Goal: Task Accomplishment & Management: Manage account settings

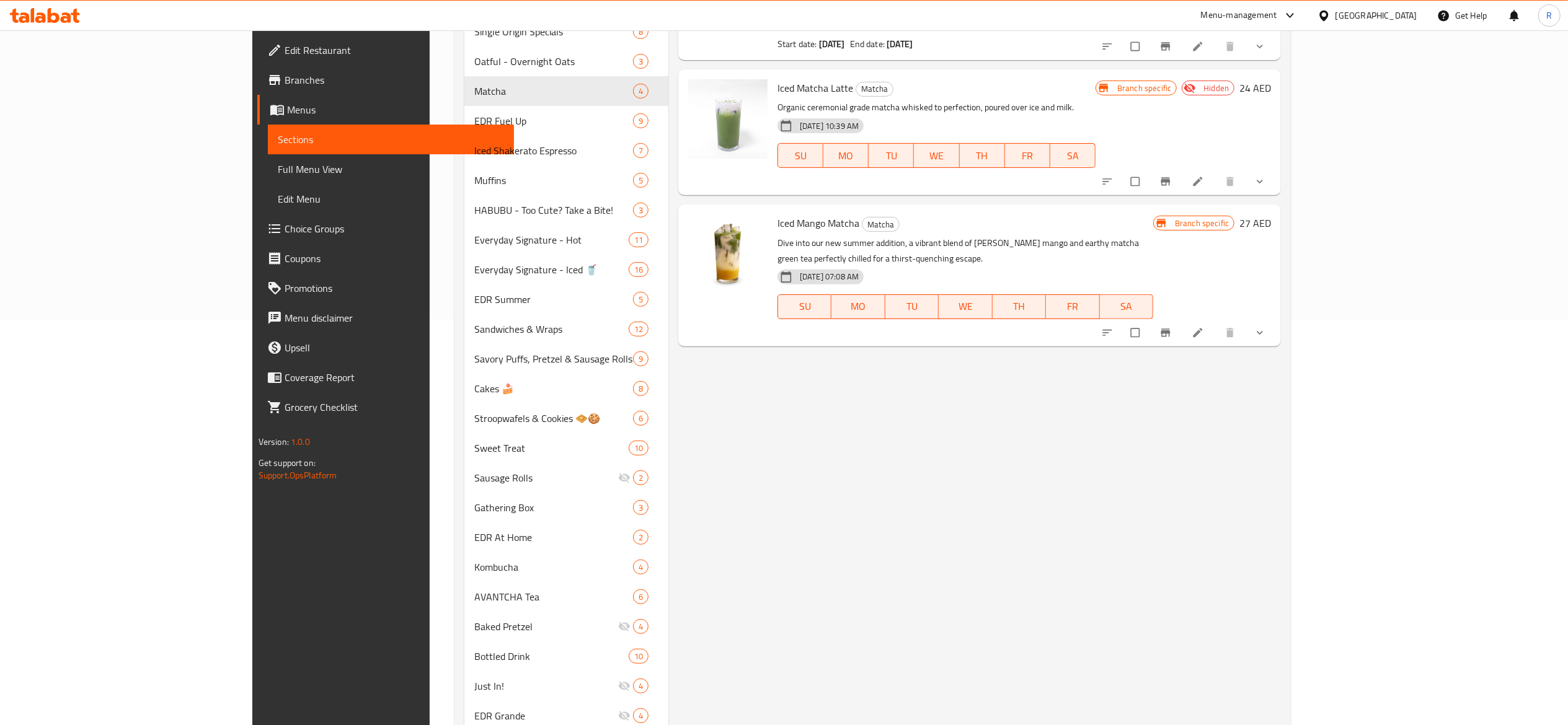
scroll to position [417, 0]
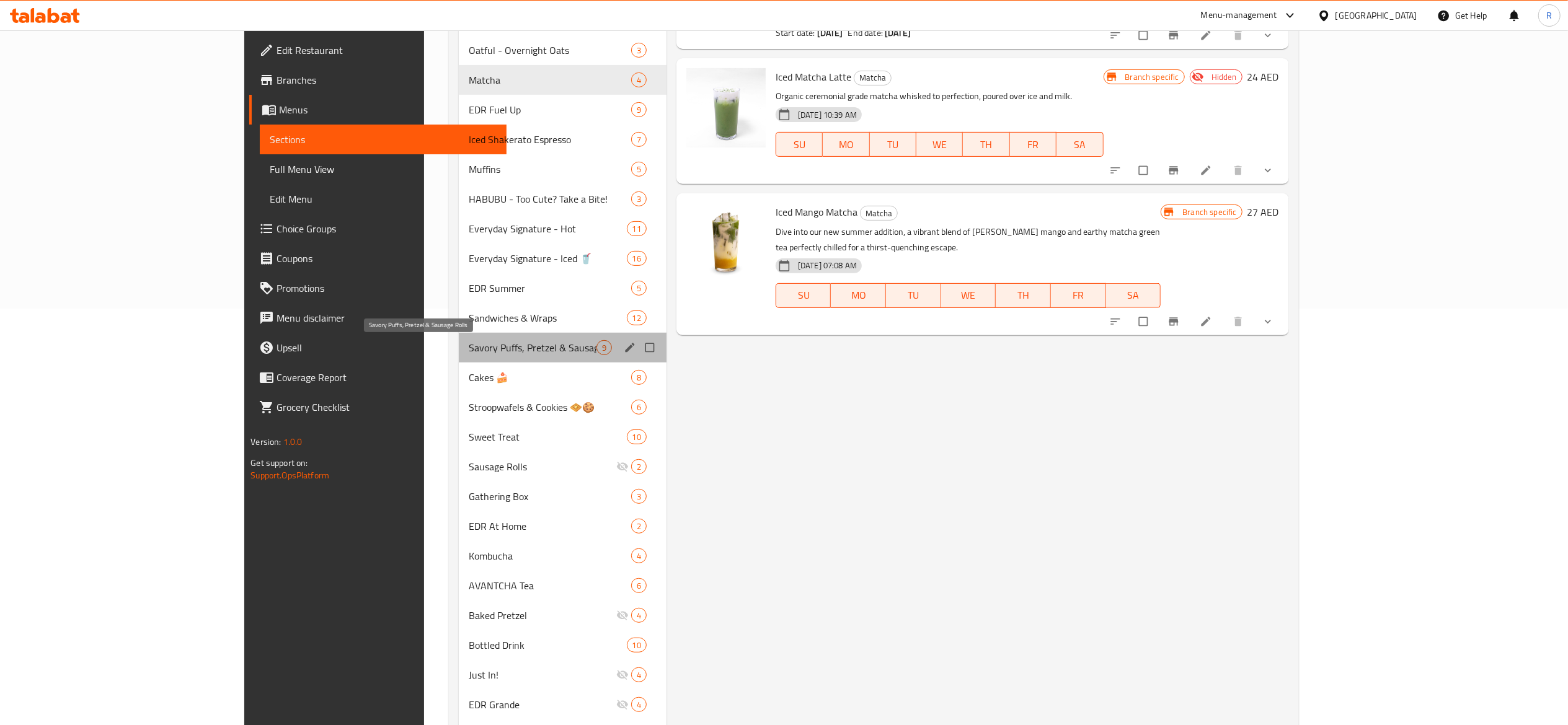
click at [506, 347] on span "Savory Puffs, Pretzel & Sausage Rolls" at bounding box center [532, 348] width 127 height 15
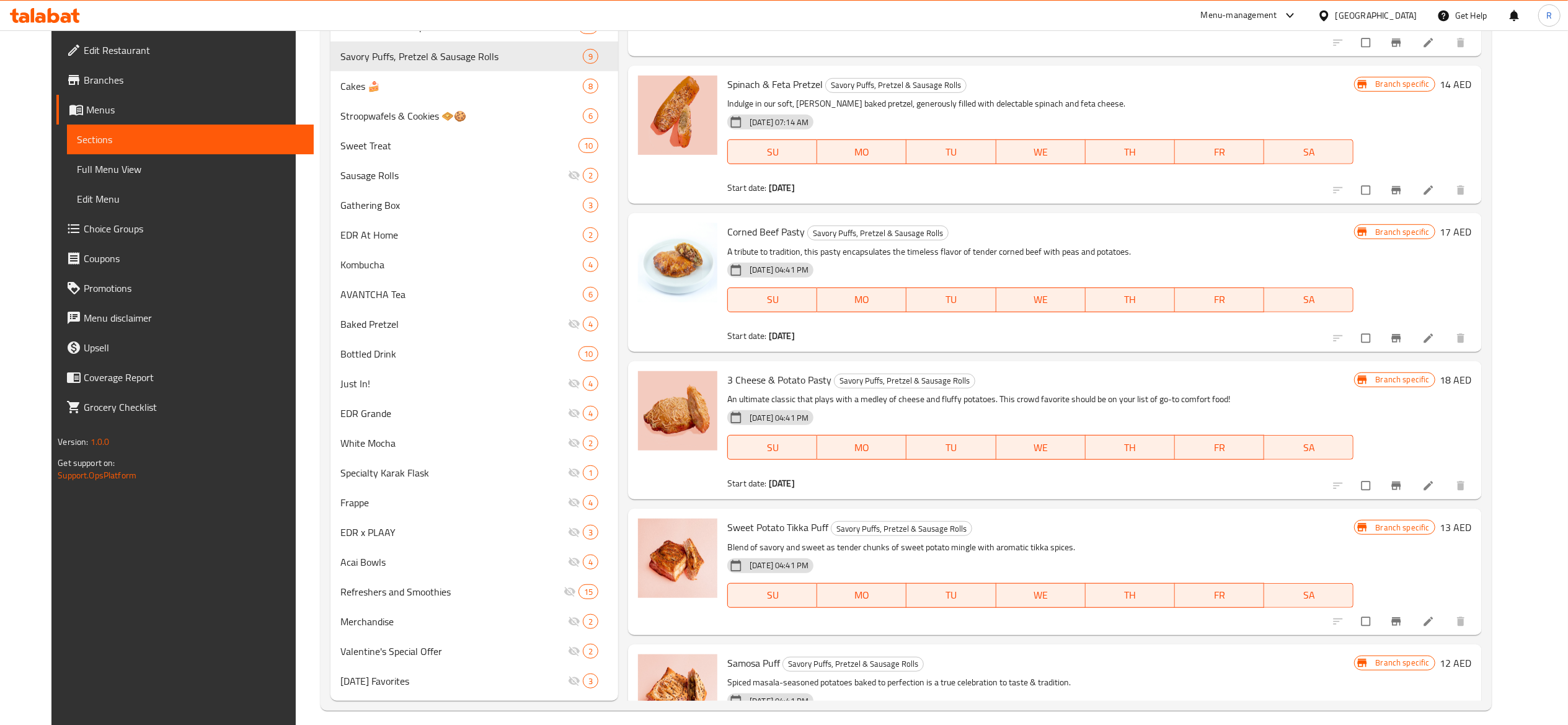
scroll to position [719, 0]
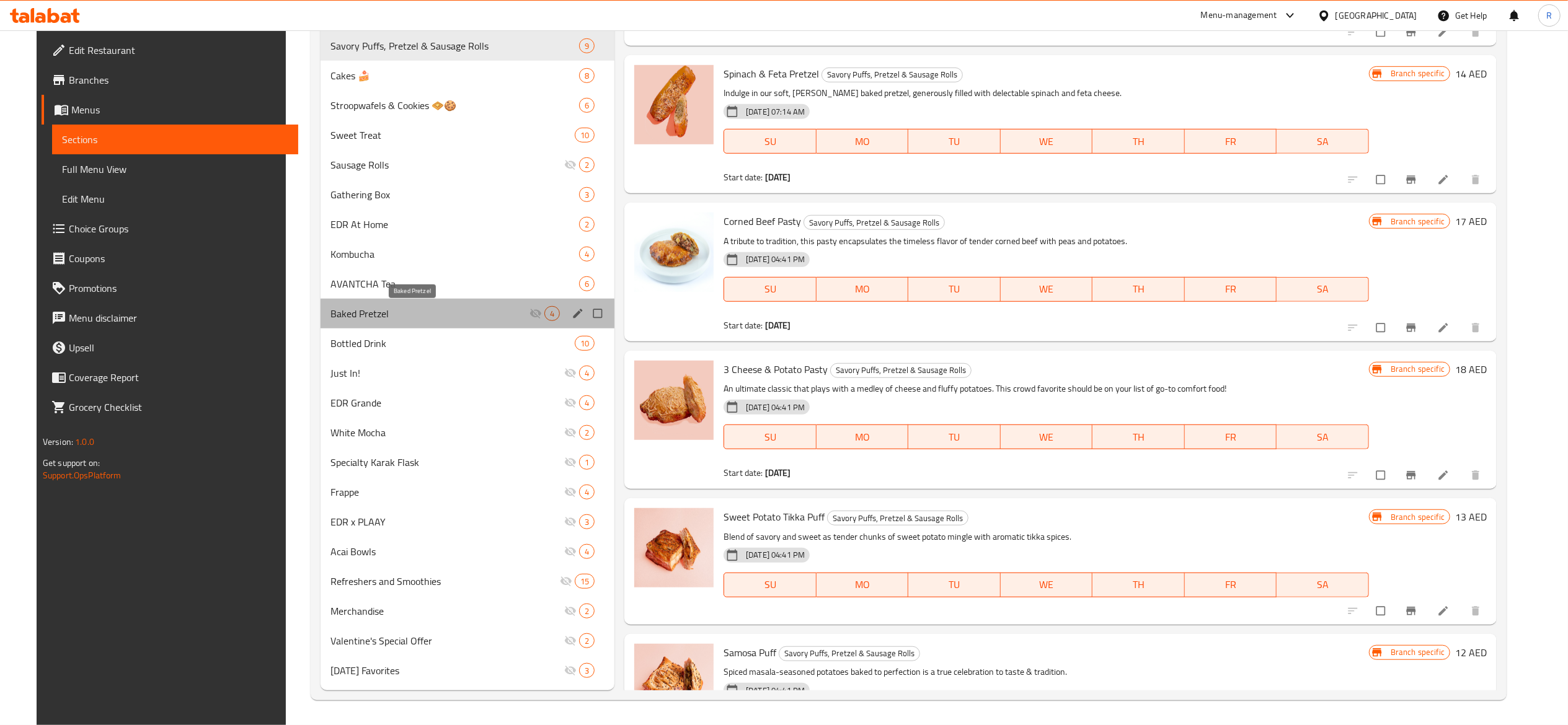
click at [403, 319] on span "Baked Pretzel" at bounding box center [430, 313] width 199 height 15
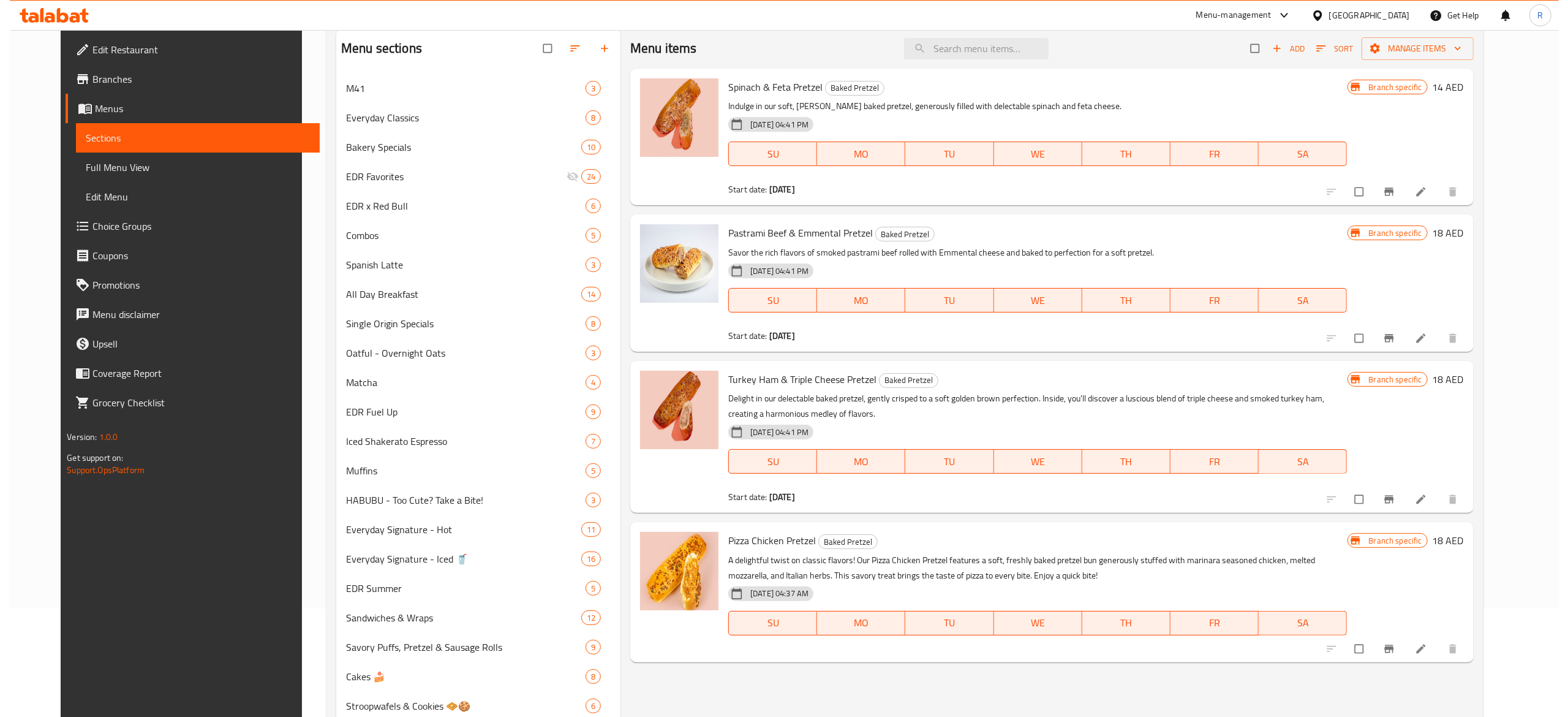
scroll to position [106, 0]
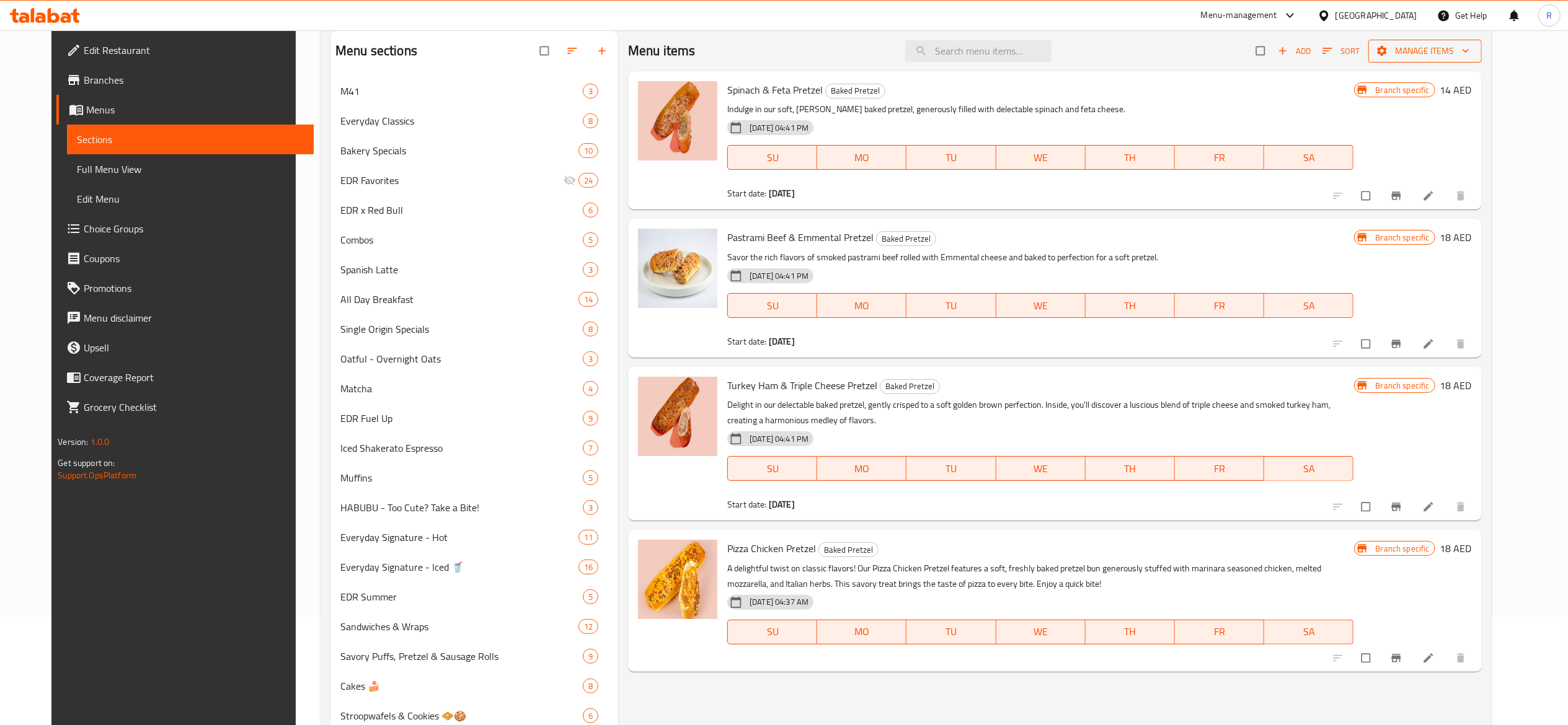
click at [1461, 51] on span "Manage items" at bounding box center [1425, 51] width 94 height 16
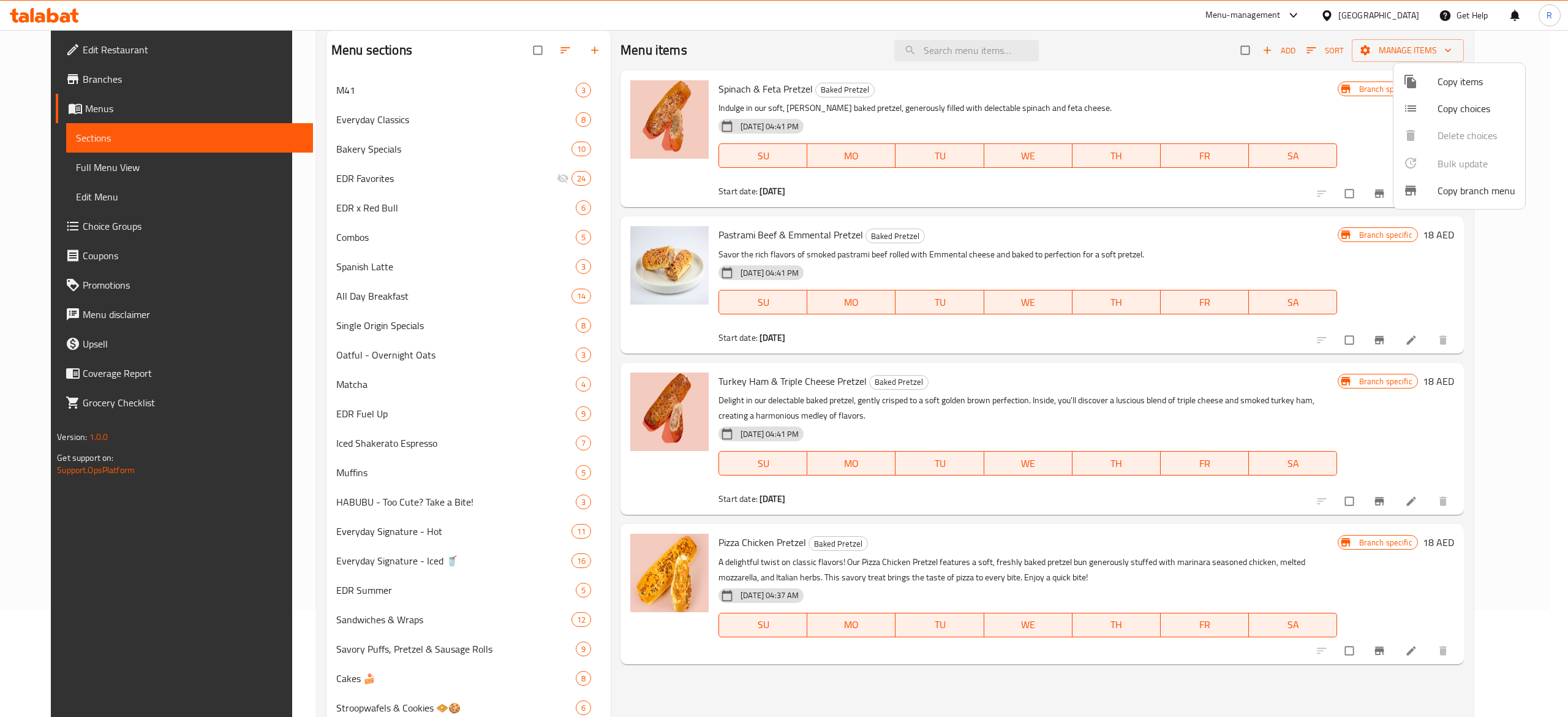
click at [1442, 88] on span "Copy items" at bounding box center [1477, 82] width 78 height 15
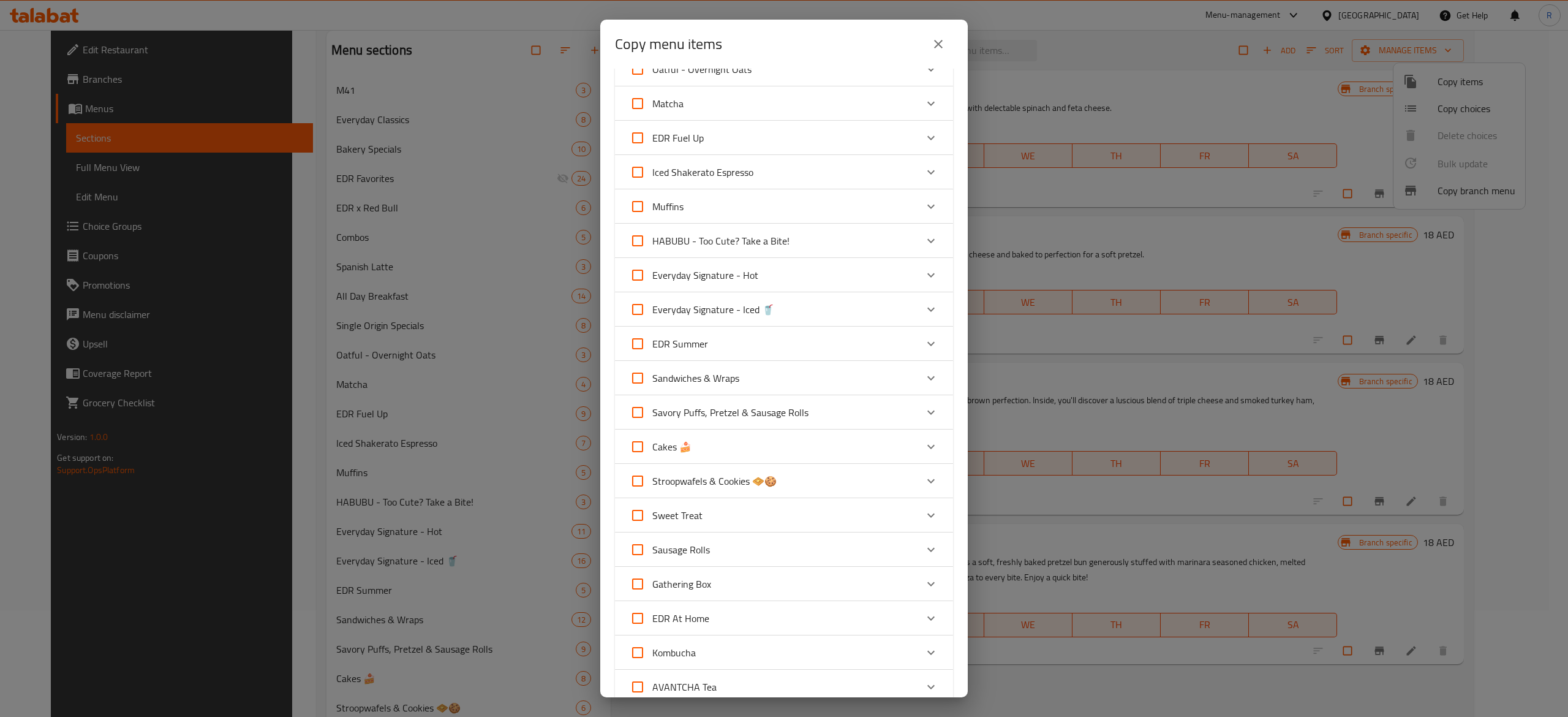
scroll to position [382, 0]
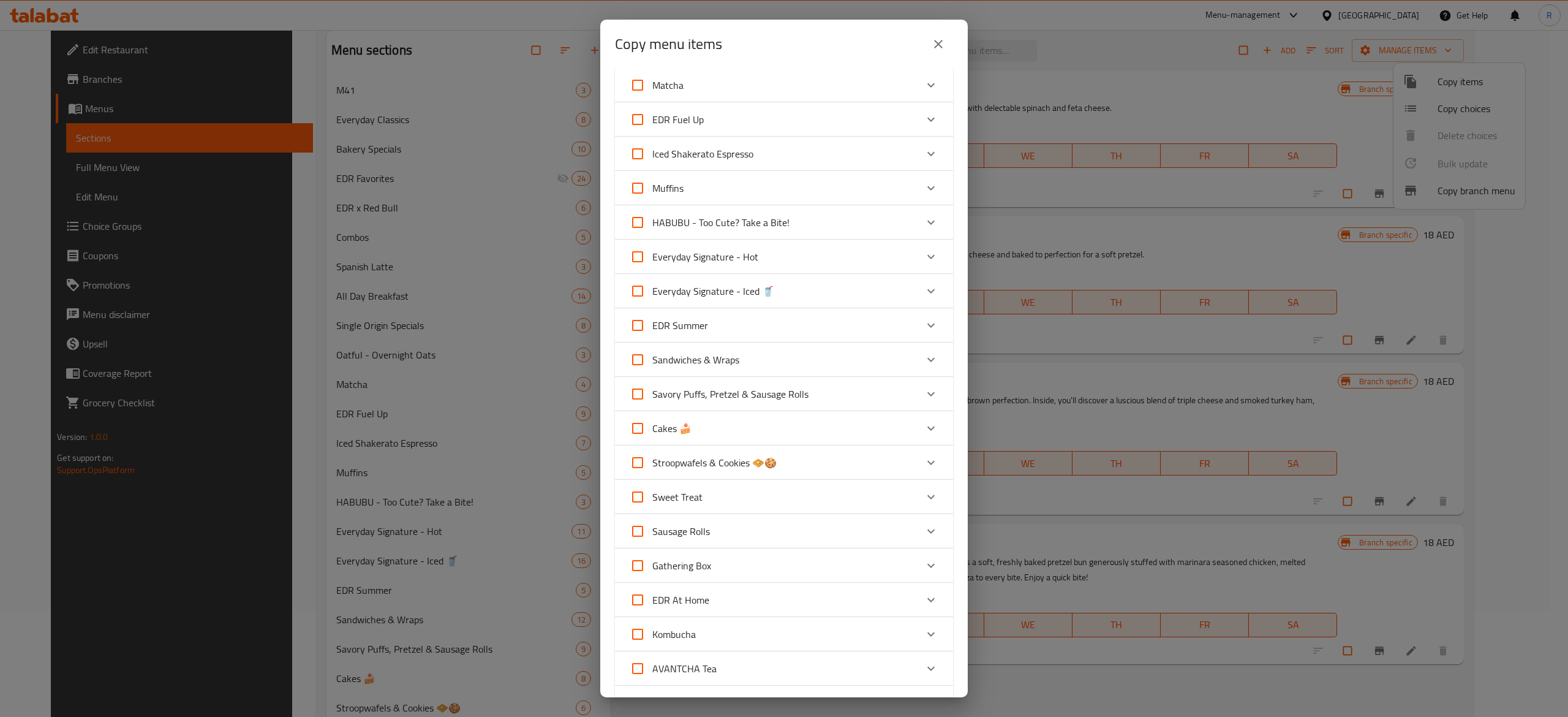
click at [832, 394] on div "Savory Puffs, Pretzel & Sausage Rolls" at bounding box center [773, 393] width 287 height 29
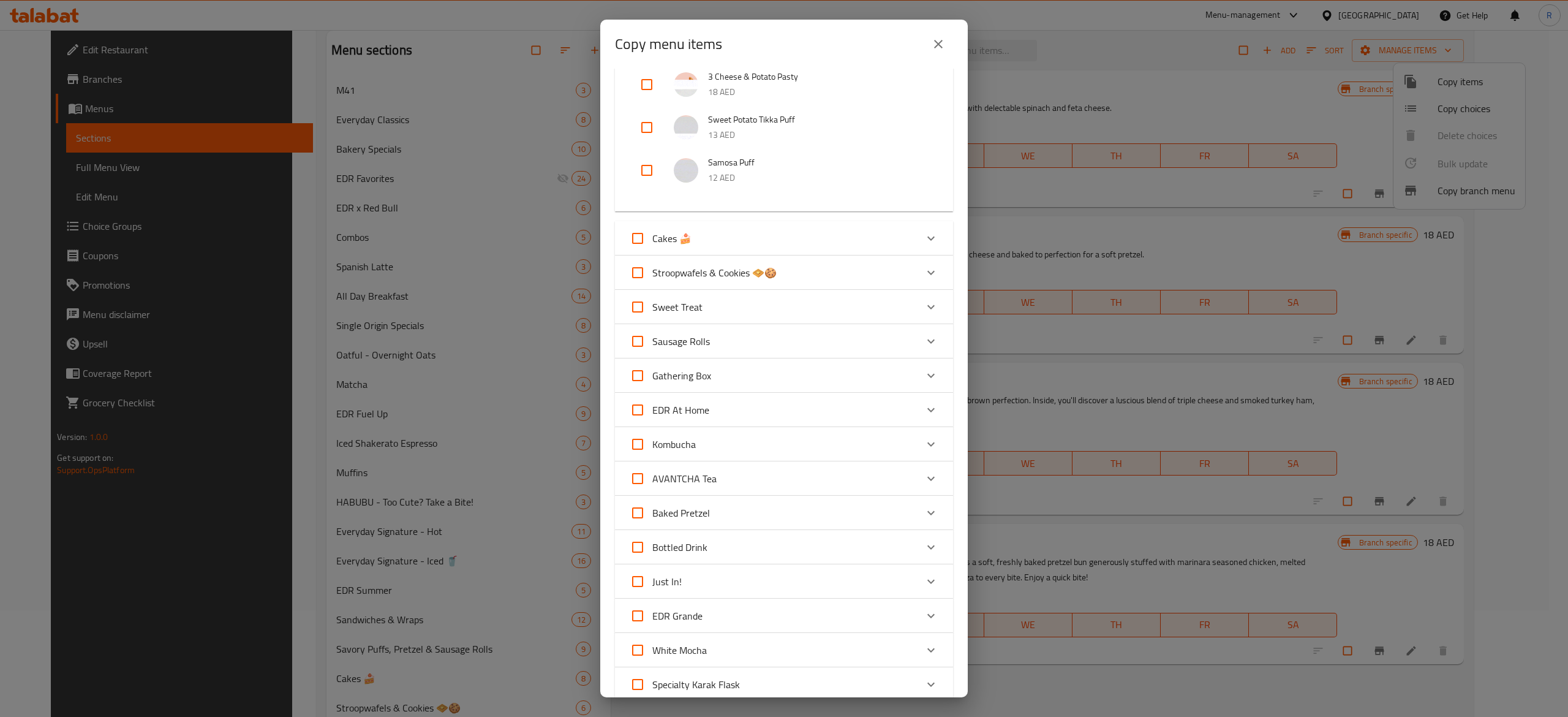
scroll to position [1033, 0]
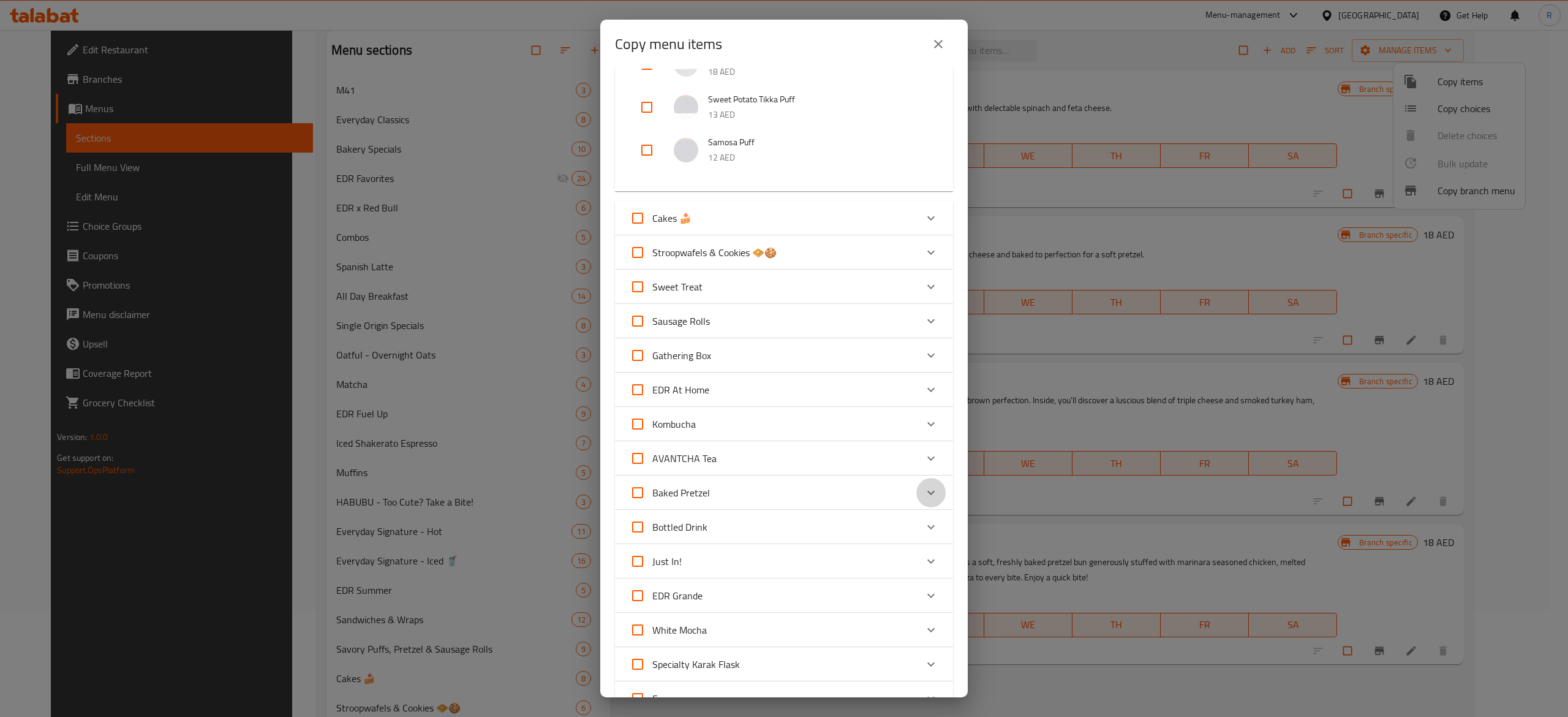
click at [924, 495] on icon "Expand" at bounding box center [931, 493] width 15 height 15
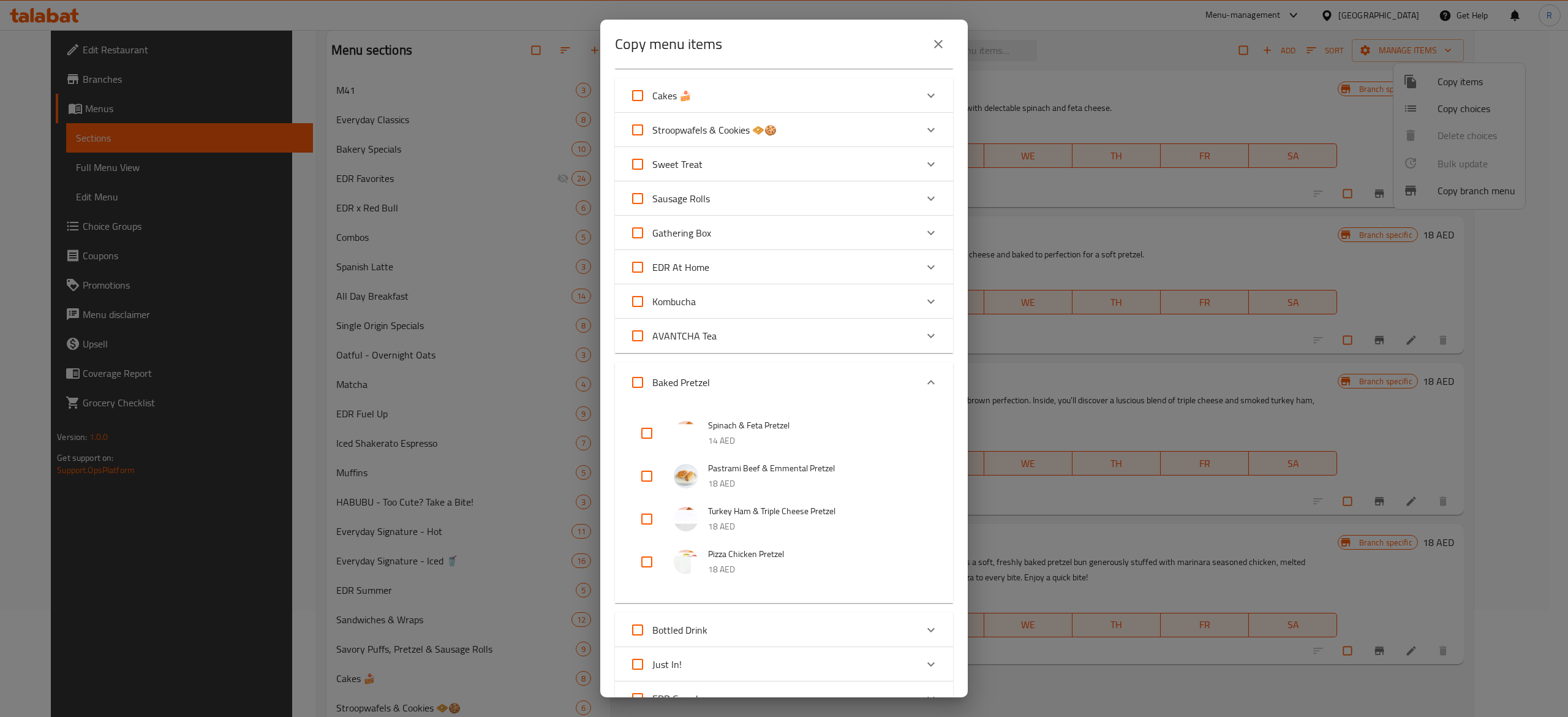
scroll to position [1162, 0]
click at [646, 512] on input "checkbox" at bounding box center [646, 512] width 29 height 29
checkbox input "true"
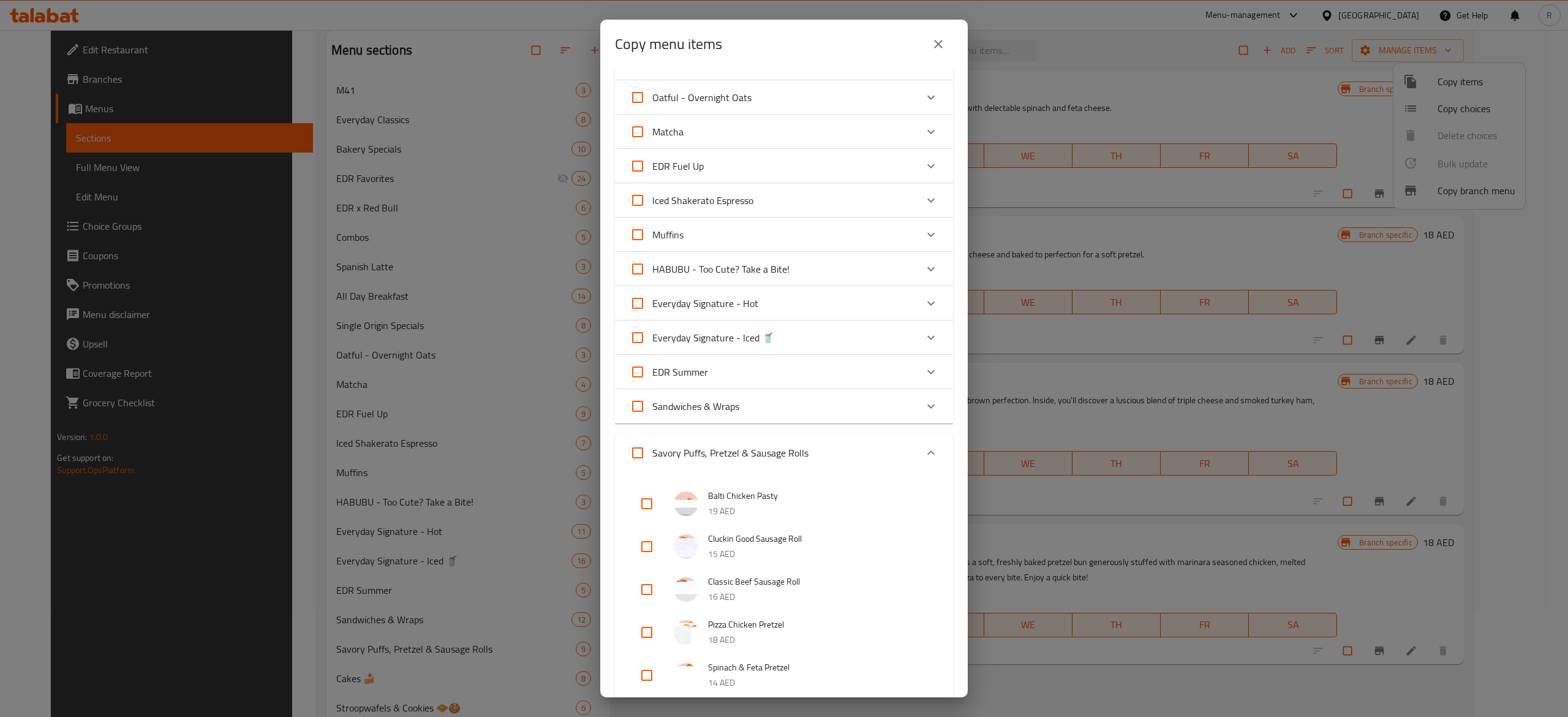
scroll to position [307, 0]
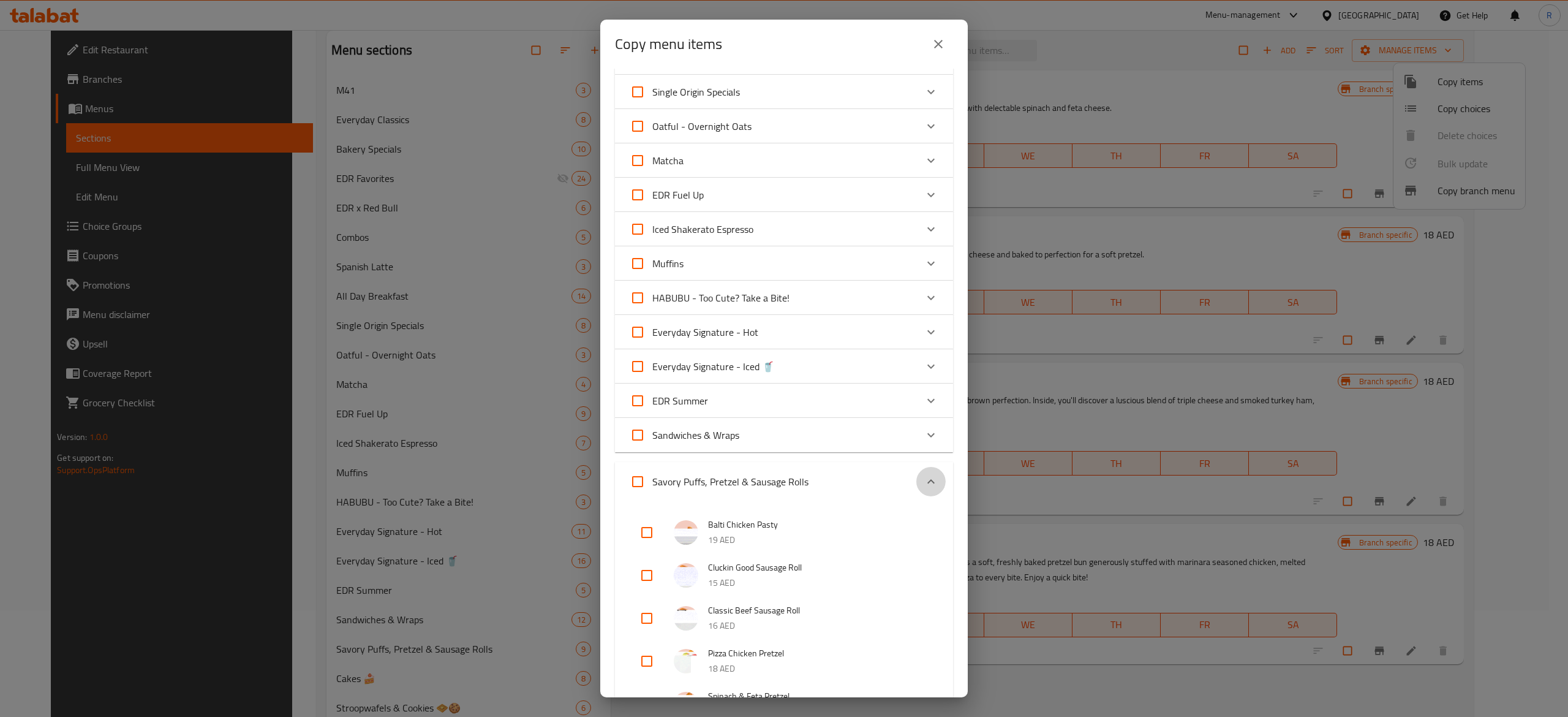
click at [924, 485] on icon "Expand" at bounding box center [931, 482] width 15 height 15
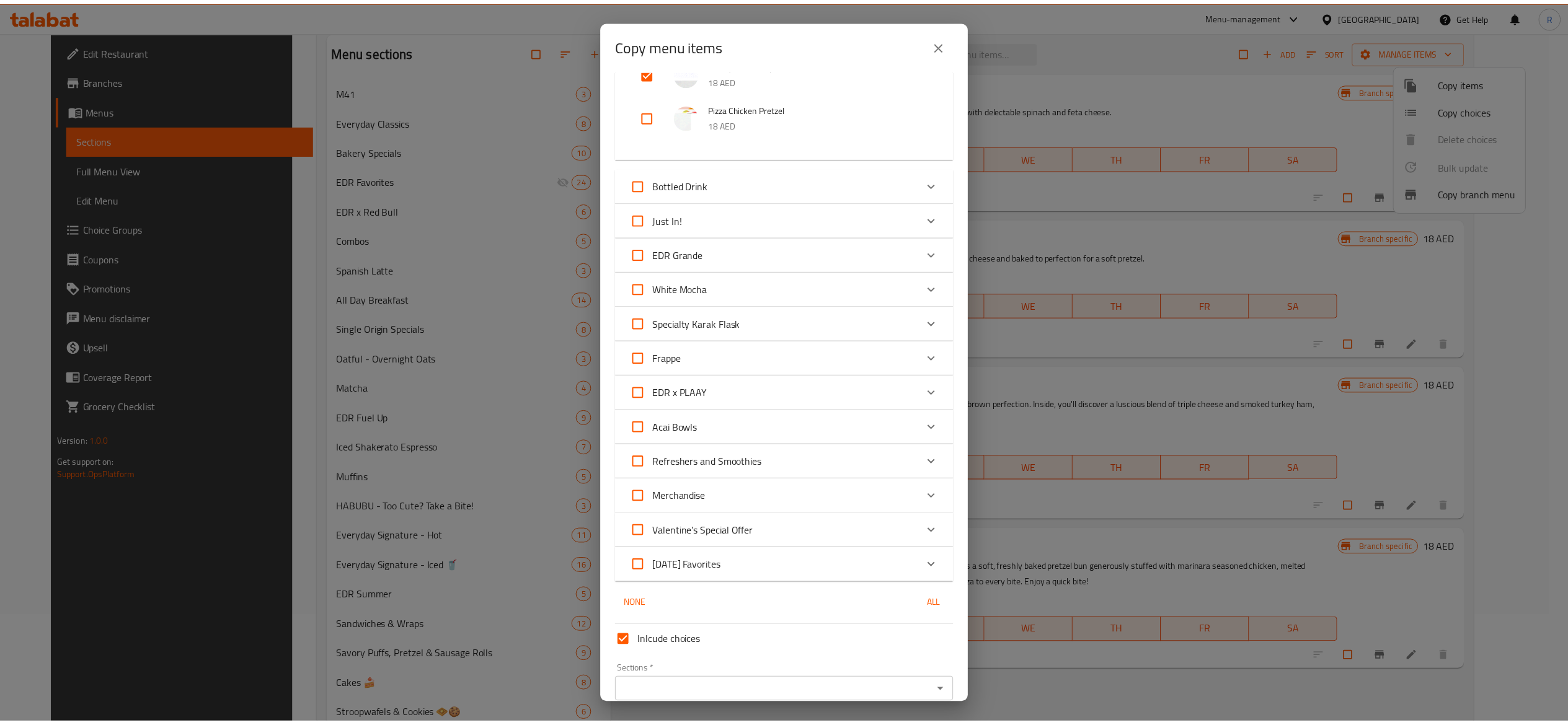
scroll to position [1232, 0]
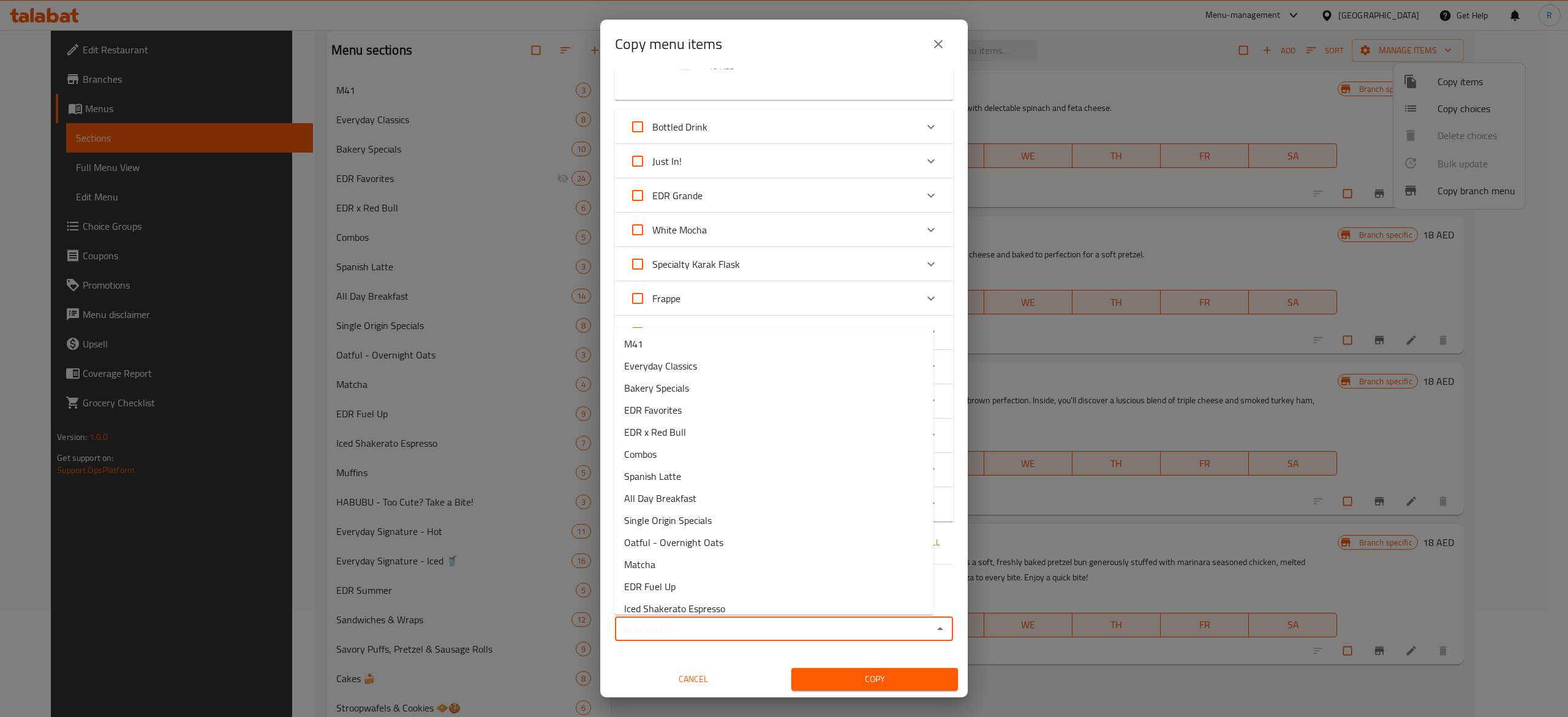
click at [884, 621] on input "Sections   *" at bounding box center [773, 629] width 310 height 17
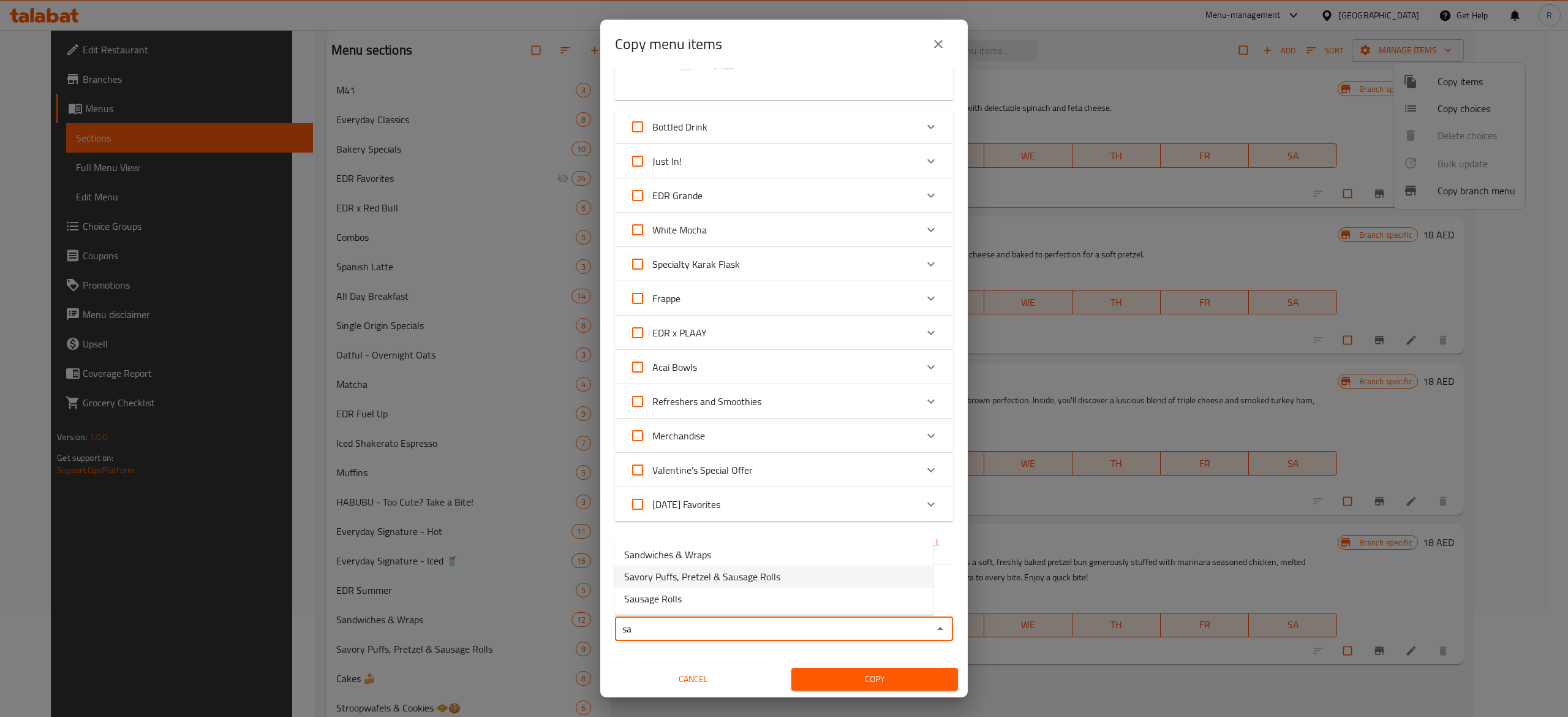
click at [827, 575] on li "Savory Puffs, Pretzel & Sausage Rolls" at bounding box center [774, 576] width 319 height 22
type input "Savory Puffs, Pretzel & Sausage Rolls"
click at [885, 672] on span "Copy" at bounding box center [875, 679] width 147 height 16
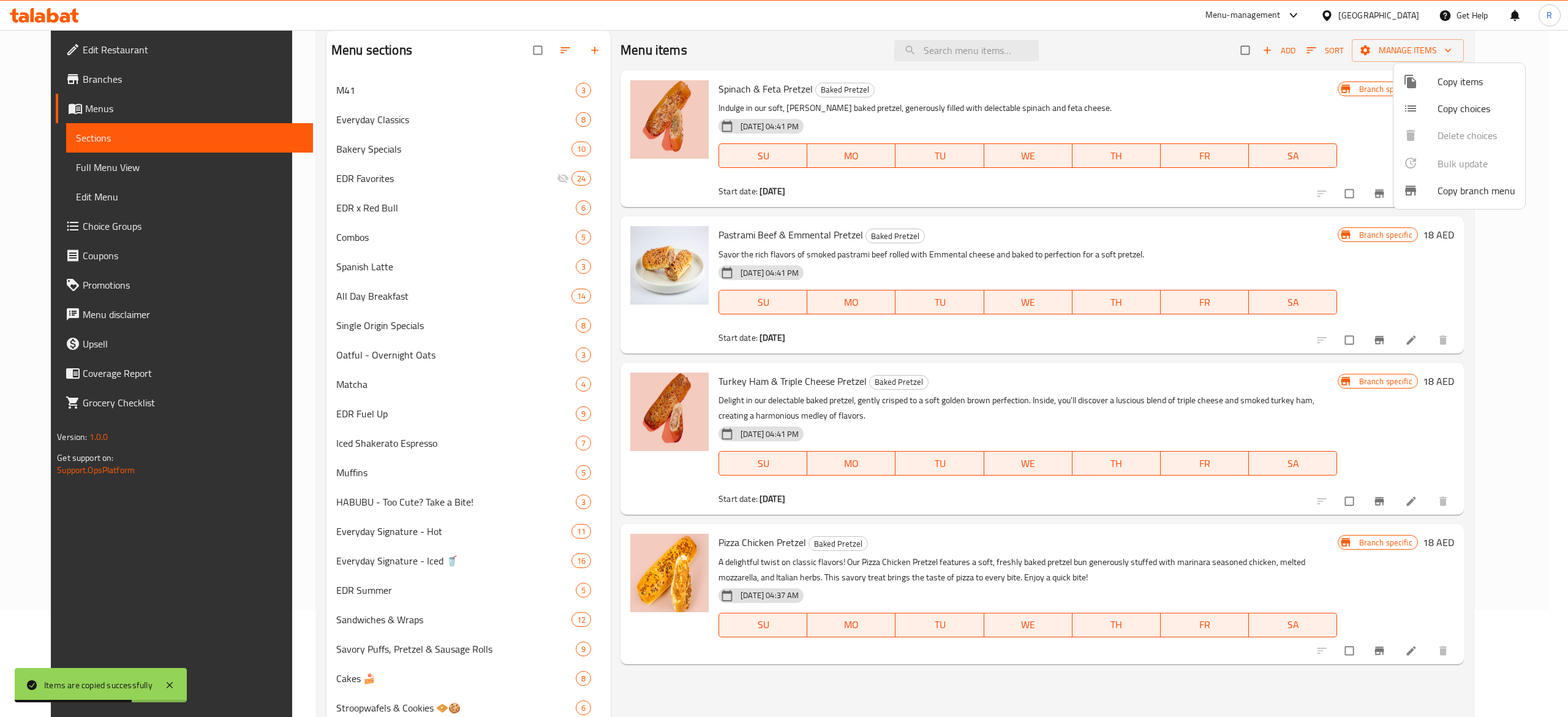
click at [427, 654] on div at bounding box center [784, 358] width 1568 height 717
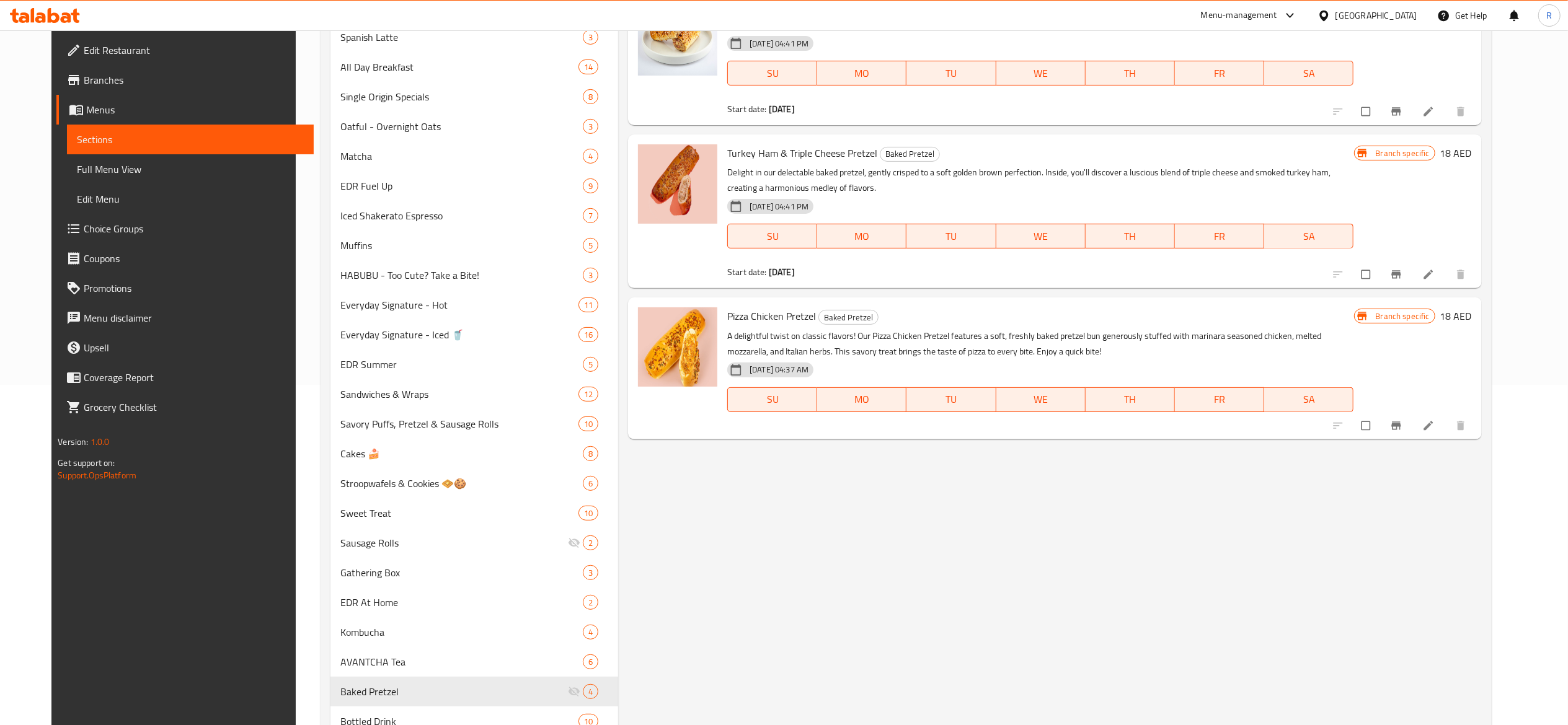
scroll to position [629, 0]
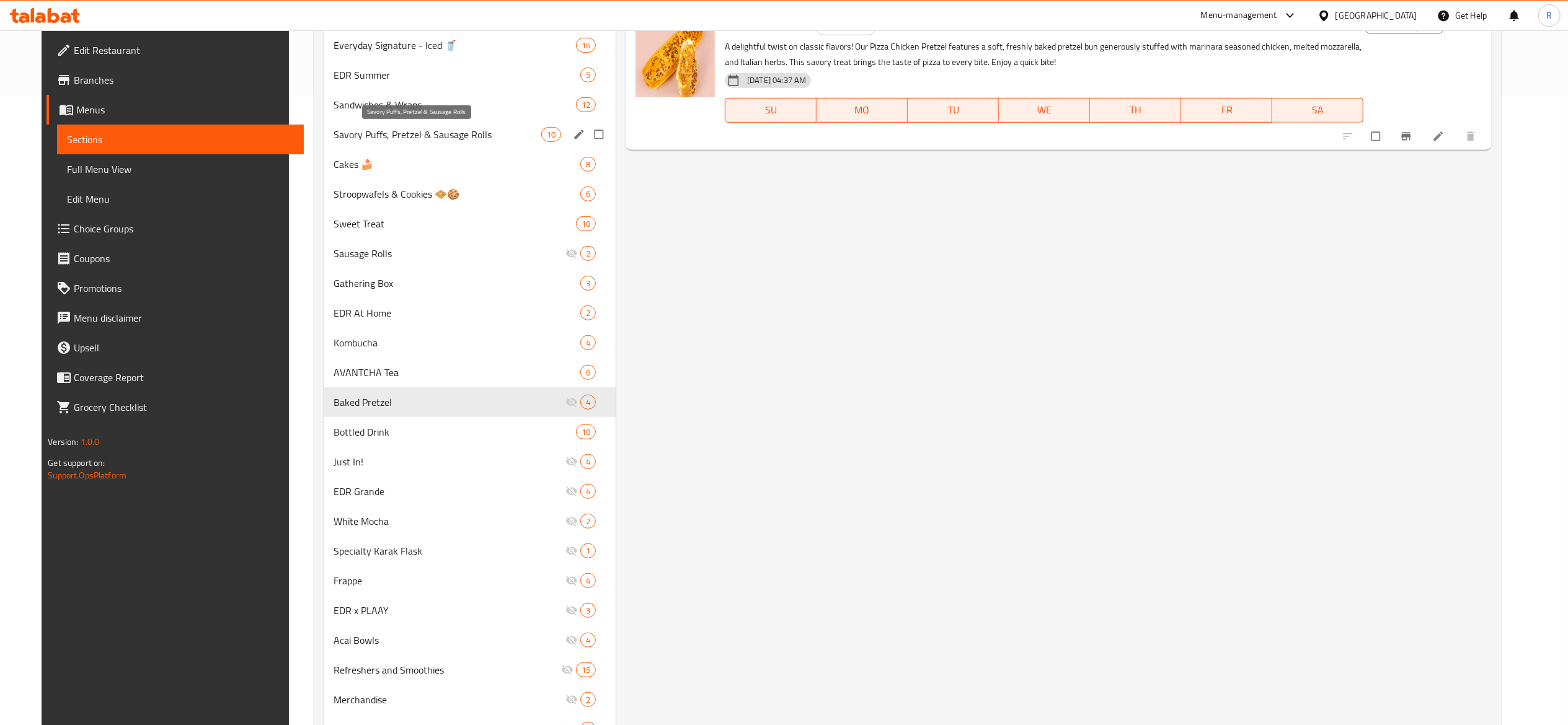
click at [490, 137] on span "Savory Puffs, Pretzel & Sausage Rolls" at bounding box center [438, 135] width 208 height 15
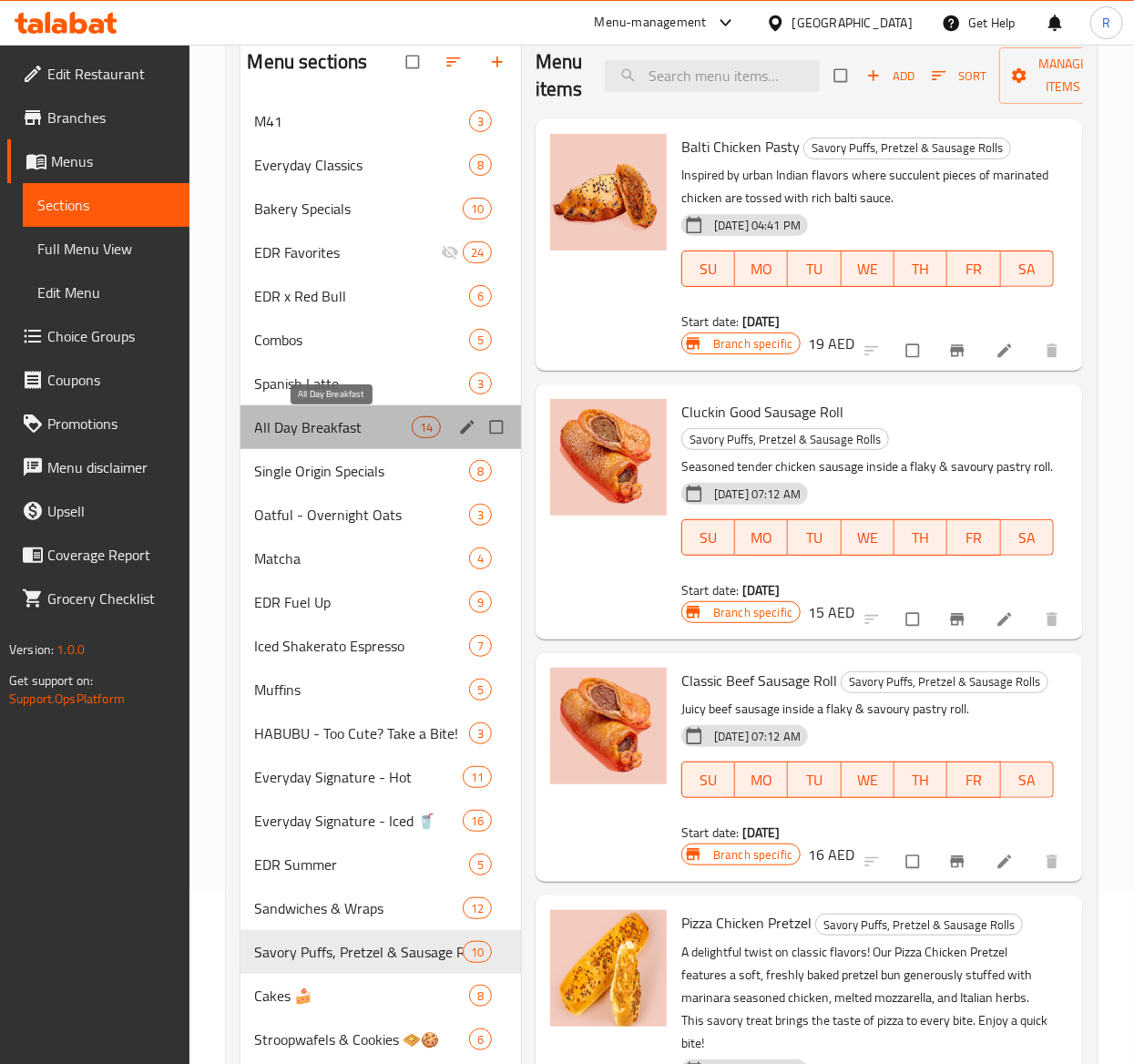
click at [327, 439] on span "All Day Breakfast" at bounding box center [333, 427] width 156 height 22
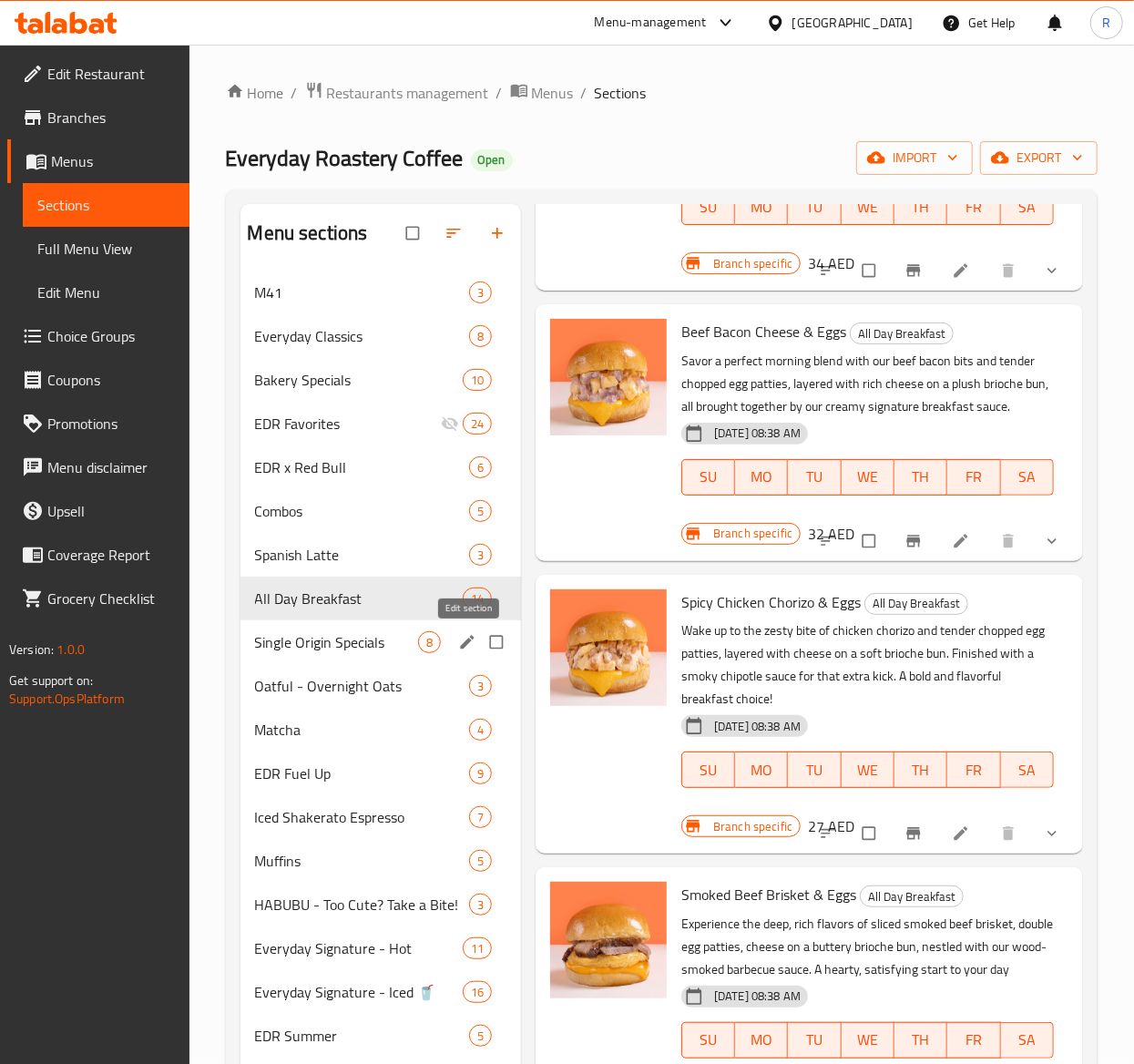
click at [467, 641] on icon "edit" at bounding box center [466, 641] width 14 height 14
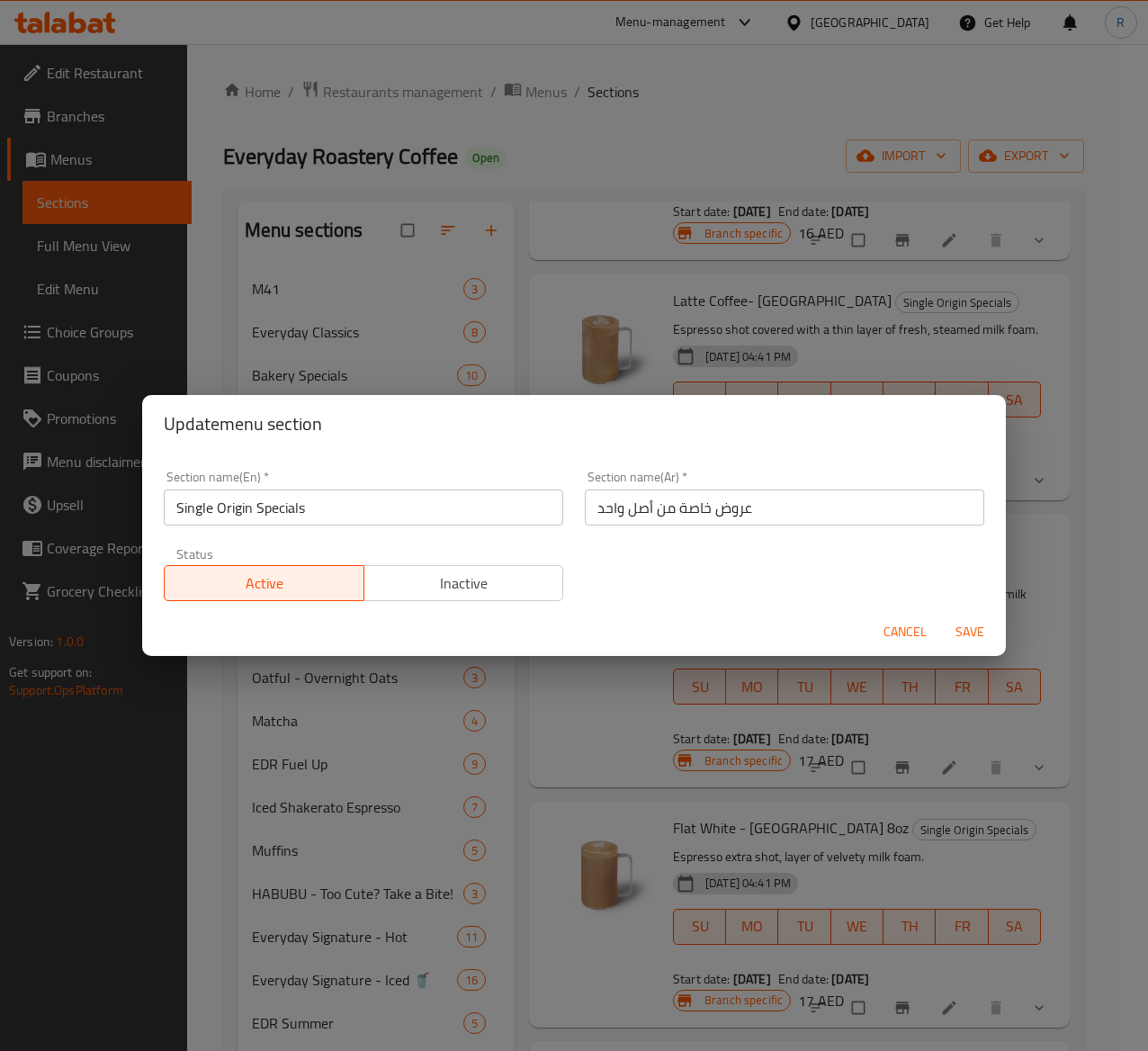
click at [468, 579] on span "Inactive" at bounding box center [464, 583] width 186 height 27
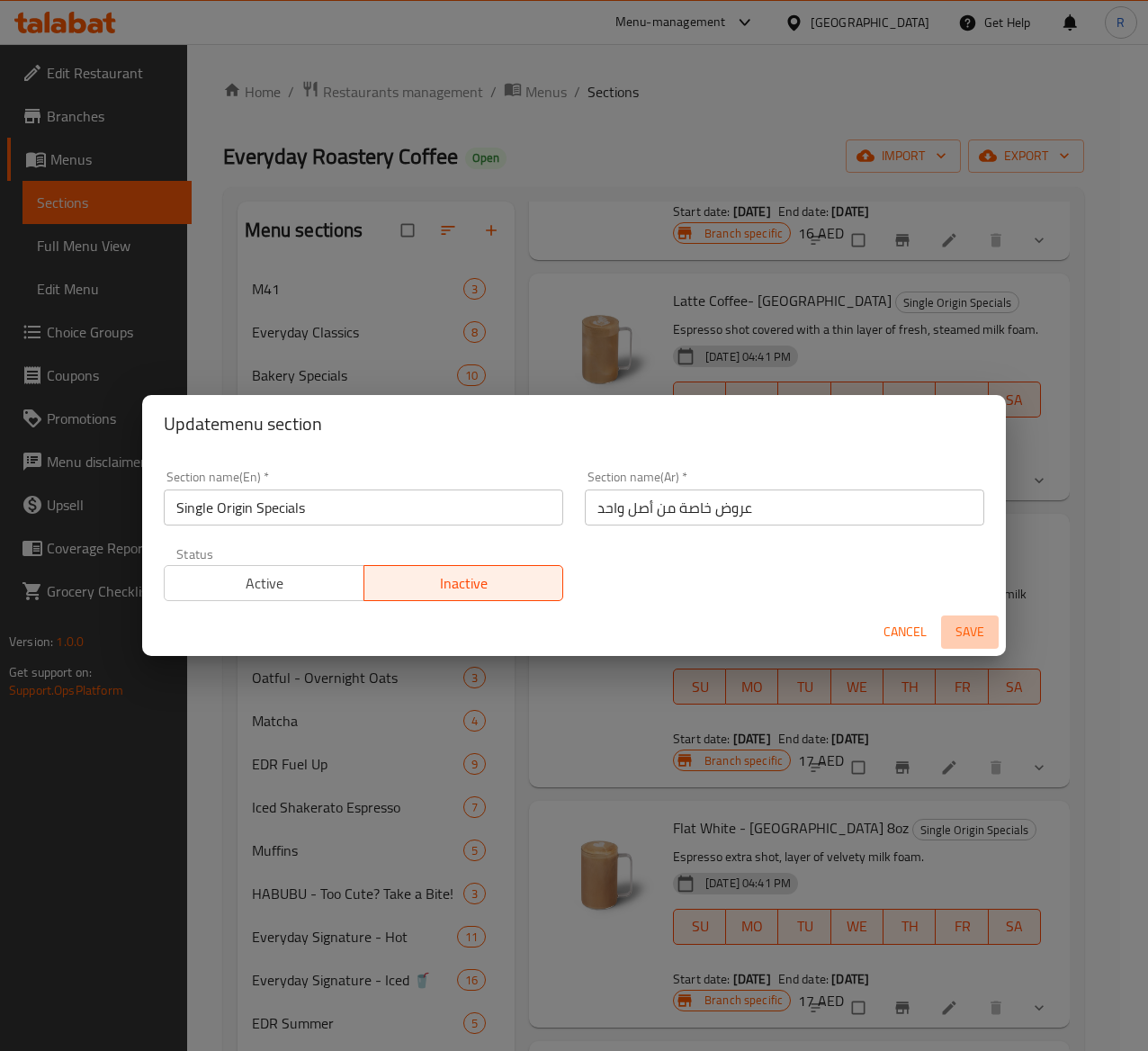
click at [981, 632] on span "Save" at bounding box center [970, 632] width 43 height 23
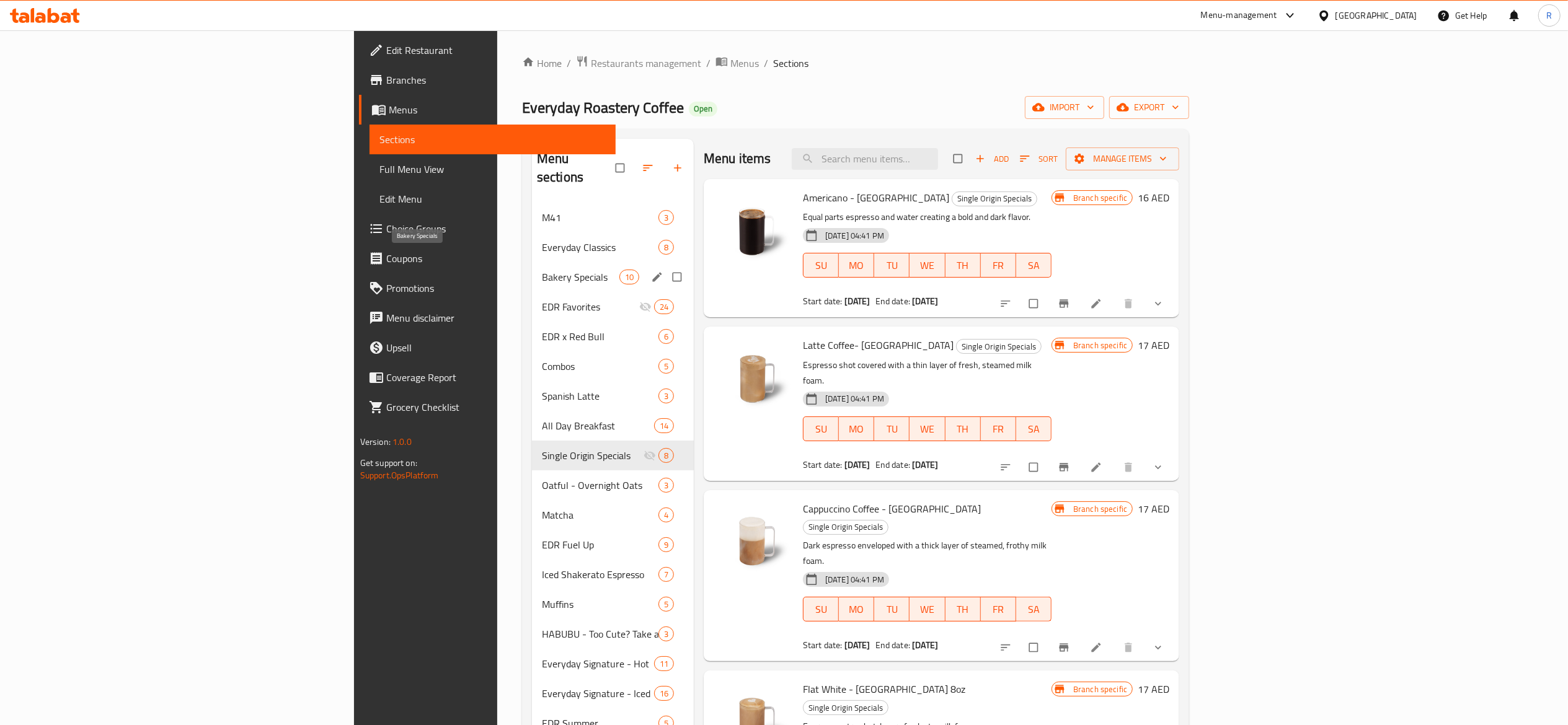
click at [542, 269] on span "Bakery Specials" at bounding box center [581, 277] width 77 height 15
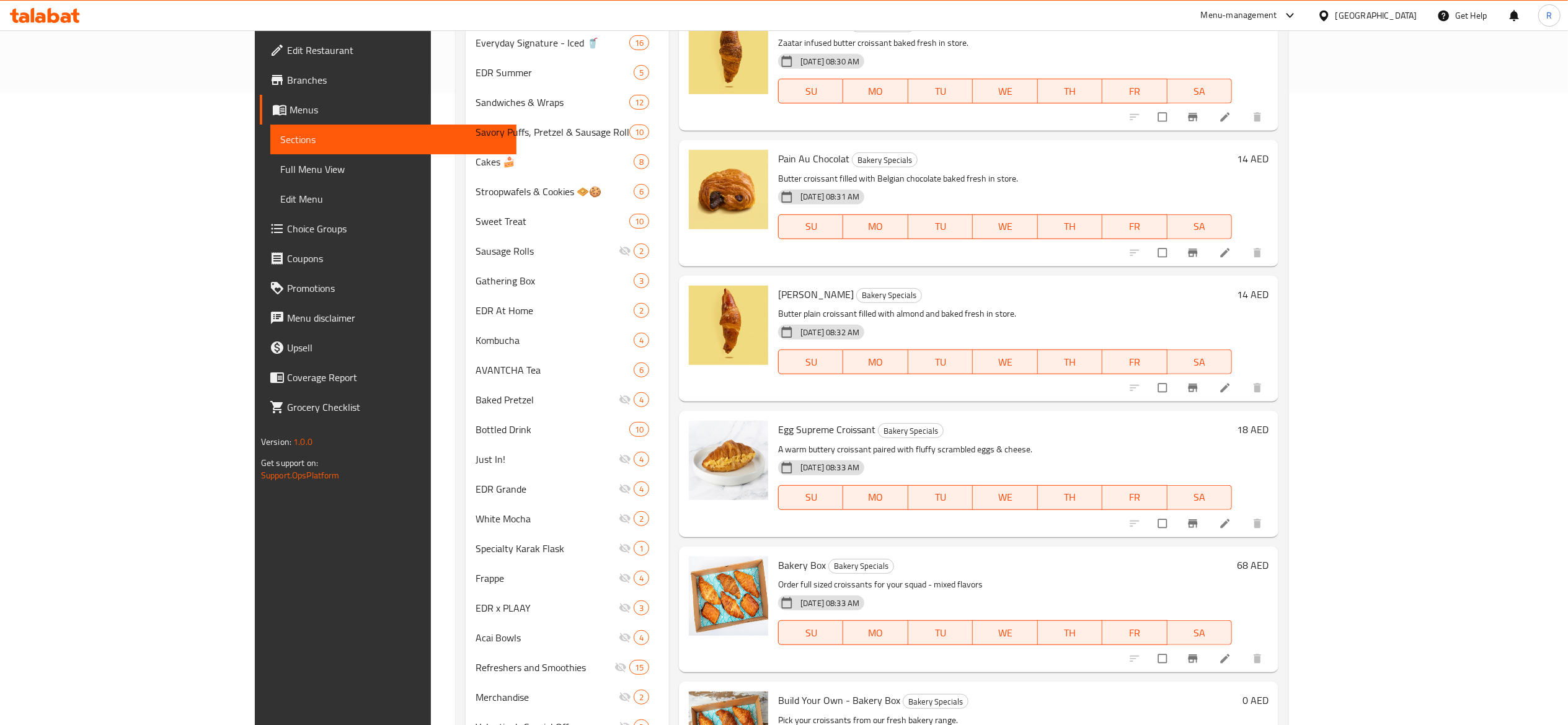
scroll to position [719, 0]
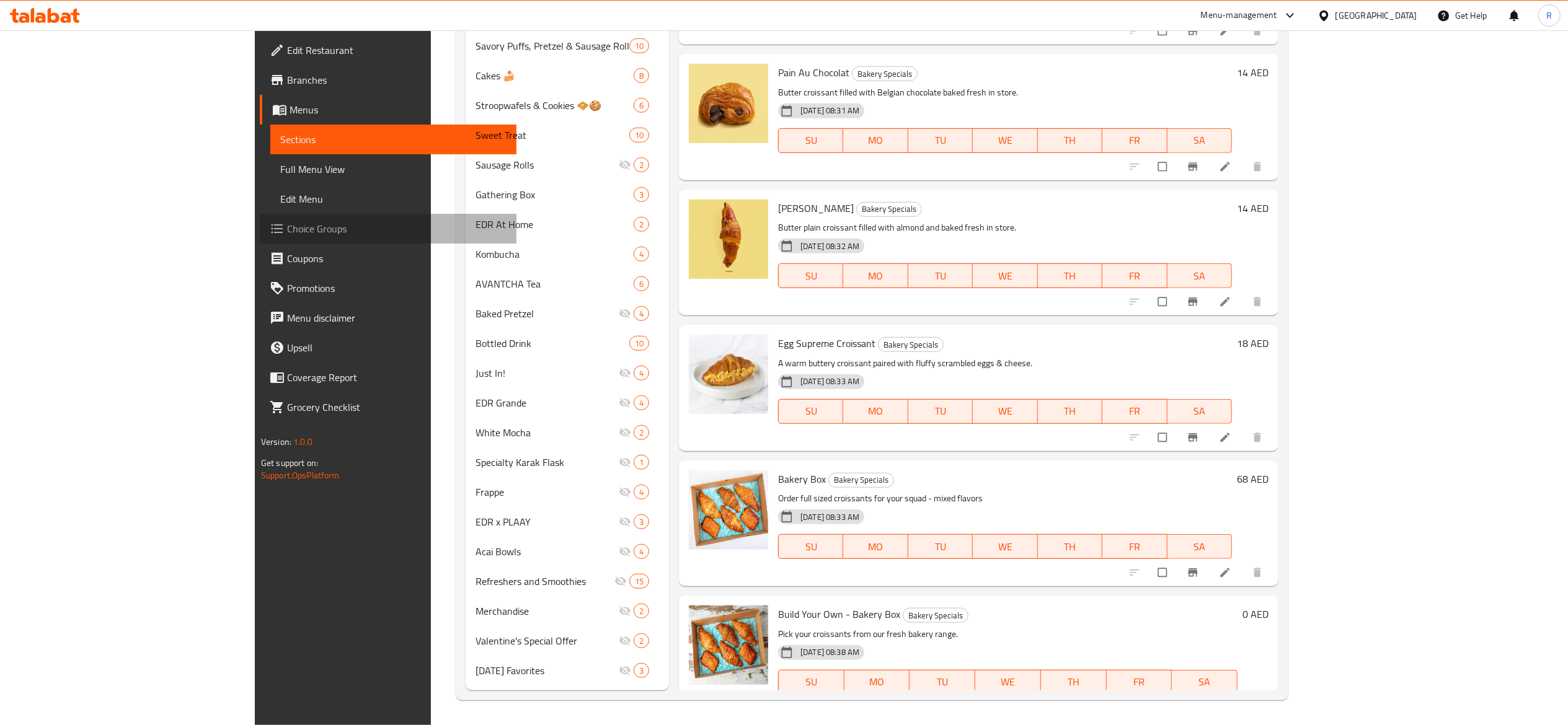
click at [287, 227] on span "Choice Groups" at bounding box center [397, 228] width 220 height 15
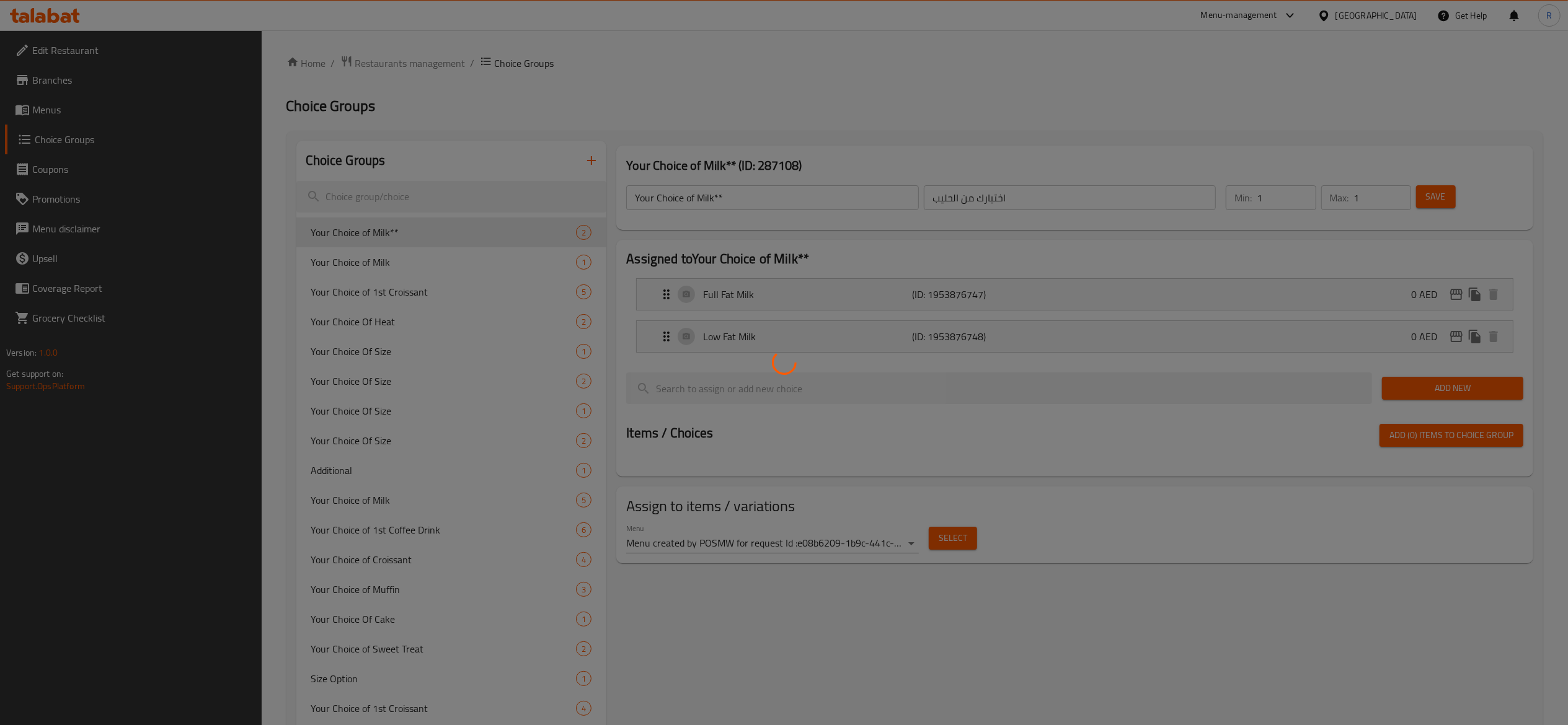
click at [428, 63] on div at bounding box center [784, 362] width 1568 height 725
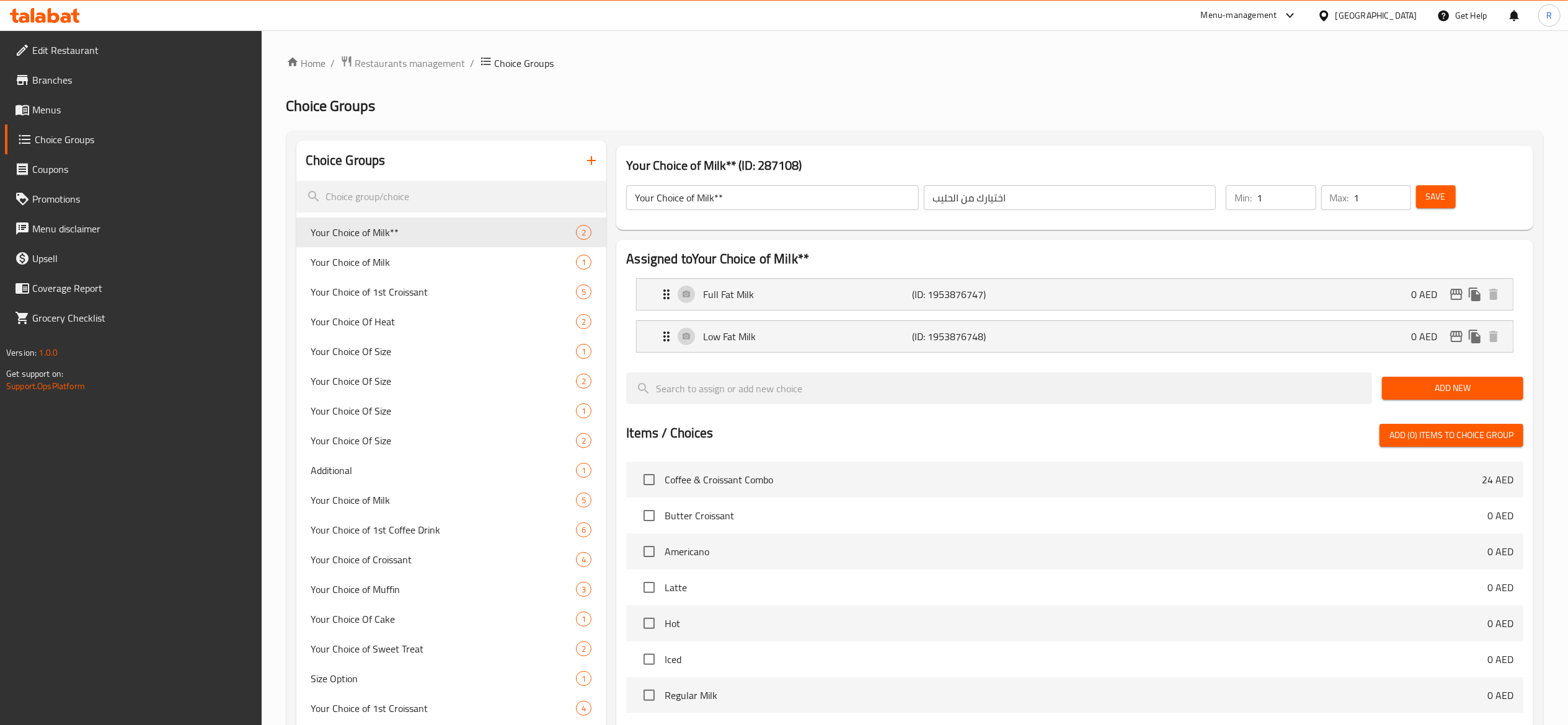
click at [428, 63] on span "Restaurants management" at bounding box center [410, 64] width 110 height 15
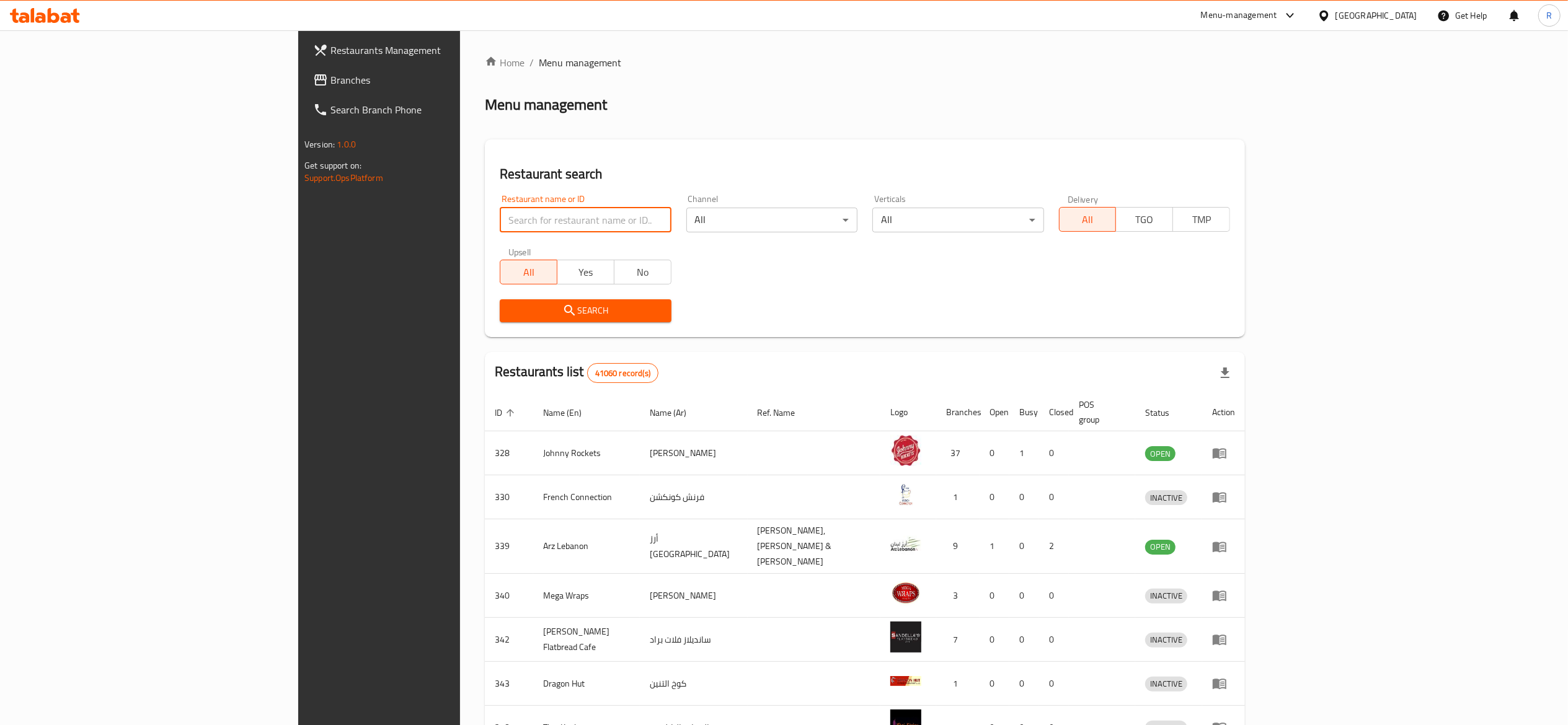
click at [500, 216] on input "search" at bounding box center [586, 220] width 171 height 25
type input "everyday roastery"
click button "Search" at bounding box center [586, 311] width 171 height 23
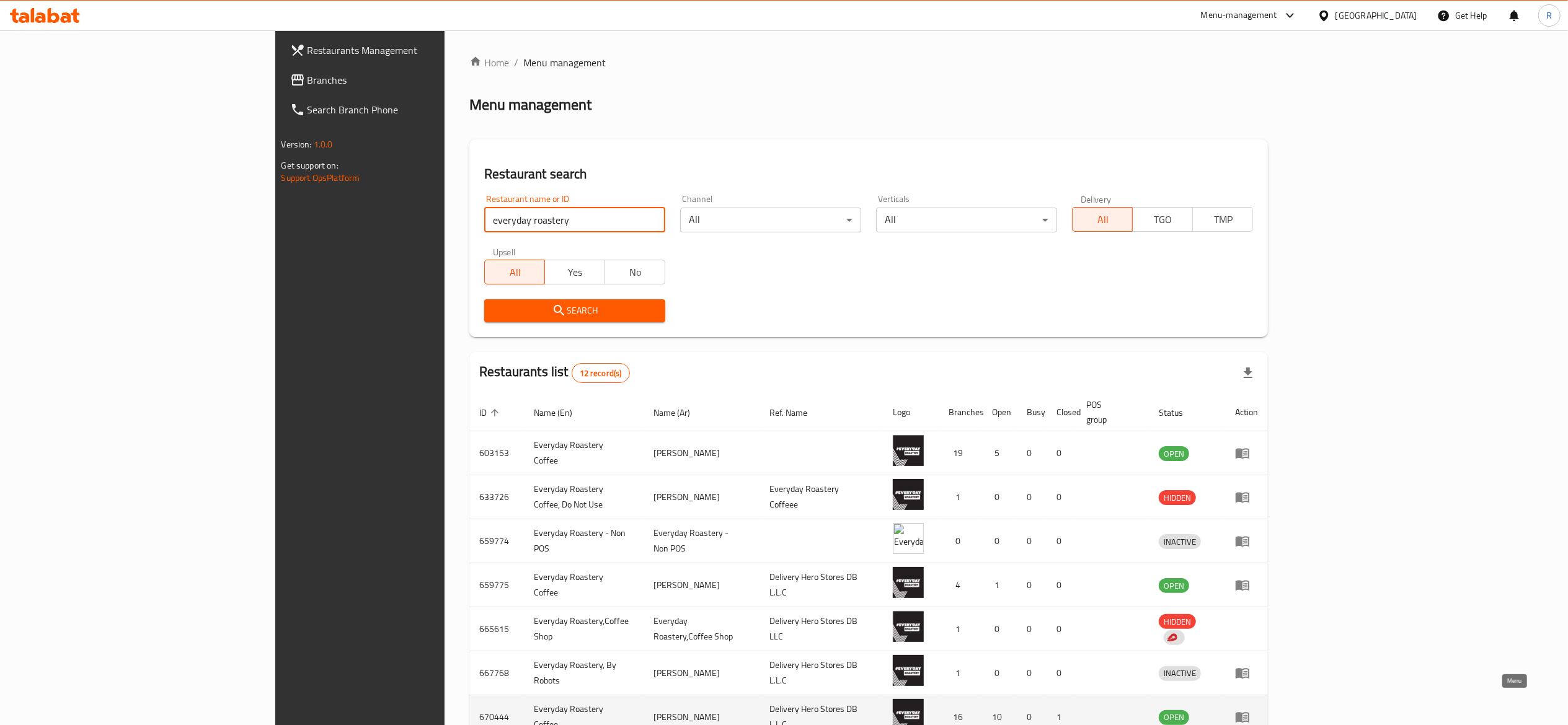
click at [1250, 709] on icon "enhanced table" at bounding box center [1242, 717] width 15 height 15
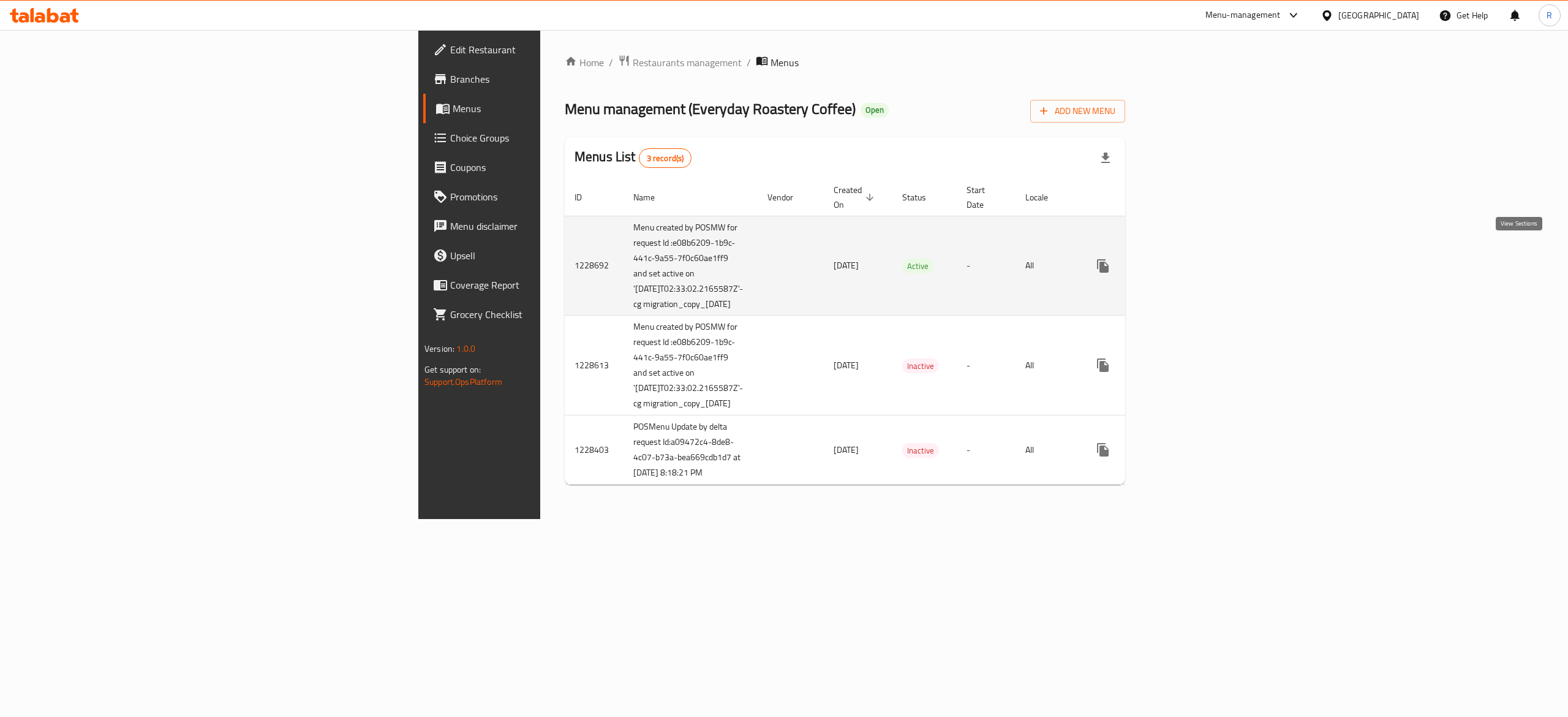
click at [1206, 251] on link "enhanced table" at bounding box center [1191, 266] width 29 height 29
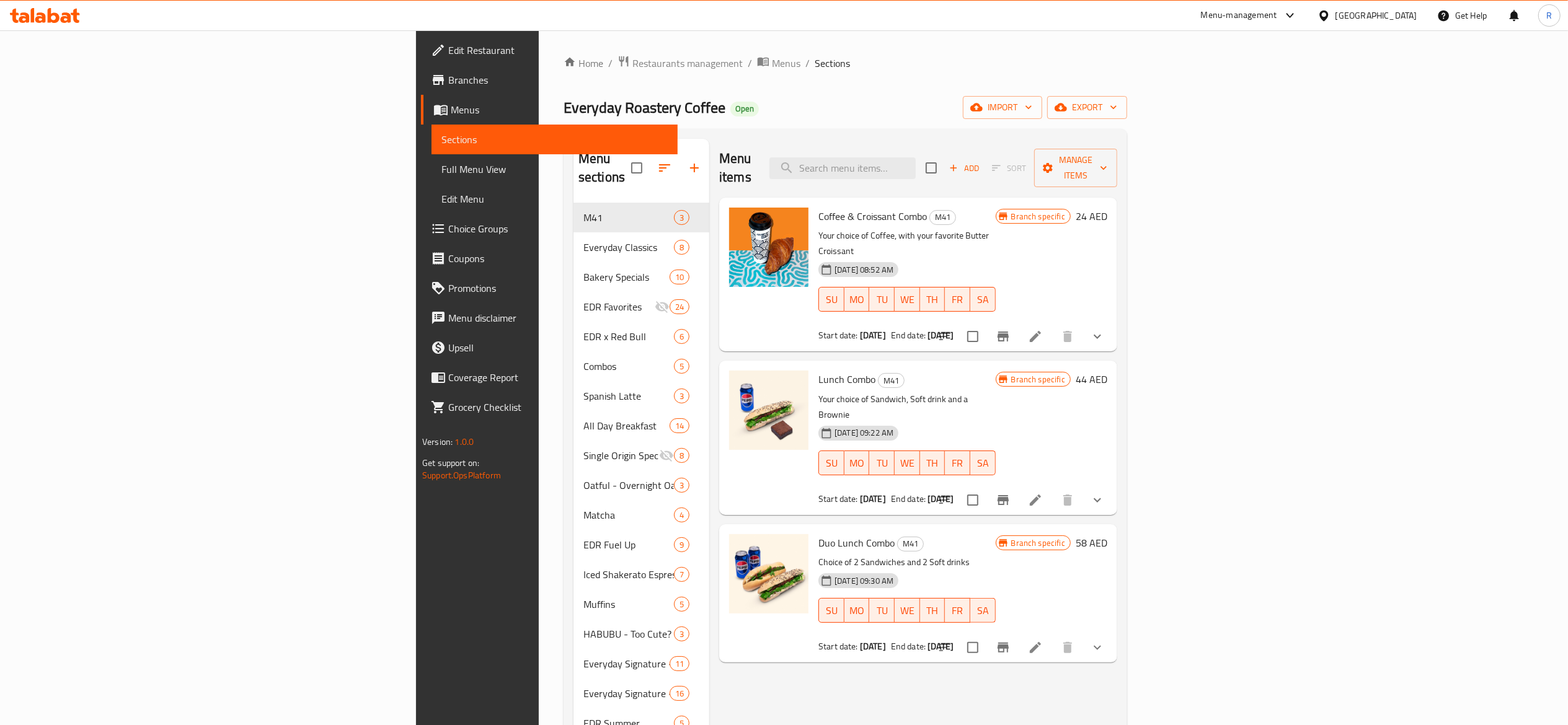
click at [448, 228] on span "Choice Groups" at bounding box center [558, 228] width 220 height 15
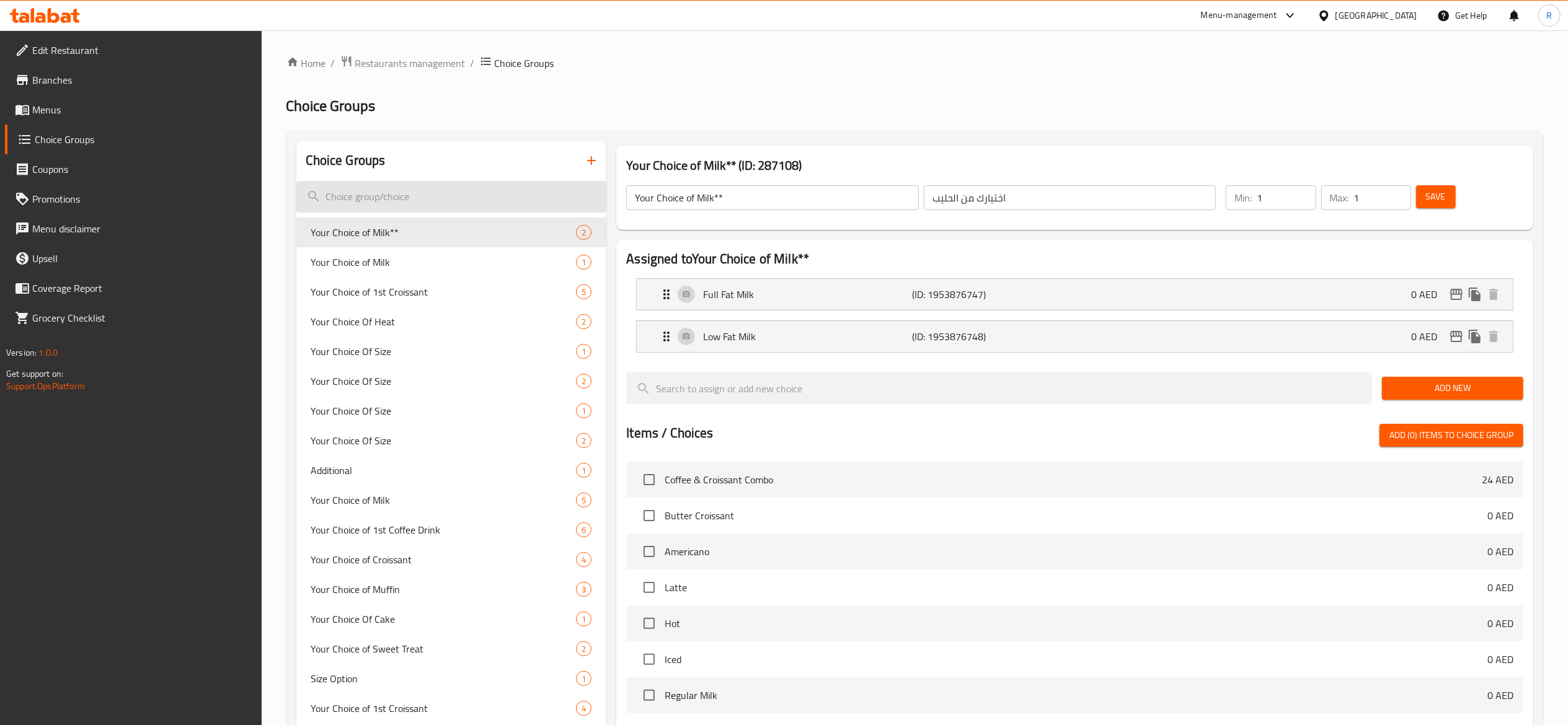
click at [438, 193] on input "search" at bounding box center [452, 196] width 310 height 31
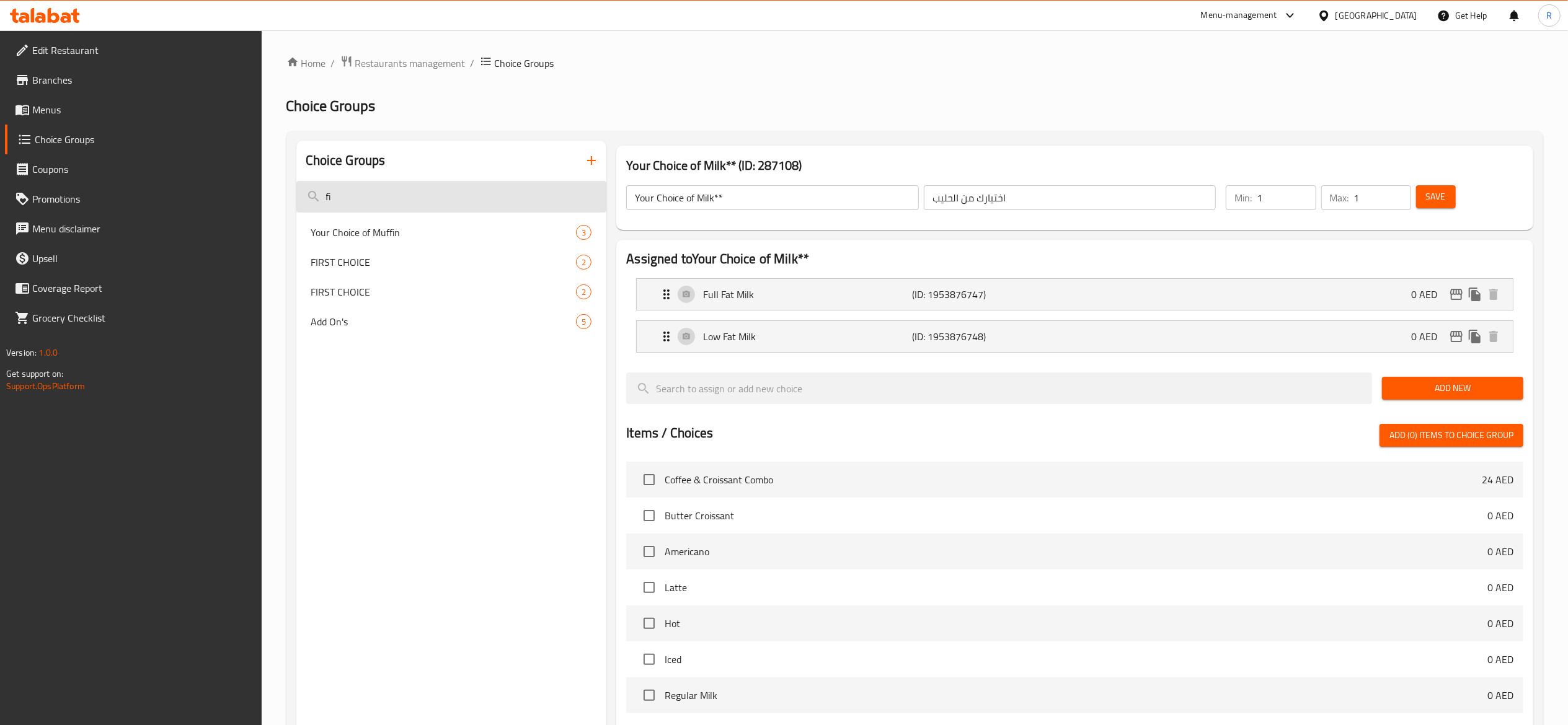
type input "f"
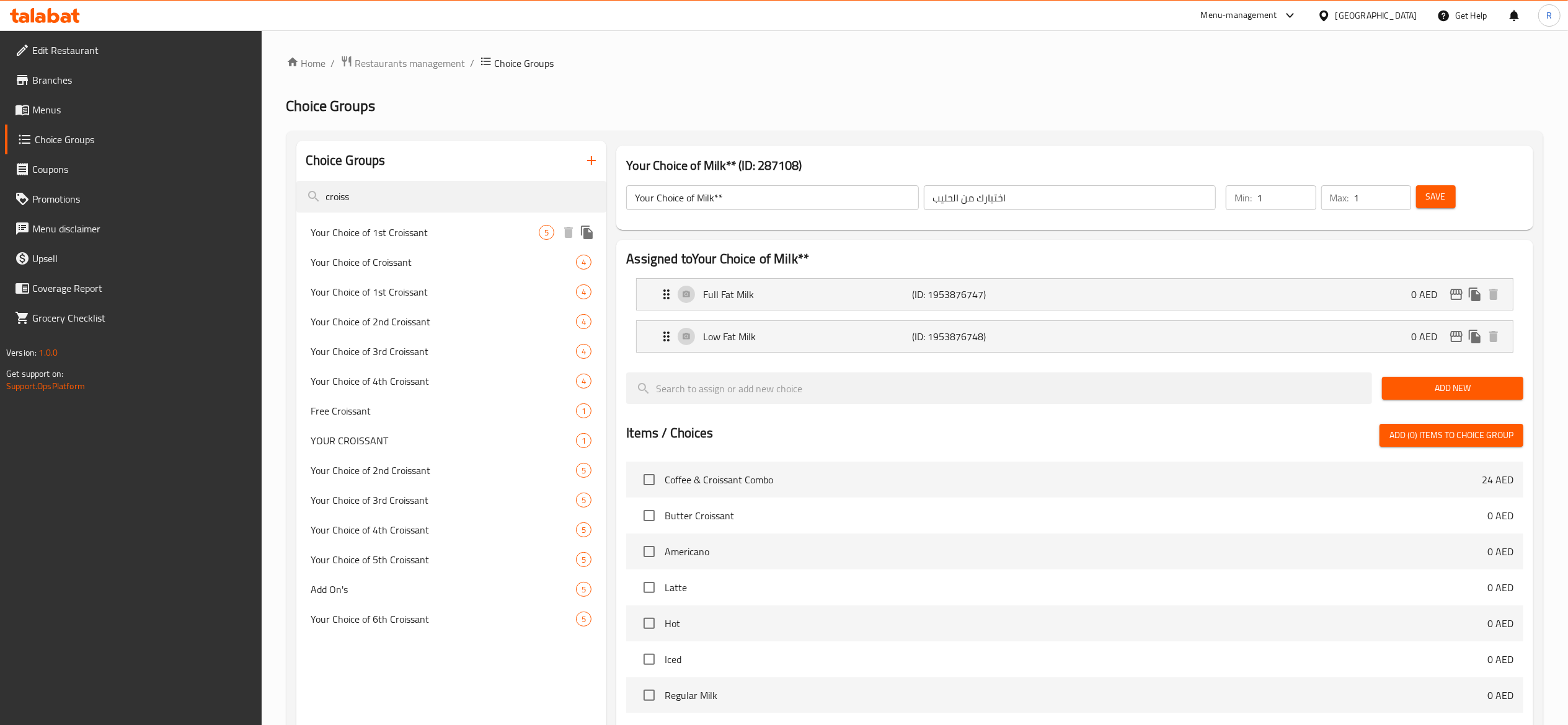
type input "croiss"
click at [452, 233] on span "Your Choice of 1st Croissant" at bounding box center [425, 232] width 228 height 15
type input "Your Choice of 1st Croissant"
type input "اختيارك من الكرواسون الأول"
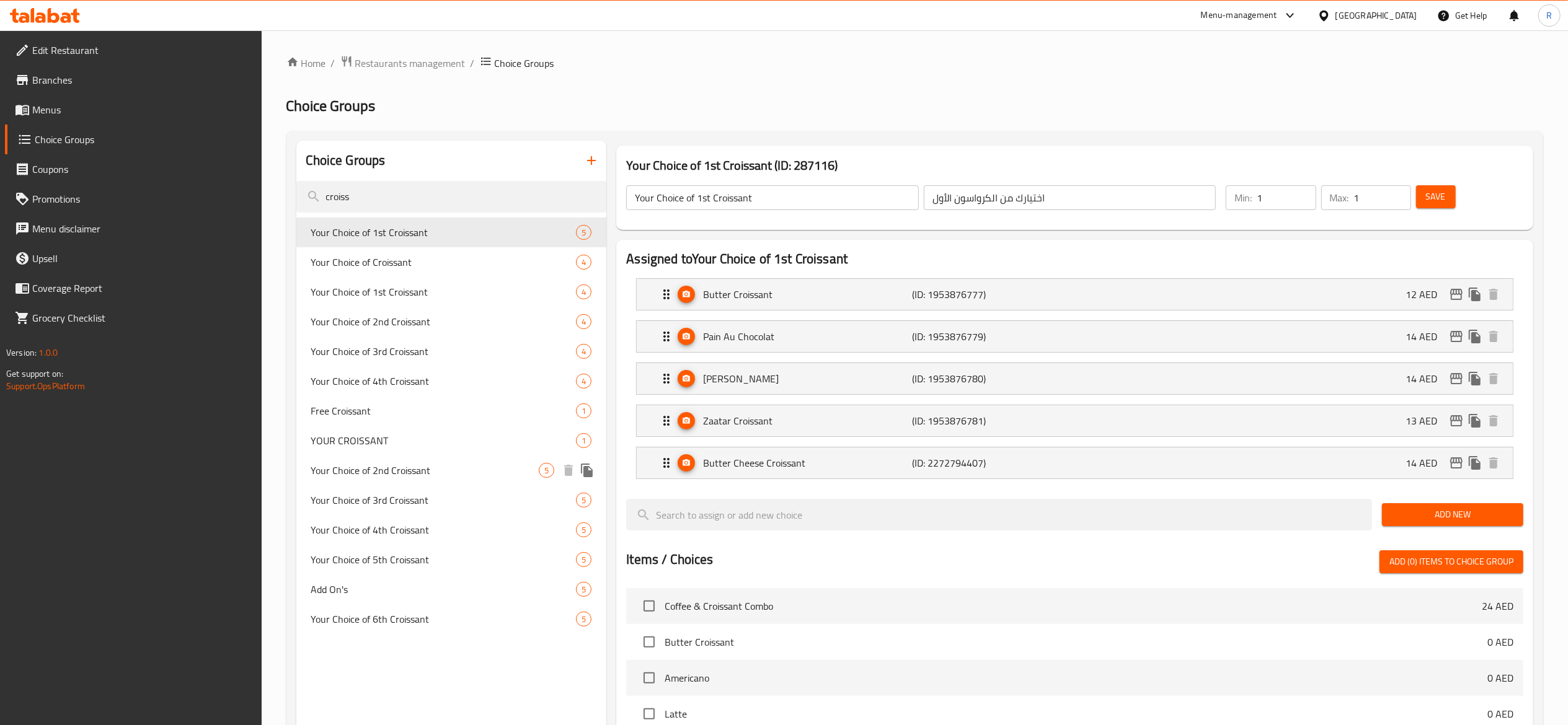
click at [437, 468] on span "Your Choice of 2nd Croissant" at bounding box center [425, 470] width 228 height 15
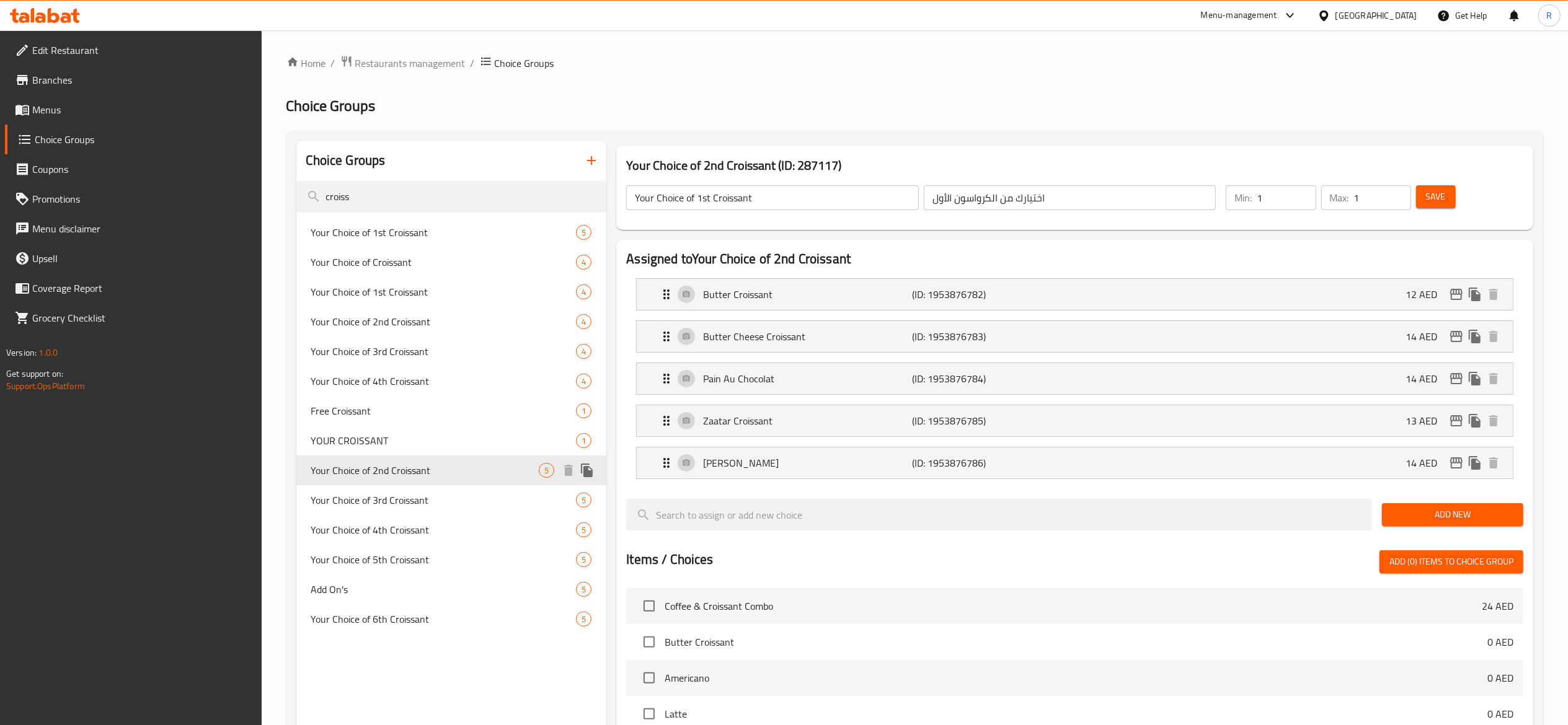
type input "Your Choice of 2nd Croissant"
type input "اختيارك من الكرواسون الثاني"
click at [436, 498] on span "Your Choice of 3rd Croissant" at bounding box center [425, 500] width 228 height 15
type input "Your Choice of 3rd Croissant"
type input "اختيارك [PERSON_NAME]"
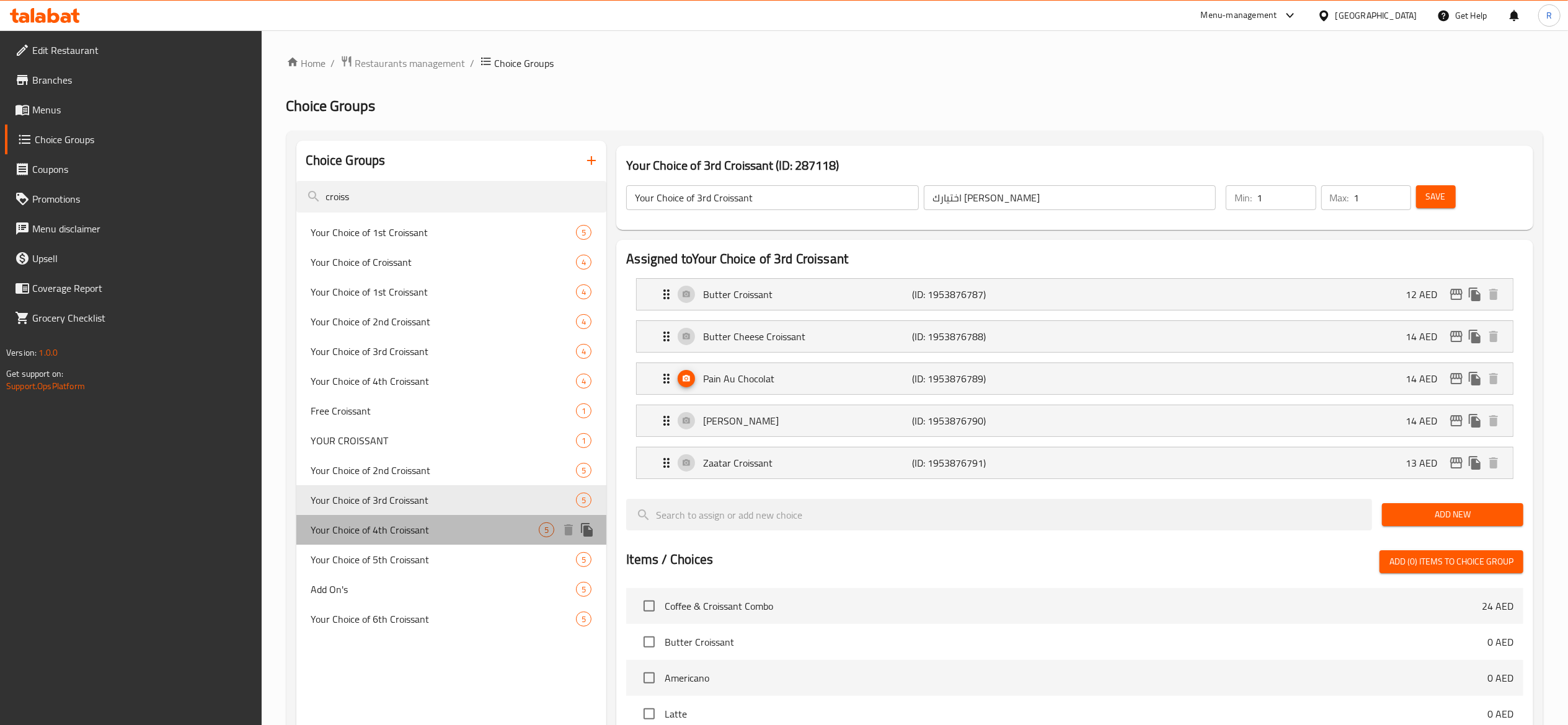
click at [435, 530] on span "Your Choice of 4th Croissant" at bounding box center [425, 530] width 228 height 15
type input "Your Choice of 4th Croissant"
type input "اختيارك للكرواسون الرابع"
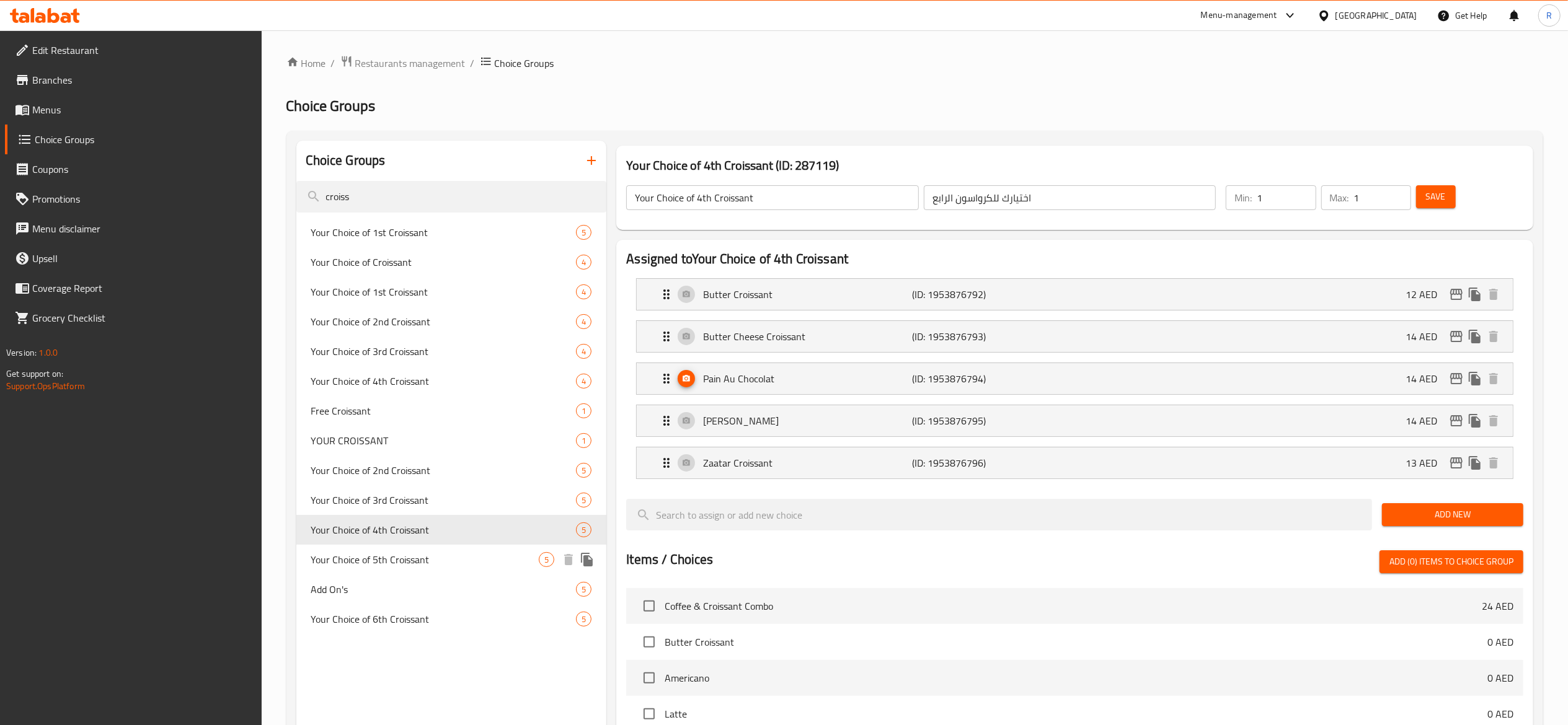
click at [429, 560] on span "Your Choice of 5th Croissant" at bounding box center [425, 559] width 228 height 15
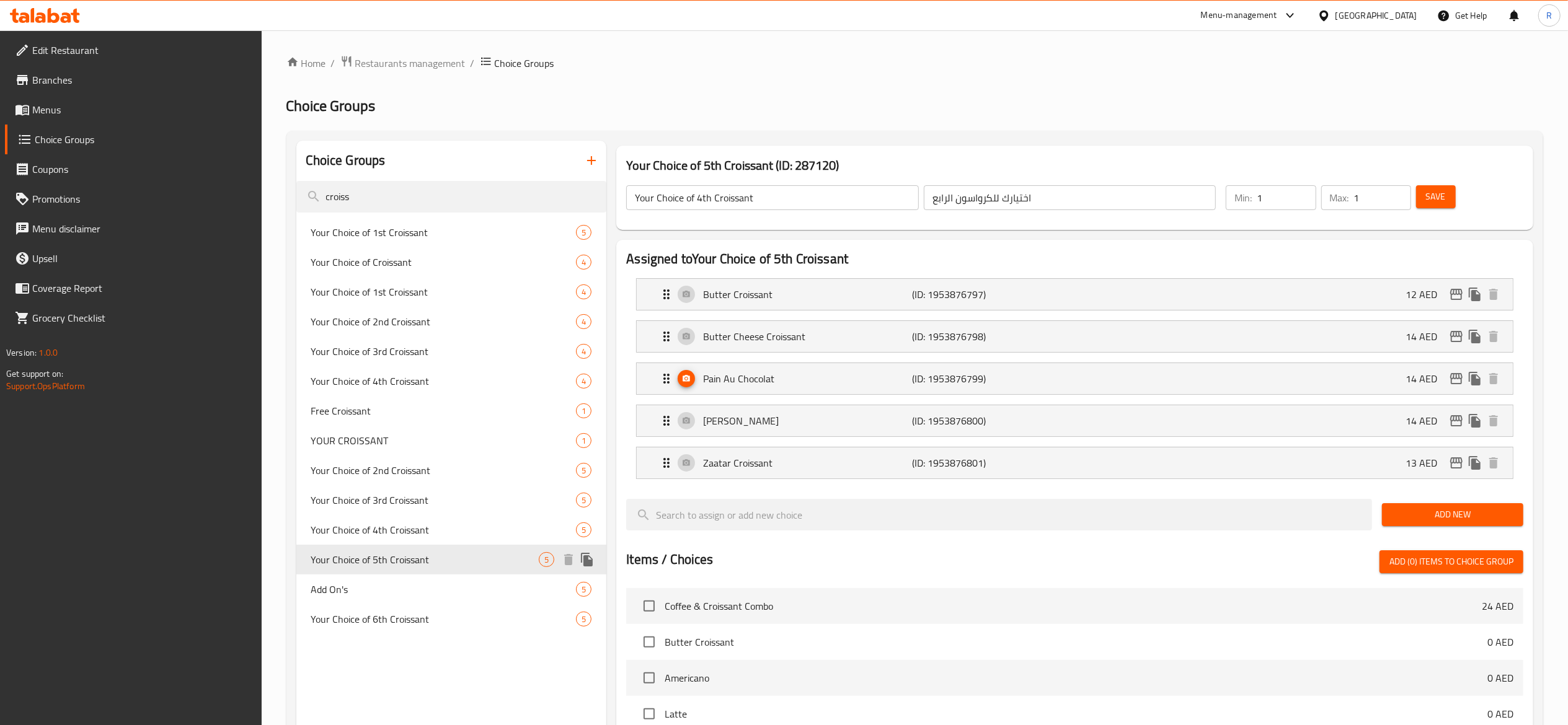
type input "Your Choice of 5th Croissant"
type input "اختيارك للكرواسون الخامس"
click at [407, 60] on span "Restaurants management" at bounding box center [410, 64] width 110 height 15
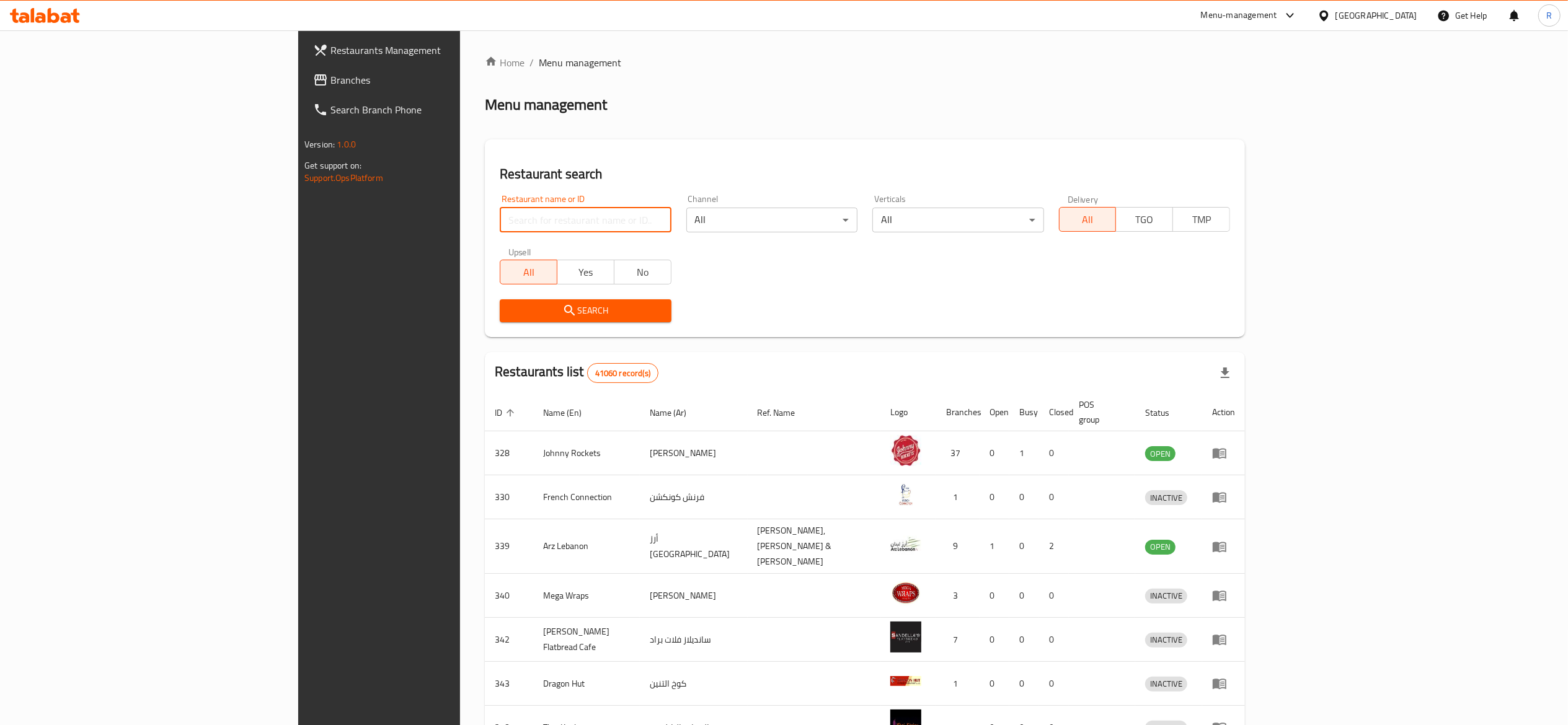
click at [500, 213] on input "search" at bounding box center [586, 220] width 171 height 25
type input "everyday roastery"
click button "Search" at bounding box center [586, 311] width 171 height 23
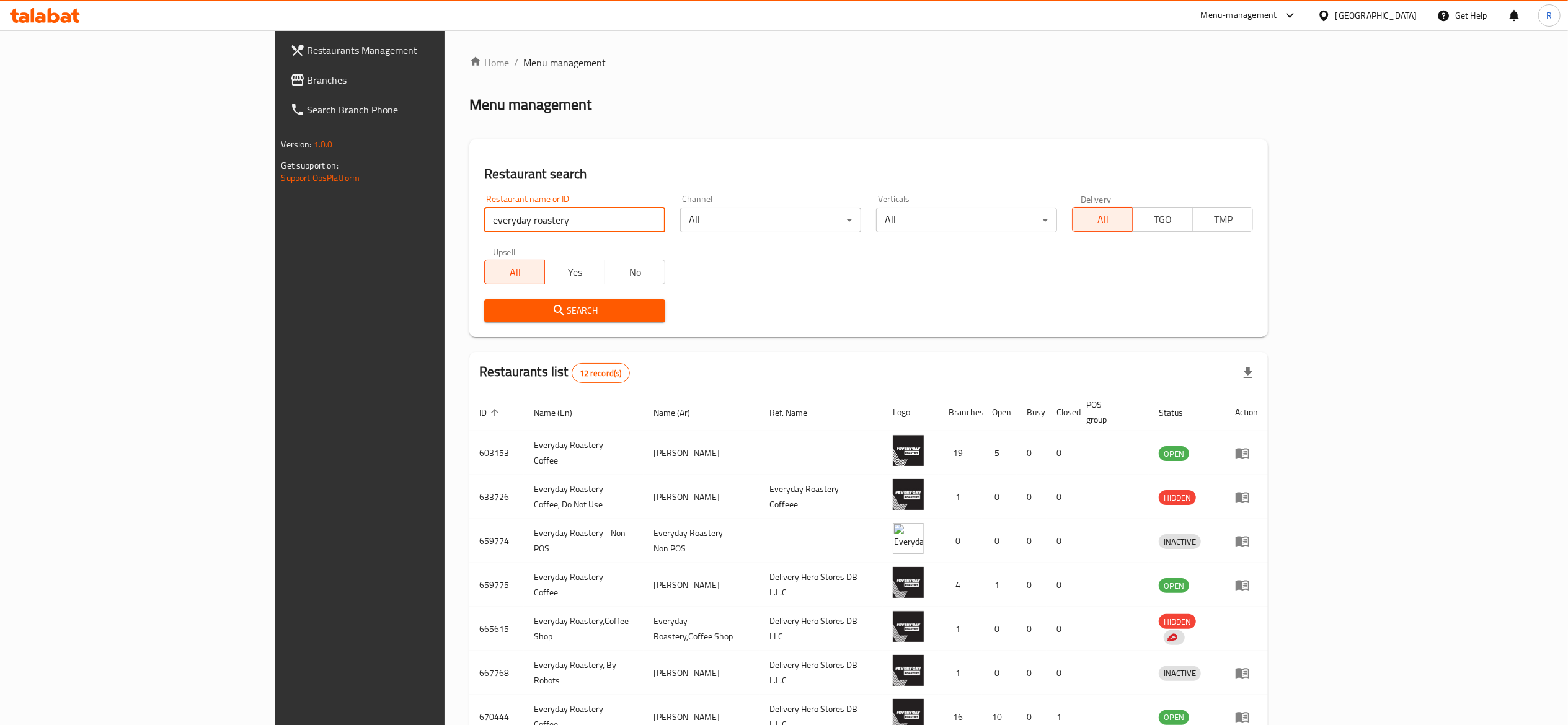
scroll to position [200, 0]
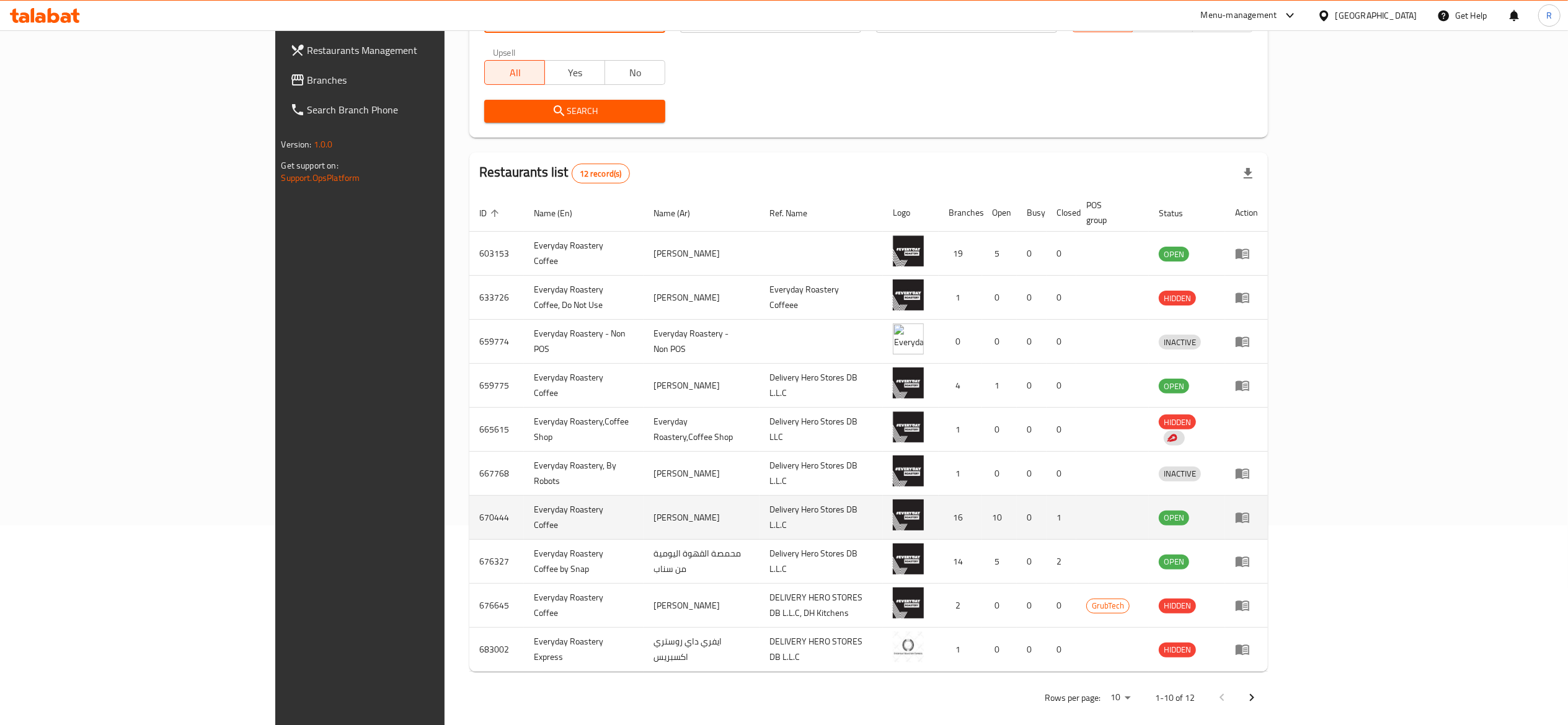
click at [1250, 510] on icon "enhanced table" at bounding box center [1242, 517] width 15 height 15
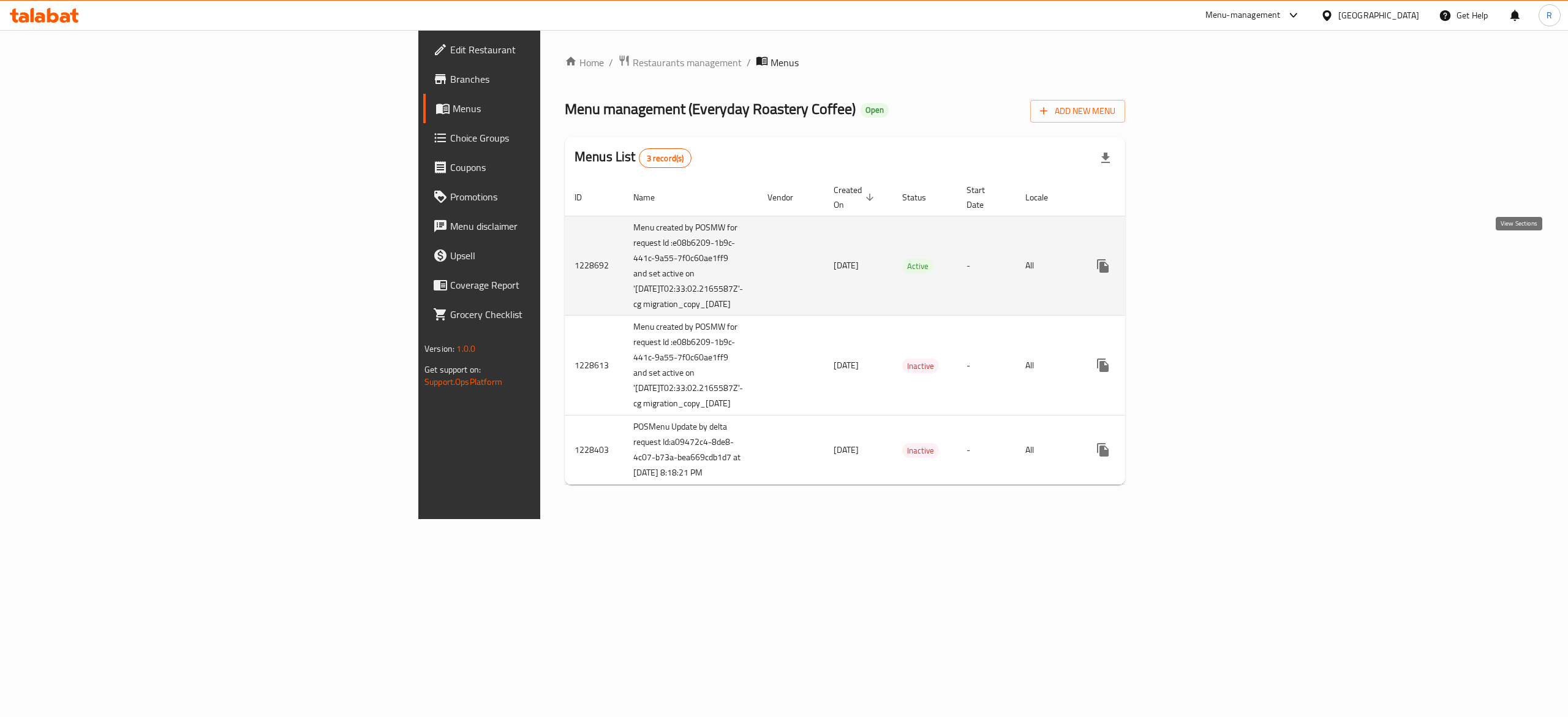
click at [1197, 260] on icon "enhanced table" at bounding box center [1192, 266] width 11 height 11
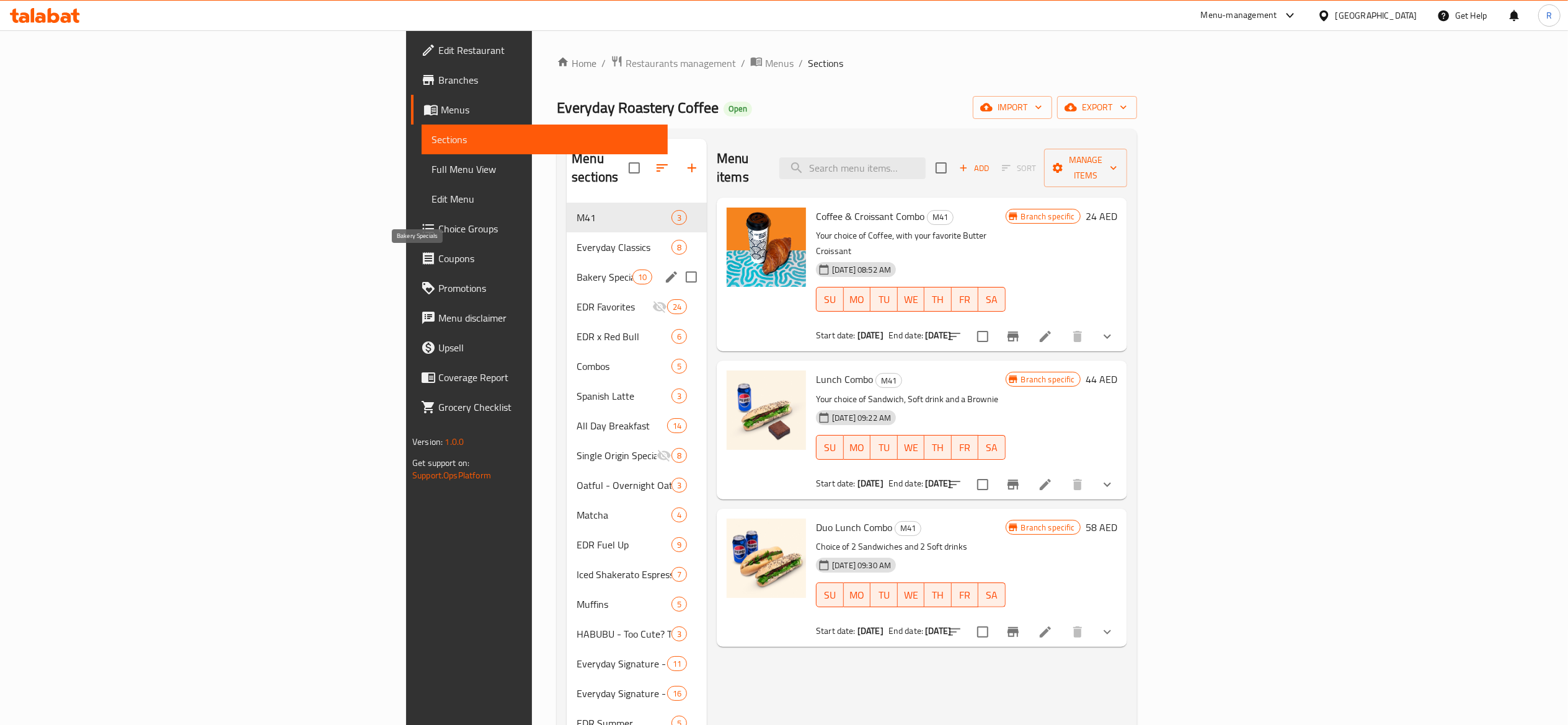
click at [577, 269] on span "Bakery Specials" at bounding box center [605, 277] width 56 height 15
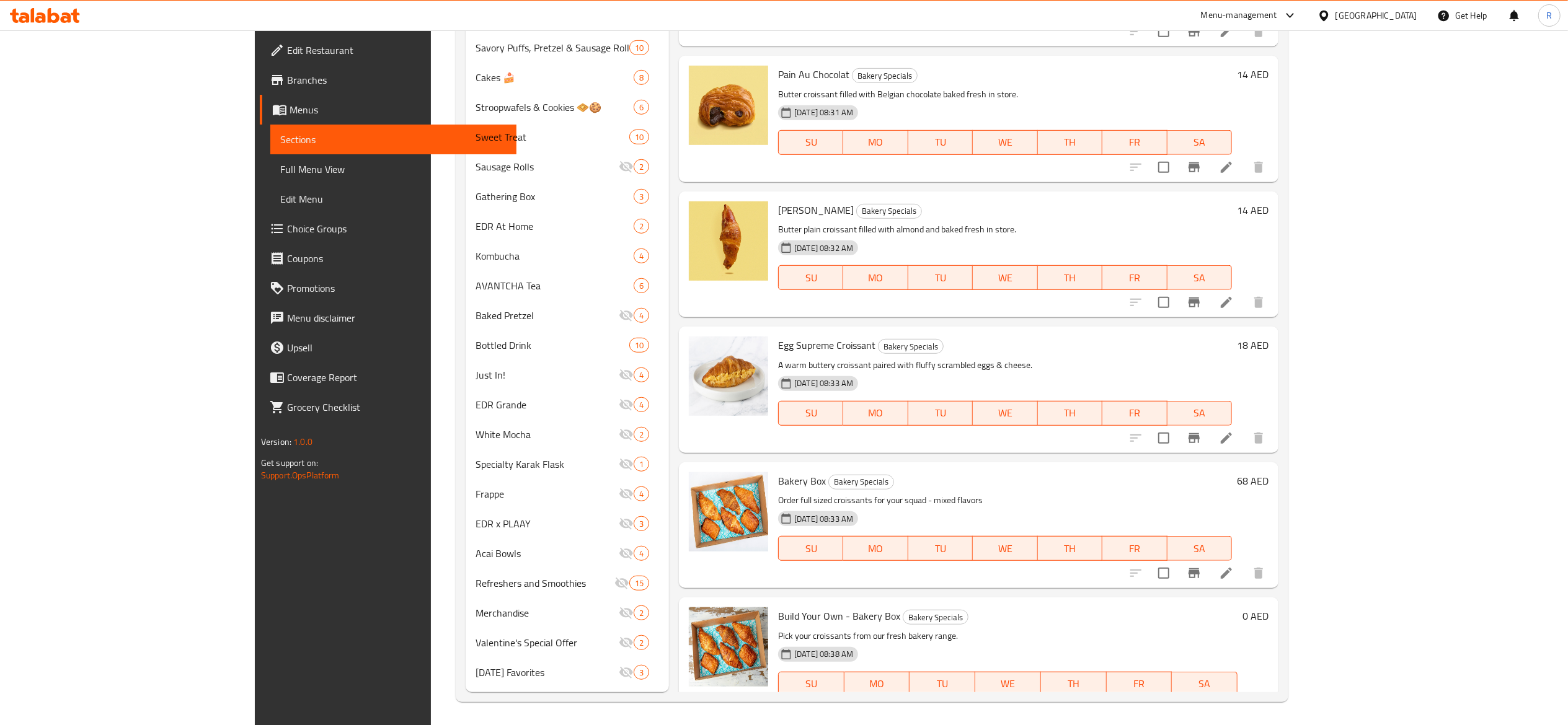
scroll to position [719, 0]
click at [1204, 700] on icon at bounding box center [1196, 707] width 15 height 15
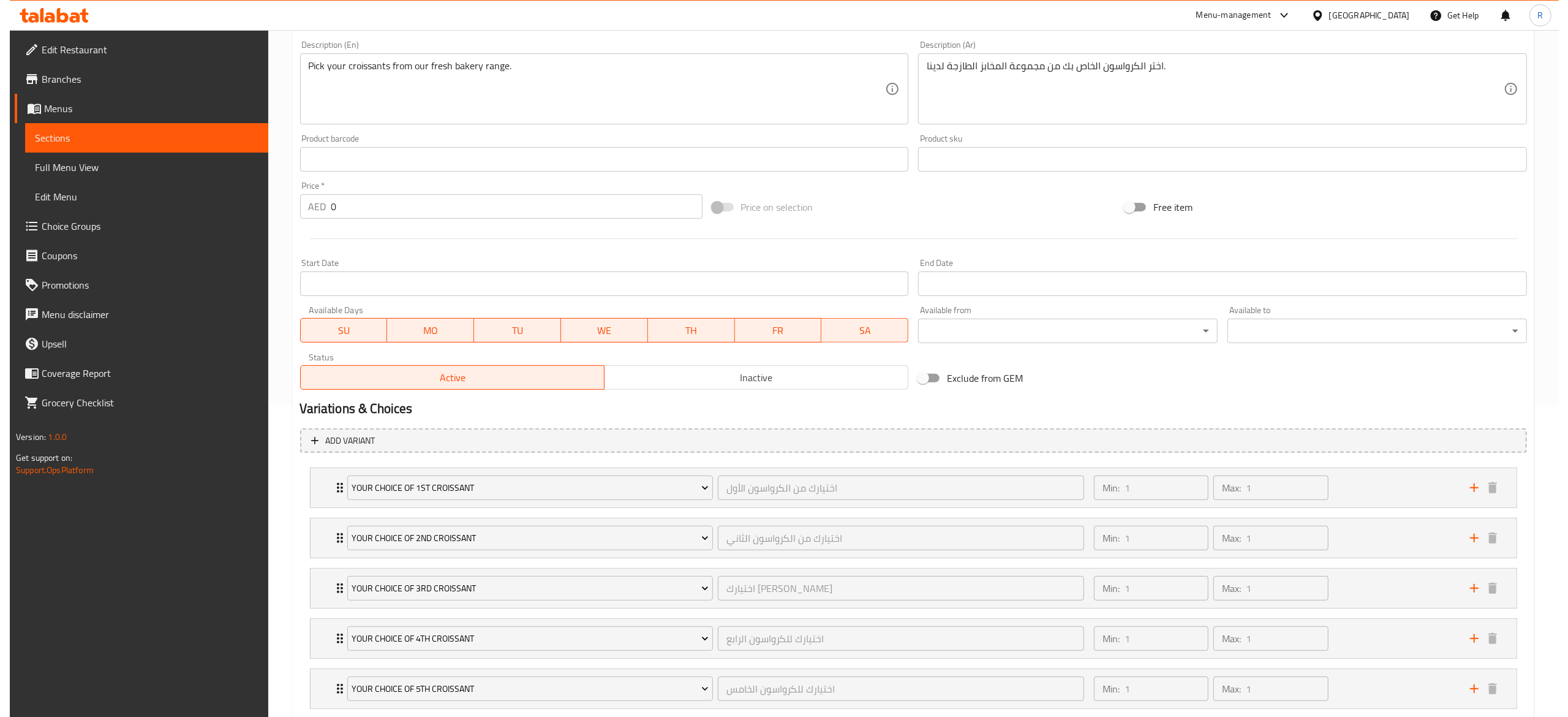
scroll to position [442, 0]
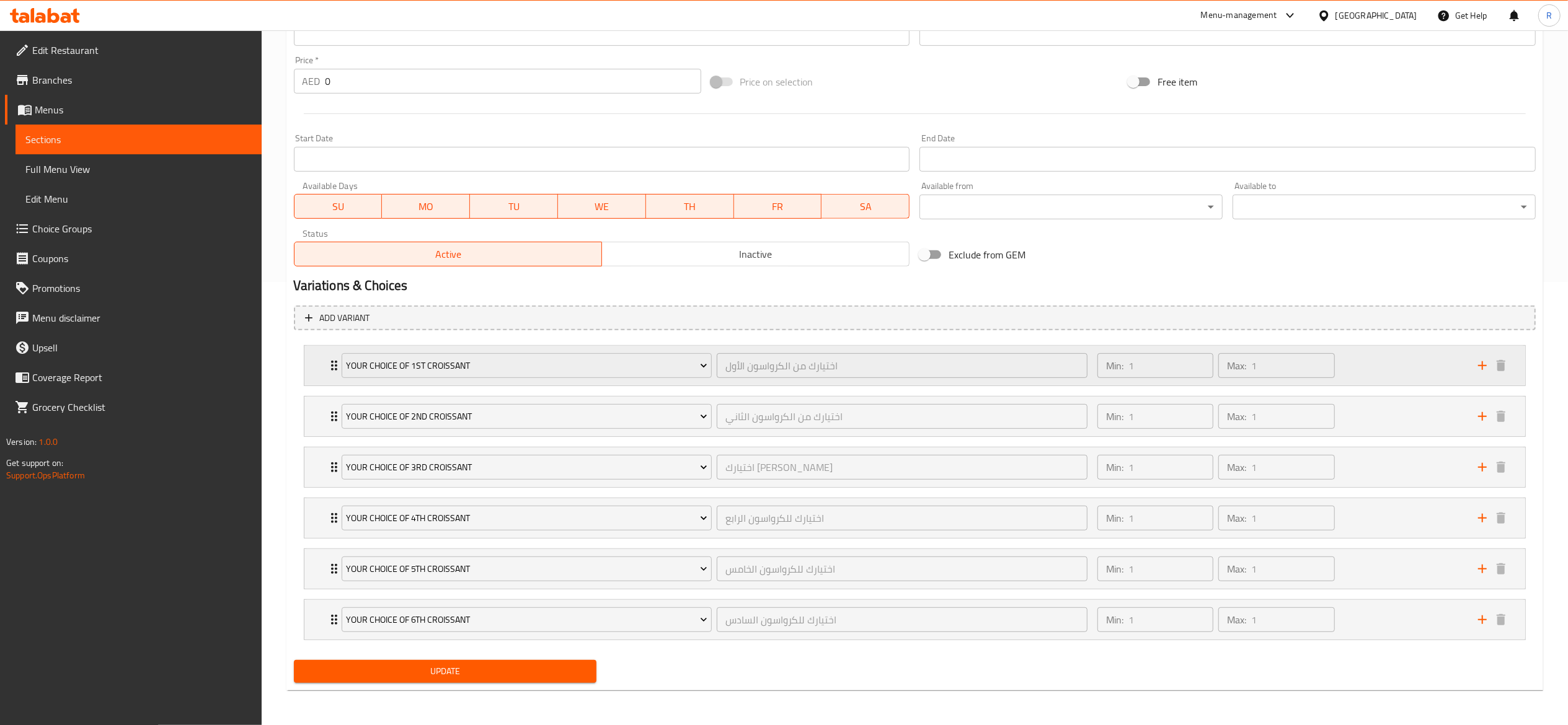
click at [326, 373] on div "Your Choice of 1st Croissant اختيارك من الكرواسون الأول ​ Min: 1 ​ Max: 1 ​" at bounding box center [914, 365] width 1221 height 40
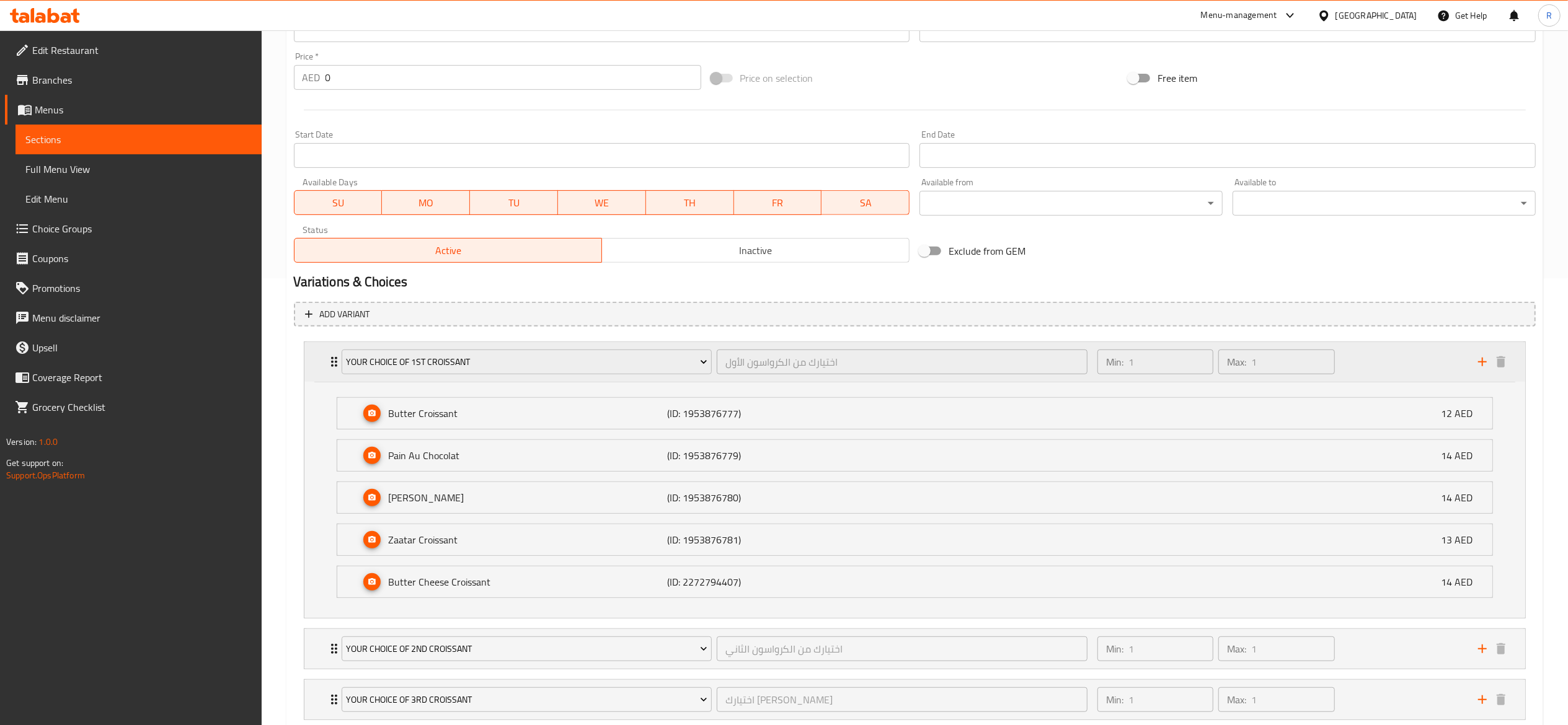
click at [326, 373] on div "Your Choice of 1st Croissant اختيارك من الكرواسون الأول ​ Min: 1 ​ Max: 1 ​" at bounding box center [914, 361] width 1221 height 40
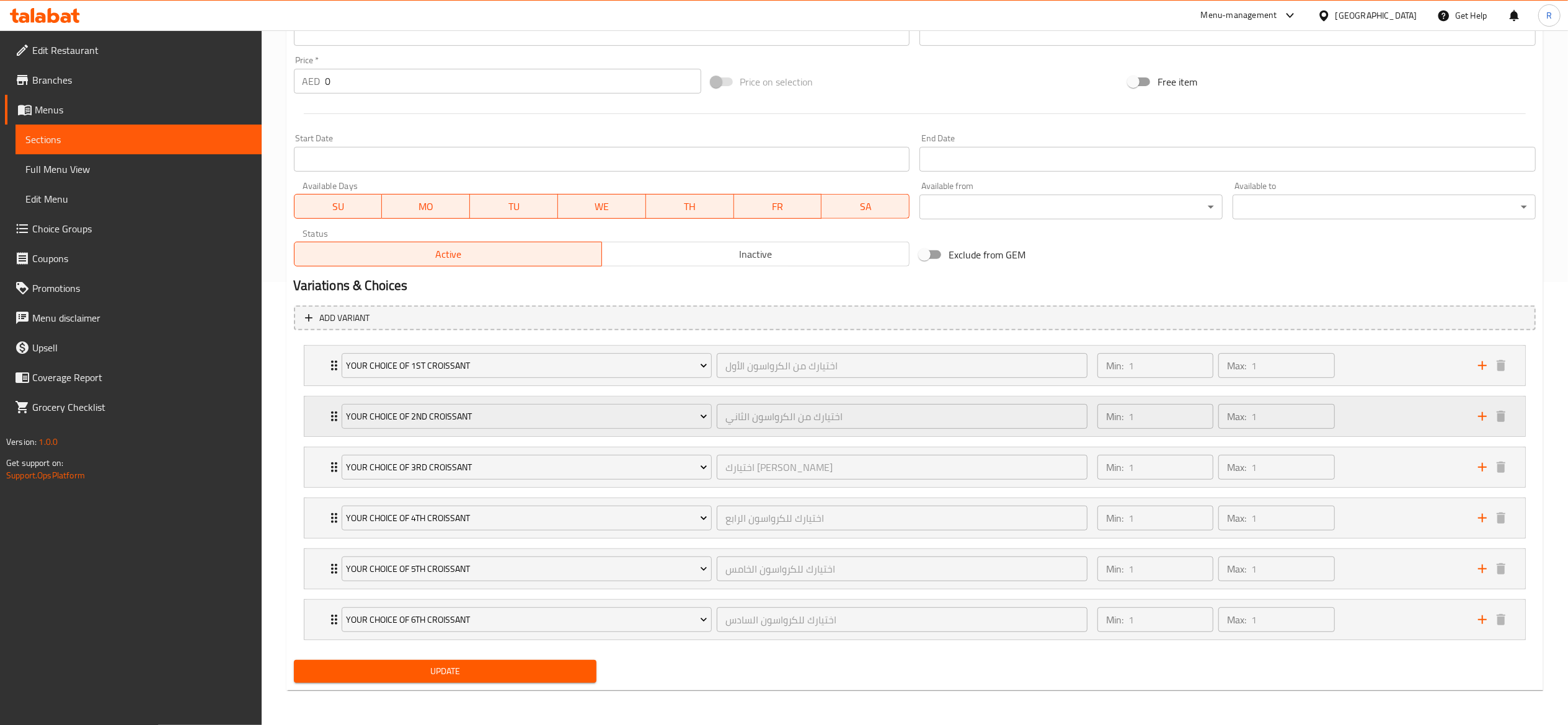
click at [331, 416] on icon "Expand" at bounding box center [334, 417] width 15 height 15
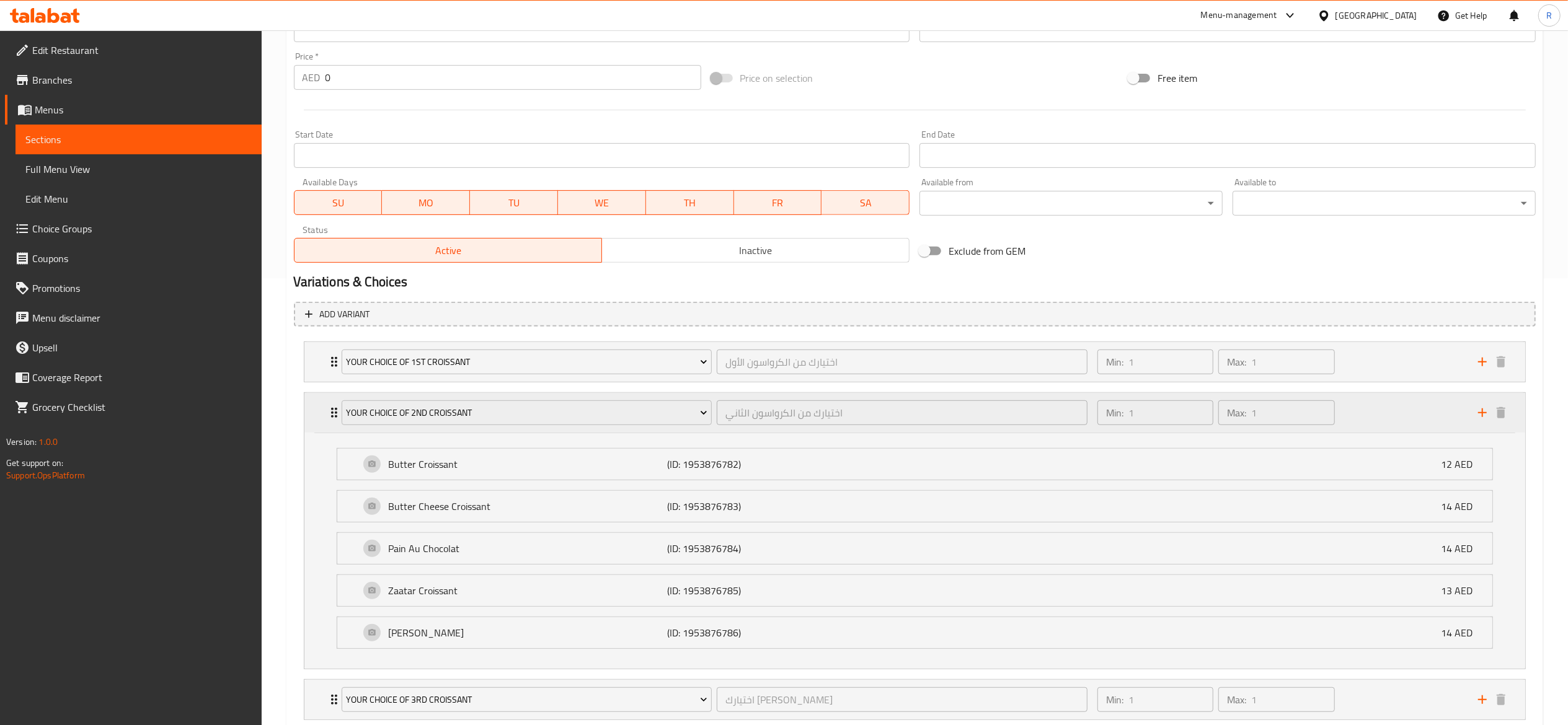
click at [331, 416] on icon "Expand" at bounding box center [334, 413] width 15 height 15
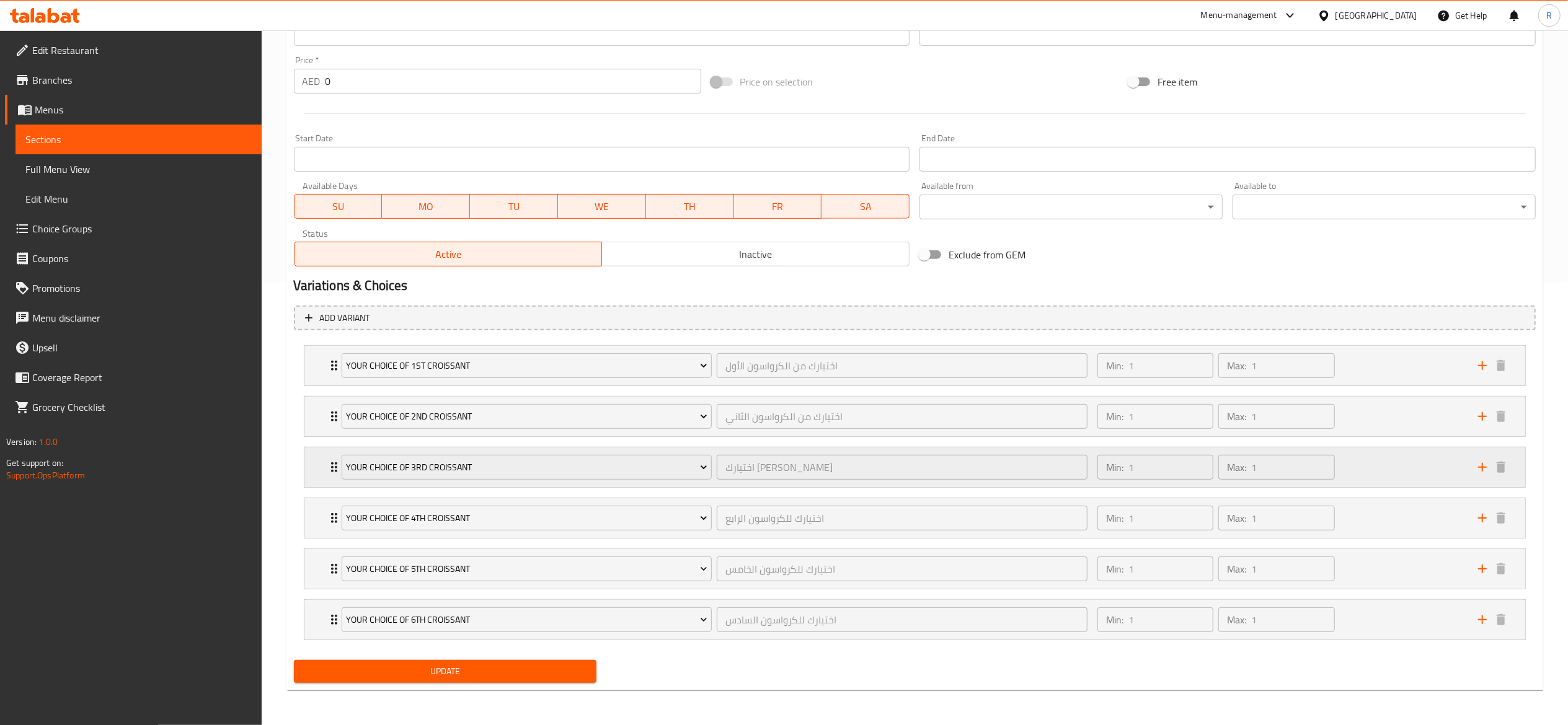
click at [330, 468] on icon "Expand" at bounding box center [334, 468] width 15 height 15
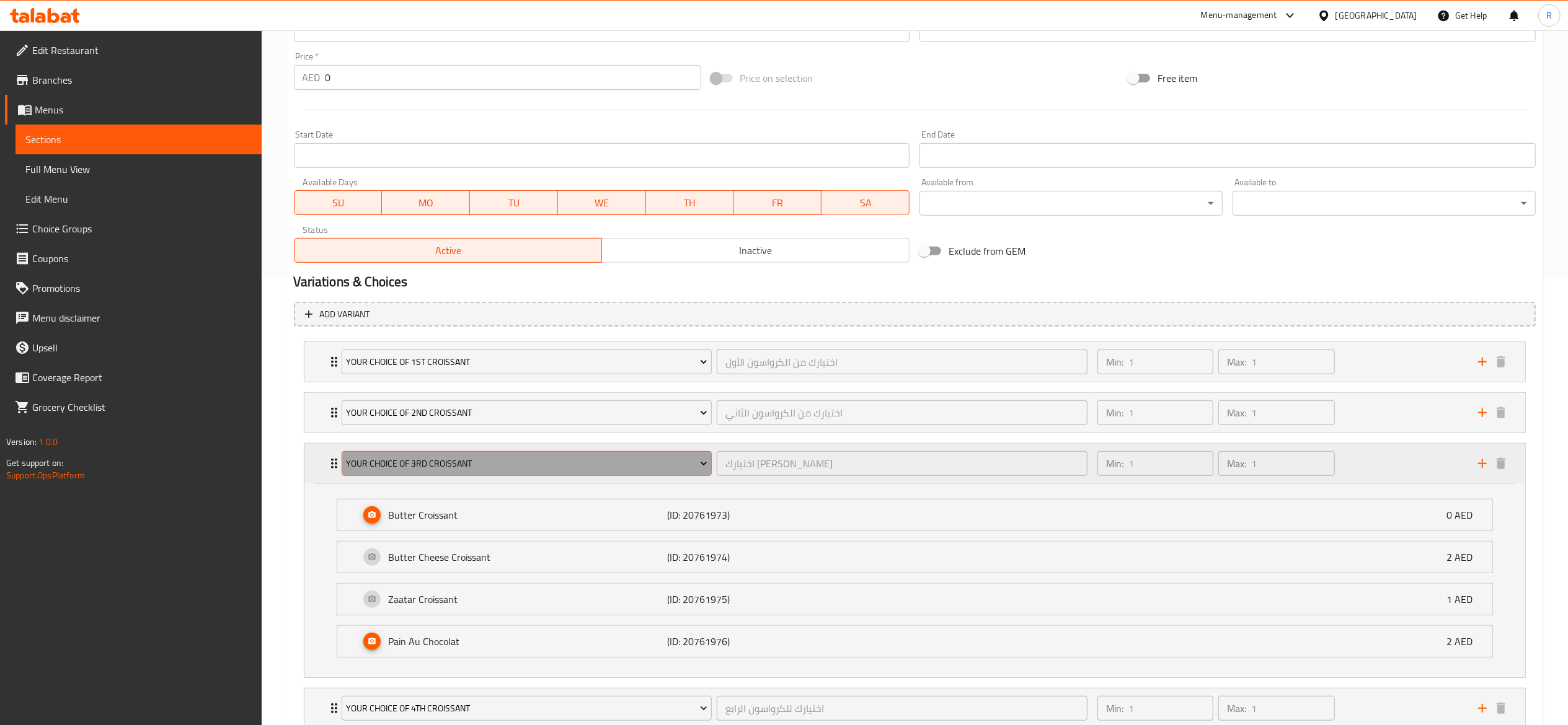
click at [428, 456] on button "Your Choice of 3rd Croissant" at bounding box center [526, 463] width 371 height 25
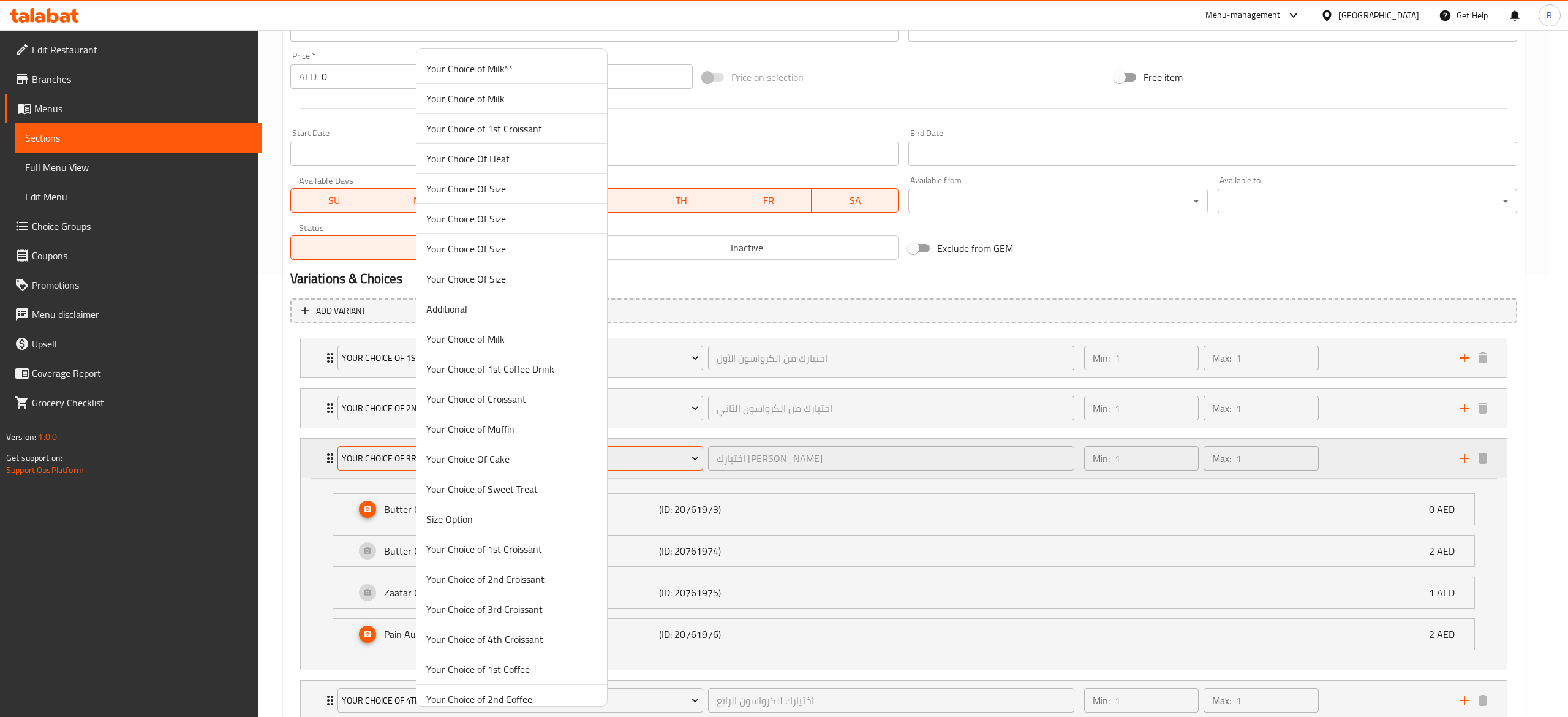
scroll to position [477, 0]
click at [494, 136] on span "Your Choice of 3rd Croissant" at bounding box center [511, 133] width 171 height 15
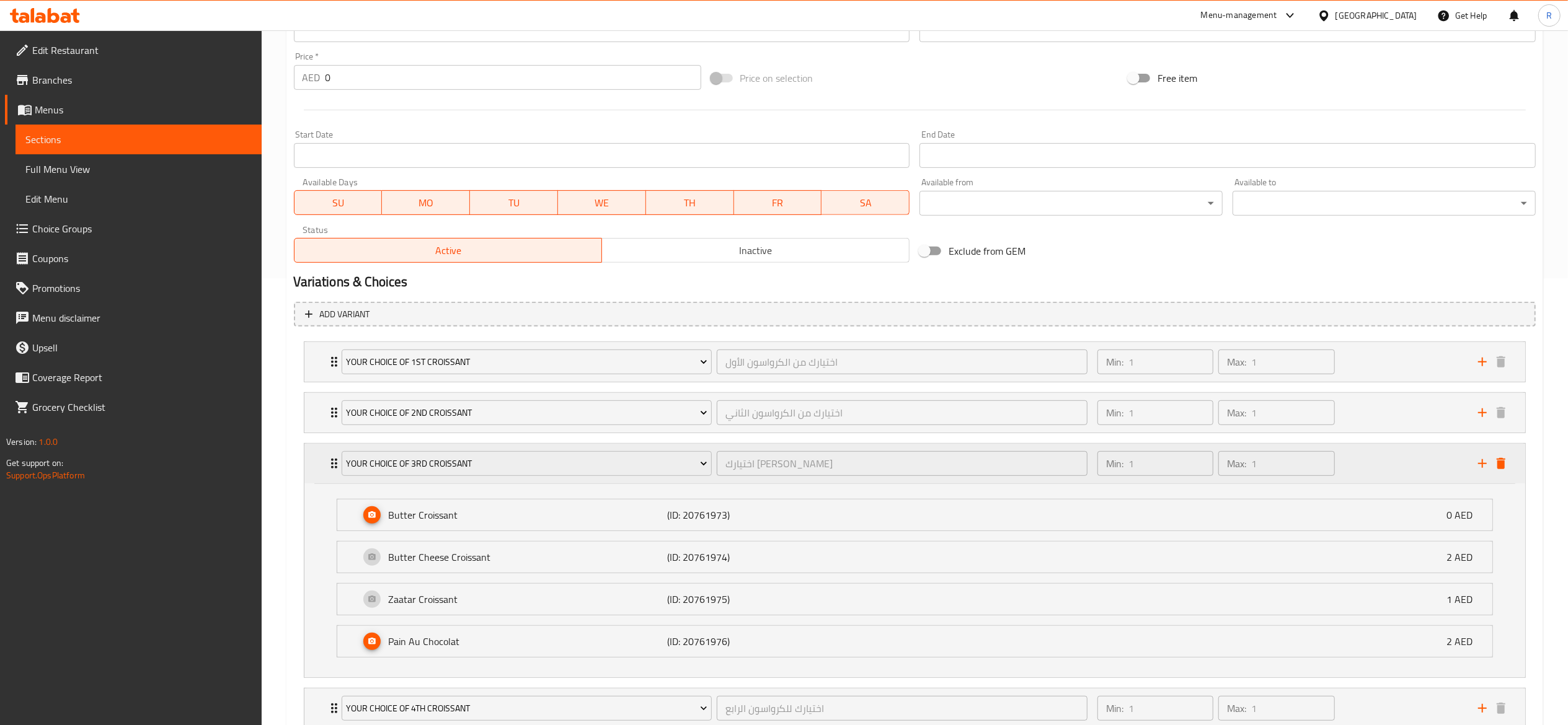
click at [339, 467] on div "Your Choice of 3rd Croissant" at bounding box center [527, 463] width 376 height 30
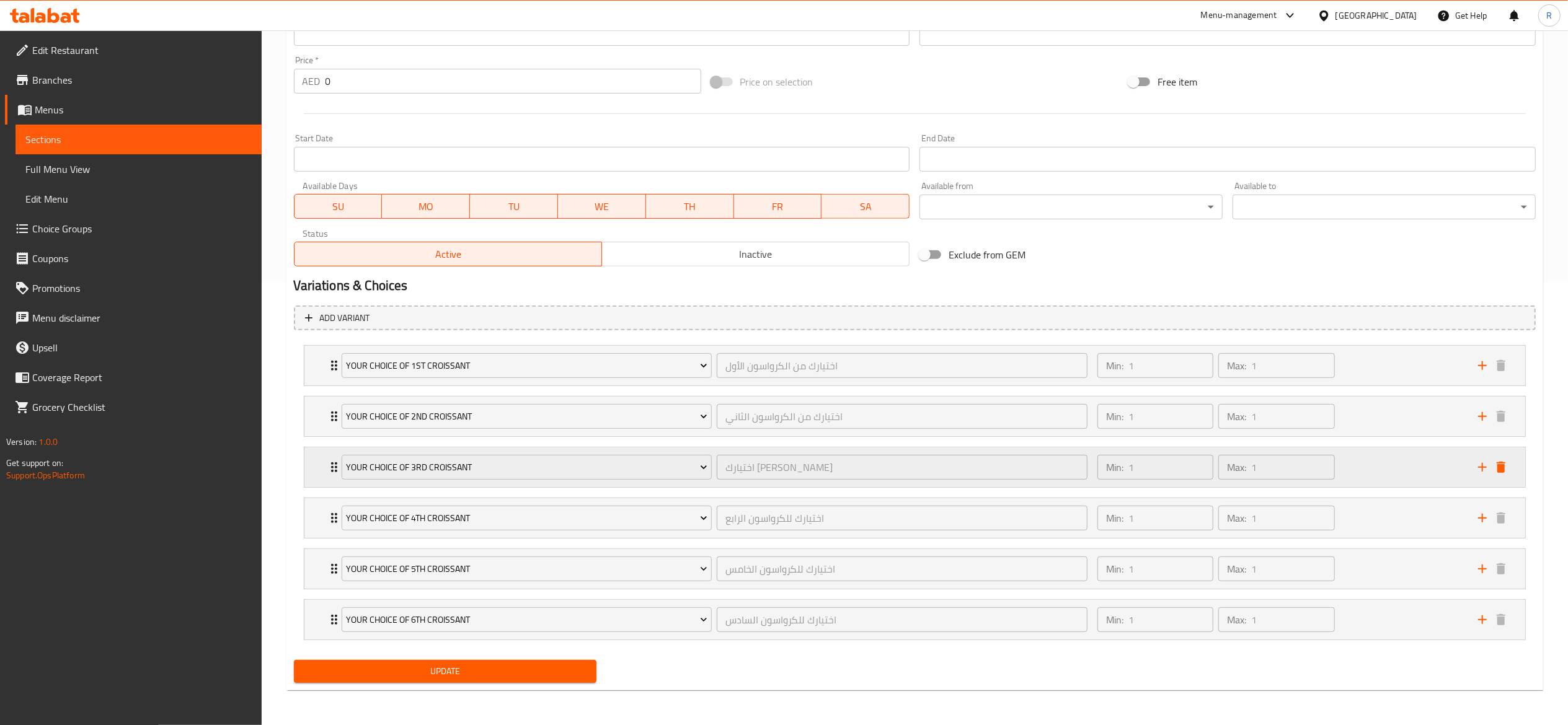
click at [339, 467] on div "Your Choice of 3rd Croissant" at bounding box center [527, 467] width 376 height 30
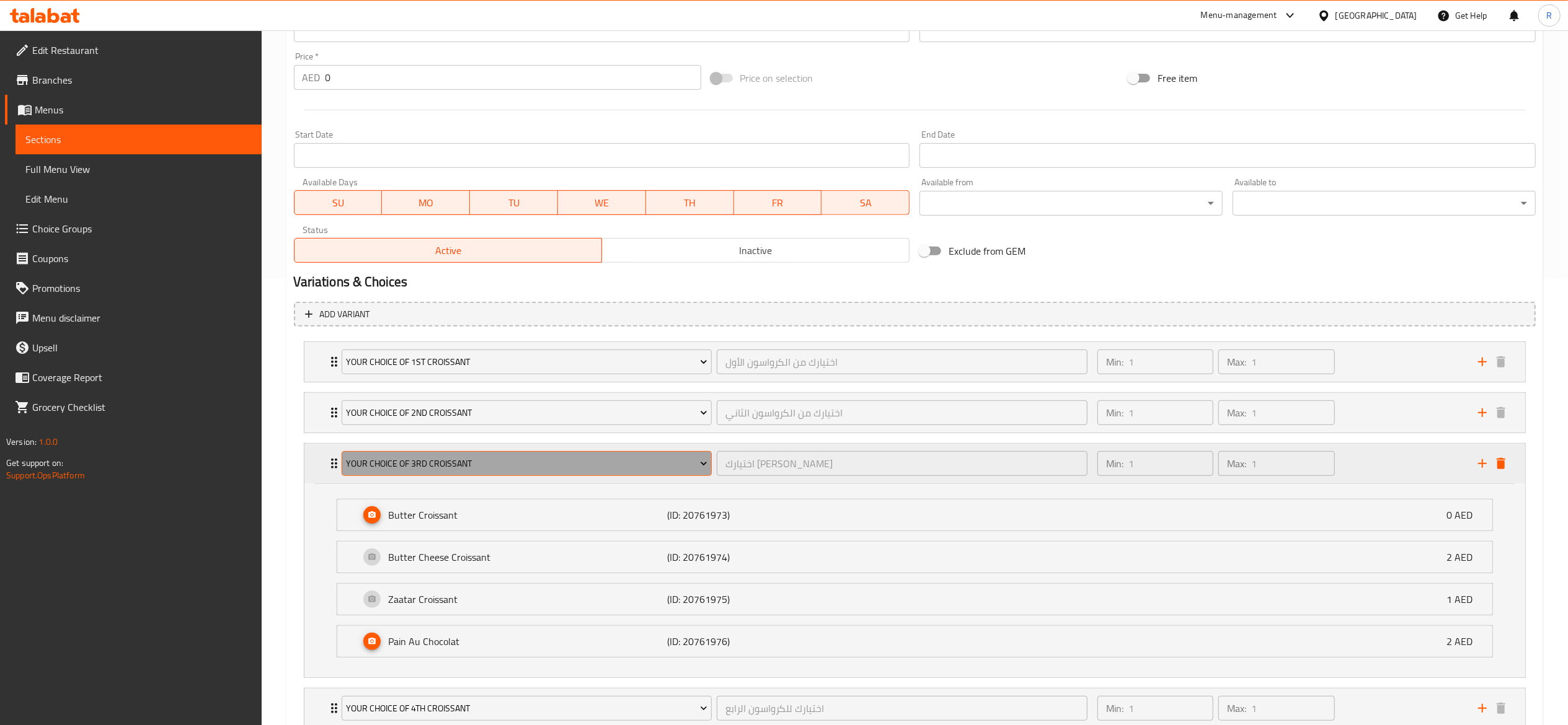
click at [397, 456] on span "Your Choice of 3rd Croissant" at bounding box center [526, 464] width 361 height 16
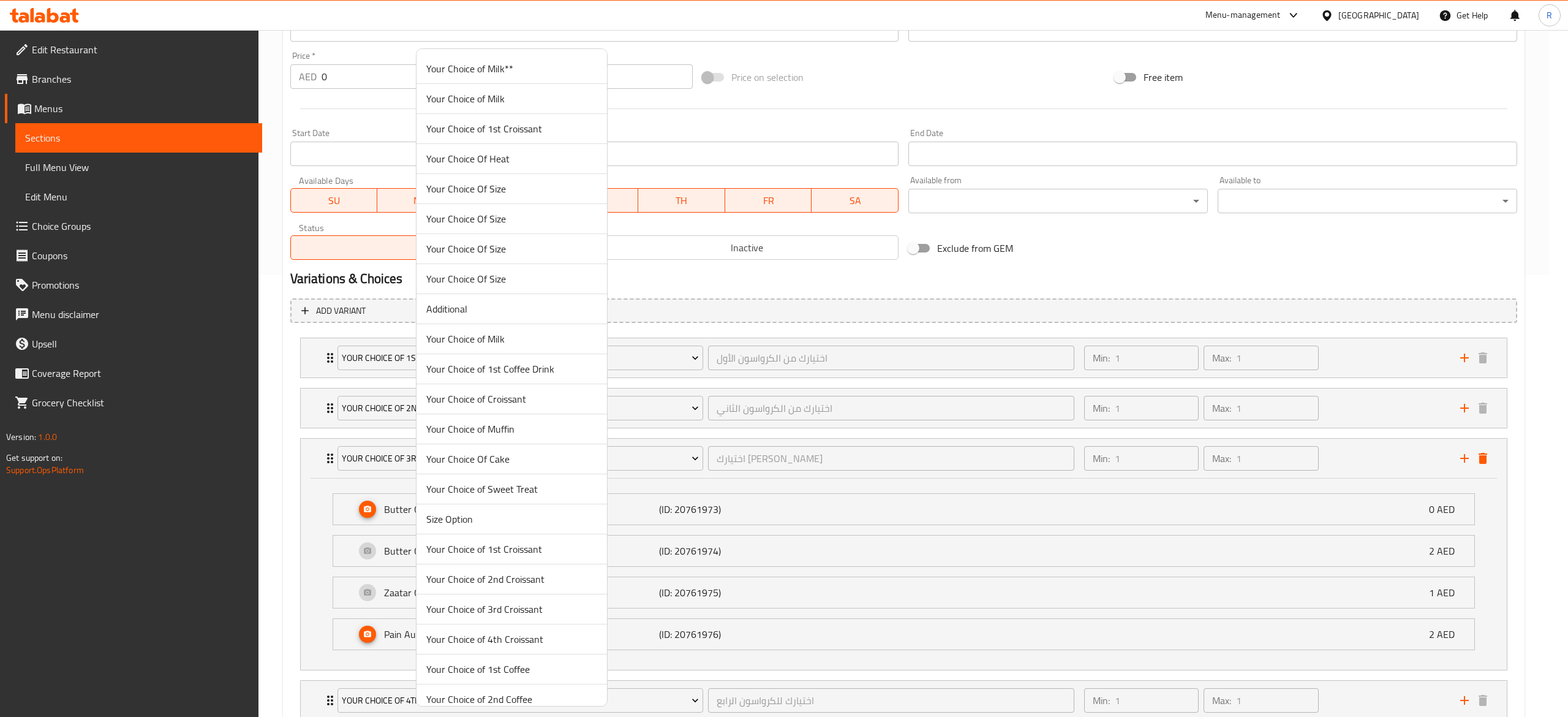
click at [489, 616] on span "Your Choice of 3rd Croissant" at bounding box center [511, 609] width 171 height 15
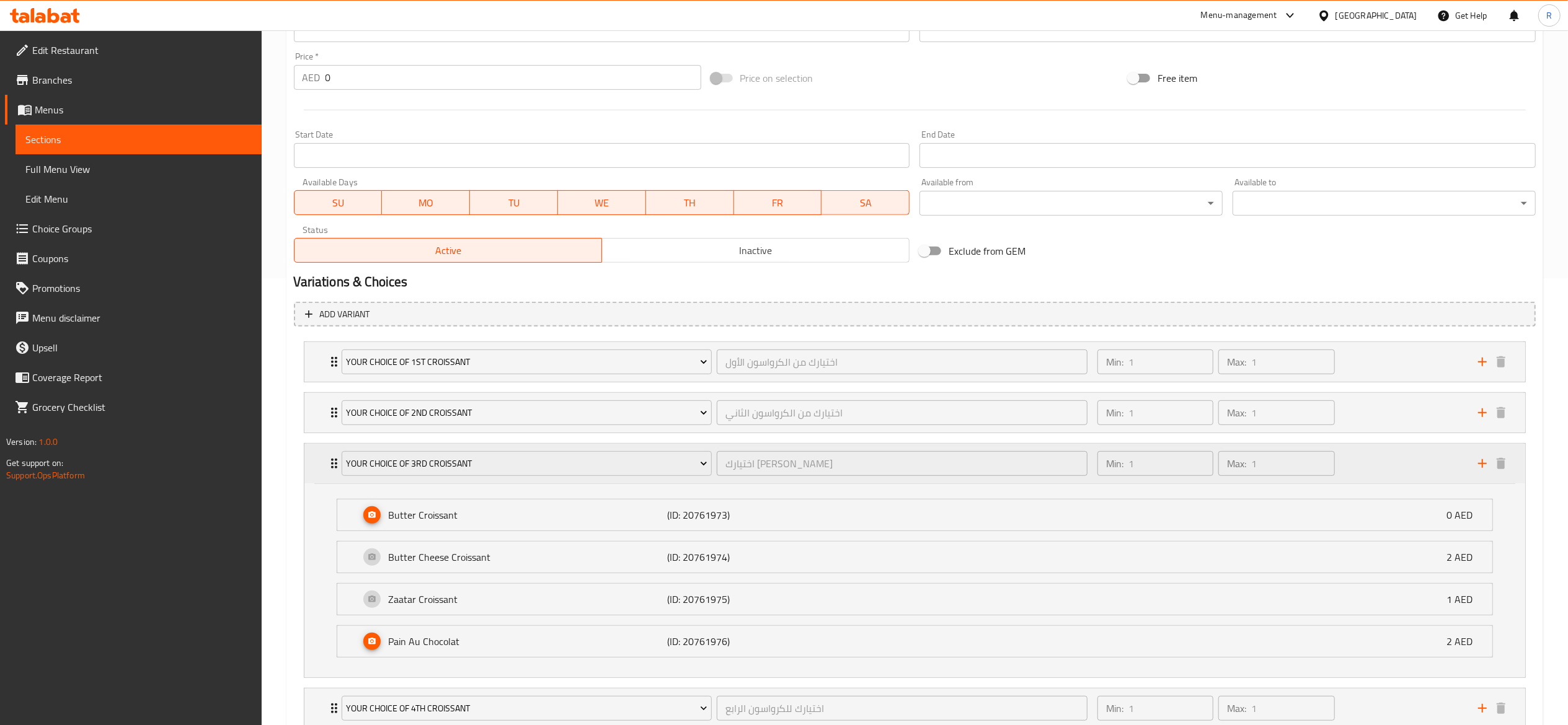
click at [338, 463] on div "Your Choice of 3rd Croissant اختيارك للكرواسون الثالث ​" at bounding box center [715, 463] width 761 height 40
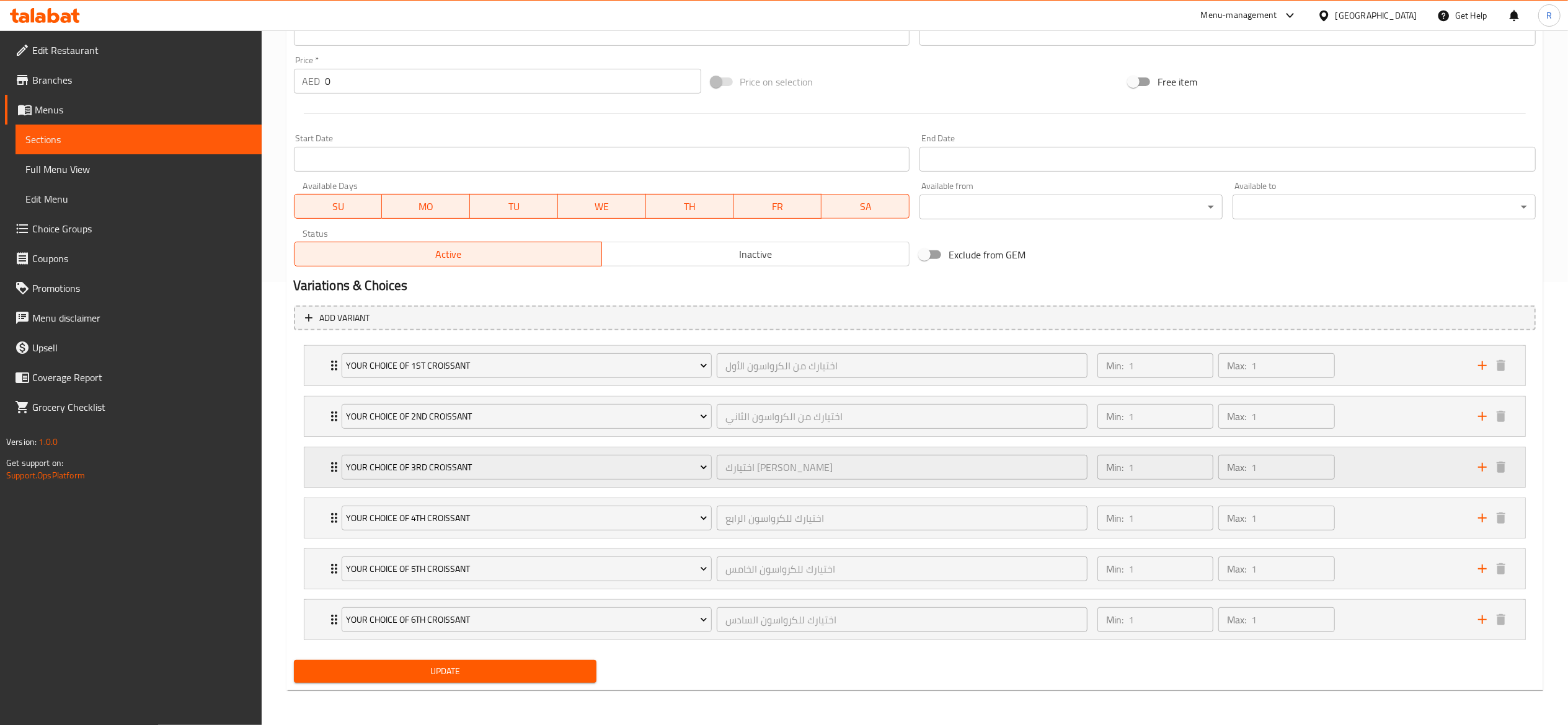
click at [338, 463] on div "Your Choice of 3rd Croissant اختيارك للكرواسون الثالث ​" at bounding box center [715, 467] width 761 height 40
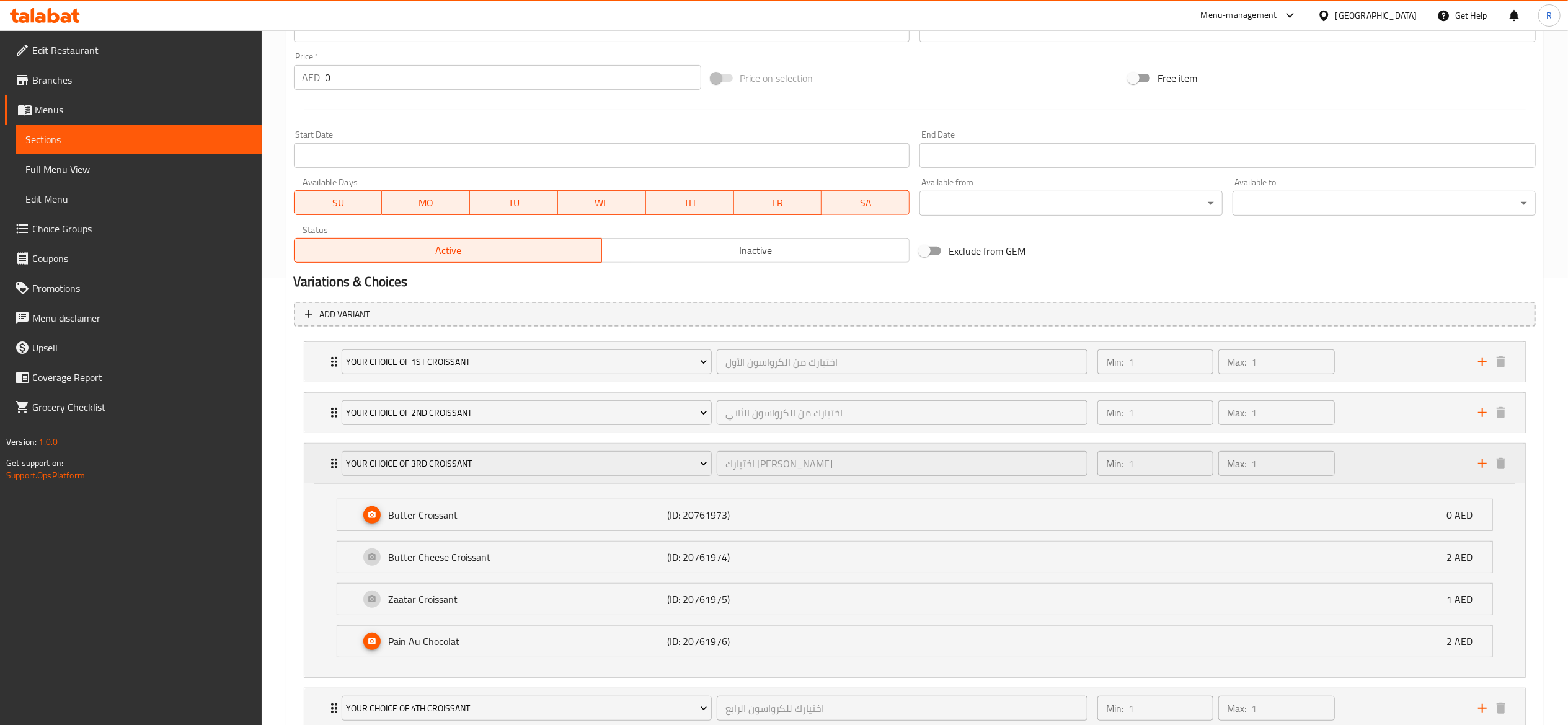
click at [338, 463] on div "Your Choice of 3rd Croissant اختيارك للكرواسون الثالث ​" at bounding box center [715, 463] width 761 height 40
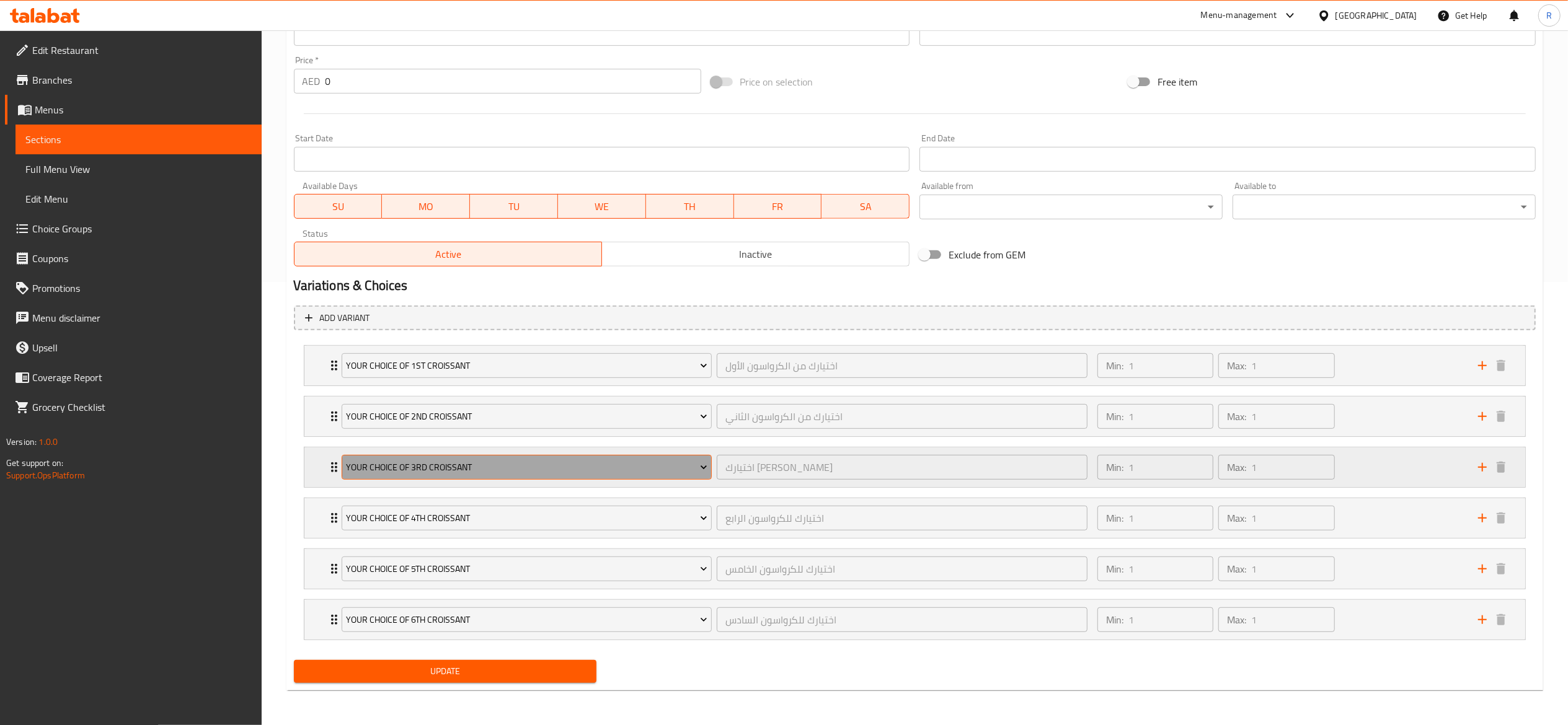
click at [432, 469] on span "Your Choice of 3rd Croissant" at bounding box center [526, 468] width 361 height 16
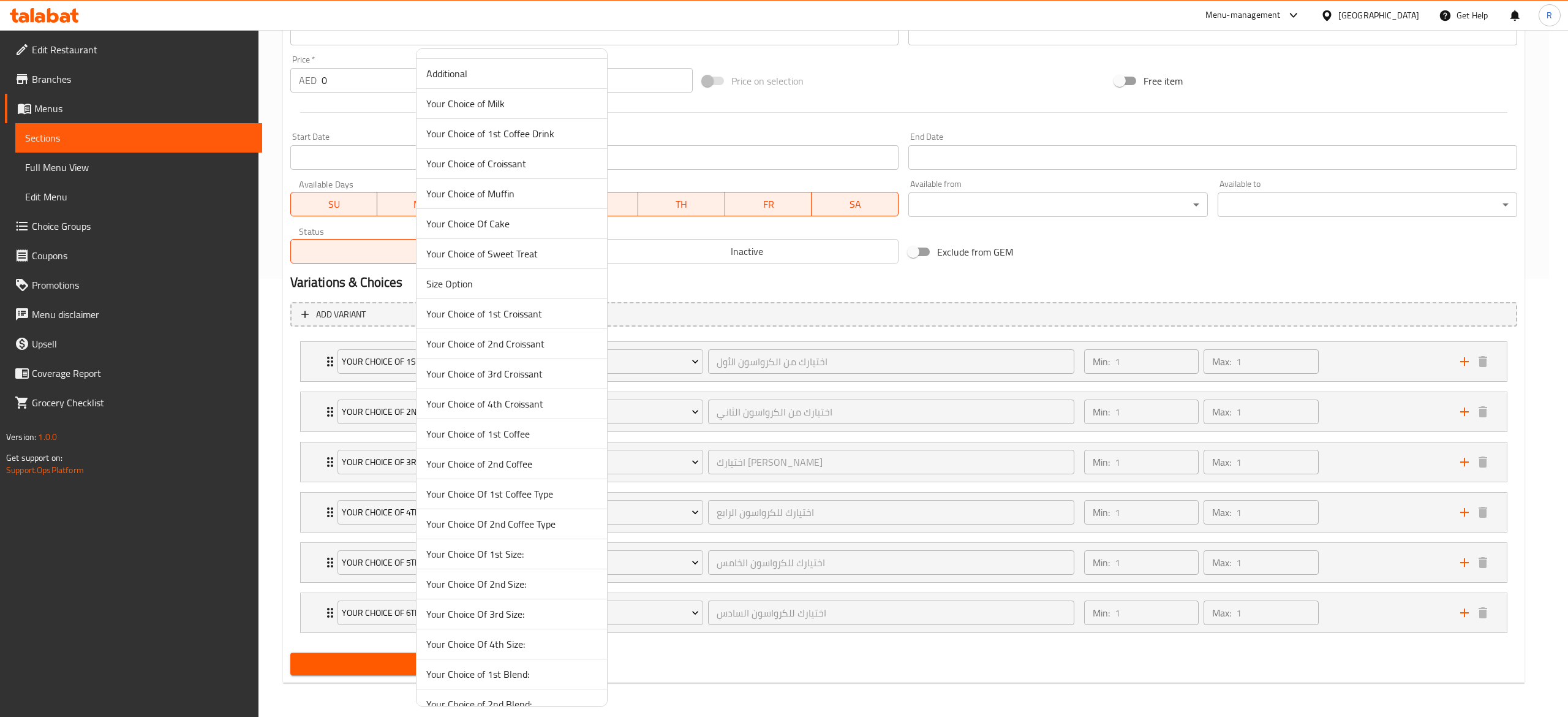
scroll to position [3137, 0]
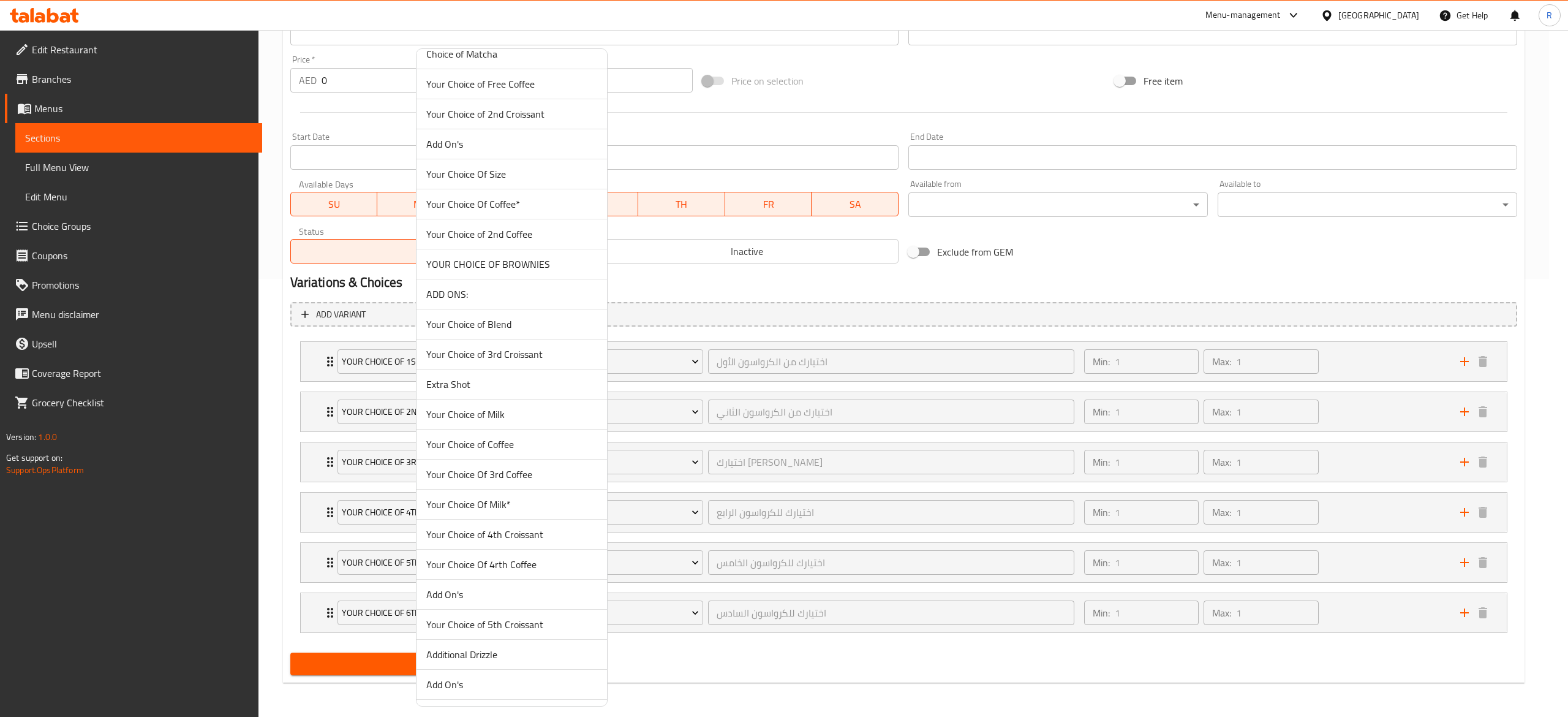
click at [461, 362] on span "Your Choice of 3rd Croissant" at bounding box center [511, 354] width 171 height 15
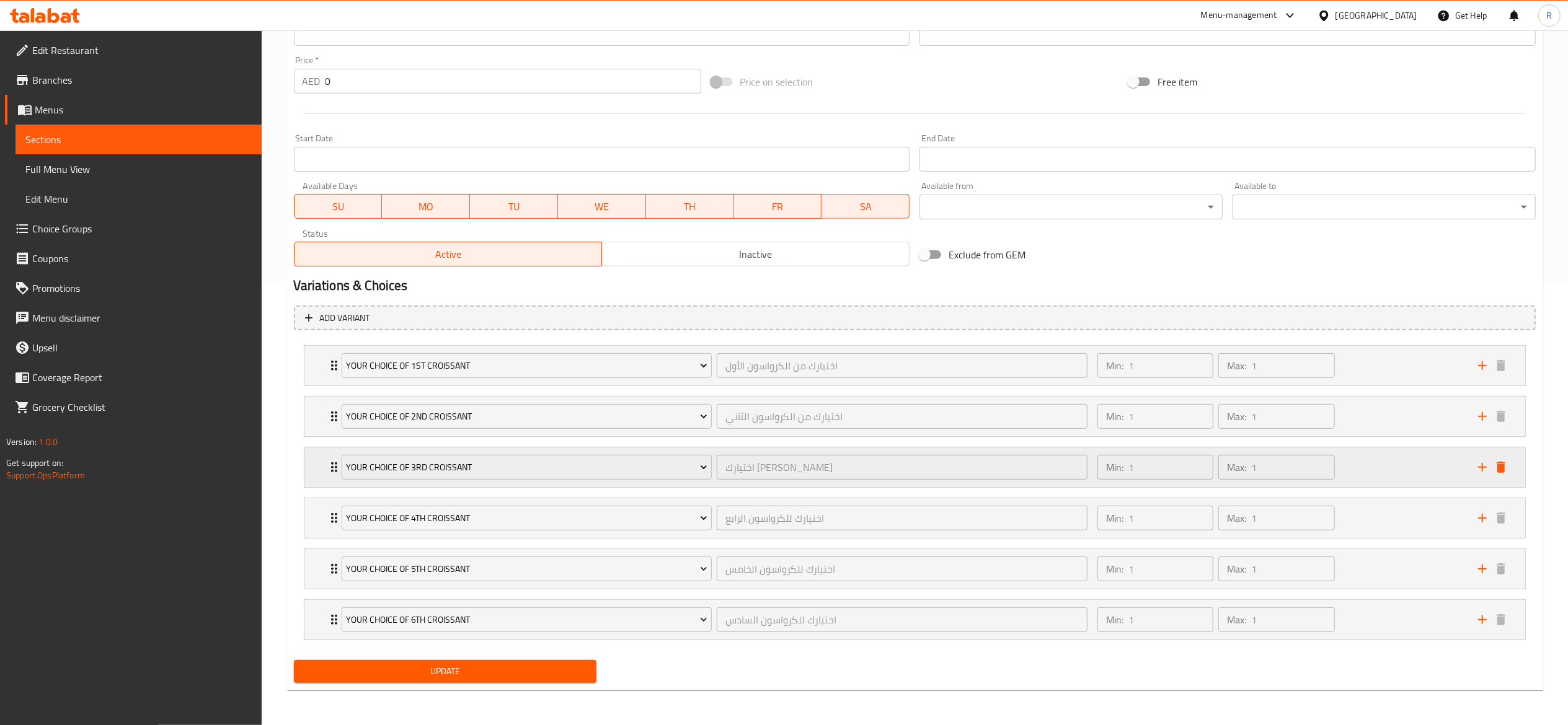
click at [328, 467] on icon "Expand" at bounding box center [334, 468] width 15 height 15
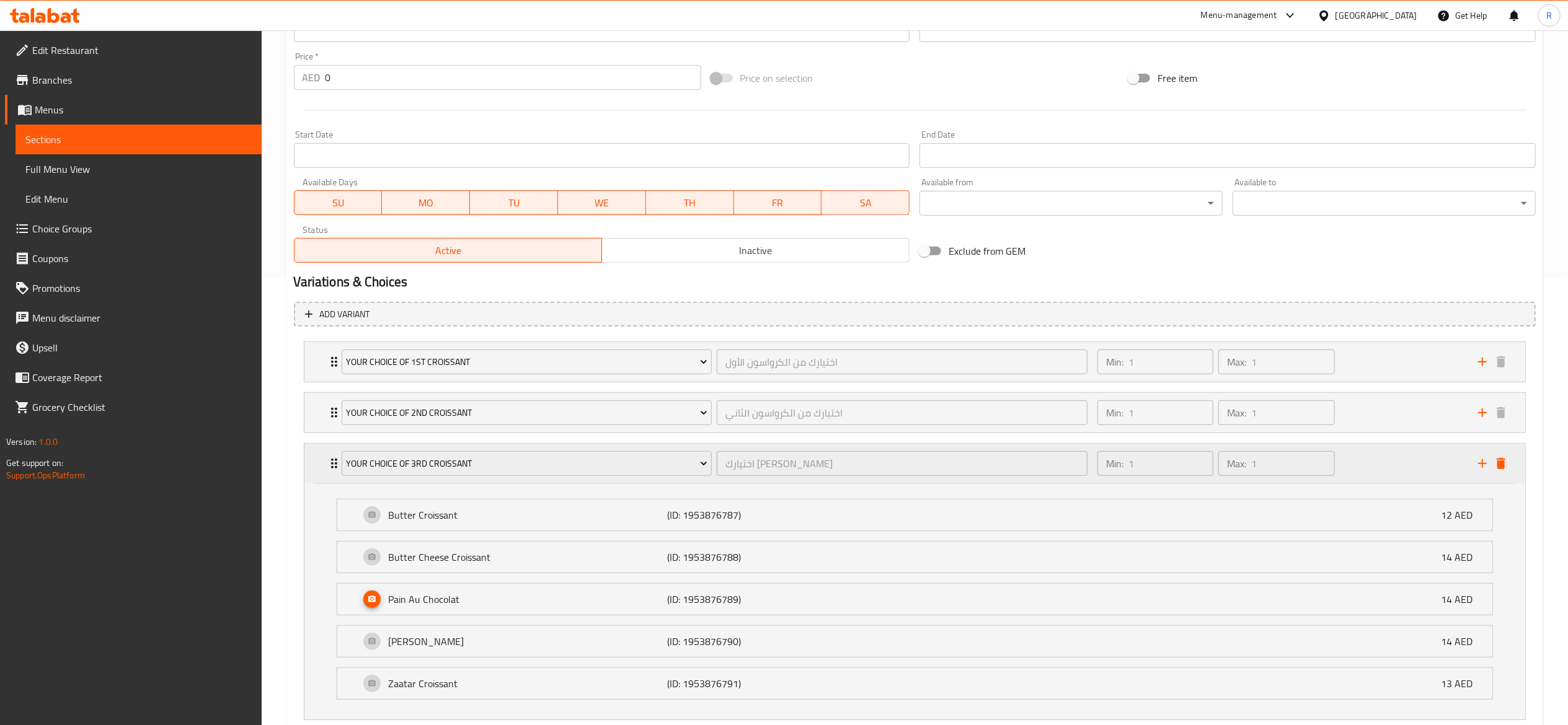
click at [328, 467] on icon "Expand" at bounding box center [334, 464] width 15 height 15
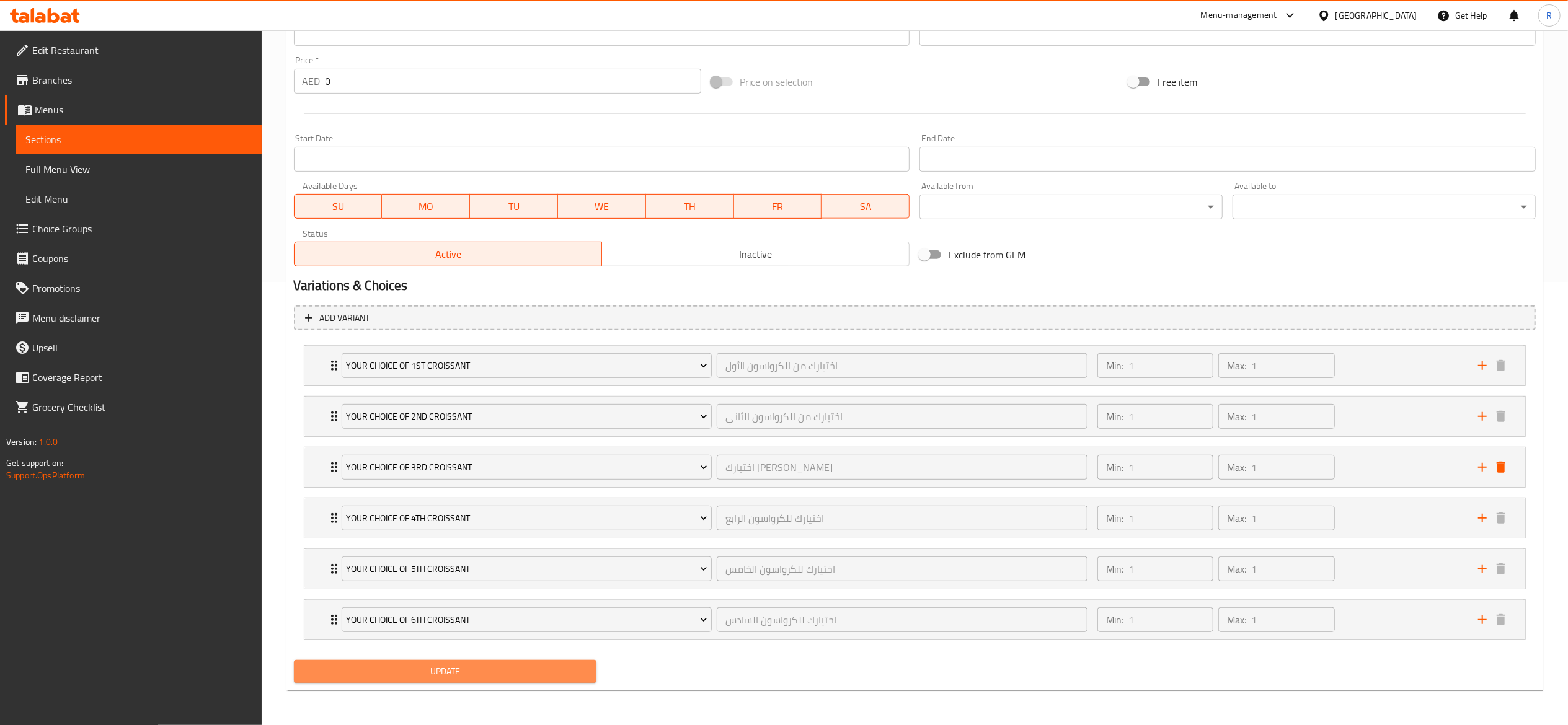
click at [531, 668] on span "Update" at bounding box center [445, 671] width 283 height 16
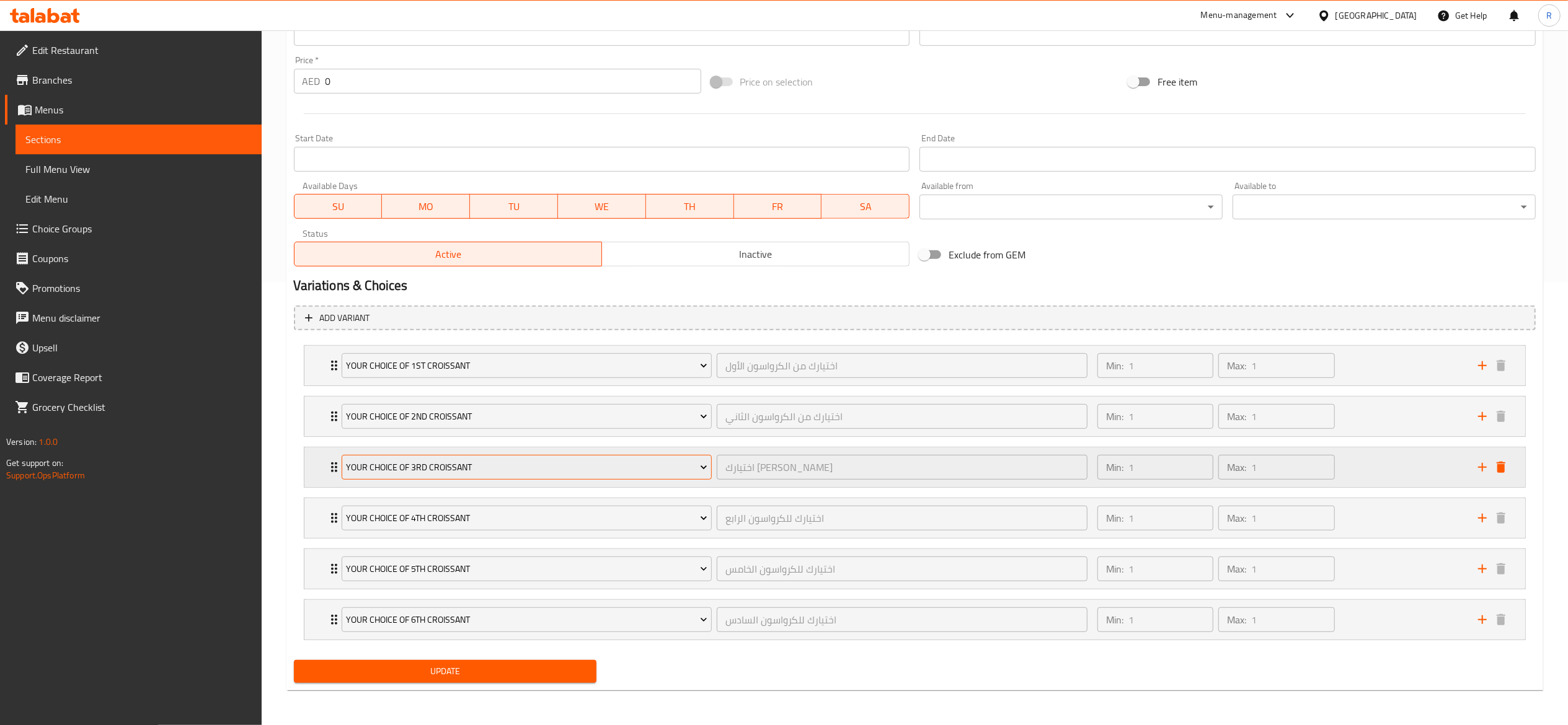
click at [523, 455] on button "Your Choice of 3rd Croissant" at bounding box center [526, 467] width 371 height 25
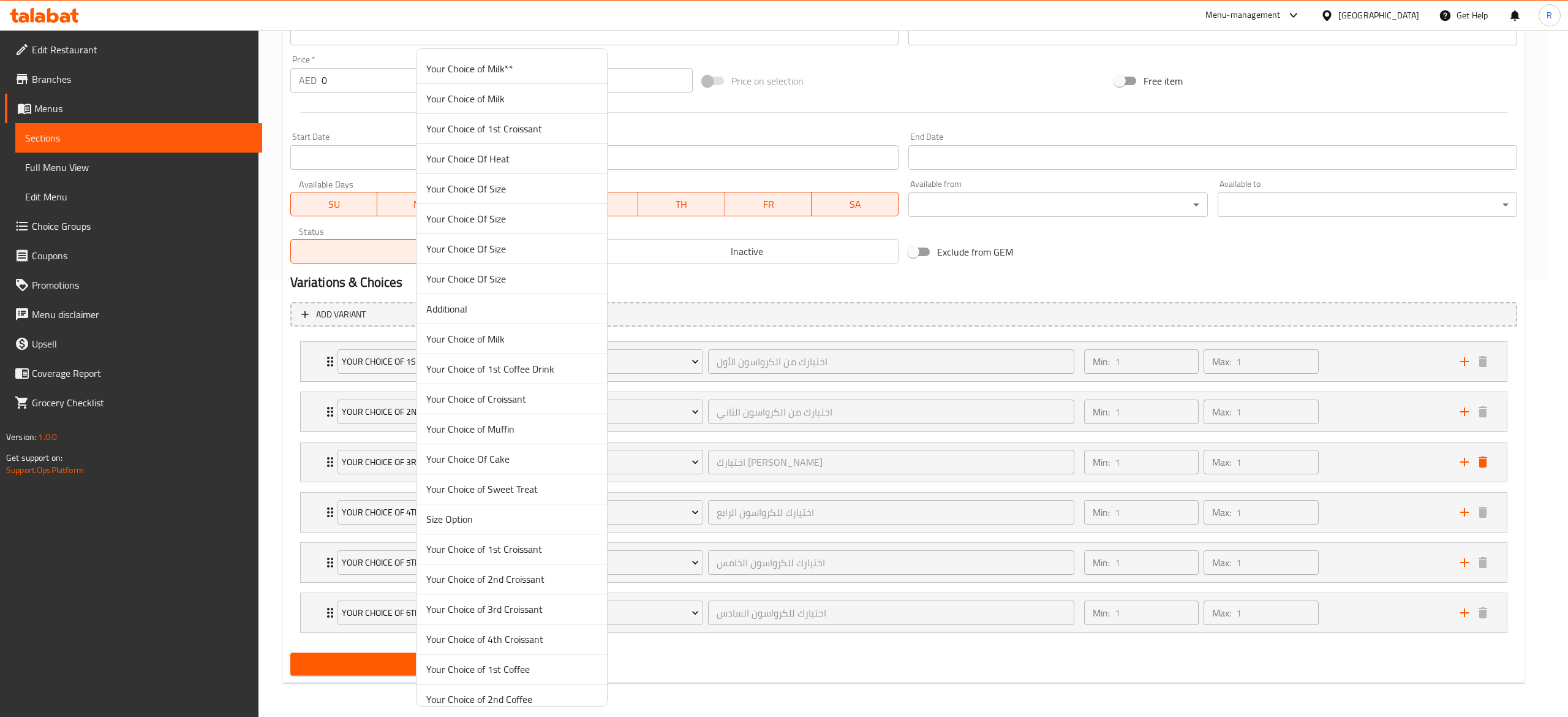
click at [310, 456] on div at bounding box center [784, 358] width 1568 height 717
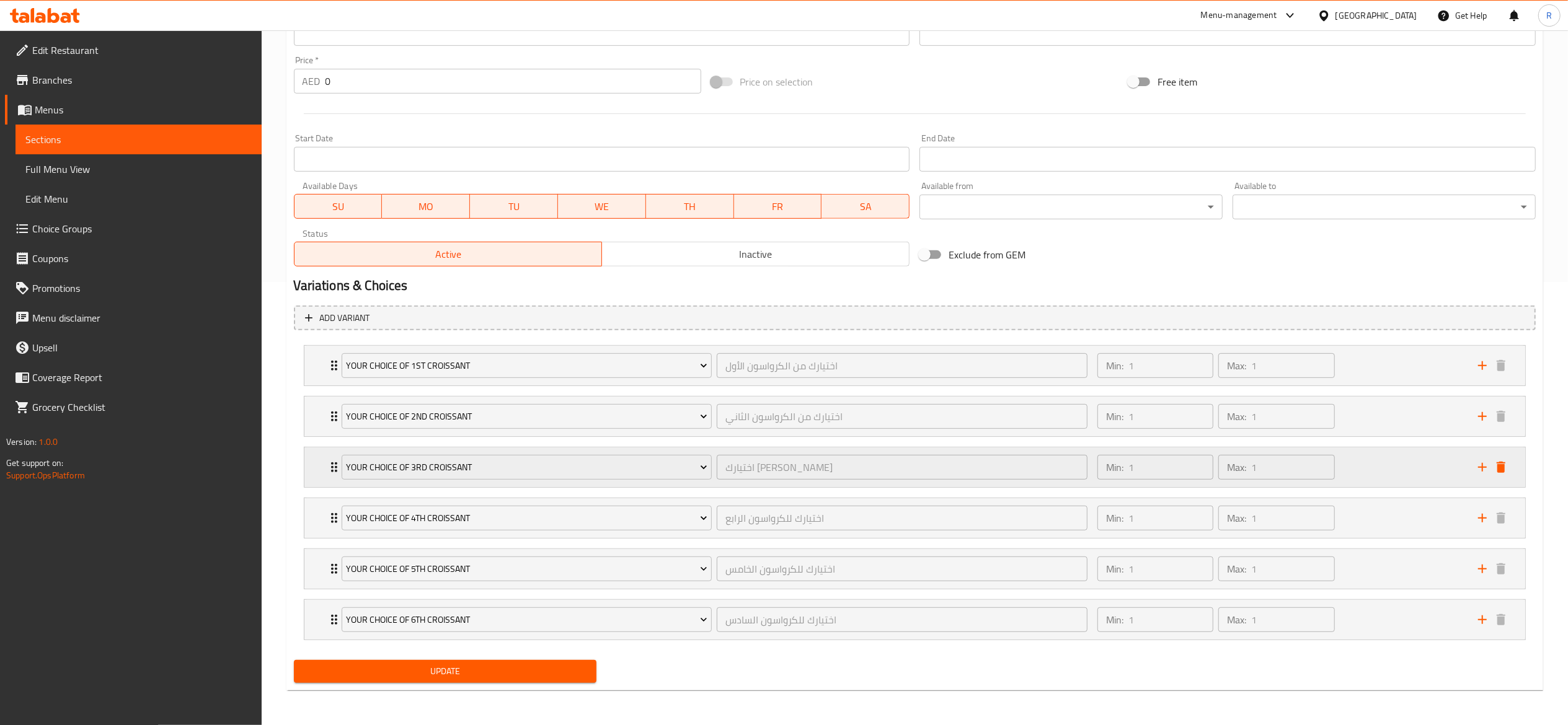
click at [331, 464] on icon "Expand" at bounding box center [334, 468] width 15 height 15
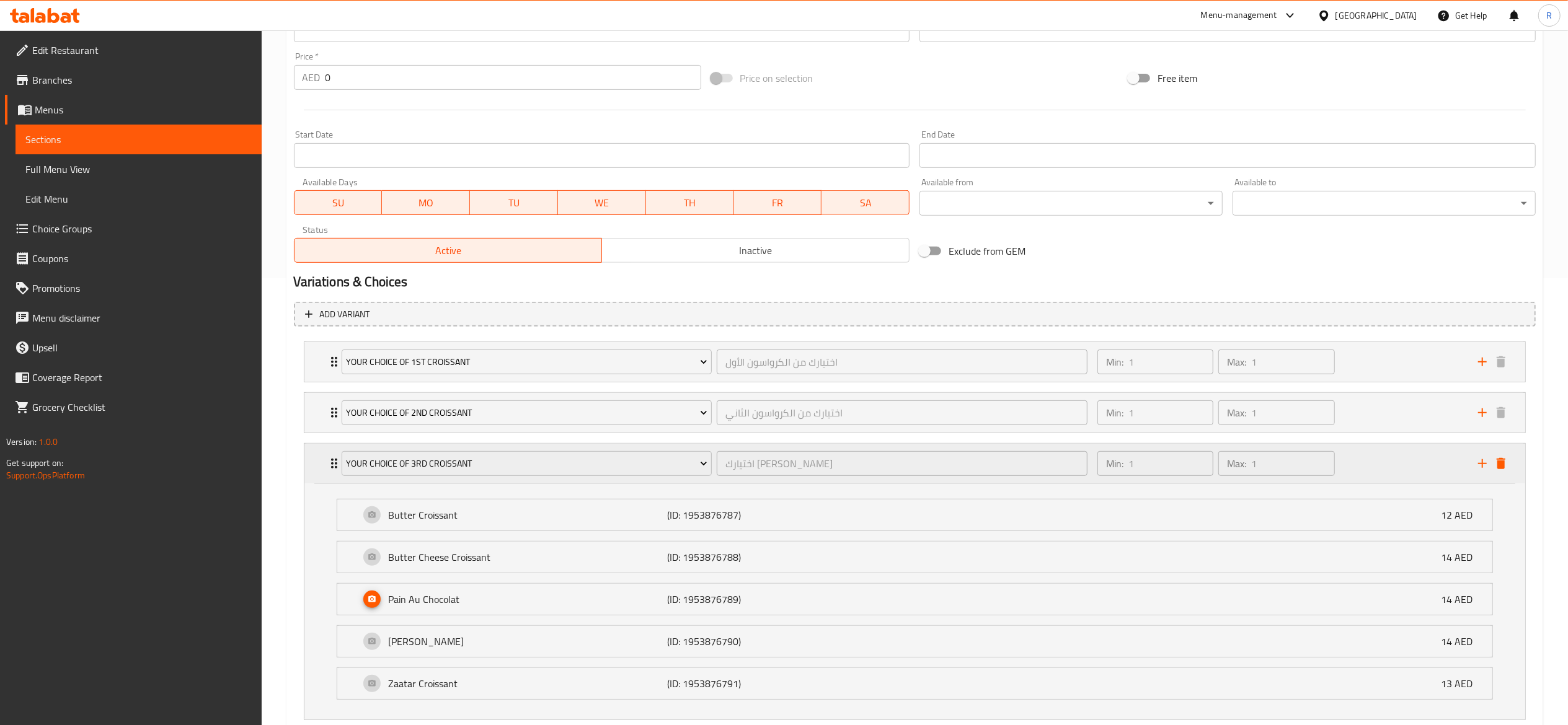
click at [331, 464] on icon "Expand" at bounding box center [334, 464] width 15 height 15
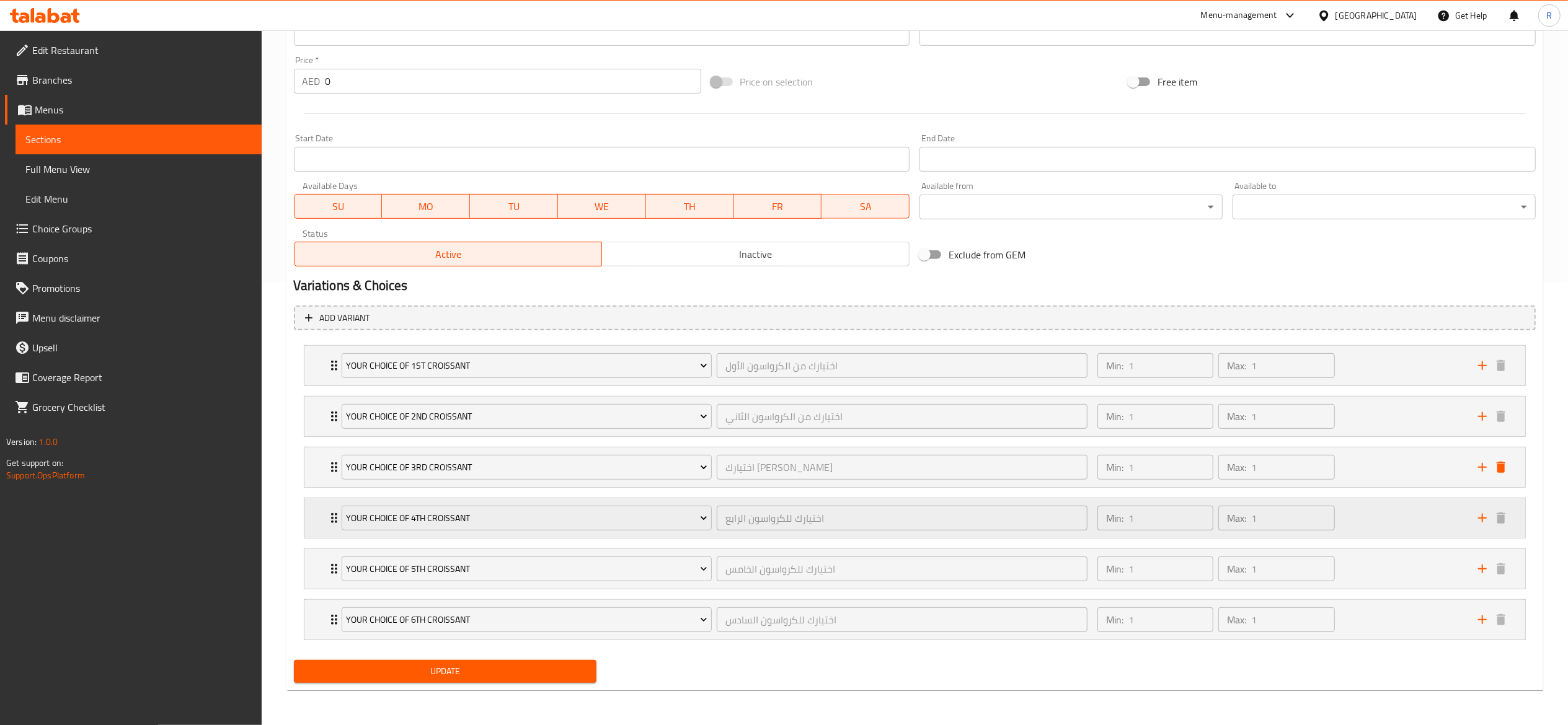
click at [331, 514] on icon "Expand" at bounding box center [334, 518] width 15 height 15
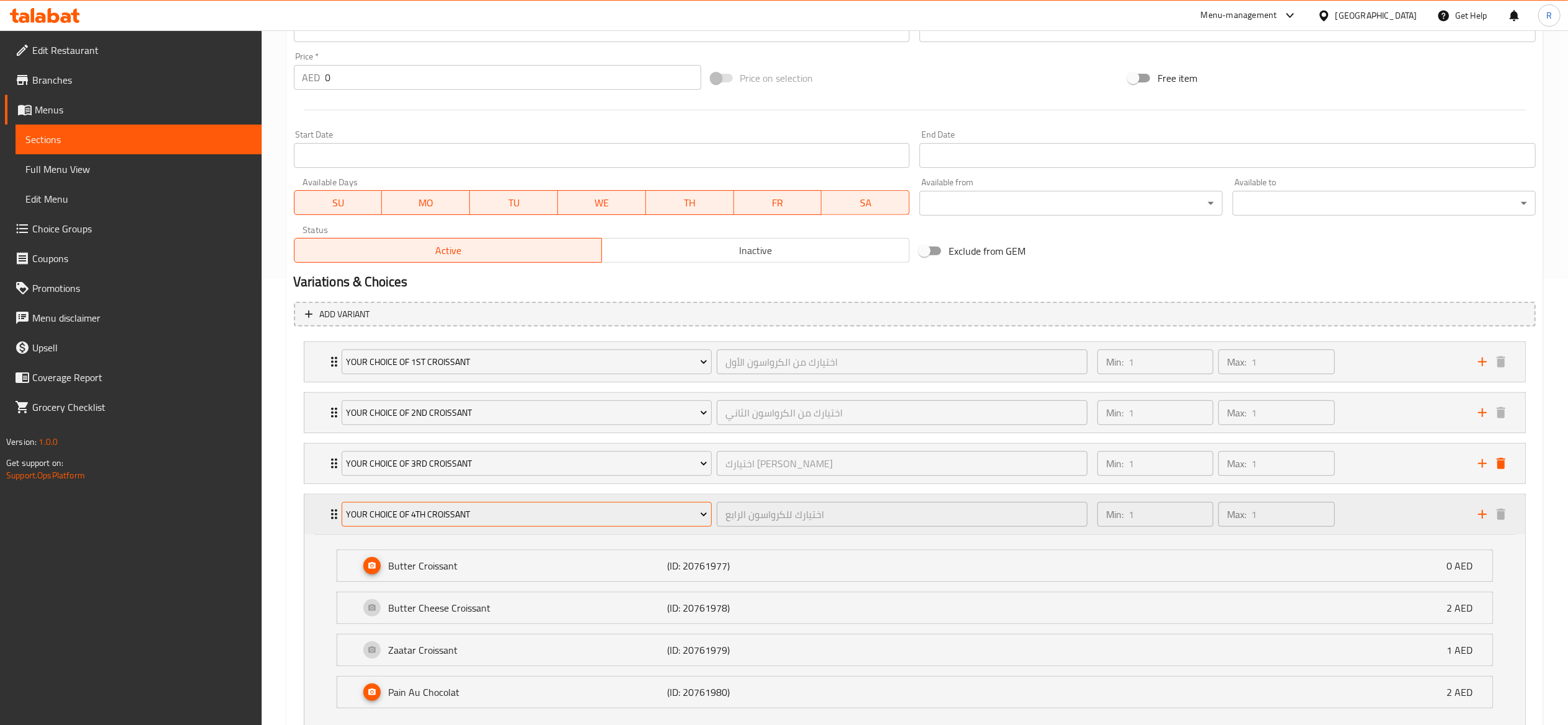
click at [432, 513] on span "Your Choice of 4th Croissant" at bounding box center [526, 514] width 361 height 16
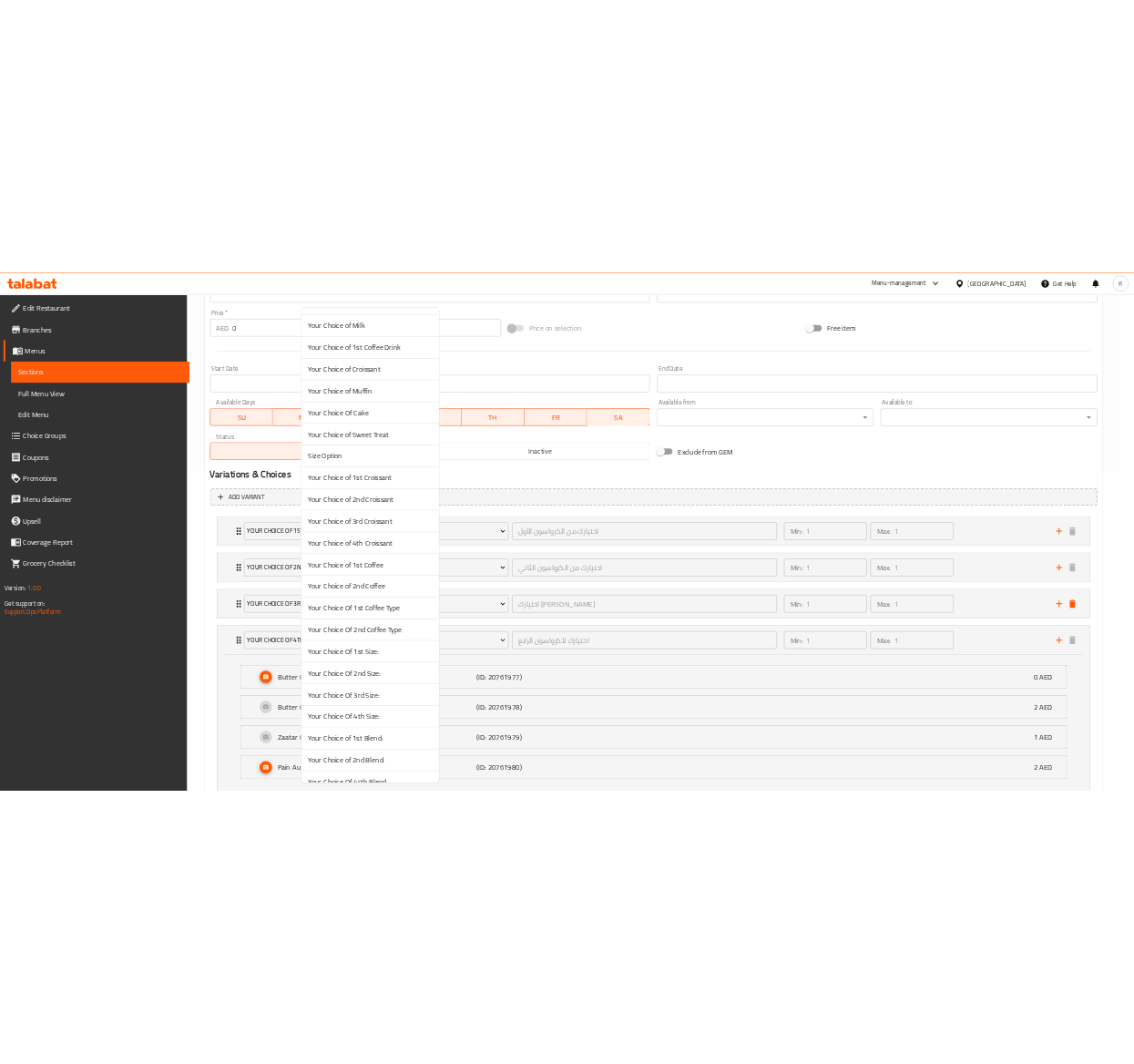
scroll to position [4933, 0]
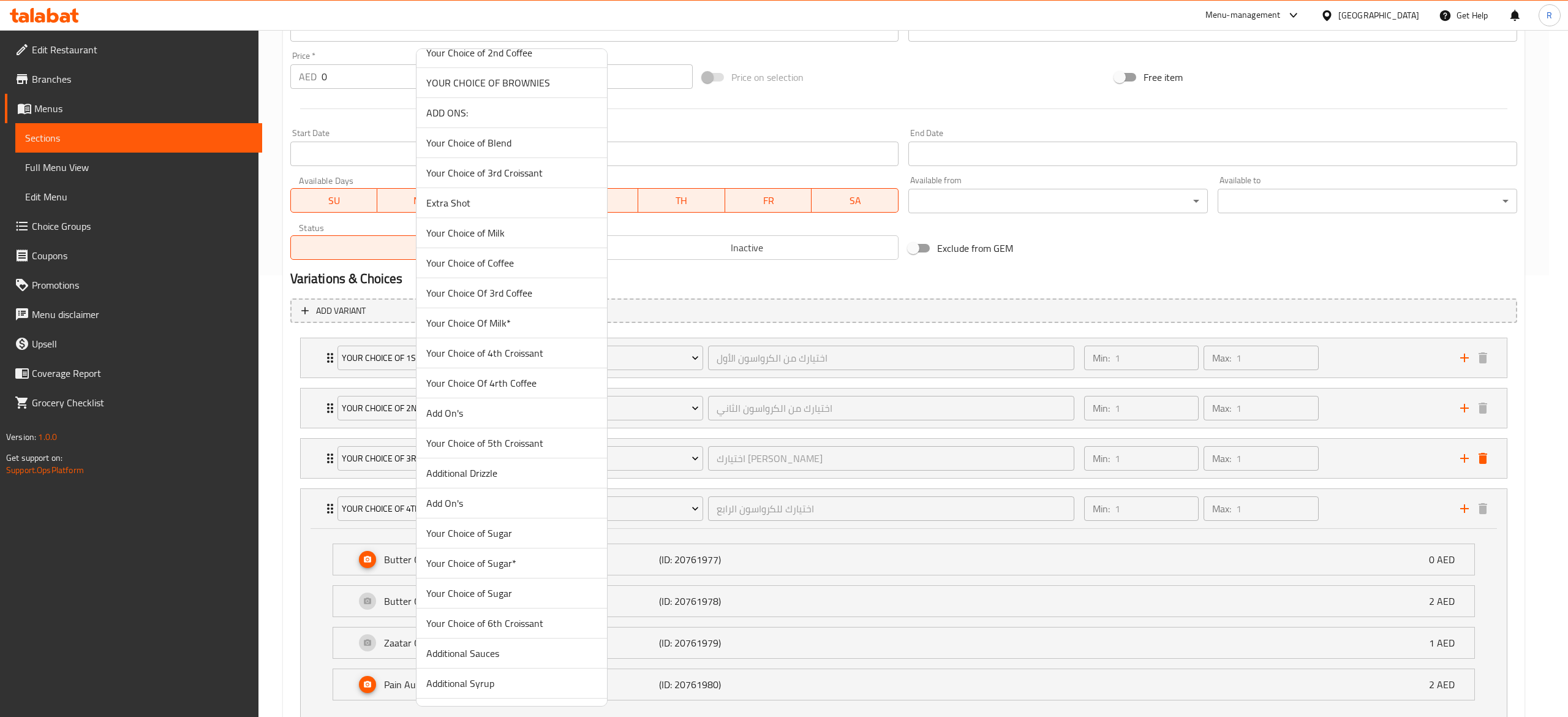
click at [553, 360] on span "Your Choice of 4th Croissant" at bounding box center [511, 353] width 171 height 15
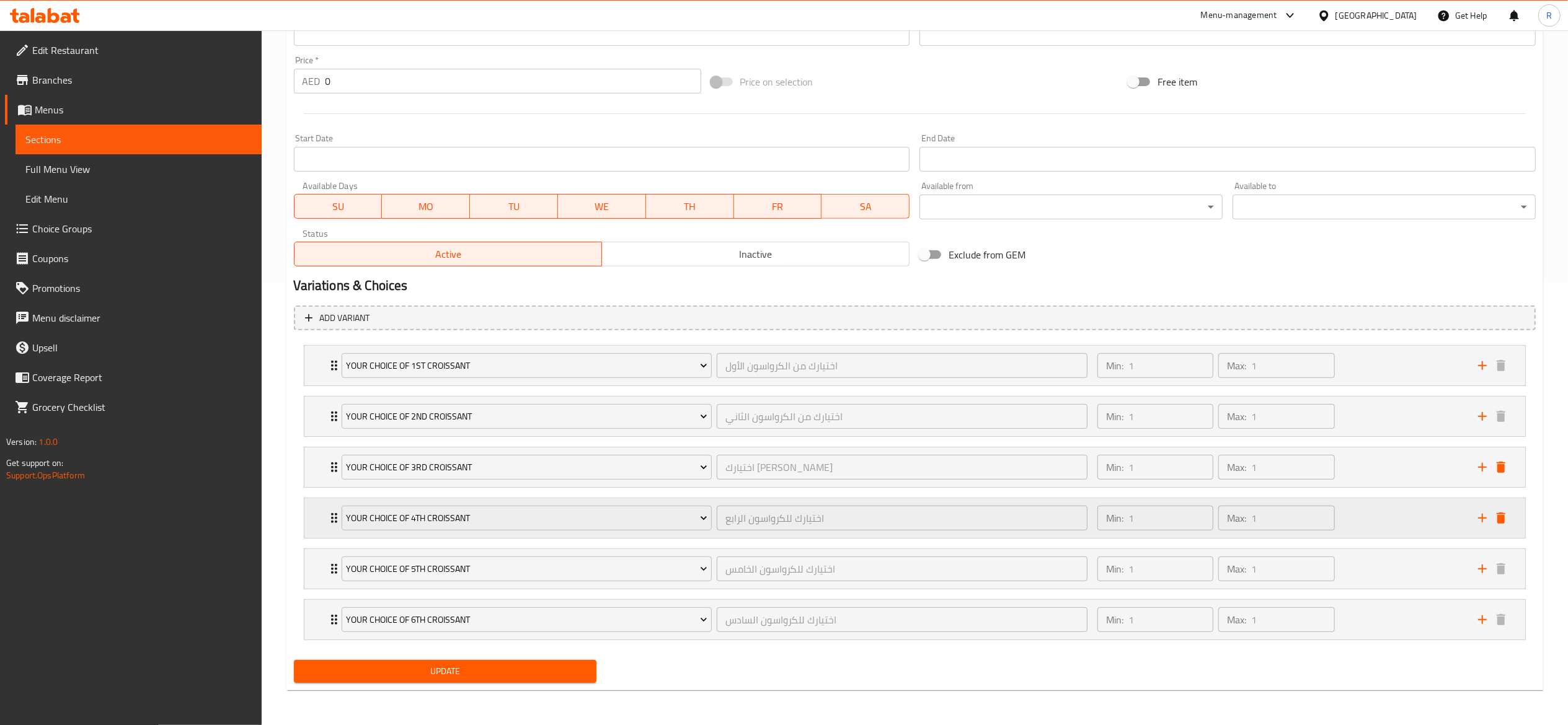
click at [325, 385] on div "Your Choice of 4th Croissant اختيارك للكرواسون الرابع ​ Min: 1 ​ Max: 1 ​" at bounding box center [914, 365] width 1221 height 40
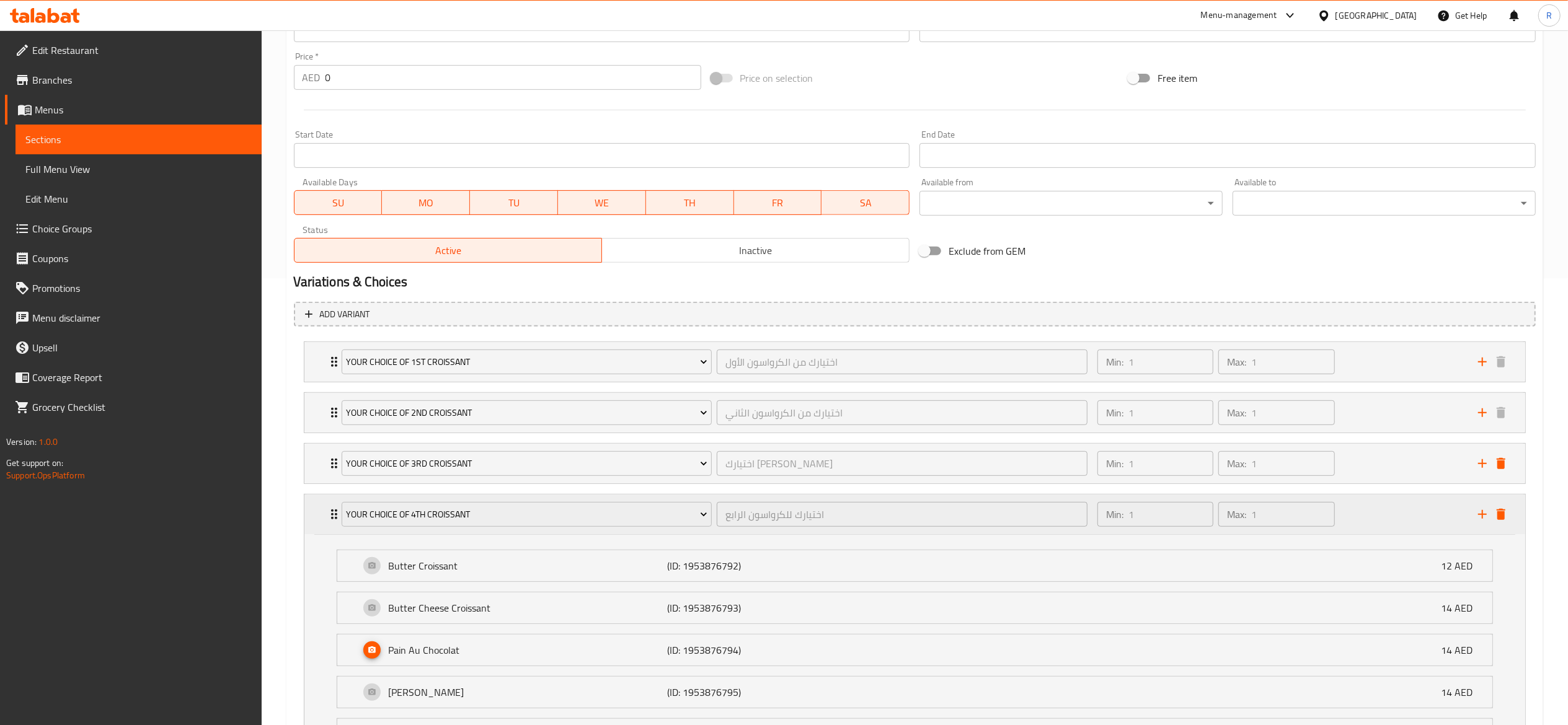
click at [325, 510] on div "Your Choice of 4th Croissant اختيارك للكرواسون الرابع ​ Min: 1 ​ Max: 1 ​" at bounding box center [914, 514] width 1221 height 40
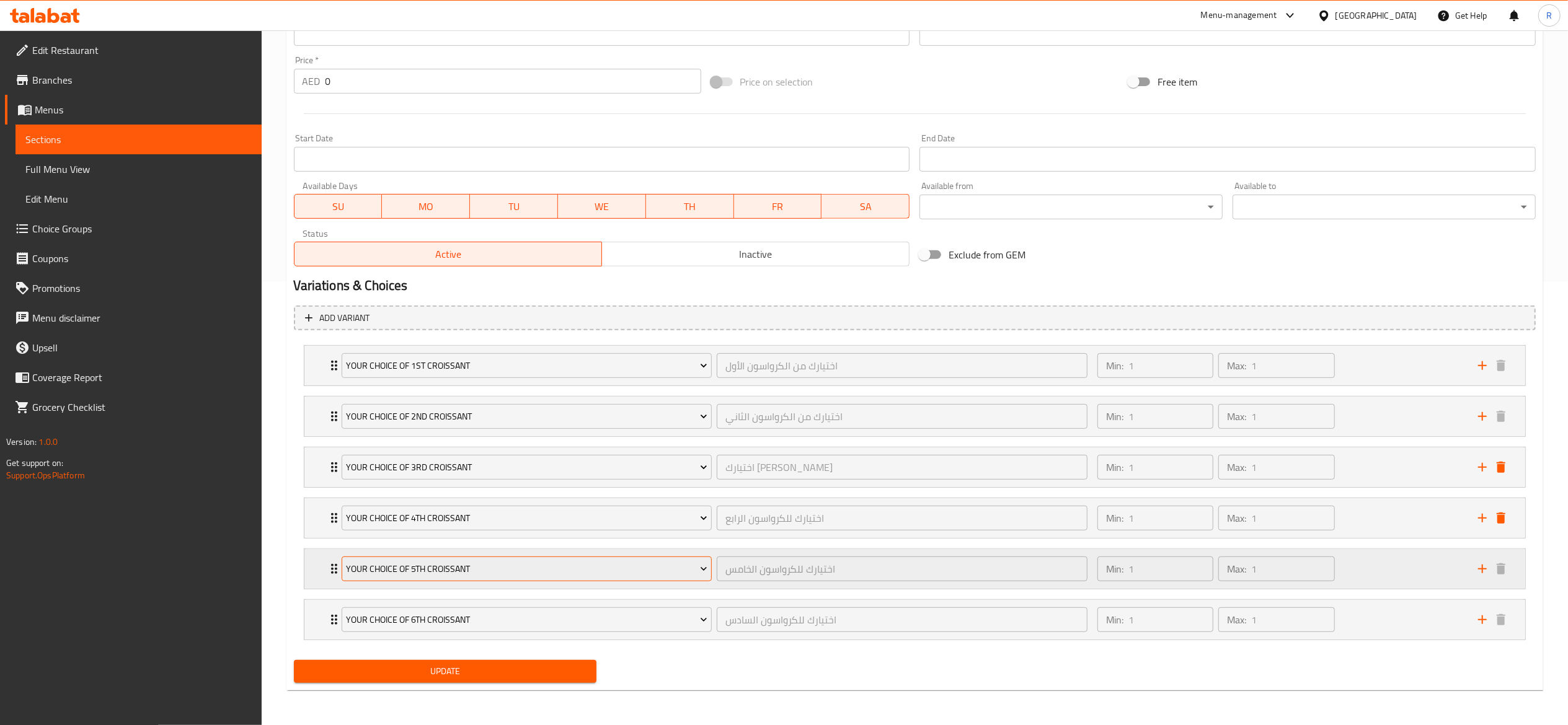
click at [422, 565] on span "Your Choice of 5th Croissant" at bounding box center [526, 569] width 361 height 16
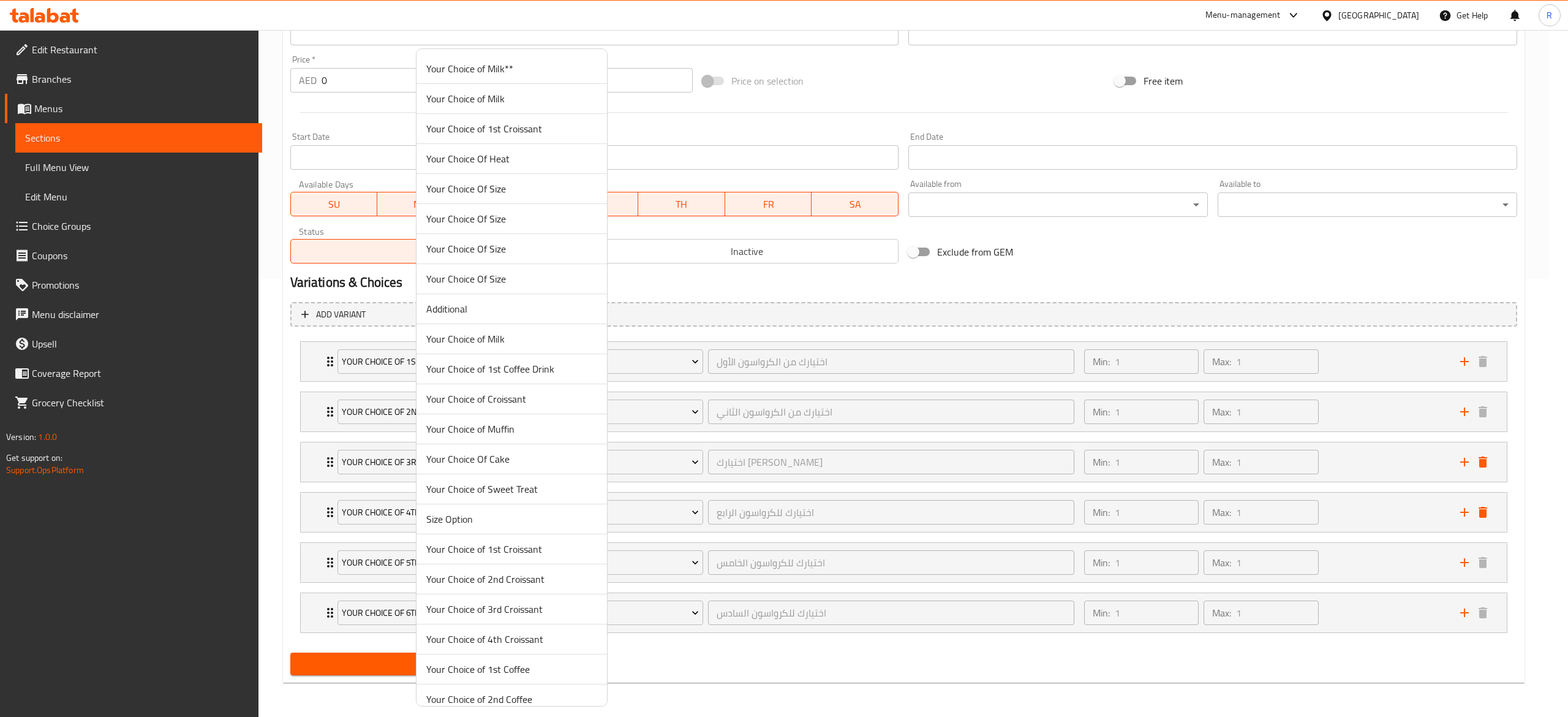
click at [332, 558] on div at bounding box center [784, 358] width 1568 height 717
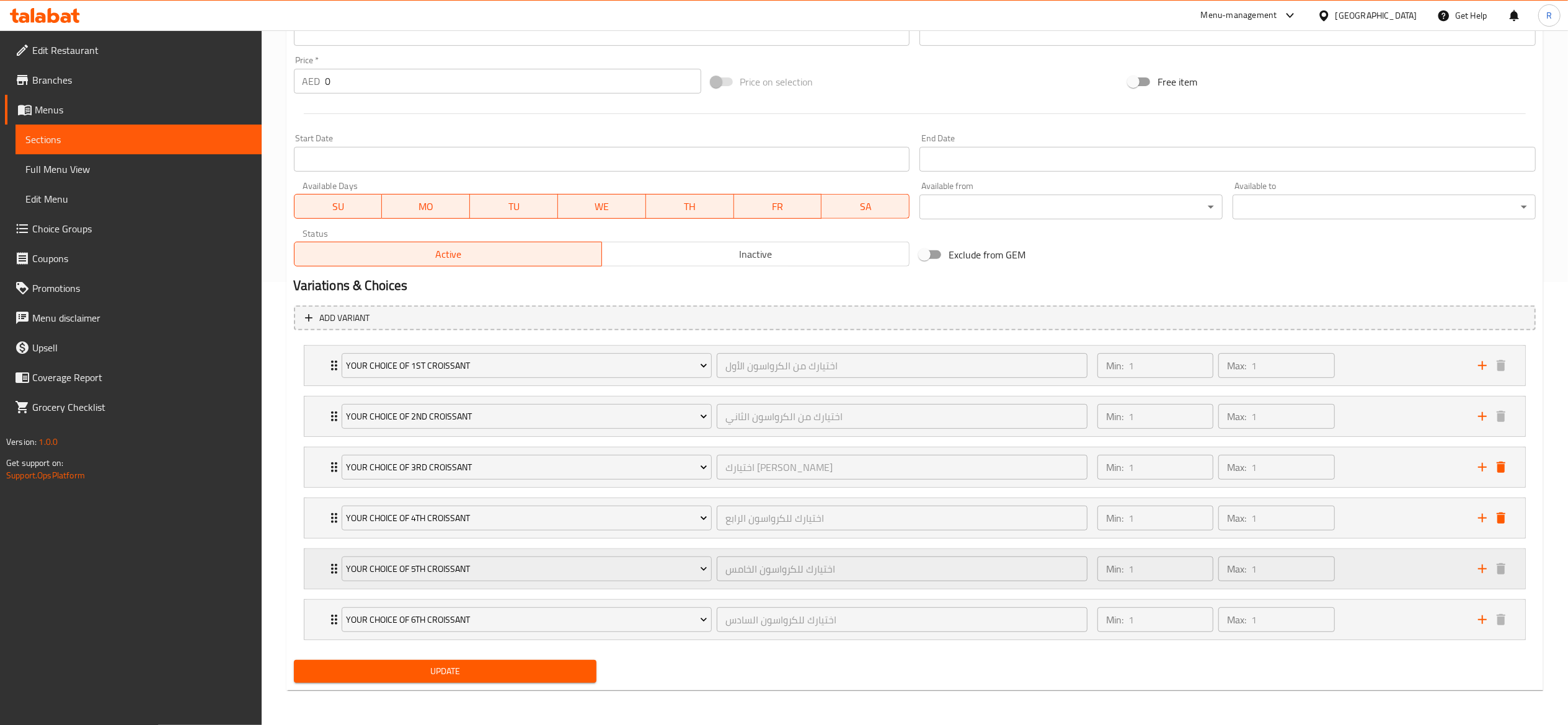
click at [330, 569] on icon "Expand" at bounding box center [334, 569] width 15 height 15
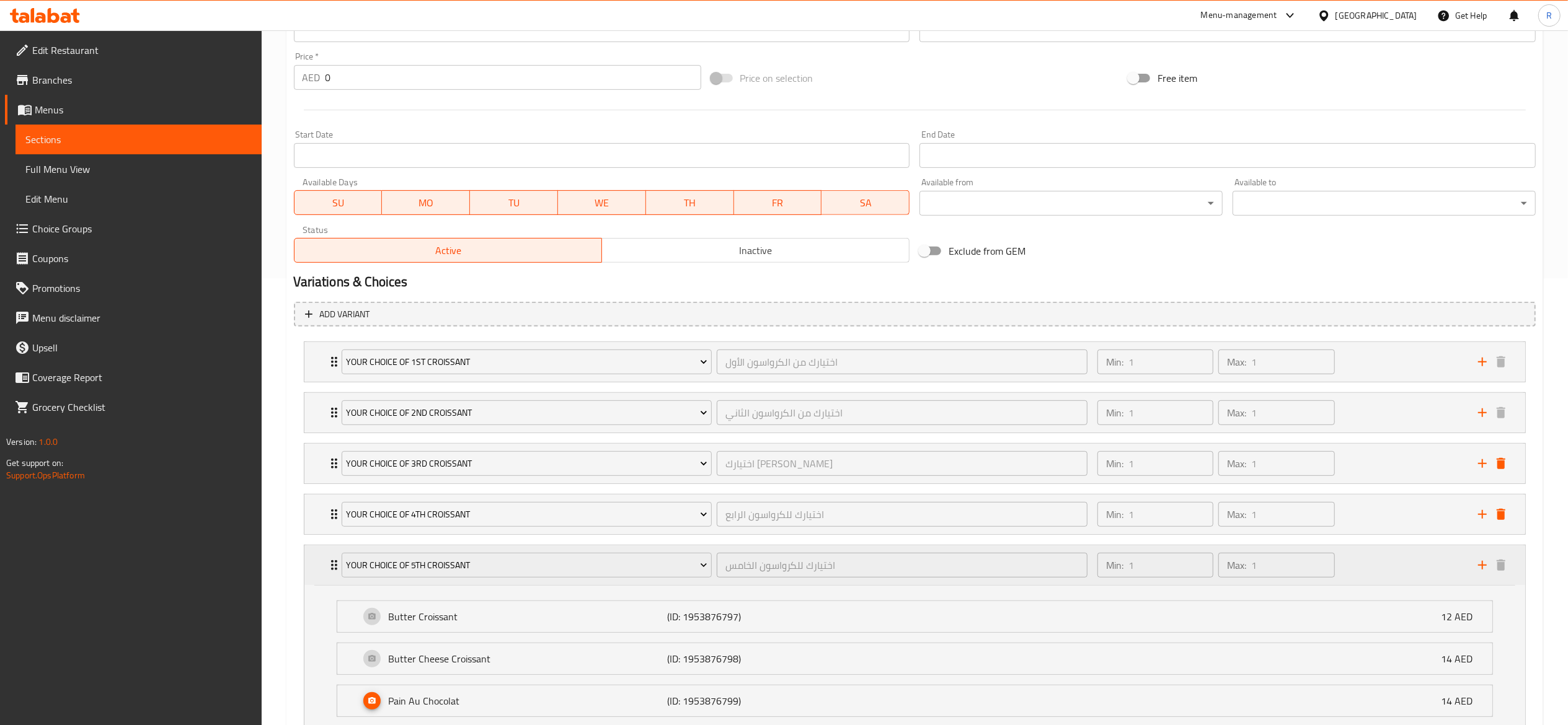
click at [330, 569] on icon "Expand" at bounding box center [334, 565] width 15 height 15
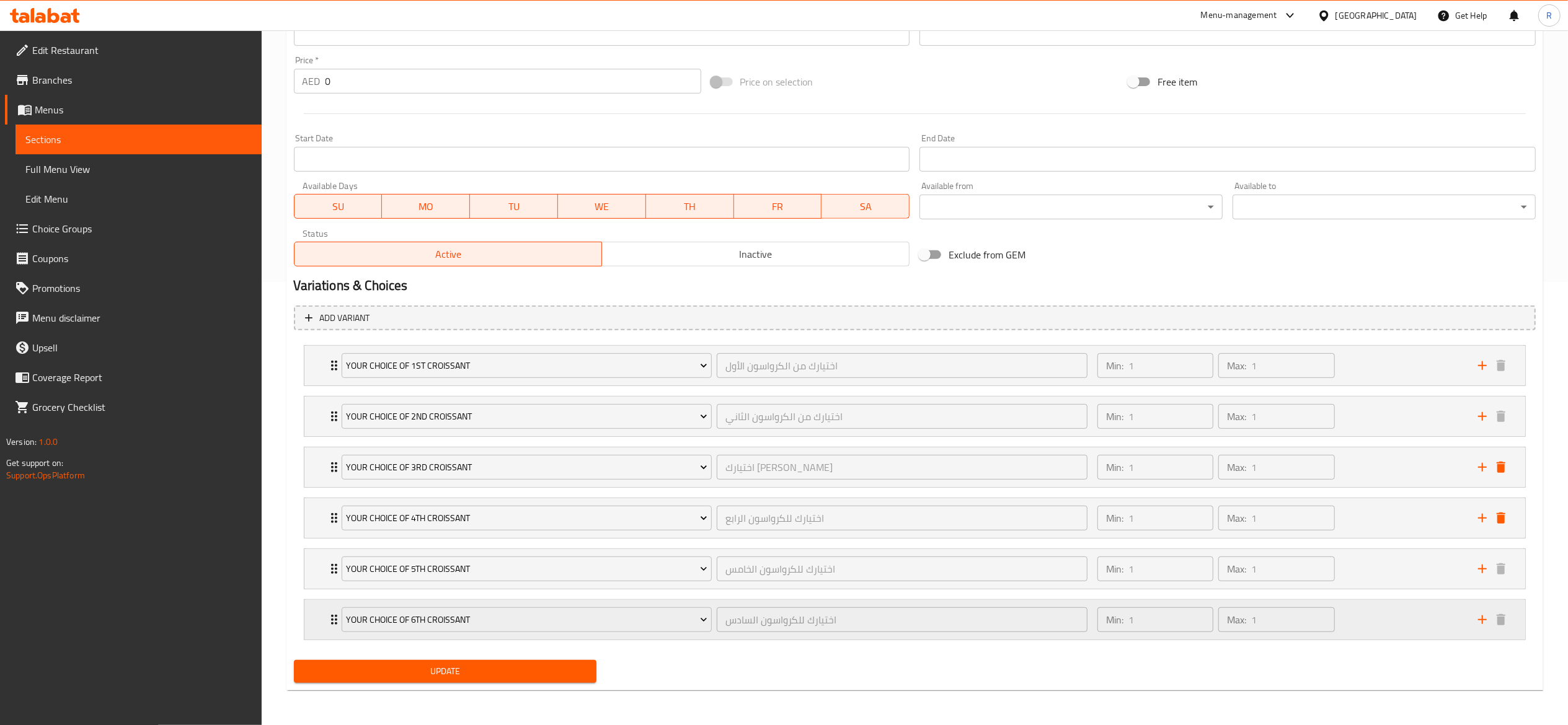
click at [328, 631] on div "Your Choice of 6th Croissant اختيارك للكرواسون السادس ​ Min: 1 ​ Max: 1 ​" at bounding box center [919, 619] width 1184 height 40
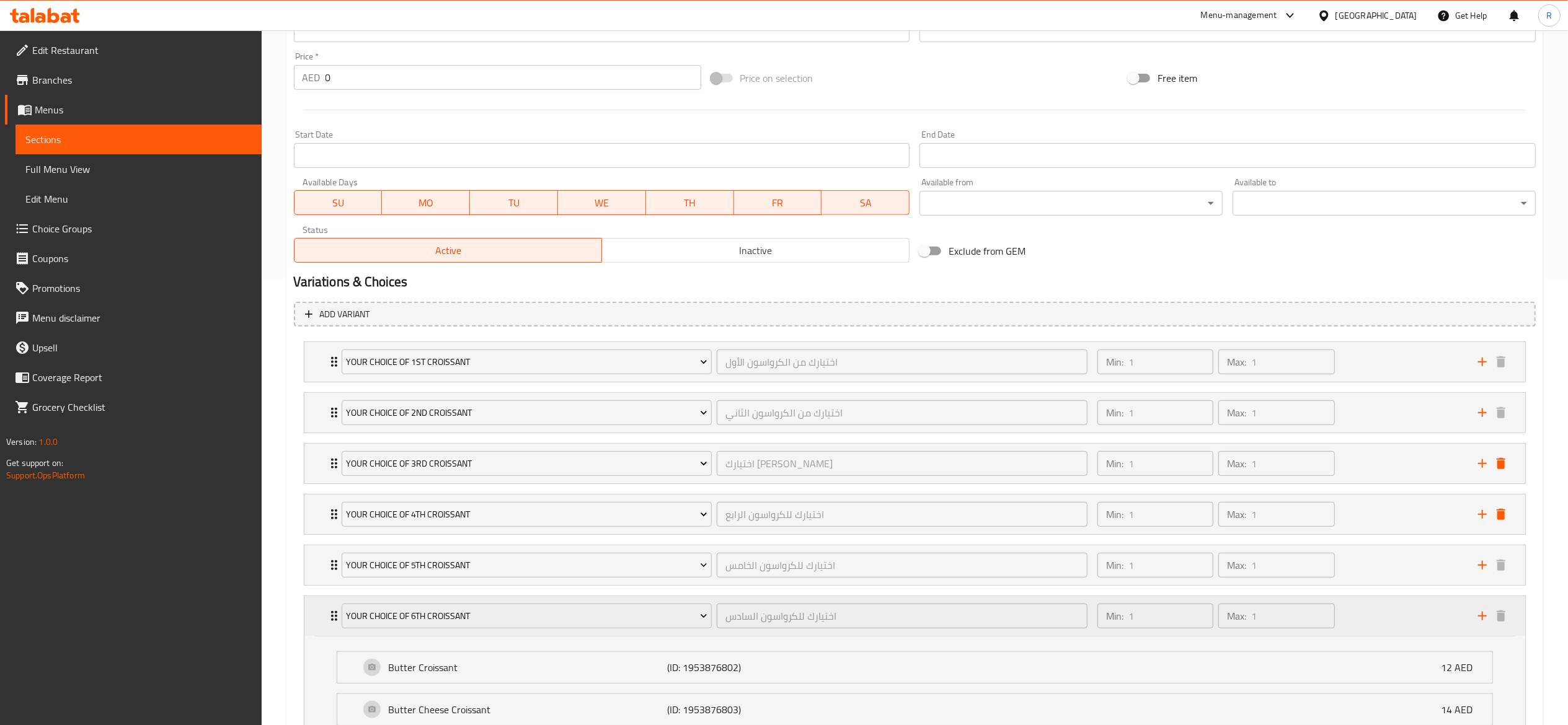
click at [328, 631] on div "Your Choice of 6th Croissant اختيارك للكرواسون السادس ​ Min: 1 ​ Max: 1 ​" at bounding box center [919, 615] width 1184 height 40
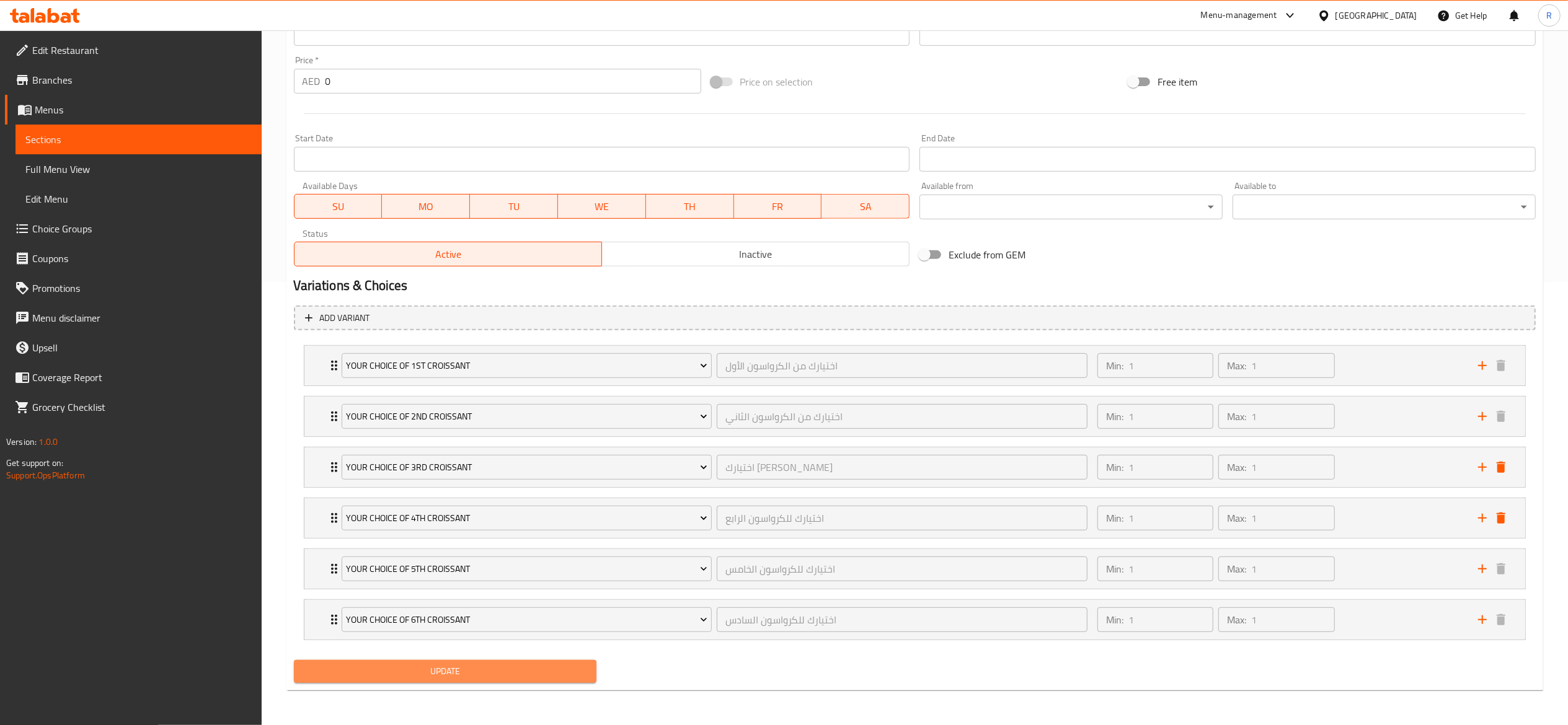
click at [363, 668] on span "Update" at bounding box center [445, 671] width 283 height 16
click at [335, 469] on div "Your Choice of 3rd Croissant اختيارك للكرواسون الثالث ​" at bounding box center [715, 467] width 761 height 40
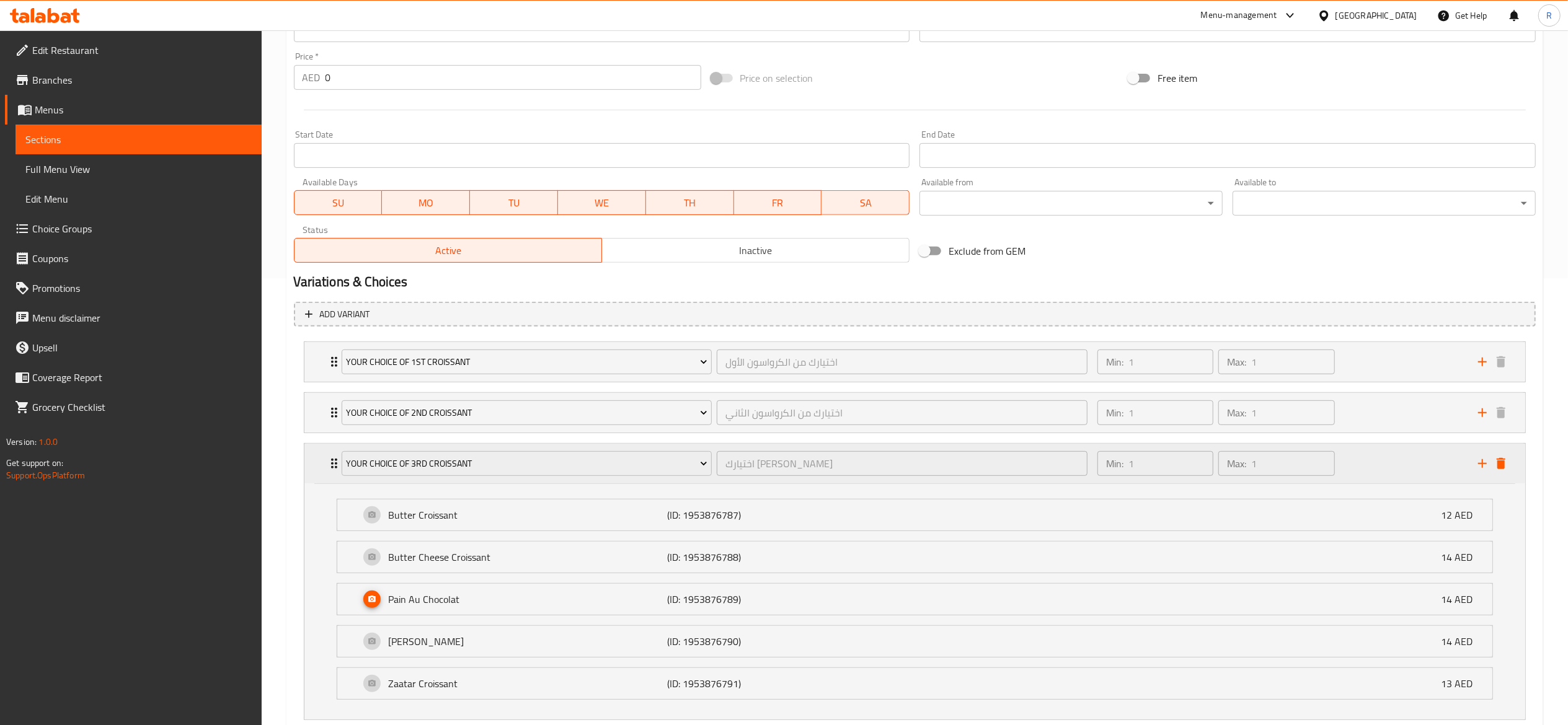
click at [335, 469] on div "Your Choice of 3rd Croissant اختيارك للكرواسون الثالث ​" at bounding box center [715, 463] width 761 height 40
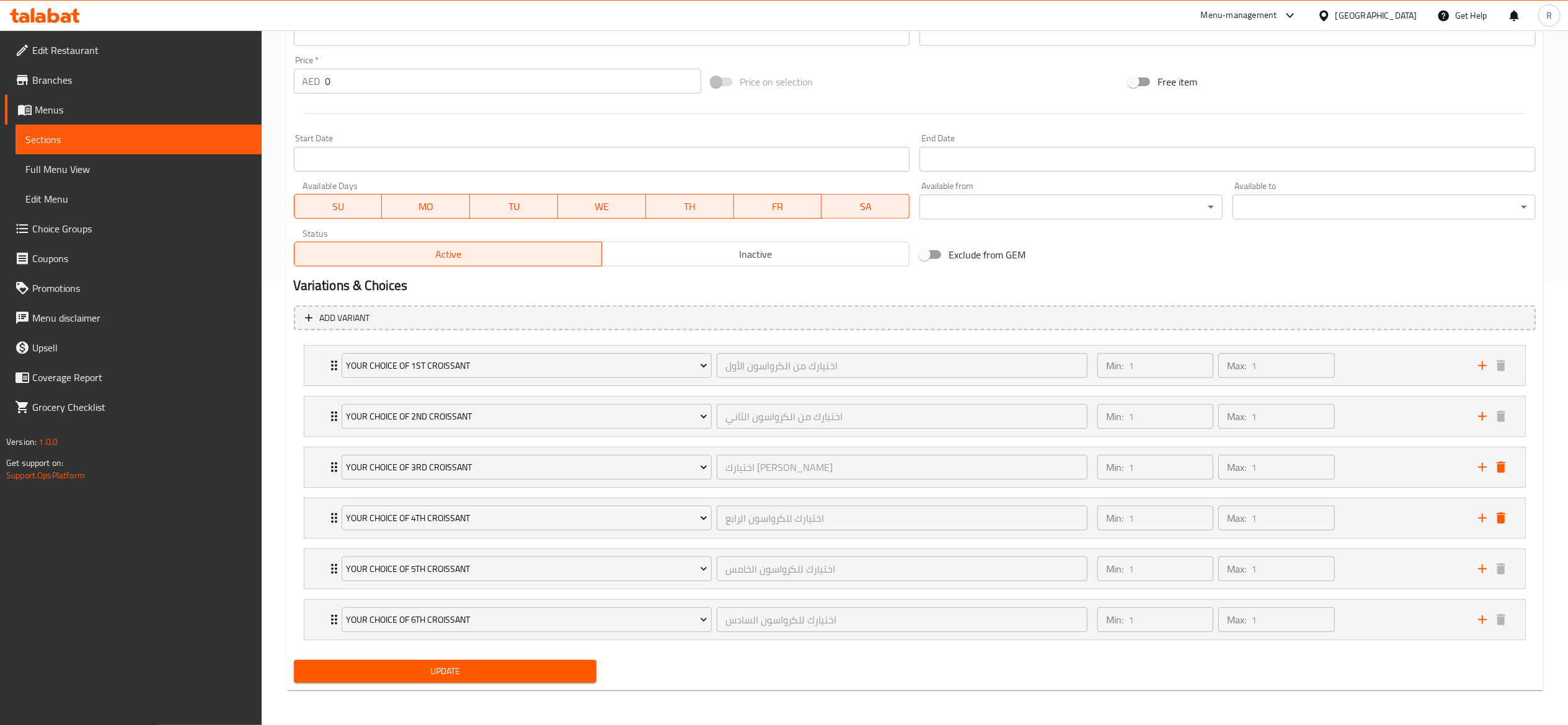
click at [382, 666] on span "Update" at bounding box center [445, 671] width 283 height 16
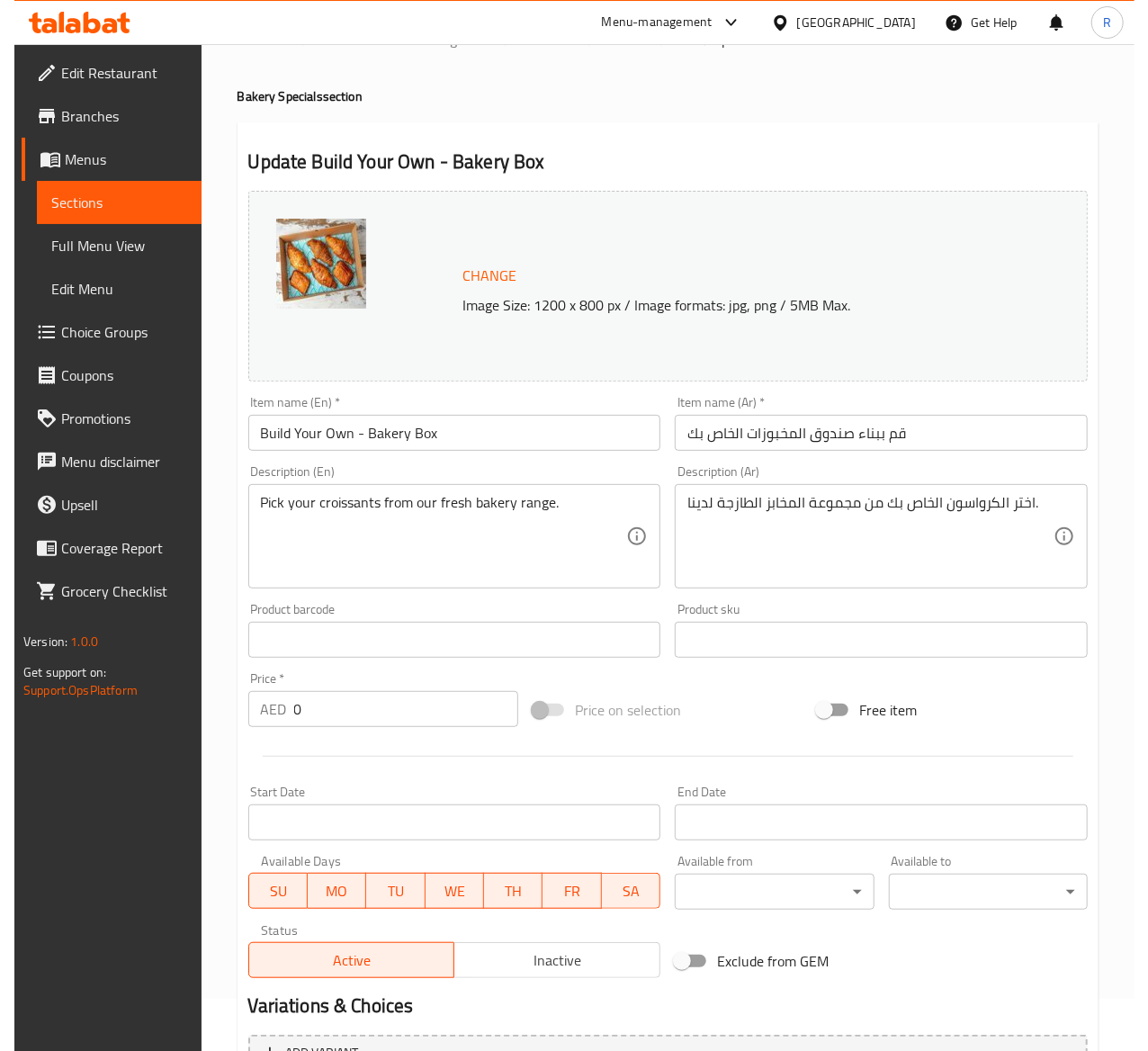
scroll to position [0, 0]
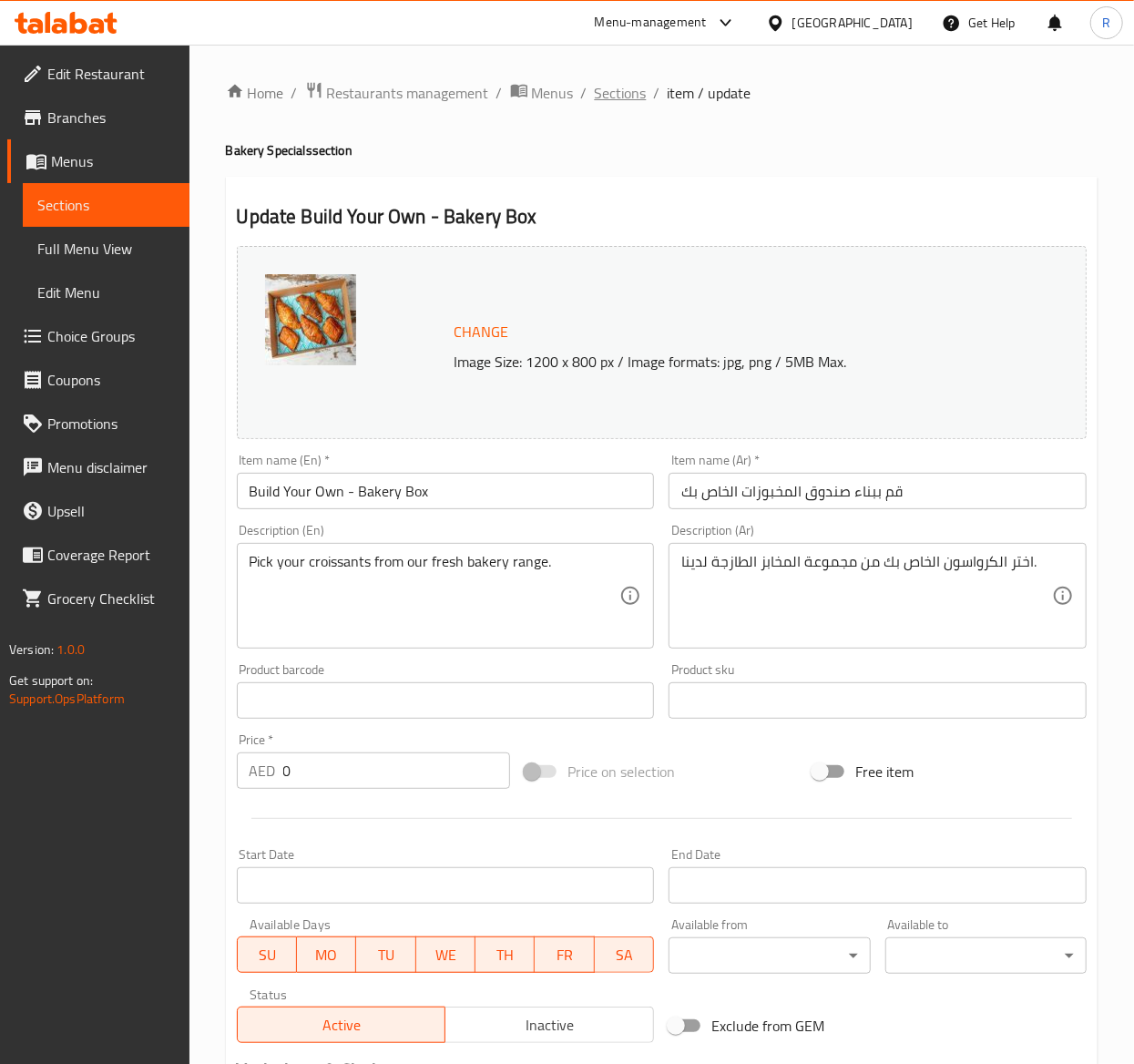
click at [620, 90] on span "Sections" at bounding box center [621, 93] width 52 height 22
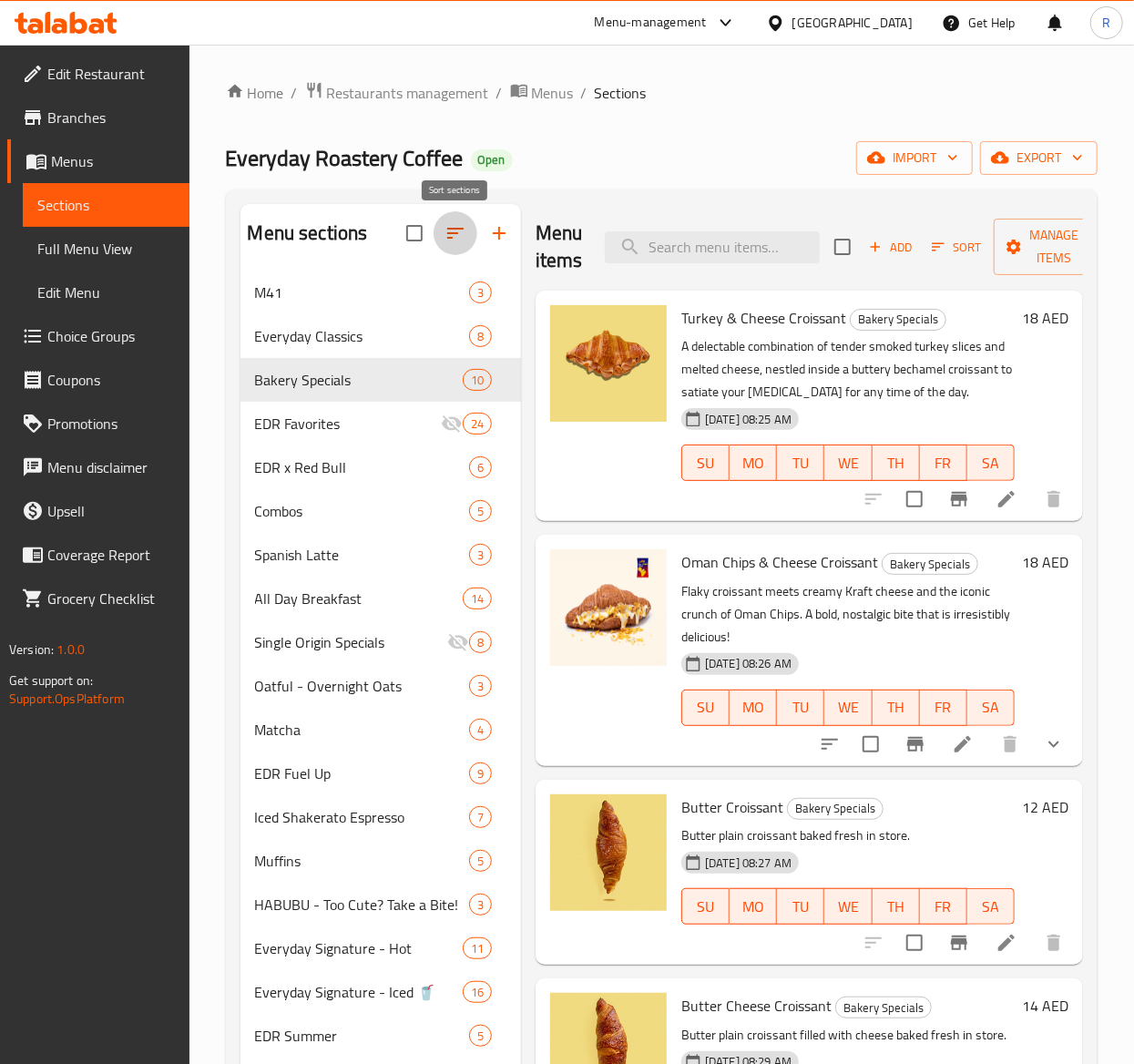
click at [460, 232] on icon "button" at bounding box center [455, 233] width 22 height 22
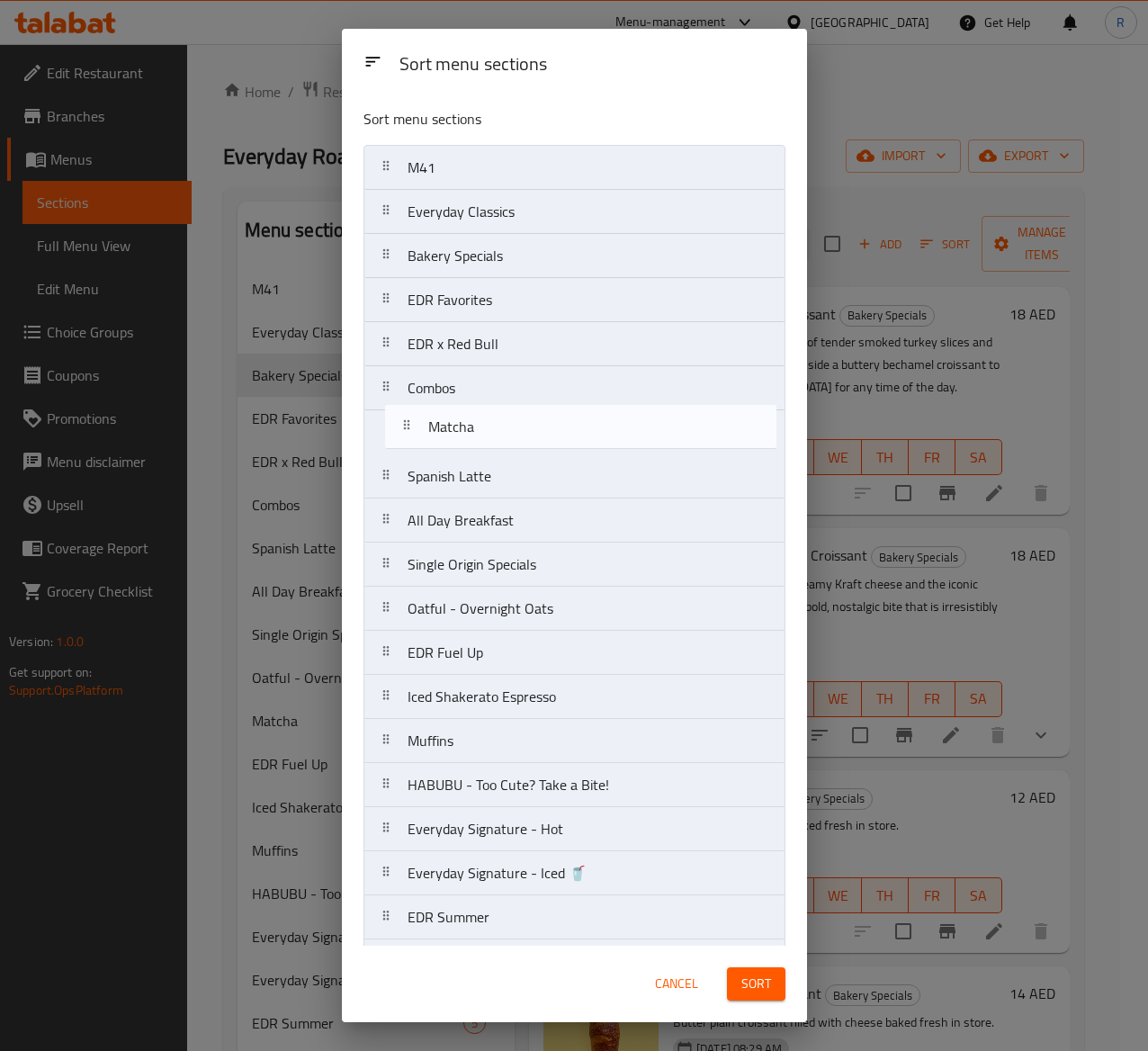
drag, startPoint x: 558, startPoint y: 624, endPoint x: 576, endPoint y: 436, distance: 188.9
click at [576, 436] on nav "M41 Everyday Classics Bakery Specials EDR Favorites EDR x Red Bull Combos Spani…" at bounding box center [575, 1050] width 422 height 1810
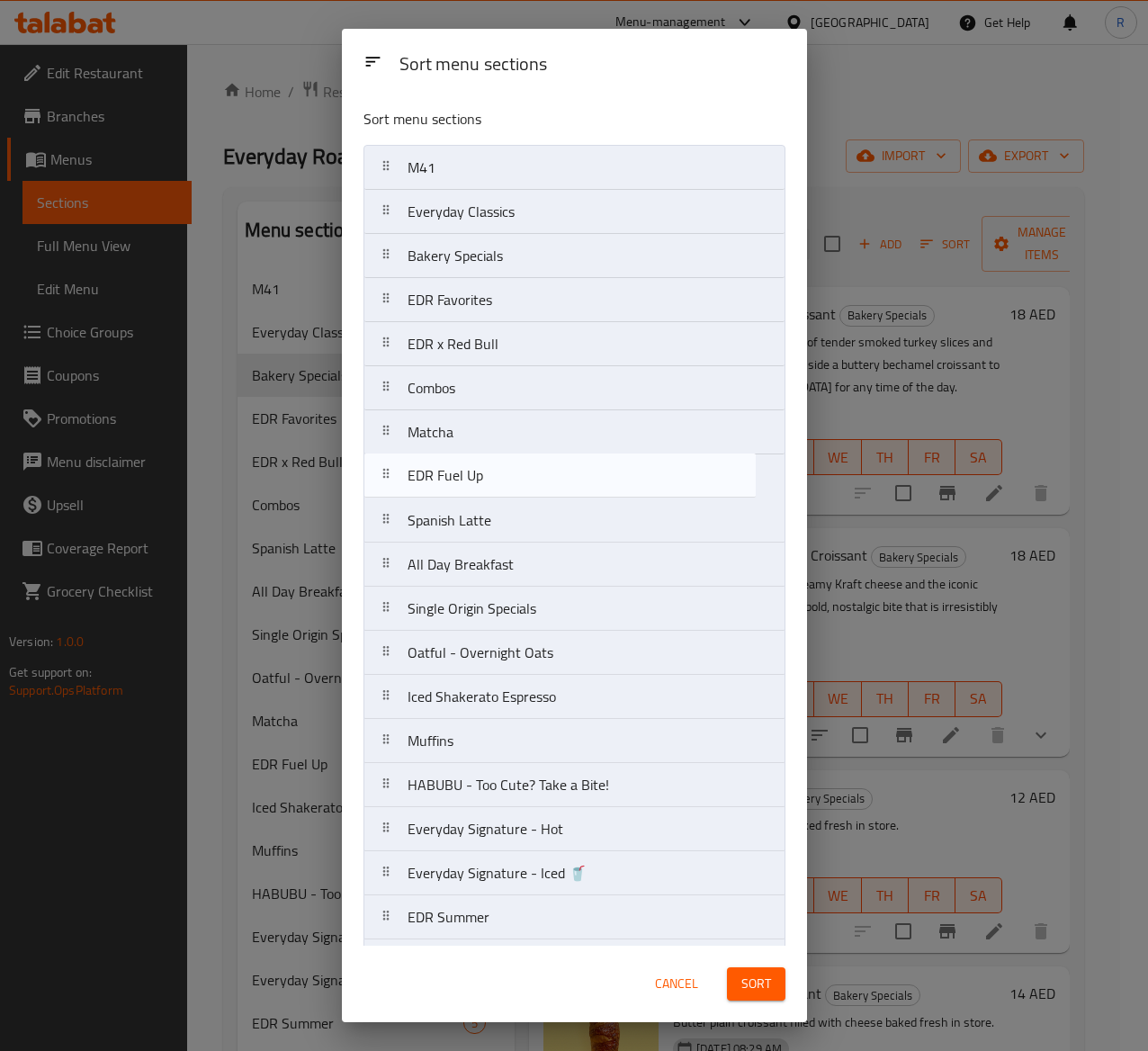
drag, startPoint x: 491, startPoint y: 663, endPoint x: 492, endPoint y: 473, distance: 190.0
click at [492, 473] on nav "M41 Everyday Classics Bakery Specials EDR Favorites EDR x Red Bull Combos Match…" at bounding box center [575, 1050] width 422 height 1810
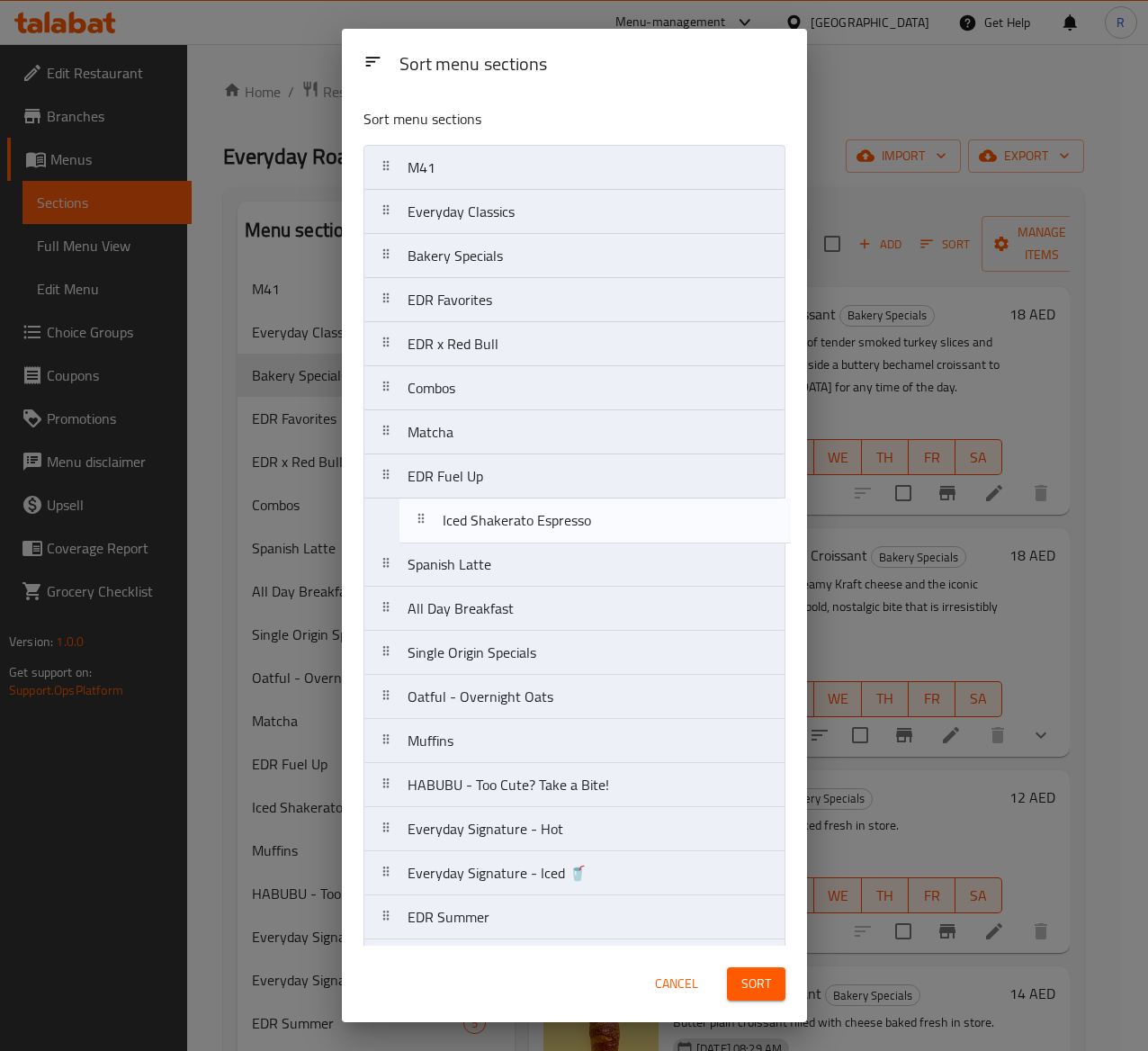
drag, startPoint x: 544, startPoint y: 709, endPoint x: 579, endPoint y: 515, distance: 197.1
click at [579, 515] on nav "M41 Everyday Classics Bakery Specials EDR Favorites EDR x Red Bull Combos Match…" at bounding box center [575, 1050] width 422 height 1810
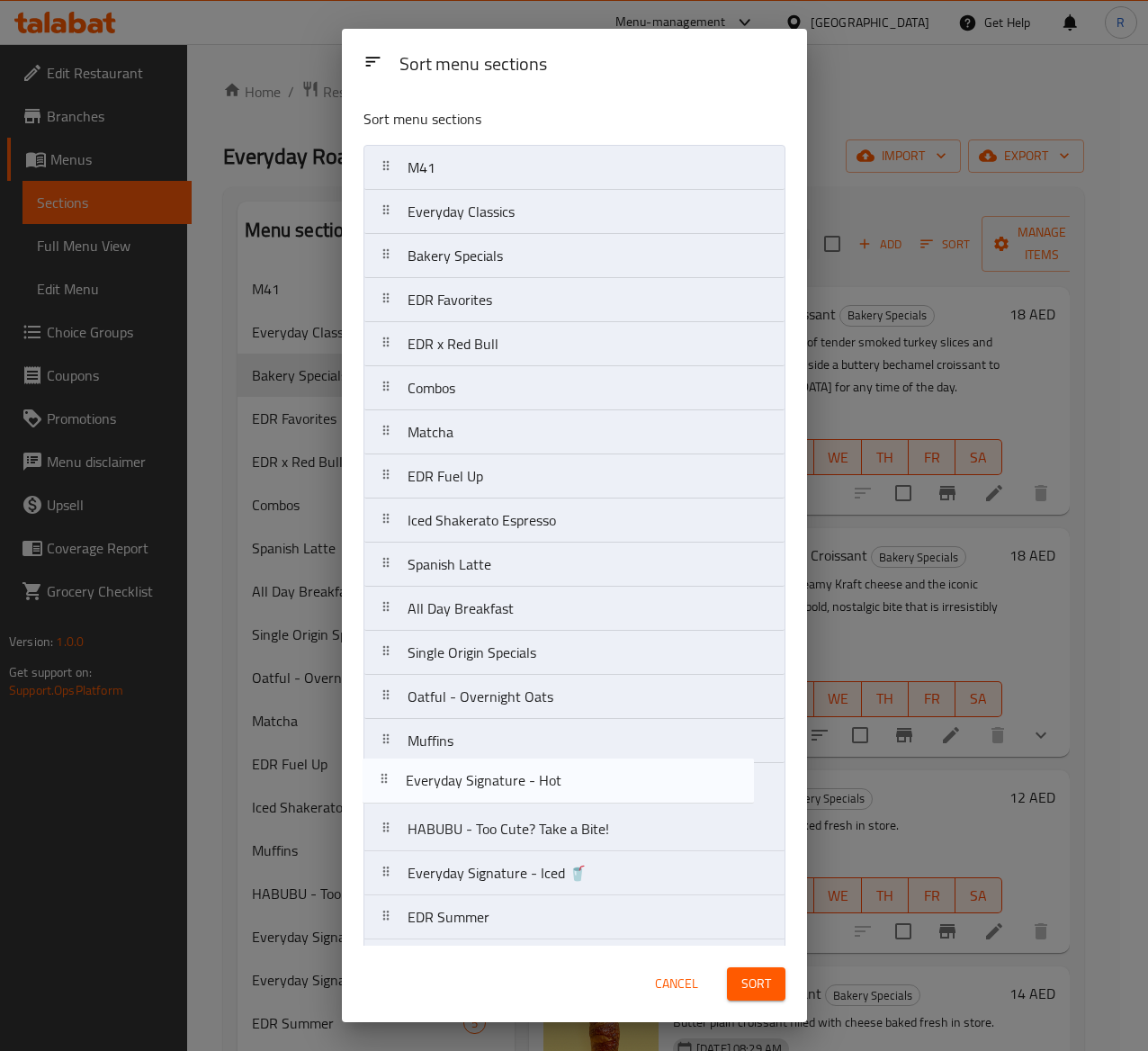
scroll to position [4, 0]
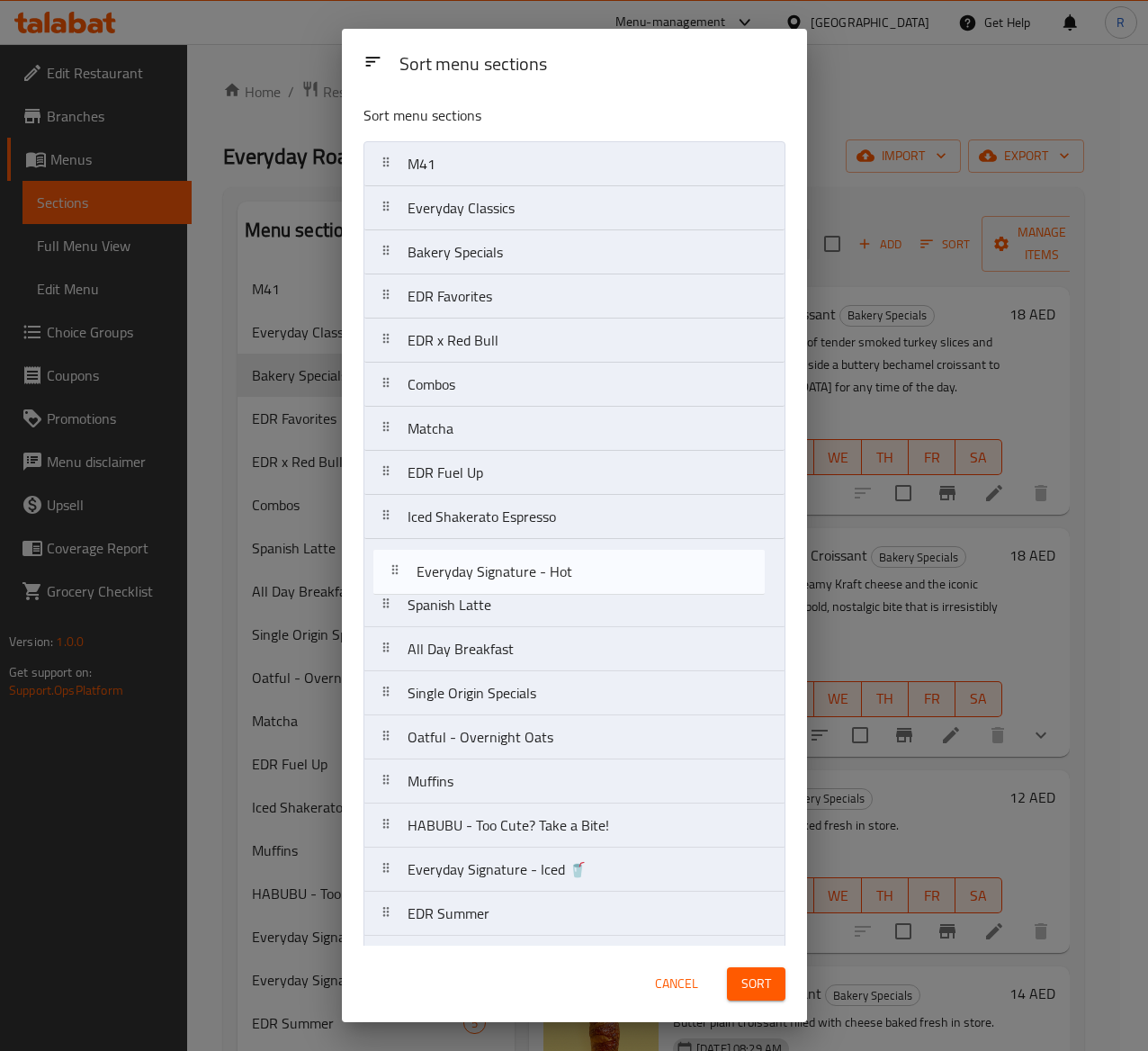
drag, startPoint x: 569, startPoint y: 847, endPoint x: 578, endPoint y: 561, distance: 286.1
click at [578, 561] on nav "M41 Everyday Classics Bakery Specials EDR Favorites EDR x Red Bull Combos Match…" at bounding box center [575, 1046] width 422 height 1810
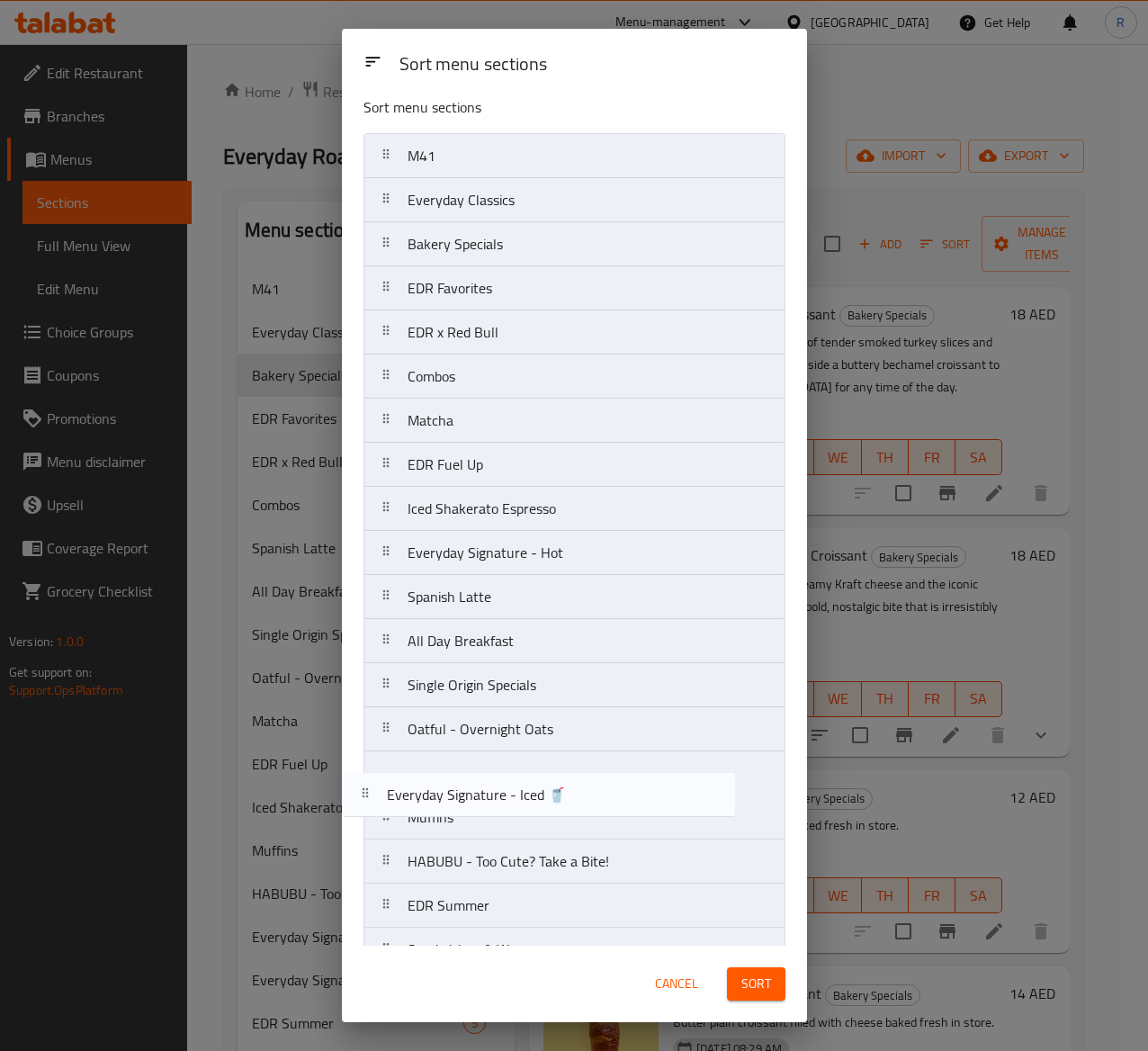
scroll to position [16, 0]
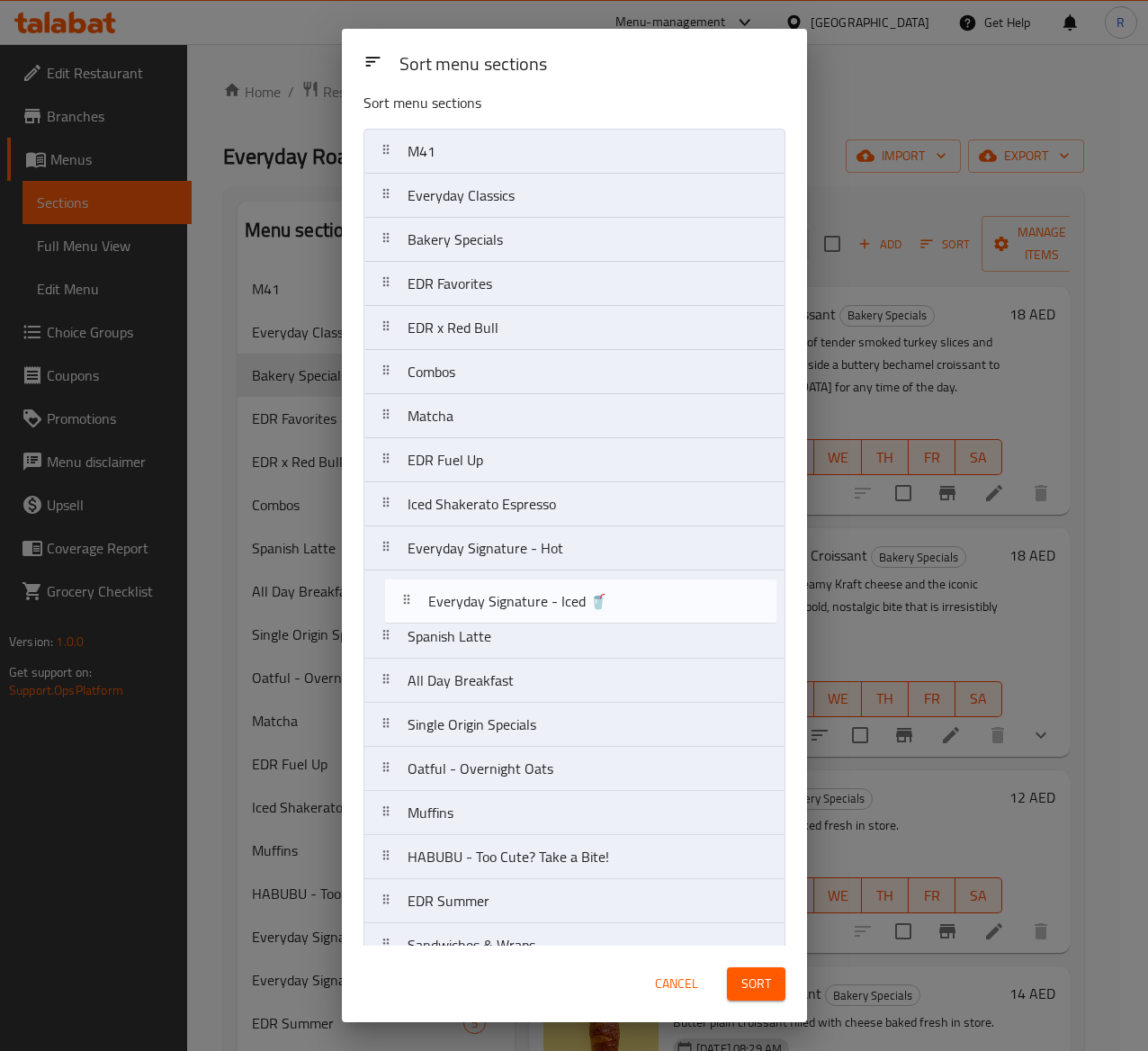
drag, startPoint x: 565, startPoint y: 881, endPoint x: 583, endPoint y: 598, distance: 283.6
click at [583, 598] on nav "M41 Everyday Classics Bakery Specials EDR Favorites EDR x Red Bull Combos Match…" at bounding box center [575, 1034] width 422 height 1810
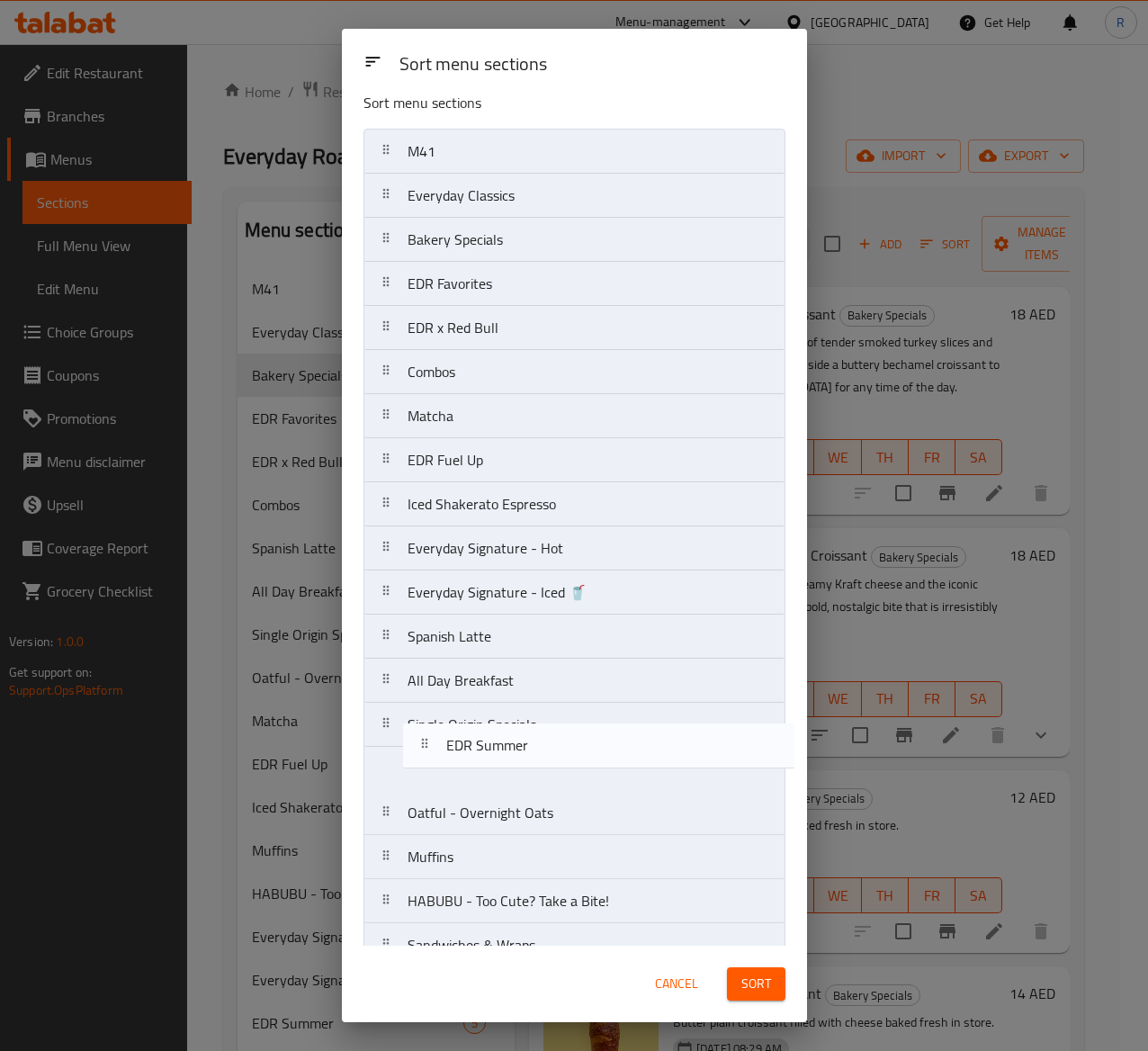
scroll to position [23, 0]
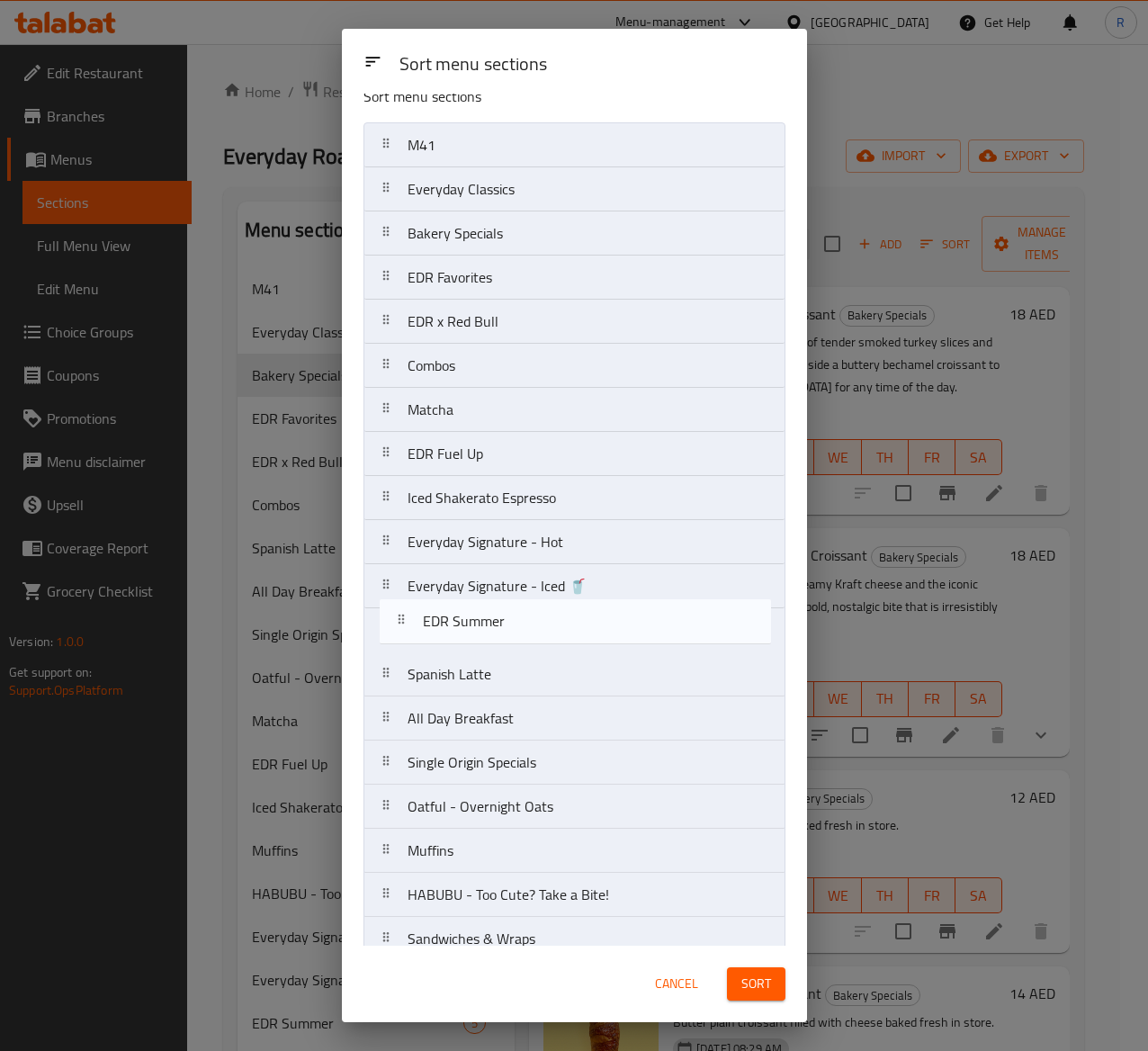
drag, startPoint x: 552, startPoint y: 908, endPoint x: 567, endPoint y: 610, distance: 298.4
click at [567, 610] on nav "M41 Everyday Classics Bakery Specials EDR Favorites EDR x Red Bull Combos Match…" at bounding box center [575, 1027] width 422 height 1810
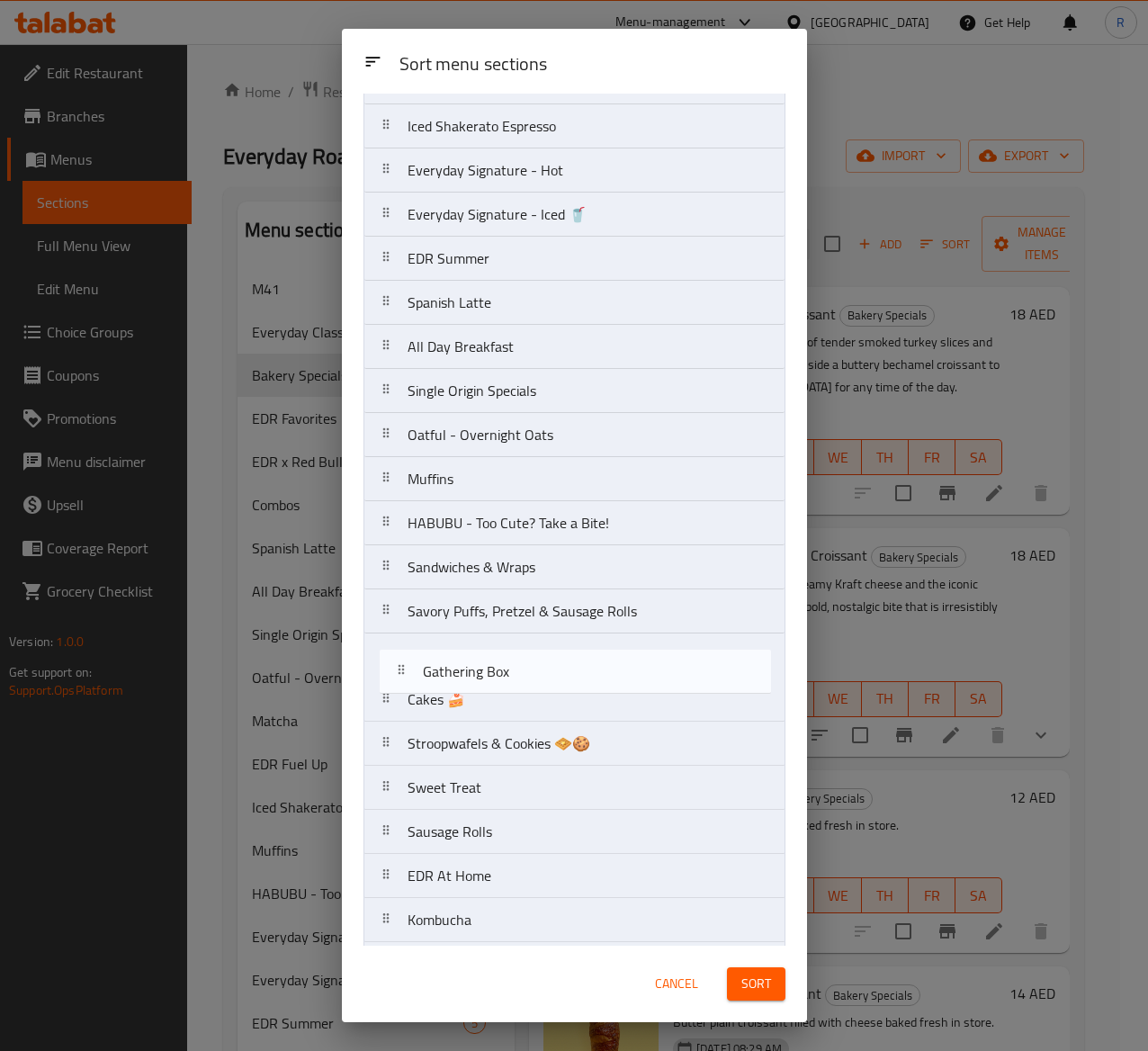
scroll to position [398, 0]
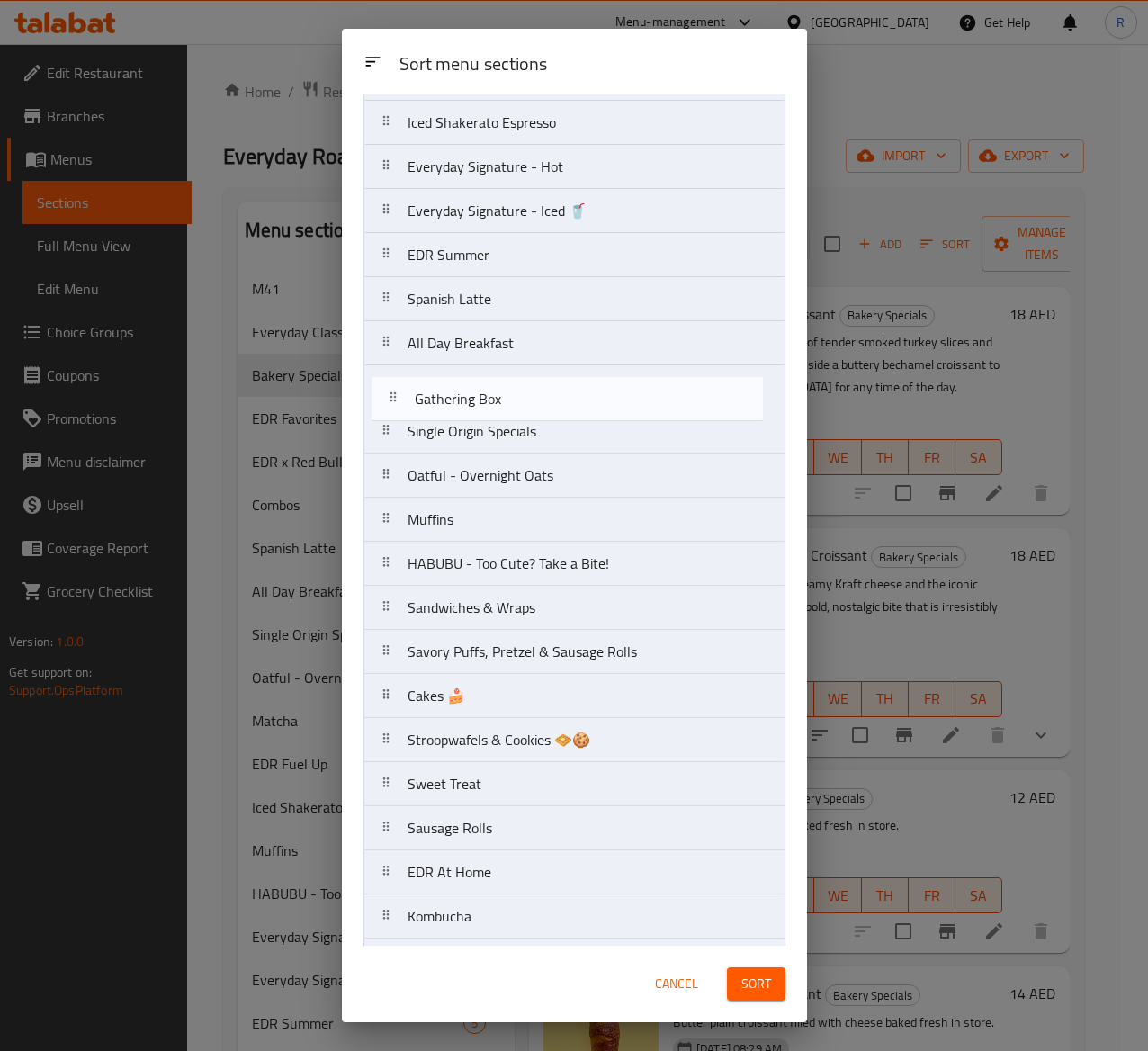
drag, startPoint x: 607, startPoint y: 852, endPoint x: 616, endPoint y: 374, distance: 478.1
click at [616, 374] on nav "M41 Everyday Classics Bakery Specials EDR Favorites EDR x Red Bull Combos Match…" at bounding box center [575, 652] width 422 height 1810
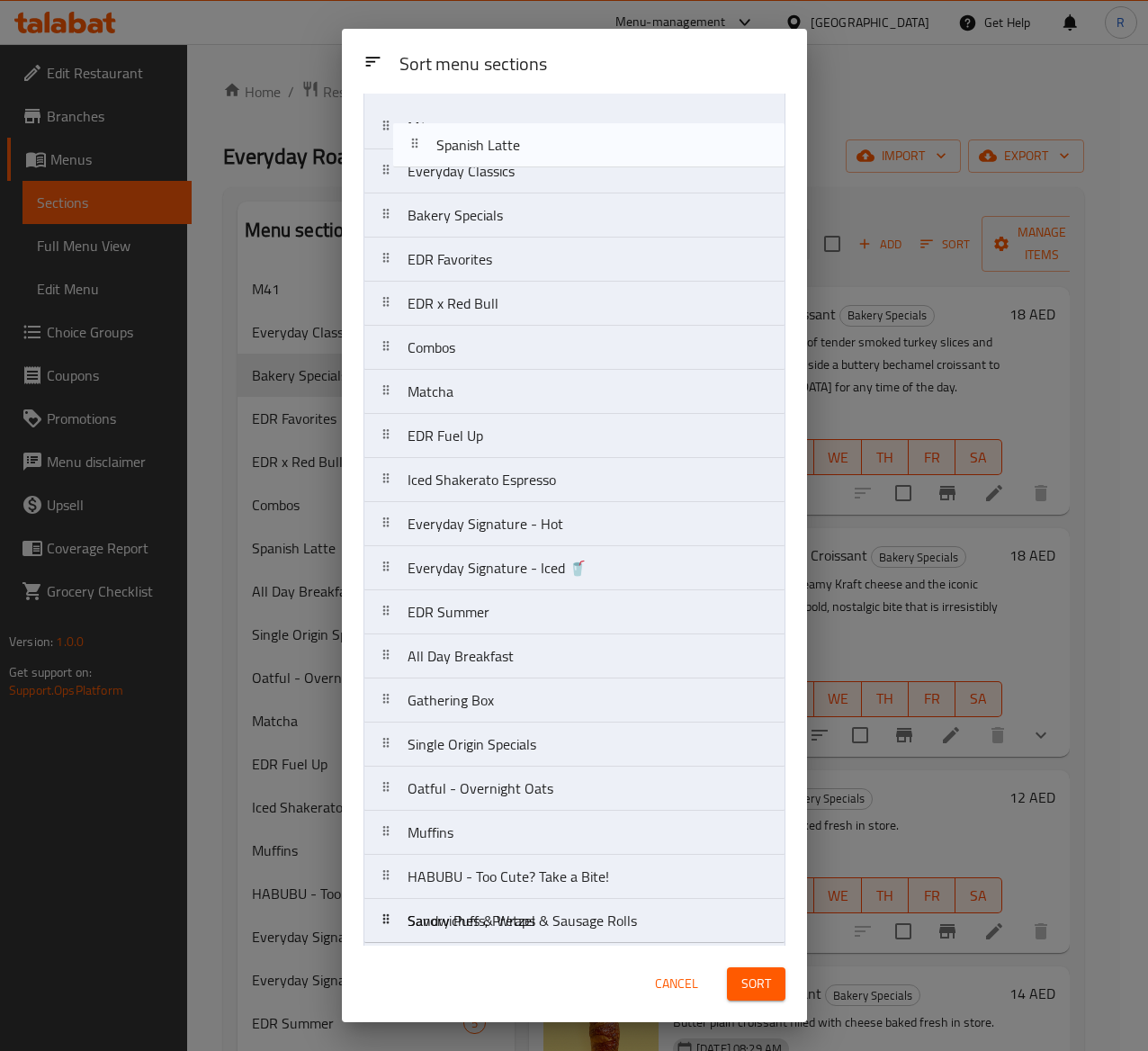
scroll to position [0, 0]
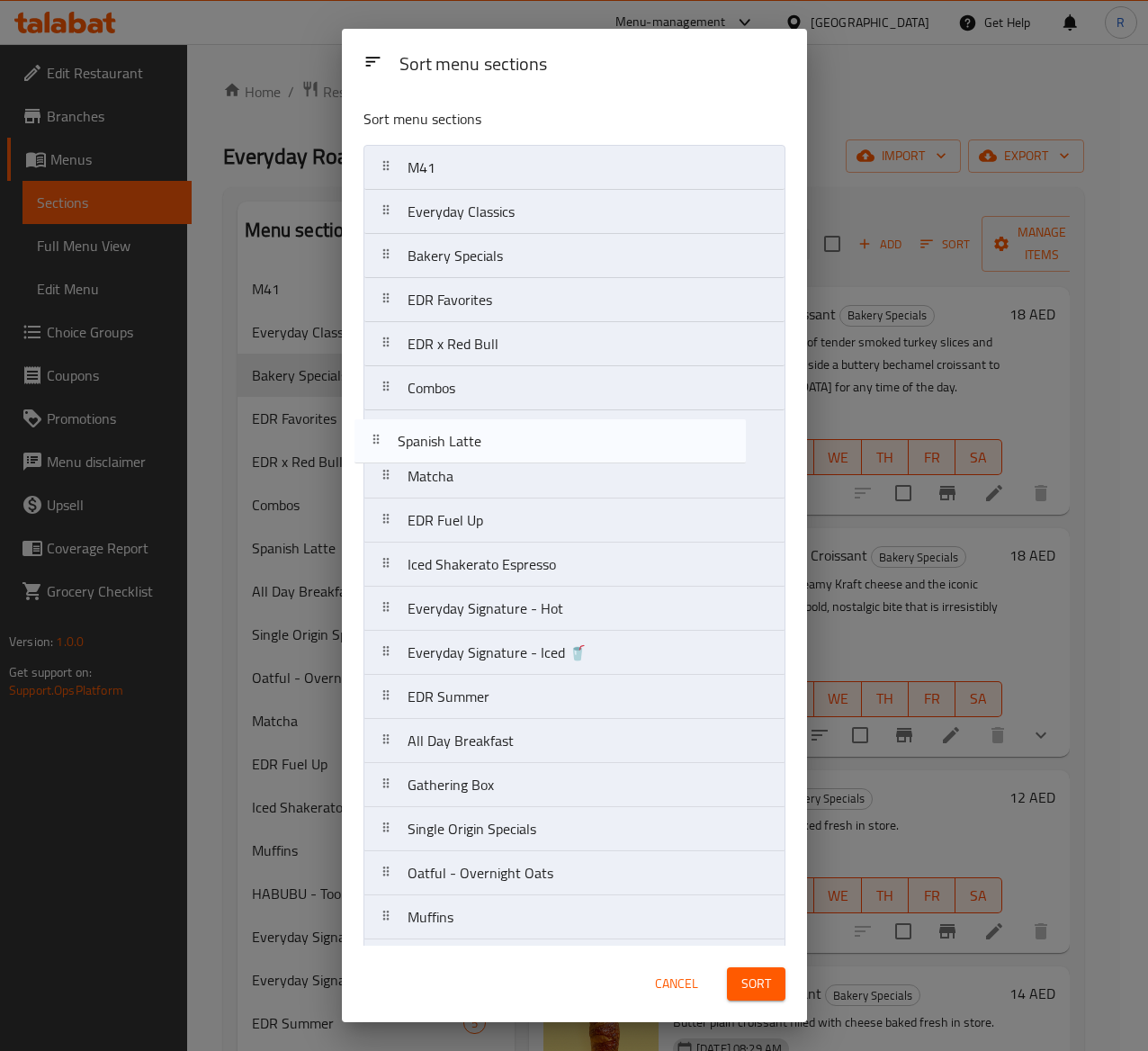
drag, startPoint x: 534, startPoint y: 306, endPoint x: 524, endPoint y: 436, distance: 130.4
click at [524, 436] on nav "M41 Everyday Classics Bakery Specials EDR Favorites EDR x Red Bull Combos Match…" at bounding box center [575, 1050] width 422 height 1810
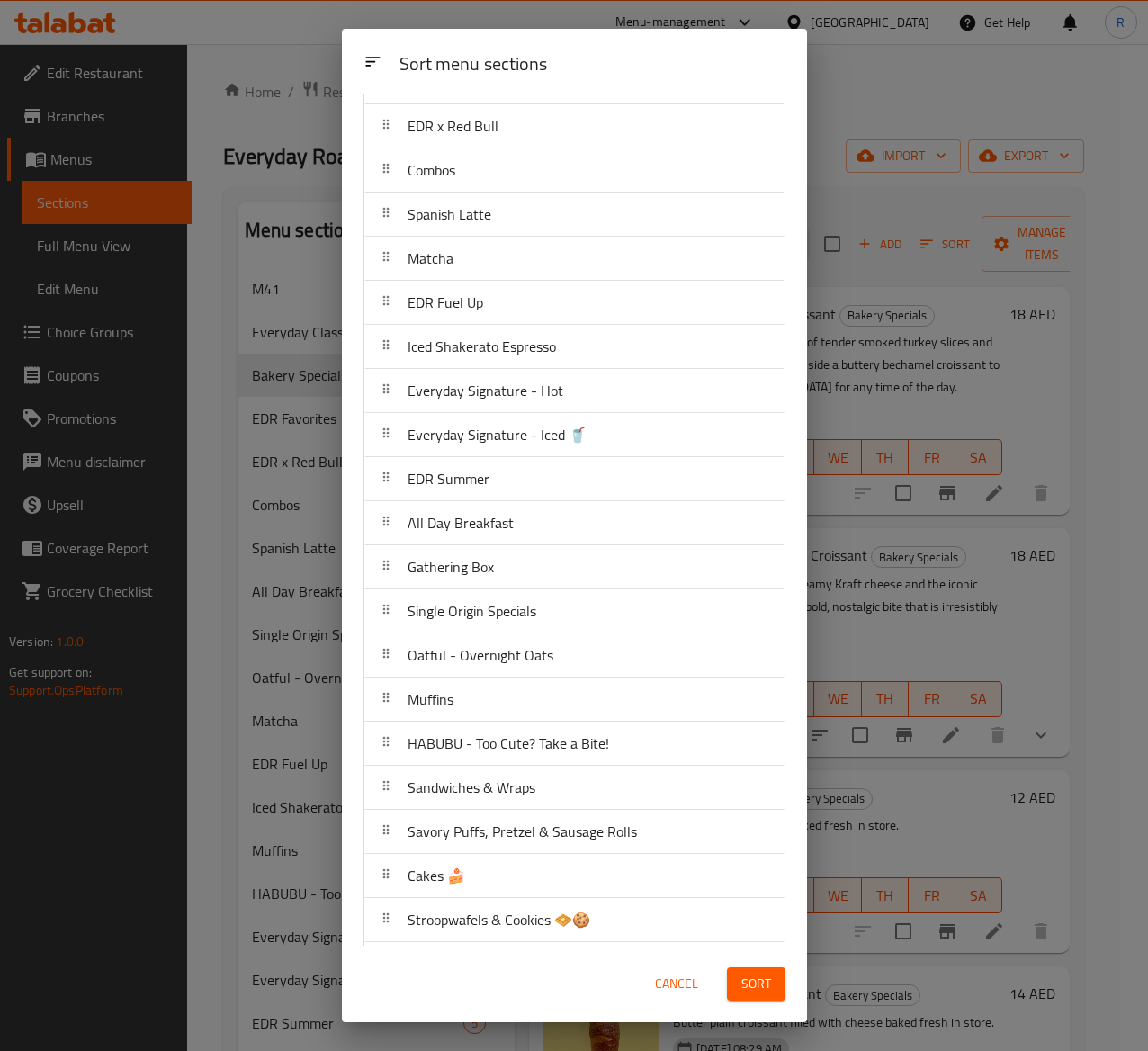
scroll to position [241, 0]
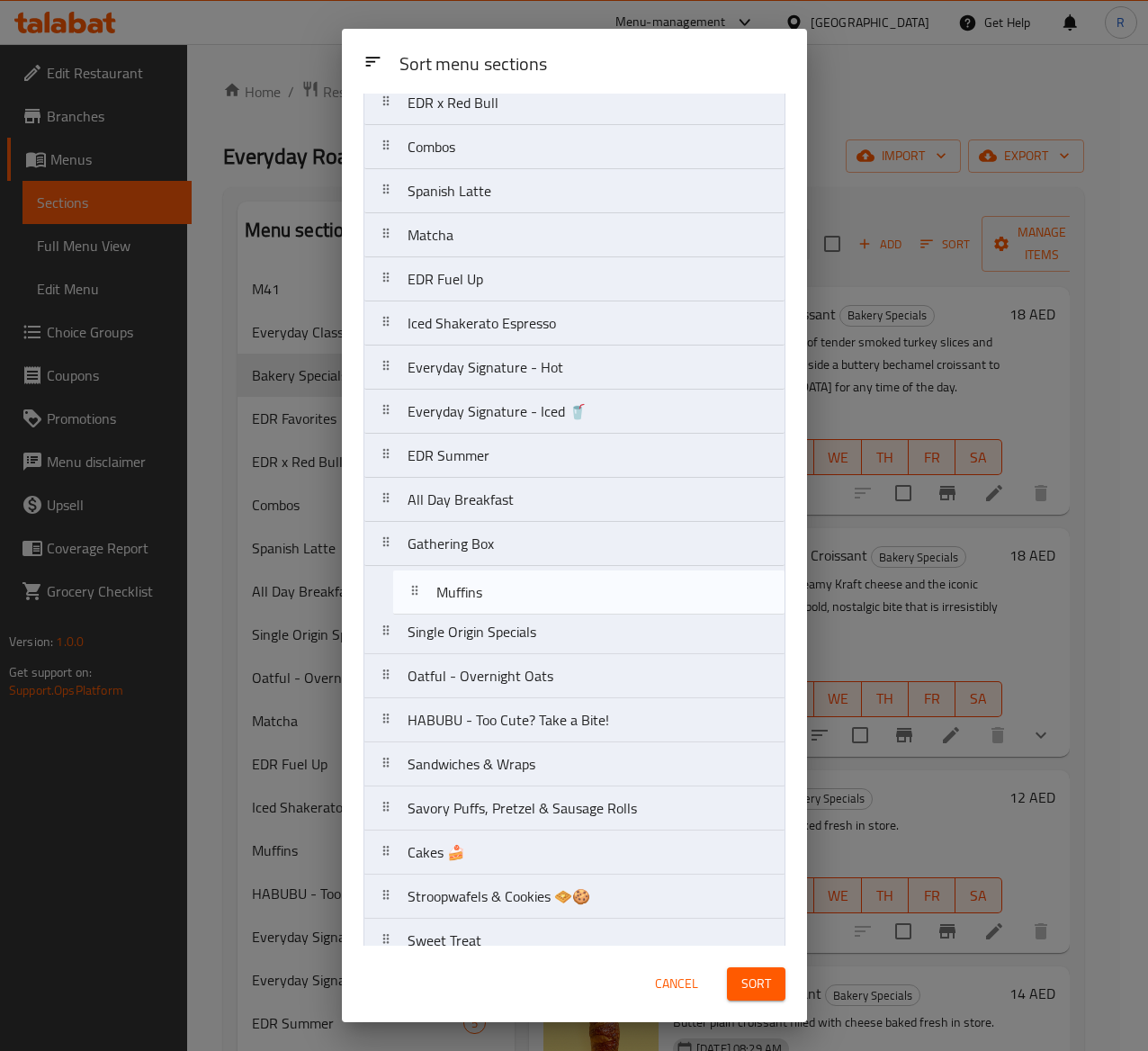
drag, startPoint x: 558, startPoint y: 690, endPoint x: 588, endPoint y: 600, distance: 94.9
click at [588, 600] on nav "M41 Everyday Classics Bakery Specials EDR Favorites EDR x Red Bull Combos Spani…" at bounding box center [575, 809] width 422 height 1810
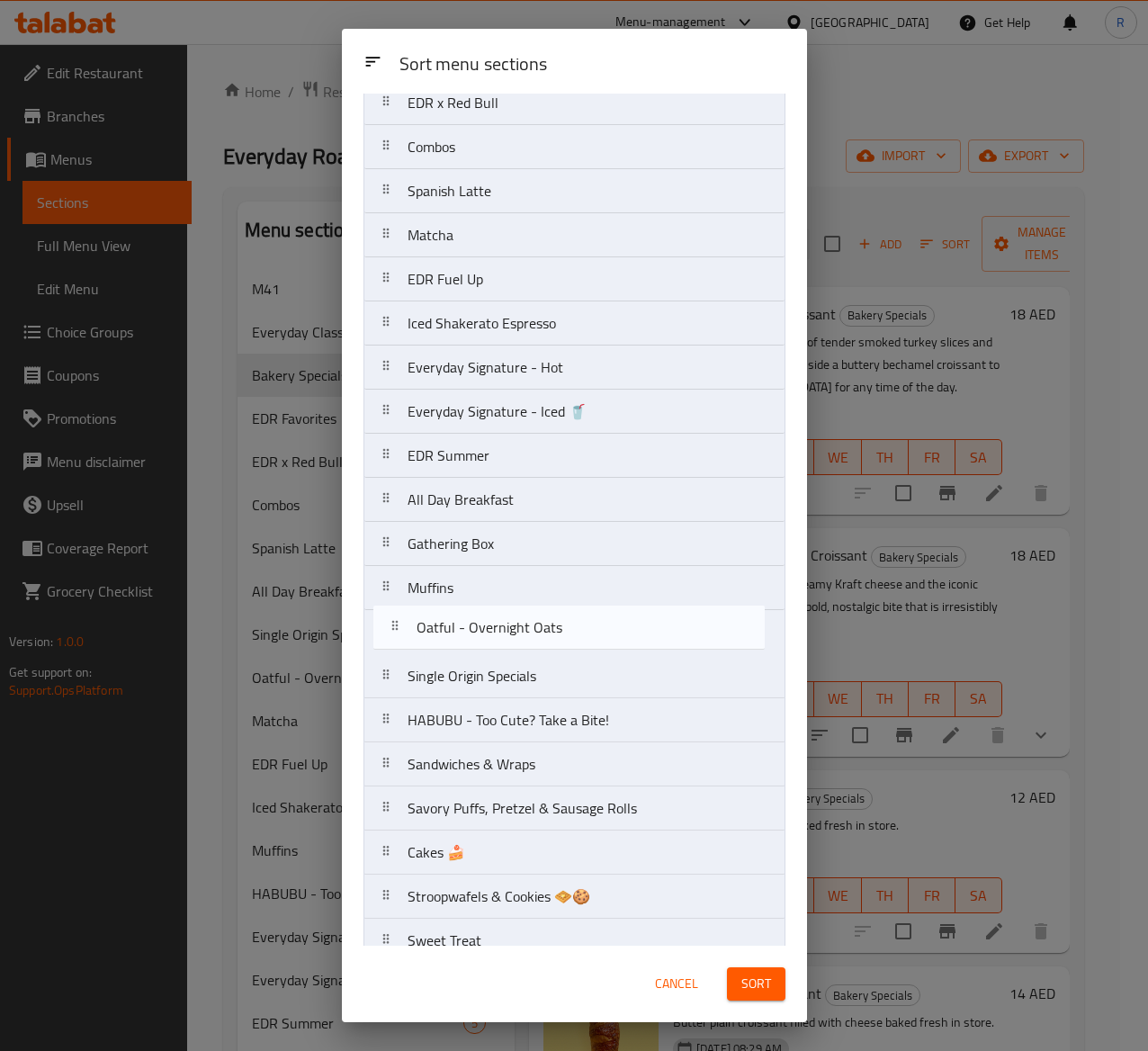
drag, startPoint x: 591, startPoint y: 687, endPoint x: 601, endPoint y: 625, distance: 62.8
click at [601, 625] on nav "M41 Everyday Classics Bakery Specials EDR Favorites EDR x Red Bull Combos Spani…" at bounding box center [575, 809] width 422 height 1810
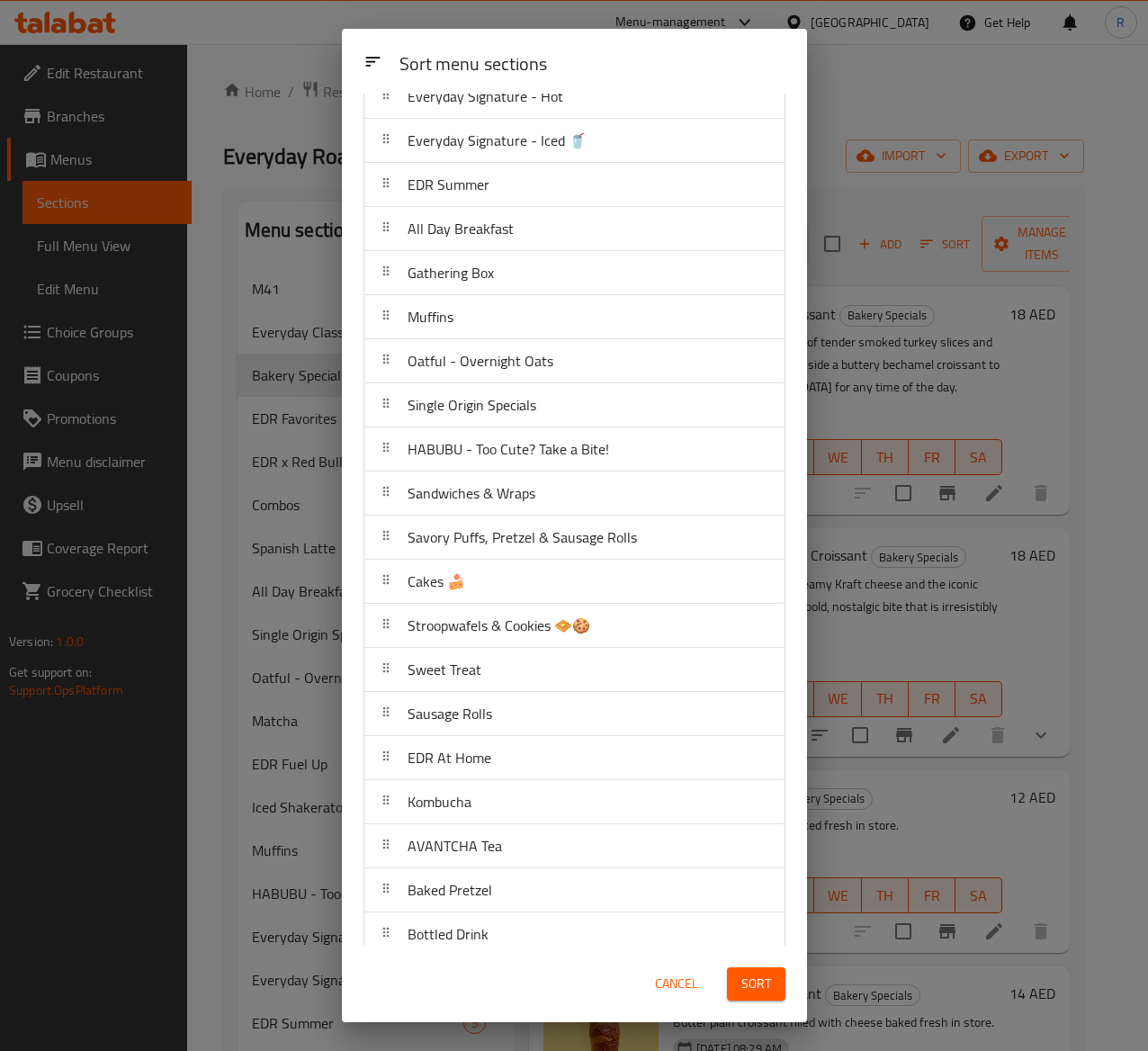
scroll to position [490, 0]
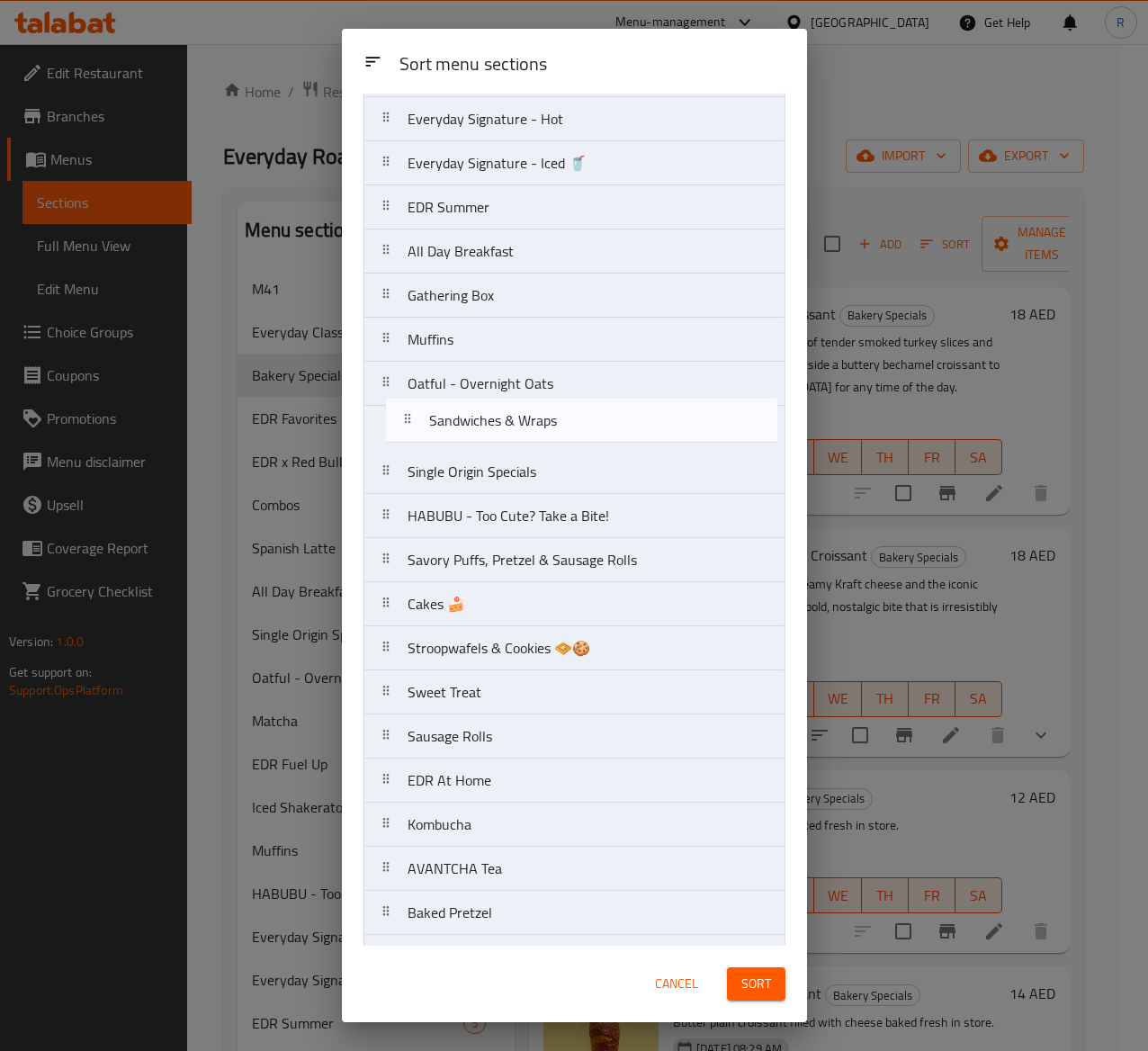
drag, startPoint x: 590, startPoint y: 536, endPoint x: 613, endPoint y: 427, distance: 111.4
click at [613, 427] on nav "M41 Everyday Classics Bakery Specials EDR Favorites EDR x Red Bull Combos Spani…" at bounding box center [575, 560] width 422 height 1810
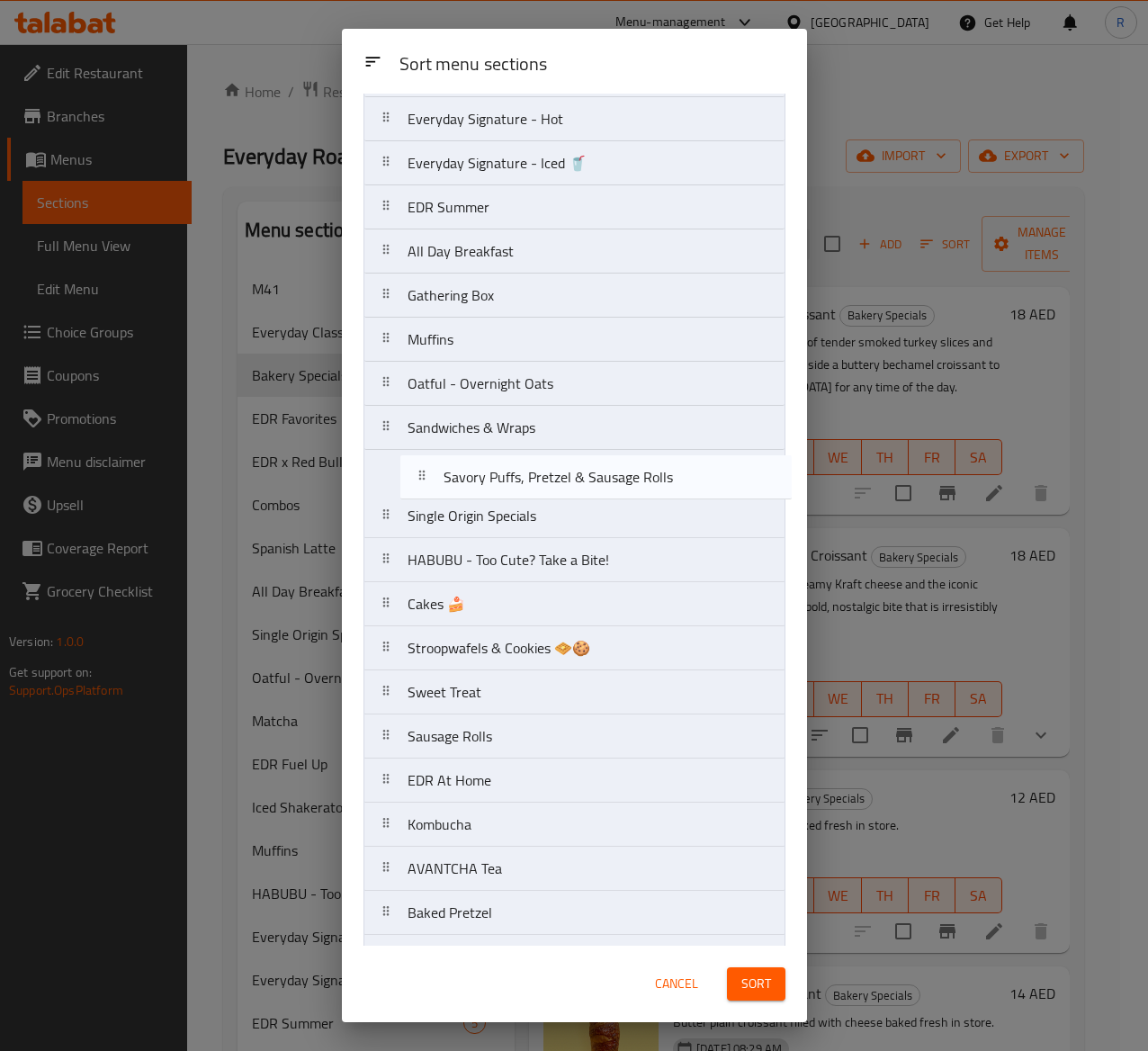
drag, startPoint x: 576, startPoint y: 572, endPoint x: 612, endPoint y: 479, distance: 99.7
click at [612, 479] on nav "M41 Everyday Classics Bakery Specials EDR Favorites EDR x Red Bull Combos Spani…" at bounding box center [575, 560] width 422 height 1810
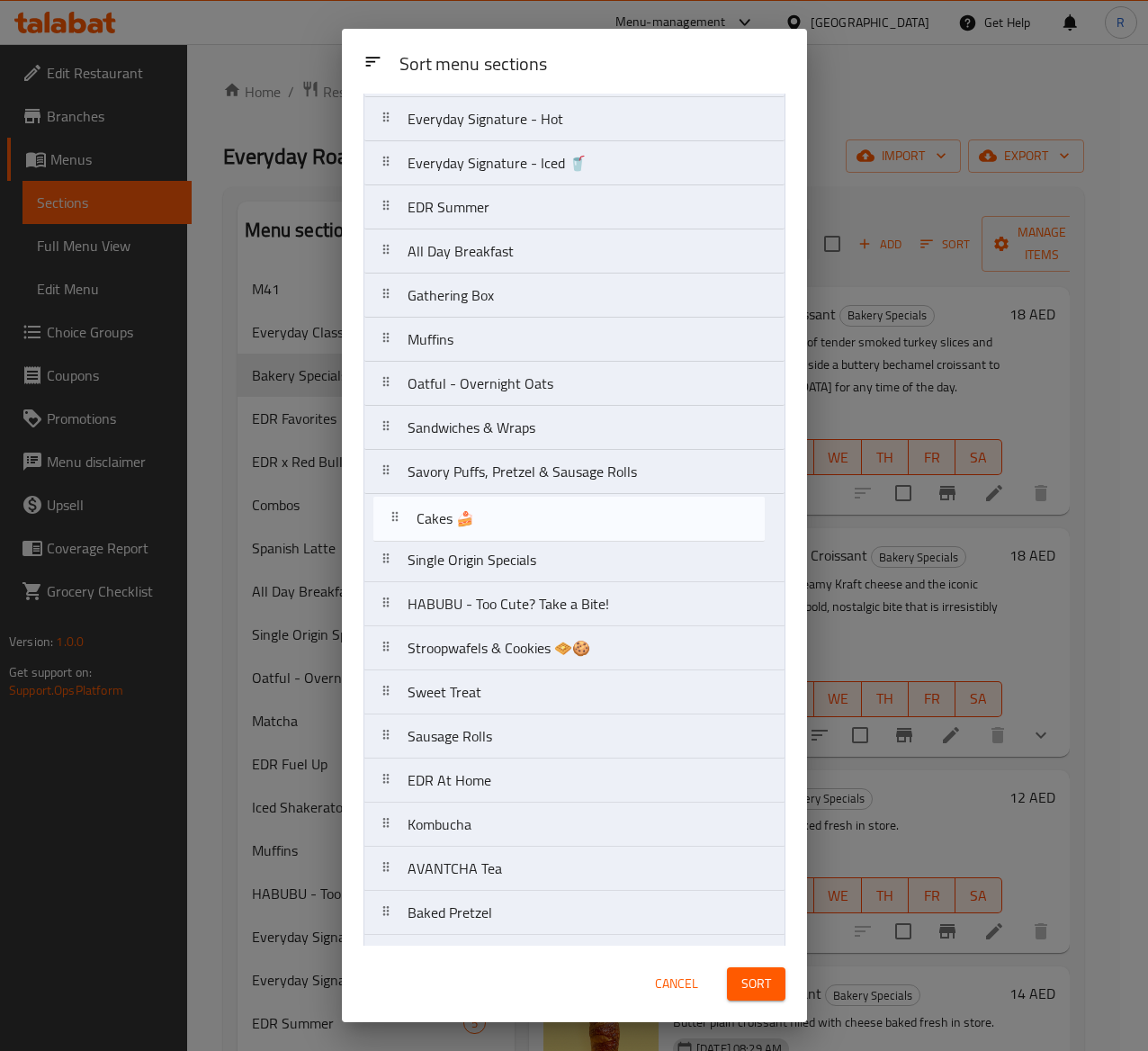
drag, startPoint x: 542, startPoint y: 614, endPoint x: 551, endPoint y: 516, distance: 98.4
click at [551, 516] on nav "M41 Everyday Classics Bakery Specials EDR Favorites EDR x Red Bull Combos Spani…" at bounding box center [575, 560] width 422 height 1810
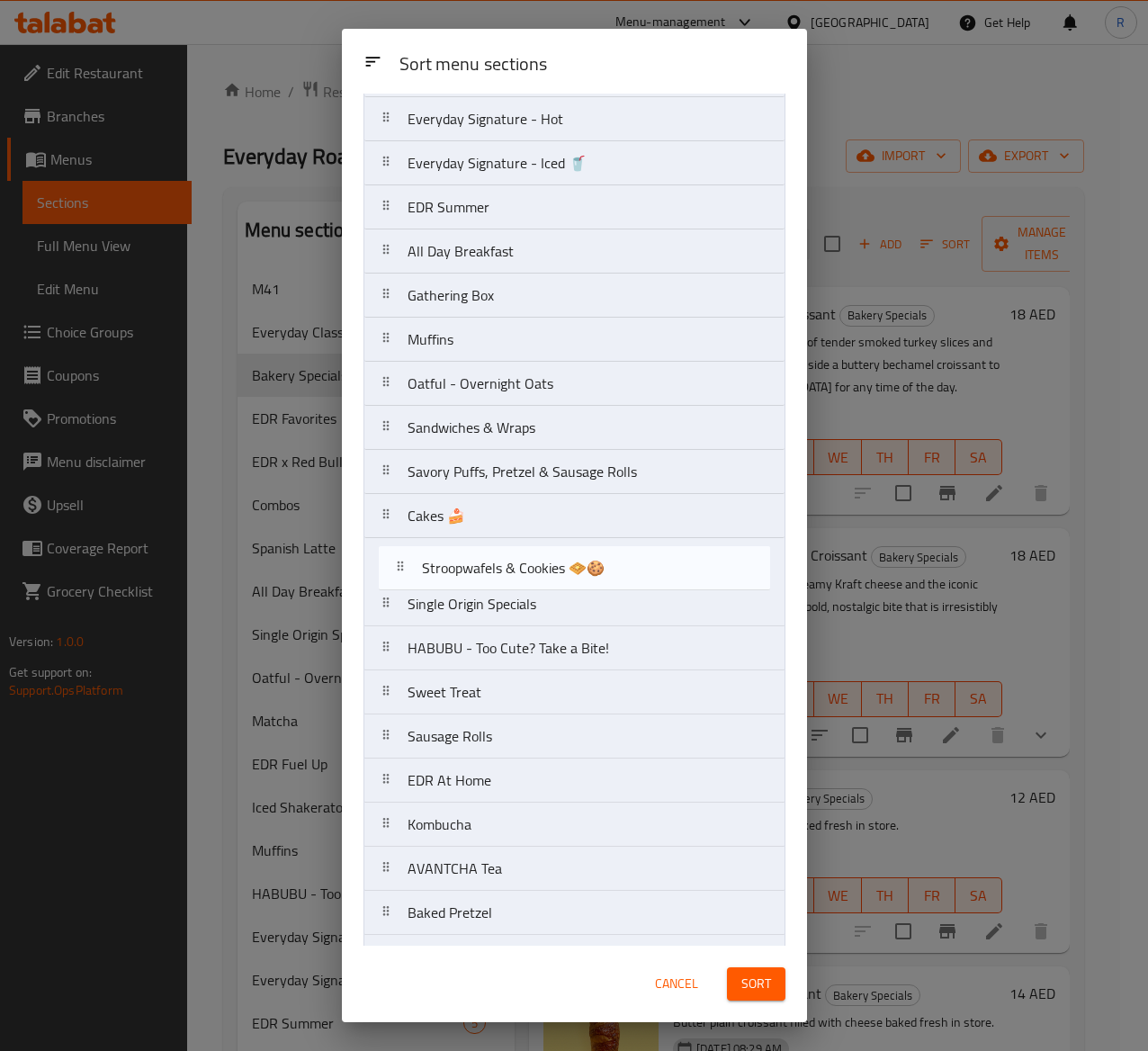
drag, startPoint x: 537, startPoint y: 665, endPoint x: 553, endPoint y: 568, distance: 98.3
click at [553, 568] on nav "M41 Everyday Classics Bakery Specials EDR Favorites EDR x Red Bull Combos Spani…" at bounding box center [575, 560] width 422 height 1810
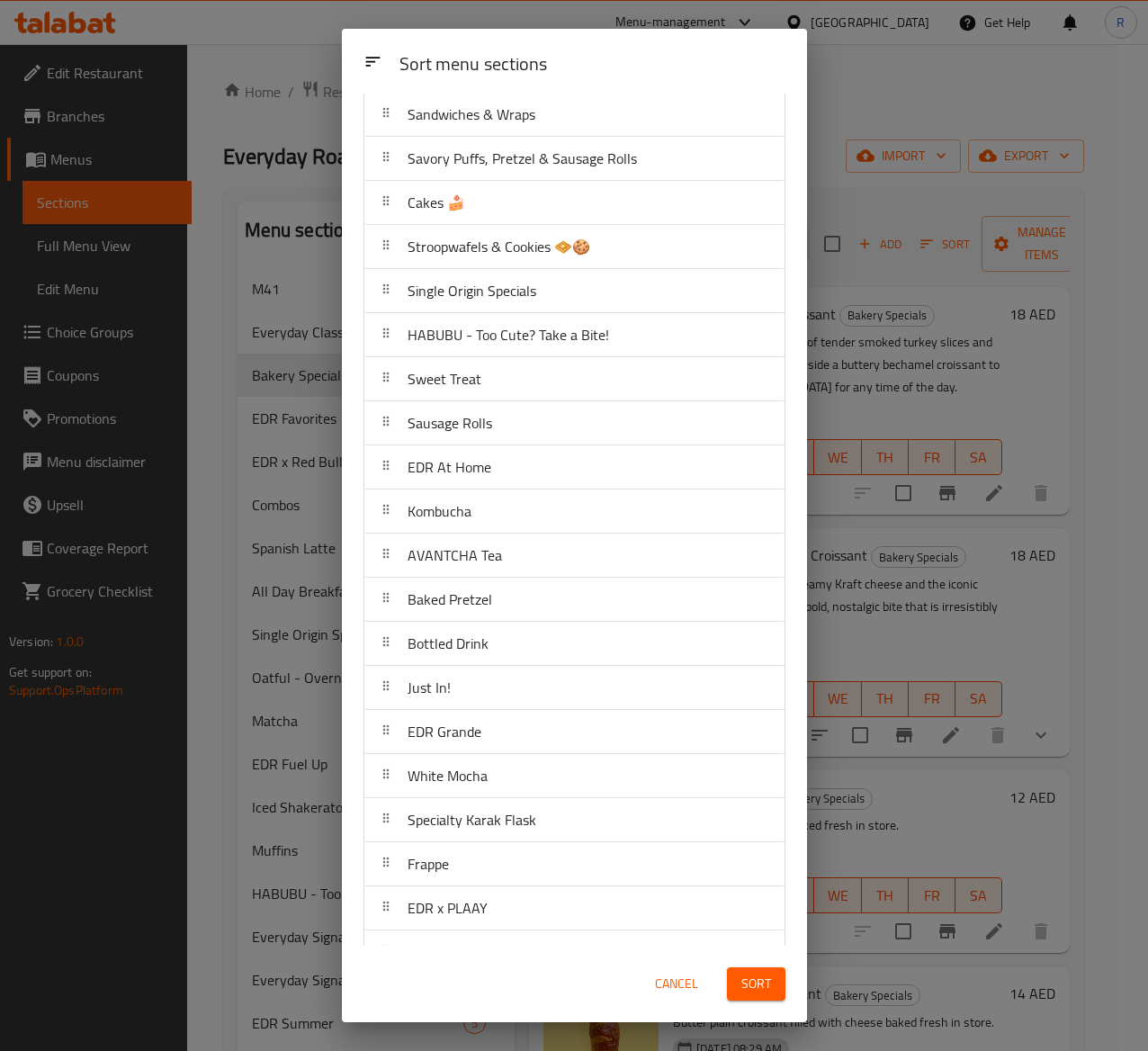
scroll to position [745, 0]
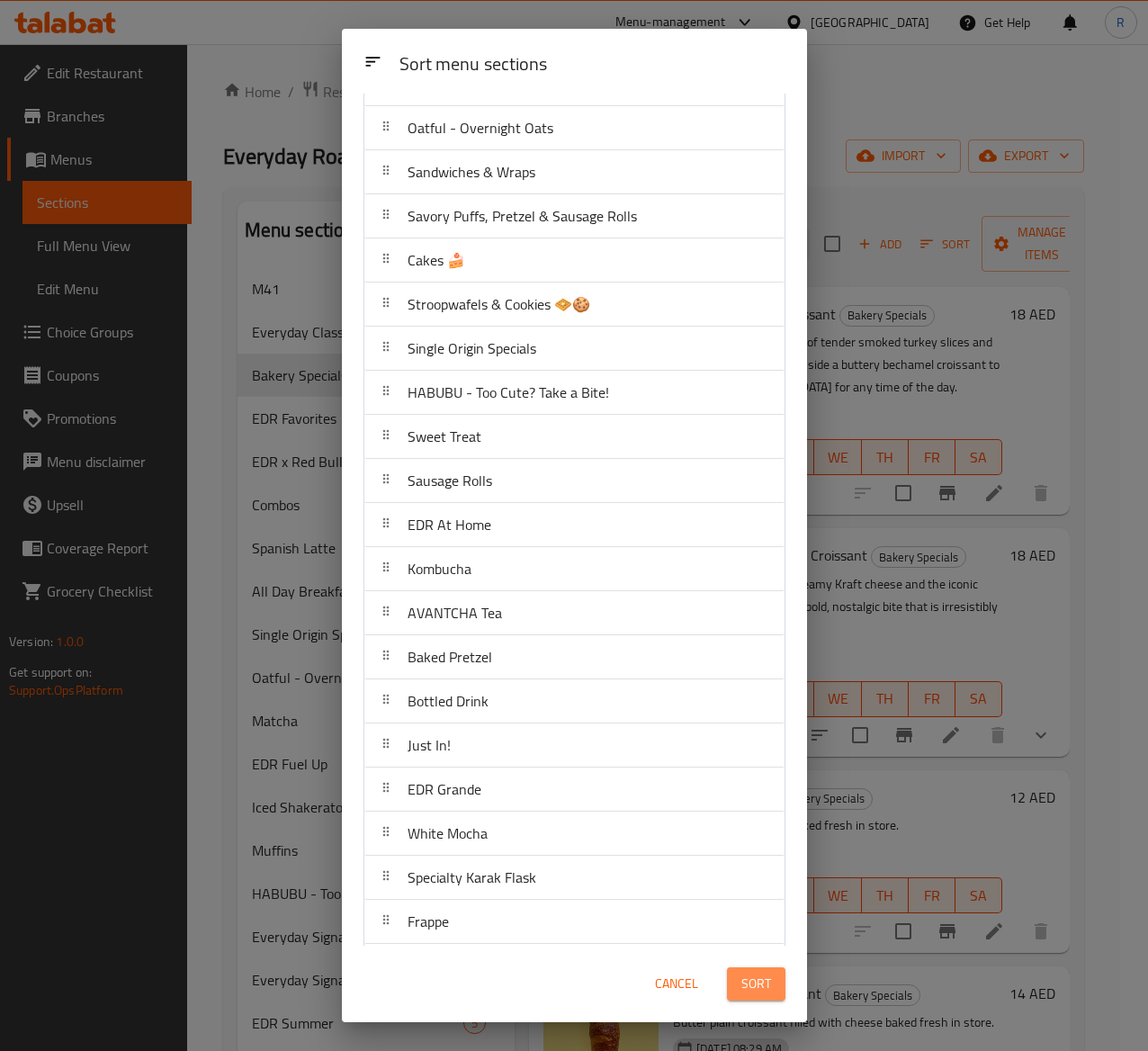
click at [756, 970] on button "Sort" at bounding box center [757, 983] width 58 height 33
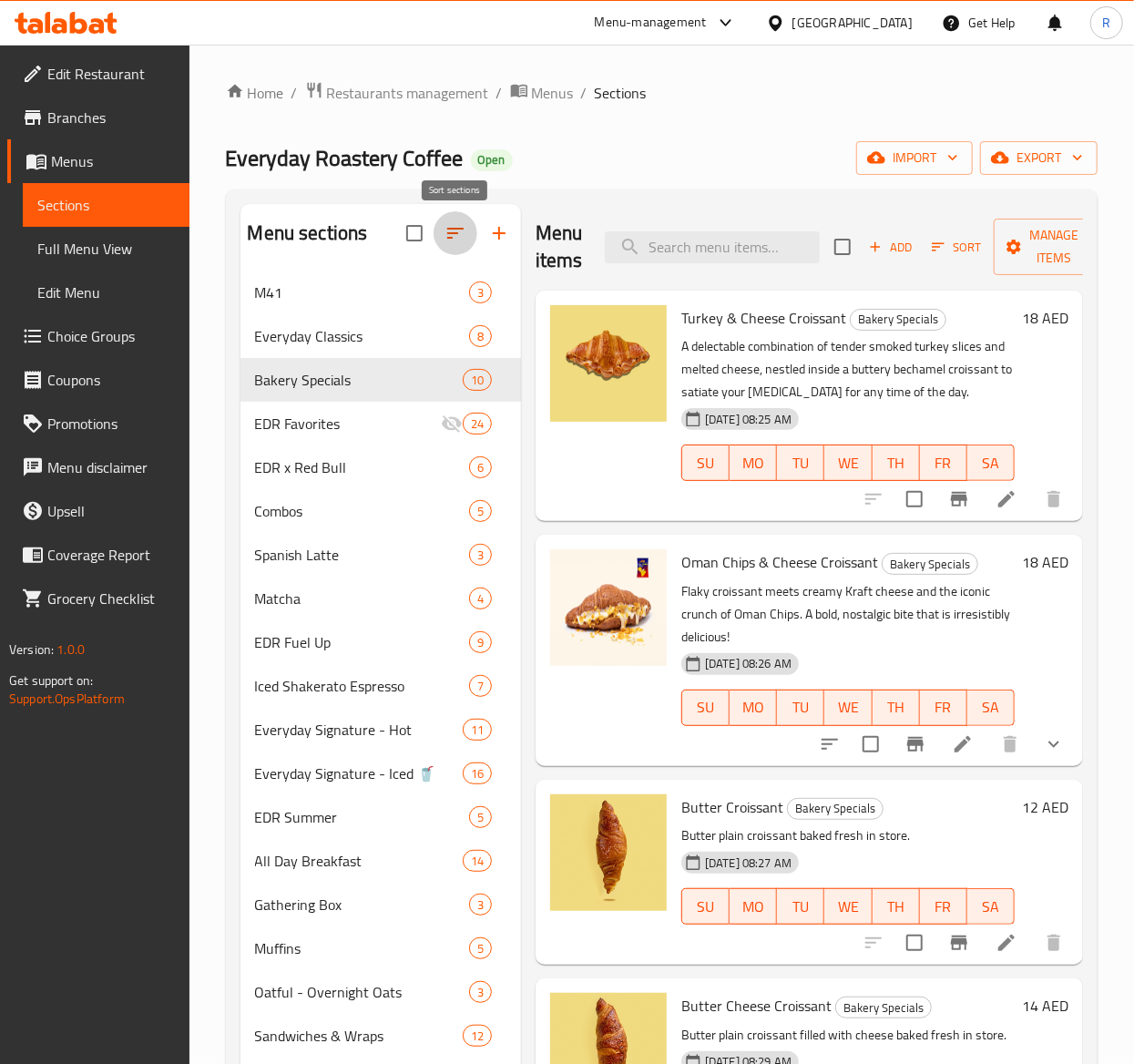
click at [459, 235] on icon "button" at bounding box center [455, 233] width 22 height 22
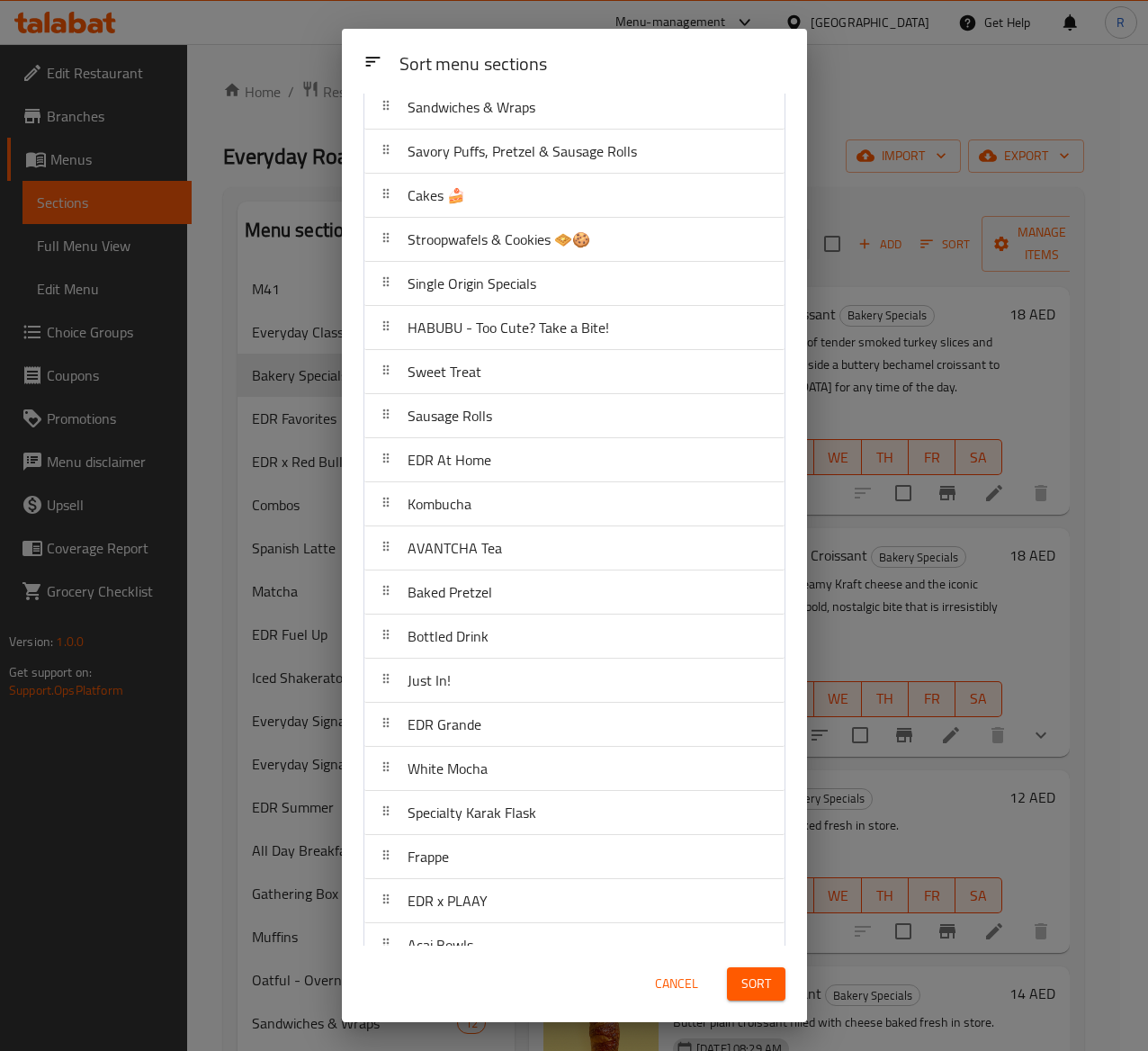
scroll to position [756, 0]
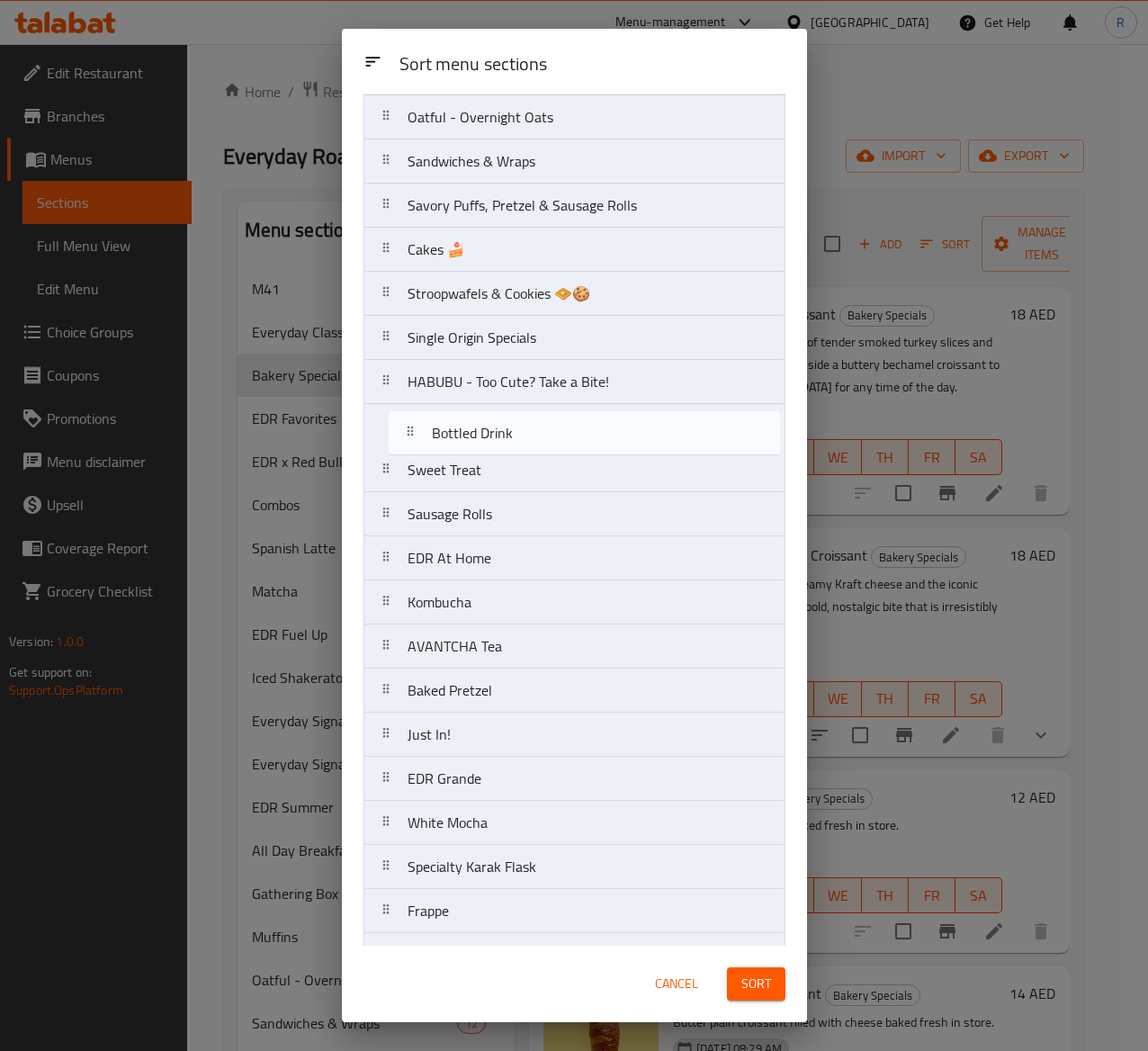
drag, startPoint x: 548, startPoint y: 707, endPoint x: 572, endPoint y: 437, distance: 271.1
click at [572, 437] on nav "M41 Everyday Classics Bakery Specials EDR Favorites EDR x Red Bull Combos Spani…" at bounding box center [575, 293] width 422 height 1810
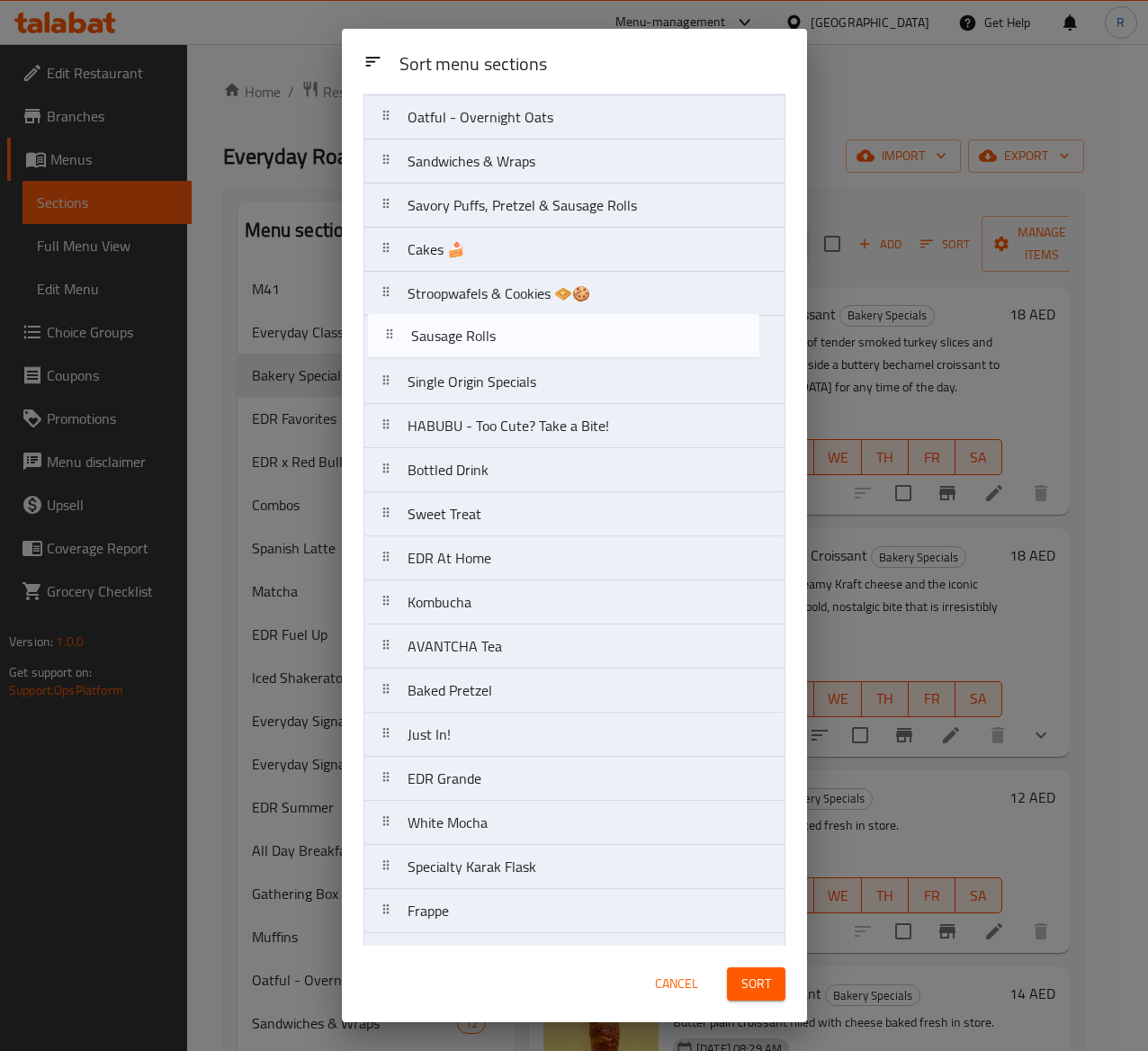
drag, startPoint x: 538, startPoint y: 498, endPoint x: 542, endPoint y: 306, distance: 192.0
click at [542, 306] on nav "M41 Everyday Classics Bakery Specials EDR Favorites EDR x Red Bull Combos Spani…" at bounding box center [575, 293] width 422 height 1810
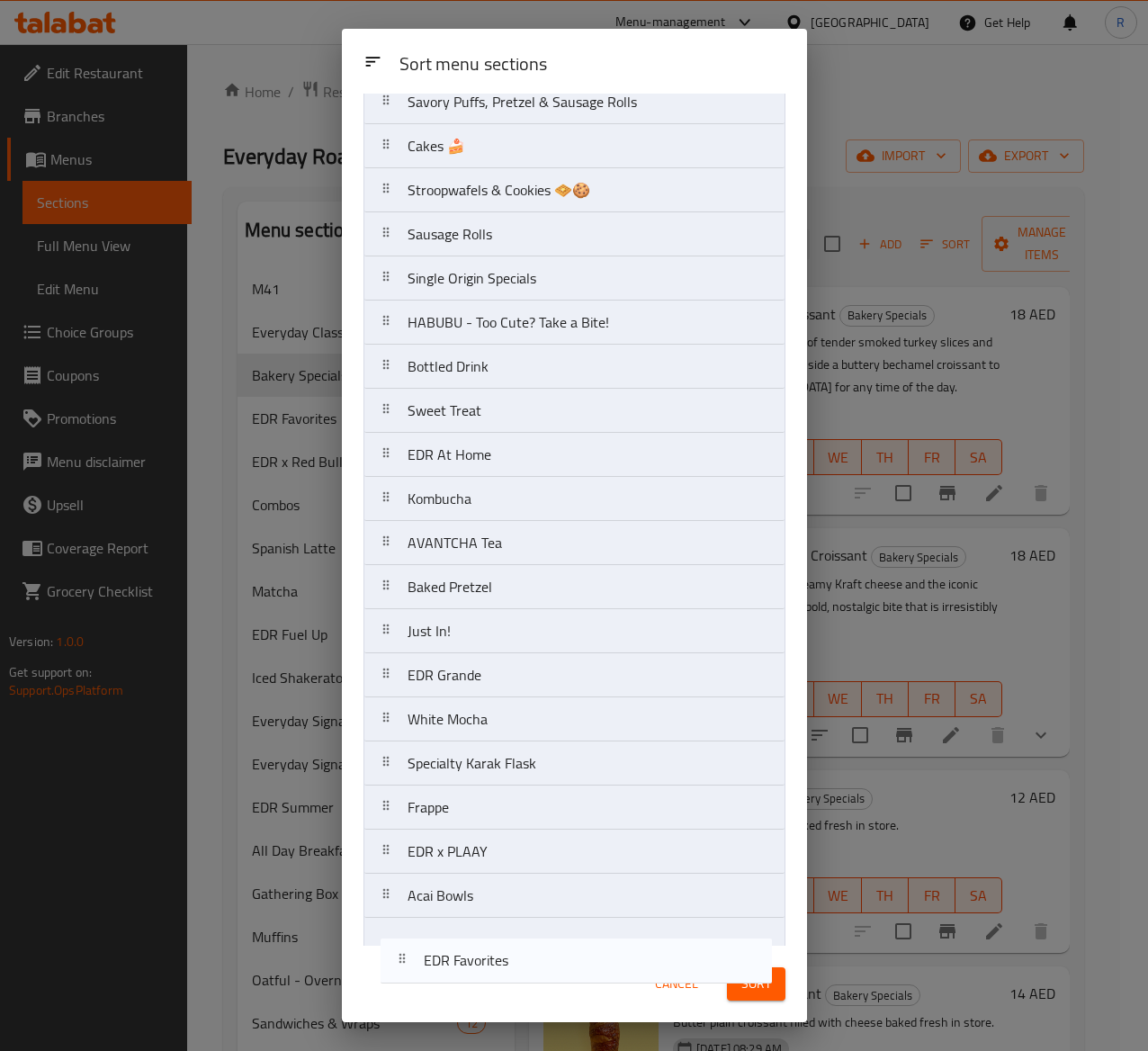
scroll to position [891, 0]
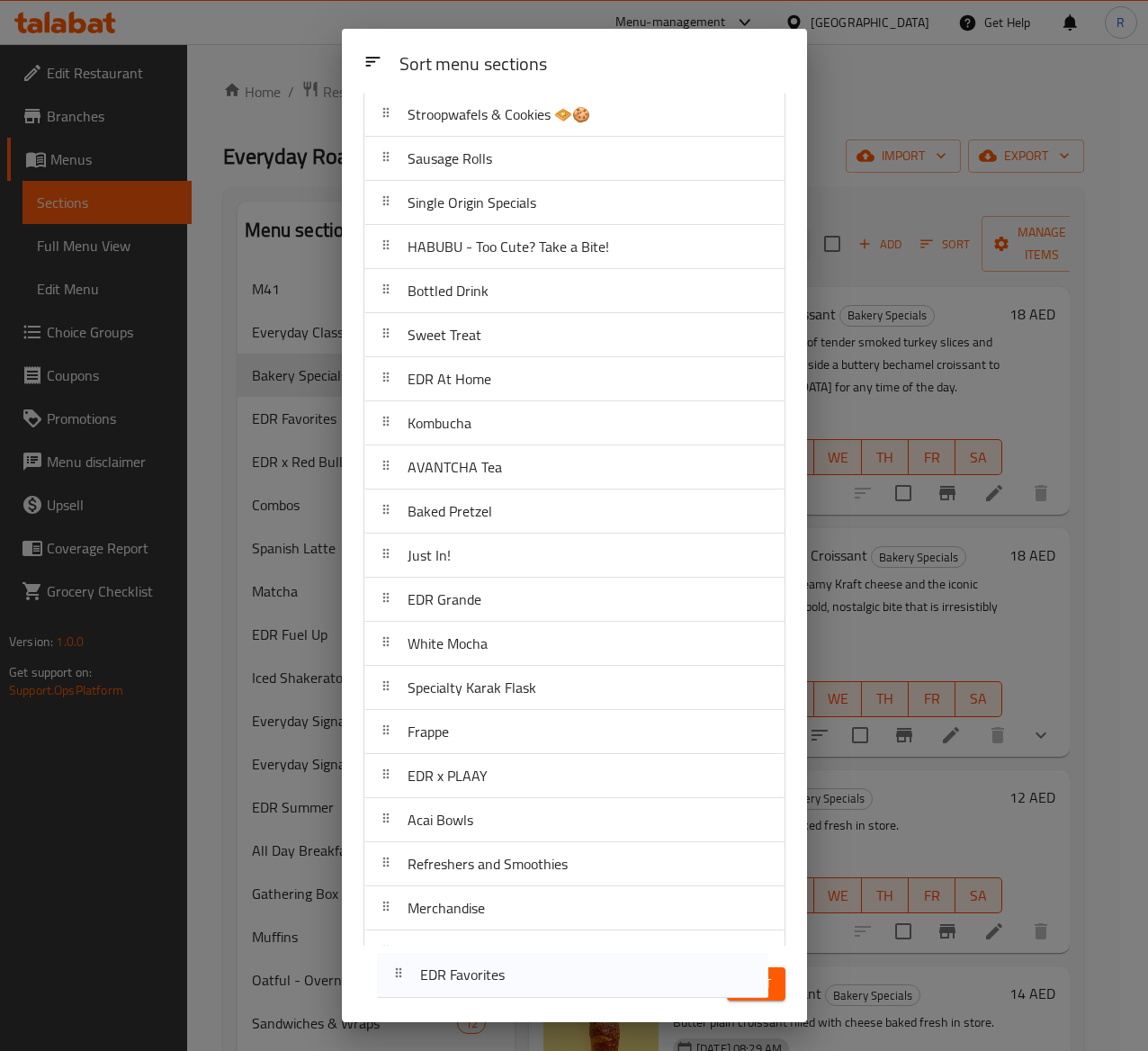
drag, startPoint x: 552, startPoint y: 320, endPoint x: 547, endPoint y: 1046, distance: 726.0
click at [547, 1046] on div "Sort menu sections Sort menu sections M41 Everyday Classics Bakery Specials EDR…" at bounding box center [574, 526] width 1148 height 1051
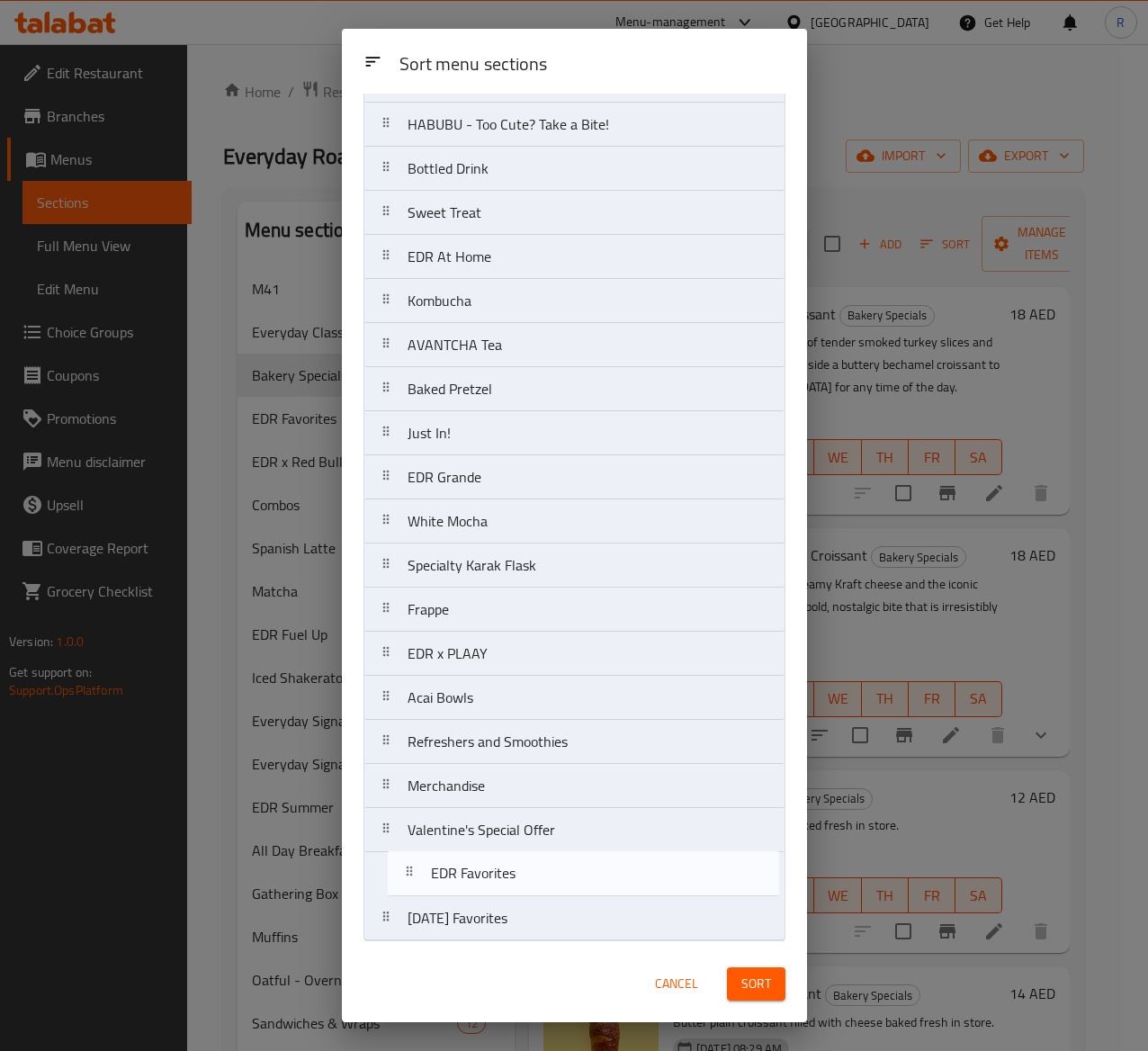
scroll to position [1029, 0]
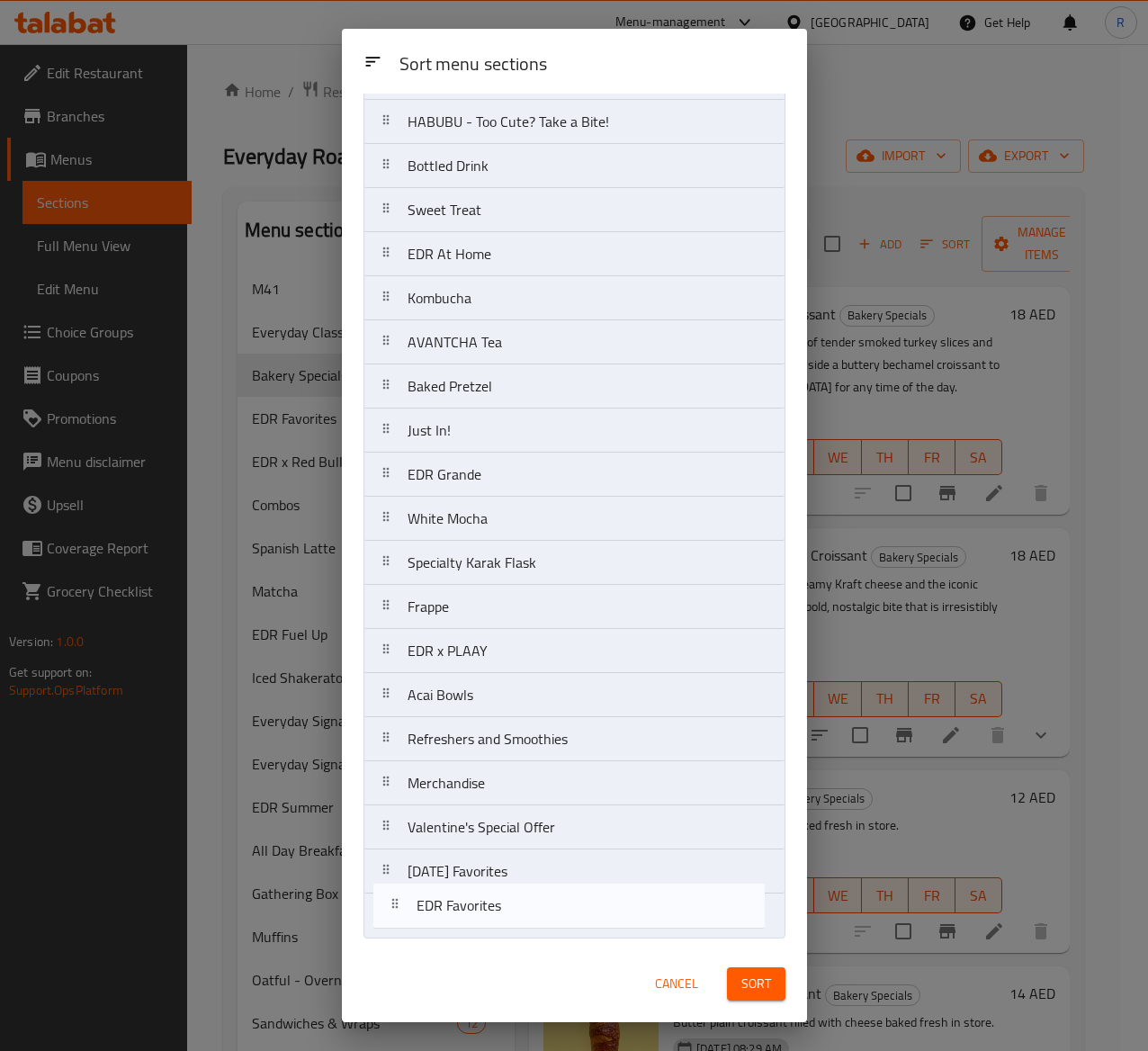
drag, startPoint x: 581, startPoint y: 299, endPoint x: 587, endPoint y: 914, distance: 615.0
click at [587, 914] on nav "M41 Everyday Classics Bakery Specials EDR Favorites EDR x Red Bull Combos Spani…" at bounding box center [575, 34] width 422 height 1810
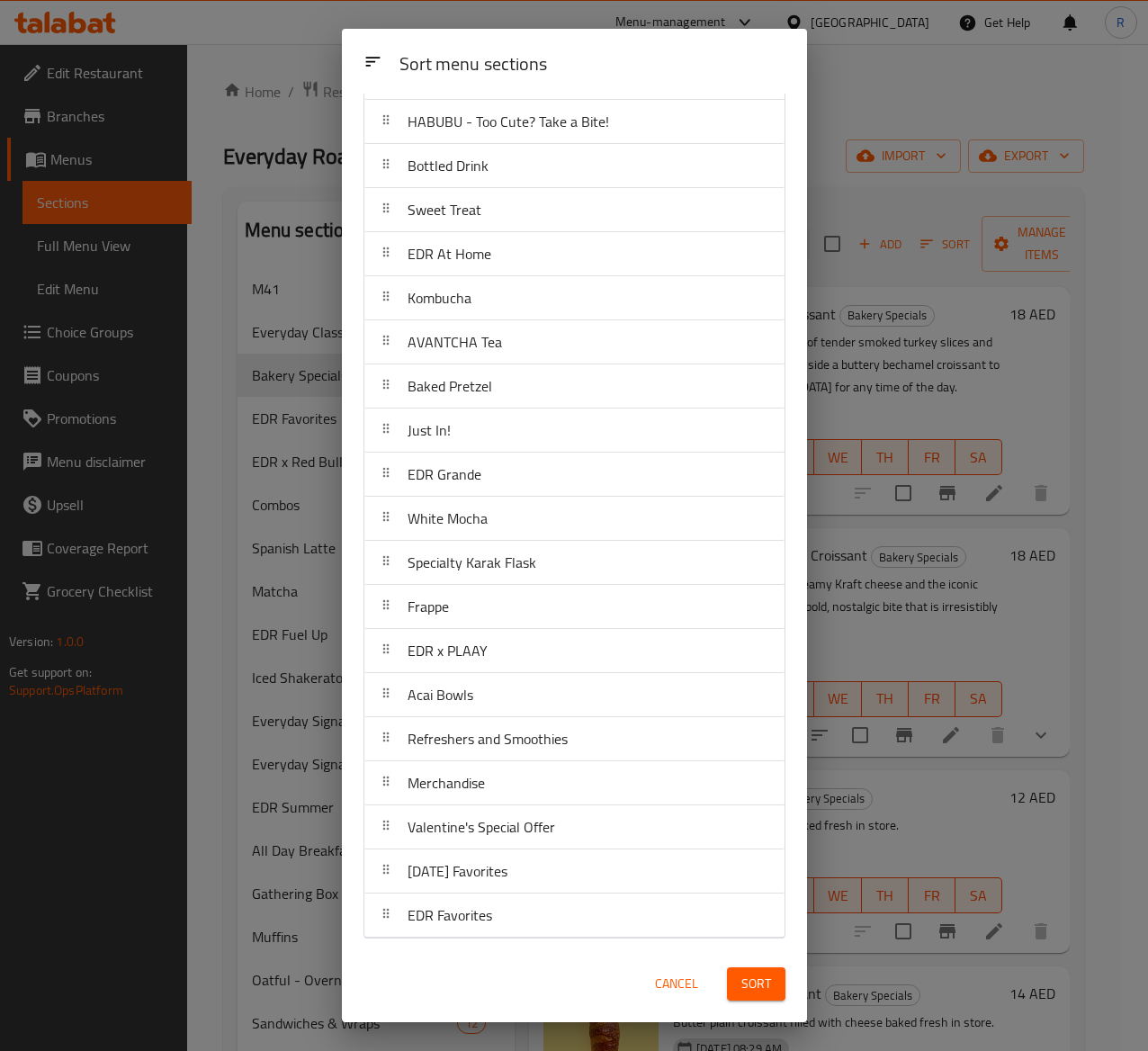
click at [747, 982] on span "Sort" at bounding box center [756, 983] width 29 height 23
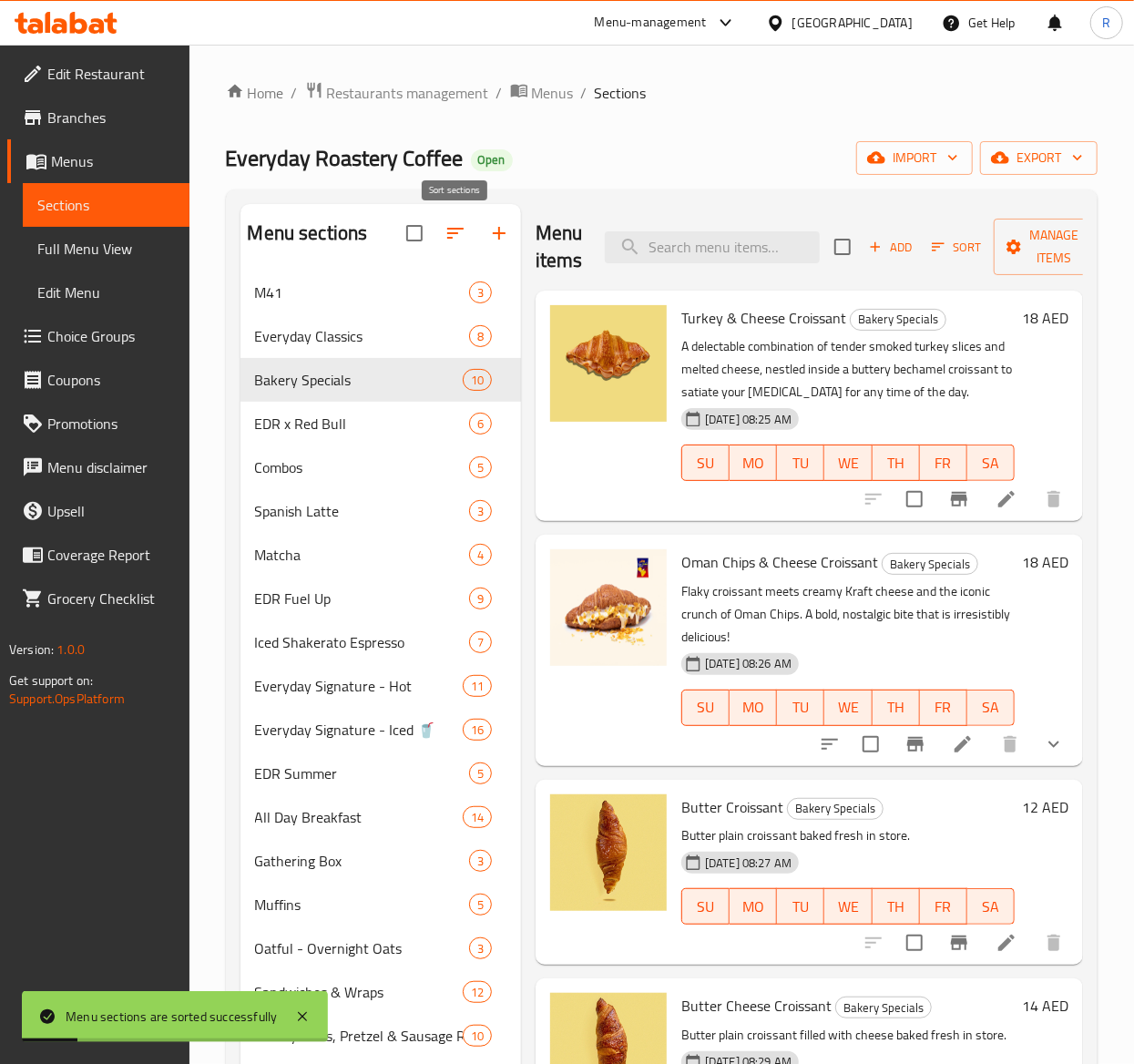
click at [457, 236] on icon "button" at bounding box center [455, 233] width 22 height 22
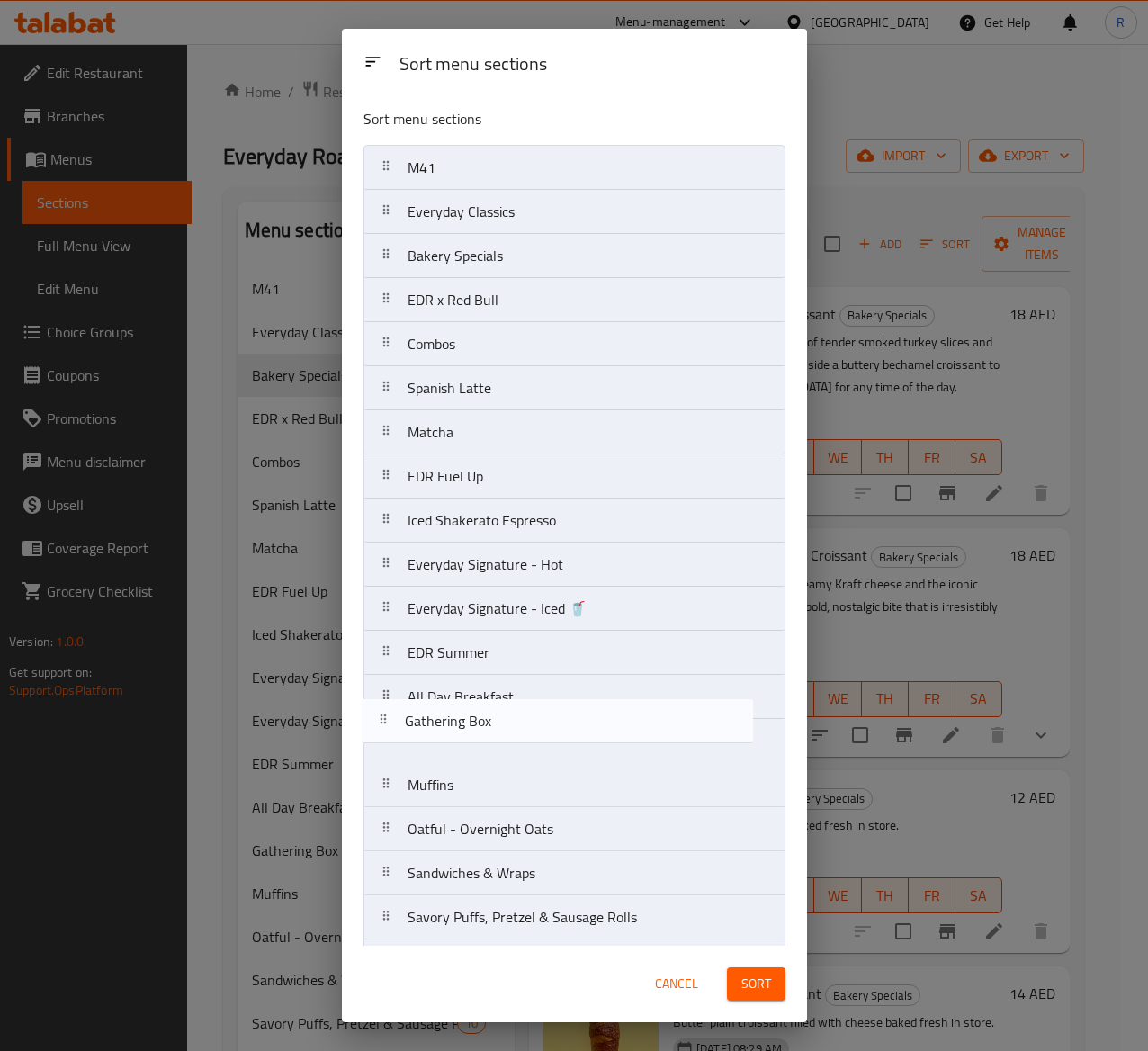
scroll to position [4, 0]
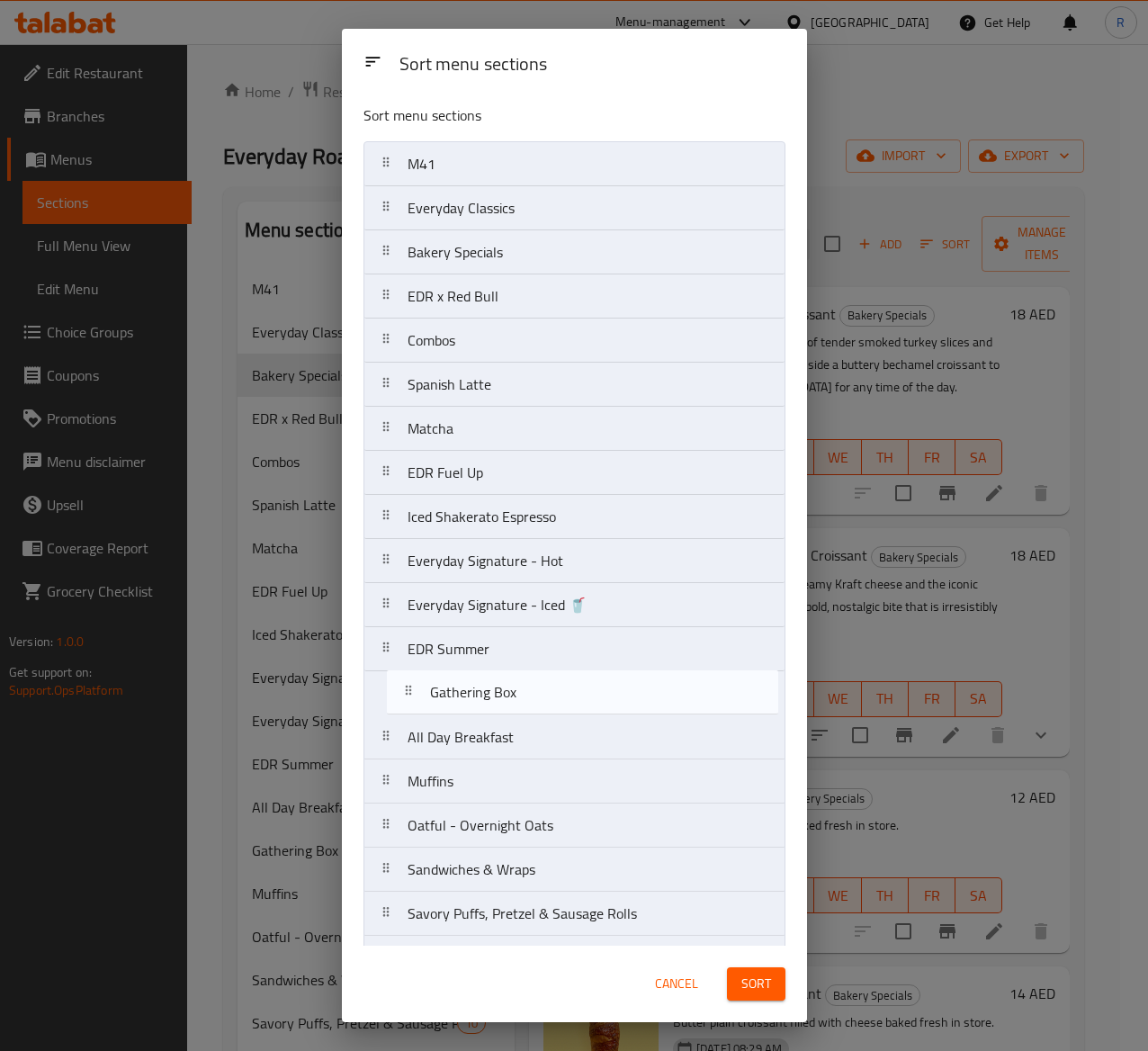
drag, startPoint x: 609, startPoint y: 759, endPoint x: 631, endPoint y: 702, distance: 61.1
click at [631, 702] on nav "M41 Everyday Classics Bakery Specials EDR x Red Bull Combos Spanish Latte Match…" at bounding box center [575, 1046] width 422 height 1810
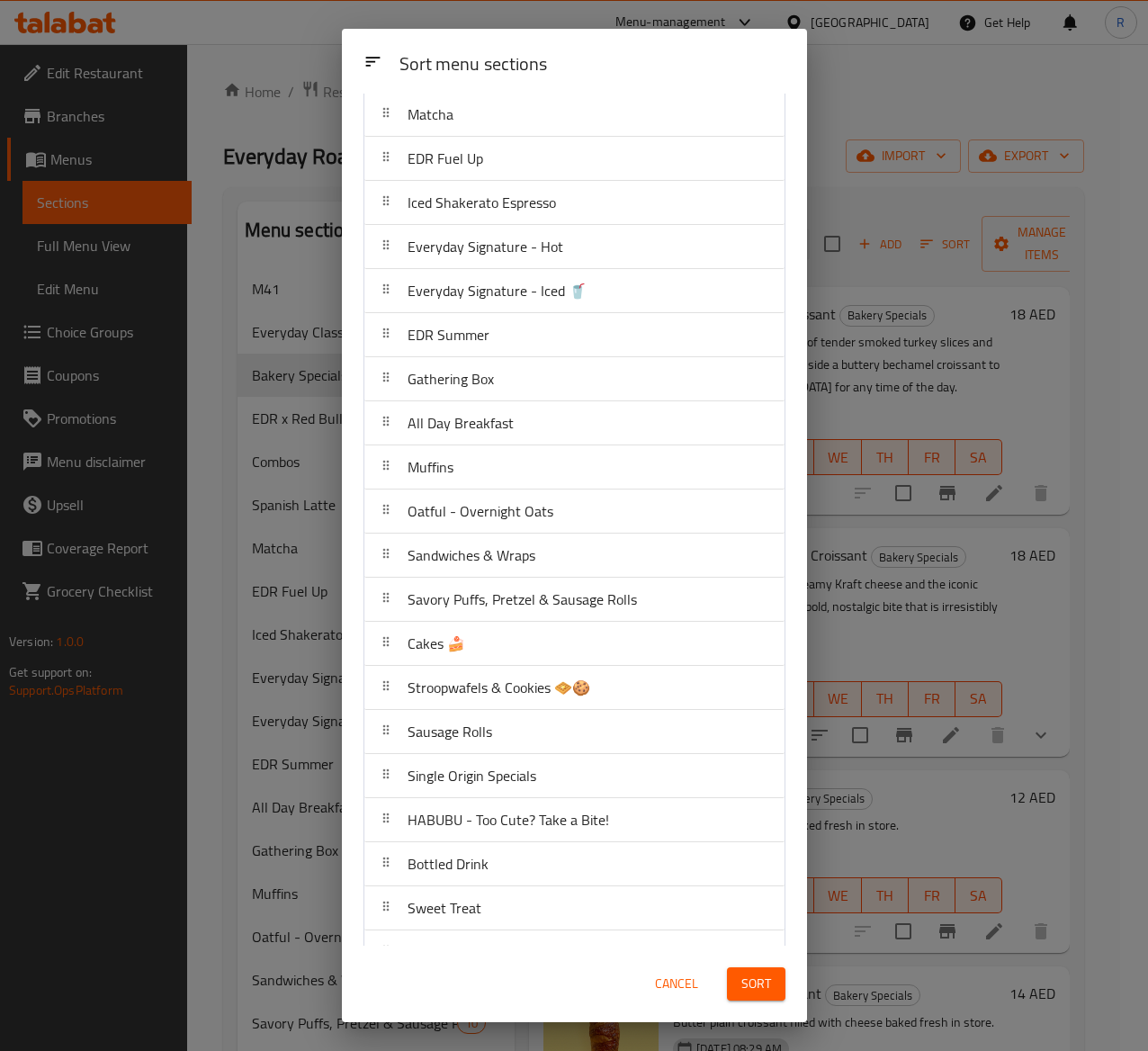
scroll to position [409, 0]
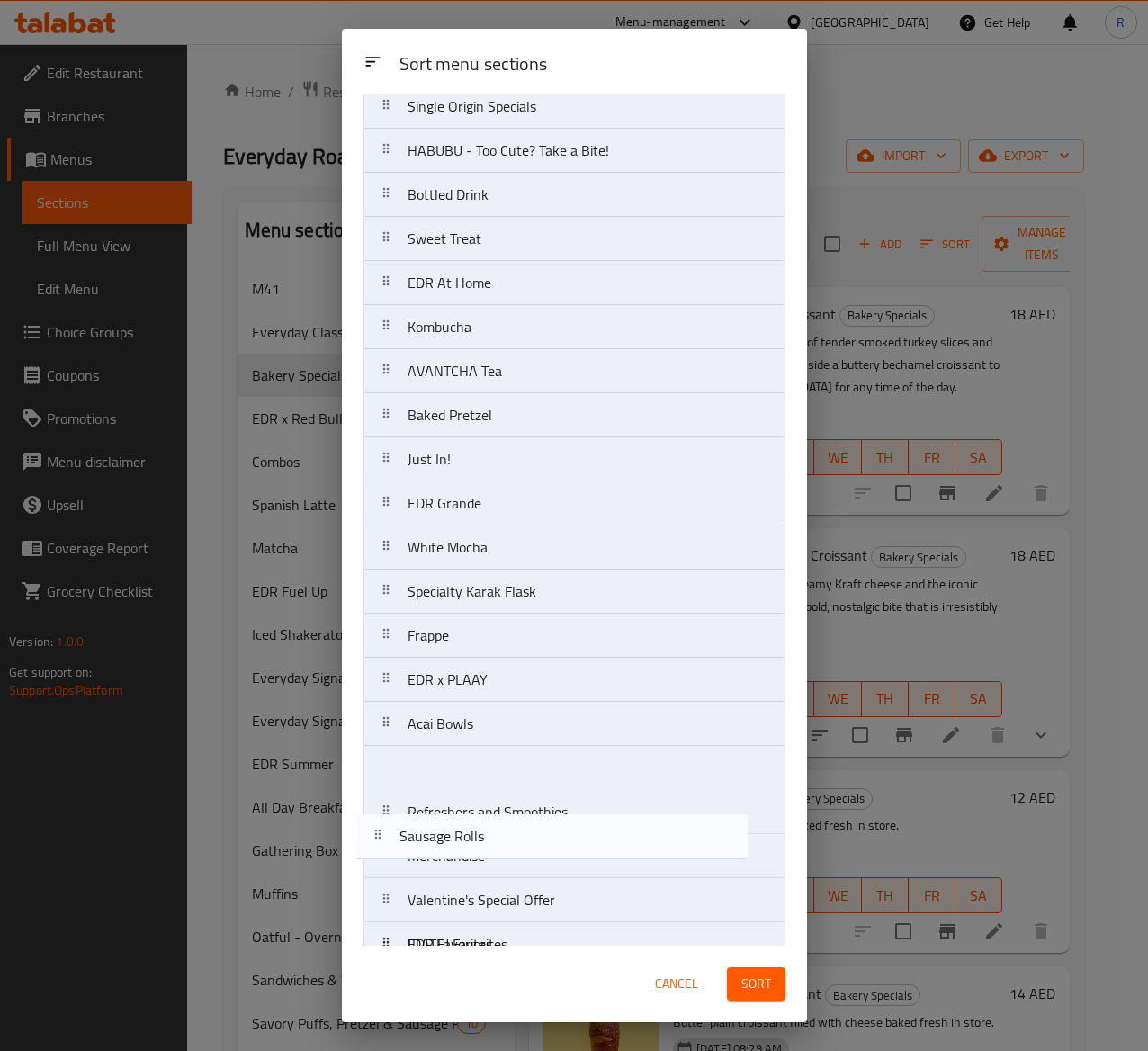
drag, startPoint x: 576, startPoint y: 661, endPoint x: 584, endPoint y: 852, distance: 191.2
click at [584, 852] on nav "M41 Everyday Classics Bakery Specials EDR x Red Bull Combos Spanish Latte Match…" at bounding box center [575, 107] width 422 height 1810
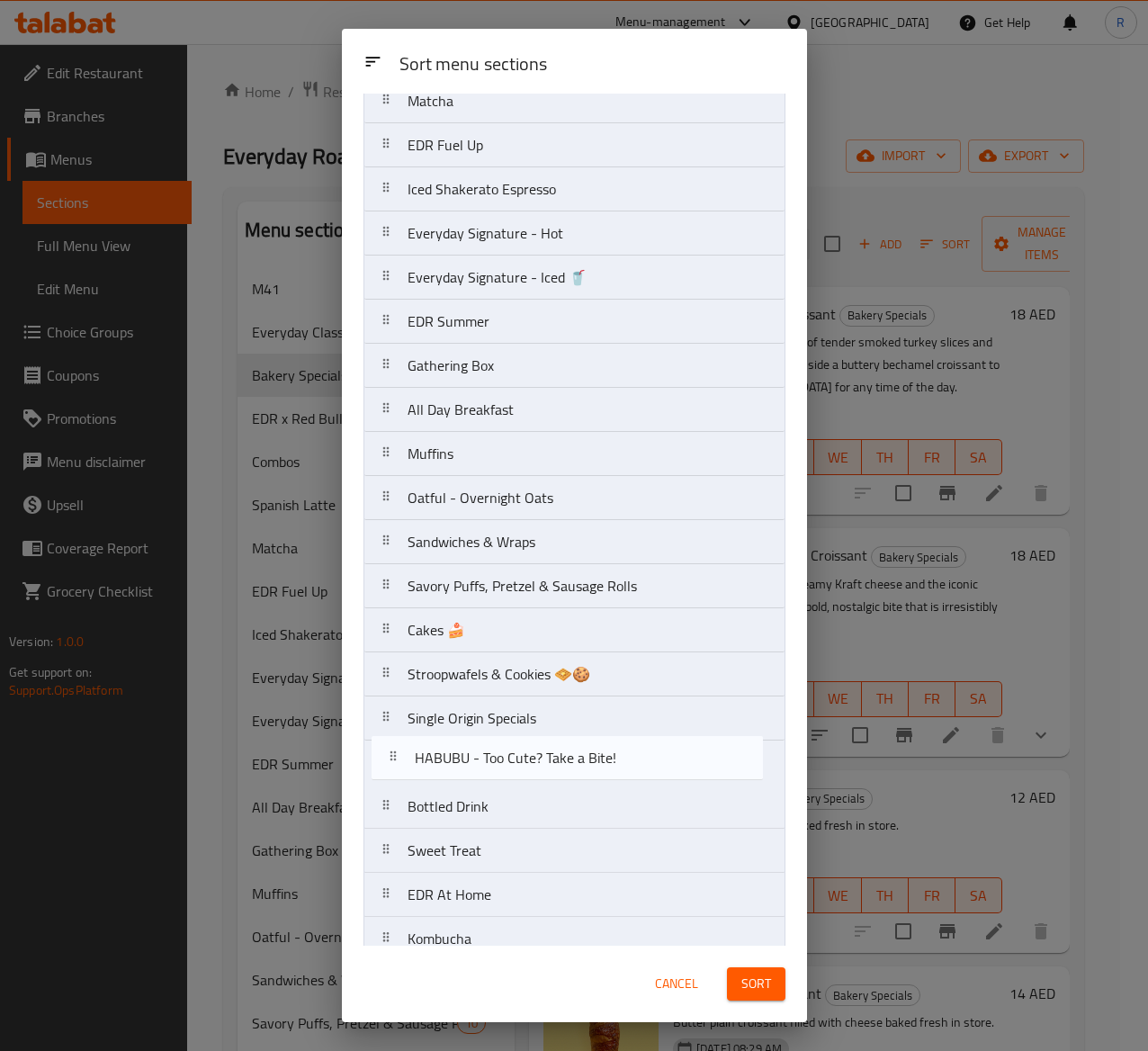
scroll to position [345, 0]
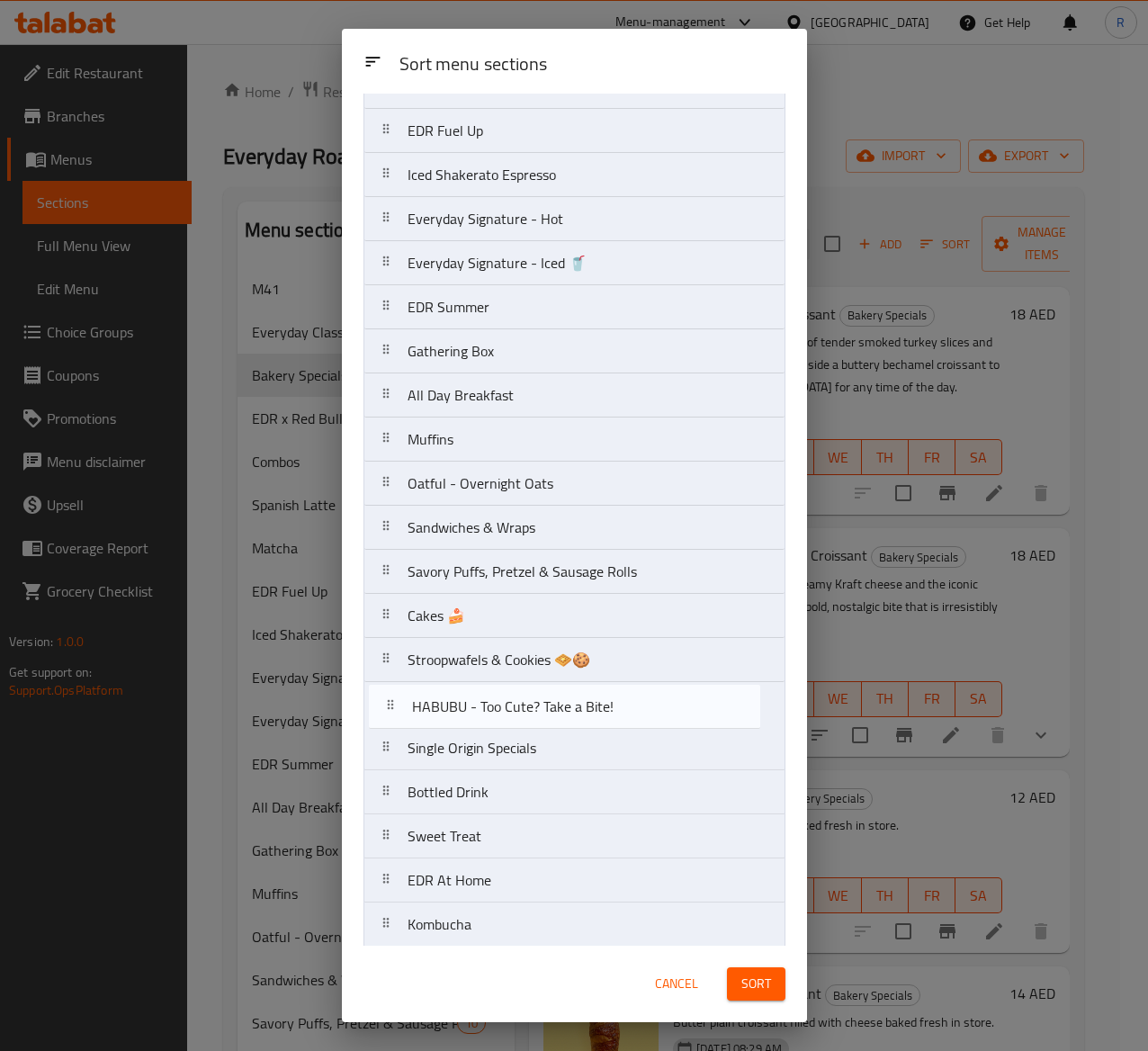
drag, startPoint x: 592, startPoint y: 862, endPoint x: 599, endPoint y: 707, distance: 155.2
click at [599, 707] on nav "M41 Everyday Classics Bakery Specials EDR x Red Bull Combos Spanish Latte Match…" at bounding box center [575, 704] width 422 height 1810
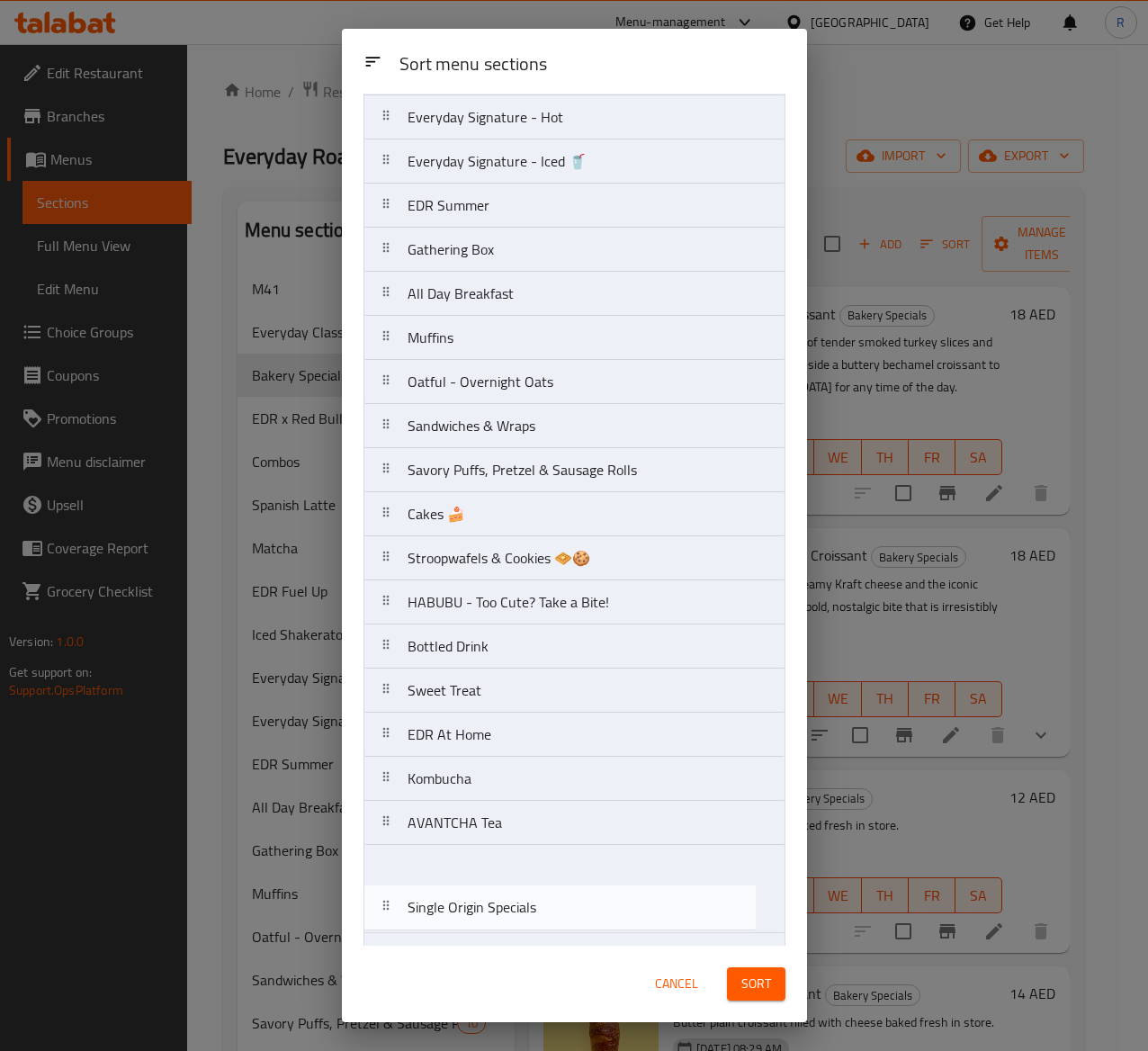
drag, startPoint x: 581, startPoint y: 769, endPoint x: 581, endPoint y: 936, distance: 167.0
click at [581, 936] on nav "M41 Everyday Classics Bakery Specials EDR x Red Bull Combos Spanish Latte Match…" at bounding box center [575, 602] width 422 height 1810
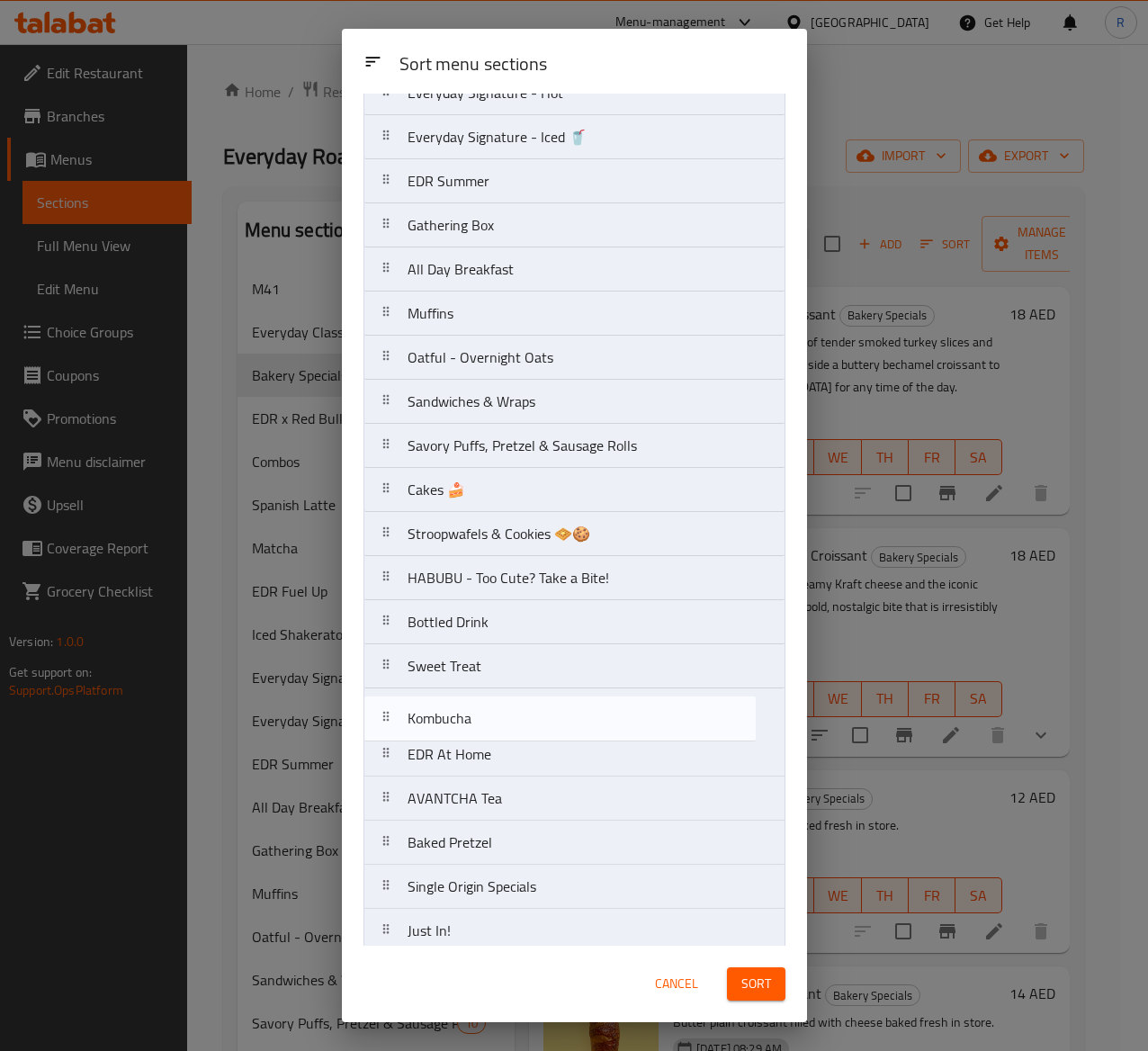
scroll to position [477, 0]
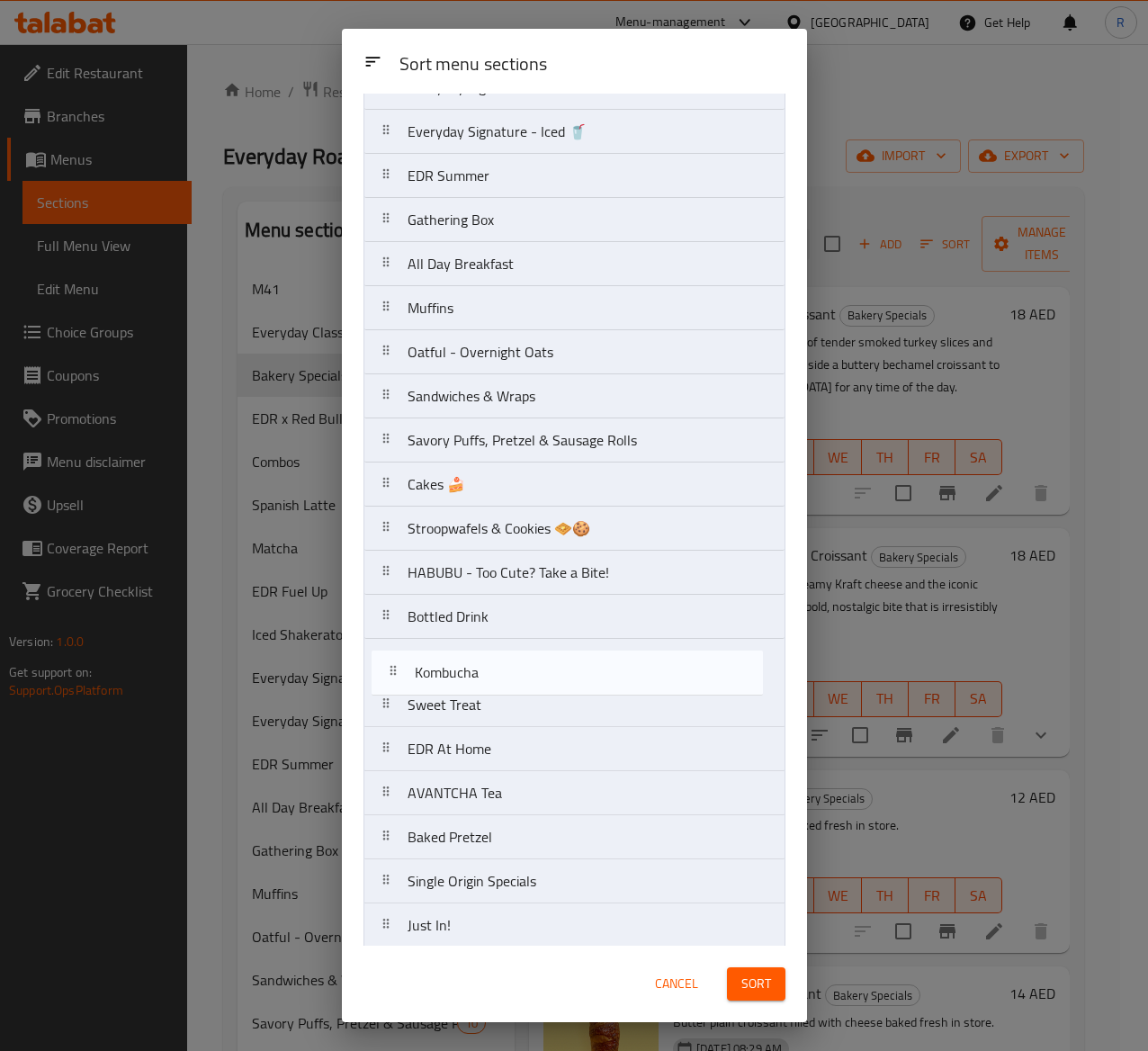
drag, startPoint x: 574, startPoint y: 759, endPoint x: 581, endPoint y: 659, distance: 100.2
click at [581, 659] on nav "M41 Everyday Classics Bakery Specials EDR x Red Bull Combos Spanish Latte Match…" at bounding box center [575, 573] width 422 height 1810
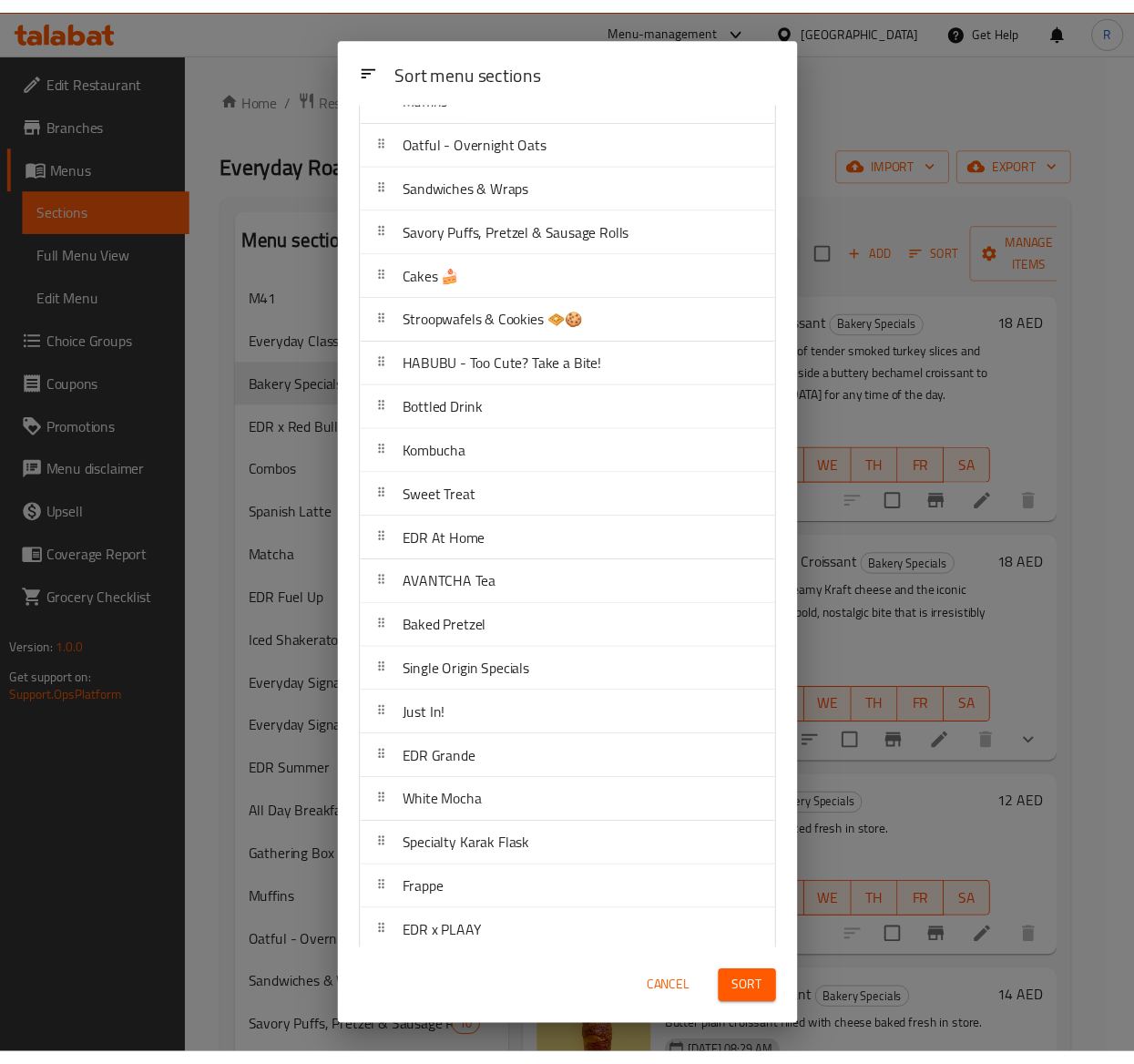
scroll to position [735, 0]
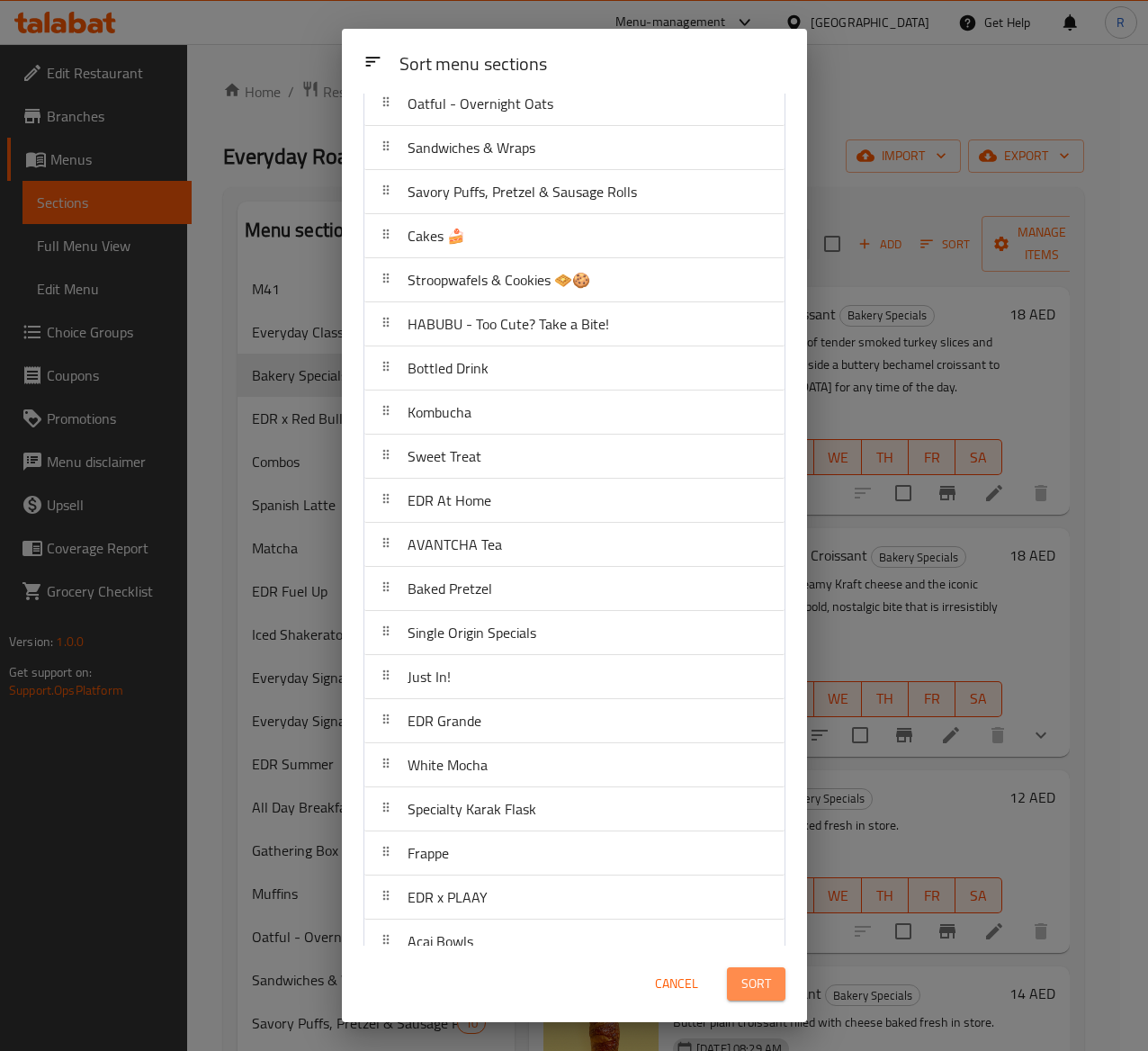
click at [747, 973] on span "Sort" at bounding box center [756, 983] width 29 height 23
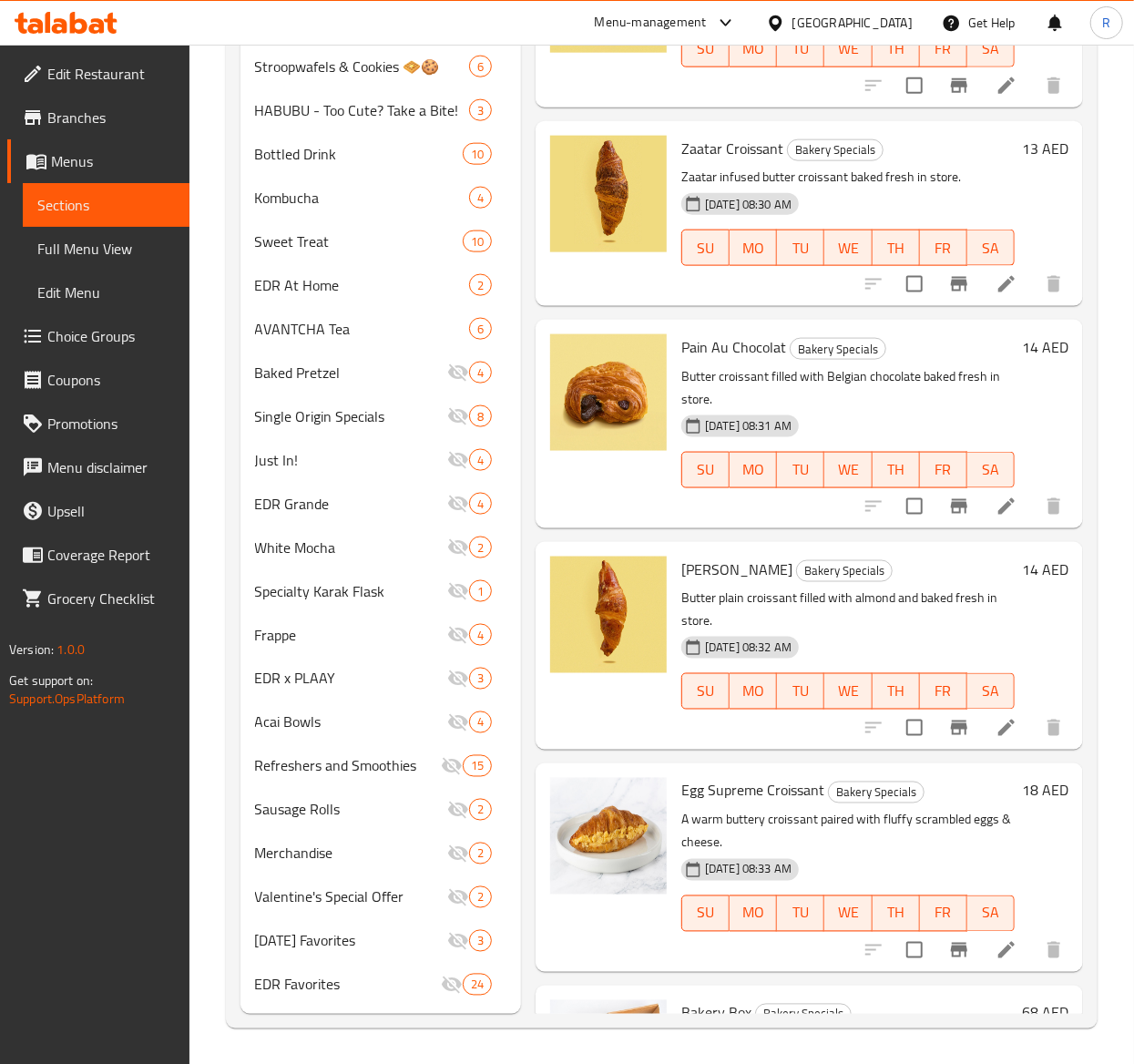
scroll to position [0, 0]
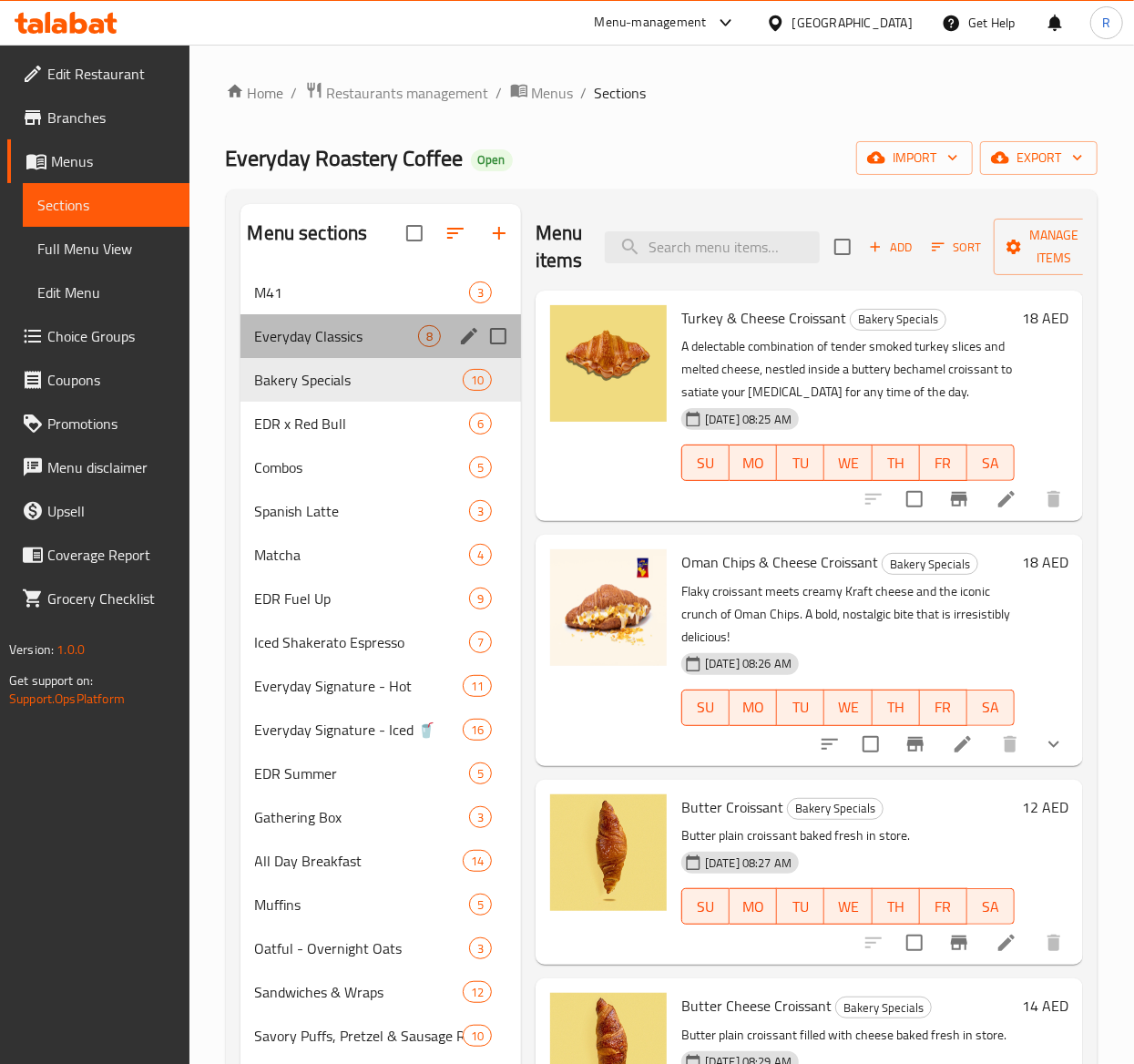
click at [377, 325] on div "Everyday Classics 8" at bounding box center [380, 336] width 280 height 43
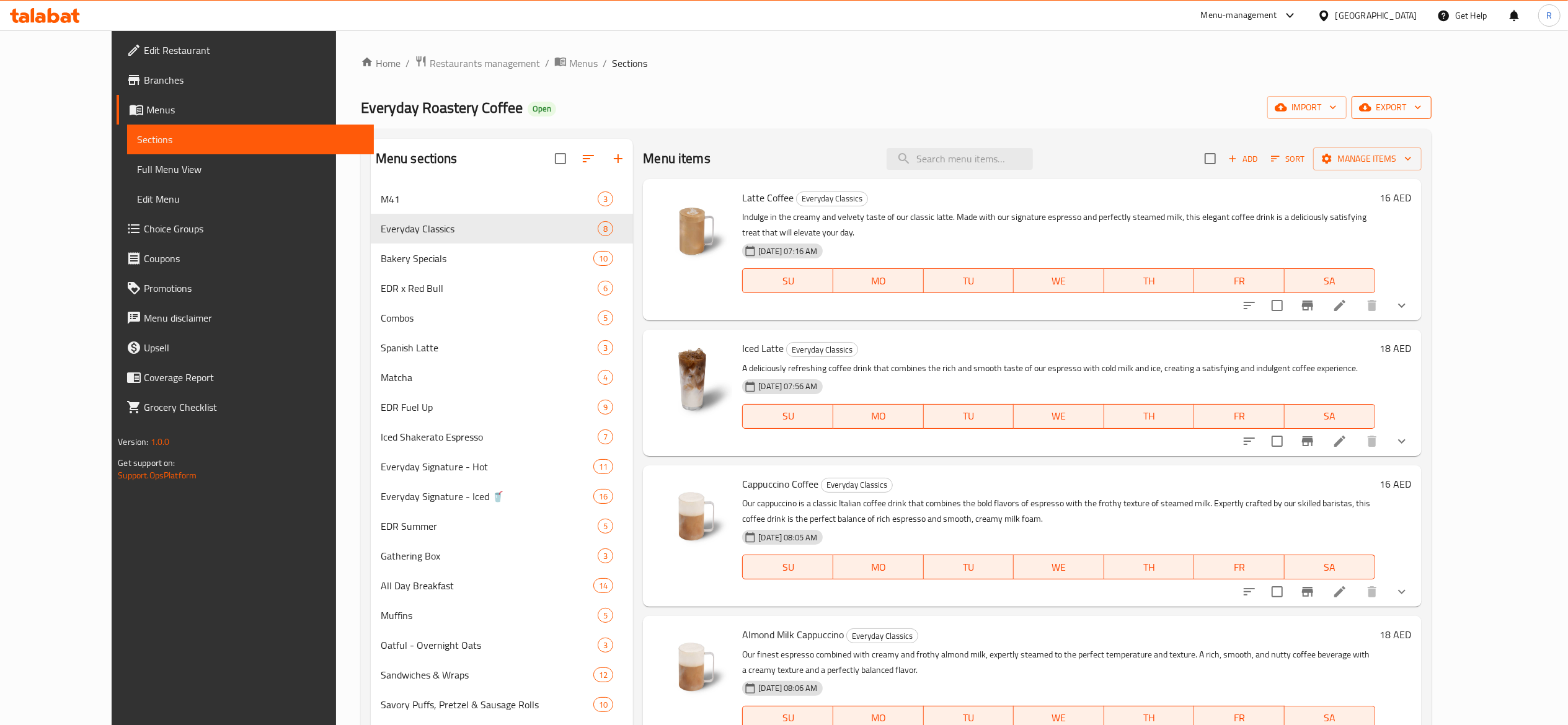
click at [1422, 103] on span "export" at bounding box center [1392, 108] width 60 height 16
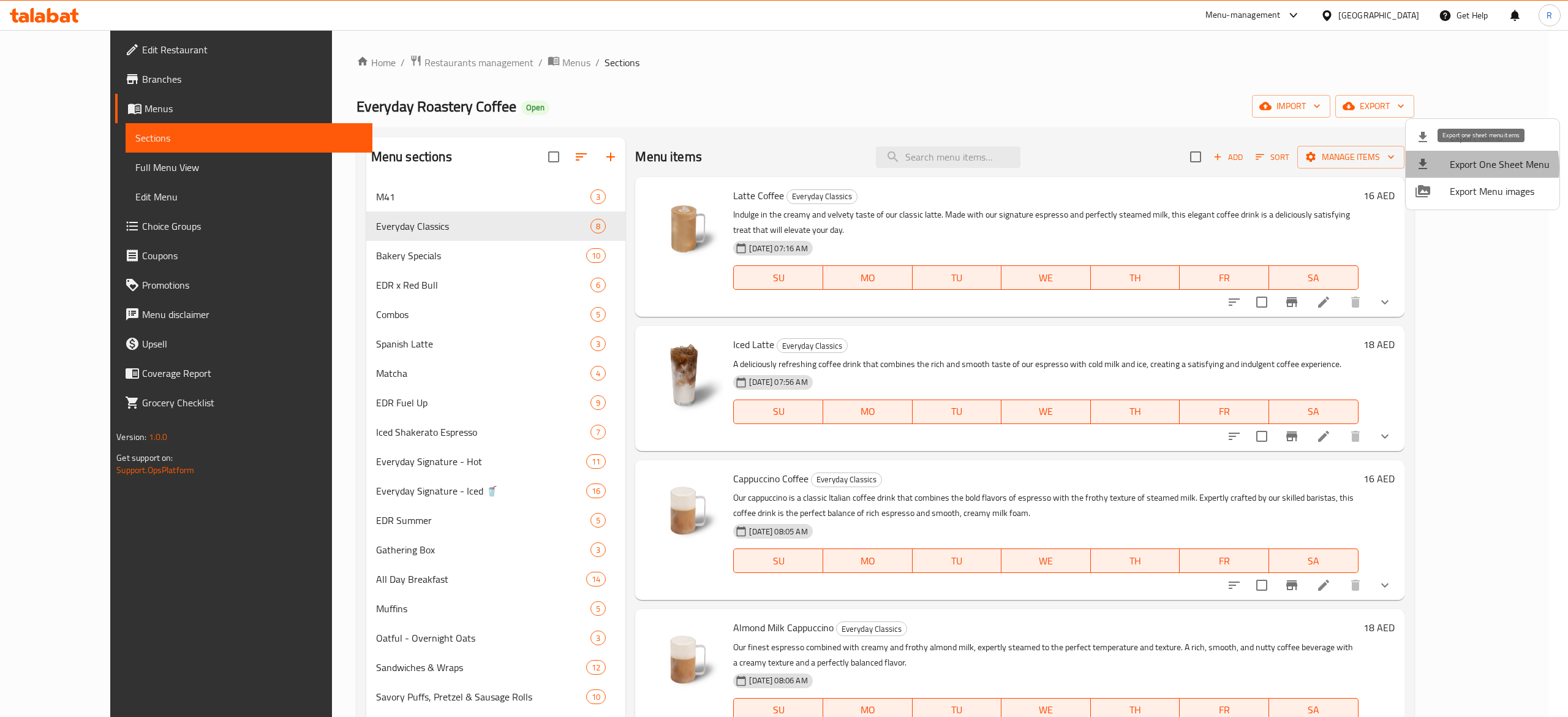
click at [1458, 168] on span "Export One Sheet Menu" at bounding box center [1500, 164] width 100 height 15
click at [1490, 103] on div at bounding box center [784, 358] width 1568 height 717
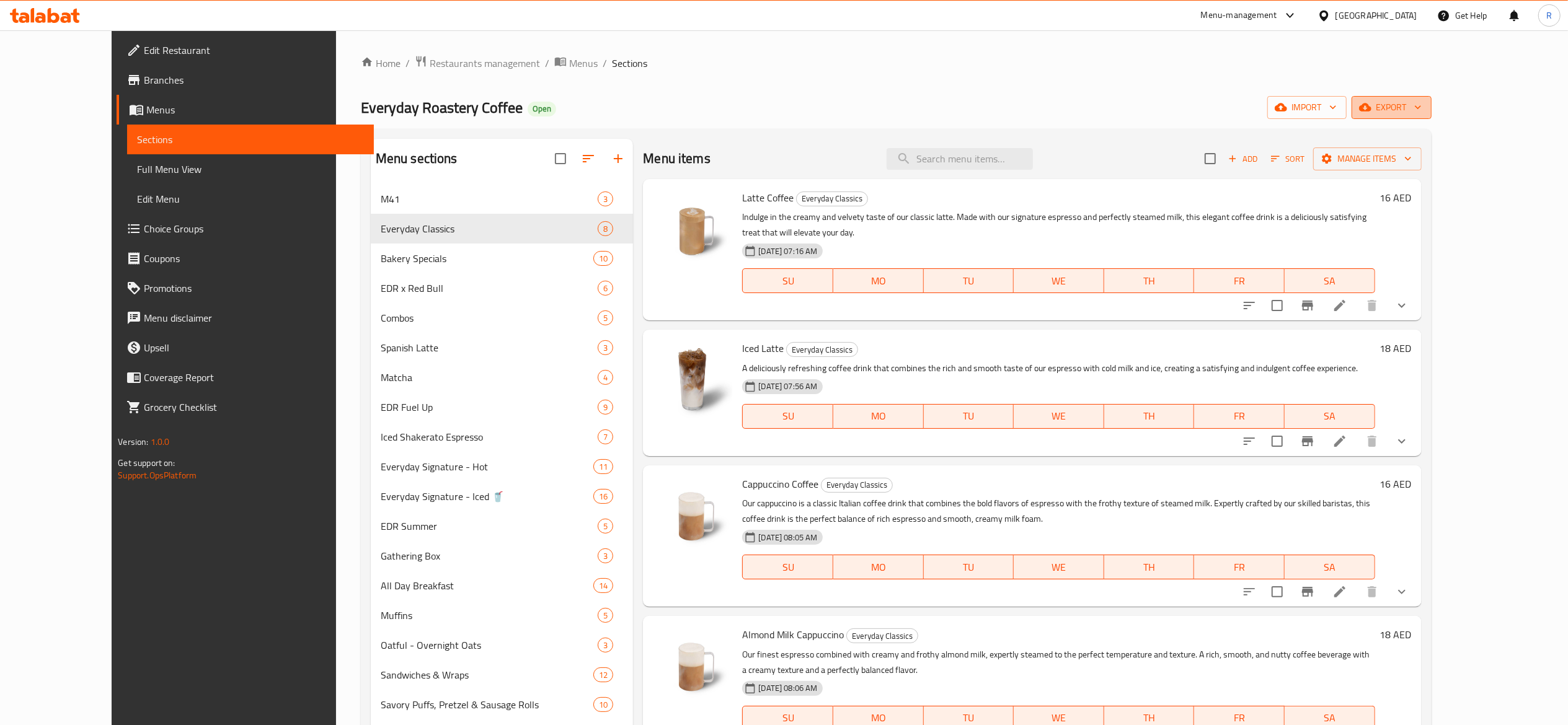
click at [1424, 106] on icon "button" at bounding box center [1418, 107] width 13 height 13
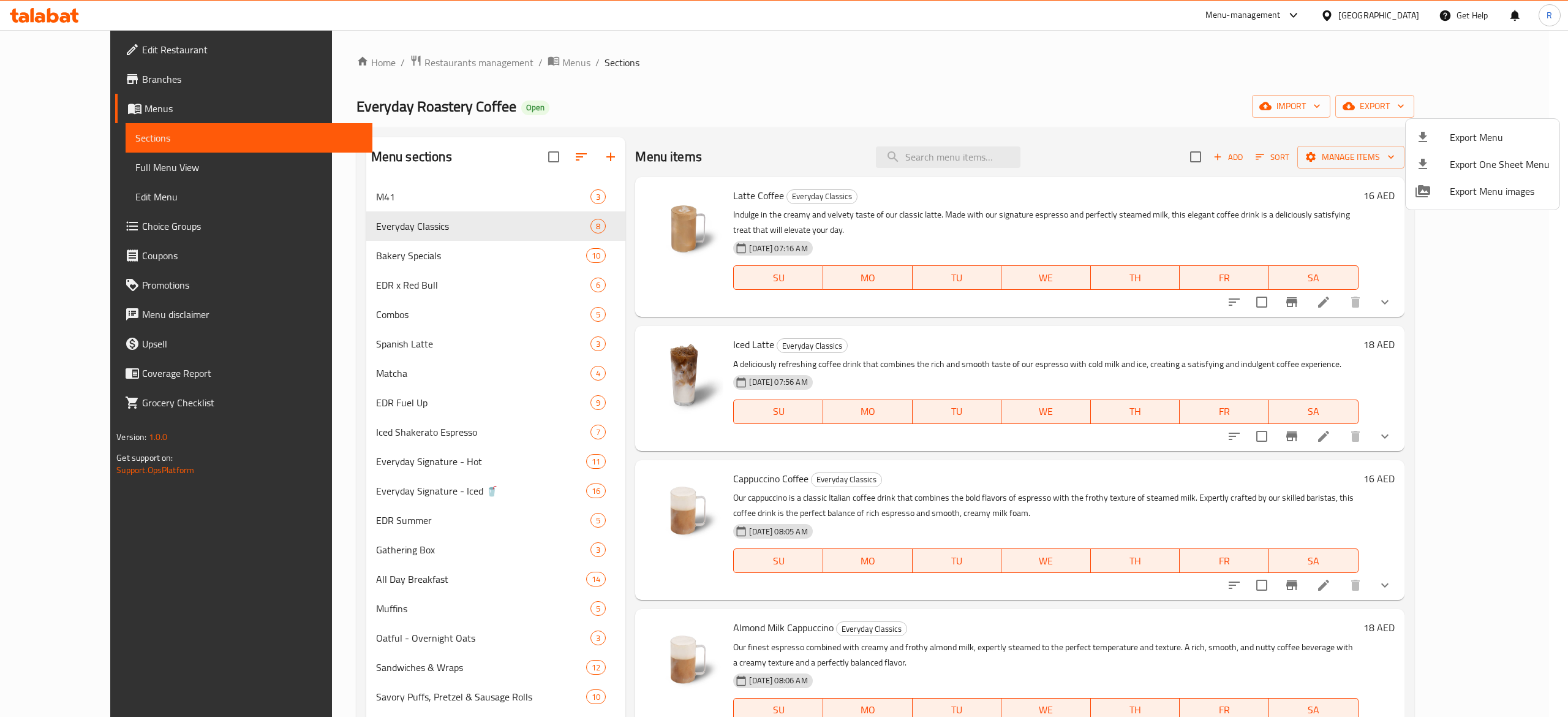
click at [552, 154] on div at bounding box center [784, 358] width 1568 height 717
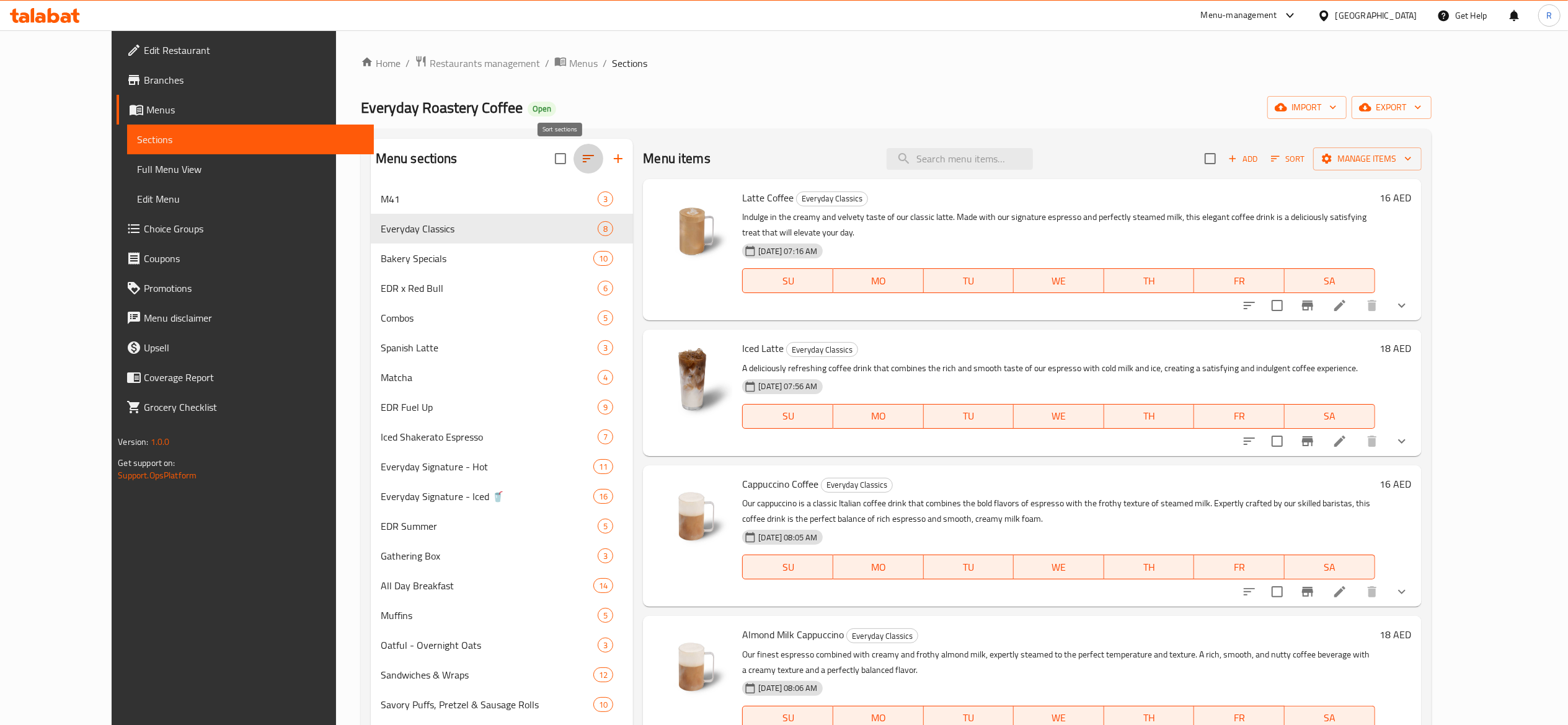
click at [581, 162] on icon "button" at bounding box center [589, 159] width 15 height 15
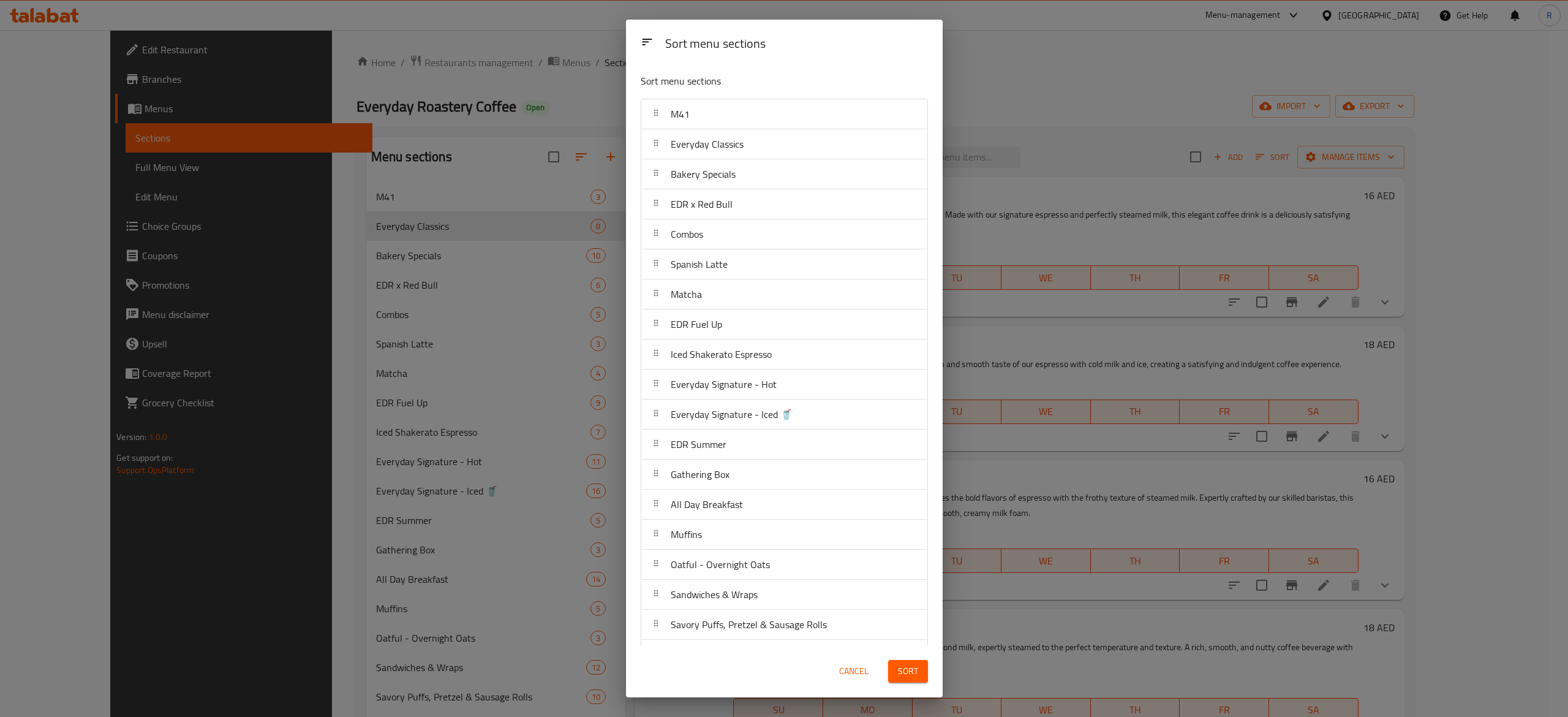
click at [853, 671] on span "Cancel" at bounding box center [854, 671] width 29 height 16
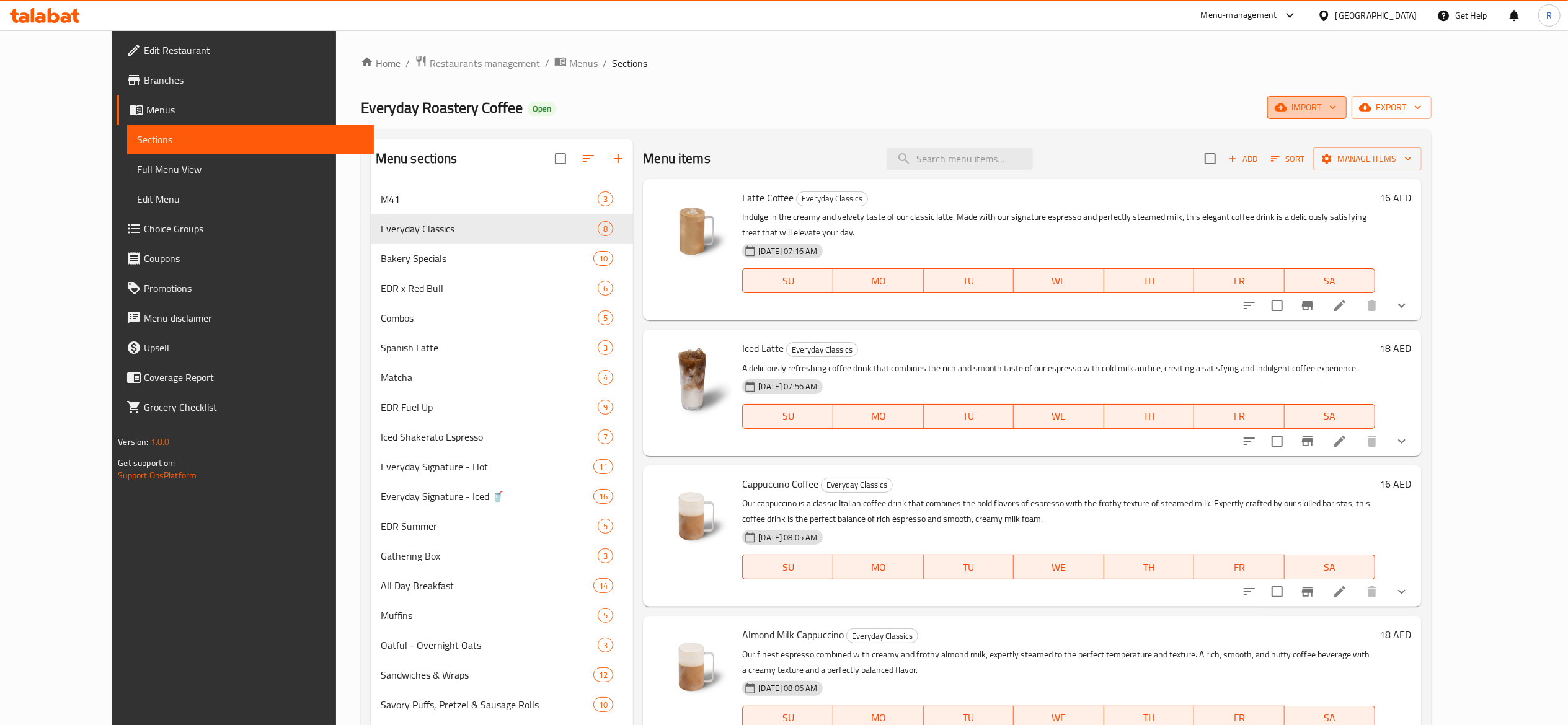
click at [1339, 108] on icon "button" at bounding box center [1333, 107] width 13 height 13
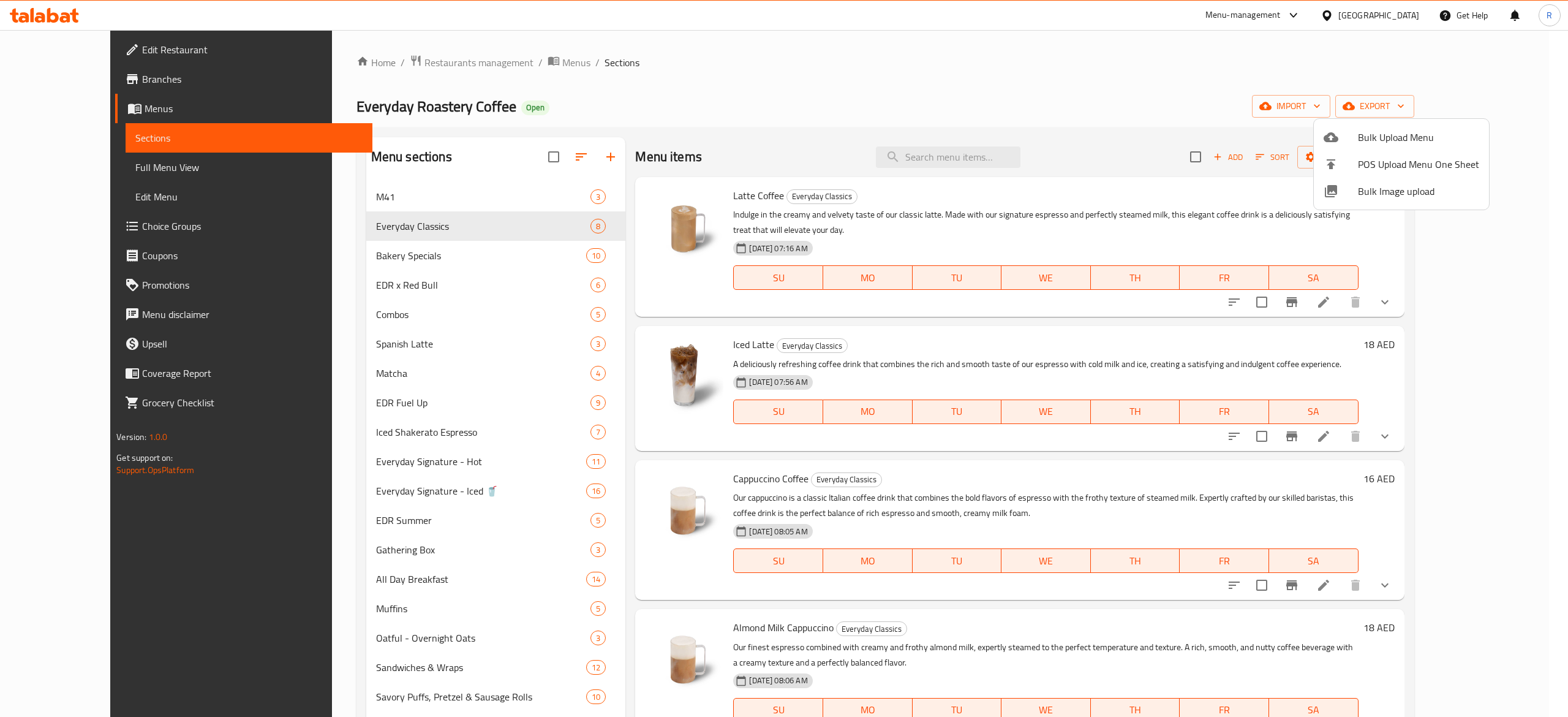
click at [1506, 105] on div at bounding box center [784, 358] width 1568 height 717
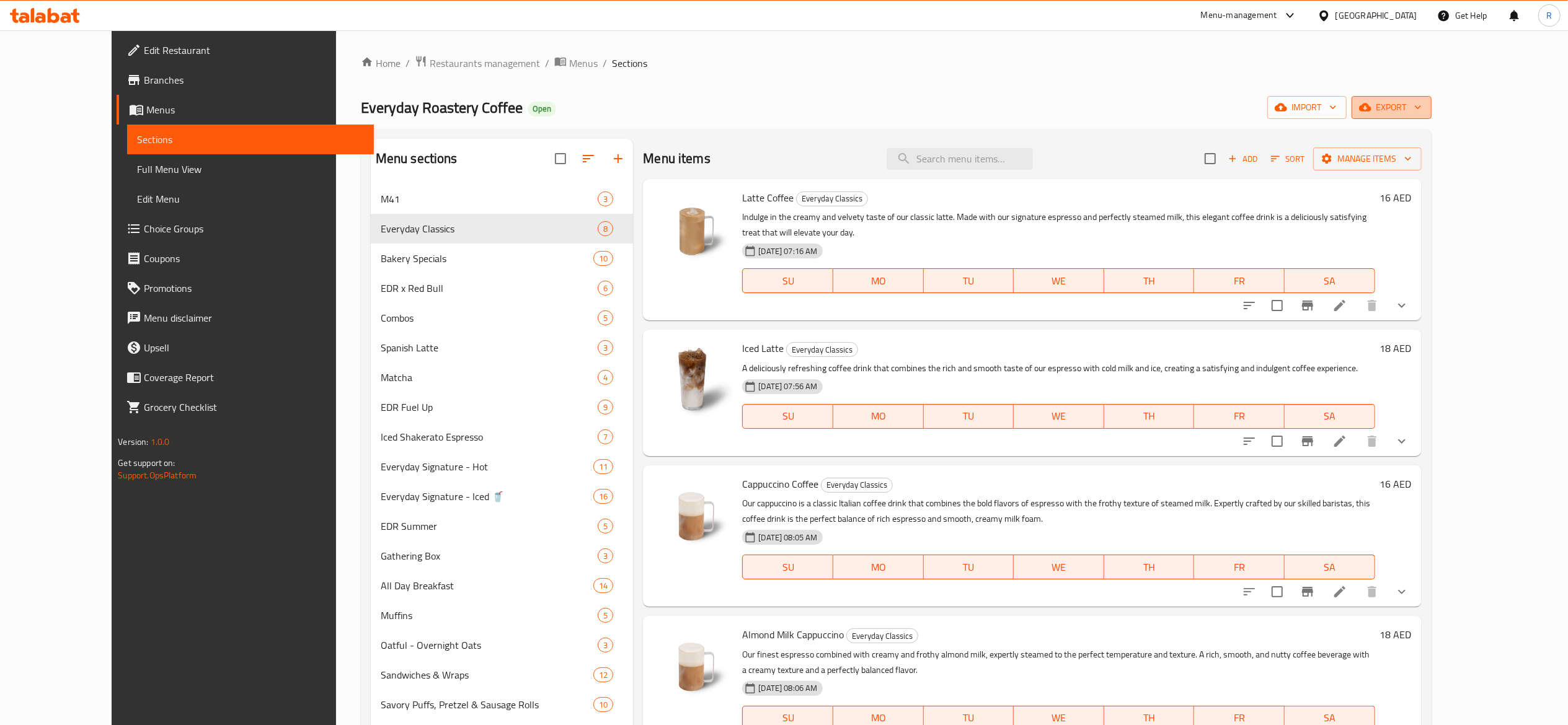
click at [1421, 109] on icon "button" at bounding box center [1418, 108] width 6 height 4
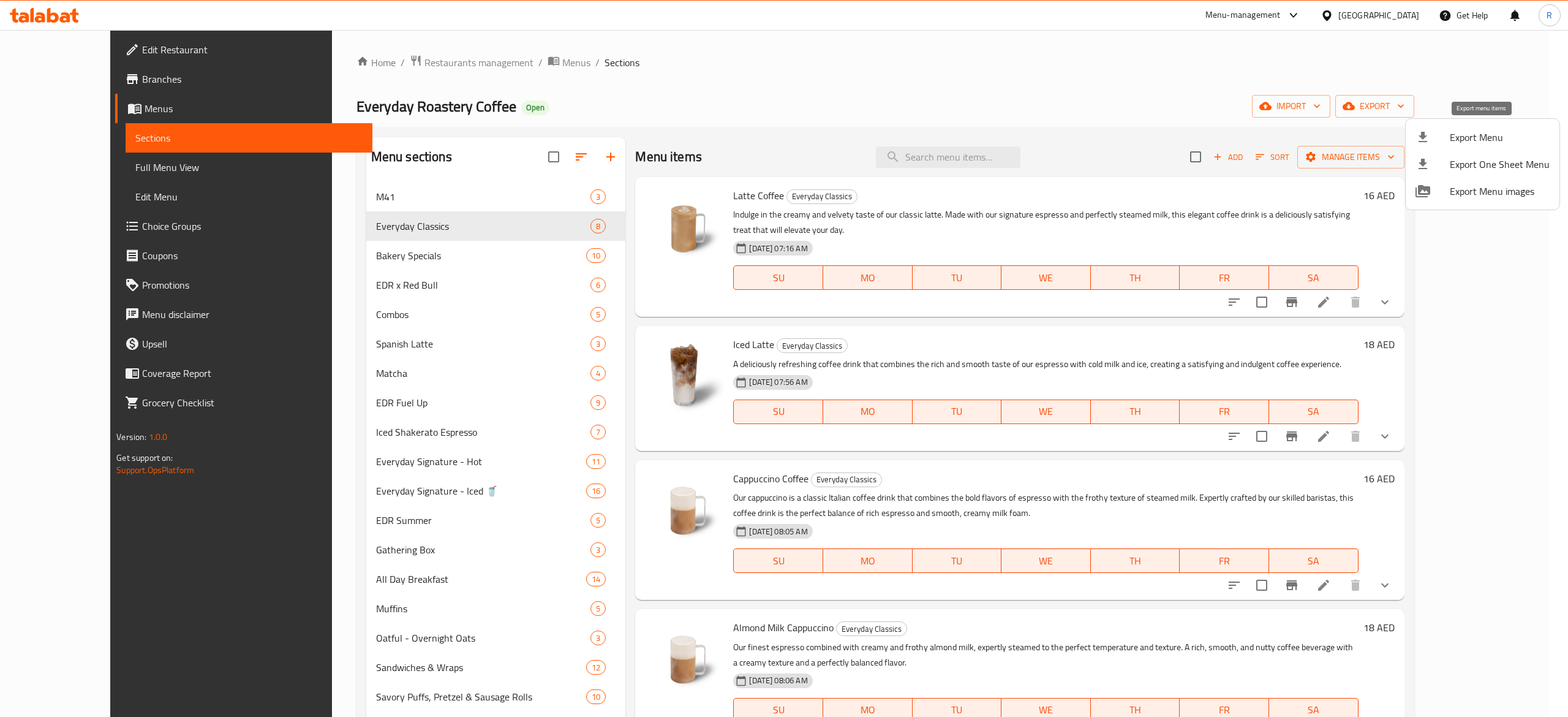
click at [1478, 139] on span "Export Menu" at bounding box center [1500, 138] width 100 height 15
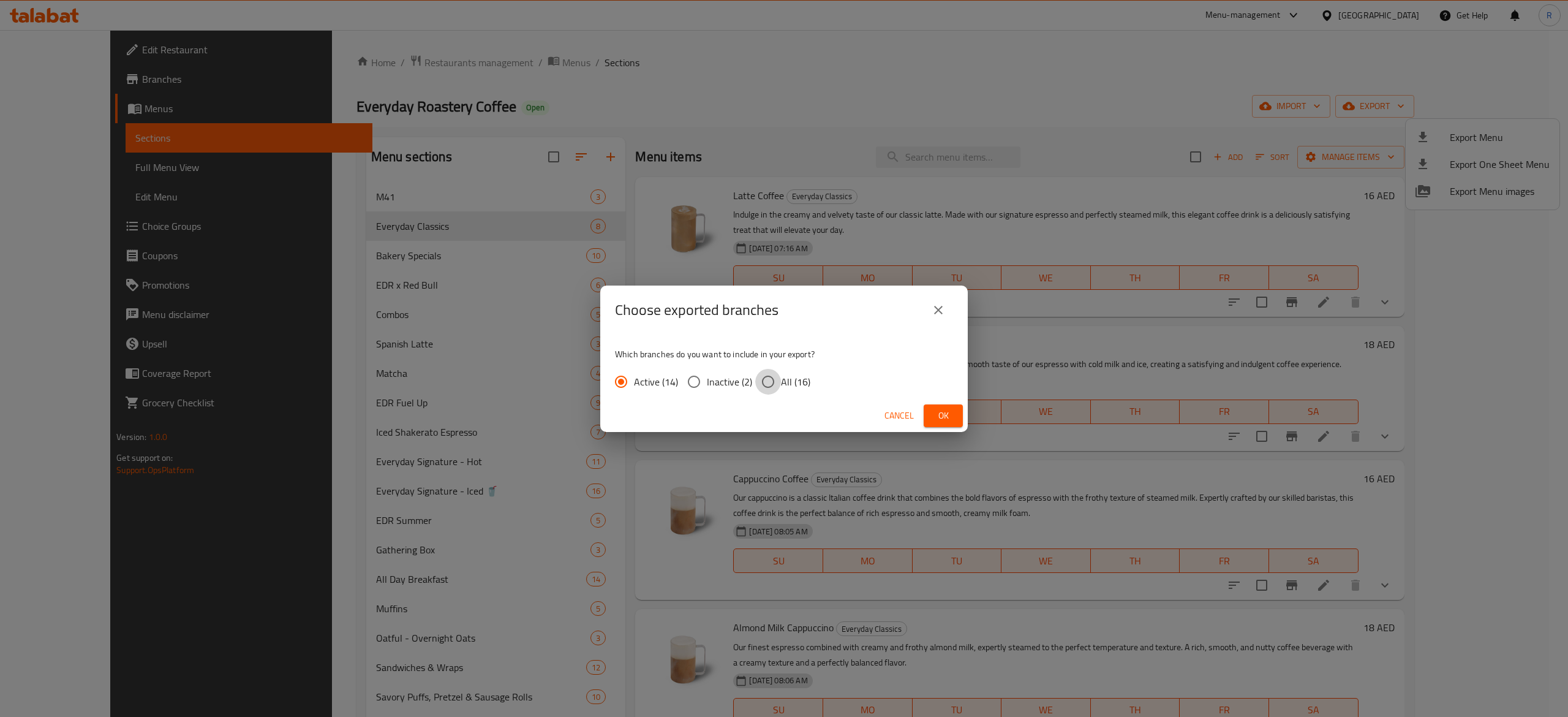
click at [768, 382] on input "All (16)" at bounding box center [768, 382] width 26 height 26
radio input "true"
click at [904, 418] on span "Cancel" at bounding box center [899, 416] width 29 height 16
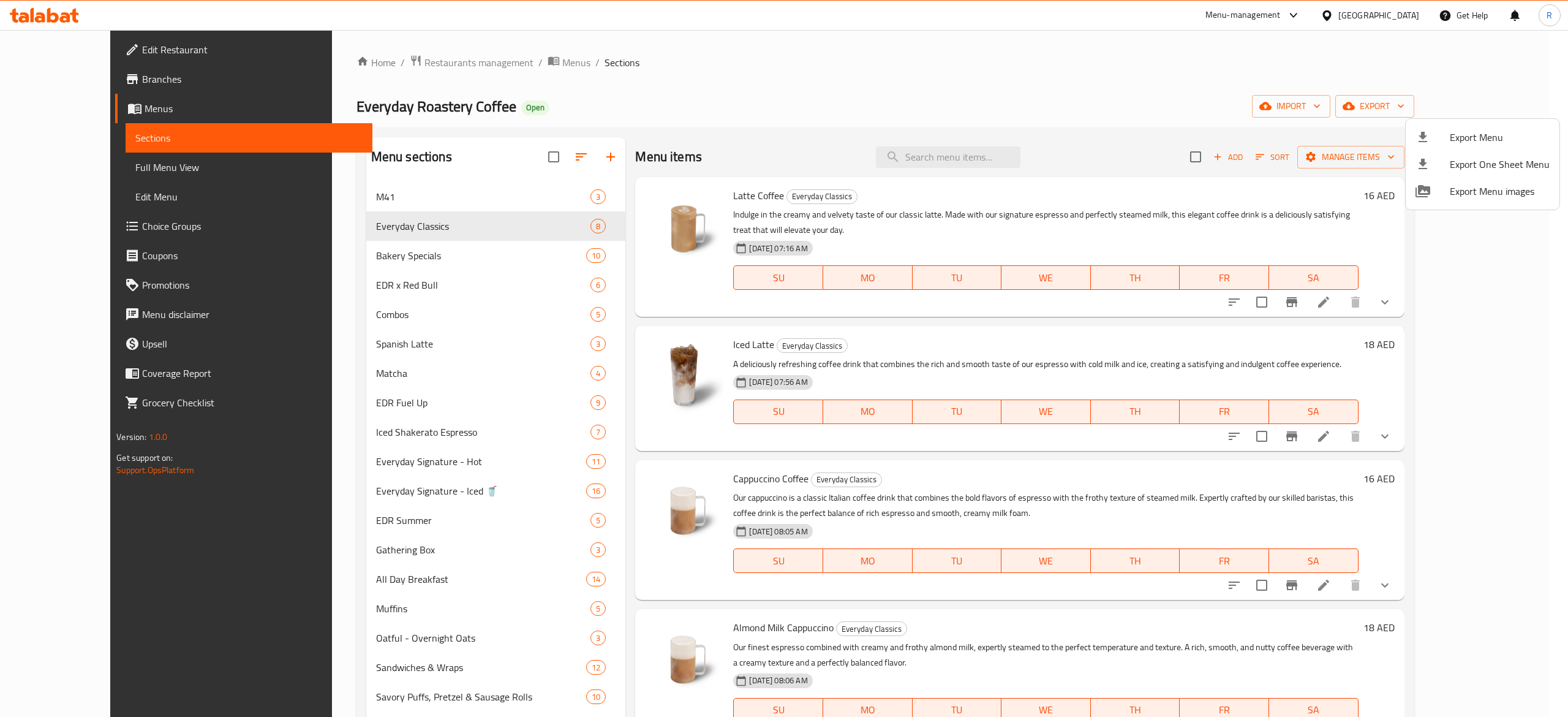
click at [1261, 185] on div at bounding box center [784, 358] width 1568 height 717
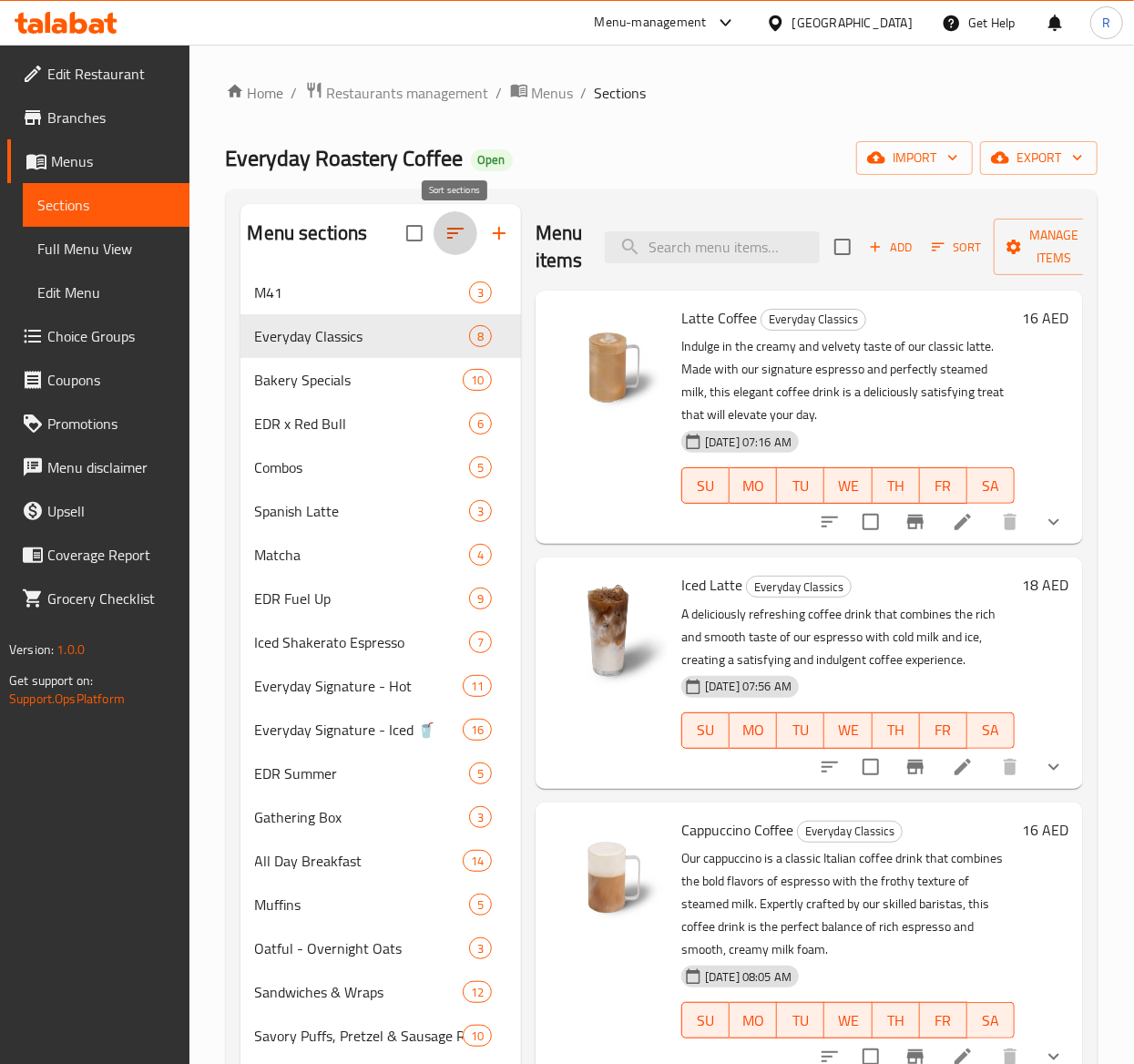
click at [455, 235] on icon "button" at bounding box center [455, 233] width 17 height 11
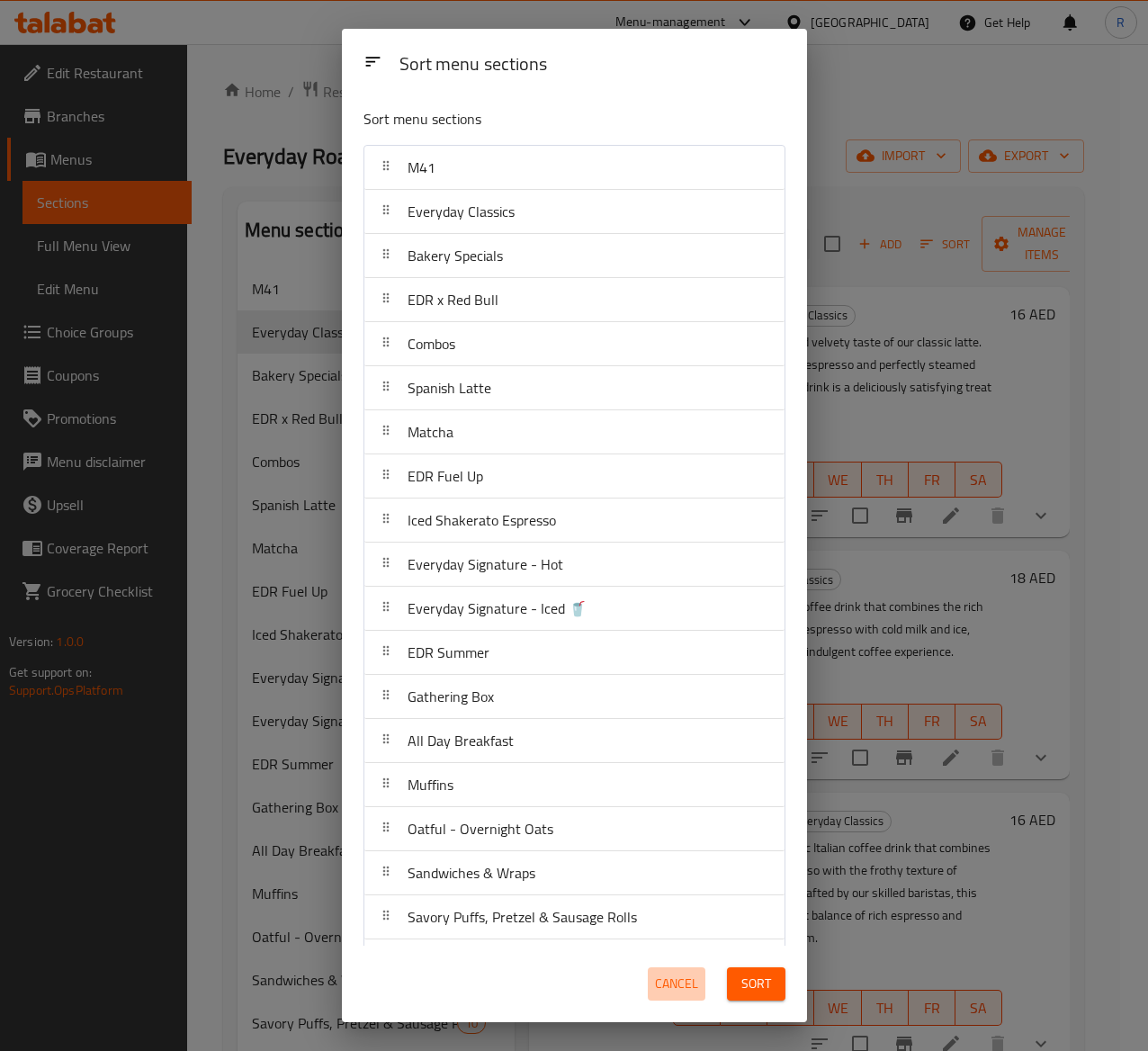
drag, startPoint x: 1105, startPoint y: 511, endPoint x: 681, endPoint y: 992, distance: 641.2
click at [681, 992] on span "Cancel" at bounding box center [676, 983] width 43 height 23
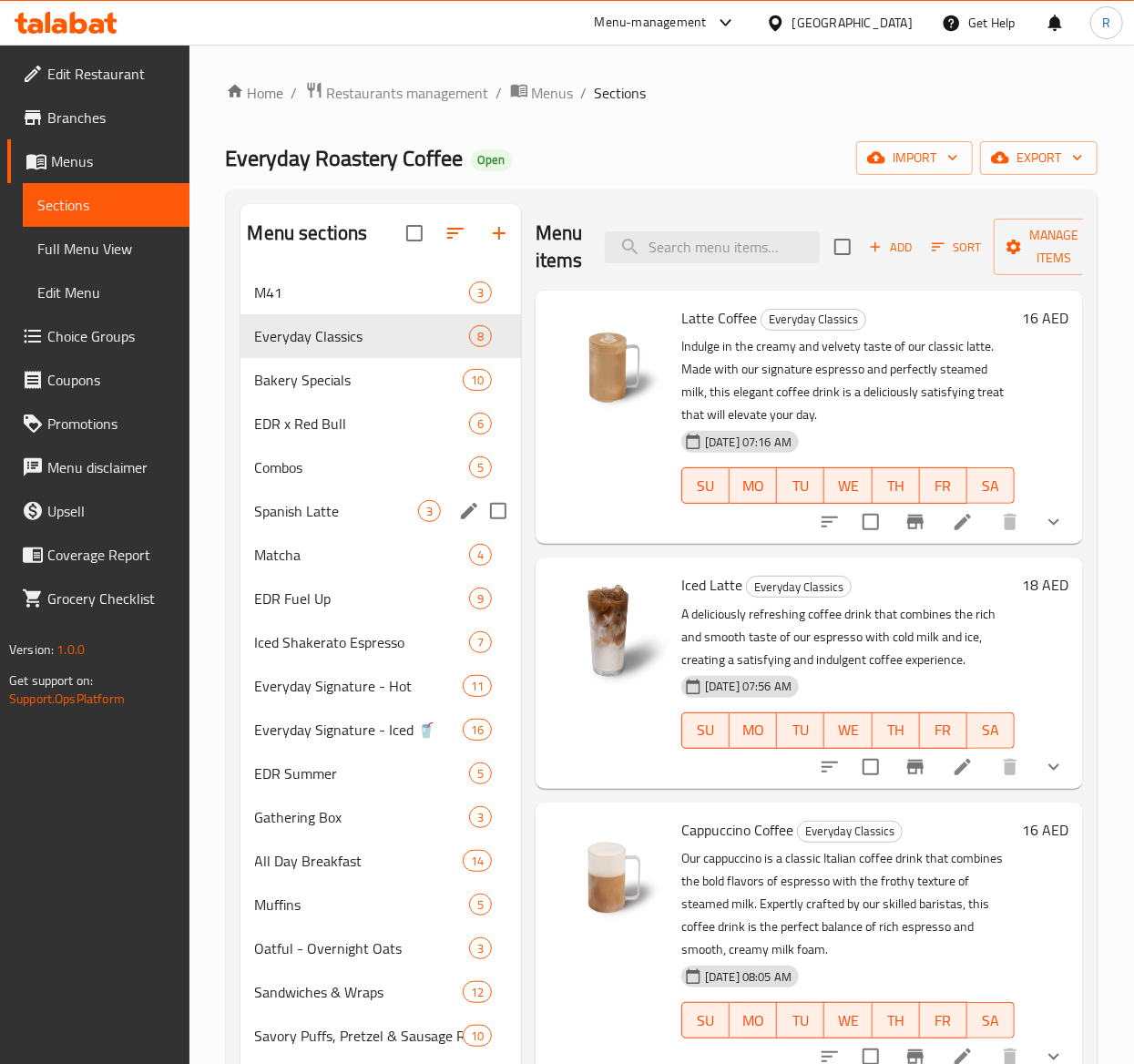
click at [389, 528] on div "Spanish Latte 3" at bounding box center [380, 511] width 280 height 43
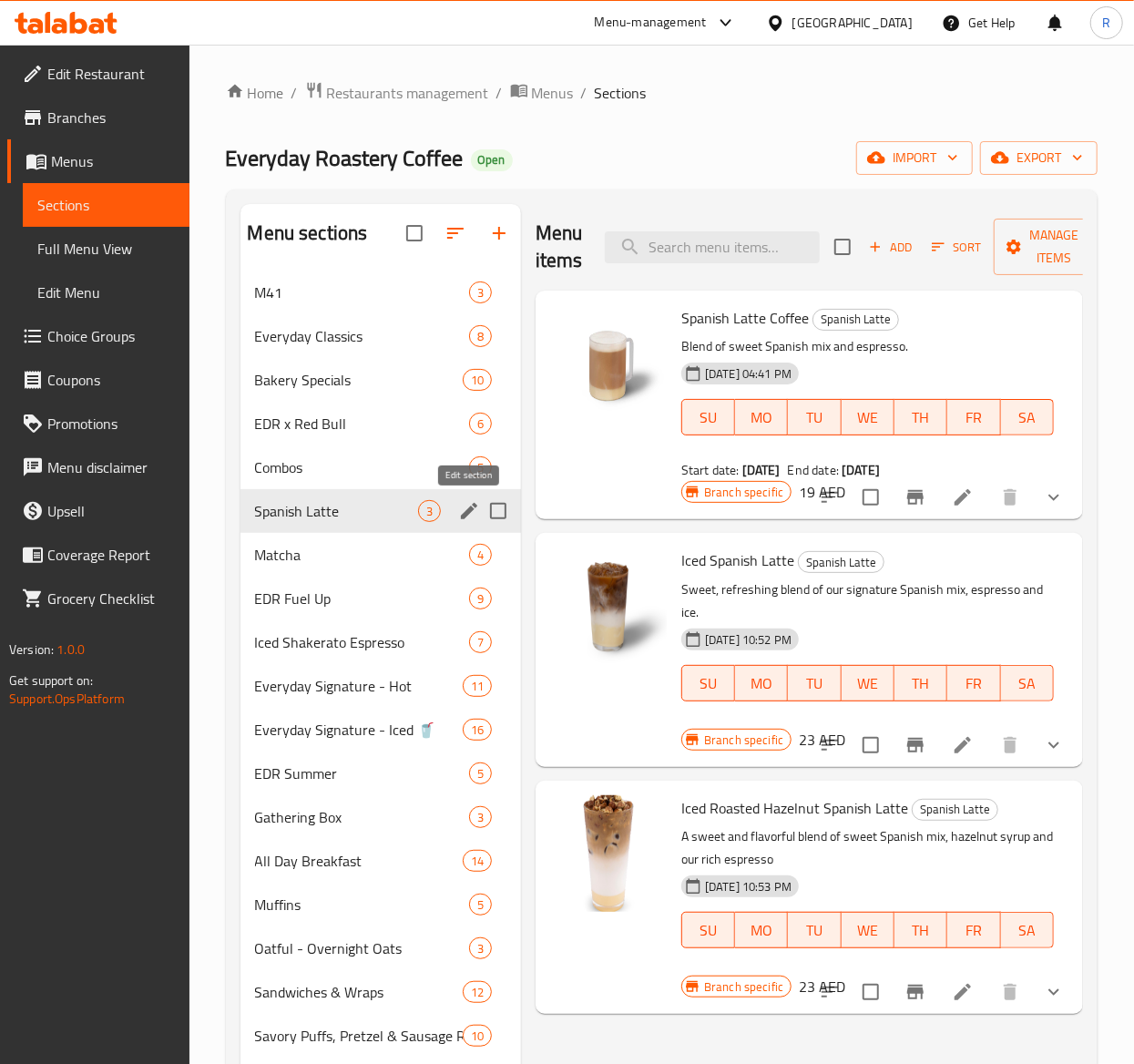
click at [466, 506] on icon "edit" at bounding box center [469, 512] width 22 height 22
click at [905, 248] on span "Add" at bounding box center [890, 247] width 49 height 21
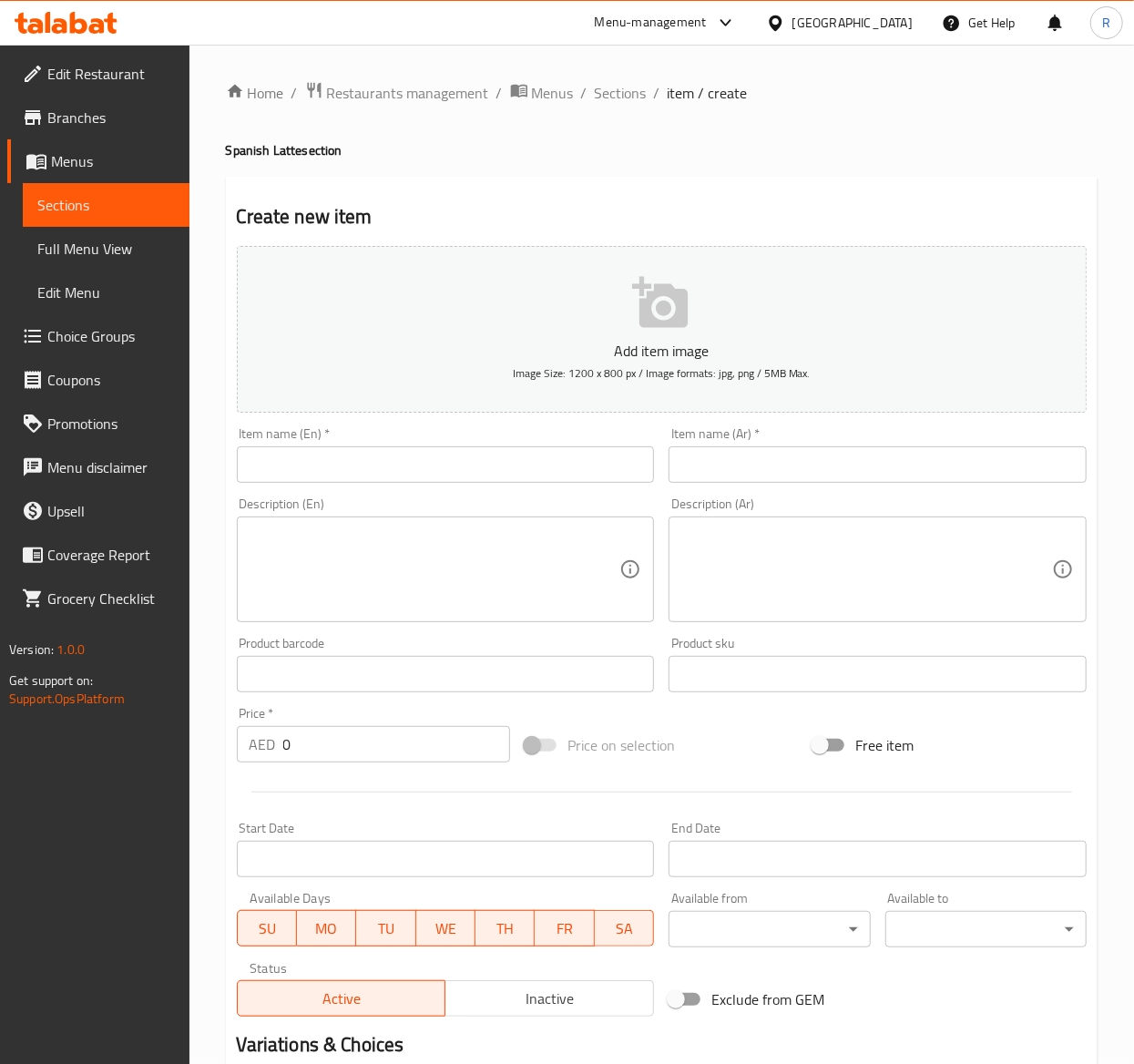
click at [340, 461] on input "text" at bounding box center [446, 464] width 418 height 36
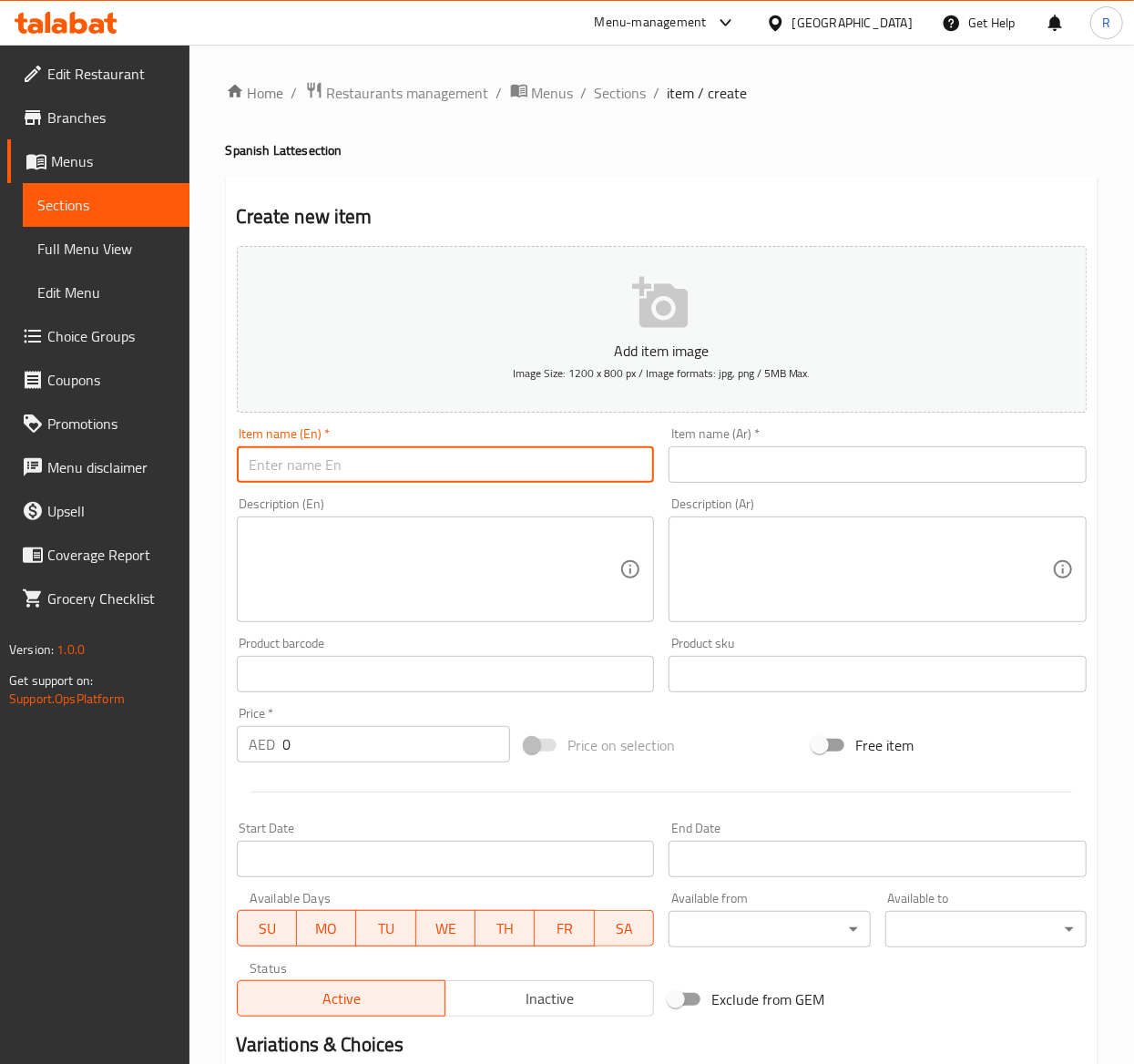
paste input "Roasted Hazelnut Spanish Latte"
type input "Roasted Hazelnut Spanish Latte"
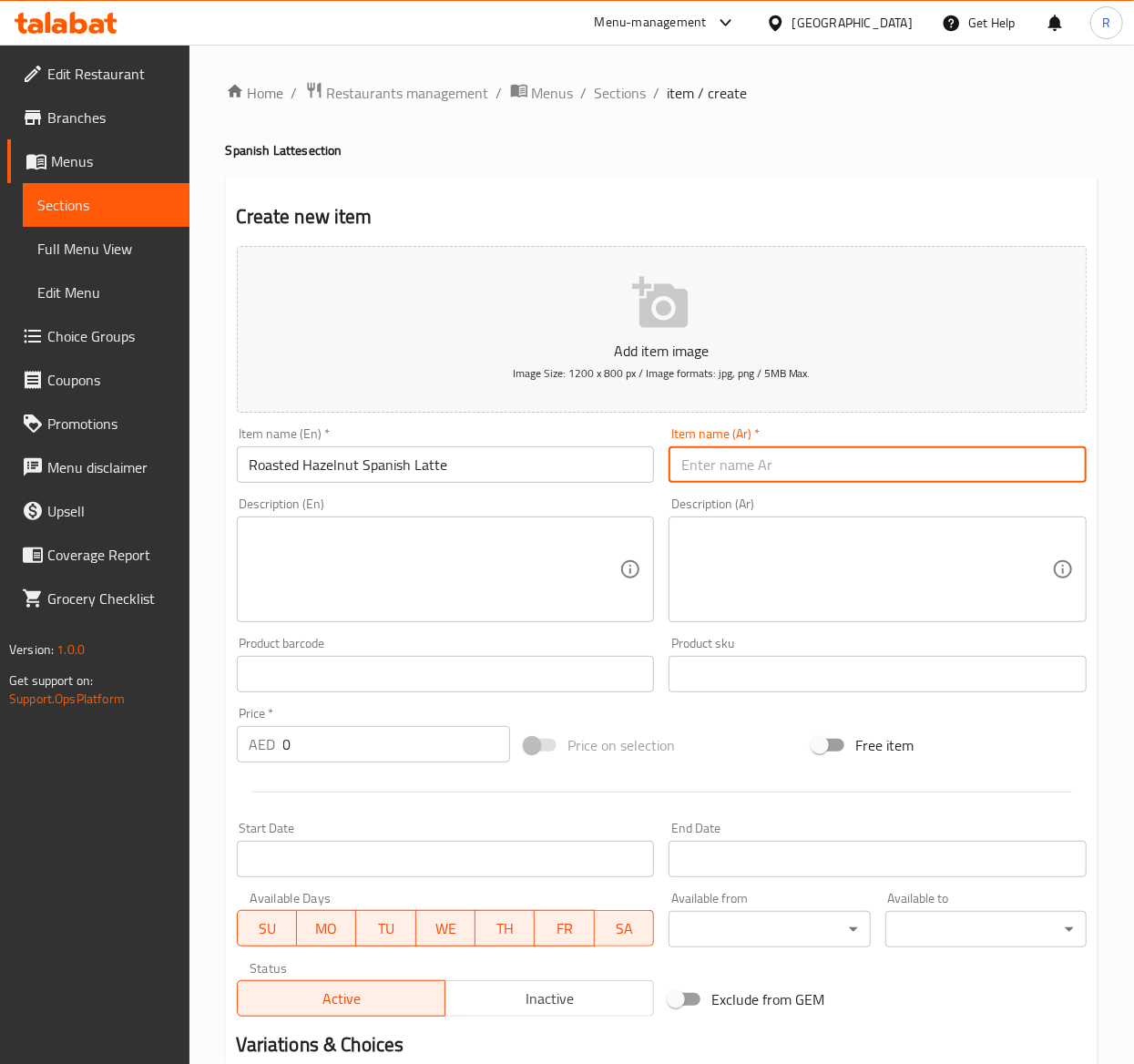
click at [863, 466] on input "text" at bounding box center [878, 464] width 418 height 36
paste input "لاتيه سبانش بندق محمص"
type input "لاتيه سبانش بندق محمص"
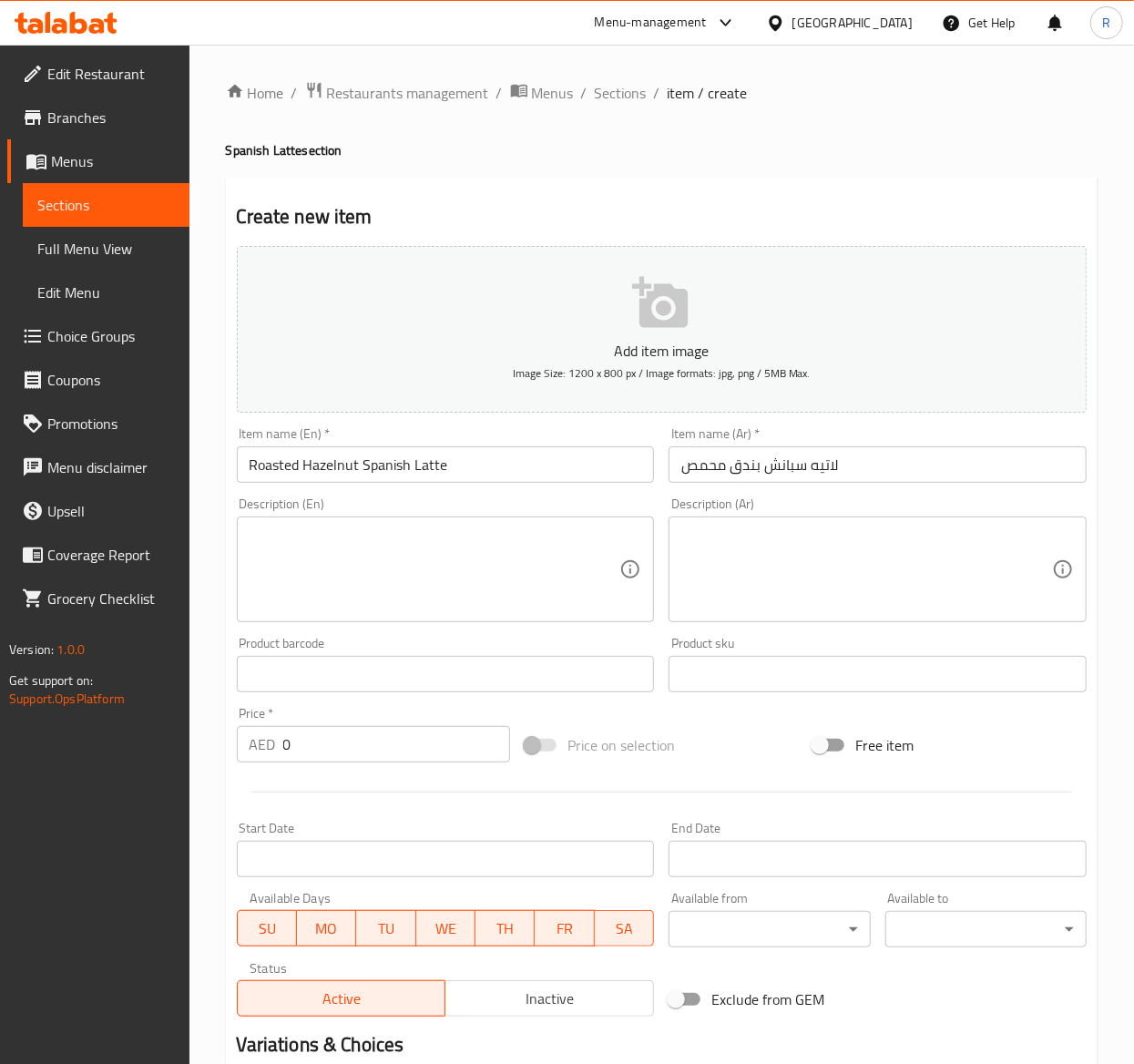
click at [492, 567] on textarea at bounding box center [435, 570] width 371 height 87
paste textarea "Blend of sweet Spanish mix, hazelnut syrup and our rich espresso."
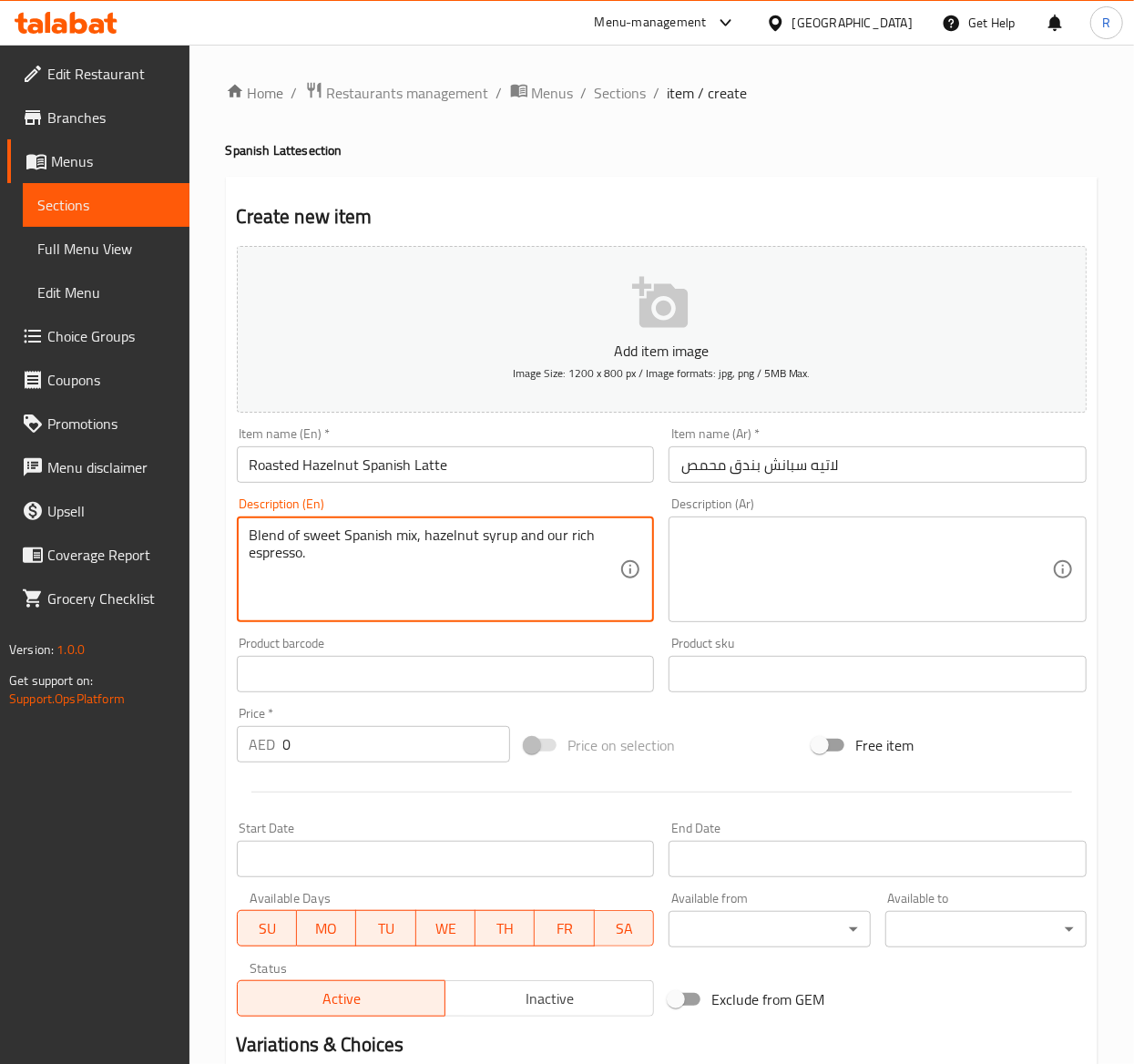
type textarea "Blend of sweet Spanish mix, hazelnut syrup and our rich espresso."
click at [874, 619] on div "Description (Ar)" at bounding box center [878, 569] width 418 height 105
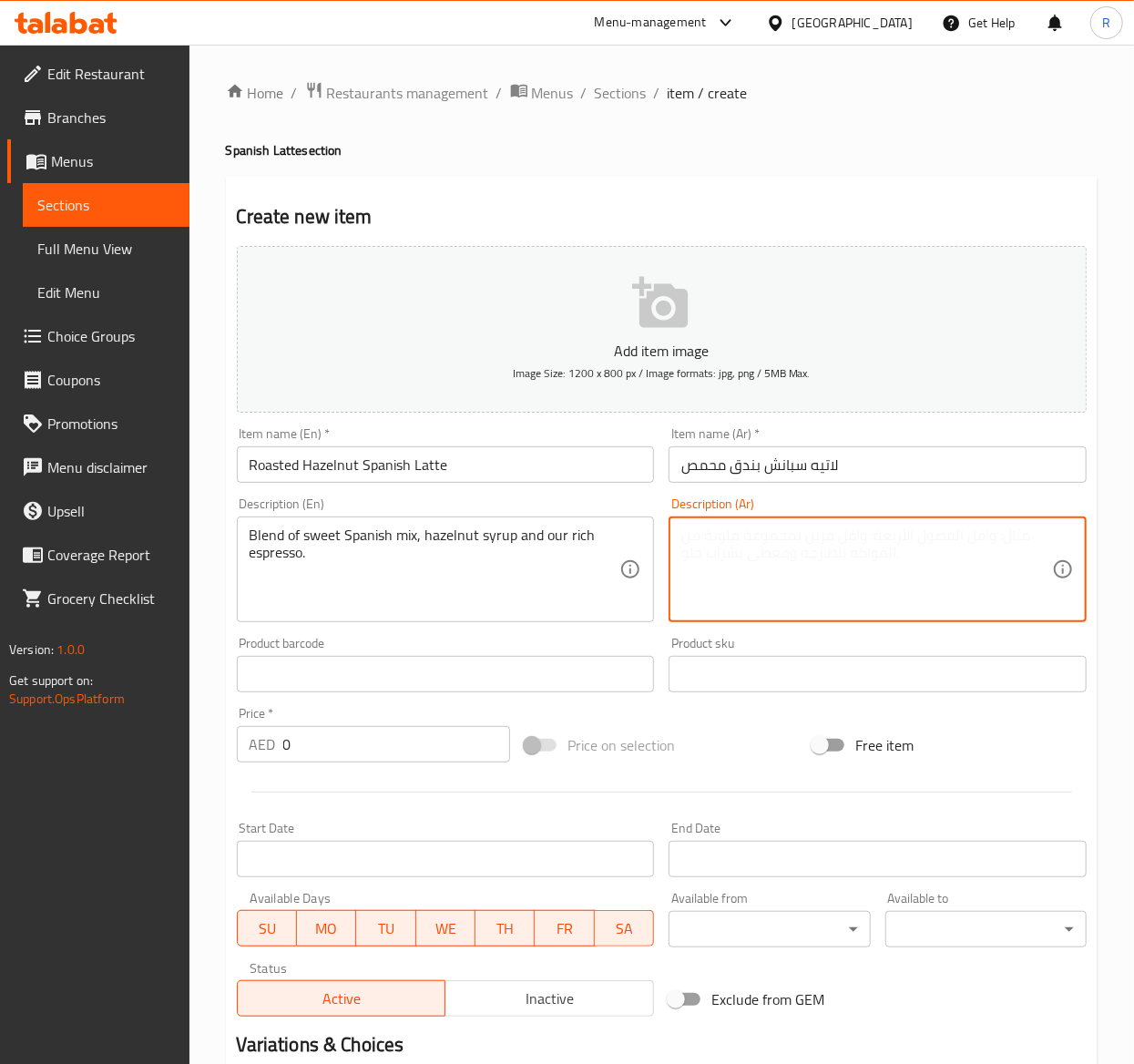
paste textarea "مزيج من الخلطة الاسبانية الحلوة وشراب البندق واسبريسو الغني."
type textarea "مزيج من الخلطة الاسبانية الحلوة وشراب البندق واسبريسو الغني."
click at [381, 749] on input "0" at bounding box center [396, 744] width 227 height 36
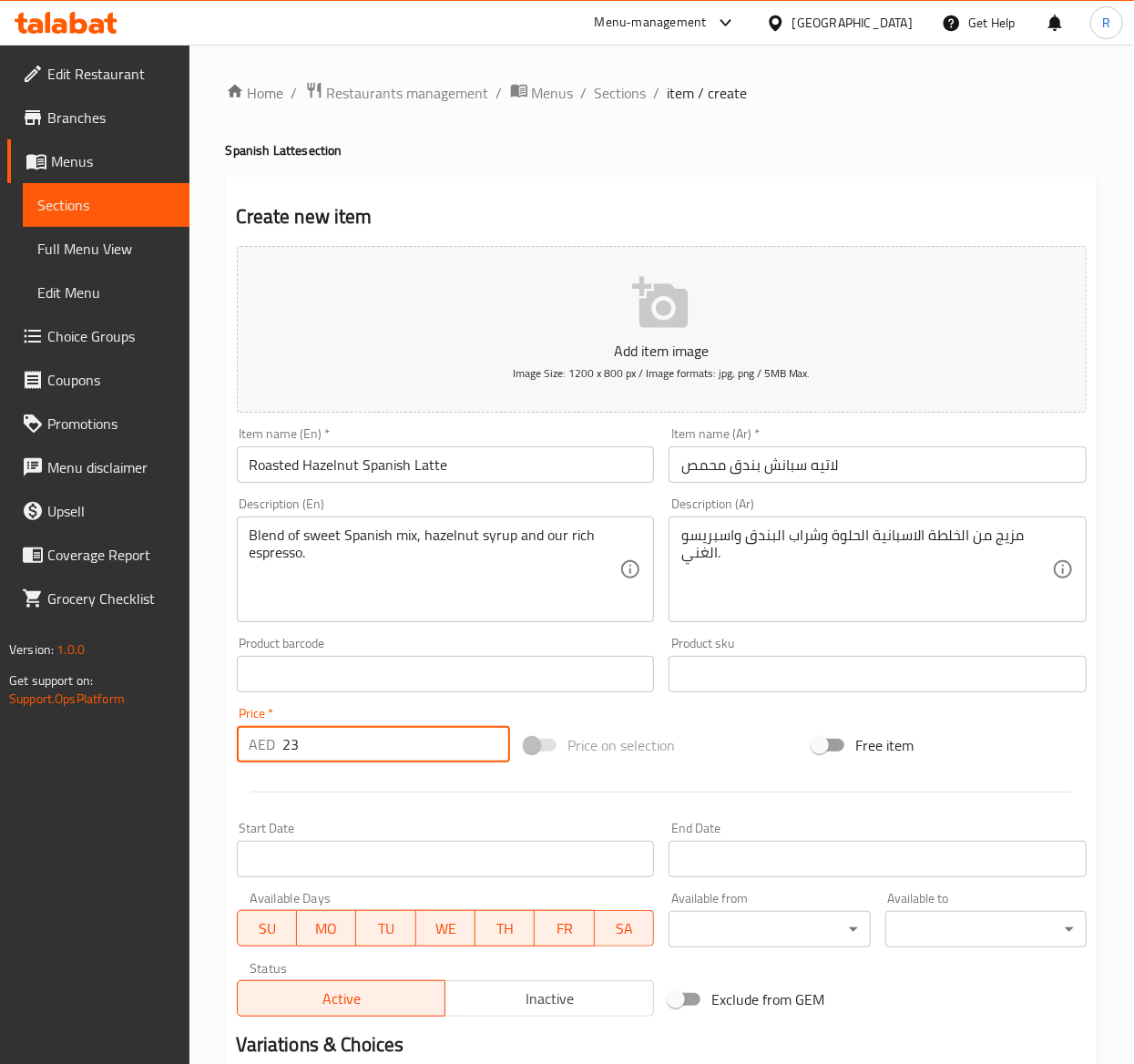
scroll to position [222, 0]
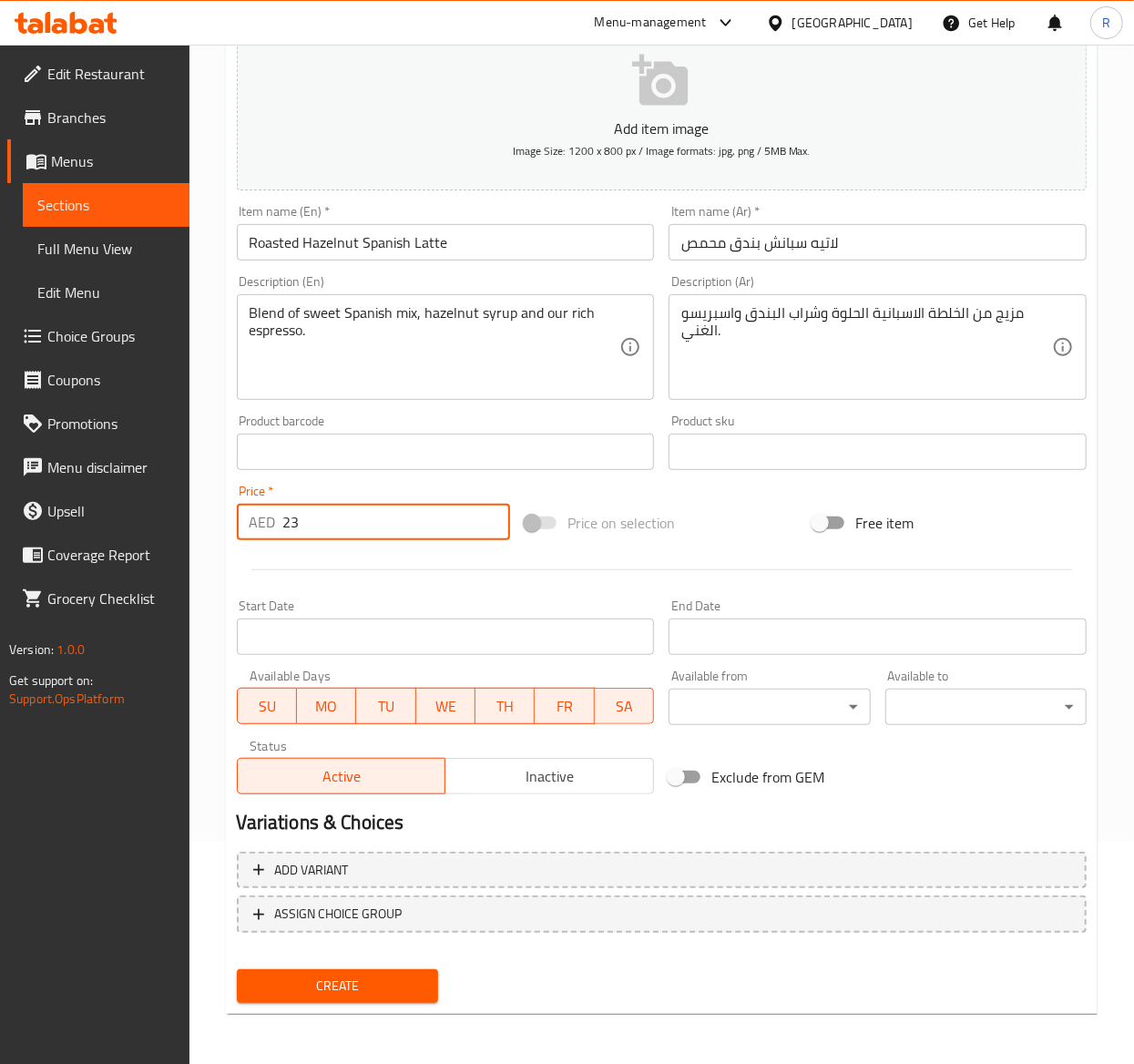
type input "23"
click at [395, 903] on span "ASSIGN CHOICE GROUP" at bounding box center [339, 914] width 128 height 23
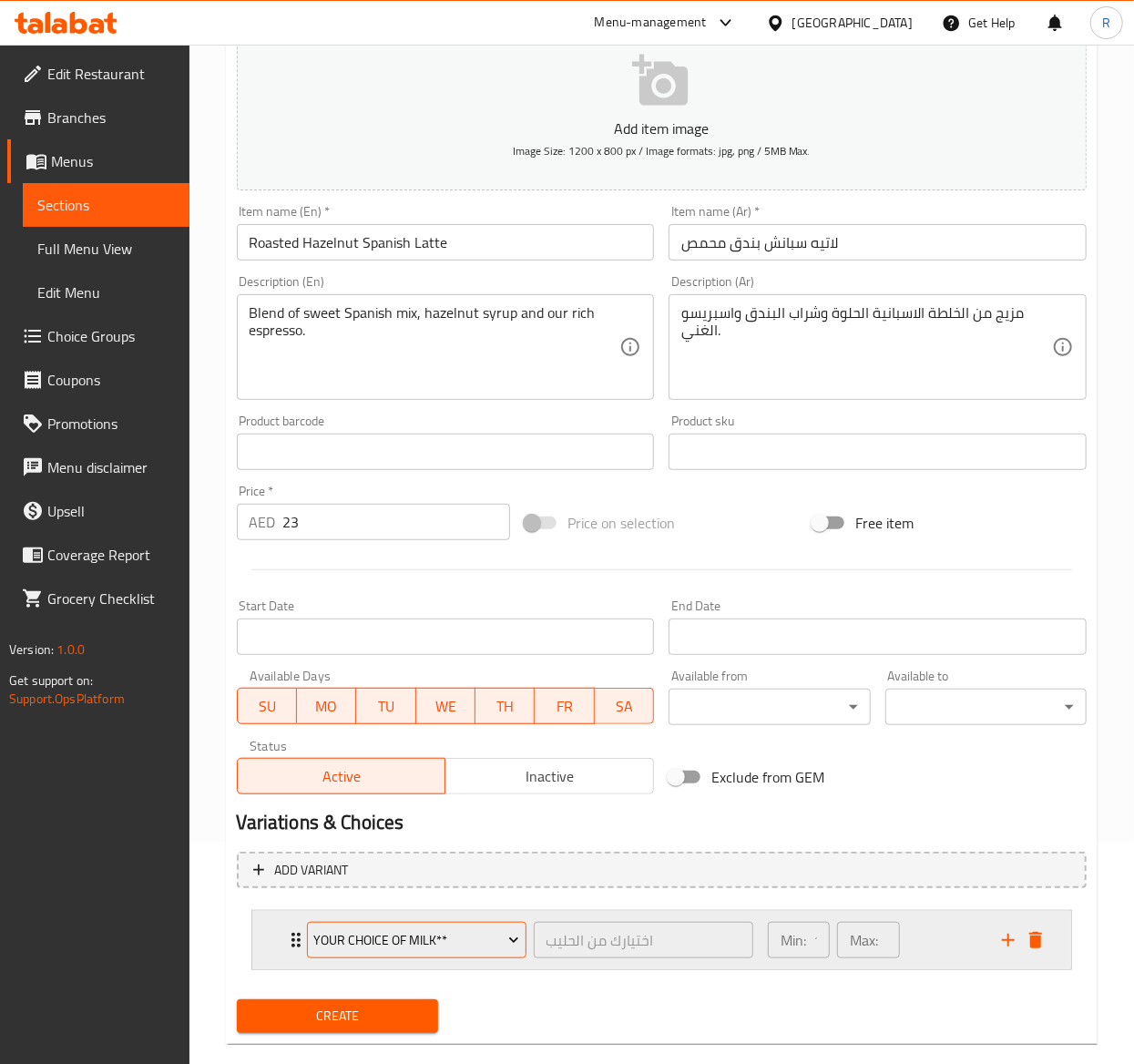
click at [415, 936] on span "Your Choice of Milk**" at bounding box center [416, 940] width 206 height 23
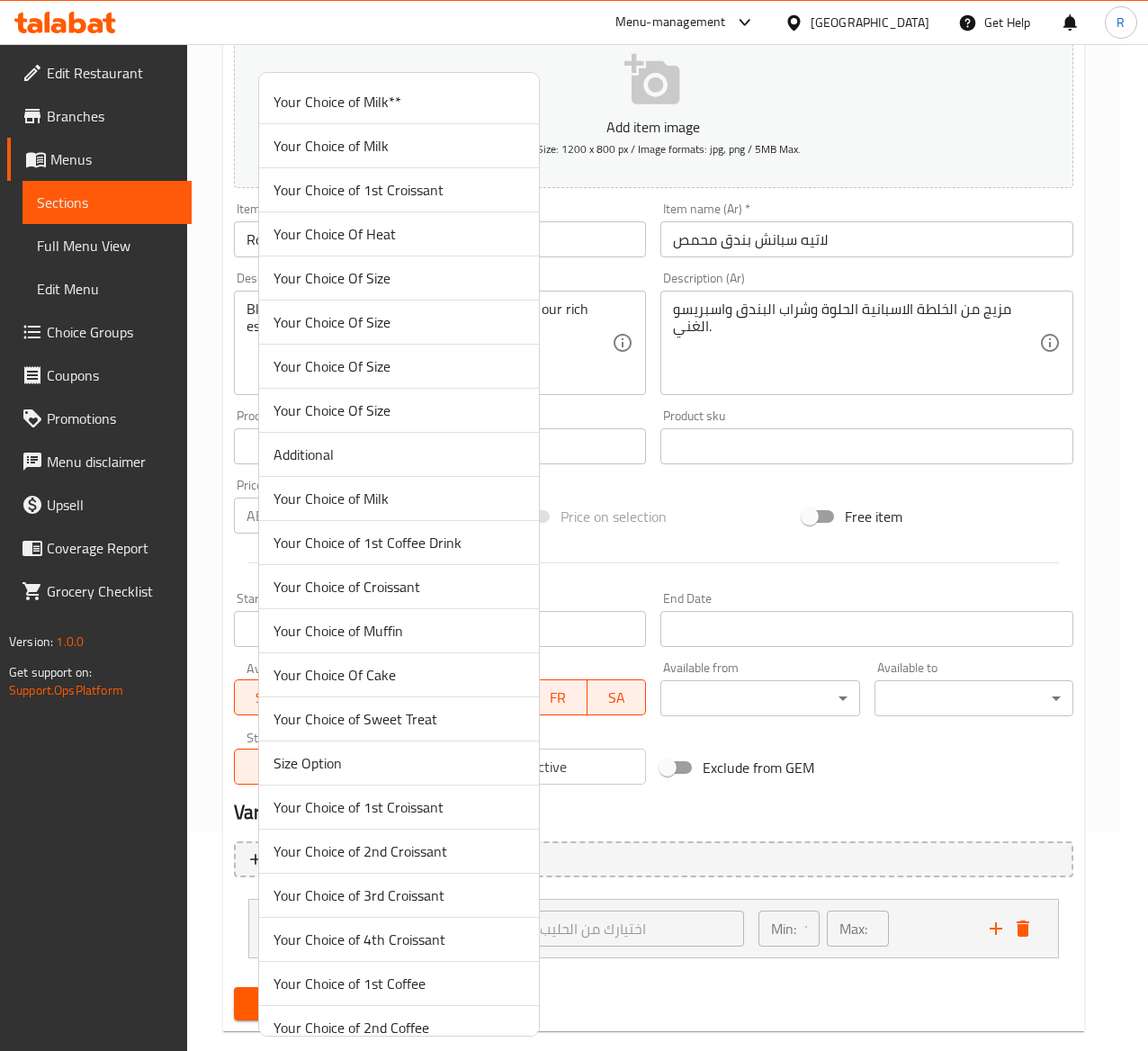
click at [409, 317] on span "Your Choice Of Size" at bounding box center [399, 323] width 251 height 22
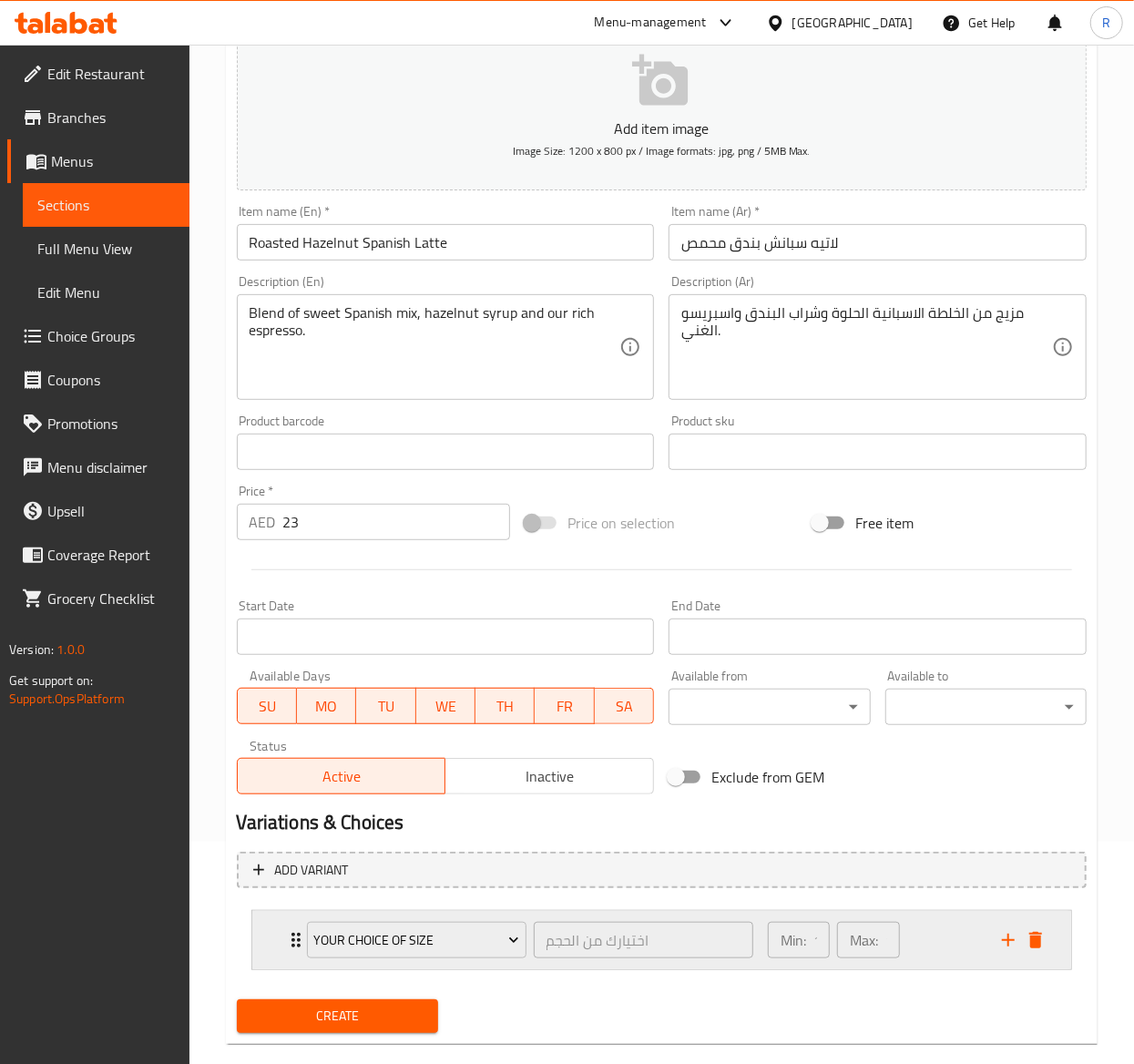
click at [285, 944] on icon "Expand" at bounding box center [296, 940] width 22 height 22
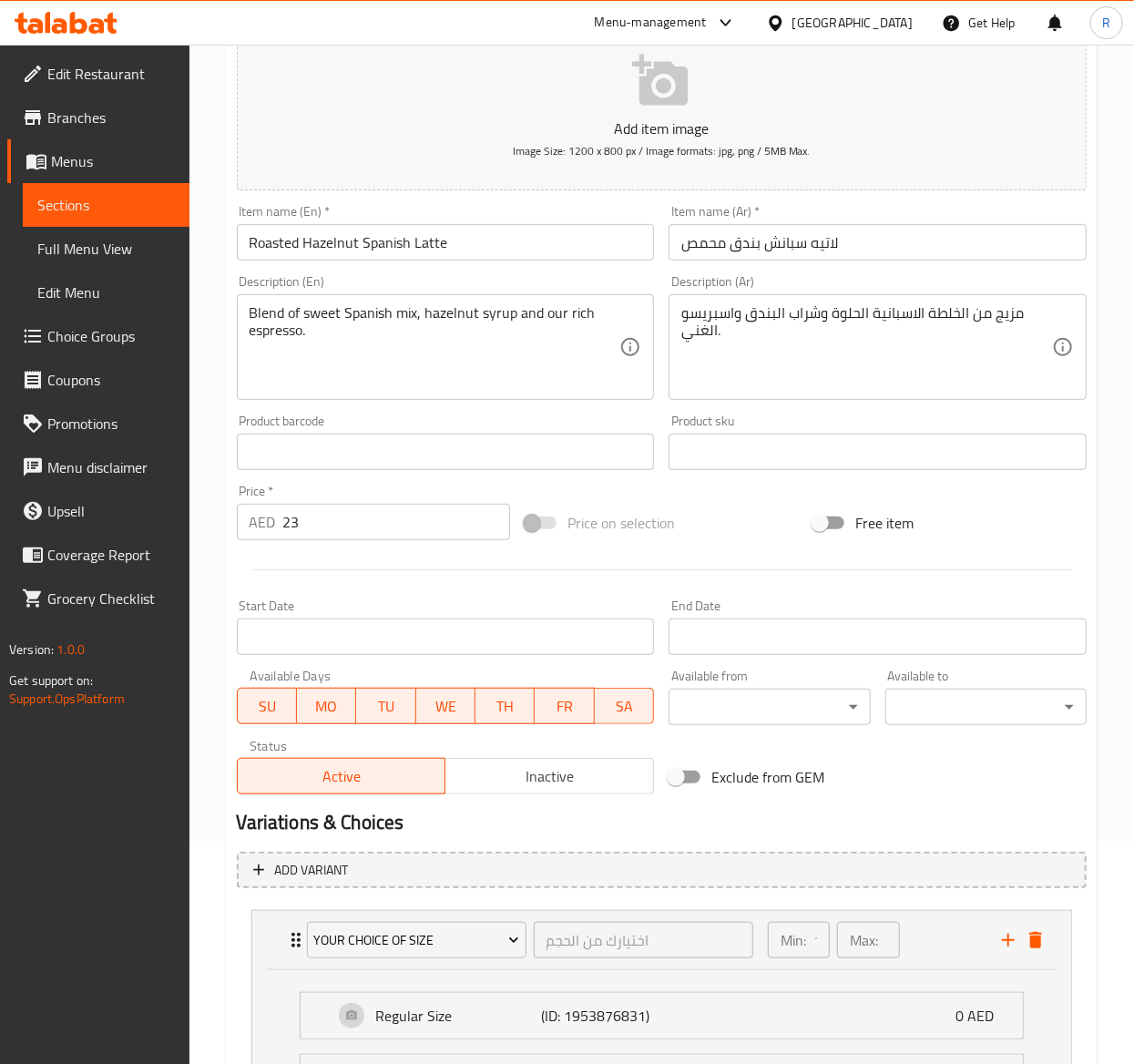
scroll to position [417, 0]
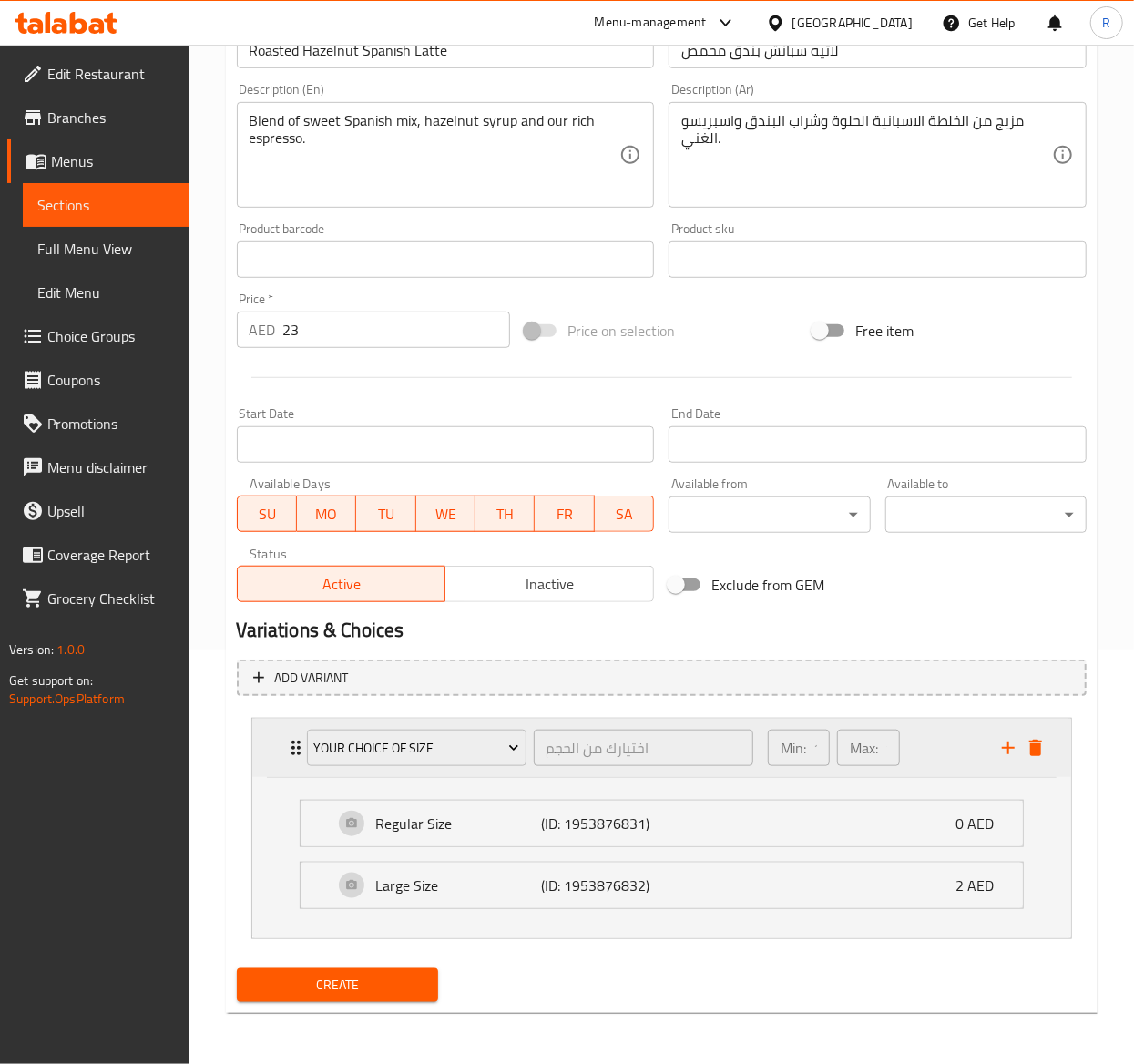
click at [290, 731] on div "Your Choice Of Size اختيارك من الحجم ​ Min: 1 ​ Max: 1 ​" at bounding box center [667, 748] width 764 height 58
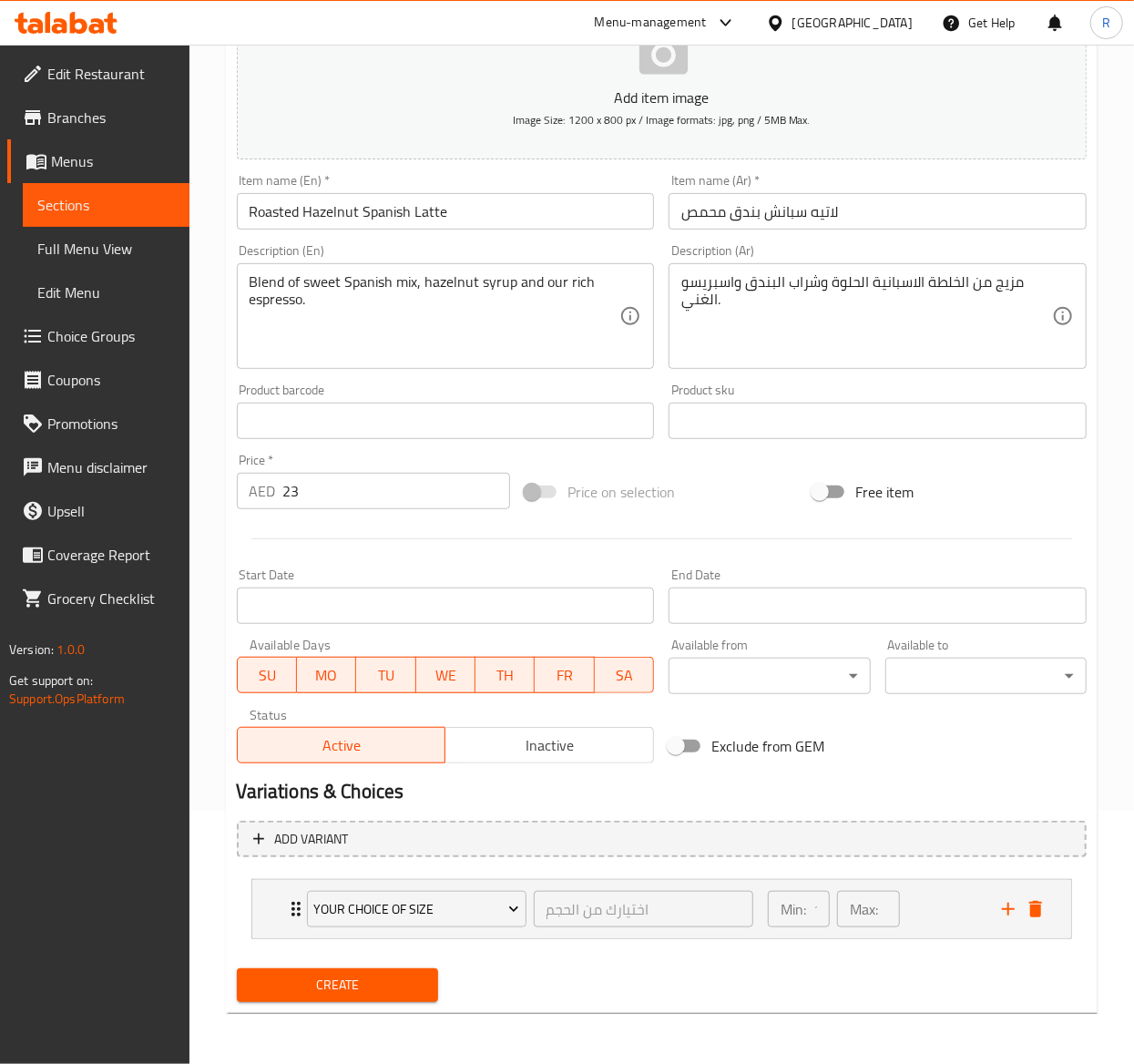
scroll to position [255, 0]
click at [1000, 899] on icon "add" at bounding box center [1008, 909] width 22 height 22
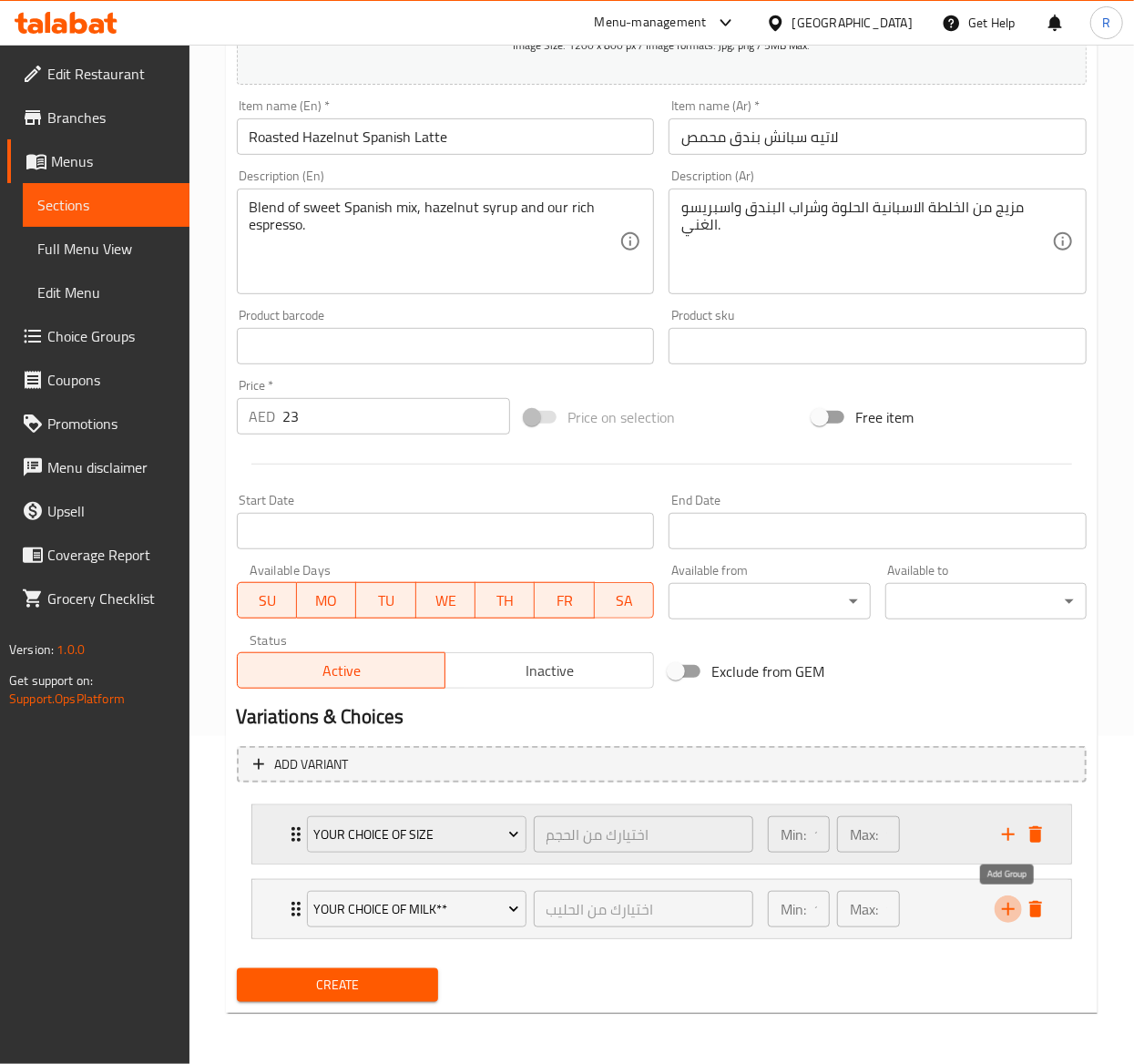
click at [1000, 899] on icon "add" at bounding box center [1008, 909] width 22 height 22
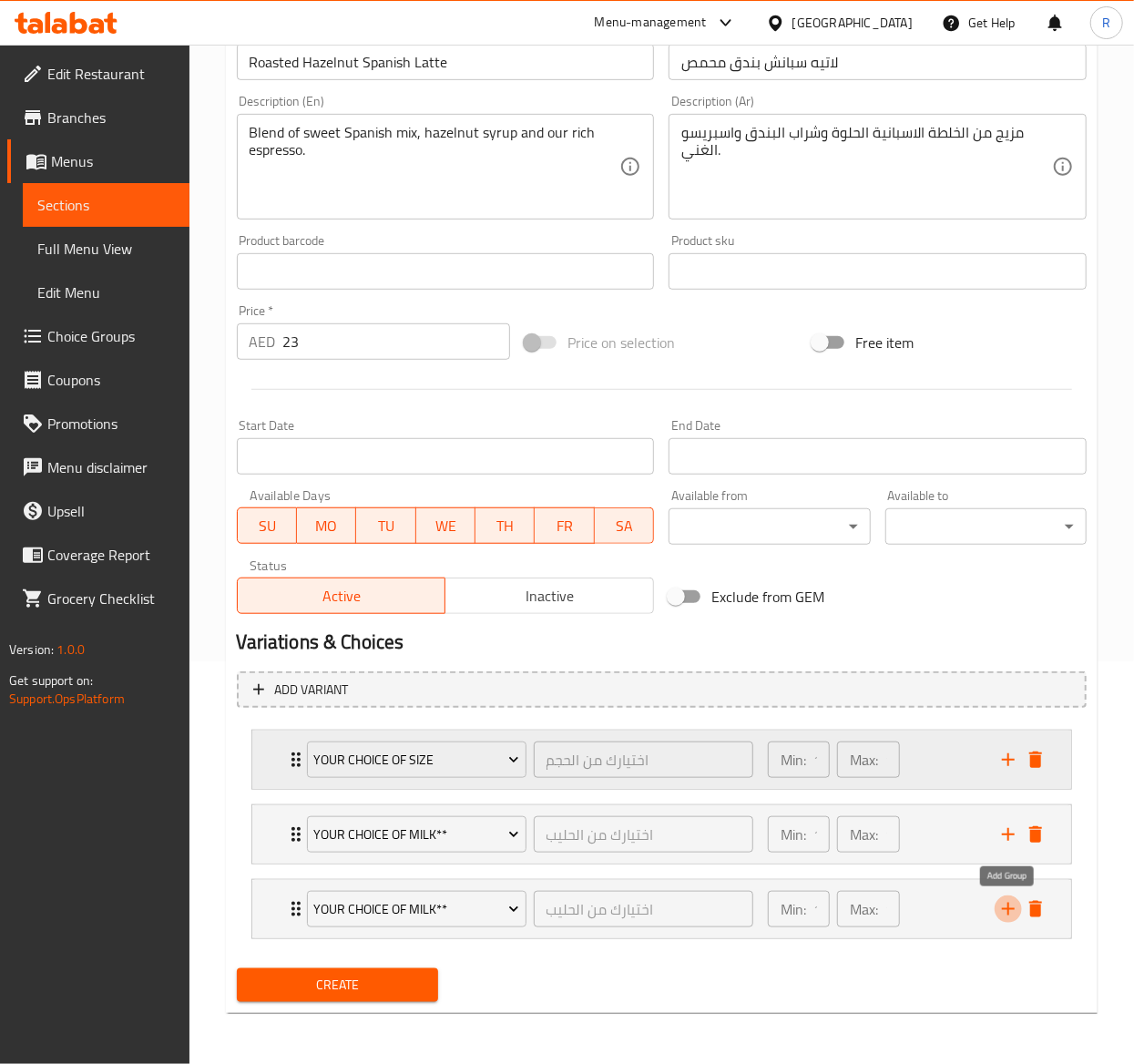
click at [1000, 899] on icon "add" at bounding box center [1008, 909] width 22 height 22
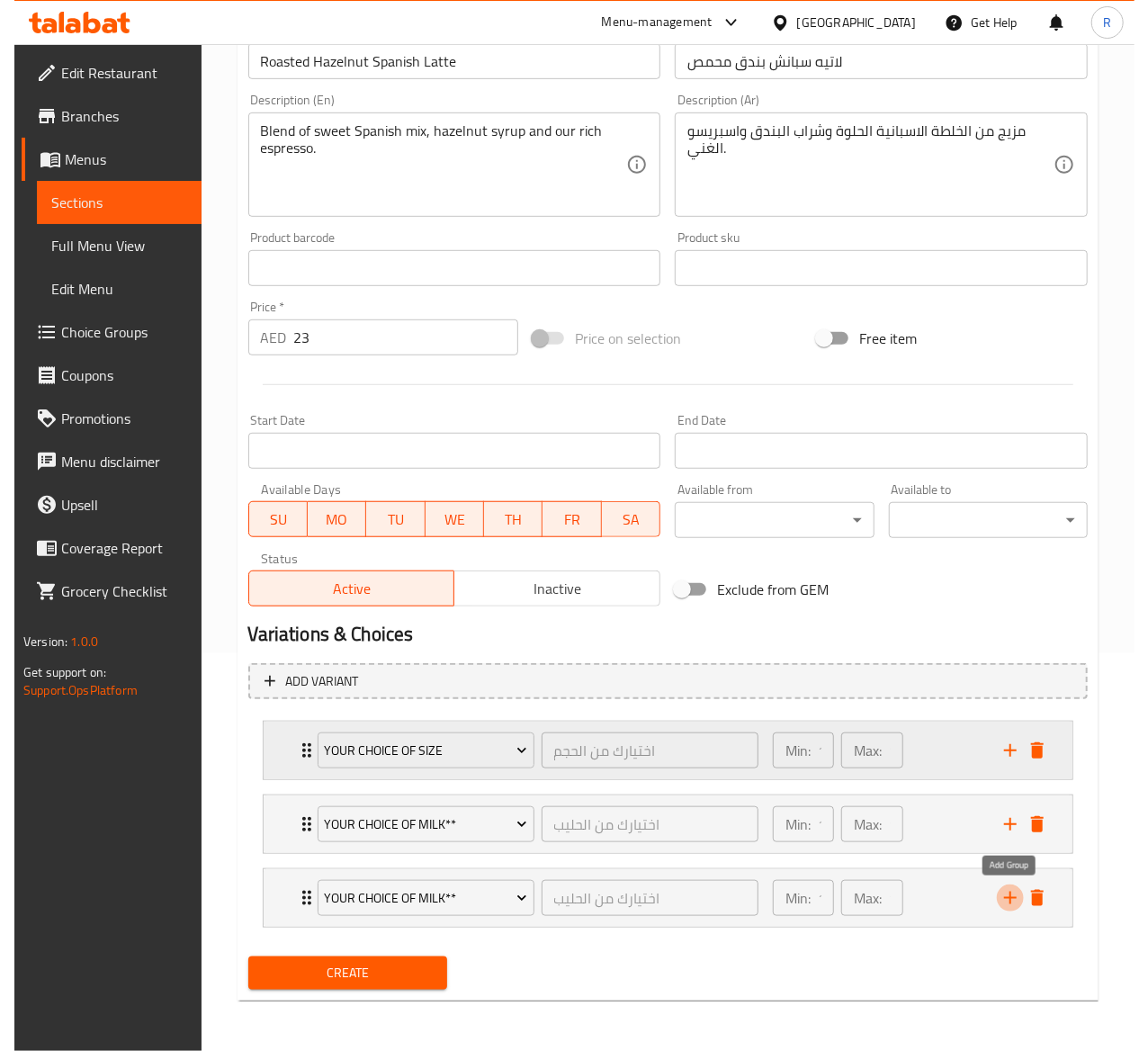
scroll to position [412, 0]
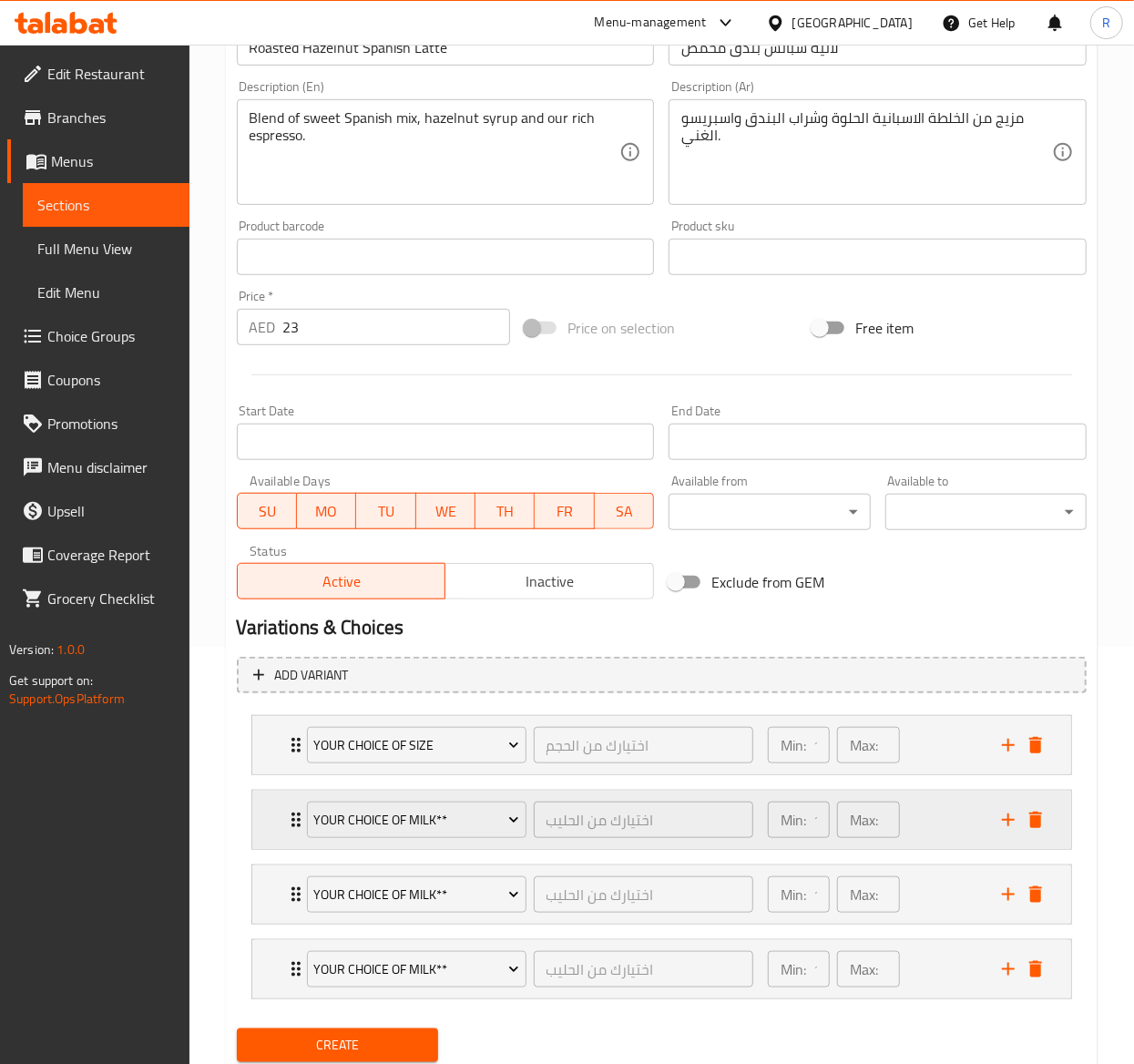
click at [401, 795] on div "Your Choice of Milk** اختيارك من الحليب ​" at bounding box center [530, 820] width 468 height 58
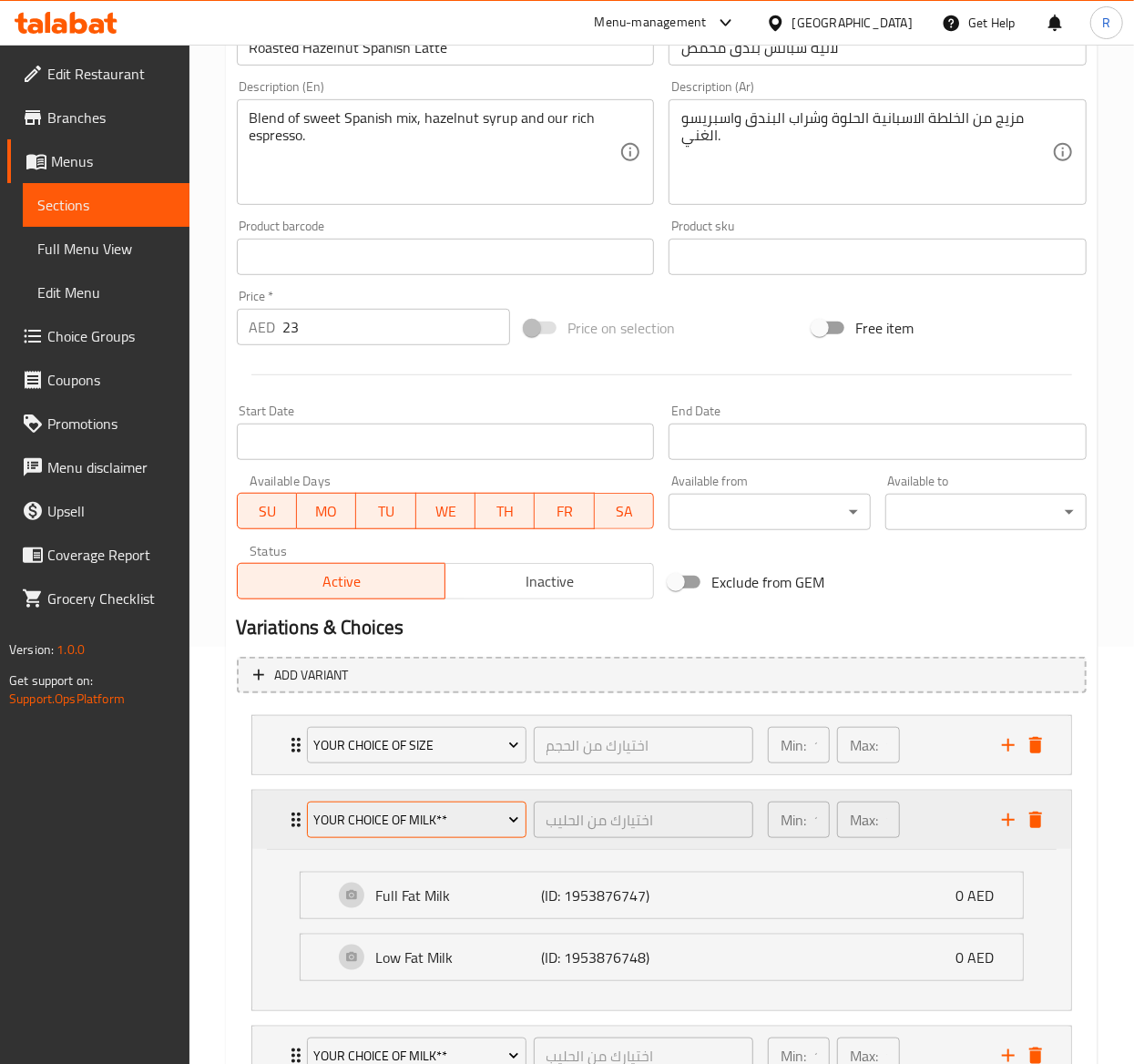
click at [428, 835] on button "Your Choice of Milk**" at bounding box center [416, 819] width 219 height 36
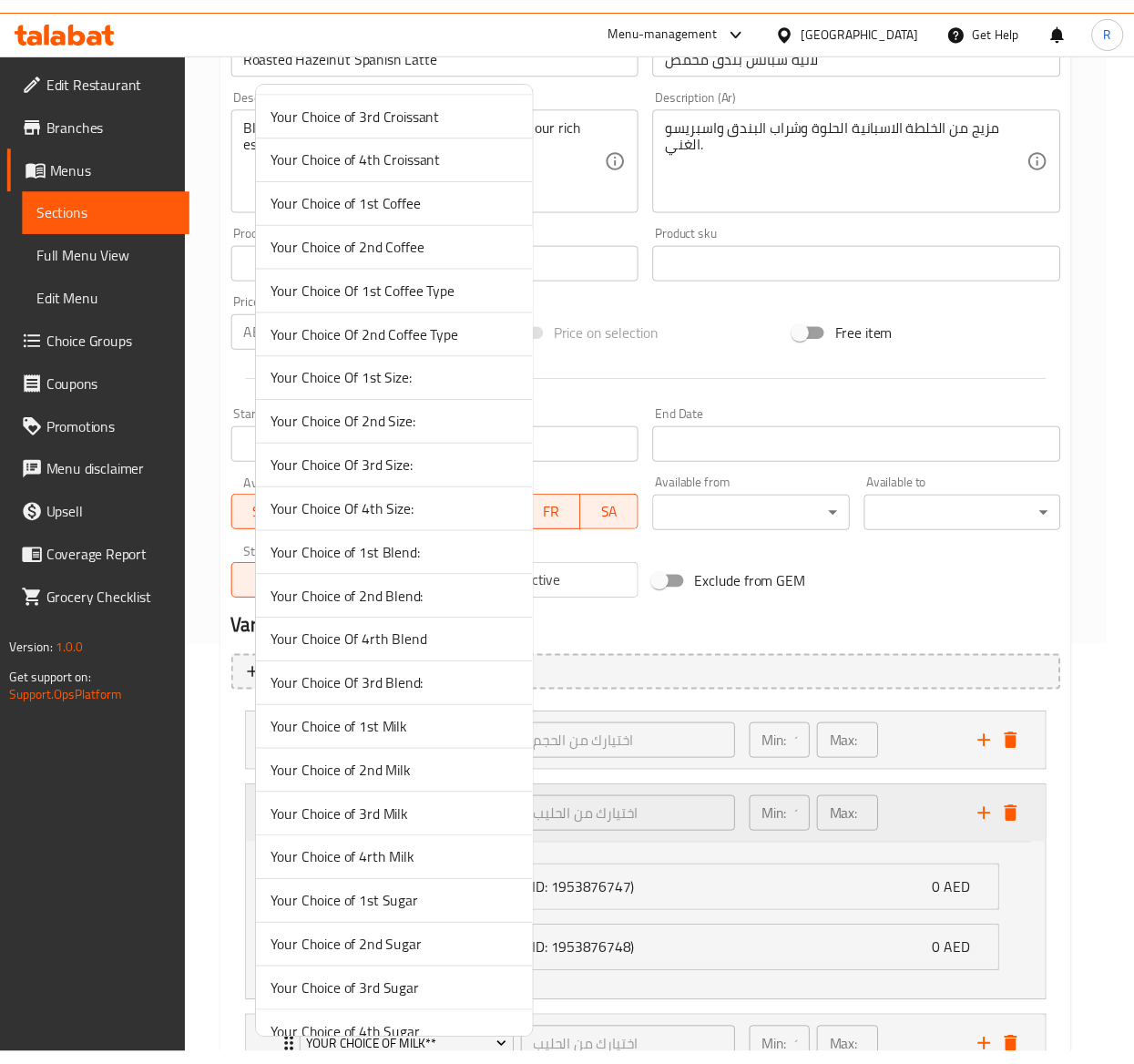
scroll to position [4621, 0]
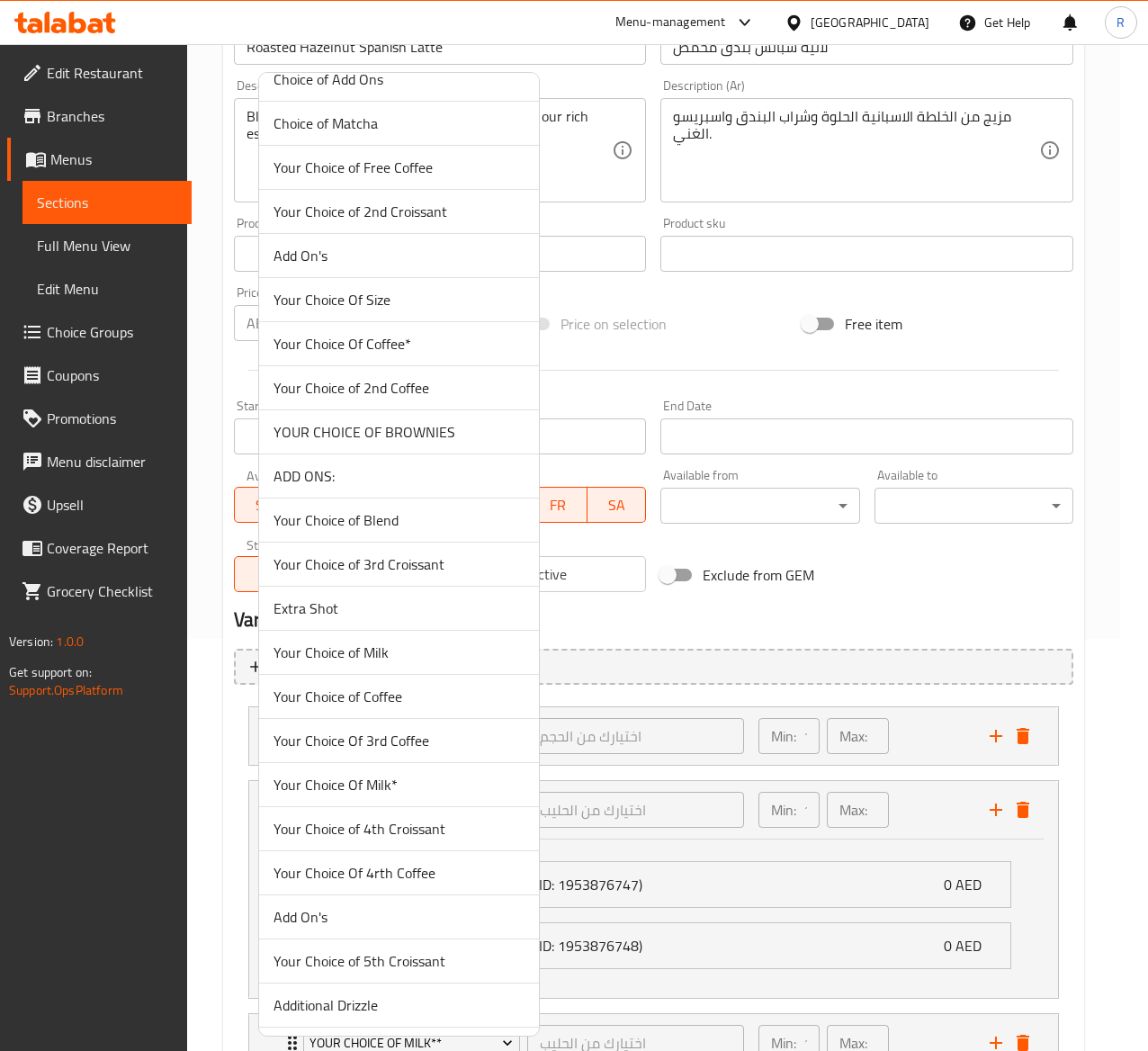
click at [429, 531] on span "Your Choice of Blend" at bounding box center [399, 520] width 251 height 22
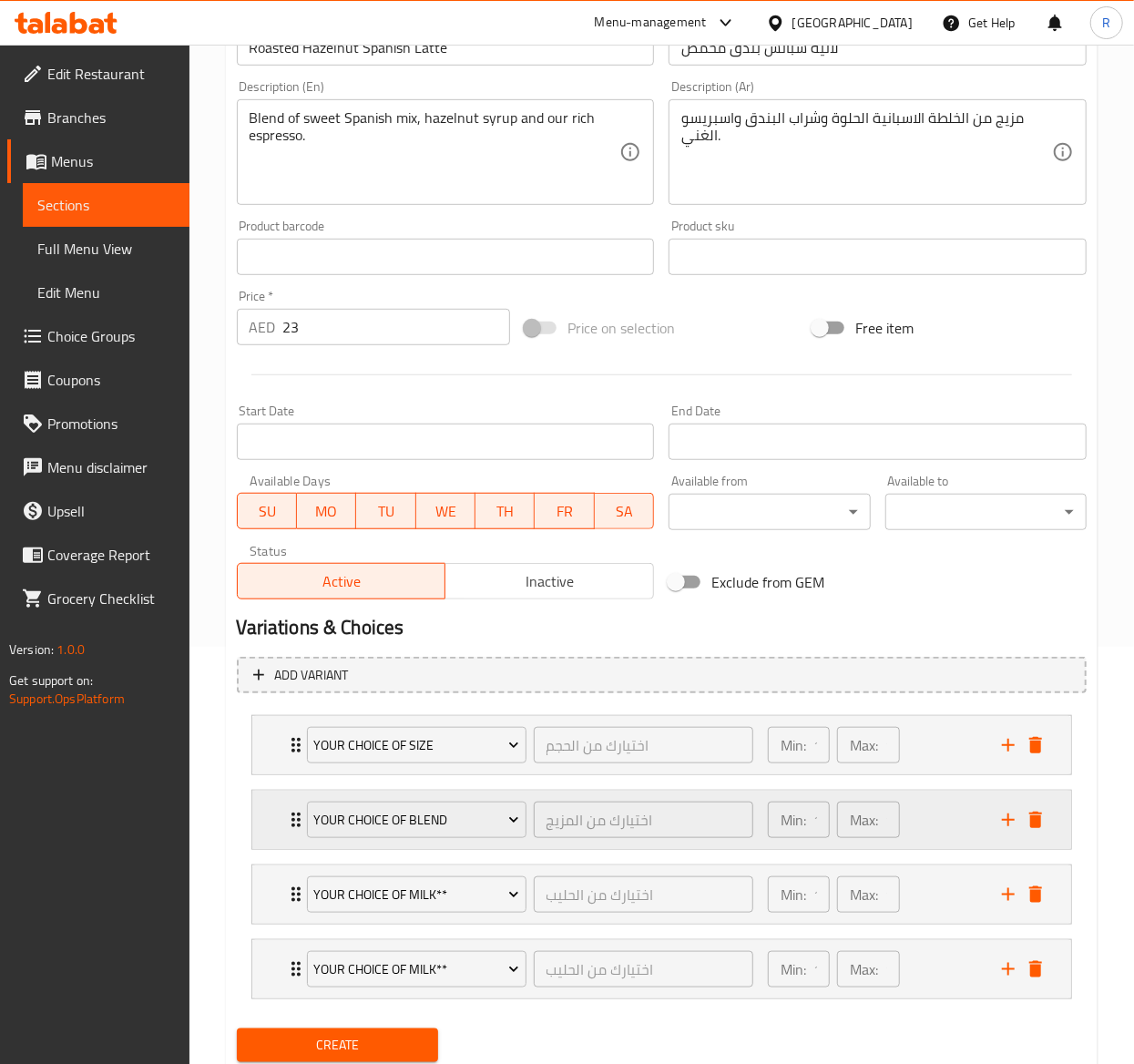
click at [275, 774] on div "Your Choice of Blend اختيارك من المزيج ​ Min: 1 ​ Max: 1 ​" at bounding box center [661, 745] width 819 height 58
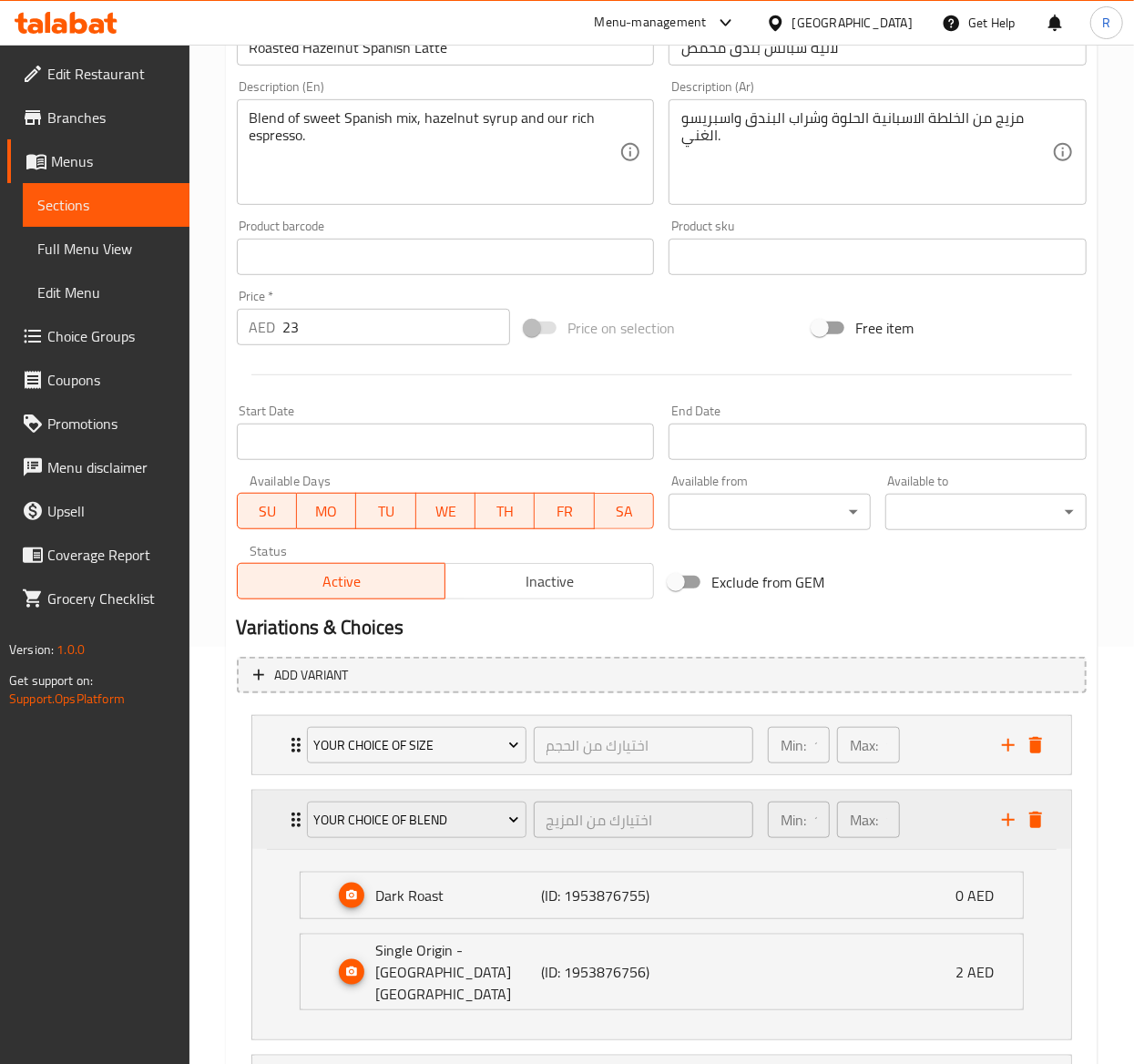
click at [275, 818] on div "Your Choice of Blend اختيارك من المزيج ​ Min: 1 ​ Max: 1 ​" at bounding box center [661, 820] width 819 height 58
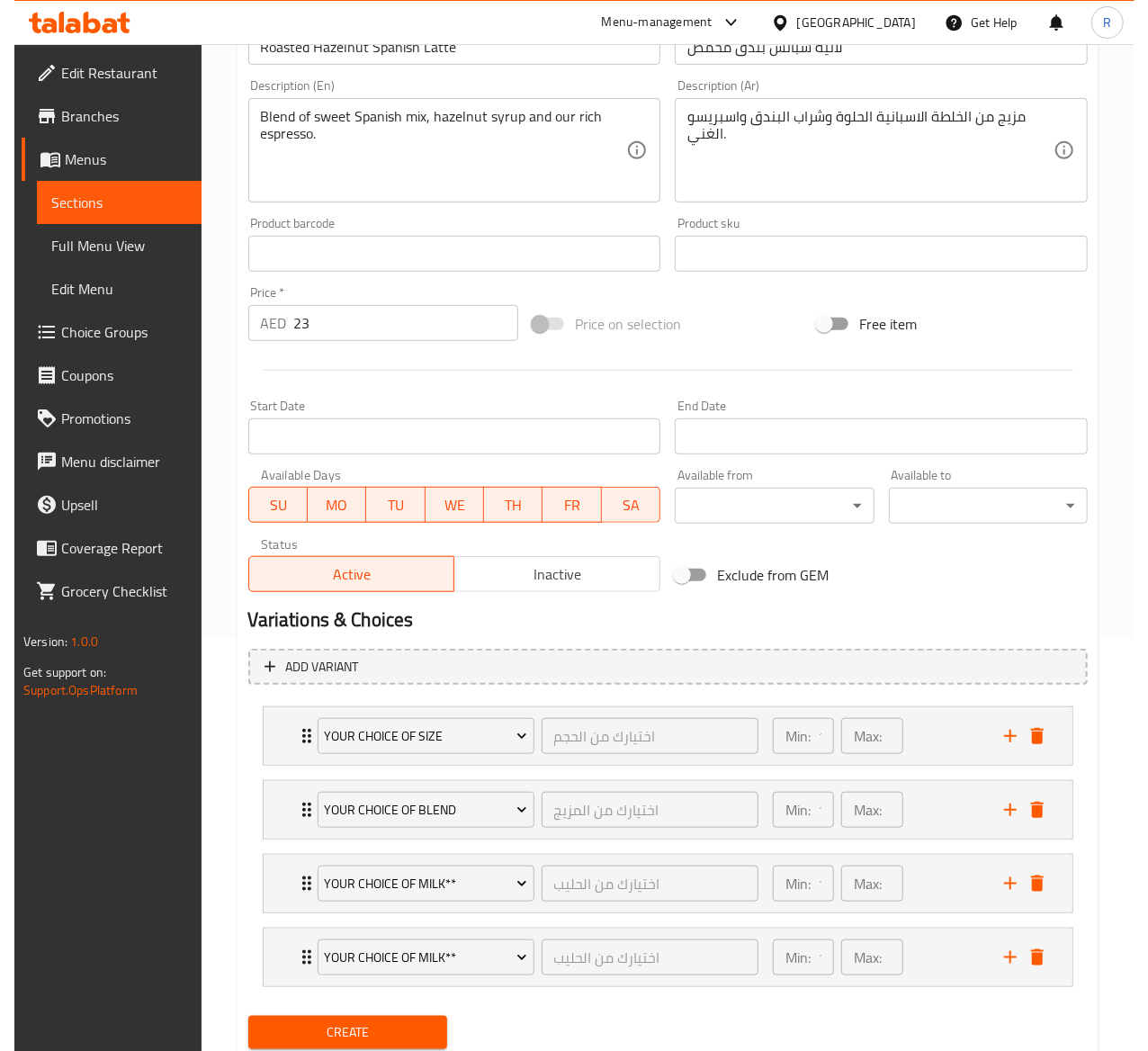
scroll to position [476, 0]
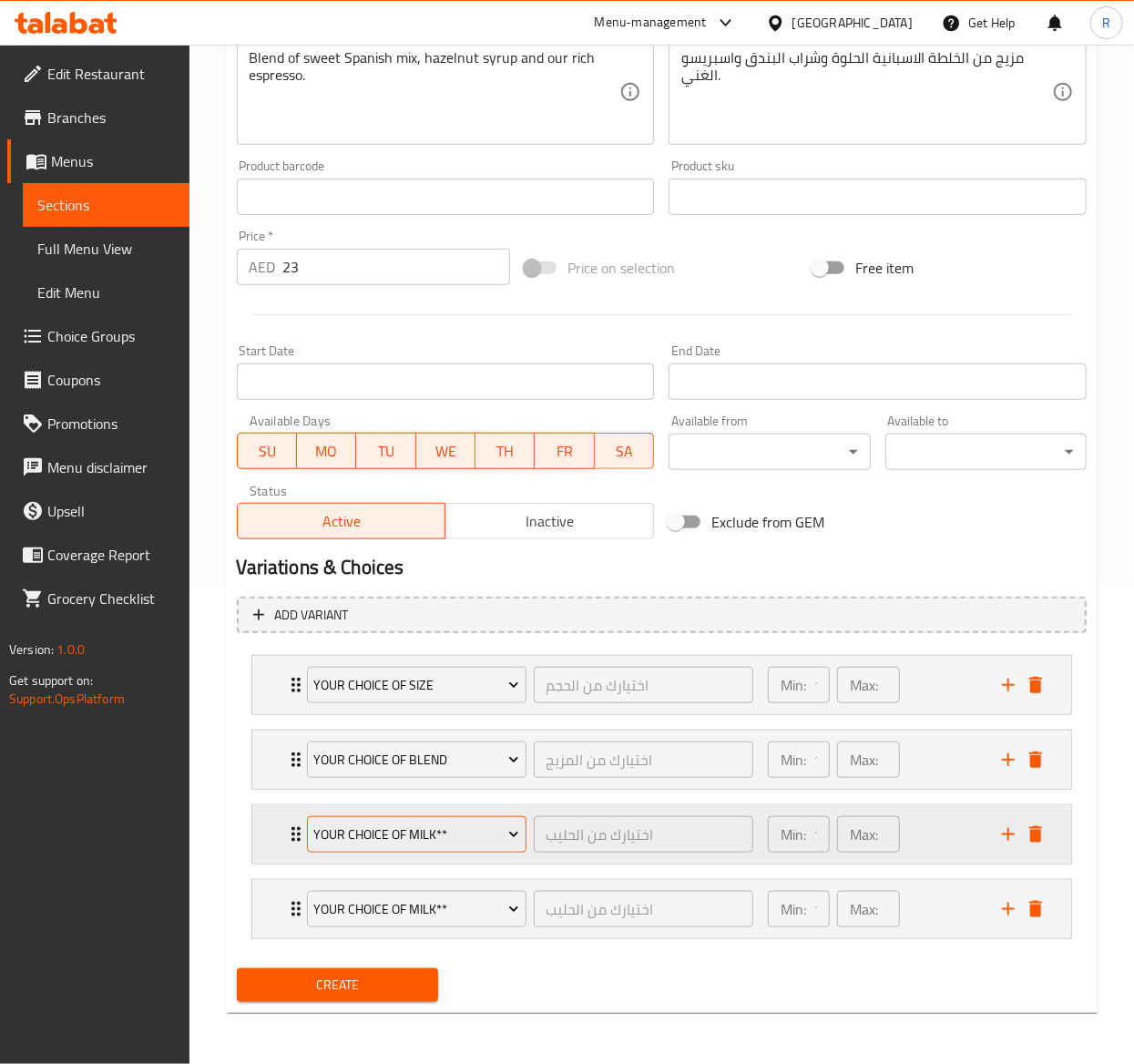
click at [489, 838] on span "Your Choice of Milk**" at bounding box center [416, 835] width 206 height 23
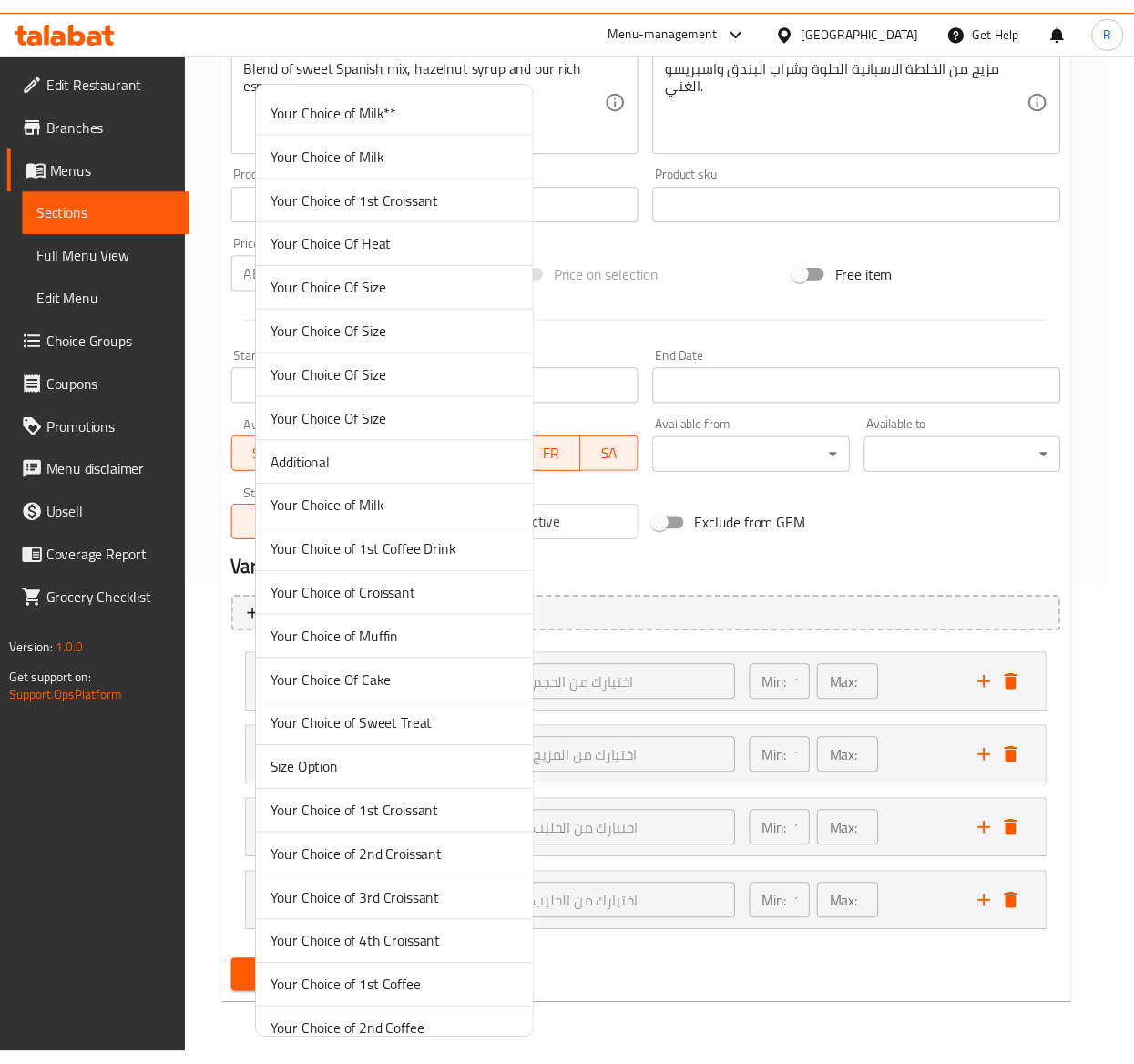
scroll to position [4890, 0]
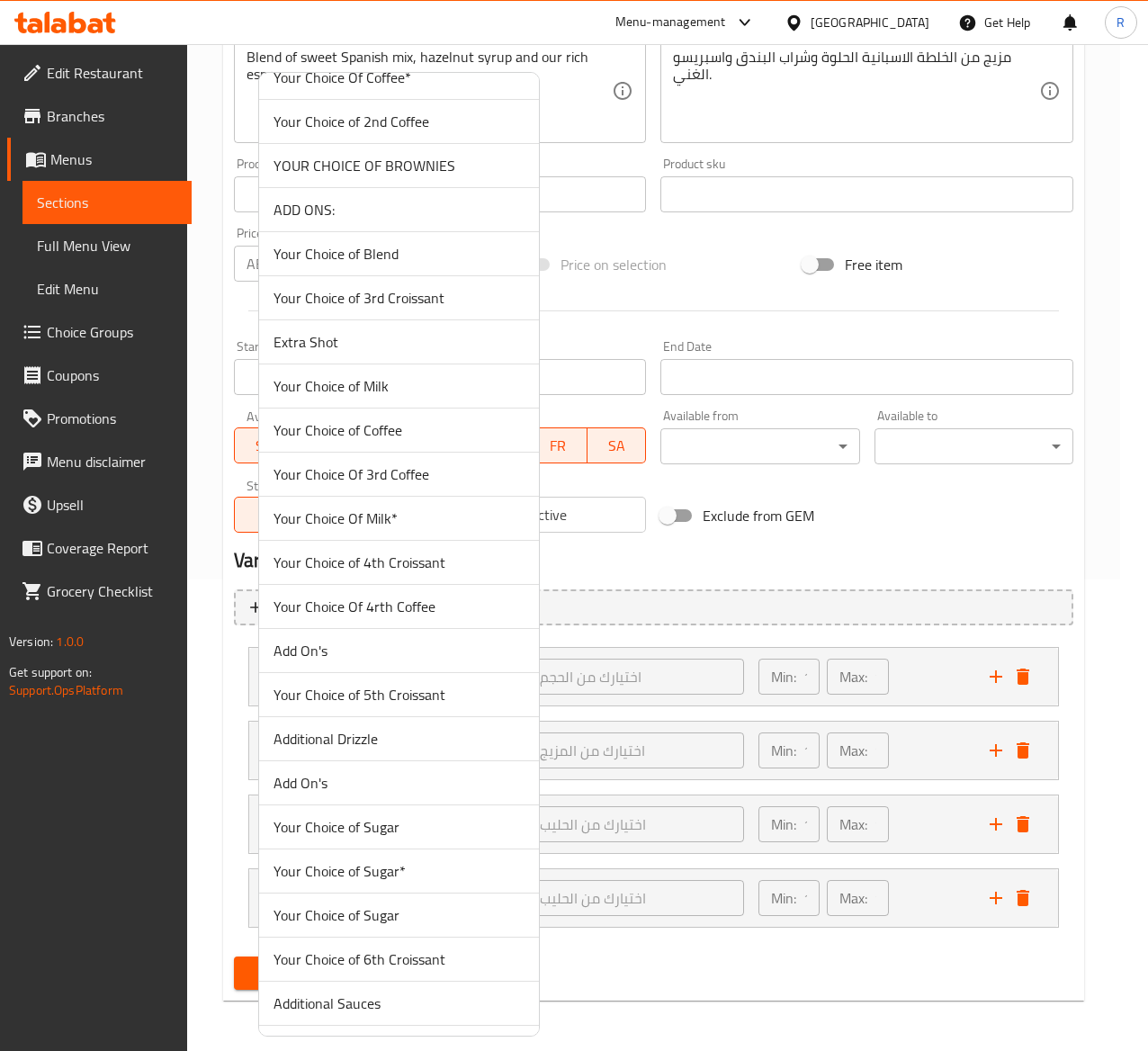
click at [423, 529] on span "Your Choice Of Milk*" at bounding box center [399, 518] width 251 height 22
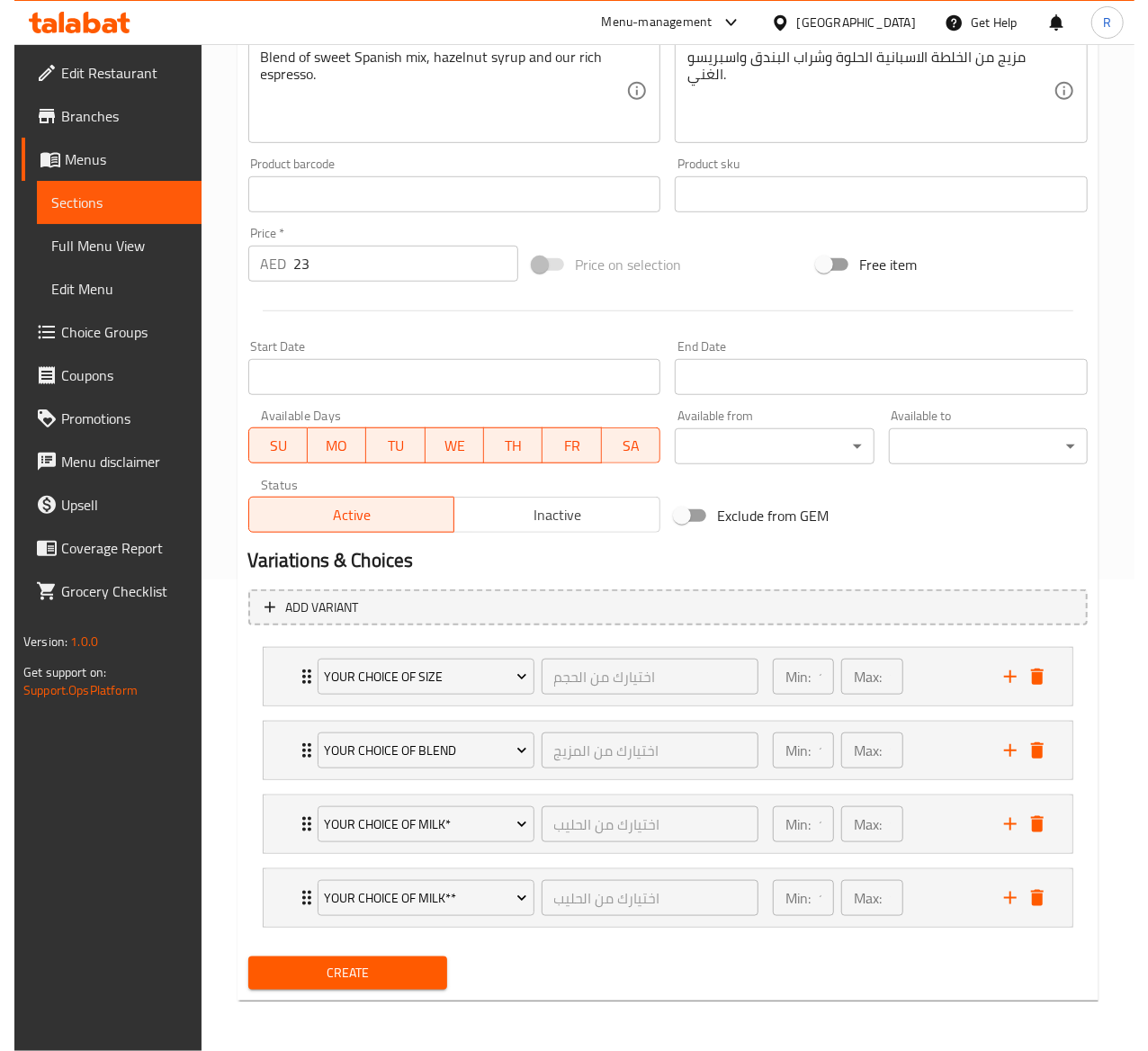
scroll to position [476, 0]
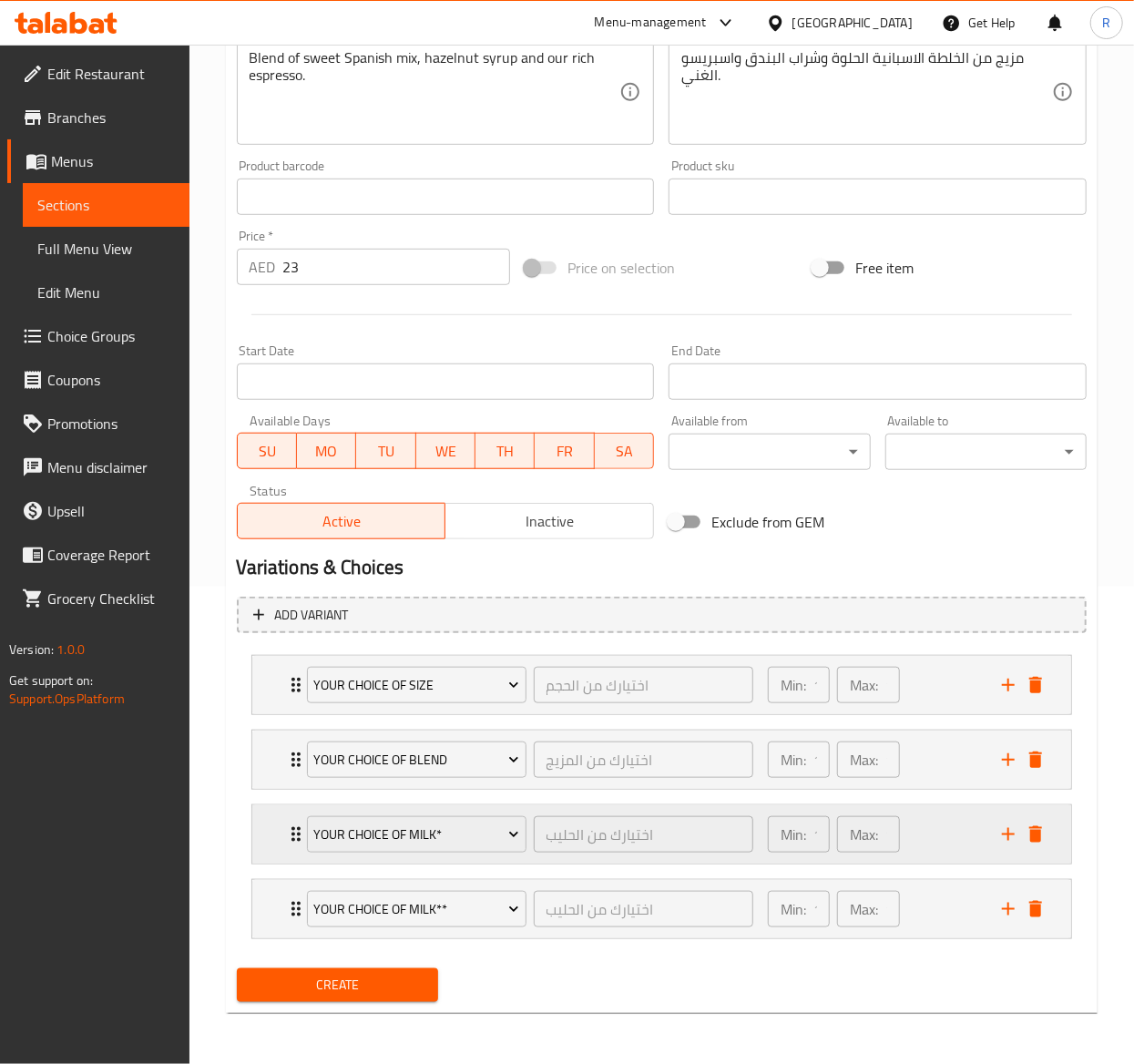
click at [290, 826] on icon "Expand" at bounding box center [296, 835] width 22 height 22
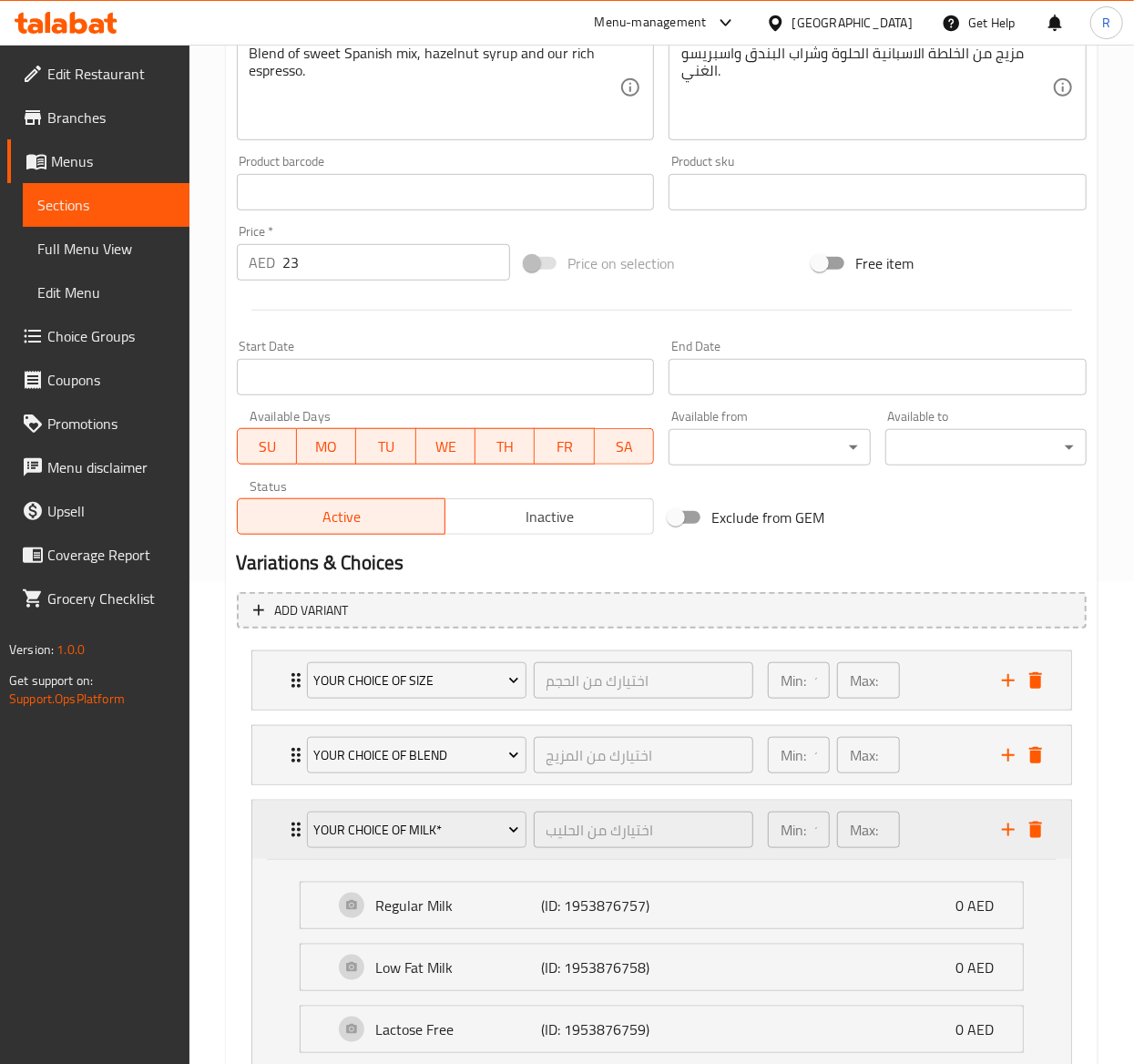
click at [290, 826] on icon "Expand" at bounding box center [296, 830] width 22 height 22
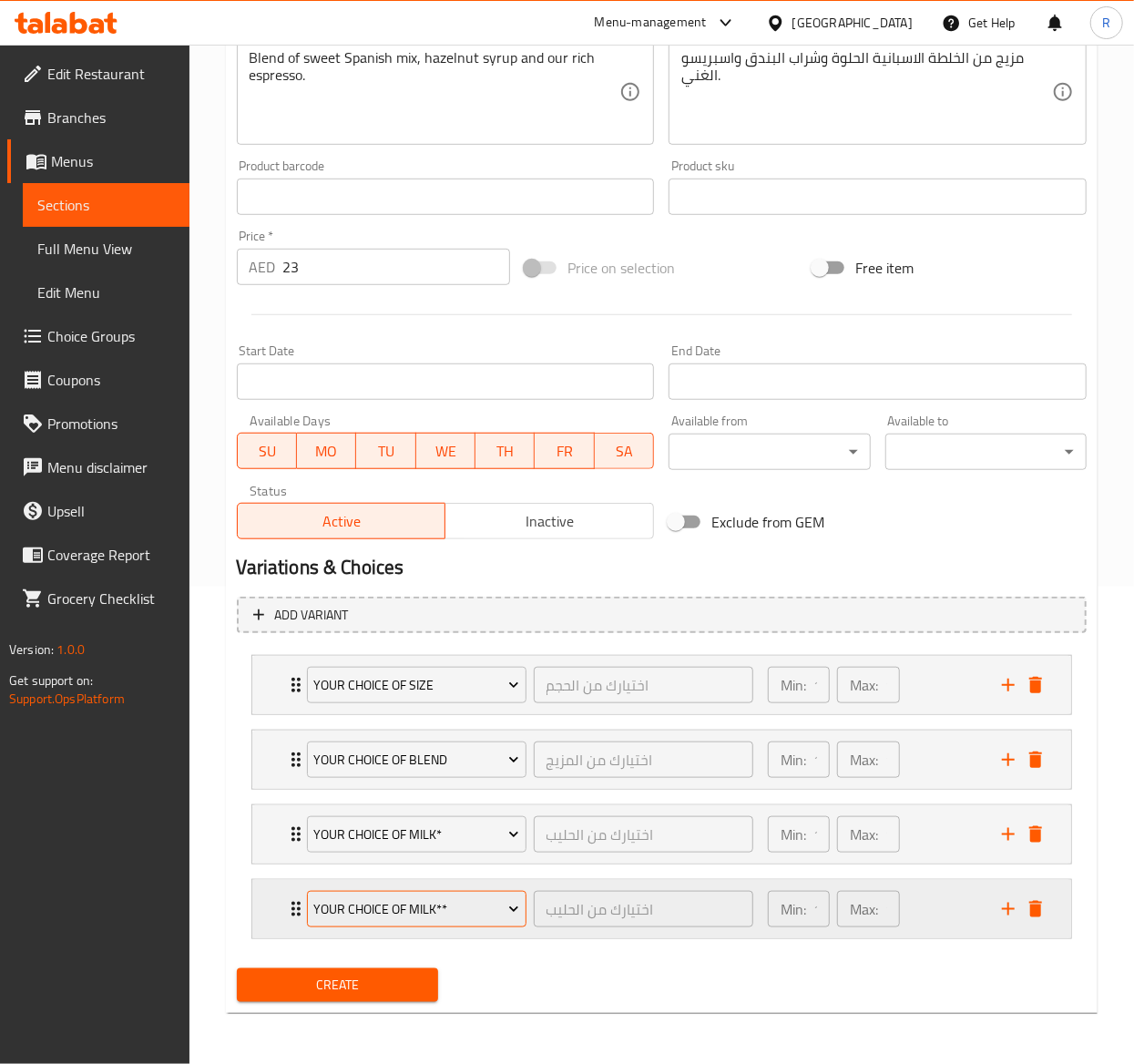
click at [471, 918] on span "Your Choice of Milk**" at bounding box center [416, 909] width 206 height 23
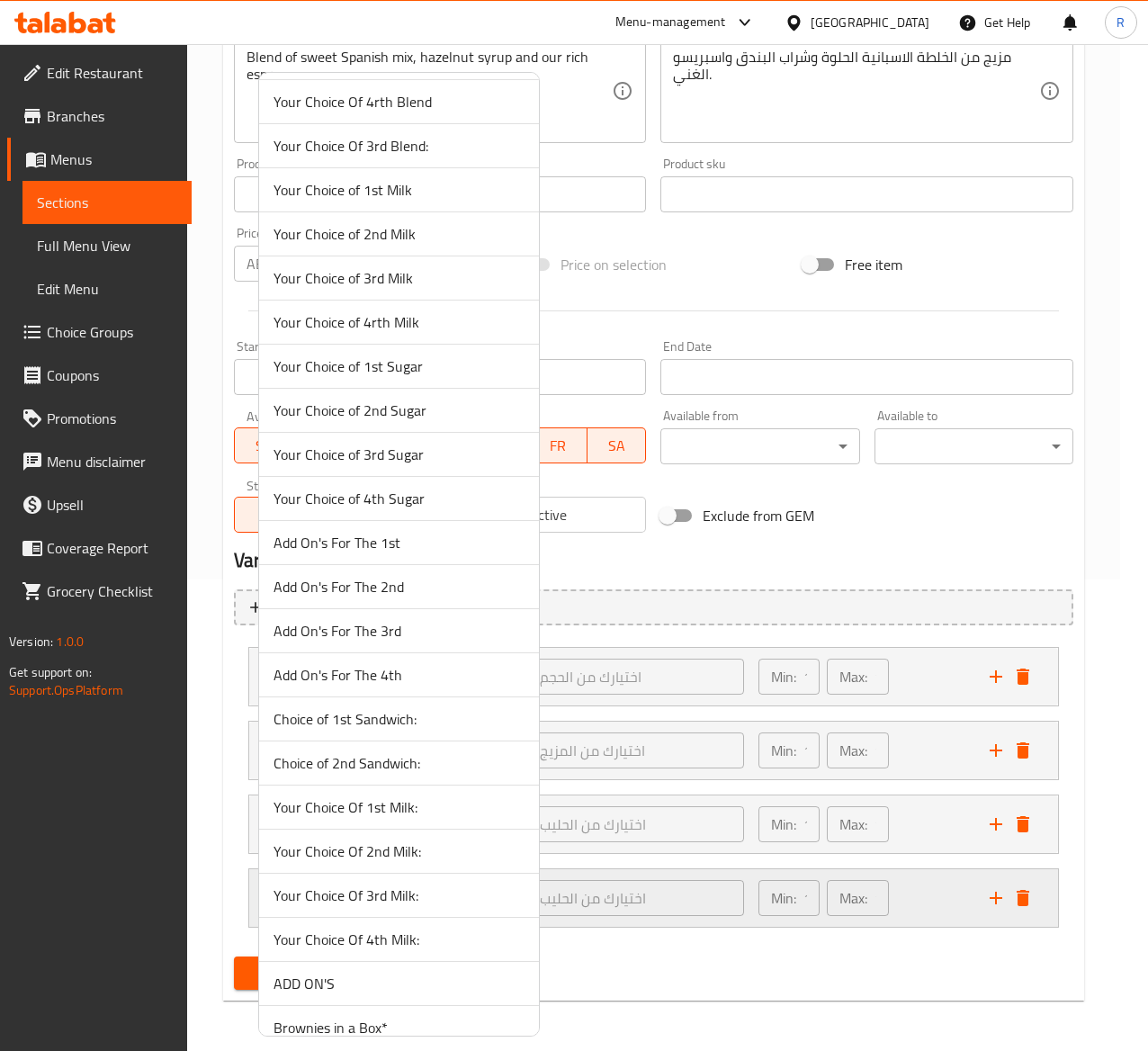
scroll to position [4297, 0]
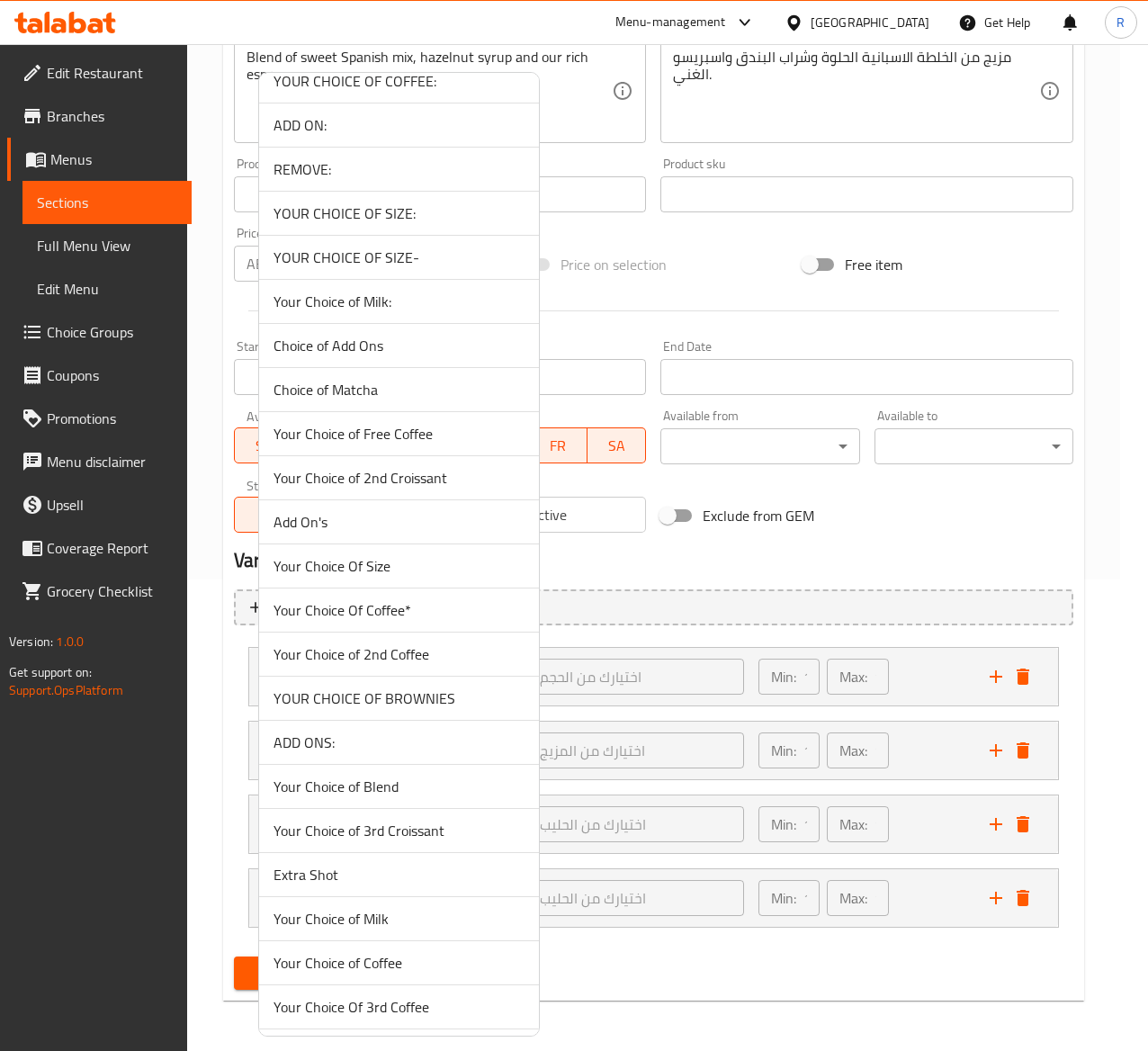
click at [371, 533] on span "Add On's" at bounding box center [399, 522] width 251 height 22
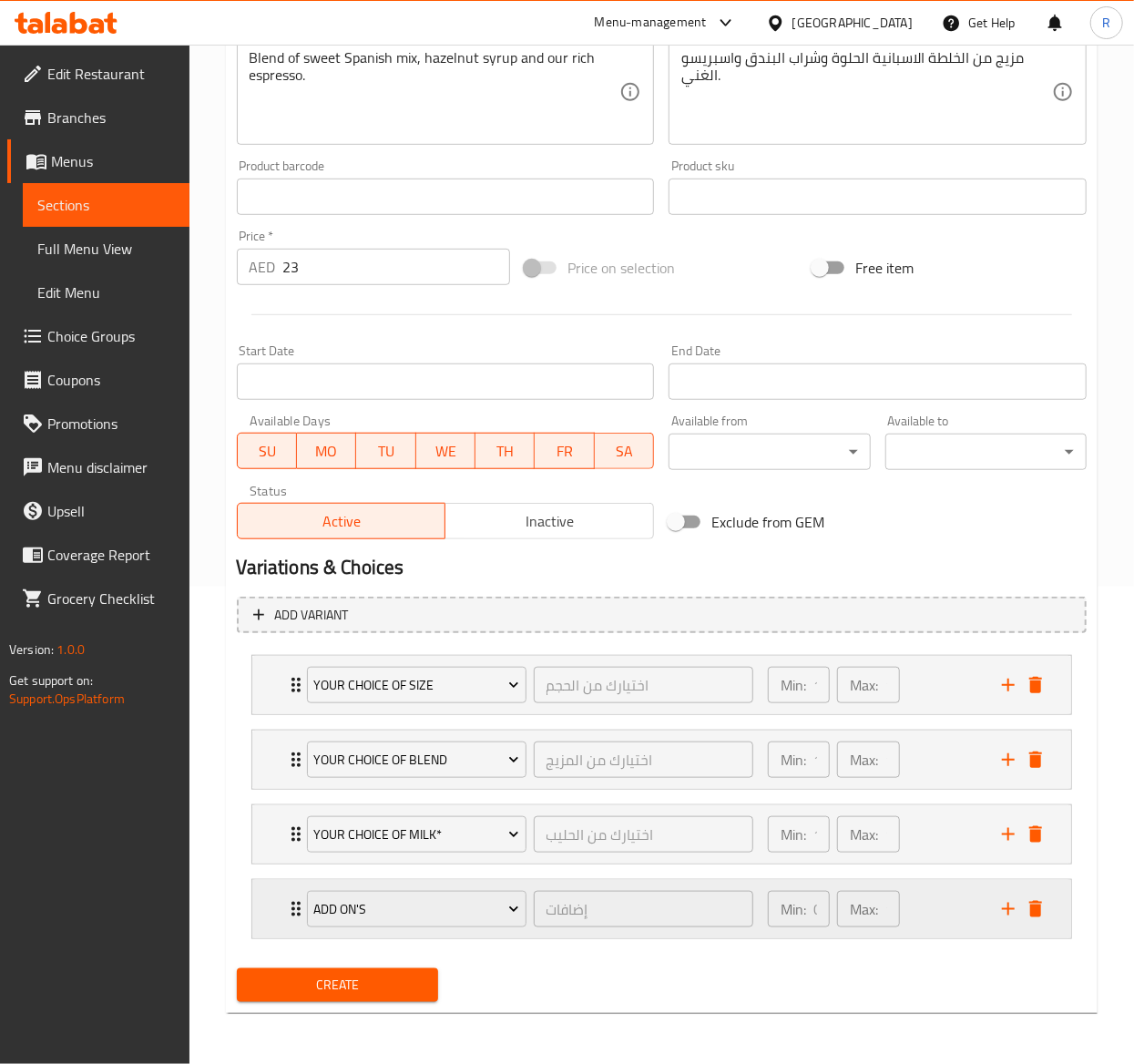
click at [296, 903] on div "Add On's إضافات ​" at bounding box center [530, 909] width 468 height 58
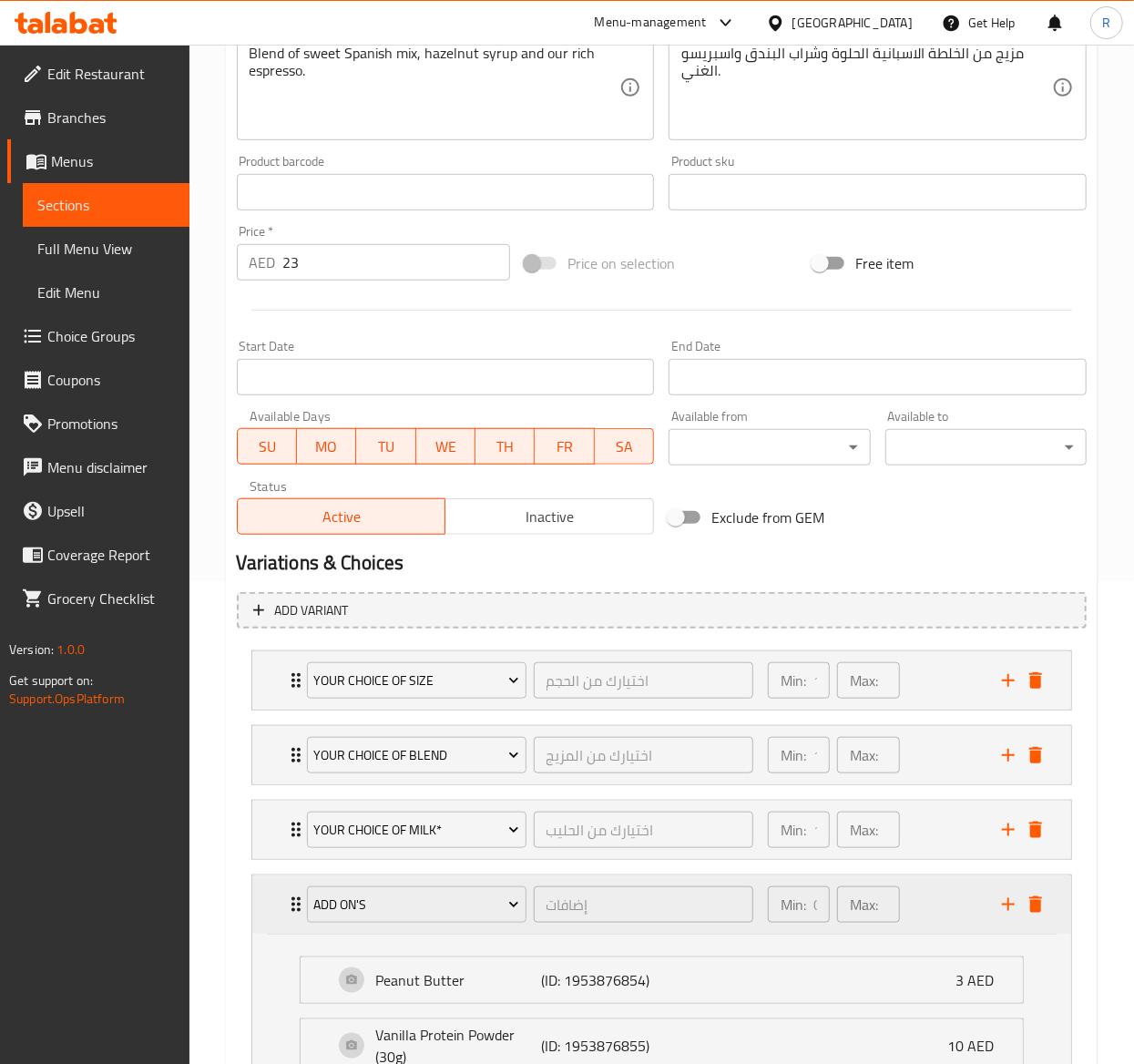
click at [296, 903] on div "Add On's إضافات ​" at bounding box center [530, 904] width 468 height 58
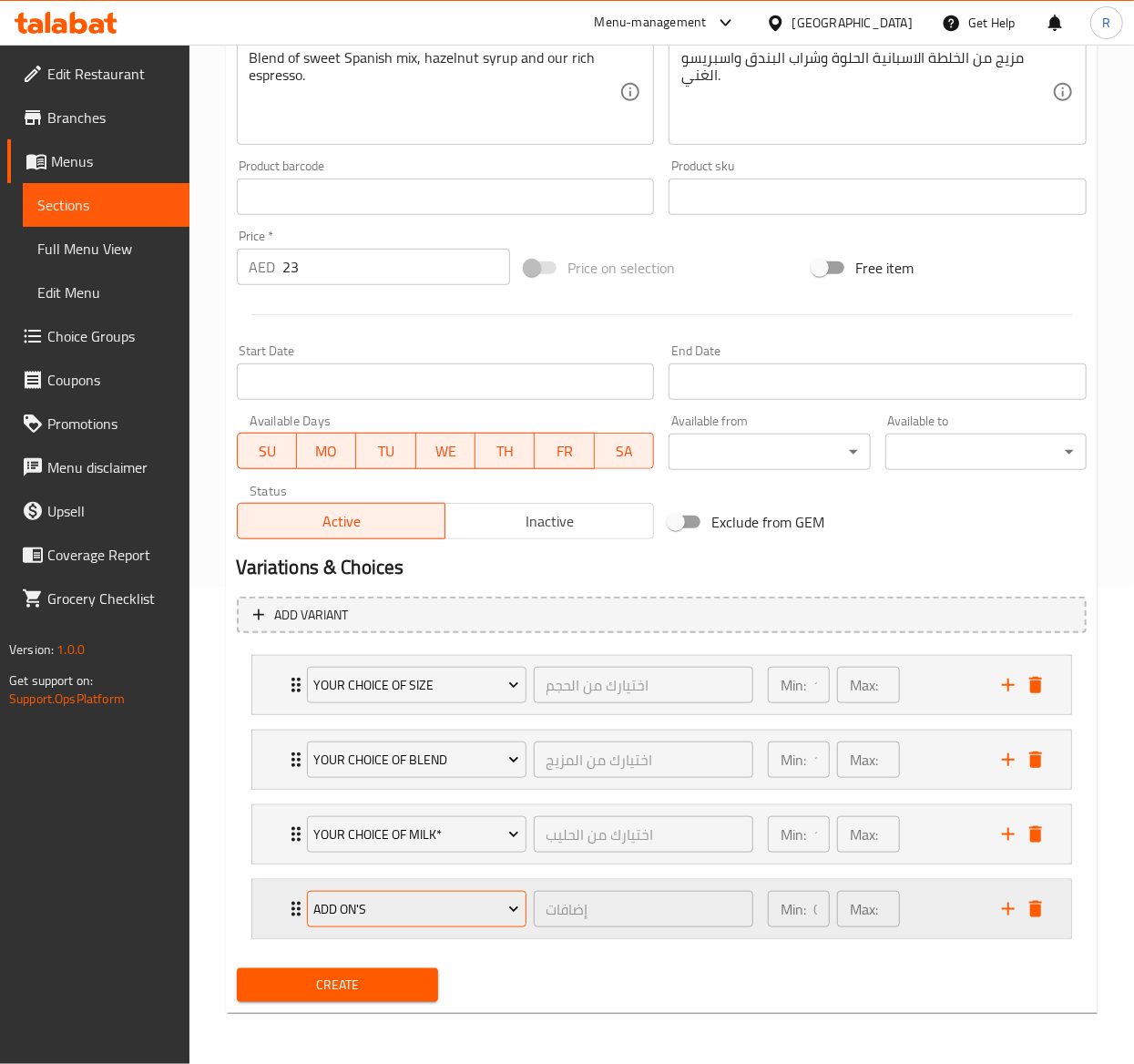
click at [361, 906] on span "Add On's" at bounding box center [416, 909] width 206 height 23
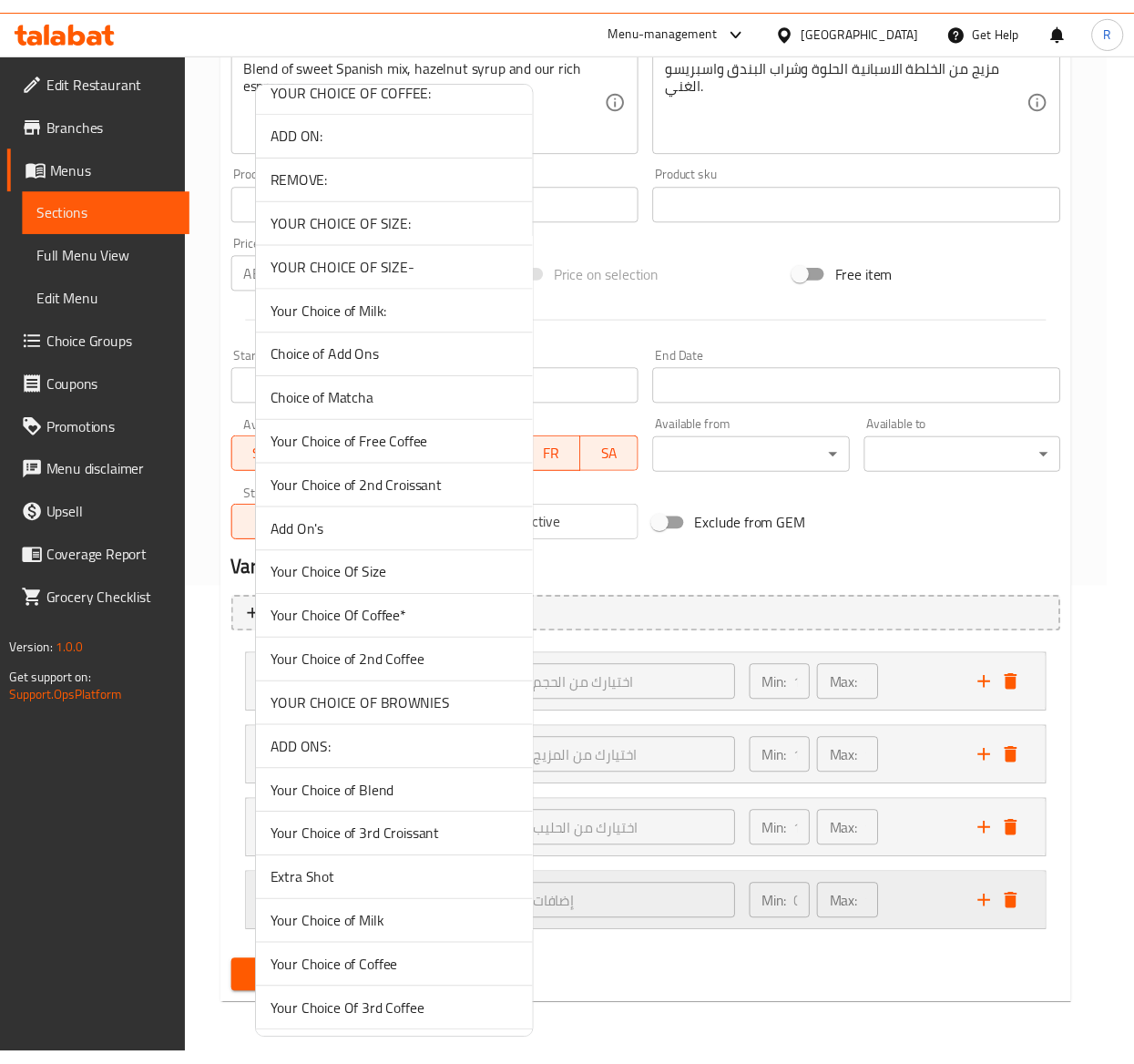
scroll to position [5025, 0]
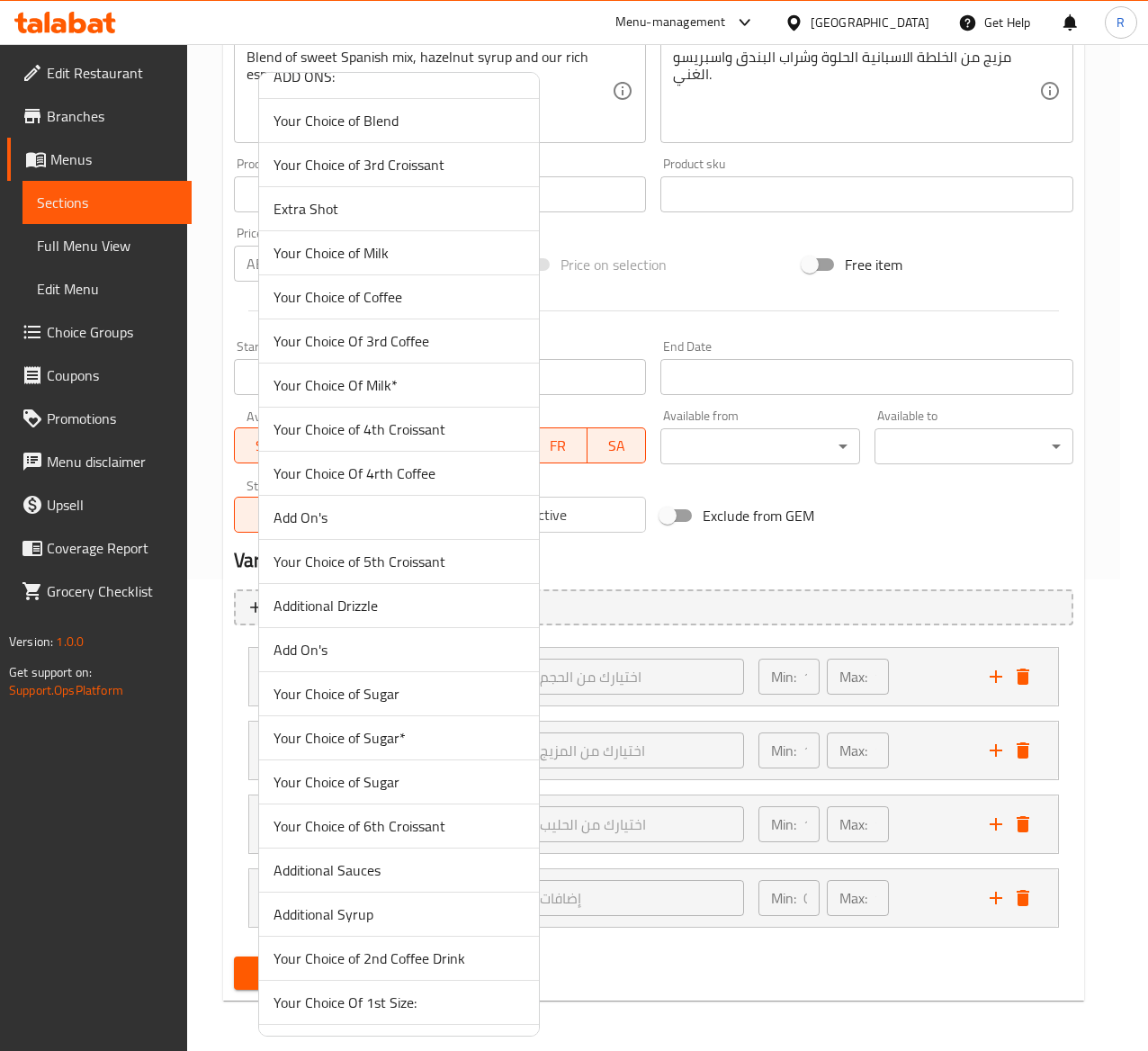
click at [365, 672] on li "Add On's" at bounding box center [399, 650] width 280 height 44
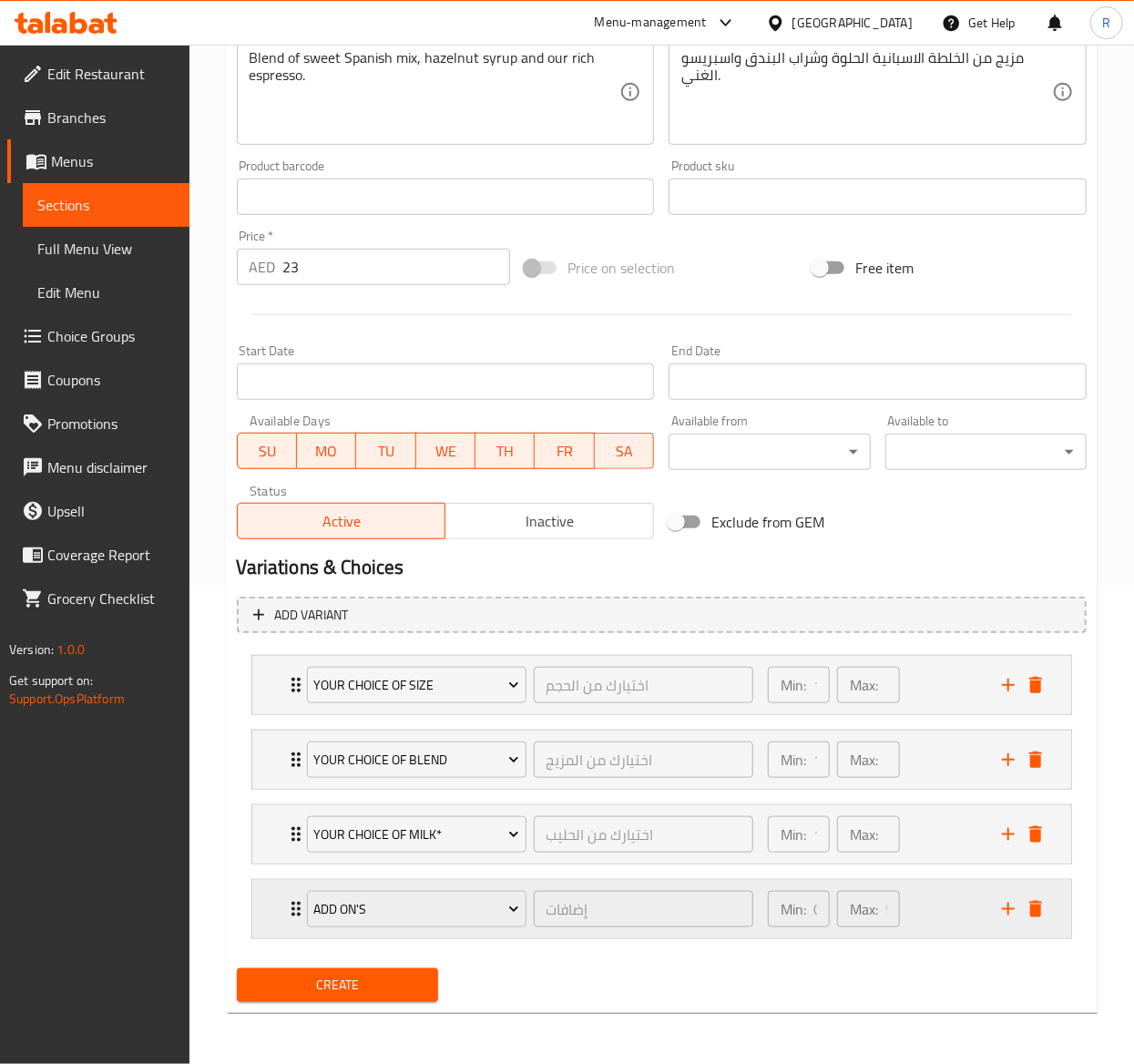
click at [285, 910] on icon "Expand" at bounding box center [296, 909] width 22 height 22
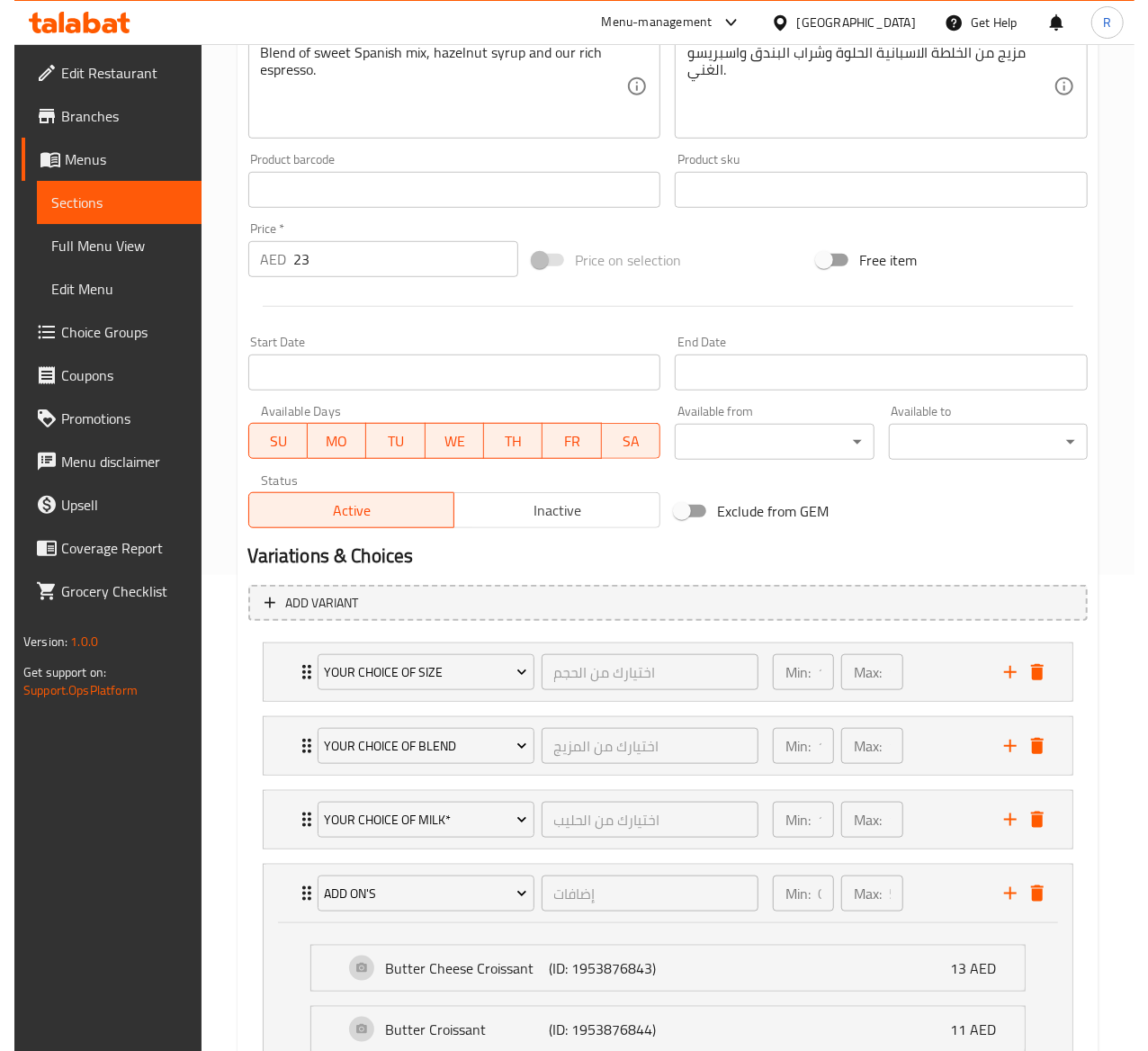
scroll to position [829, 0]
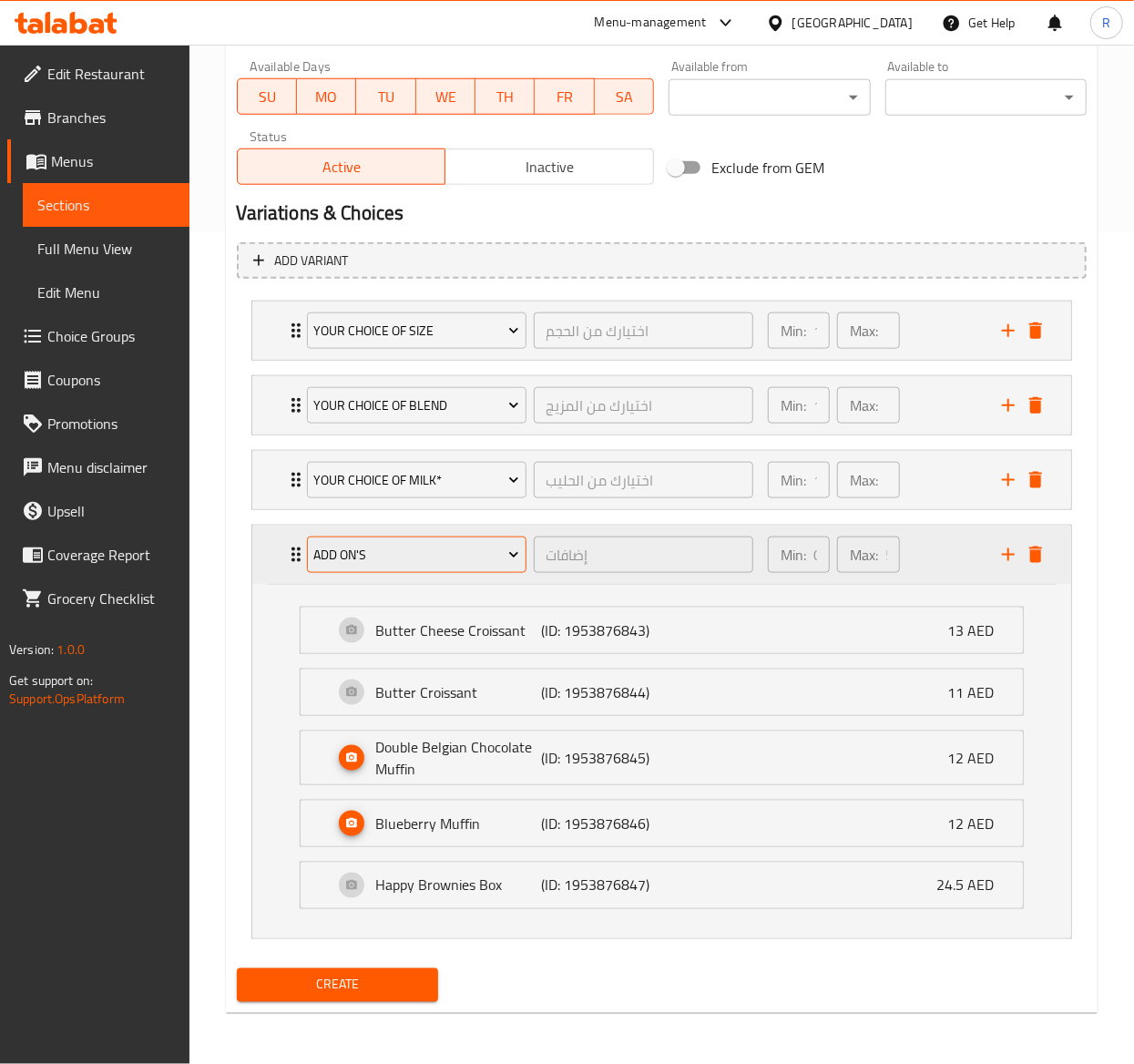
click at [413, 537] on button "Add On's" at bounding box center [416, 554] width 219 height 36
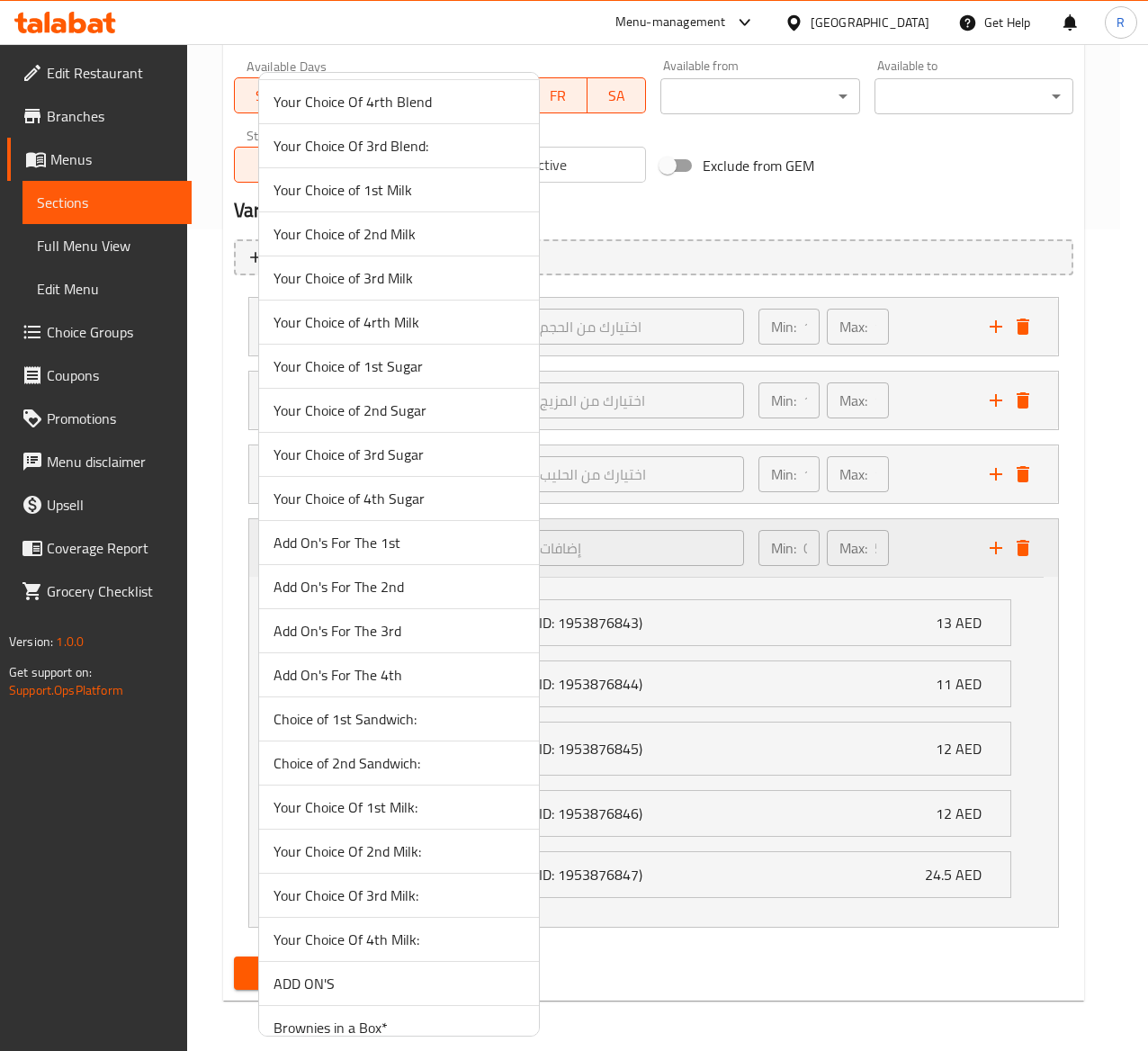
scroll to position [4297, 0]
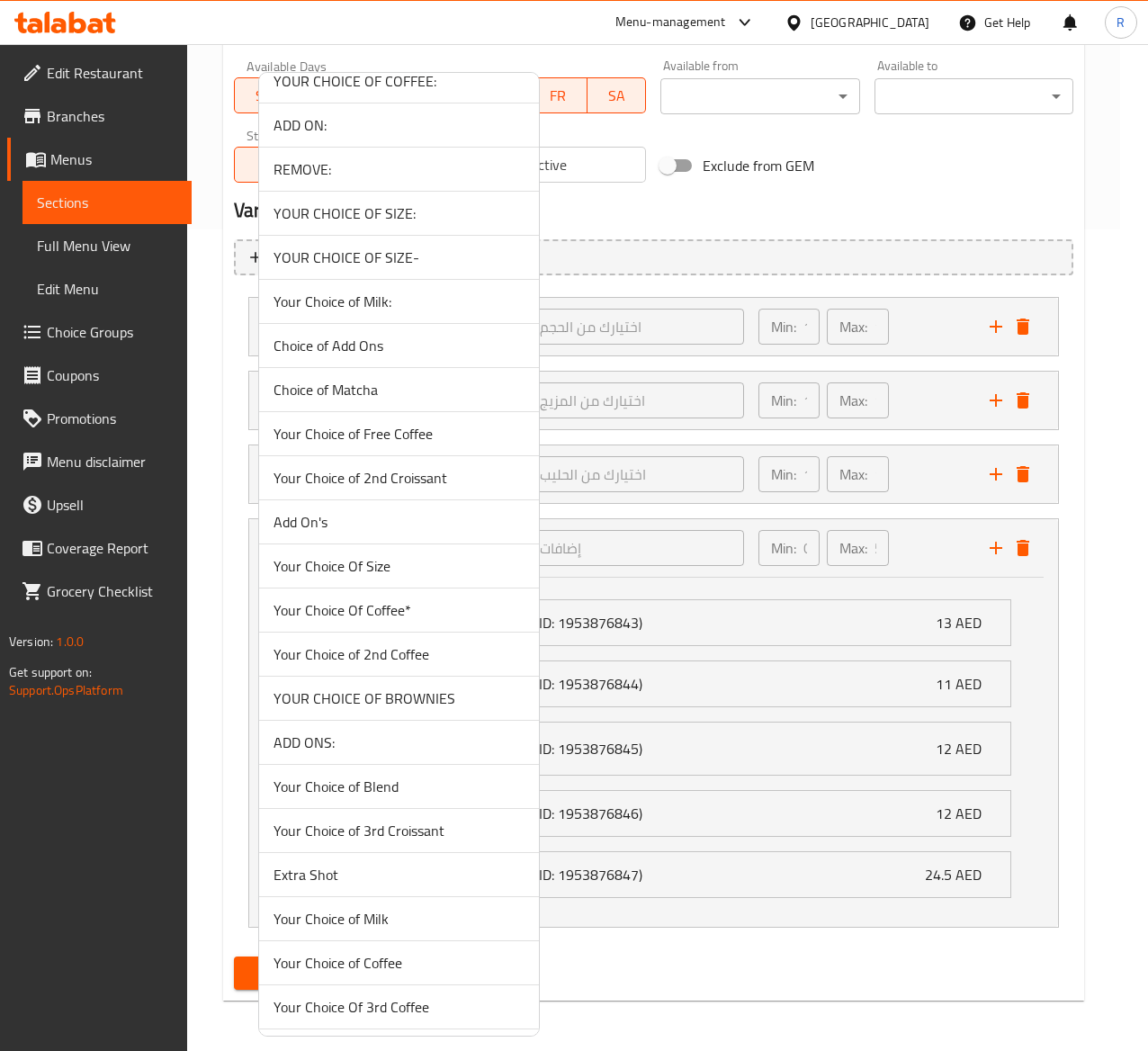
click at [386, 533] on span "Add On's" at bounding box center [399, 522] width 251 height 22
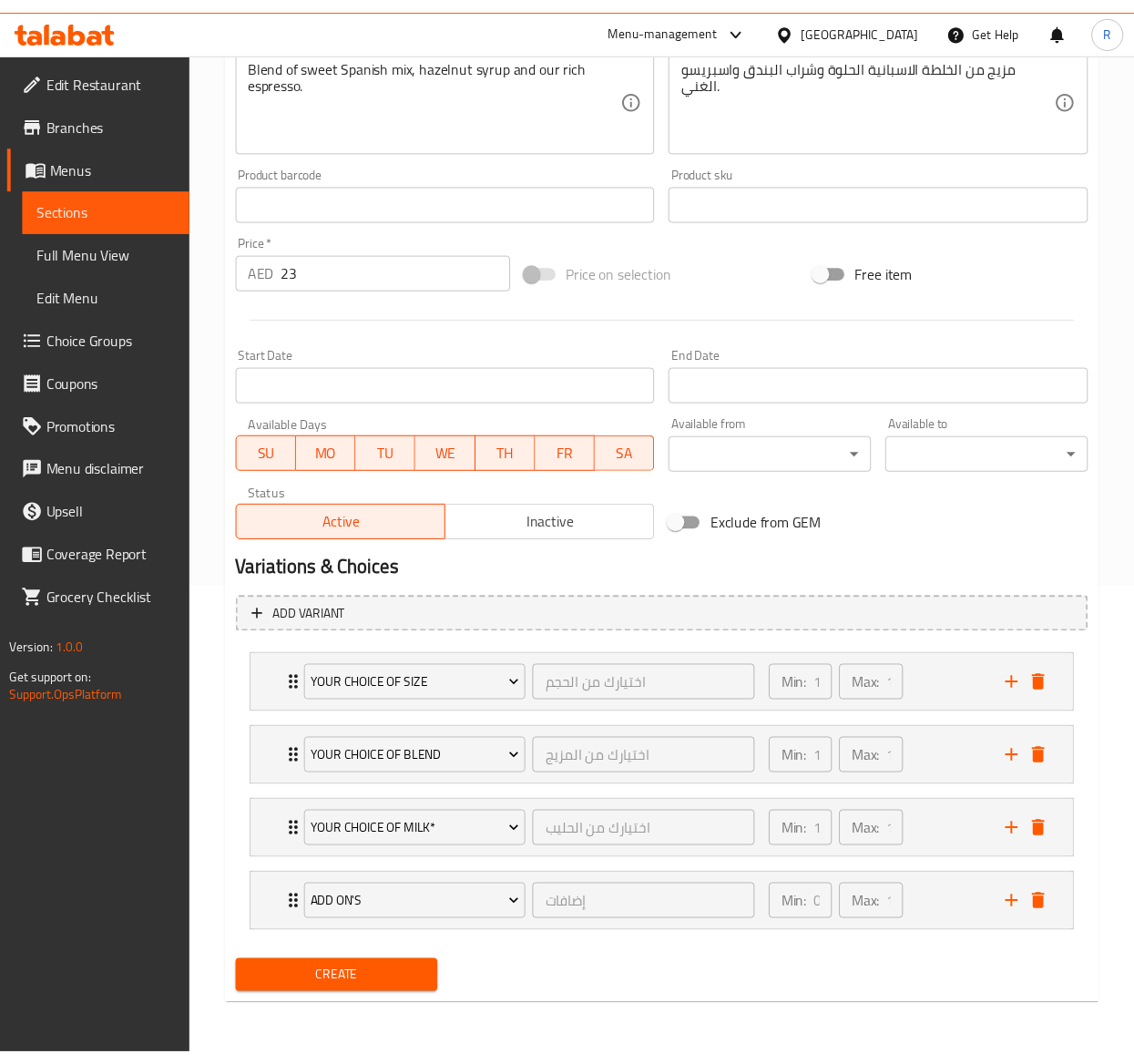
scroll to position [482, 0]
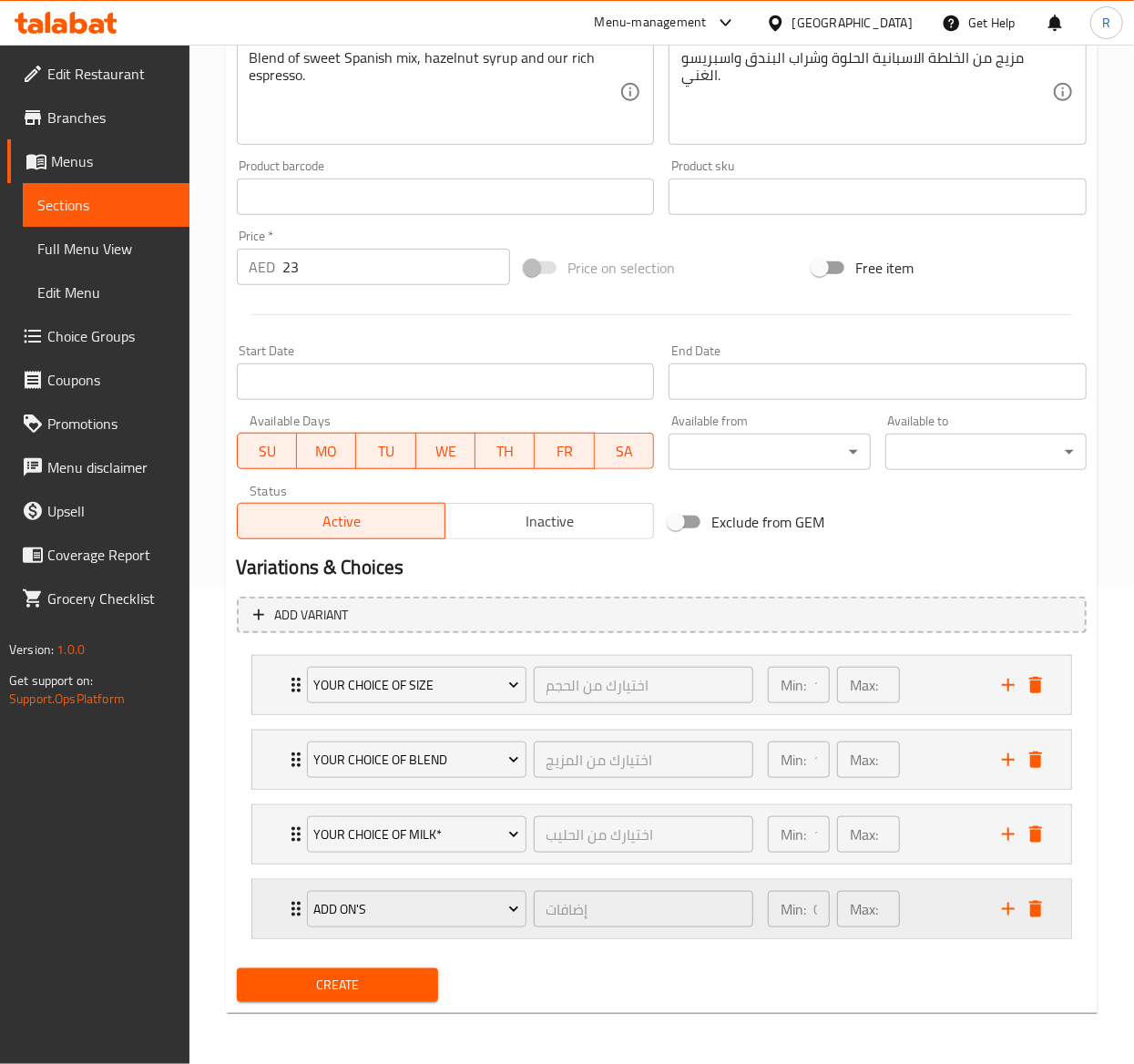
click at [278, 714] on div "Add On's إضافات ​ Min: 0 ​ Max: 1 ​" at bounding box center [661, 685] width 819 height 58
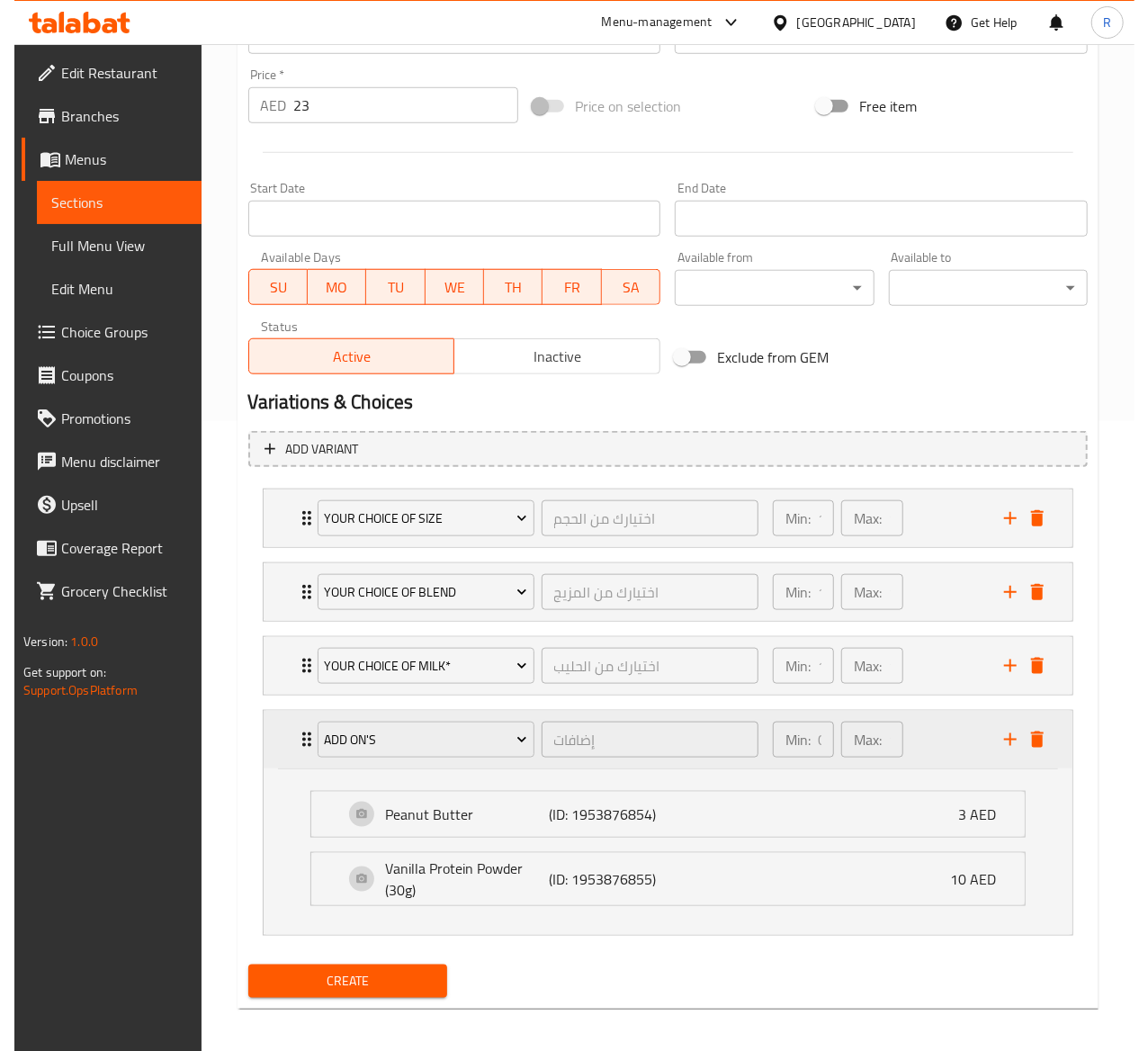
scroll to position [644, 0]
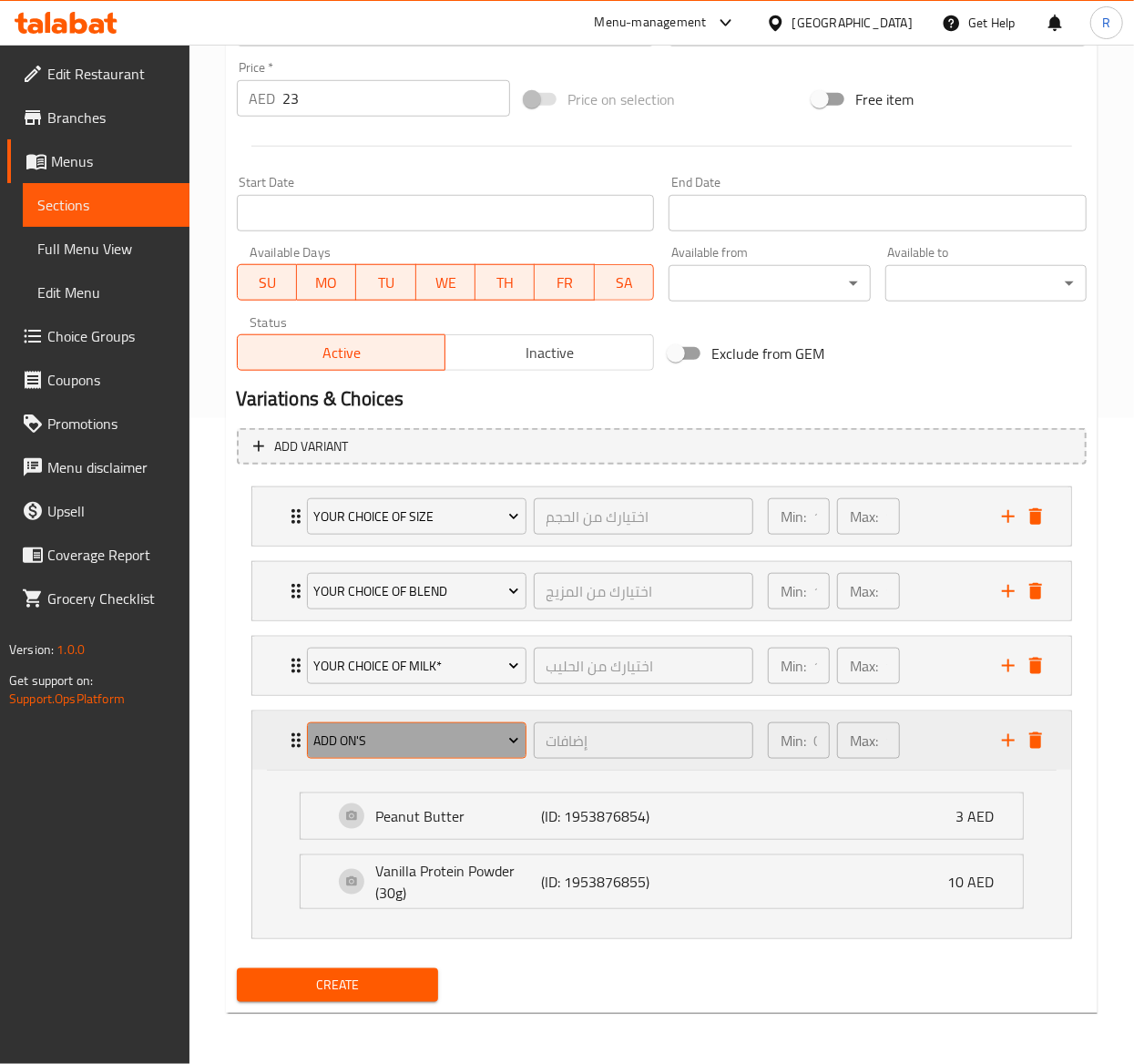
click at [380, 739] on span "Add On's" at bounding box center [416, 741] width 206 height 23
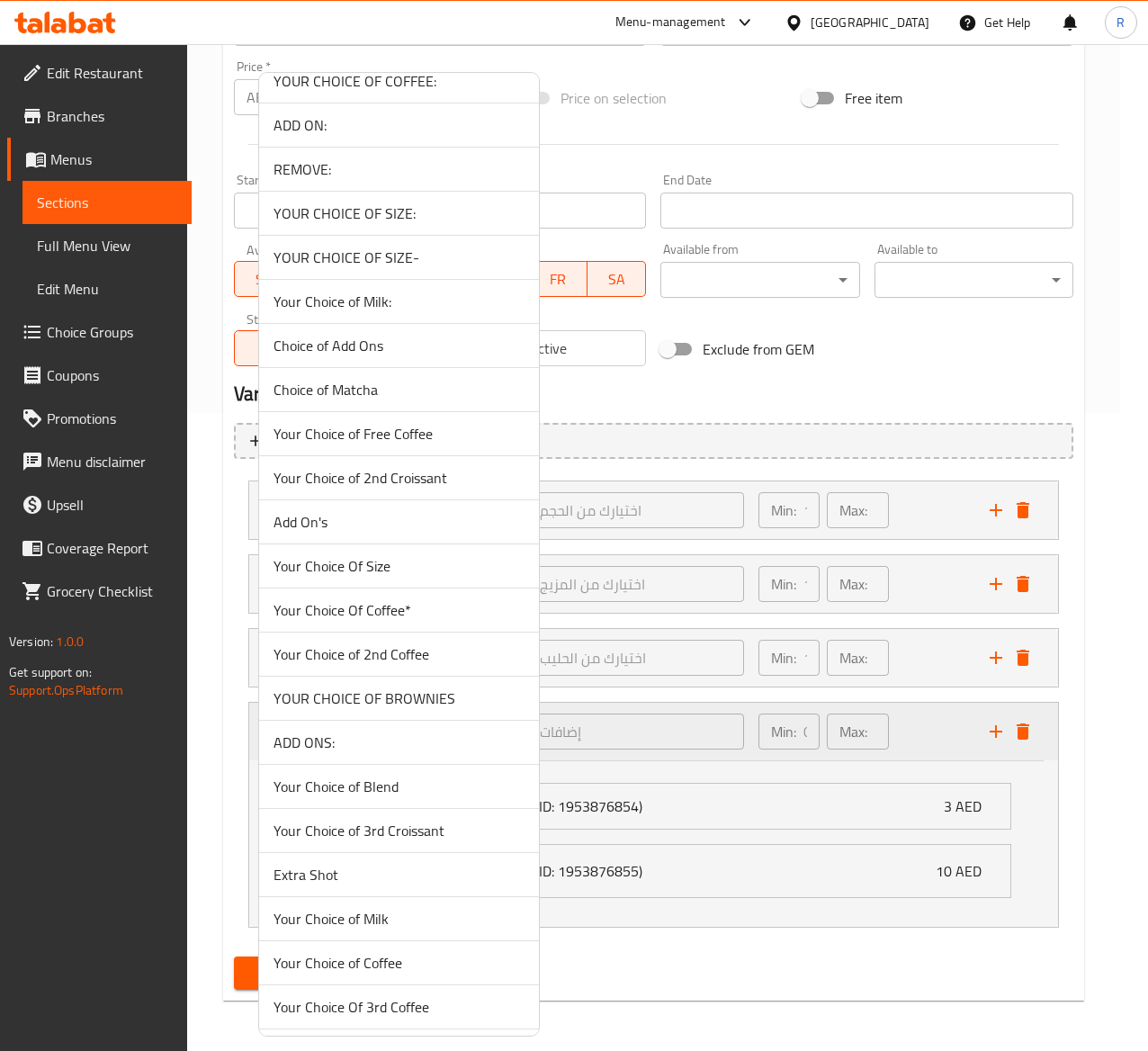
scroll to position [4963, 0]
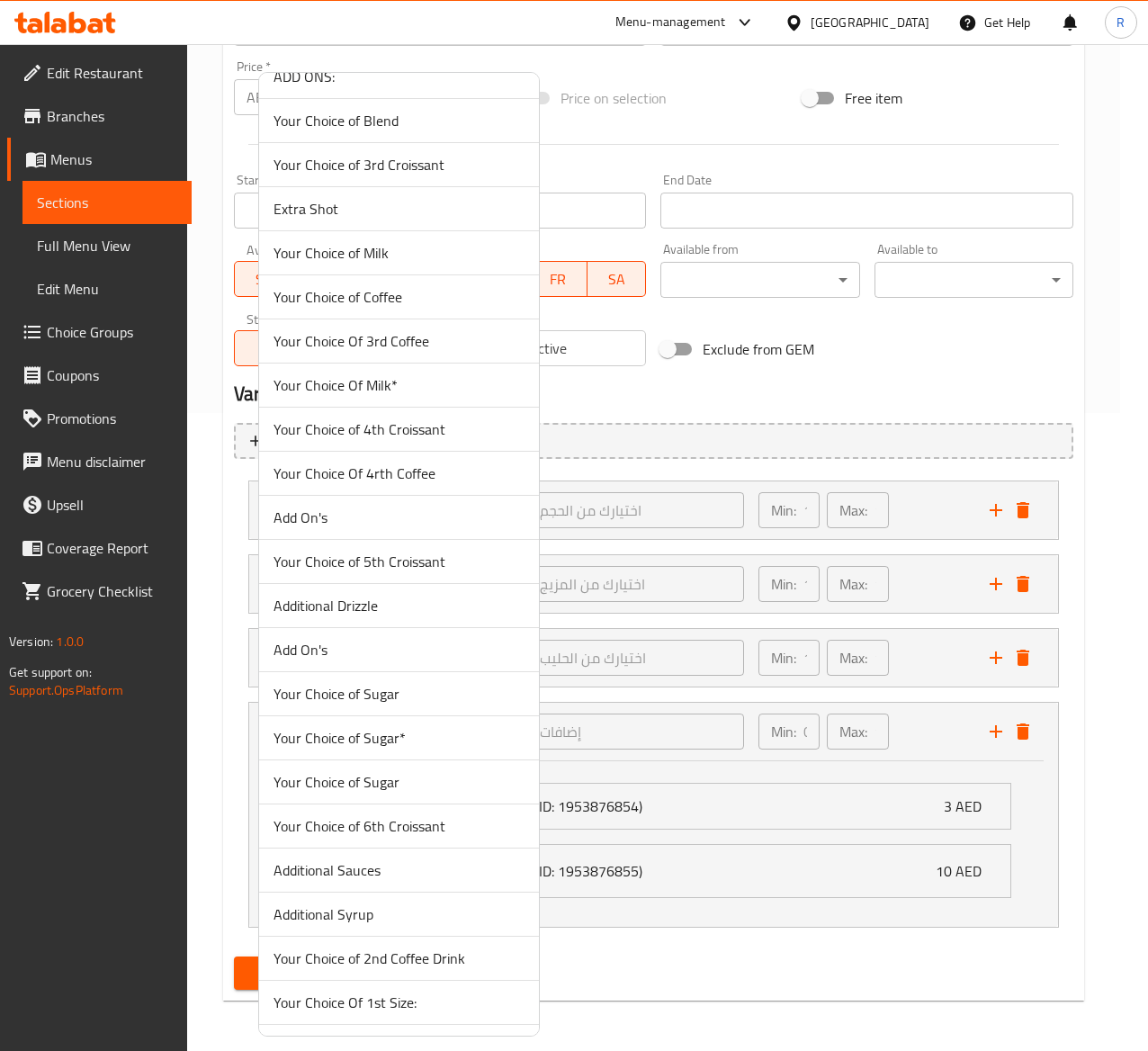
click at [381, 528] on span "Add On's" at bounding box center [399, 517] width 251 height 22
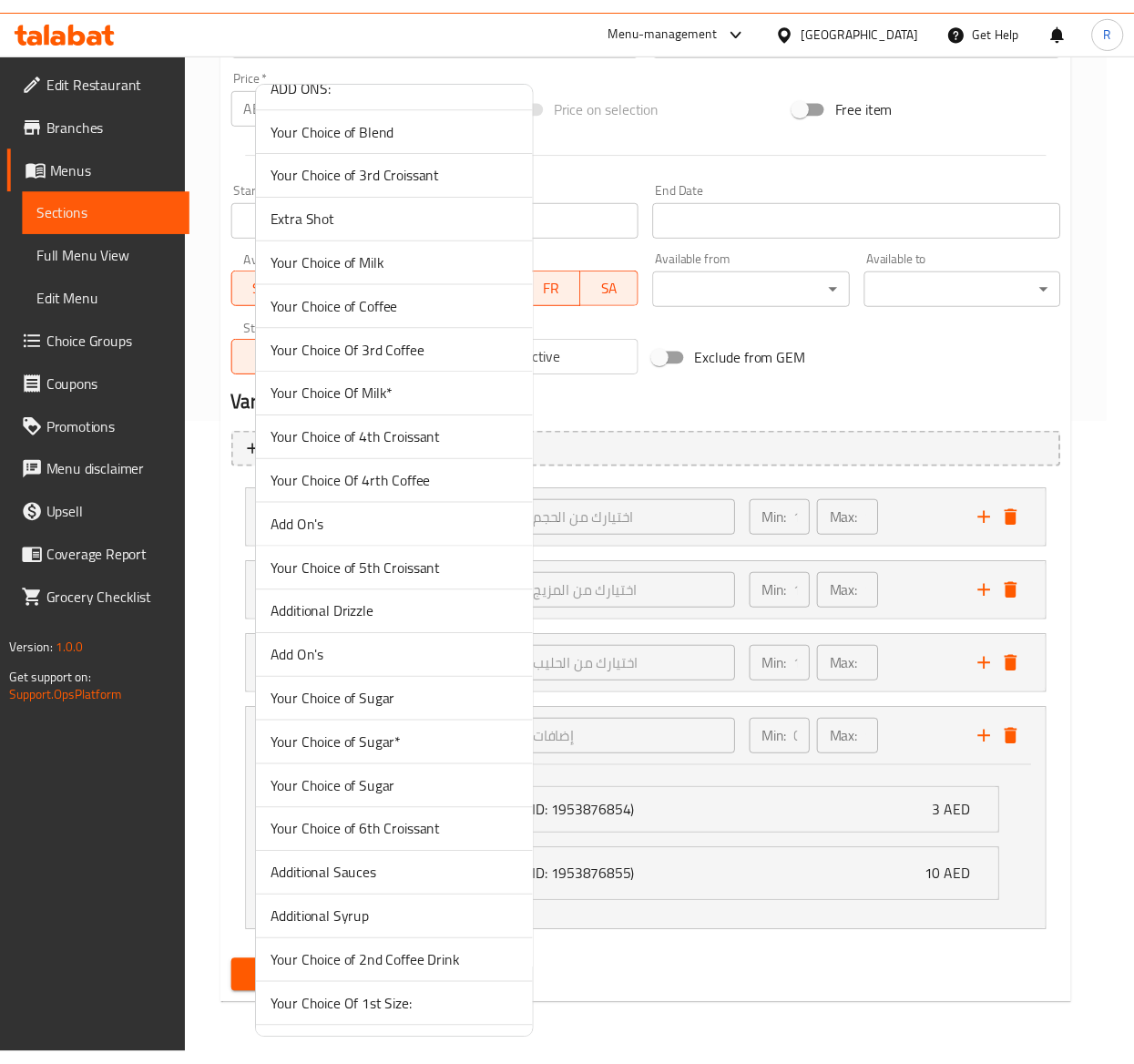
scroll to position [482, 0]
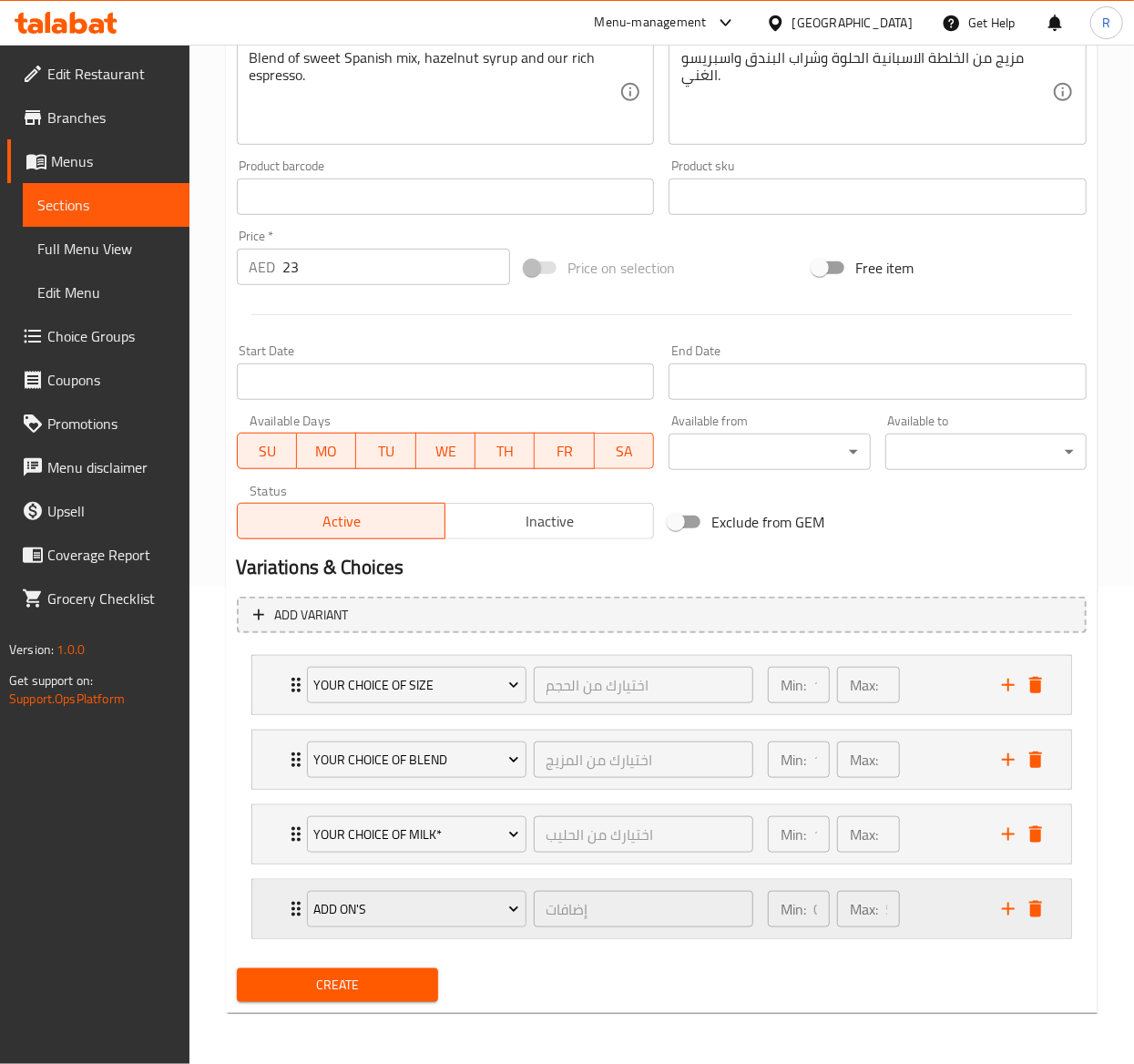
click at [291, 899] on icon "Expand" at bounding box center [296, 909] width 22 height 22
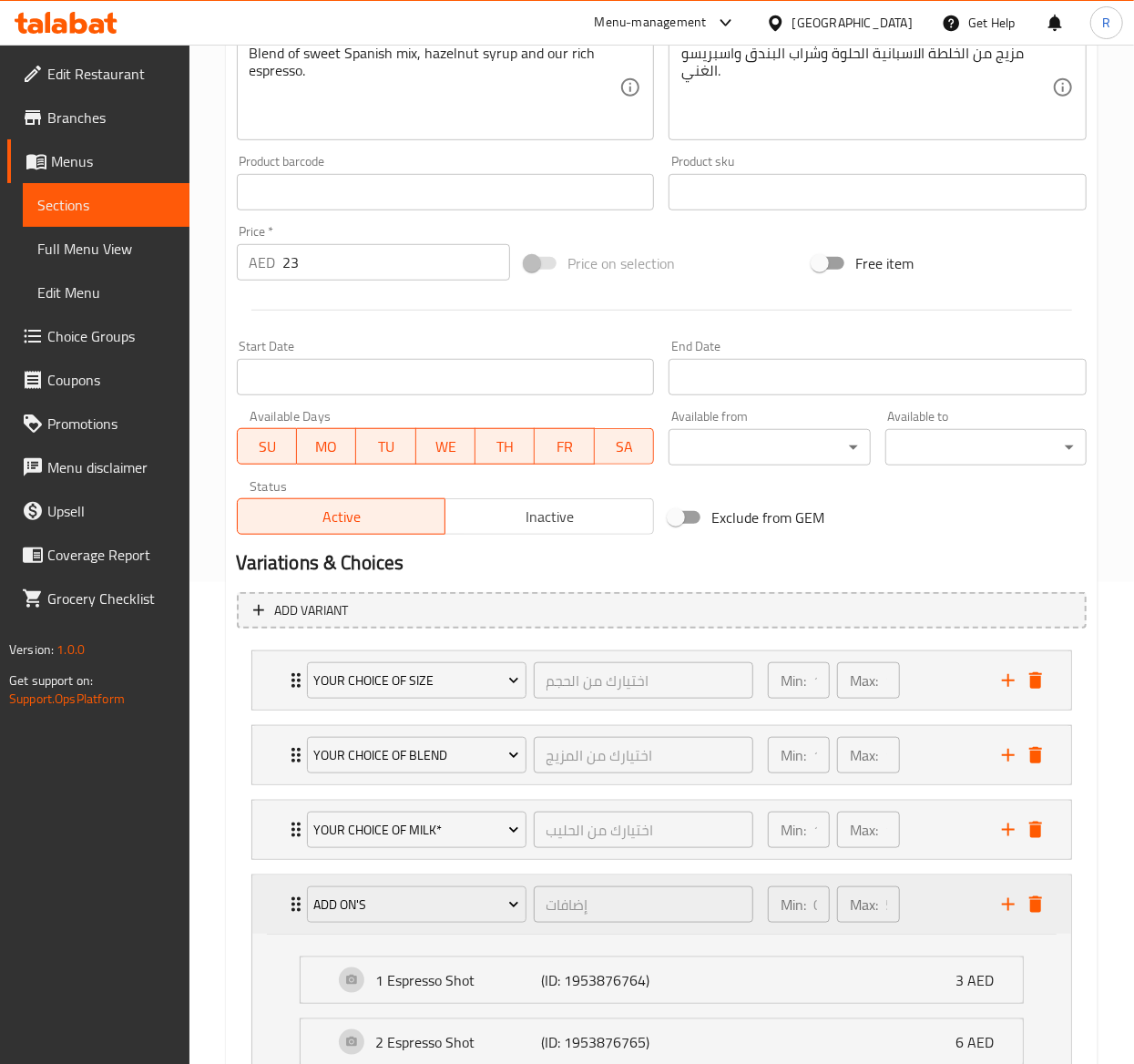
scroll to position [652, 0]
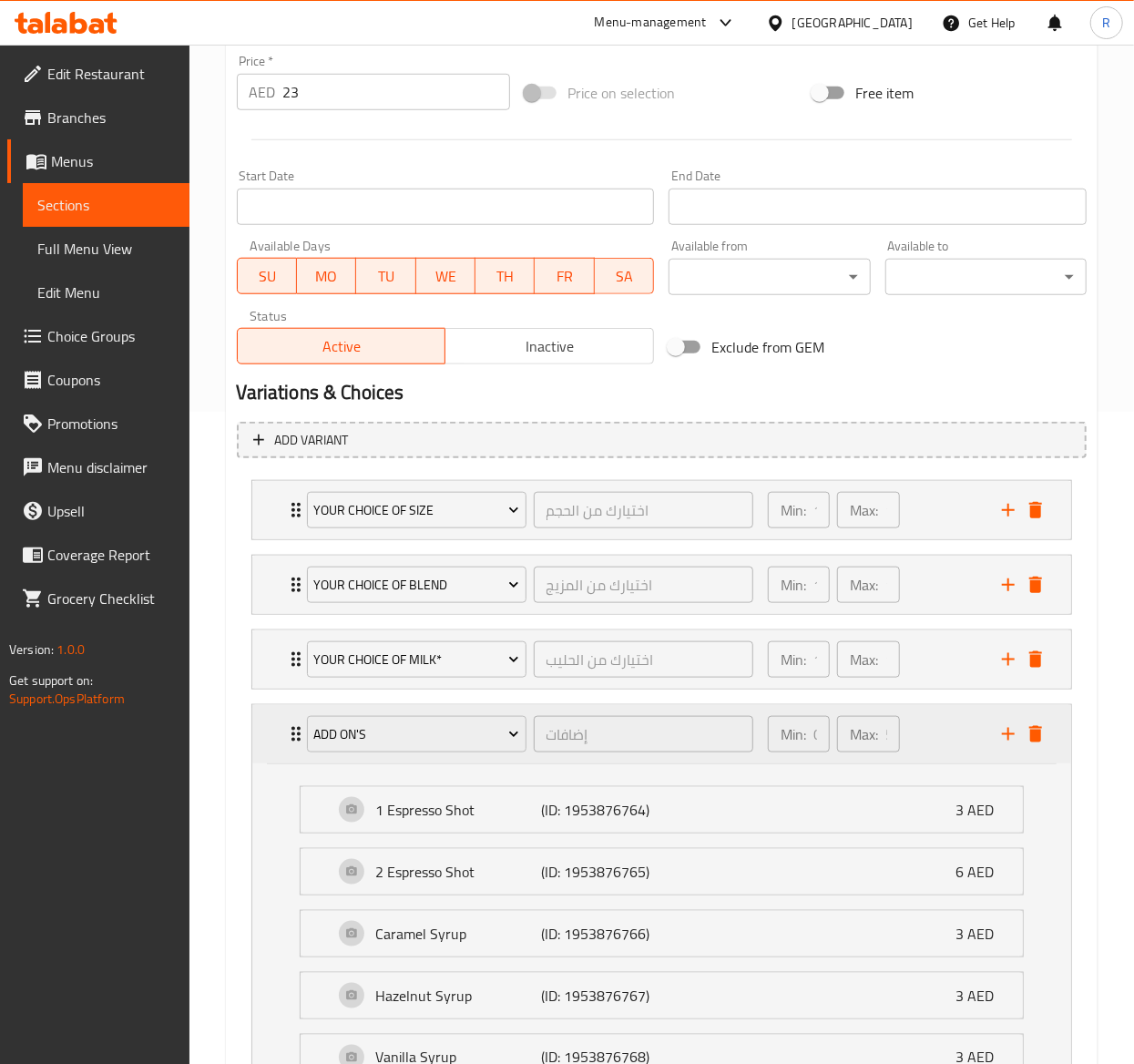
click at [286, 742] on icon "Expand" at bounding box center [296, 735] width 22 height 22
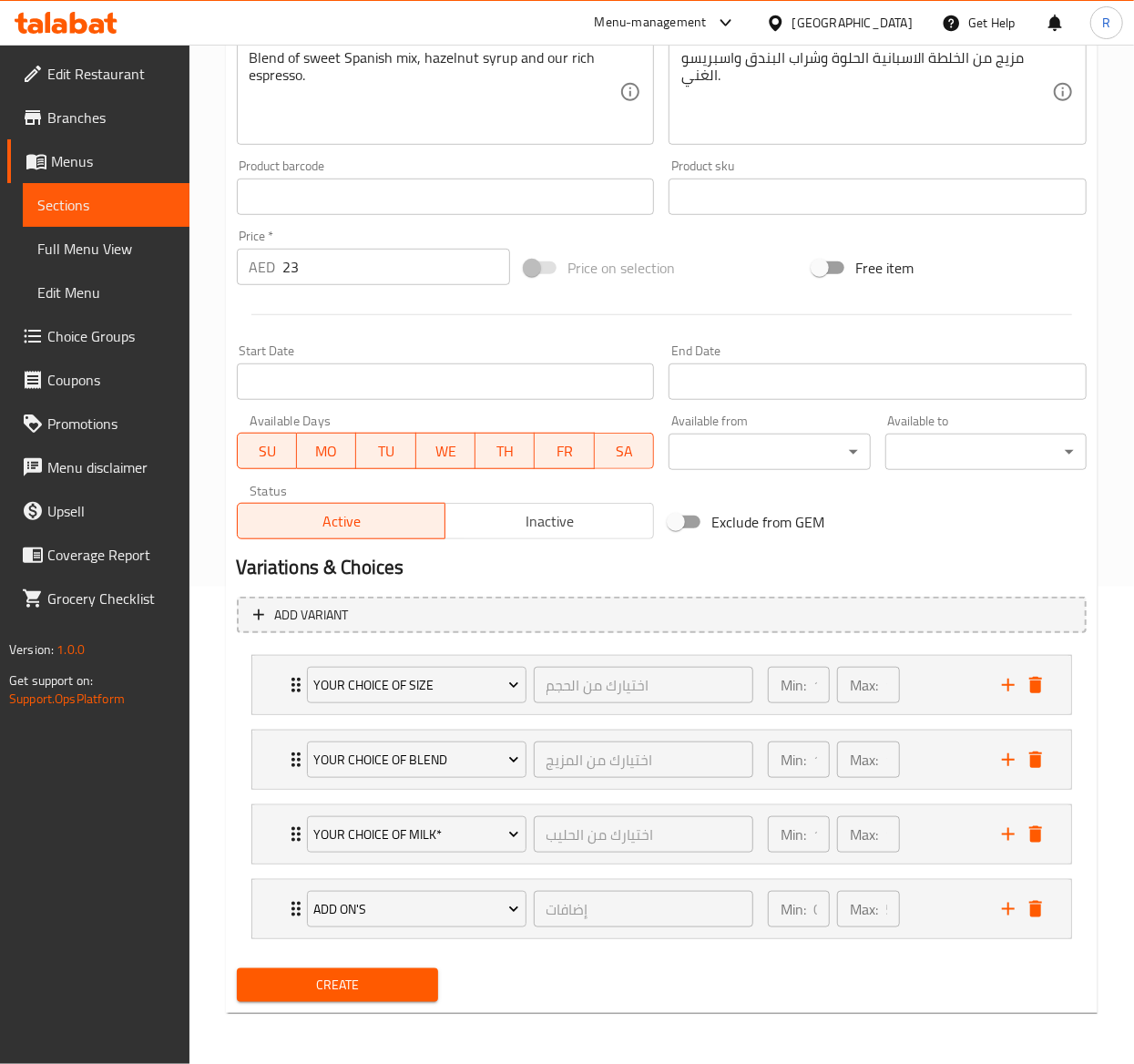
scroll to position [482, 0]
click at [995, 925] on div "Add On's إضافات ​ Min: 0 ​ Max: 5 ​" at bounding box center [650, 909] width 702 height 51
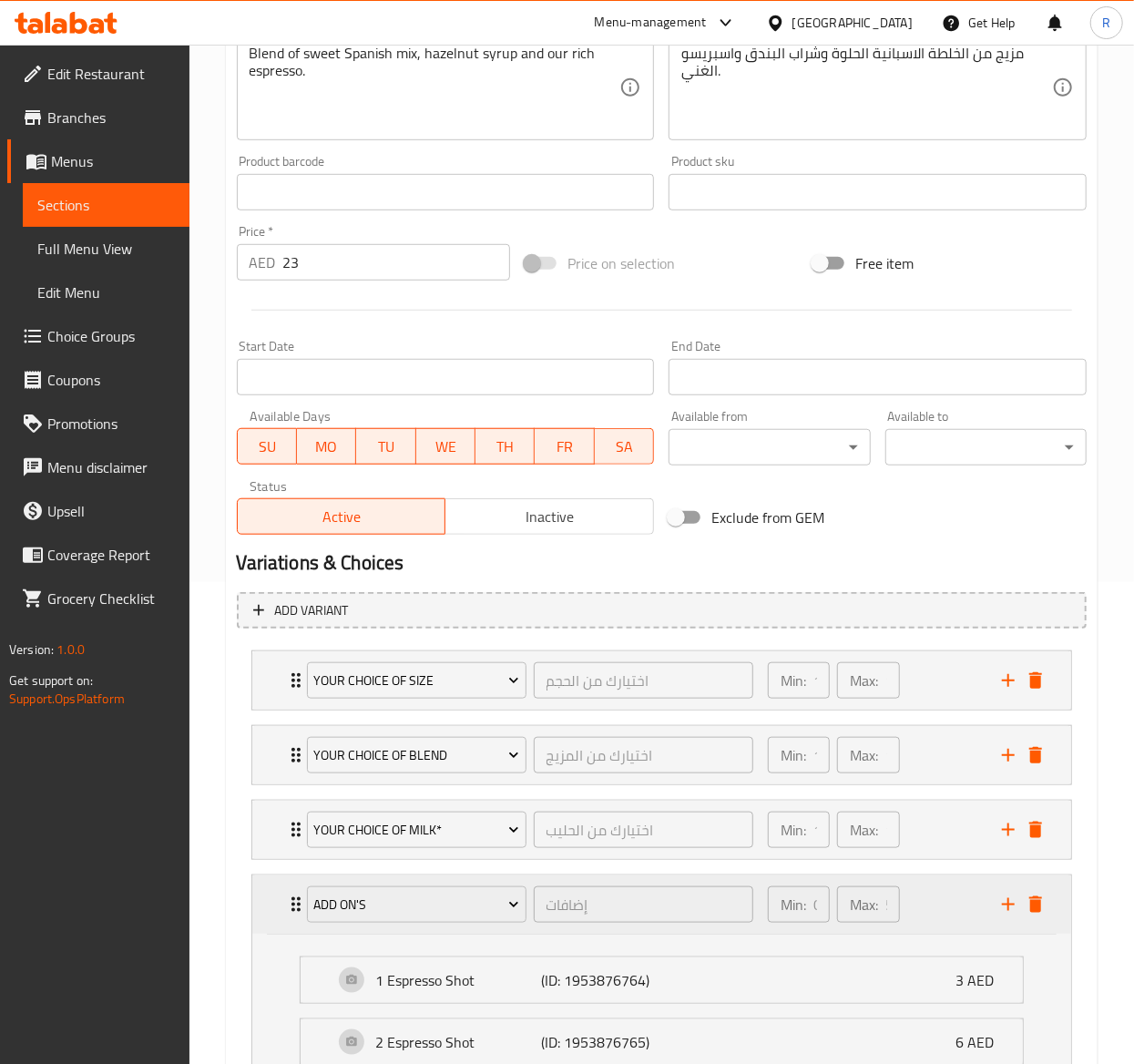
scroll to position [652, 0]
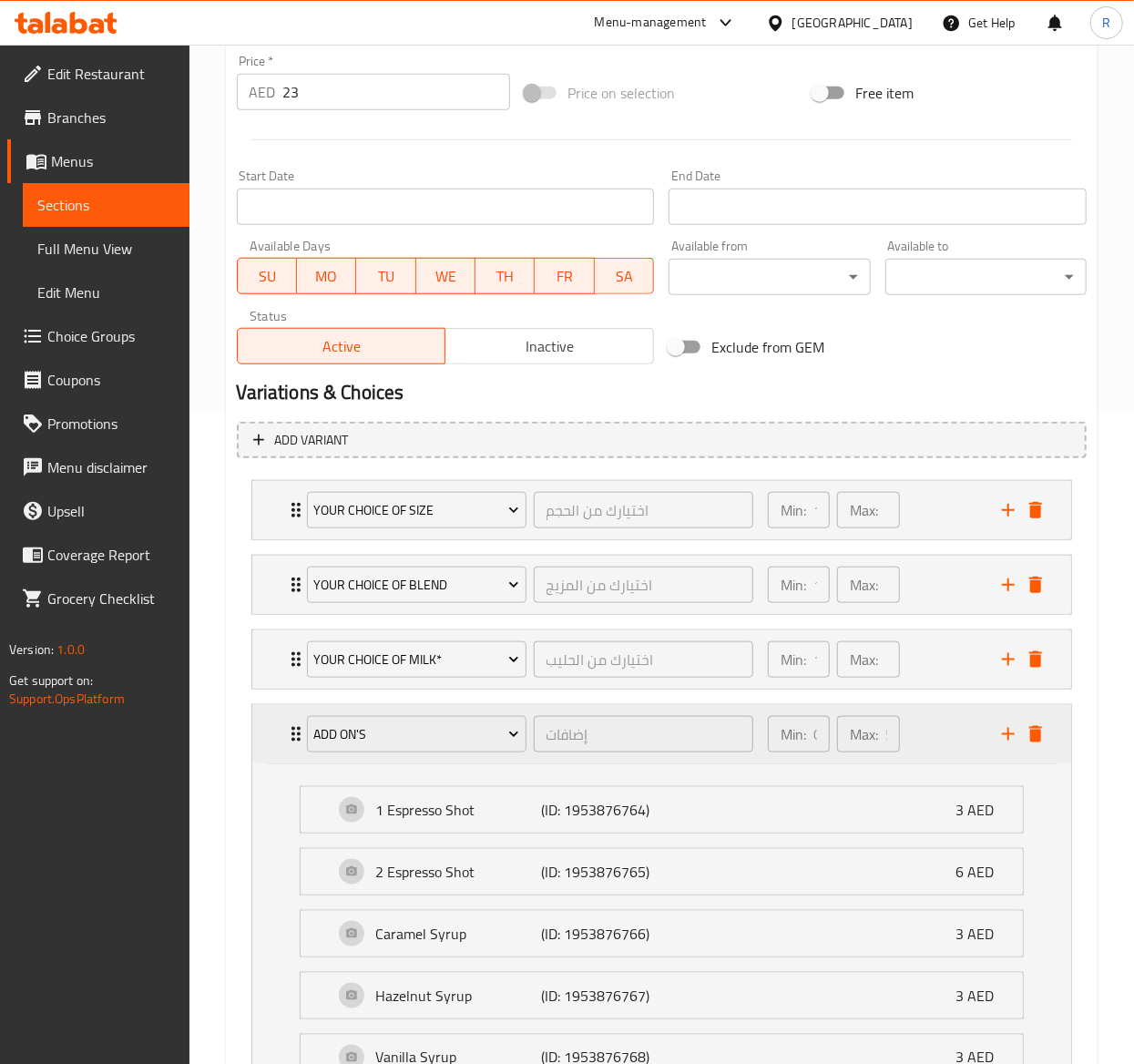
click at [297, 728] on div "Add On's إضافات ​" at bounding box center [530, 734] width 468 height 58
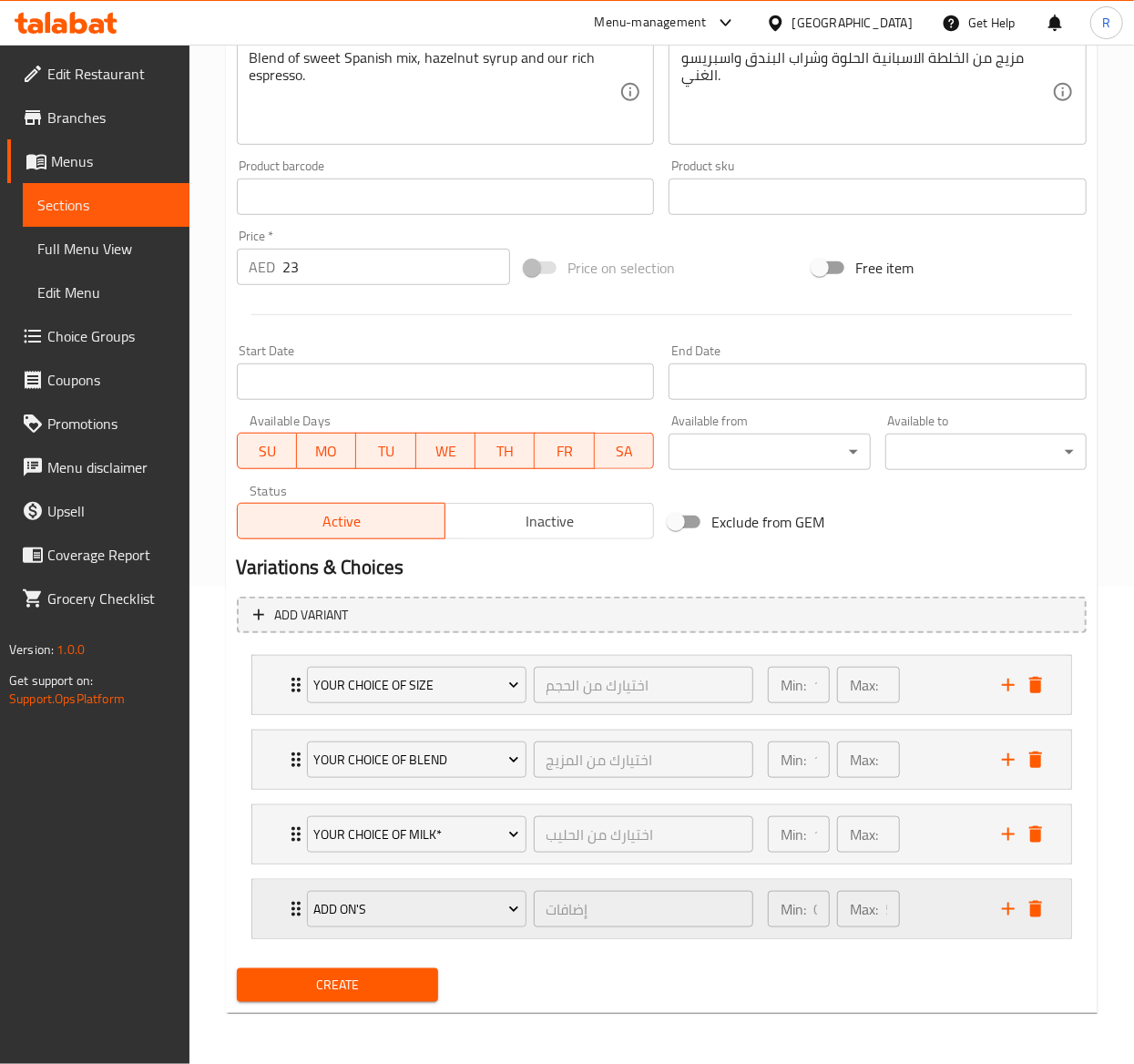
click at [1007, 909] on icon "add" at bounding box center [1008, 909] width 13 height 13
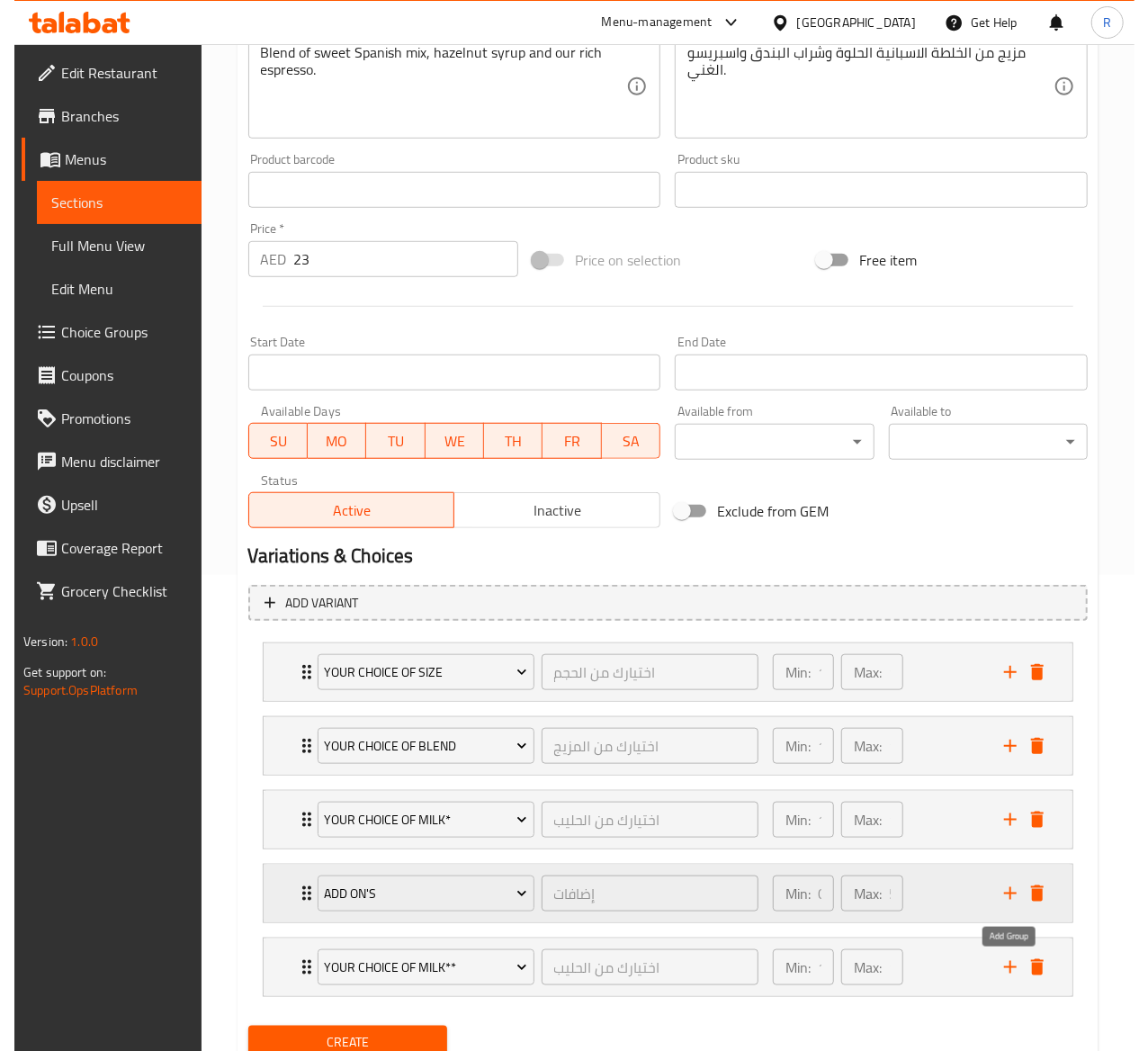
scroll to position [551, 0]
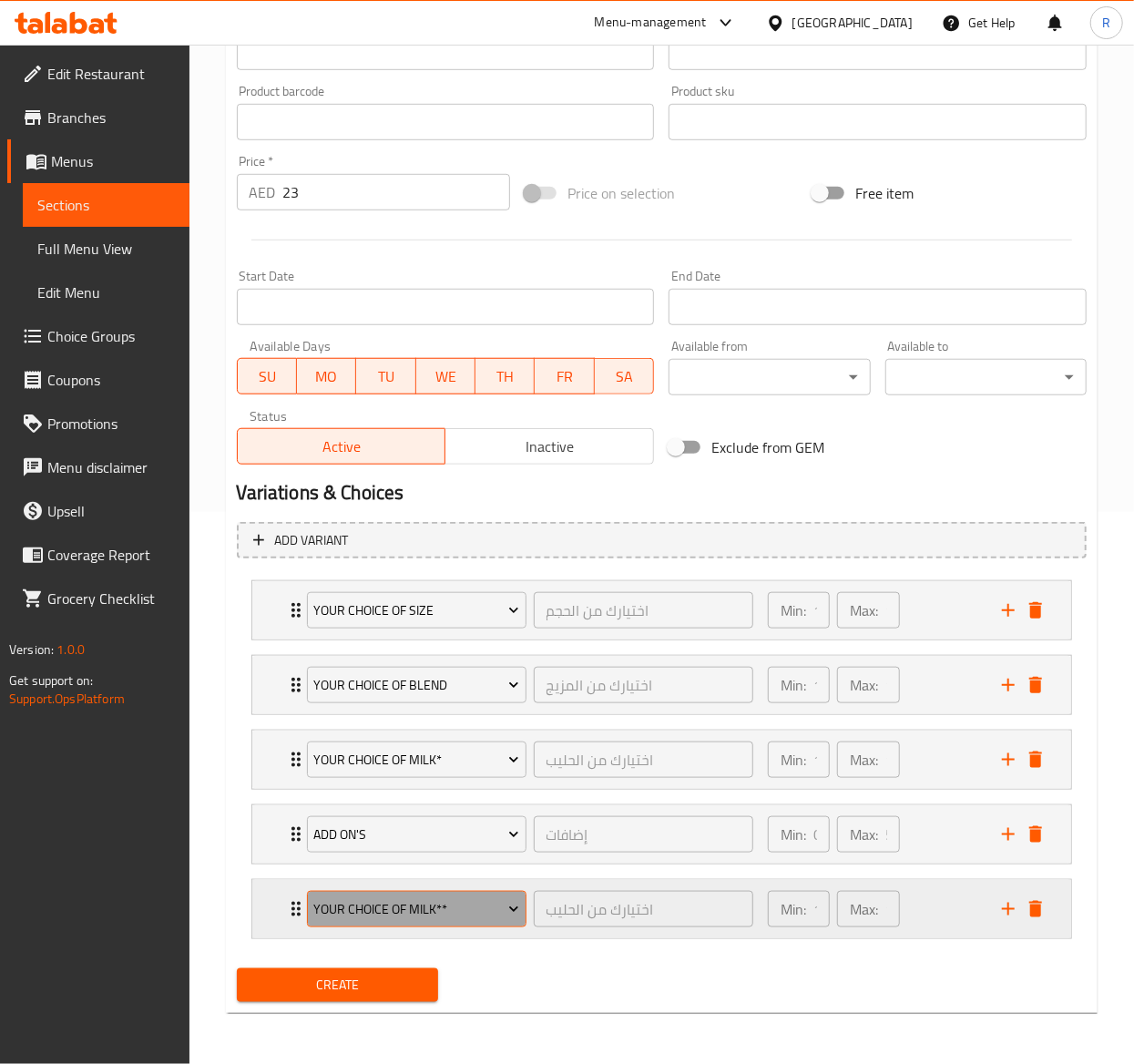
click at [374, 909] on span "Your Choice of Milk**" at bounding box center [416, 909] width 206 height 23
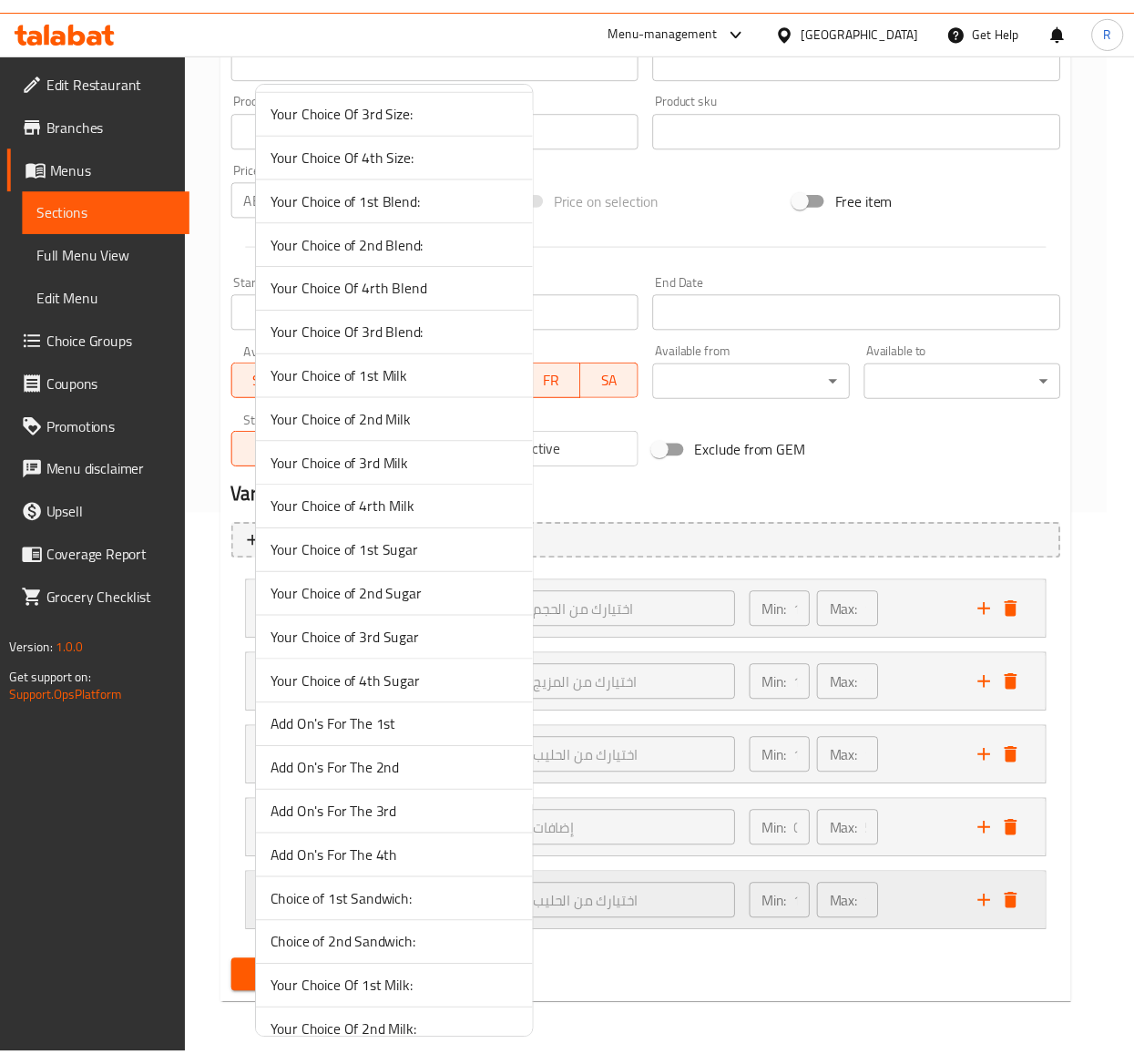
scroll to position [5249, 0]
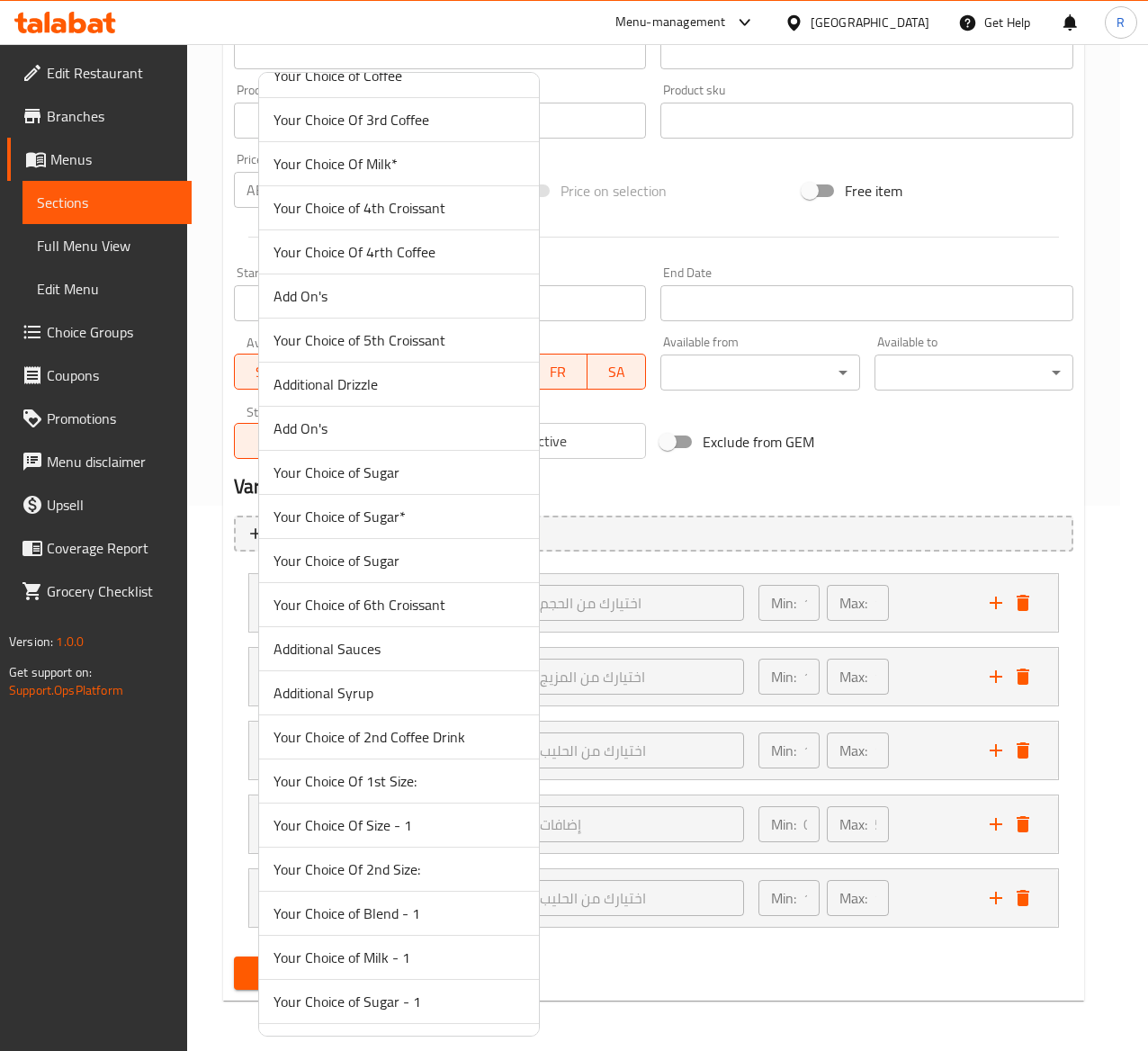
click at [452, 539] on li "Your Choice of Sugar*" at bounding box center [399, 517] width 280 height 44
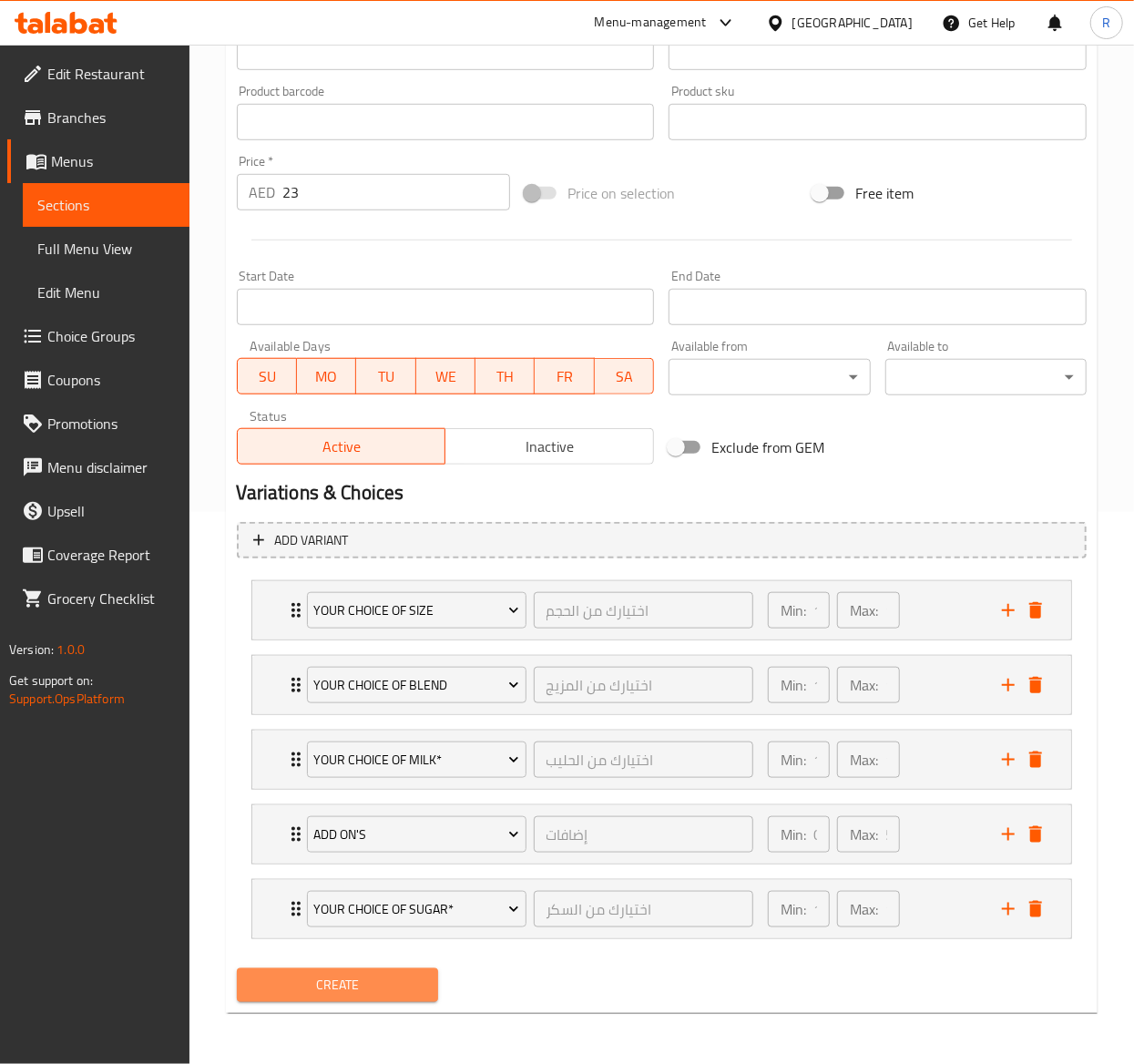
click at [380, 976] on span "Create" at bounding box center [338, 984] width 172 height 23
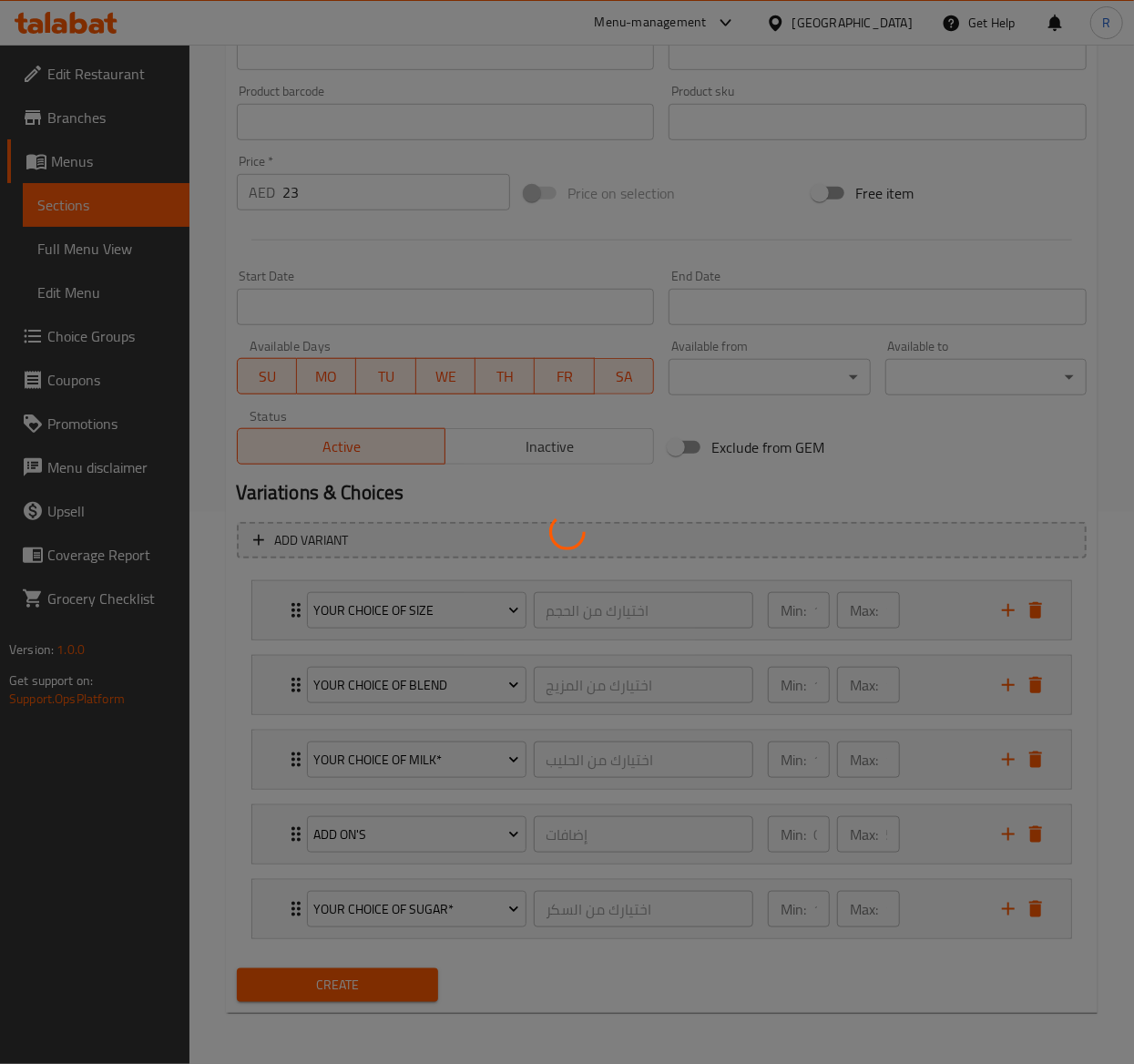
type input "0"
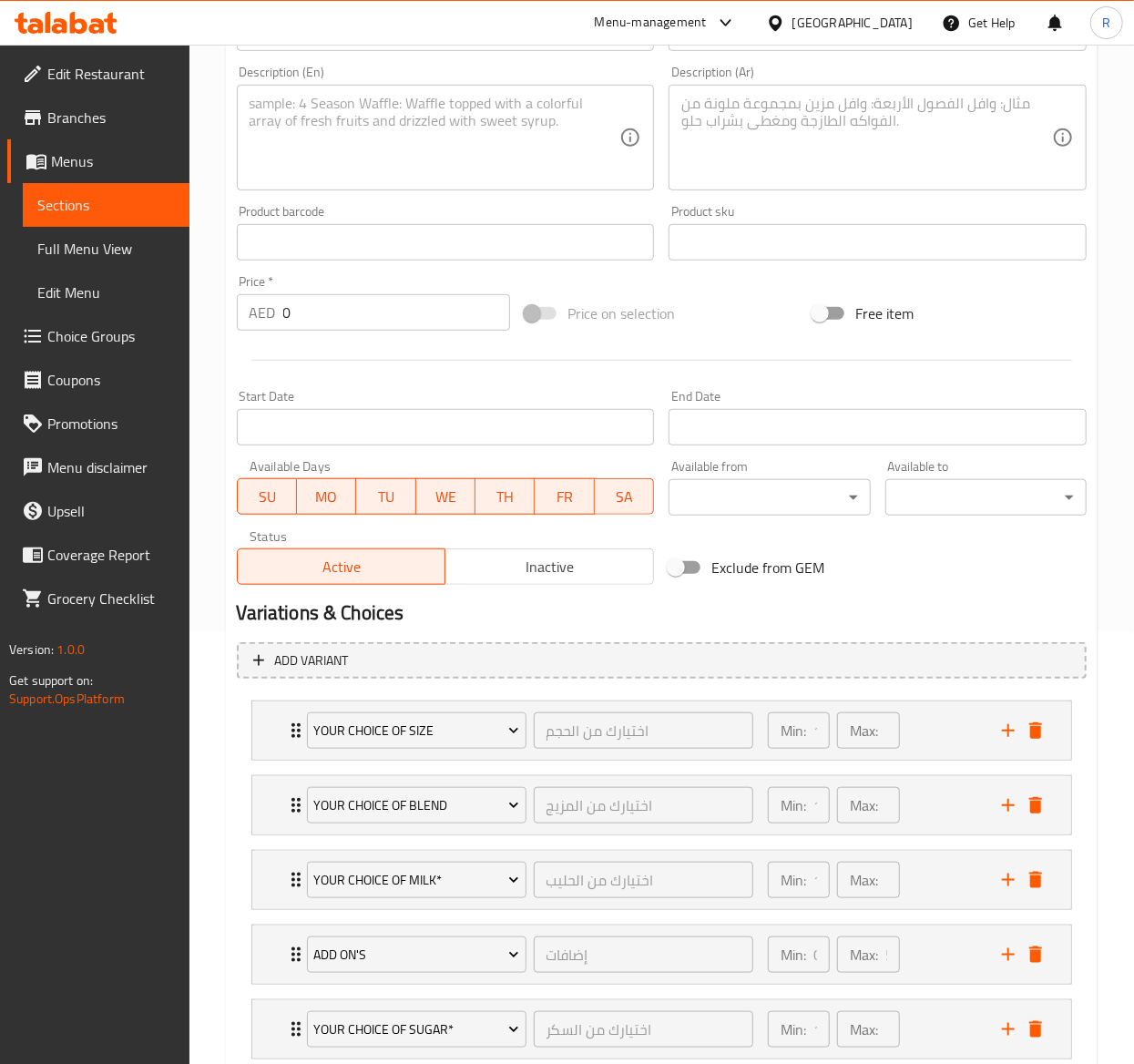
scroll to position [0, 0]
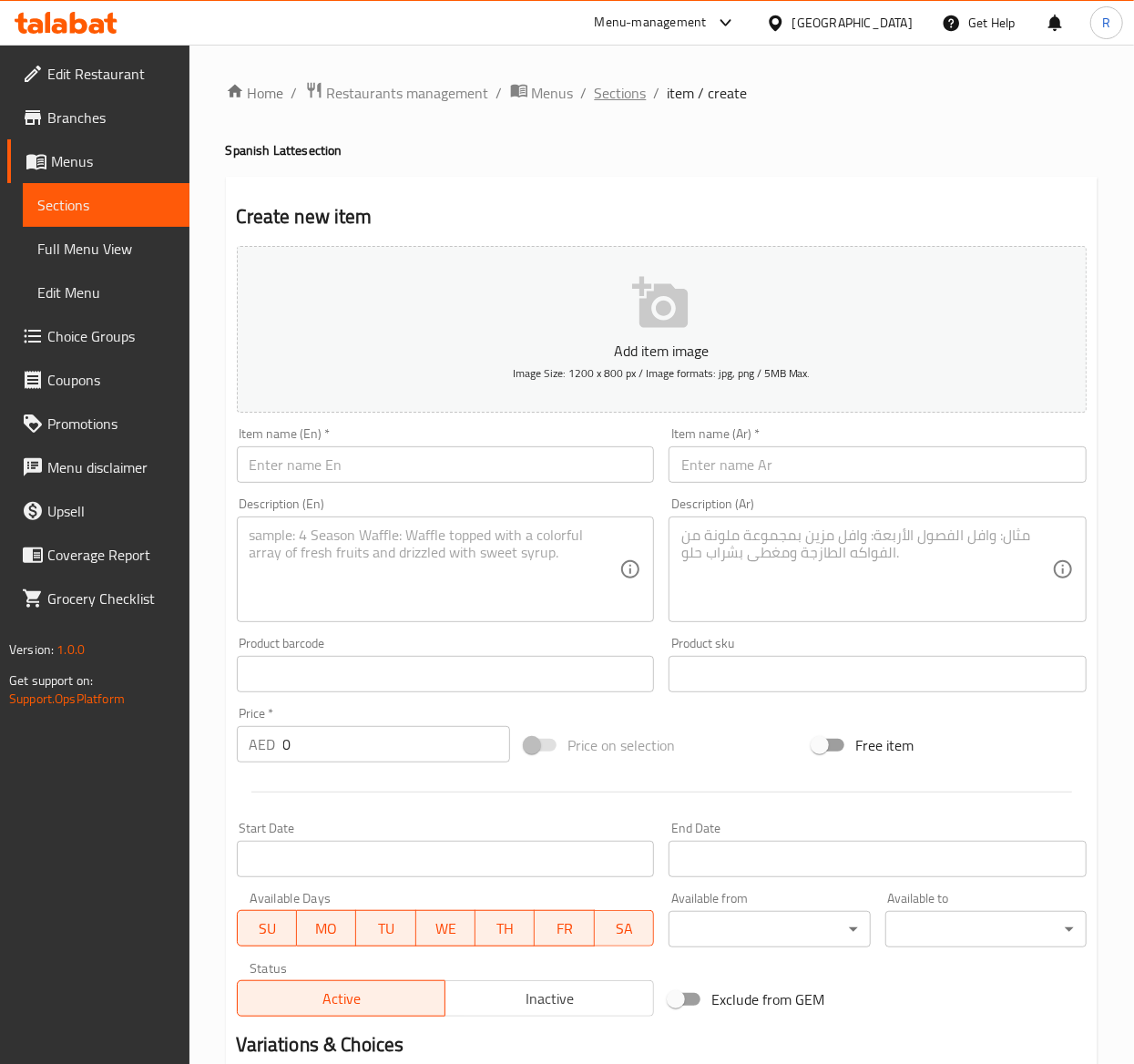
click at [621, 91] on span "Sections" at bounding box center [621, 93] width 52 height 22
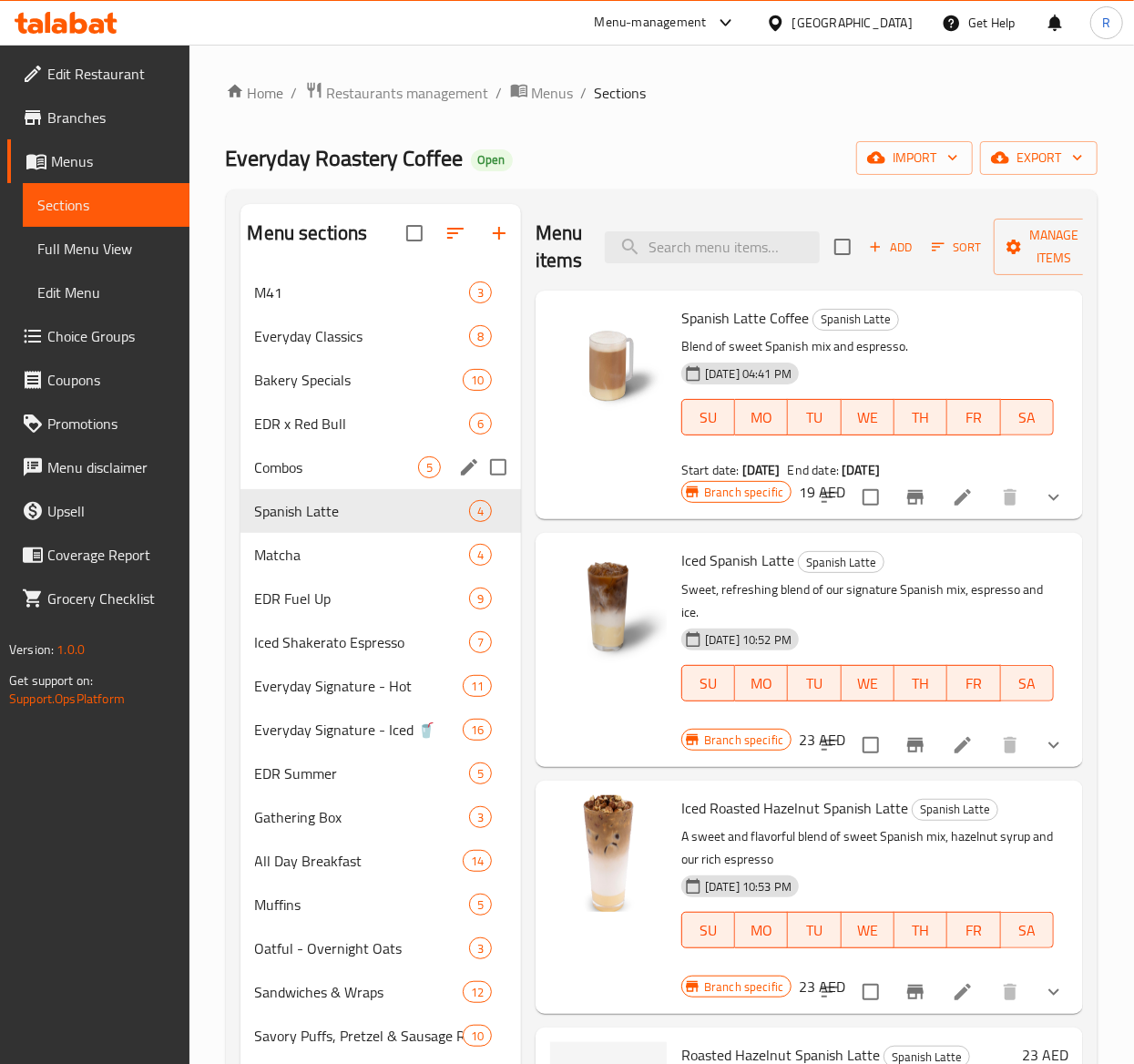
click at [346, 499] on div "Spanish Latte 4" at bounding box center [380, 511] width 280 height 43
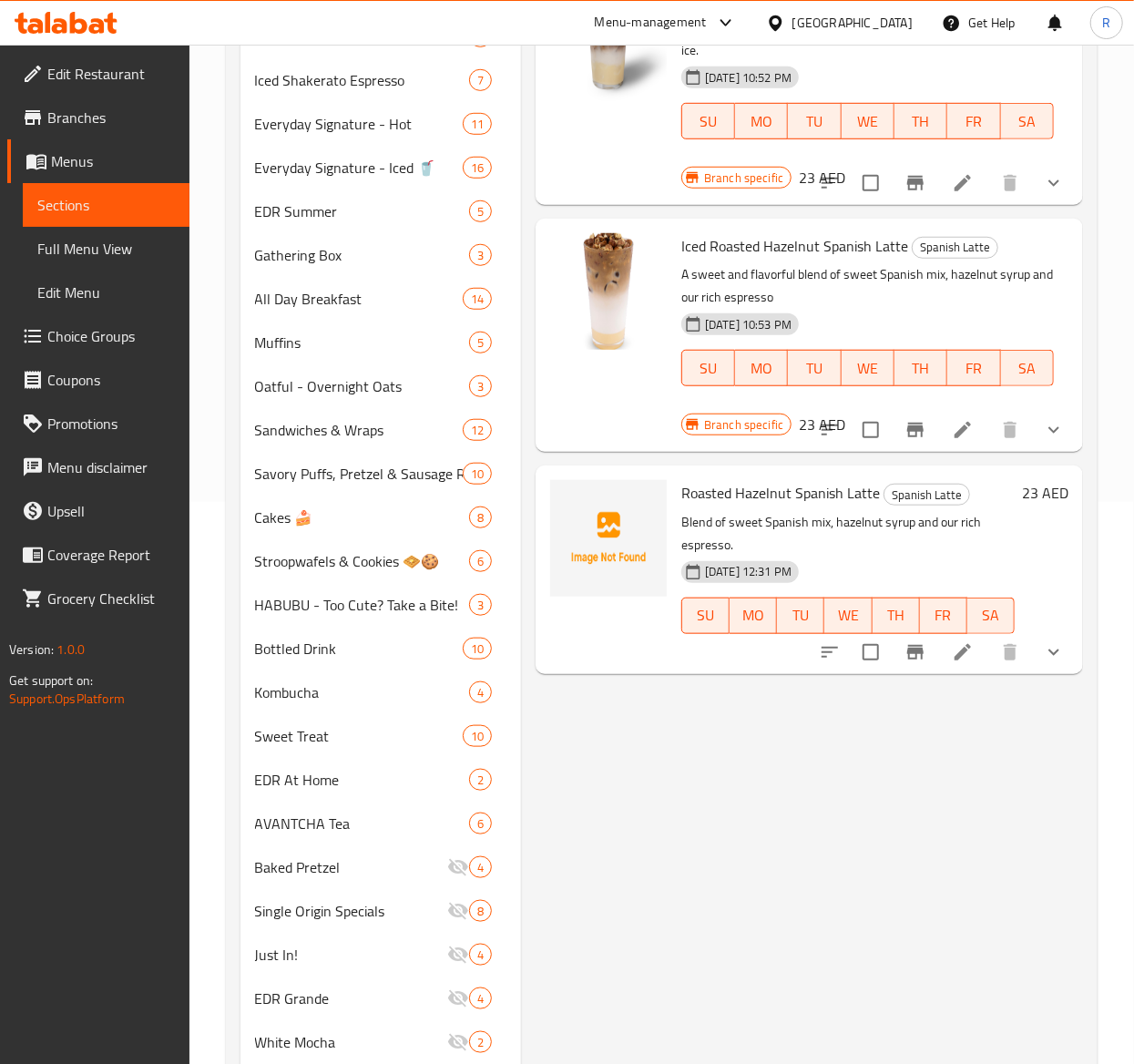
scroll to position [647, 0]
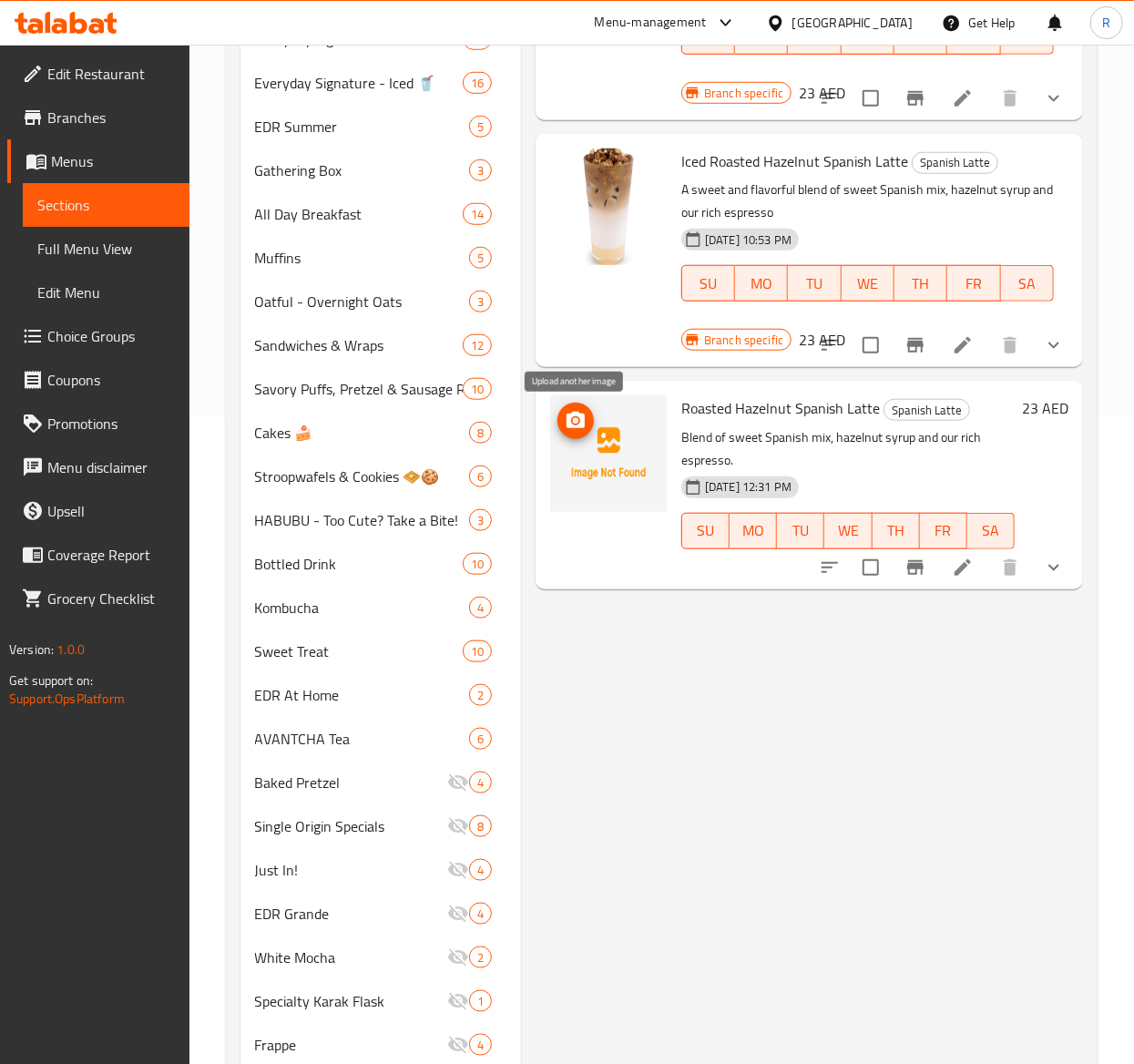
click at [573, 417] on icon "upload picture" at bounding box center [575, 420] width 18 height 17
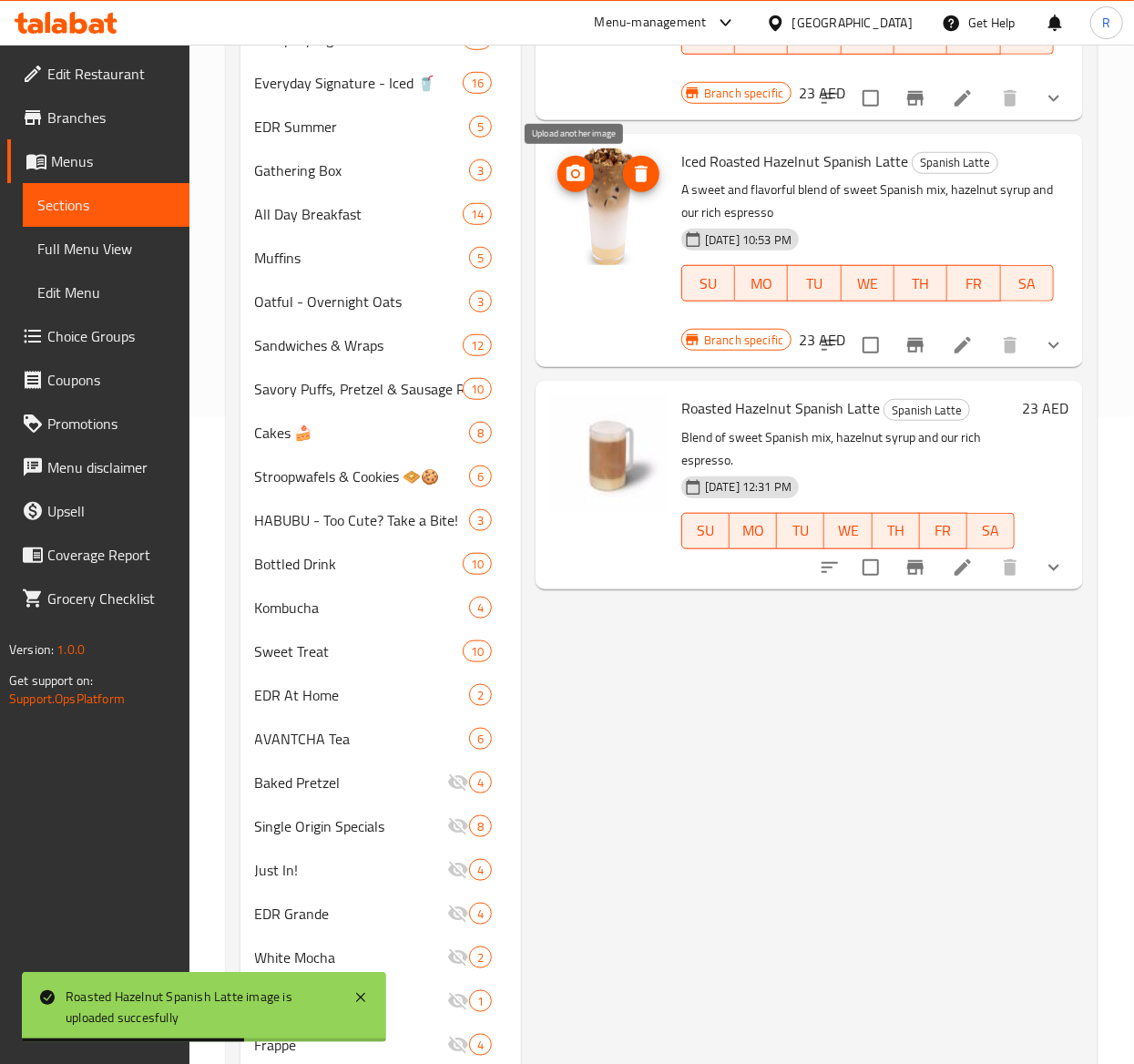
click at [587, 178] on span "upload picture" at bounding box center [575, 174] width 36 height 22
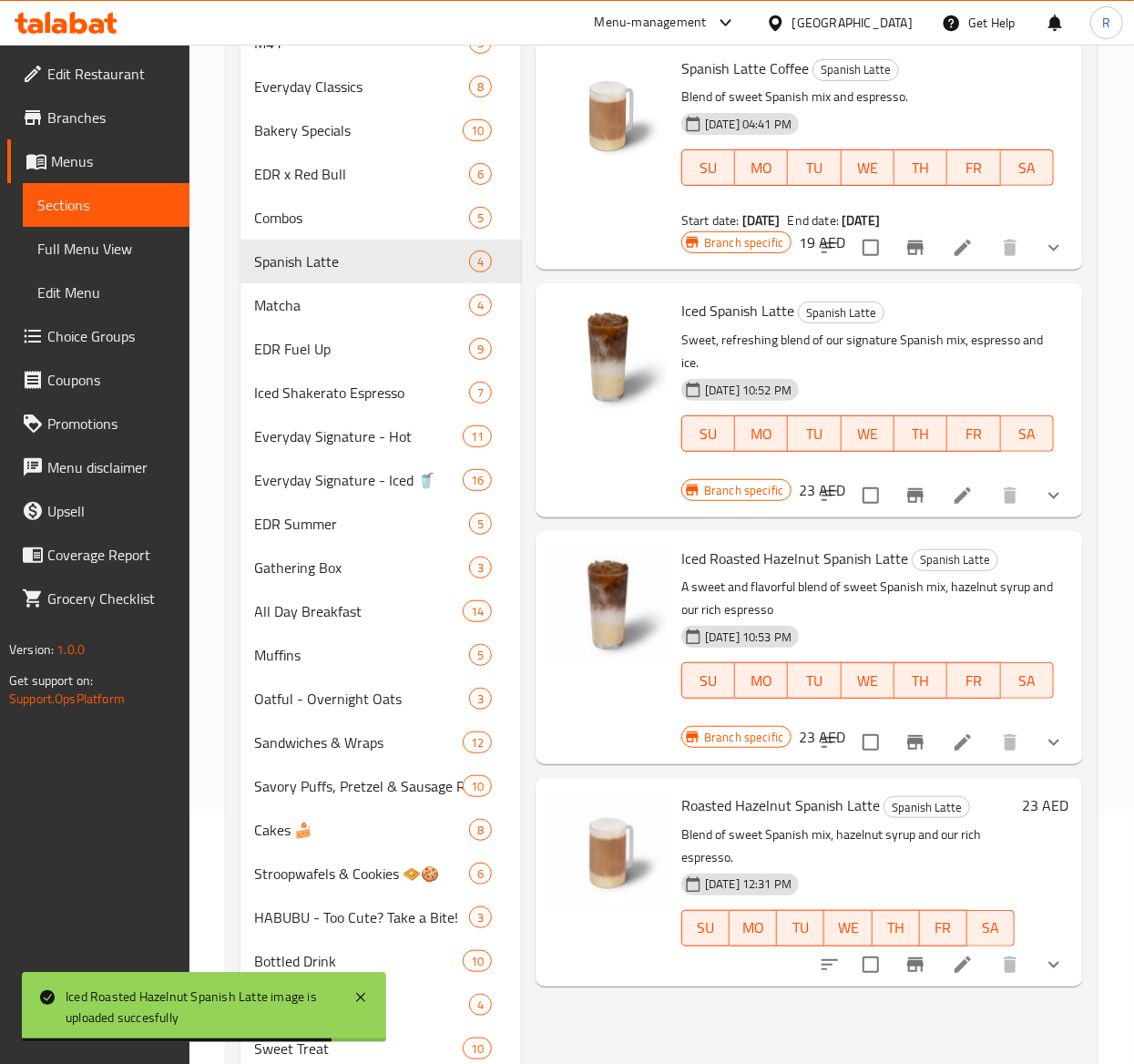
scroll to position [0, 0]
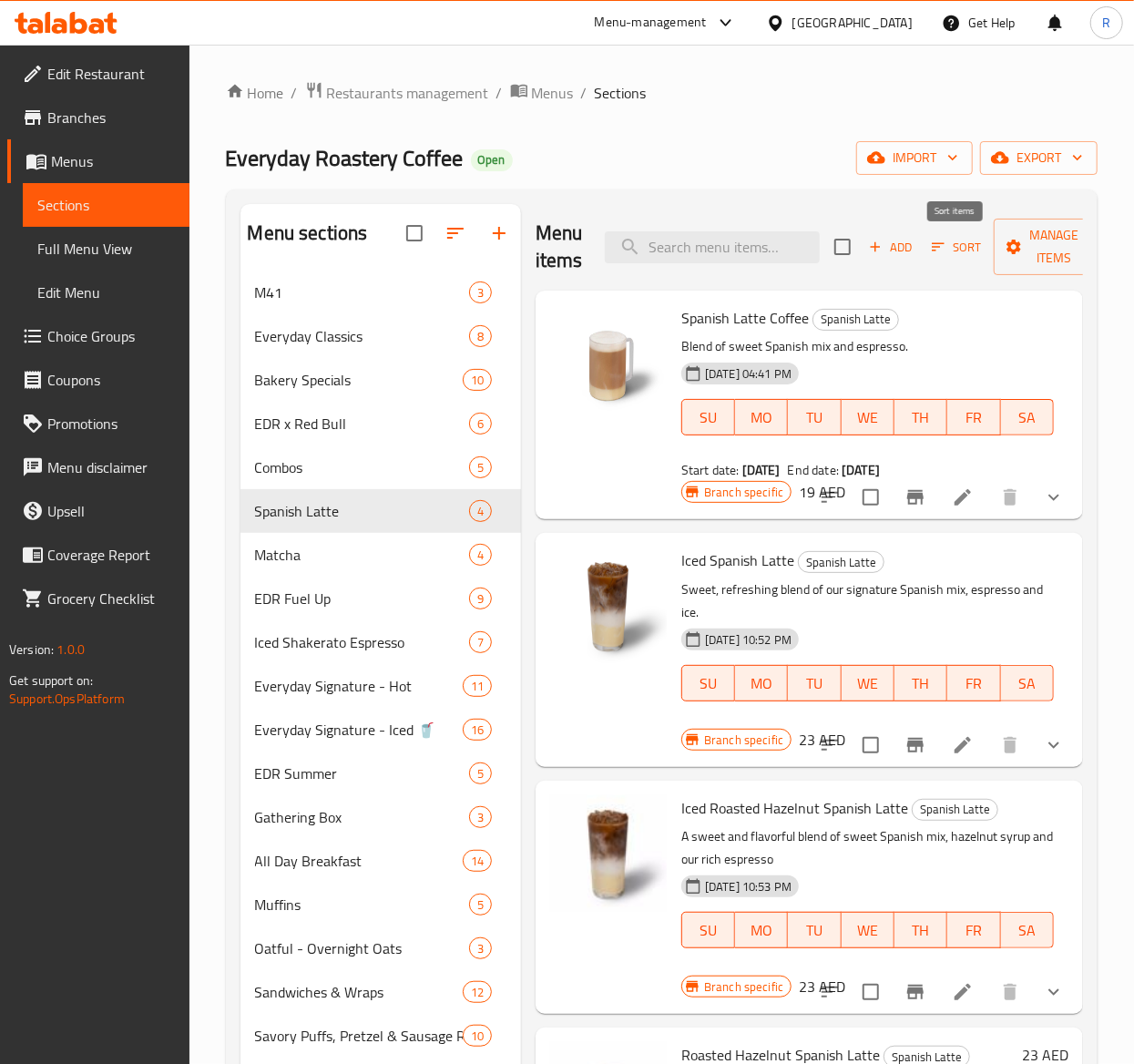
click at [956, 247] on span "Sort" at bounding box center [956, 247] width 50 height 21
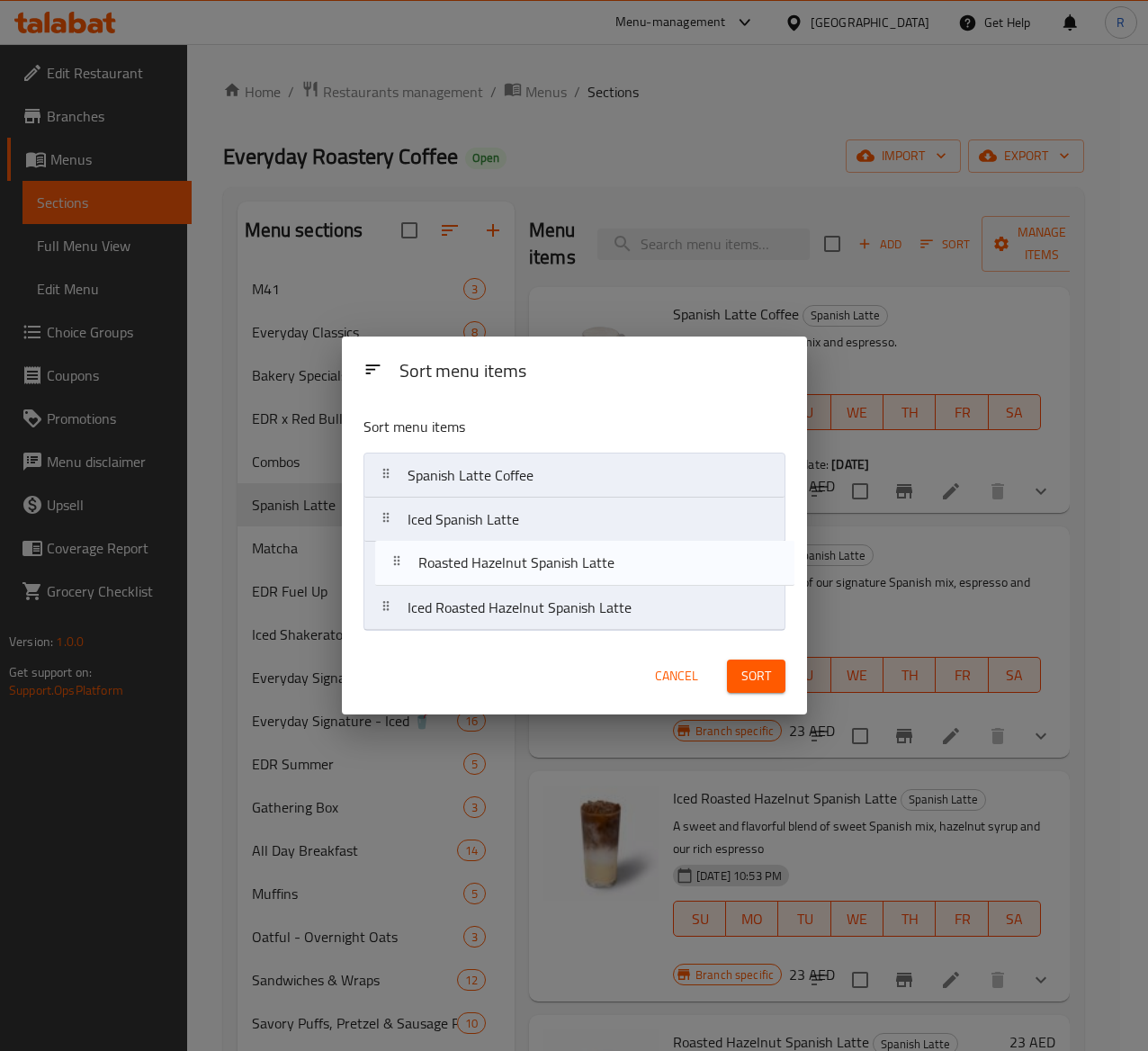
drag, startPoint x: 572, startPoint y: 615, endPoint x: 583, endPoint y: 563, distance: 53.2
click at [583, 563] on nav "Spanish Latte Coffee Iced Spanish Latte Iced Roasted Hazelnut Spanish Latte Roa…" at bounding box center [575, 541] width 422 height 178
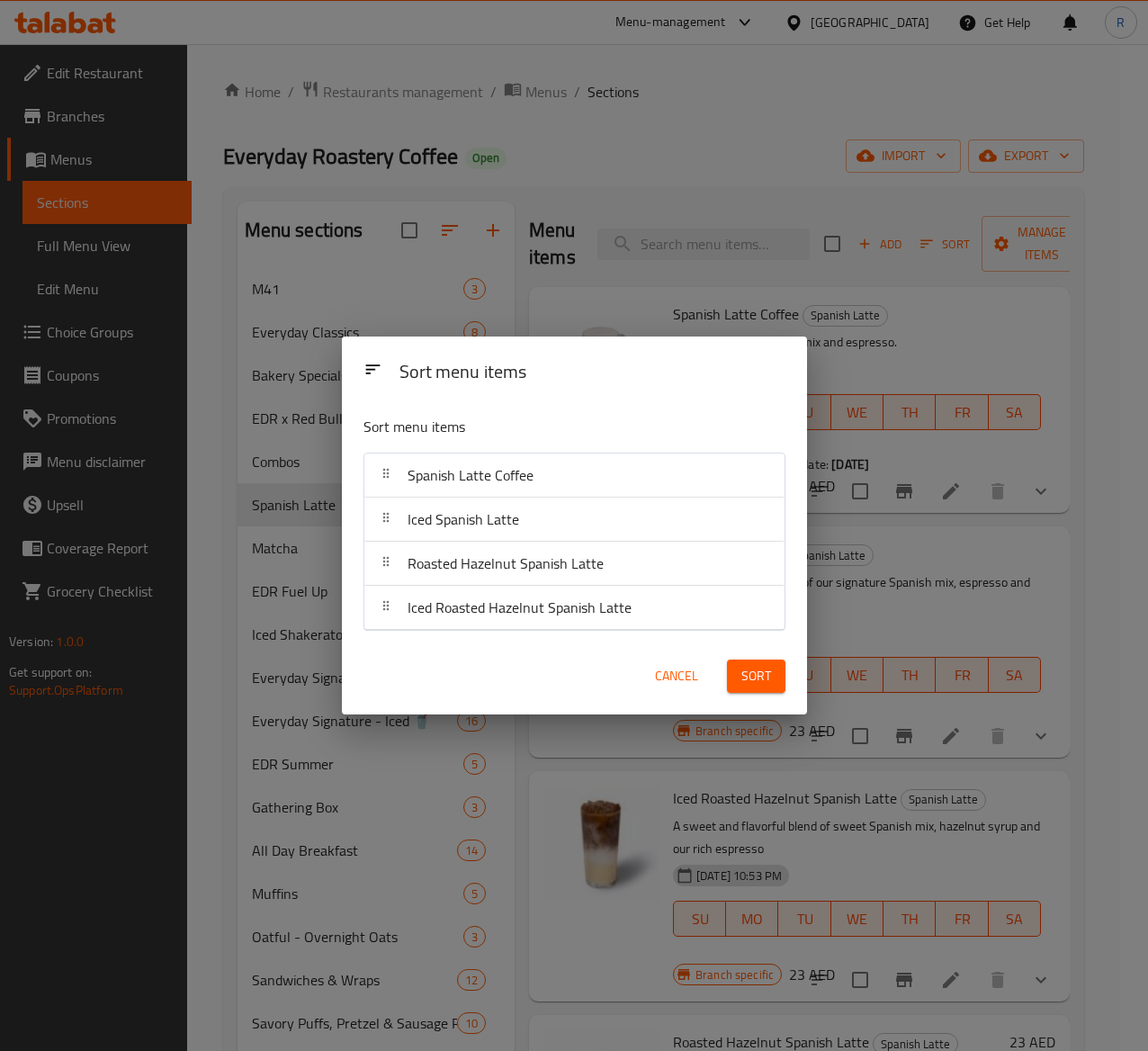
click at [760, 680] on span "Sort" at bounding box center [756, 676] width 29 height 23
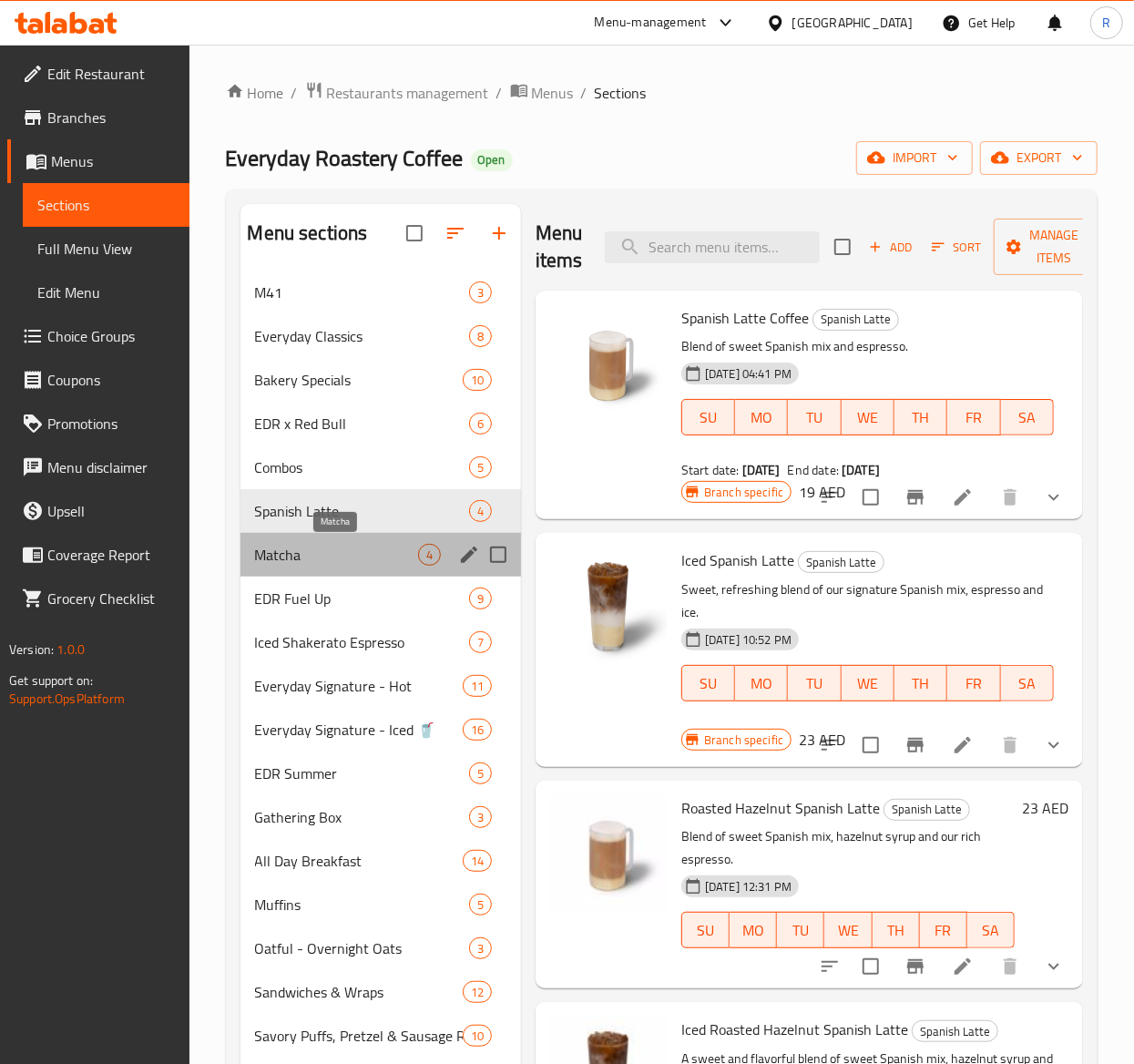
click at [386, 556] on span "Matcha" at bounding box center [337, 555] width 163 height 22
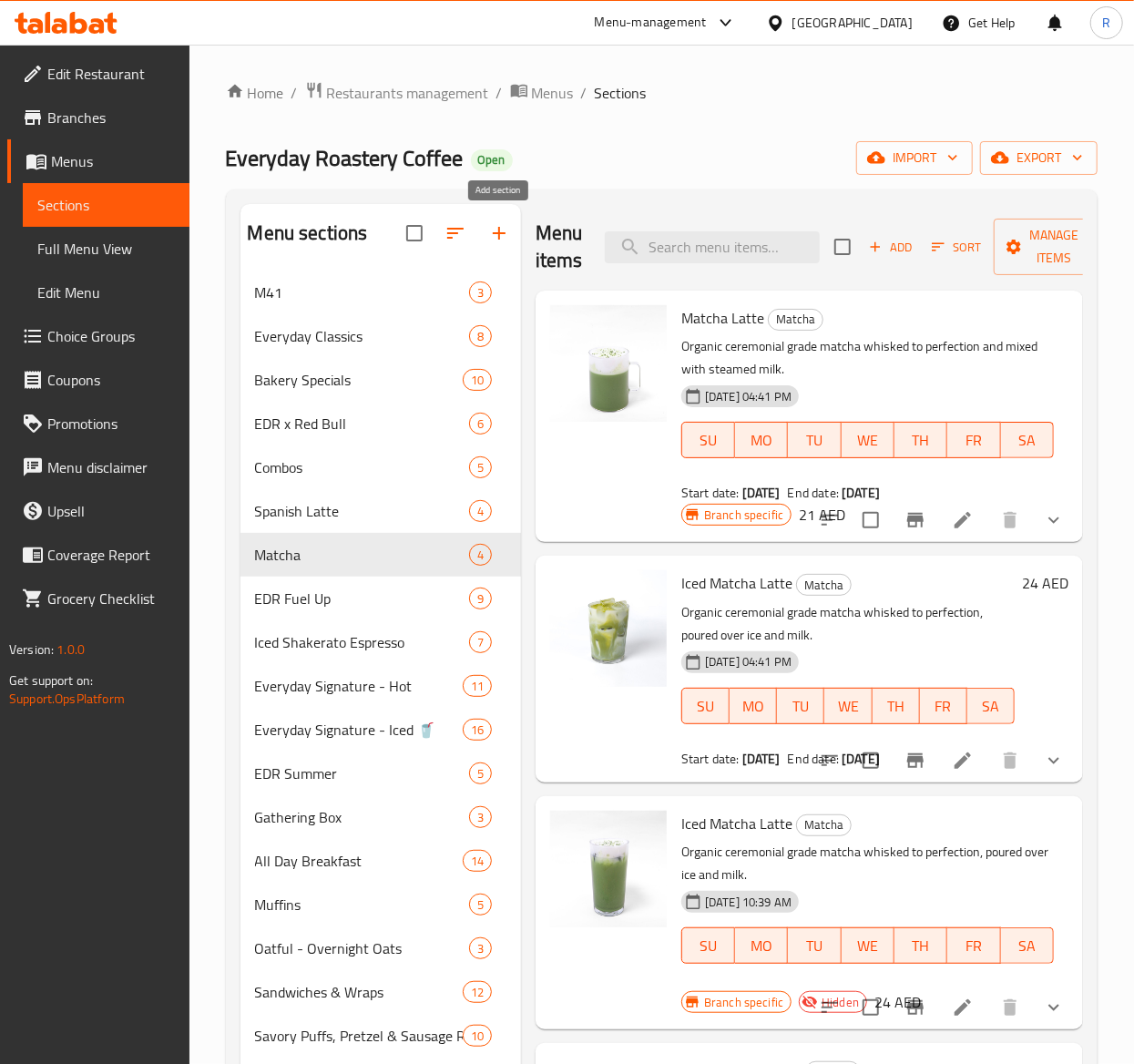
click at [503, 239] on icon "button" at bounding box center [499, 233] width 22 height 22
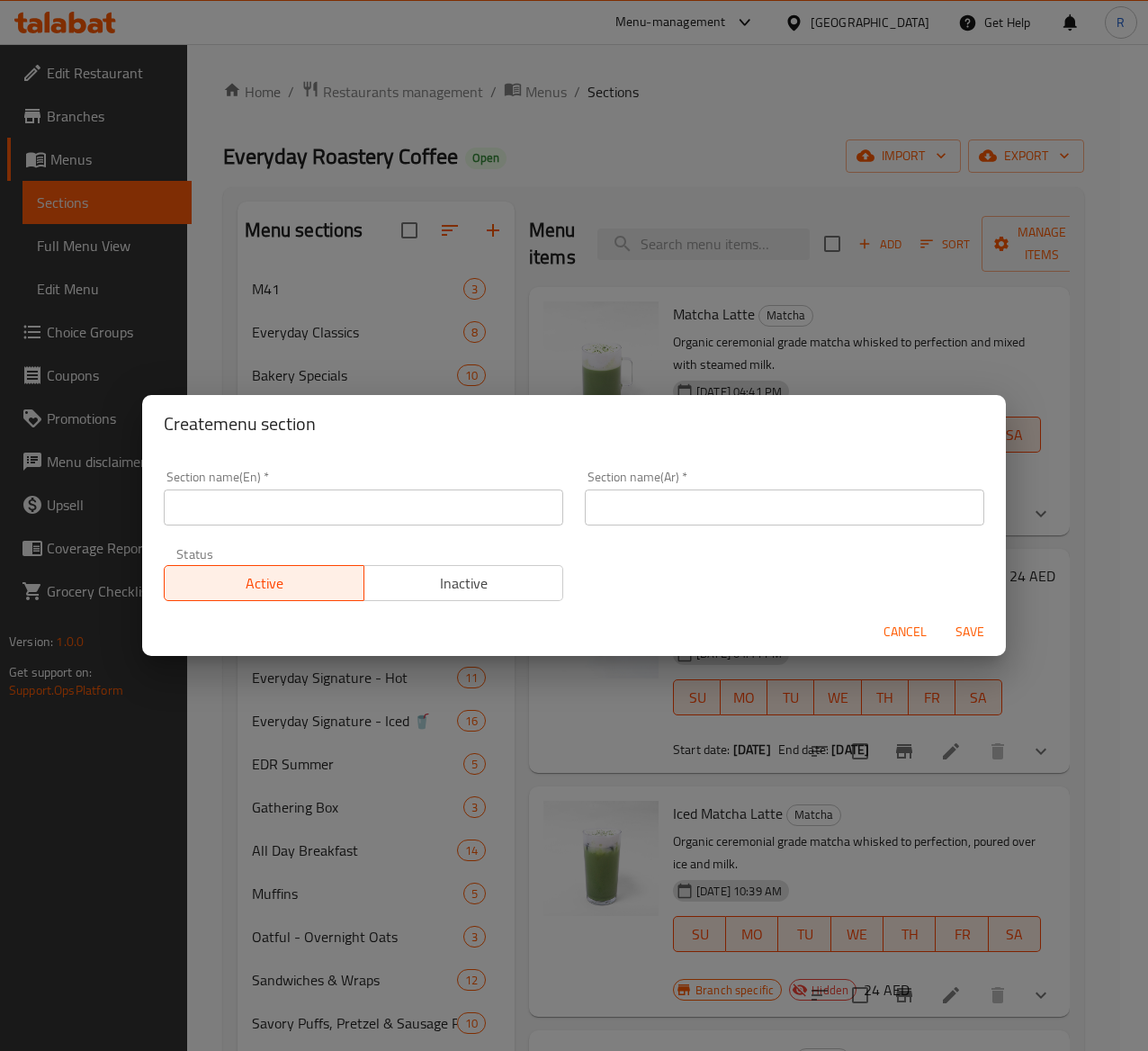
click at [444, 511] on input "text" at bounding box center [363, 507] width 399 height 36
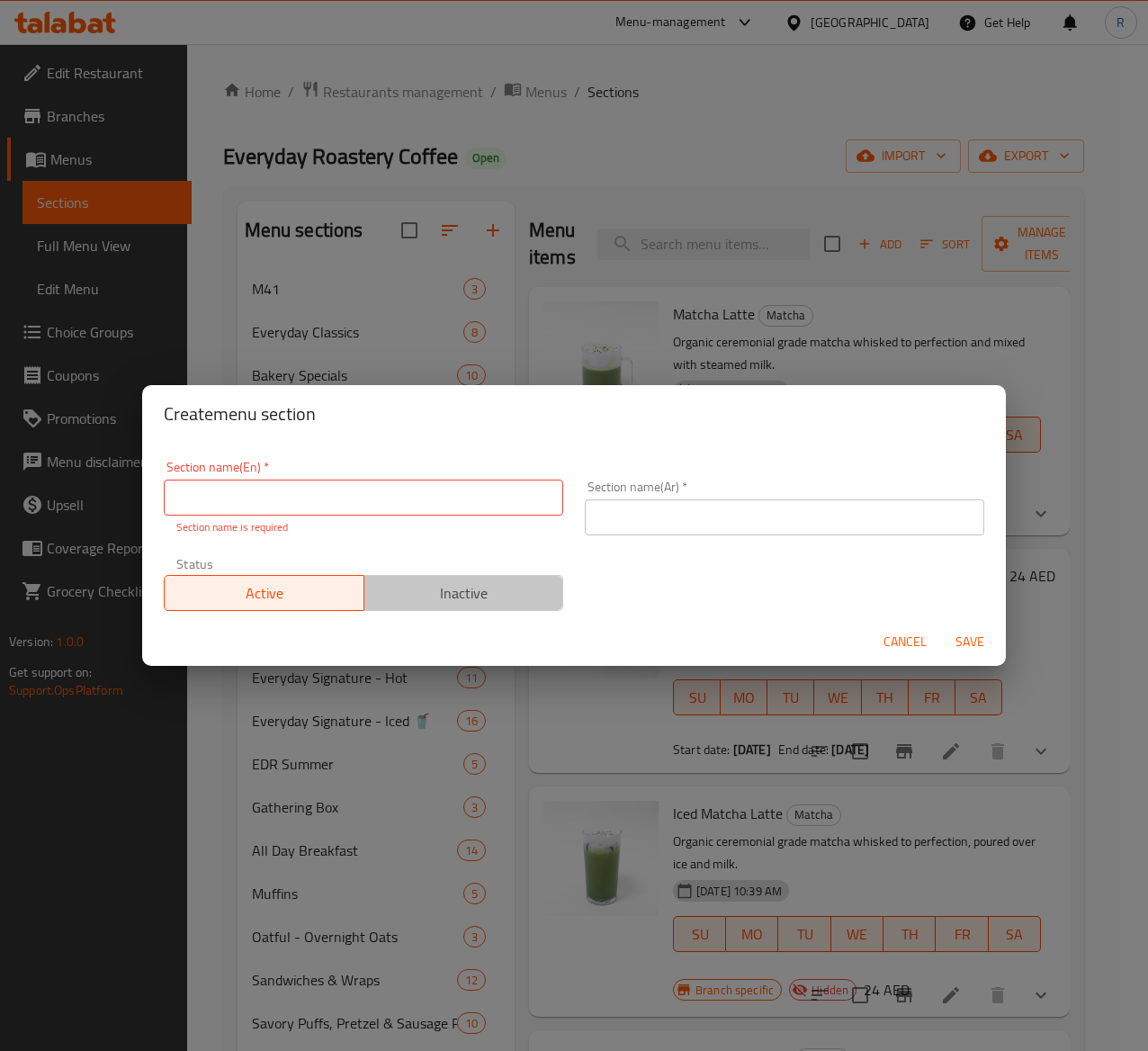
click at [494, 586] on span "Inactive" at bounding box center [464, 593] width 186 height 27
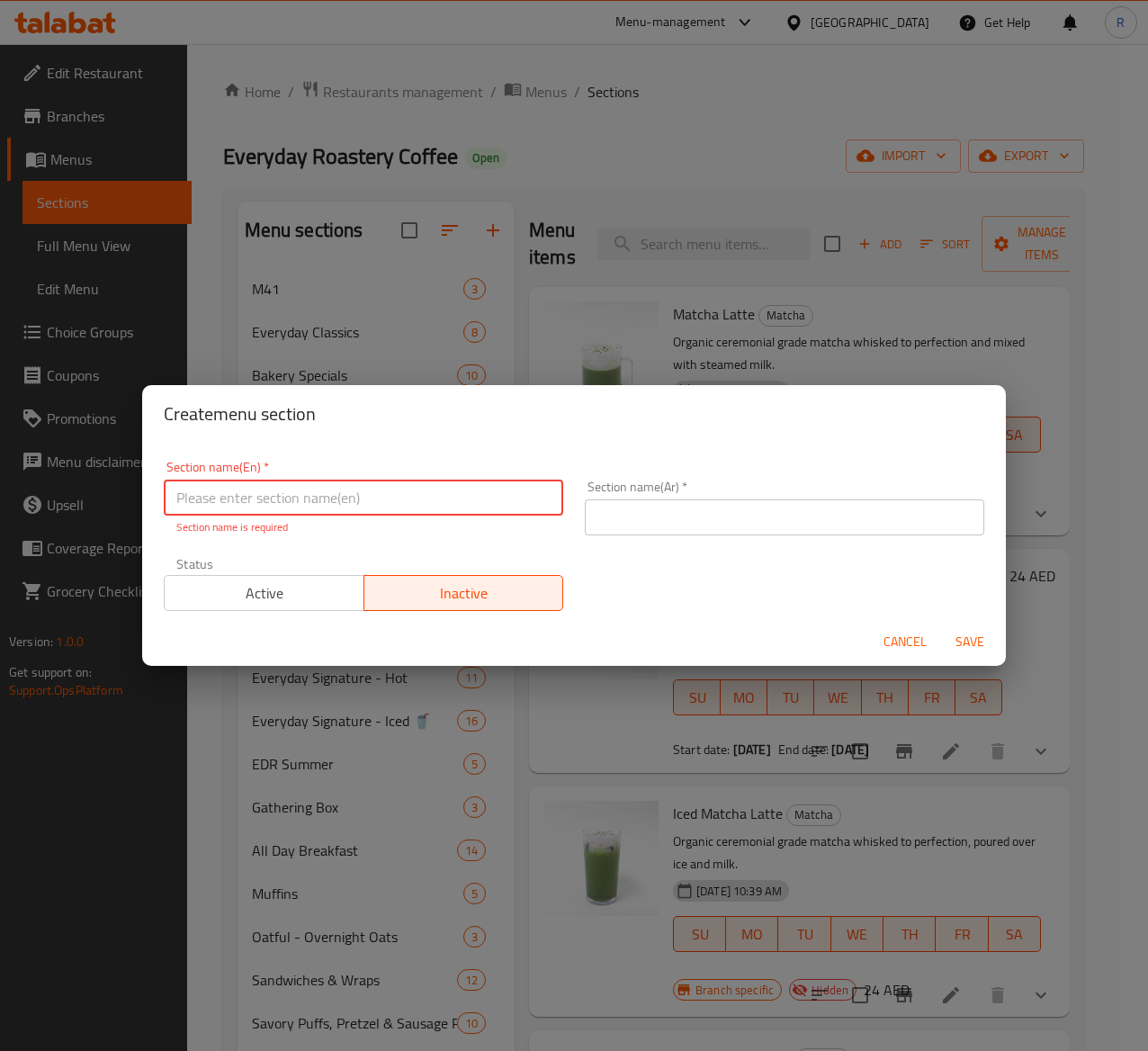
click at [336, 499] on input "text" at bounding box center [363, 497] width 399 height 36
paste input "Just In!"
drag, startPoint x: 254, startPoint y: 493, endPoint x: 1, endPoint y: 495, distance: 253.0
click at [1, 495] on div "Create menu section Section name(En)   * Just In! Section name(En) * Section na…" at bounding box center [574, 526] width 1148 height 1051
type input "Just In!"
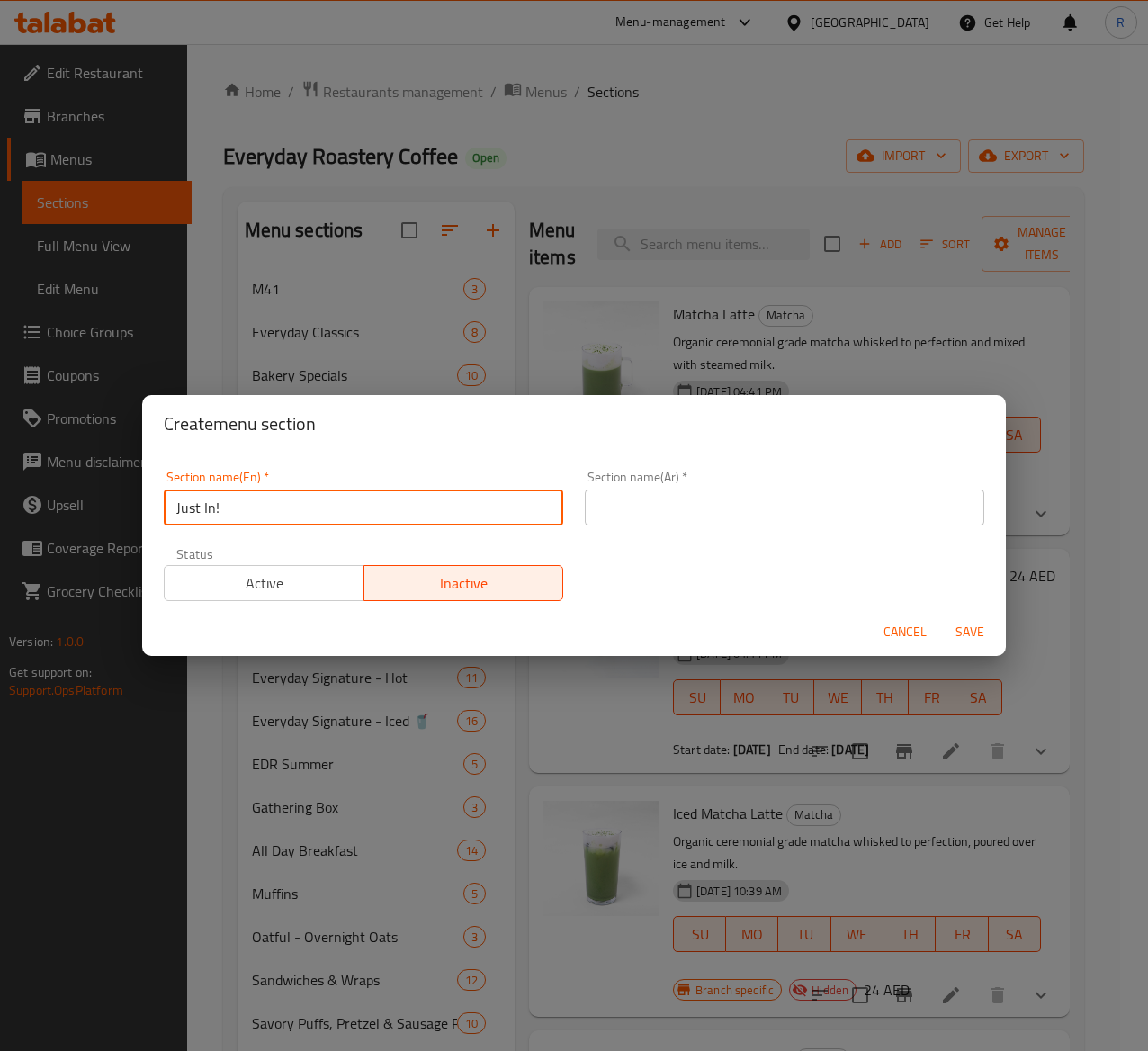
click at [664, 500] on input "text" at bounding box center [784, 507] width 399 height 36
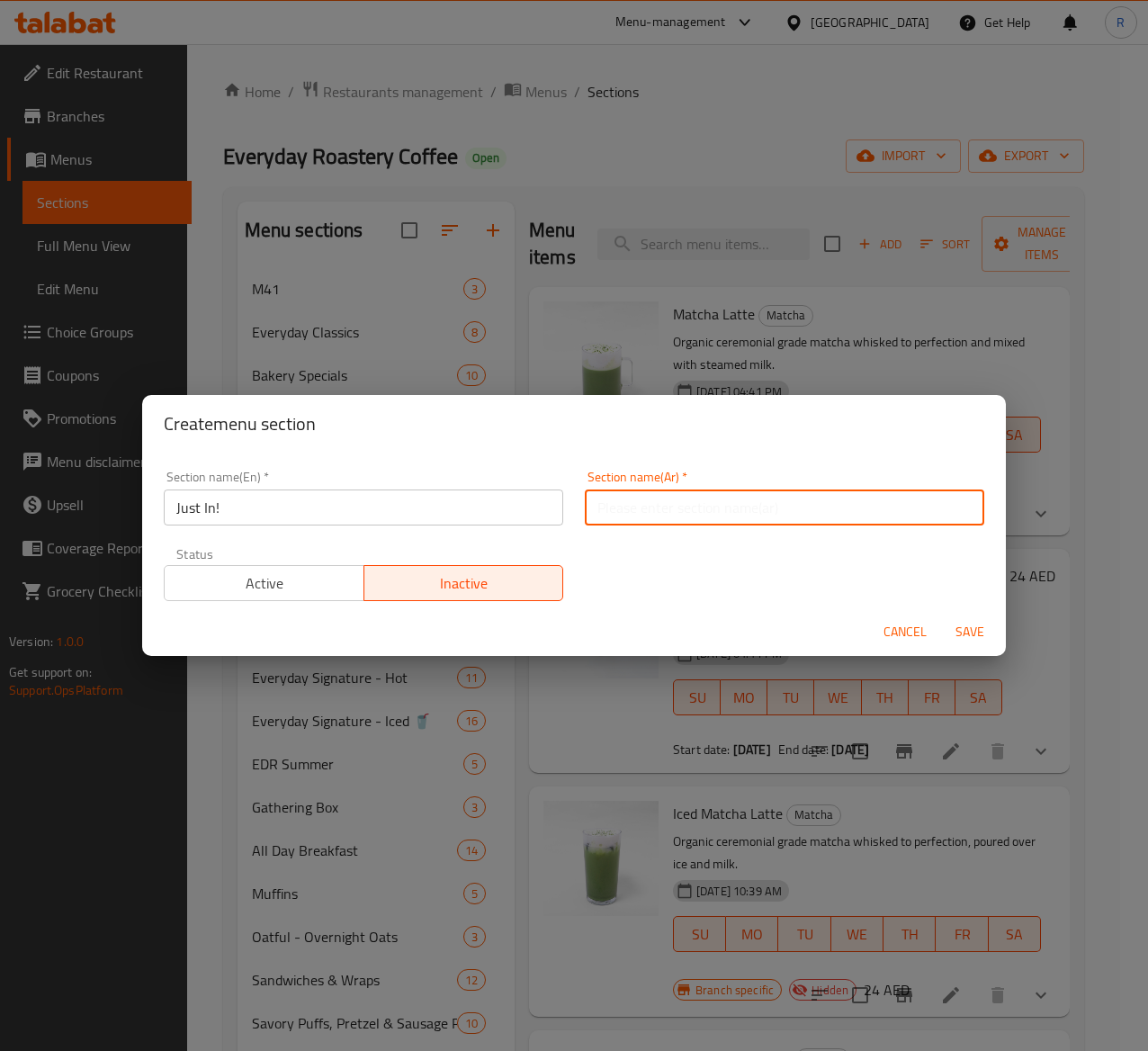
paste input "فقط في!"
type input "فقط في!"
click at [979, 630] on span "Save" at bounding box center [970, 632] width 43 height 23
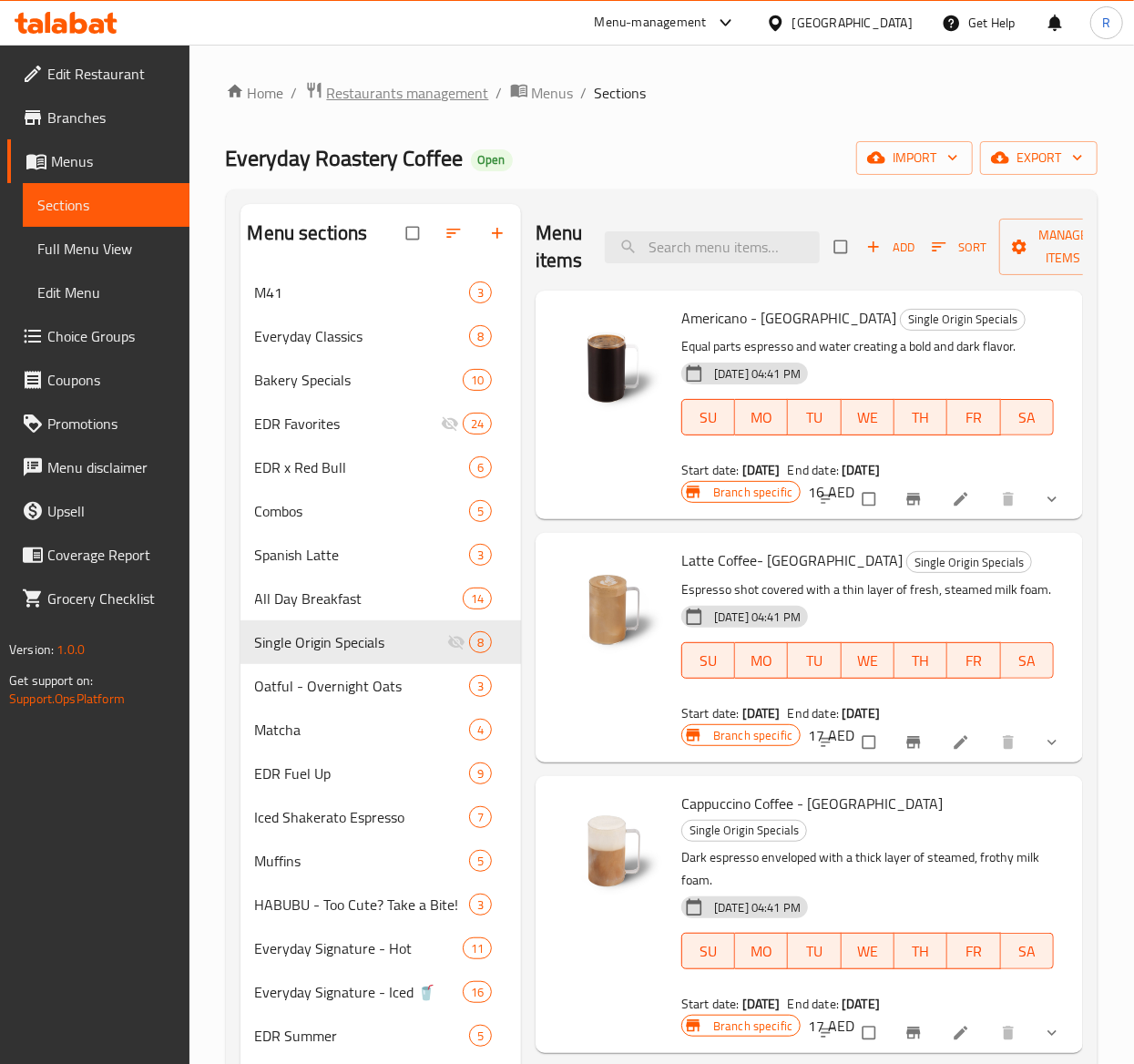
click at [401, 93] on span "Restaurants management" at bounding box center [407, 93] width 162 height 22
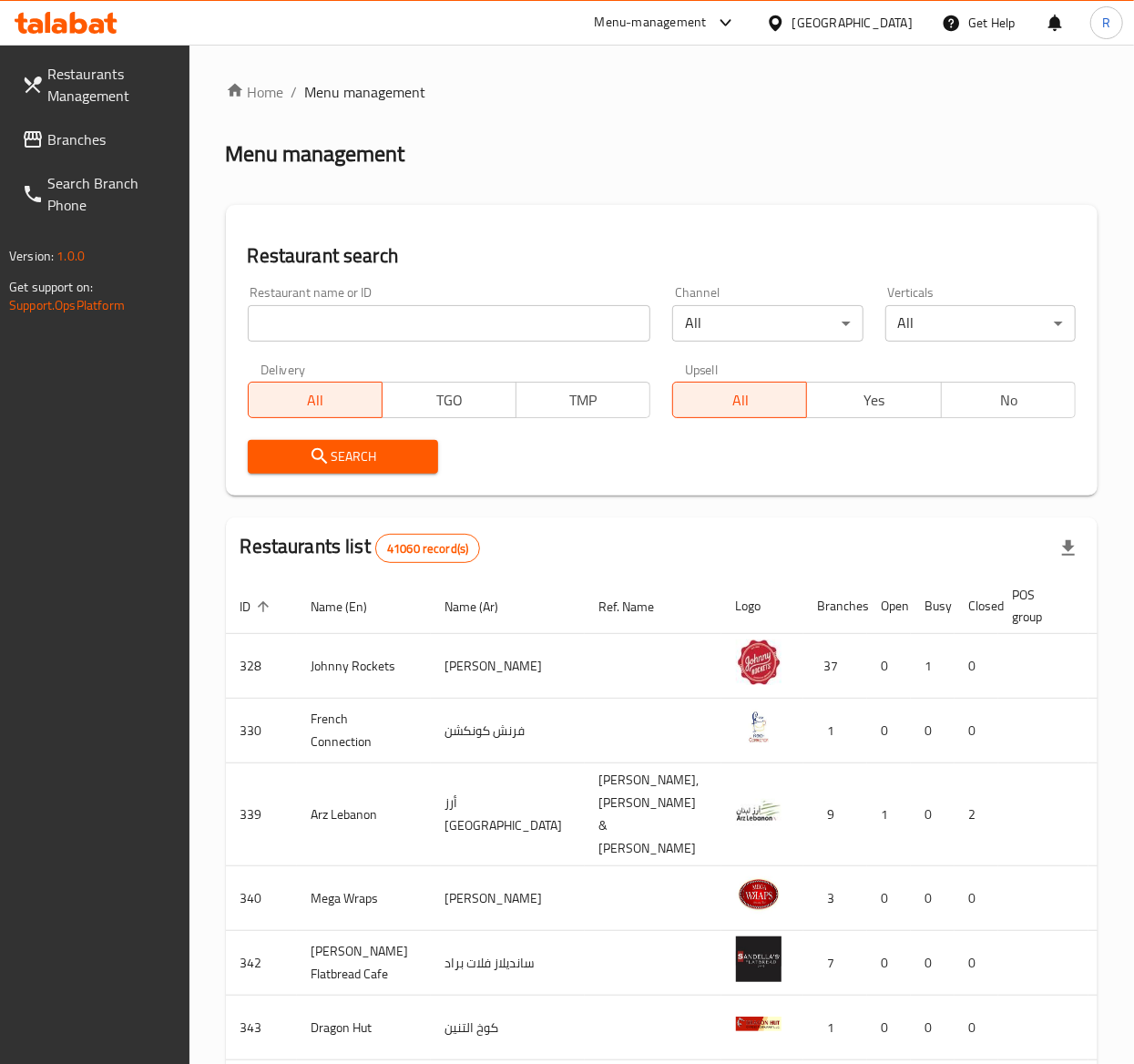
click at [523, 294] on div "Restaurant name or ID Restaurant name or ID" at bounding box center [450, 314] width 403 height 56
click at [519, 321] on input "search" at bounding box center [450, 323] width 403 height 36
type input "everyday roastery"
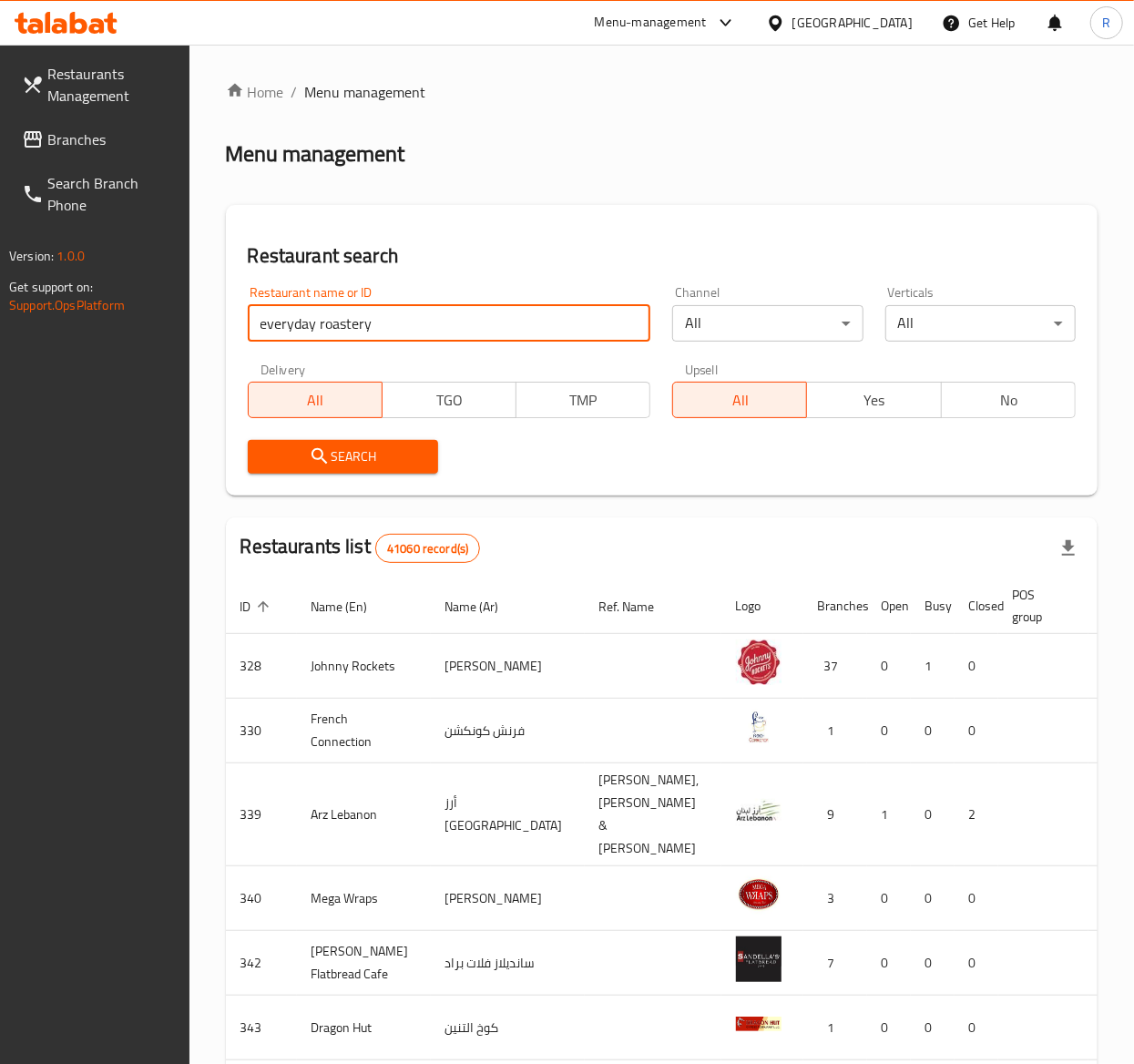
click button "Search" at bounding box center [343, 457] width 191 height 33
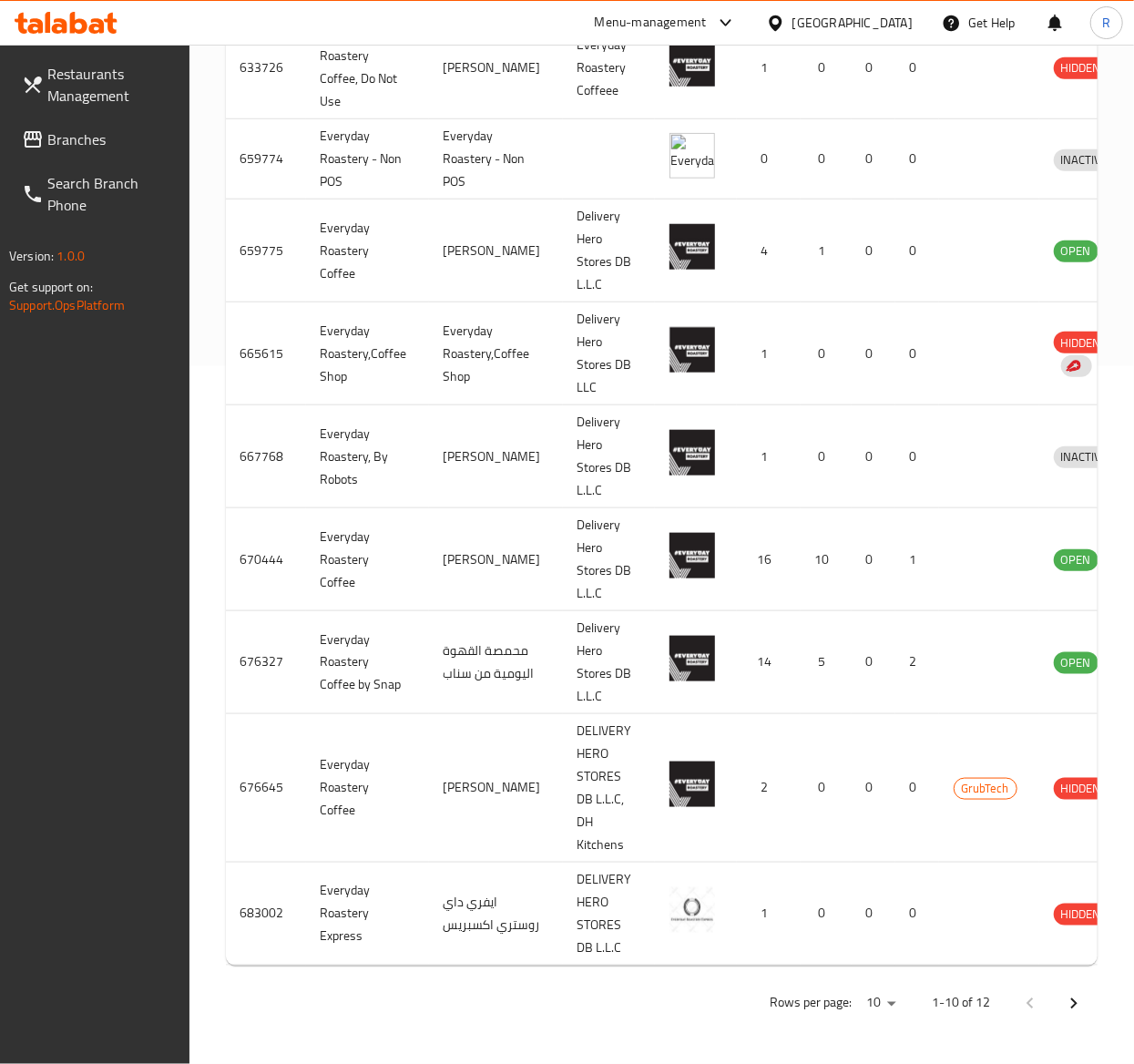
scroll to position [0, 86]
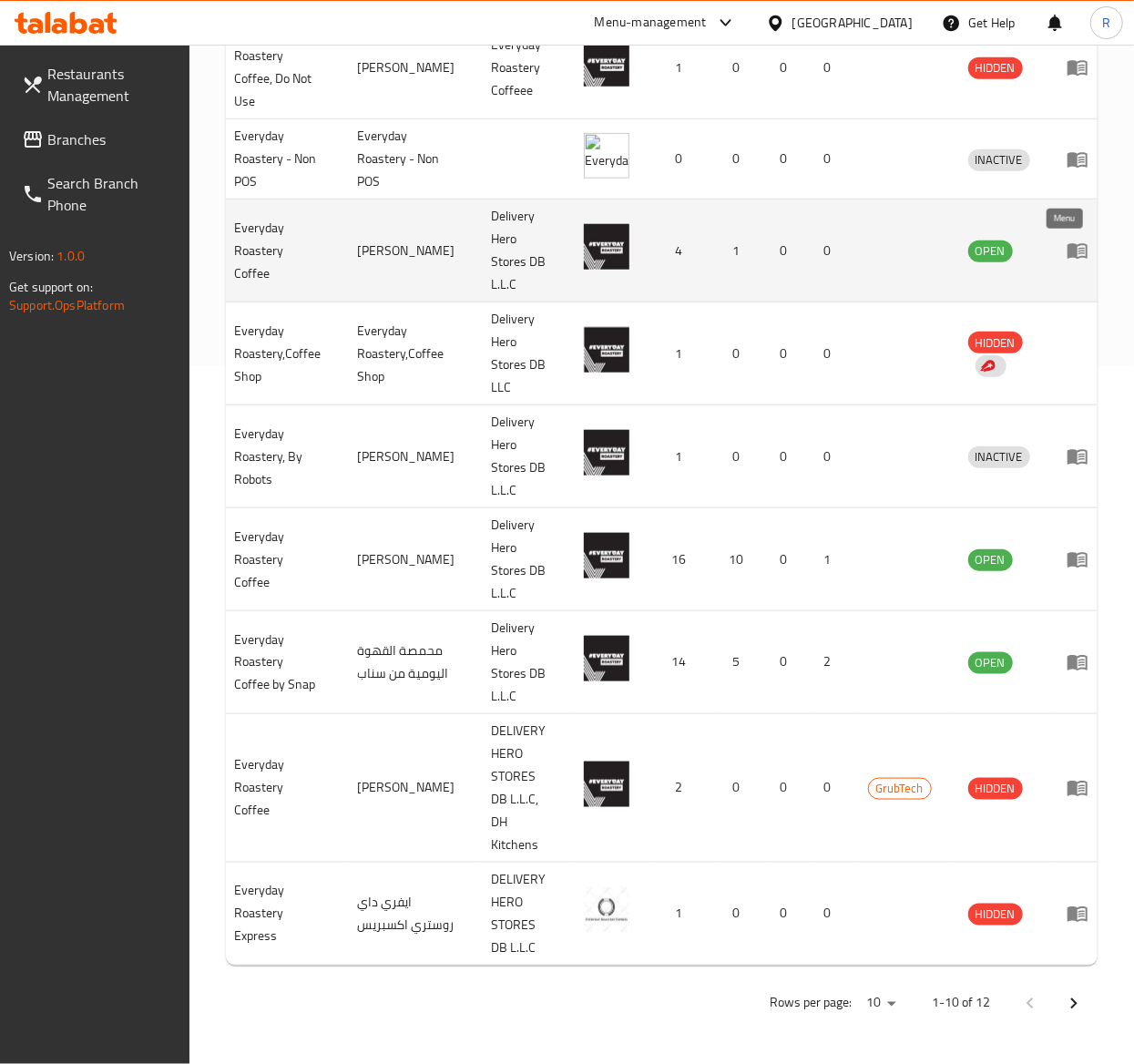
click at [1066, 240] on icon "enhanced table" at bounding box center [1078, 251] width 22 height 22
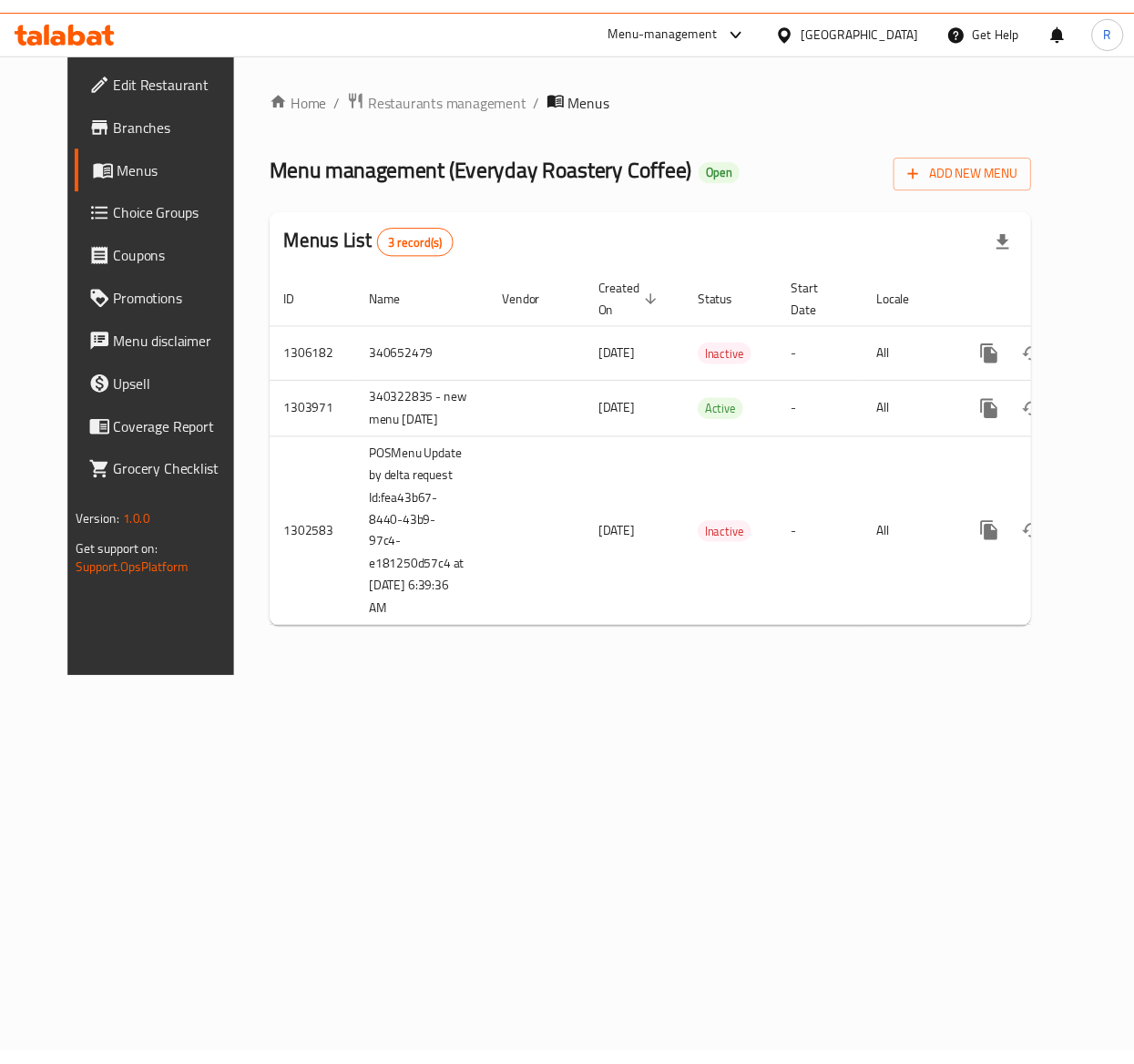
scroll to position [0, 8]
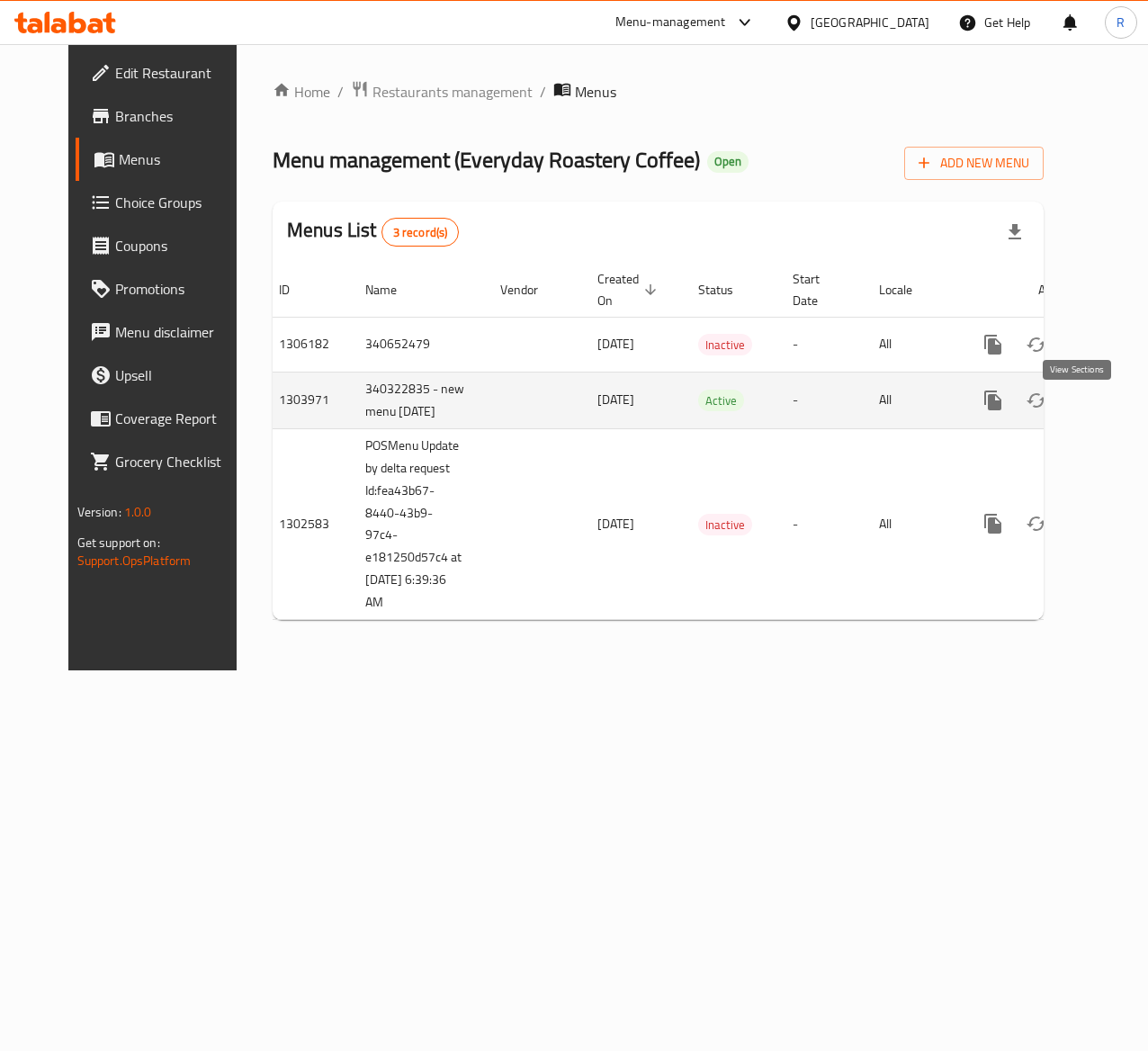
click at [1112, 411] on icon "enhanced table" at bounding box center [1123, 400] width 22 height 22
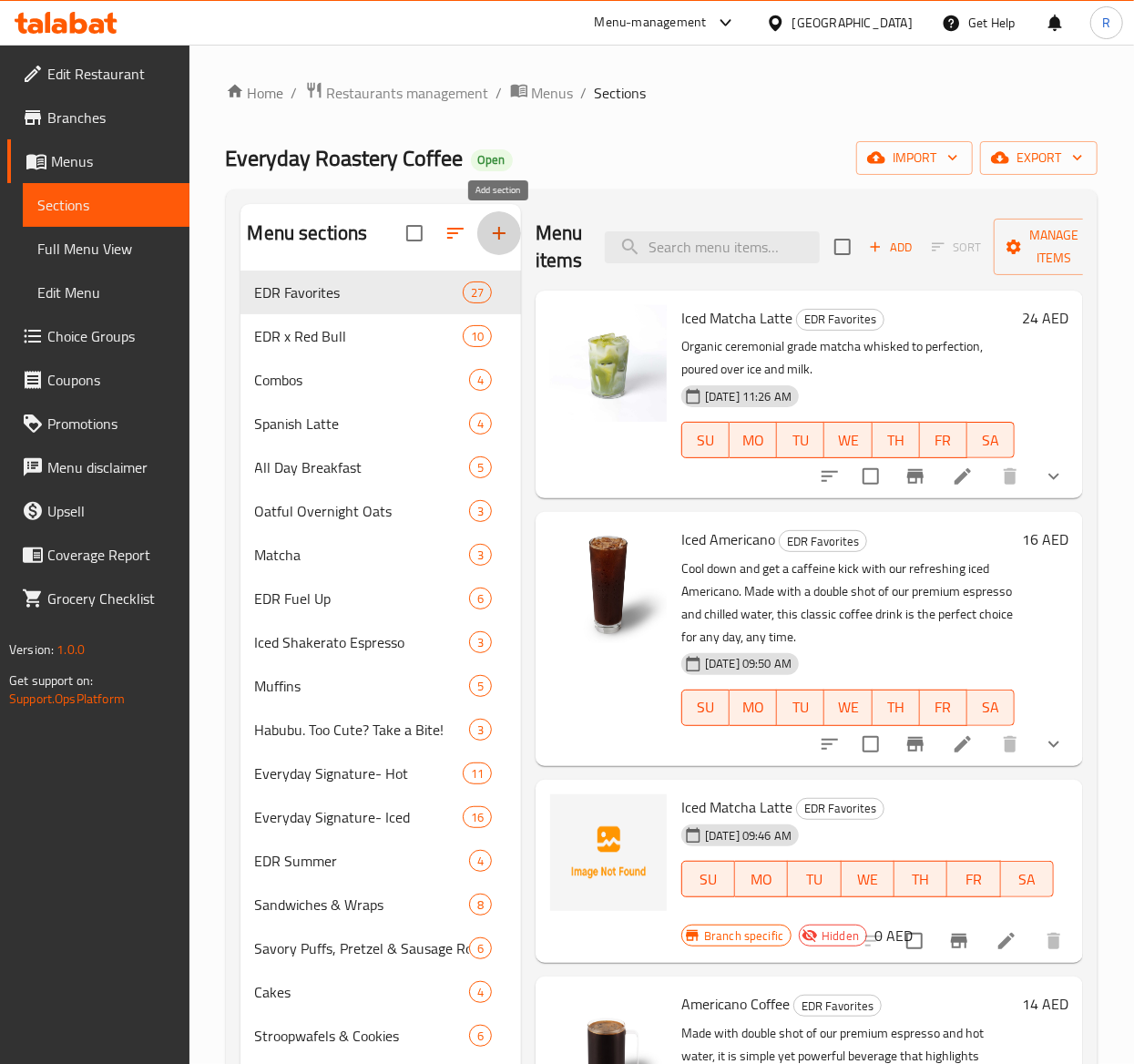
click at [501, 233] on icon "button" at bounding box center [499, 233] width 22 height 22
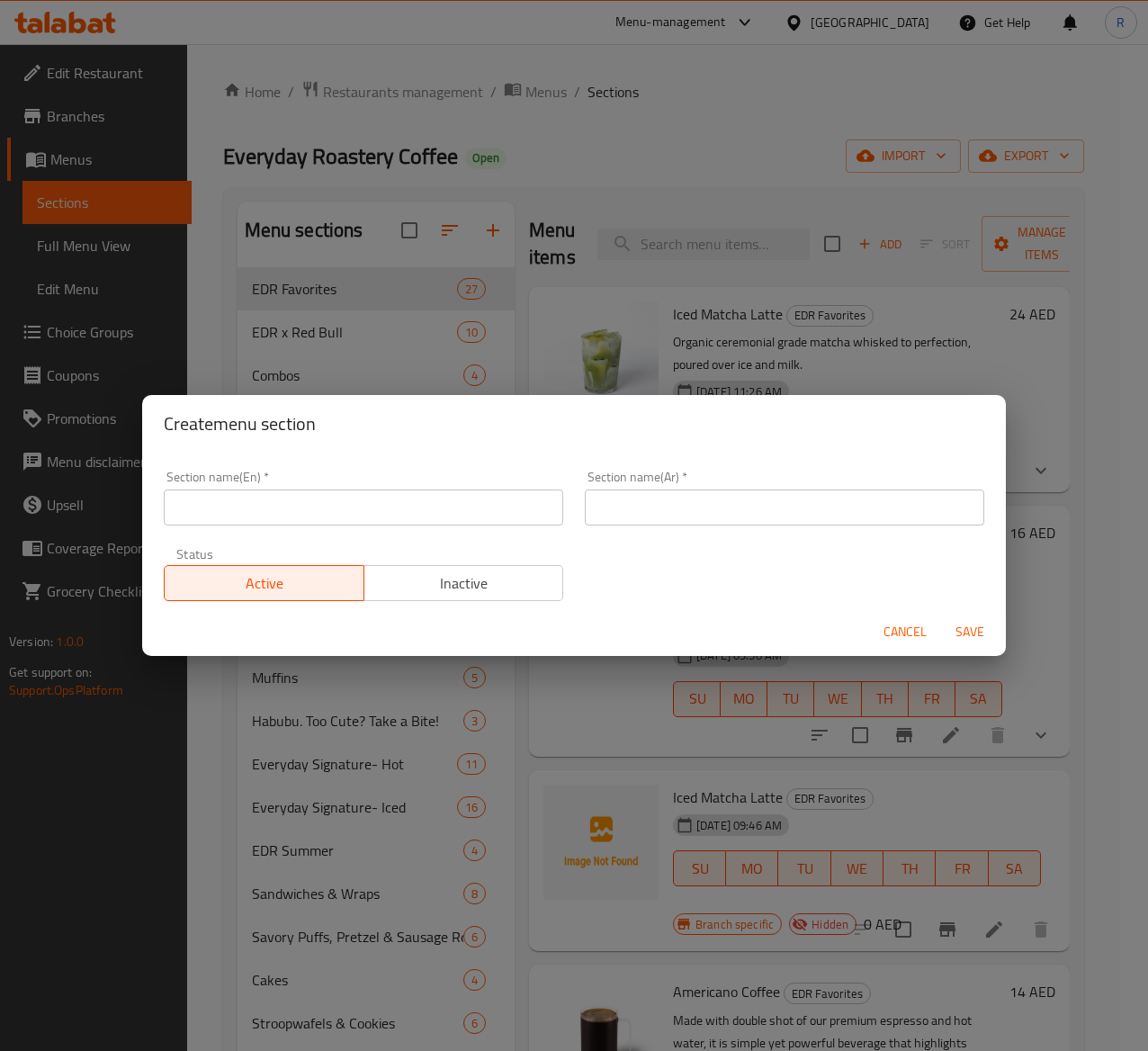
click at [904, 632] on span "Cancel" at bounding box center [905, 632] width 43 height 23
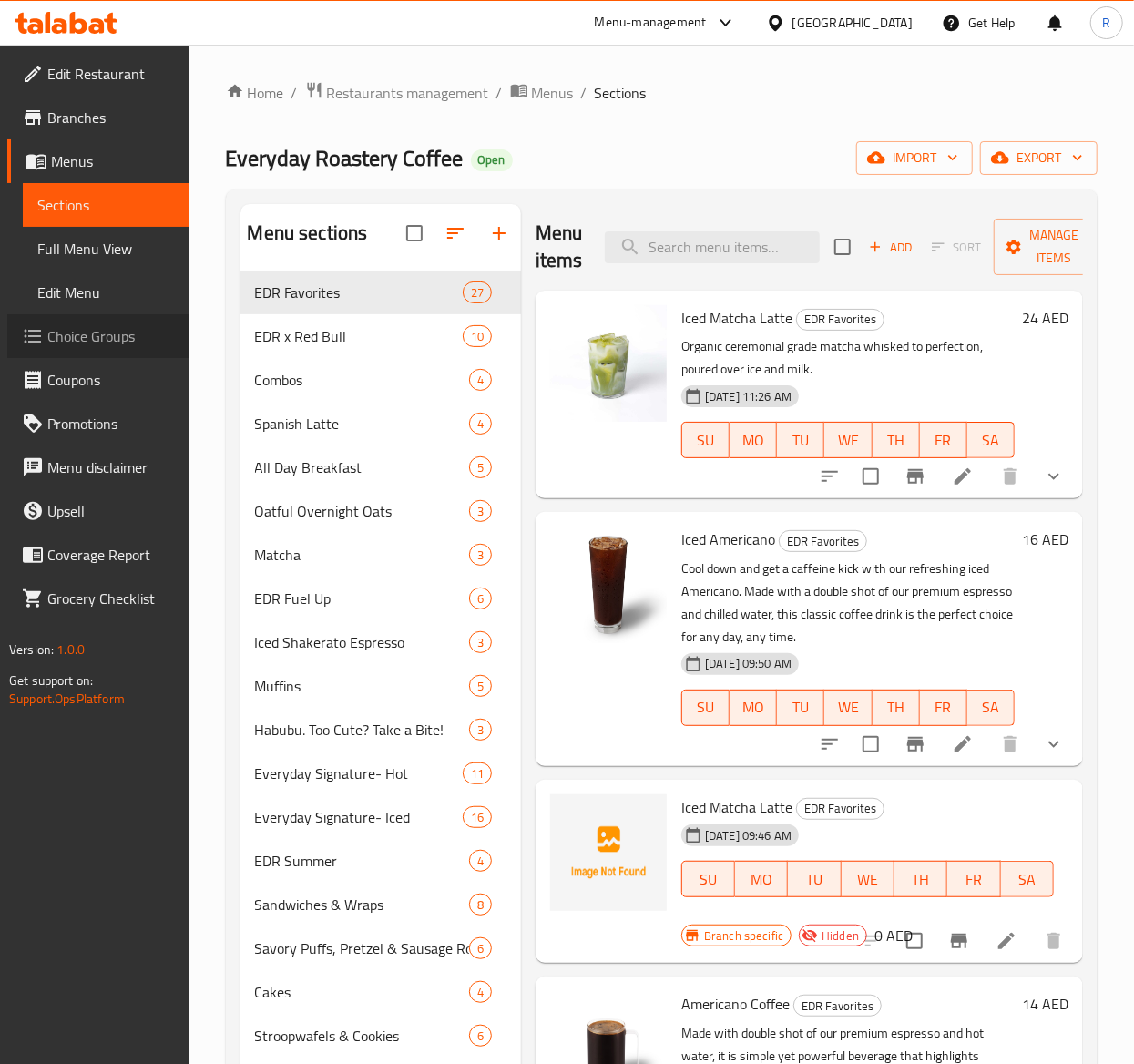
click at [80, 337] on span "Choice Groups" at bounding box center [111, 336] width 128 height 22
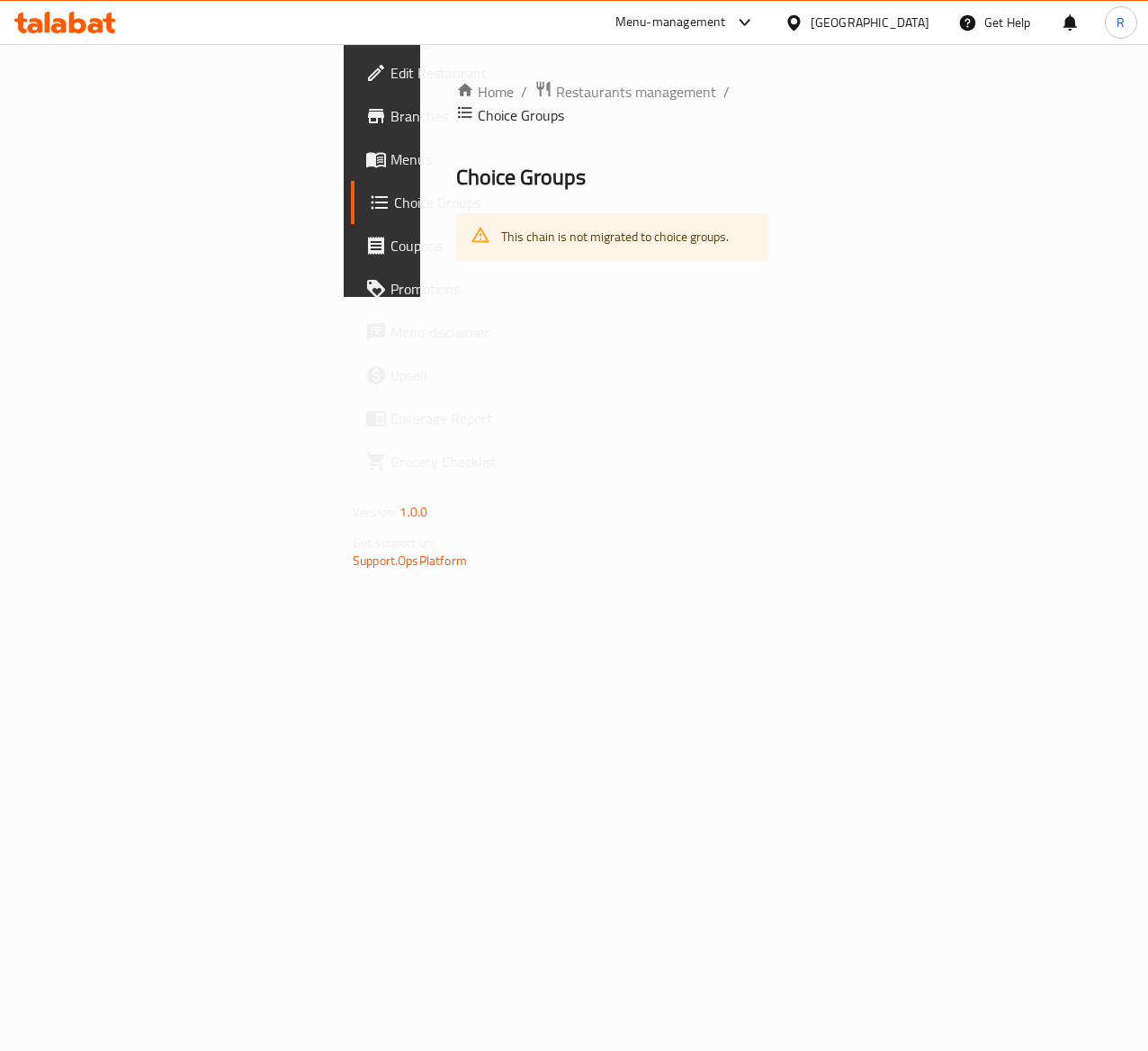
click at [478, 103] on span "breadcrumb" at bounding box center [467, 115] width 22 height 24
click at [474, 103] on icon "breadcrumb" at bounding box center [465, 112] width 18 height 18
click at [556, 93] on span "Restaurants management" at bounding box center [635, 92] width 160 height 22
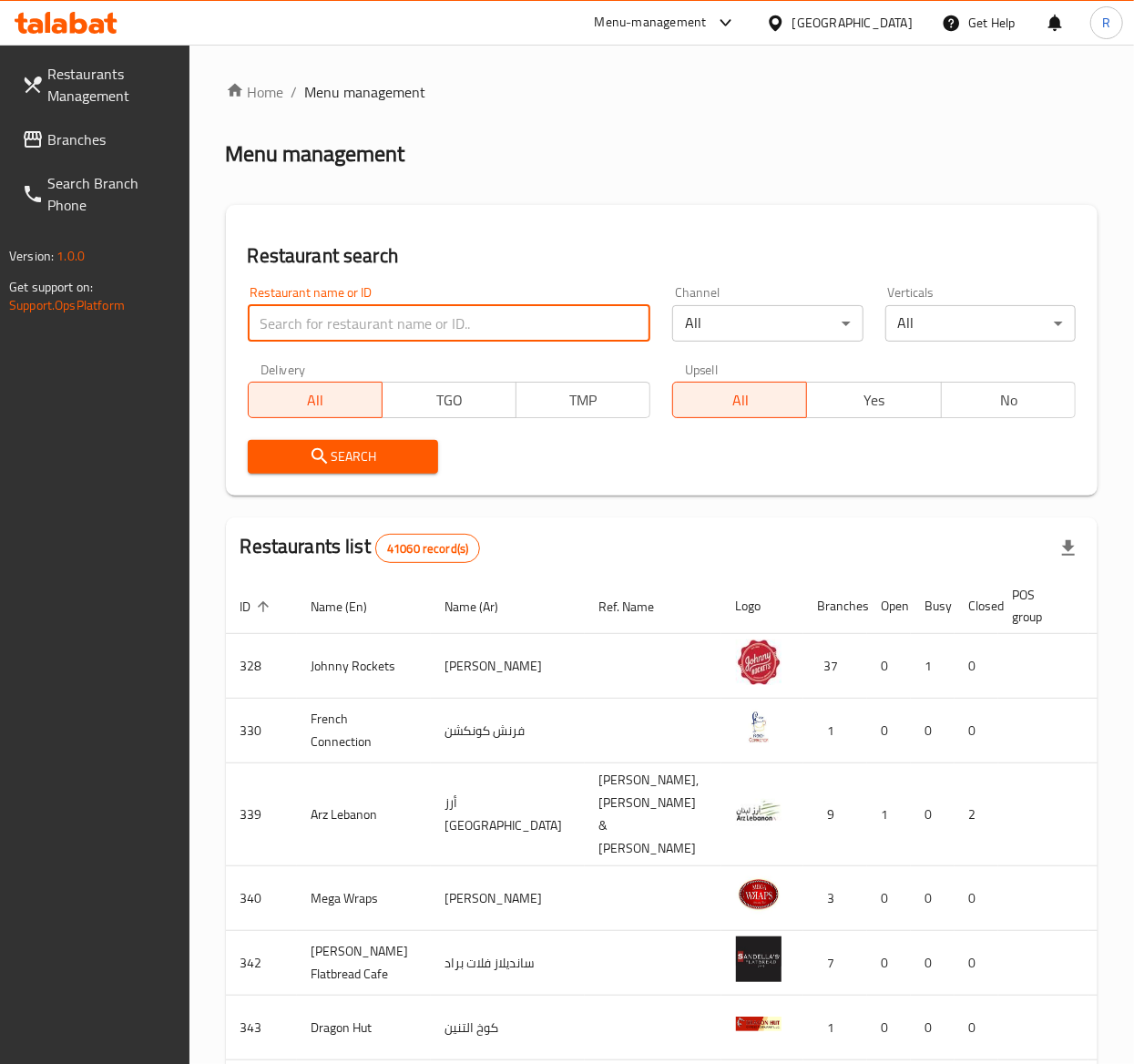
click at [337, 312] on input "search" at bounding box center [450, 323] width 403 height 36
click at [343, 97] on span "Menu management" at bounding box center [365, 93] width 121 height 22
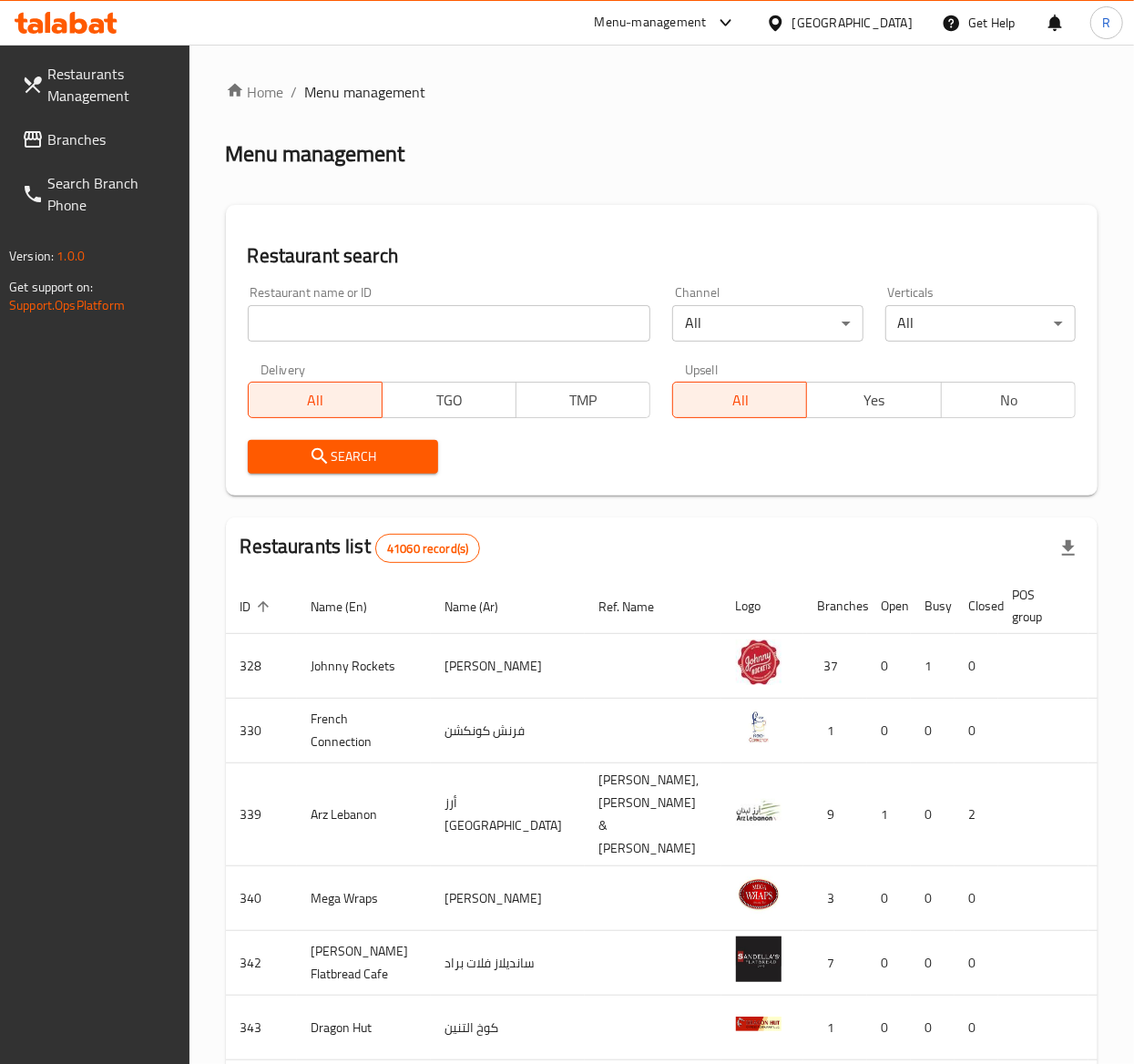
click at [370, 320] on input "search" at bounding box center [450, 323] width 403 height 36
type input "everyday roastery"
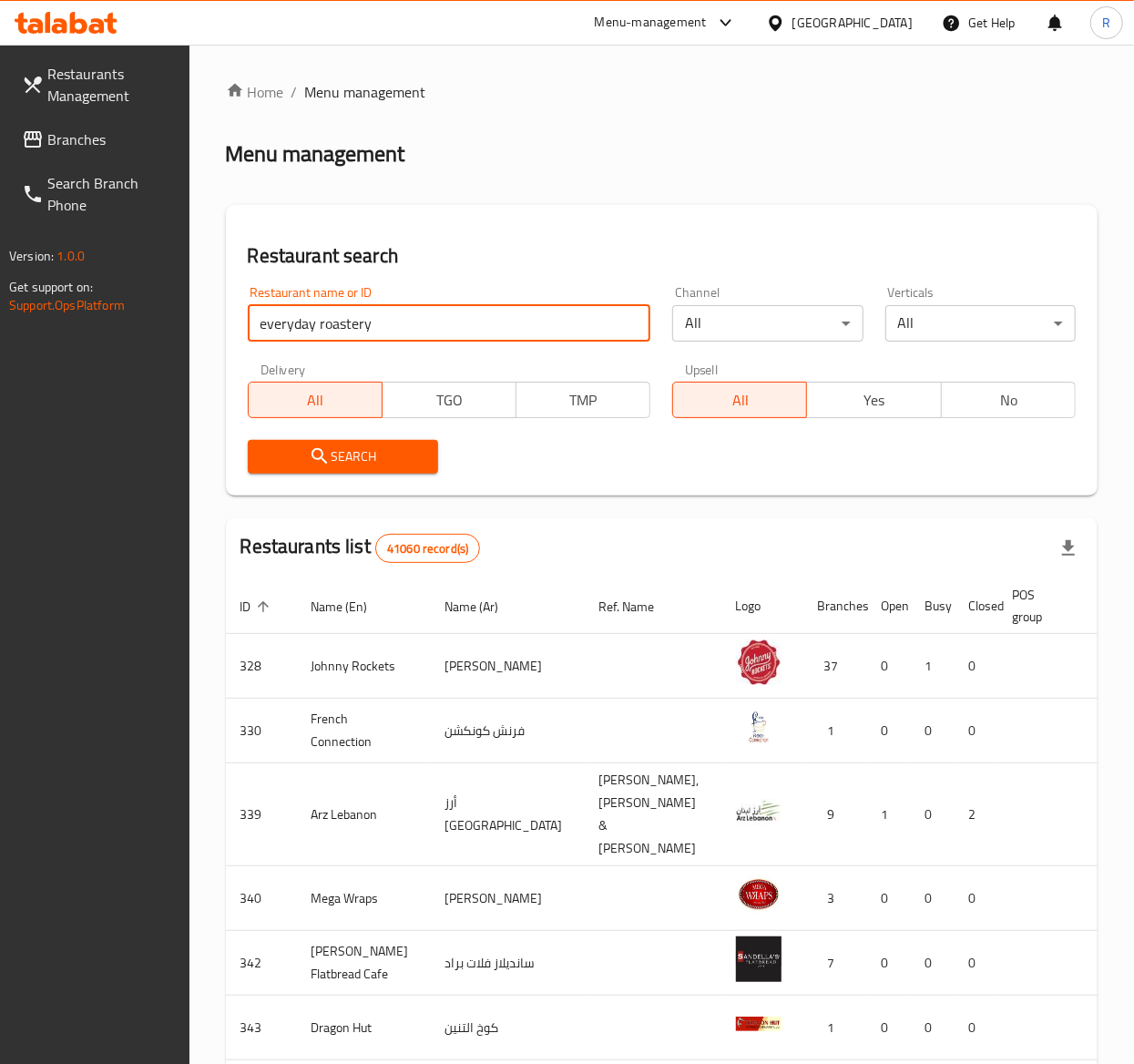
click button "Search" at bounding box center [343, 457] width 191 height 33
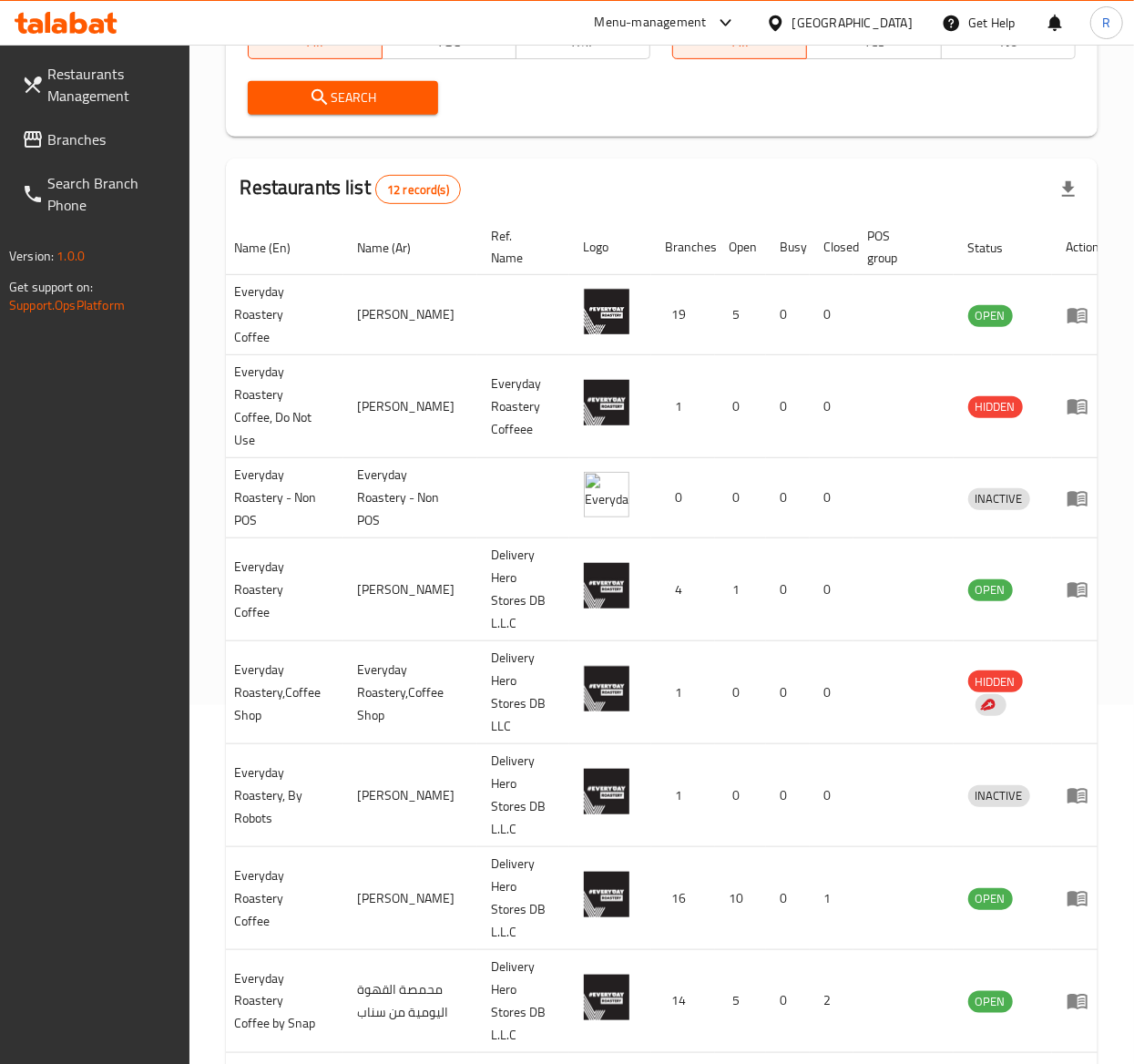
scroll to position [383, 0]
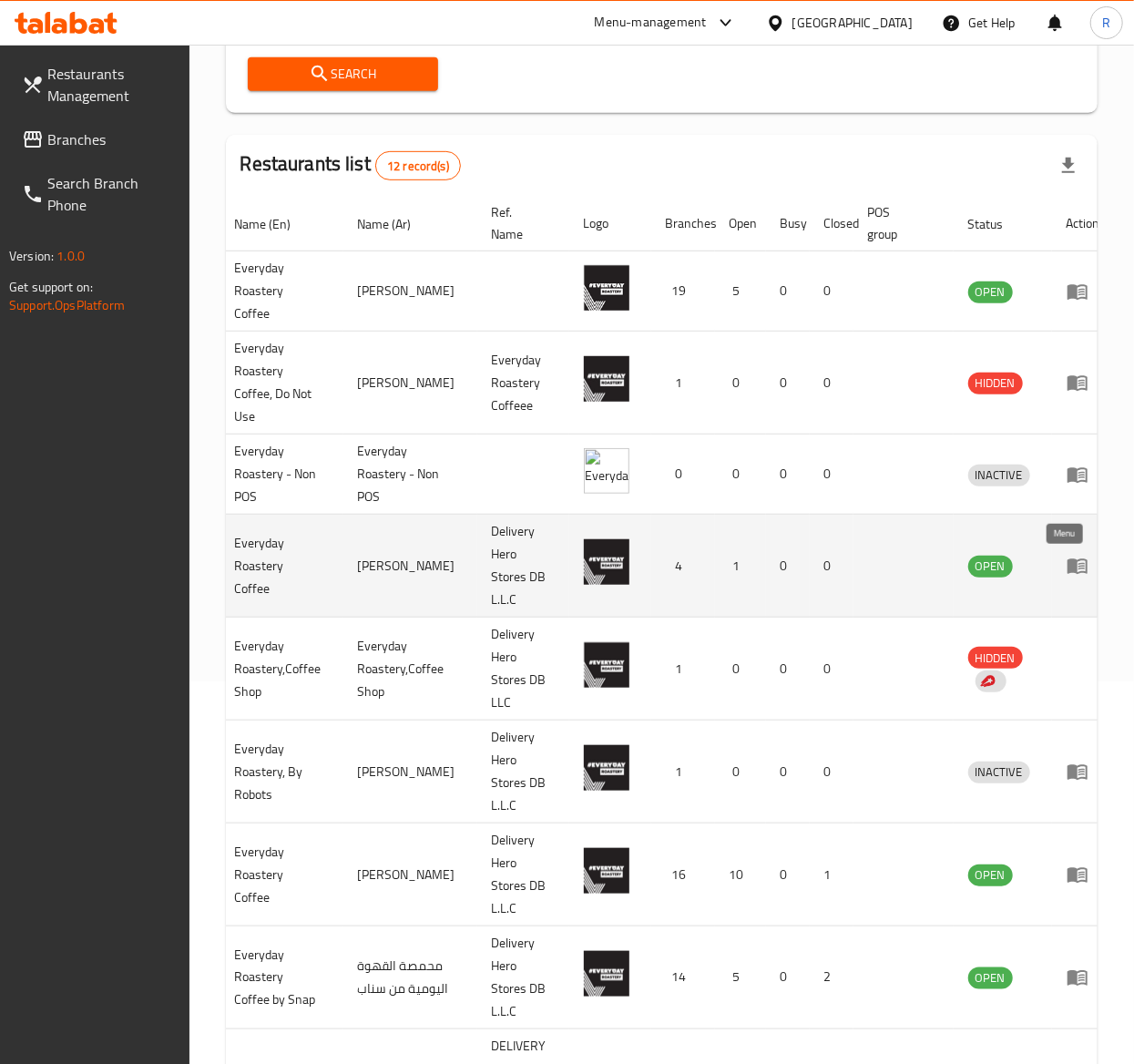
click at [1066, 563] on icon "enhanced table" at bounding box center [1078, 566] width 22 height 22
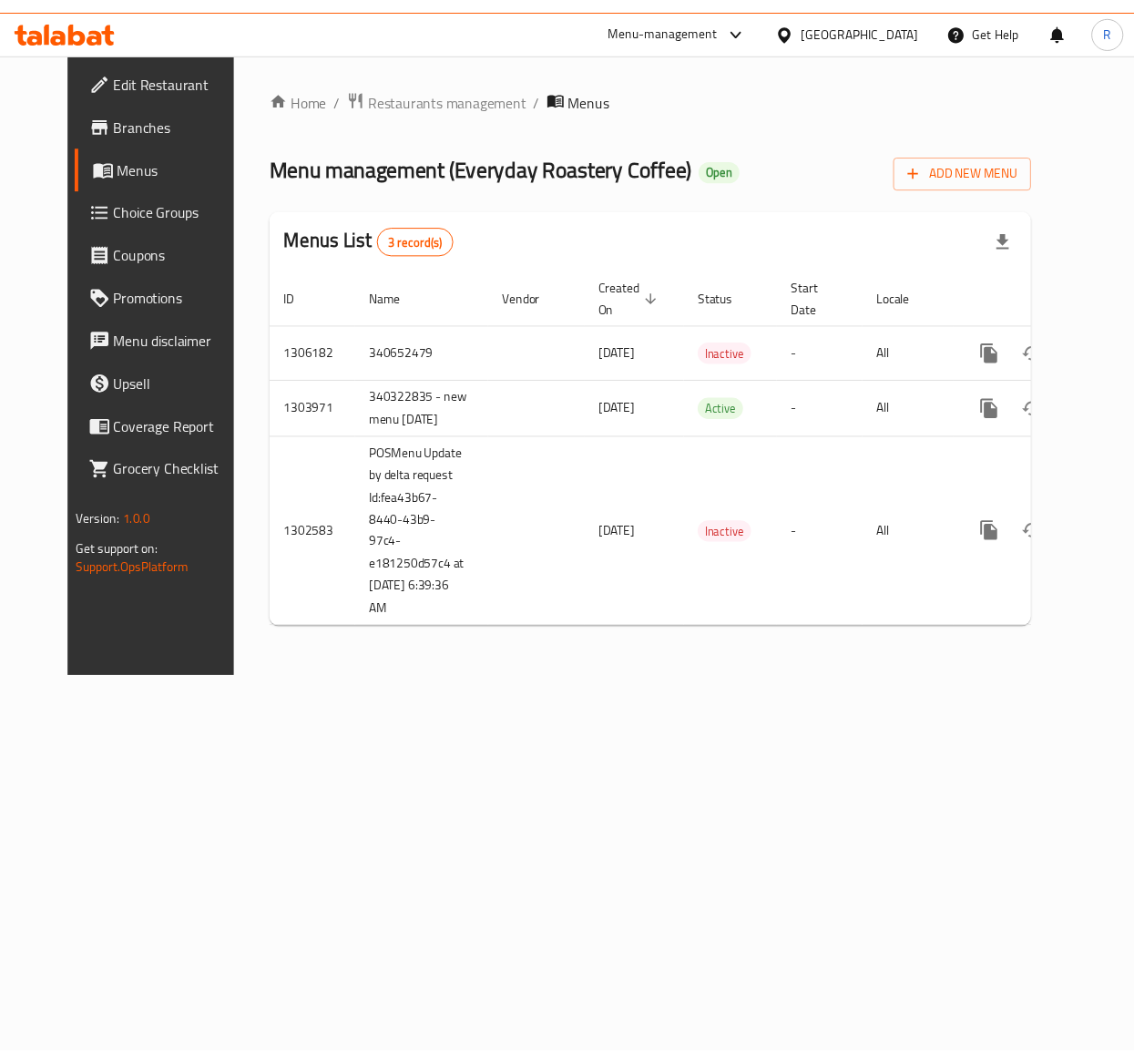
scroll to position [0, 8]
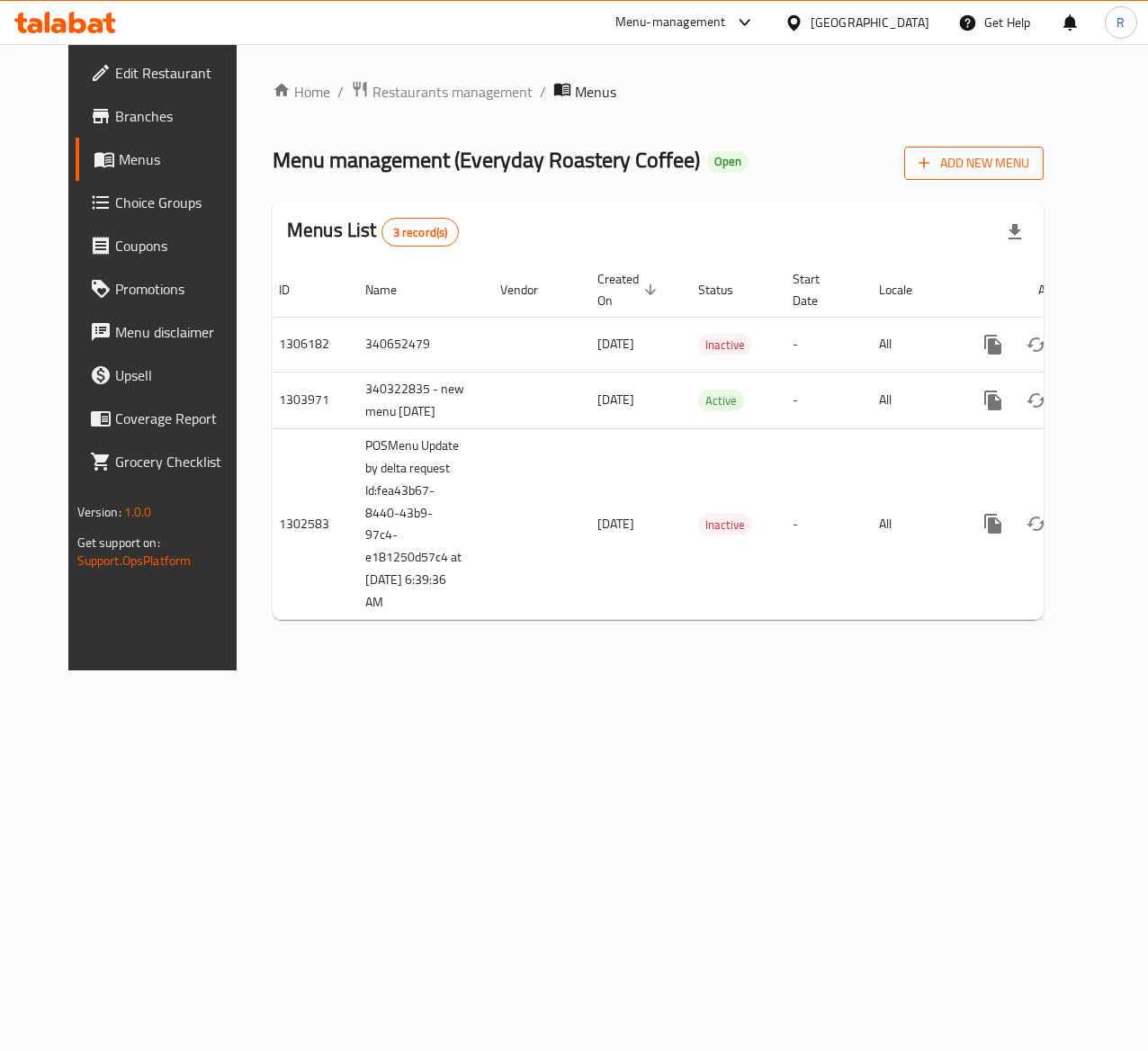
click at [1029, 167] on span "Add New Menu" at bounding box center [973, 163] width 111 height 23
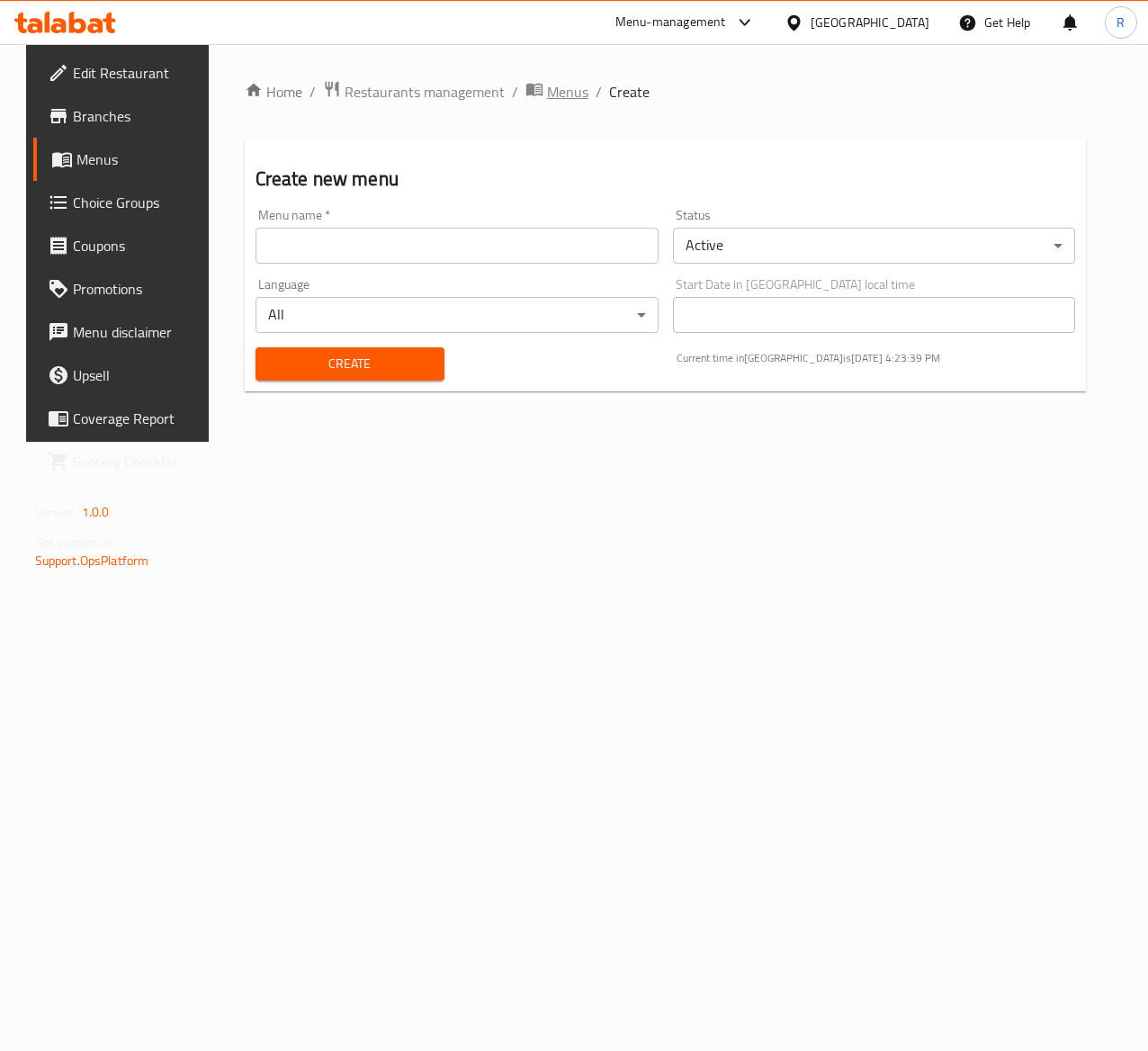
click at [547, 89] on span "Menus" at bounding box center [568, 92] width 41 height 22
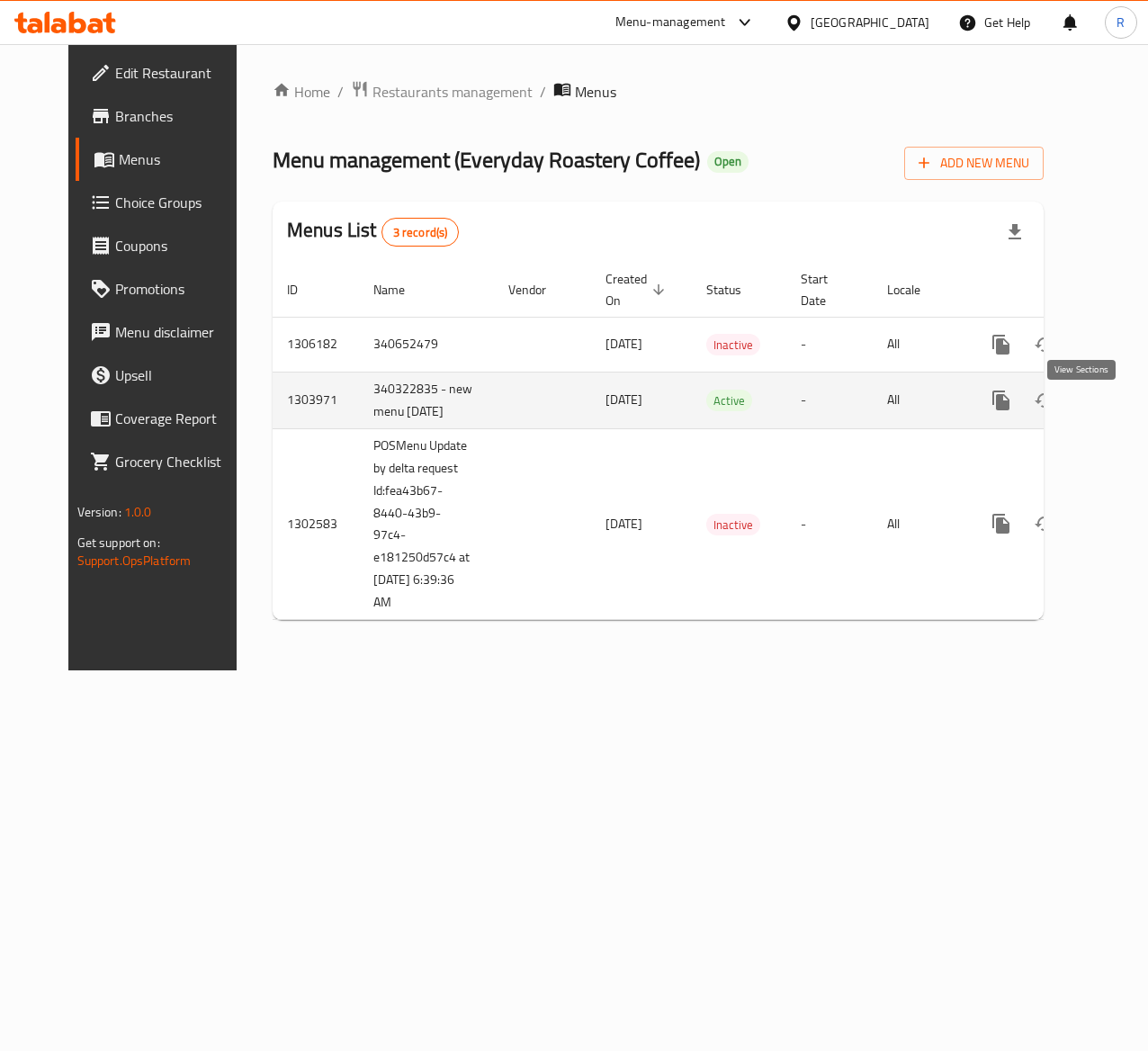
click at [1121, 411] on icon "enhanced table" at bounding box center [1132, 400] width 22 height 22
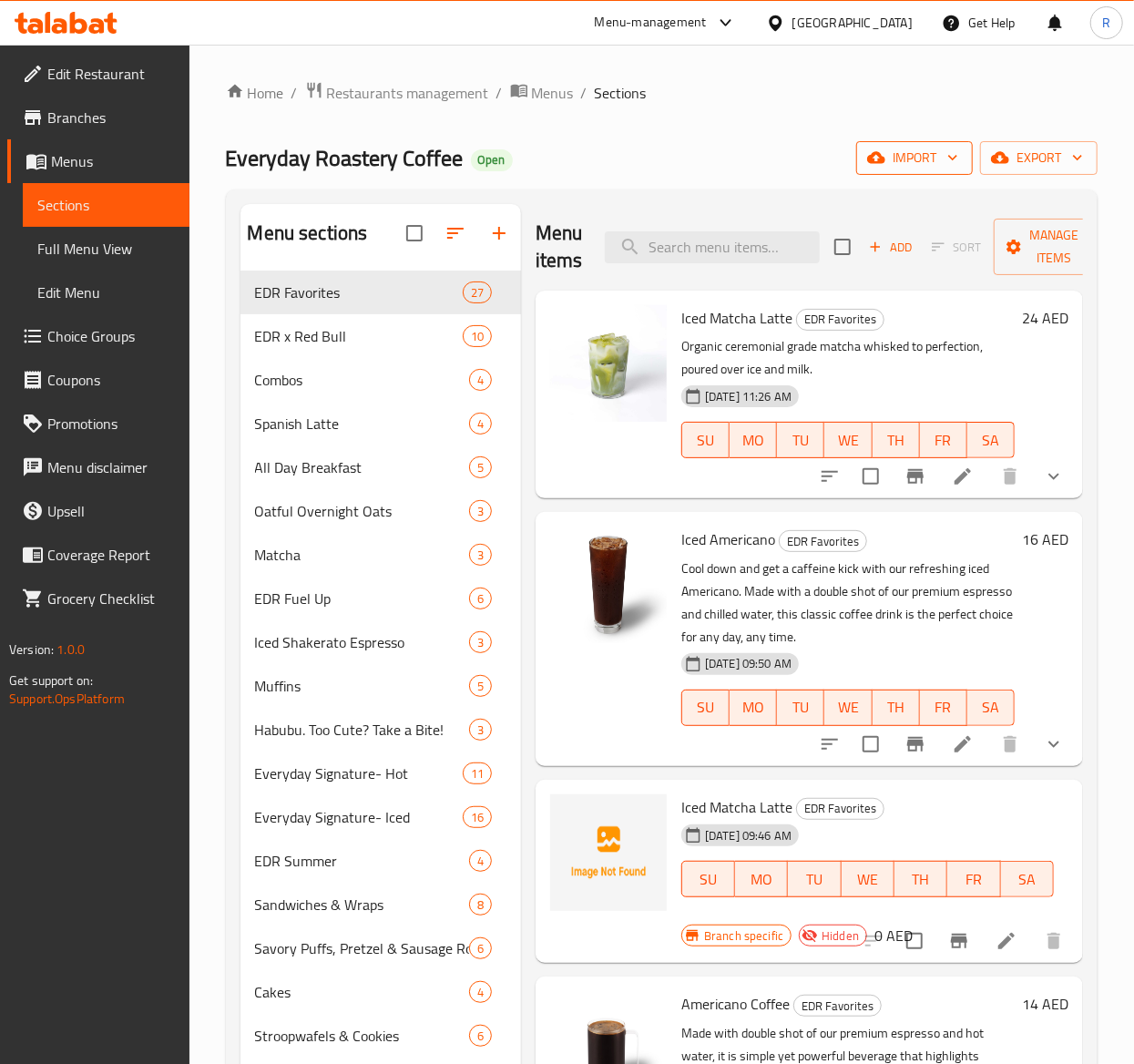
click at [922, 155] on span "import" at bounding box center [914, 158] width 88 height 23
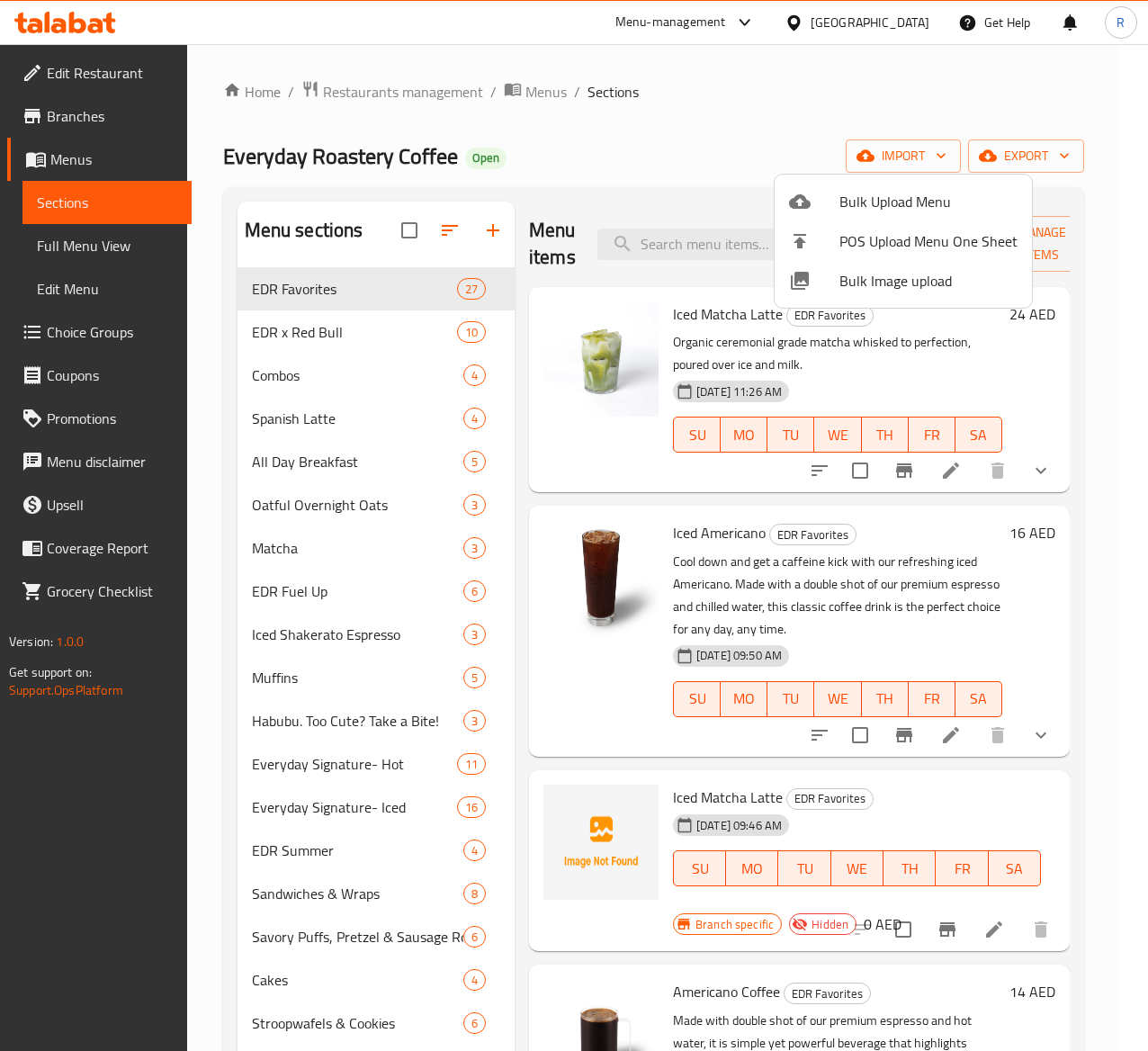
click at [1047, 162] on div at bounding box center [574, 526] width 1148 height 1051
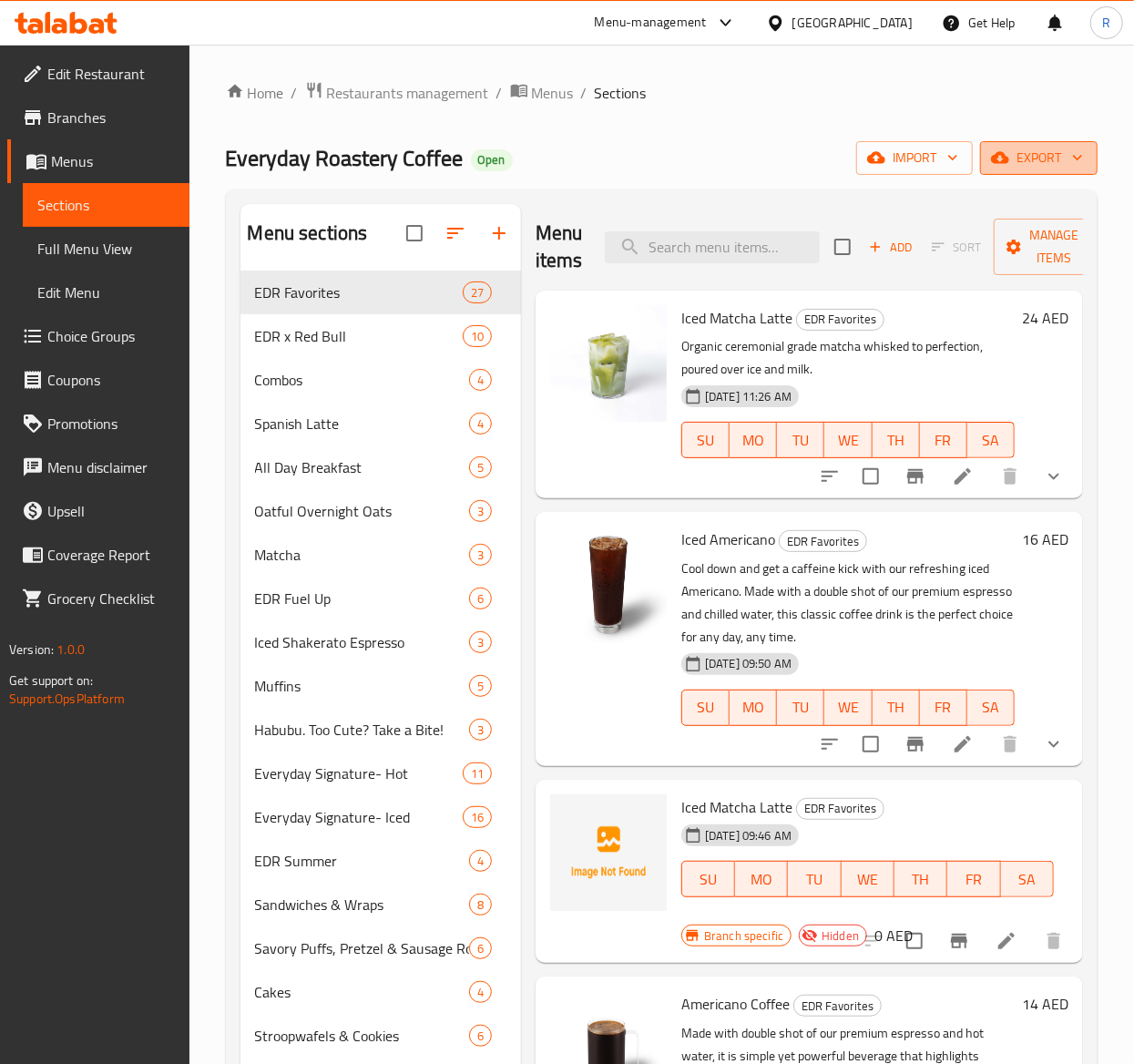
click at [1065, 153] on span "export" at bounding box center [1039, 158] width 89 height 23
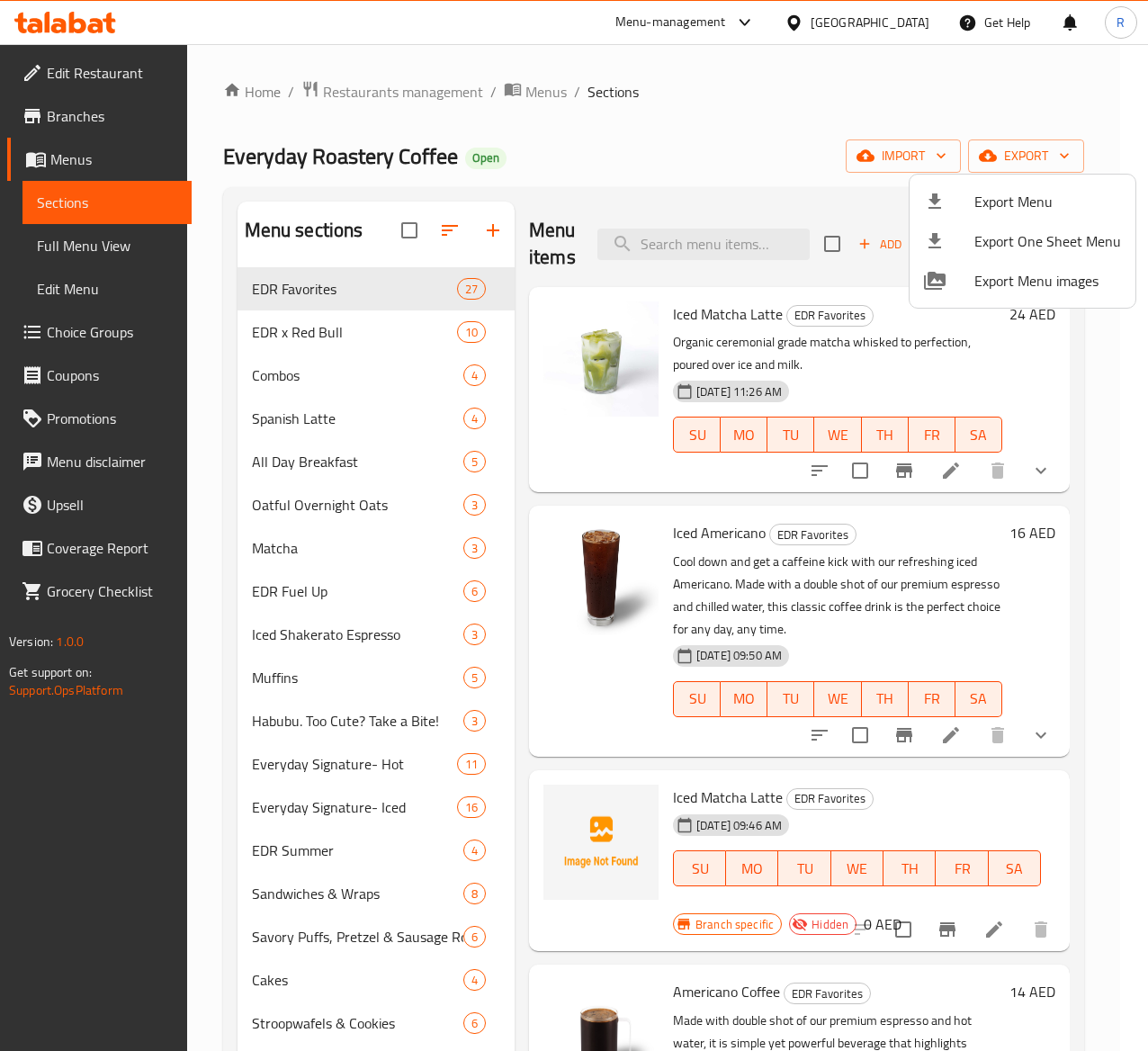
click at [87, 334] on div at bounding box center [574, 526] width 1148 height 1051
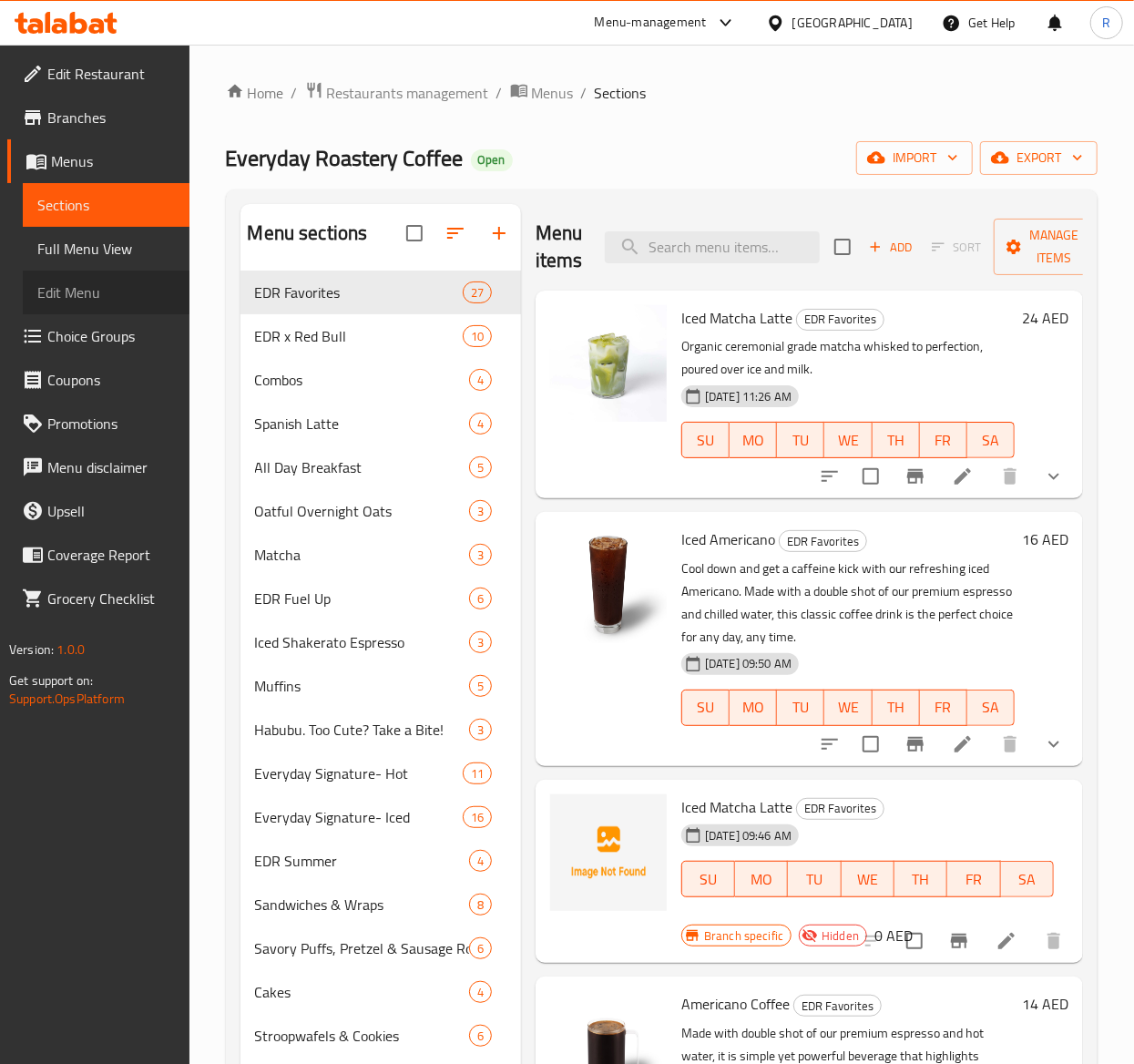
click at [77, 293] on span "Edit Menu" at bounding box center [105, 292] width 138 height 22
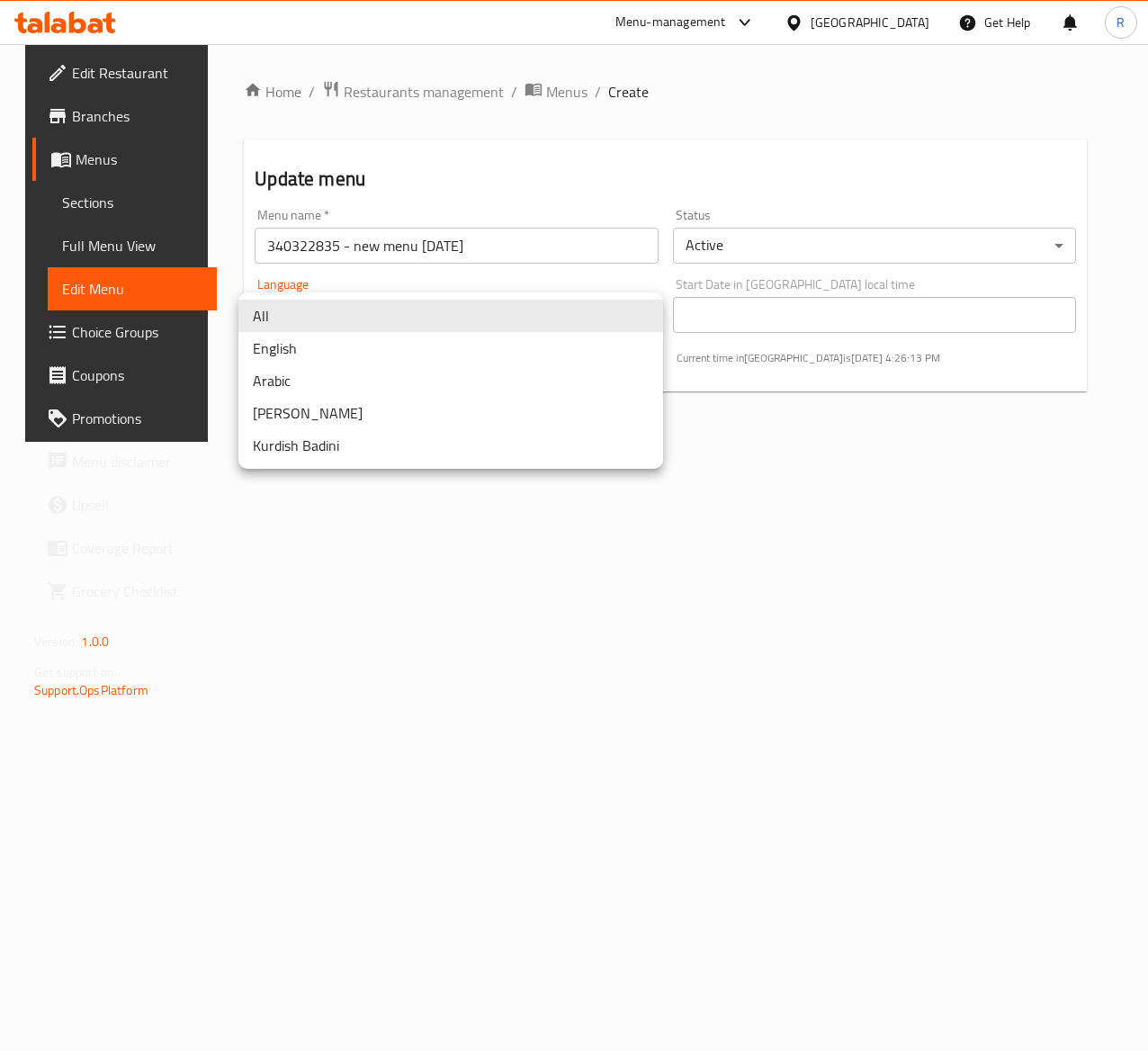
click at [441, 320] on body "​ Menu-management United Arab Emirates Get Help R Edit Restaurant Branches Menu…" at bounding box center [574, 547] width 1148 height 1007
click at [420, 652] on div at bounding box center [574, 526] width 1148 height 1051
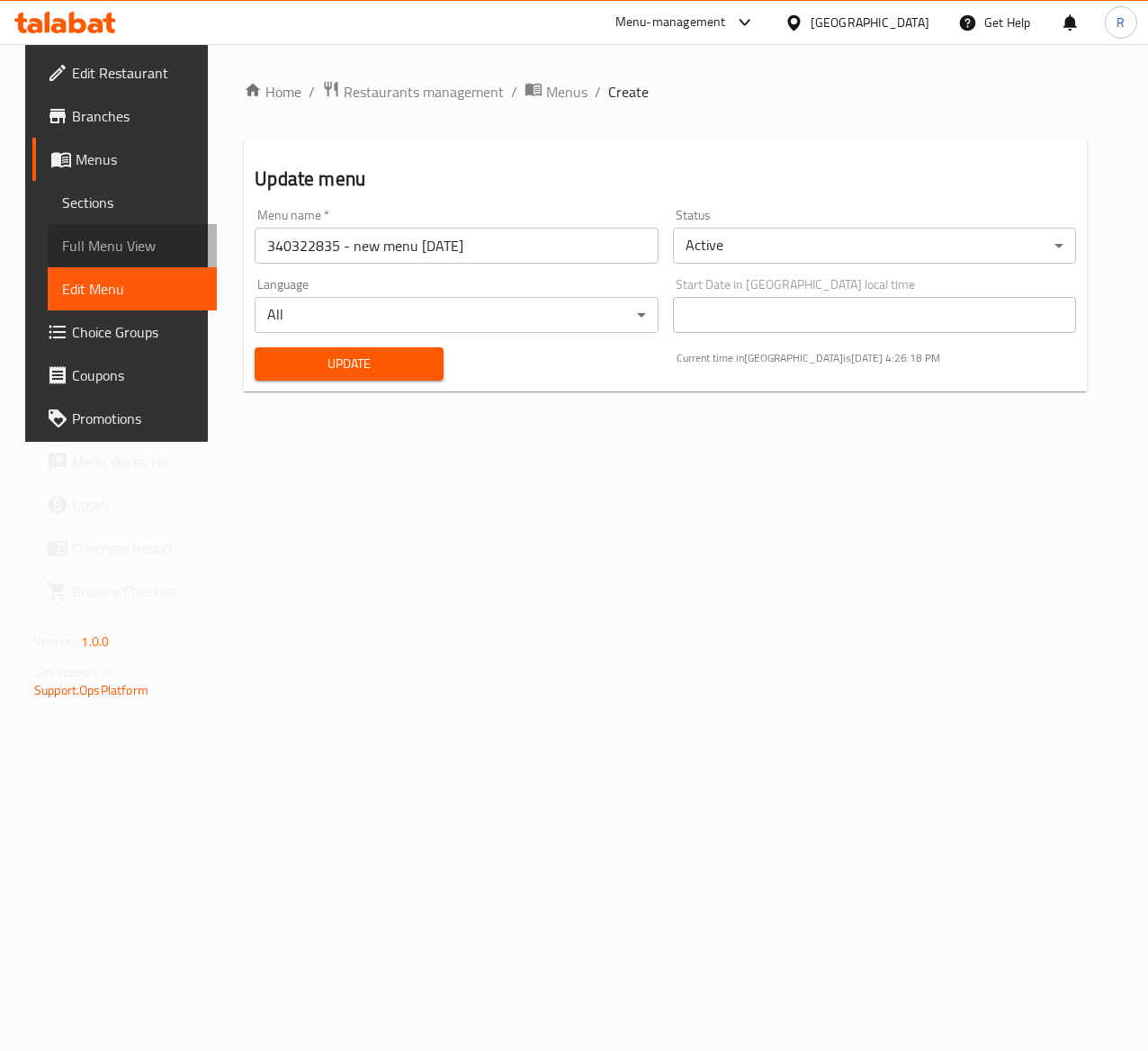
click at [137, 237] on span "Full Menu View" at bounding box center [133, 246] width 141 height 22
click at [95, 235] on span "Full Menu View" at bounding box center [133, 246] width 141 height 22
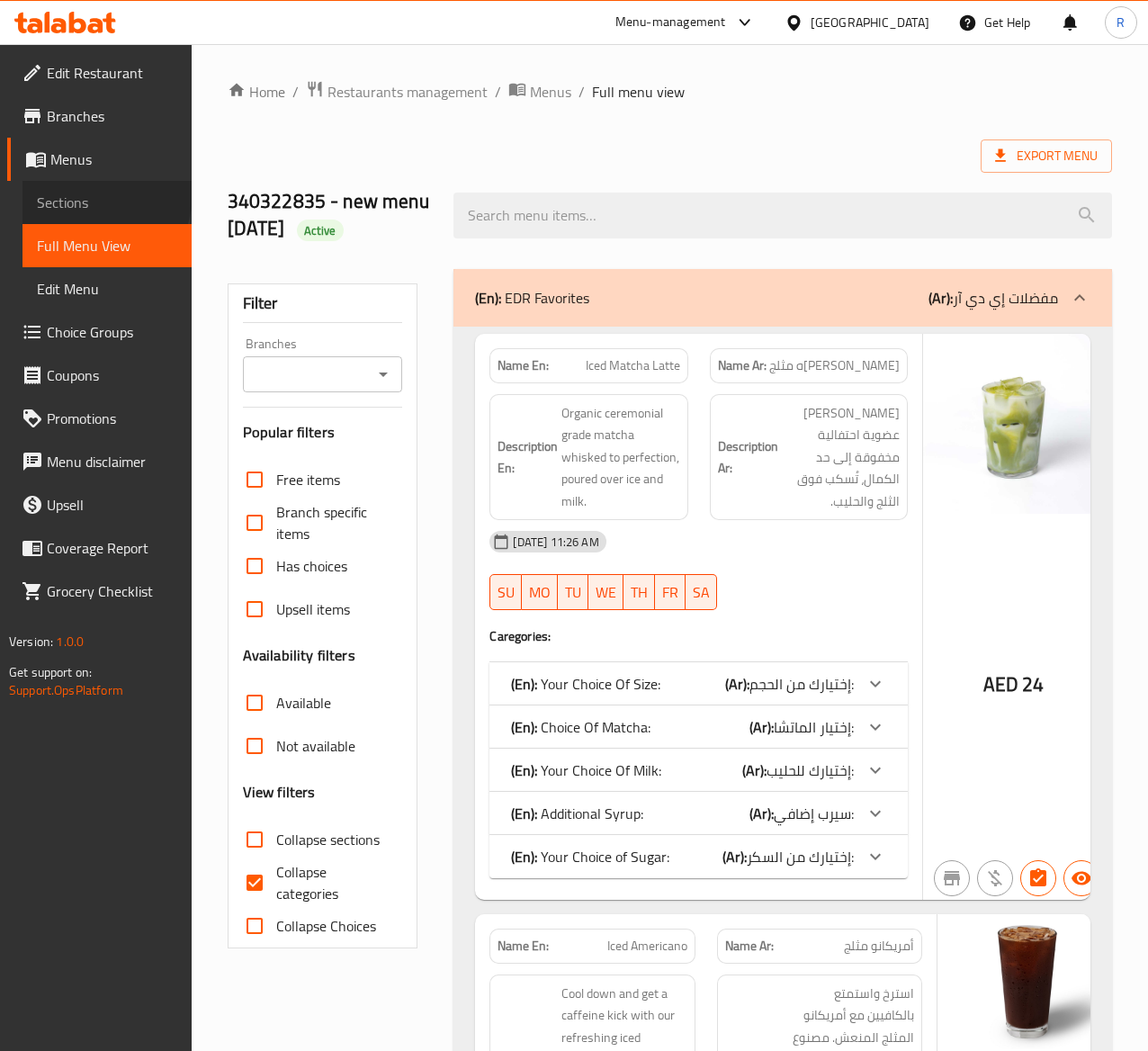
click at [84, 193] on span "Sections" at bounding box center [107, 203] width 141 height 22
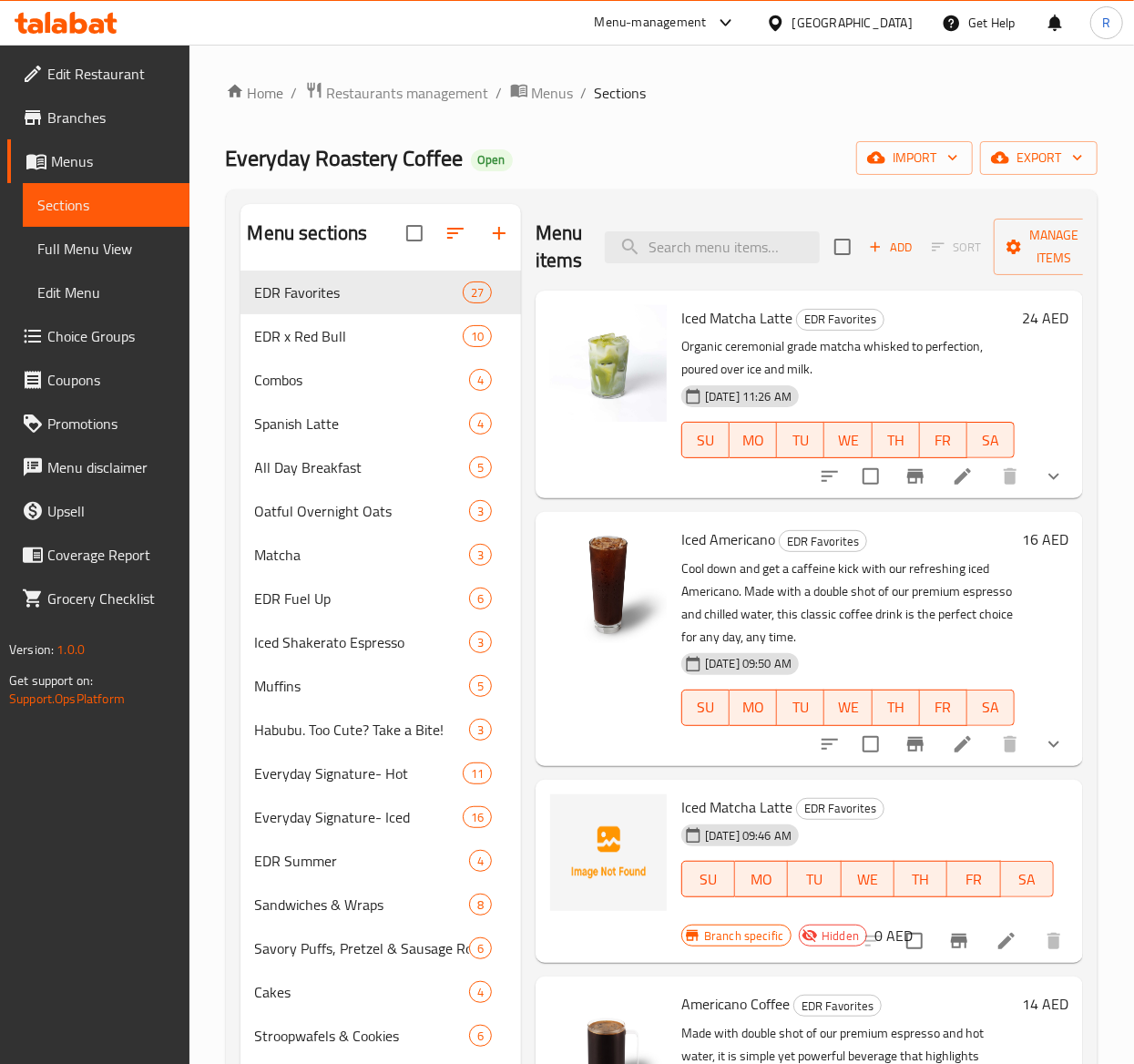
click at [89, 333] on span "Choice Groups" at bounding box center [111, 336] width 128 height 22
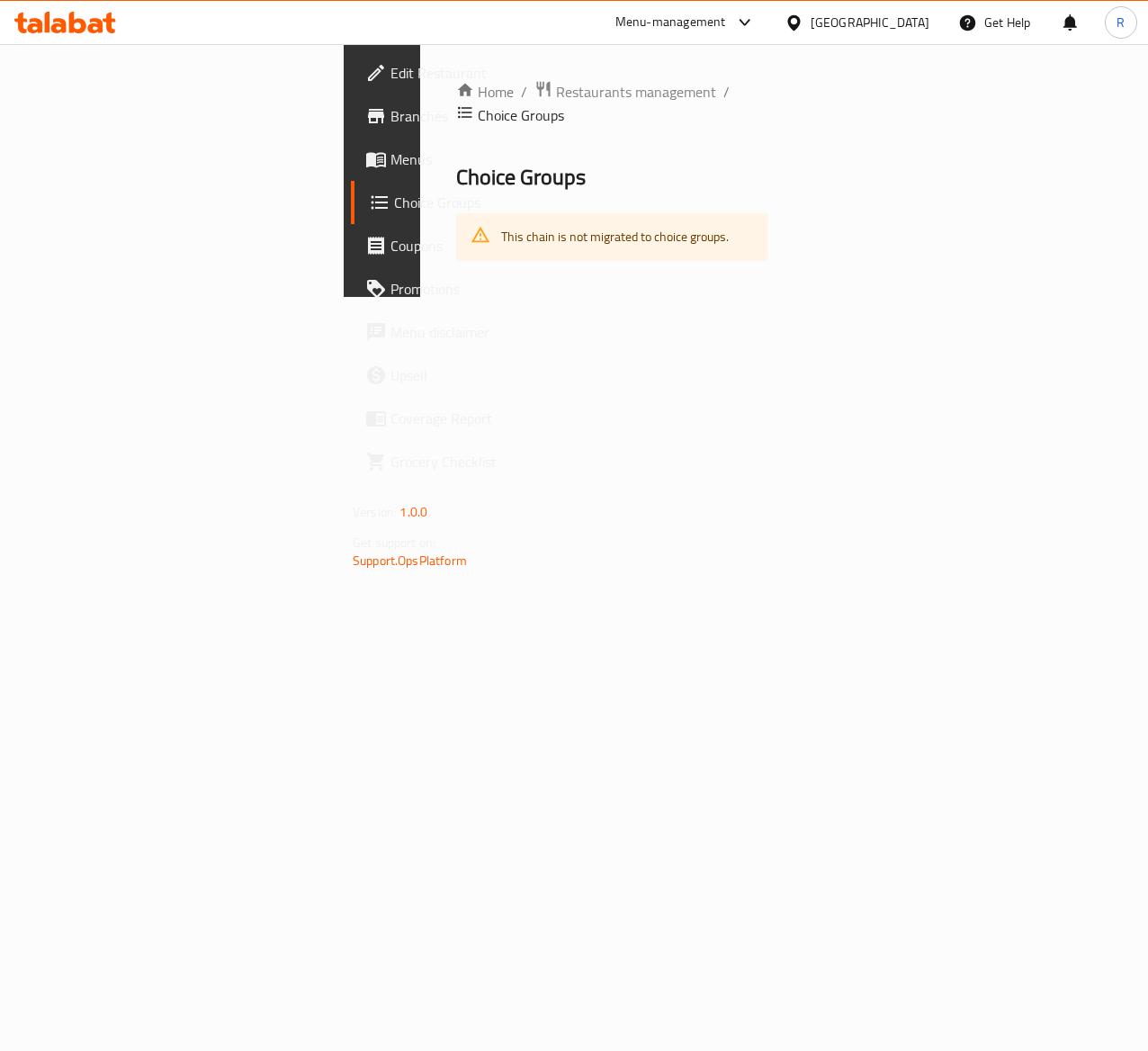
drag, startPoint x: 347, startPoint y: 214, endPoint x: 513, endPoint y: 87, distance: 209.0
click at [474, 103] on icon "breadcrumb" at bounding box center [465, 112] width 18 height 18
click at [556, 89] on span "Restaurants management" at bounding box center [635, 92] width 160 height 22
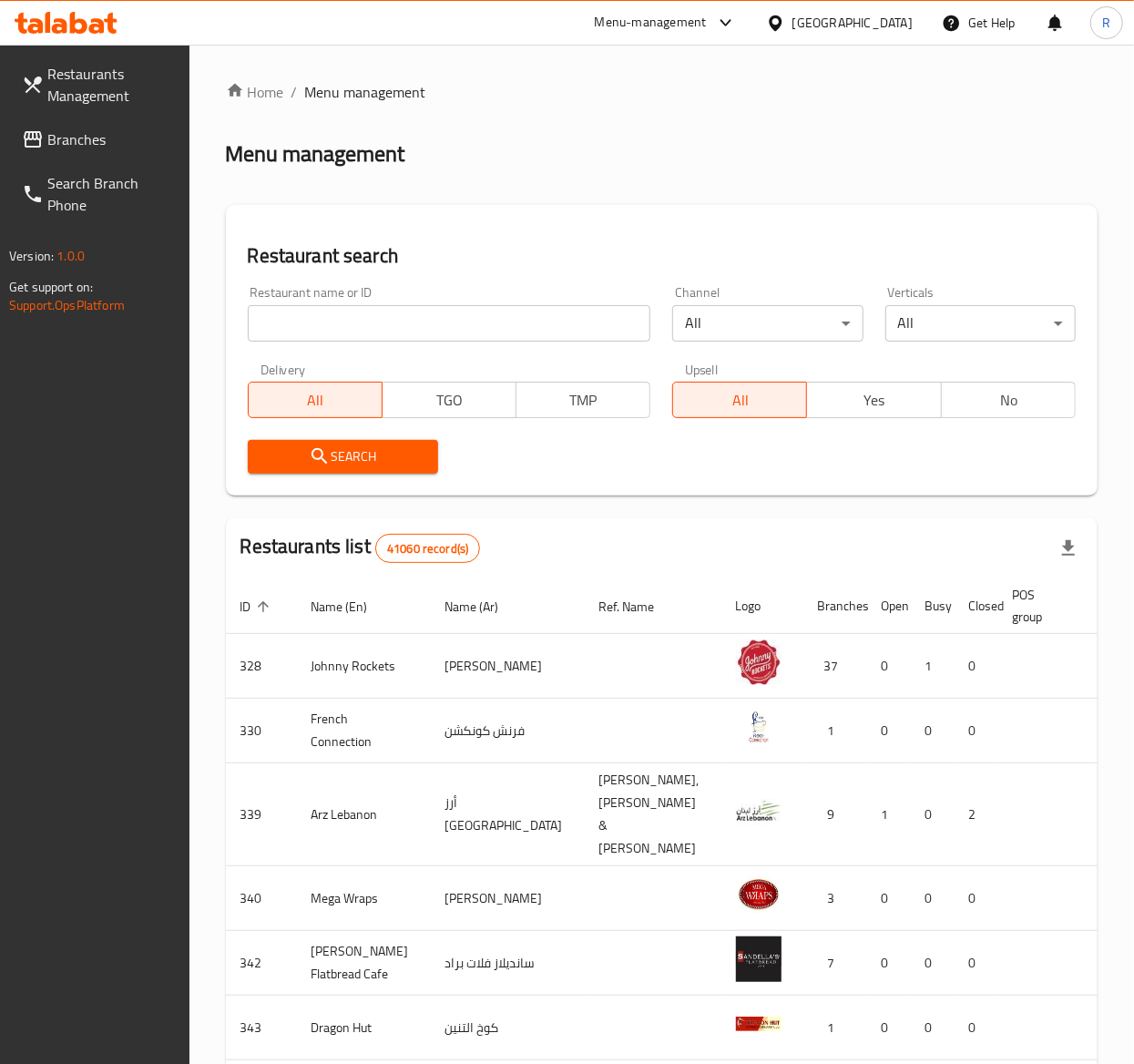
click at [402, 303] on div "Restaurant name or ID Restaurant name or ID" at bounding box center [450, 314] width 403 height 56
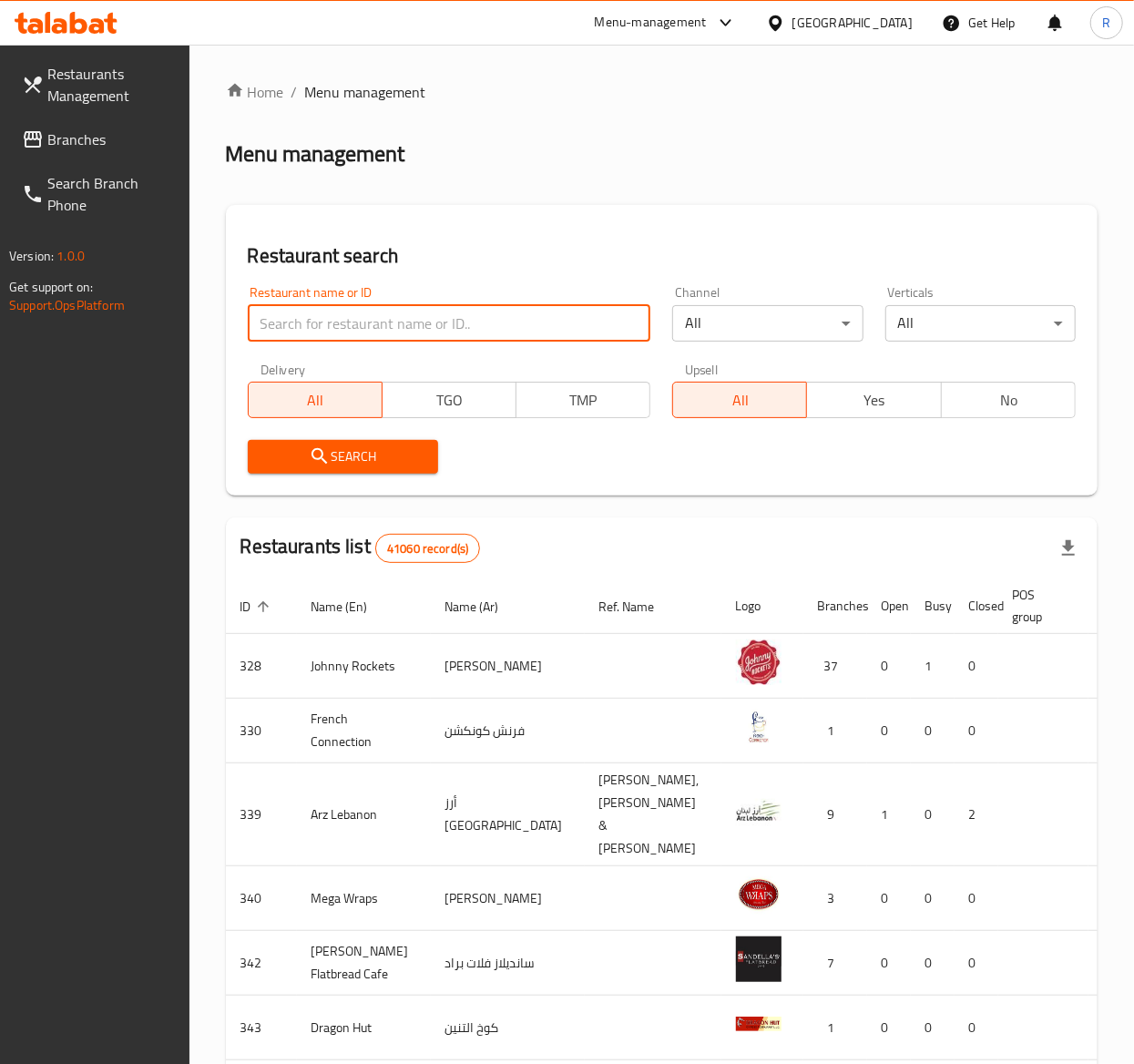
click at [402, 315] on input "search" at bounding box center [450, 323] width 403 height 36
type input "everyday roastery"
click button "Search" at bounding box center [343, 457] width 191 height 33
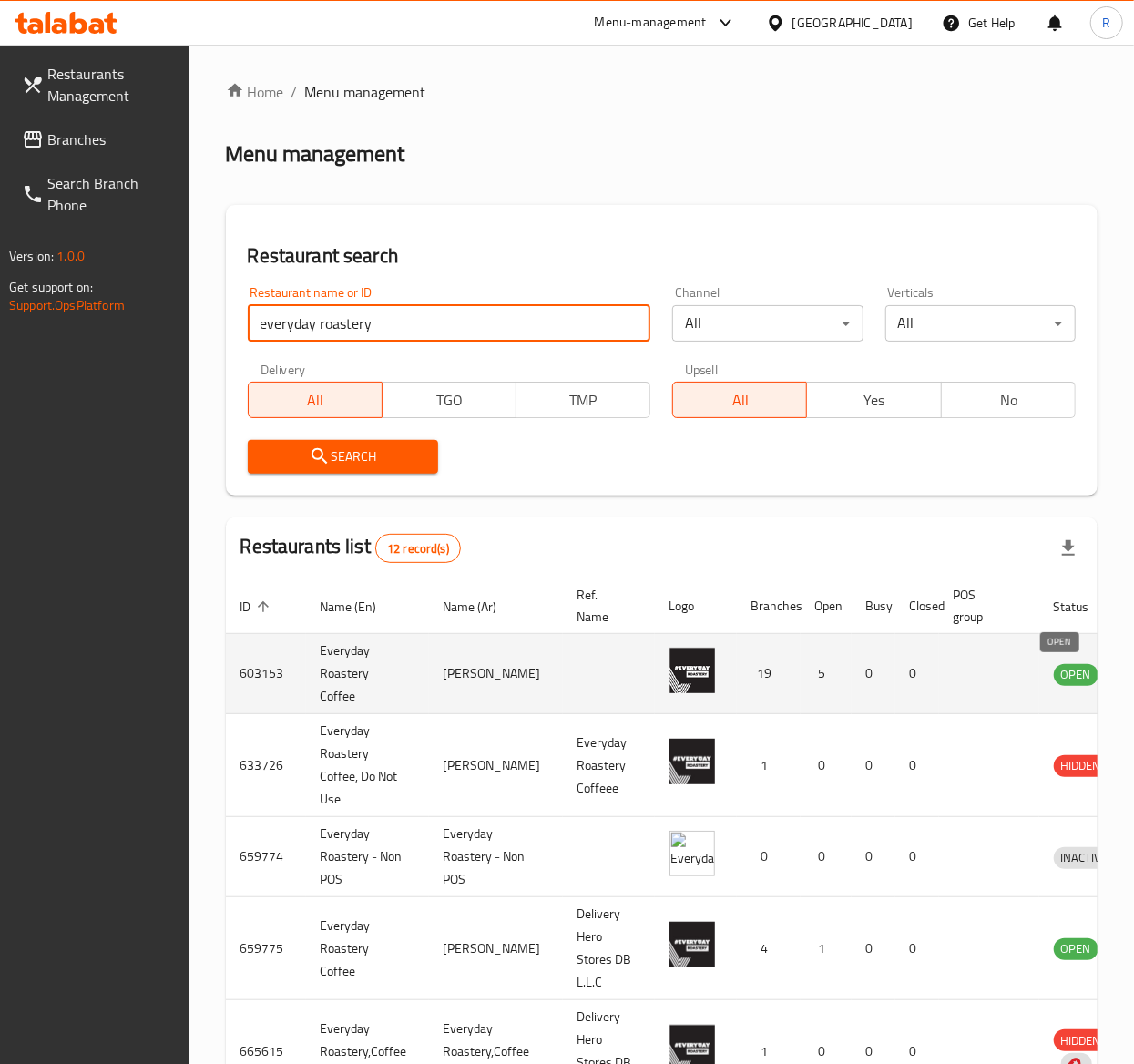
click at [1058, 674] on span "OPEN" at bounding box center [1076, 674] width 44 height 21
click at [1060, 678] on span "OPEN" at bounding box center [1076, 674] width 44 height 21
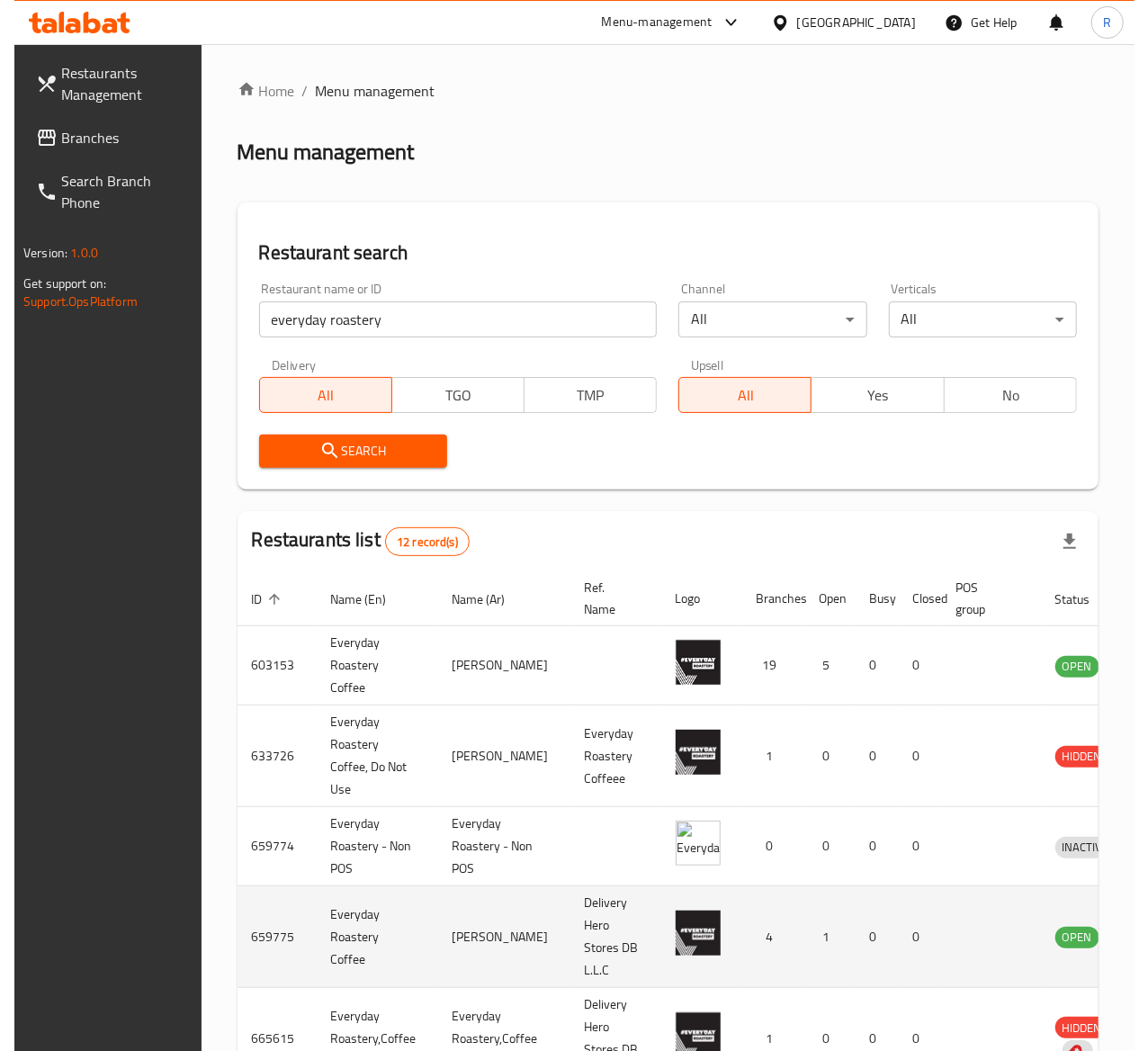
scroll to position [0, 72]
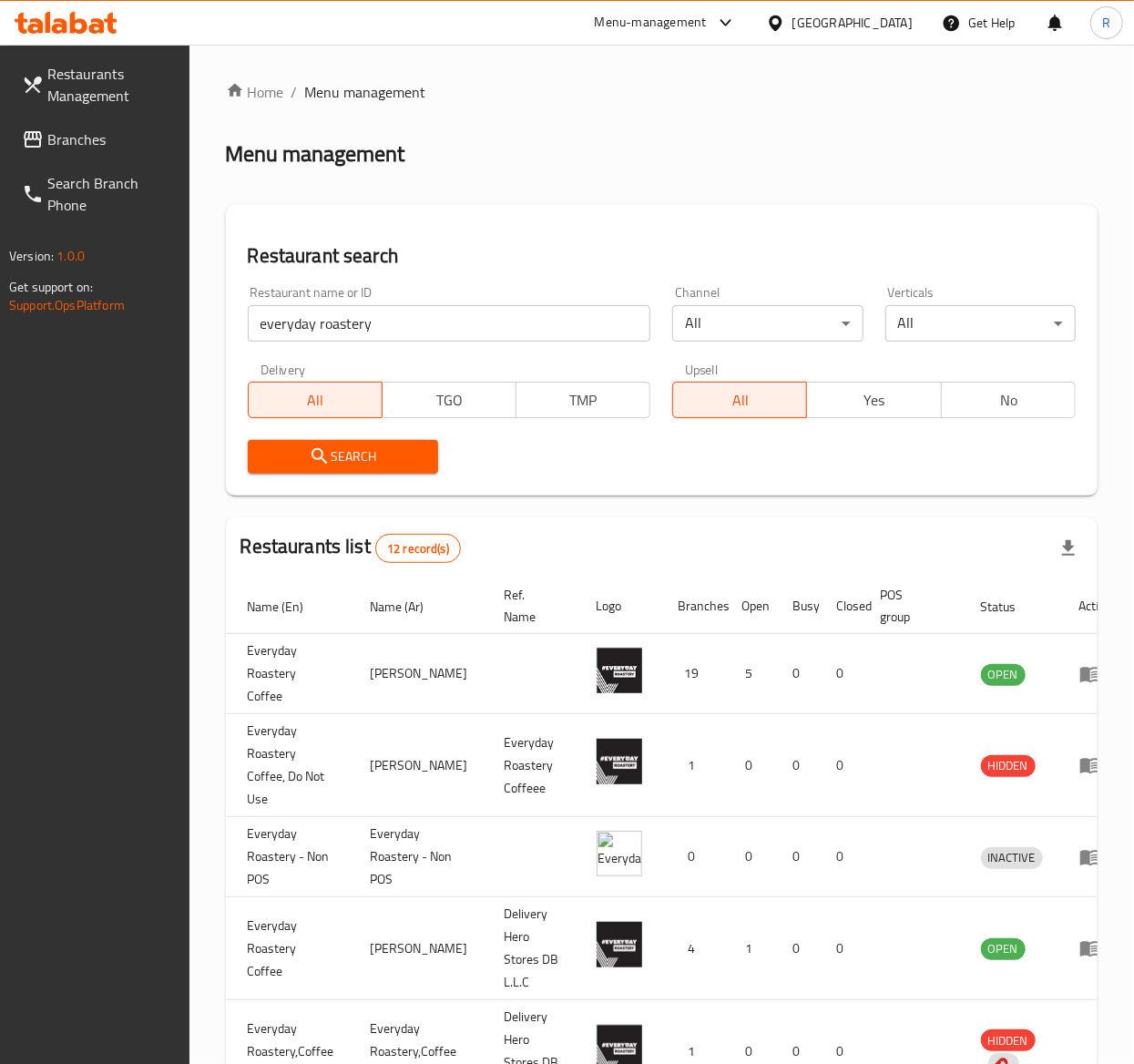
click at [853, 148] on div "Menu management" at bounding box center [661, 155] width 871 height 30
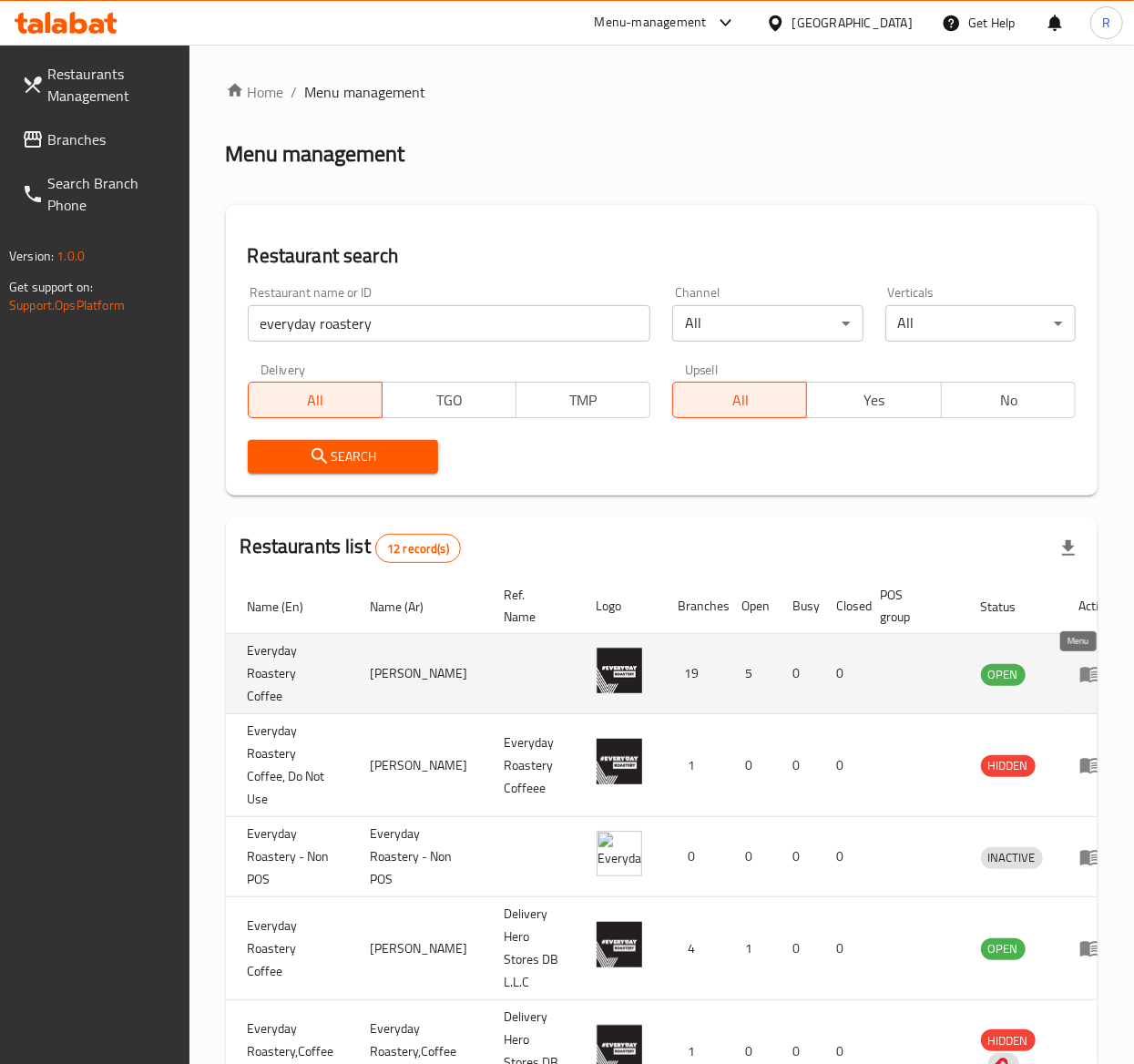
click at [1079, 674] on icon "enhanced table" at bounding box center [1091, 674] width 22 height 22
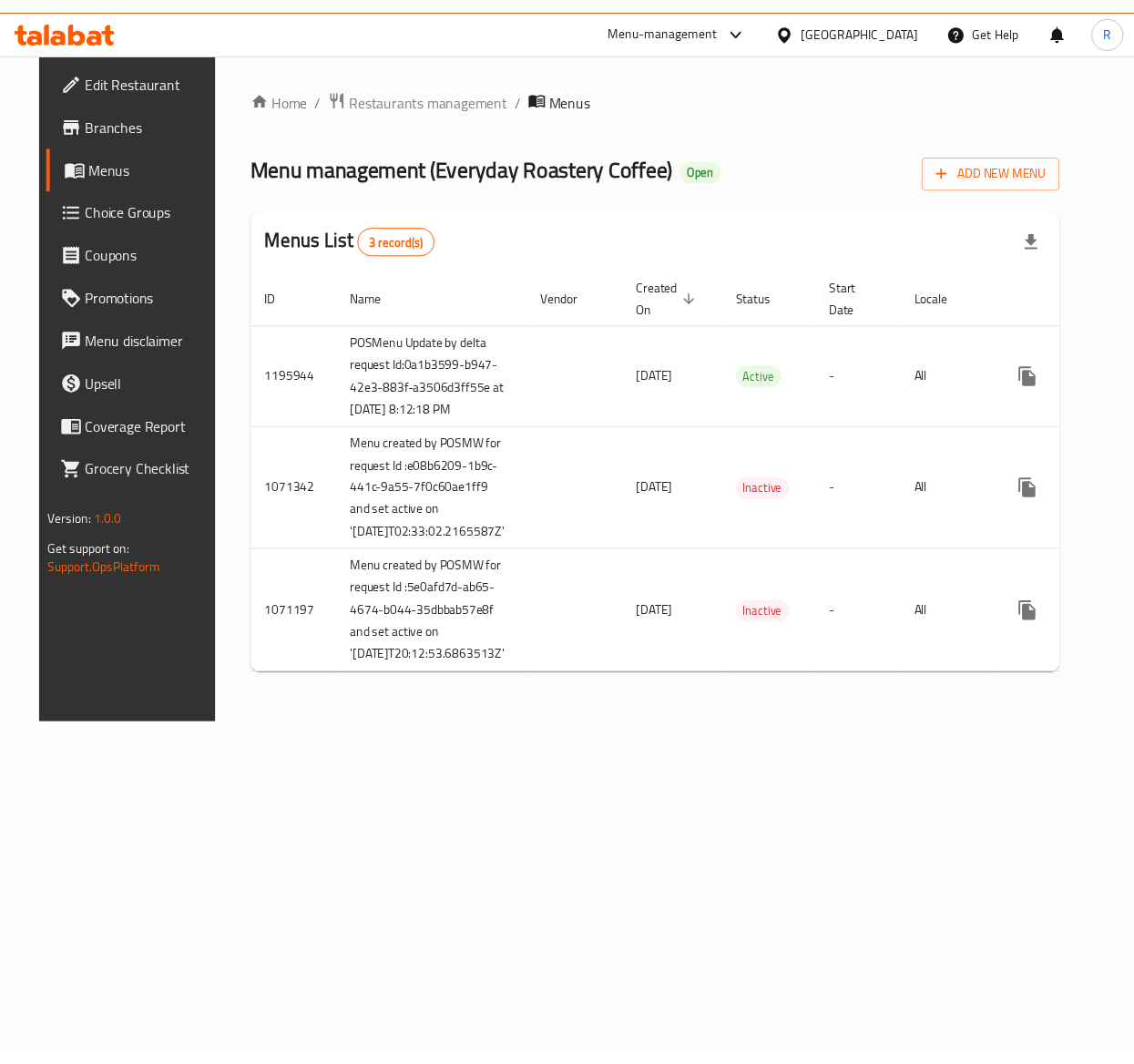
scroll to position [0, 40]
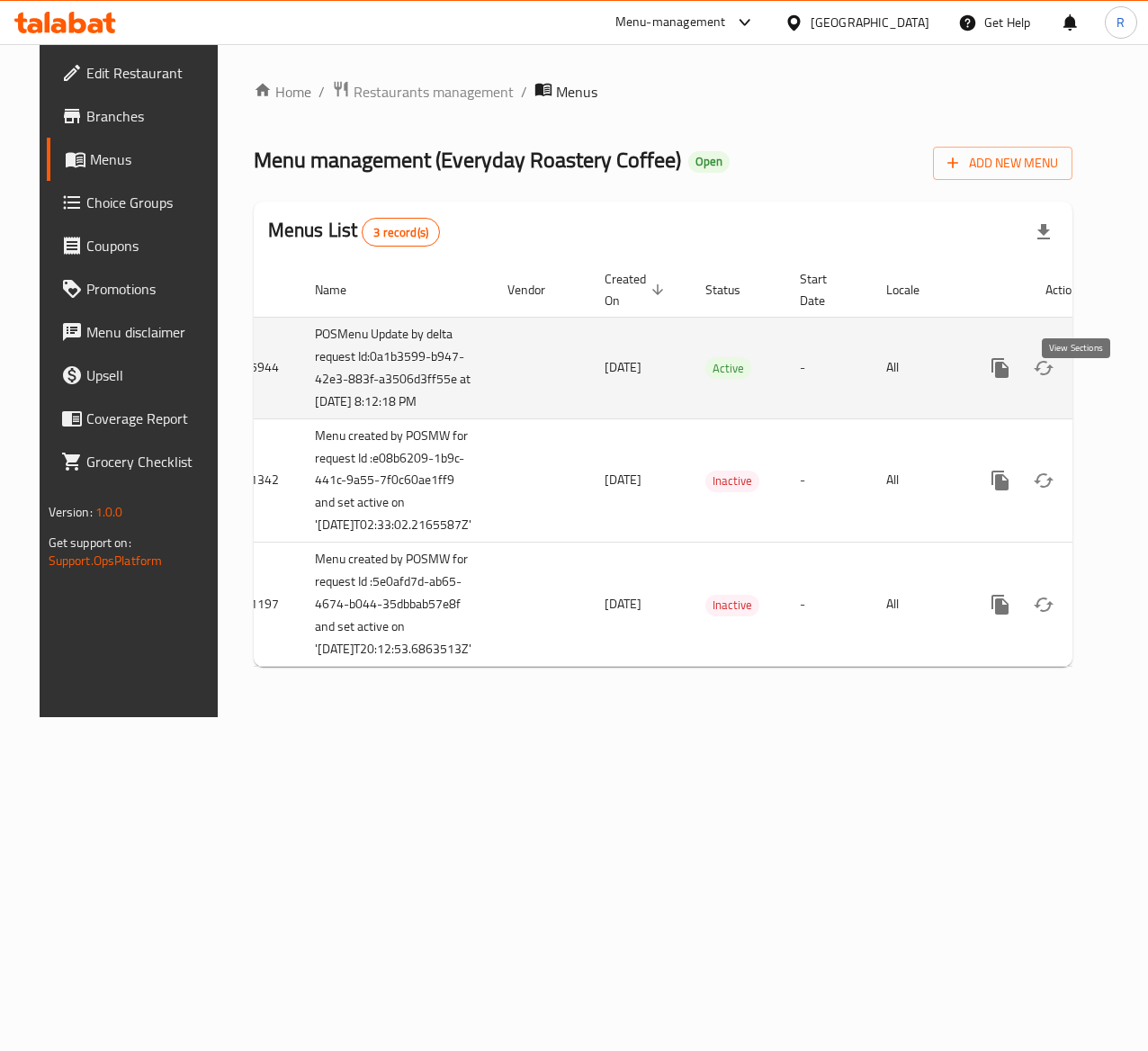
click at [1109, 385] on link "enhanced table" at bounding box center [1130, 367] width 43 height 43
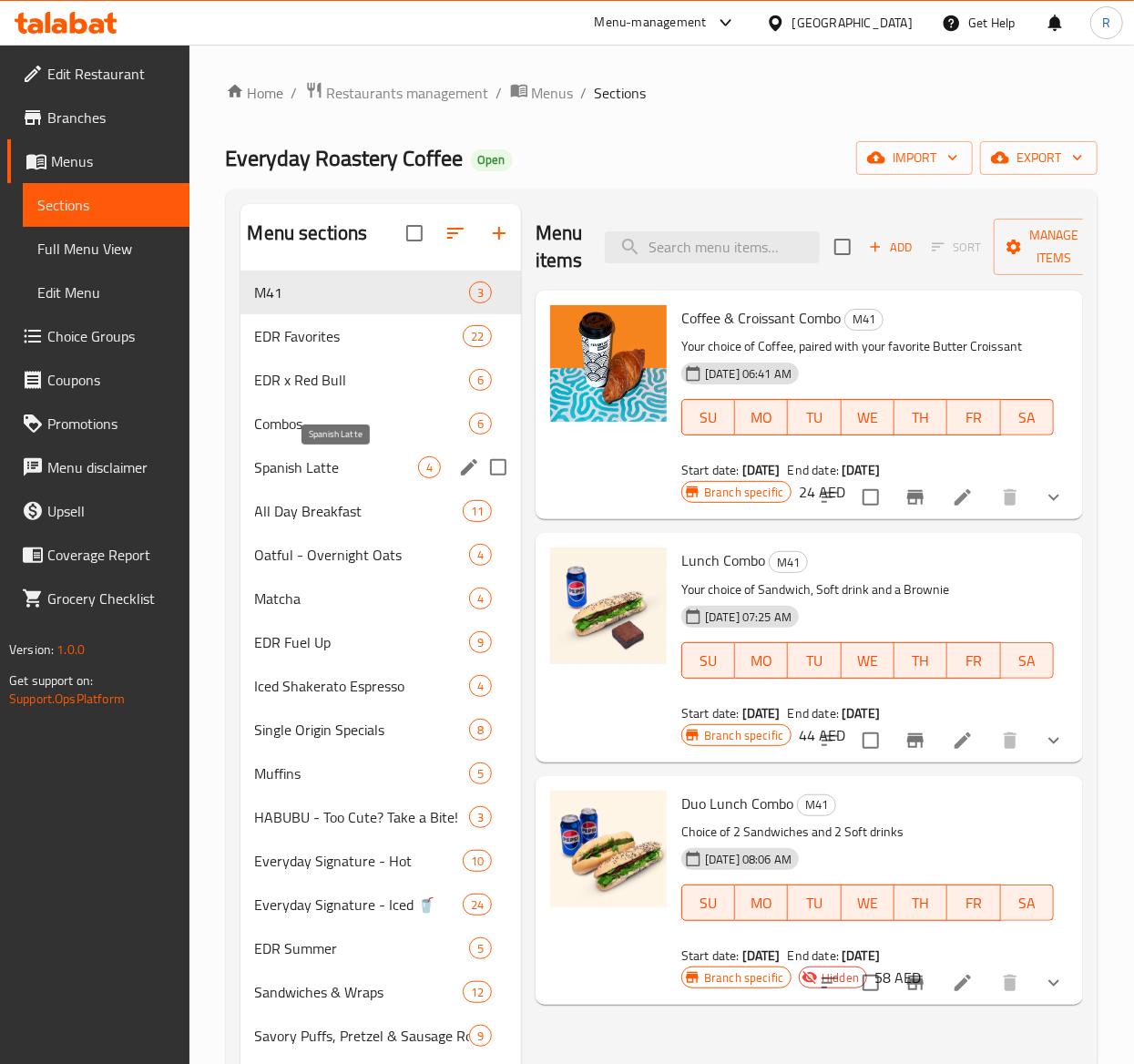
click at [405, 468] on span "Spanish Latte" at bounding box center [337, 467] width 163 height 22
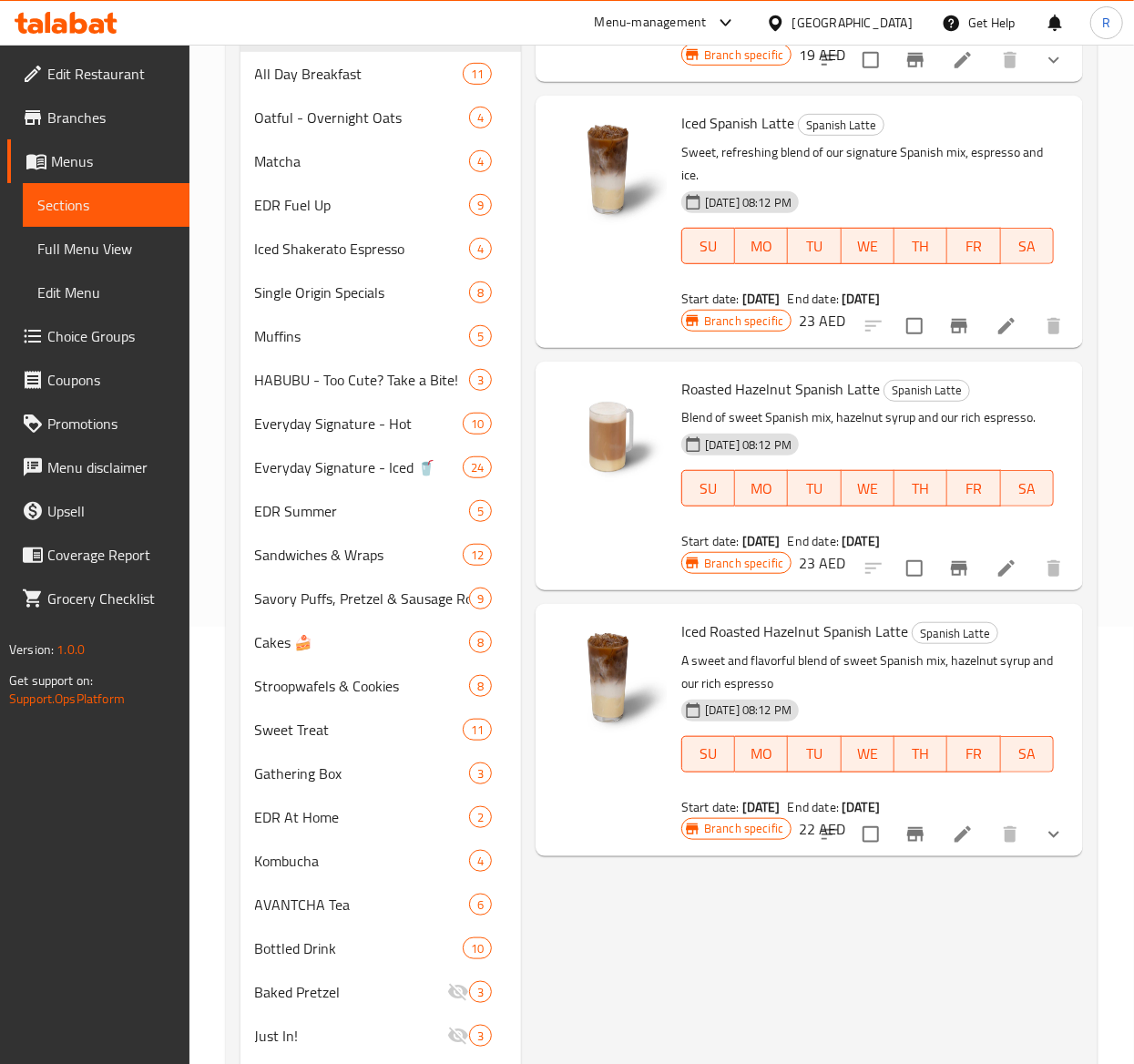
scroll to position [444, 0]
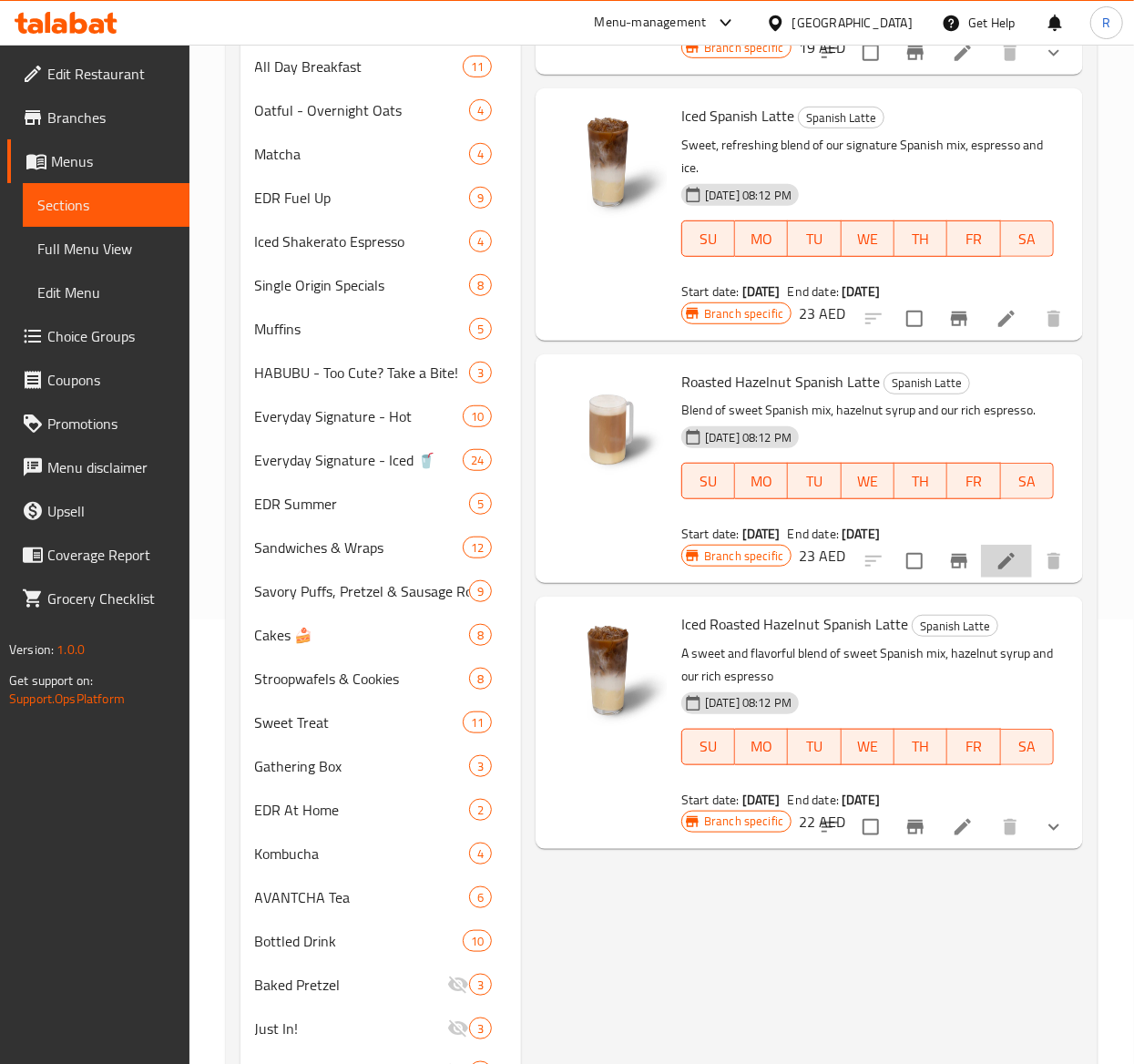
click at [1017, 564] on icon at bounding box center [1006, 562] width 22 height 22
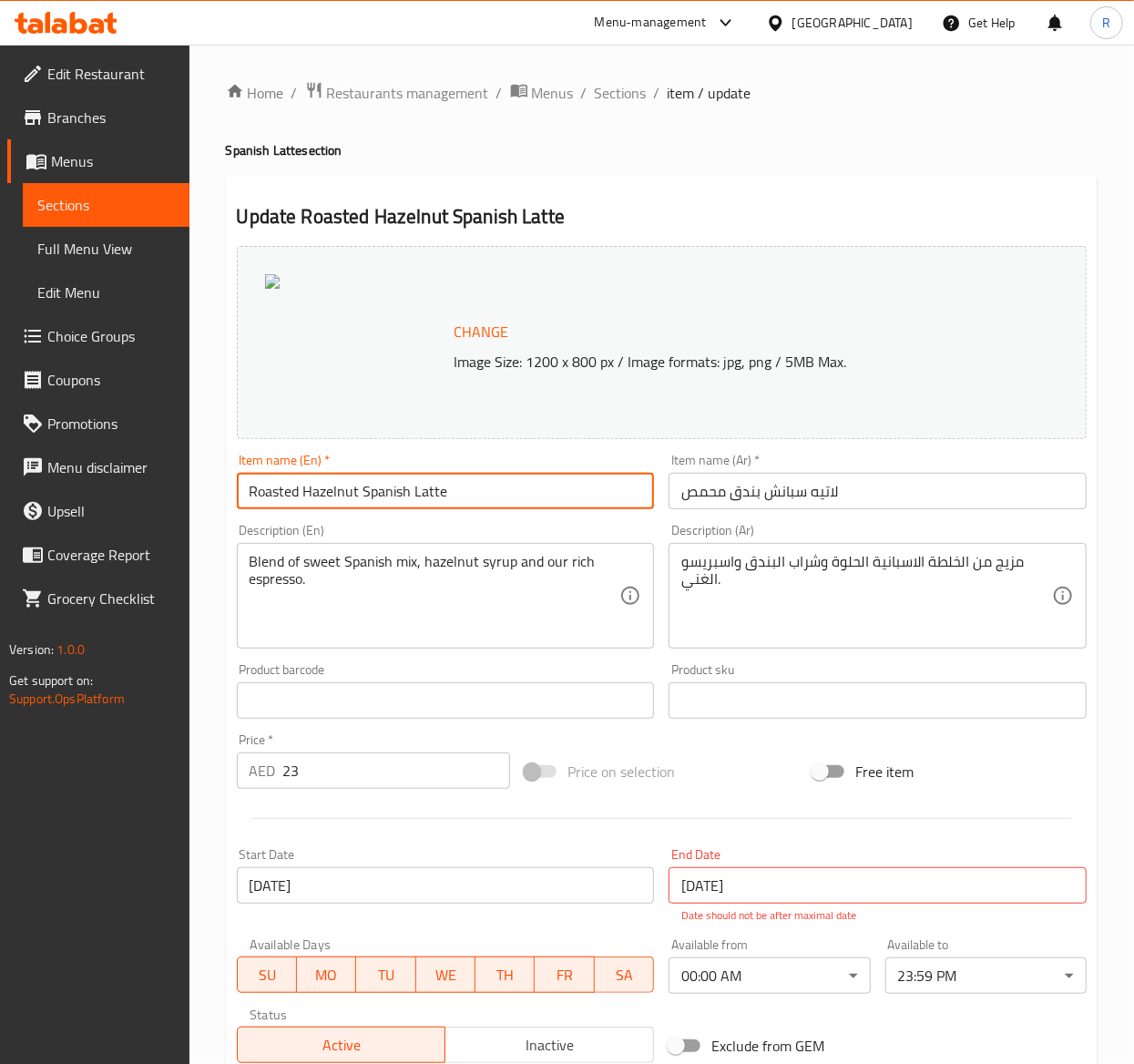
drag, startPoint x: 552, startPoint y: 480, endPoint x: -515, endPoint y: 590, distance: 1072.7
click at [0, 590] on html "​ Menu-management United Arab Emirates Get Help R Edit Restaurant Branches Menu…" at bounding box center [567, 532] width 1134 height 1064
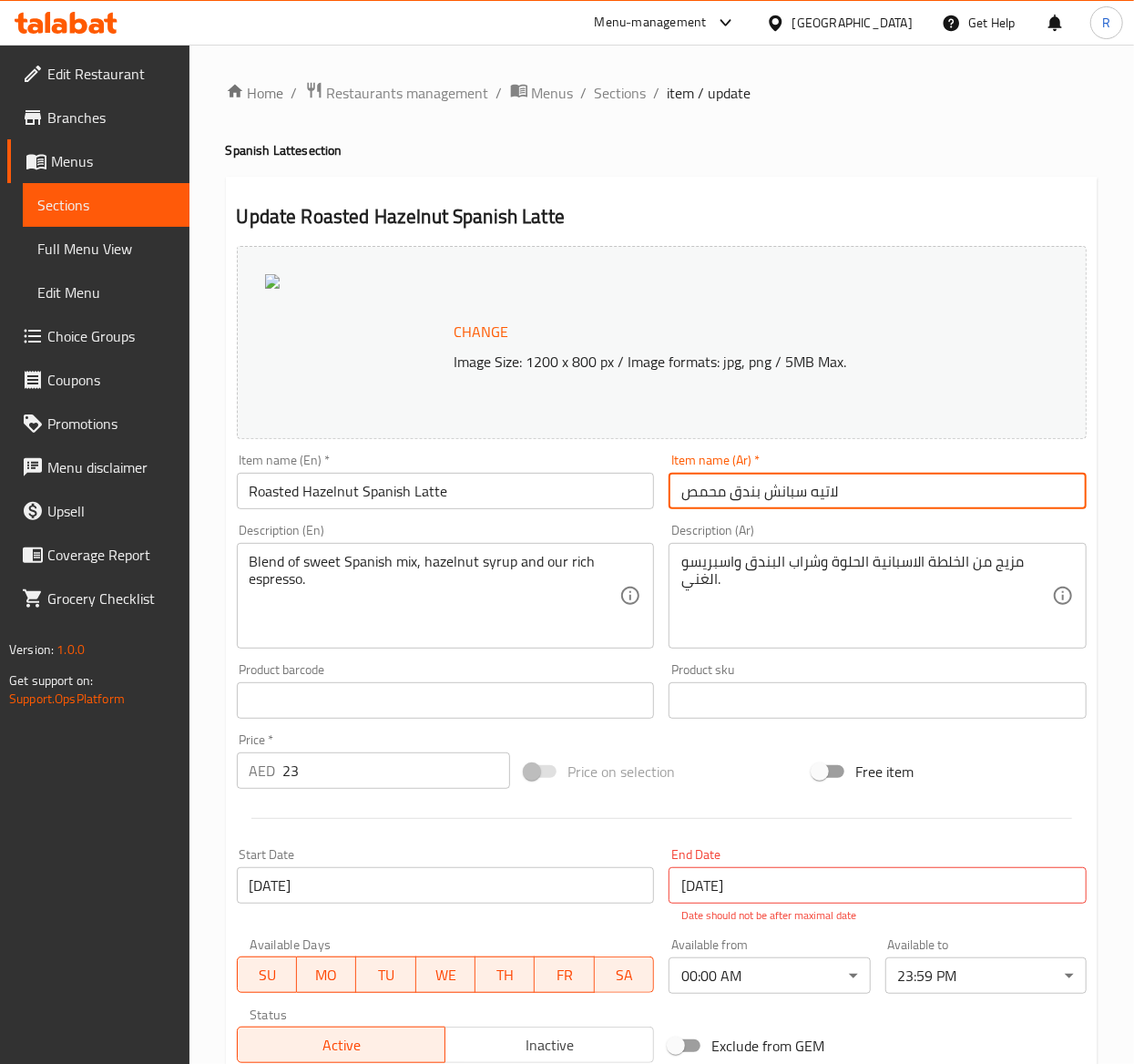
drag, startPoint x: 865, startPoint y: 498, endPoint x: 133, endPoint y: 490, distance: 732.0
click at [133, 490] on div "Edit Restaurant Branches Menus Sections Full Menu View Edit Menu Choice Groups …" at bounding box center [567, 688] width 1134 height 1289
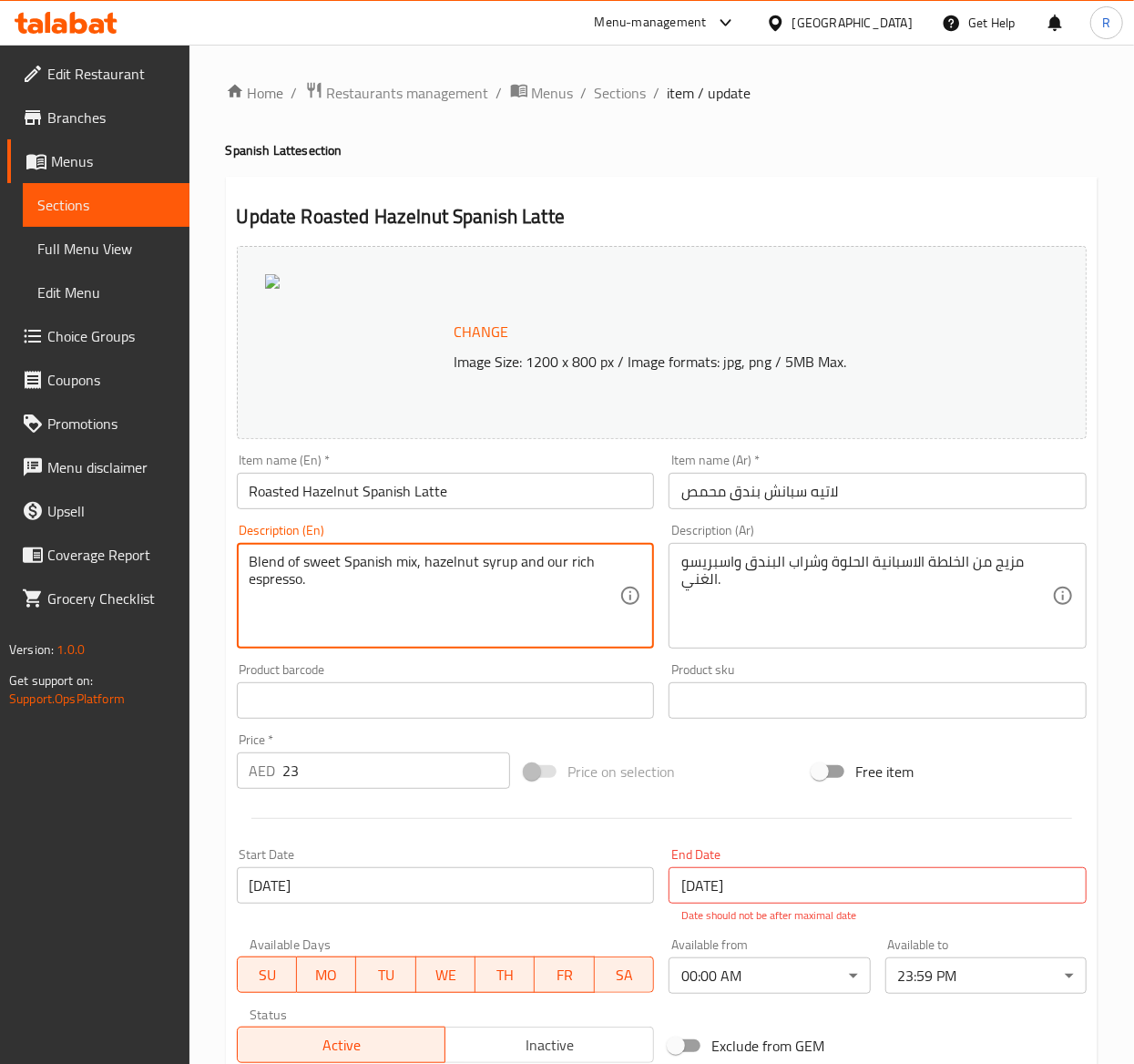
drag, startPoint x: 323, startPoint y: 583, endPoint x: -38, endPoint y: 568, distance: 361.3
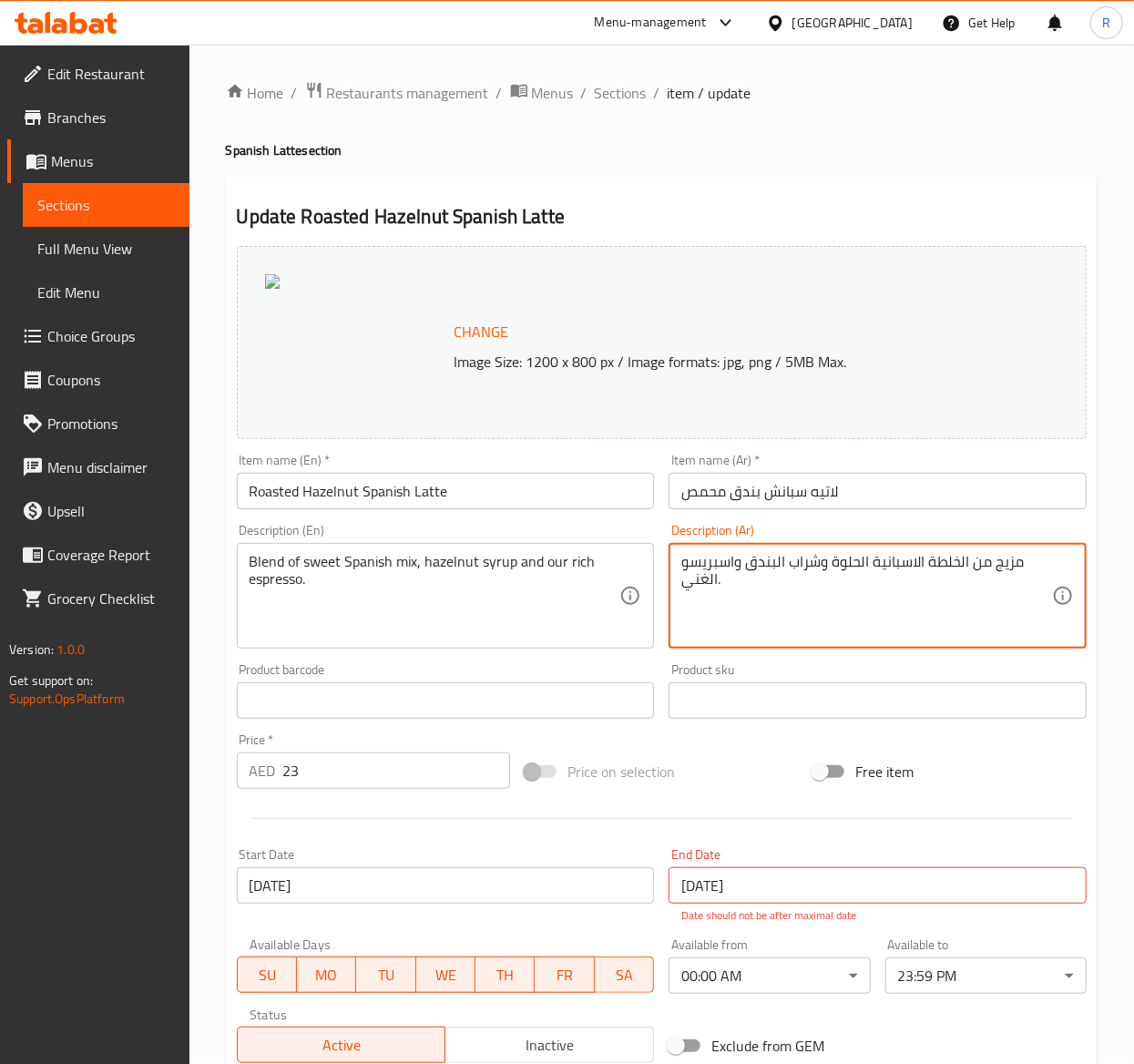
drag, startPoint x: 733, startPoint y: 588, endPoint x: 580, endPoint y: 491, distance: 181.2
click at [934, 600] on textarea "مزيج من الخلطة الاسبانية الحلوة وشراب البندق واسبريسو الغني." at bounding box center [866, 597] width 371 height 87
drag, startPoint x: 758, startPoint y: 588, endPoint x: 1014, endPoint y: 570, distance: 256.6
click at [1014, 570] on textarea "مزيج من الخلطة الاسبانية الحلوة وشراب البندق واسبريسو الغني." at bounding box center [866, 597] width 371 height 87
drag, startPoint x: 784, startPoint y: 583, endPoint x: 1024, endPoint y: 570, distance: 240.4
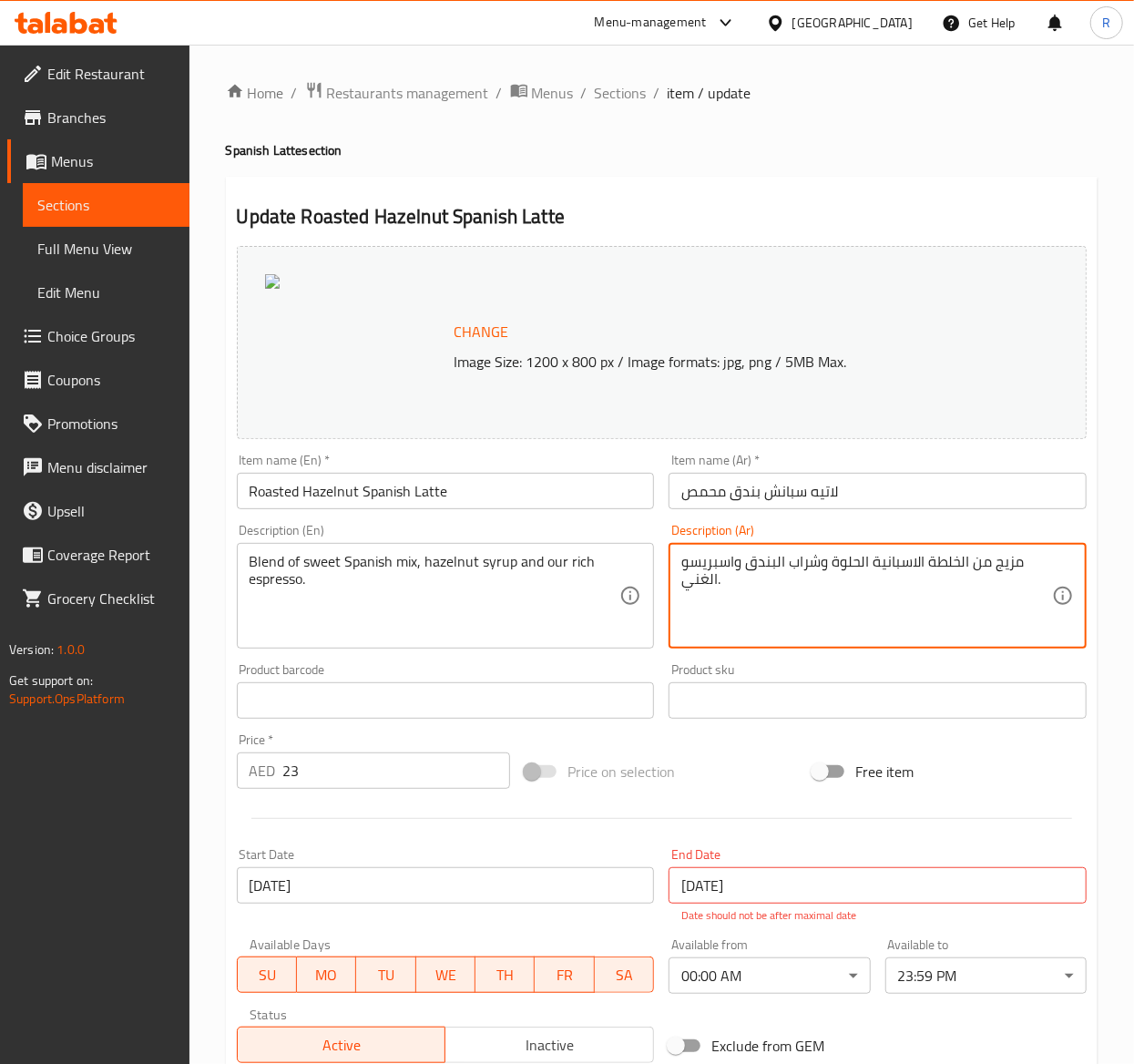
click at [1024, 570] on textarea "مزيج من الخلطة الاسبانية الحلوة وشراب البندق واسبريسو الغني." at bounding box center [866, 597] width 371 height 87
click at [716, 597] on textarea "مزيج من الخلطة الاسبانية الحلوة وشراب البندق واسبريسو الغني." at bounding box center [866, 597] width 371 height 87
drag, startPoint x: 685, startPoint y: 590, endPoint x: 1053, endPoint y: 581, distance: 368.1
click at [1053, 581] on div "مزيج من الخلطة الاسبانية الحلوة وشراب البندق واسبريسو الغني. Description (Ar)" at bounding box center [878, 596] width 418 height 105
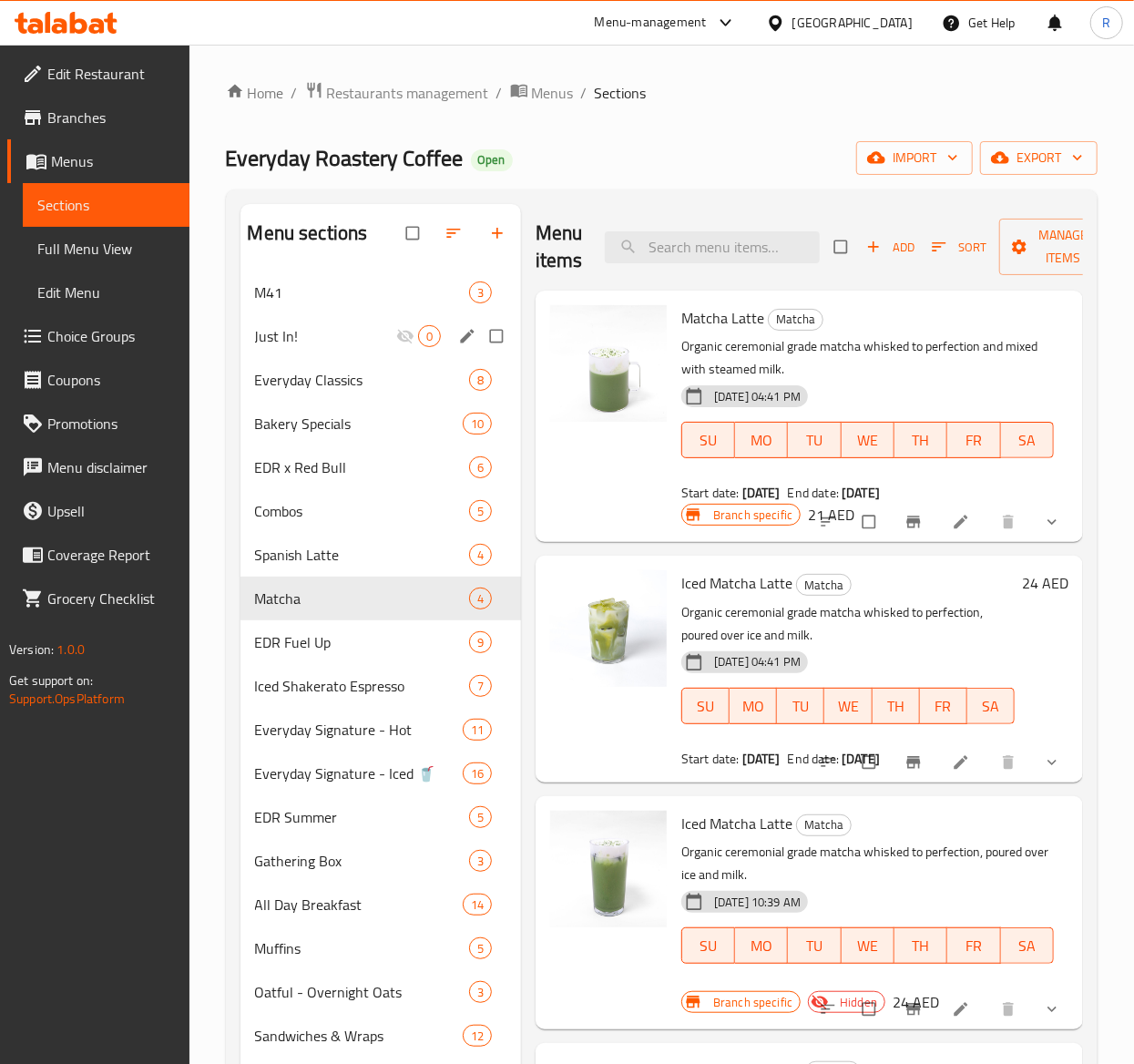
click at [358, 345] on span "Just In!" at bounding box center [326, 336] width 142 height 22
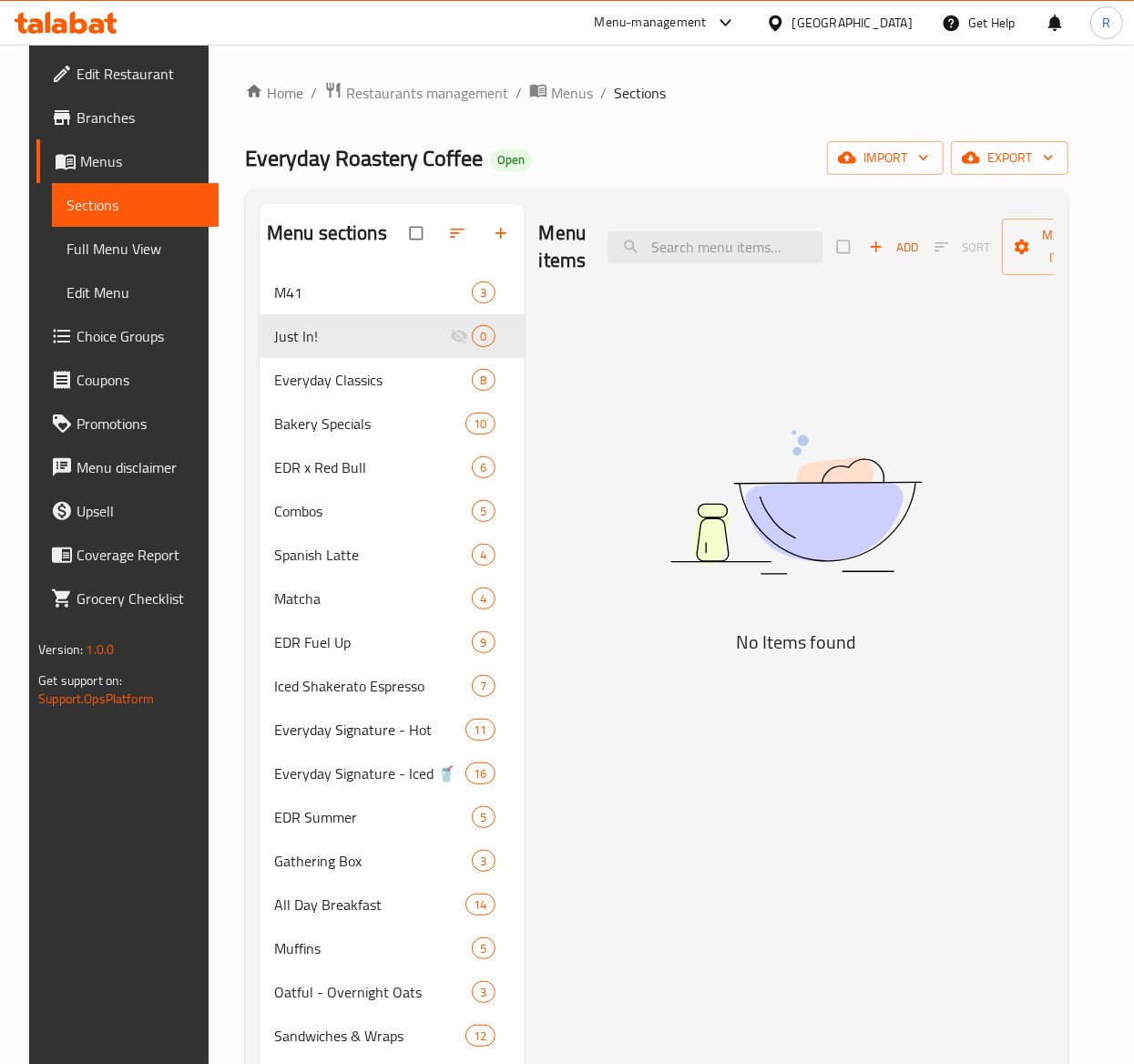
click at [894, 243] on span "Add" at bounding box center [893, 247] width 49 height 21
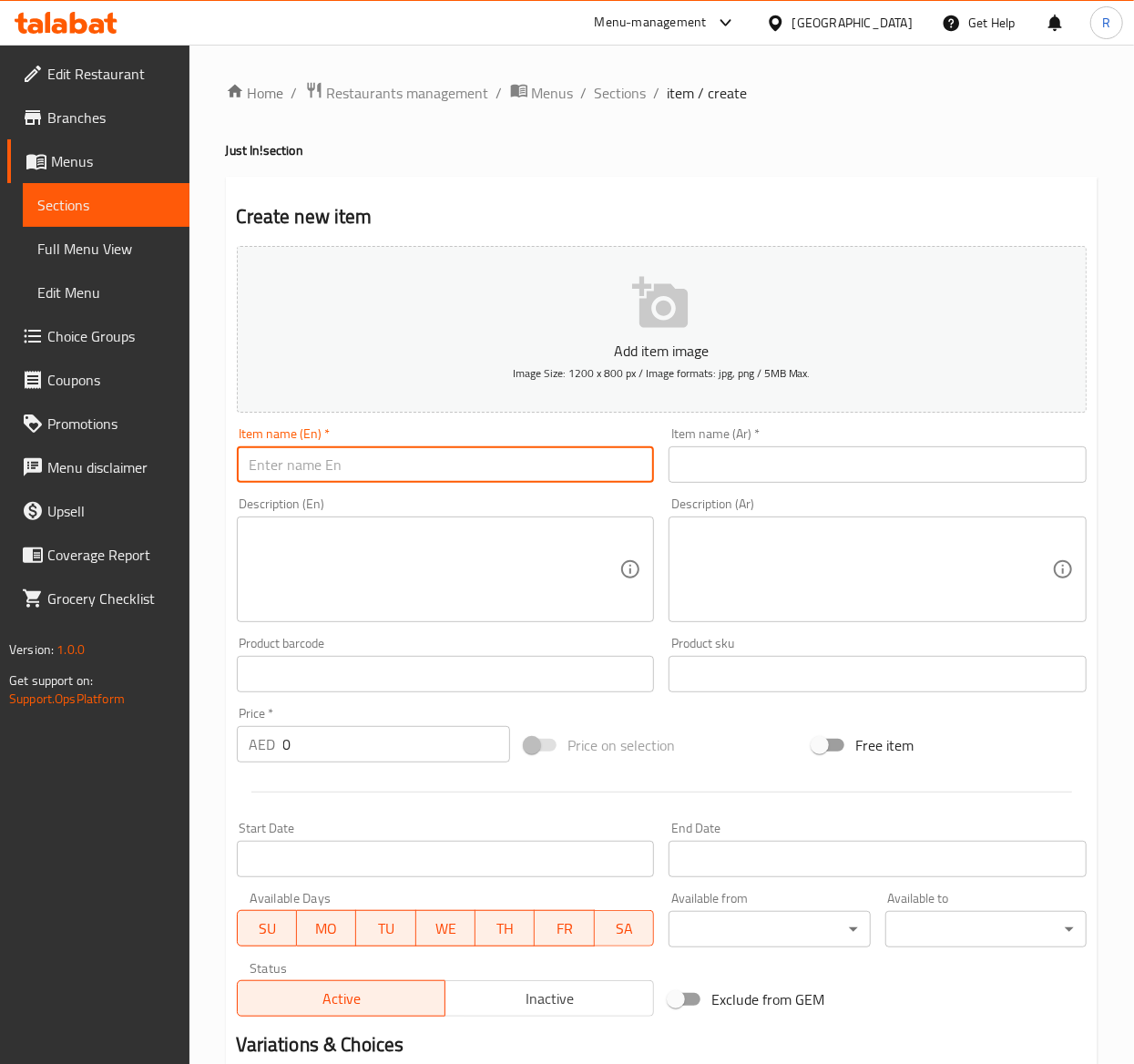
click at [498, 468] on input "text" at bounding box center [446, 464] width 418 height 36
paste input "Shawarma Chicken Pretzel"
type input "Shawarma Chicken Pretzel"
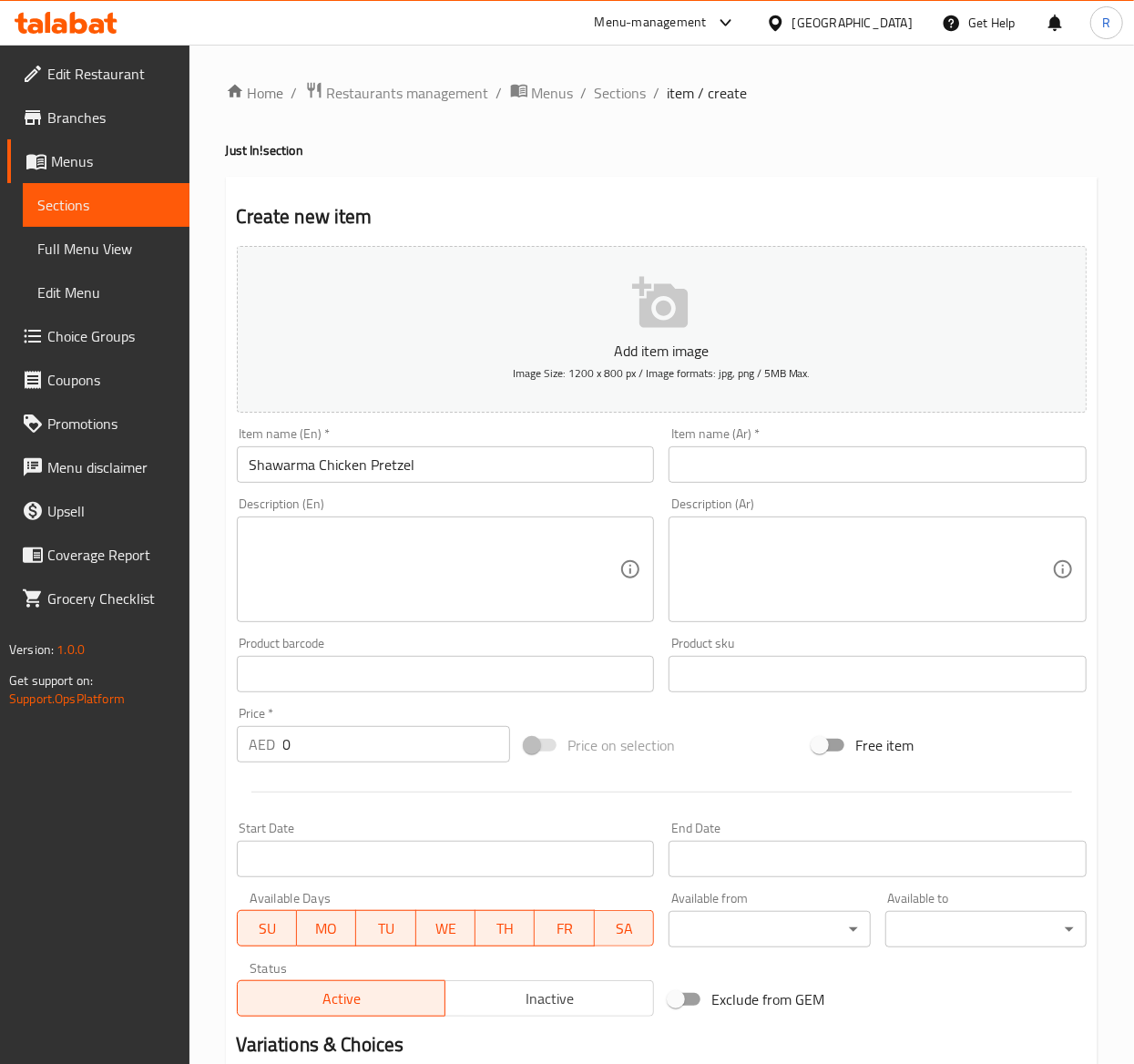
click at [518, 547] on textarea at bounding box center [435, 570] width 371 height 87
paste textarea "Juicy chicken with shawarma spices, crispy fries, pickle, and garlic sauce wrap…"
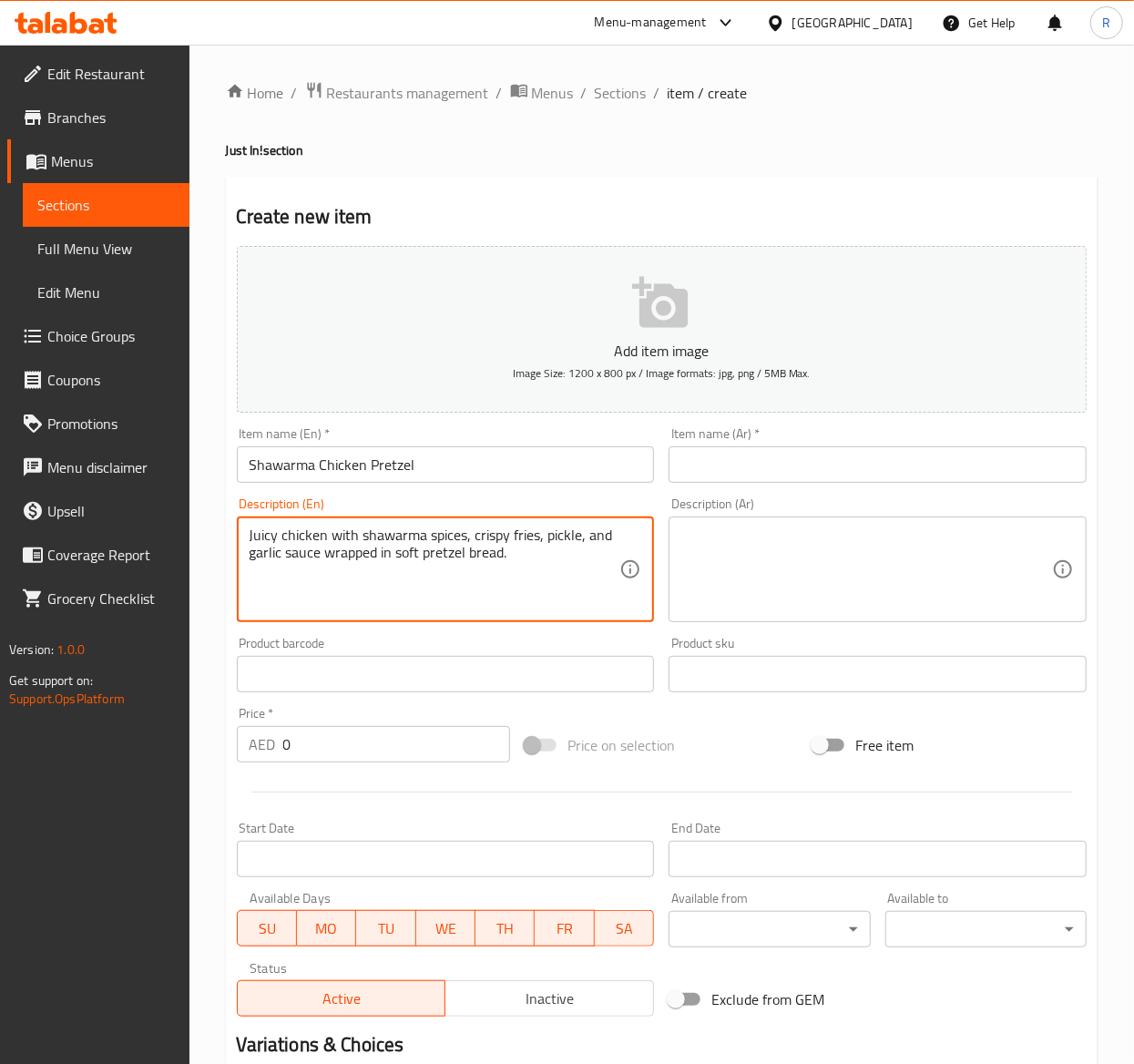
type textarea "Juicy chicken with shawarma spices, crispy fries, pickle, and garlic sauce wrap…"
click at [901, 561] on textarea at bounding box center [866, 570] width 371 height 87
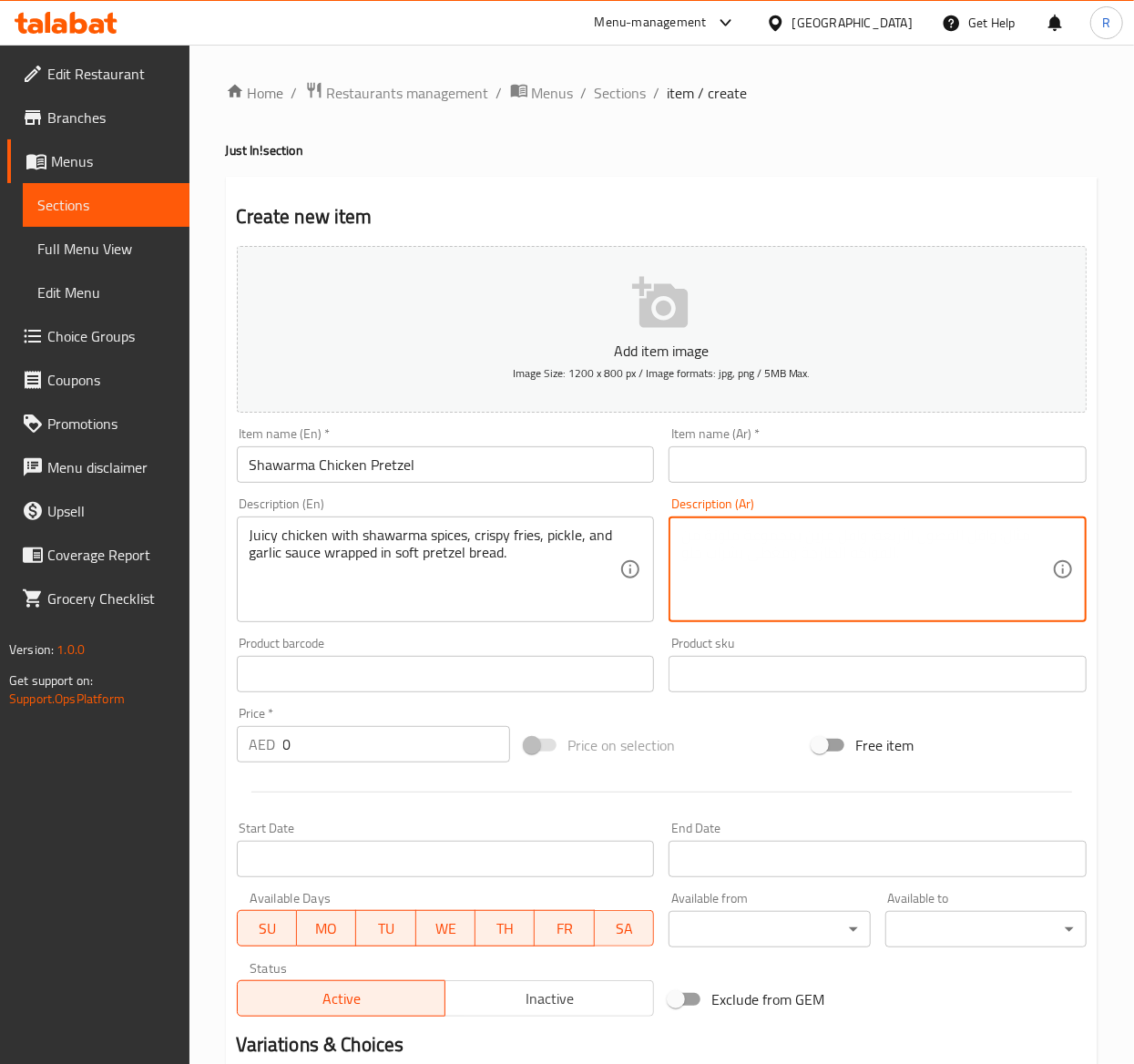
paste textarea "Juicy chicken with shawarma spices, crispy fries, pickle, and garlic sauce wrap…"
drag, startPoint x: 960, startPoint y: 566, endPoint x: 478, endPoint y: 494, distance: 487.3
click at [478, 494] on div "Add item image Image Size: 1200 x 800 px / Image formats: jpg, png / 5MB Max. I…" at bounding box center [661, 631] width 864 height 786
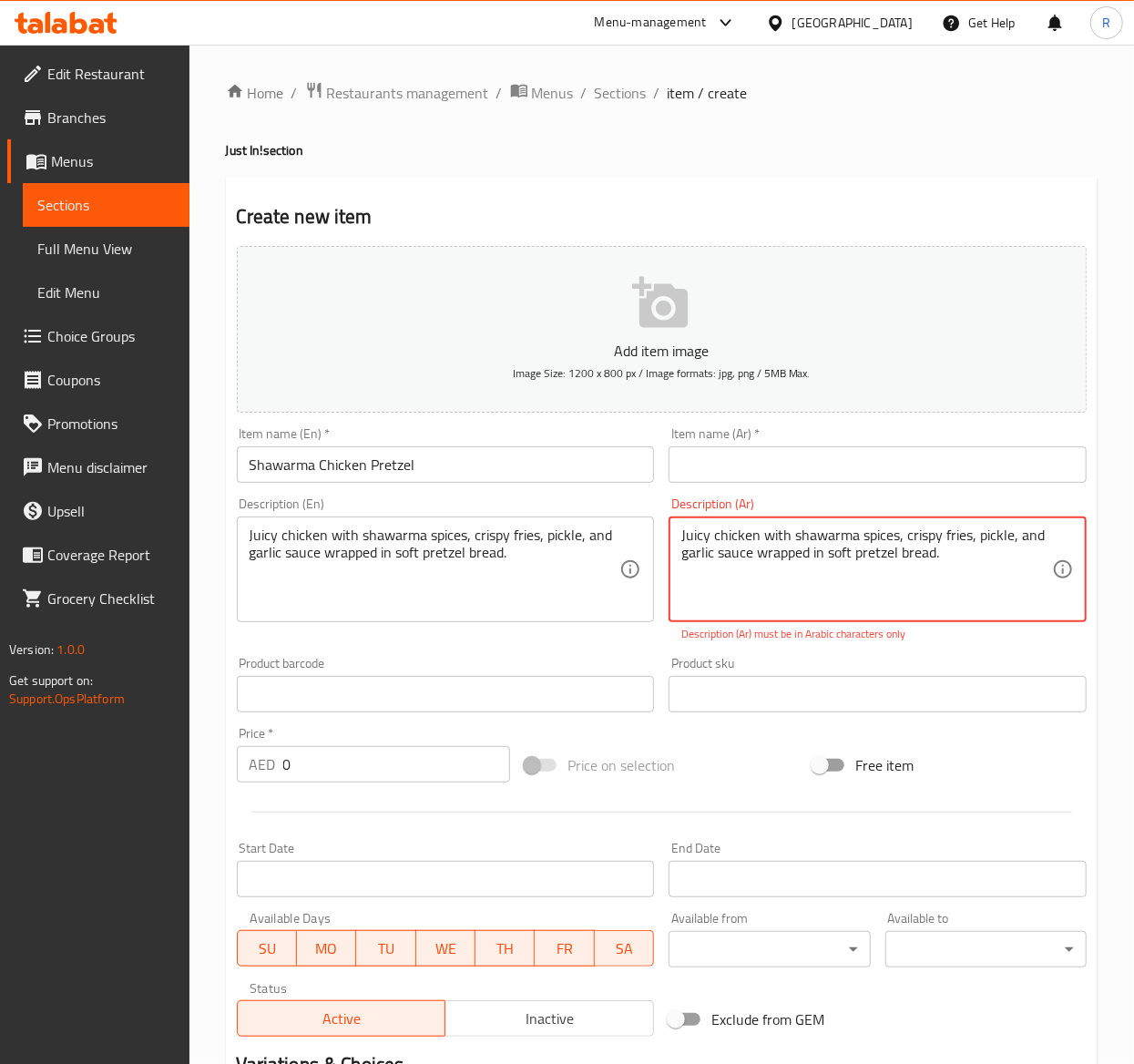
paste textarea "دجاج شهي مع بهارات الشاورما، بطاطس مقرمشة، مخلل وصلصة الثوم ملفوف في خبز البريت…"
type textarea "دجاج شهي مع بهارات الشاورما، بطاطس مقرمشة، مخلل وصلصة الثوم ملفوف في خبز البريت…"
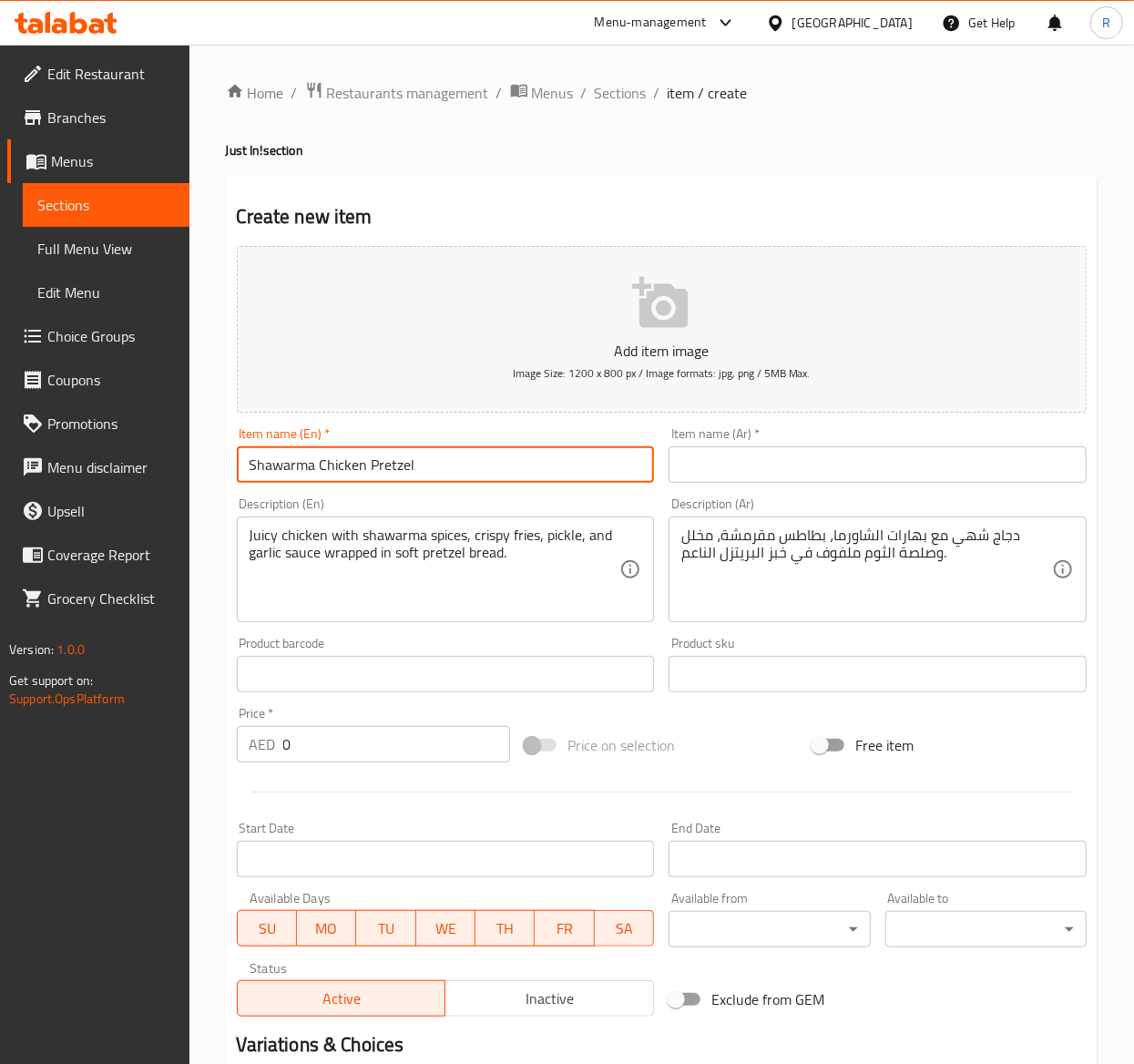
drag, startPoint x: 442, startPoint y: 463, endPoint x: -3, endPoint y: 458, distance: 445.0
click at [0, 458] on html "​ Menu-management United Arab Emirates Get Help R Edit Restaurant Branches Menu…" at bounding box center [567, 532] width 1134 height 1064
click at [731, 472] on input "text" at bounding box center [878, 464] width 418 height 36
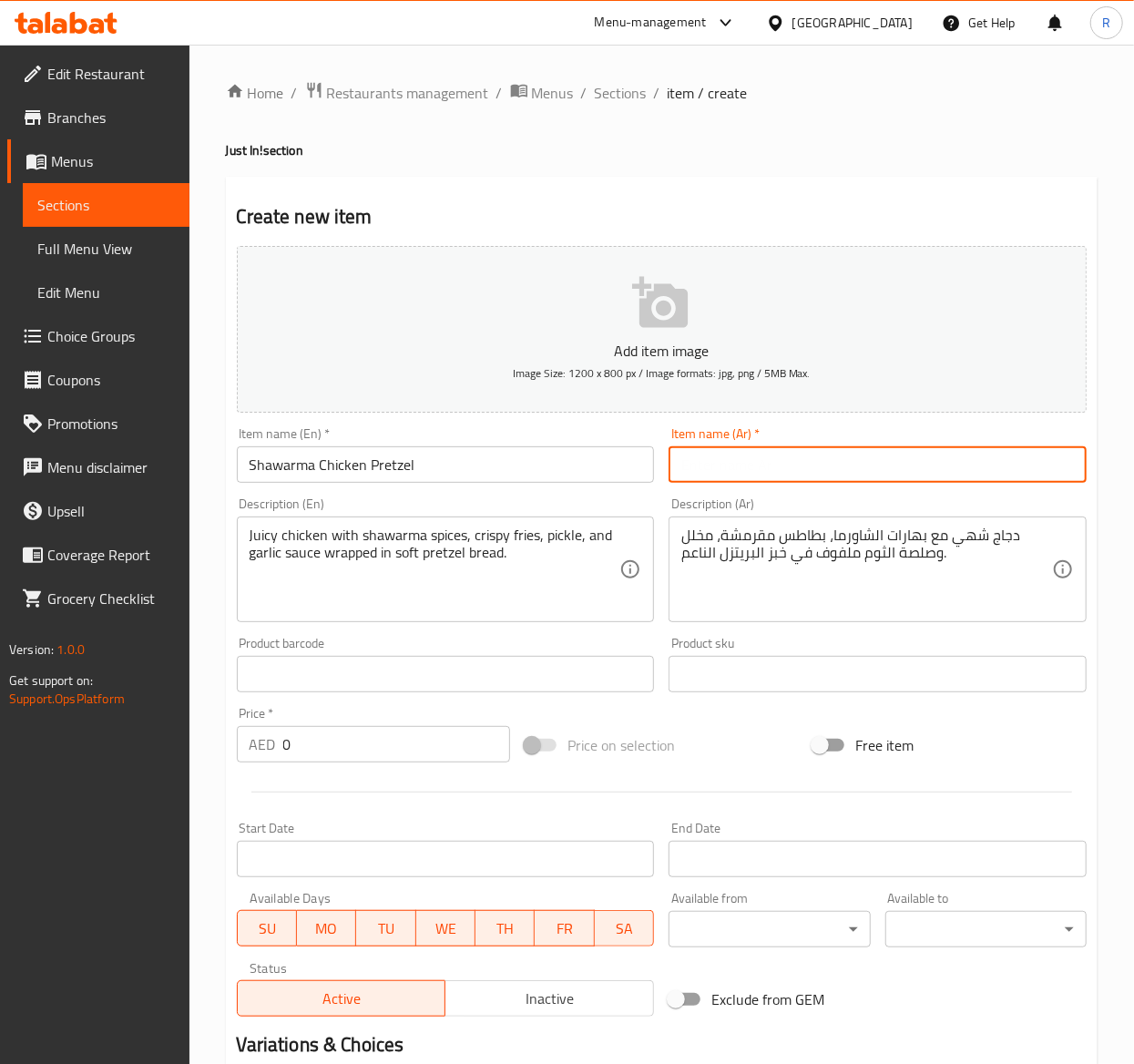
paste input "شاورما دجاج بريتزل"
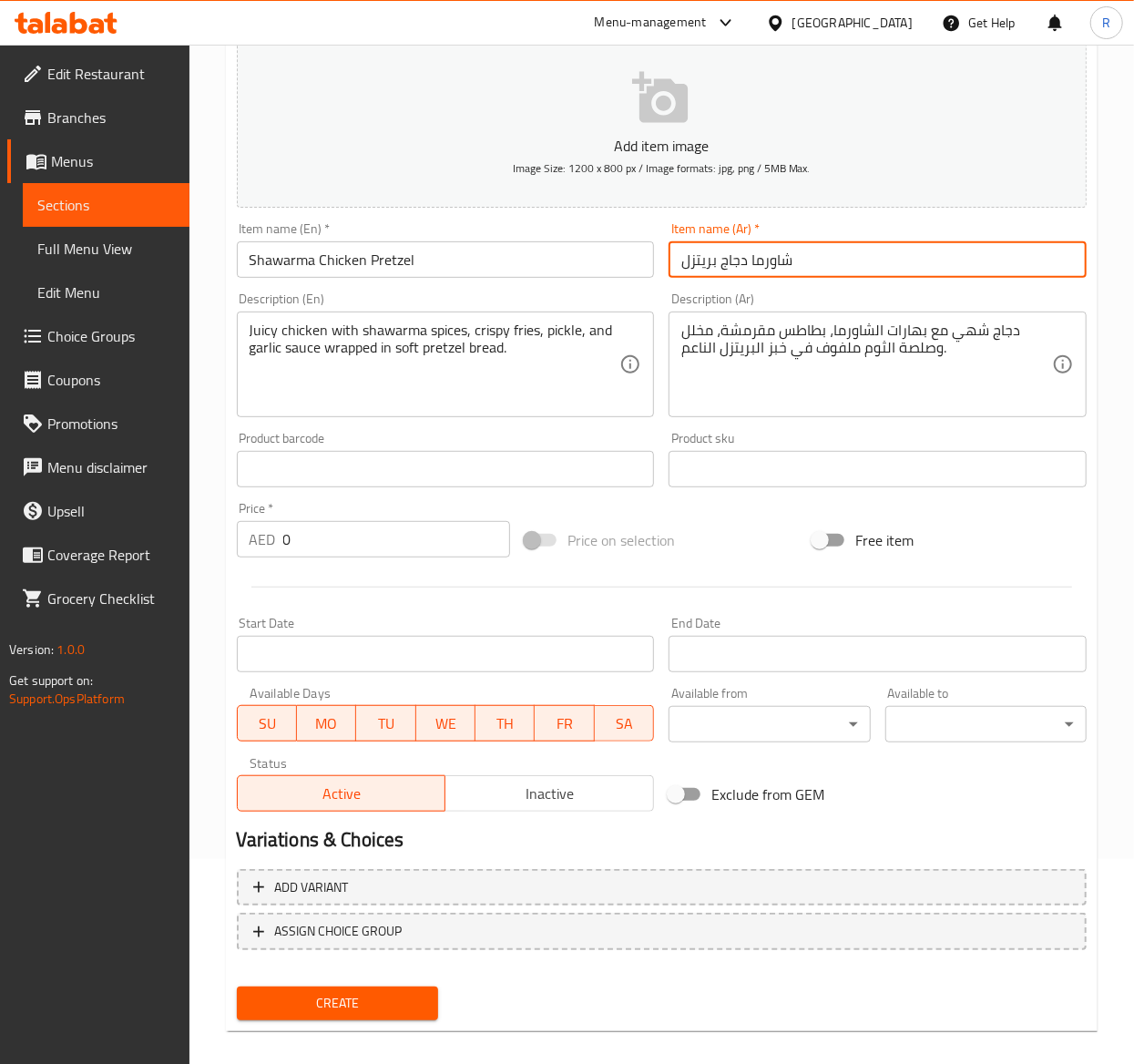
scroll to position [222, 0]
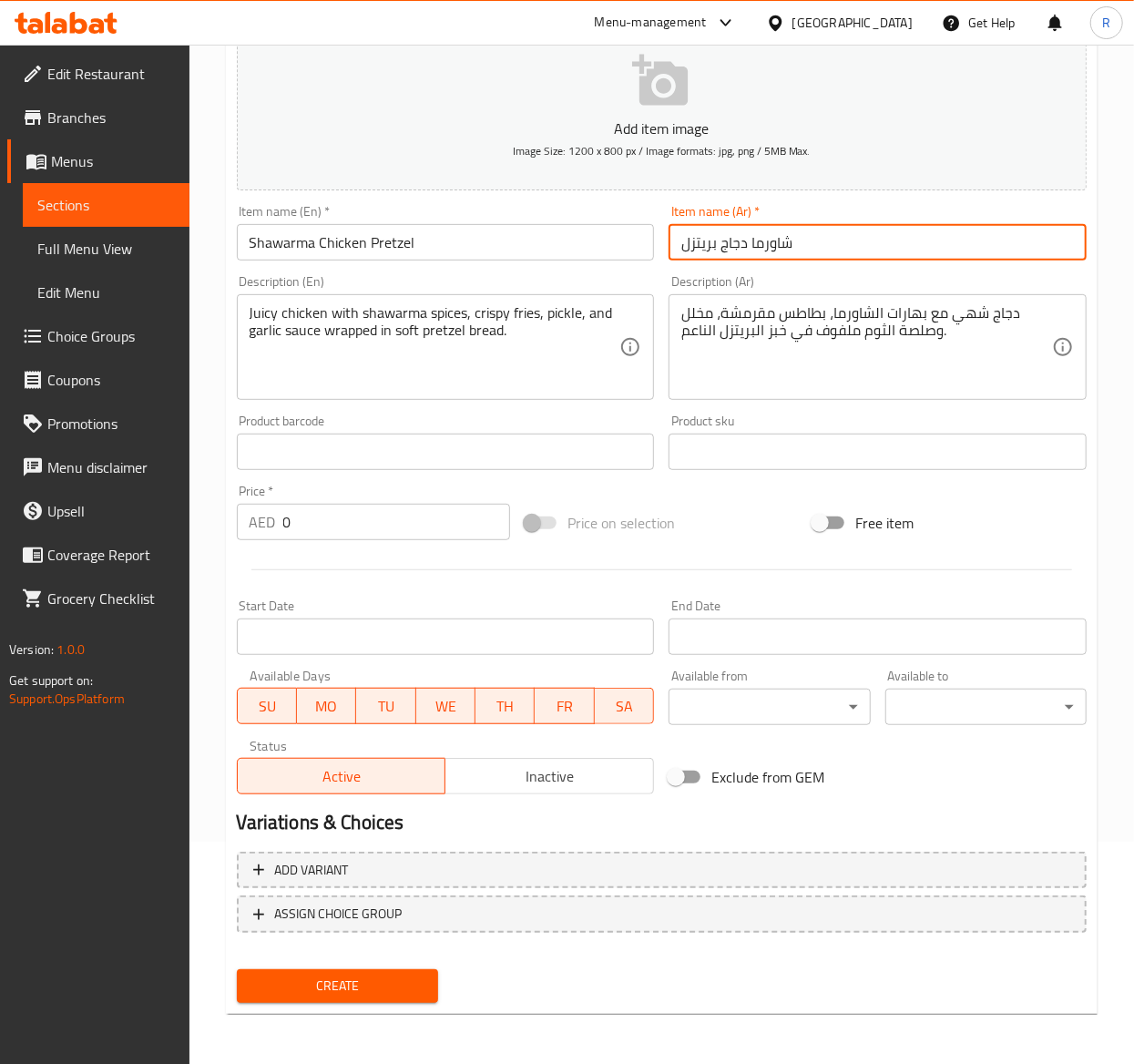
type input "شاورما دجاج بريتزل"
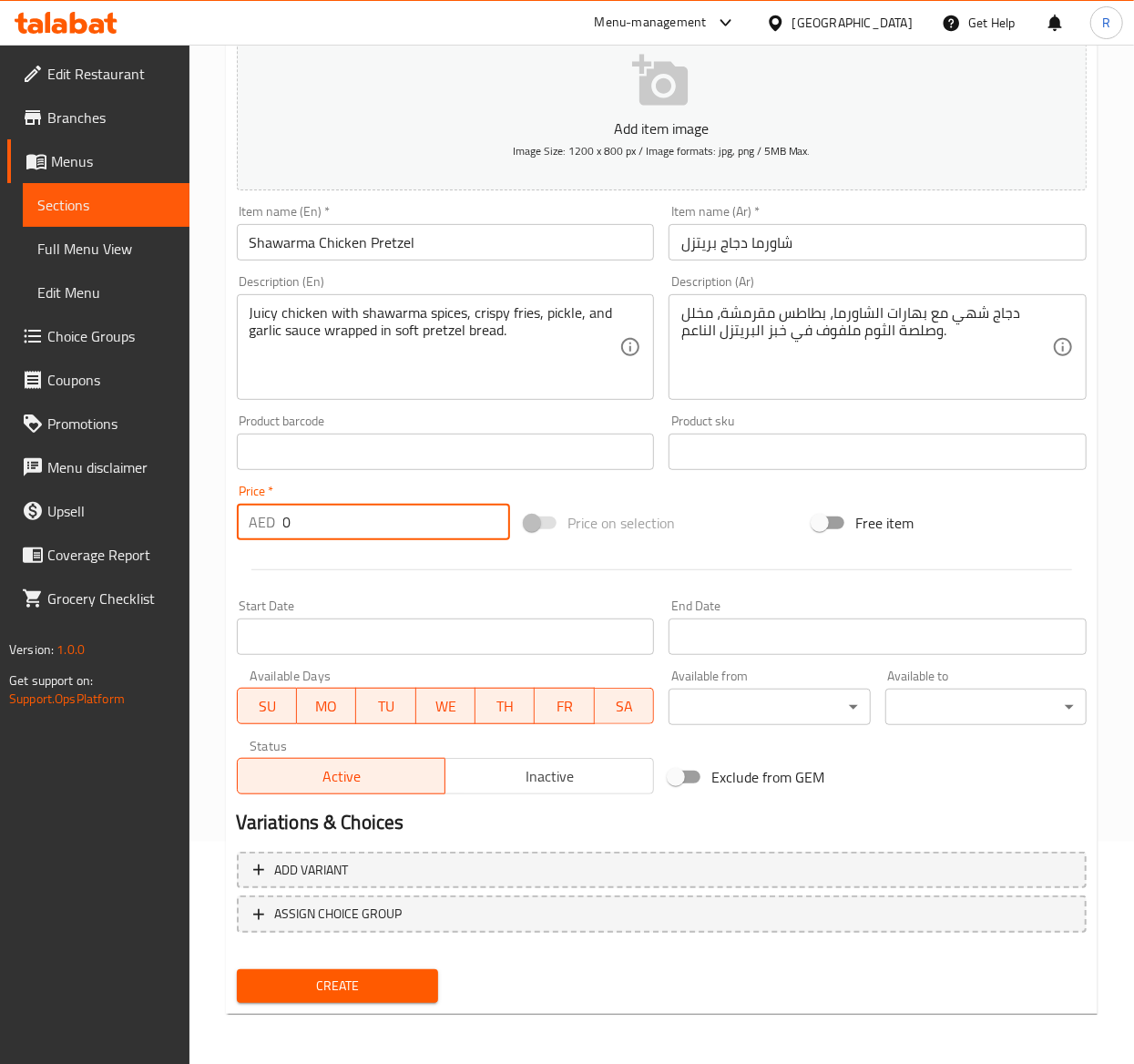
click at [347, 515] on input "0" at bounding box center [396, 521] width 227 height 36
type input "17"
click at [390, 970] on button "Create" at bounding box center [338, 986] width 202 height 33
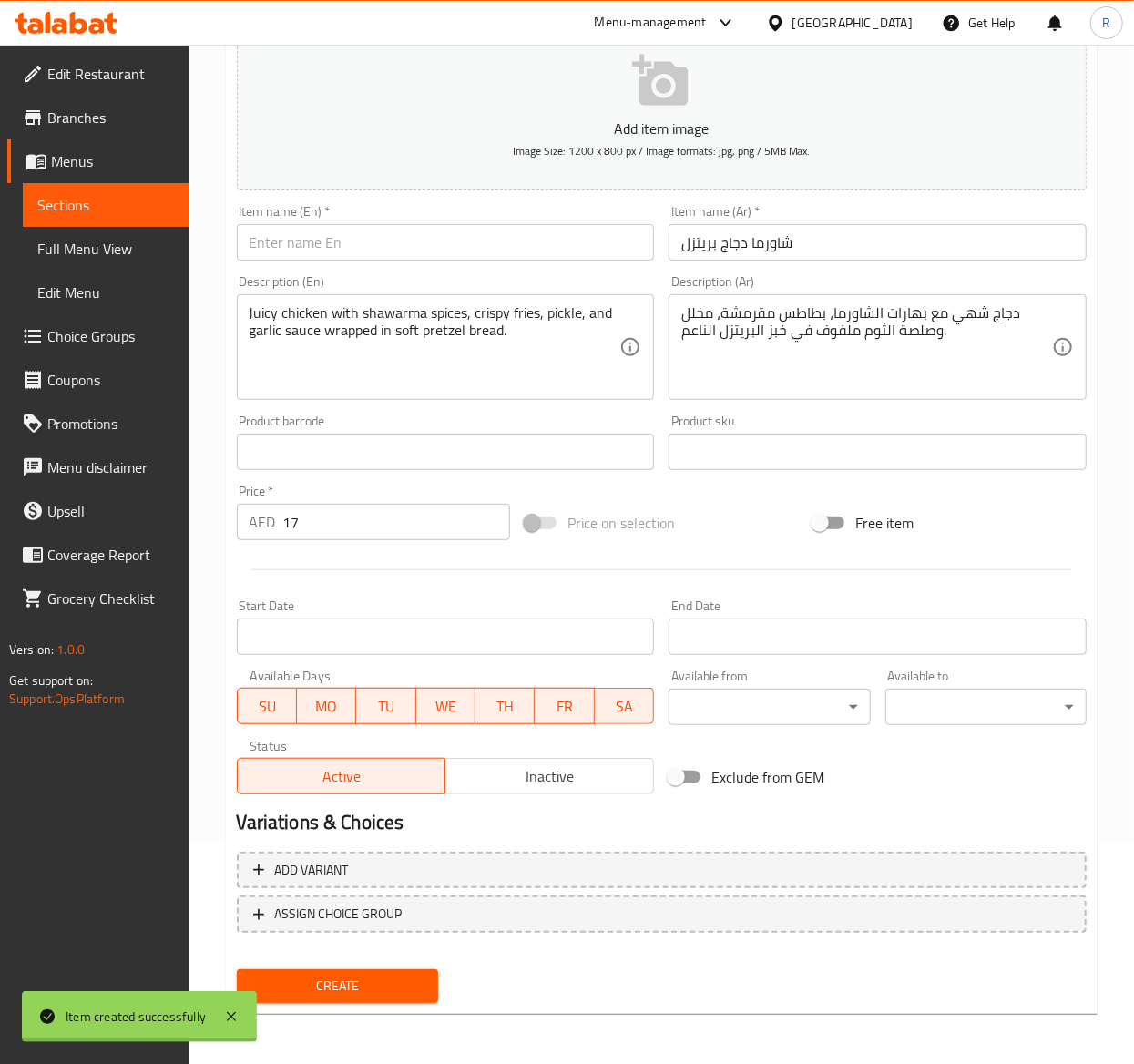
type input "0"
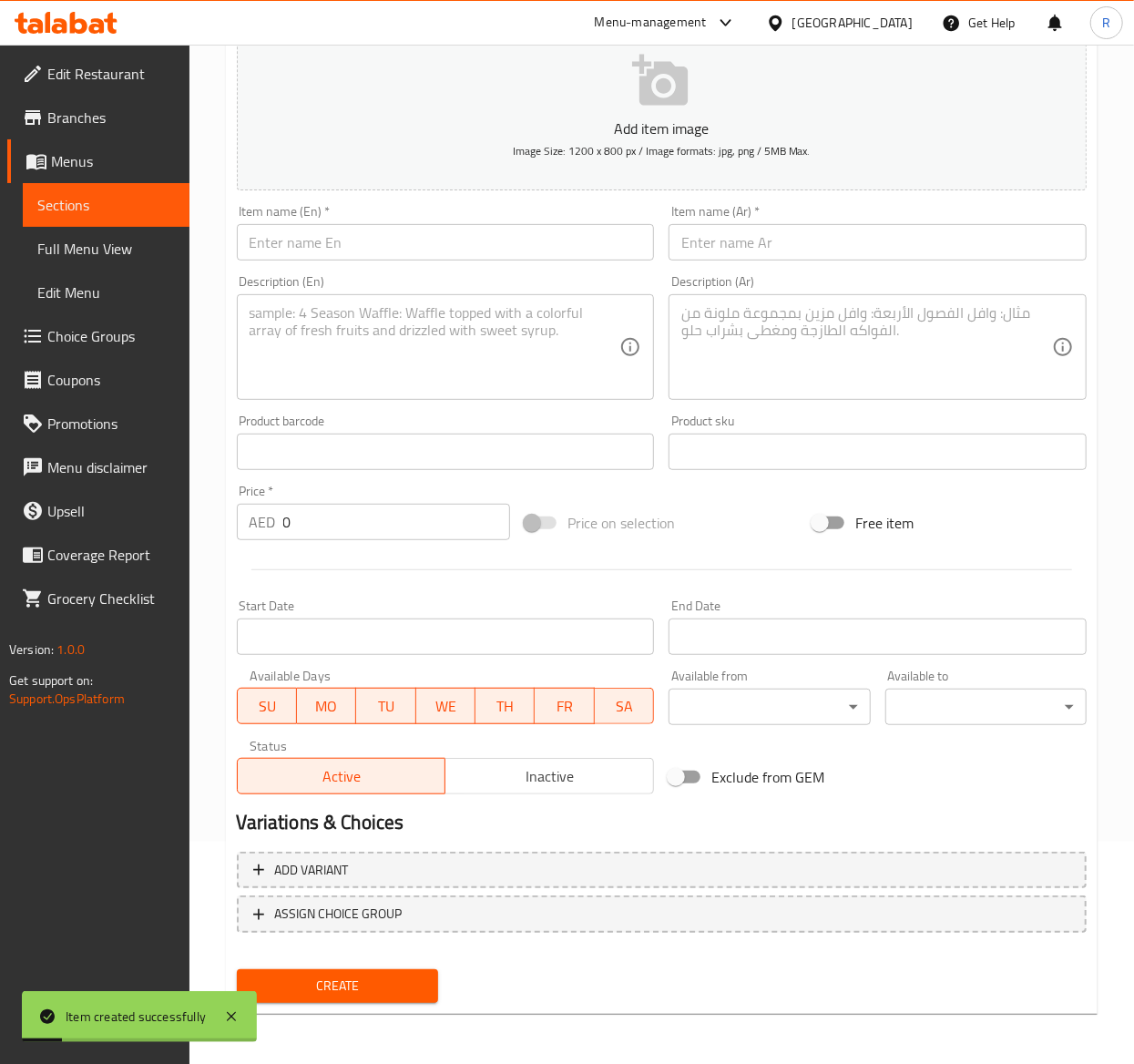
scroll to position [0, 0]
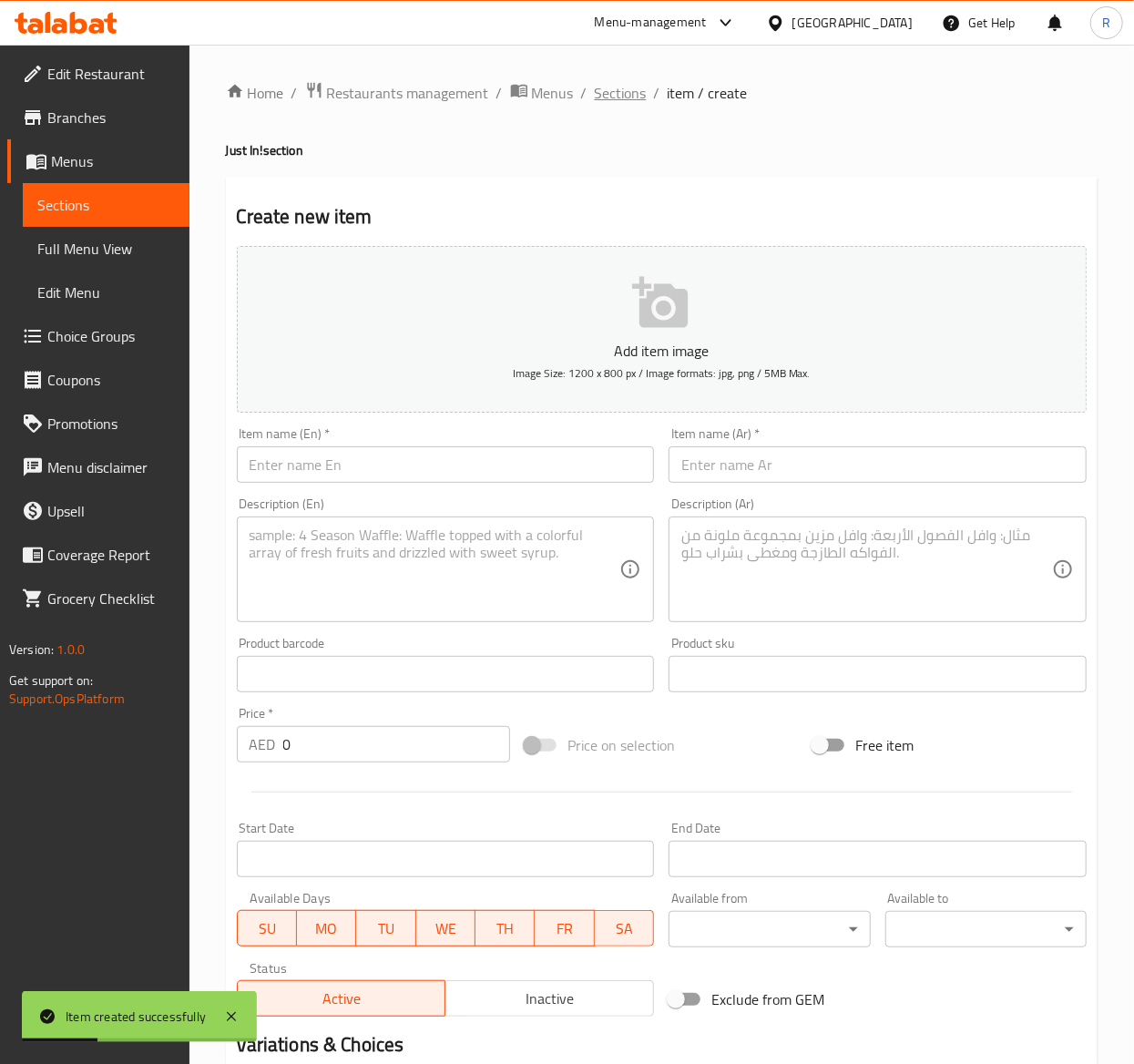
click at [616, 91] on span "Sections" at bounding box center [621, 93] width 52 height 22
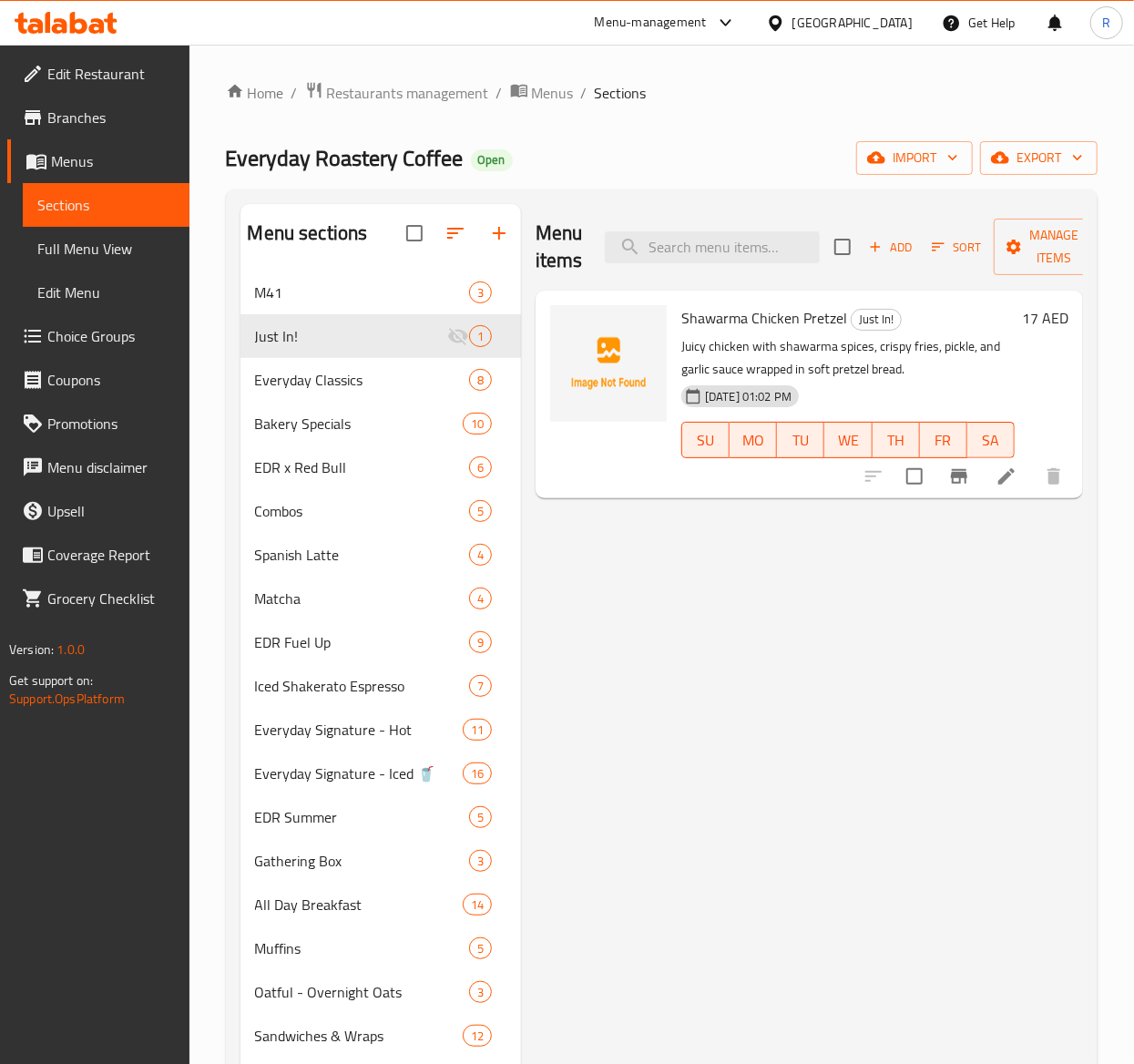
click at [890, 243] on span "Add" at bounding box center [890, 247] width 49 height 21
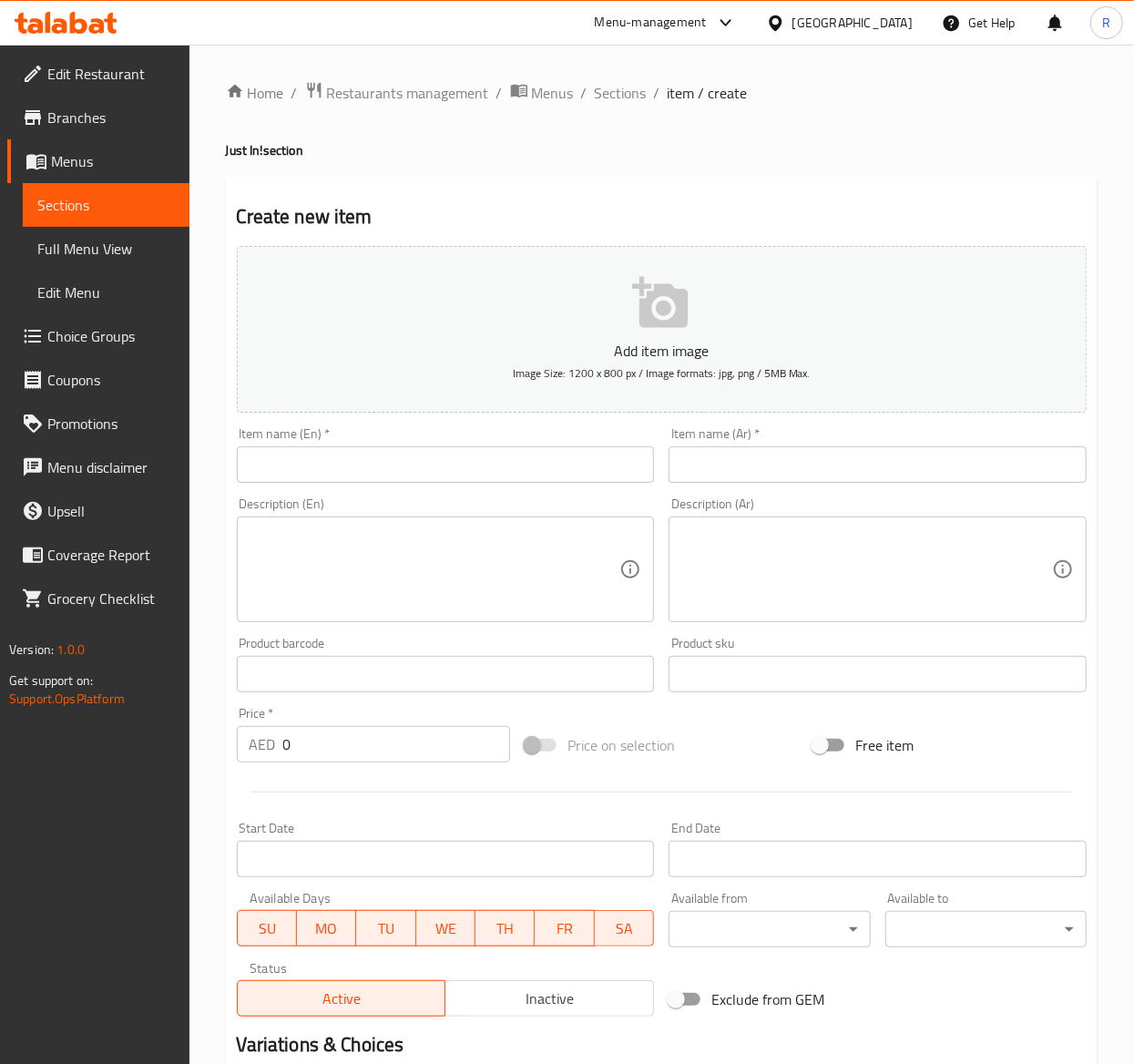
click at [455, 474] on input "text" at bounding box center [446, 464] width 418 height 36
paste input "Cherry Cheesecake Muffin"
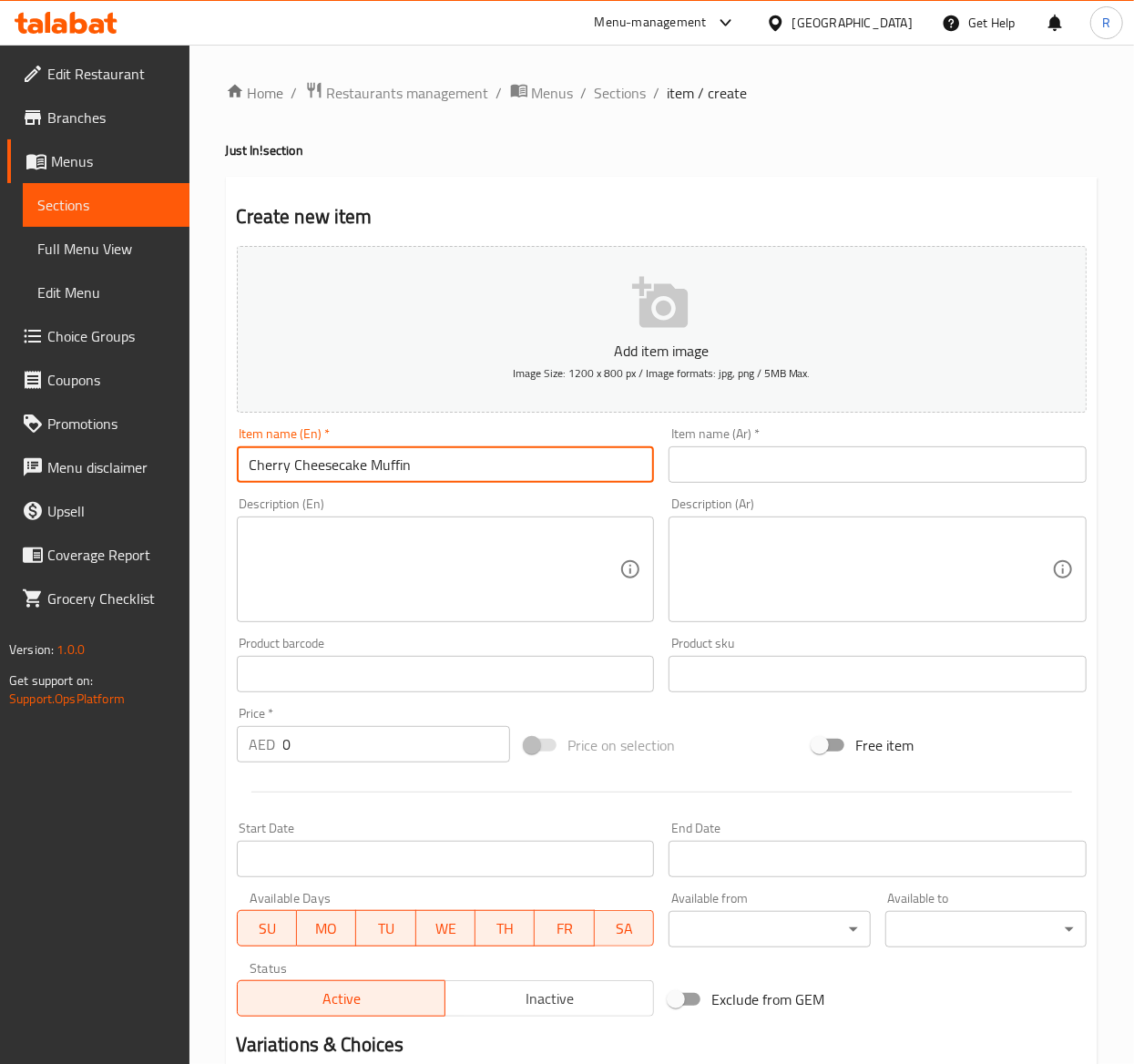
type input "Cherry Cheesecake Muffin"
click at [525, 534] on textarea at bounding box center [435, 570] width 371 height 87
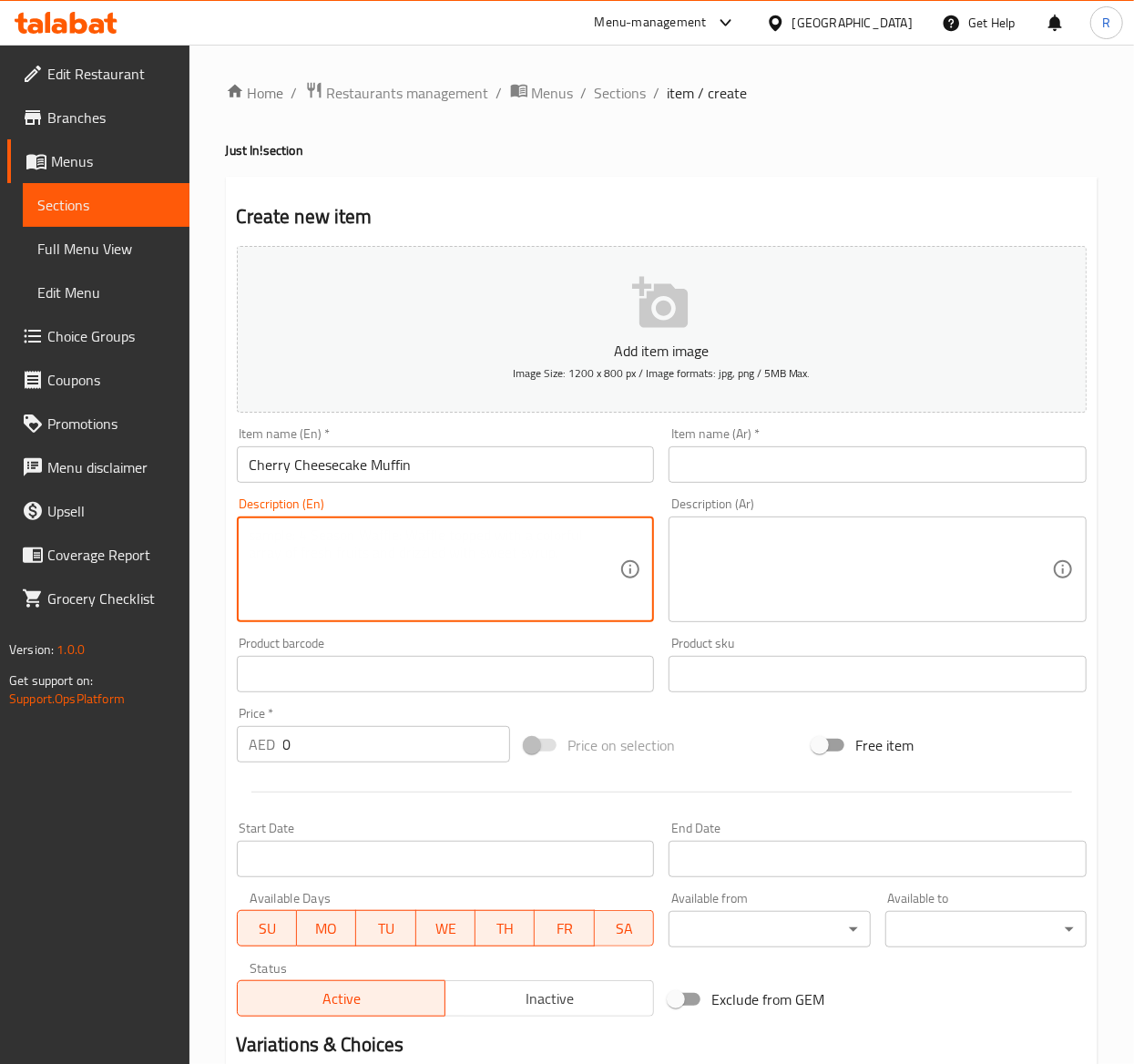
paste textarea "Soft cheesecake muffin filled with creamy cheese & cherry sauce, topped with a …"
type textarea "Soft cheesecake muffin filled with creamy cheese & cherry sauce, topped with a …"
click at [860, 581] on textarea at bounding box center [866, 570] width 371 height 87
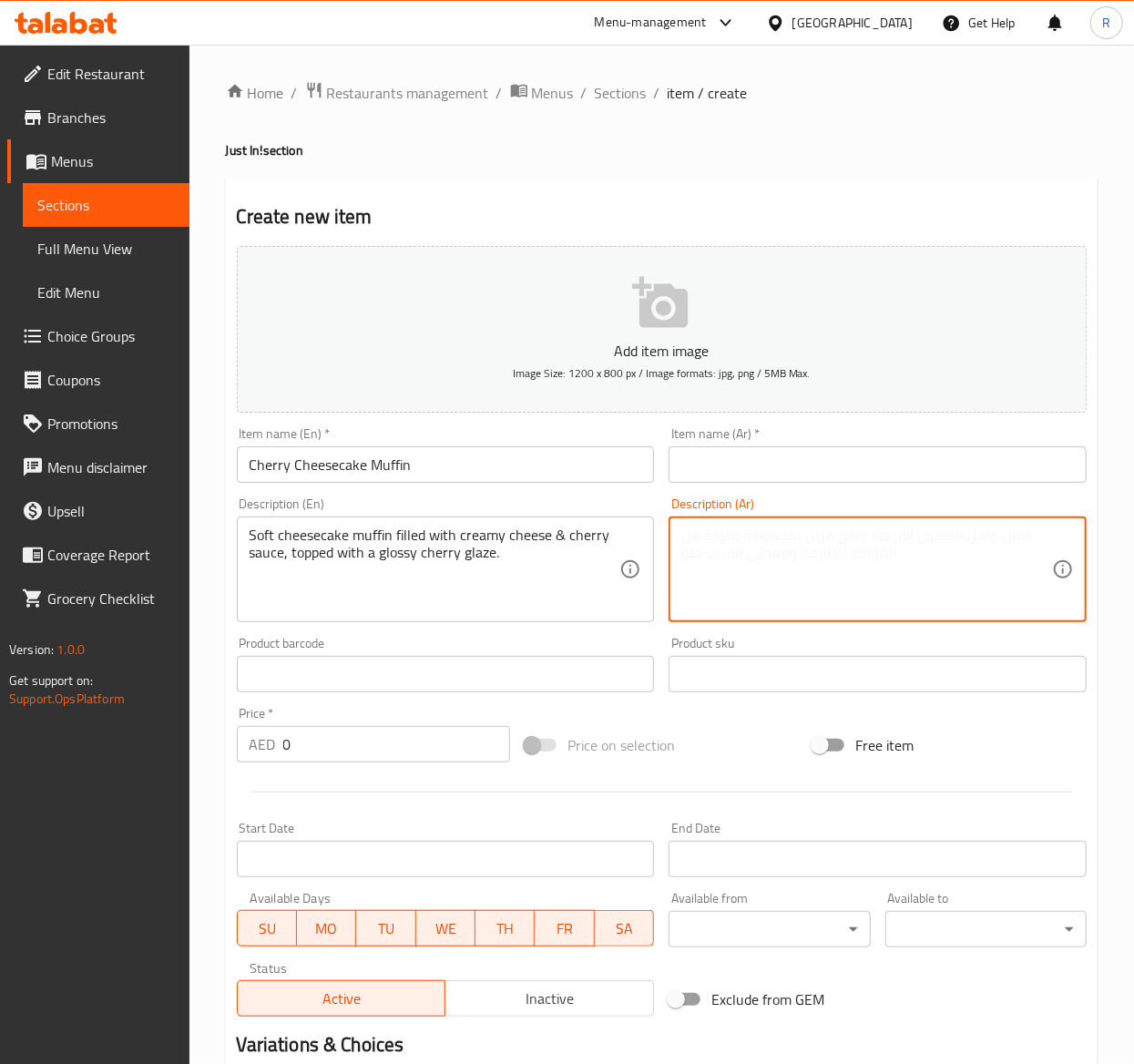
paste textarea "كعكة الجبن الناعمة المحشوة بالجبن الكريمي وصلصة الكرز، ومغطاة بطبقة لامعة من ال…"
type textarea "كعكة الجبن الناعمة المحشوة بالجبن الكريمي وصلصة الكرز، ومغطاة بطبقة لامعة من ال…"
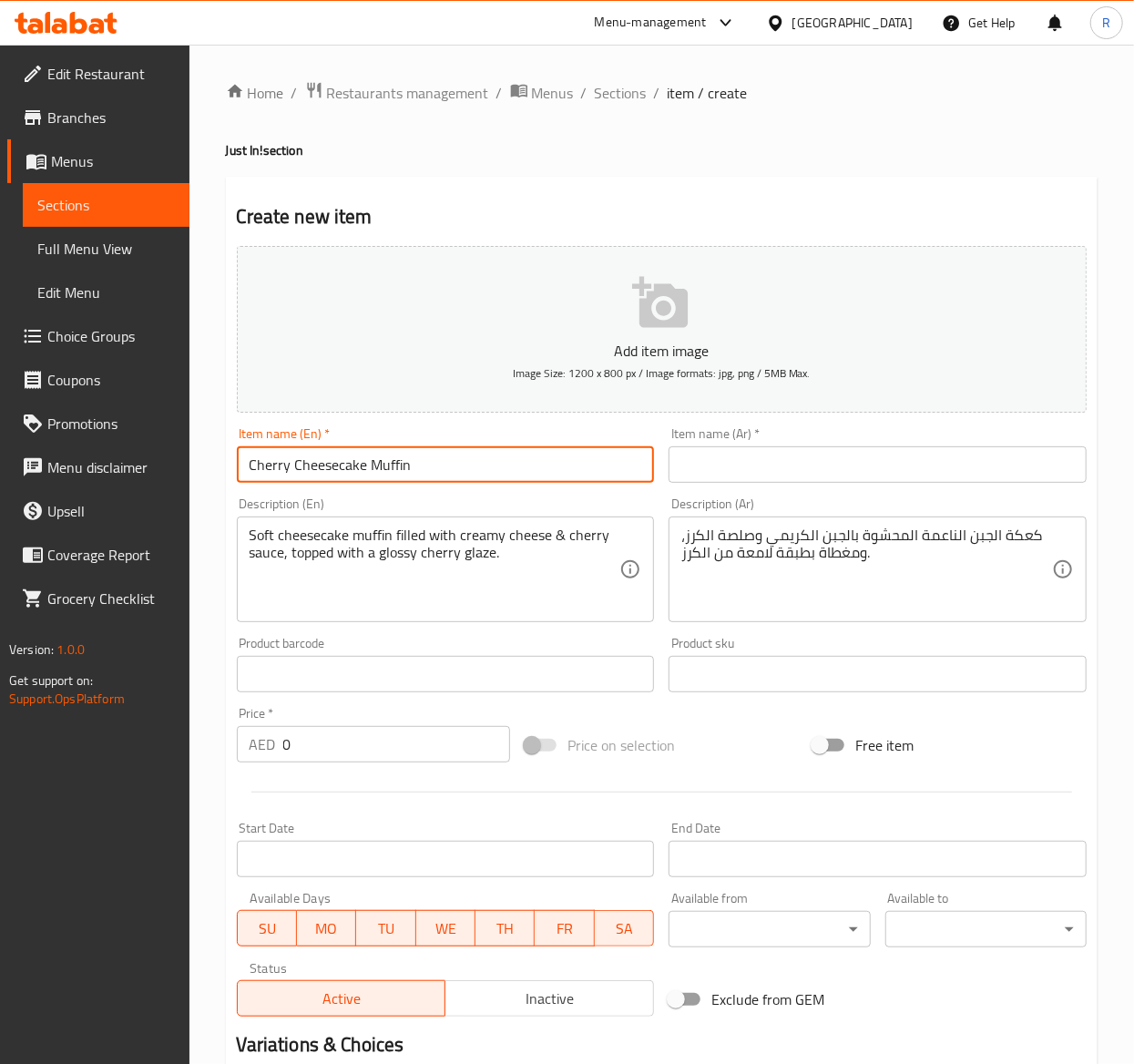
drag, startPoint x: 536, startPoint y: 448, endPoint x: 71, endPoint y: 414, distance: 466.2
click at [71, 414] on div "Edit Restaurant Branches Menus Sections Full Menu View Edit Menu Choice Groups …" at bounding box center [567, 665] width 1134 height 1243
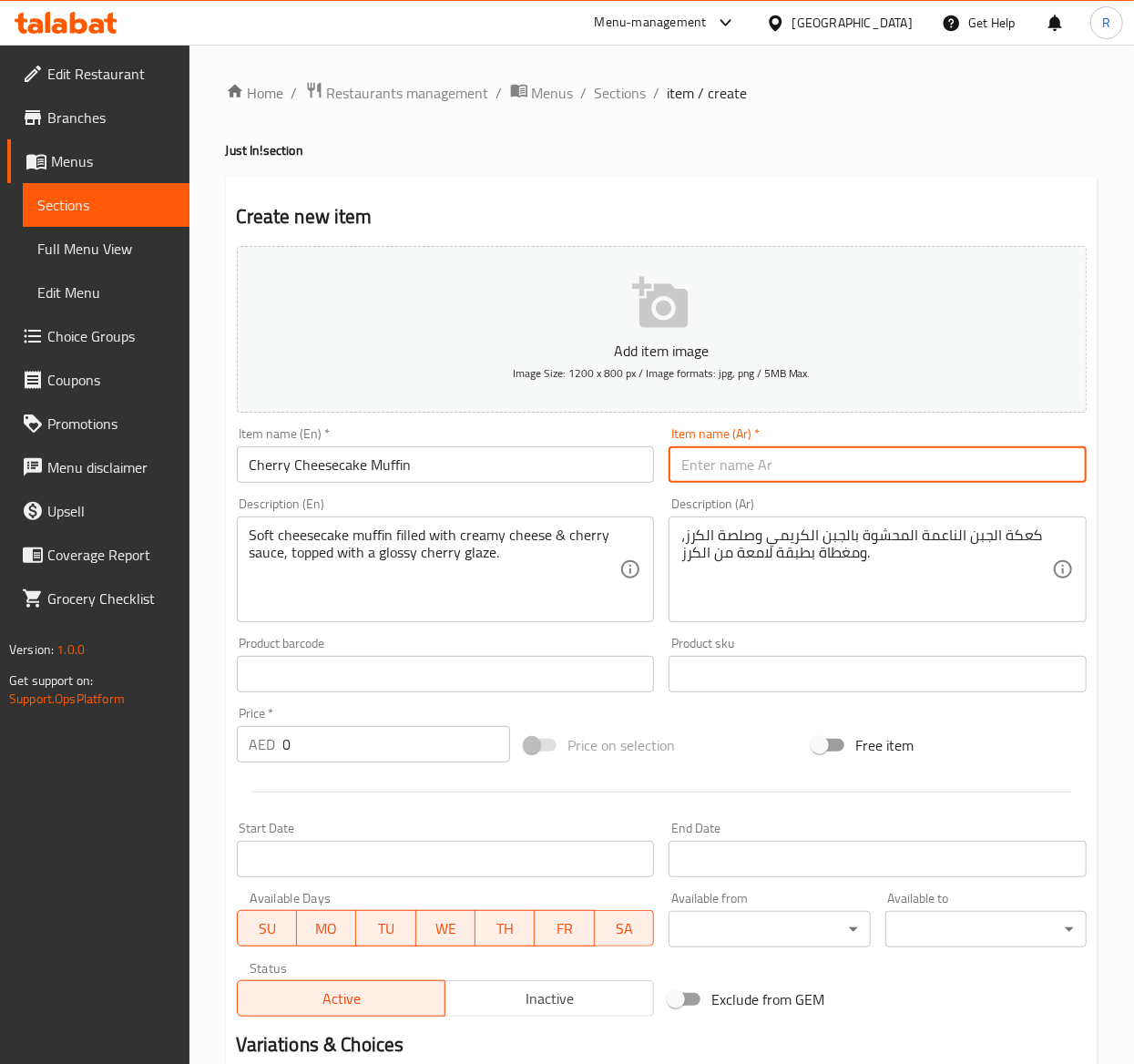
click at [733, 463] on input "text" at bounding box center [878, 464] width 418 height 36
paste input "كعكة الجبن بالكرز"
type input "كعكة الجبن بالكرز"
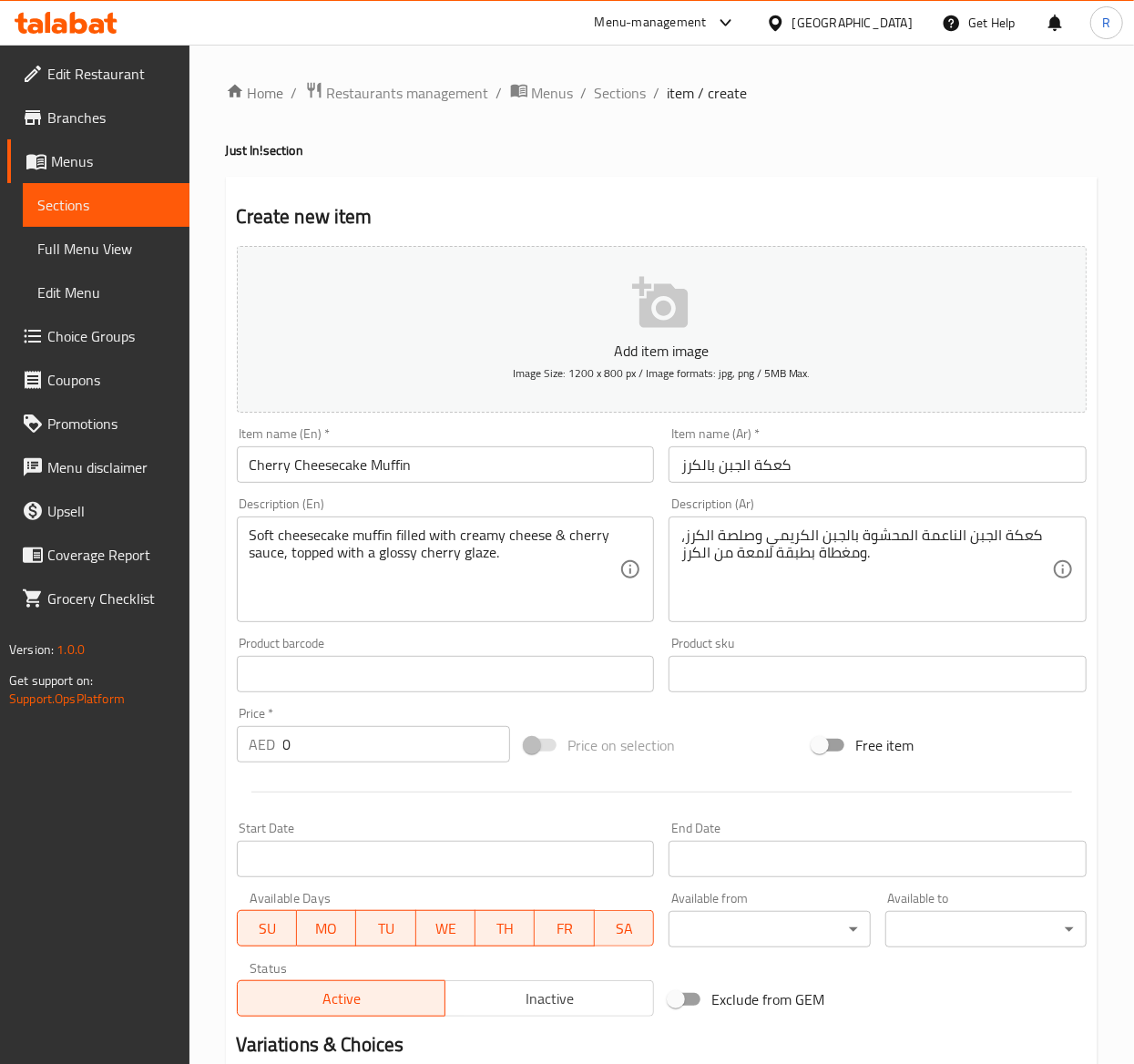
click at [331, 761] on input "0" at bounding box center [396, 744] width 227 height 36
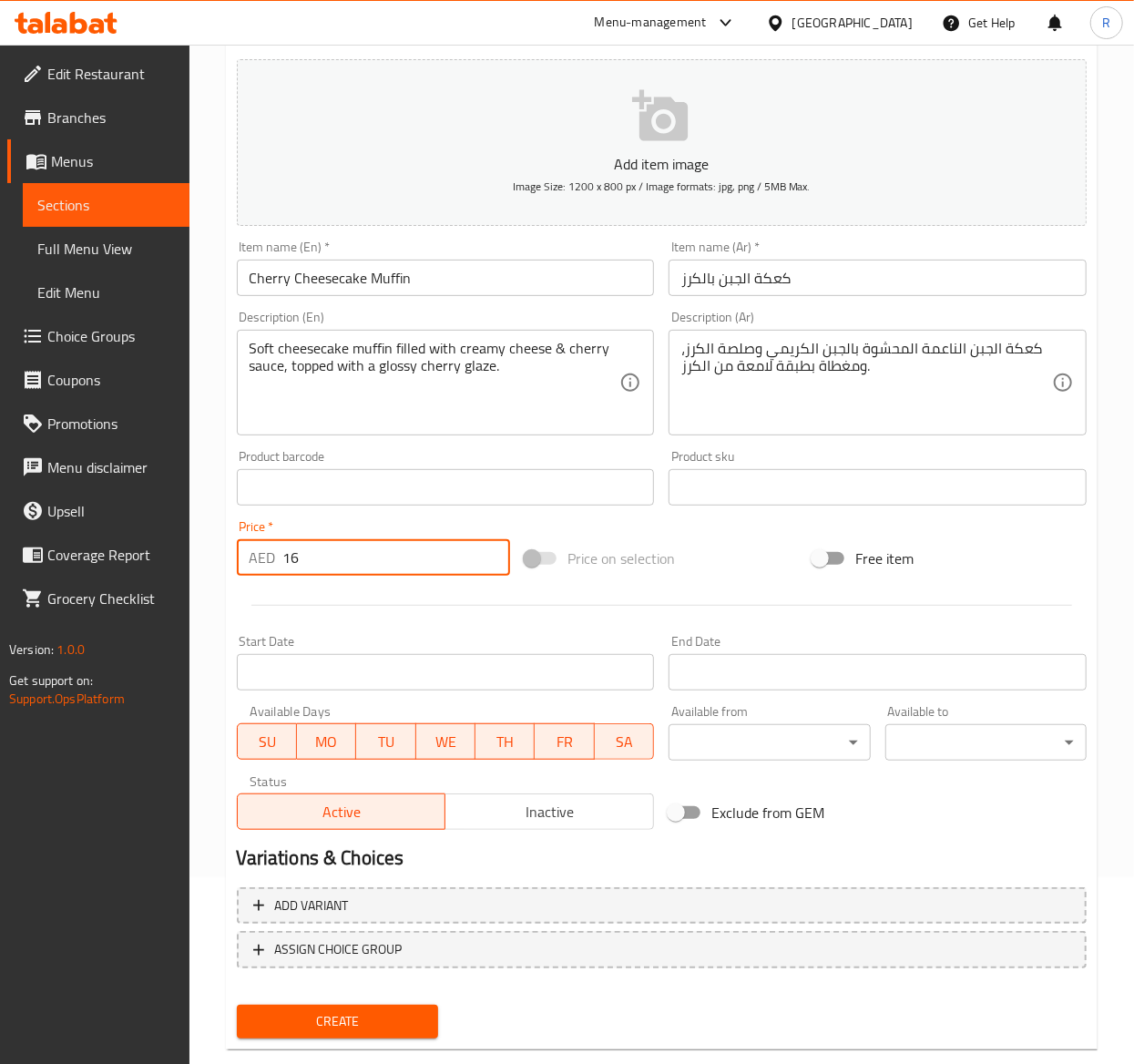
scroll to position [222, 0]
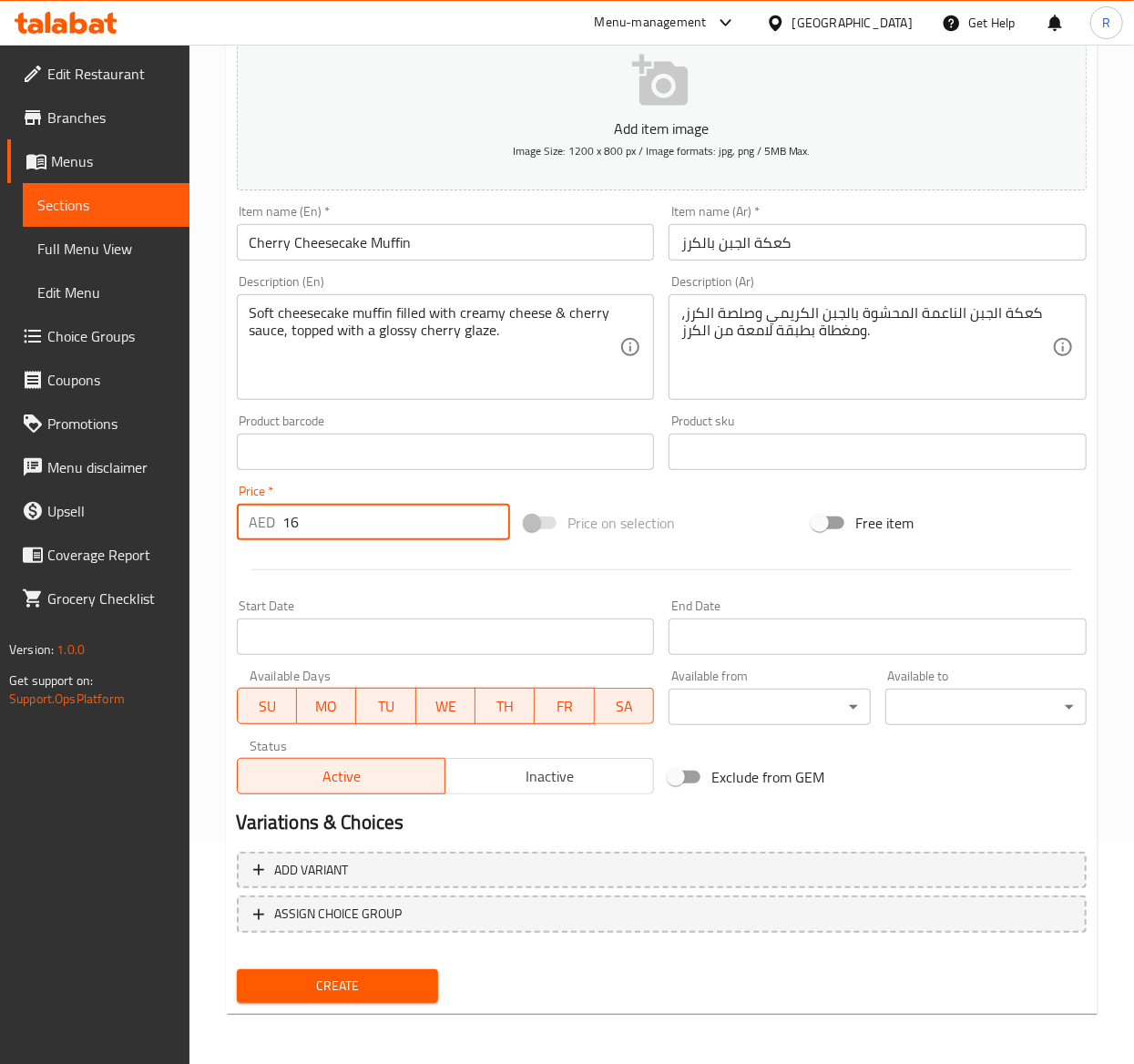
type input "16"
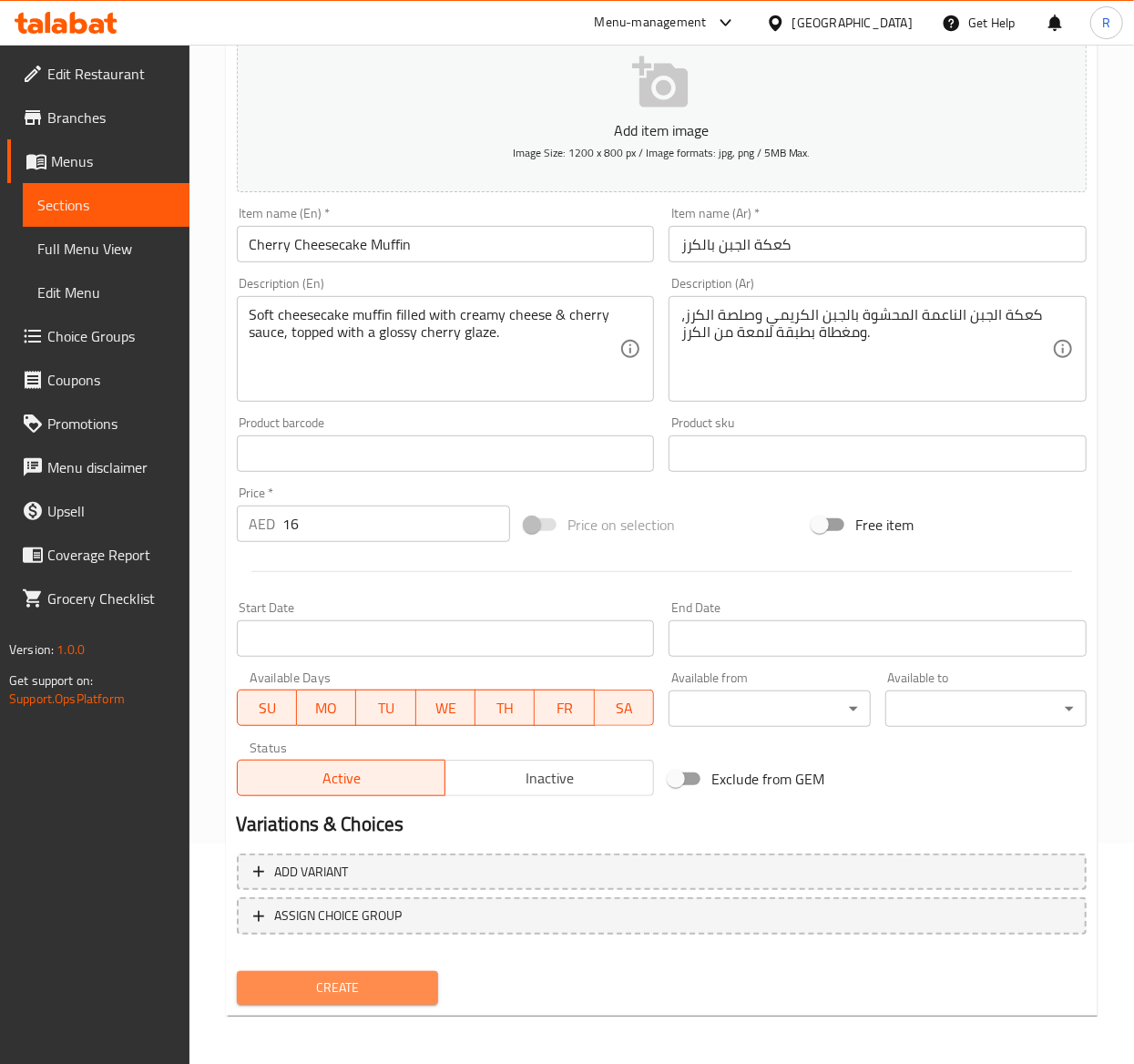
click at [383, 976] on span "Create" at bounding box center [338, 987] width 172 height 23
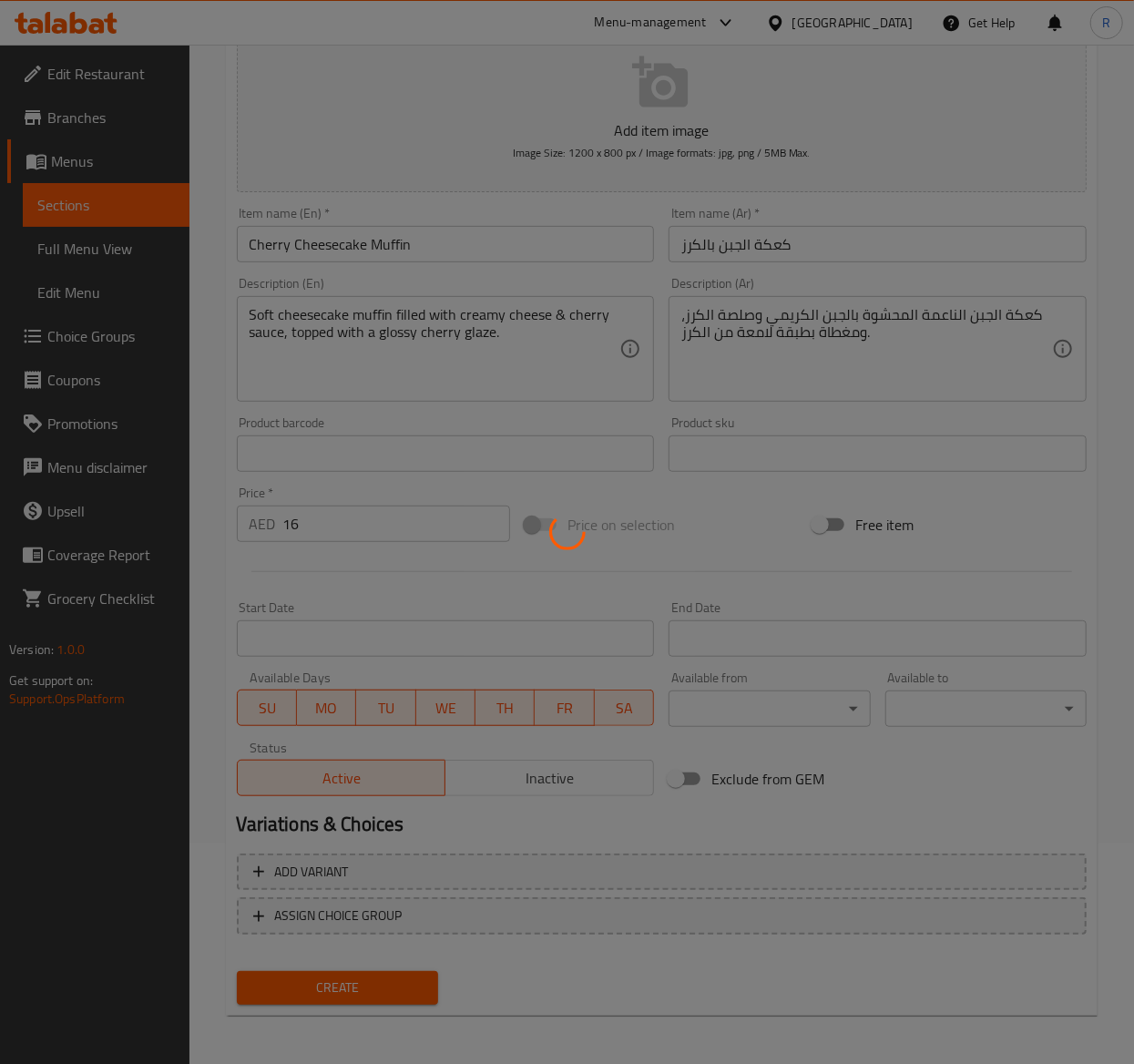
type input "0"
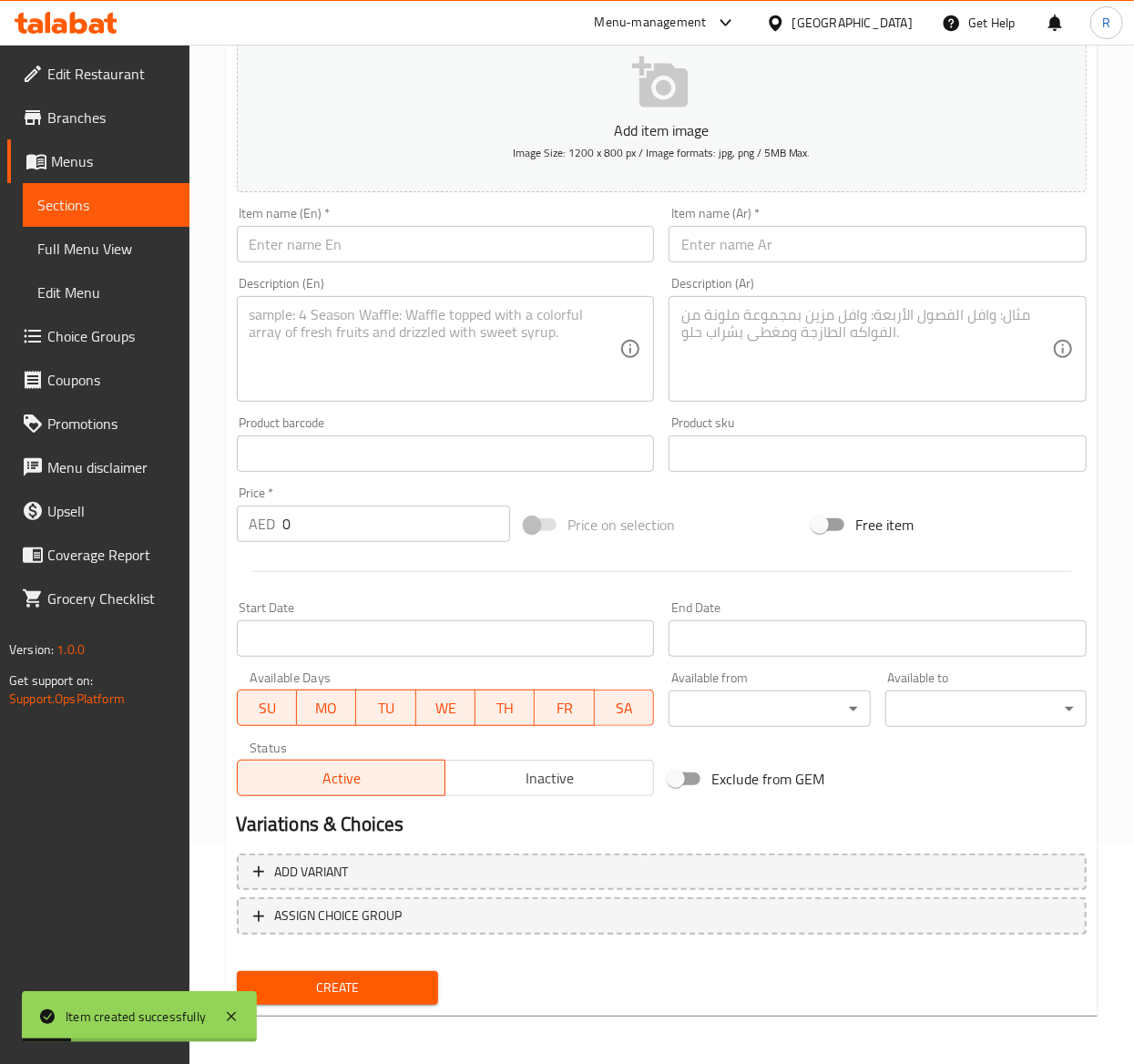
scroll to position [0, 0]
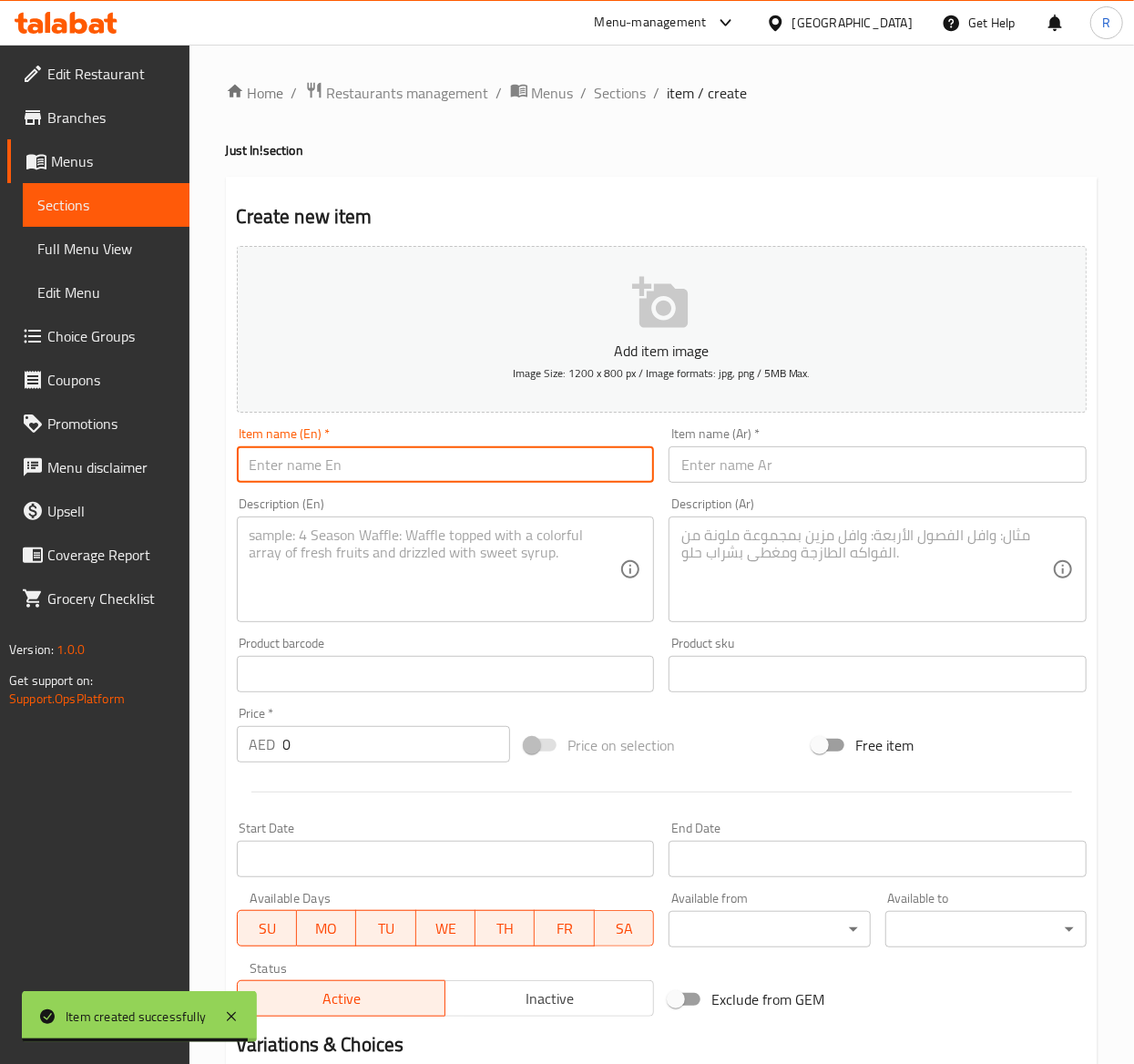
click at [519, 477] on input "text" at bounding box center [446, 464] width 418 height 36
paste input "Apolline Bites"
type input "Apolline Bites"
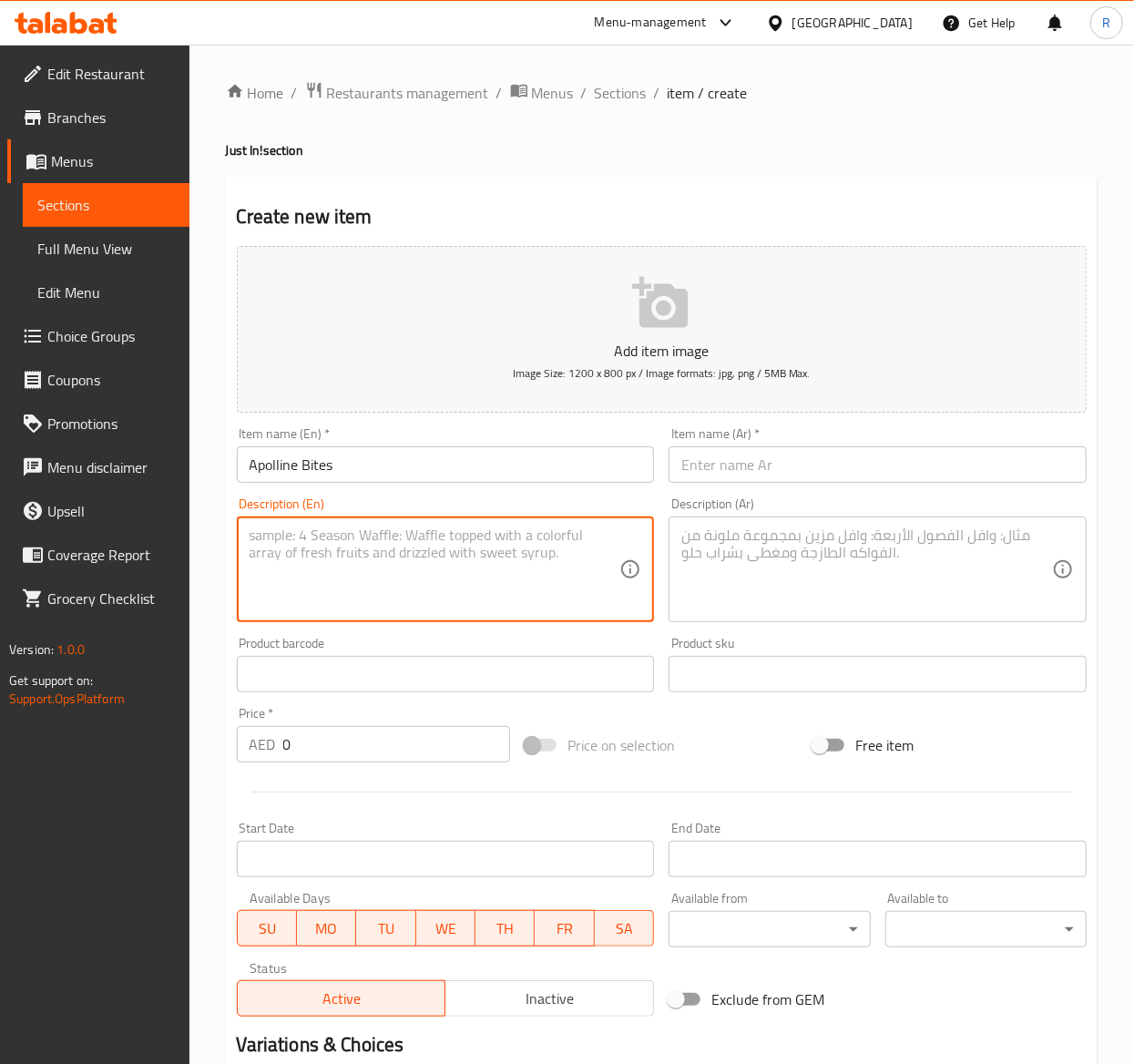
click at [434, 578] on textarea at bounding box center [435, 570] width 371 height 87
paste textarea "Golden, flaky Italian delights with your choice of luscious filling."
type textarea "Golden, flaky Italian delights with your choice of luscious filling."
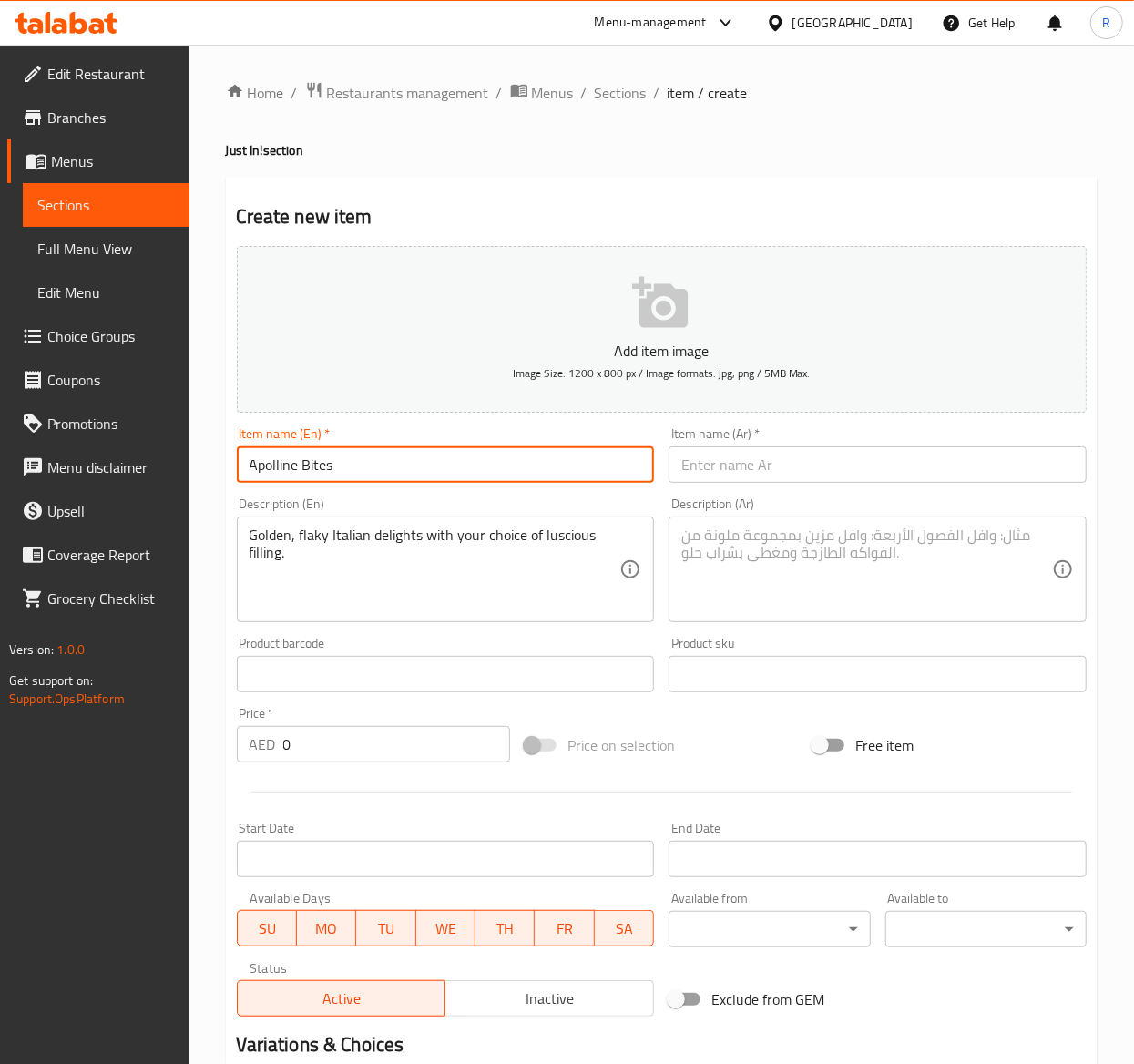
drag, startPoint x: 340, startPoint y: 464, endPoint x: -3, endPoint y: 470, distance: 343.1
click at [0, 470] on html "​ Menu-management United Arab Emirates Get Help R Edit Restaurant Branches Menu…" at bounding box center [567, 532] width 1134 height 1064
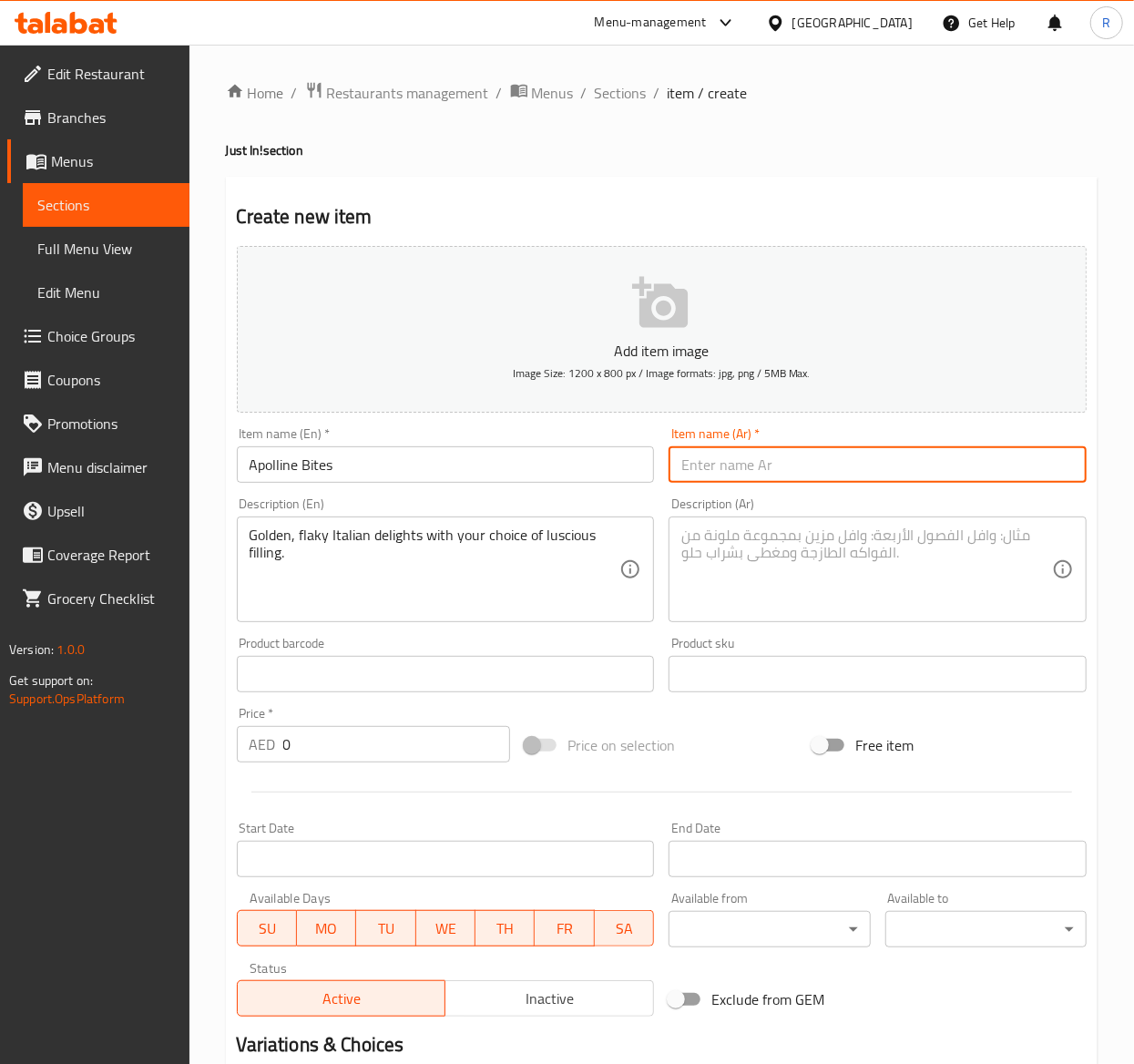
click at [809, 466] on input "text" at bounding box center [878, 464] width 418 height 36
paste input "لدغات أبولين"
type input "لدغات أبولين"
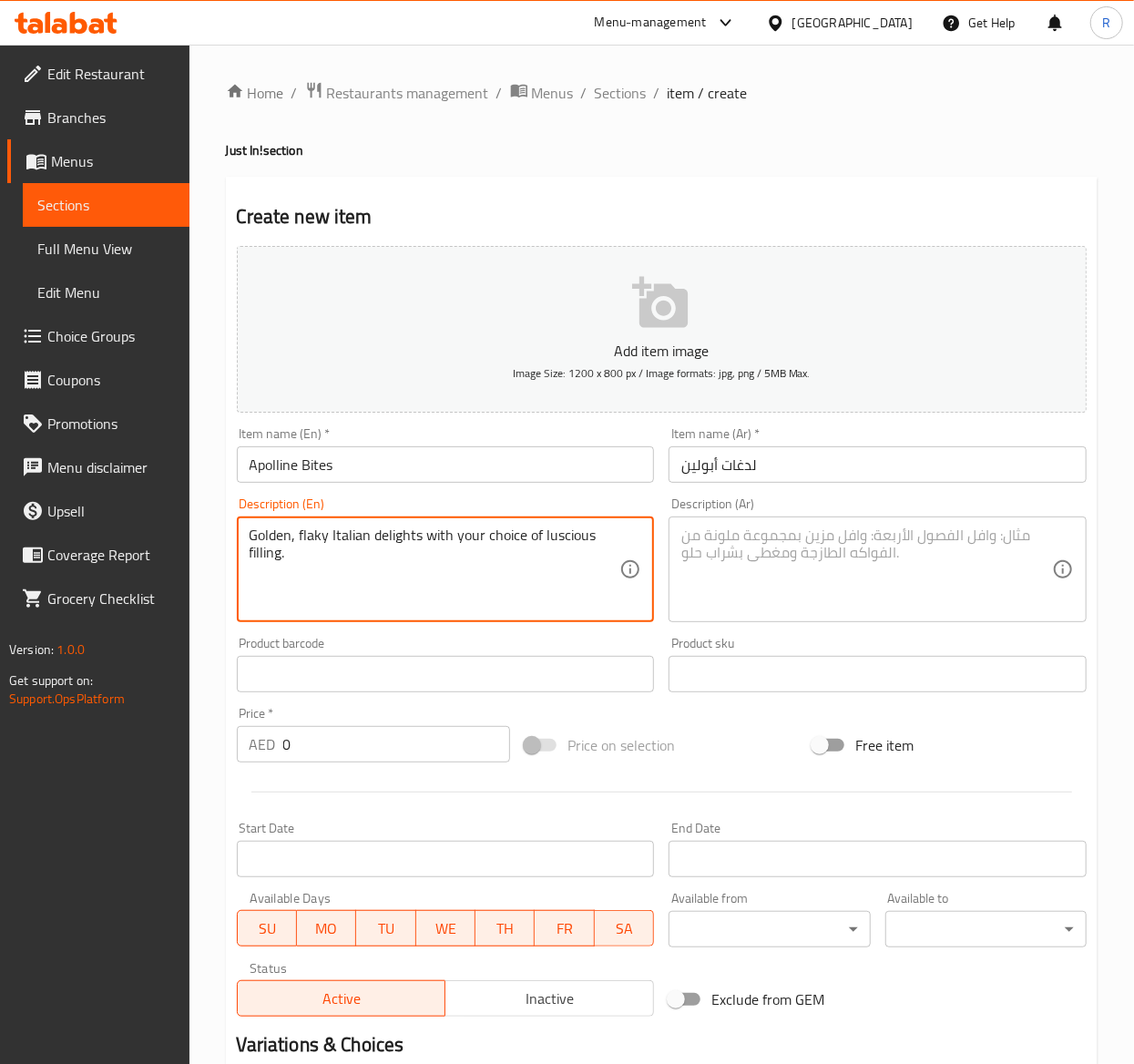
drag, startPoint x: 328, startPoint y: 571, endPoint x: 202, endPoint y: 498, distance: 145.6
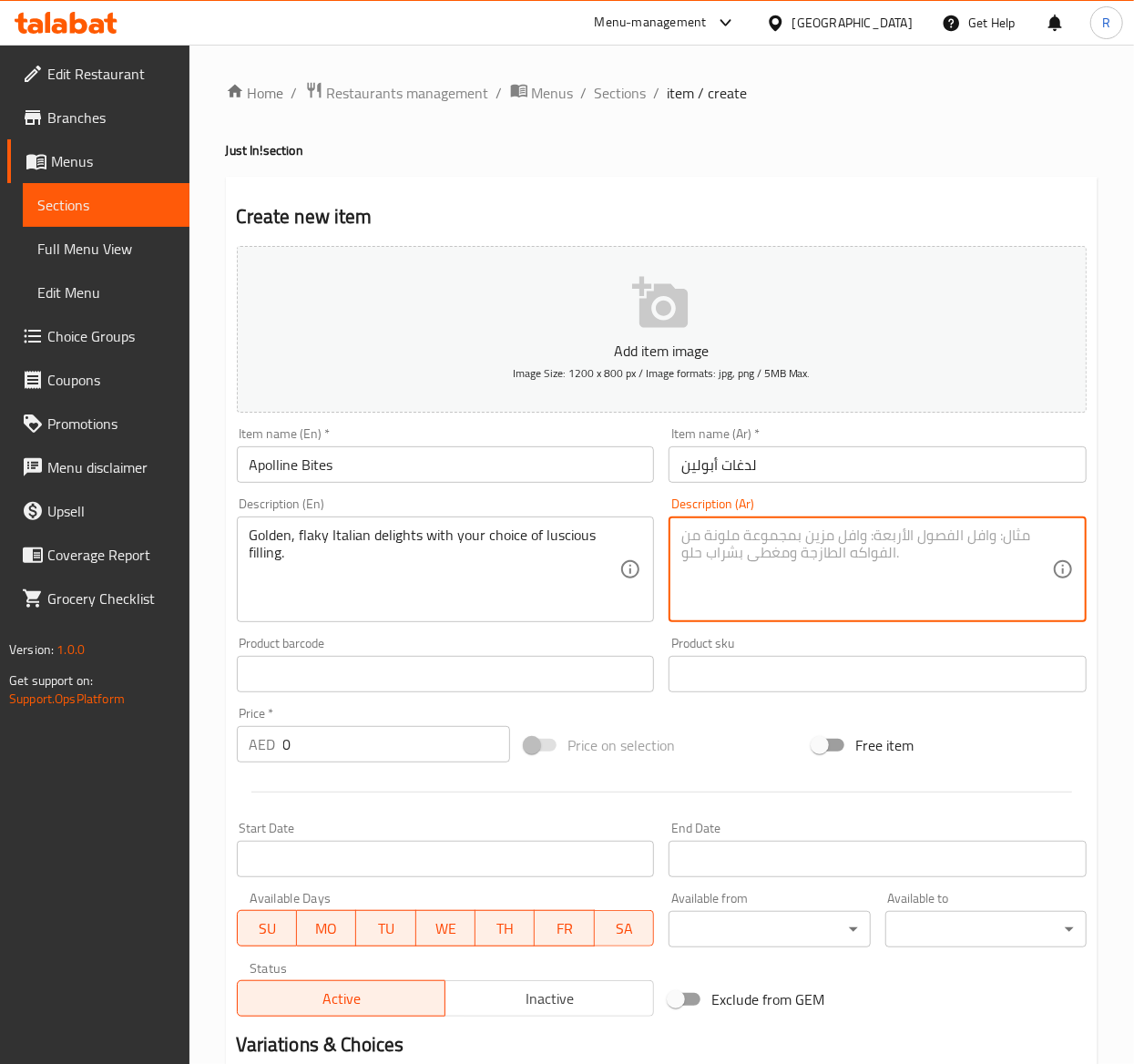
click at [751, 566] on textarea at bounding box center [866, 570] width 371 height 87
paste textarea "معجنات إيطالية ذهبية اللون ومتقشرة مع حشوة لذيذة حسب اختيارك."
type textarea "معجنات إيطالية ذهبية اللون ومتقشرة مع حشوة لذيذة حسب اختيارك."
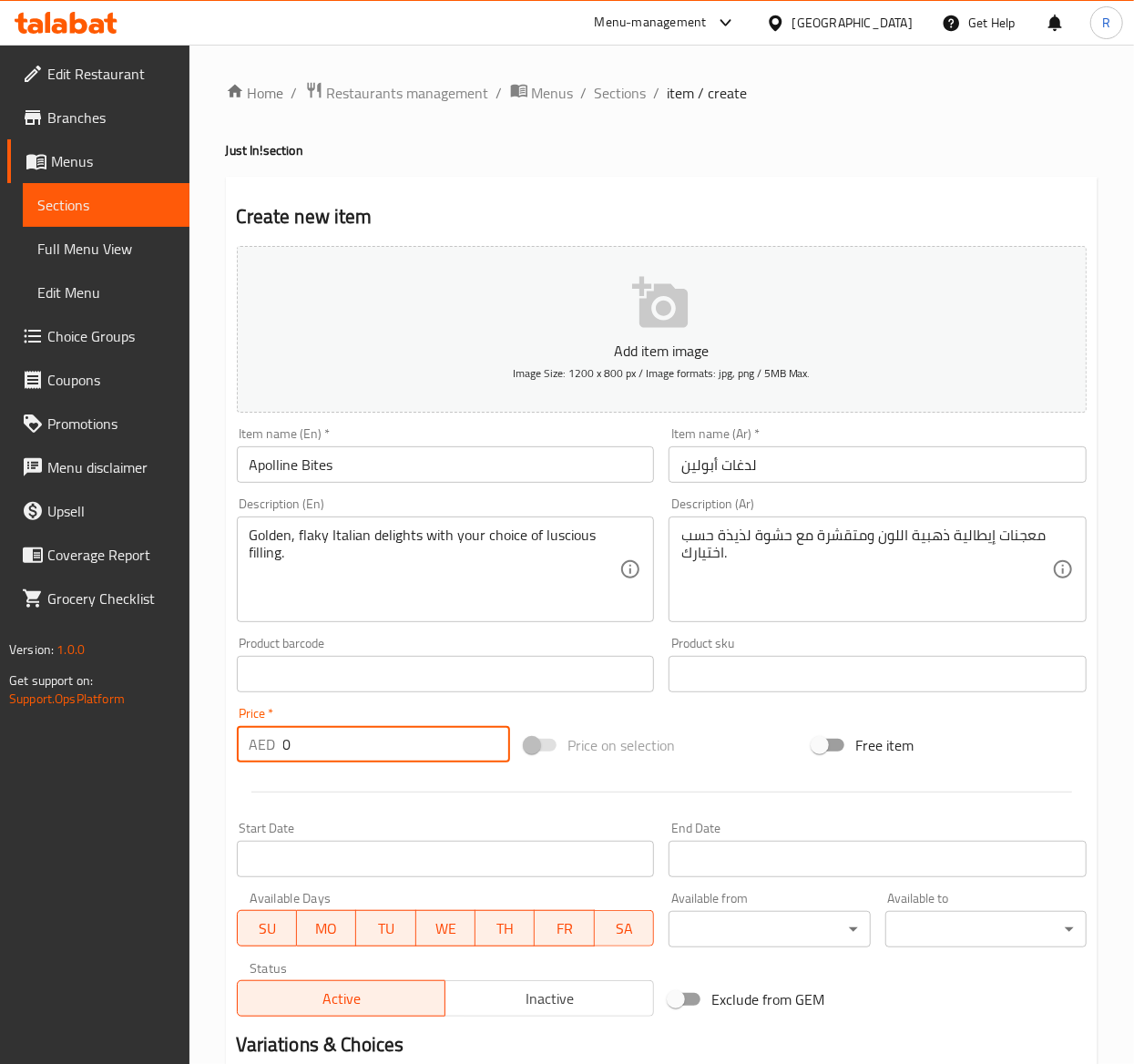
click at [318, 738] on input "0" at bounding box center [396, 744] width 227 height 36
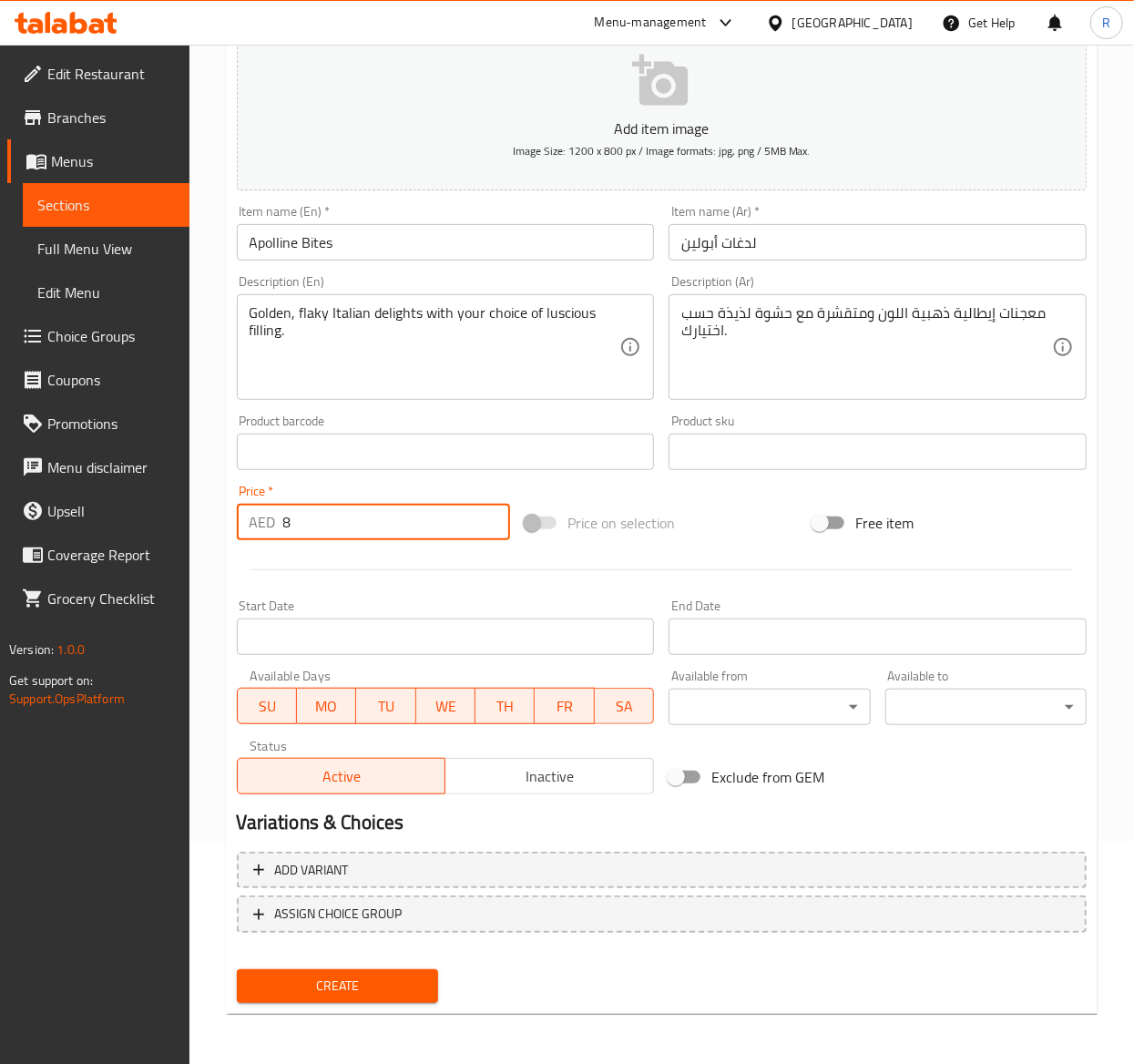
type input "8"
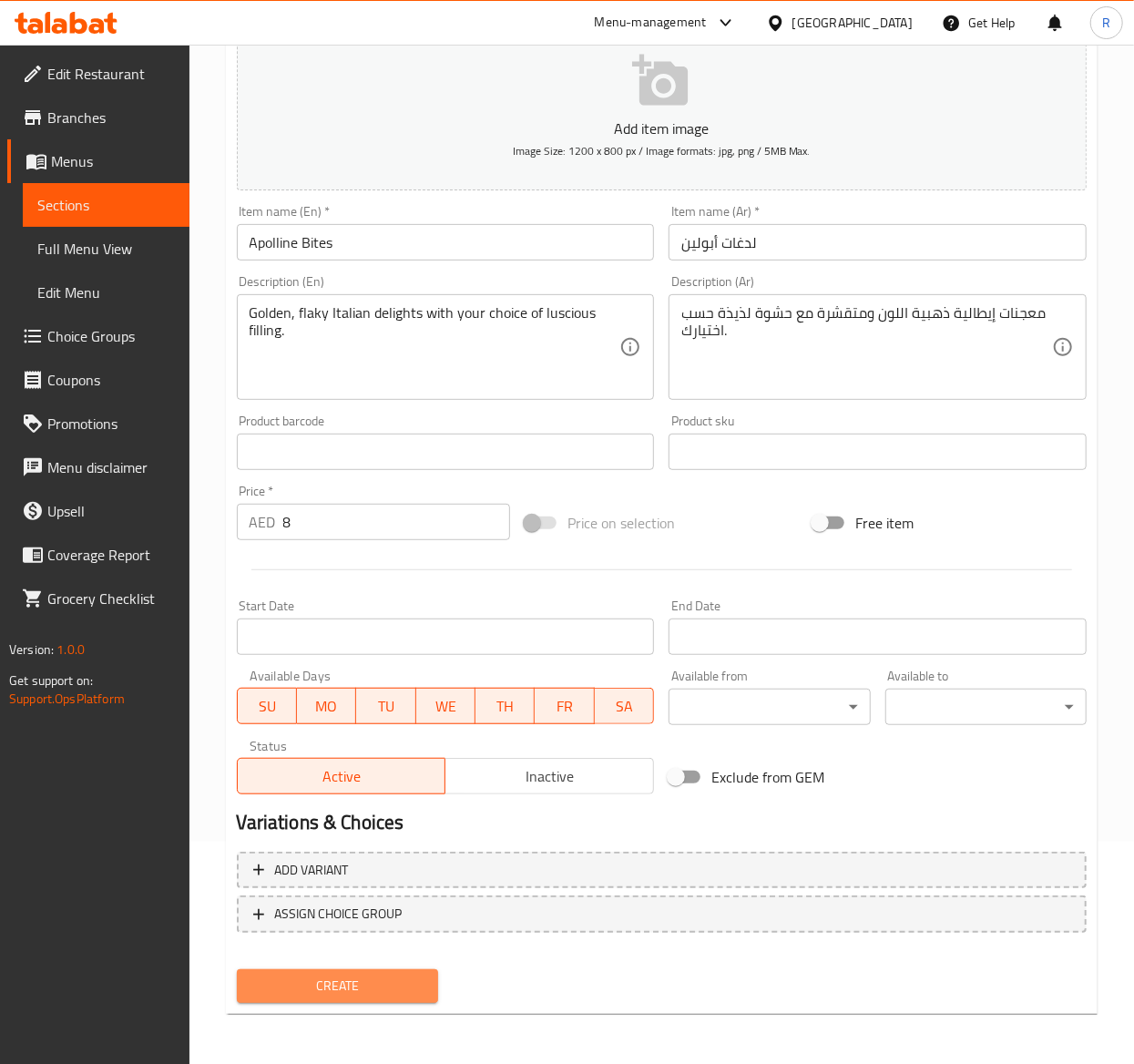
click at [384, 993] on span "Create" at bounding box center [338, 985] width 172 height 23
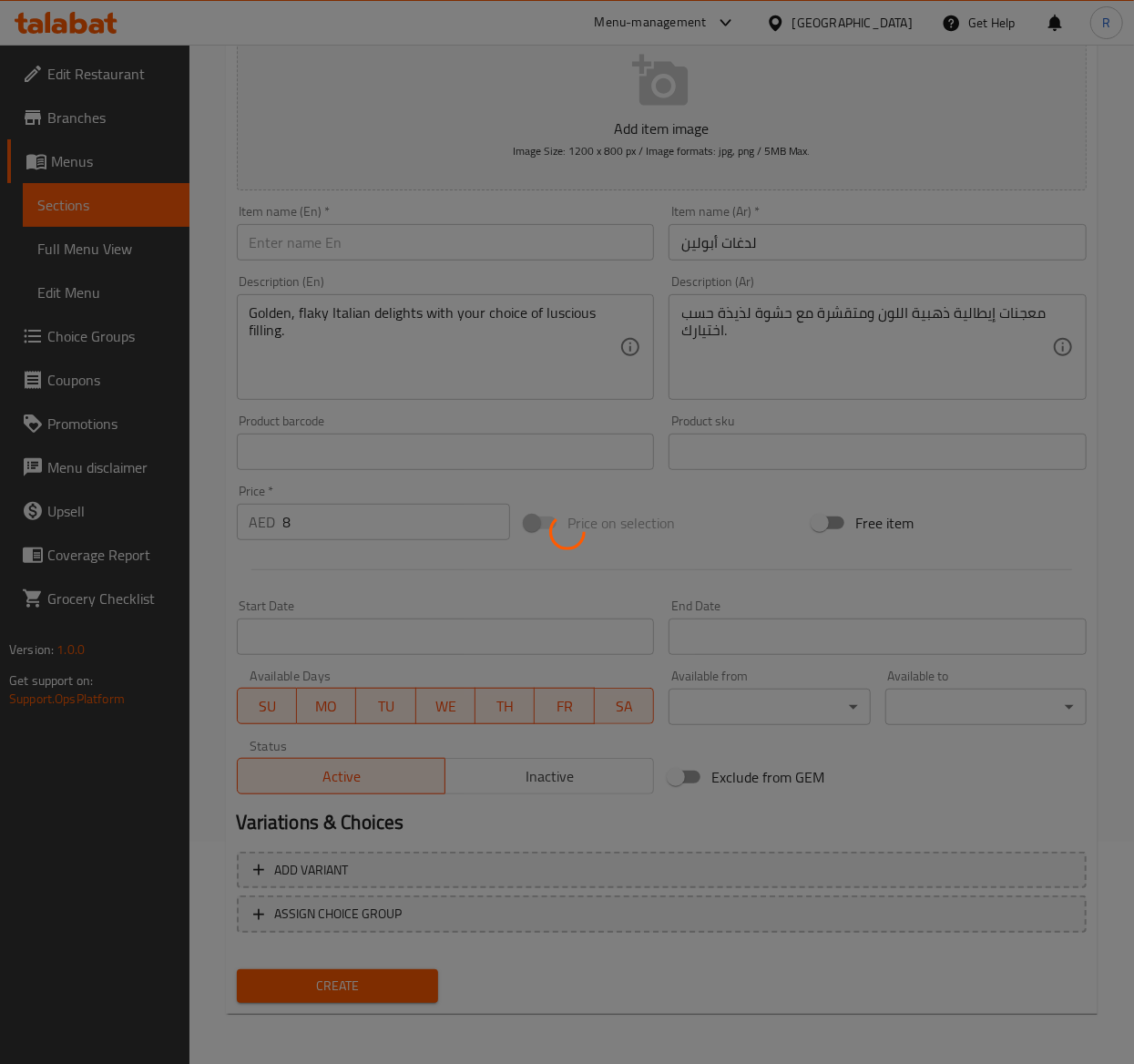
type input "0"
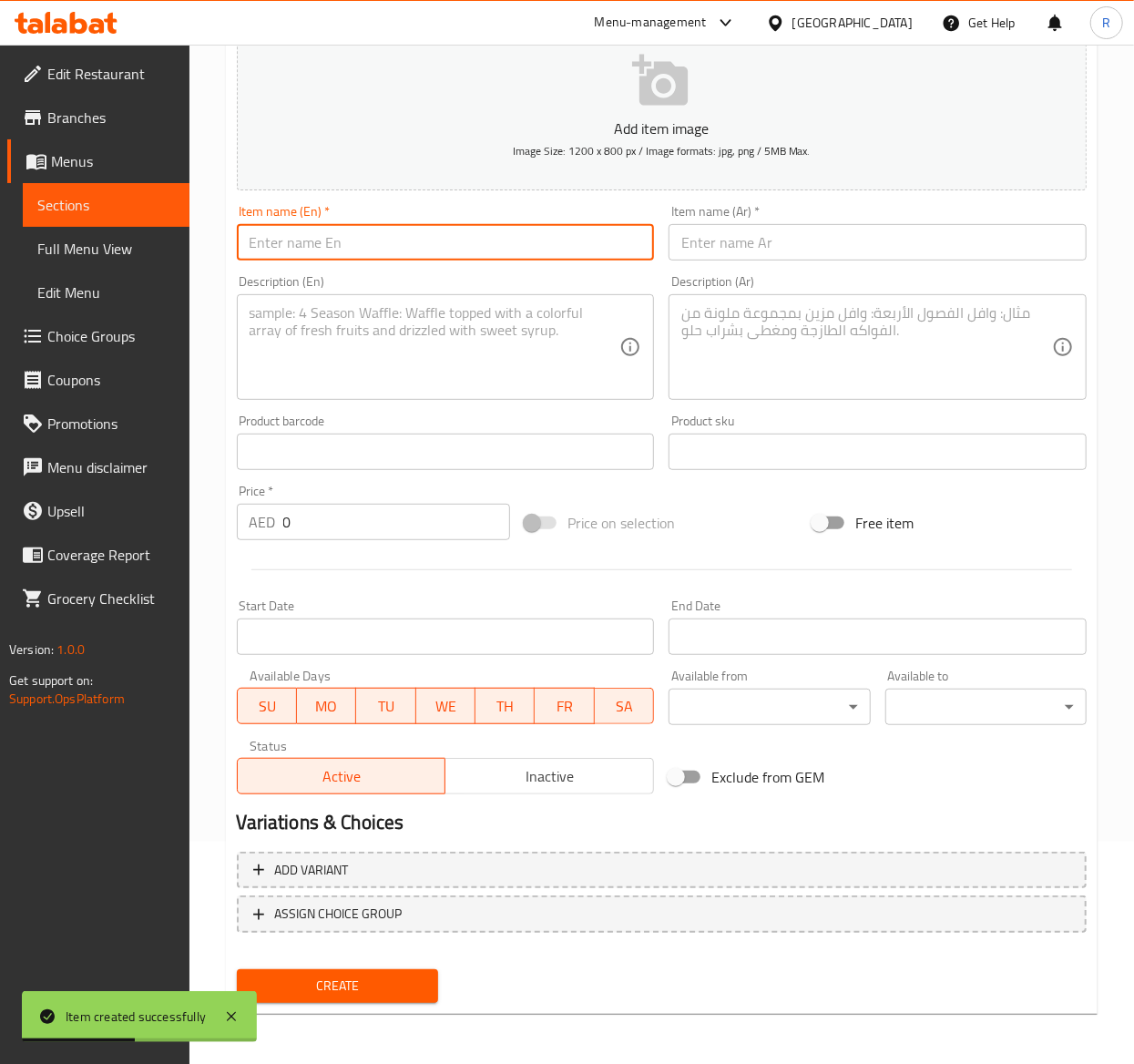
click at [354, 250] on input "text" at bounding box center [446, 241] width 418 height 36
paste input "Strawberry Cloud Matcha"
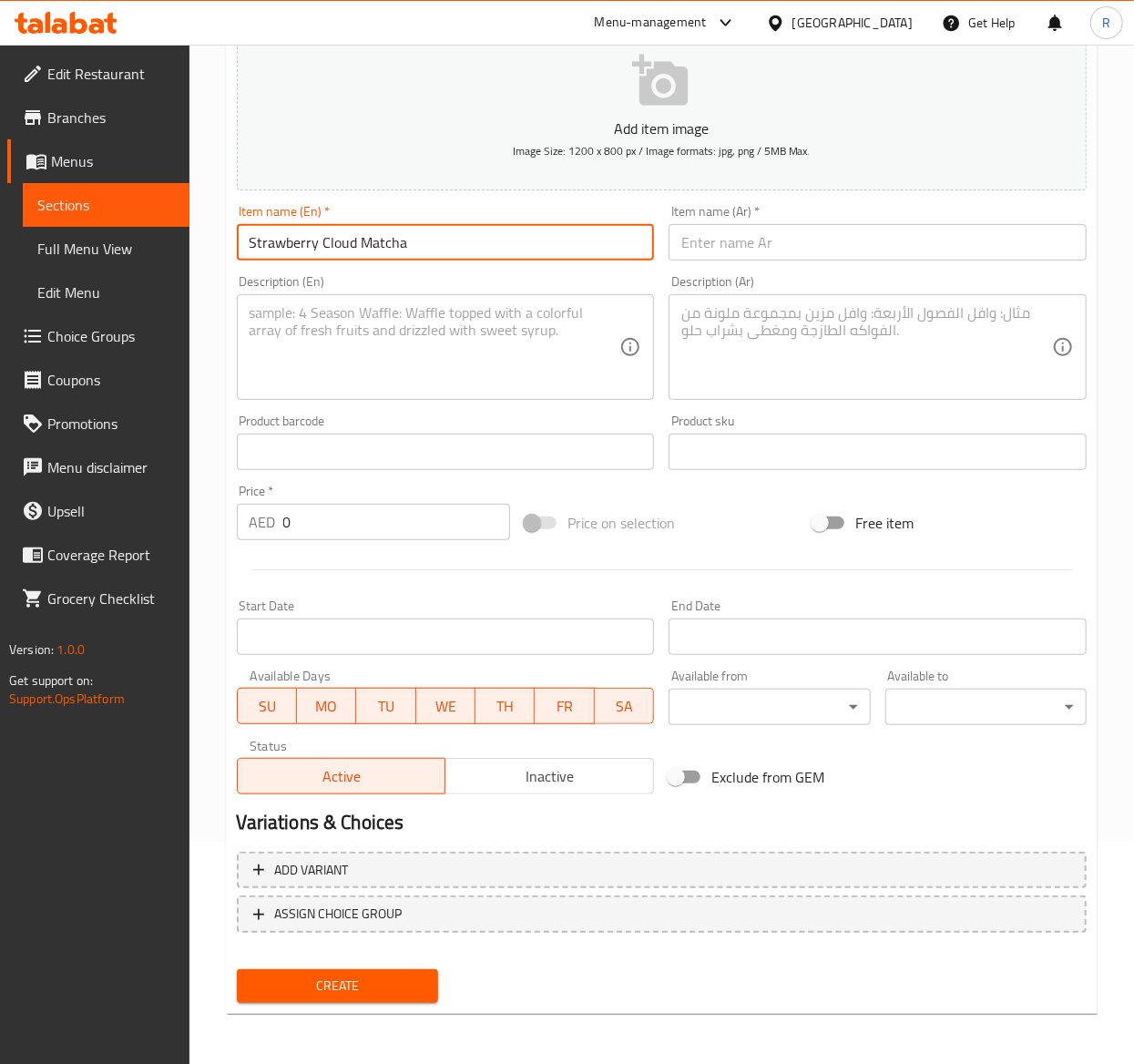
drag, startPoint x: 470, startPoint y: 243, endPoint x: -3, endPoint y: 222, distance: 473.5
click at [0, 222] on html "​ Menu-management United Arab Emirates Get Help R Edit Restaurant Branches Menu…" at bounding box center [567, 310] width 1134 height 1064
paste input "Meatball Baguette"
type input "Meatball Baguette"
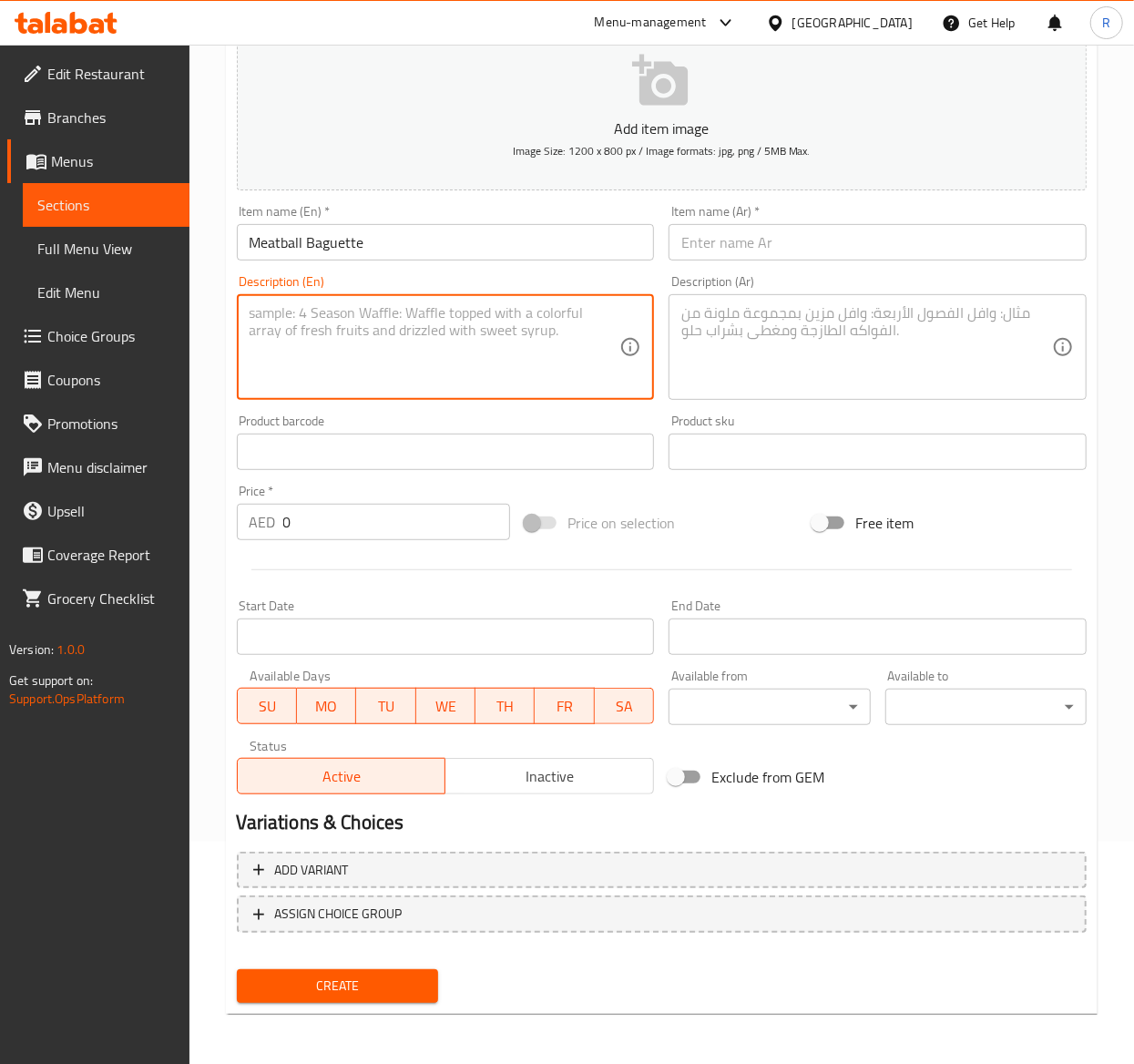
click at [551, 340] on textarea at bounding box center [435, 348] width 371 height 87
paste textarea "Juicy beef meatballs tucked in a wholemeal baguette, smothered in rich tomato r…"
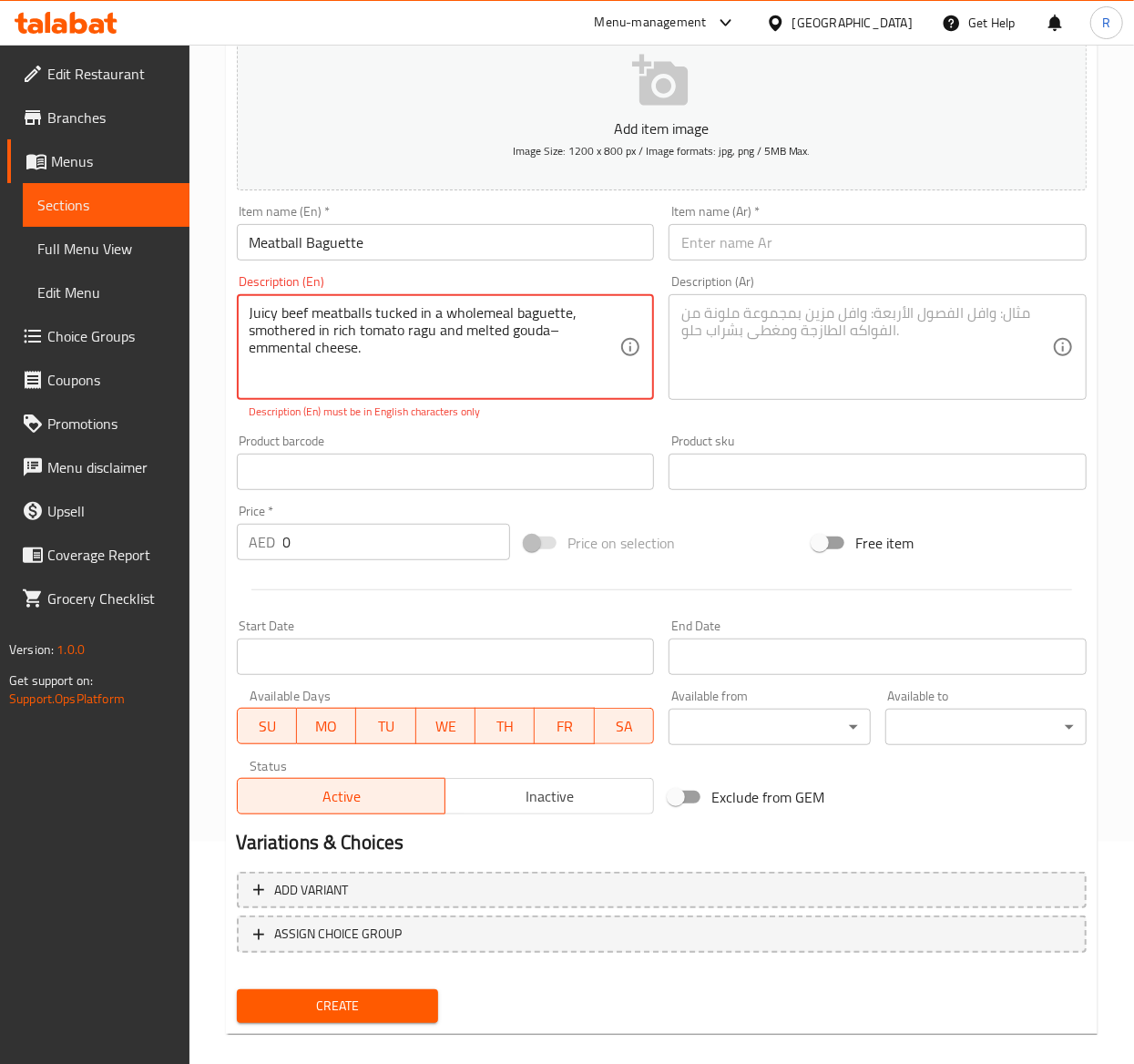
click at [823, 344] on textarea at bounding box center [866, 348] width 371 height 87
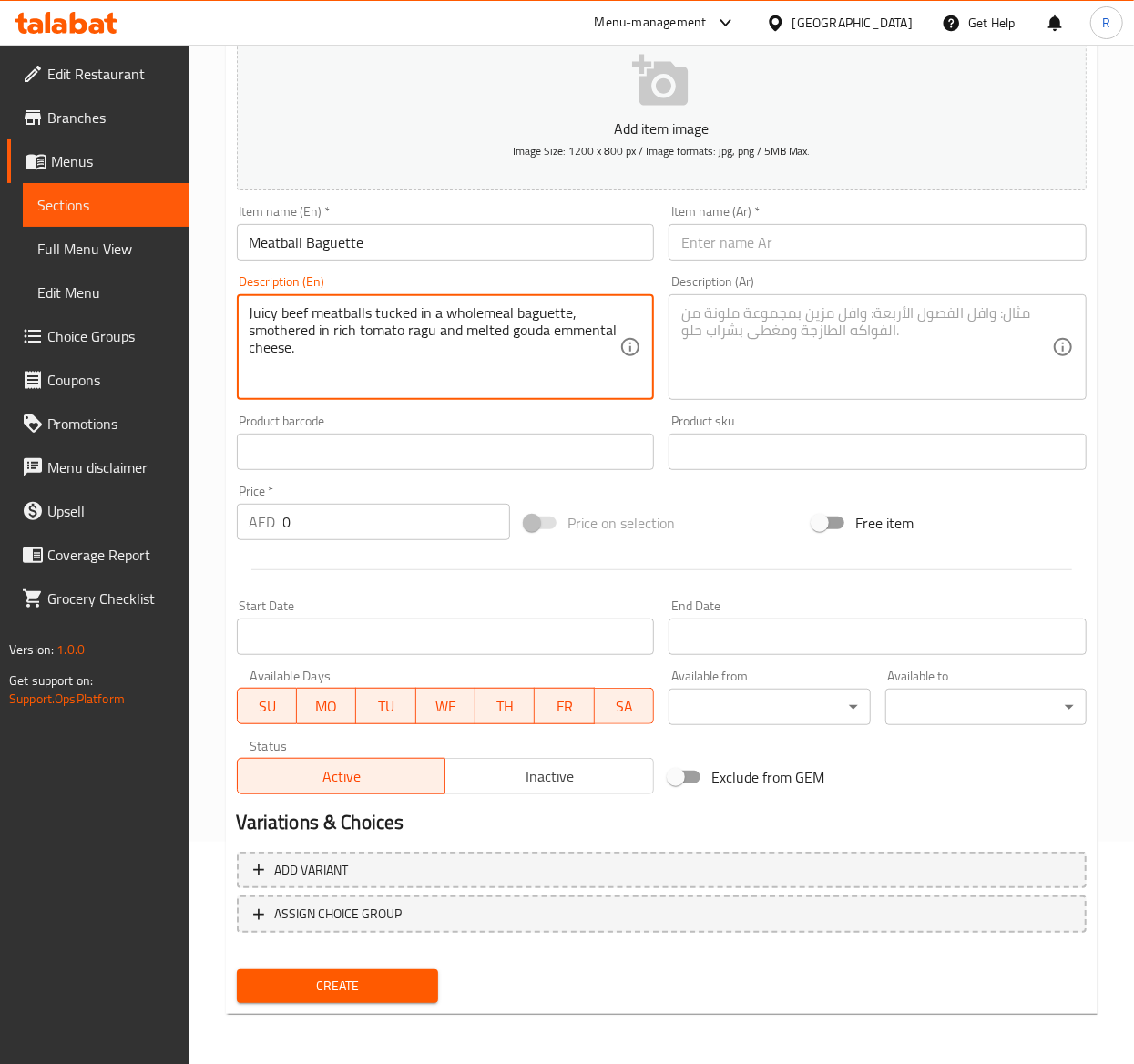
click at [504, 366] on textarea "Juicy beef meatballs tucked in a wholemeal baguette, smothered in rich tomato r…" at bounding box center [435, 348] width 371 height 87
drag, startPoint x: 353, startPoint y: 357, endPoint x: 193, endPoint y: 250, distance: 192.5
click at [193, 250] on div "Home / Restaurants management / Menus / Sections / item / create Just In! secti…" at bounding box center [661, 443] width 944 height 1243
paste textarea "–"
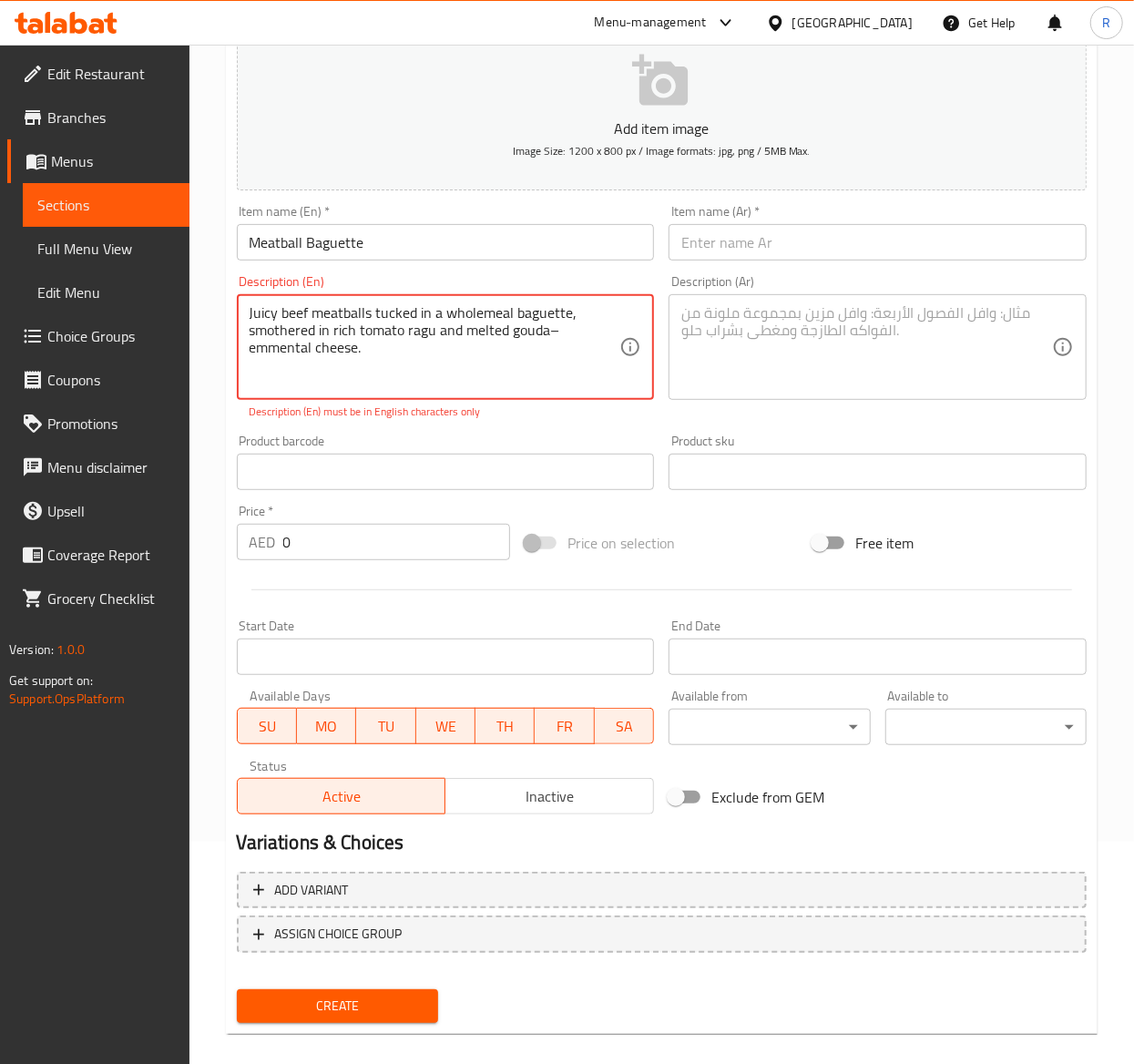
type textarea "Juicy beef meatballs tucked in a wholemeal baguette, smothered in rich tomato r…"
click at [796, 388] on textarea at bounding box center [866, 348] width 371 height 87
drag, startPoint x: 439, startPoint y: 361, endPoint x: 30, endPoint y: 277, distance: 417.5
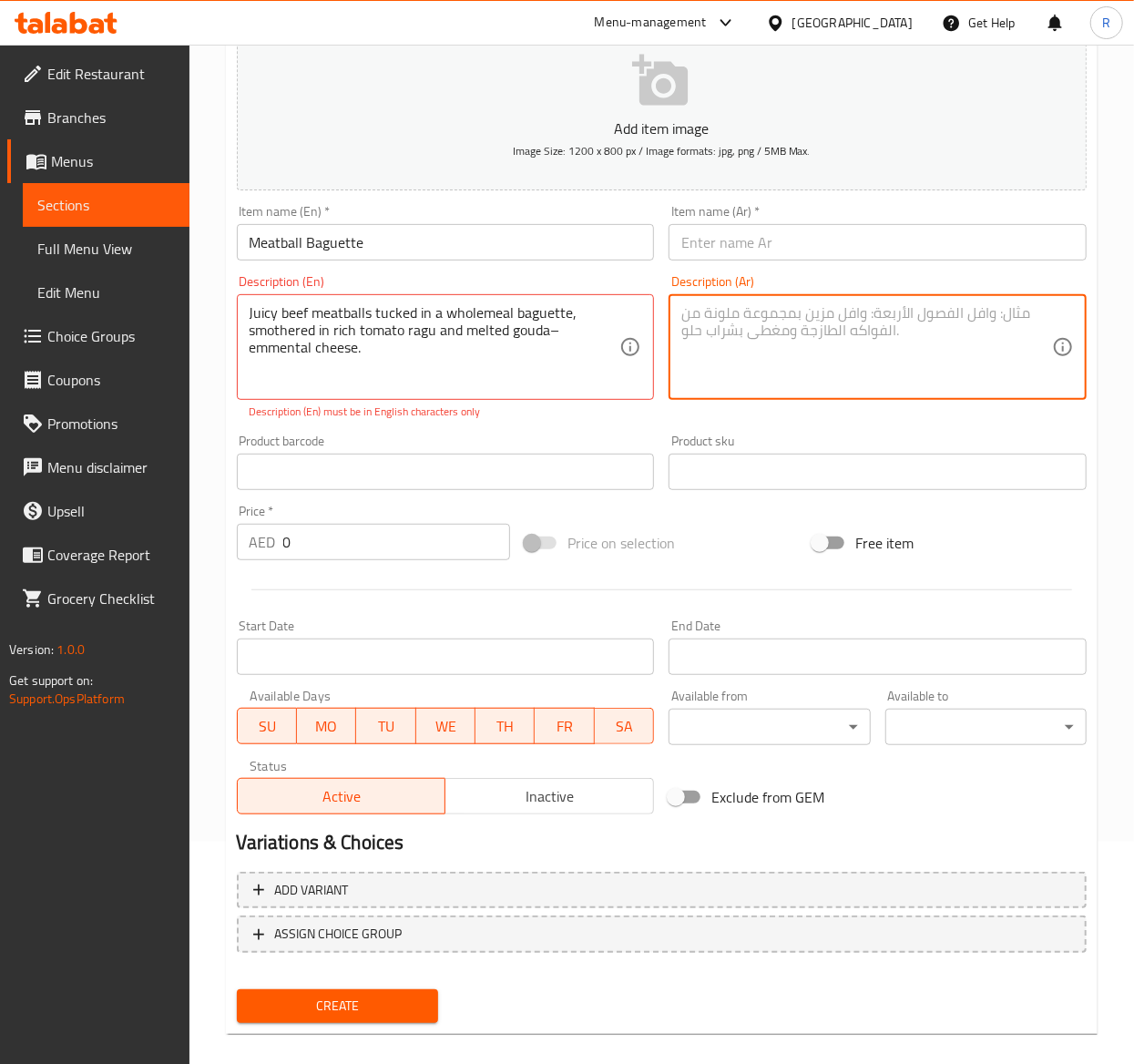
click at [834, 356] on textarea at bounding box center [866, 348] width 371 height 87
paste textarea "كرات اللحم البقري اللذيذة محشوة في خبز الباجيت الكامل، مغطاة بصلصة الطماطم الغن…"
type textarea "كرات اللحم البقري اللذيذة محشوة في خبز الباجيت الكامل، مغطاة بصلصة الطماطم الغن…"
click at [381, 520] on div "Price   * AED 0 Price *" at bounding box center [373, 532] width 273 height 56
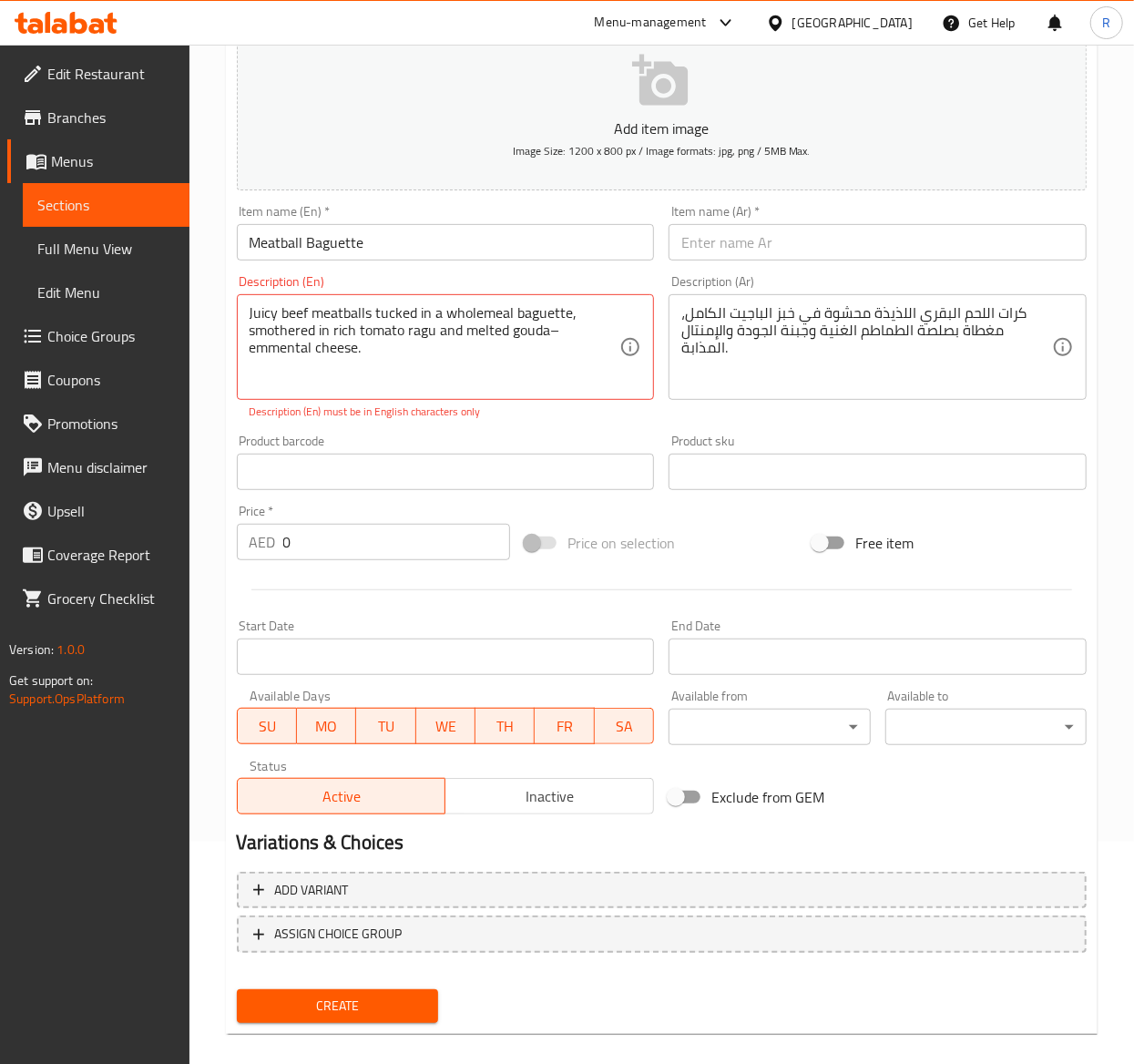
click at [331, 547] on input "0" at bounding box center [396, 541] width 227 height 36
type input "28"
click at [389, 1012] on span "Create" at bounding box center [338, 1006] width 172 height 23
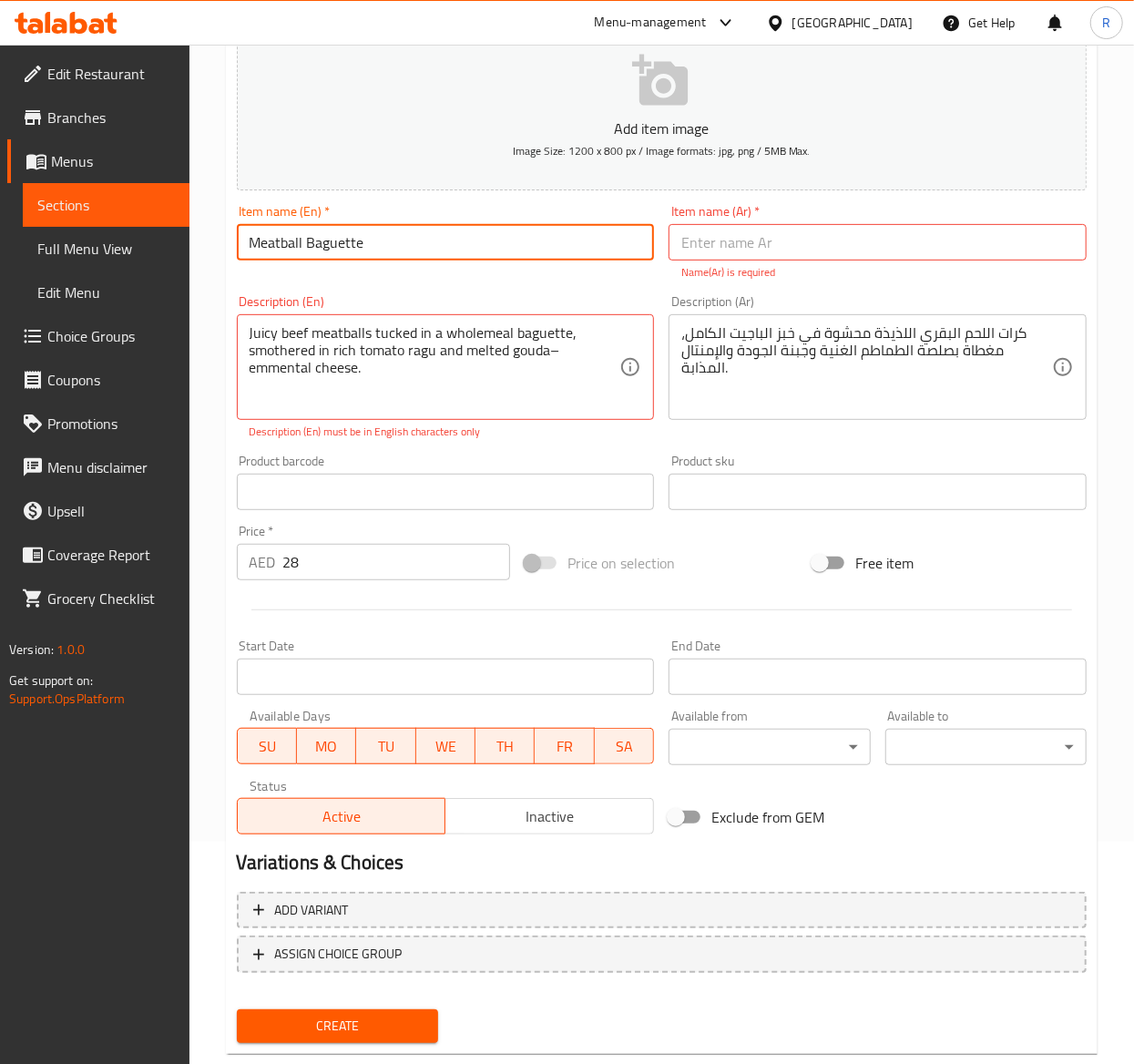
drag, startPoint x: 395, startPoint y: 252, endPoint x: -3, endPoint y: 184, distance: 403.8
click at [0, 184] on html "​ Menu-management United Arab Emirates Get Help R Edit Restaurant Branches Menu…" at bounding box center [567, 310] width 1134 height 1064
click at [774, 259] on input "text" at bounding box center [878, 241] width 418 height 36
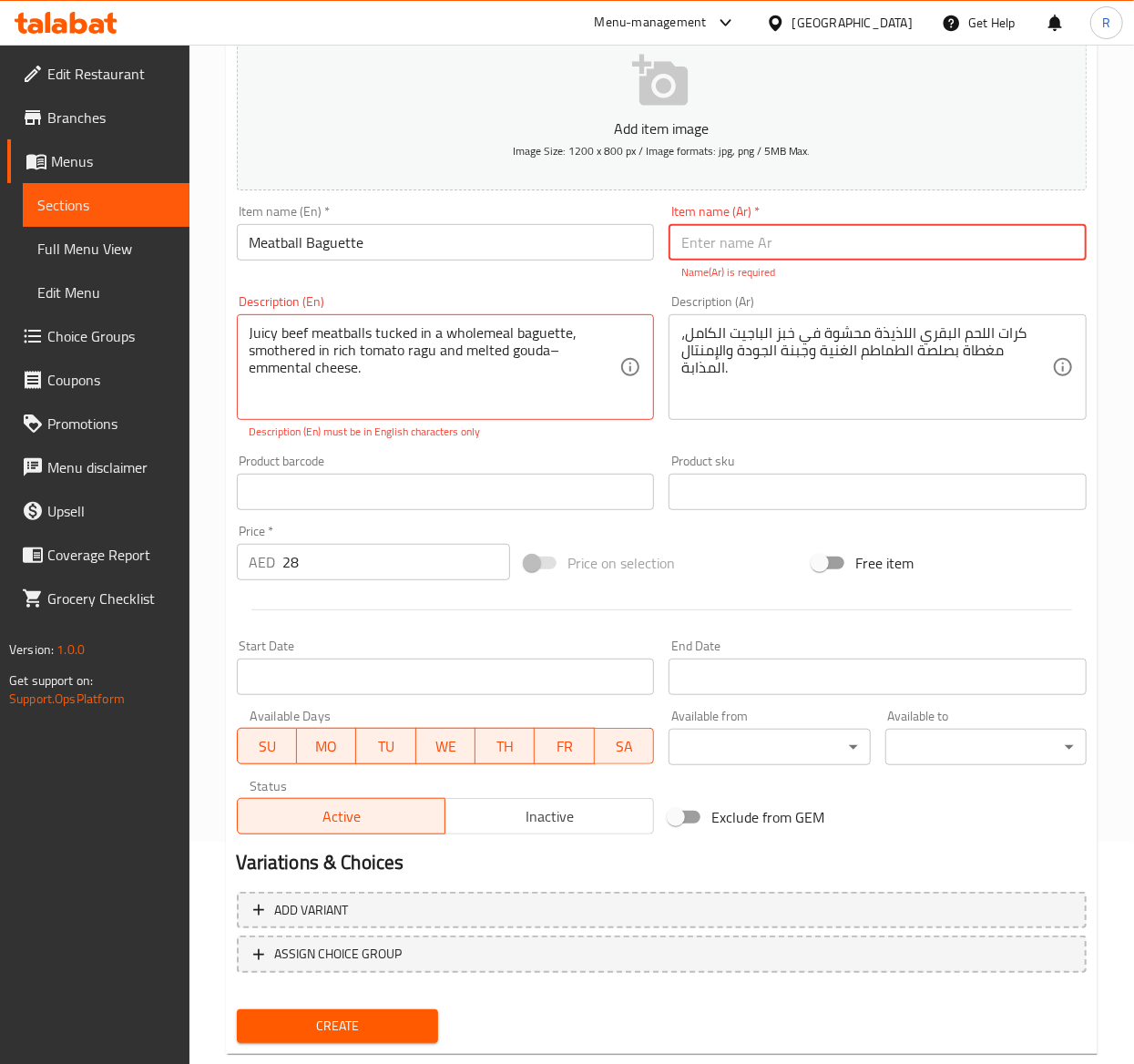
paste input "باغيت كرات اللحم"
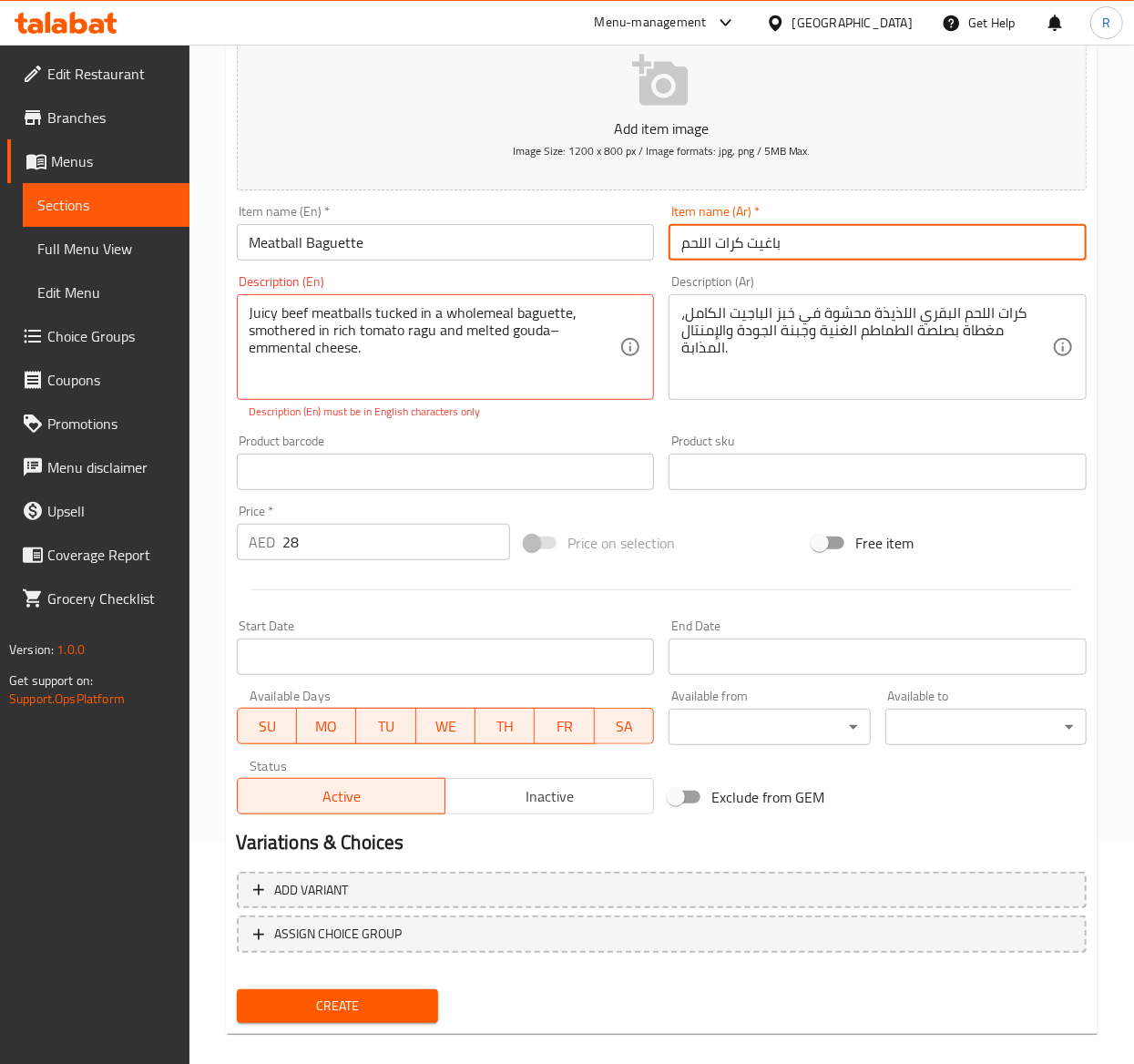
type input "باغيت كرات اللحم"
click at [402, 996] on span "Create" at bounding box center [338, 1006] width 172 height 23
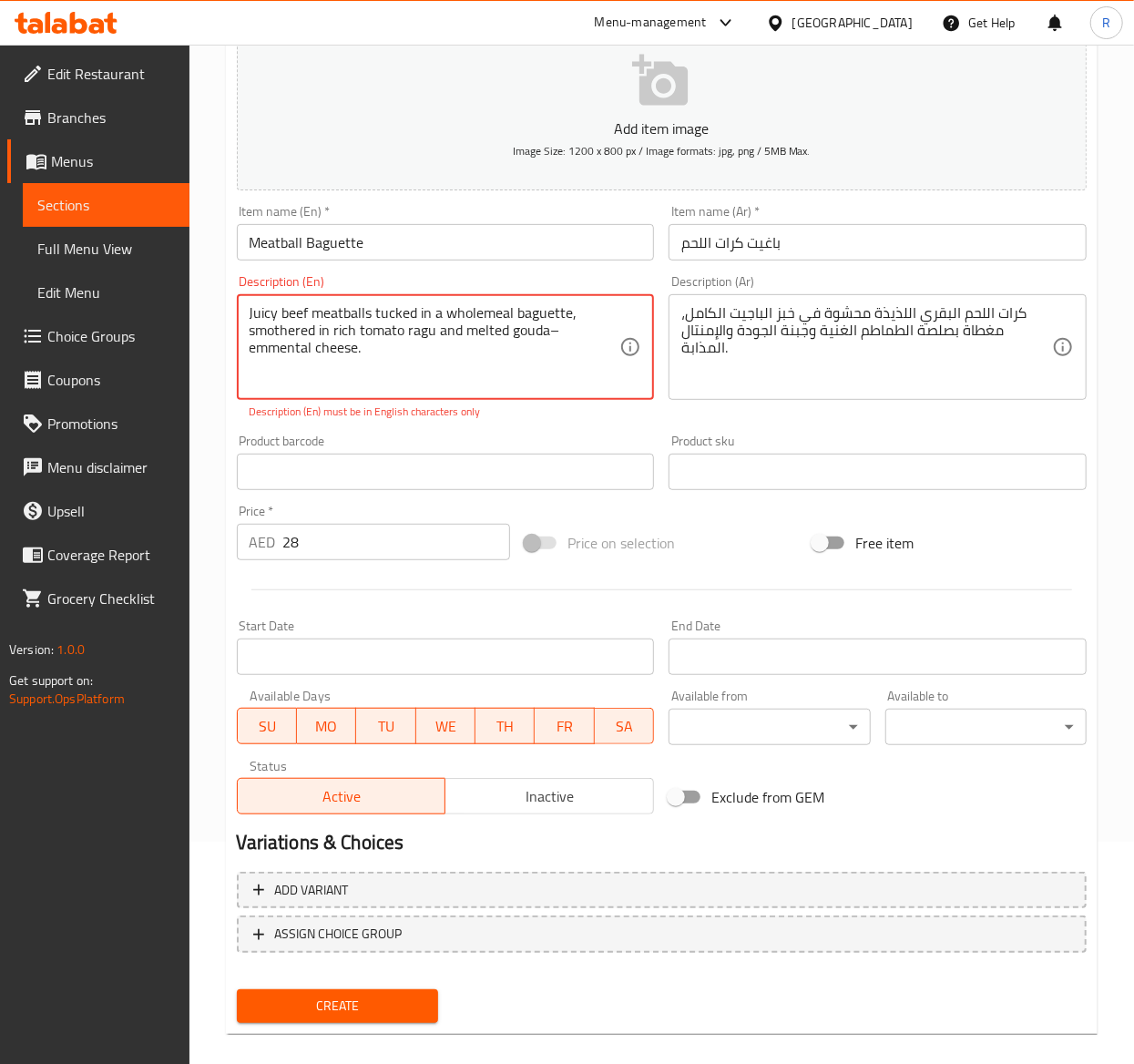
click at [402, 996] on span "Create" at bounding box center [338, 1006] width 172 height 23
click at [463, 356] on textarea "Juicy beef meatballs tucked in a wholemeal baguette, smothered in rich tomato r…" at bounding box center [435, 348] width 371 height 87
click at [554, 327] on textarea "Juicy beef meatballs tucked in a wholemeal baguette, smothered in rich tomato r…" at bounding box center [435, 348] width 371 height 87
click at [565, 333] on textarea "Juicy beef meatballs tucked in a wholemeal baguette, smothered in rich tomato r…" at bounding box center [435, 348] width 371 height 87
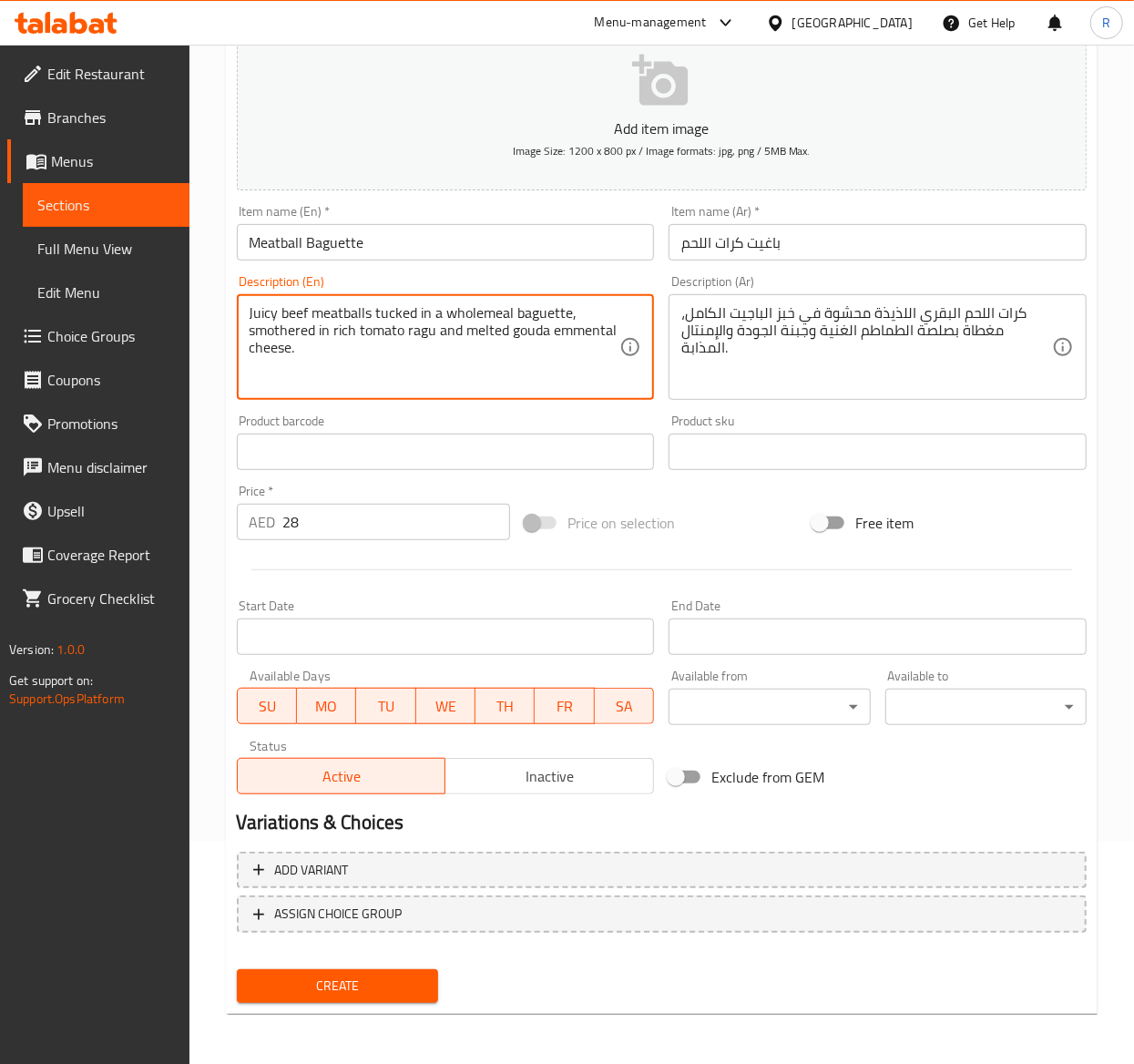
type textarea "Juicy beef meatballs tucked in a wholemeal baguette, smothered in rich tomato r…"
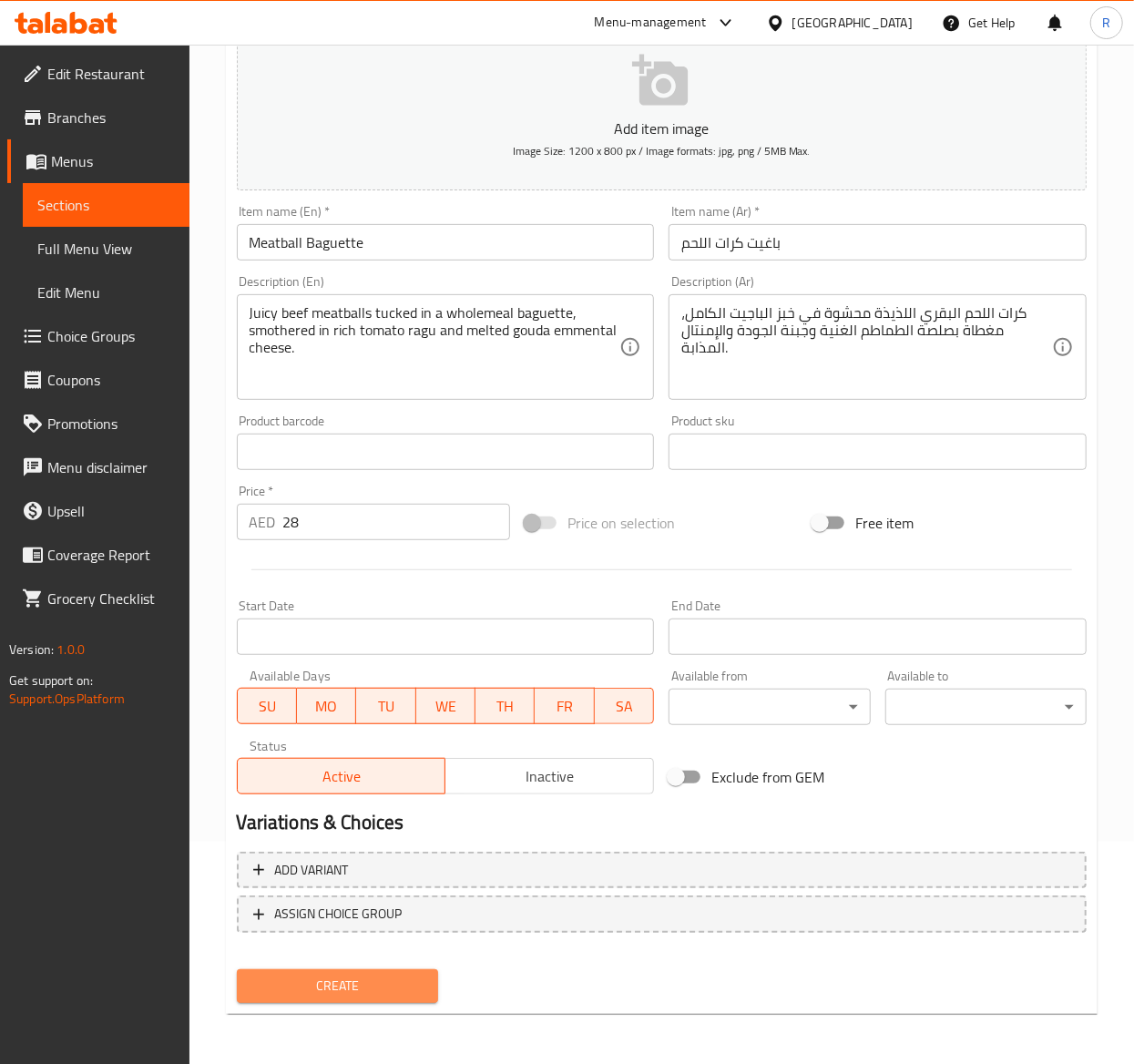
click at [354, 974] on span "Create" at bounding box center [338, 985] width 172 height 23
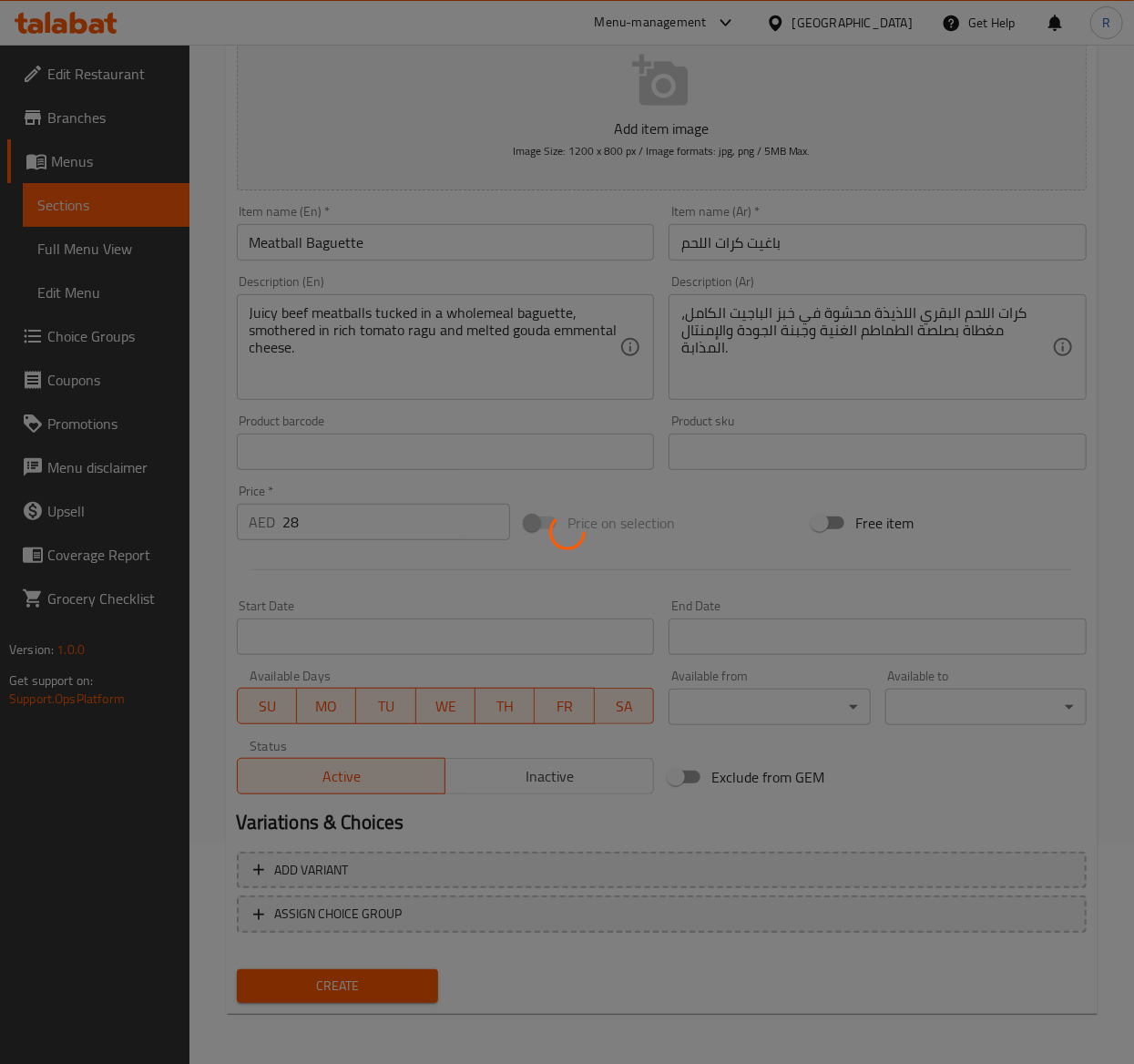
type input "0"
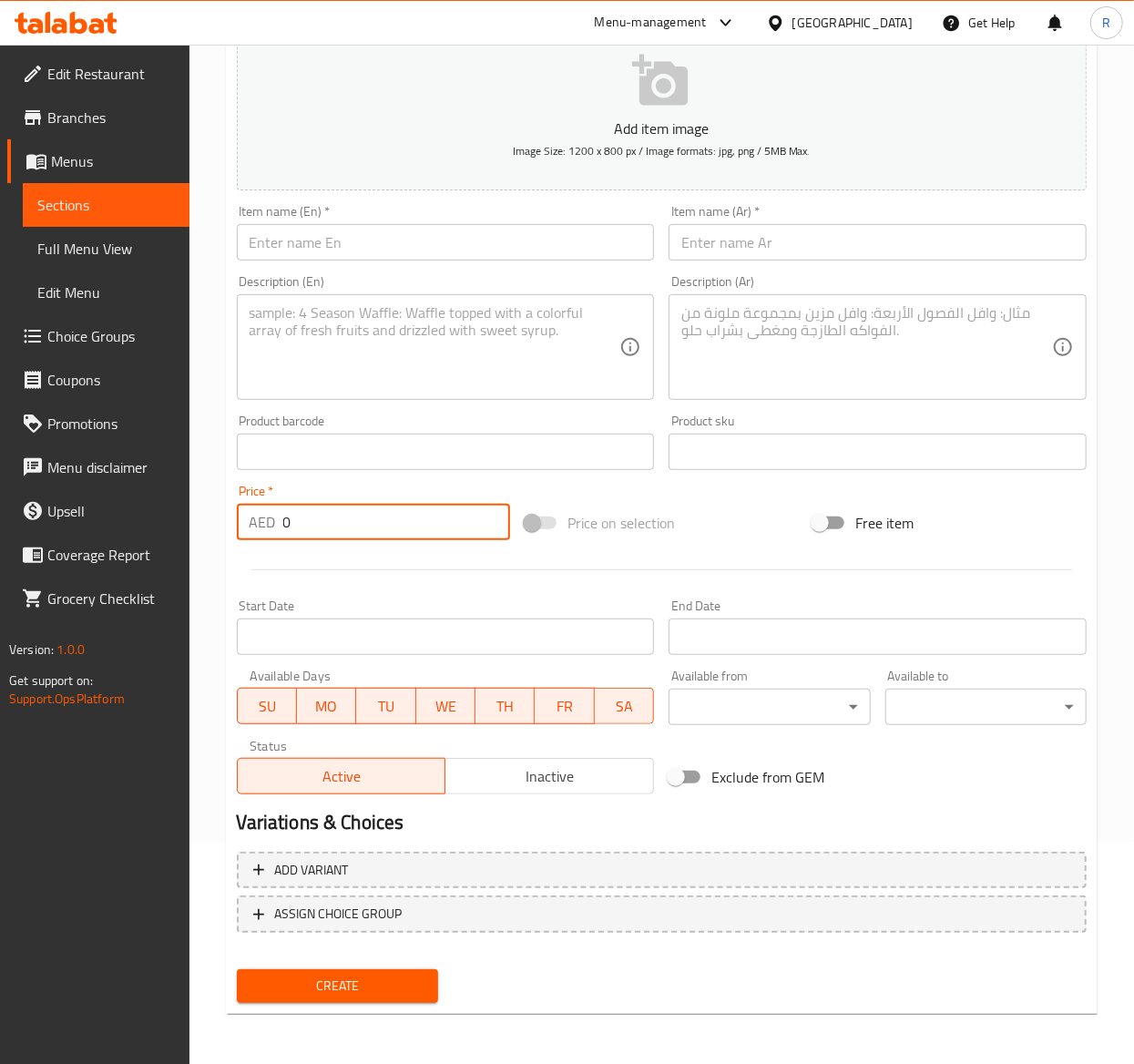
click at [366, 539] on input "0" at bounding box center [396, 521] width 227 height 36
type input "26"
click at [461, 247] on input "text" at bounding box center [446, 241] width 418 height 36
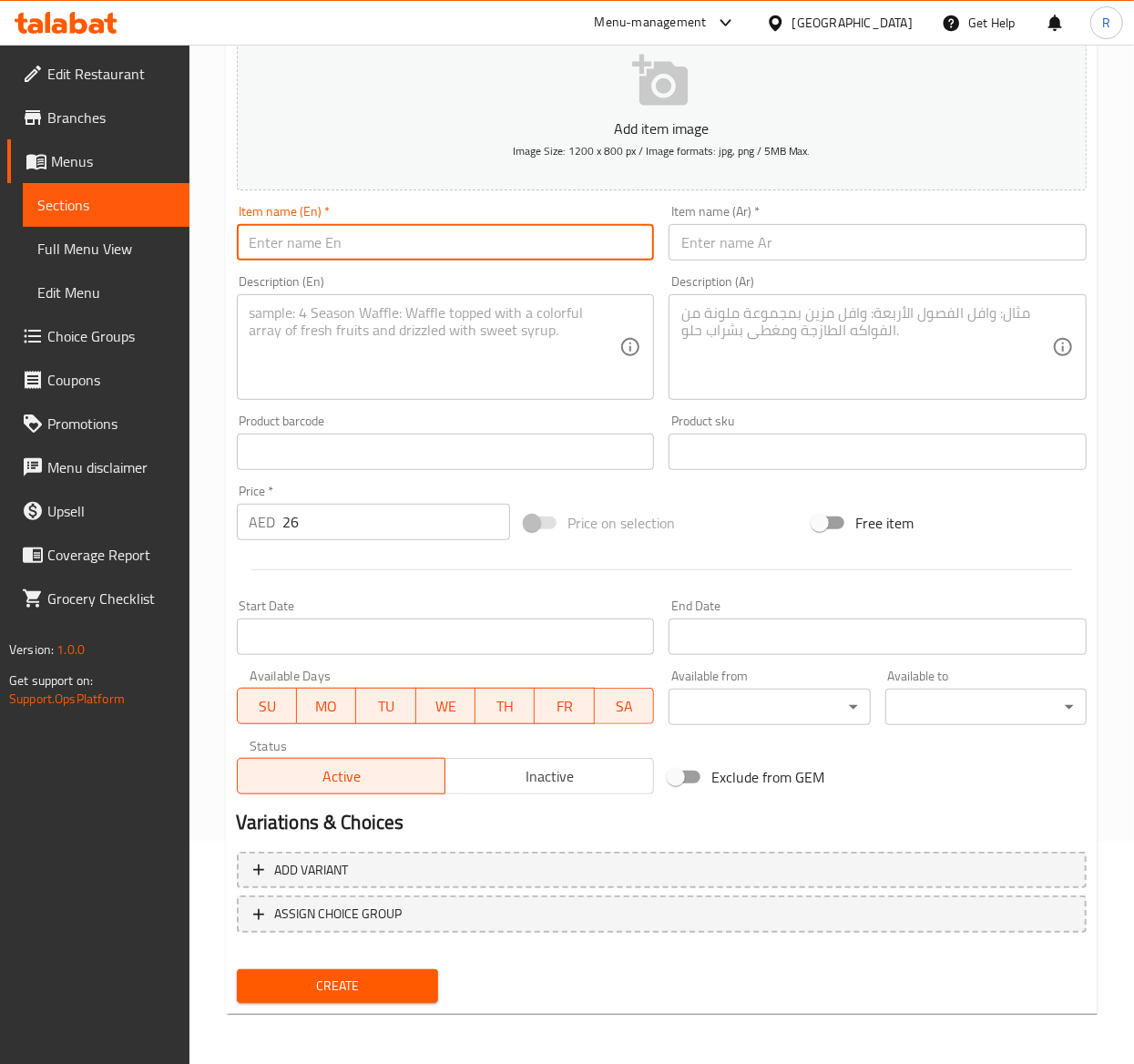
paste input "Strawberry Cloud Matcha"
type input "Strawberry Cloud Matcha"
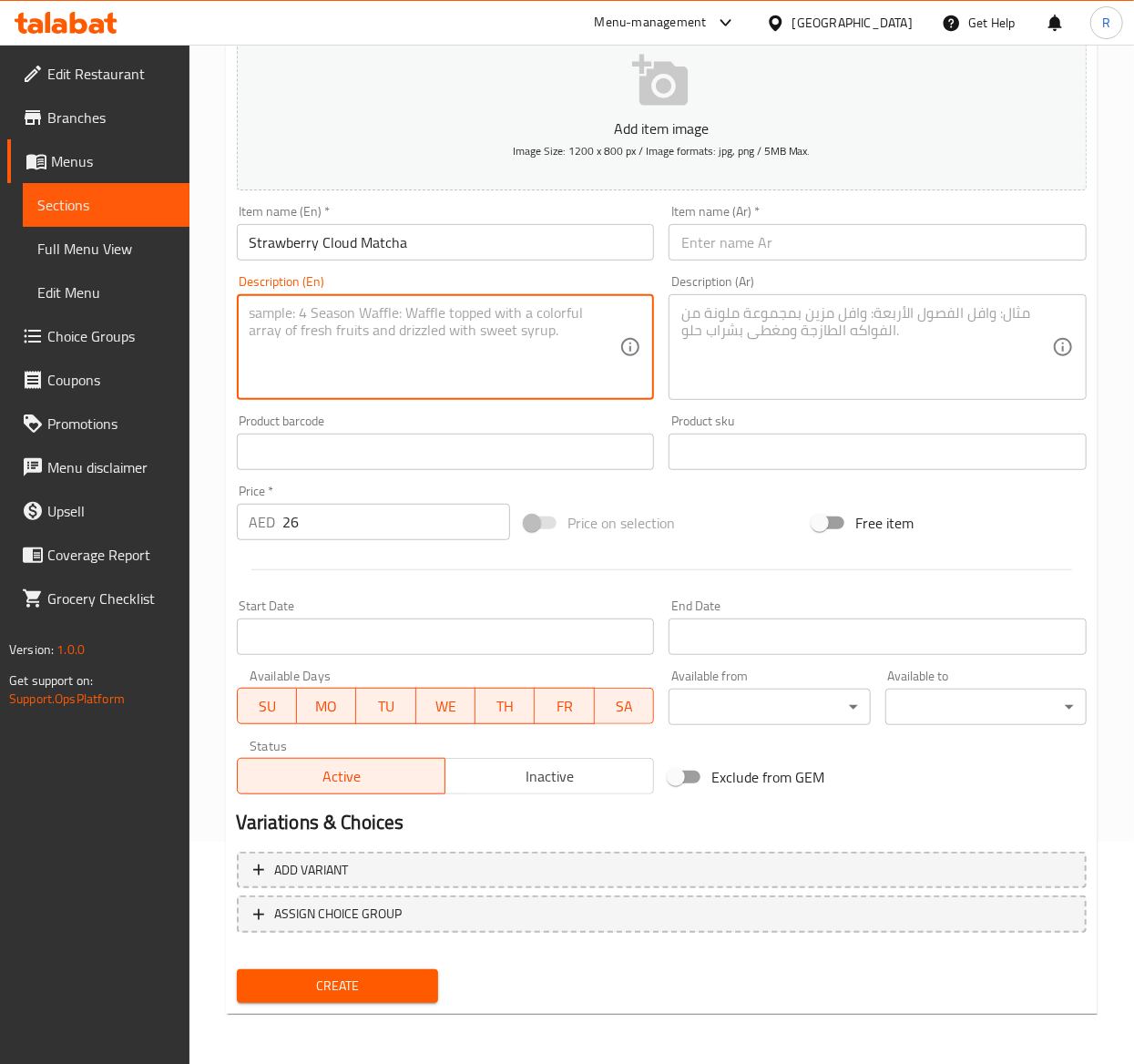
click at [499, 329] on textarea at bounding box center [435, 348] width 371 height 87
paste textarea "Fresh organic matcha whisked and poured over ice & cold milk, topped with straw…"
type textarea "Fresh organic matcha whisked and poured over ice & cold milk, topped with straw…"
click at [836, 360] on textarea at bounding box center [866, 348] width 371 height 87
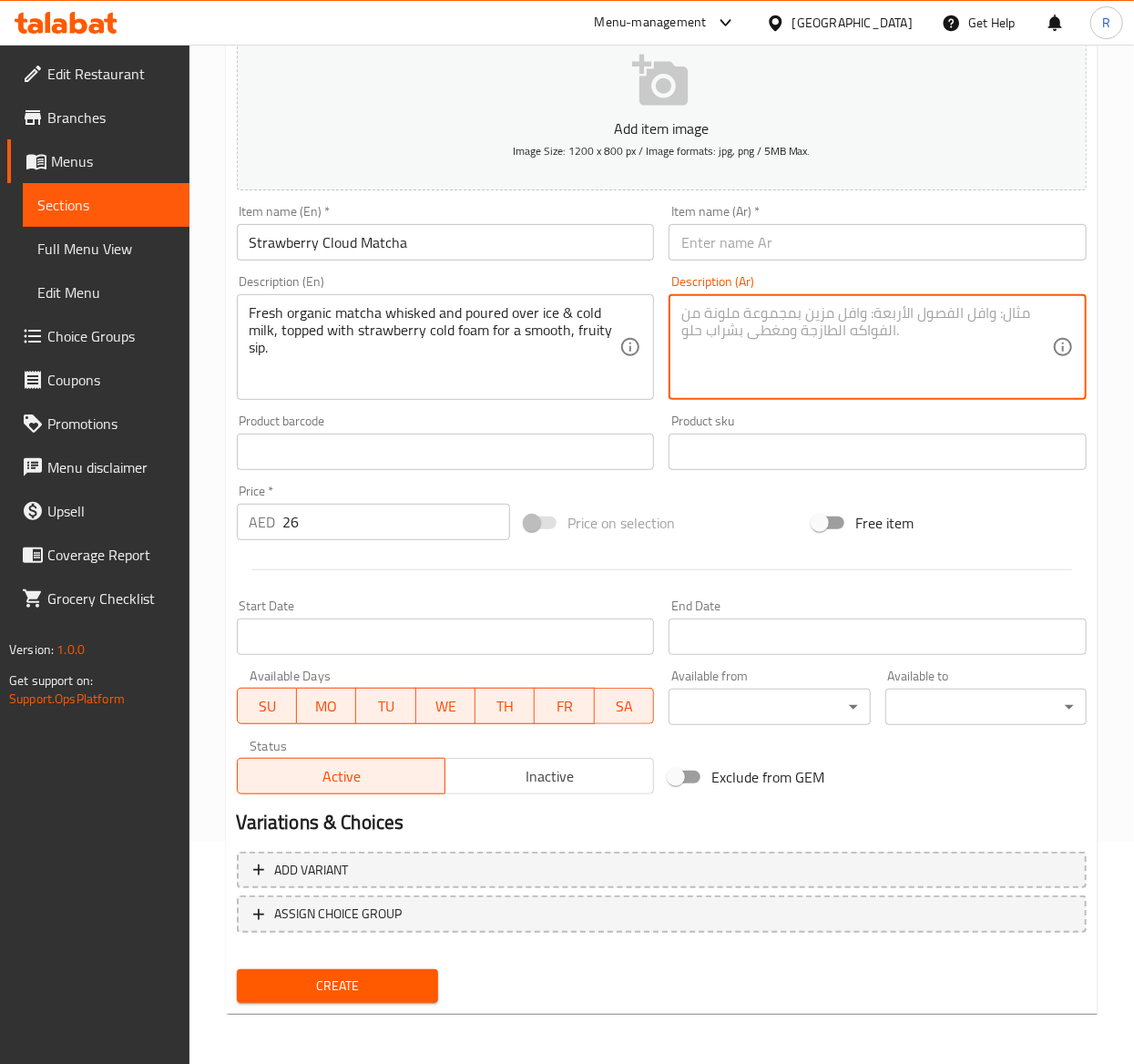
paste textarea "شاي الماتشا العضوي الطازج المخفوق والمسكوب على الثلج والحليب البارد، ومغطى برغو…"
type textarea "شاي الماتشا العضوي الطازج المخفوق والمسكوب على الثلج والحليب البارد، ومغطى برغو…"
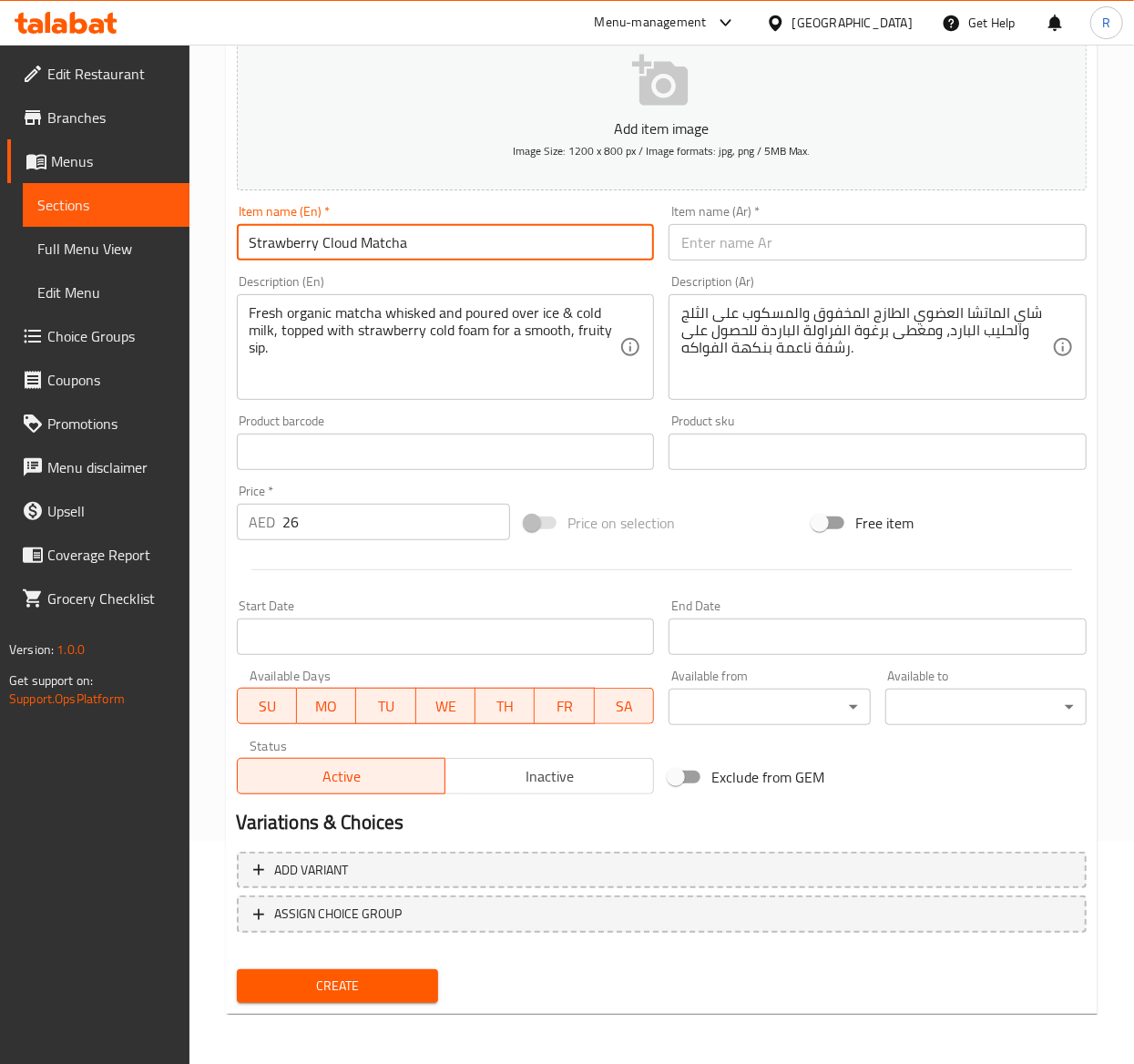
drag, startPoint x: 456, startPoint y: 233, endPoint x: -3, endPoint y: 225, distance: 459.1
click at [0, 225] on html "​ Menu-management United Arab Emirates Get Help R Edit Restaurant Branches Menu…" at bounding box center [567, 310] width 1134 height 1064
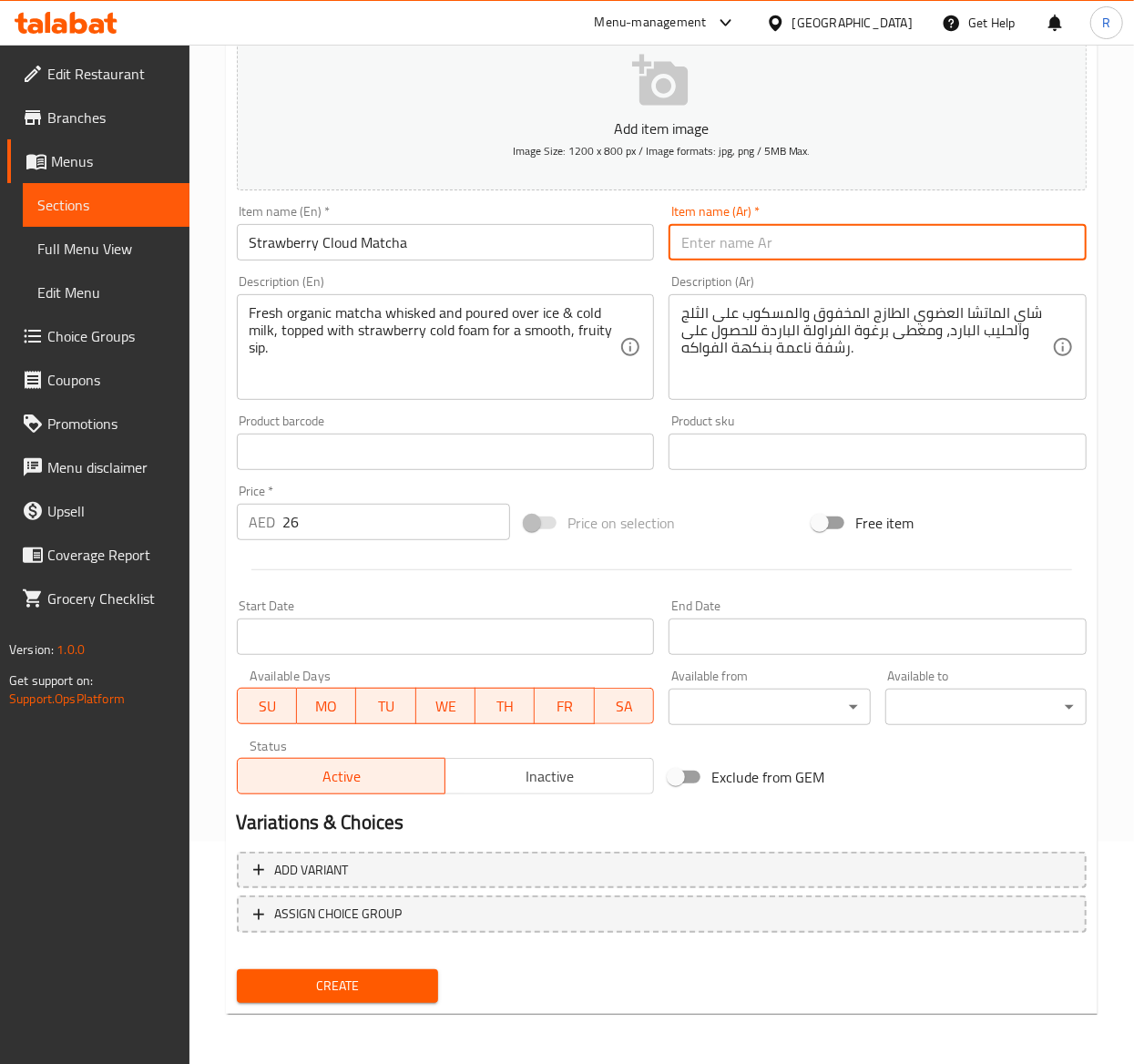
click at [797, 244] on input "text" at bounding box center [878, 241] width 418 height 36
paste input "ماتشا سحابة الفراولة"
type input "ماتشا سحابة الفراولة"
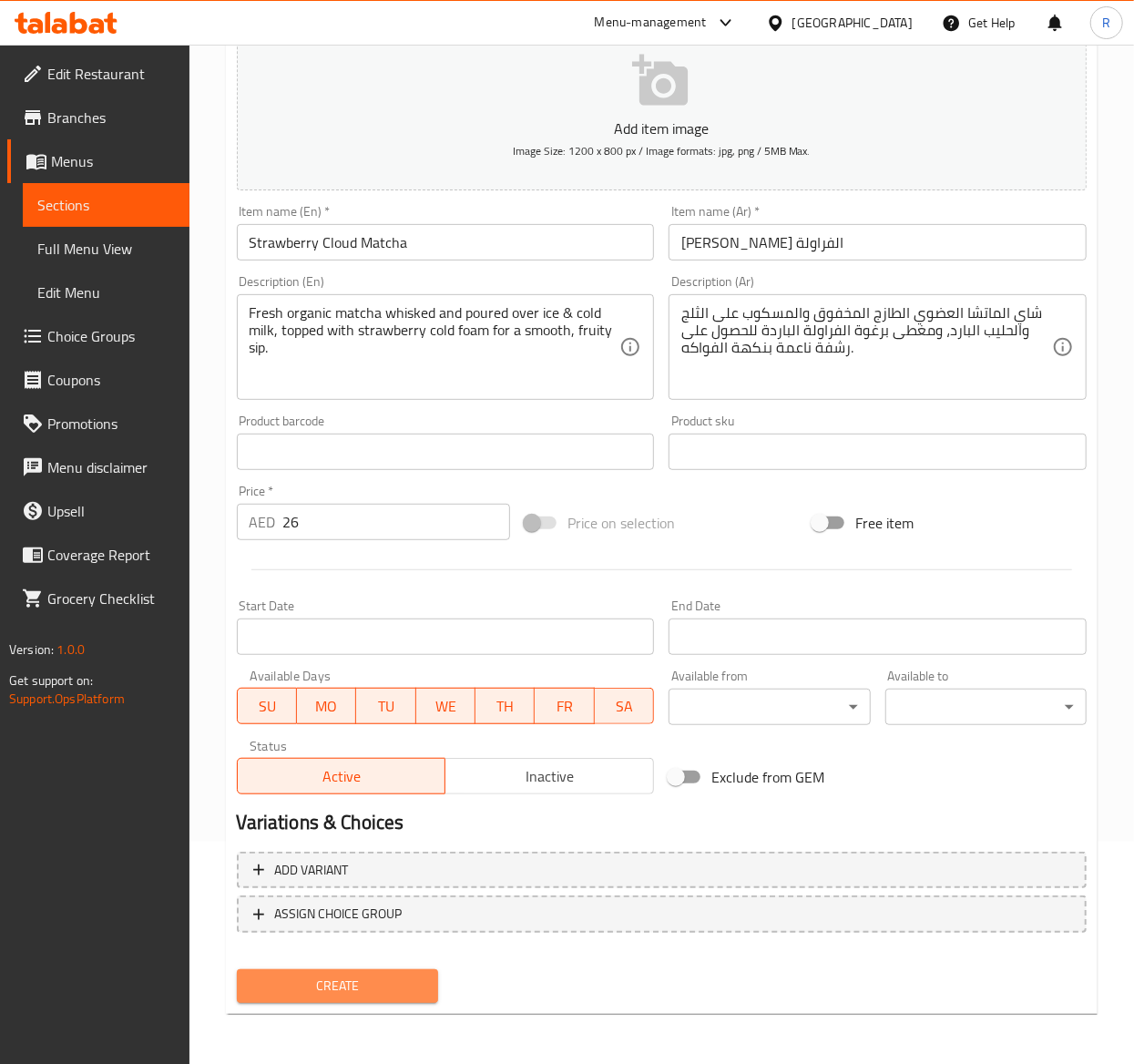
click at [384, 979] on span "Create" at bounding box center [338, 985] width 172 height 23
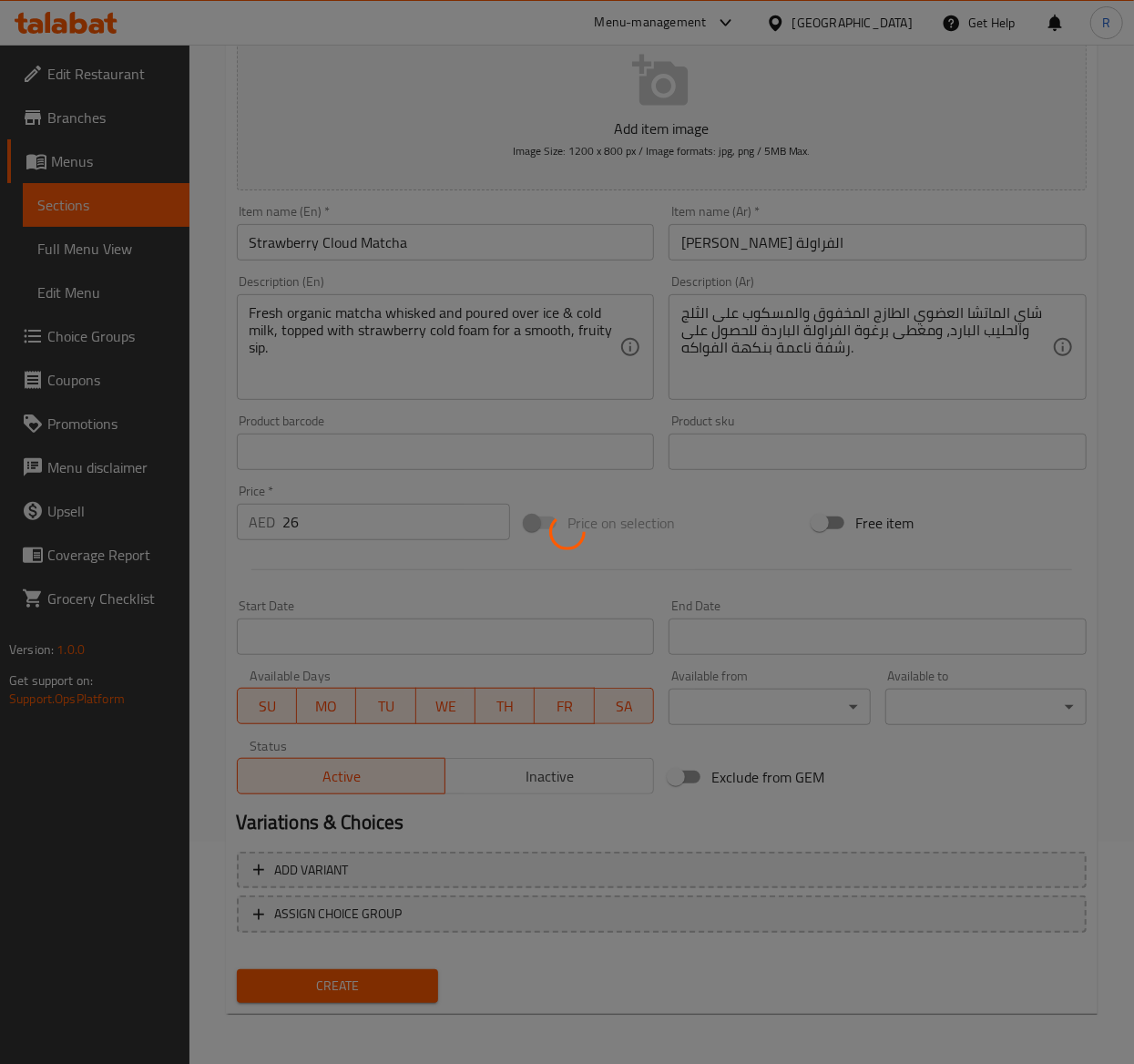
type input "0"
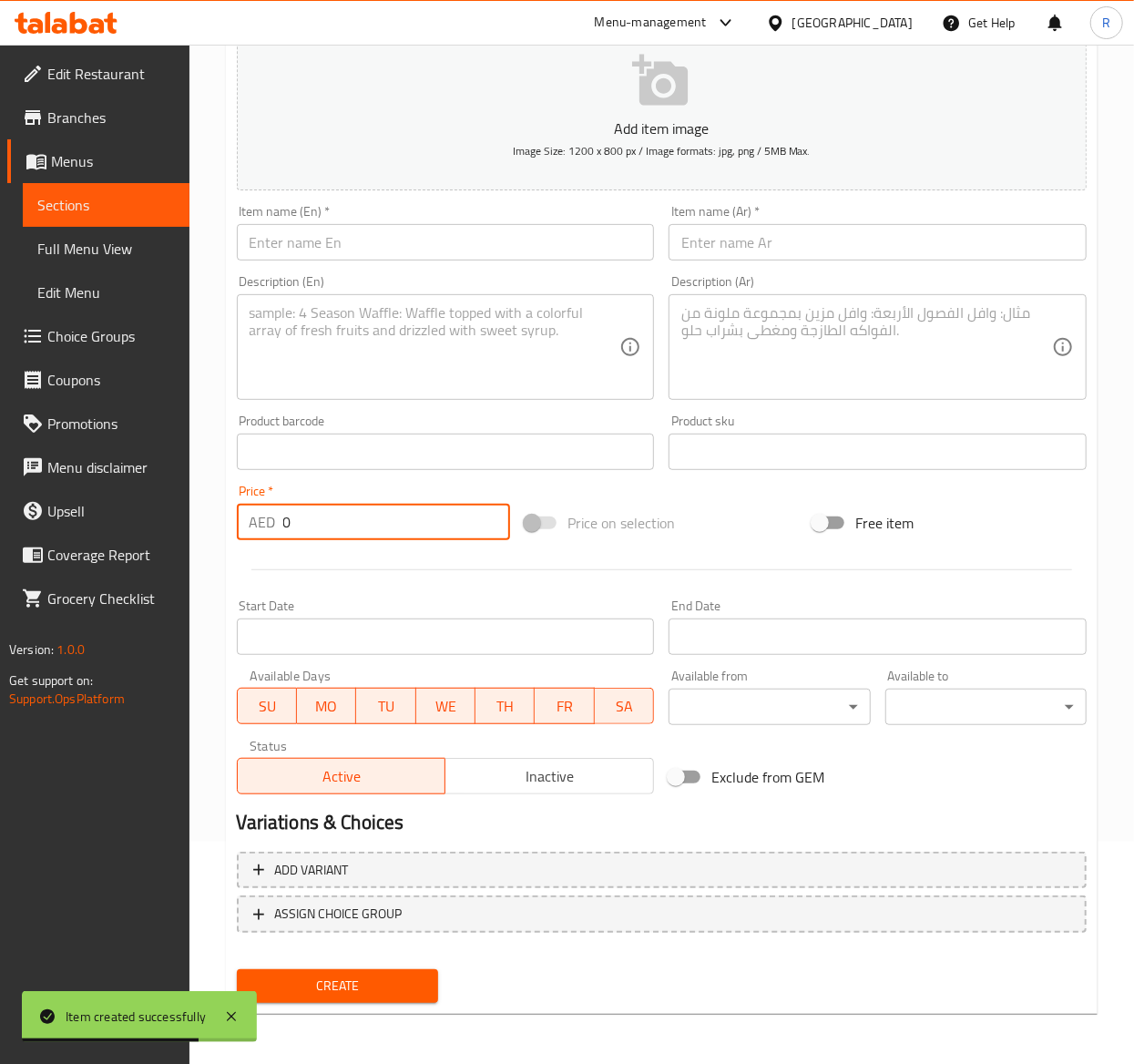
click at [354, 520] on input "0" at bounding box center [396, 521] width 227 height 36
type input "27"
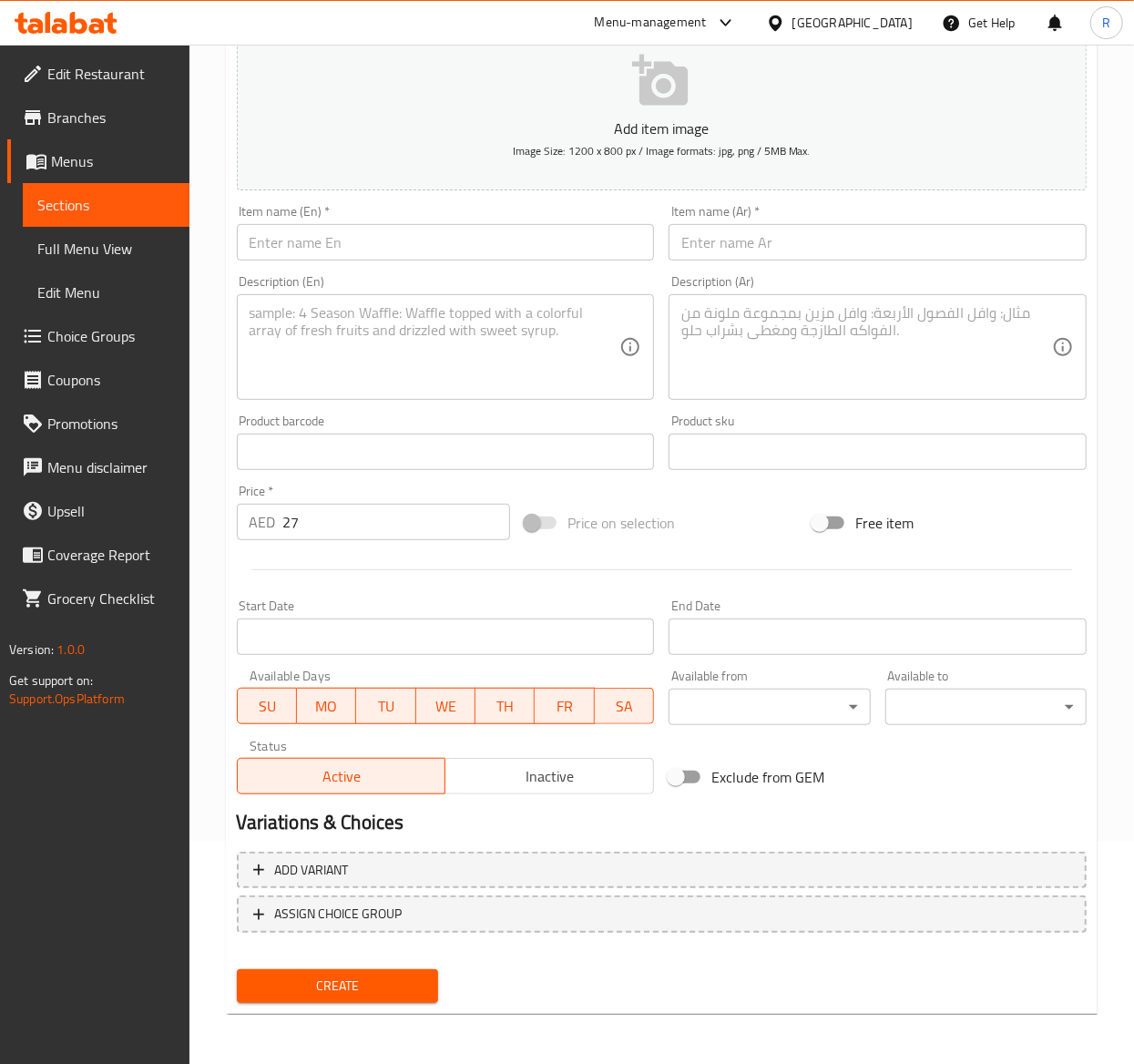
click at [435, 236] on input "text" at bounding box center [446, 241] width 418 height 36
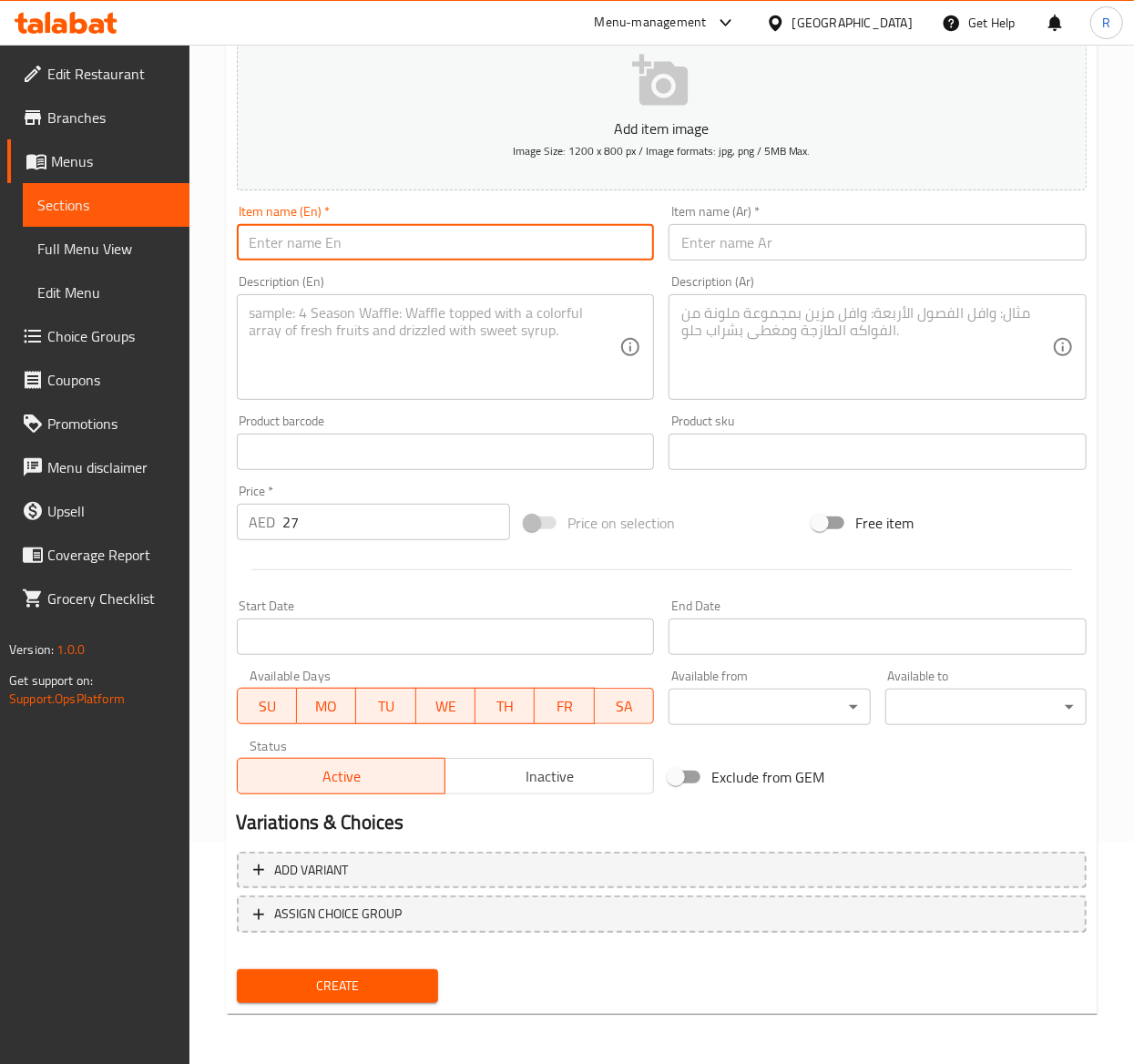
paste input "Mango Cloud Matcha"
type input "Mango Cloud Matcha"
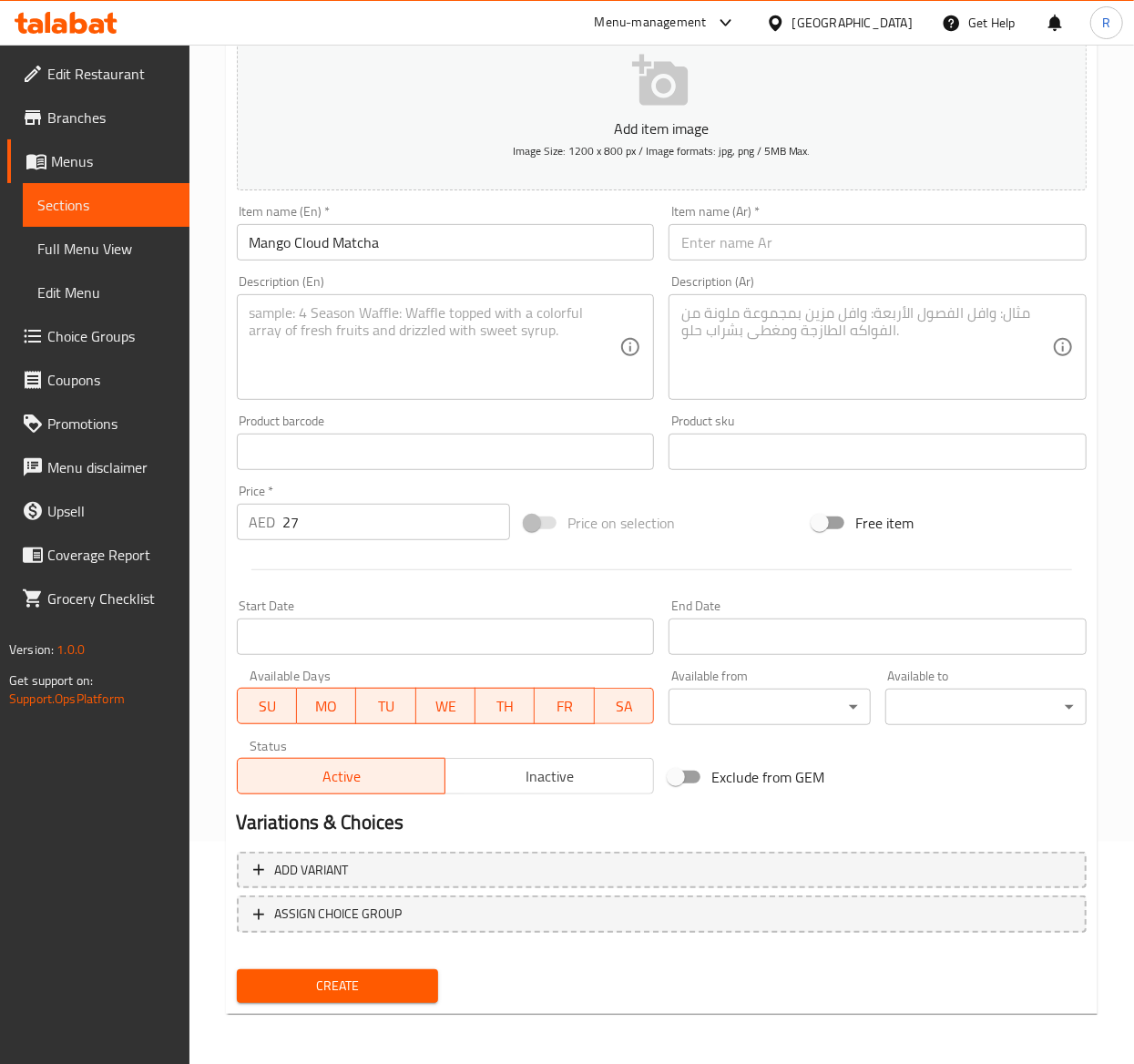
click at [413, 352] on textarea at bounding box center [435, 348] width 371 height 87
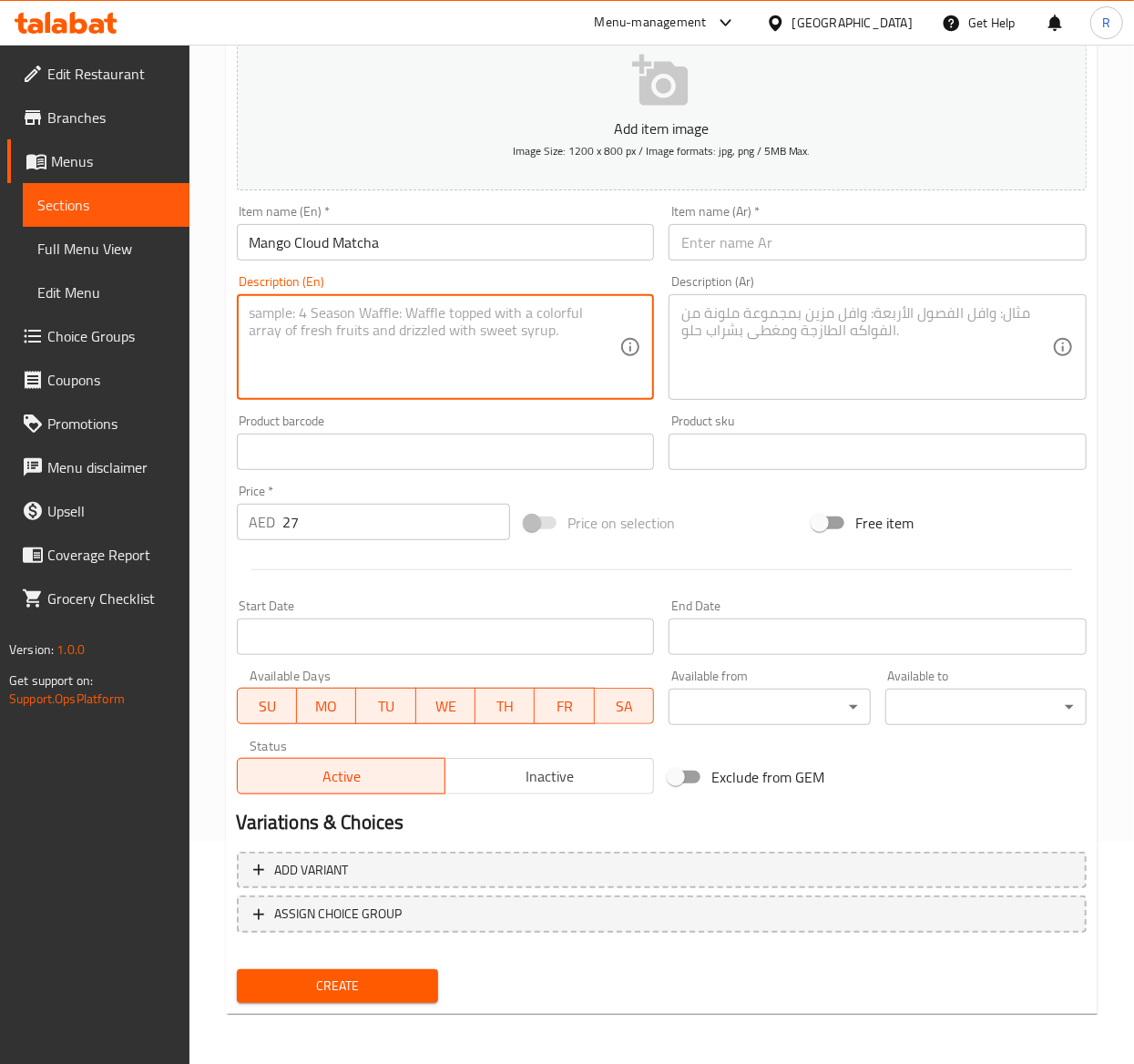
paste textarea "Whisked organic matcha layered on ice & cold milk, finished with mango cold foa…"
type textarea "Whisked organic matcha layered on ice & cold milk, finished with mango cold foa…"
click at [795, 341] on textarea at bounding box center [866, 348] width 371 height 87
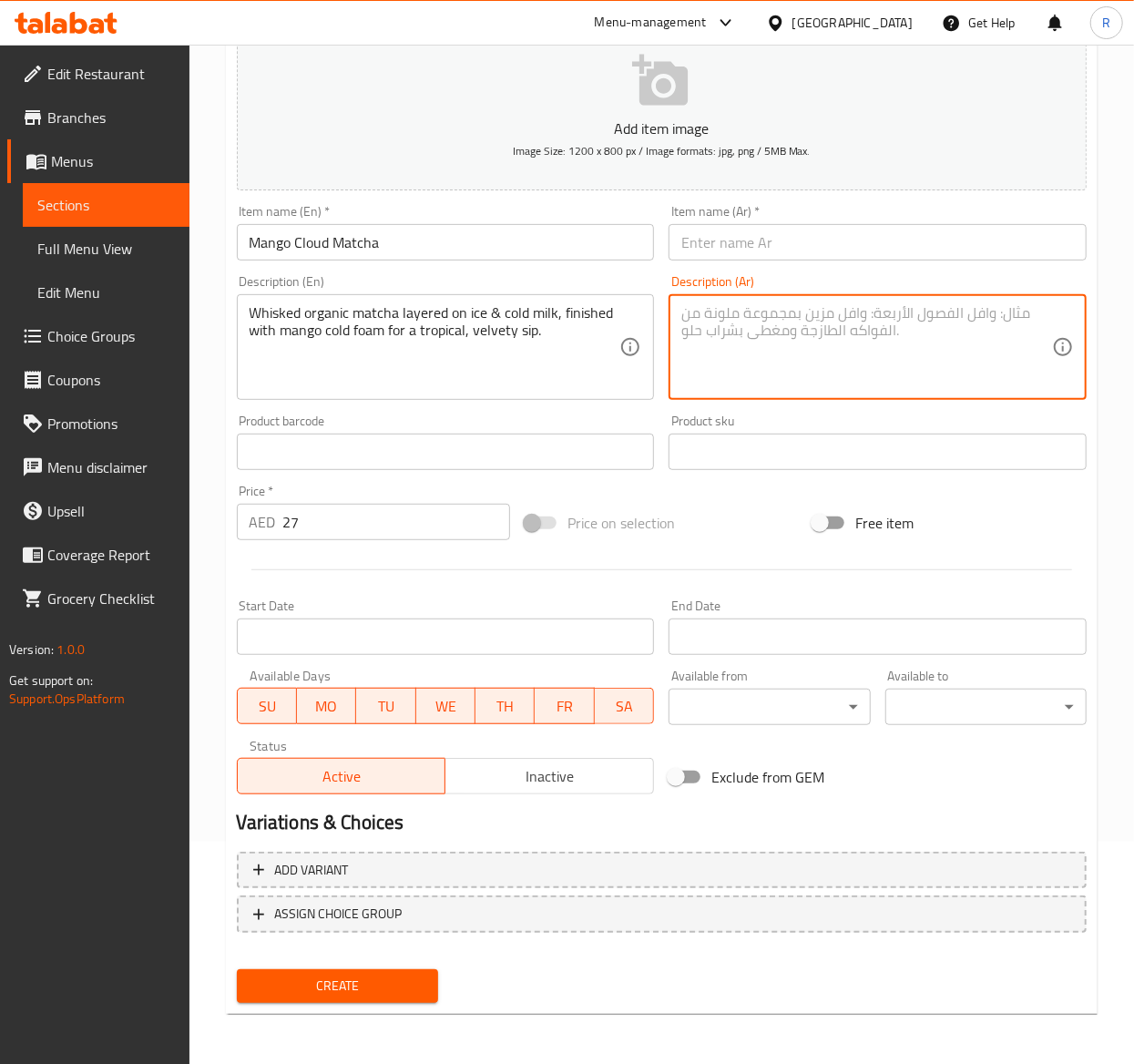
paste textarea "شاي الماتشا العضوي المخفوق مع الثلج والحليب البارد، مع رغوة المانجو الباردة للح…"
type textarea "شاي الماتشا العضوي المخفوق مع الثلج والحليب البارد، مع رغوة المانجو الباردة للح…"
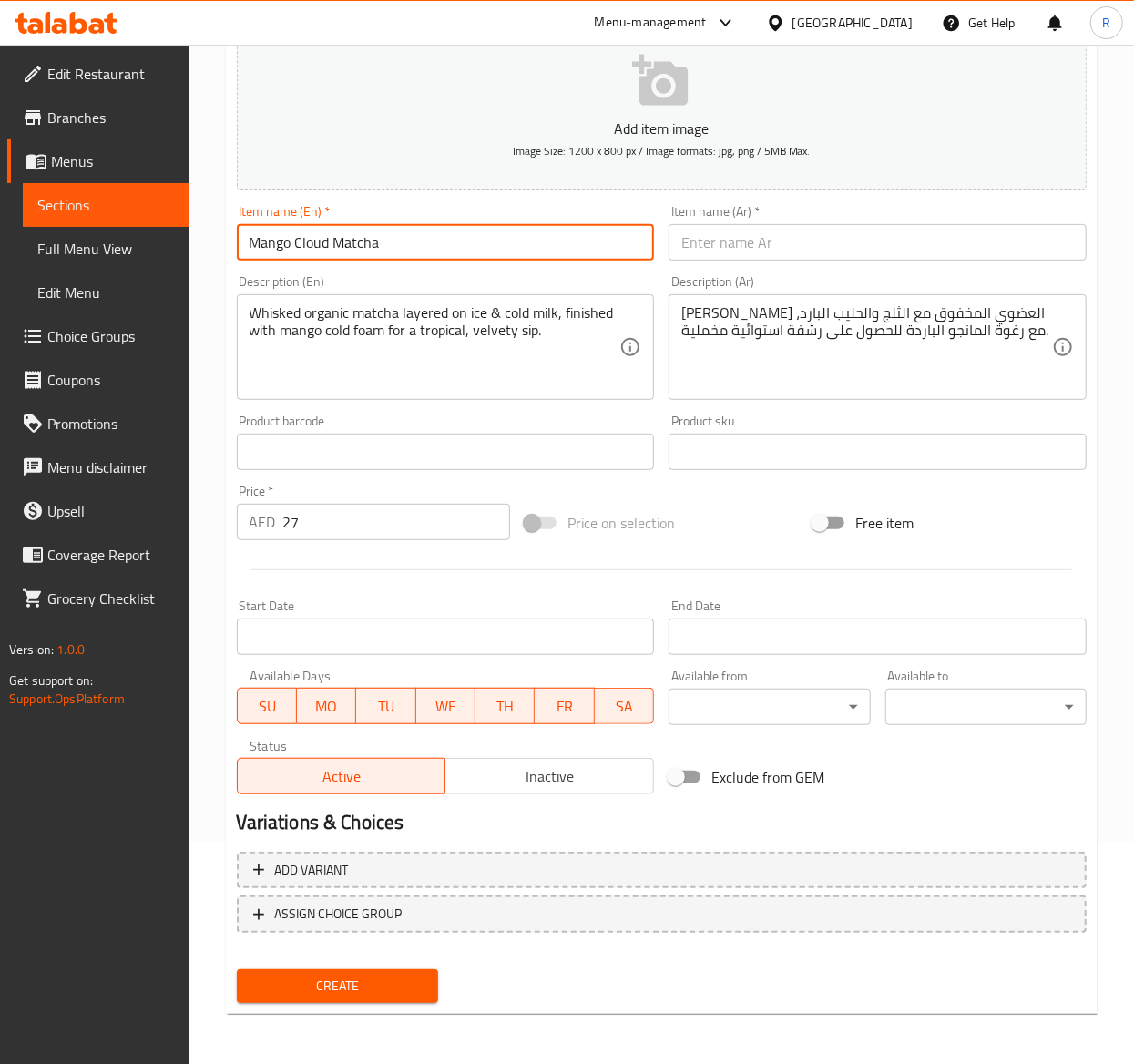
drag, startPoint x: 395, startPoint y: 250, endPoint x: 2, endPoint y: 173, distance: 400.5
click at [2, 173] on div "Edit Restaurant Branches Menus Sections Full Menu View Edit Menu Choice Groups …" at bounding box center [567, 443] width 1134 height 1243
click at [755, 241] on input "text" at bounding box center [878, 241] width 418 height 36
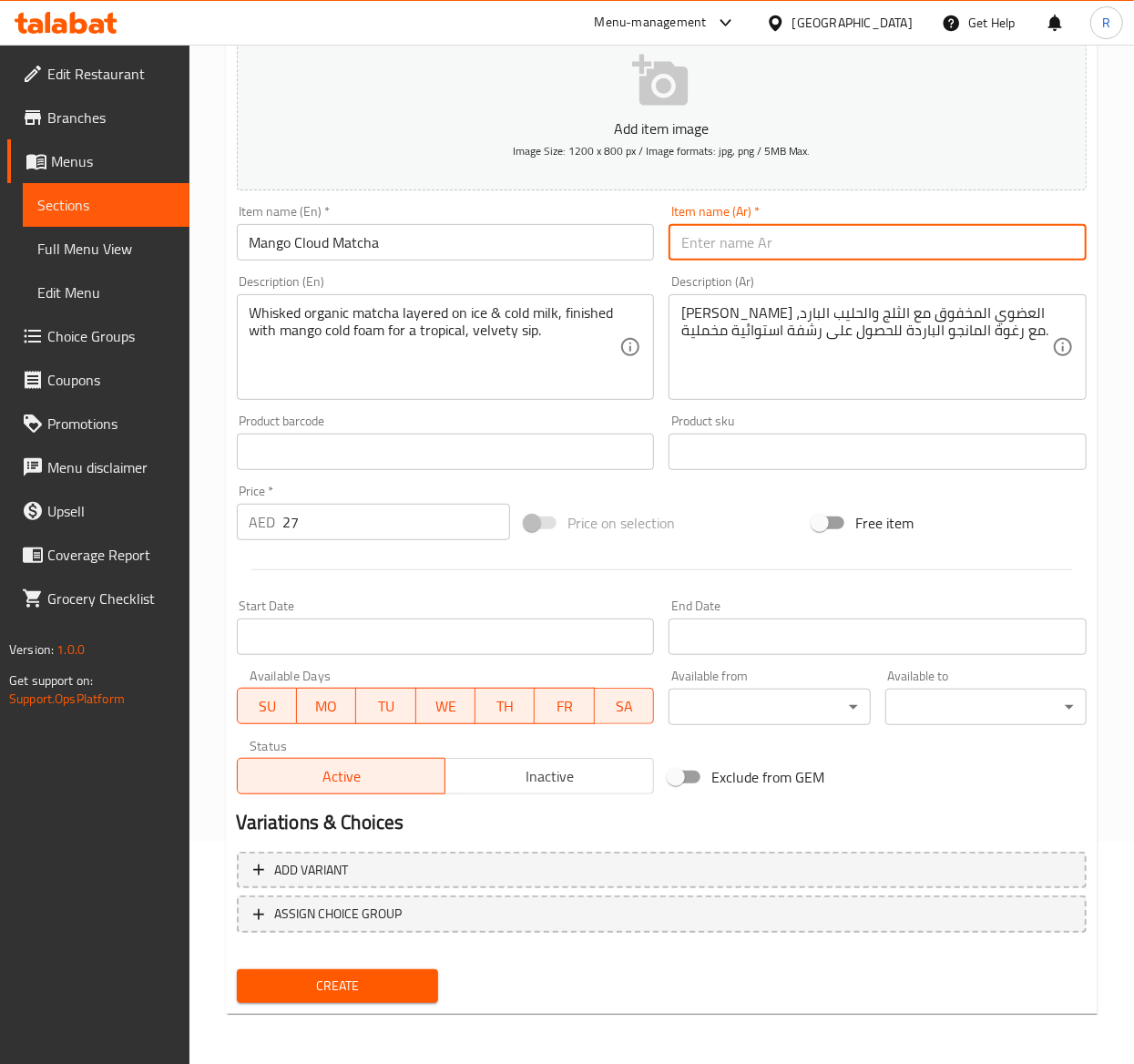
paste input "مانجو كلاود ماتشا"
type input "مانجو كلاود ماتشا"
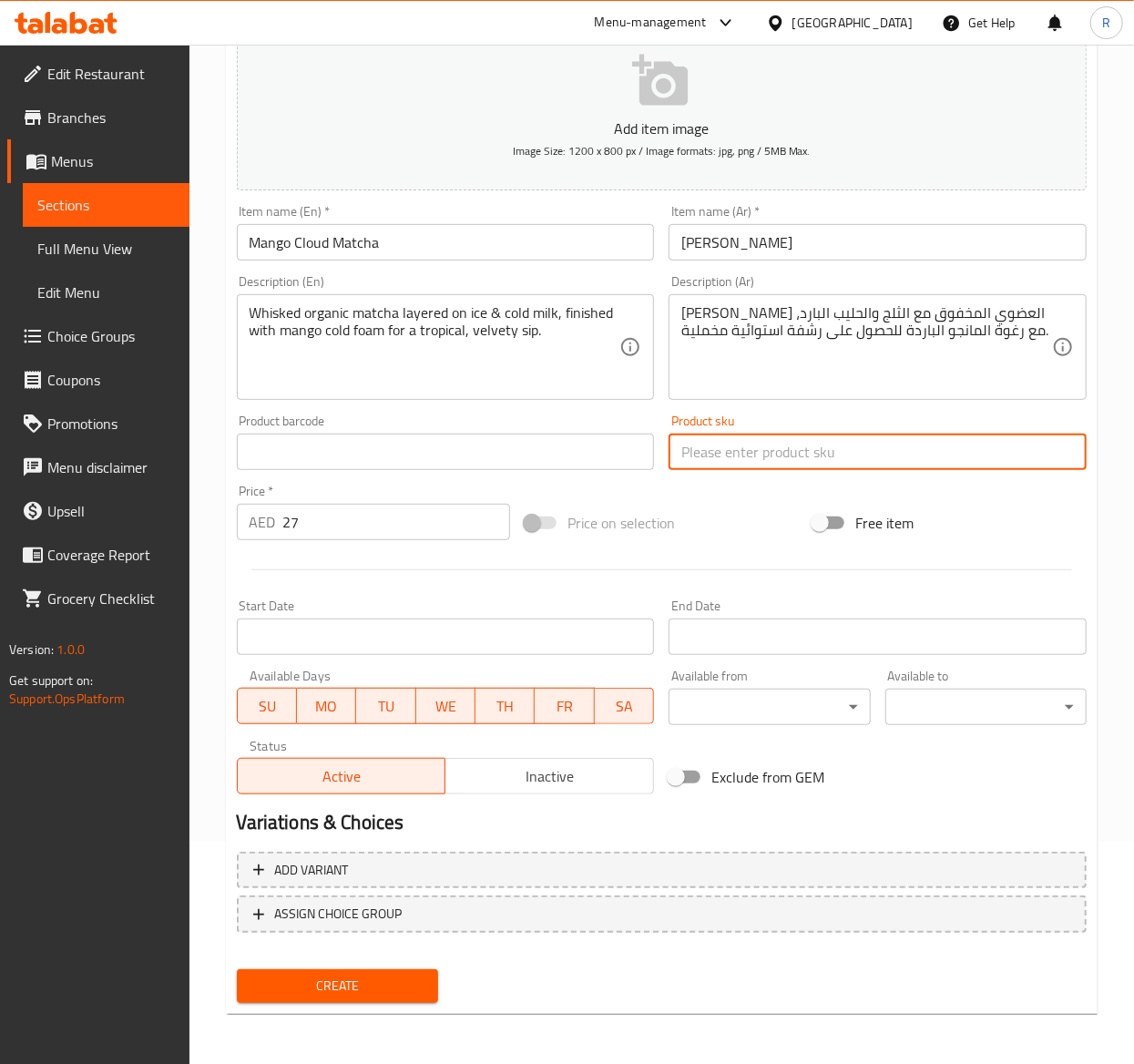
click at [758, 443] on input "text" at bounding box center [878, 452] width 418 height 36
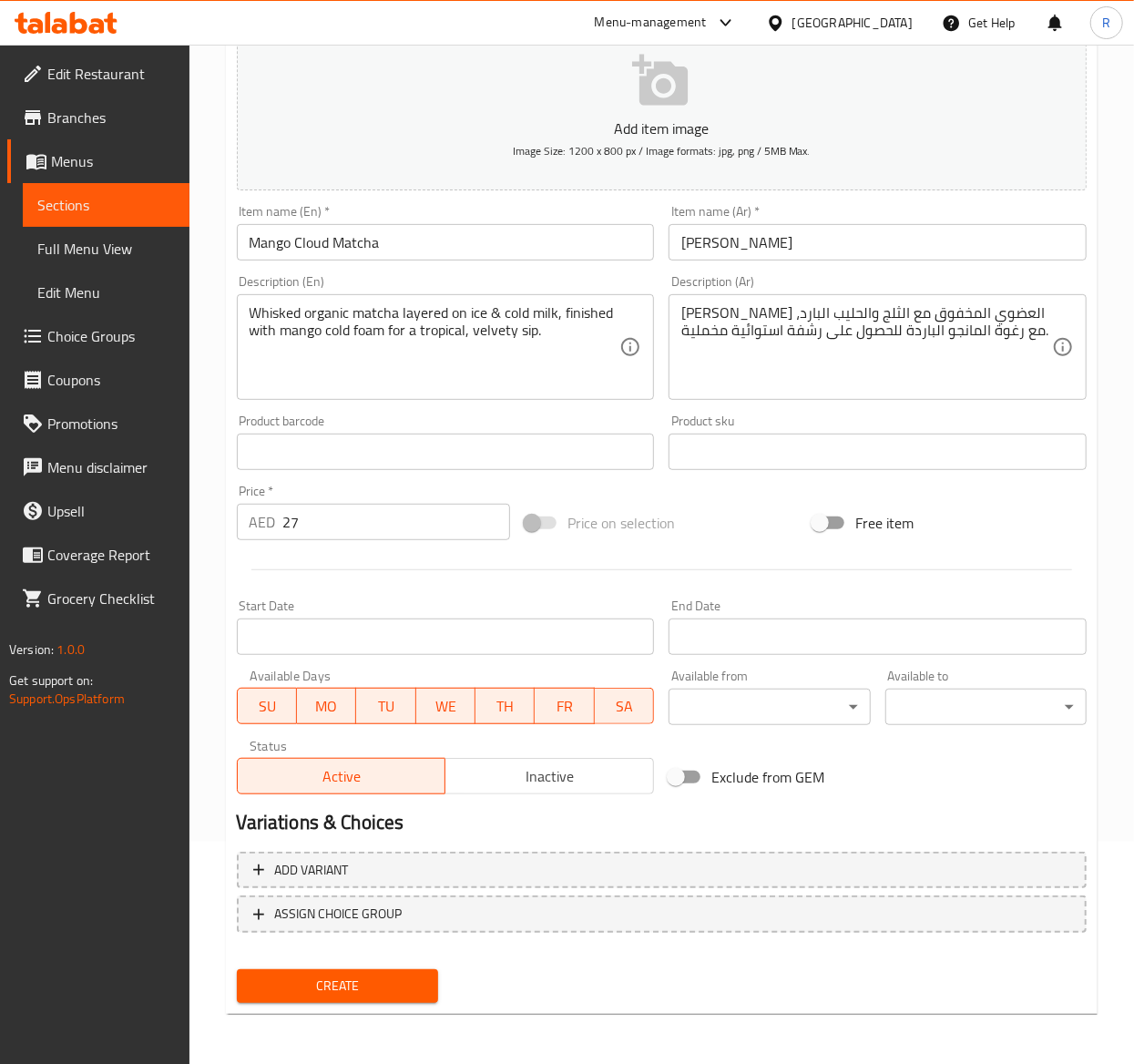
click at [421, 987] on span "Create" at bounding box center [338, 985] width 172 height 23
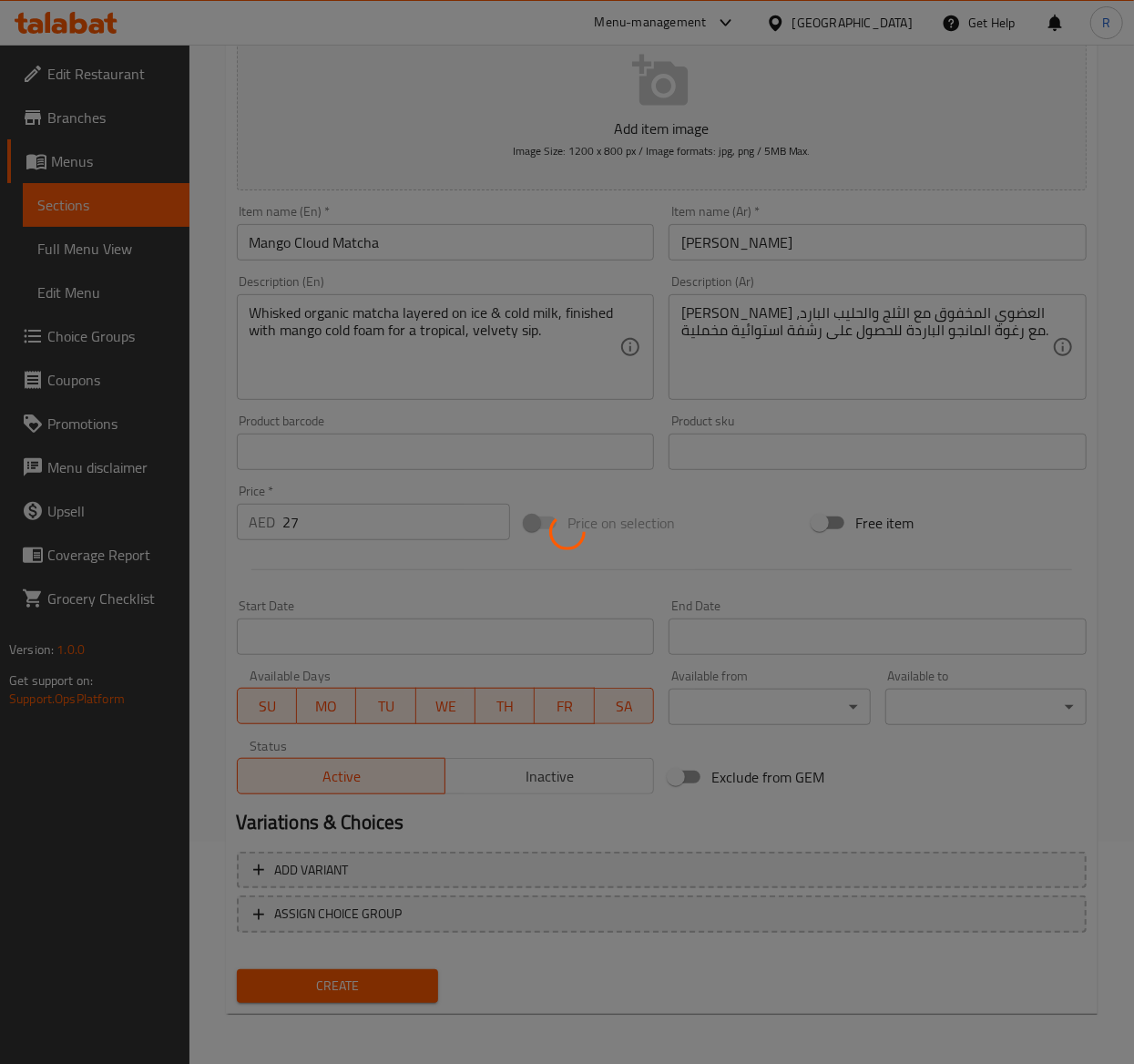
type input "0"
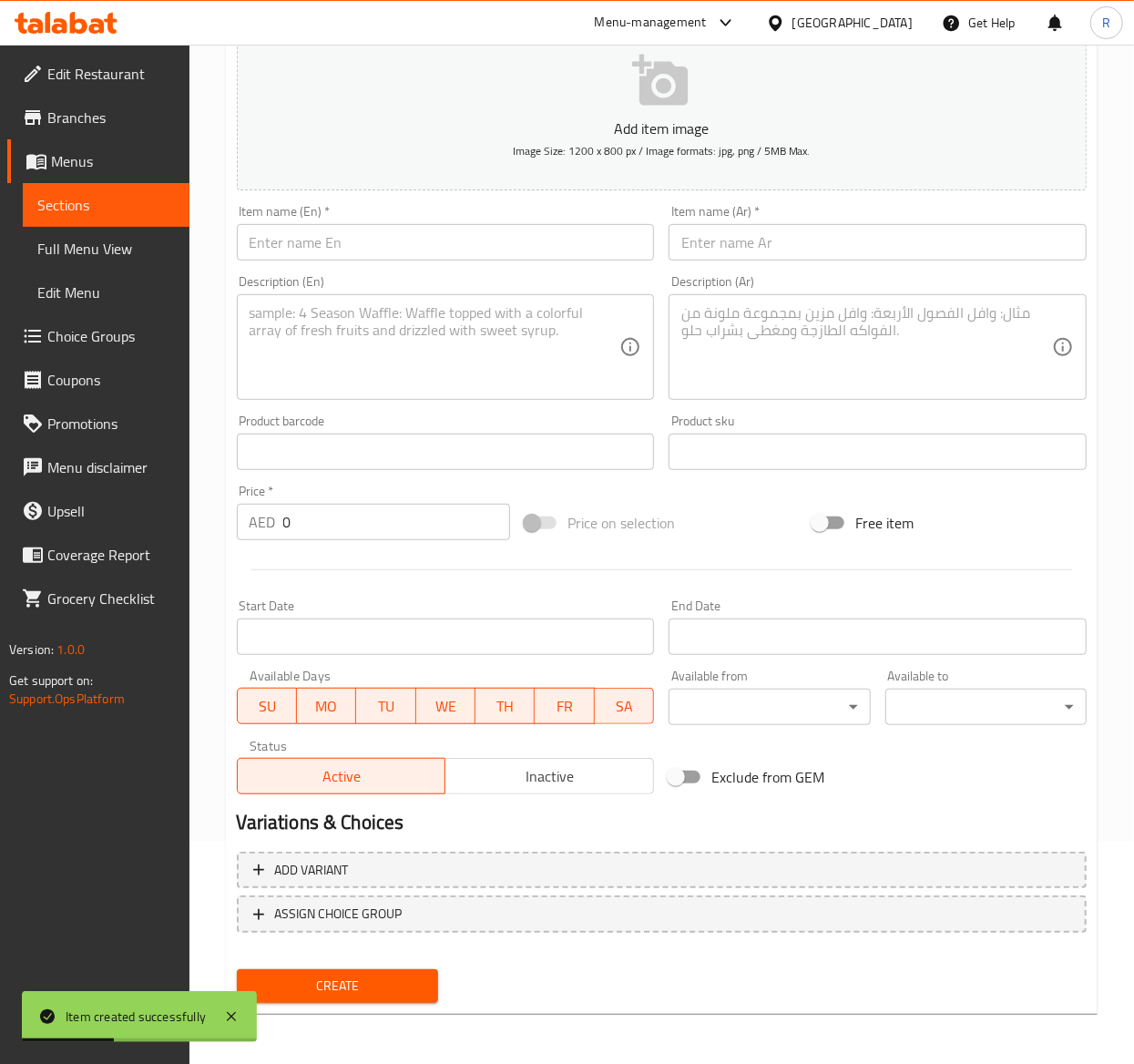
click at [452, 254] on input "text" at bounding box center [446, 241] width 418 height 36
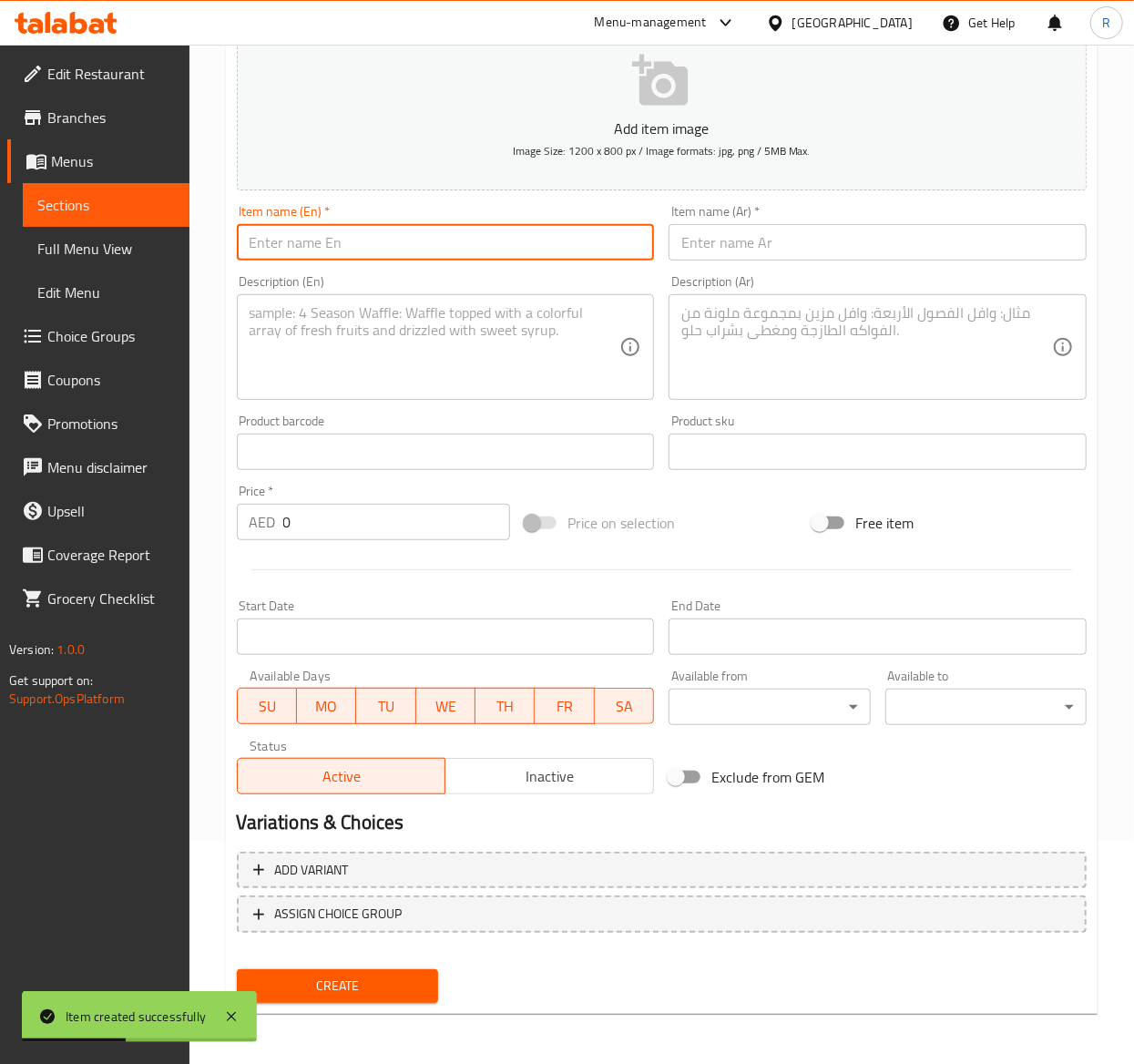
paste input "Ube Cloud Matcha"
type input "Ube Cloud Matcha"
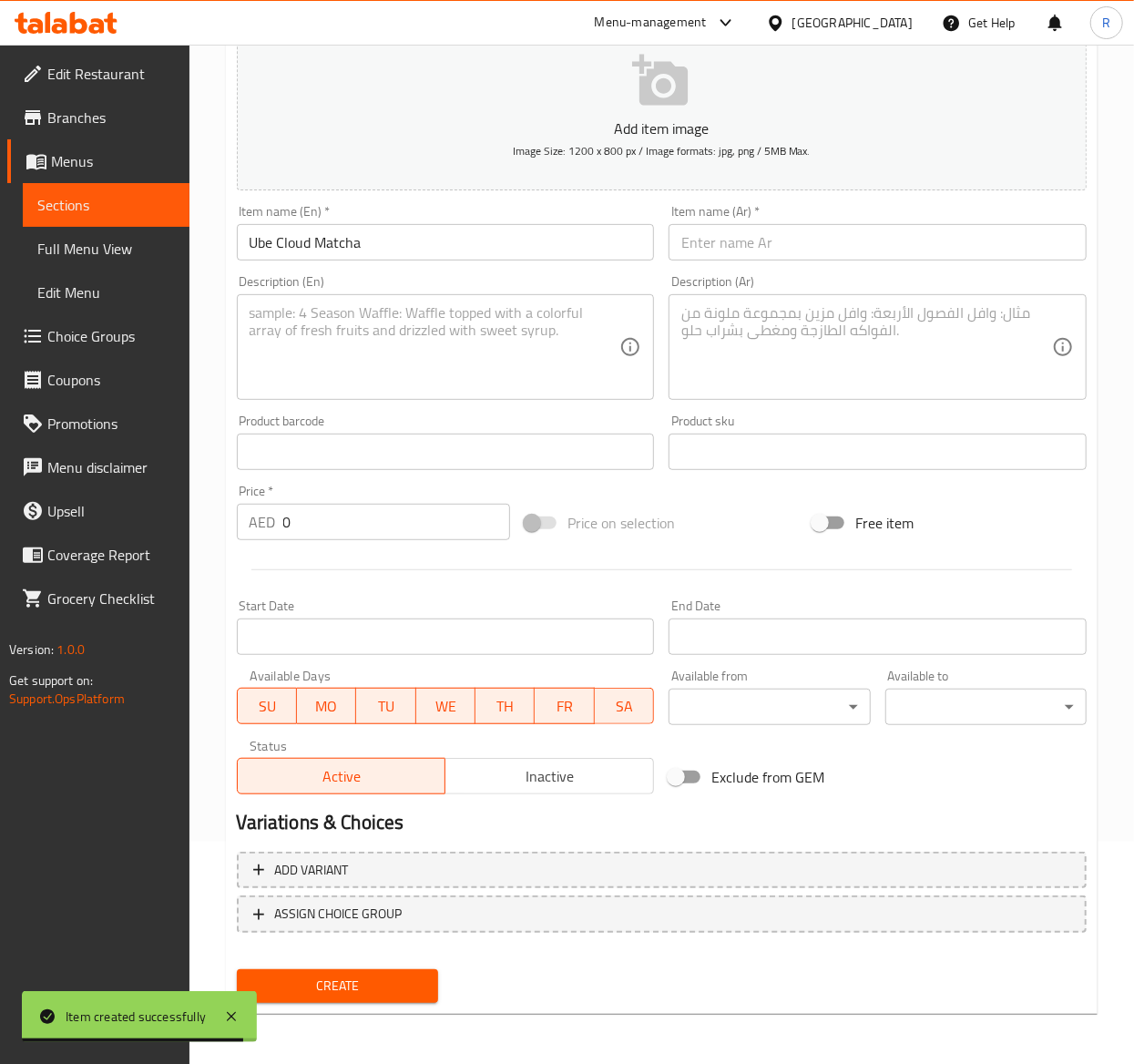
click at [393, 317] on textarea at bounding box center [435, 348] width 371 height 87
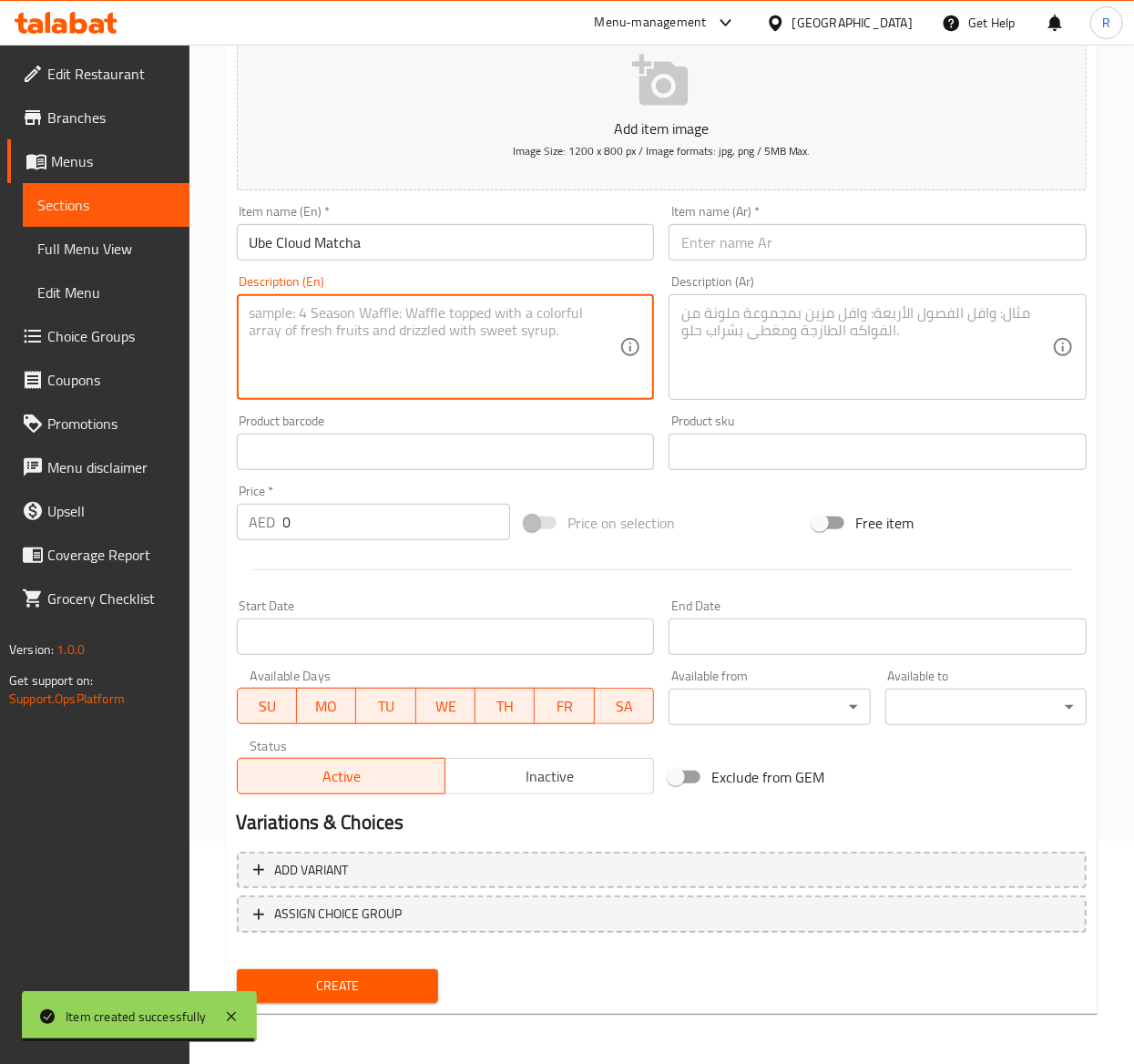
paste textarea "Organic matcha whisked fresh over ice & cold milk, crowned with ube cold foam f…"
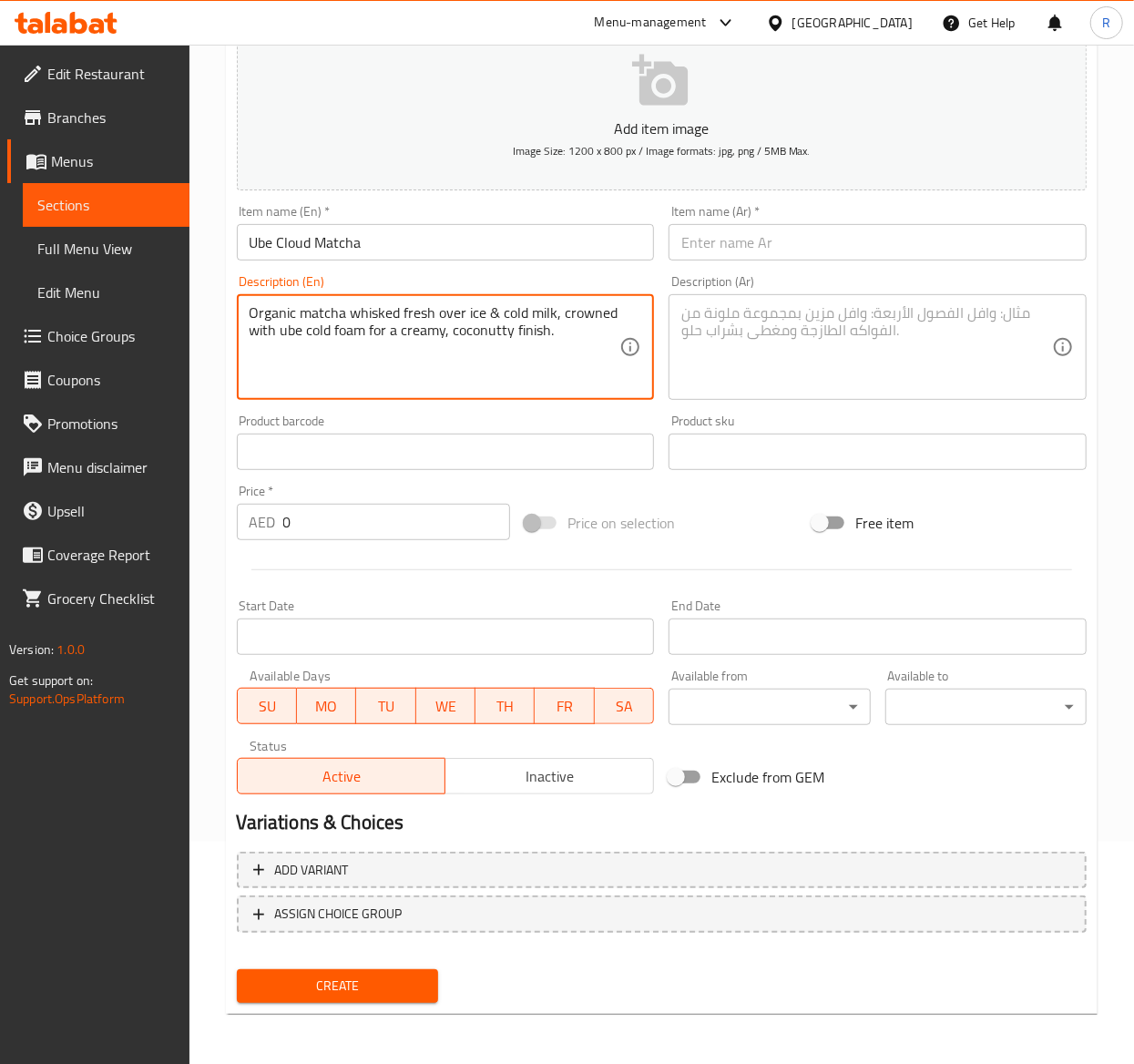
type textarea "Organic matcha whisked fresh over ice & cold milk, crowned with ube cold foam f…"
click at [758, 363] on textarea at bounding box center [866, 348] width 371 height 87
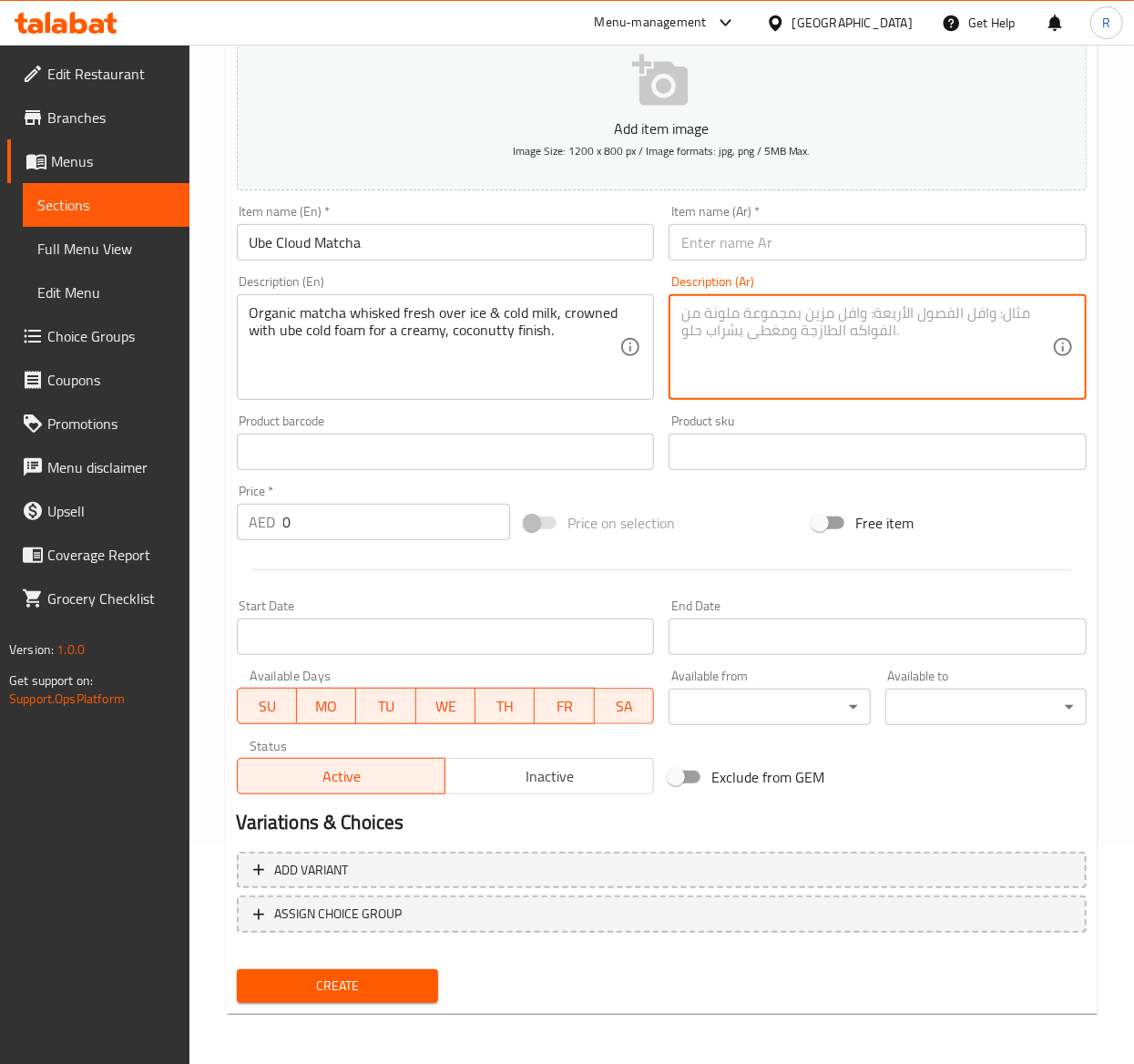
paste textarea "الشاي الأخضر العضوي المخفوق الطازج على الثلج والحليب البارد، متوجًا برغوة باردة…"
click at [758, 363] on textarea "الشاي الأخضر العضوي المخفوق الطازج على الثلج والحليب البارد، متوجًا برغوة باردة…" at bounding box center [866, 348] width 371 height 87
type textarea "الشاي الأخضر العضوي المخفوق الطازج على الثلج والحليب البارد، متوجًا برغوة باردة…"
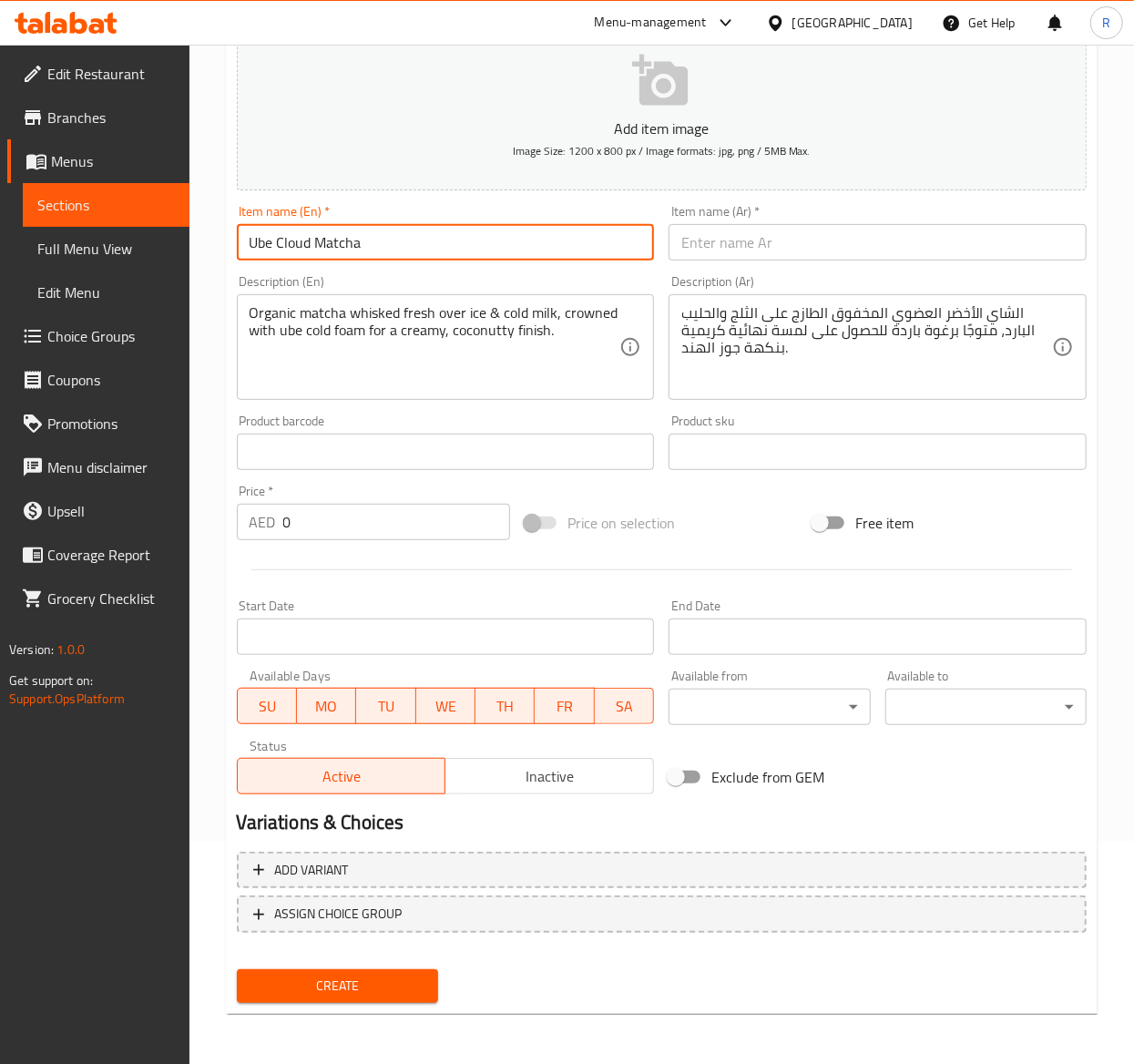
drag, startPoint x: 432, startPoint y: 261, endPoint x: -3, endPoint y: 248, distance: 435.2
click at [0, 248] on html "​ Menu-management United Arab Emirates Get Help R Edit Restaurant Branches Menu…" at bounding box center [567, 310] width 1134 height 1064
click at [855, 239] on input "text" at bounding box center [878, 241] width 418 height 36
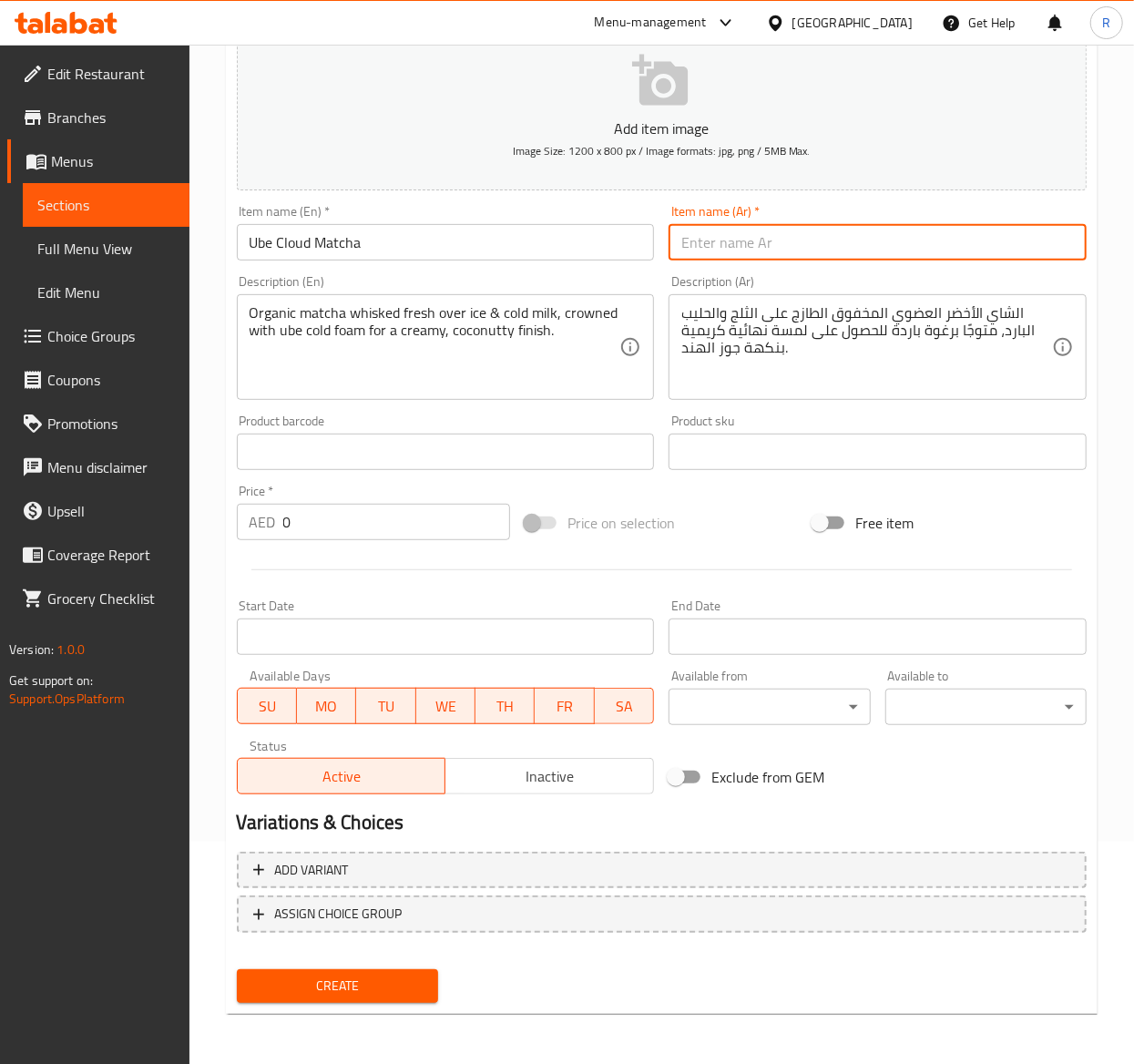
paste input "ماتشا أوبي كلاود"
type input "ماتشا أوبي كلاود"
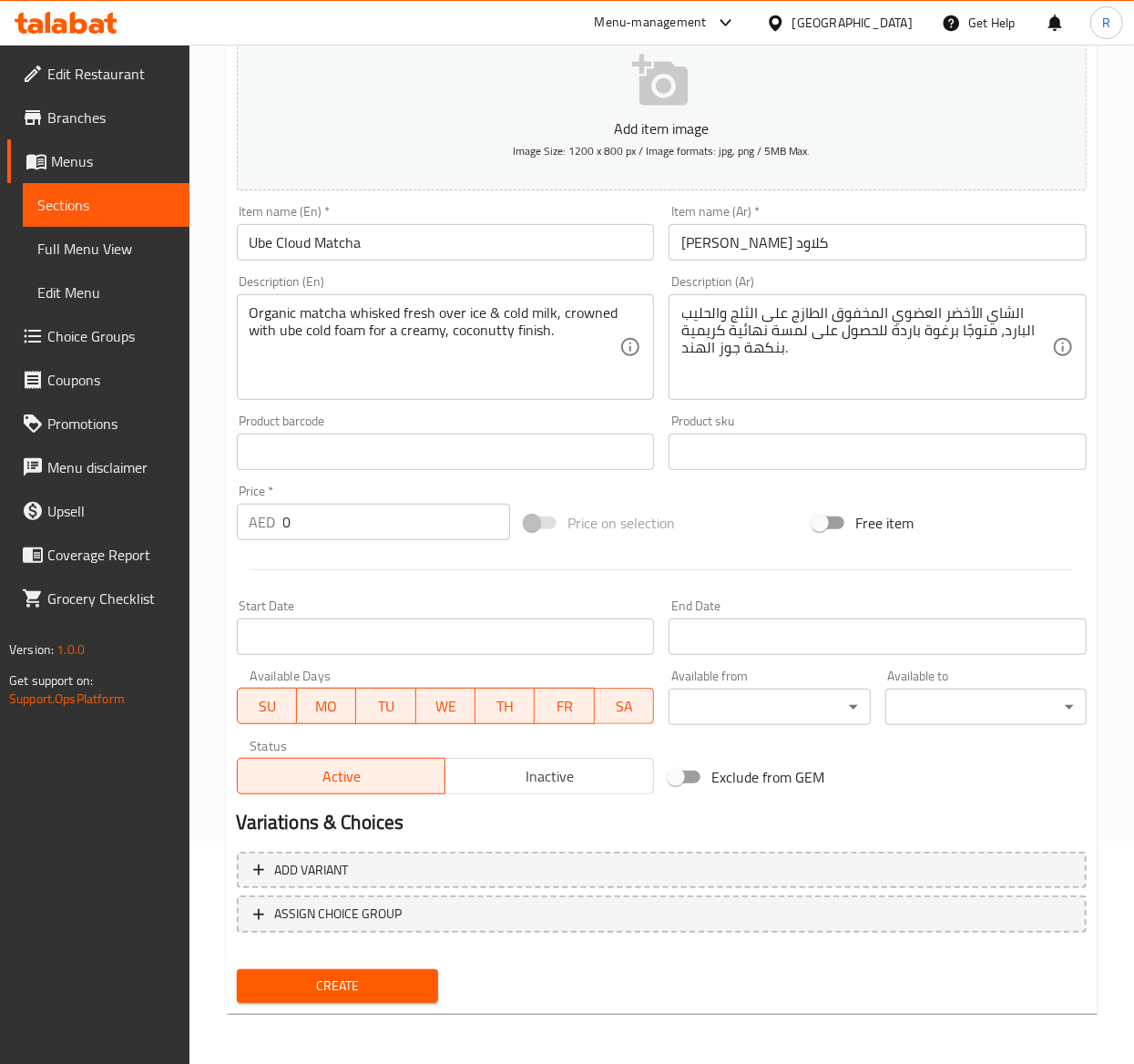
click at [303, 525] on input "0" at bounding box center [396, 521] width 227 height 36
type input "25"
click at [381, 980] on span "Create" at bounding box center [338, 985] width 172 height 23
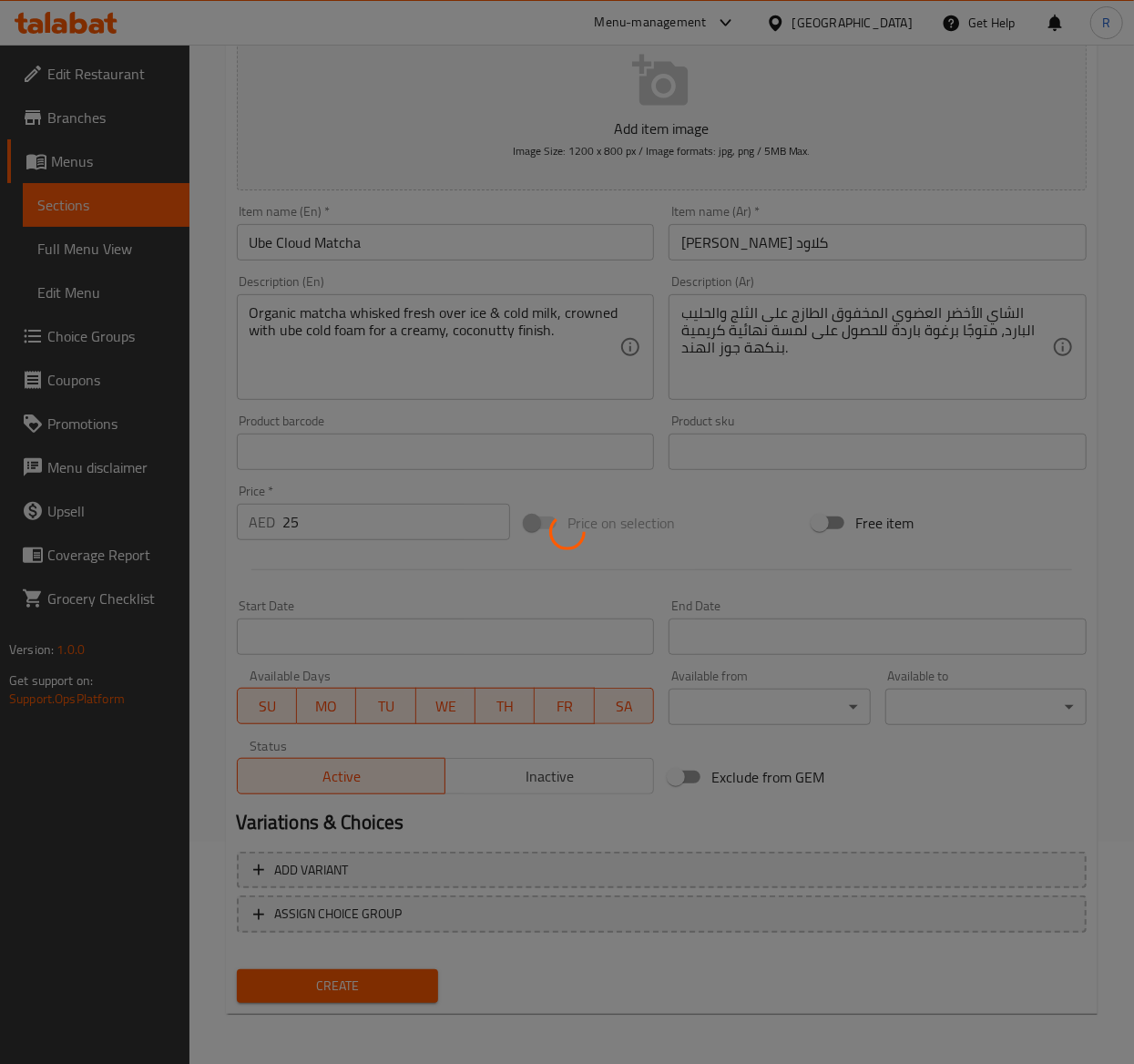
type input "0"
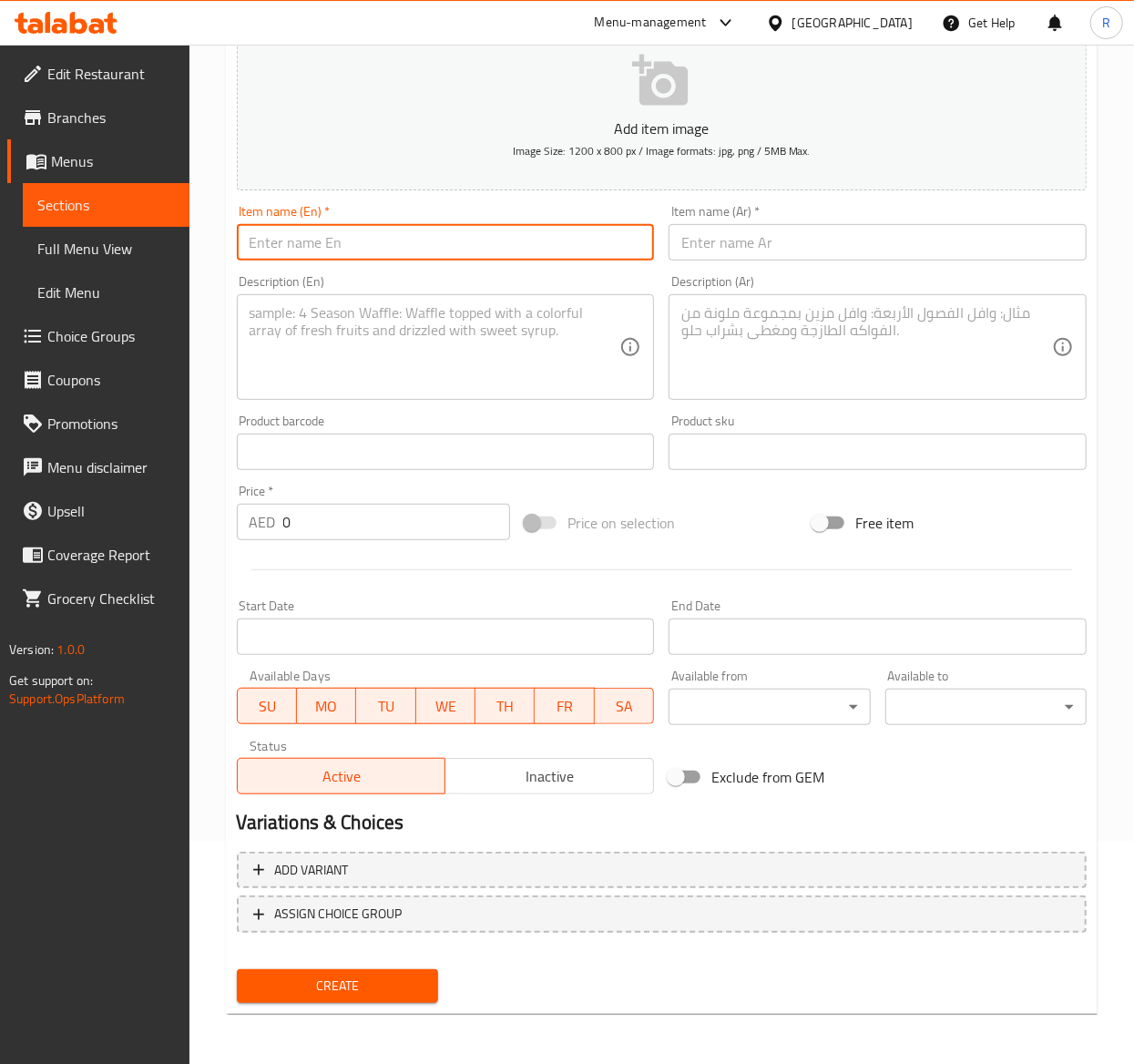
click at [415, 246] on input "text" at bounding box center [446, 241] width 418 height 36
paste input "Hibiscus Sweet Cream"
type input "Hibiscus Sweet Cream"
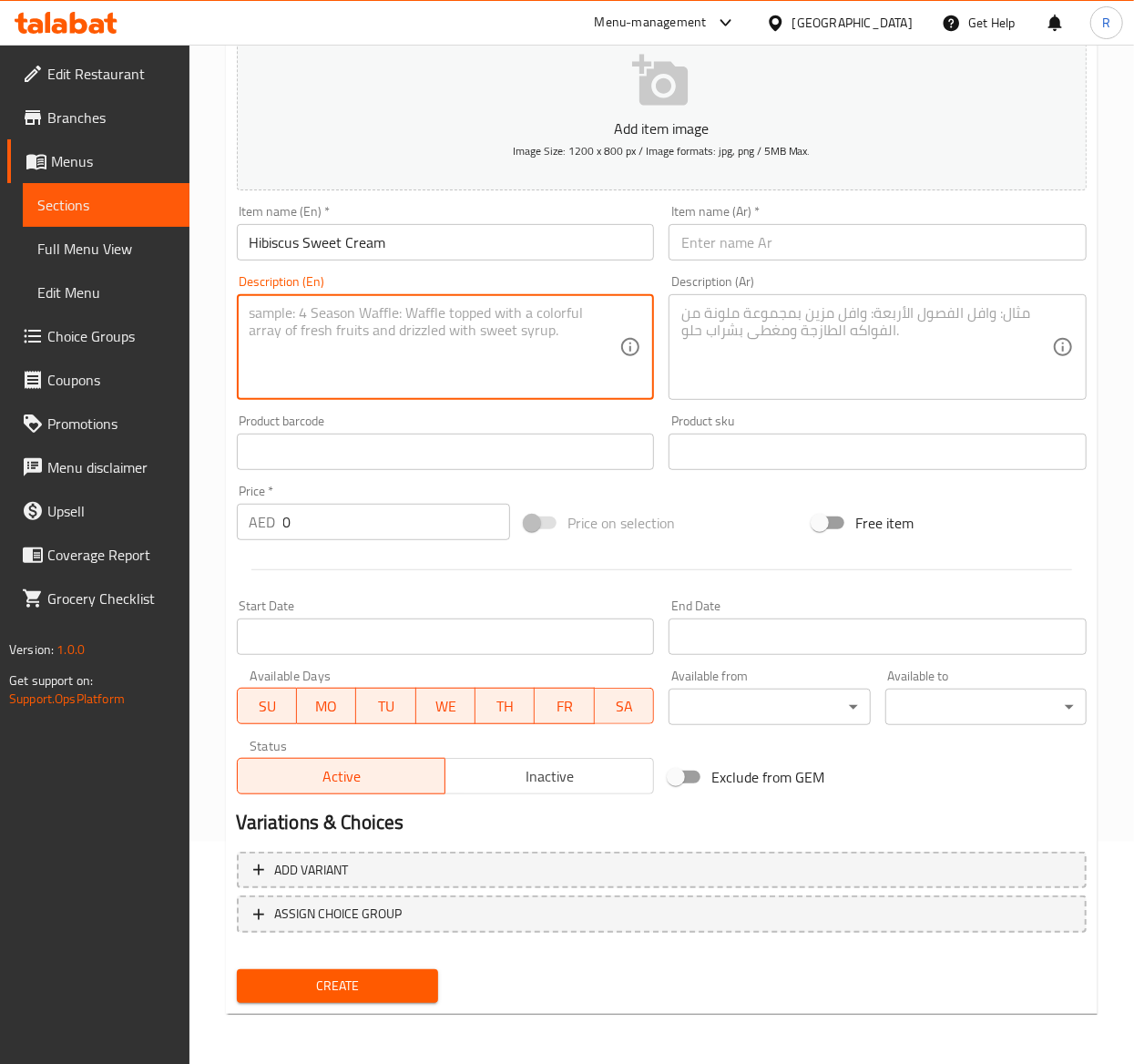
click at [424, 305] on textarea at bounding box center [435, 348] width 371 height 87
paste textarea "Creamy iced milk with a sweet floral hibiscus tea."
drag, startPoint x: 612, startPoint y: 323, endPoint x: -3, endPoint y: 326, distance: 615.0
click at [0, 326] on html "​ Menu-management United Arab Emirates Get Help R Edit Restaurant Branches Menu…" at bounding box center [567, 310] width 1134 height 1064
type textarea "Creamy iced milk with a sweet floral hibiscus tea."
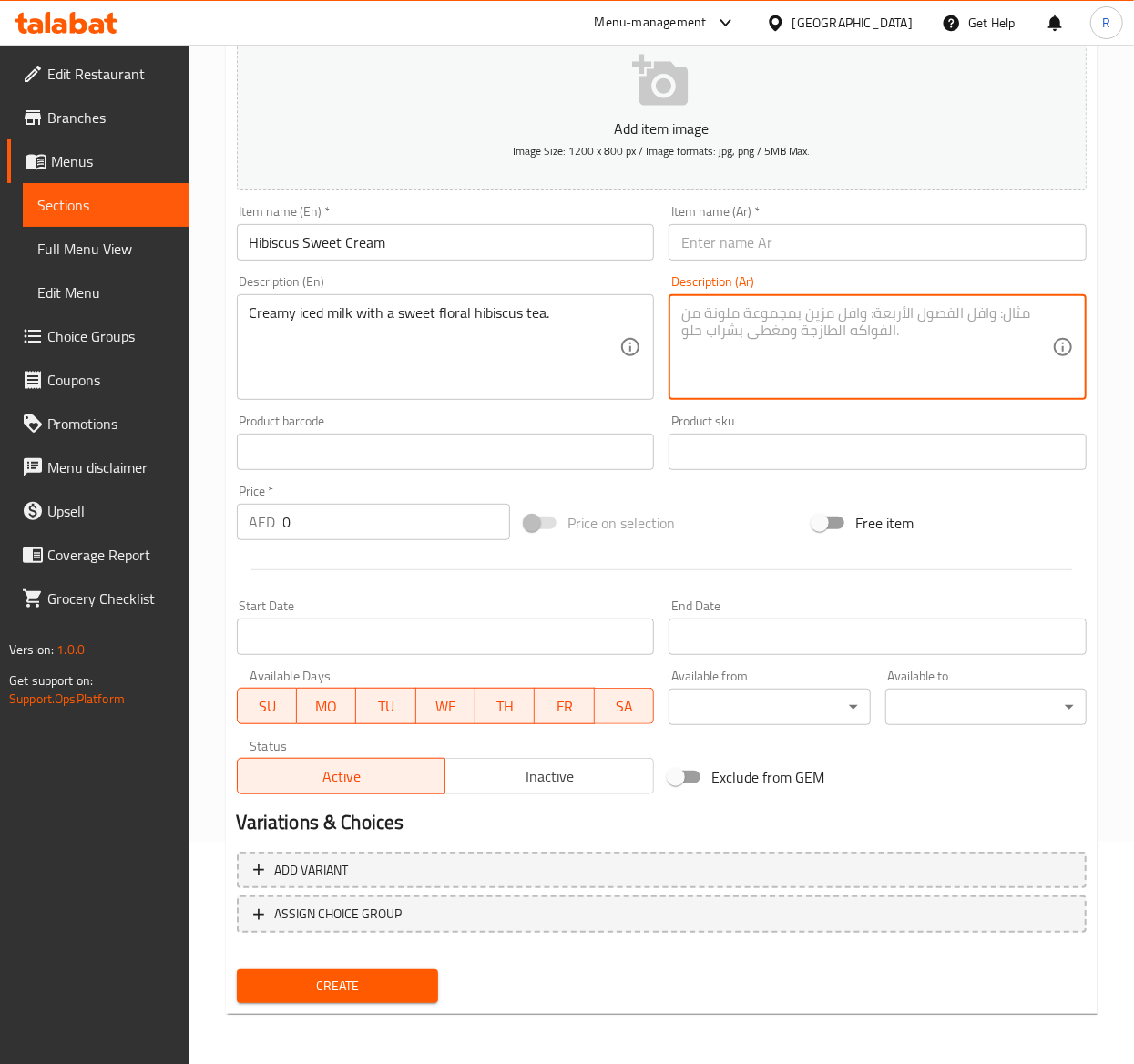
click at [725, 327] on textarea at bounding box center [866, 348] width 371 height 87
paste textarea "حليب مثلج كريمي مع شاي الكركديه الزهري الحلو."
type textarea "حليب مثلج كريمي مع شاي الكركديه الزهري الحلو."
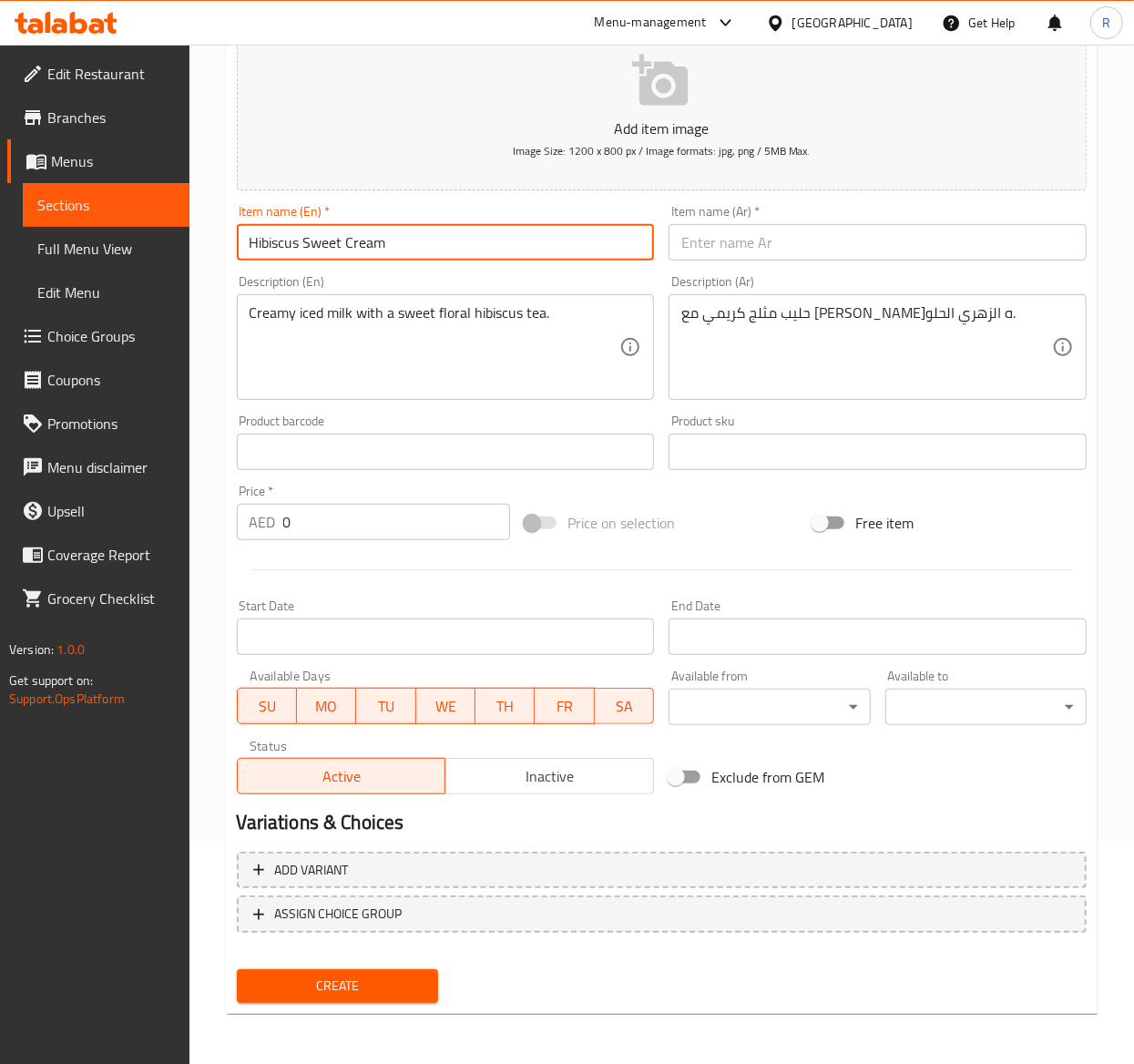
drag, startPoint x: 406, startPoint y: 240, endPoint x: -3, endPoint y: 127, distance: 424.3
click at [0, 127] on html "​ Menu-management United Arab Emirates Get Help R Edit Restaurant Branches Menu…" at bounding box center [567, 310] width 1134 height 1064
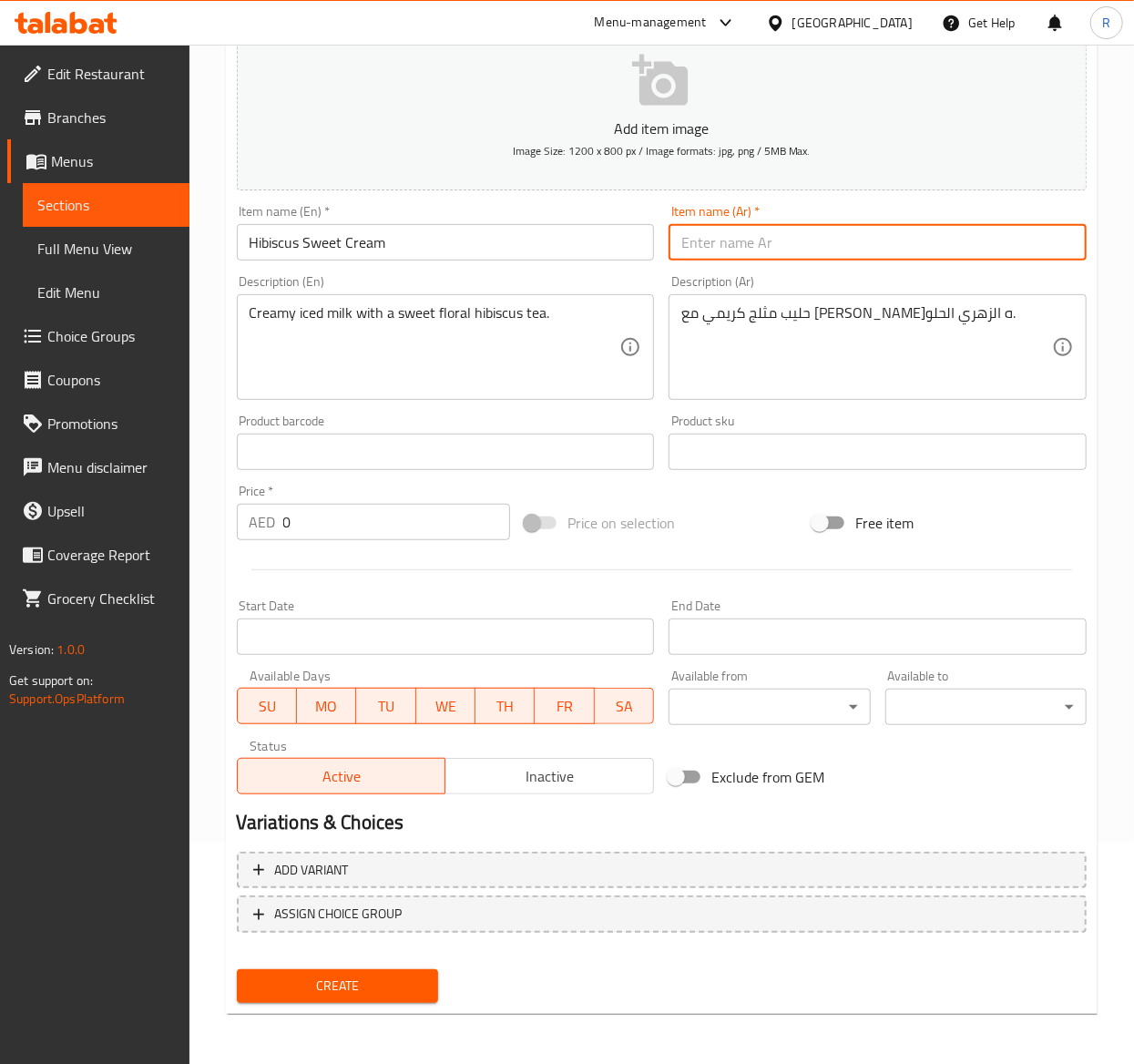
click at [807, 232] on input "text" at bounding box center [878, 241] width 418 height 36
paste input "Hibiscus Sweet Cream"
type input "Hibiscus Sweet Cream"
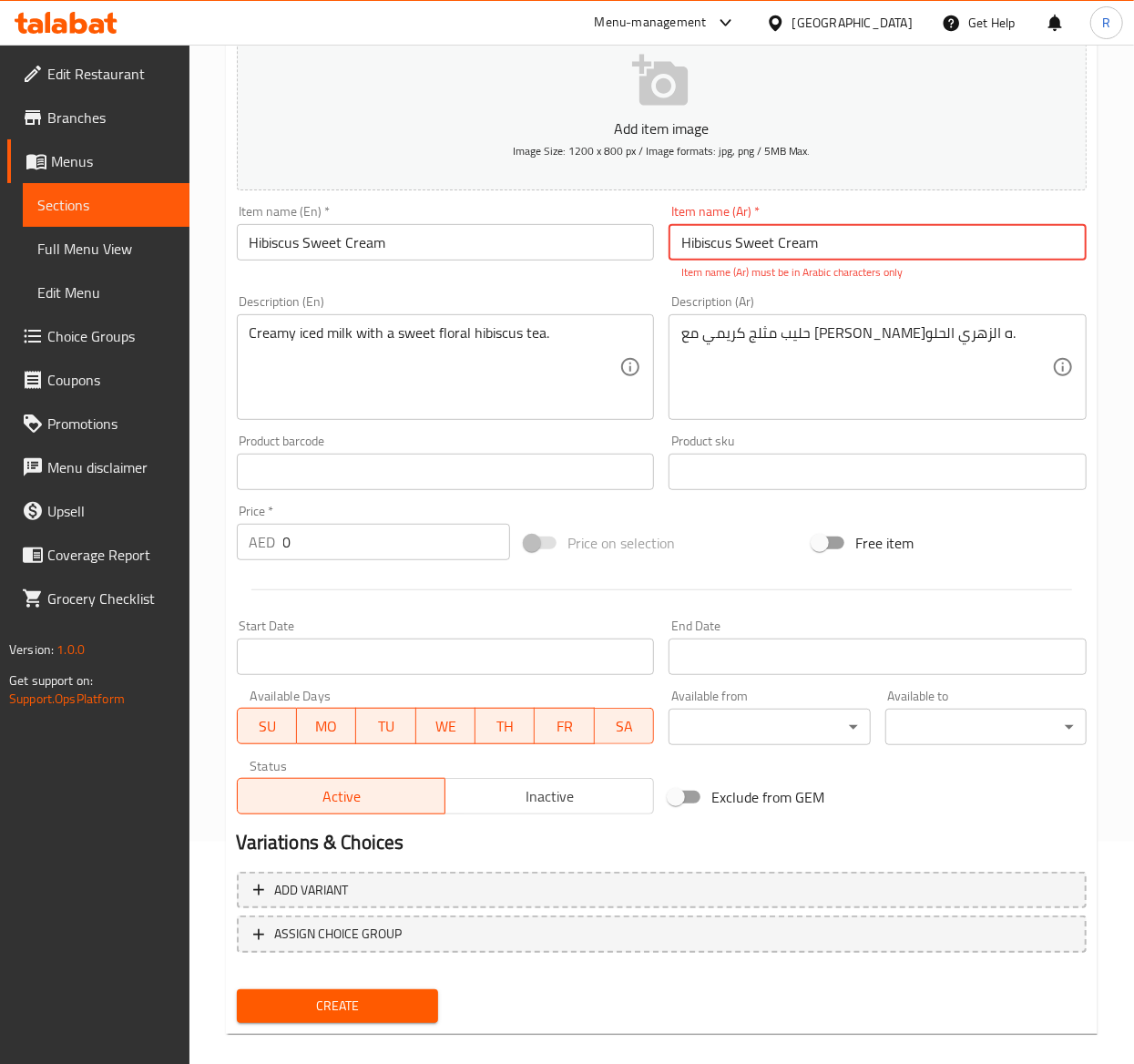
drag, startPoint x: 861, startPoint y: 242, endPoint x: 69, endPoint y: 340, distance: 798.0
click at [69, 340] on div "Edit Restaurant Branches Menus Sections Full Menu View Edit Menu Choice Groups …" at bounding box center [567, 453] width 1134 height 1263
paste input "كريمة الكركديه الحلوة"
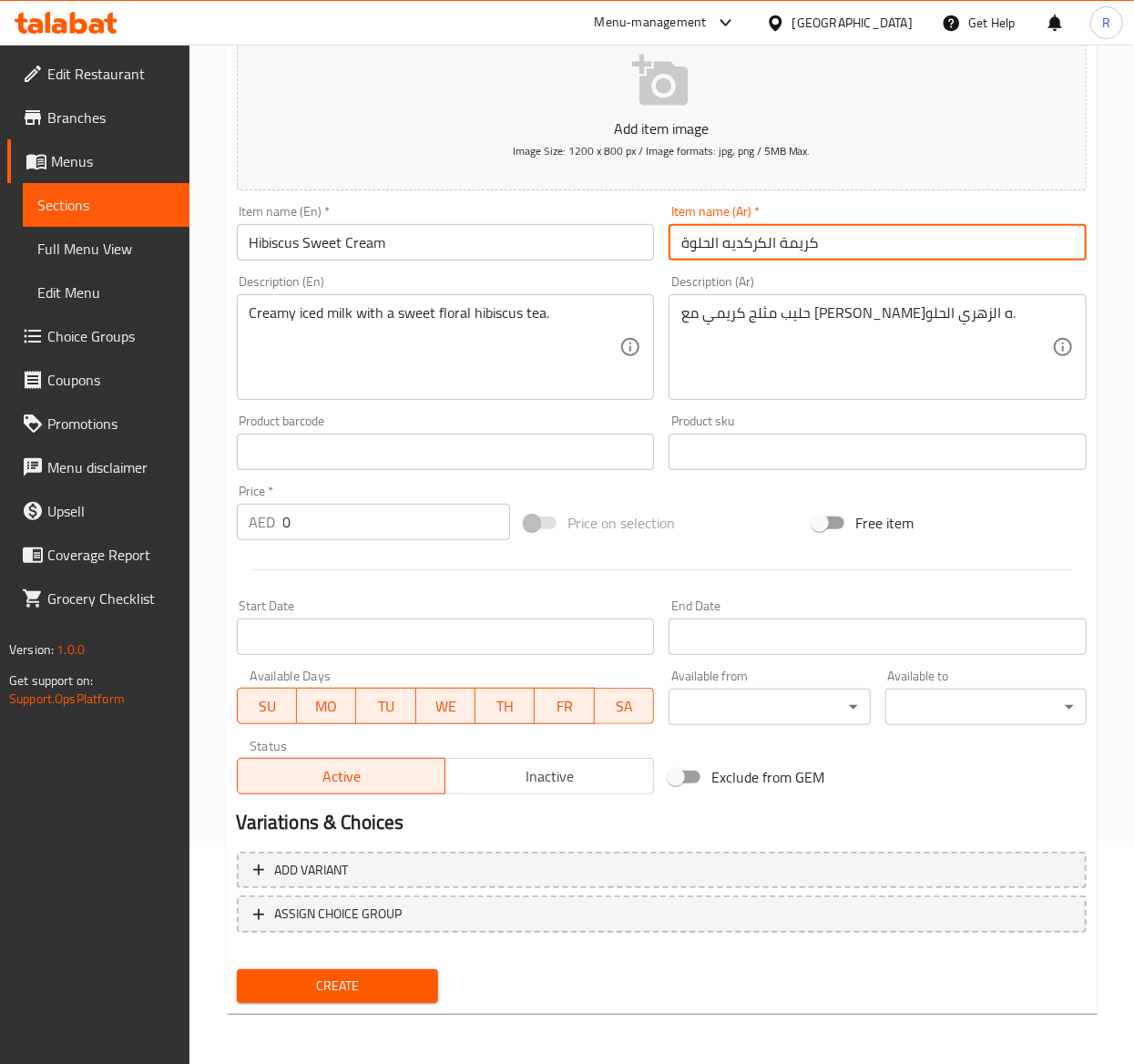
type input "كريمة الكركديه الحلوة"
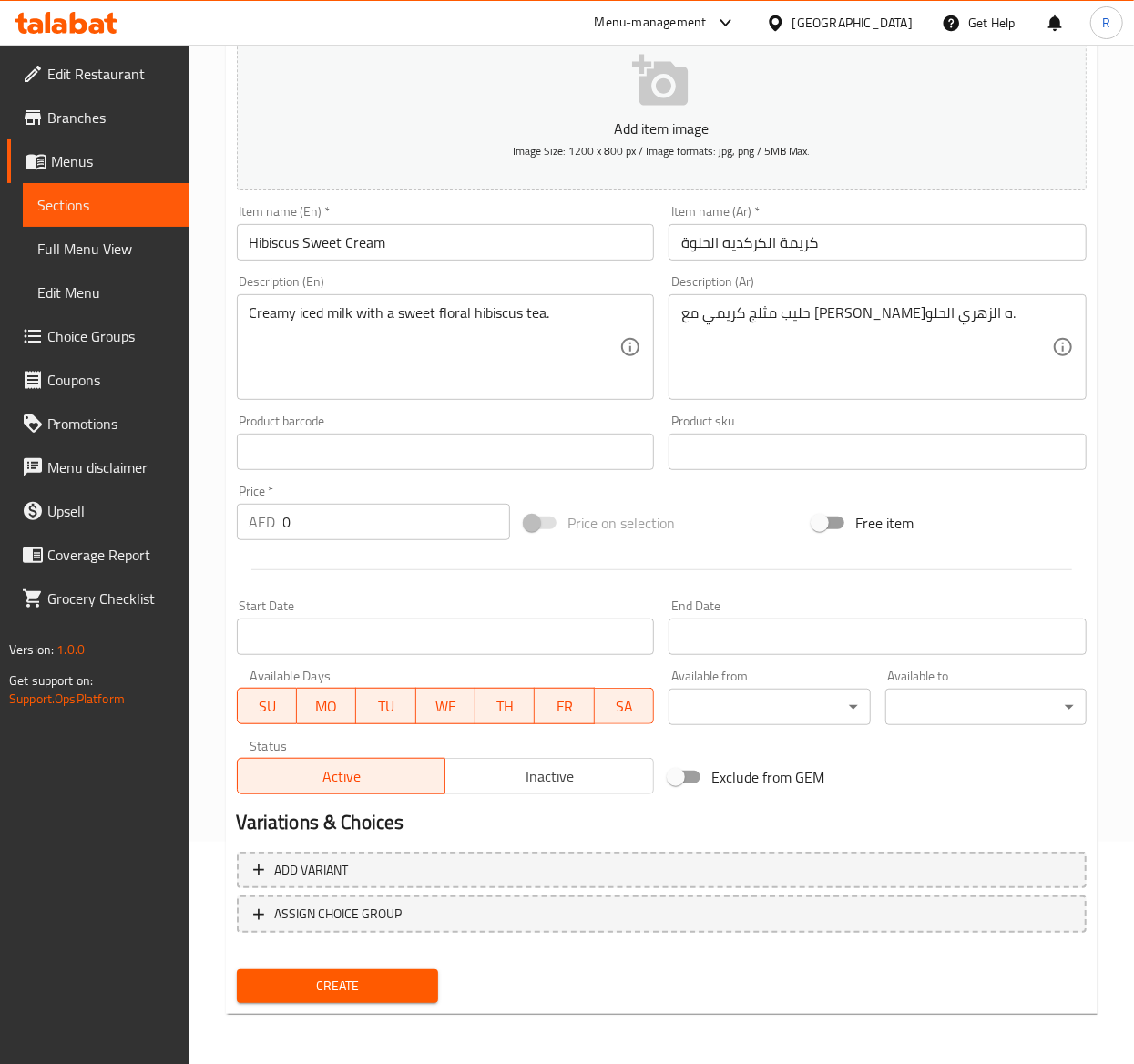
click at [322, 532] on input "0" at bounding box center [396, 521] width 227 height 36
type input "25"
click at [412, 1004] on div "Create" at bounding box center [337, 986] width 216 height 48
click at [421, 985] on span "Create" at bounding box center [338, 985] width 172 height 23
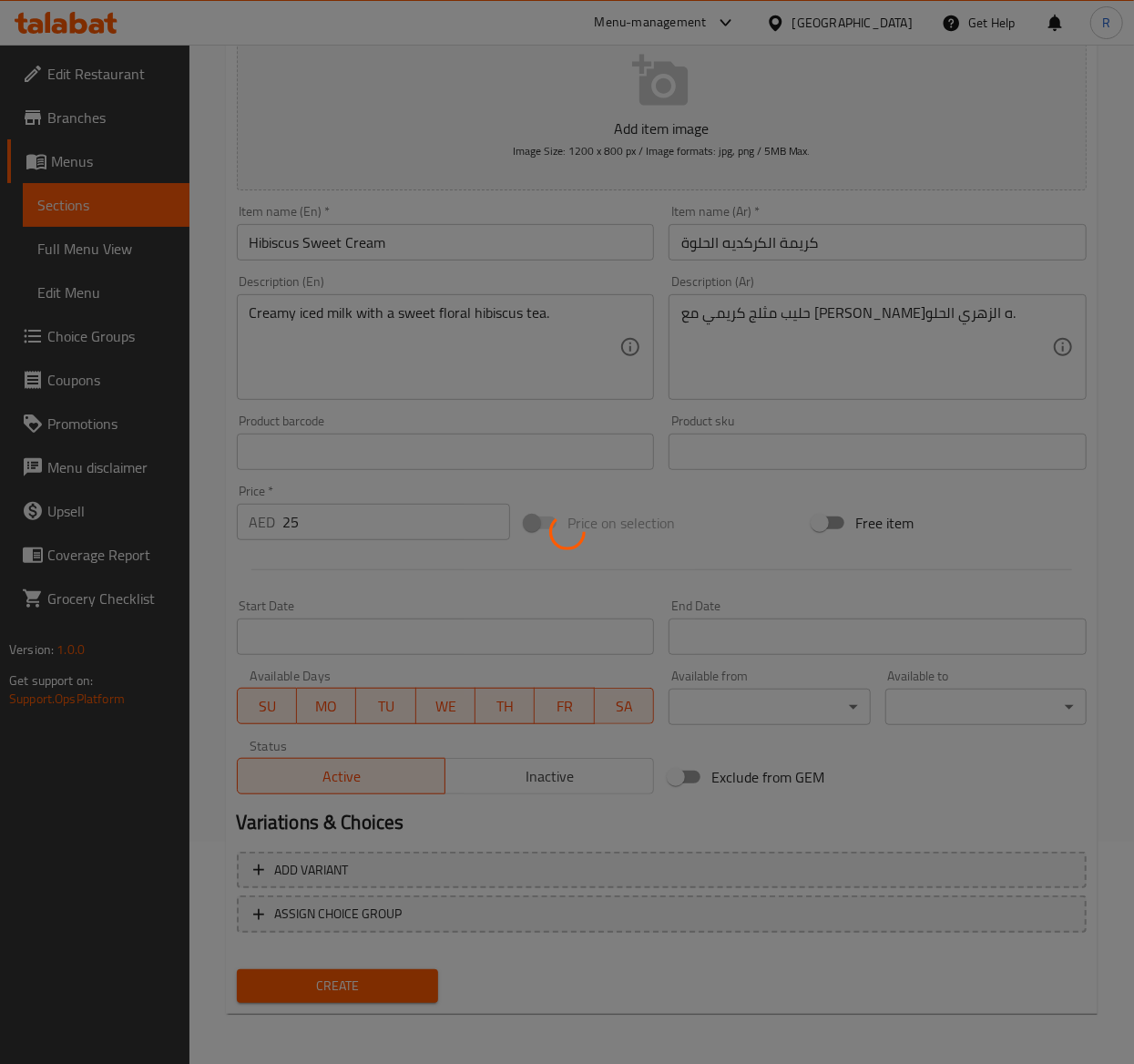
type input "0"
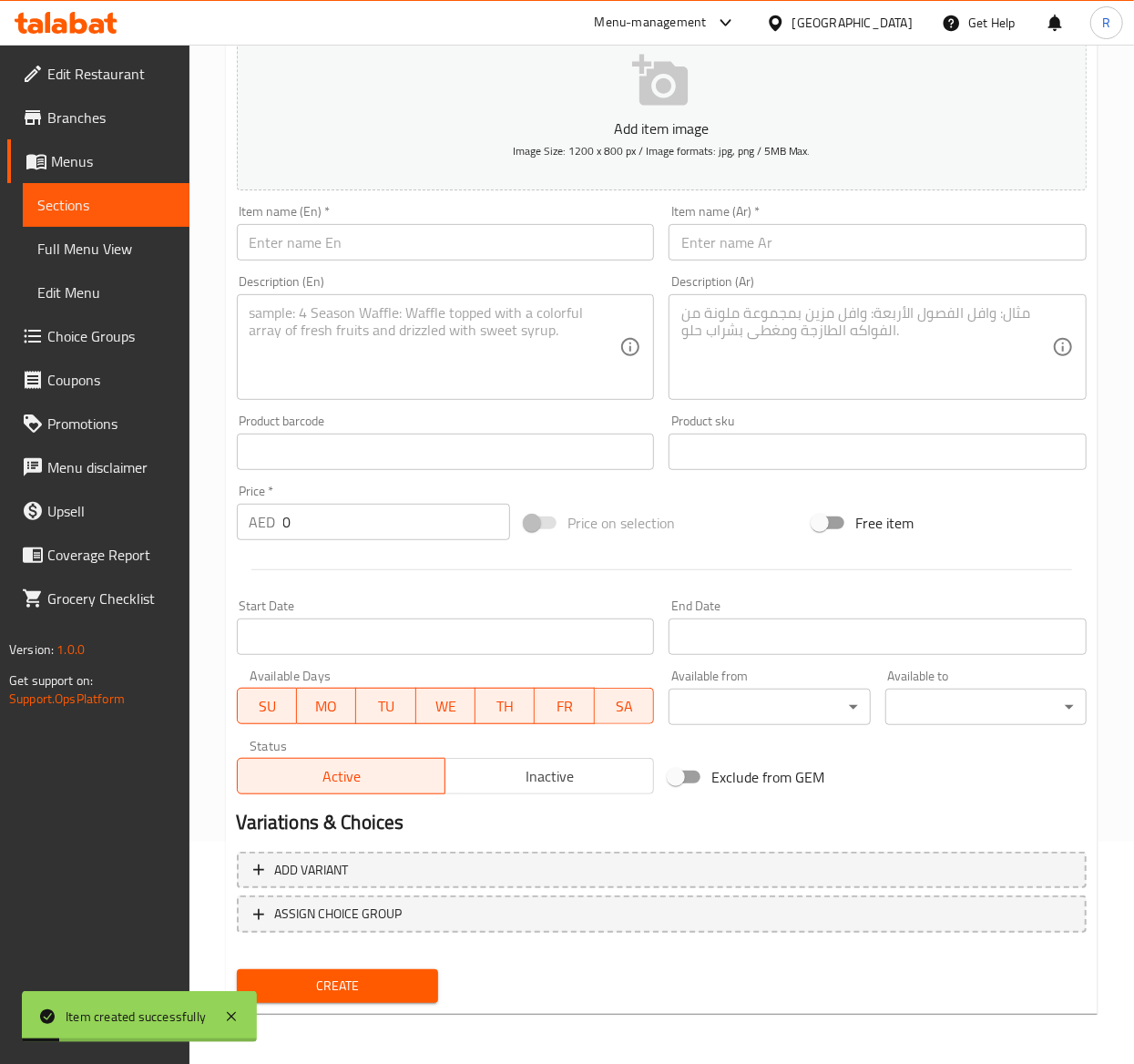
scroll to position [0, 0]
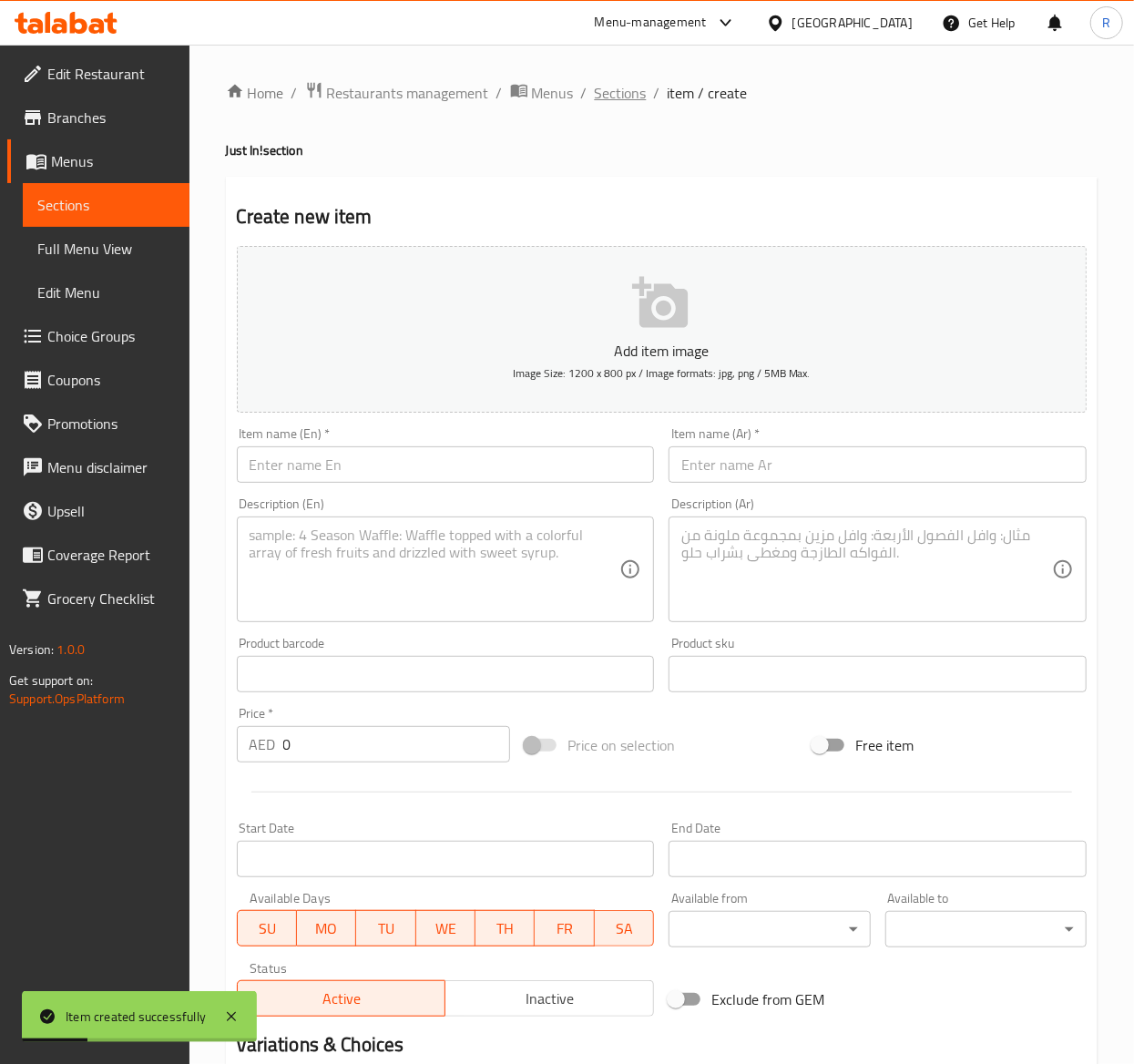
click at [610, 82] on span "Sections" at bounding box center [621, 93] width 52 height 22
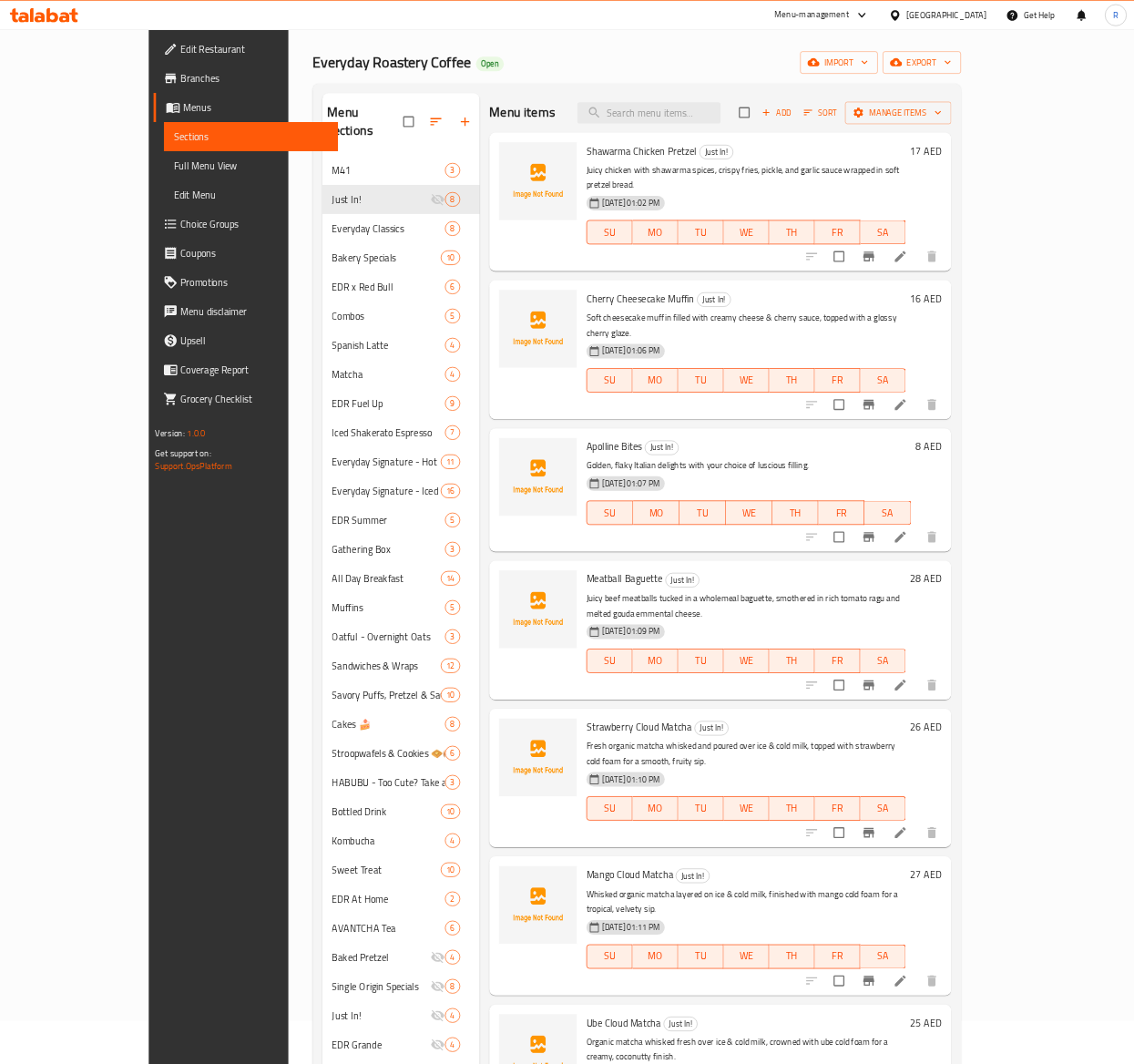
scroll to position [58, 0]
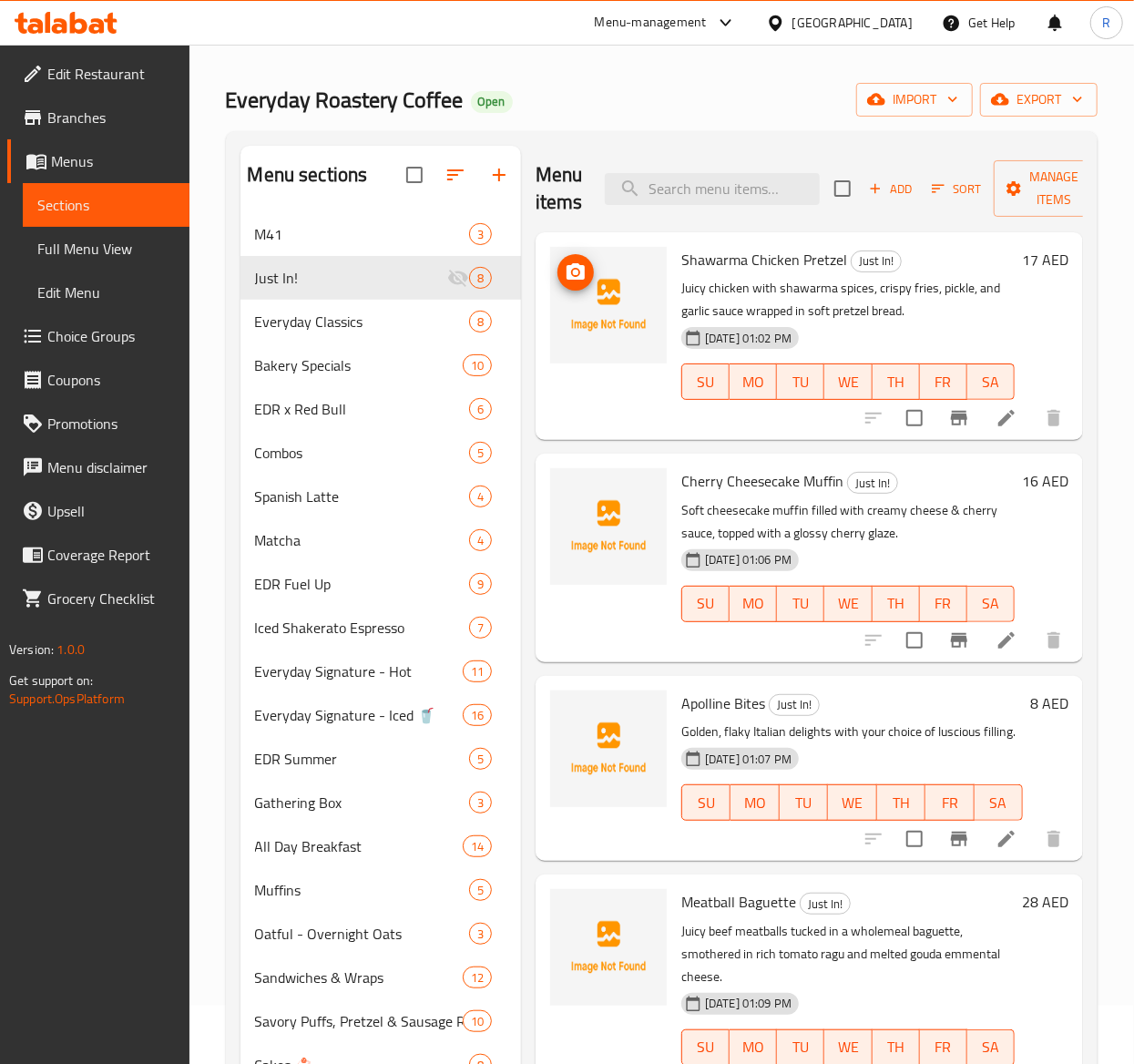
click at [581, 276] on icon "upload picture" at bounding box center [575, 272] width 18 height 17
click at [584, 269] on icon "upload picture" at bounding box center [575, 272] width 18 height 17
click at [576, 501] on icon "upload picture" at bounding box center [575, 493] width 18 height 17
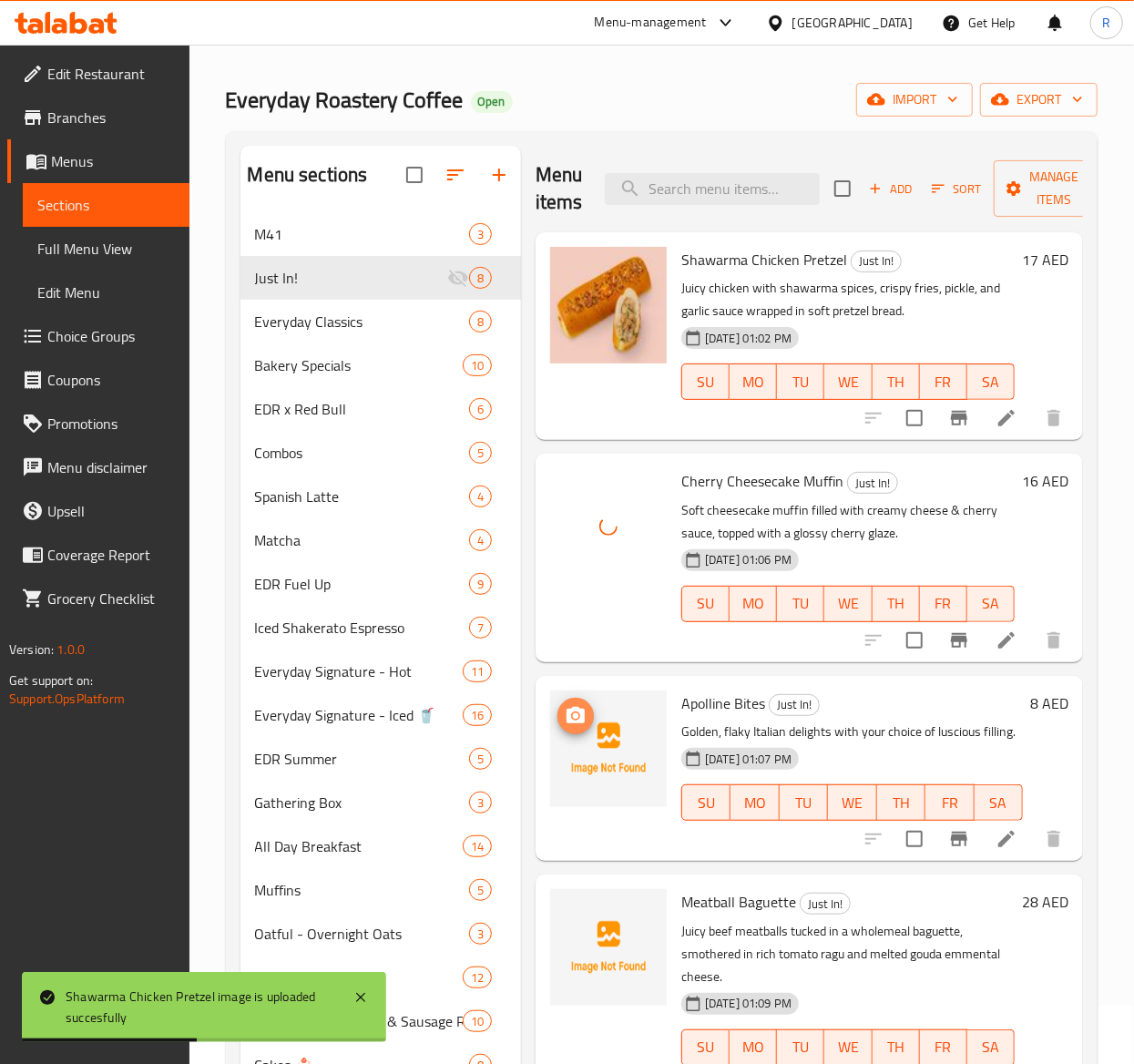
click at [572, 710] on icon "upload picture" at bounding box center [575, 715] width 18 height 17
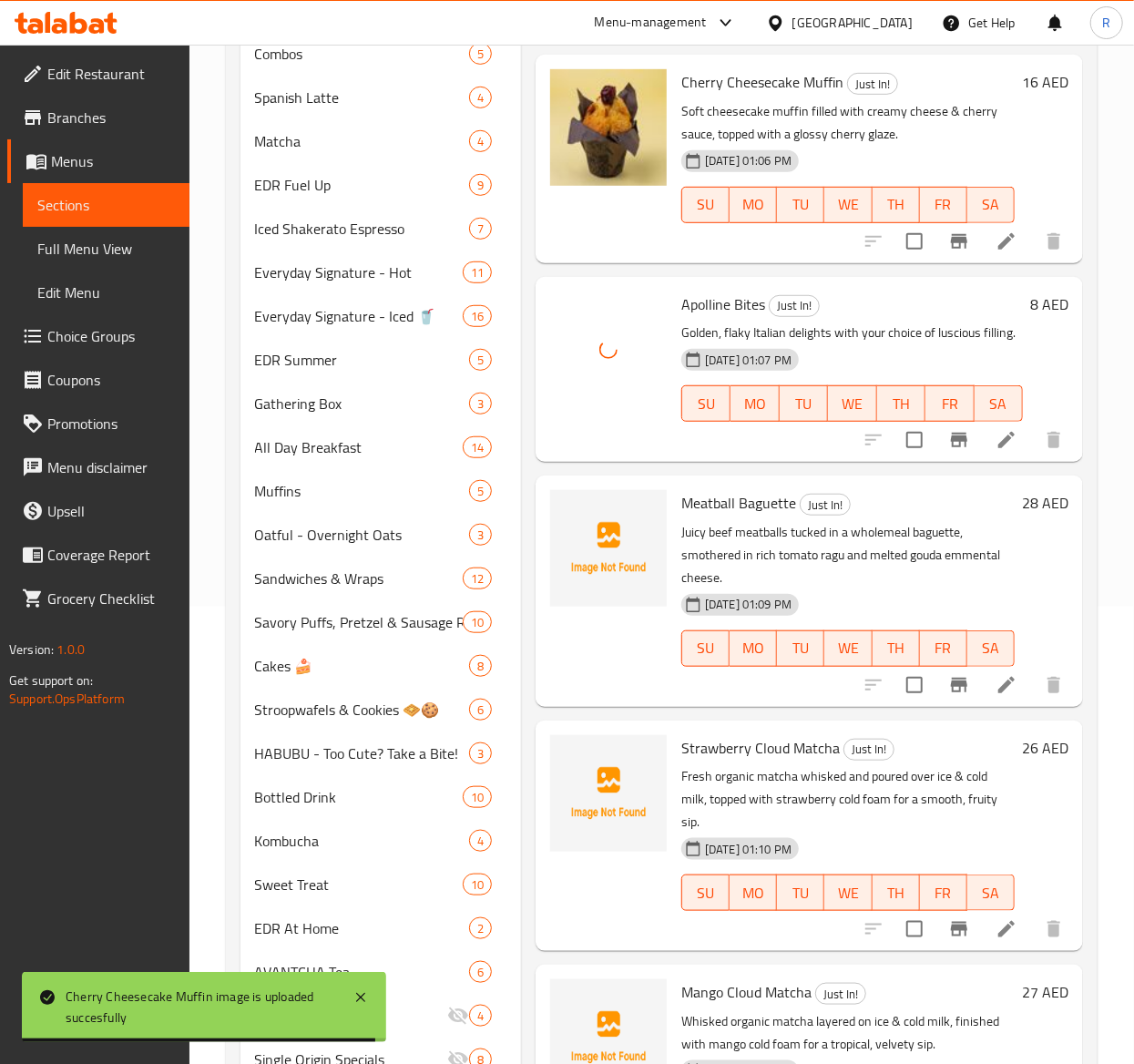
scroll to position [476, 0]
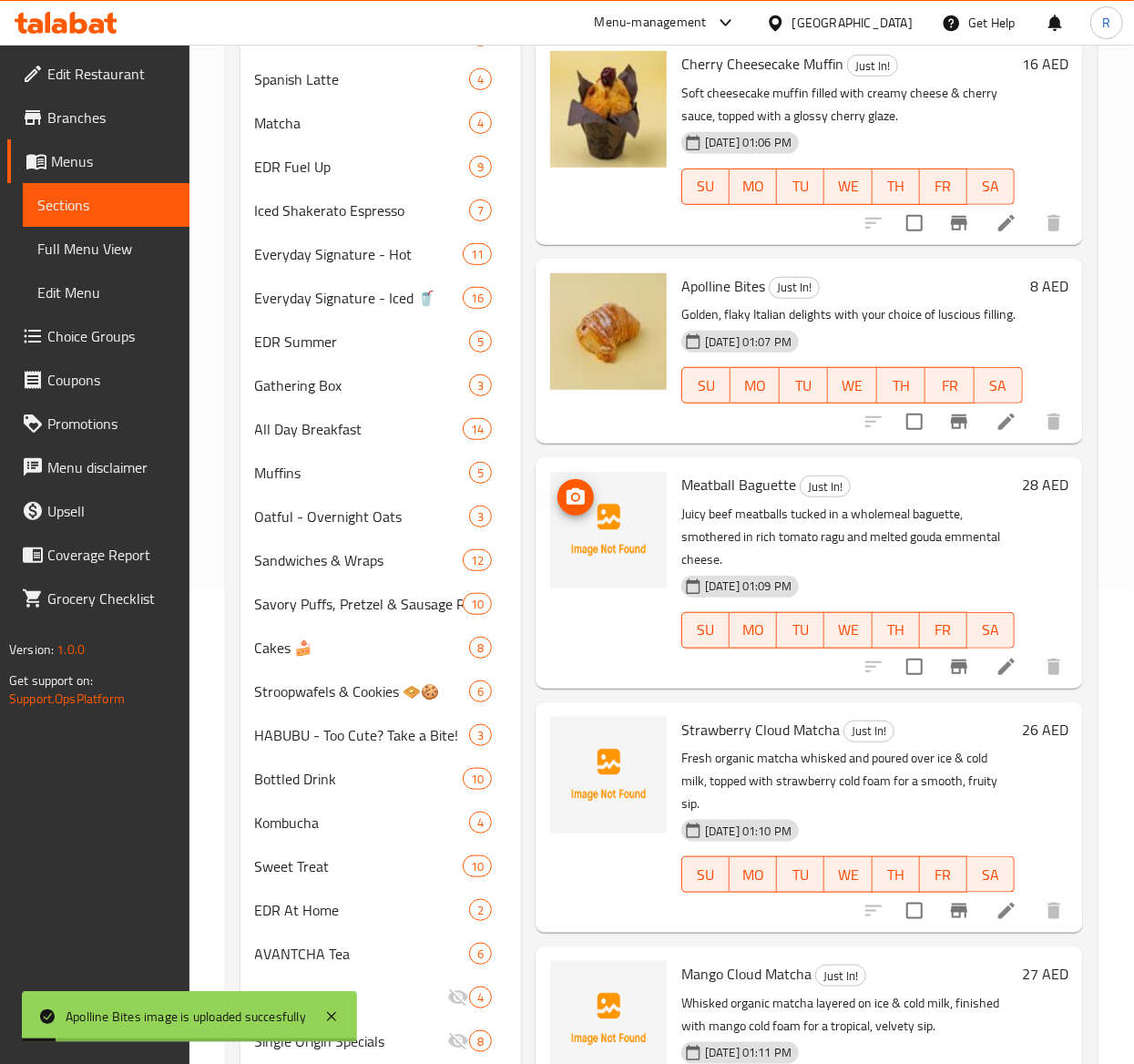
click at [560, 508] on span "upload picture" at bounding box center [575, 498] width 36 height 22
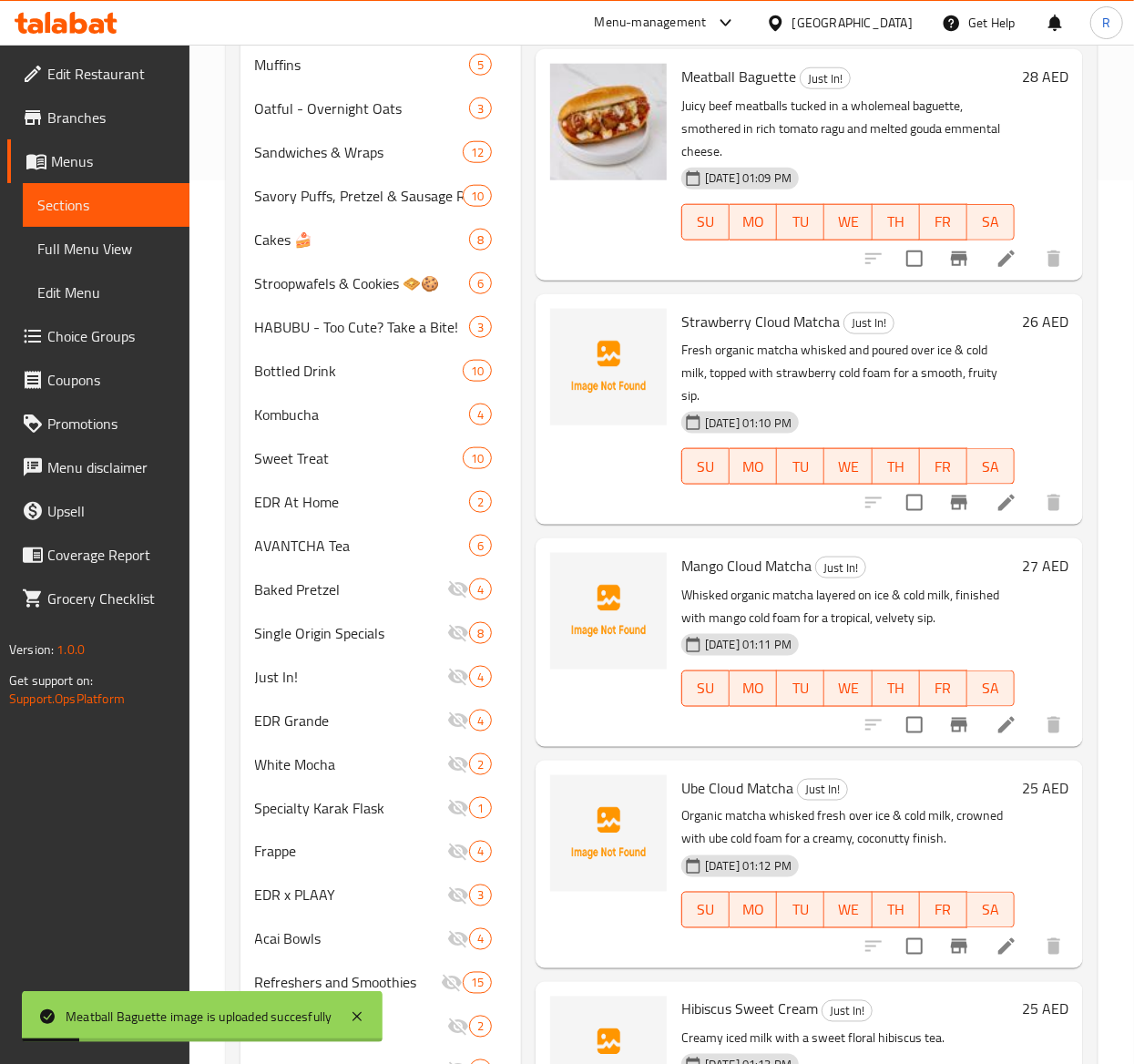
scroll to position [900, 0]
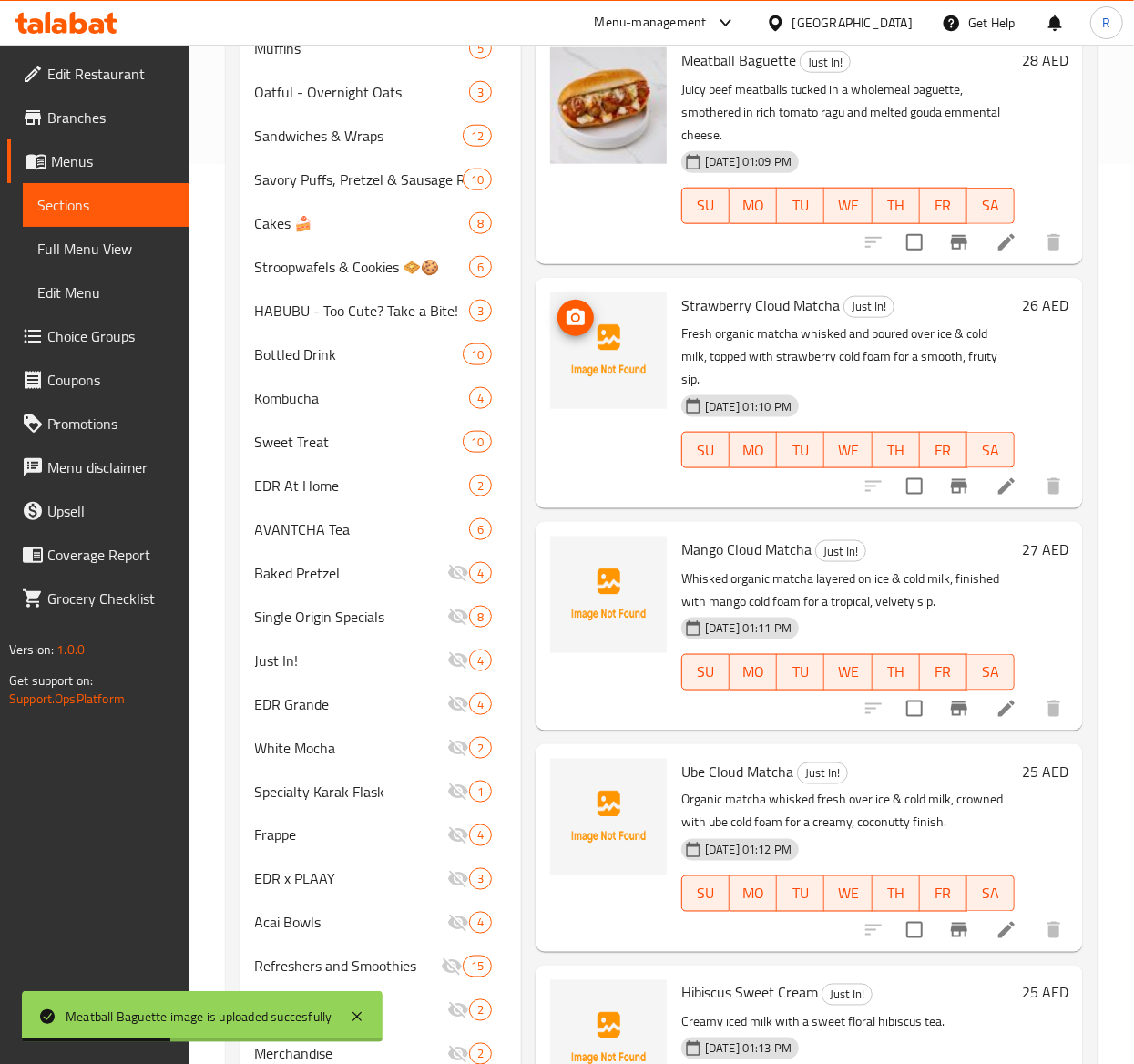
click at [570, 325] on icon "upload picture" at bounding box center [575, 317] width 18 height 17
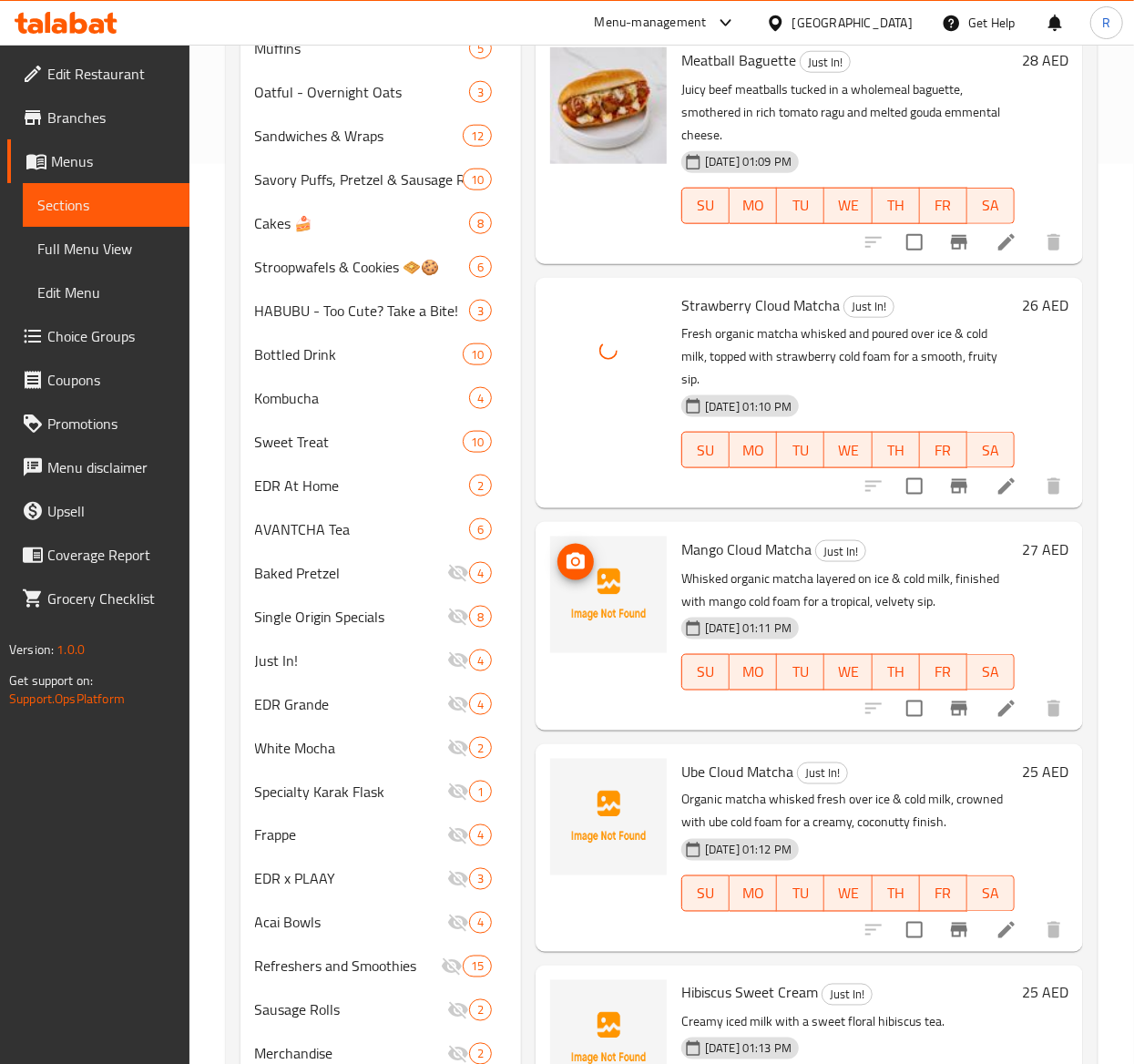
click at [573, 569] on icon "upload picture" at bounding box center [575, 562] width 18 height 17
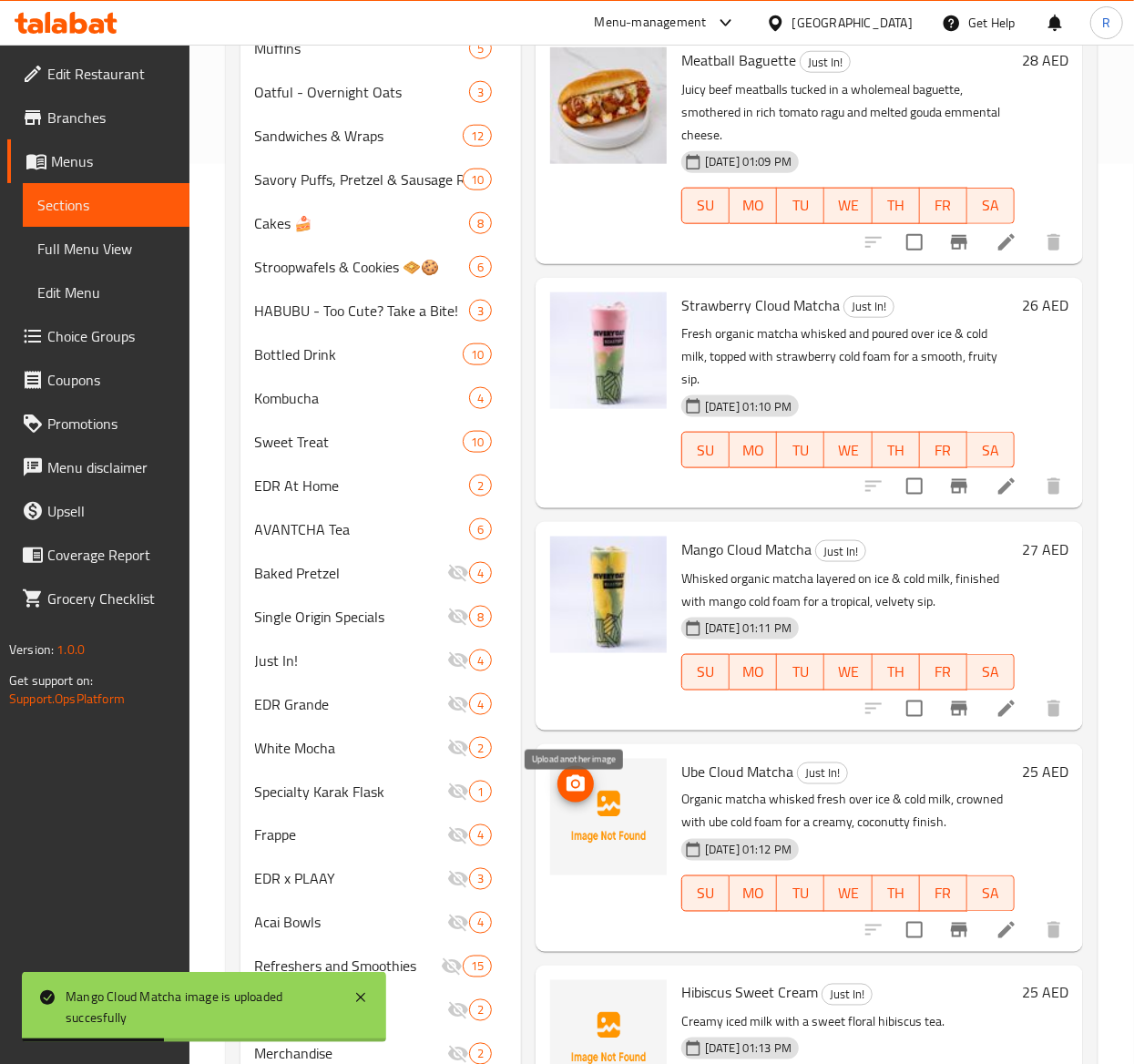
click at [573, 786] on circle "upload picture" at bounding box center [575, 784] width 6 height 6
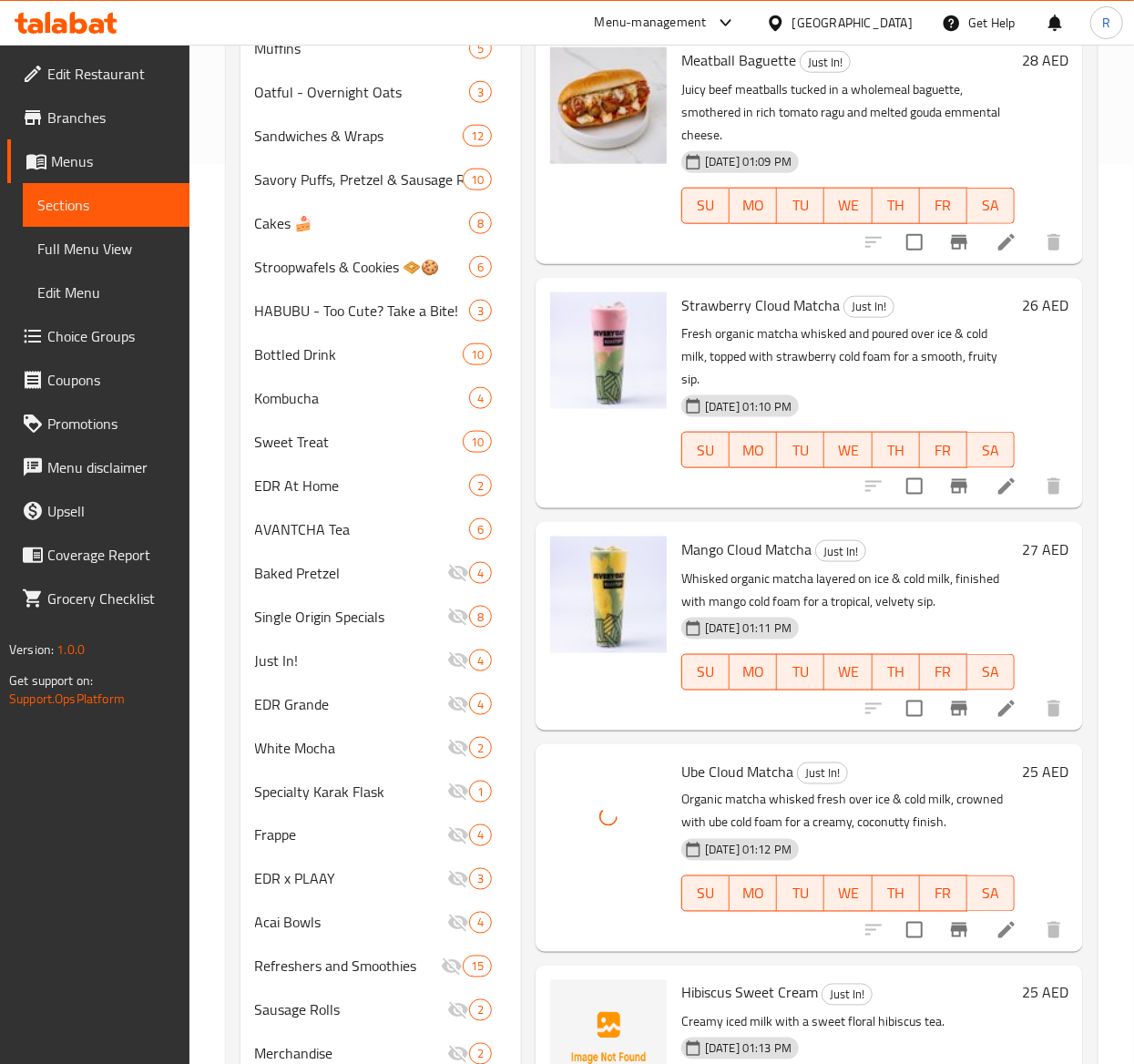
scroll to position [1102, 0]
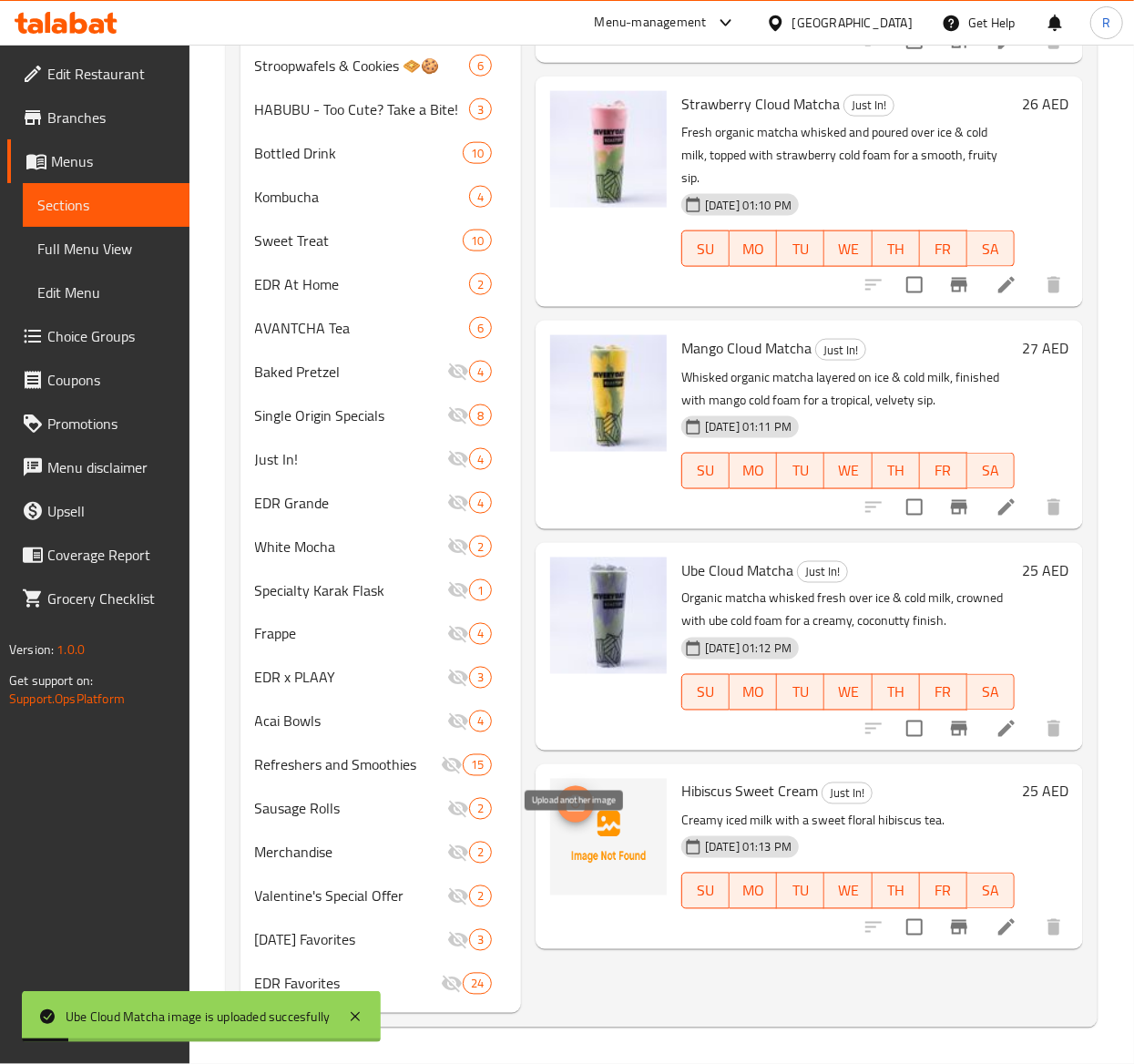
click at [570, 811] on icon "upload picture" at bounding box center [575, 804] width 18 height 17
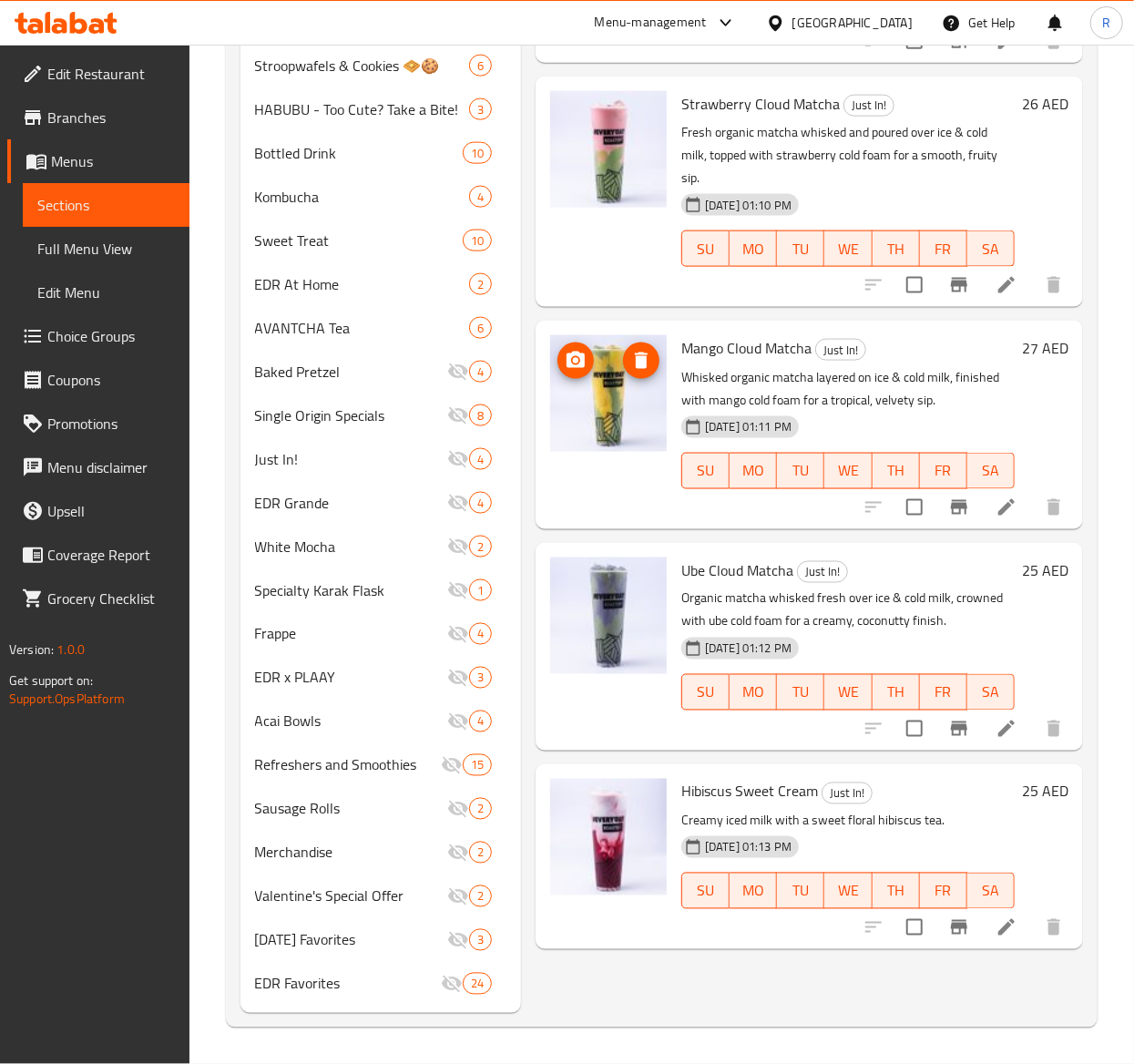
click at [586, 422] on img at bounding box center [609, 393] width 117 height 117
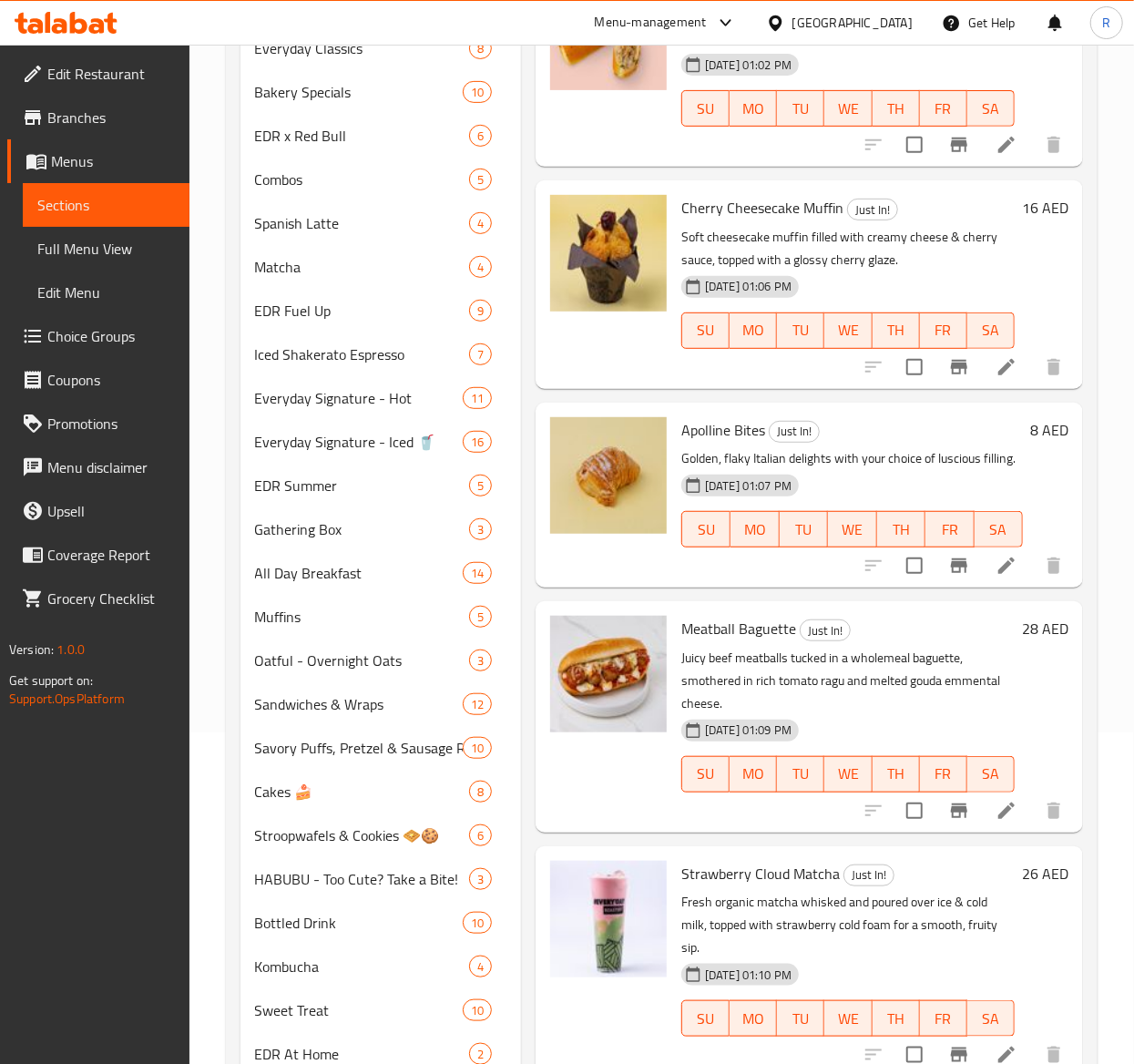
scroll to position [0, 0]
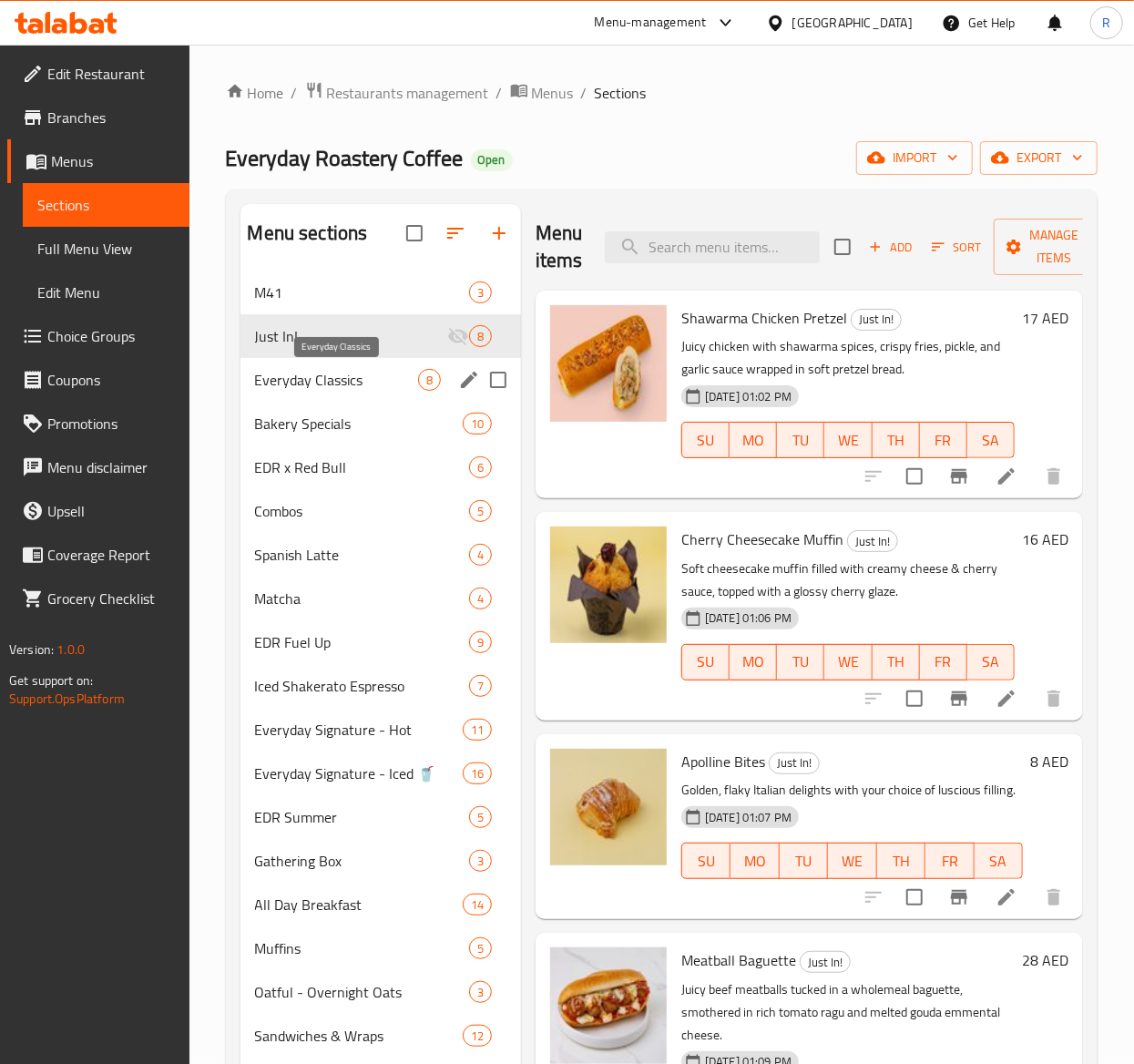
click at [344, 376] on span "Everyday Classics" at bounding box center [337, 380] width 163 height 22
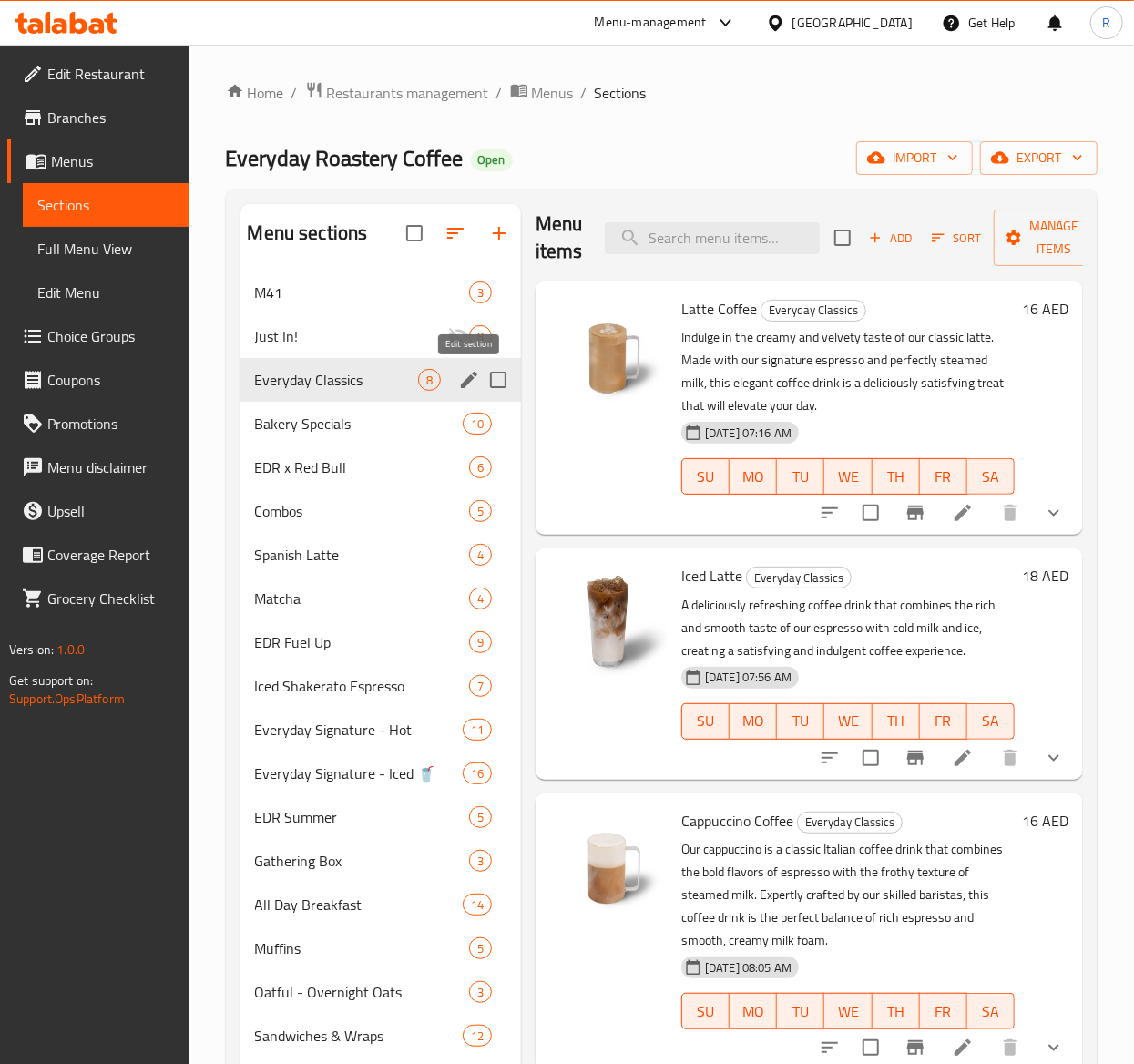
click at [464, 381] on icon "edit" at bounding box center [469, 380] width 22 height 22
click at [468, 393] on button "edit" at bounding box center [469, 380] width 28 height 28
click at [458, 381] on icon "edit" at bounding box center [469, 380] width 22 height 22
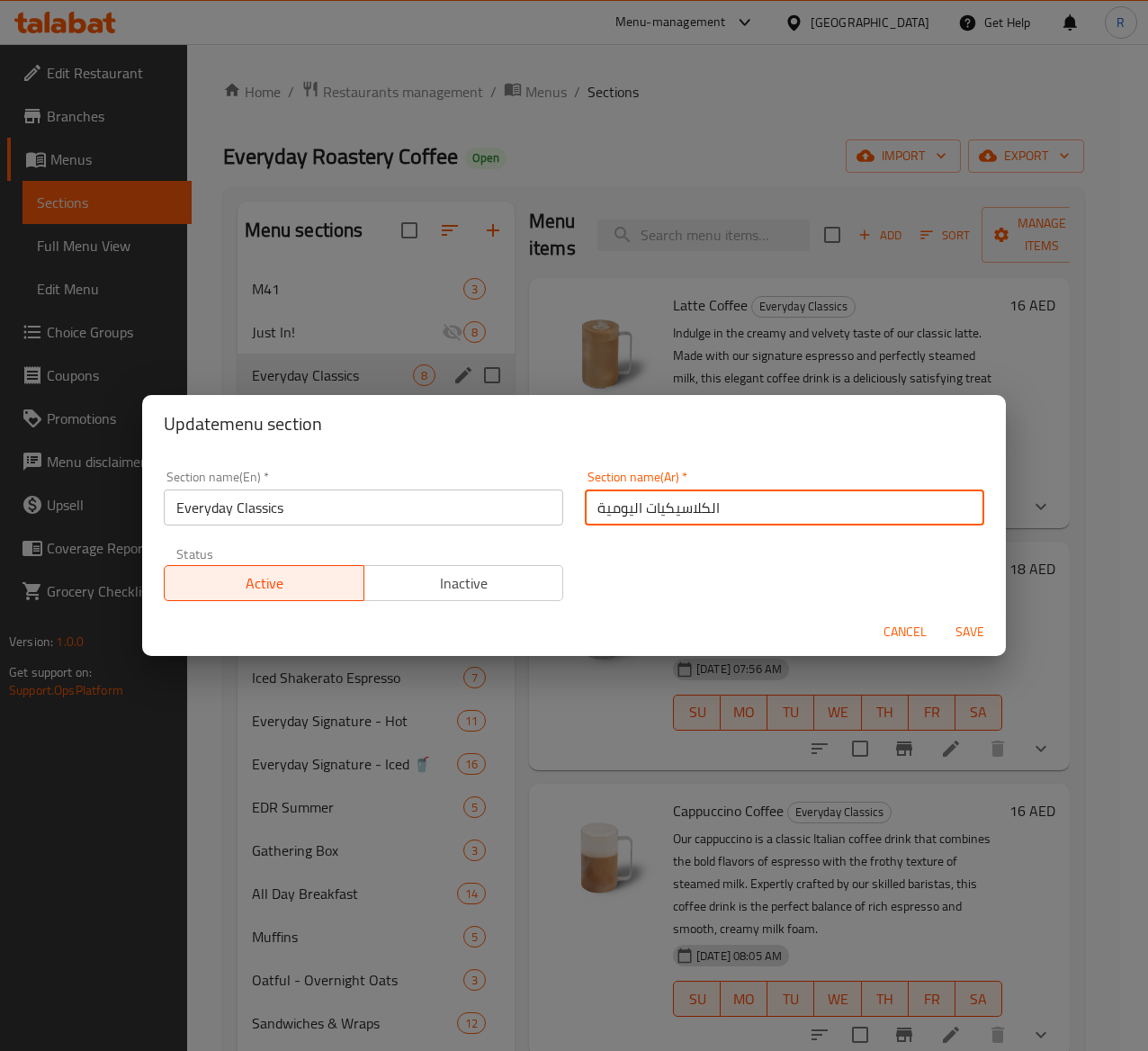
drag, startPoint x: 752, startPoint y: 502, endPoint x: 409, endPoint y: 471, distance: 344.4
click at [409, 471] on div "Section name(En)   * Everyday Classics Section name(En) * Section name(Ar)   * …" at bounding box center [574, 536] width 843 height 152
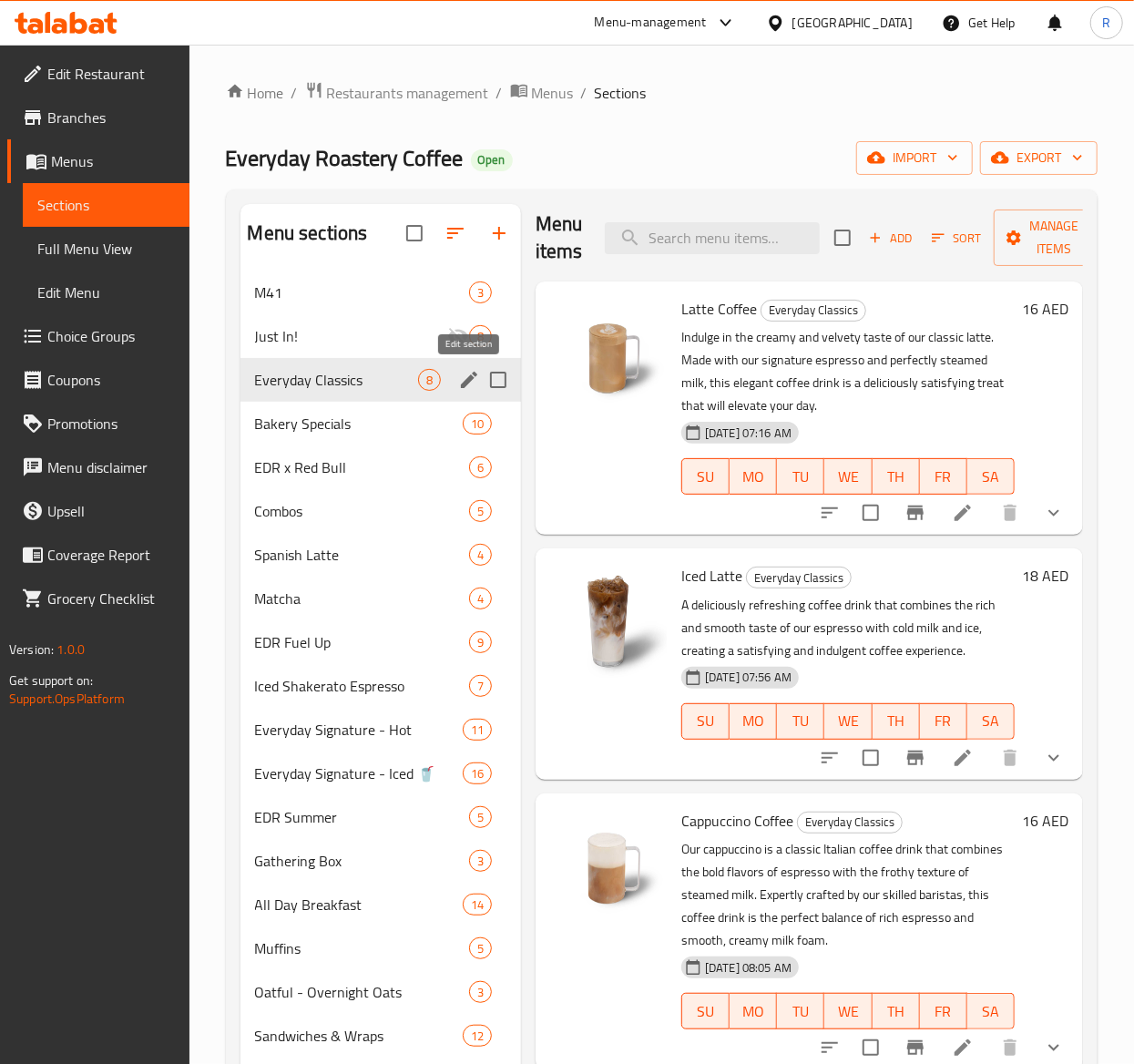
click at [461, 383] on icon "edit" at bounding box center [469, 380] width 22 height 22
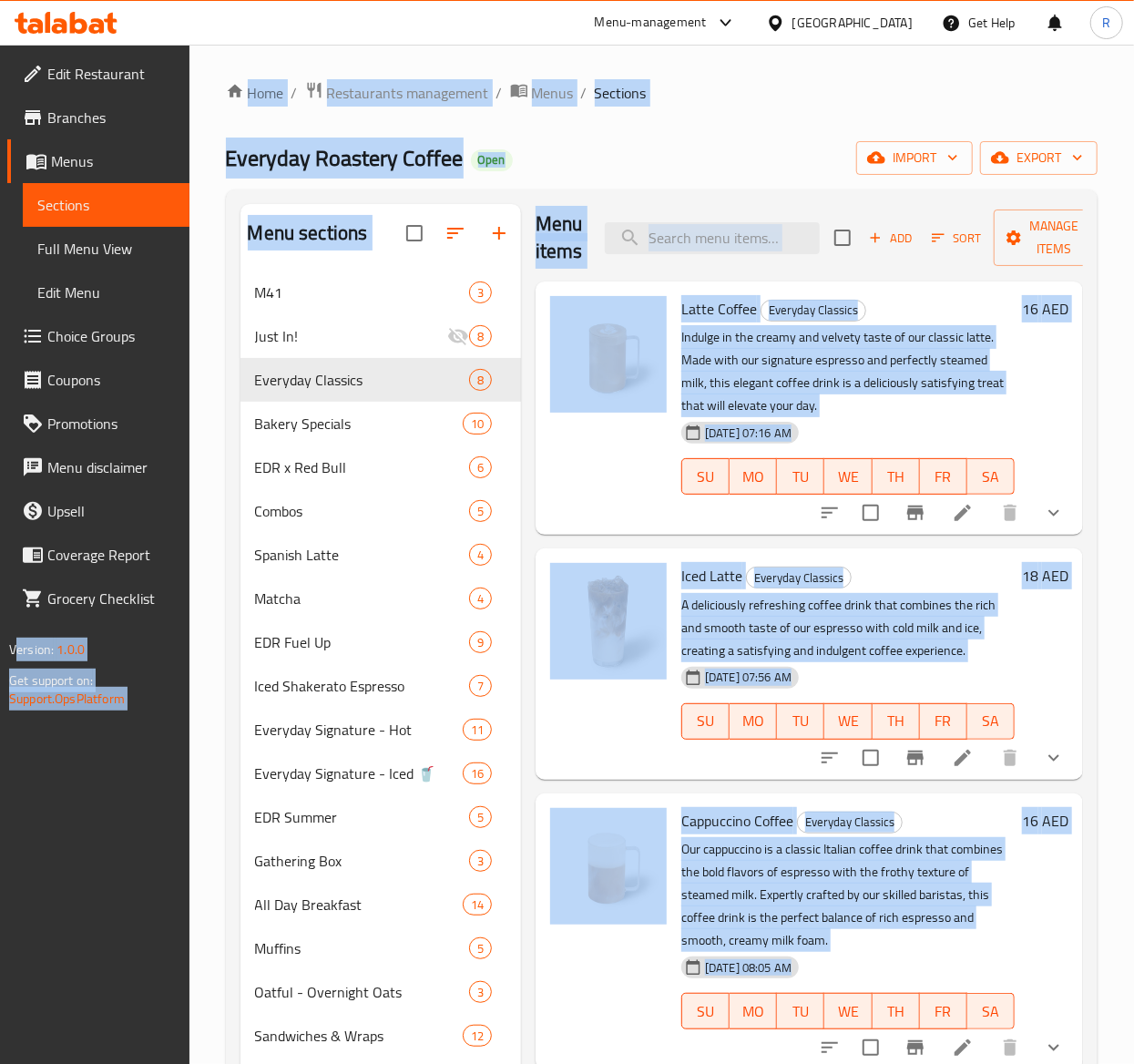
drag, startPoint x: 351, startPoint y: 527, endPoint x: -2, endPoint y: 572, distance: 355.9
click at [362, 556] on span "Spanish Latte" at bounding box center [337, 555] width 163 height 22
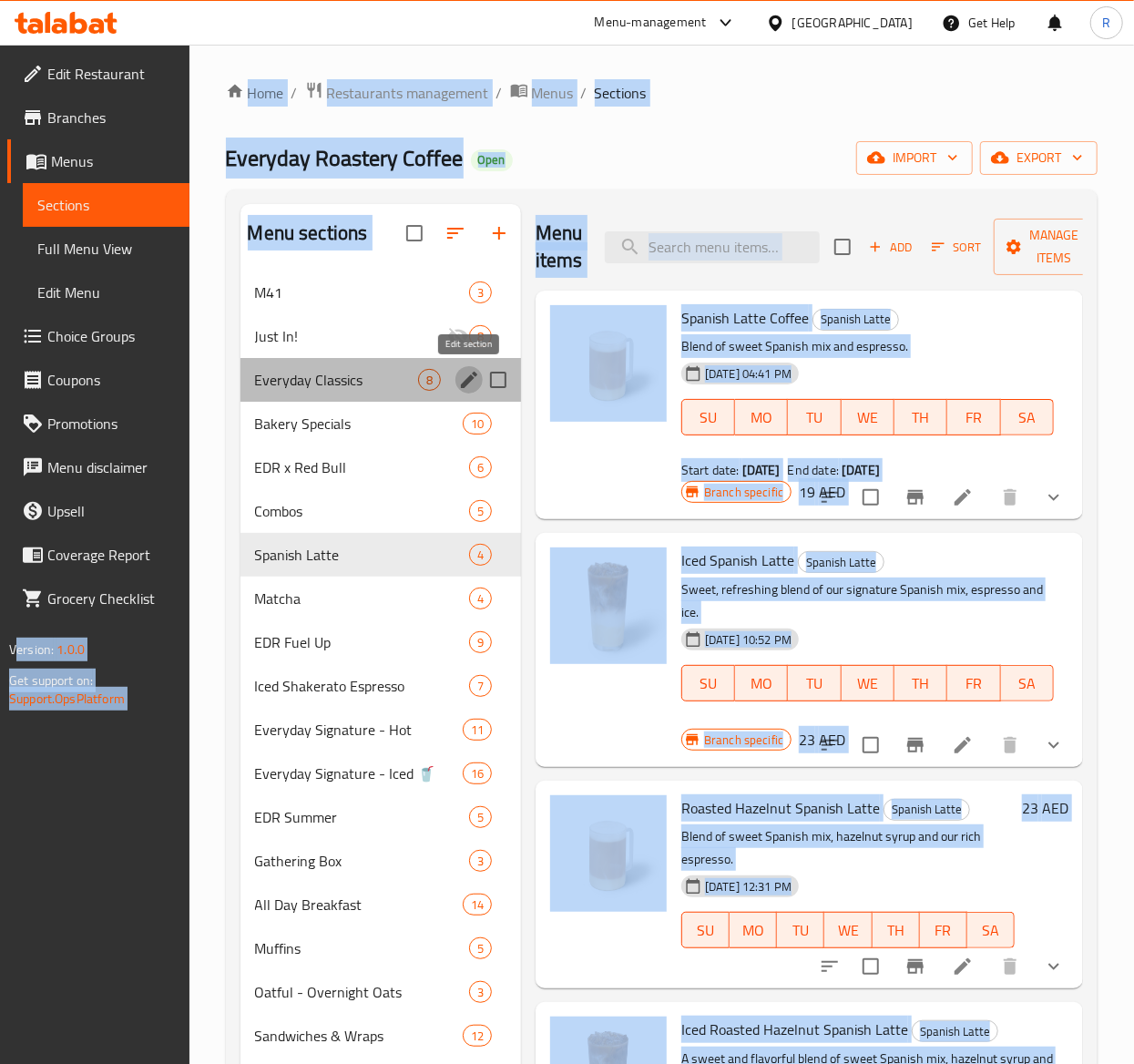
click at [461, 388] on icon "edit" at bounding box center [469, 380] width 17 height 17
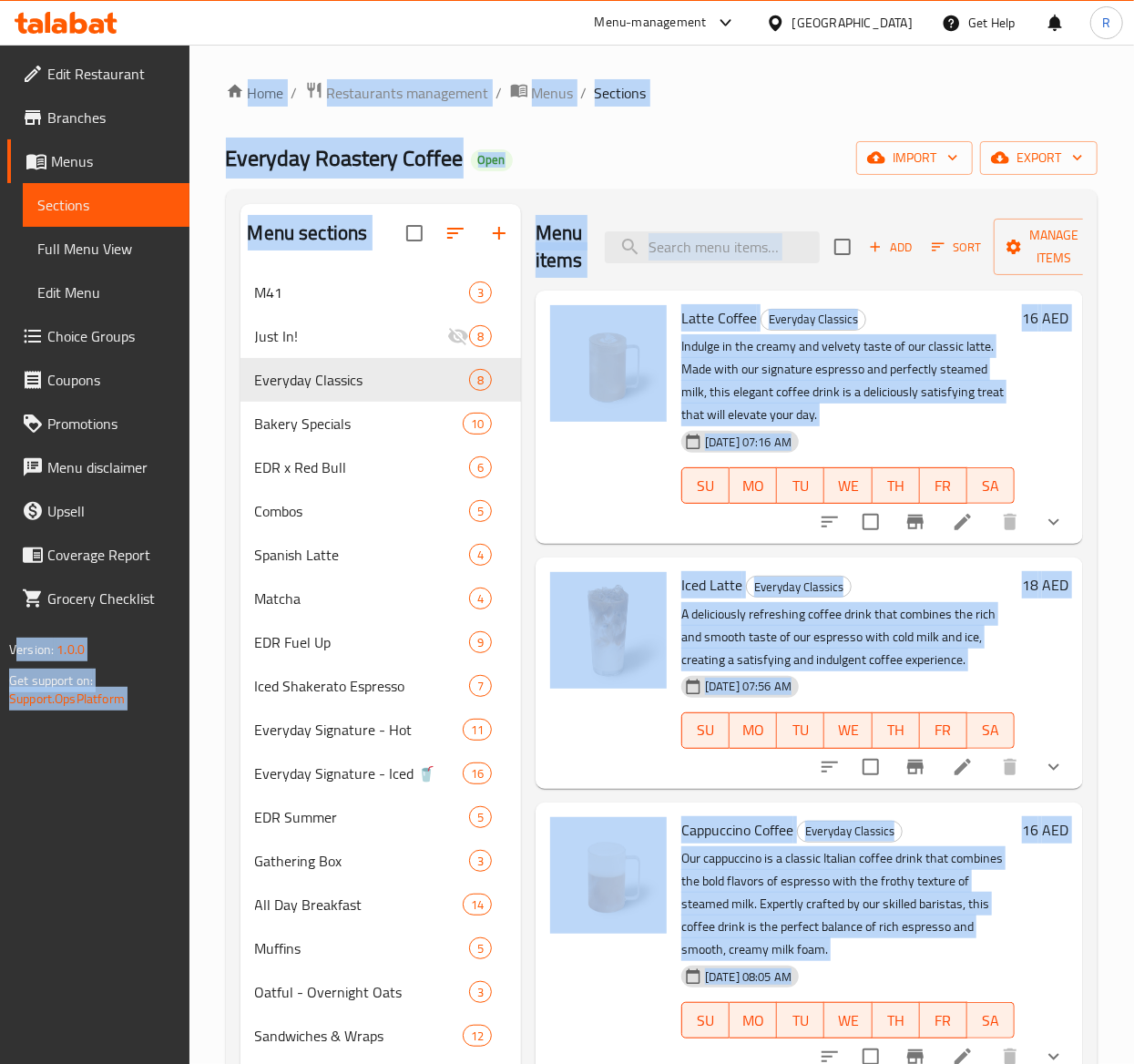
drag, startPoint x: 314, startPoint y: 502, endPoint x: 0, endPoint y: 423, distance: 323.8
click at [730, 81] on ol "Home / Restaurants management / Menus / Sections" at bounding box center [661, 93] width 871 height 24
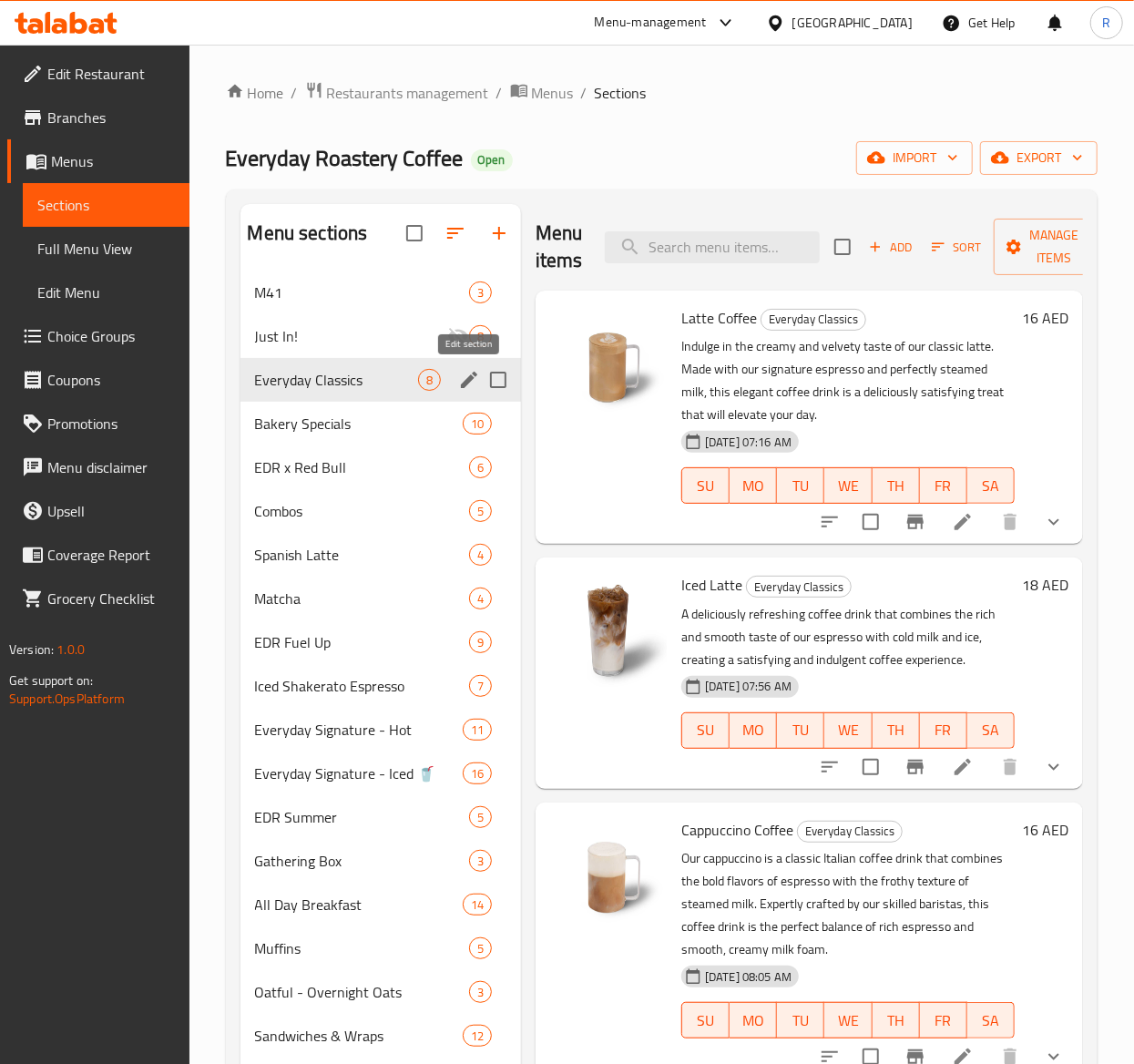
click at [456, 383] on button "edit" at bounding box center [469, 380] width 28 height 28
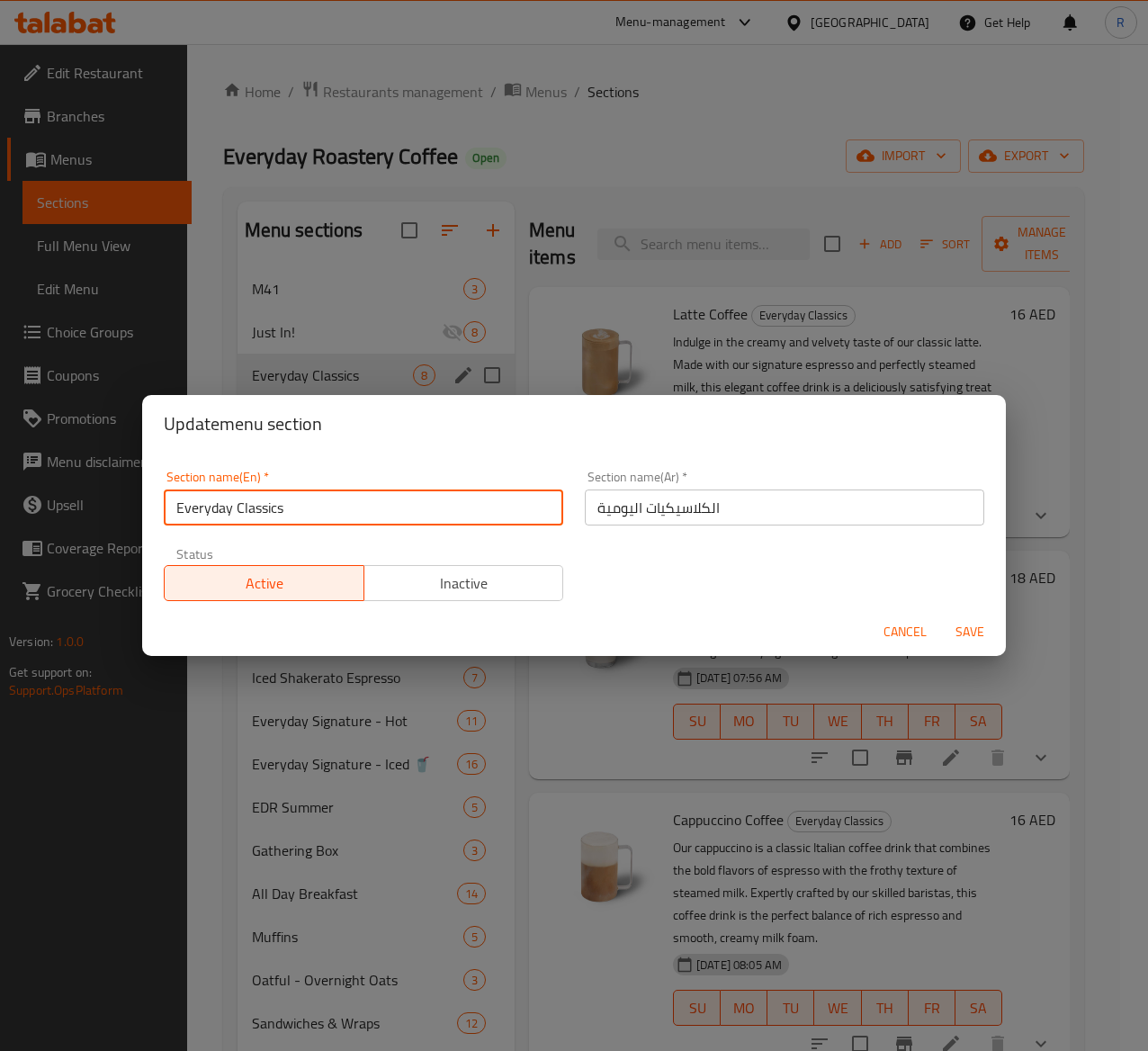
drag, startPoint x: 314, startPoint y: 516, endPoint x: 91, endPoint y: 500, distance: 223.6
click at [91, 500] on div "Update menu section Section name(En)   * Everyday Classics Section name(En) * S…" at bounding box center [574, 526] width 1148 height 1051
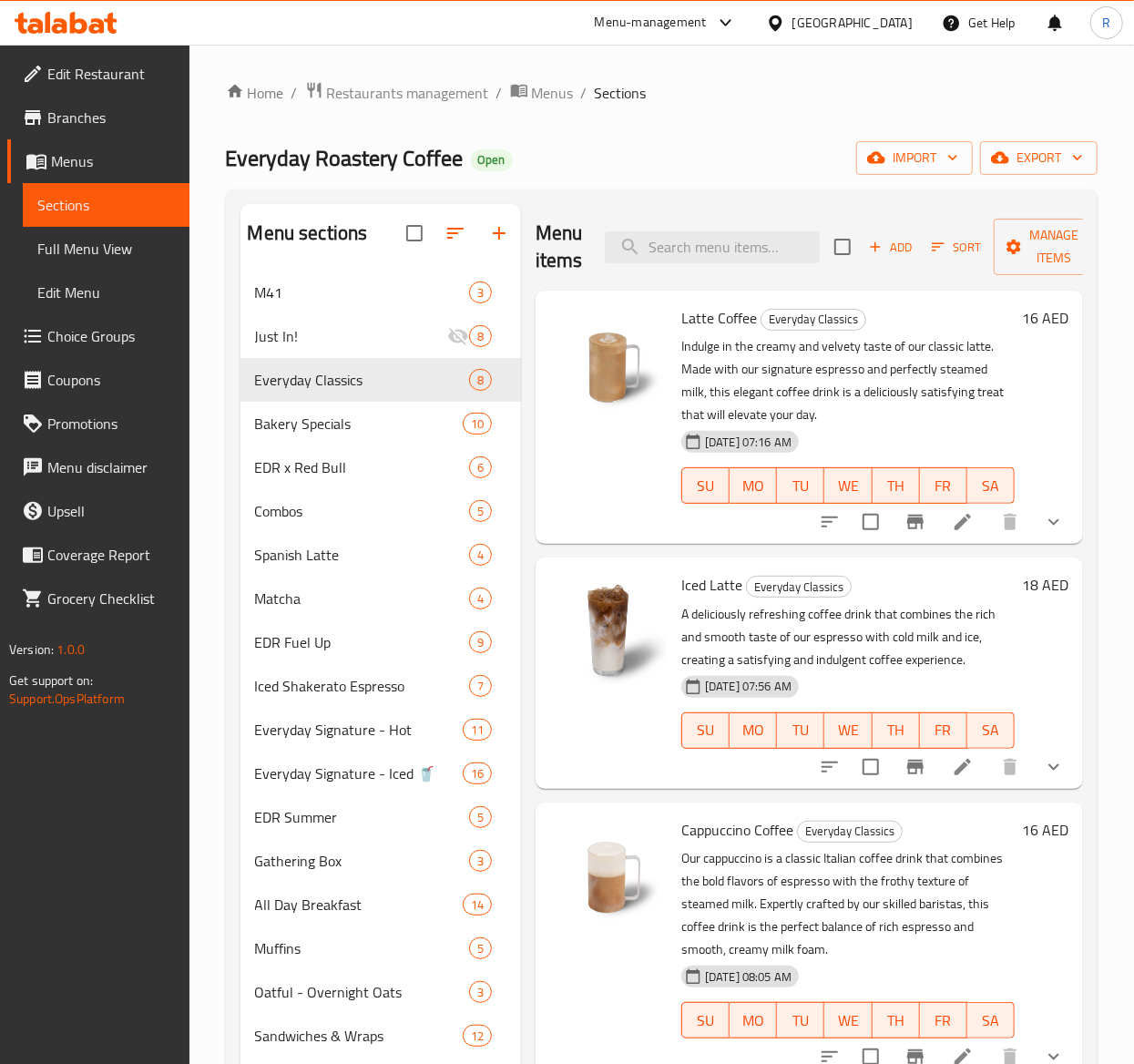
click at [952, 520] on icon at bounding box center [963, 522] width 22 height 22
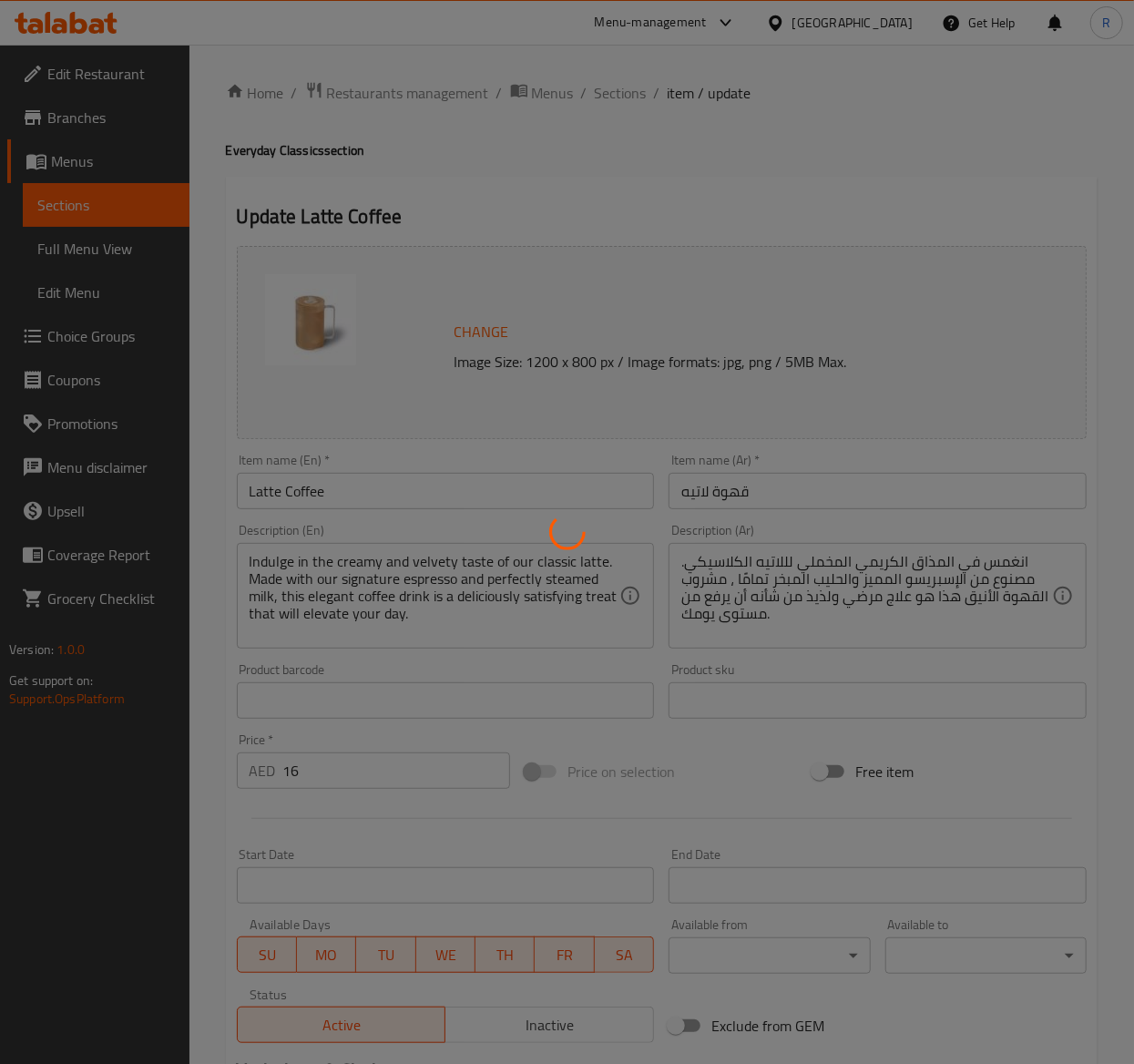
type input "اختيارك من الحجم"
type input "1"
type input "اختيارك من المزيج"
type input "1"
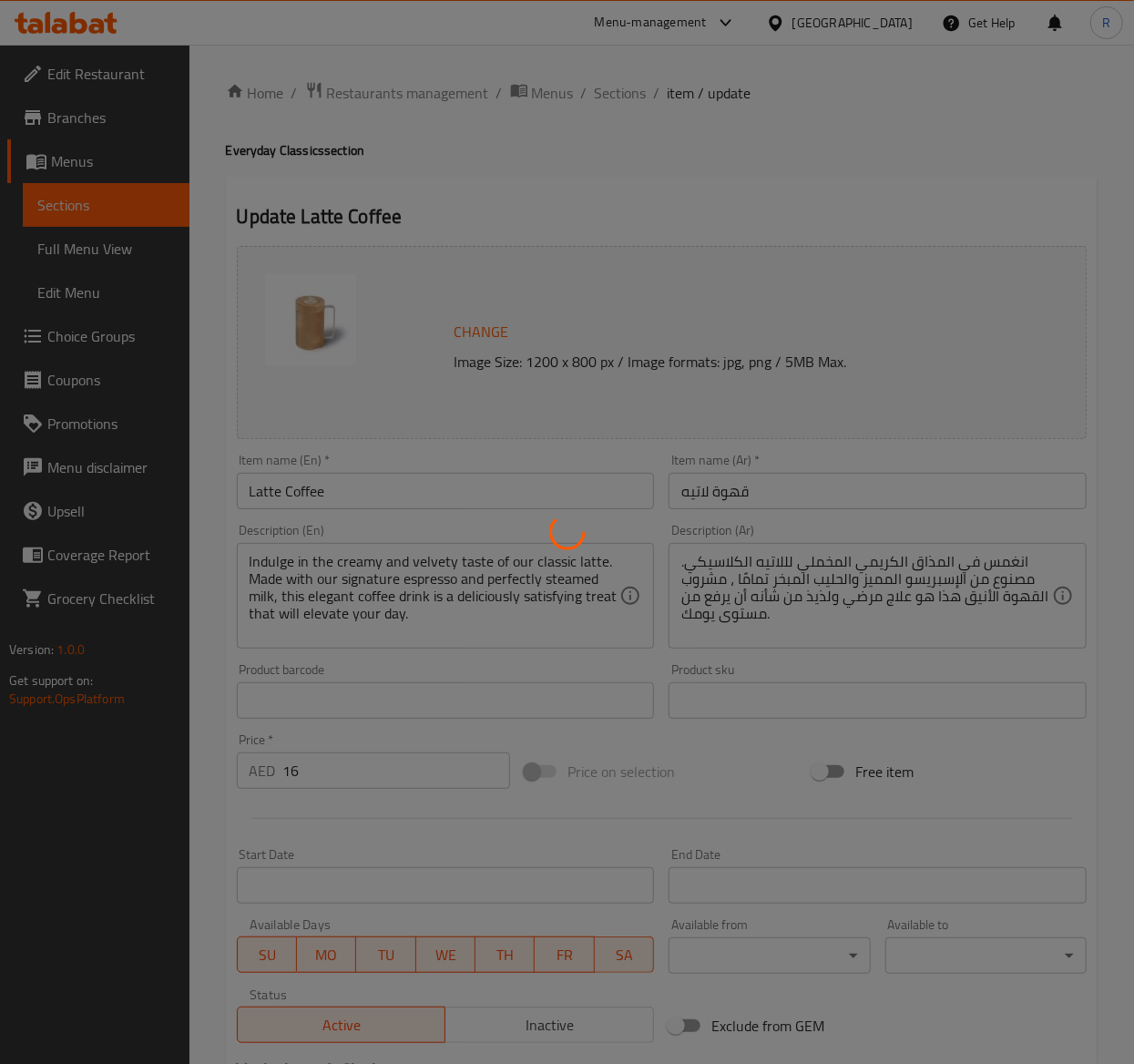
type input "1"
type input "اختيارك من الحليب"
type input "1"
type input "إضافات"
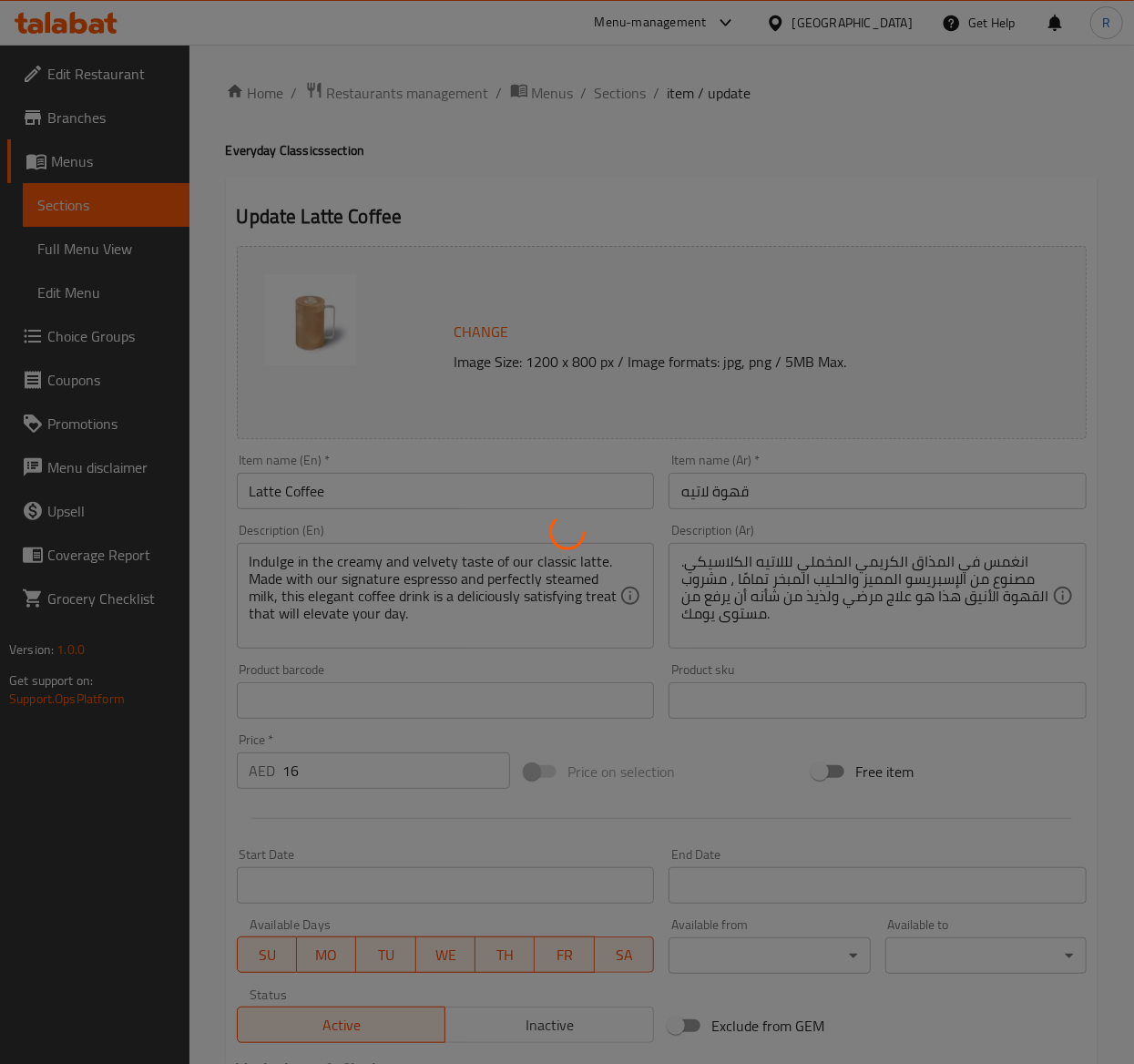
type input "0"
type input "5"
type input "اختيارك من السكر"
type input "1"
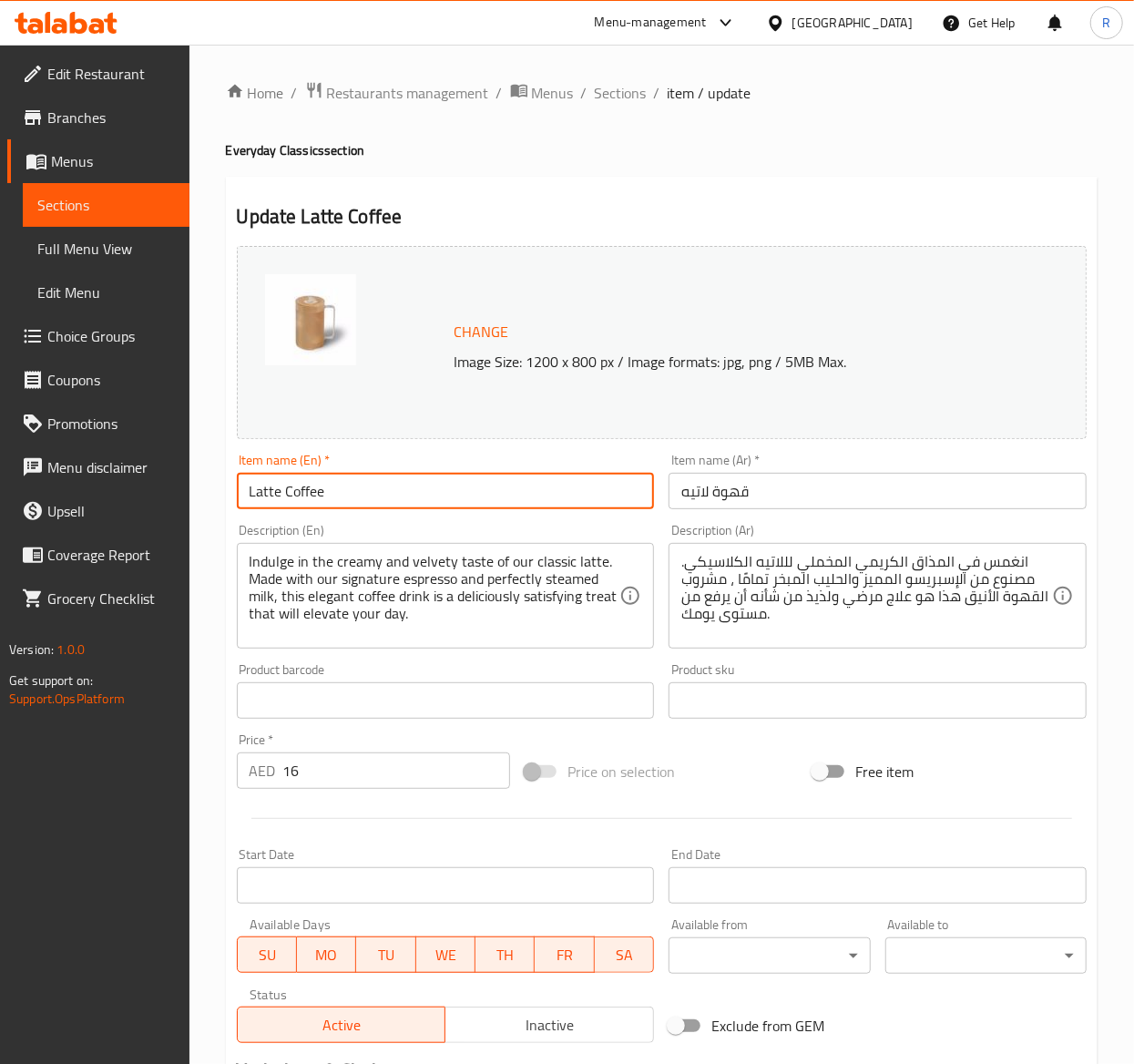
drag, startPoint x: 351, startPoint y: 494, endPoint x: 133, endPoint y: 463, distance: 220.2
click at [133, 463] on div "Edit Restaurant Branches Menus Sections Full Menu View Edit Menu Choice Groups …" at bounding box center [567, 843] width 1134 height 1598
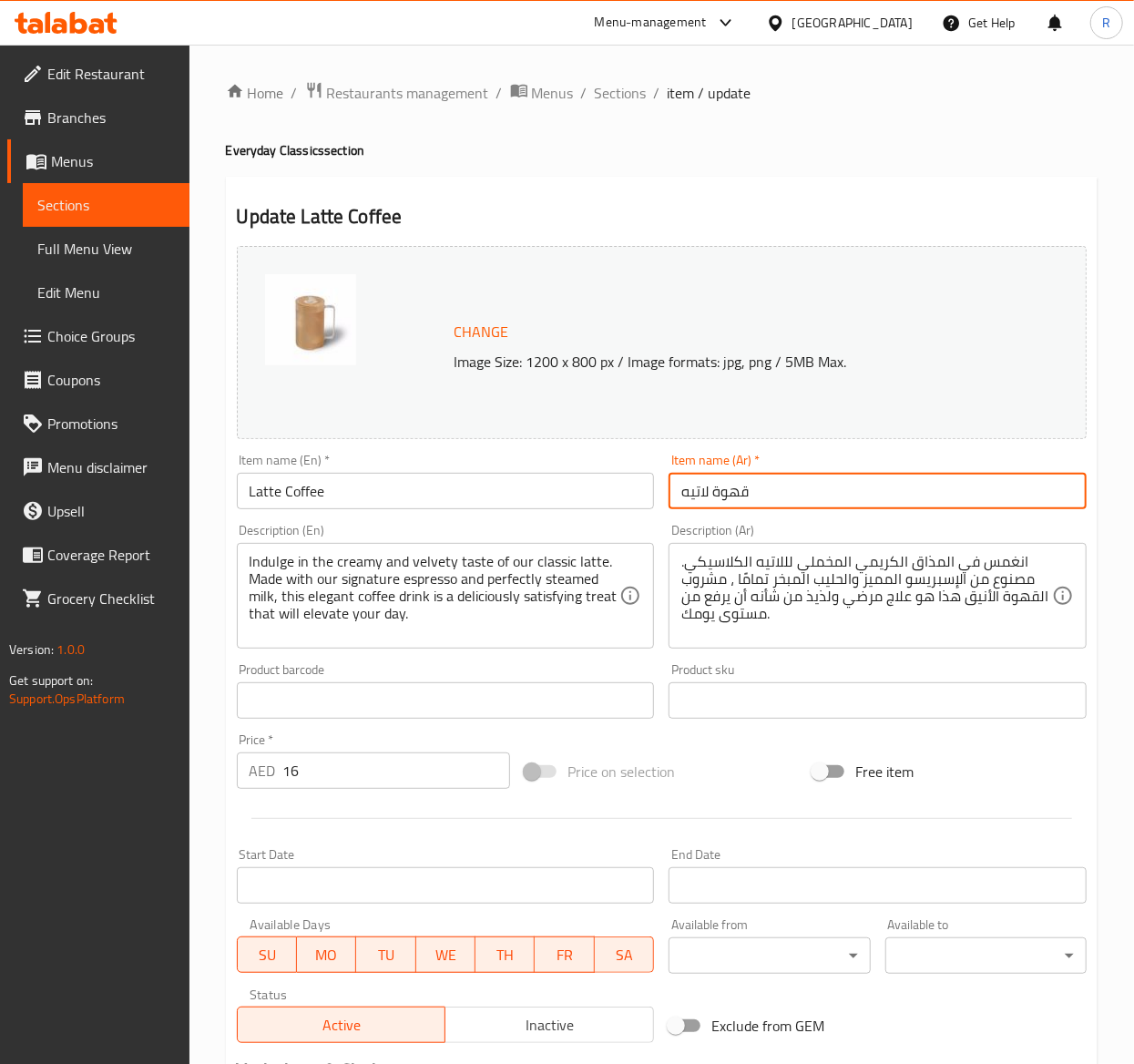
drag, startPoint x: 836, startPoint y: 499, endPoint x: 387, endPoint y: 515, distance: 449.3
click at [387, 515] on div "Change Image Size: 1200 x 800 px / Image formats: jpg, png / 5MB Max. Item name…" at bounding box center [661, 644] width 864 height 811
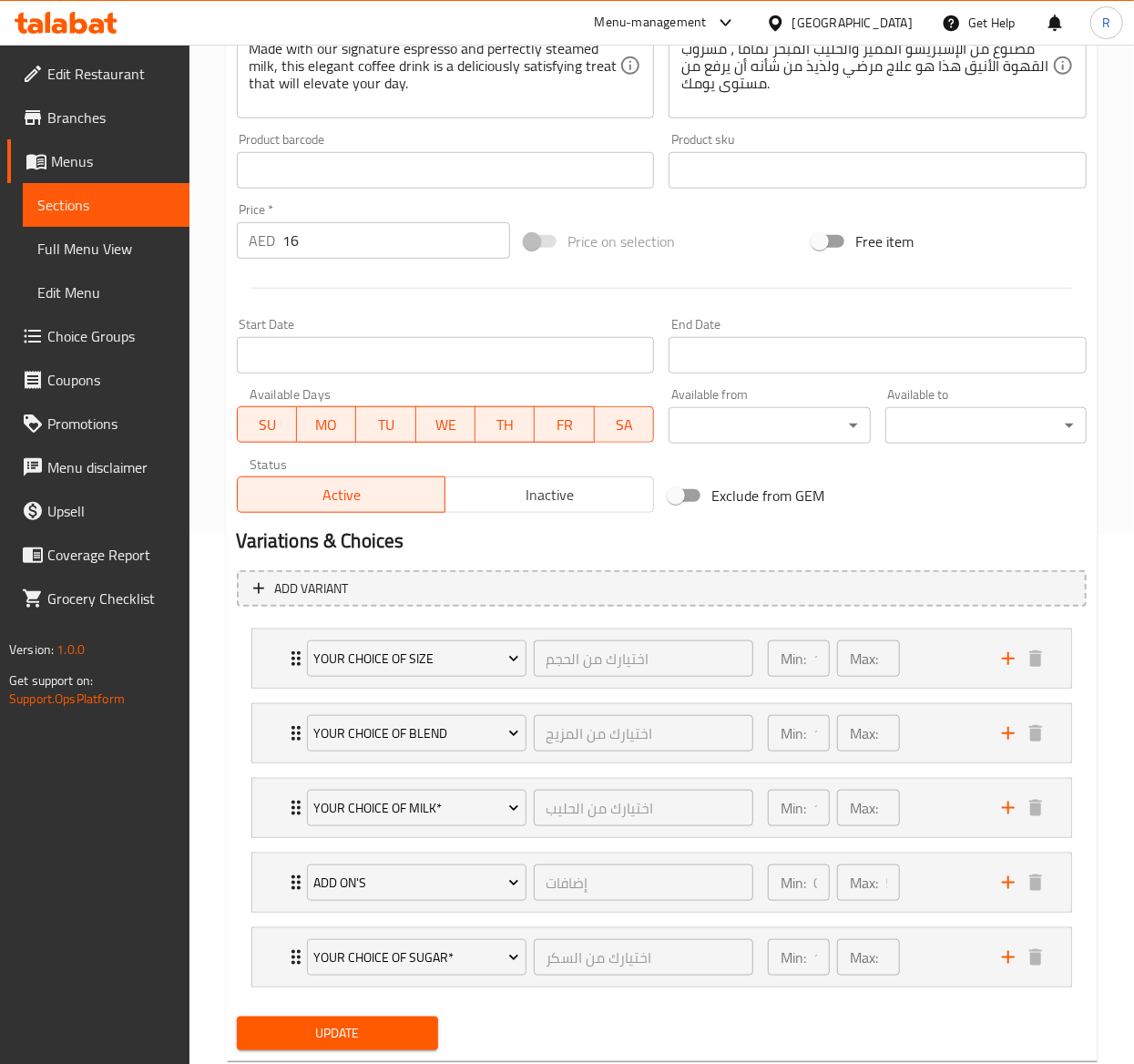
scroll to position [537, 0]
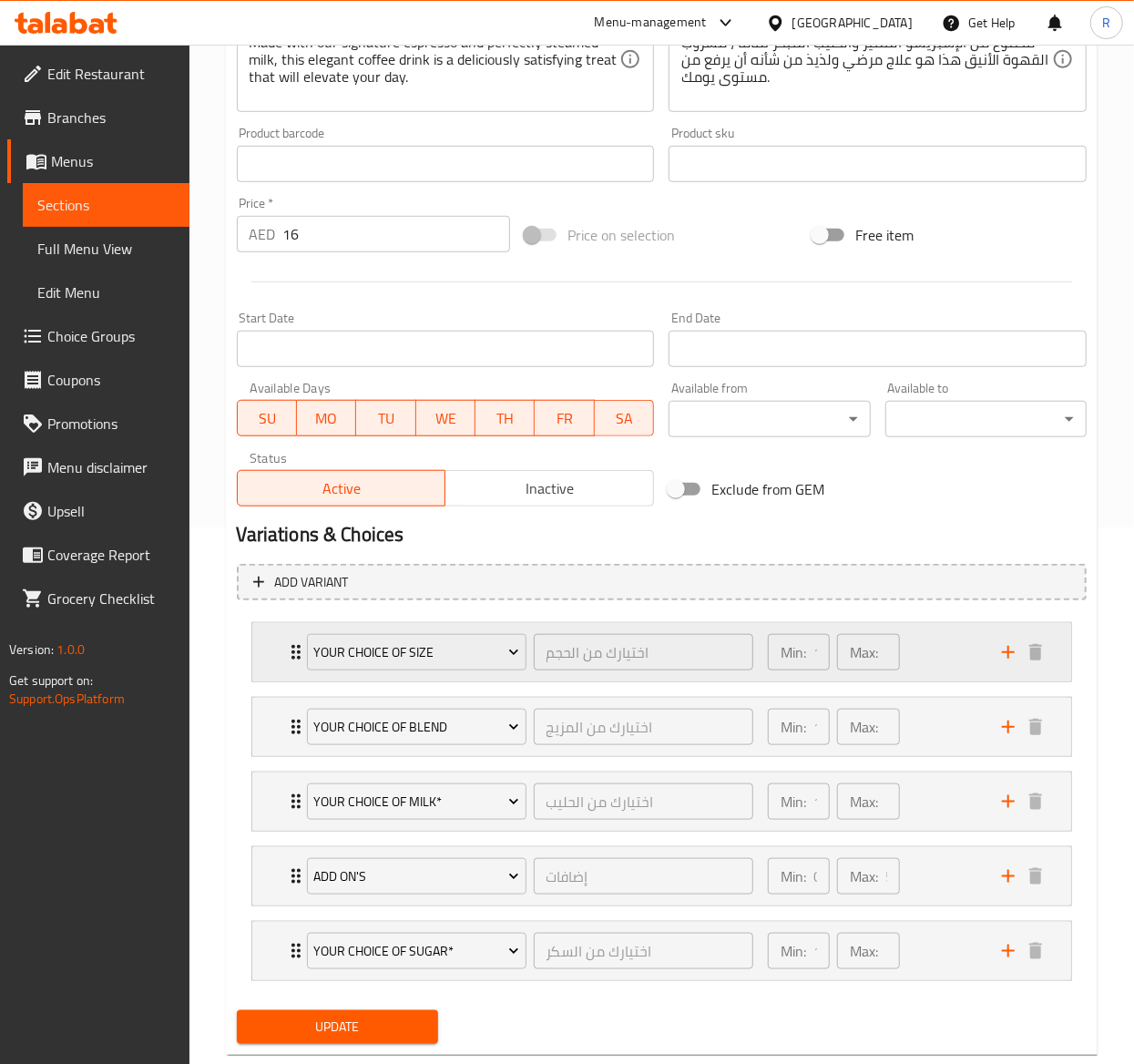
click at [292, 644] on icon "Expand" at bounding box center [296, 652] width 22 height 22
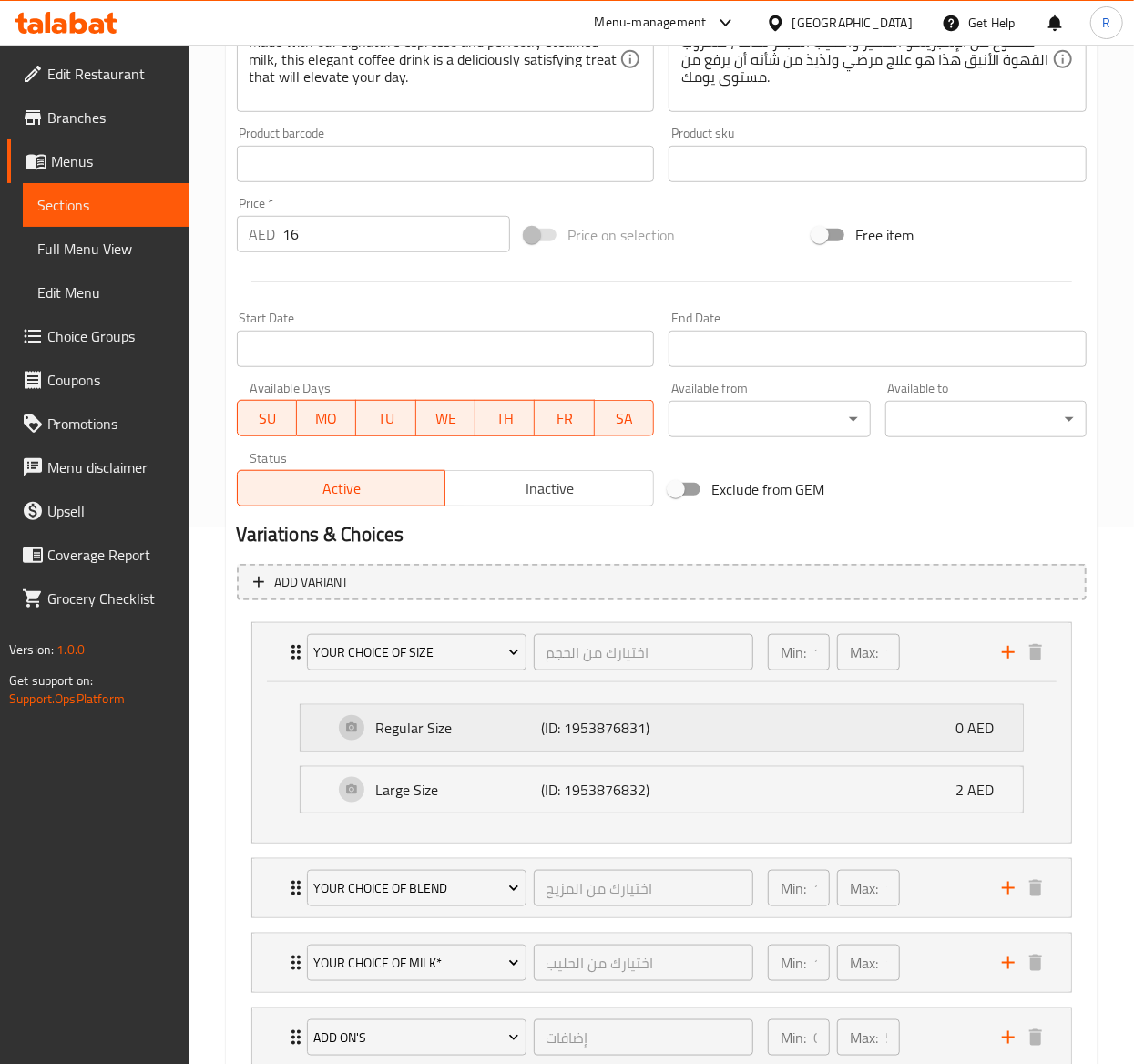
click at [438, 738] on p "Regular Size" at bounding box center [459, 728] width 166 height 22
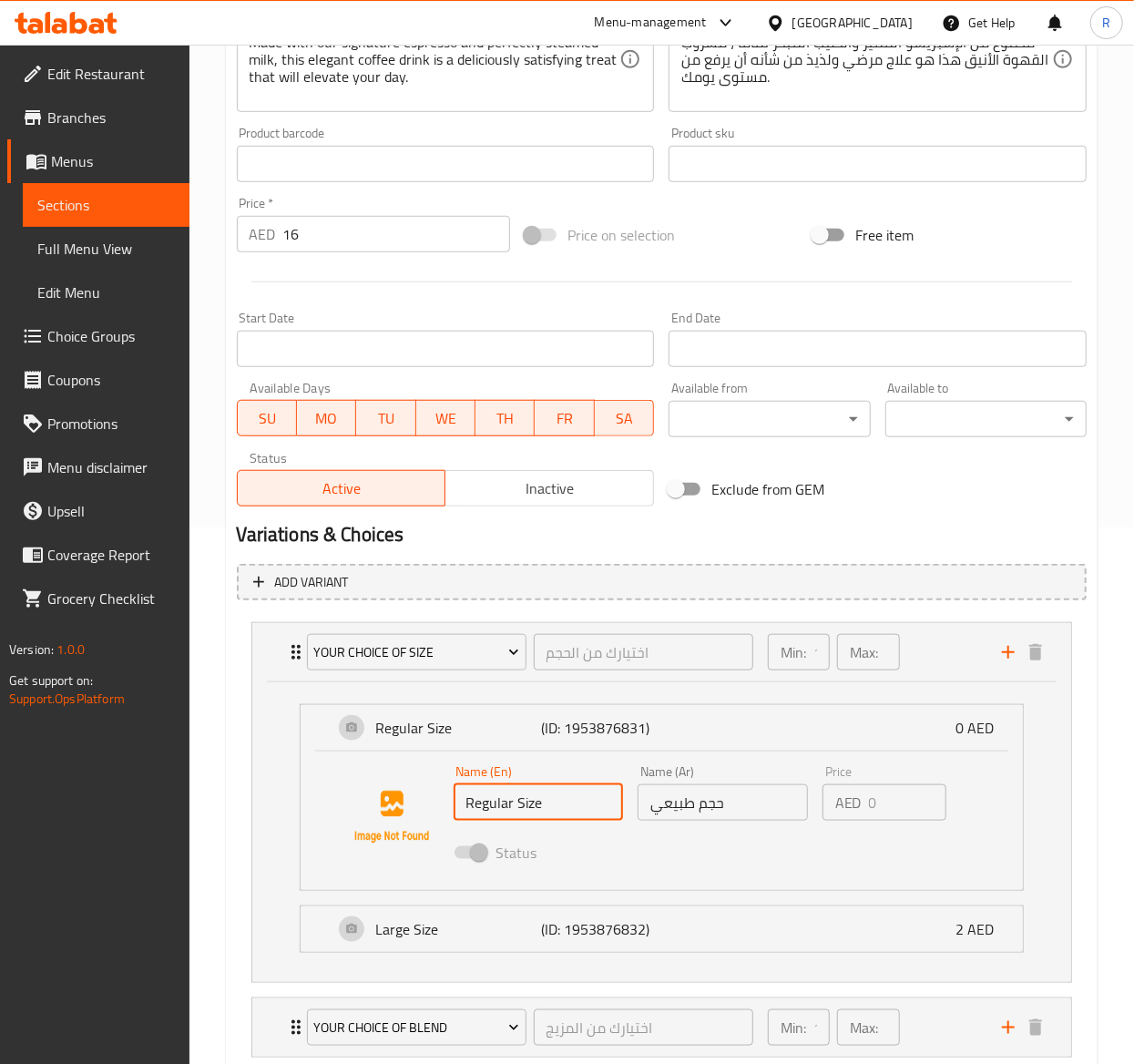
drag, startPoint x: 565, startPoint y: 803, endPoint x: 209, endPoint y: 799, distance: 356.0
click at [209, 799] on div "Home / Restaurants management / Menus / Sections / item / update Everyday Class…" at bounding box center [661, 457] width 944 height 1899
click at [797, 651] on p "Min:" at bounding box center [794, 652] width 26 height 22
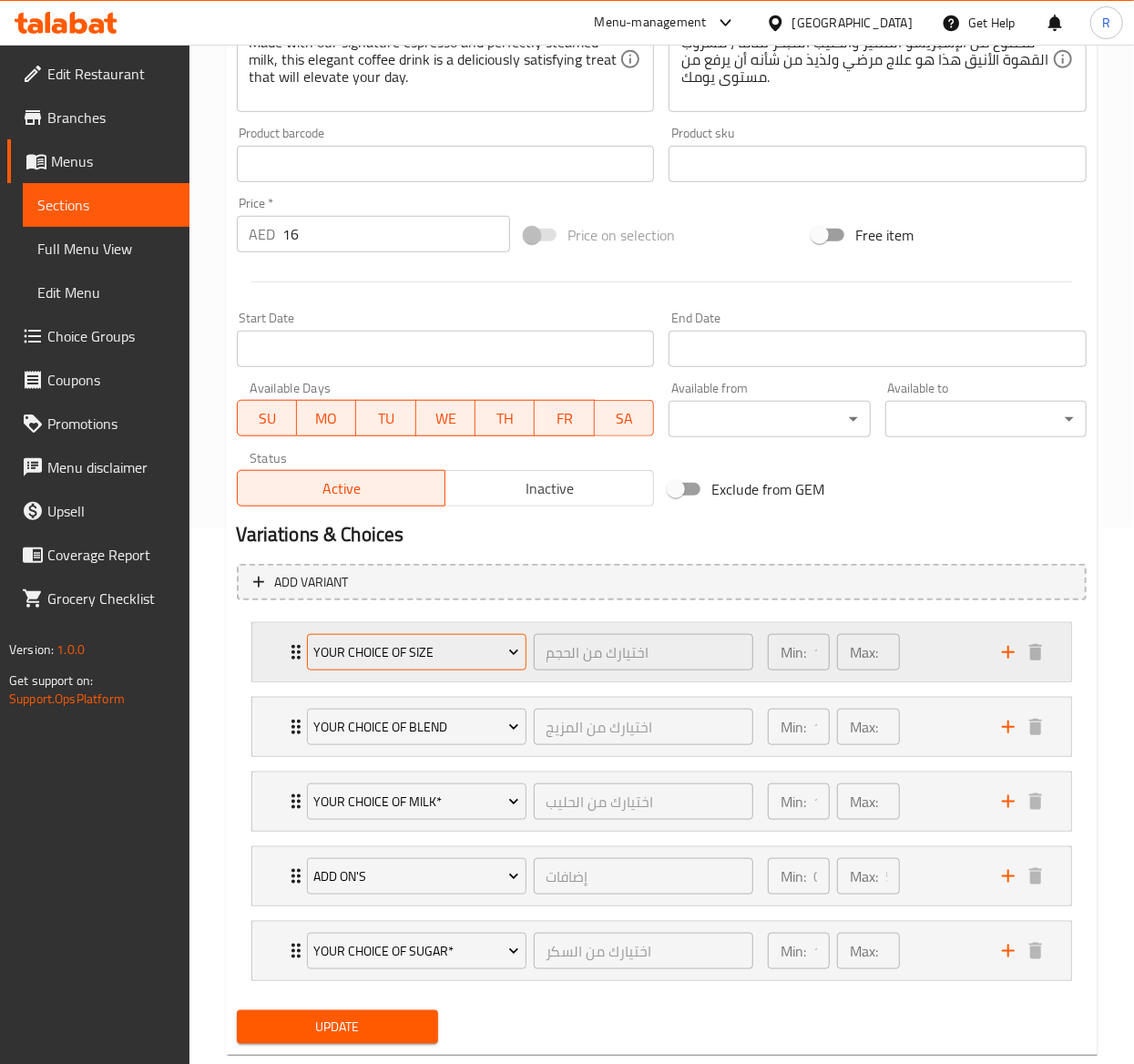
click at [487, 647] on span "Your Choice Of Size" at bounding box center [416, 652] width 206 height 23
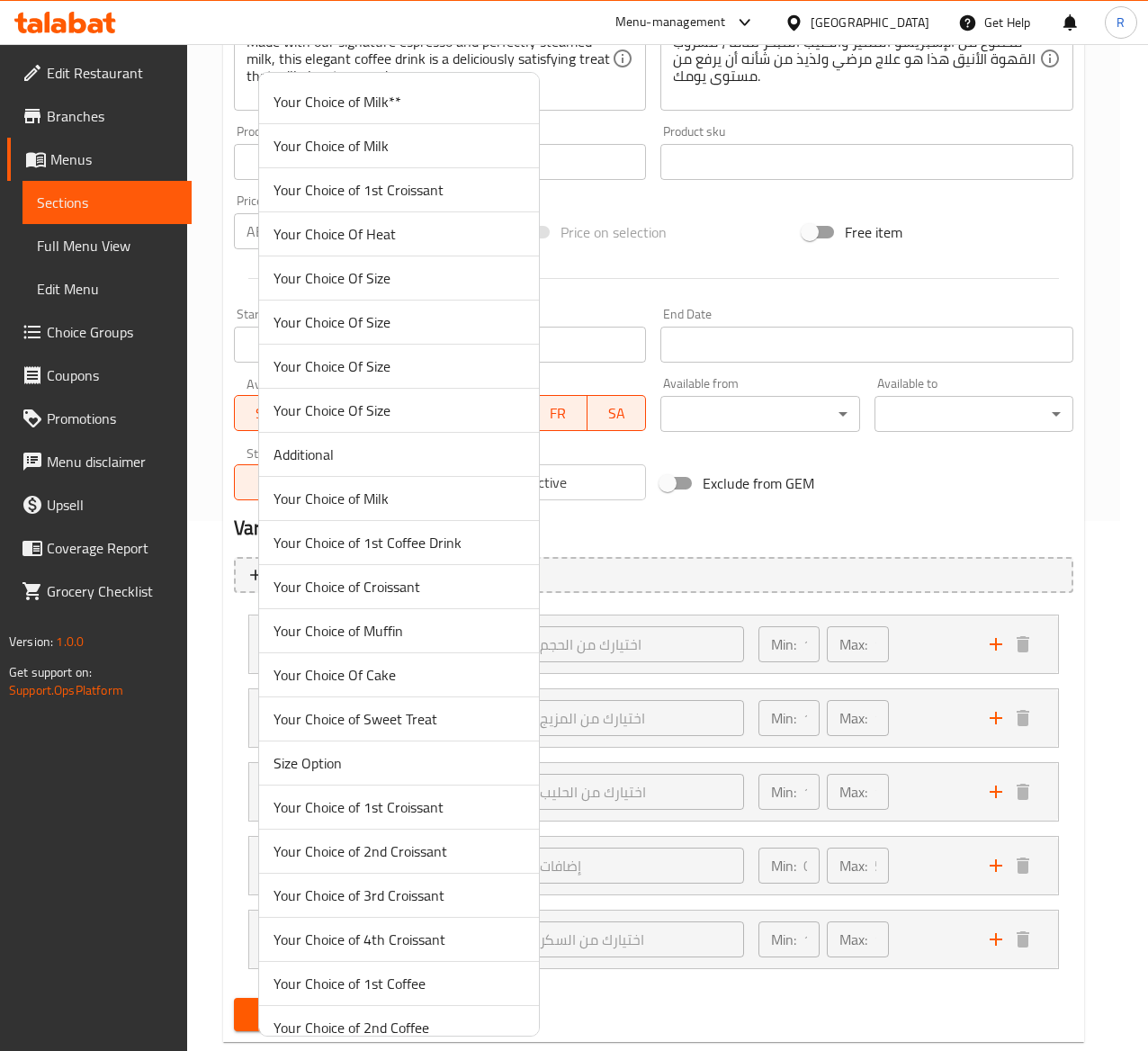
click at [1064, 597] on div at bounding box center [574, 526] width 1148 height 1051
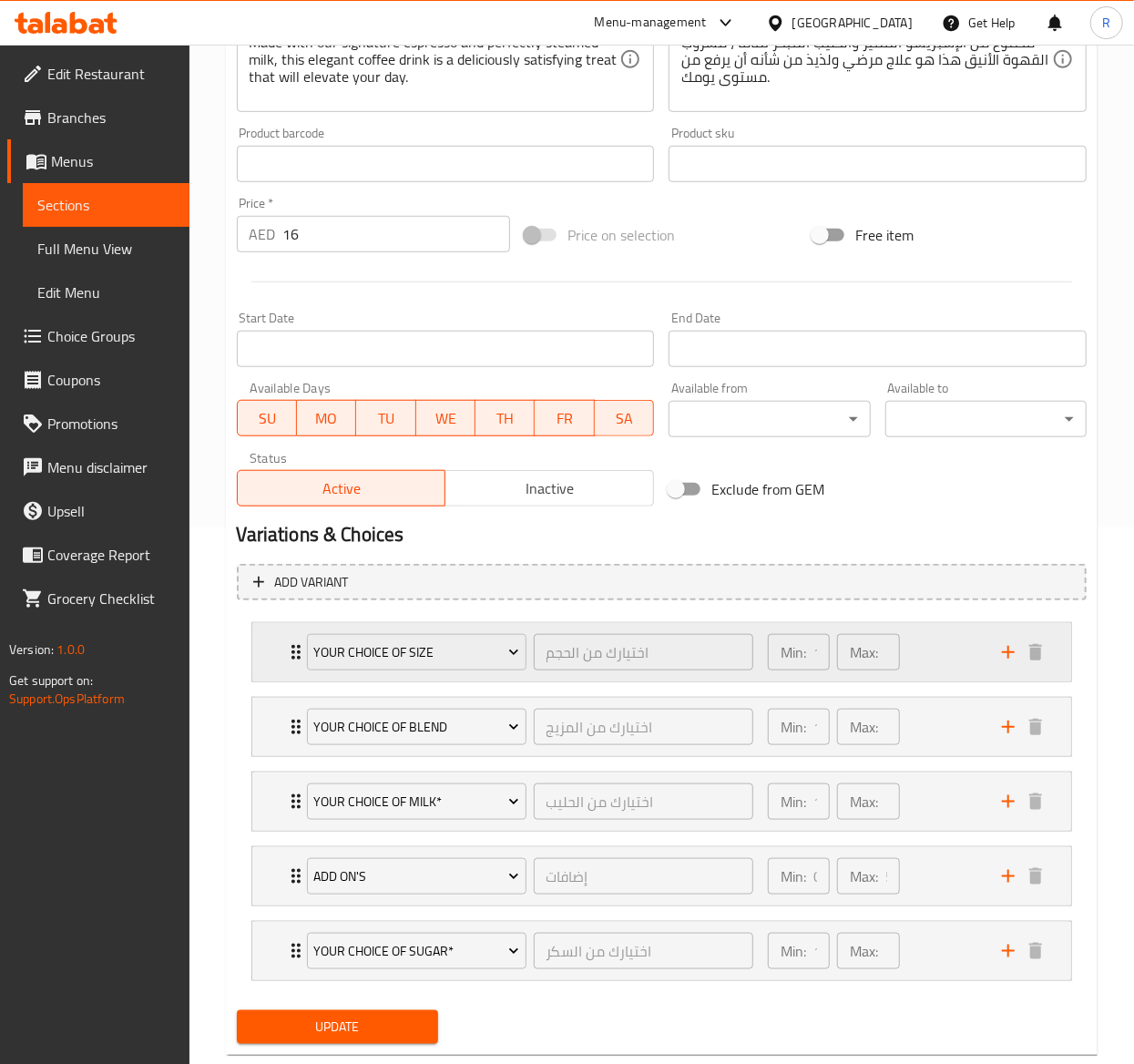
click at [299, 648] on div "Your Choice Of Size اختيارك من الحجم ​" at bounding box center [530, 651] width 468 height 58
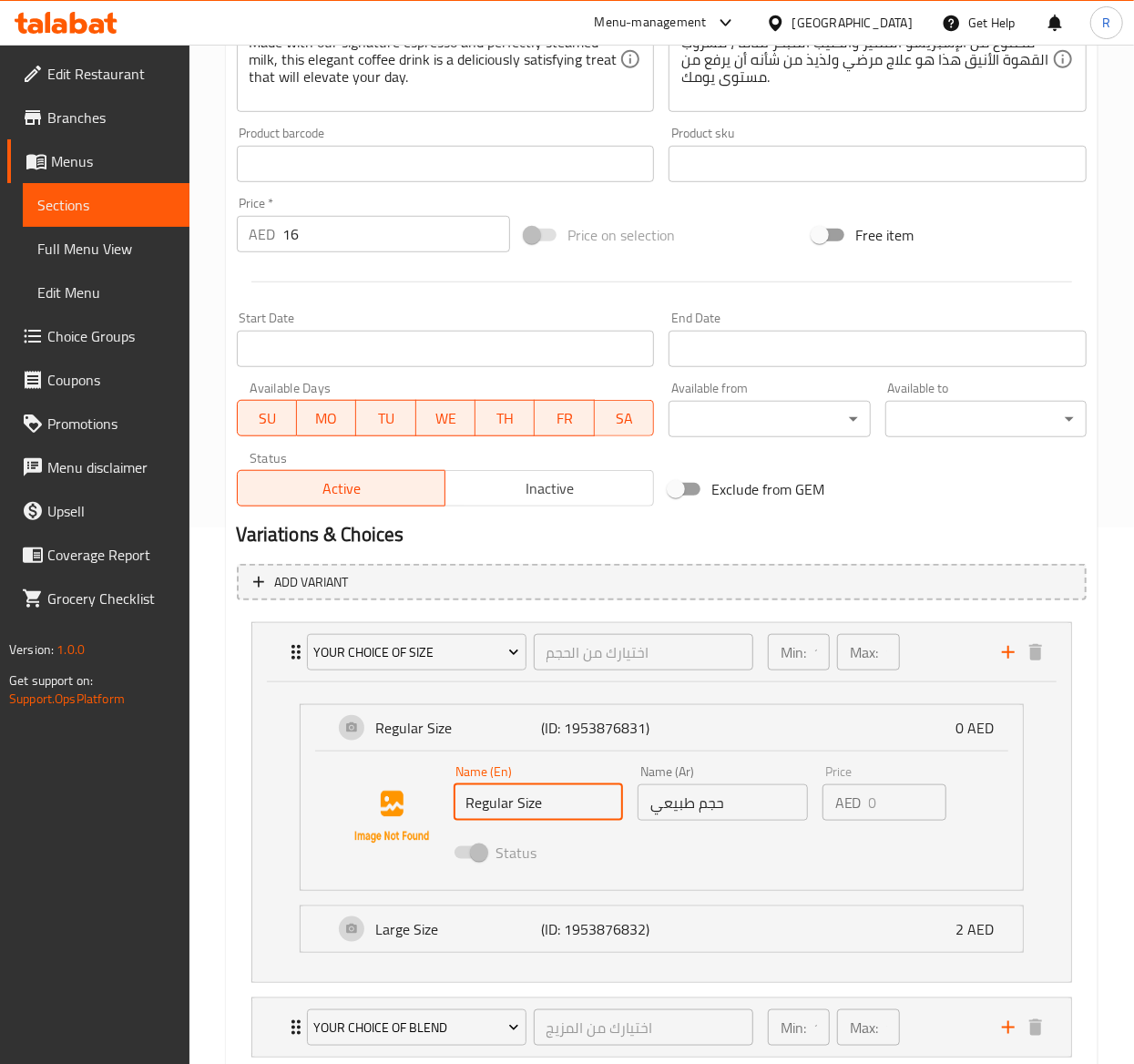
drag, startPoint x: 568, startPoint y: 803, endPoint x: 277, endPoint y: 778, distance: 292.1
click at [277, 778] on div "Regular Size (ID: 1953876831) 0 AED Name (En) Regular Size Name (En) Name (Ar) …" at bounding box center [661, 832] width 819 height 300
drag, startPoint x: 772, startPoint y: 795, endPoint x: 384, endPoint y: 727, distance: 393.9
click at [384, 727] on div "Regular Size (ID: 1953876831) 0 AED Name (En) Regular Size Name (En) Name (Ar) …" at bounding box center [661, 798] width 722 height 185
click at [436, 924] on p "Large Size" at bounding box center [459, 929] width 166 height 22
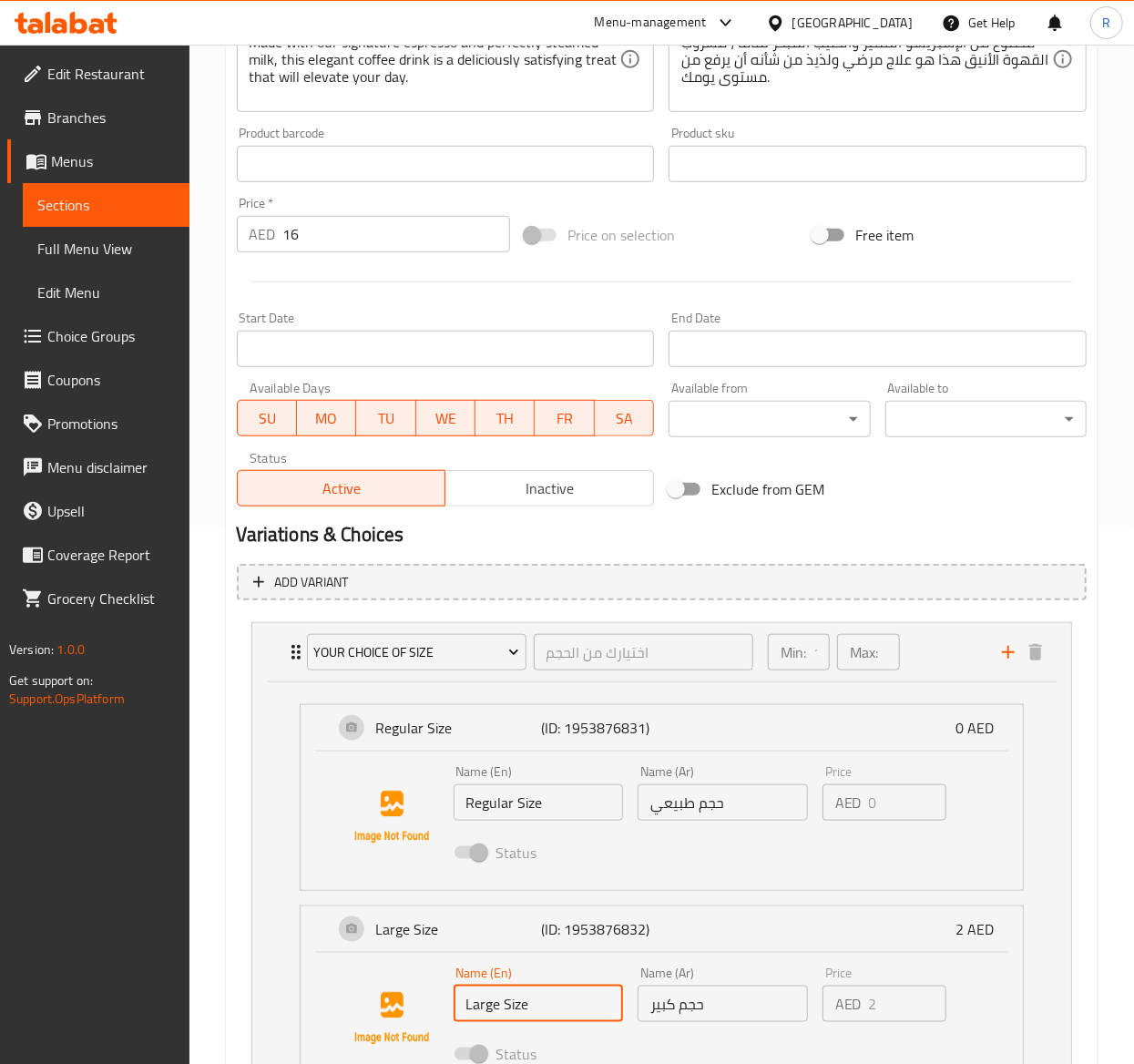
drag, startPoint x: 536, startPoint y: 1009, endPoint x: 303, endPoint y: 954, distance: 239.4
click at [303, 954] on div "Name (En) Large Size Name (En) Name (Ar) حجم كبير Name (Ar) Price AED 2 Price S…" at bounding box center [661, 1022] width 722 height 139
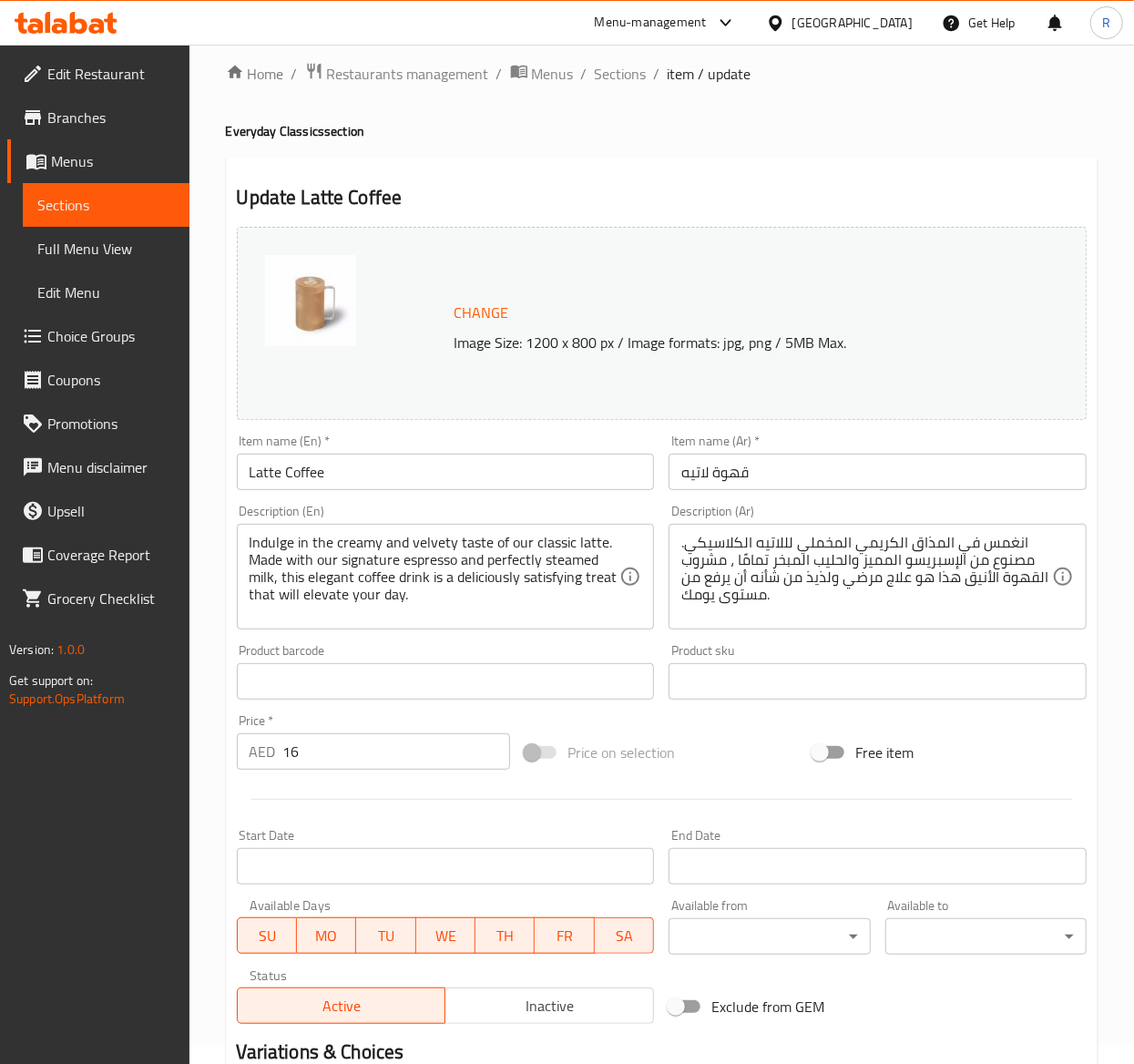
scroll to position [0, 0]
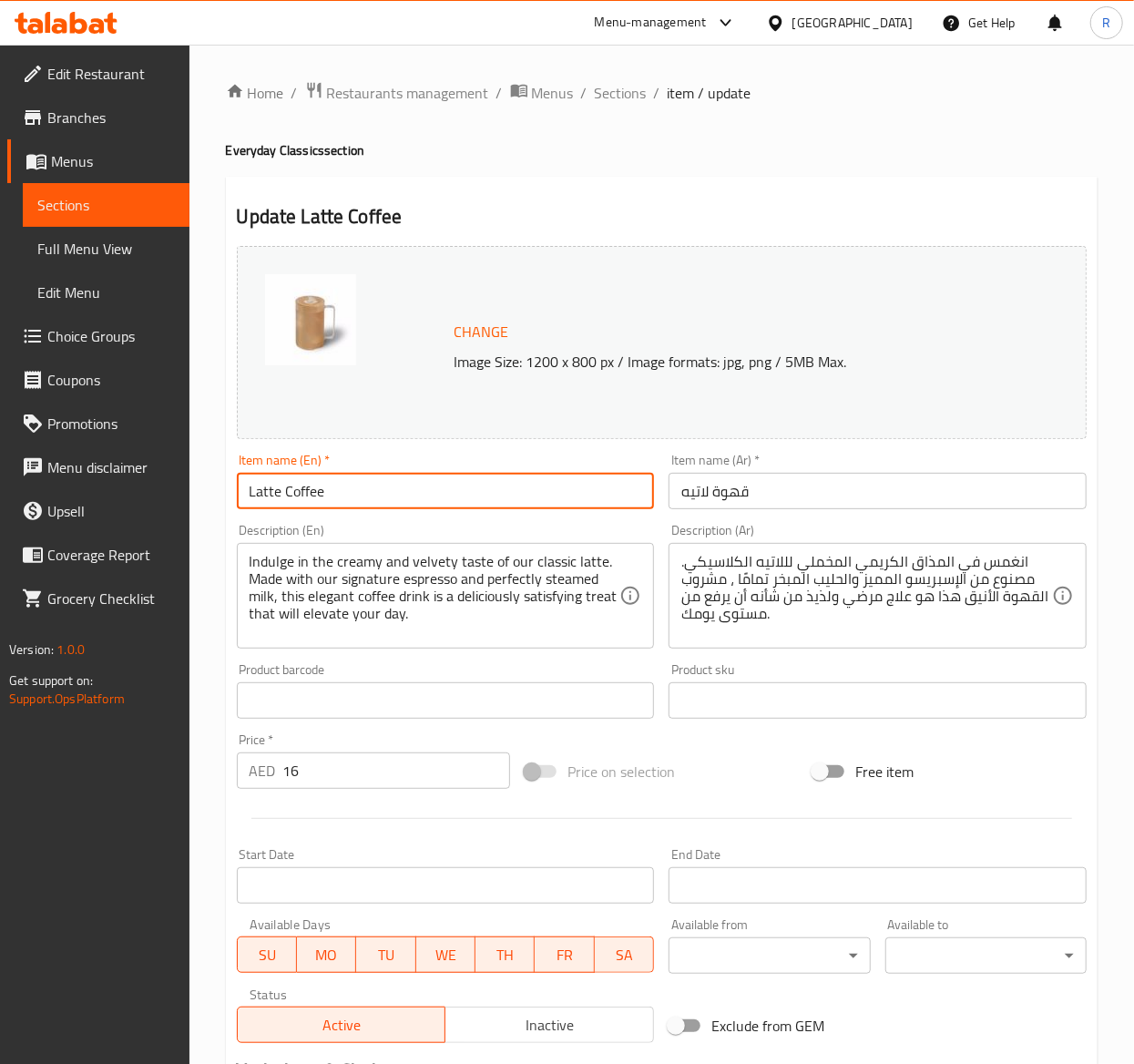
drag, startPoint x: 380, startPoint y: 495, endPoint x: 58, endPoint y: 501, distance: 322.1
click at [58, 501] on div "Edit Restaurant Branches Menus Sections Full Menu View Edit Menu Choice Groups …" at bounding box center [567, 1063] width 1134 height 2037
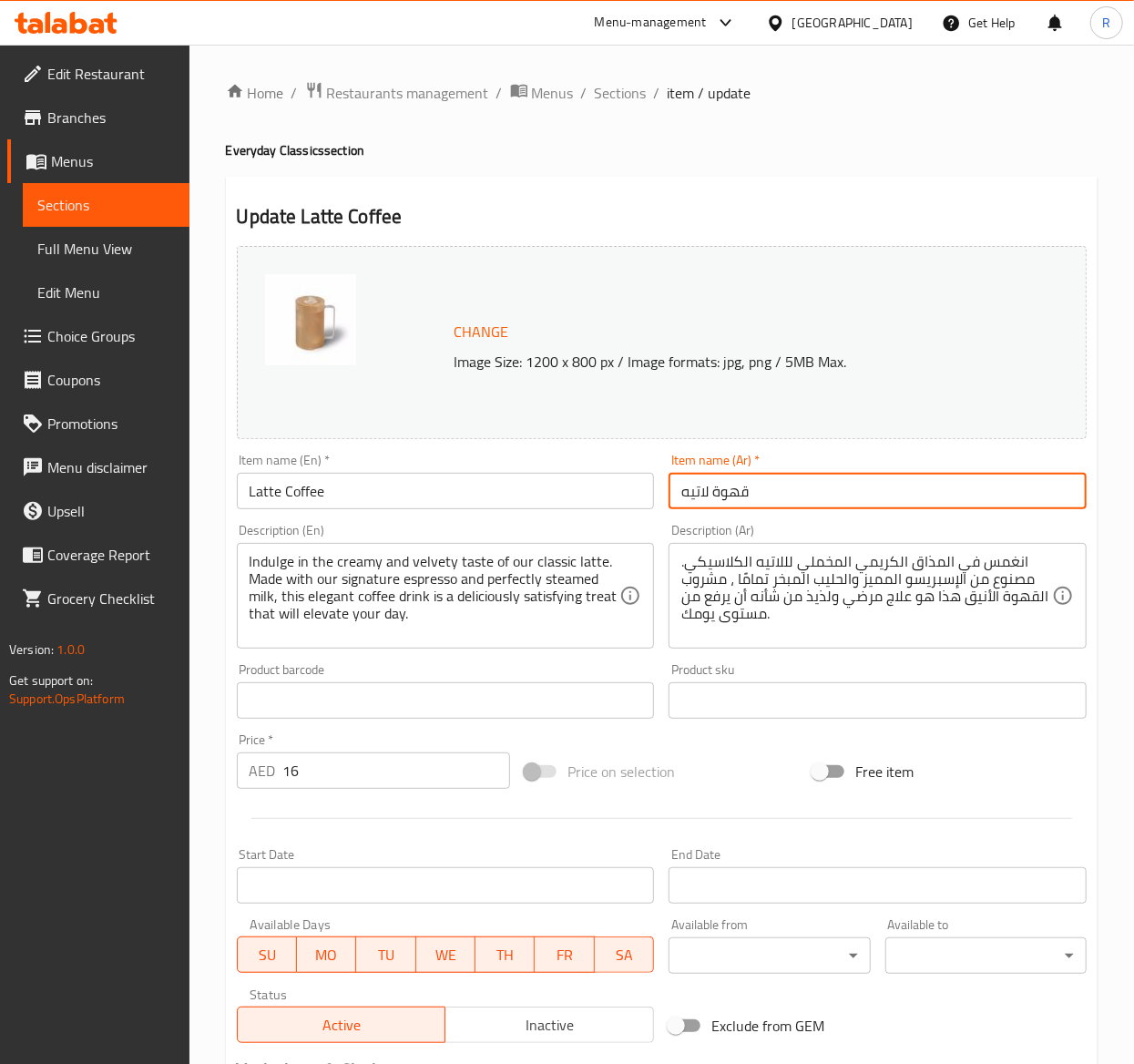
drag, startPoint x: 820, startPoint y: 489, endPoint x: 576, endPoint y: 470, distance: 244.7
click at [576, 470] on div "Change Image Size: 1200 x 800 px / Image formats: jpg, png / 5MB Max. Item name…" at bounding box center [661, 644] width 864 height 811
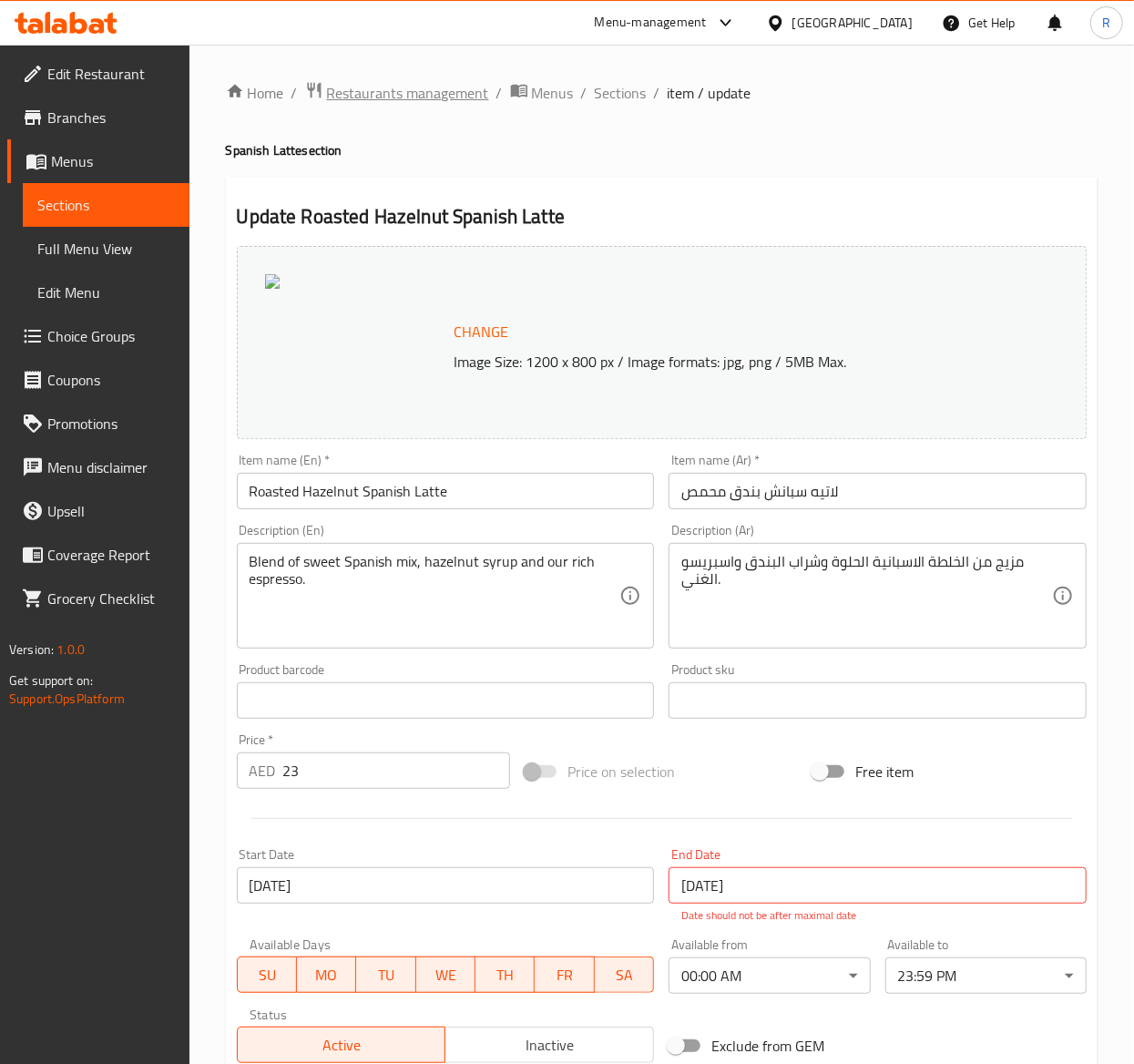
click at [413, 89] on span "Restaurants management" at bounding box center [407, 93] width 162 height 22
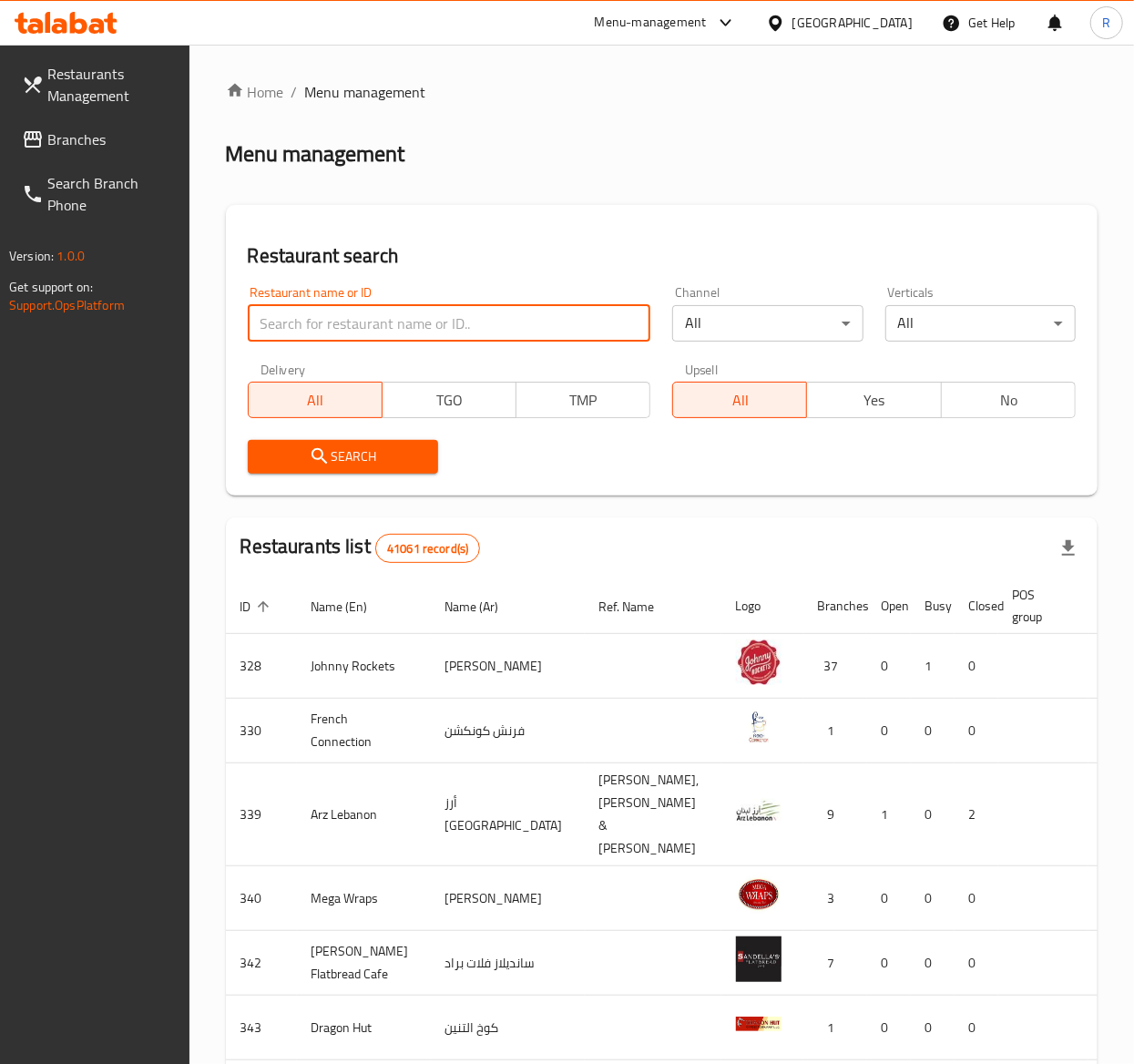
click at [354, 308] on input "search" at bounding box center [450, 323] width 403 height 36
type input "everyday roastery"
click button "Search" at bounding box center [343, 457] width 191 height 33
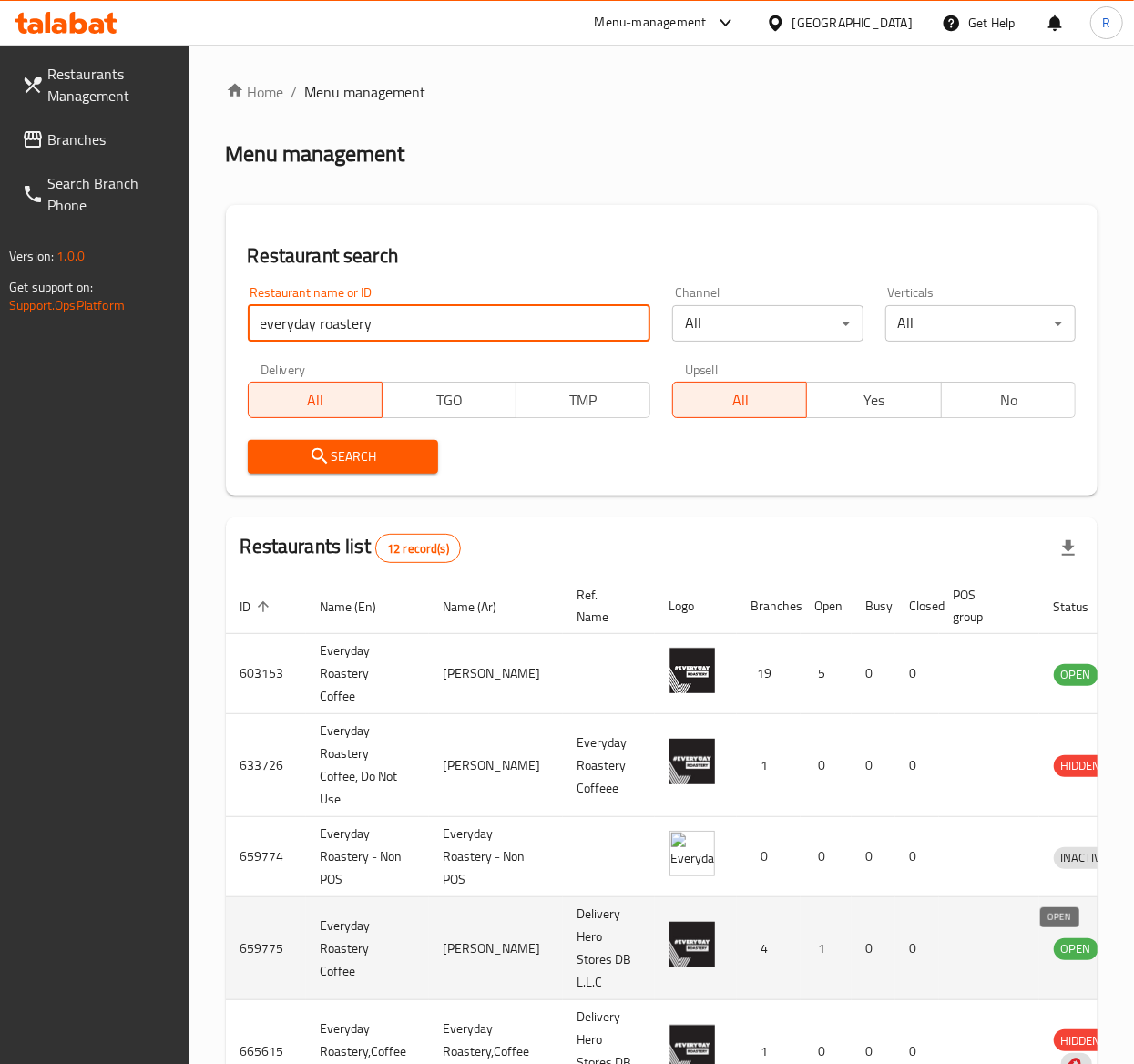
click at [1062, 946] on span "OPEN" at bounding box center [1076, 948] width 44 height 21
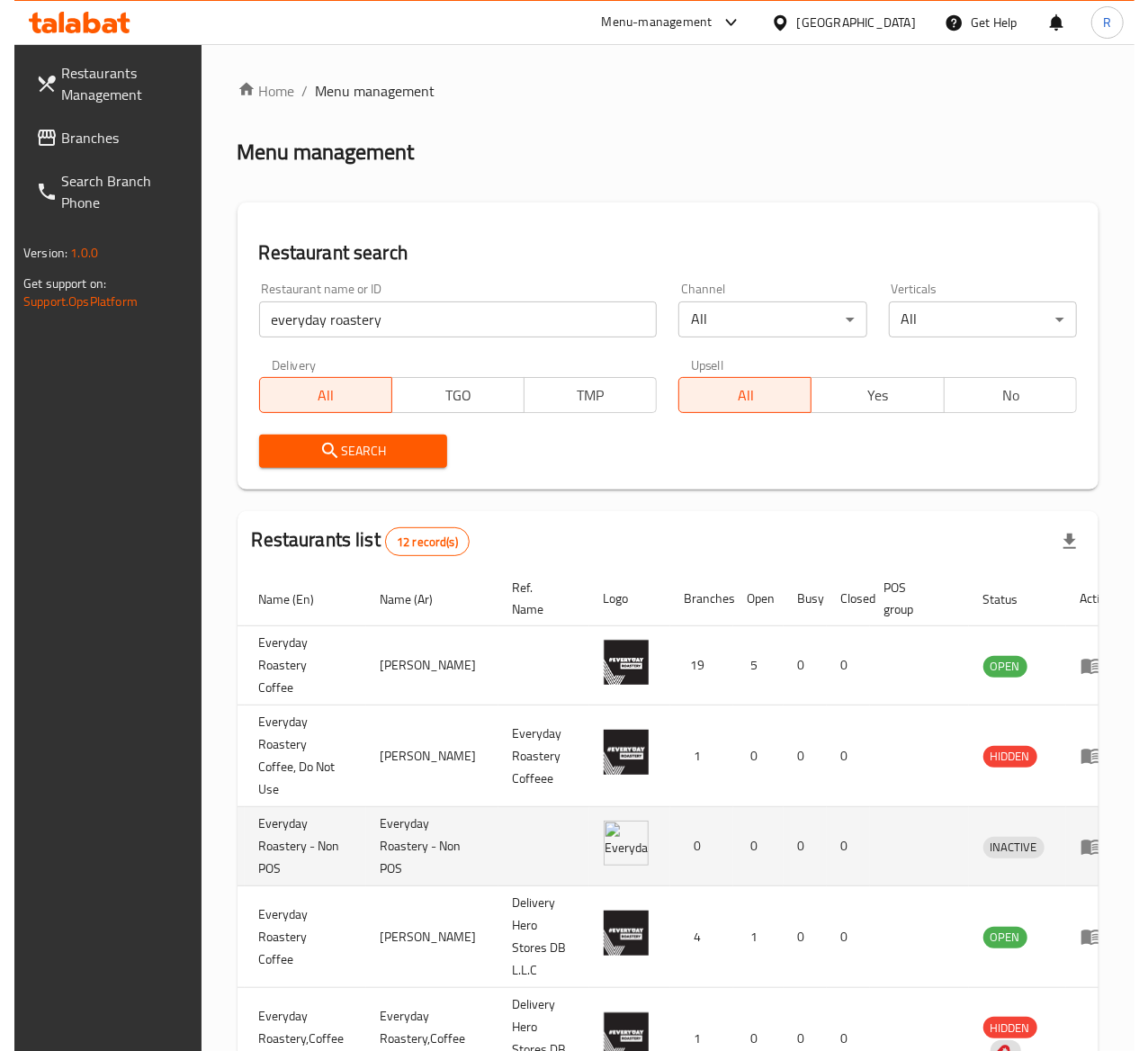
scroll to position [0, 85]
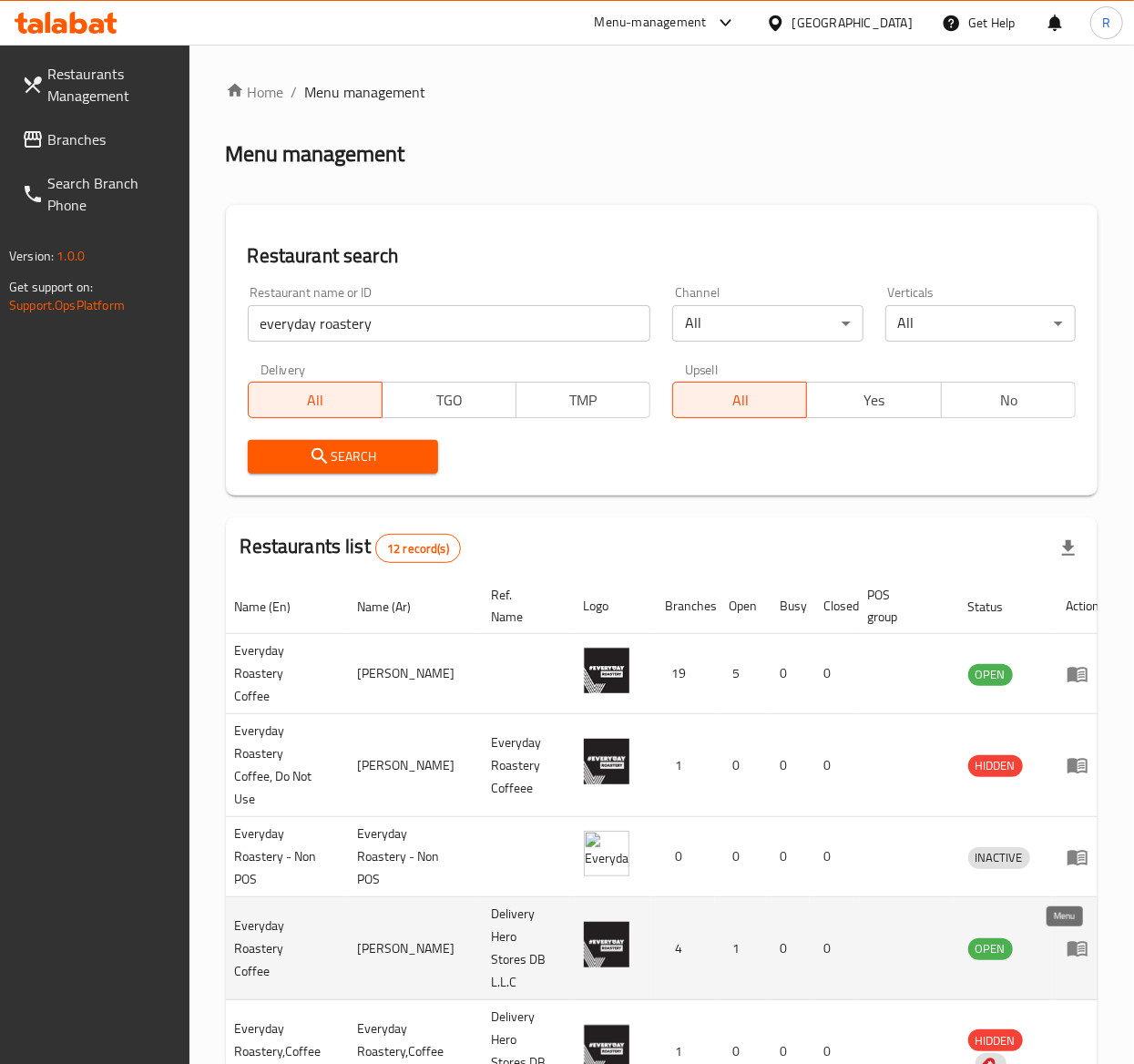
click at [1067, 957] on icon "enhanced table" at bounding box center [1078, 949] width 20 height 16
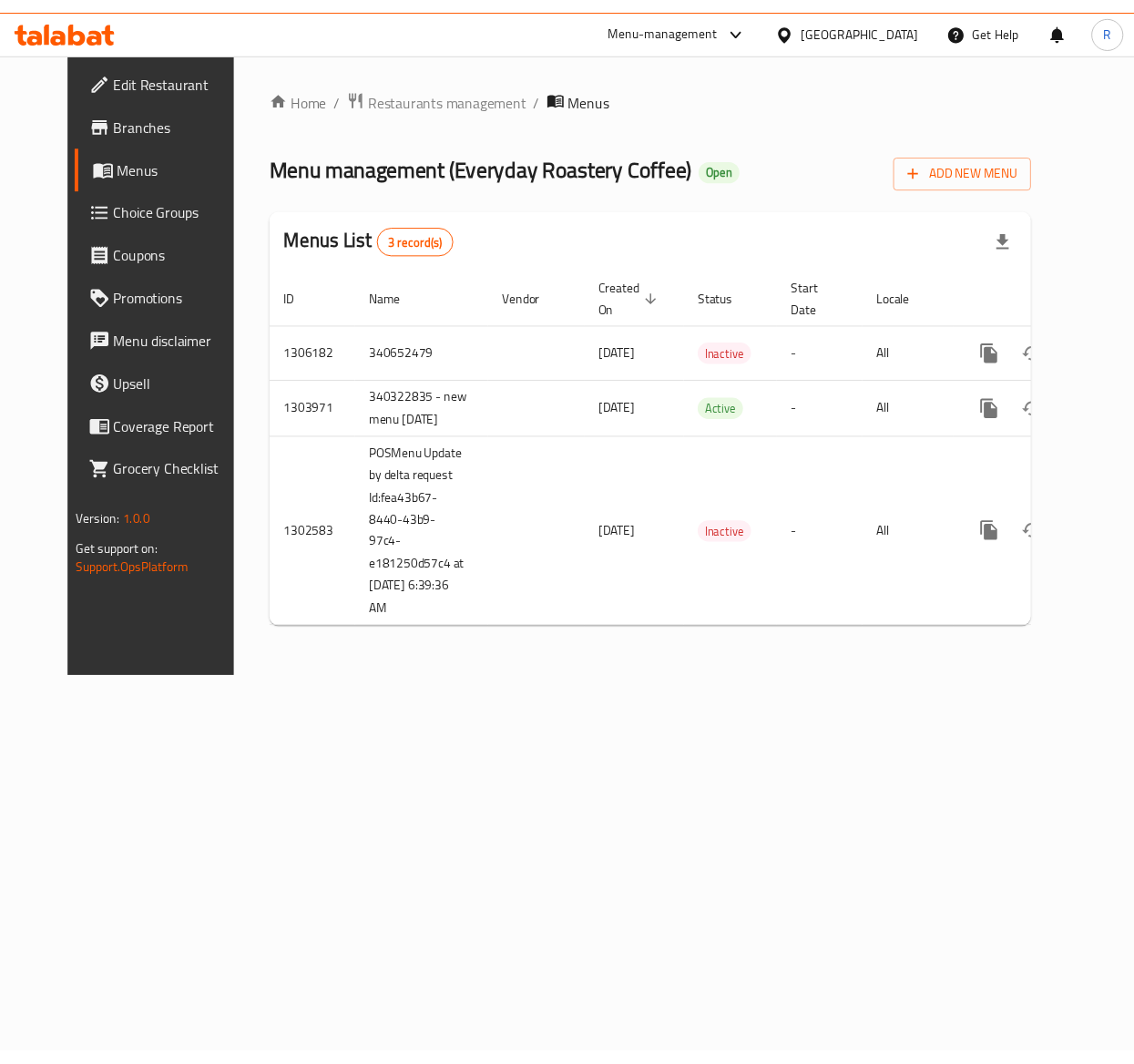
scroll to position [0, 8]
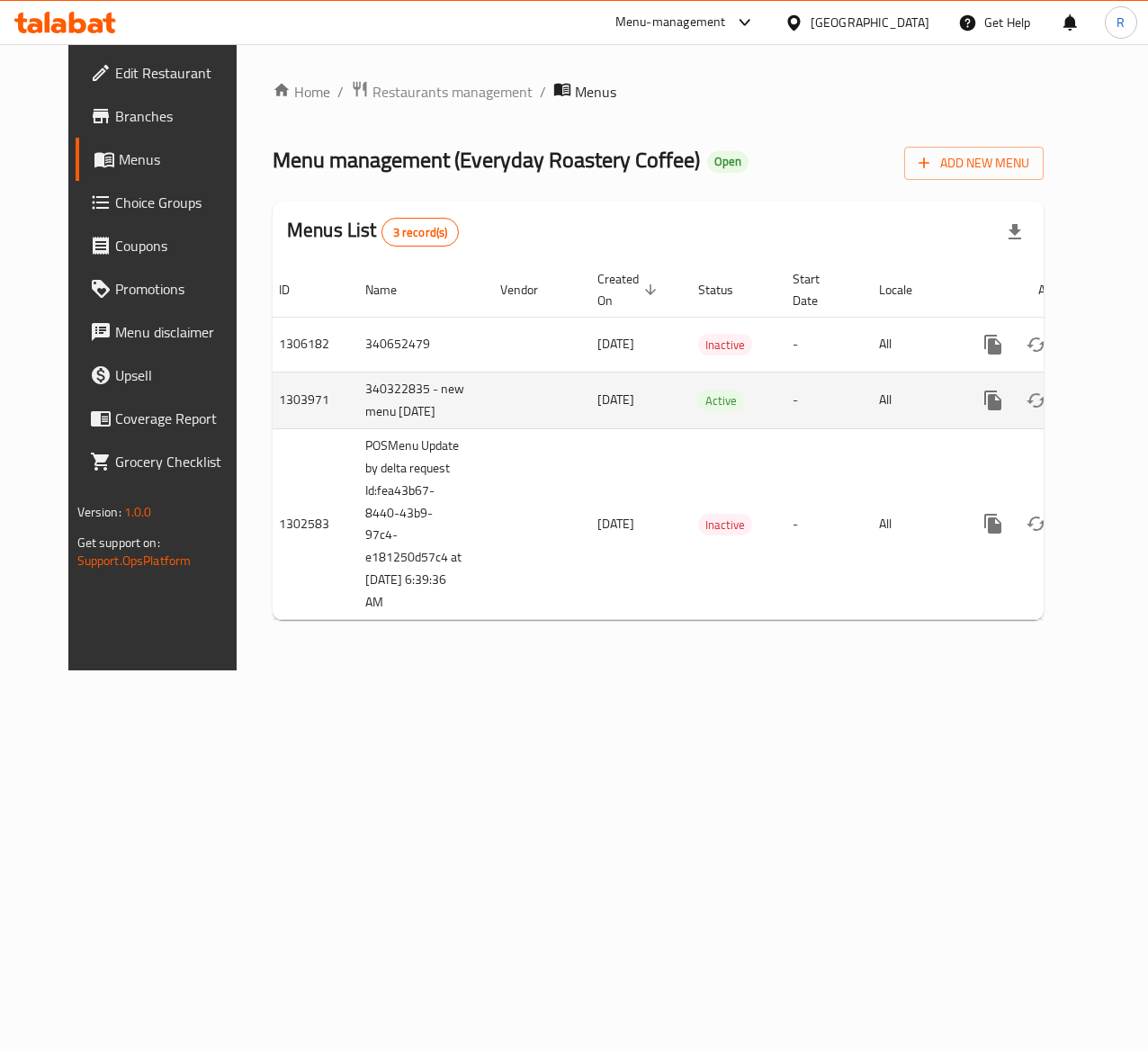
click at [1112, 411] on icon "enhanced table" at bounding box center [1123, 400] width 22 height 22
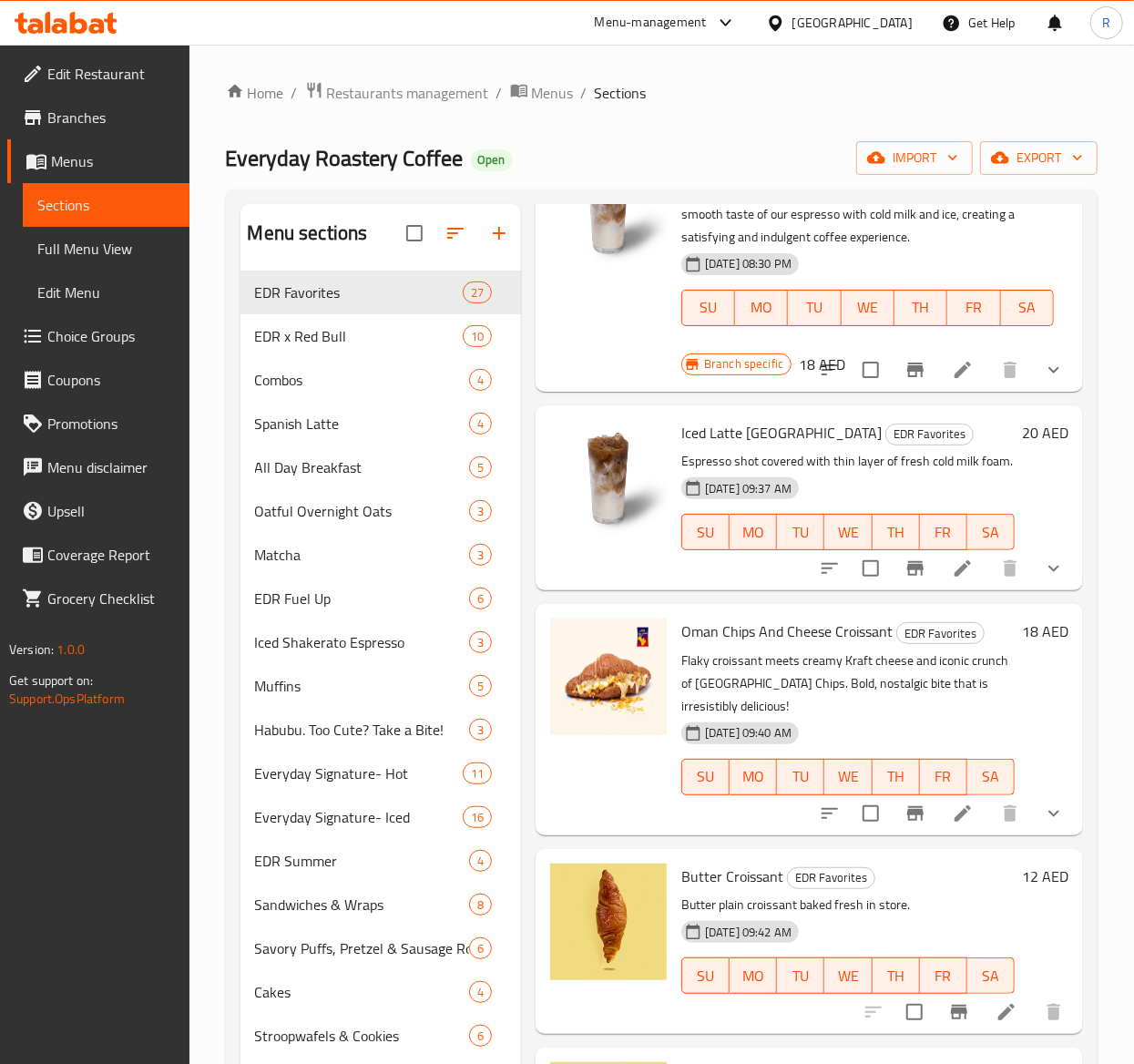
scroll to position [490, 0]
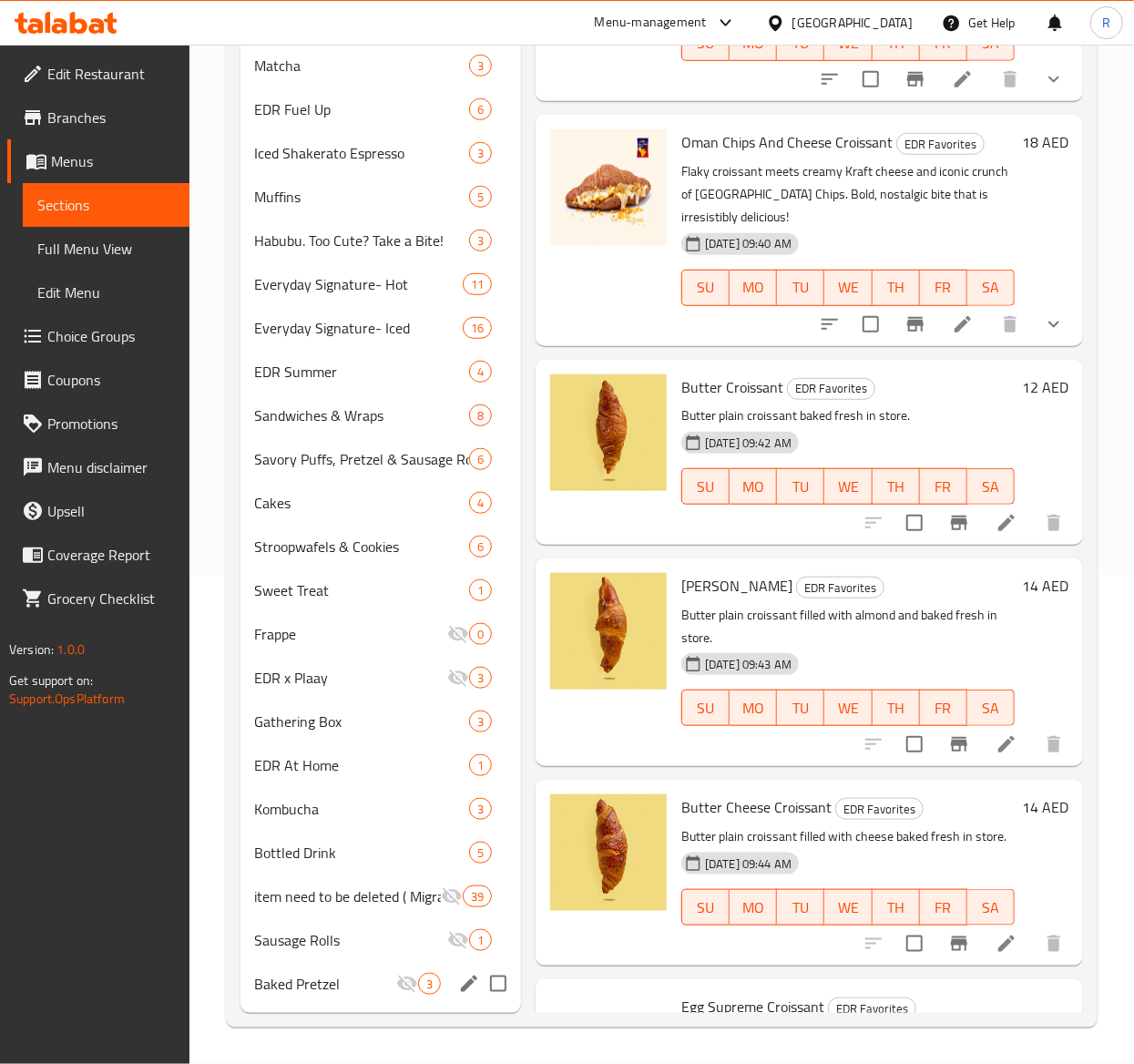
click at [339, 979] on span "Baked Pretzel" at bounding box center [326, 984] width 142 height 22
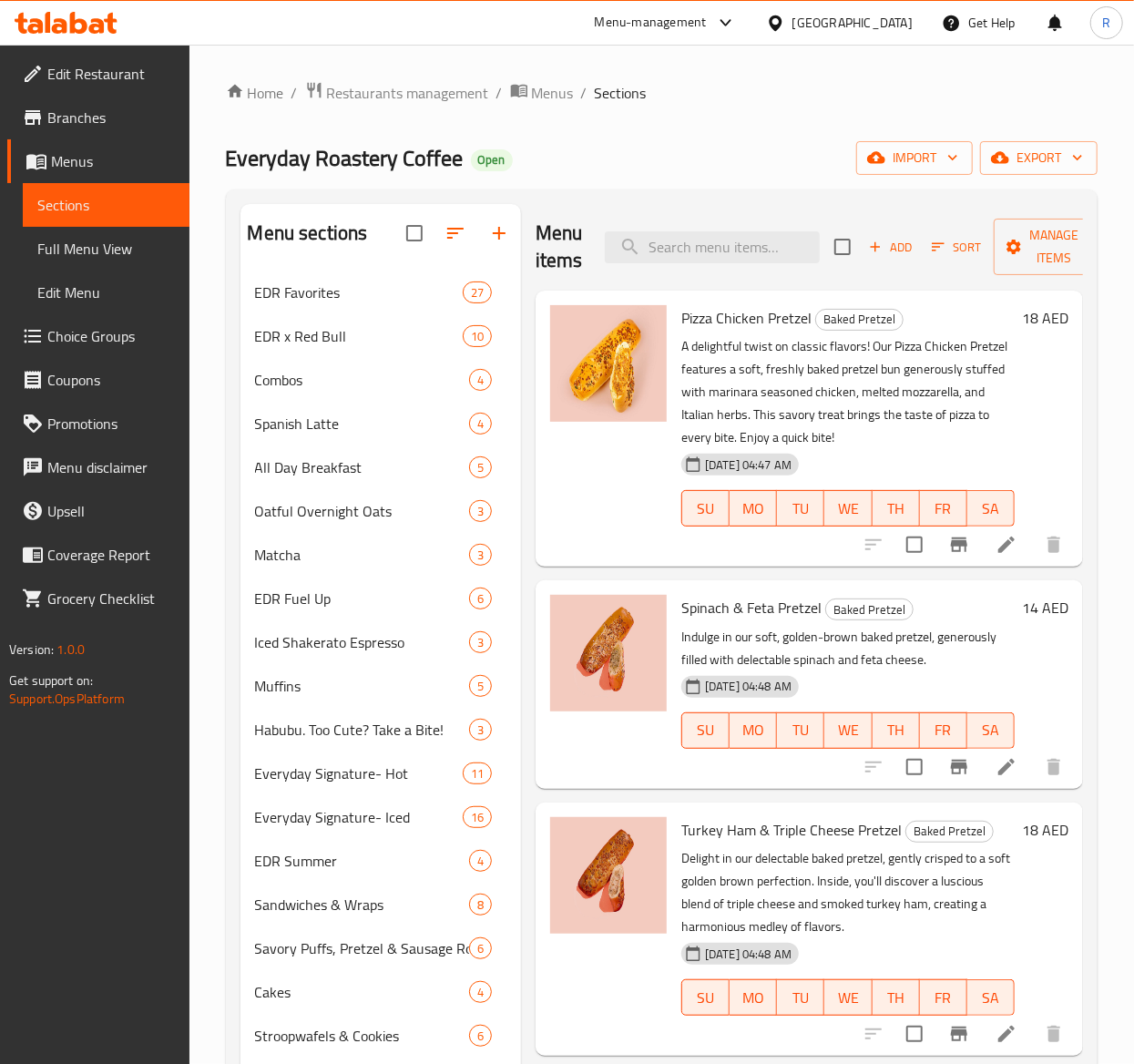
click at [897, 246] on span "Add" at bounding box center [890, 247] width 49 height 21
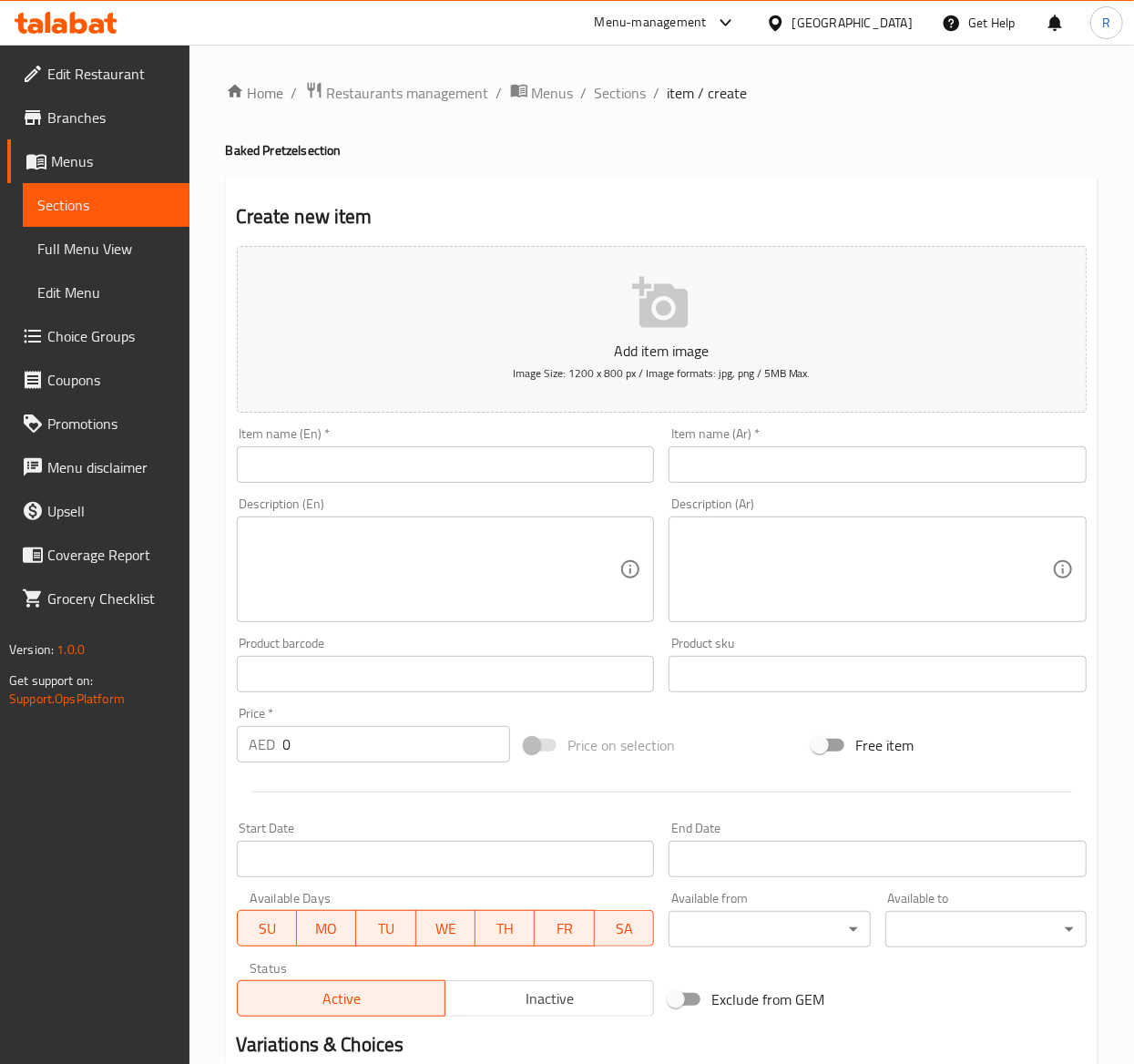
click at [384, 469] on input "text" at bounding box center [446, 464] width 418 height 36
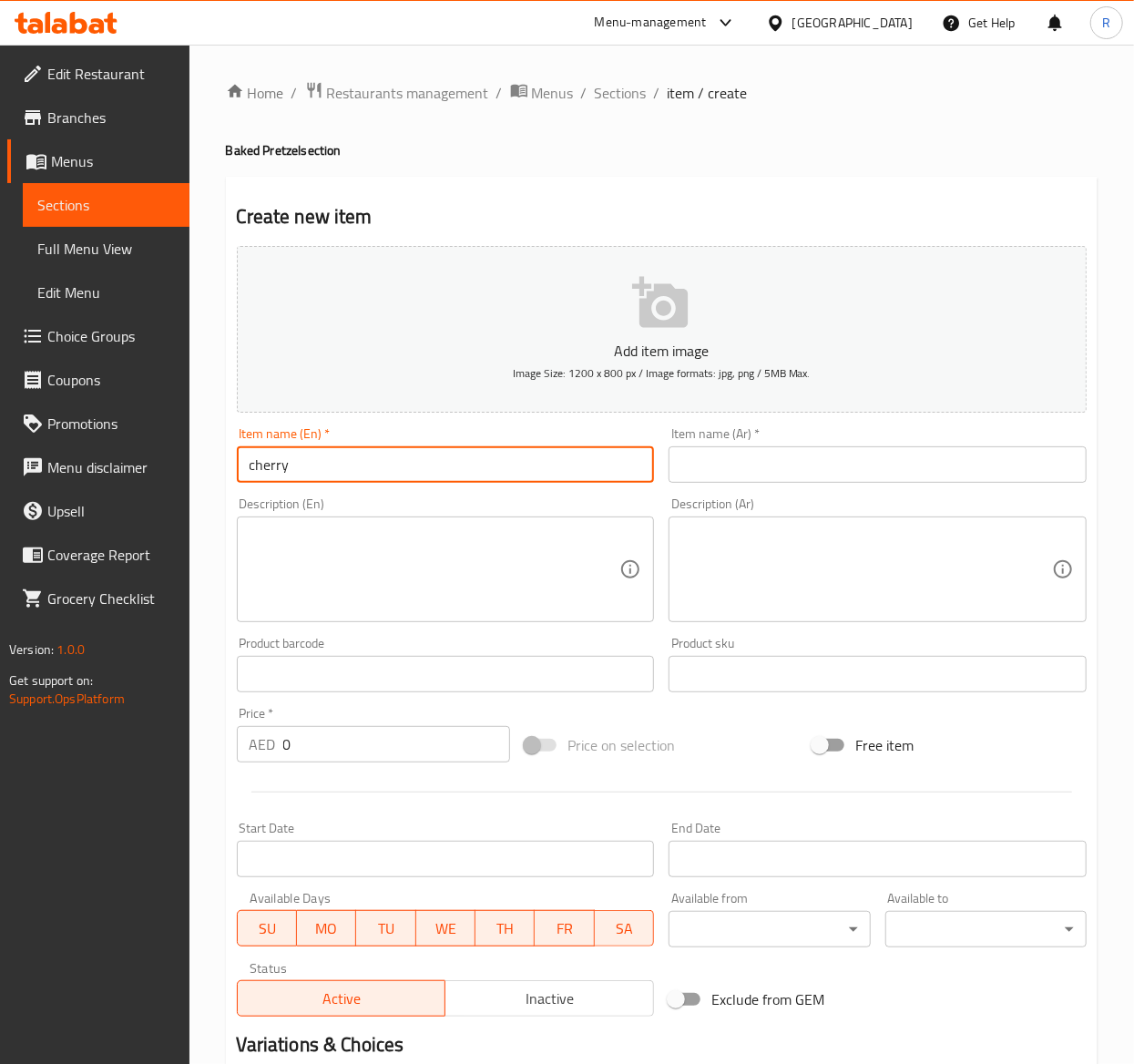
type input "Cherry Cheesecake Muffin"
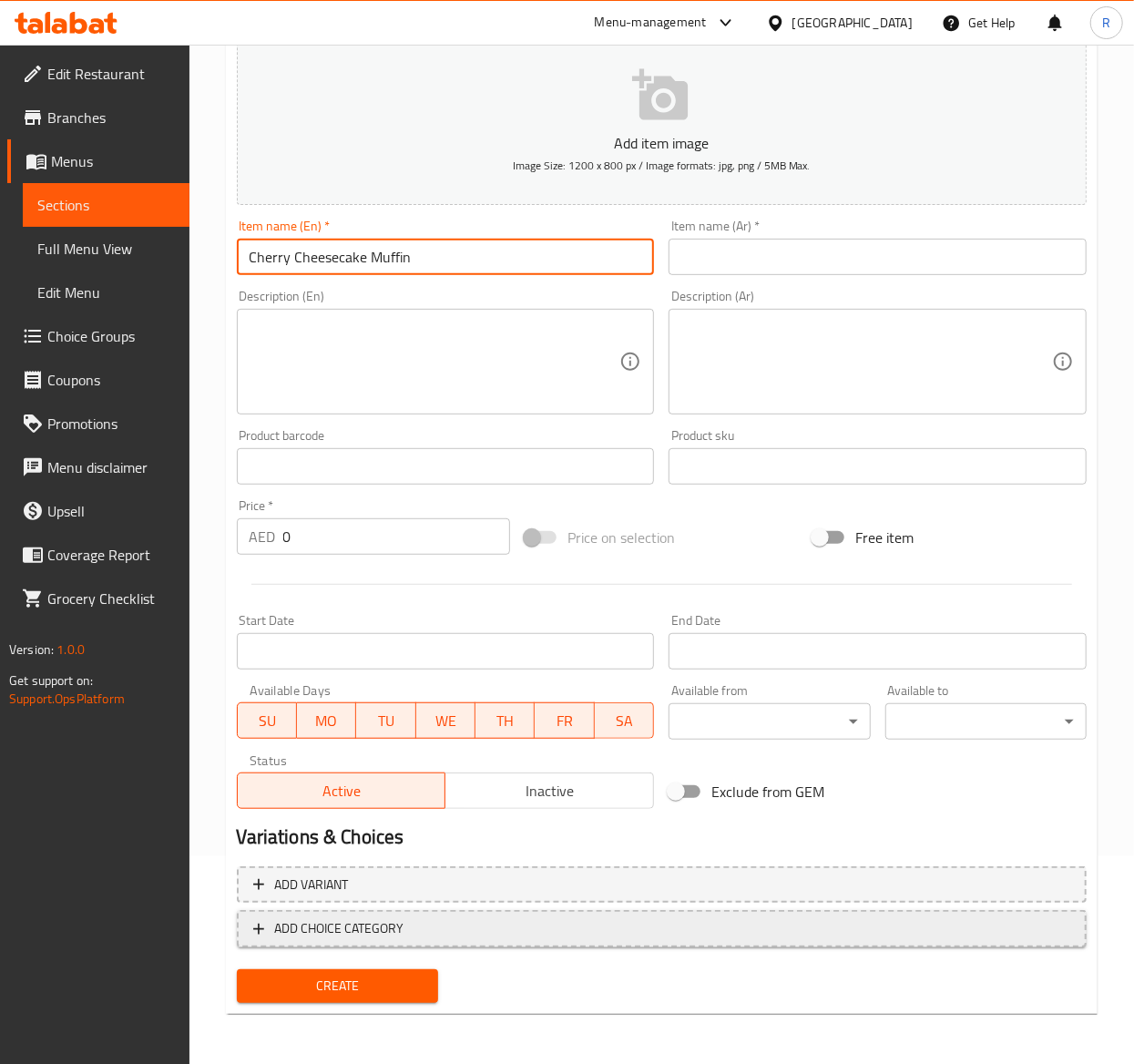
click at [339, 933] on span "ADD CHOICE CATEGORY" at bounding box center [339, 928] width 129 height 23
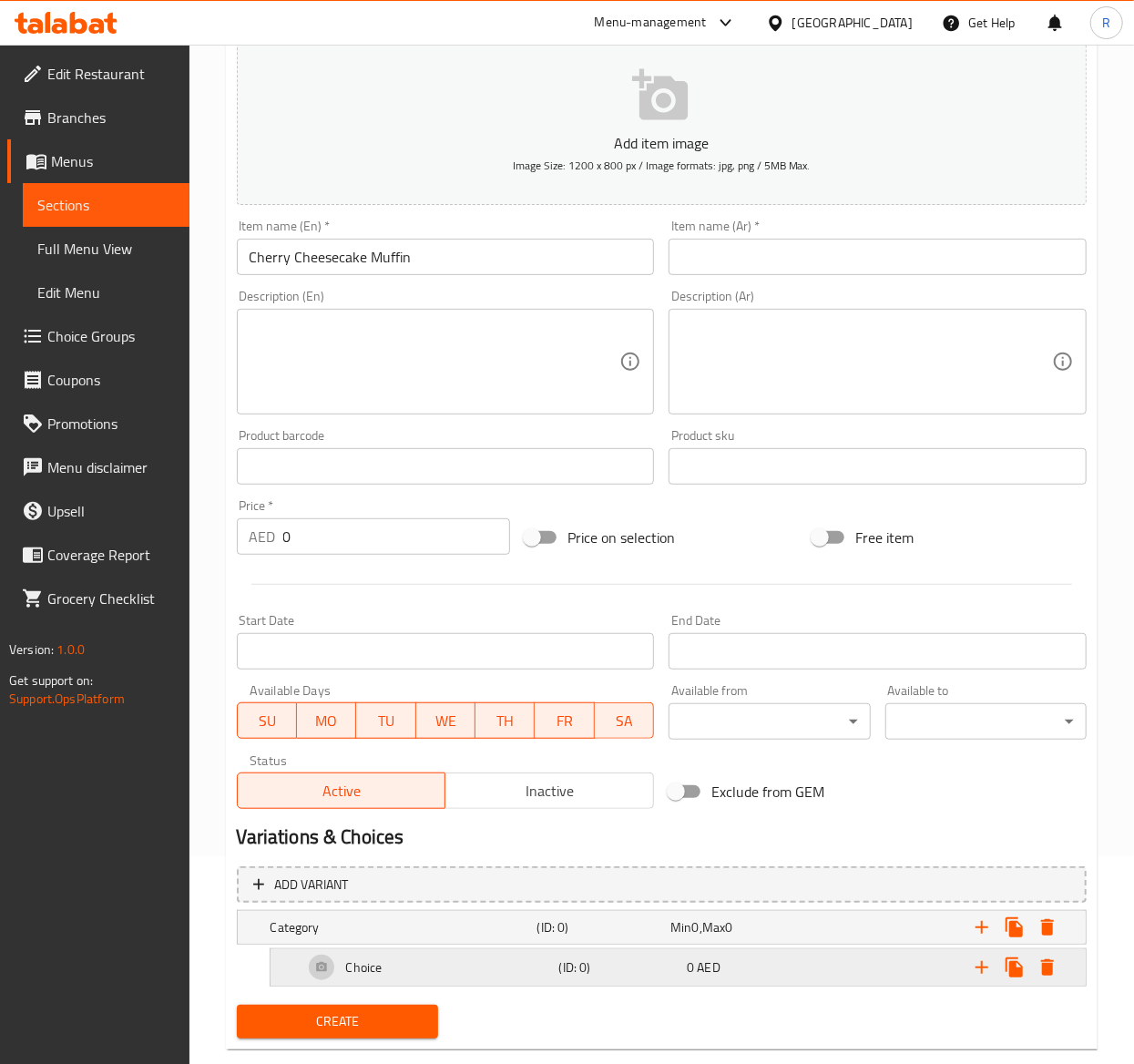
click at [380, 964] on h5 "Choice" at bounding box center [364, 968] width 36 height 19
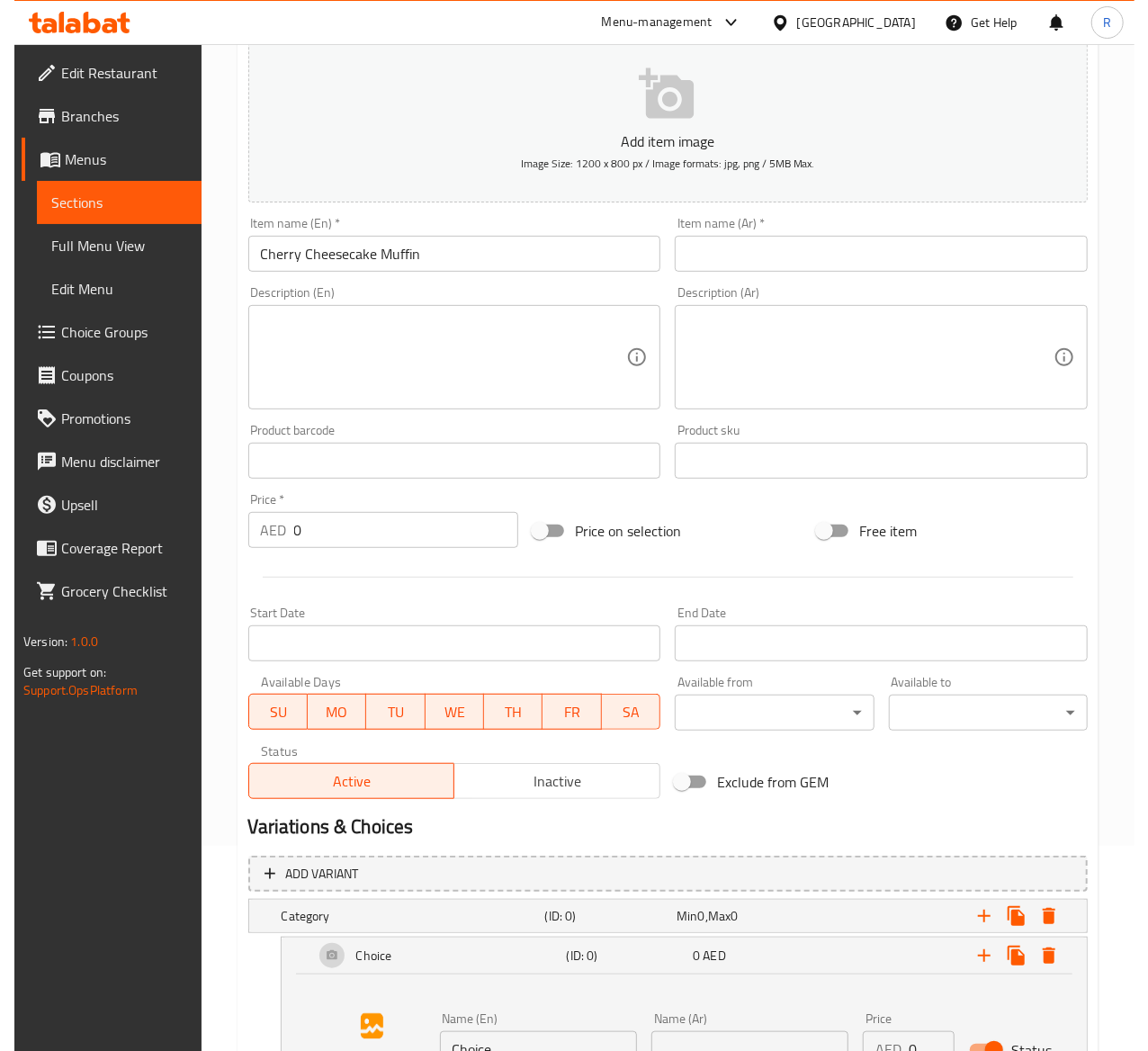
scroll to position [379, 0]
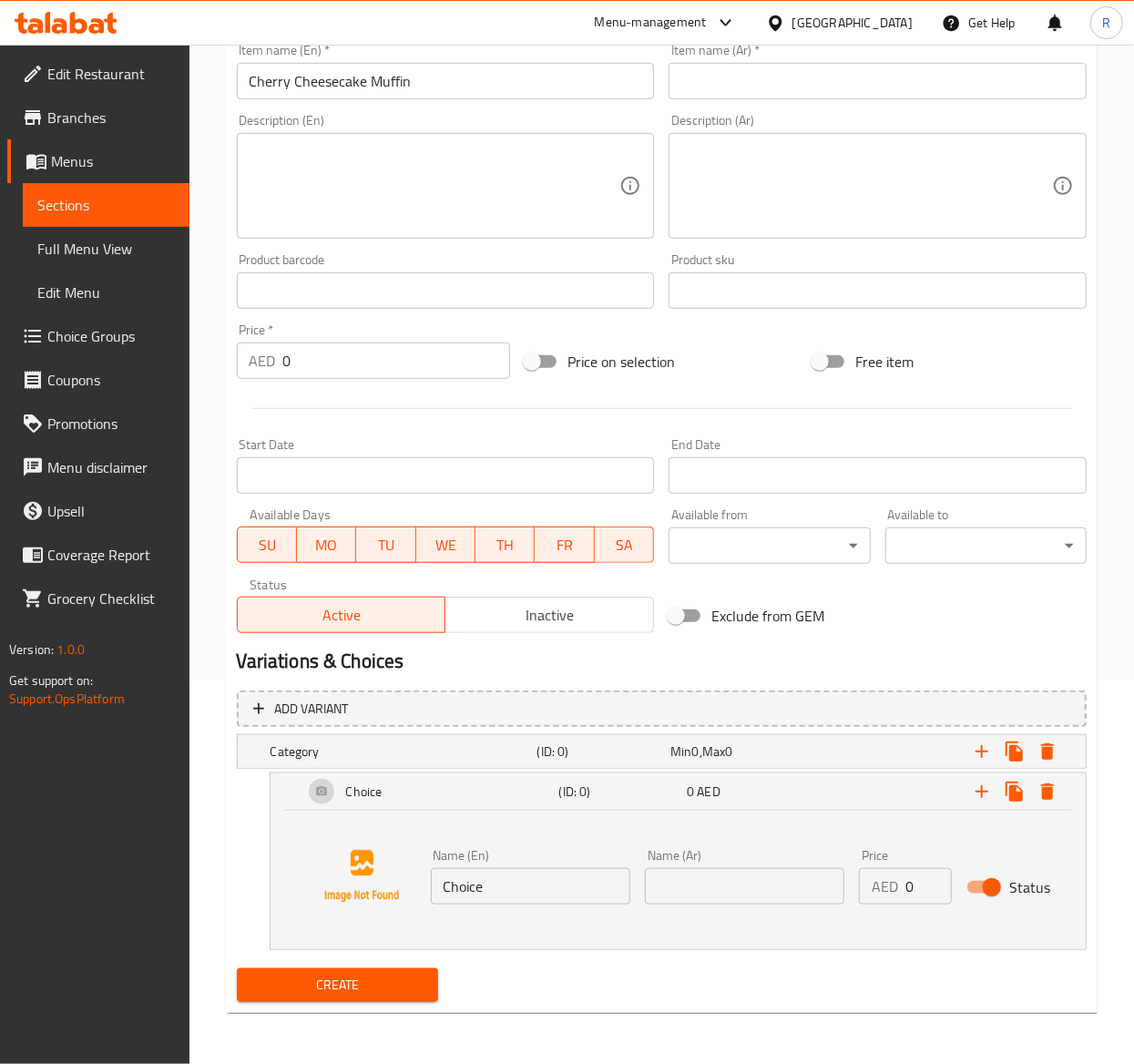
click at [744, 876] on input "text" at bounding box center [745, 885] width 200 height 36
click at [312, 989] on span "Create" at bounding box center [338, 984] width 172 height 23
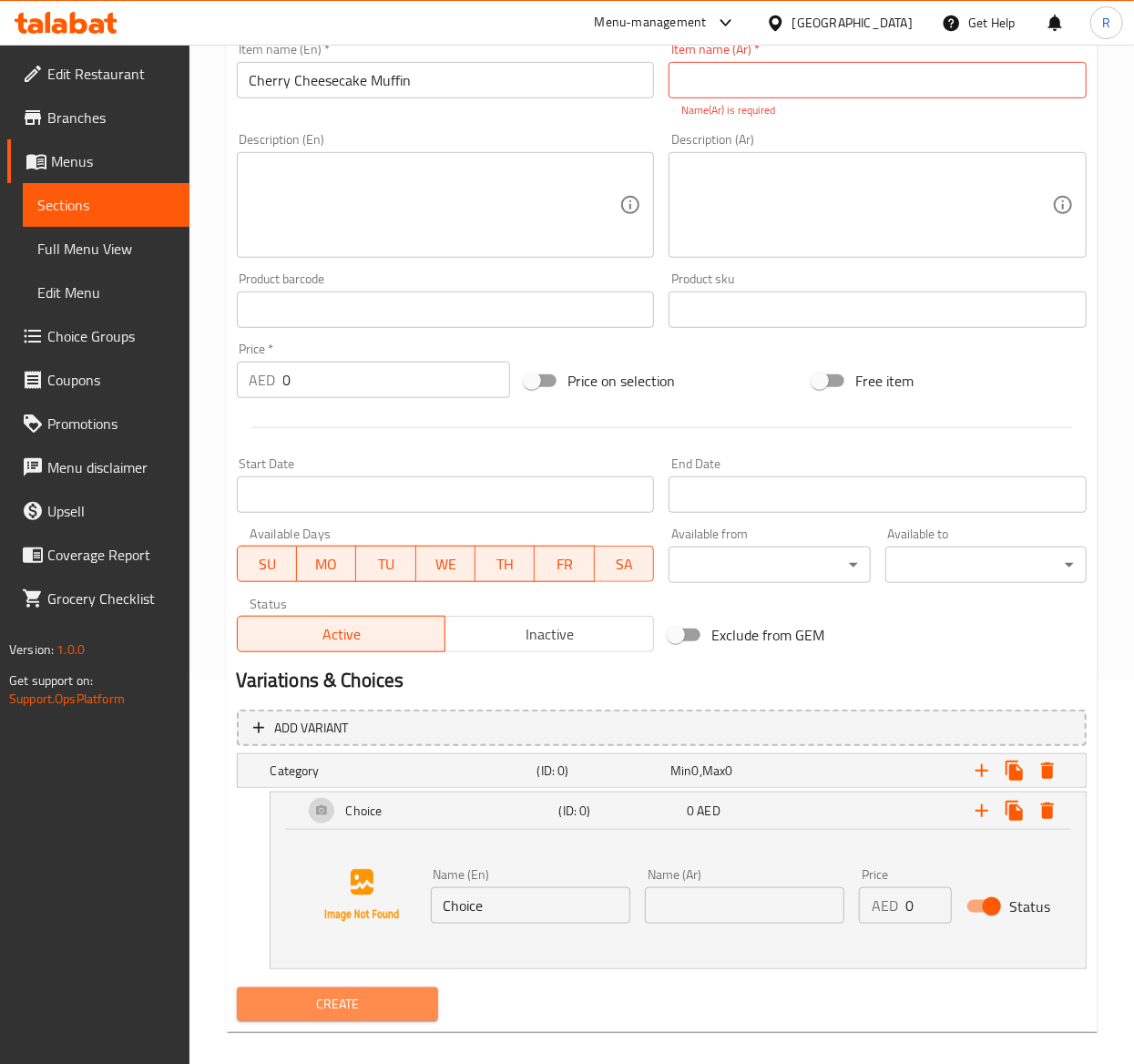
click at [312, 989] on button "Create" at bounding box center [338, 1004] width 202 height 33
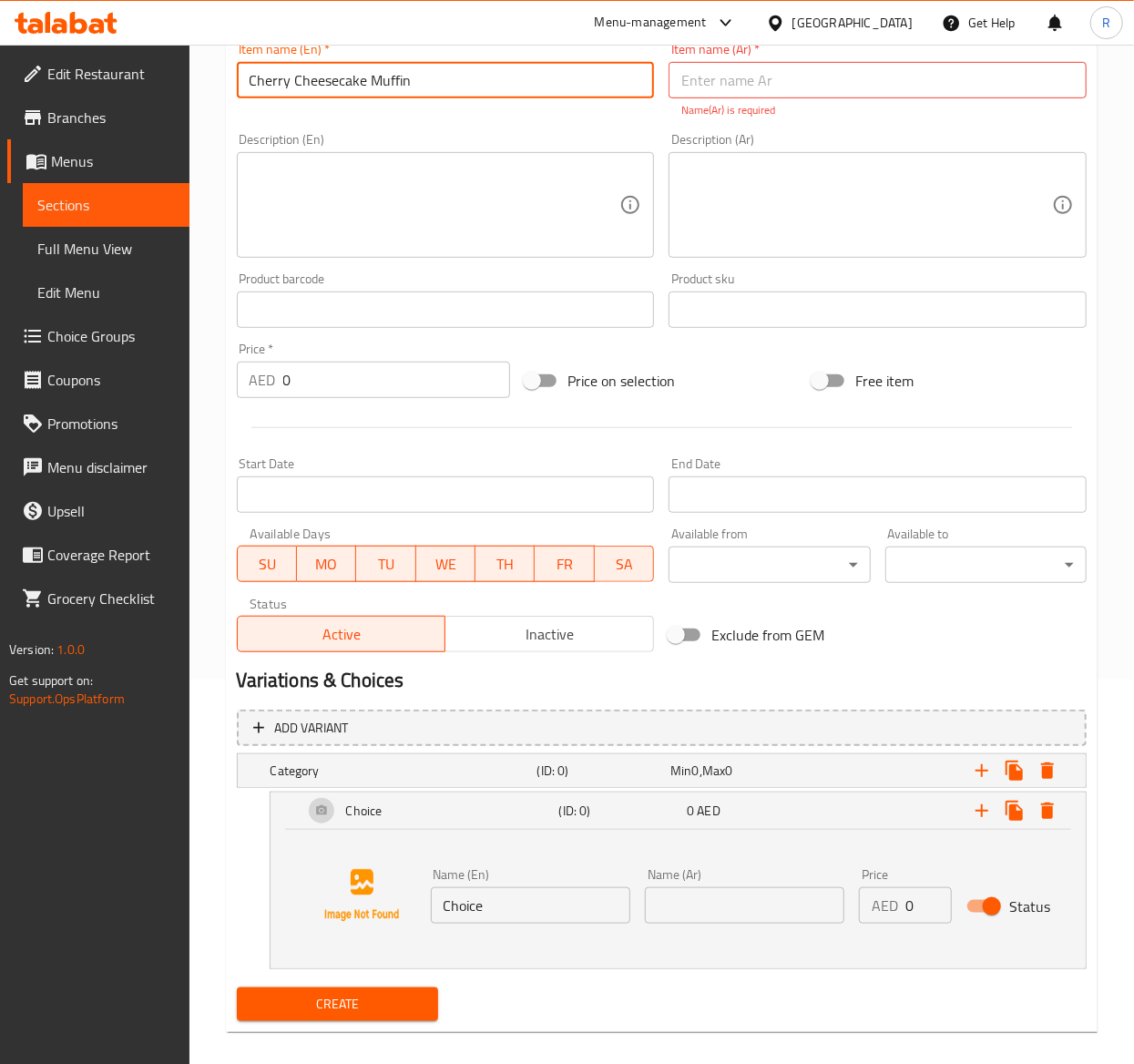
drag, startPoint x: 463, startPoint y: 88, endPoint x: 9, endPoint y: 87, distance: 454.0
click at [9, 87] on div "Edit Restaurant Branches Menus Sections Full Menu View Edit Menu Choice Groups …" at bounding box center [567, 372] width 1134 height 1423
click at [1043, 805] on icon "Expand" at bounding box center [1047, 810] width 13 height 17
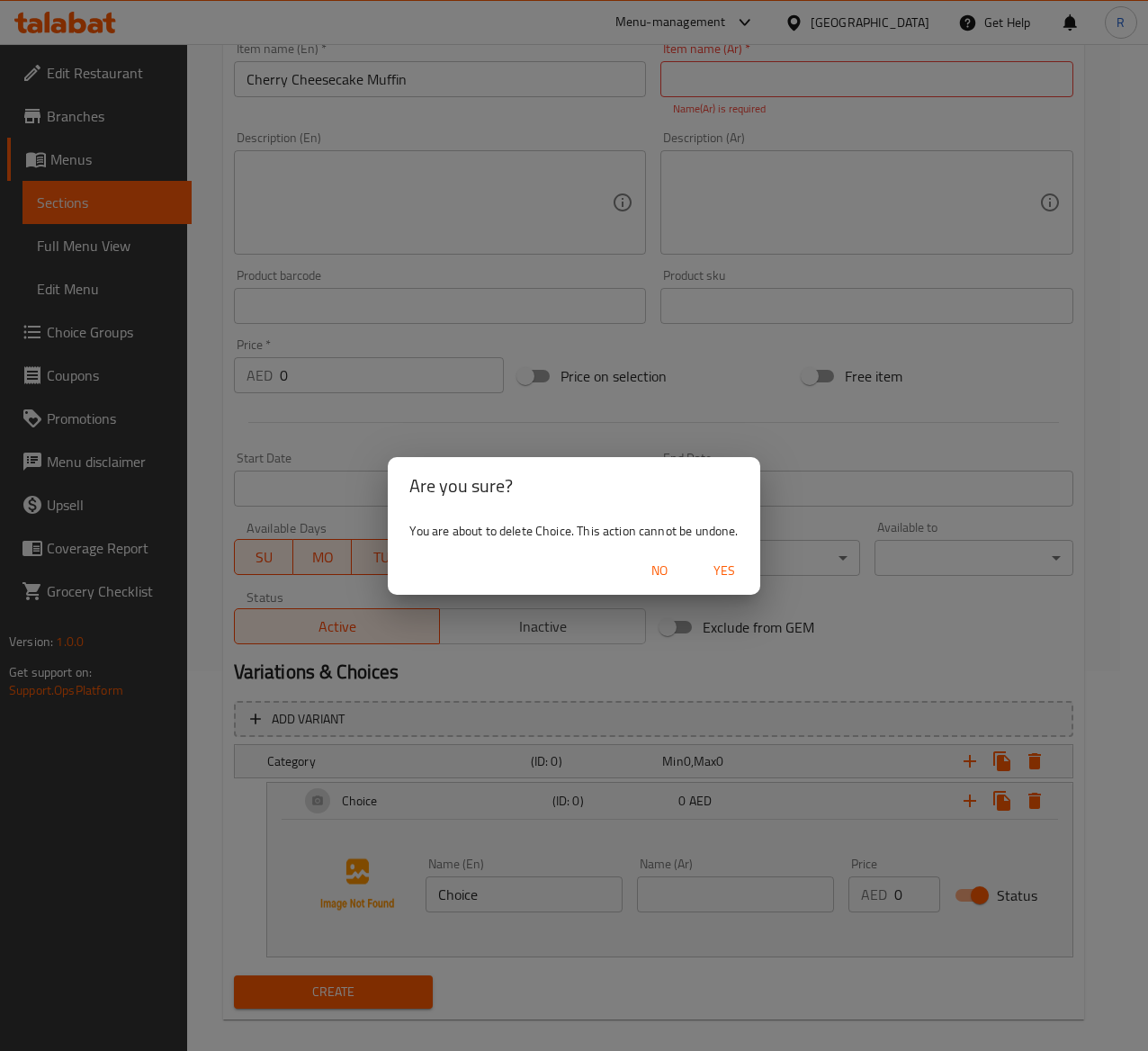
click at [728, 570] on span "Yes" at bounding box center [724, 570] width 43 height 23
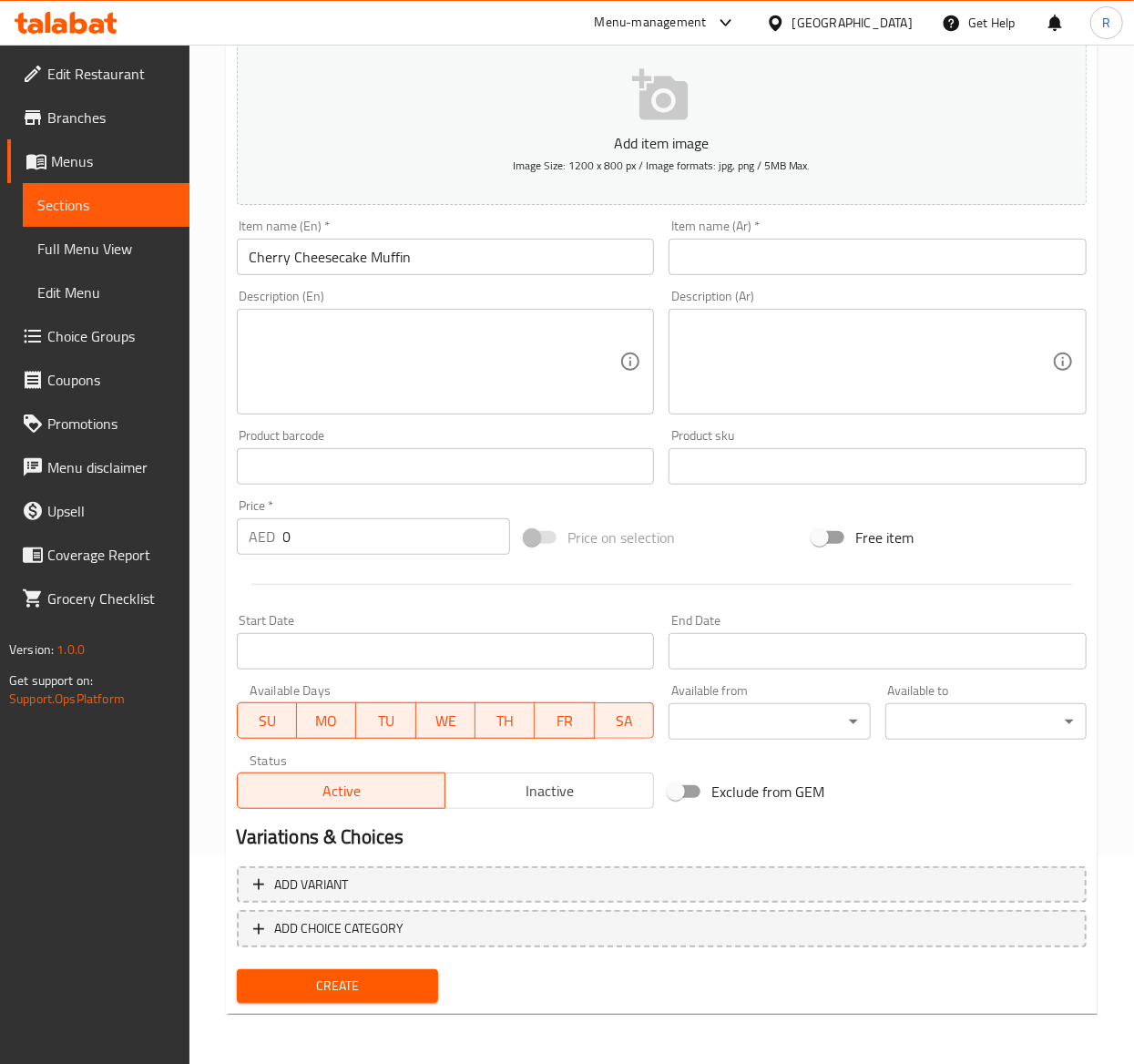
scroll to position [0, 0]
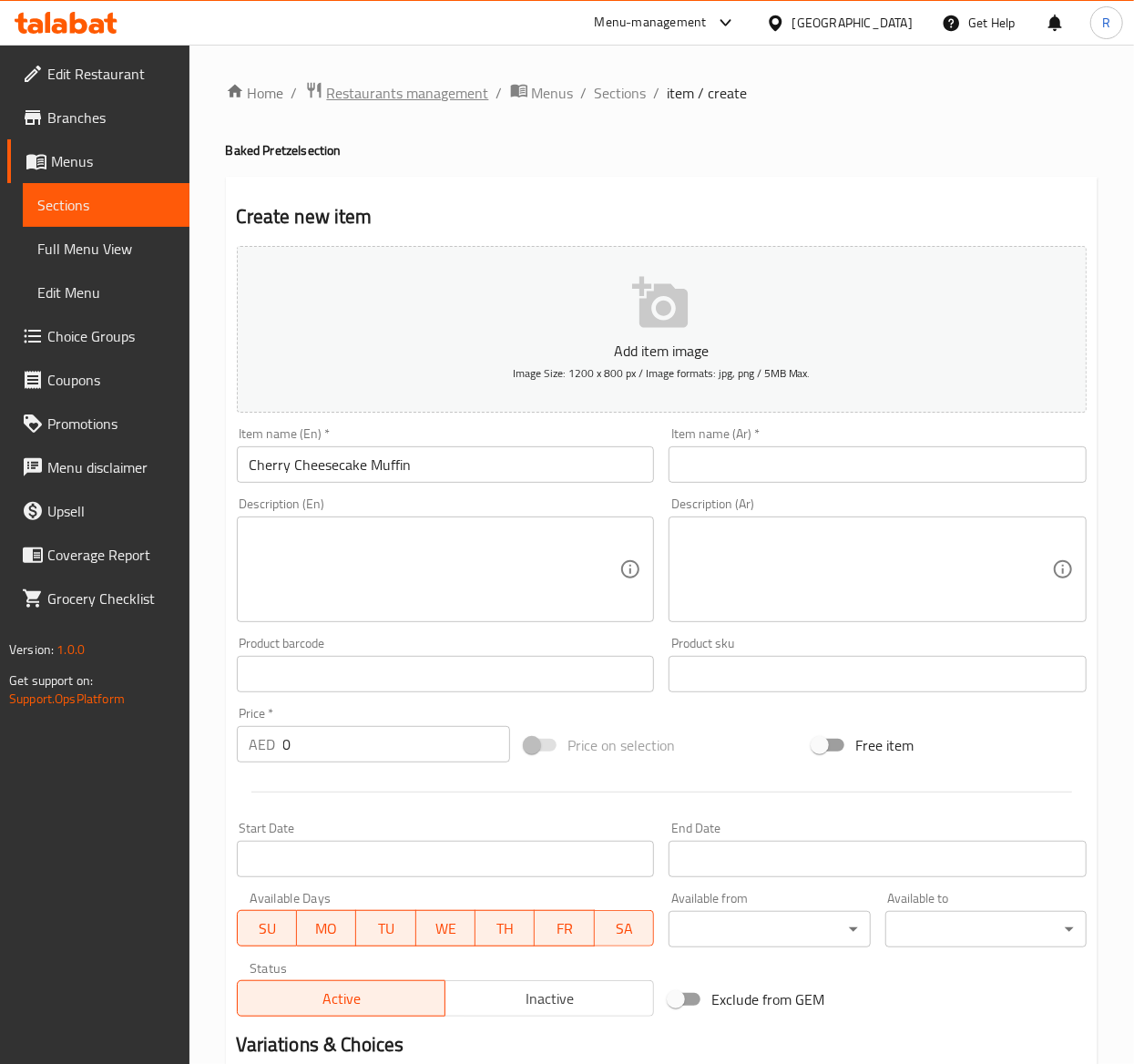
click at [395, 93] on span "Restaurants management" at bounding box center [407, 93] width 162 height 22
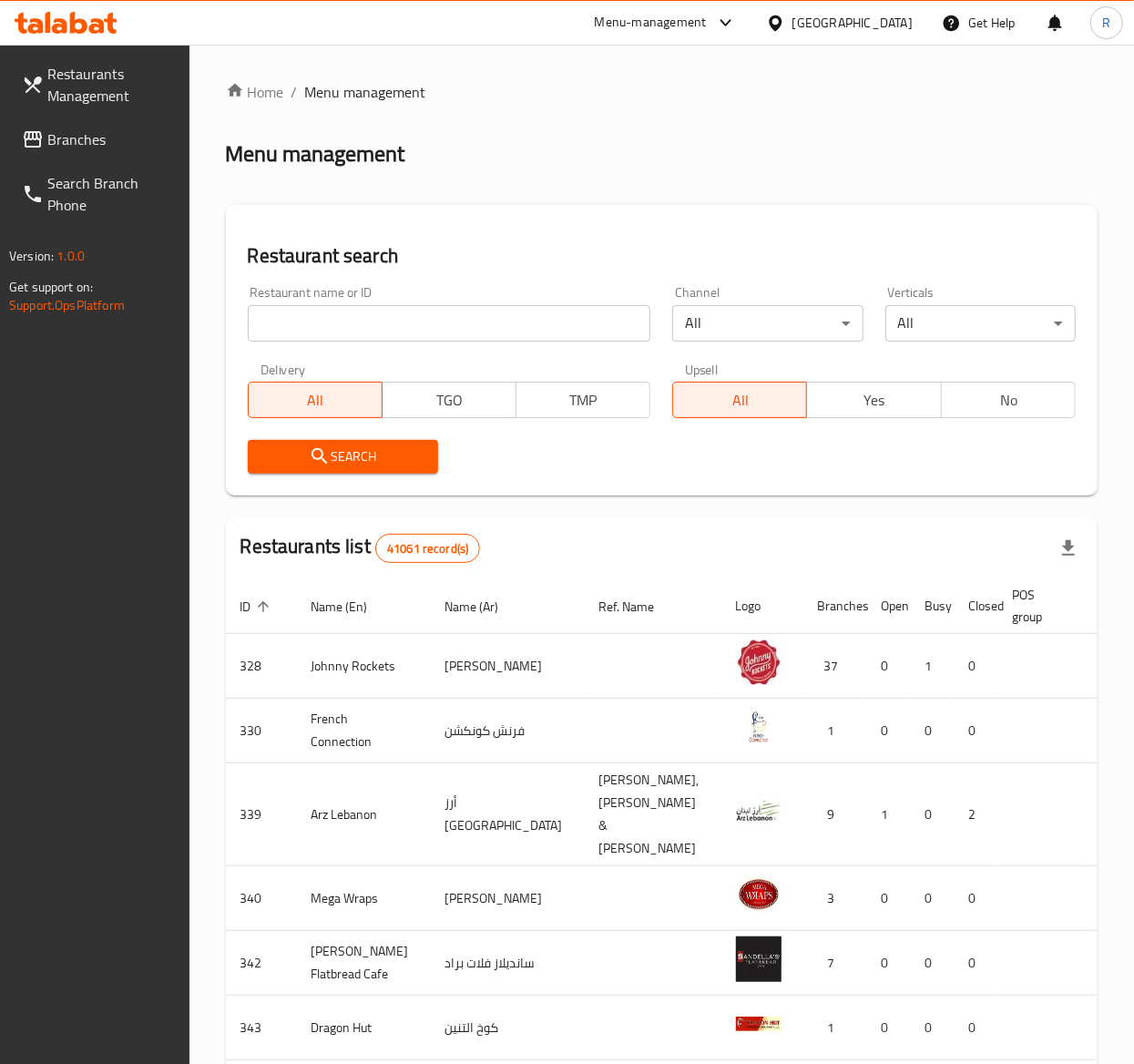
click at [412, 320] on input "search" at bounding box center [450, 323] width 403 height 36
type input "everyday roastery"
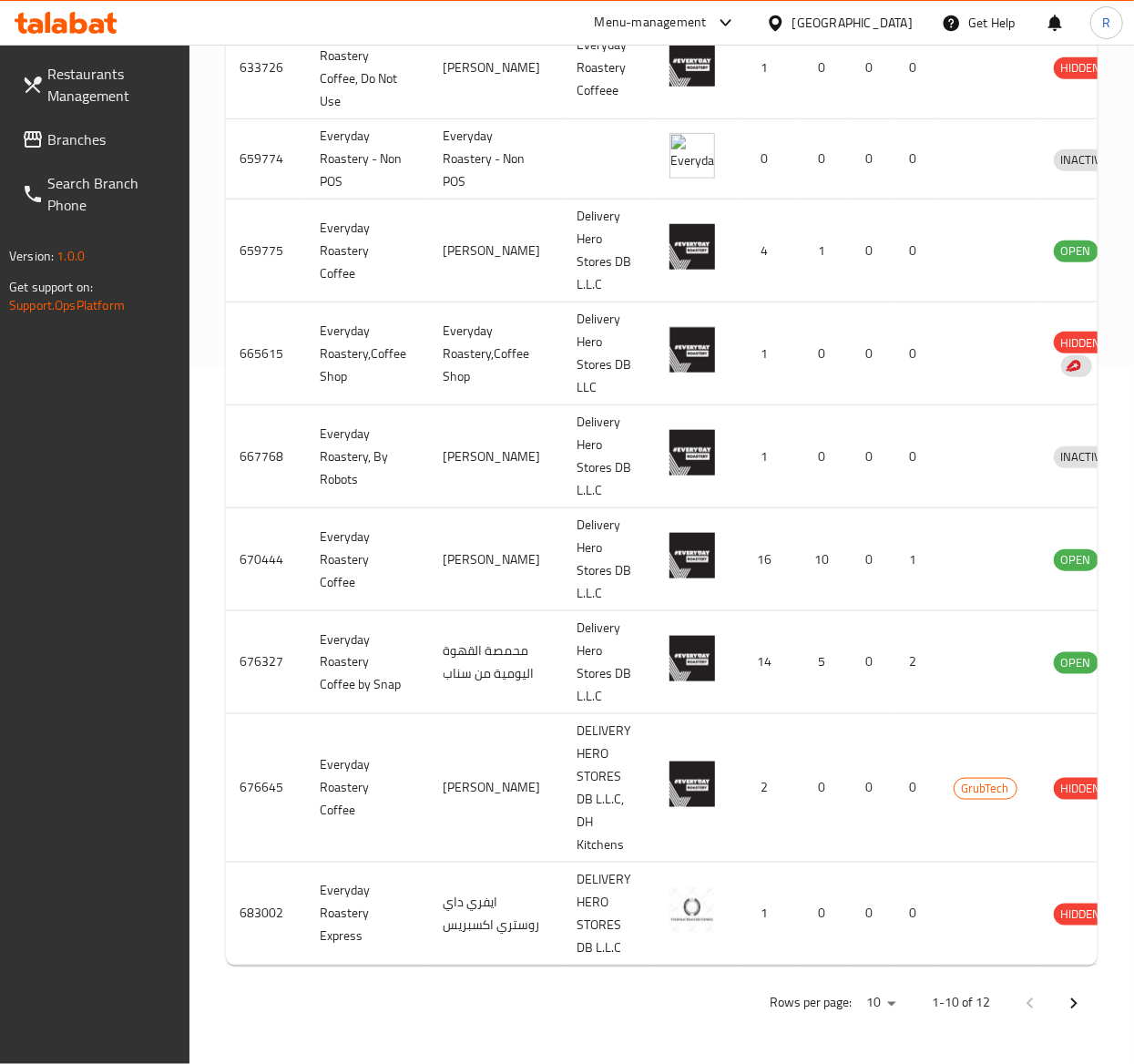
scroll to position [0, 86]
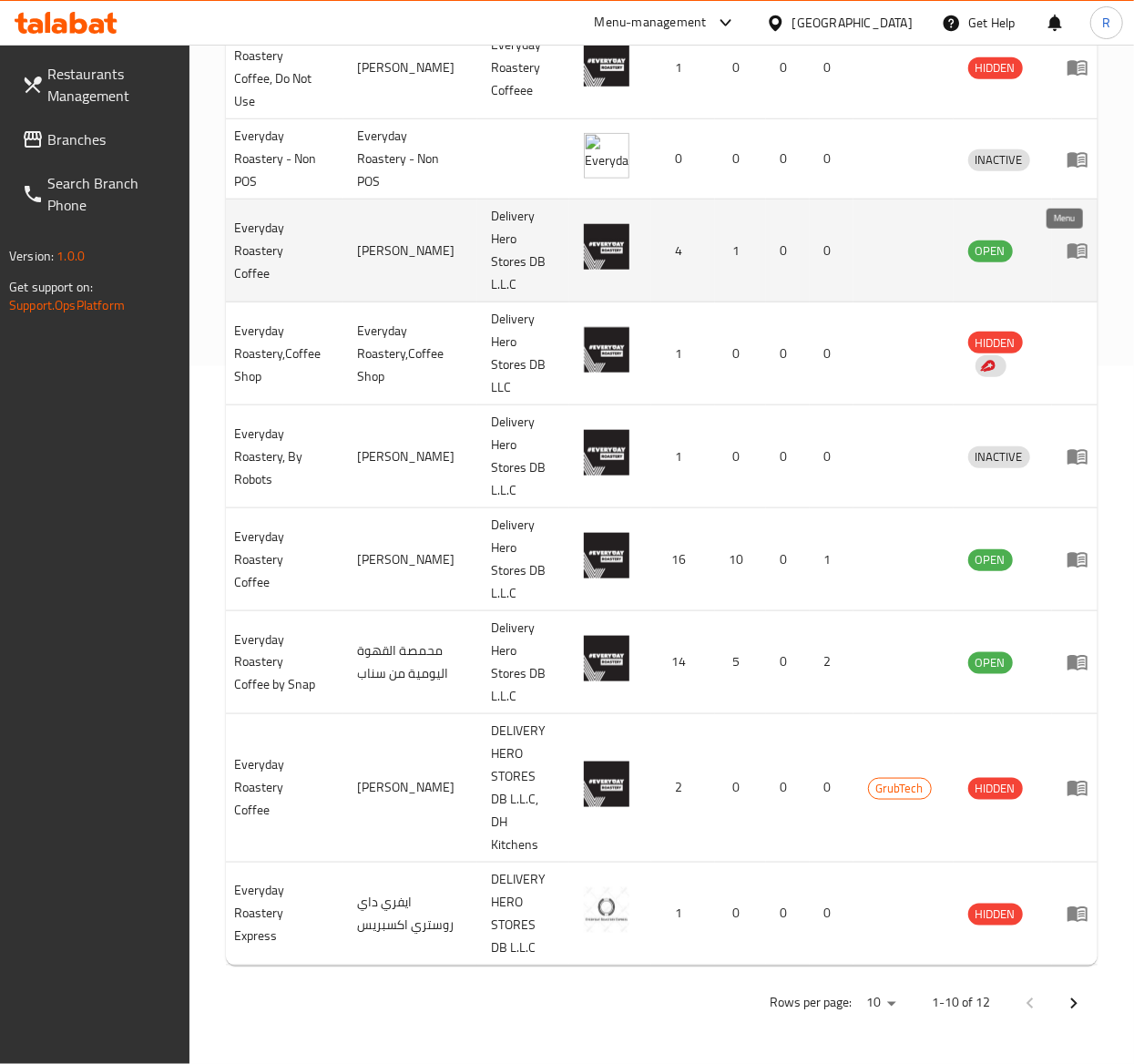
click at [1066, 240] on icon "enhanced table" at bounding box center [1078, 251] width 22 height 22
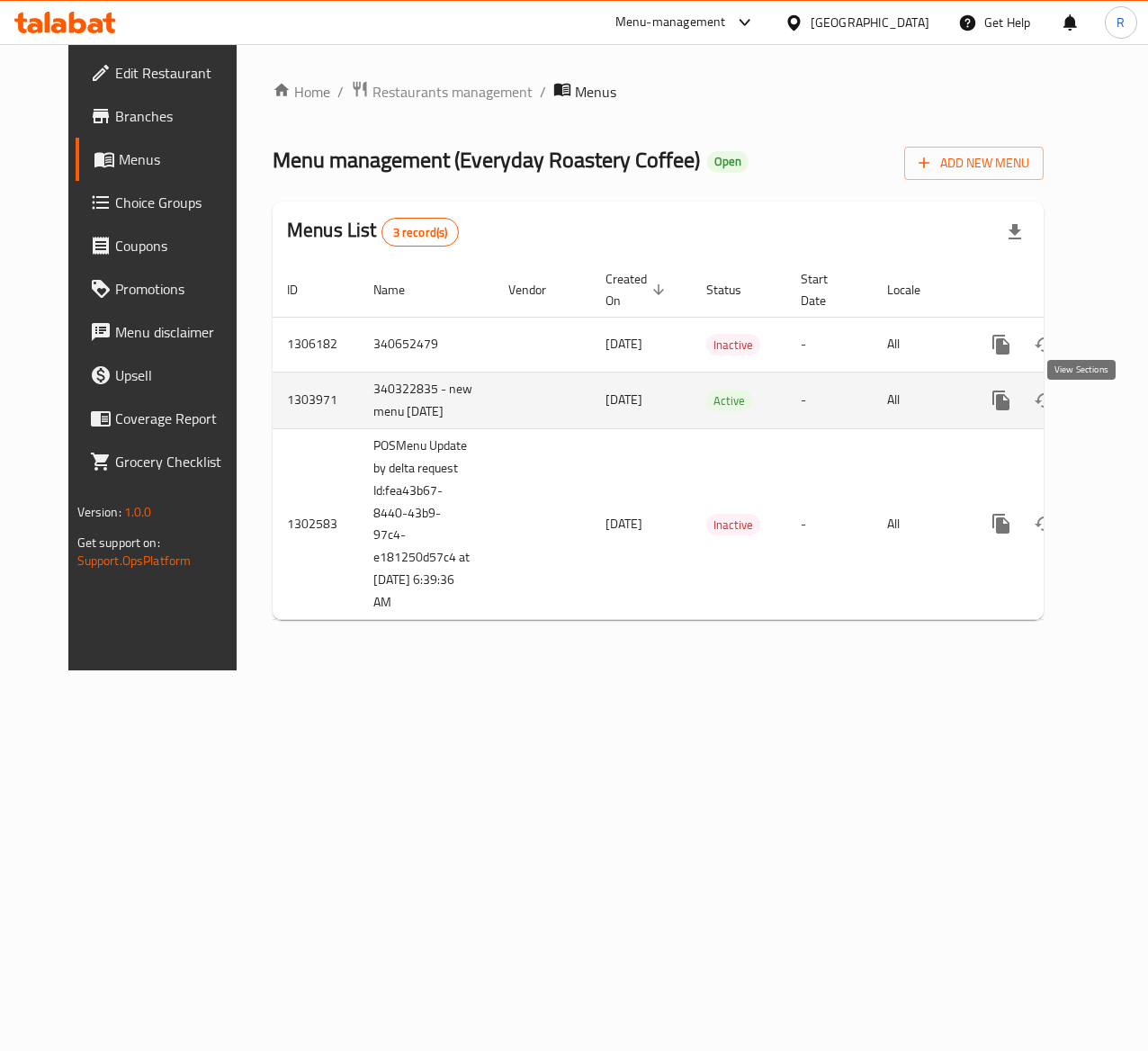
click at [1120, 411] on icon "enhanced table" at bounding box center [1132, 400] width 22 height 22
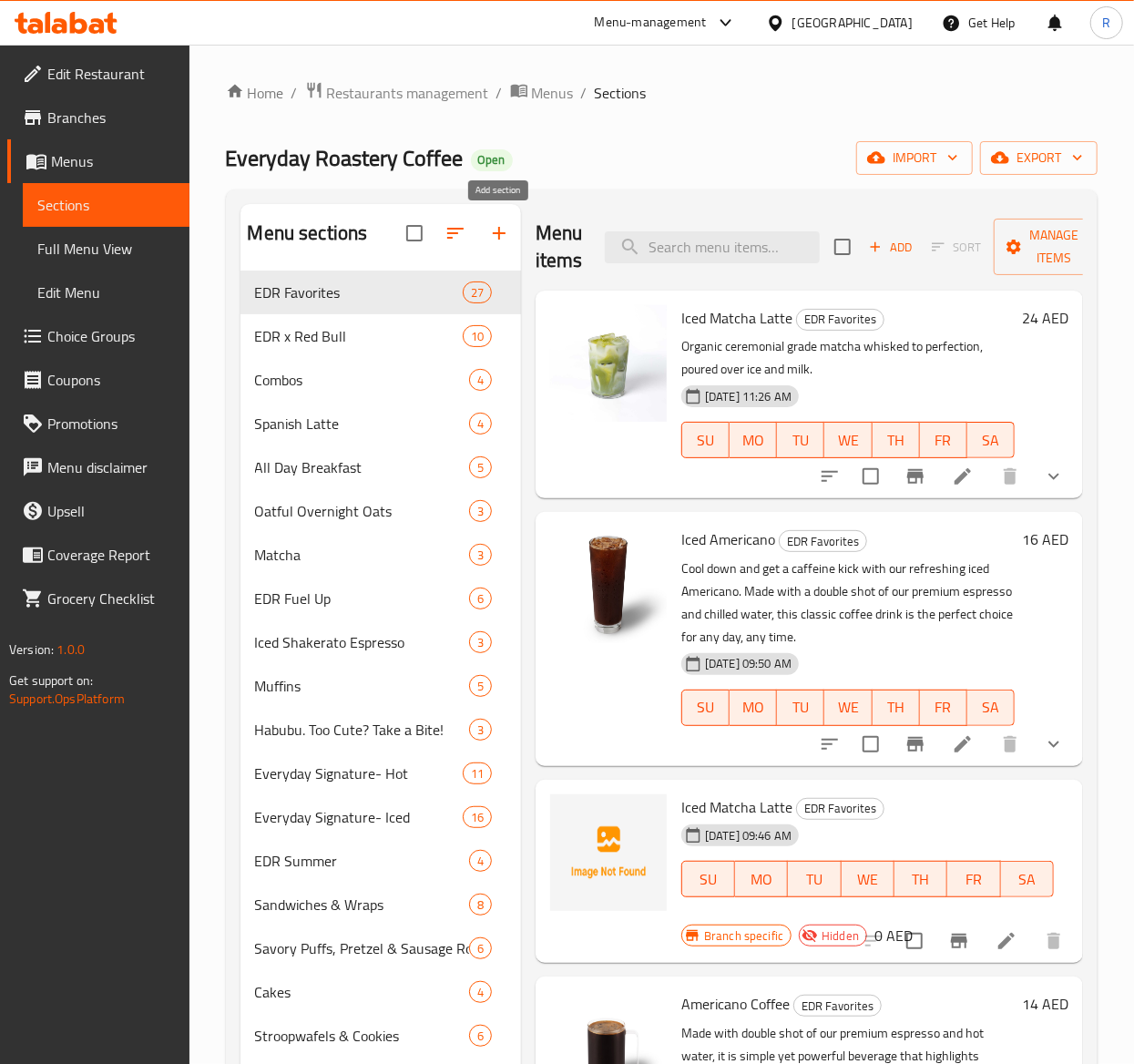
click at [501, 226] on icon "button" at bounding box center [499, 233] width 22 height 22
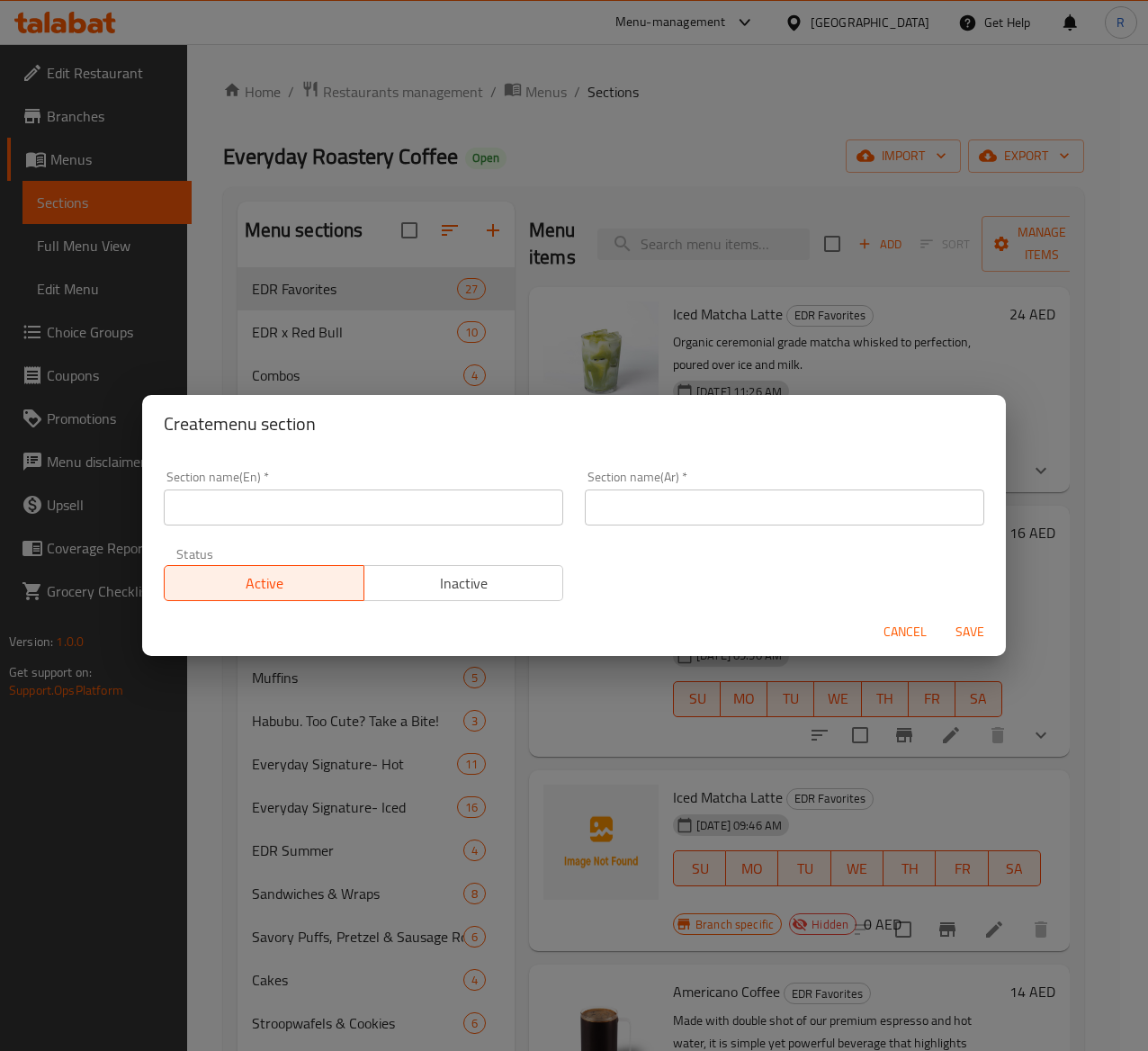
click at [624, 513] on input "text" at bounding box center [784, 507] width 399 height 36
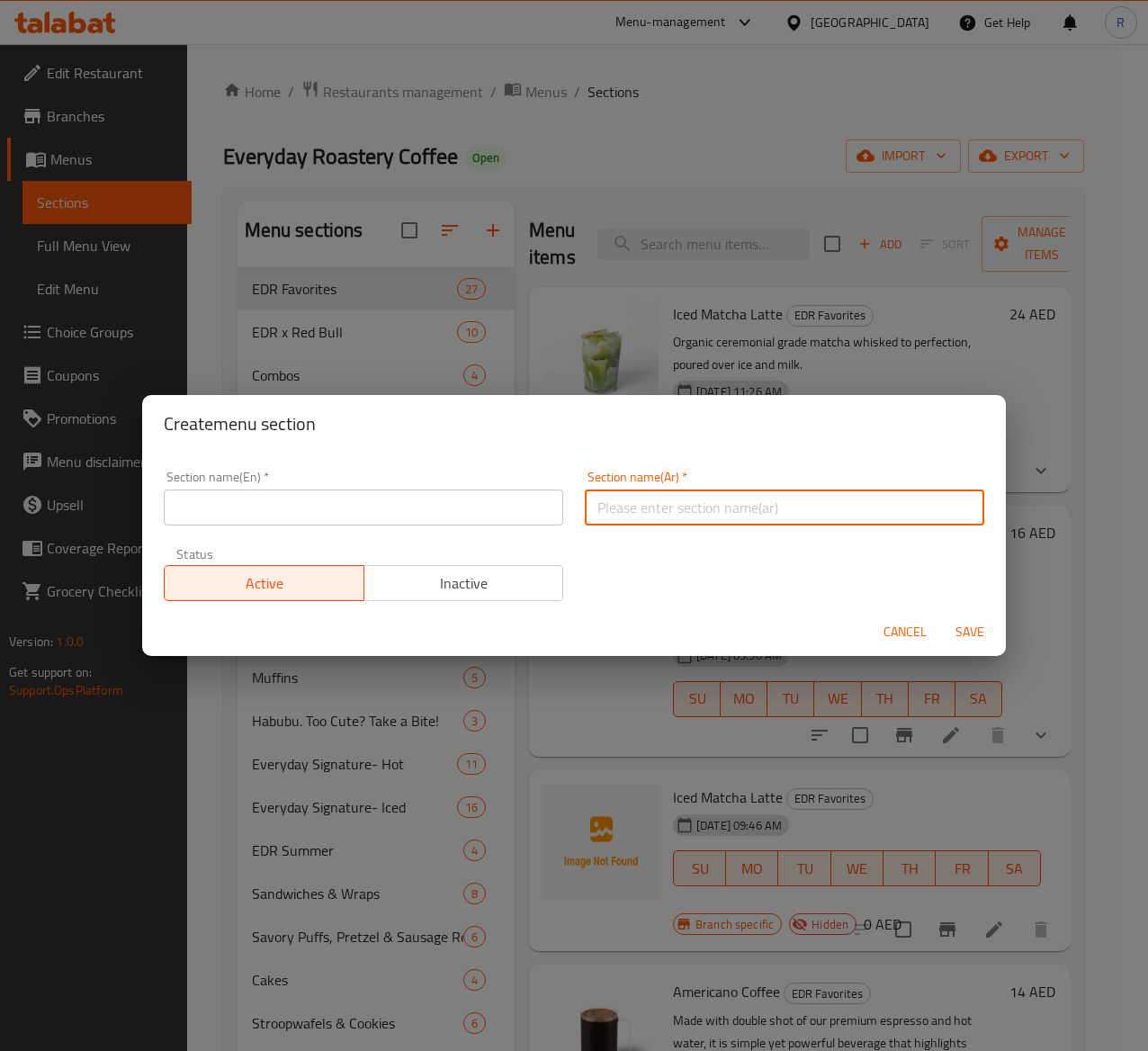
paste input "الكلاسيكيات اليومية"
type input "الكلاسيكيات اليومية"
click at [373, 515] on input "text" at bounding box center [363, 507] width 399 height 36
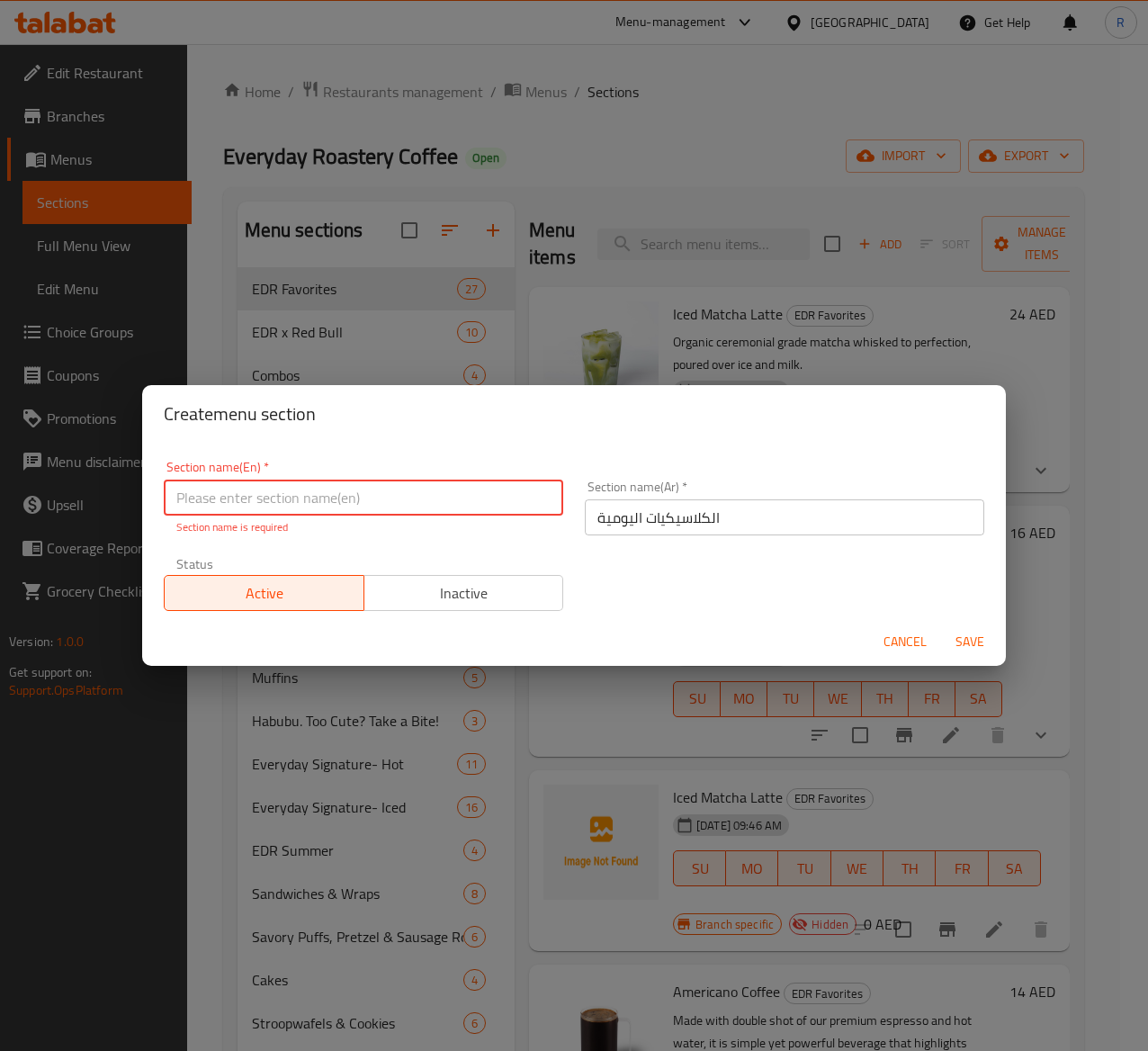
click at [241, 500] on input "text" at bounding box center [363, 497] width 399 height 36
paste input "Everyday Classics"
type input "Everyday Classics"
click at [483, 587] on span "Inactive" at bounding box center [464, 593] width 186 height 27
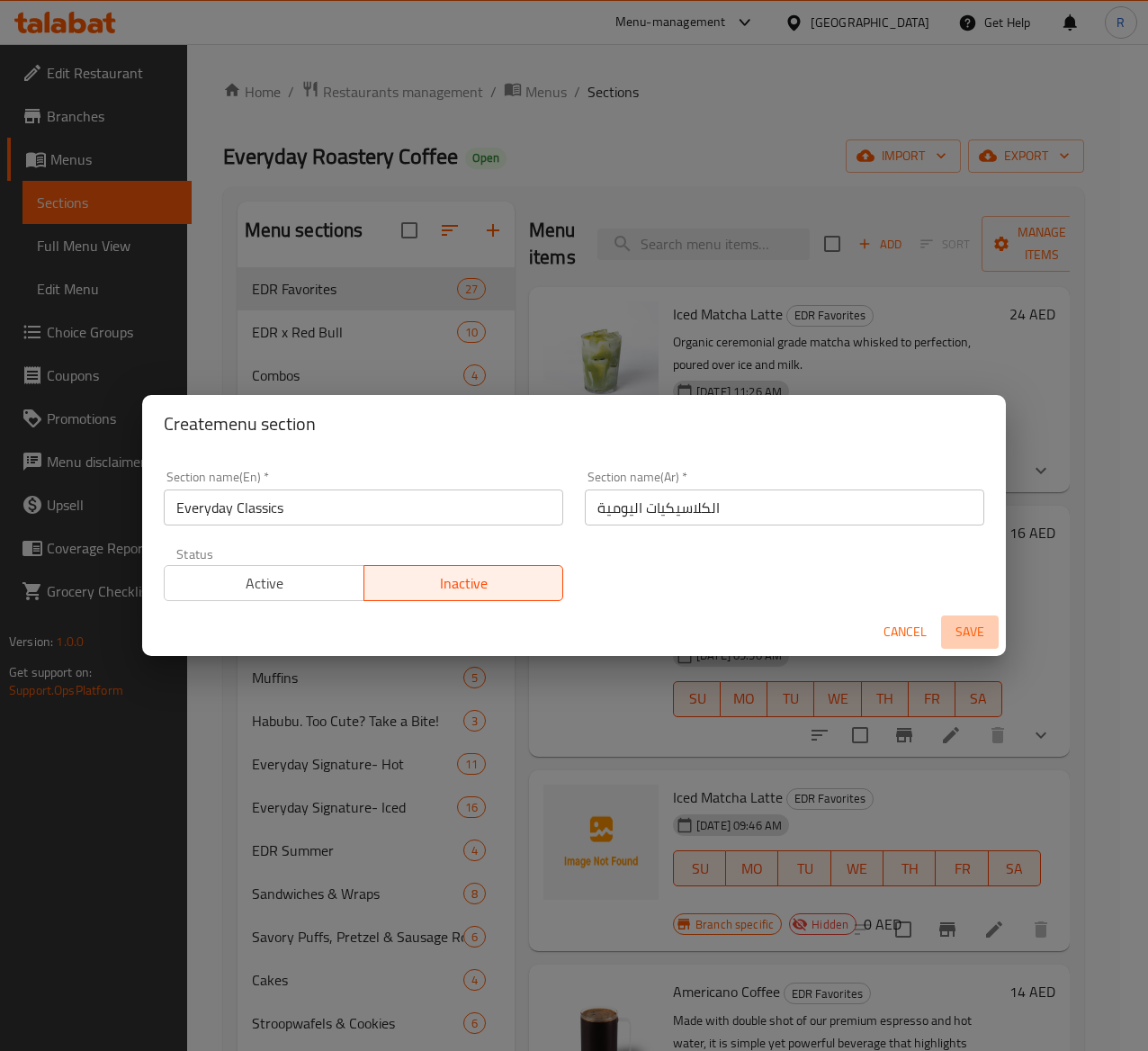
click at [973, 626] on span "Save" at bounding box center [970, 632] width 43 height 23
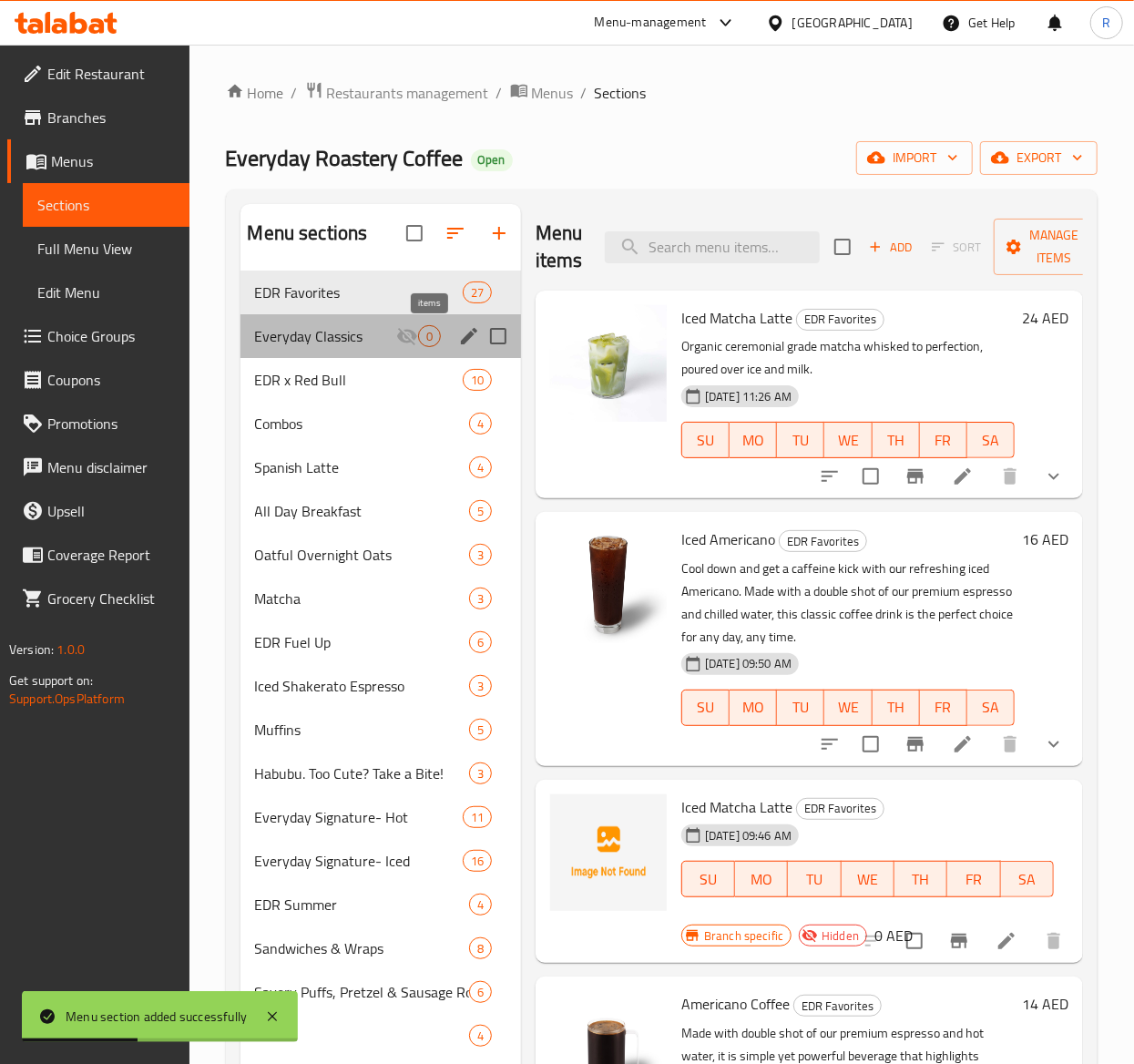
click at [420, 342] on span "0" at bounding box center [429, 336] width 21 height 18
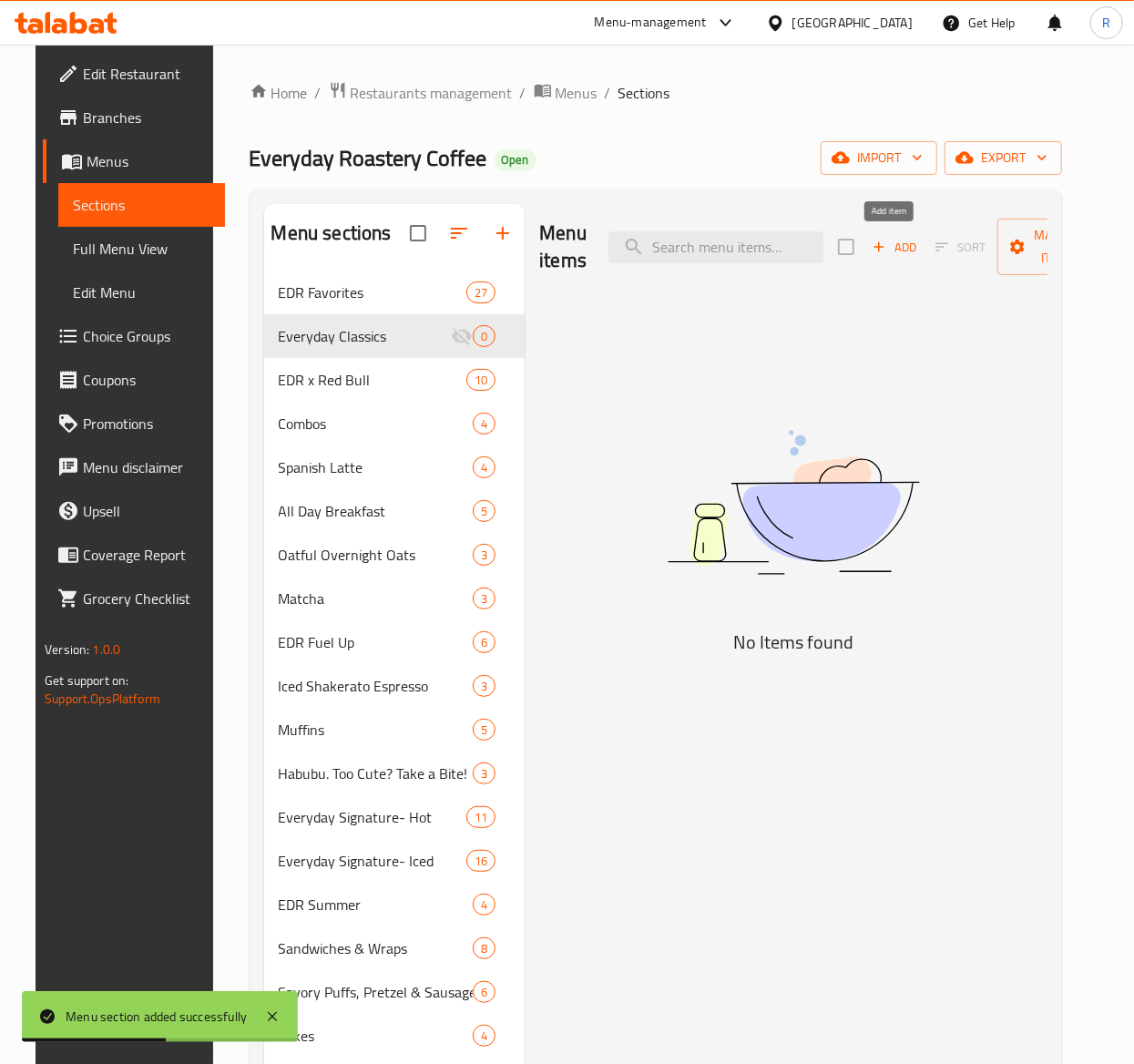
click at [898, 246] on span "Add" at bounding box center [894, 247] width 49 height 21
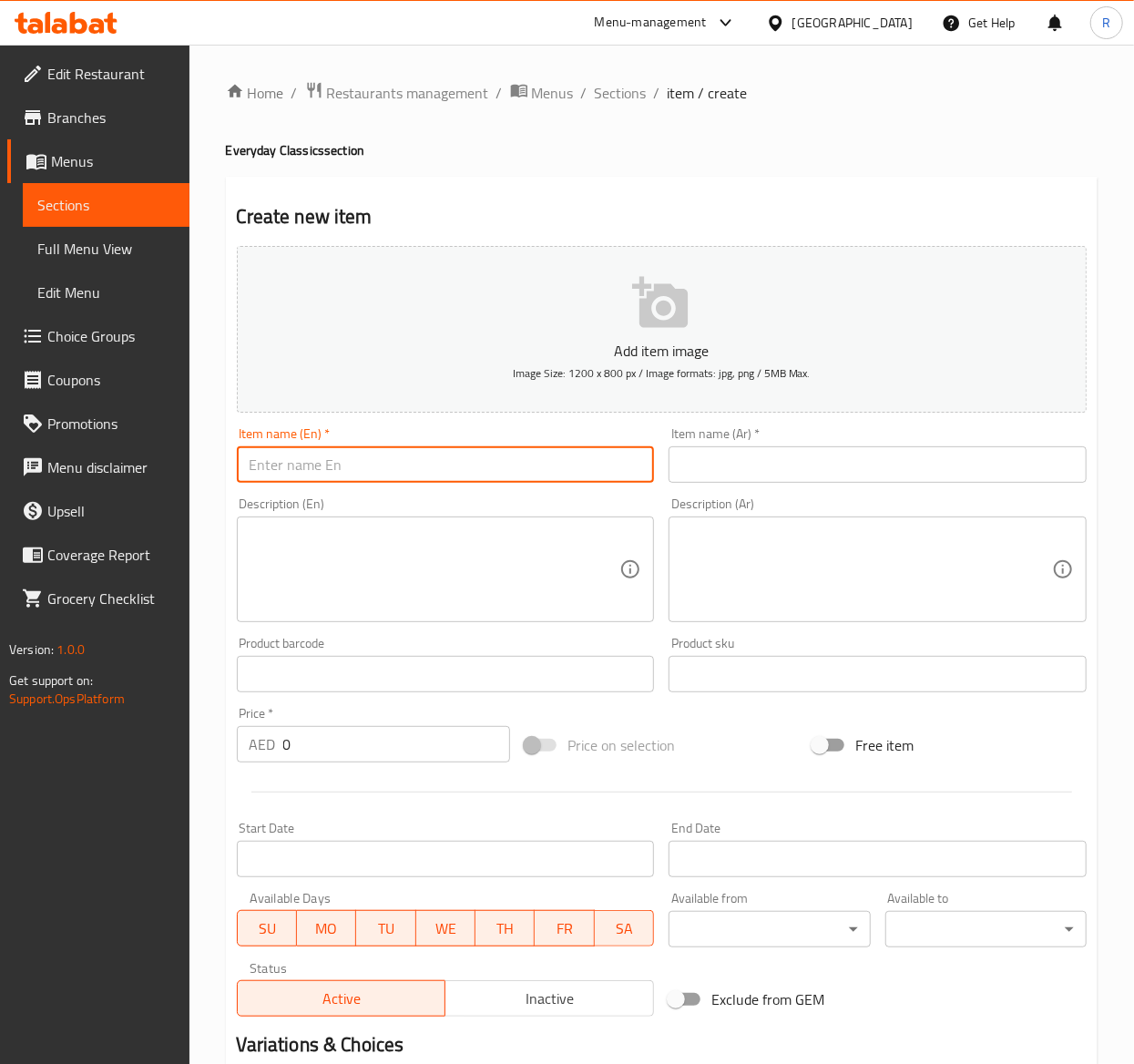
click at [304, 461] on input "text" at bounding box center [446, 464] width 418 height 36
paste input "Latte Coffee"
type input "Latte Coffee"
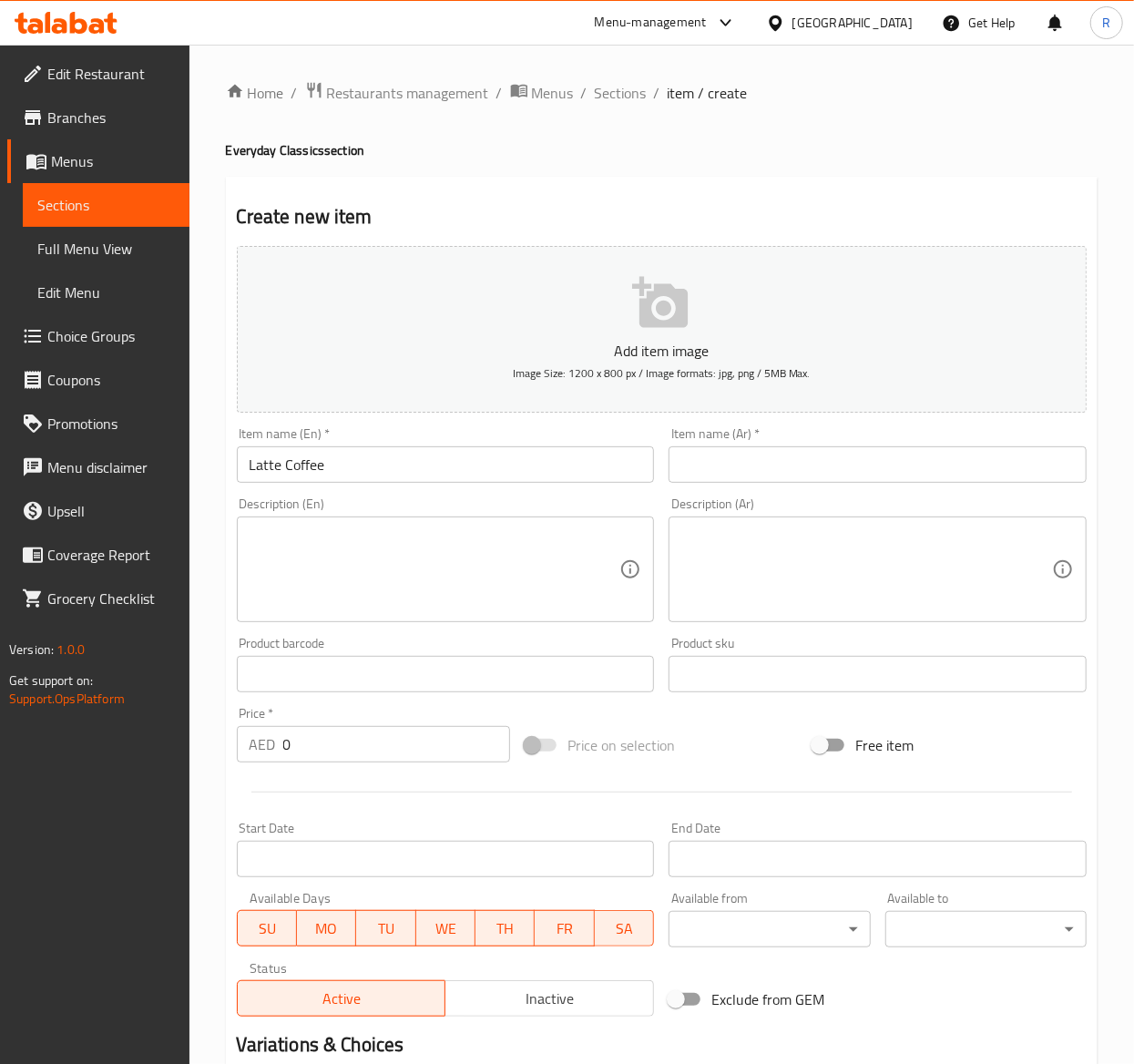
click at [420, 582] on textarea at bounding box center [435, 570] width 371 height 87
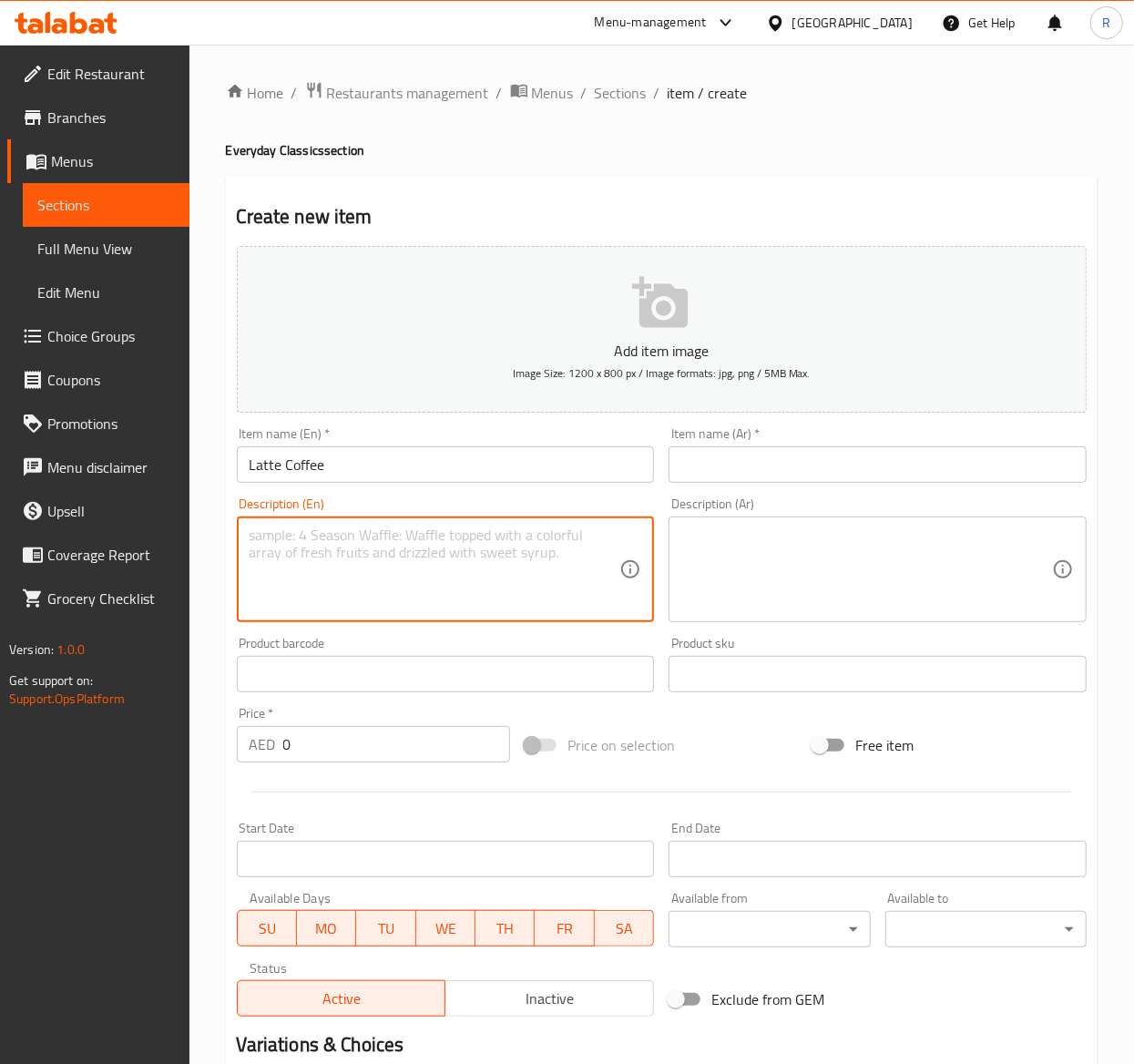
paste textarea "Indulge in the creamy and velvety taste of our classic latte. Made with our sig…"
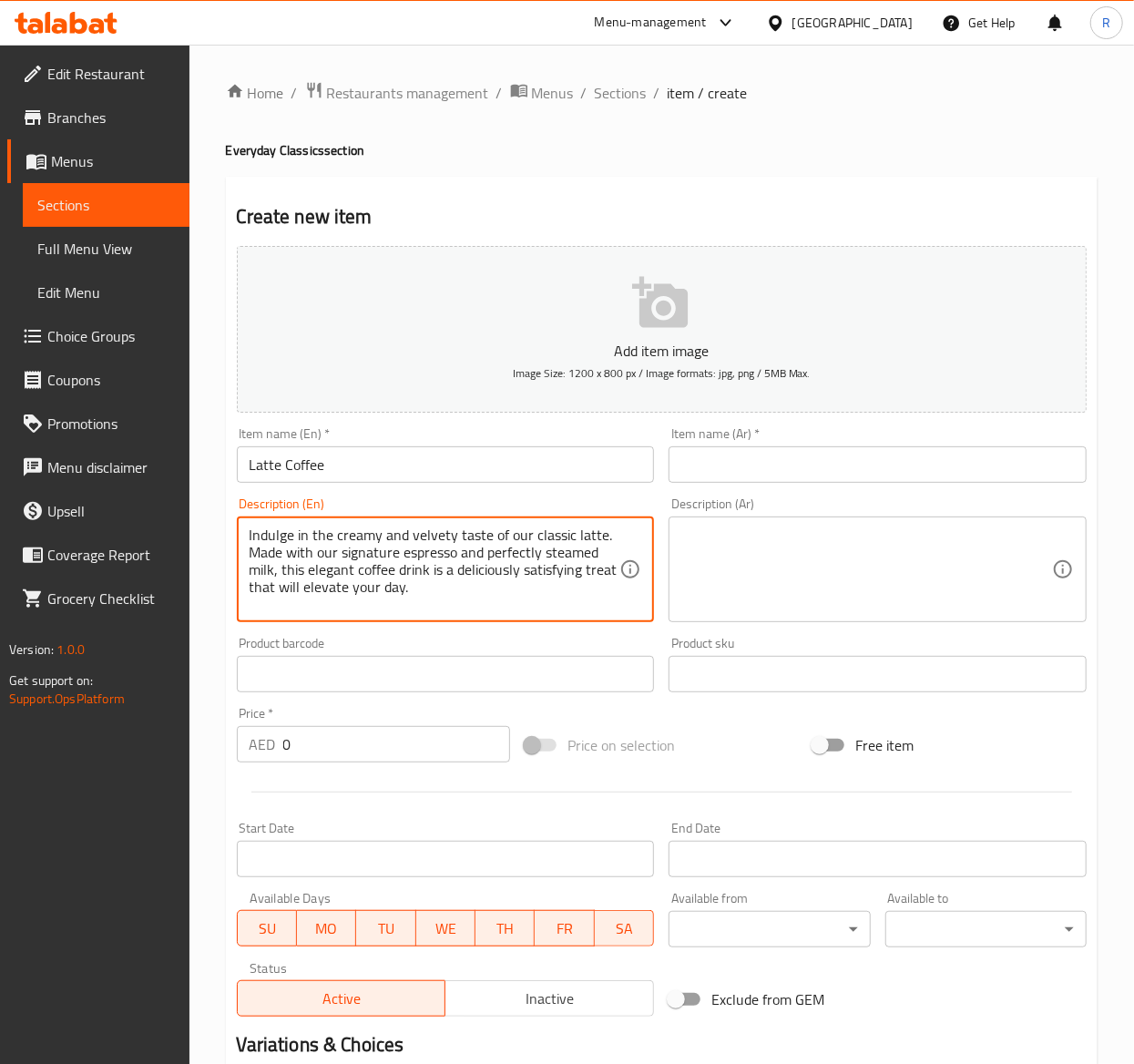
type textarea "Indulge in the creamy and velvety taste of our classic latte. Made with our sig…"
click at [781, 550] on textarea at bounding box center [866, 570] width 371 height 87
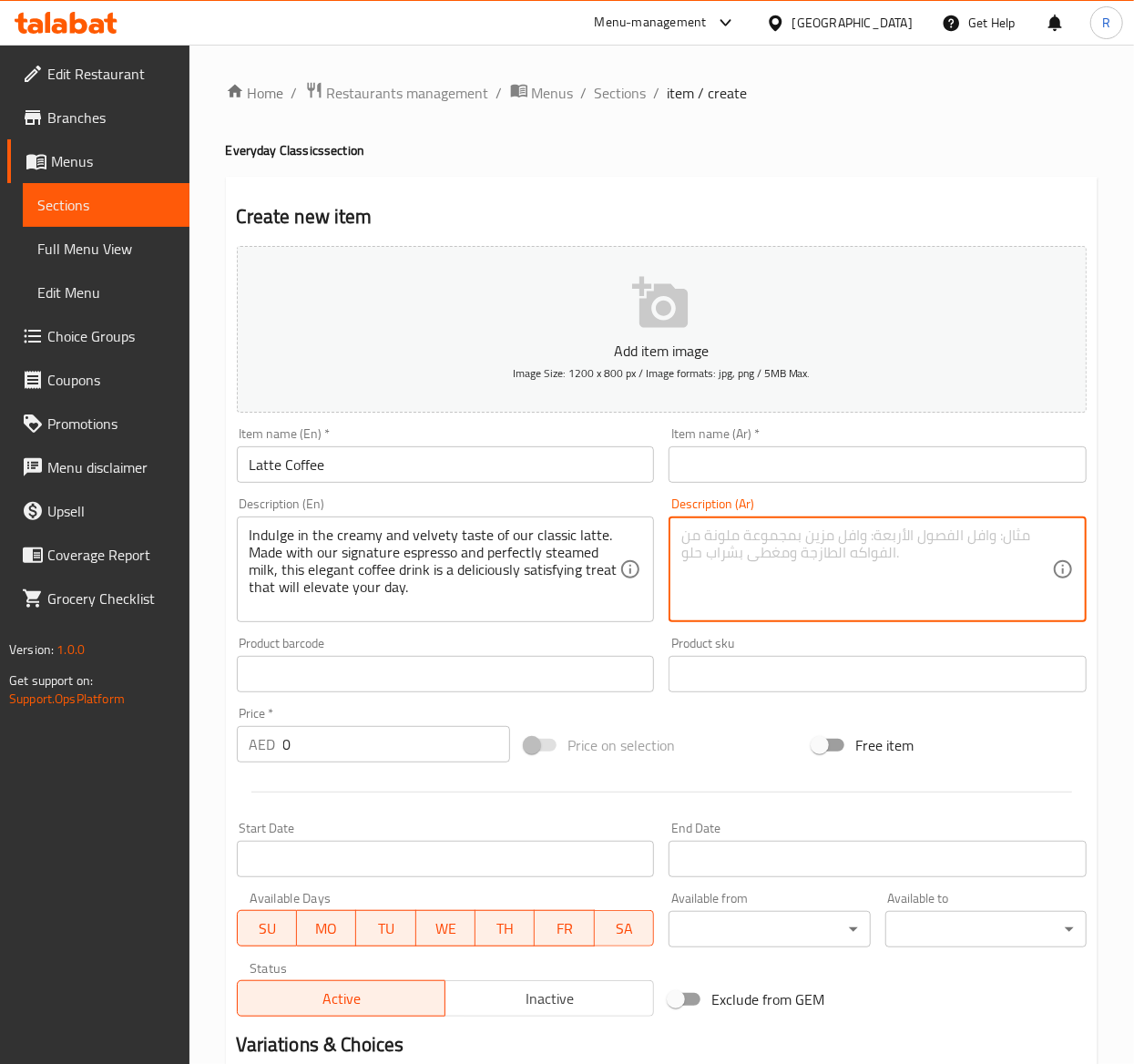
paste textarea "انغمس في المذاق الكريمي المخملي لللاتيه الكلاسيكي. مصنوع من الإسبريسو المميز وا…"
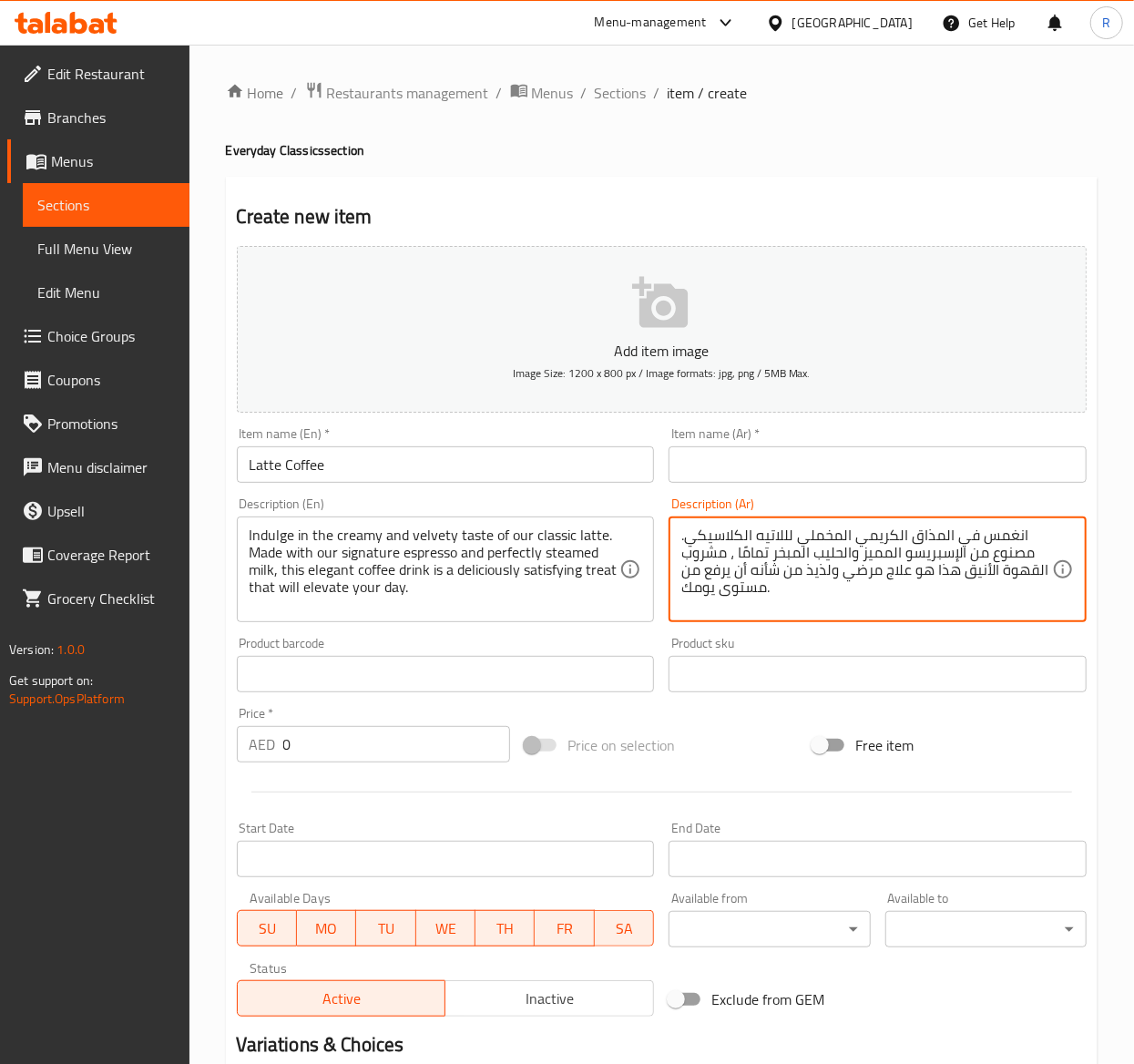
type textarea "انغمس في المذاق الكريمي المخملي لللاتيه الكلاسيكي. مصنوع من الإسبريسو المميز وا…"
click at [748, 450] on input "text" at bounding box center [878, 464] width 418 height 36
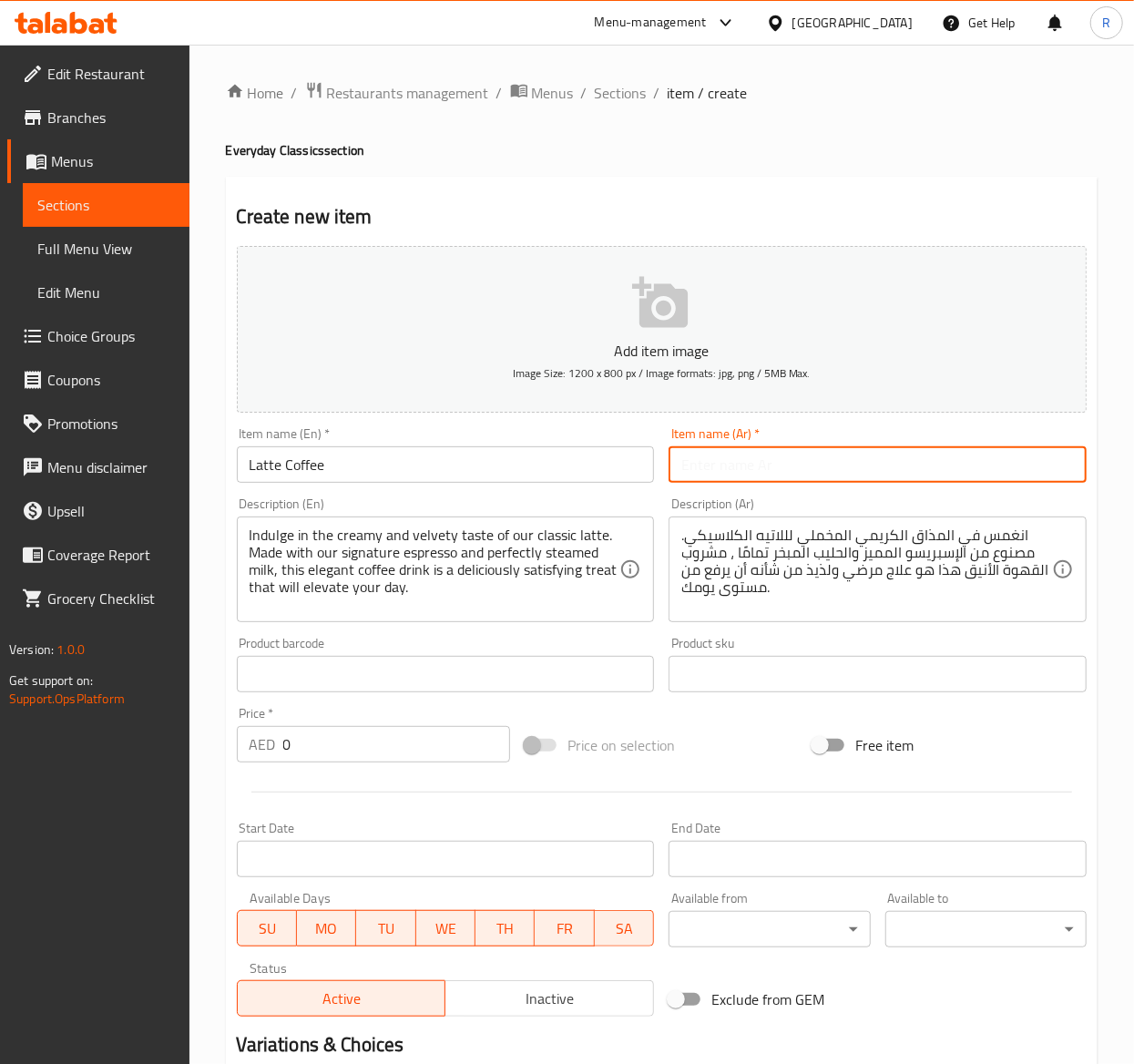
paste input "قهوة لاتيه"
type input "قهوة لاتيه"
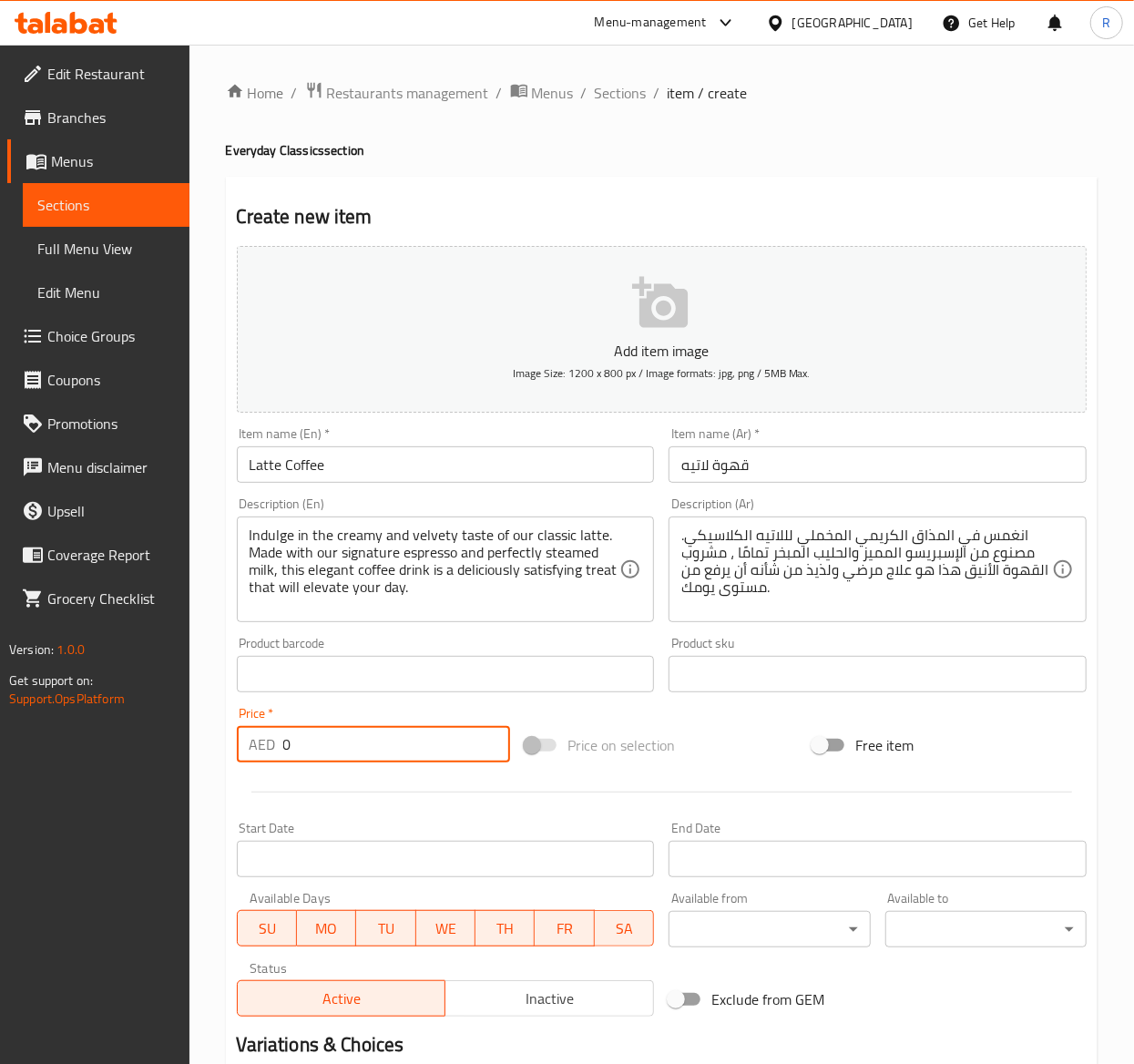
click at [336, 736] on input "0" at bounding box center [396, 744] width 227 height 36
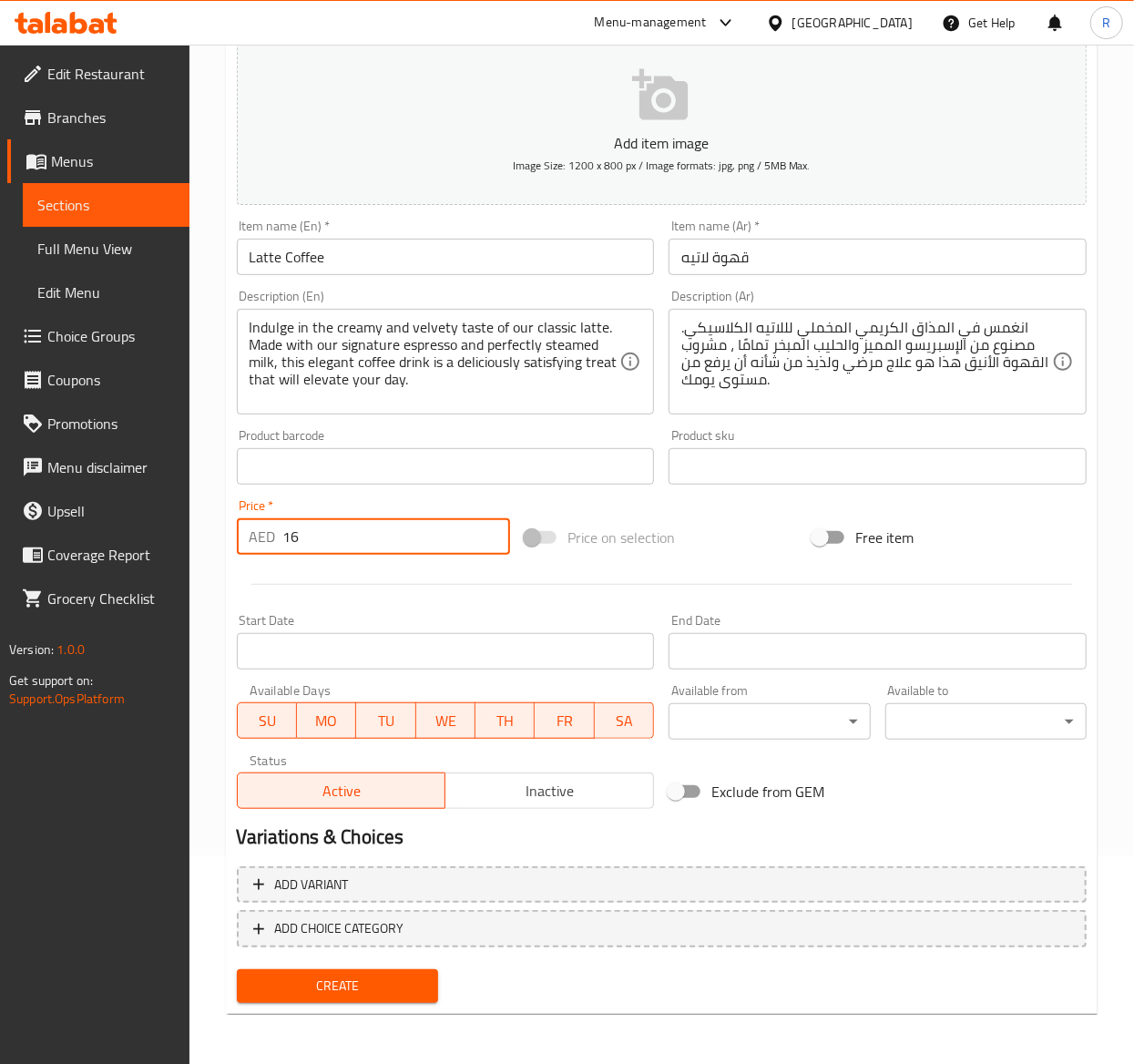
type input "16"
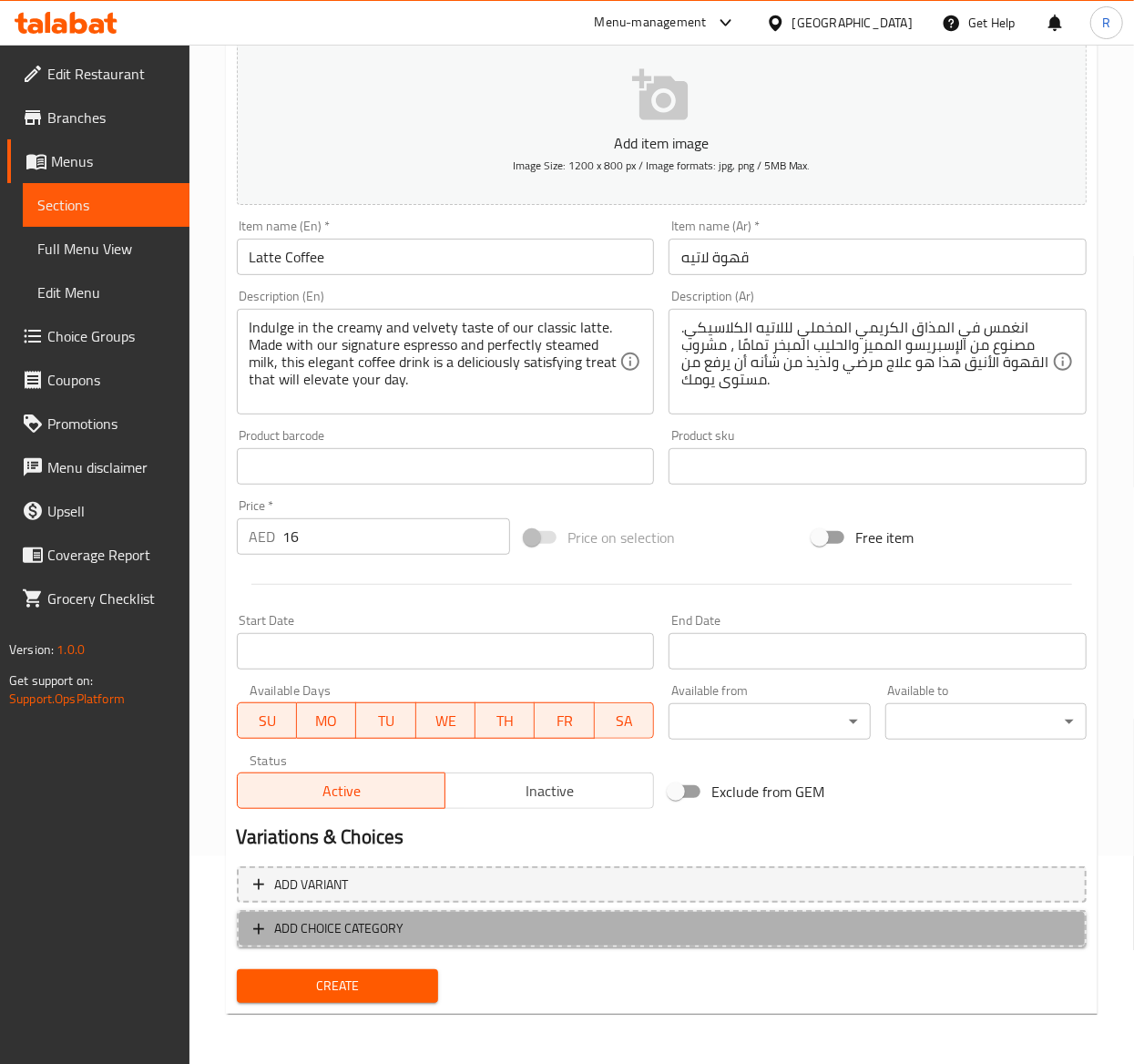
click at [331, 920] on span "ADD CHOICE CATEGORY" at bounding box center [339, 928] width 129 height 23
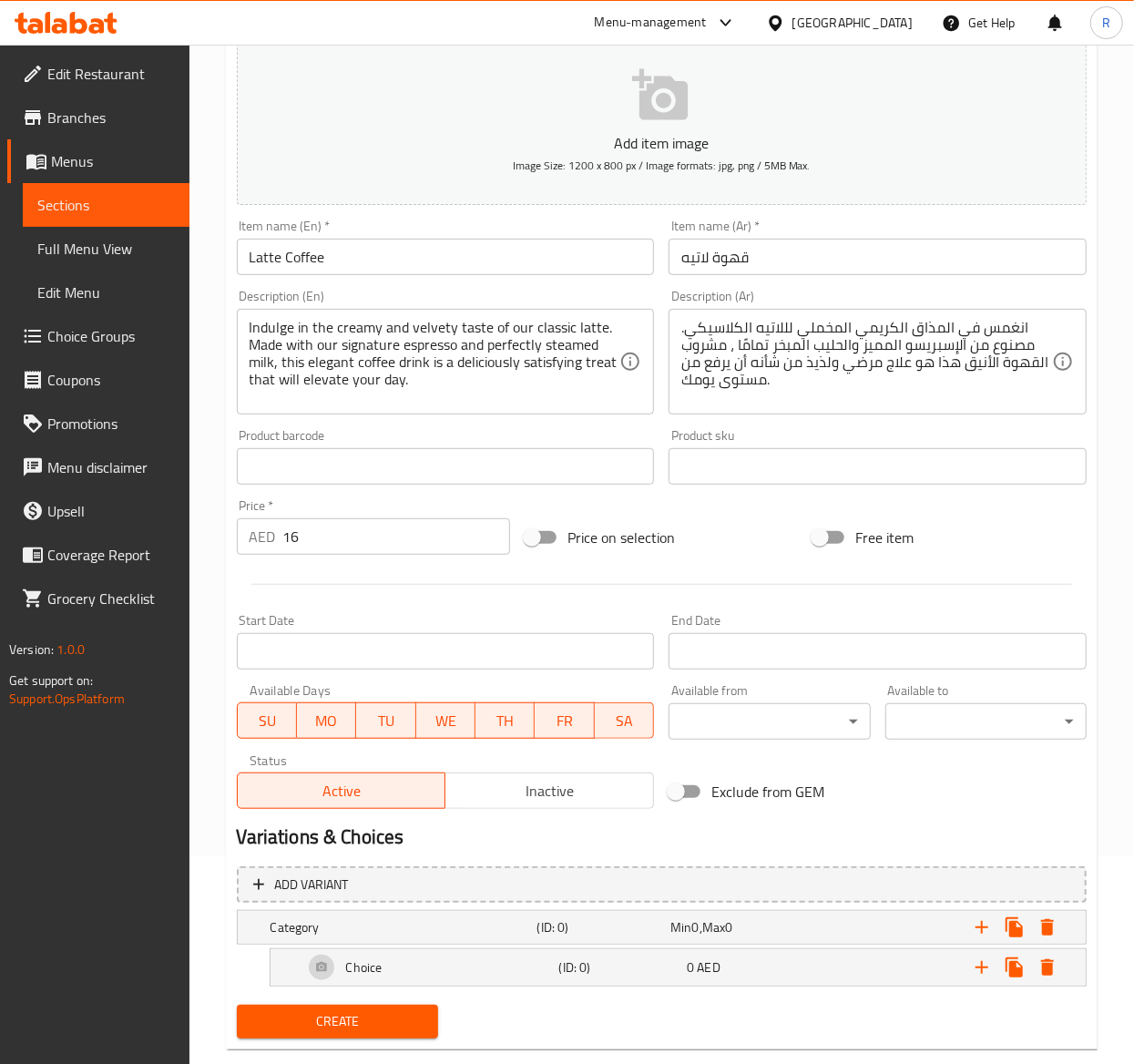
scroll to position [246, 0]
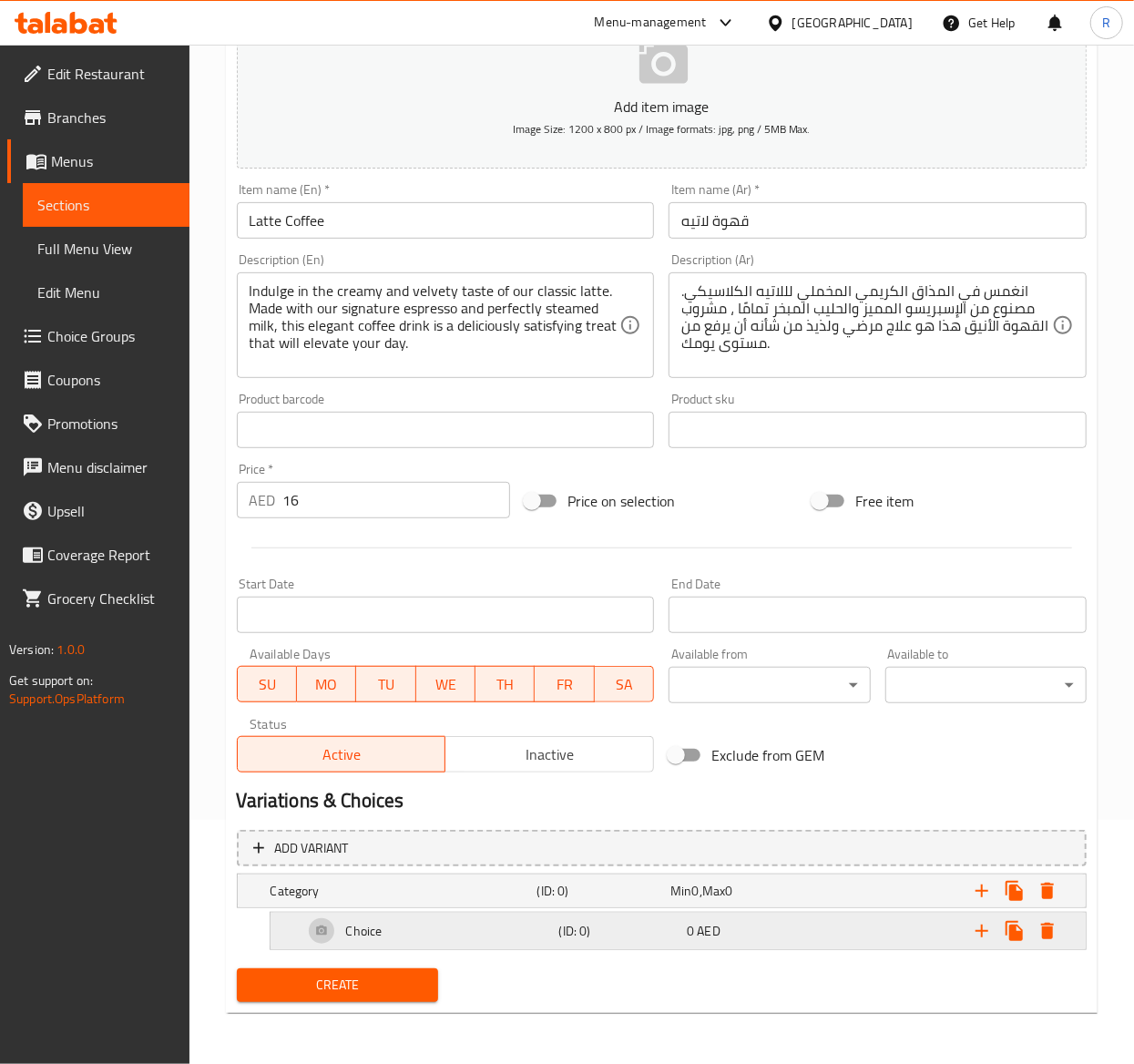
click at [328, 904] on div "Choice" at bounding box center [400, 891] width 266 height 26
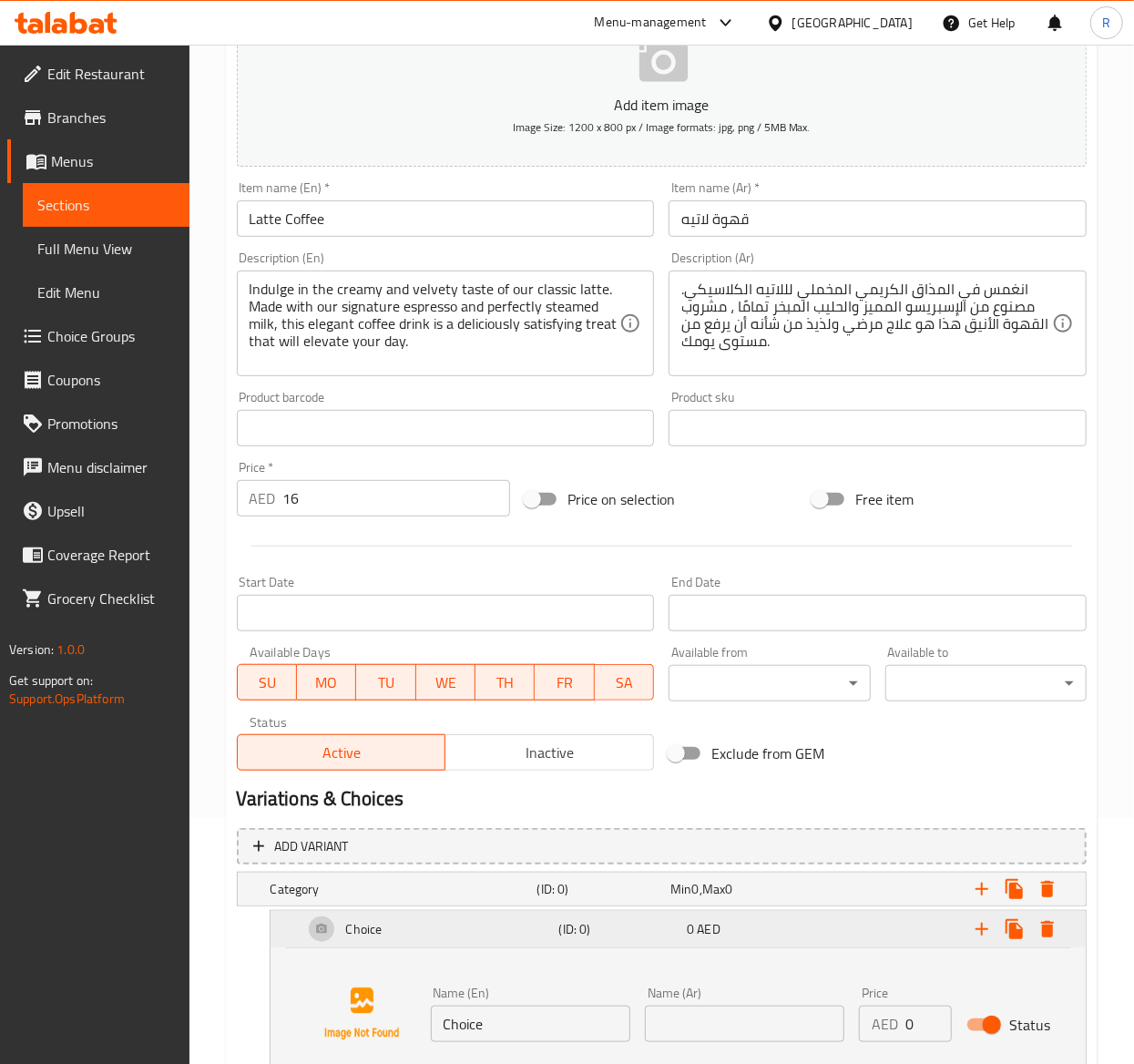
click at [328, 935] on div "Choice" at bounding box center [427, 929] width 256 height 43
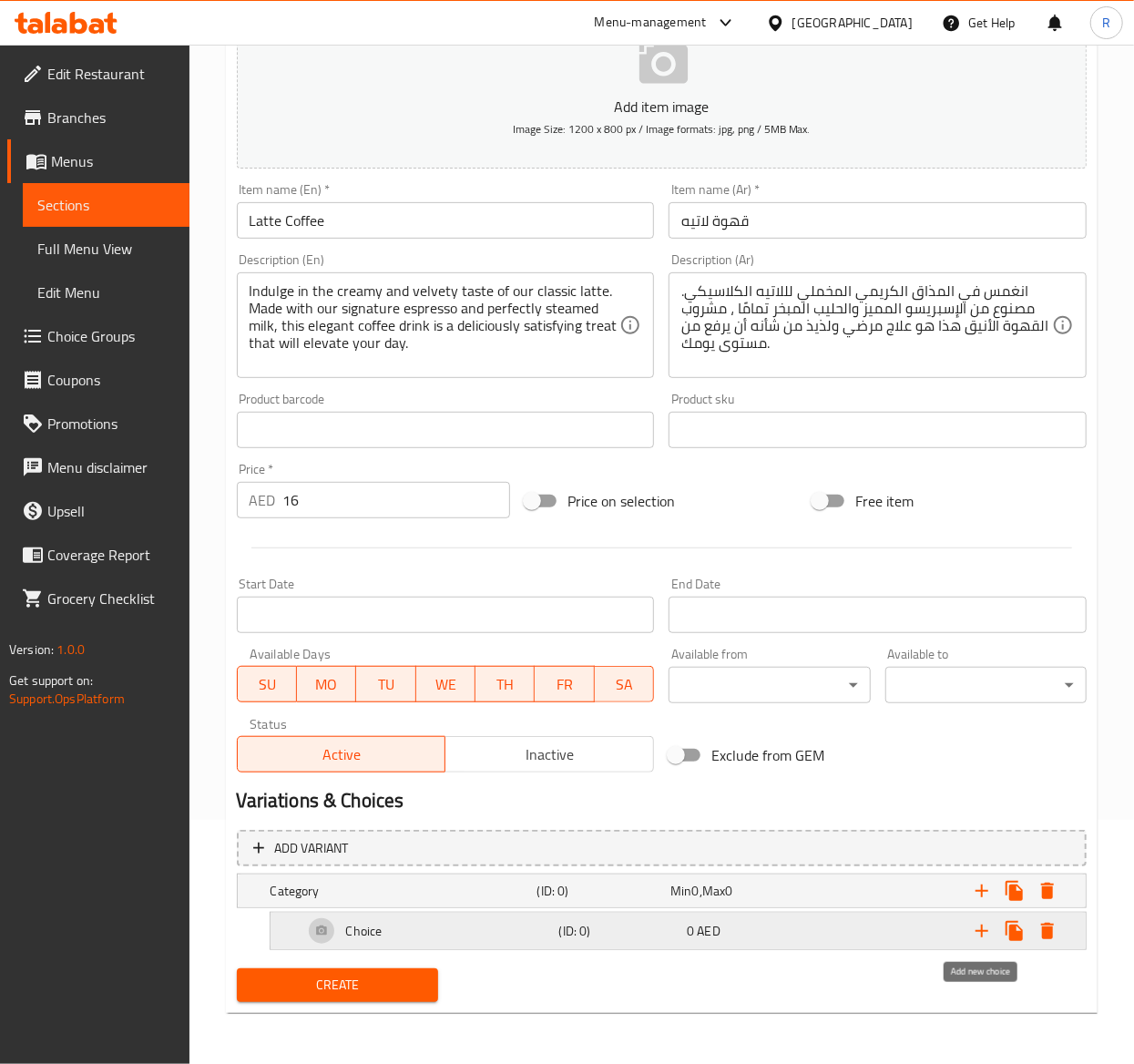
click at [981, 936] on icon "Expand" at bounding box center [982, 931] width 22 height 22
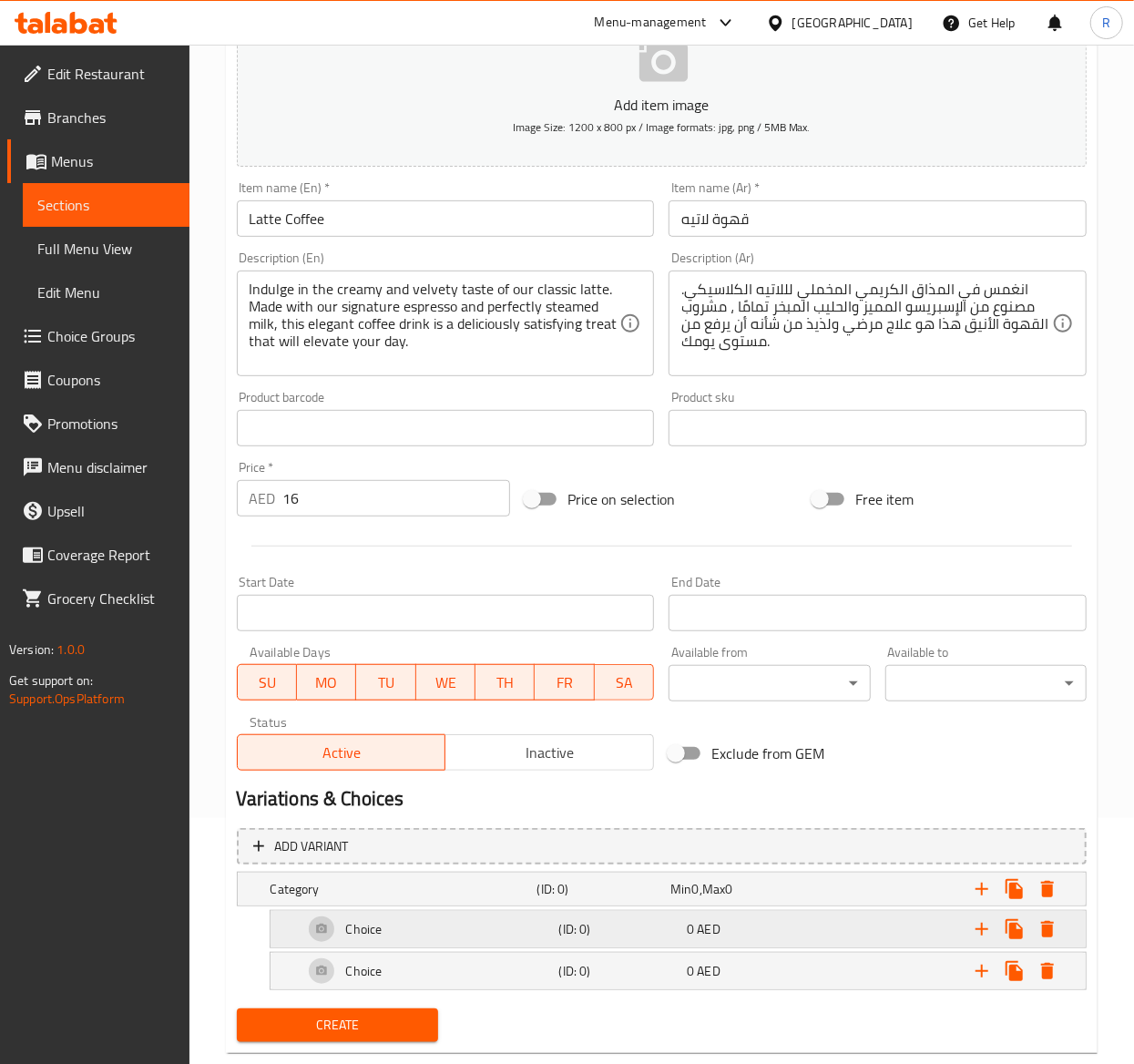
click at [381, 931] on h5 "Choice" at bounding box center [364, 929] width 36 height 19
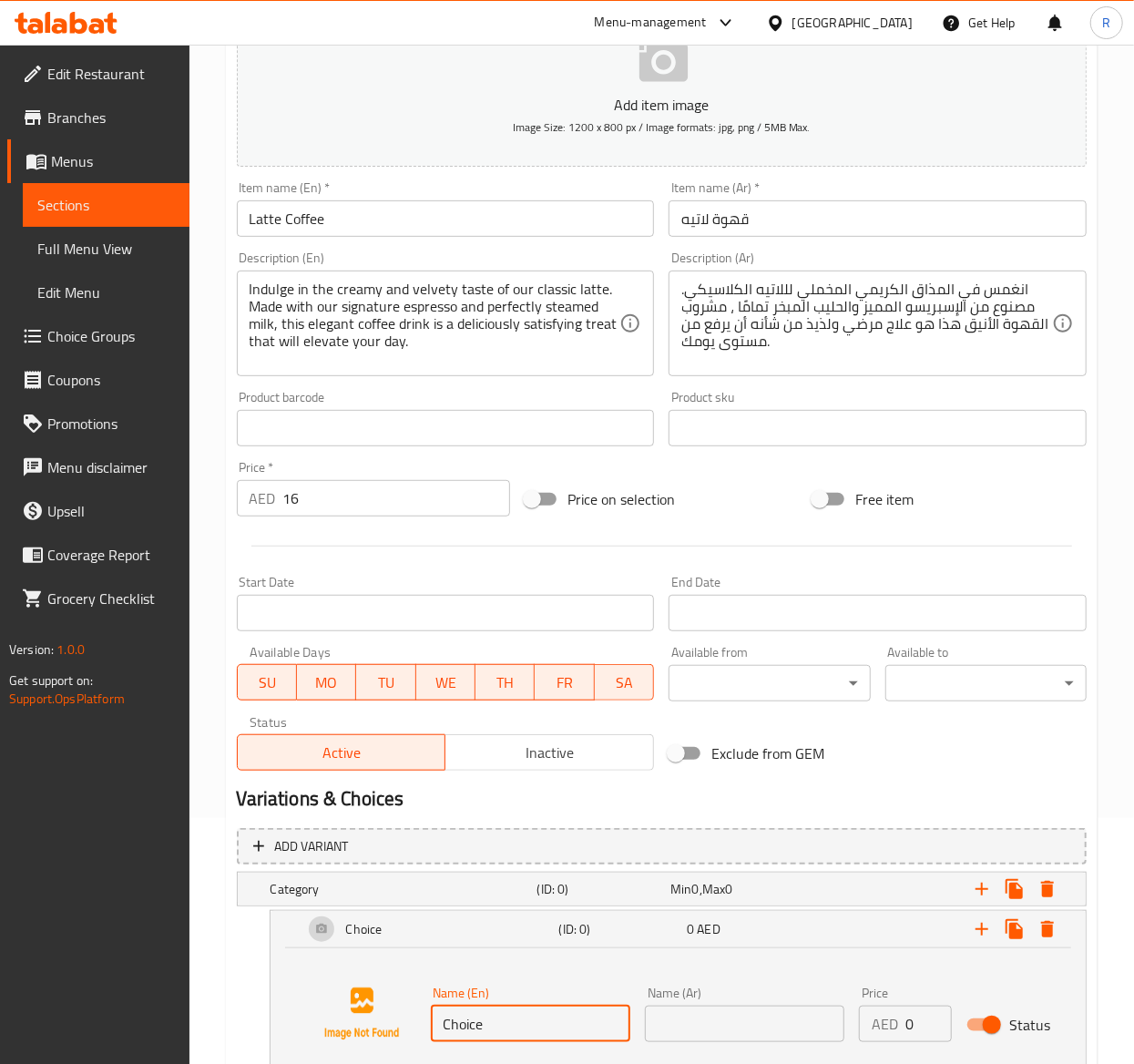
drag, startPoint x: 499, startPoint y: 1020, endPoint x: 282, endPoint y: 1017, distance: 217.0
click at [282, 1017] on div "Name (En) Choice Name (En) Name (Ar) Name (Ar) Price AED 0 Price Status" at bounding box center [677, 1018] width 815 height 139
click at [575, 1031] on input "Choice" at bounding box center [531, 1023] width 200 height 36
click at [688, 892] on span "Min" at bounding box center [681, 889] width 21 height 24
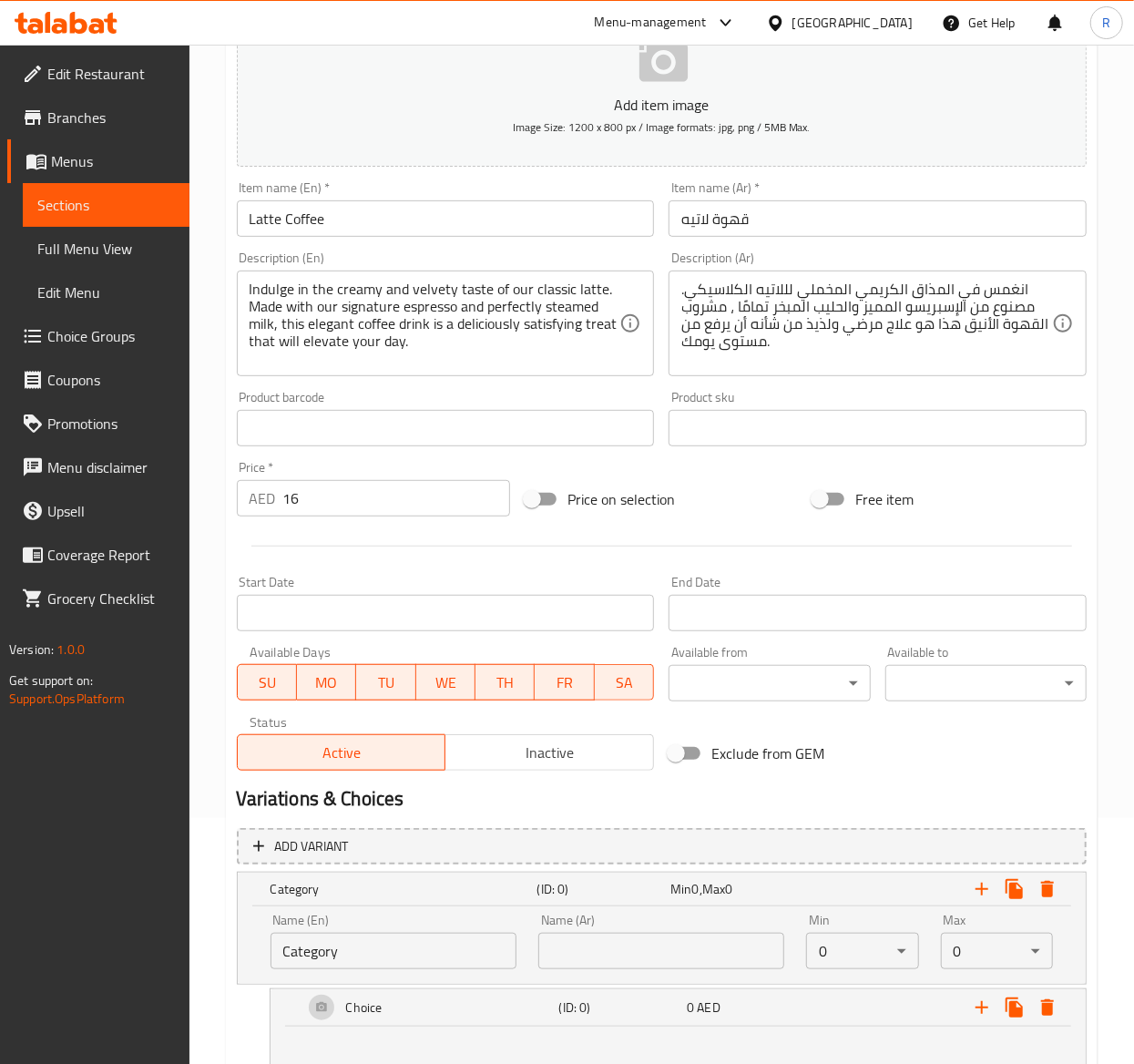
scroll to position [506, 0]
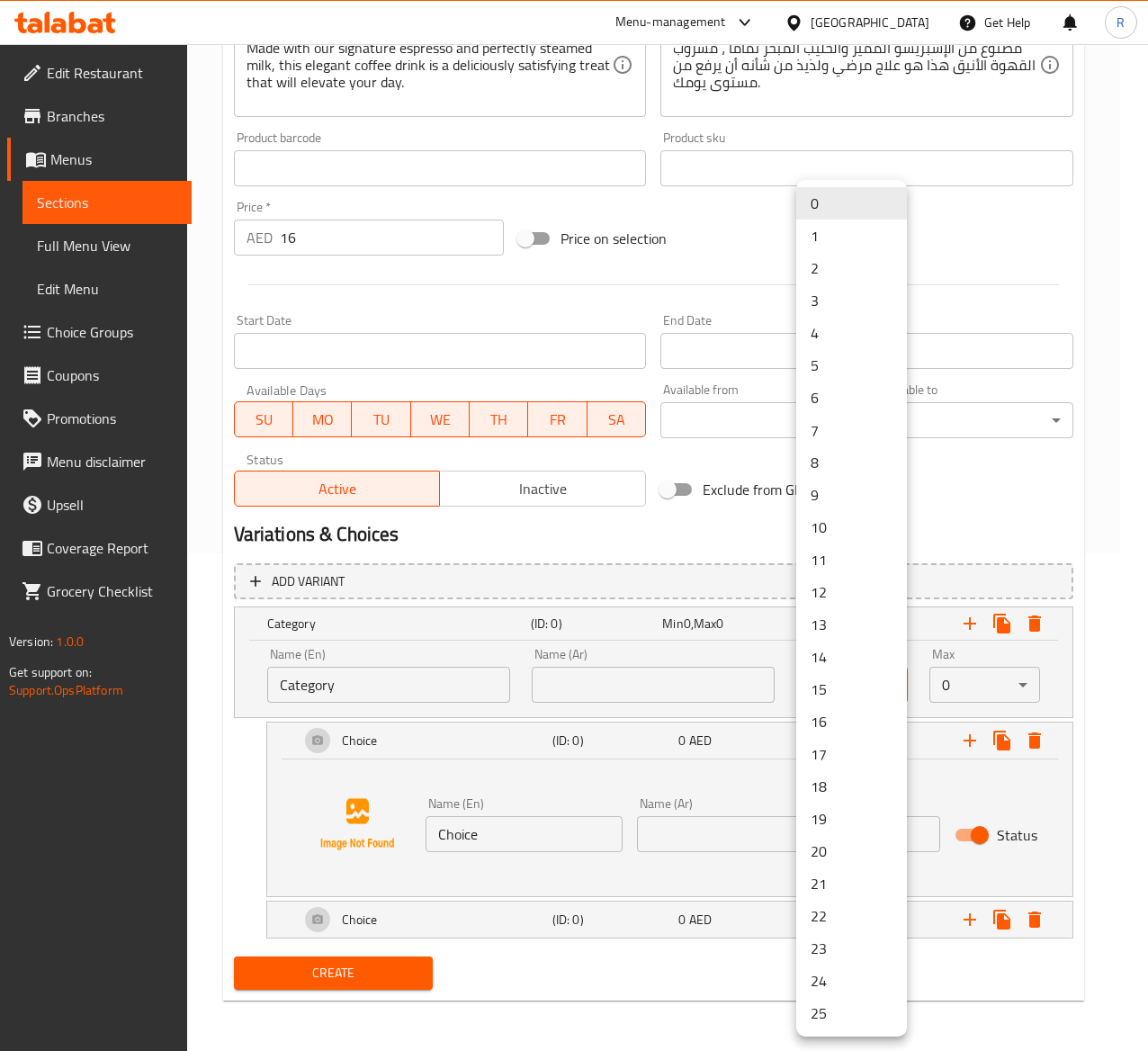
click at [894, 554] on body "​ Menu-management United Arab Emirates Get Help R Edit Restaurant Branches Menu…" at bounding box center [574, 50] width 1148 height 1007
click at [932, 611] on div at bounding box center [574, 526] width 1148 height 1051
click at [890, 554] on body "​ Menu-management United Arab Emirates Get Help R Edit Restaurant Branches Menu…" at bounding box center [574, 50] width 1148 height 1007
click at [839, 232] on li "1" at bounding box center [851, 235] width 111 height 32
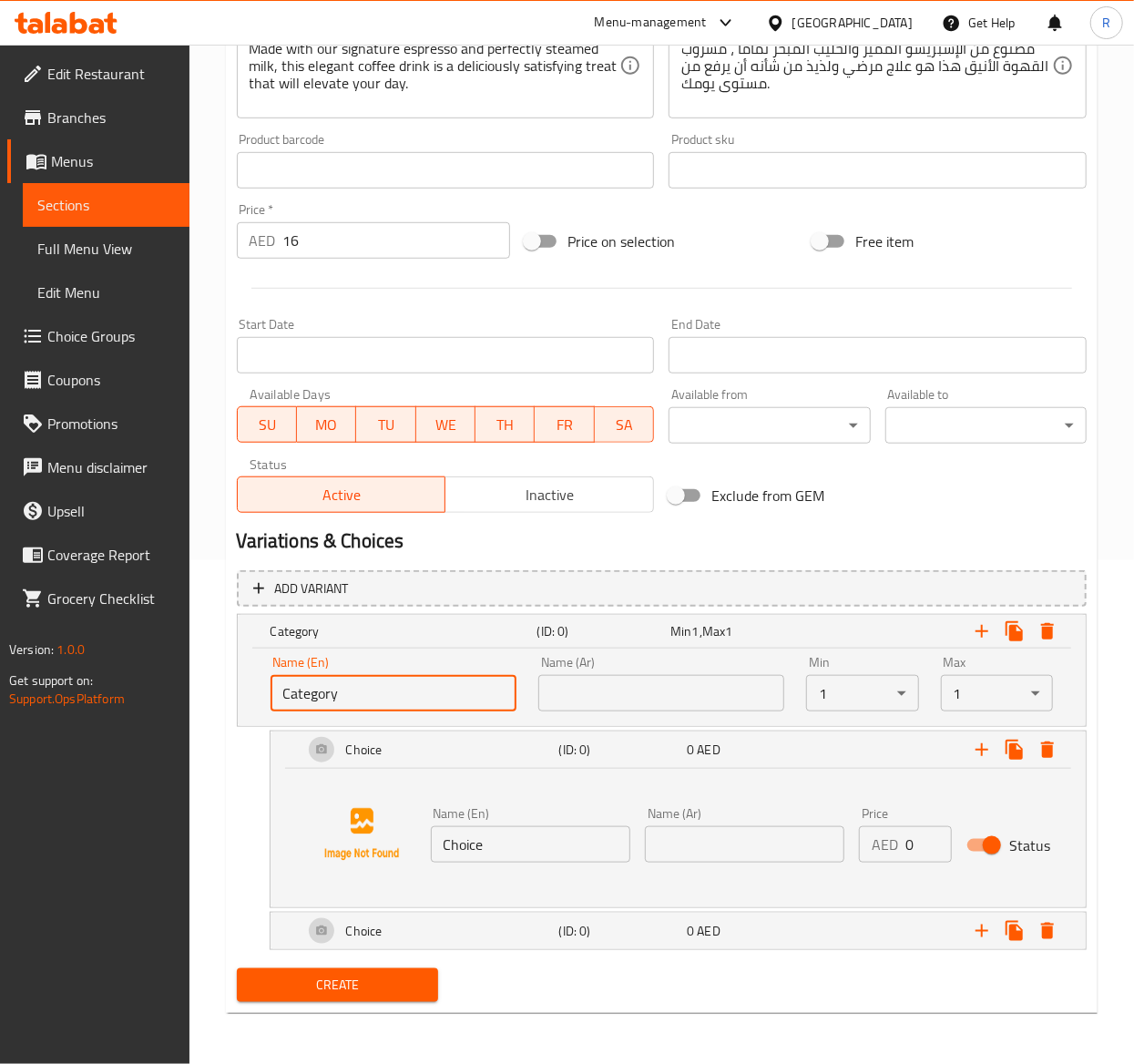
drag, startPoint x: 351, startPoint y: 694, endPoint x: -119, endPoint y: 685, distance: 470.1
click at [0, 561] on html "​ Menu-management United Arab Emirates Get Help R Edit Restaurant Branches Menu…" at bounding box center [567, 29] width 1134 height 1064
click at [362, 677] on input "Category" at bounding box center [393, 693] width 246 height 36
type input "C"
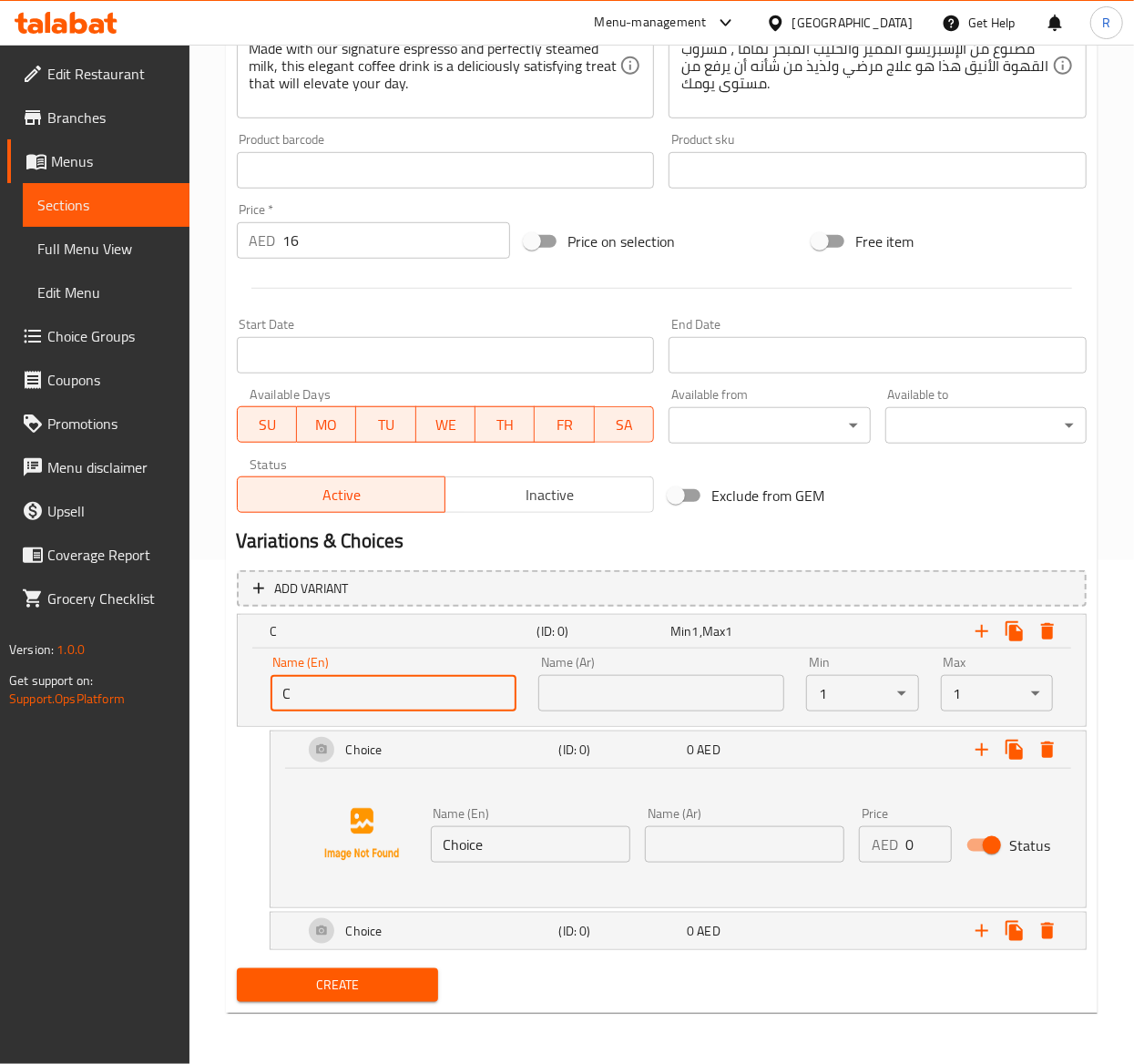
click at [339, 696] on input "C" at bounding box center [393, 693] width 246 height 36
type input "y"
type input "T"
drag, startPoint x: 431, startPoint y: 699, endPoint x: 133, endPoint y: 676, distance: 298.9
click at [133, 676] on div "Edit Restaurant Branches Menus Sections Full Menu View Edit Menu Choice Groups …" at bounding box center [567, 303] width 1134 height 1523
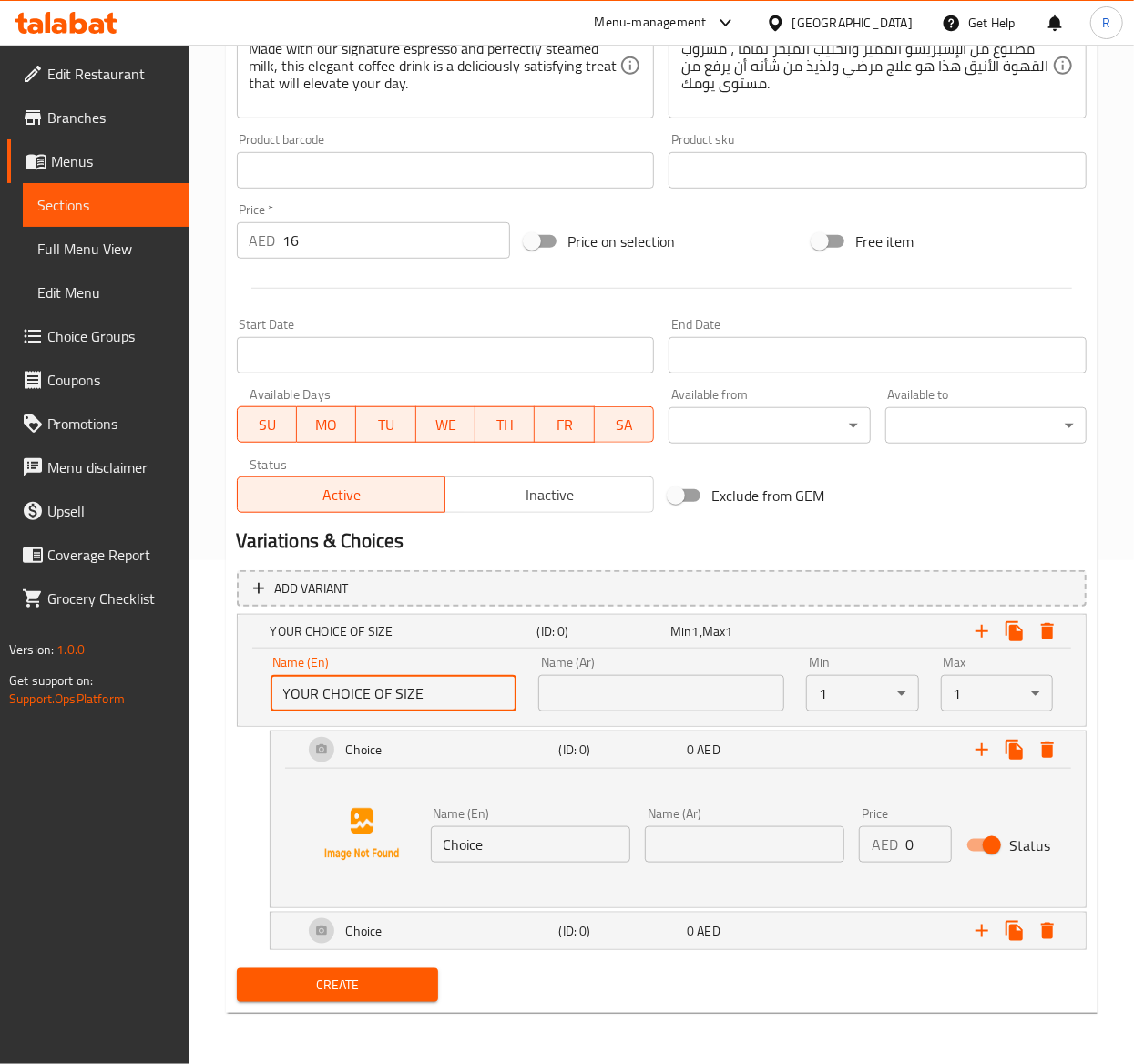
type input "YOUR CHOICE OF SIZE"
click at [643, 683] on input "text" at bounding box center [661, 693] width 246 height 36
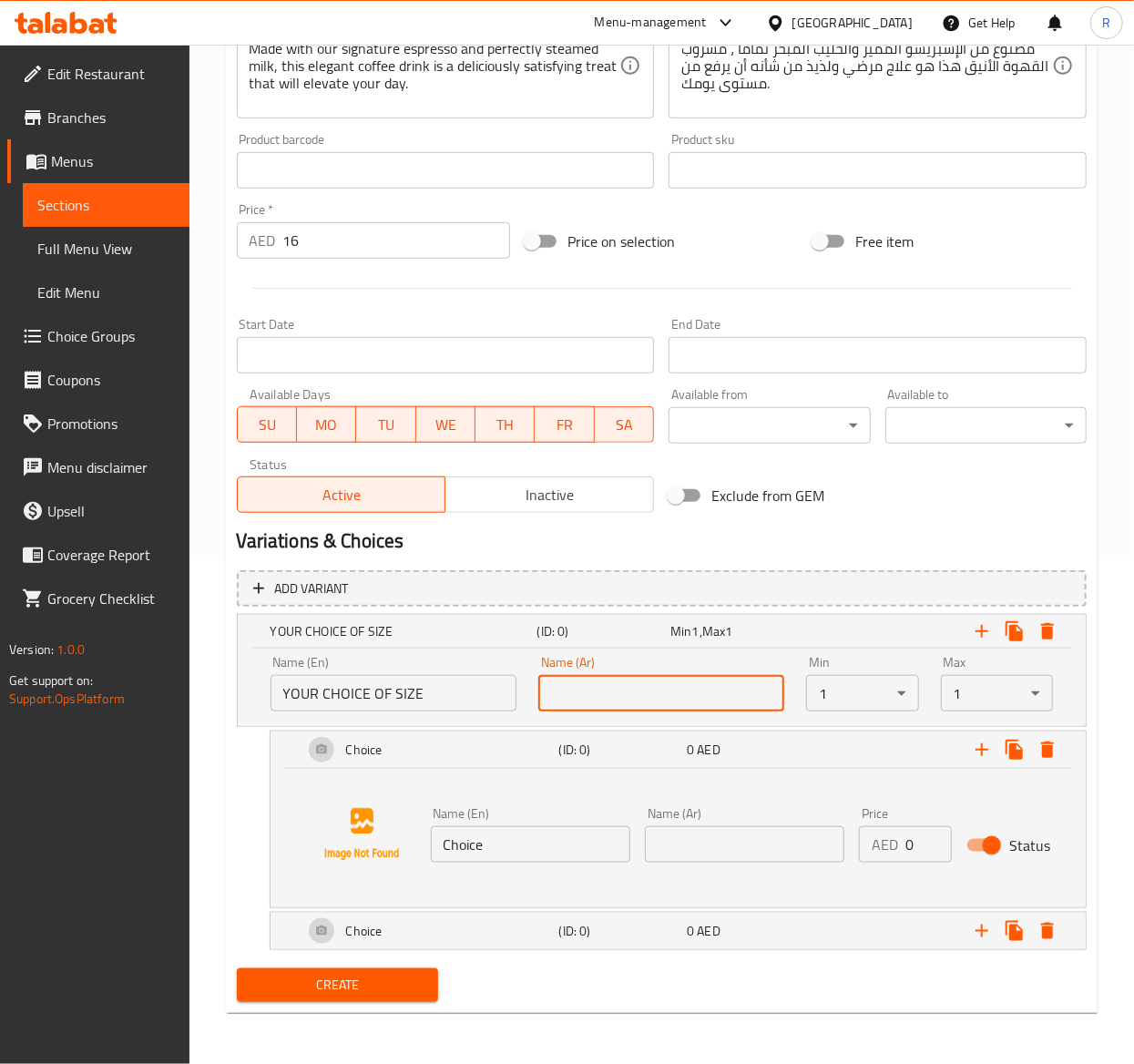
paste input "اختيارك للحجم"
type input "اختيارك للحجم"
click at [1025, 632] on icon "Expand" at bounding box center [1015, 631] width 22 height 22
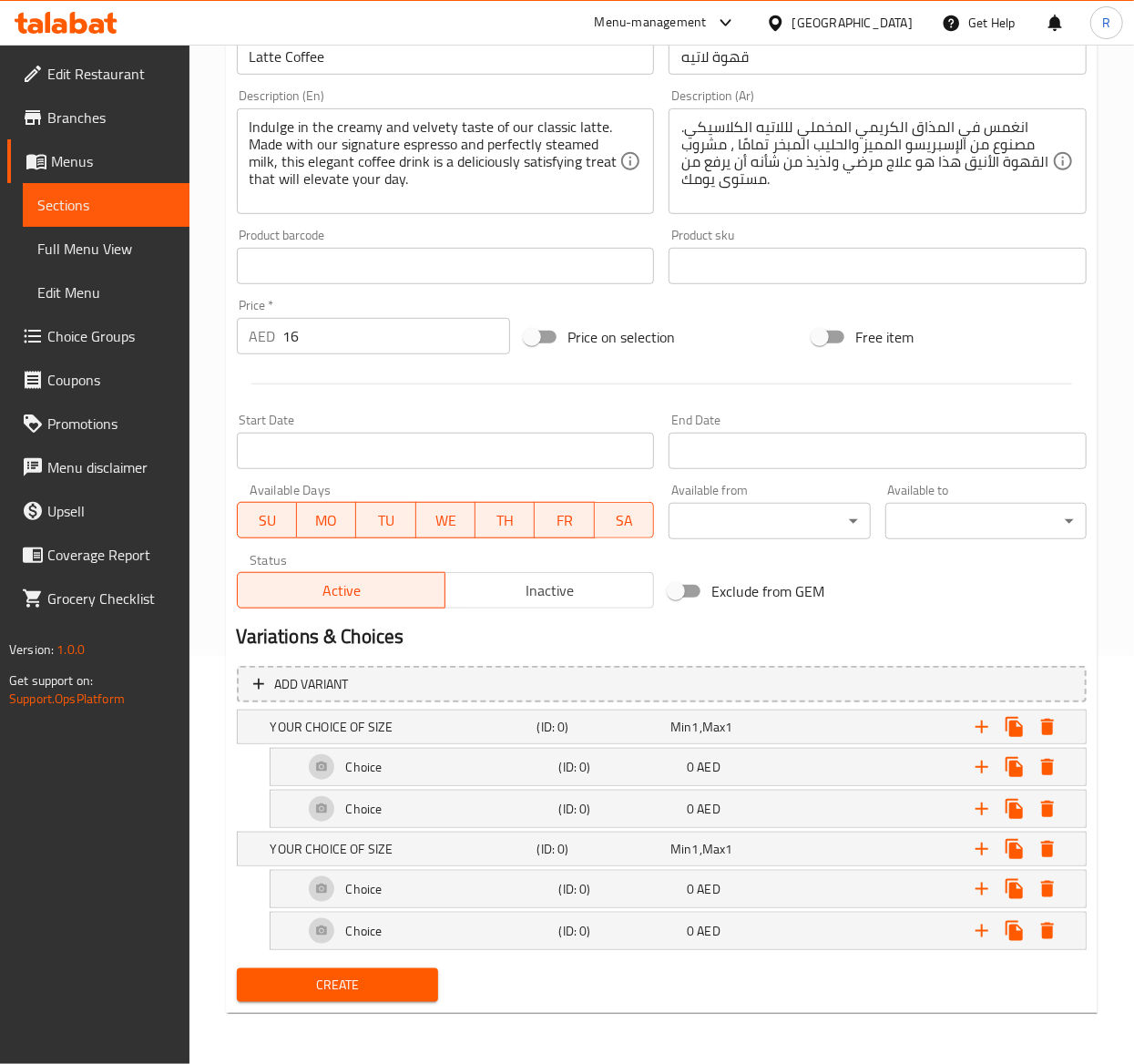
scroll to position [413, 0]
click at [464, 739] on div "Choice" at bounding box center [400, 727] width 266 height 26
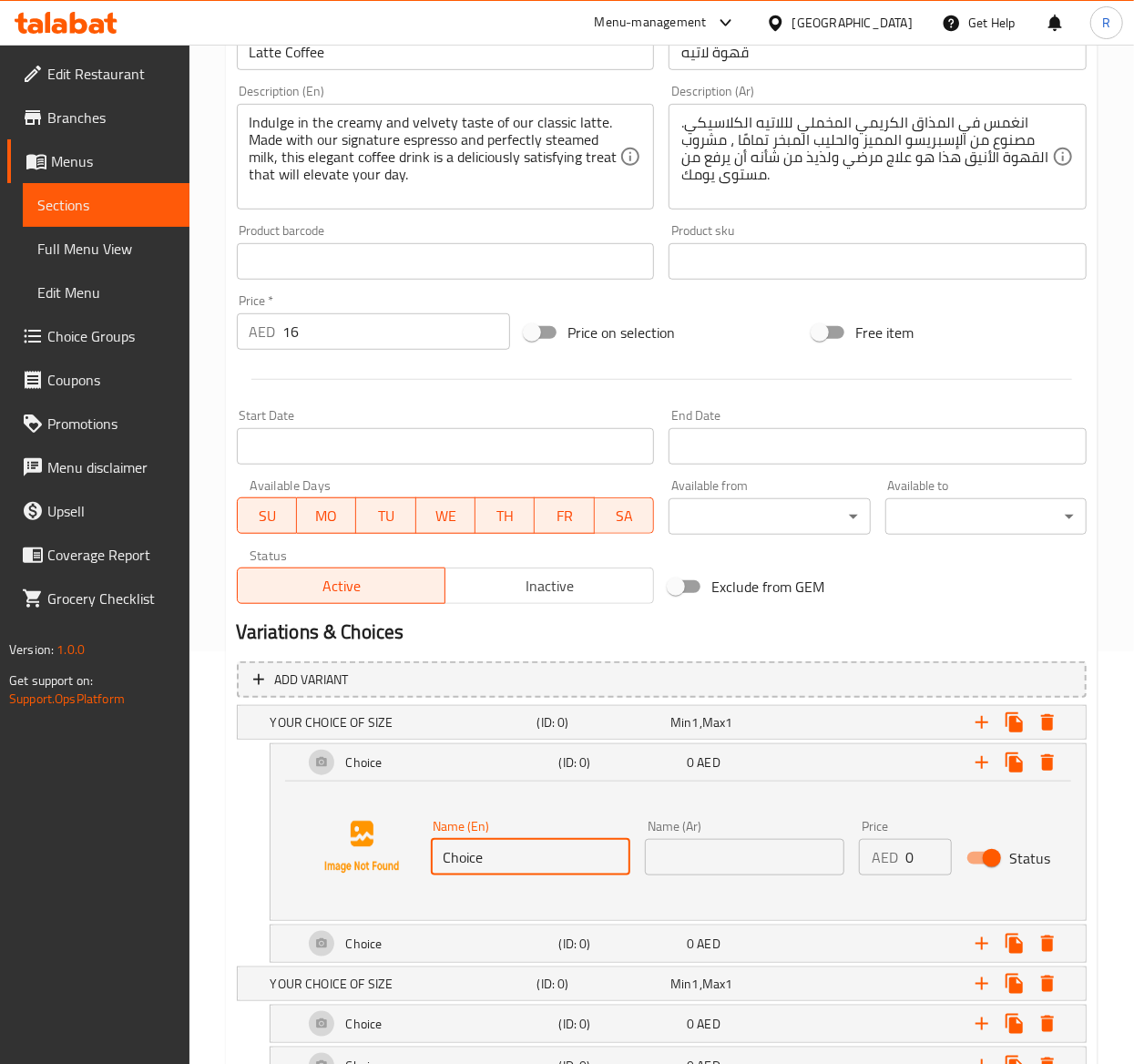
drag, startPoint x: 500, startPoint y: 858, endPoint x: -18, endPoint y: 783, distance: 523.4
click at [0, 651] on html "​ Menu-management United Arab Emirates Get Help R Edit Restaurant Branches Menu…" at bounding box center [567, 119] width 1134 height 1064
paste input "Regular Siz"
type input "Regular Size"
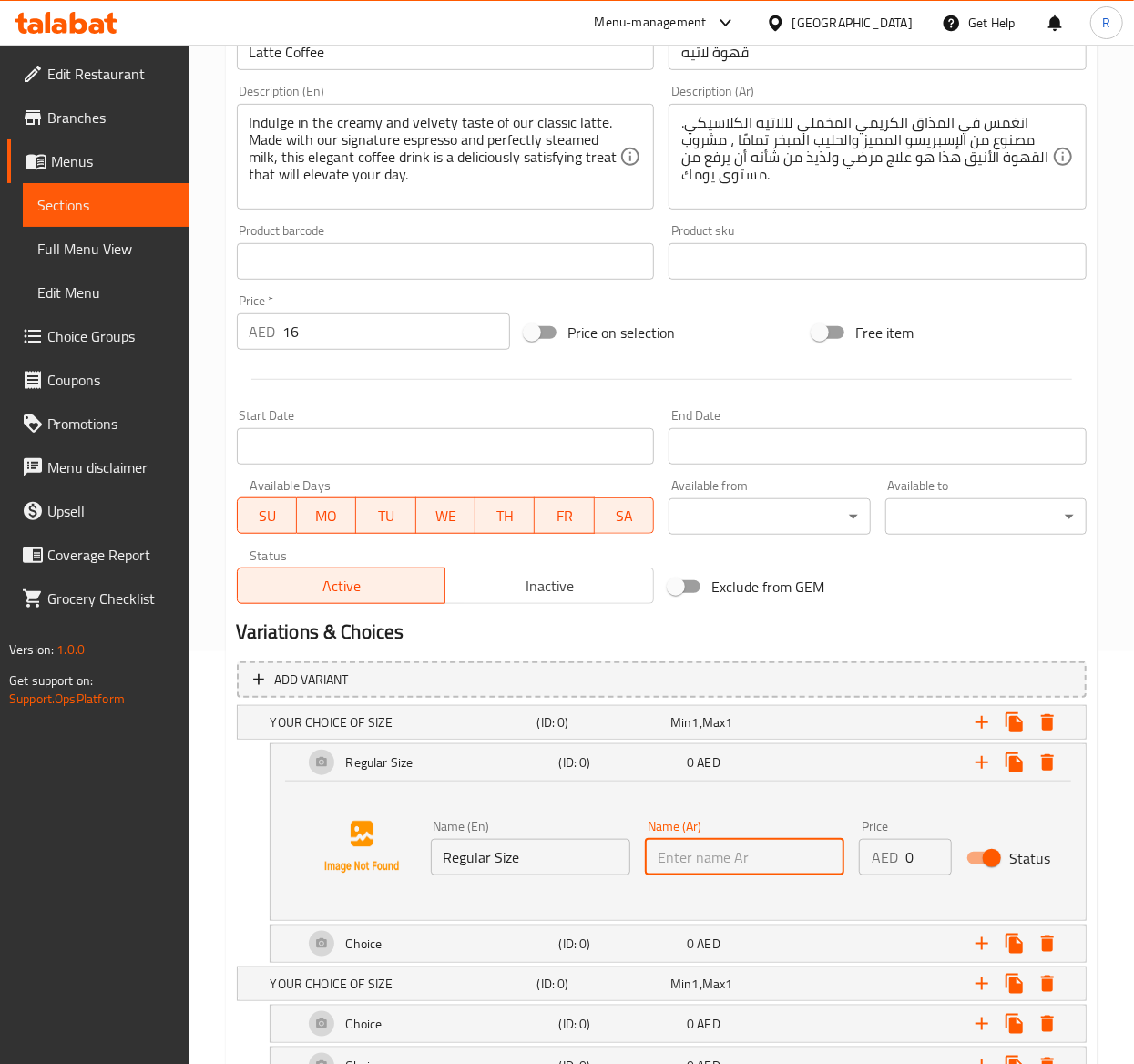
click at [700, 856] on input "text" at bounding box center [745, 857] width 200 height 36
paste input "حجم طبيعي"
type input "حجم طبيعي"
click at [985, 763] on icon "Expand" at bounding box center [981, 762] width 13 height 13
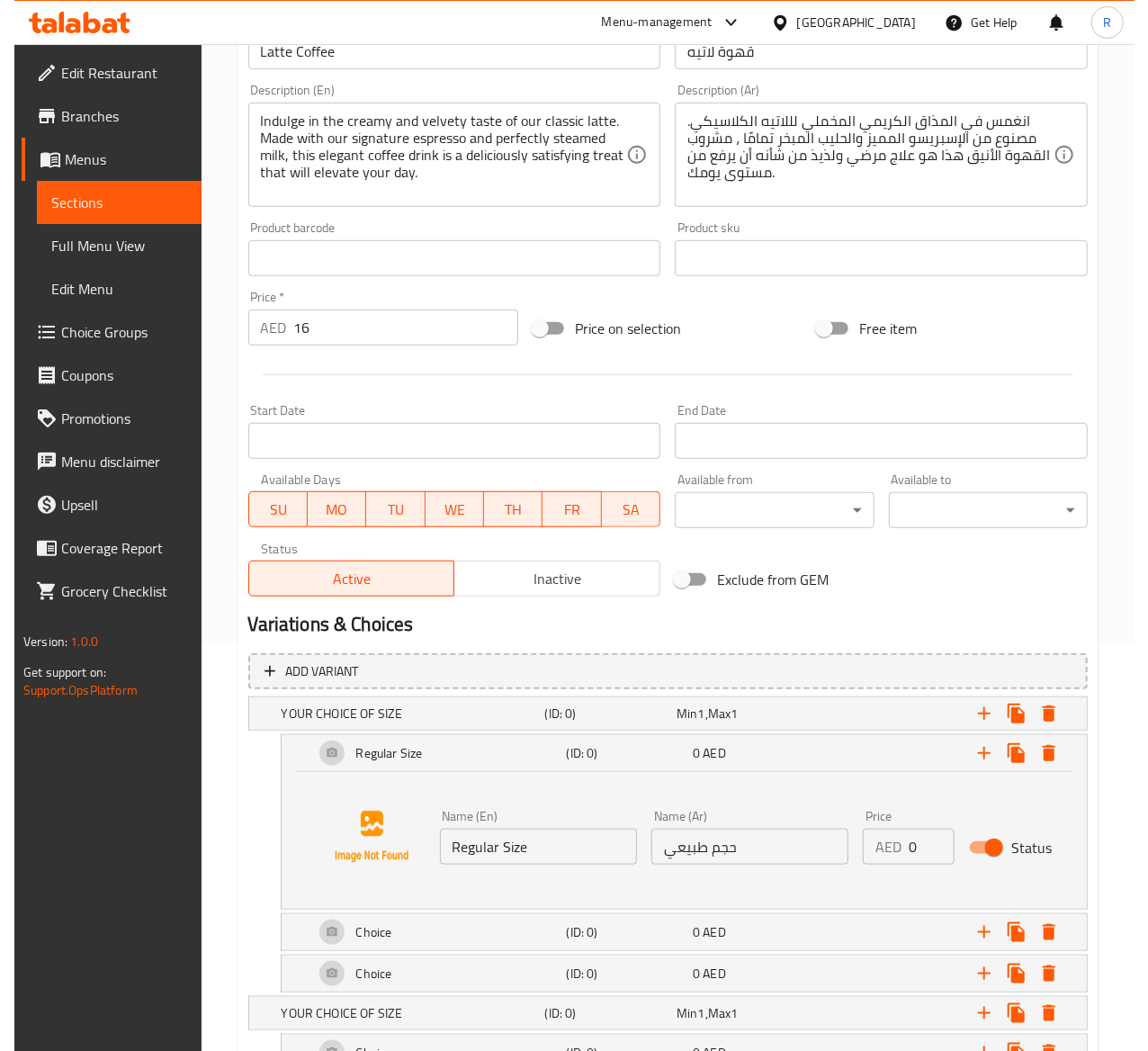
scroll to position [587, 0]
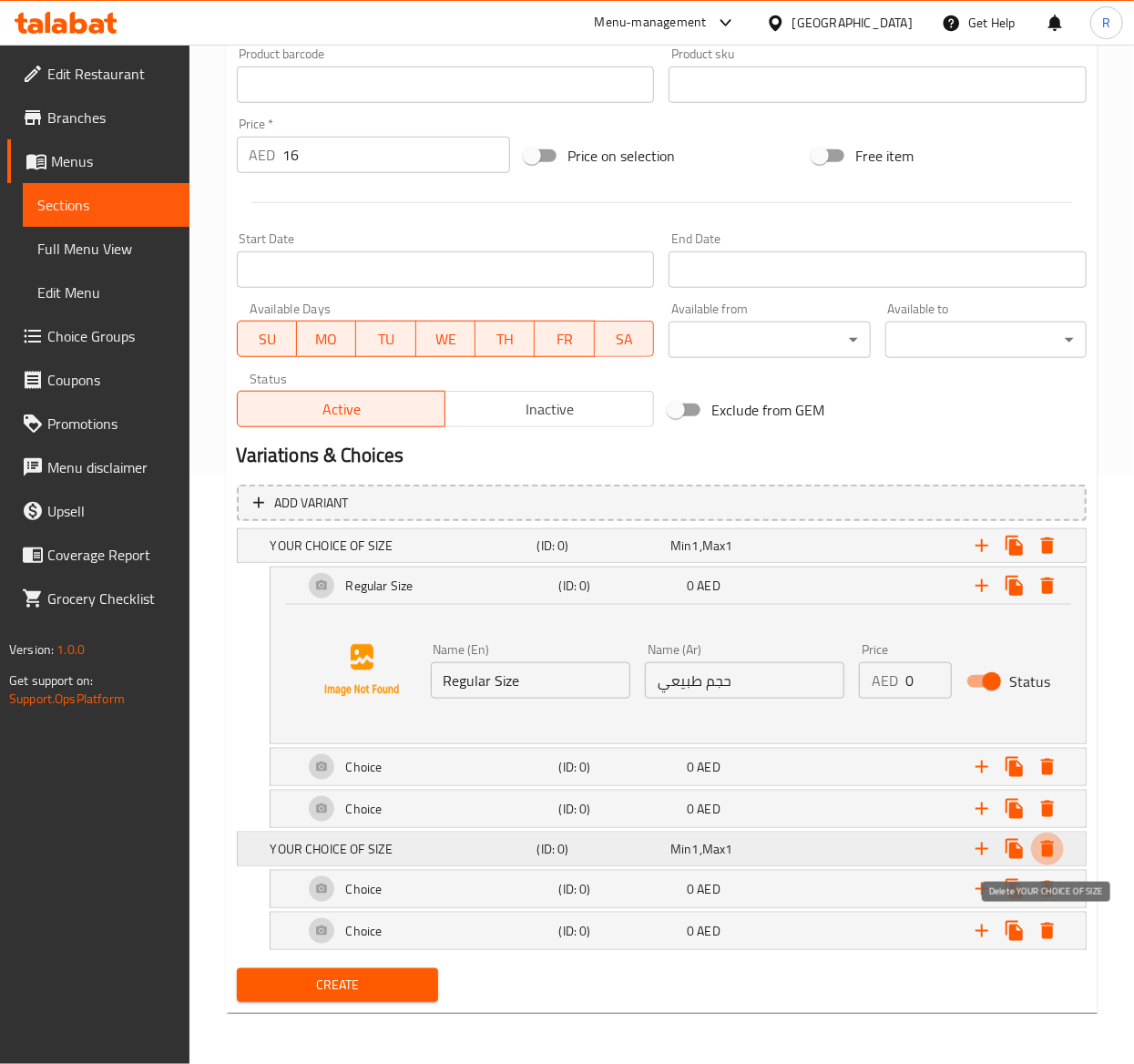
click at [1047, 844] on icon "Expand" at bounding box center [1047, 849] width 13 height 17
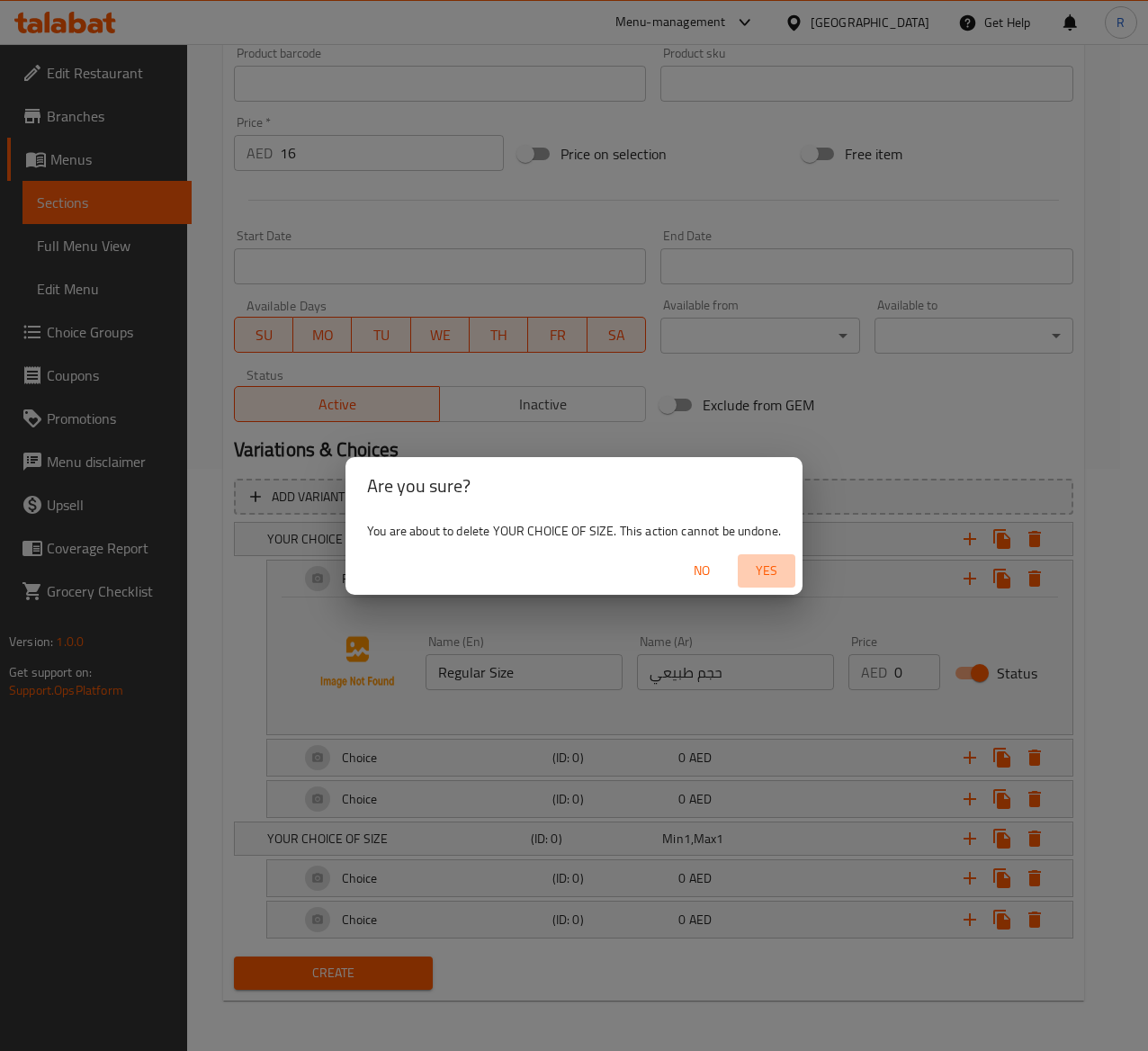
click at [783, 565] on span "Yes" at bounding box center [766, 570] width 43 height 23
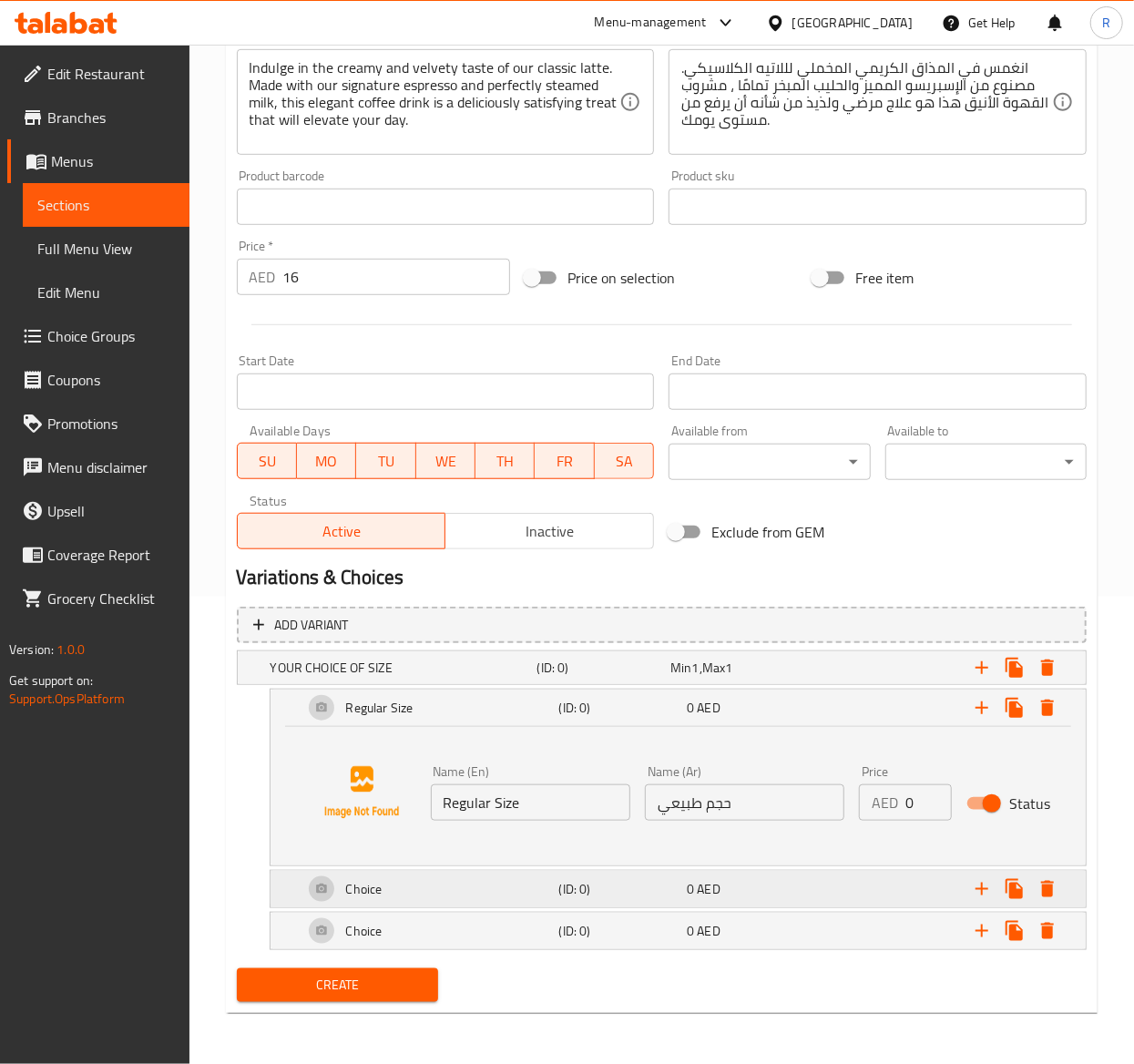
click at [1047, 676] on icon "Expand" at bounding box center [1047, 668] width 13 height 17
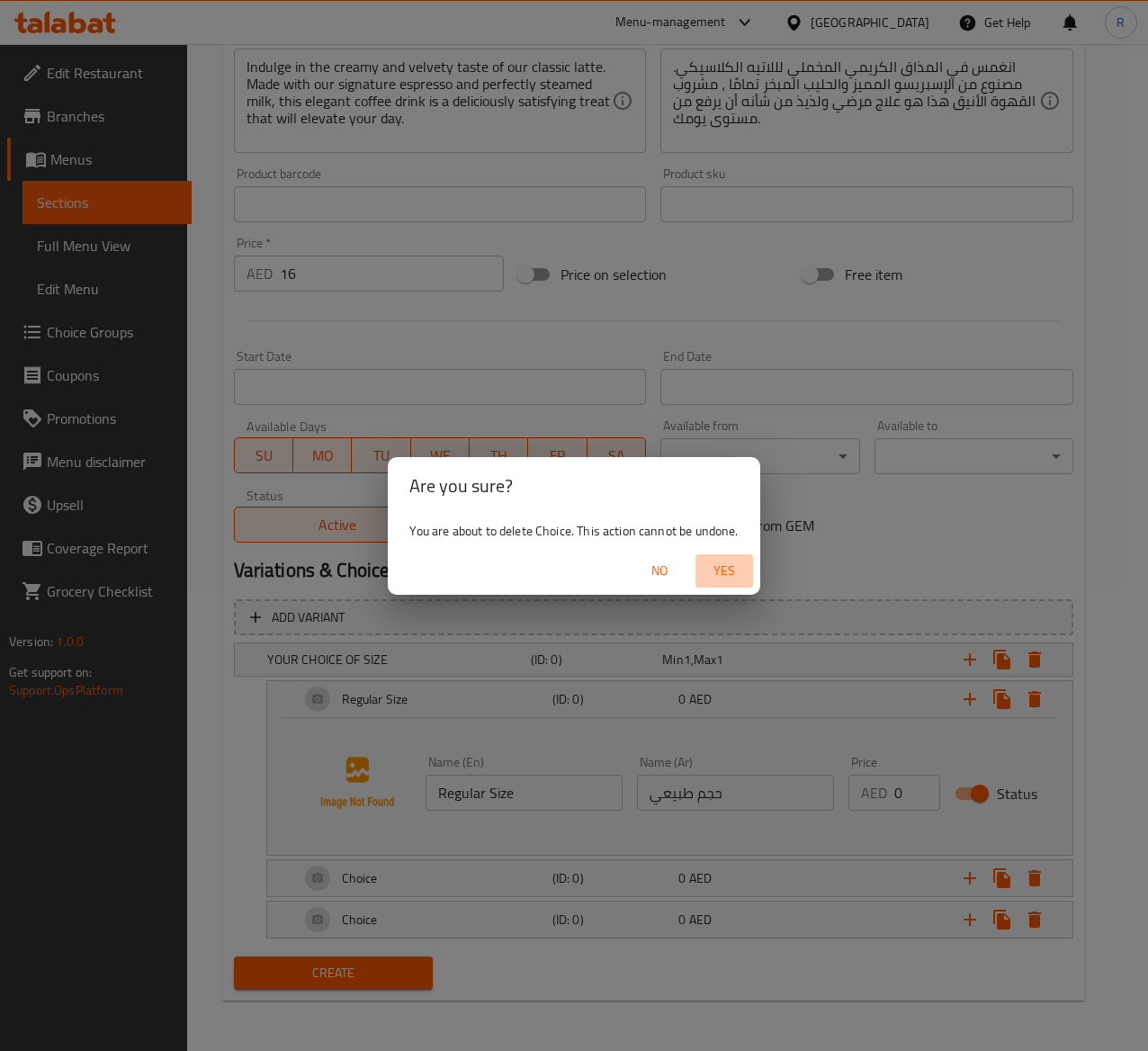
click at [732, 561] on span "Yes" at bounding box center [724, 570] width 43 height 23
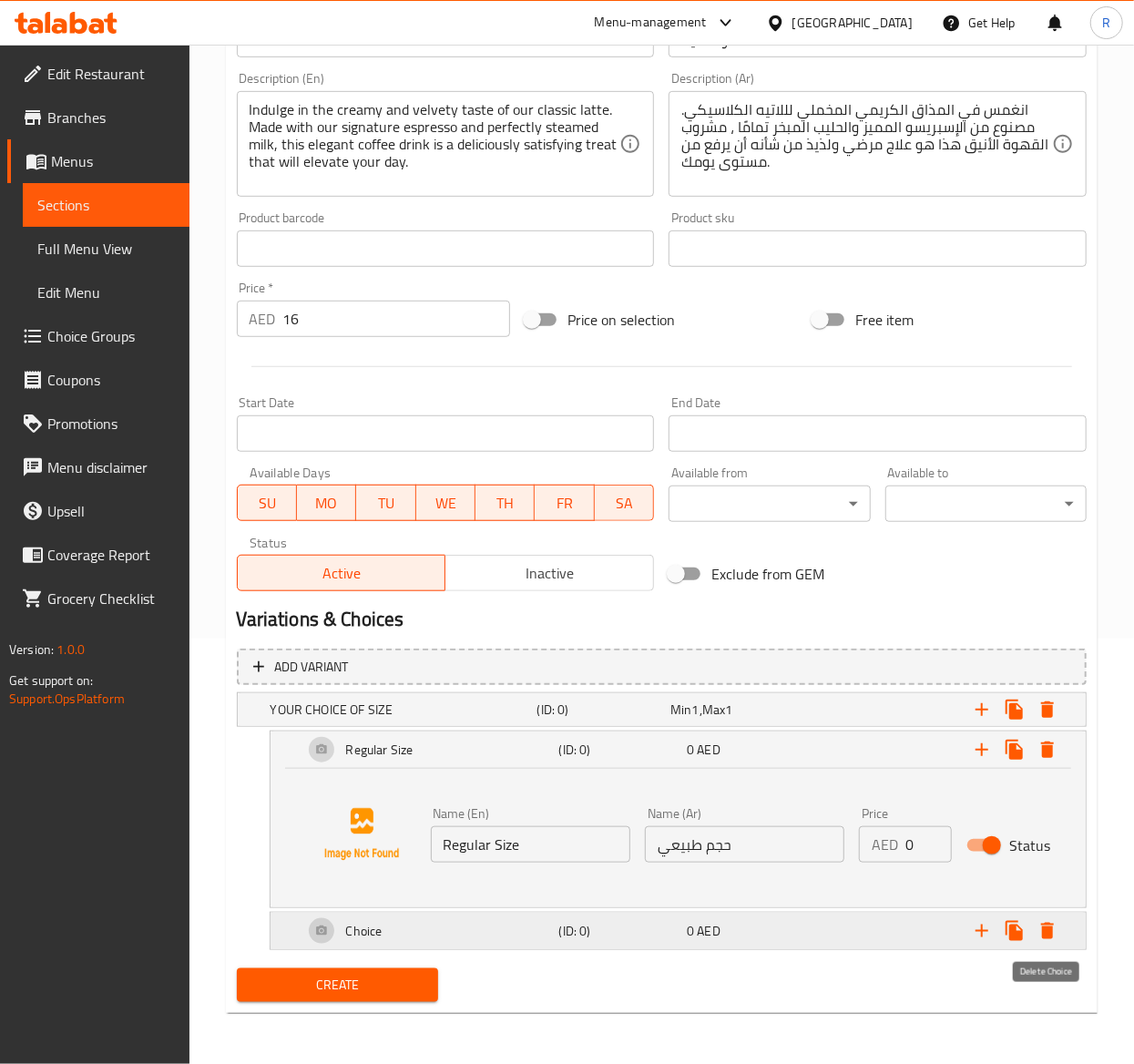
click at [1047, 918] on button "Expand" at bounding box center [1047, 931] width 32 height 32
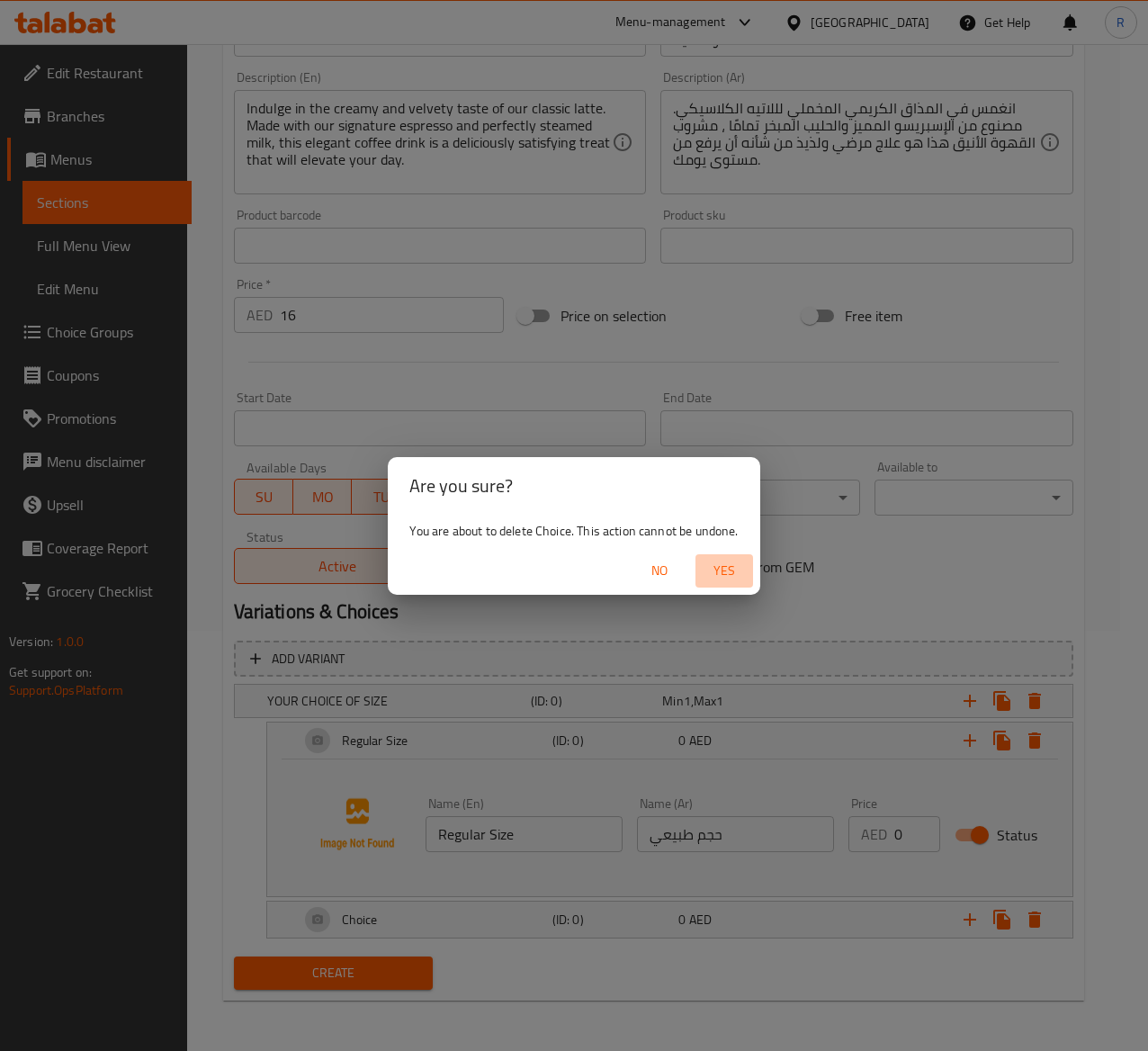
click at [724, 554] on button "Yes" at bounding box center [724, 570] width 58 height 33
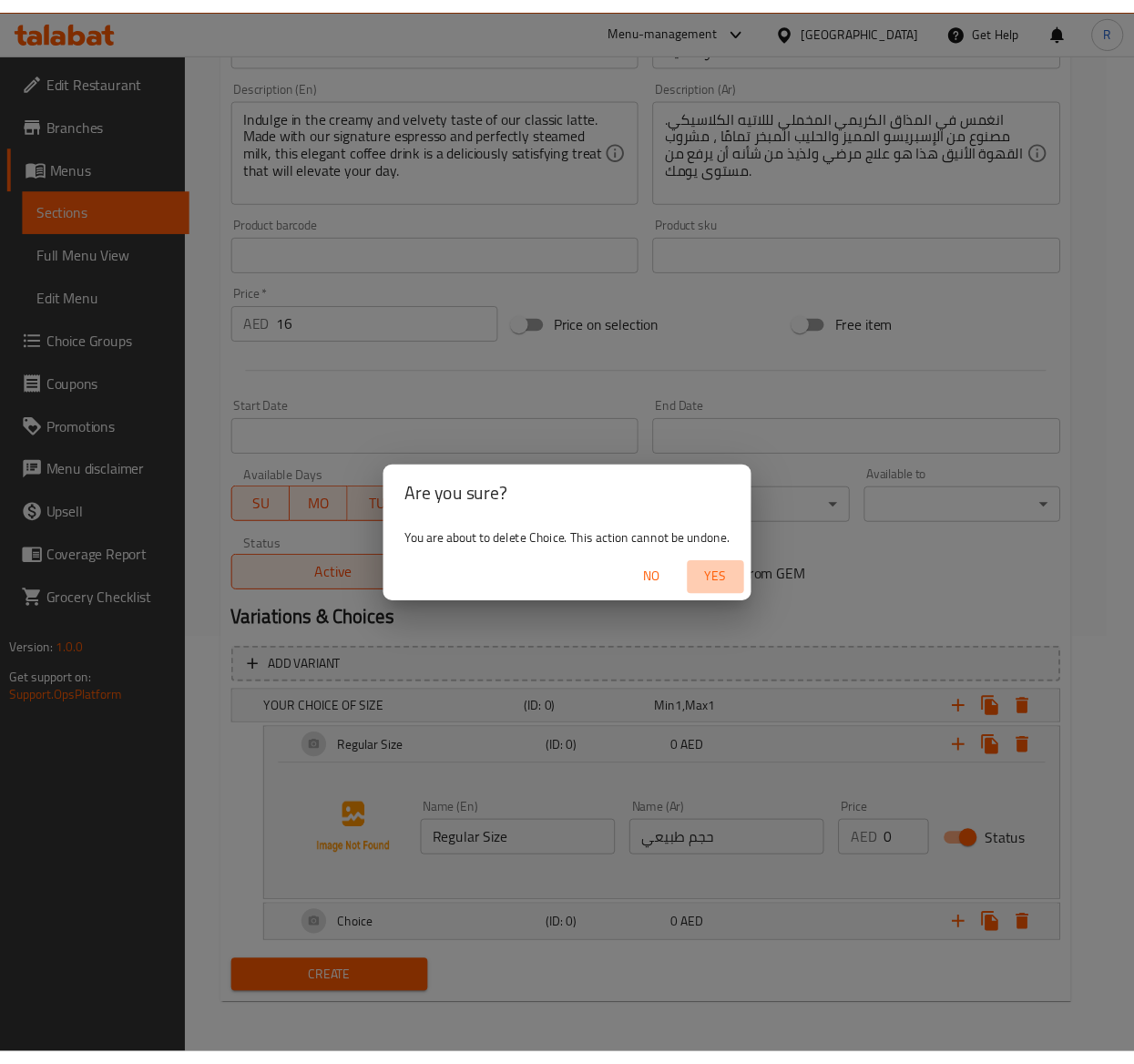
scroll to position [384, 0]
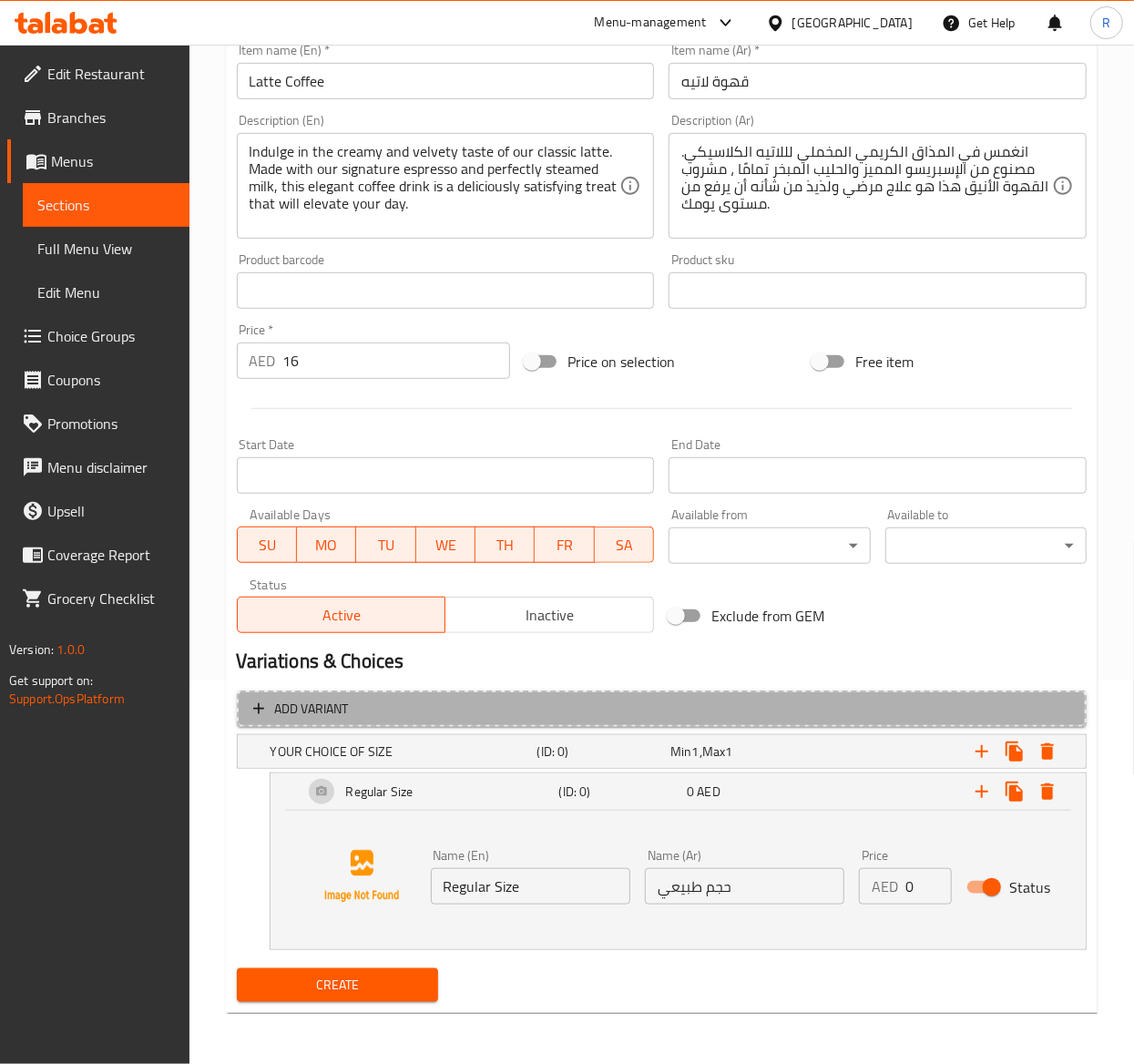
click at [282, 706] on span "Add variant" at bounding box center [312, 709] width 74 height 23
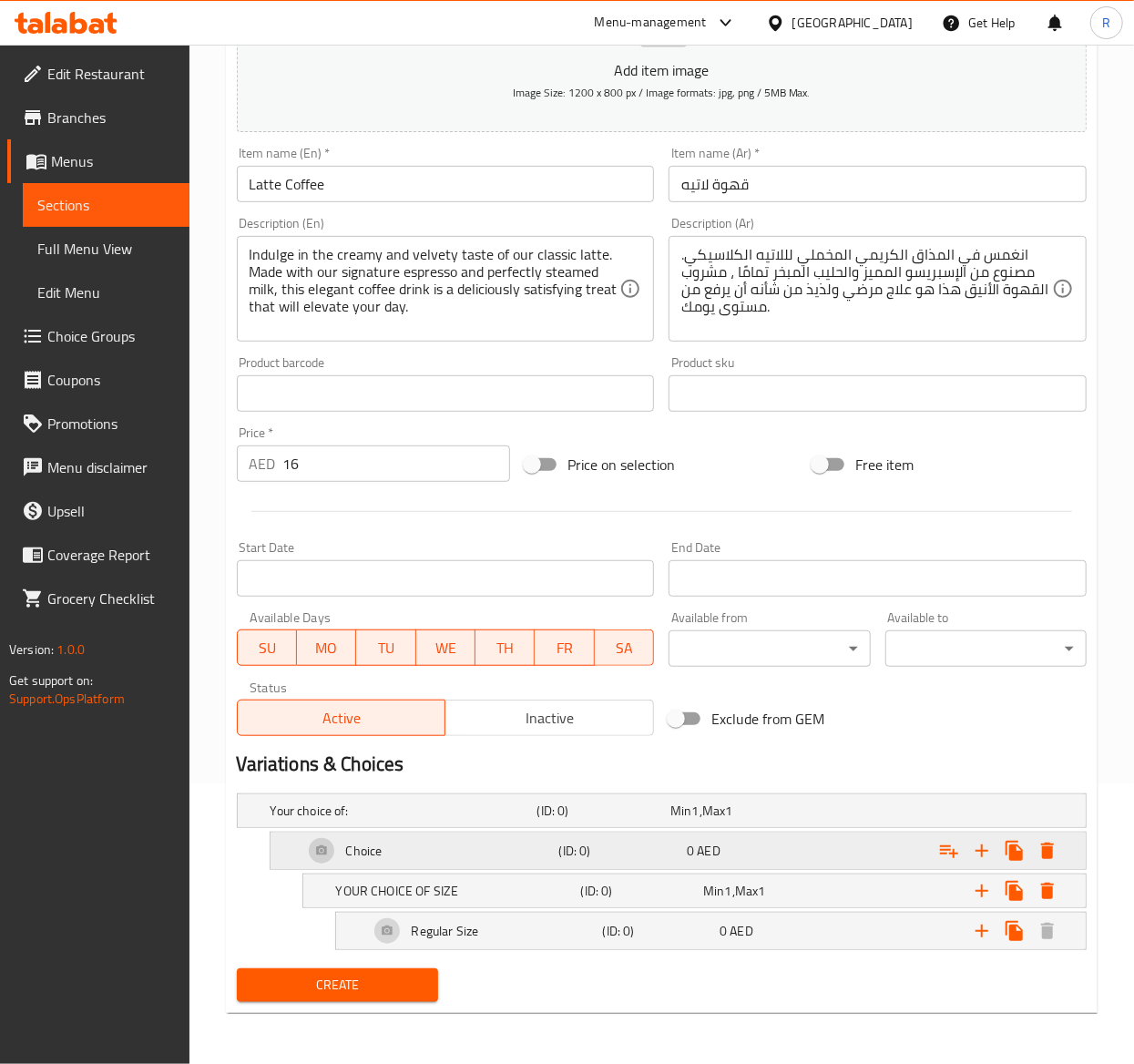
click at [383, 823] on div "Choice" at bounding box center [400, 810] width 266 height 26
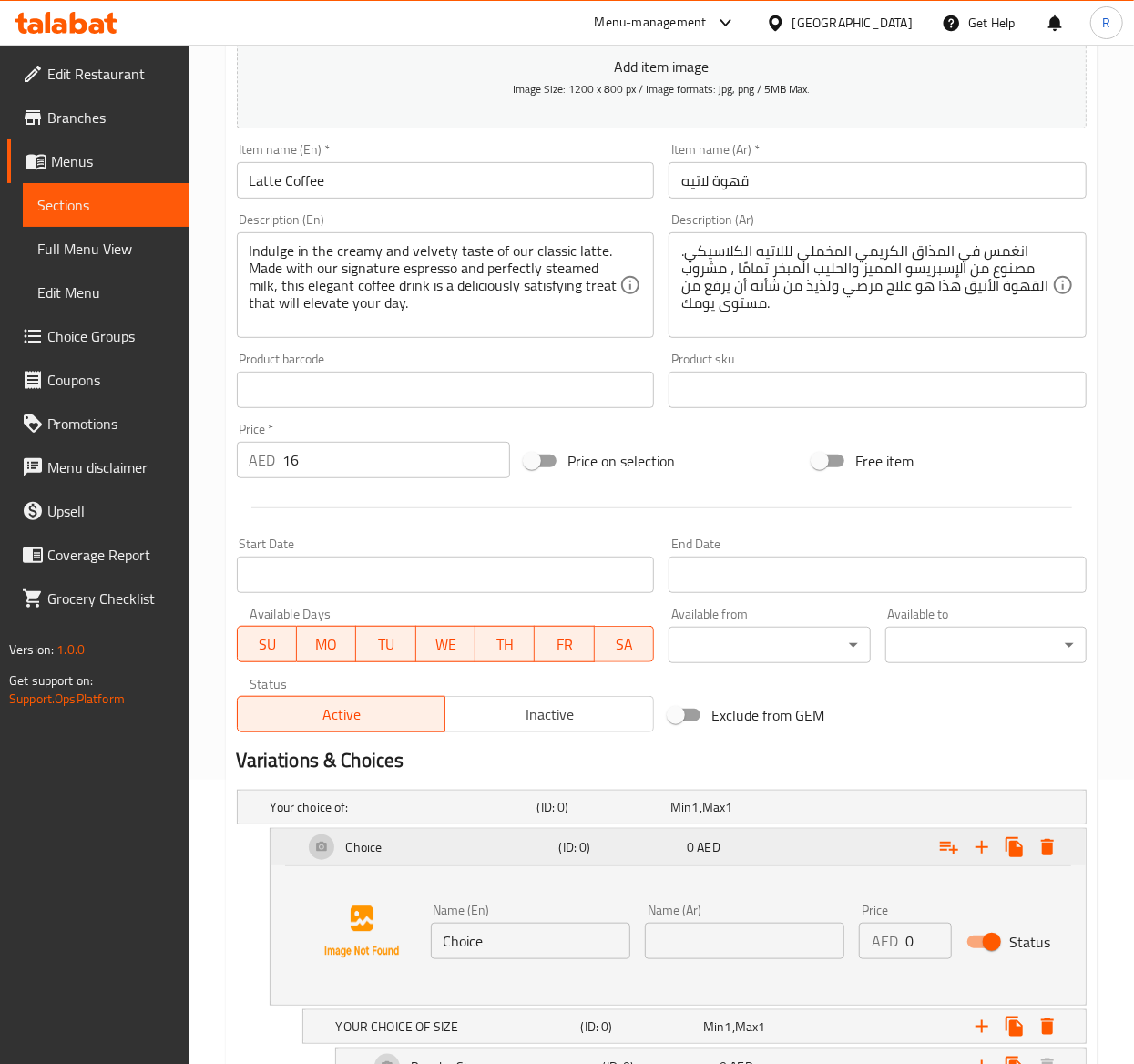
click at [383, 845] on div "Choice" at bounding box center [427, 847] width 256 height 43
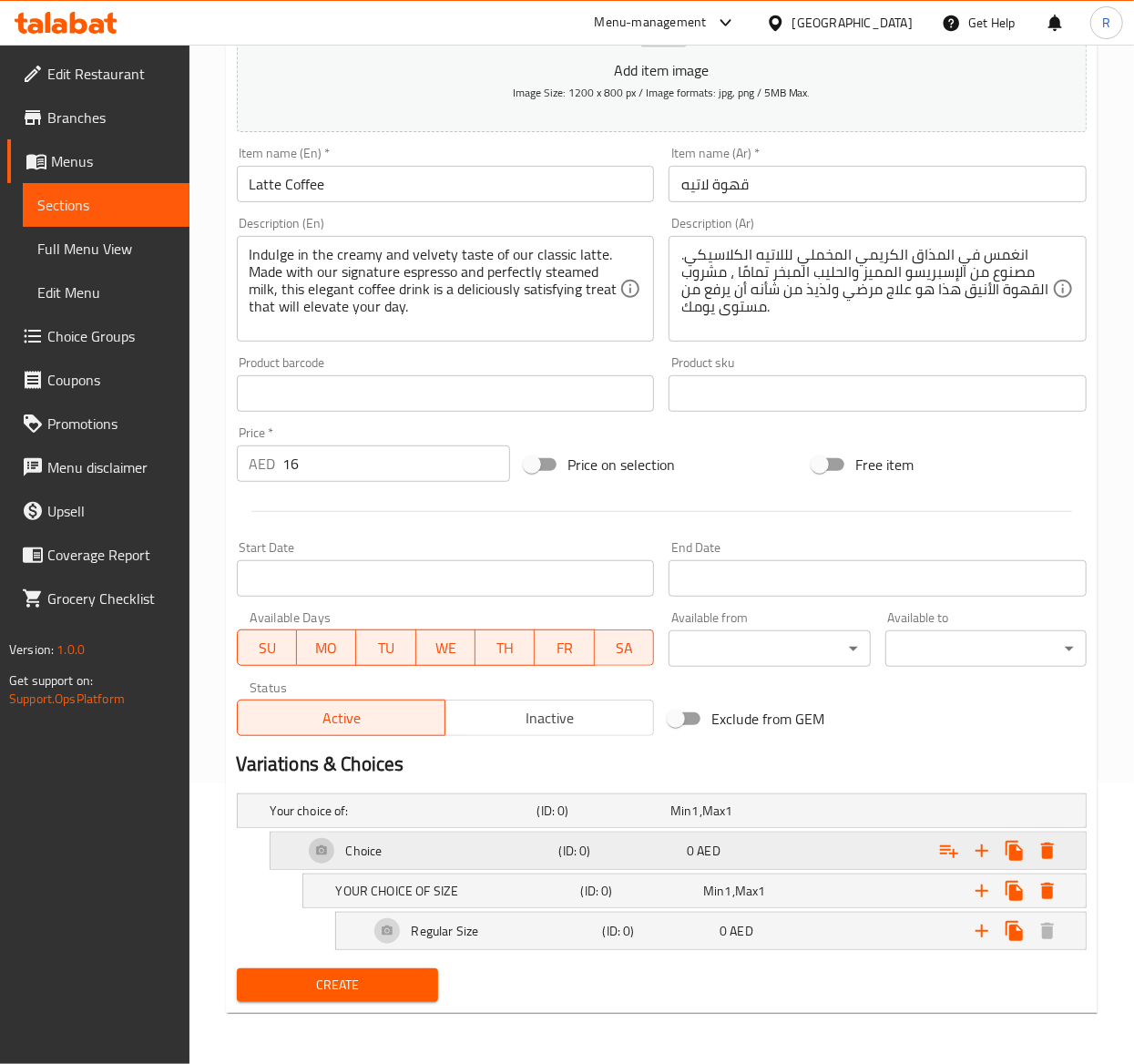
click at [319, 823] on div "Choice" at bounding box center [400, 810] width 266 height 26
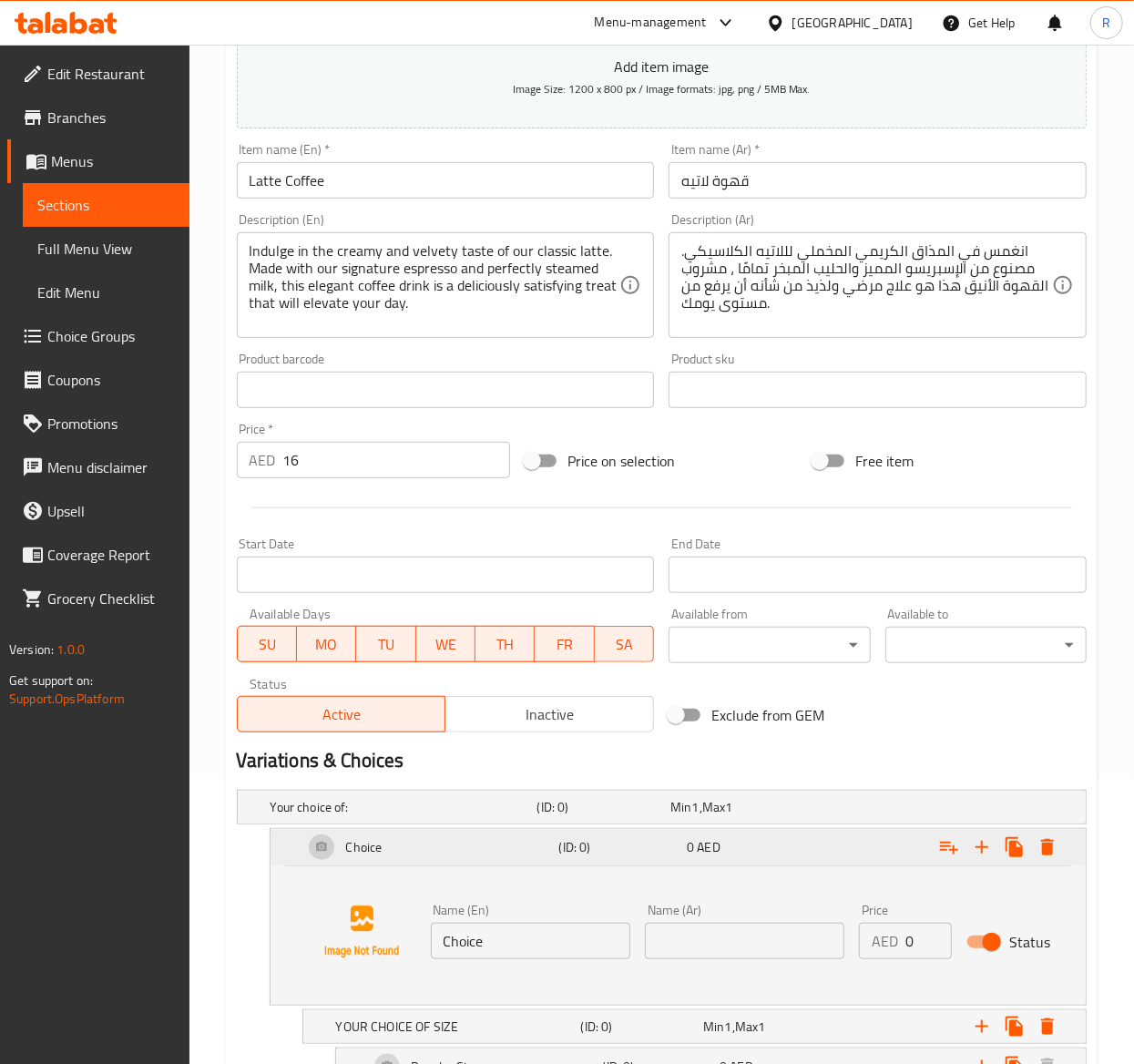
click at [319, 844] on div "Choice" at bounding box center [427, 847] width 256 height 43
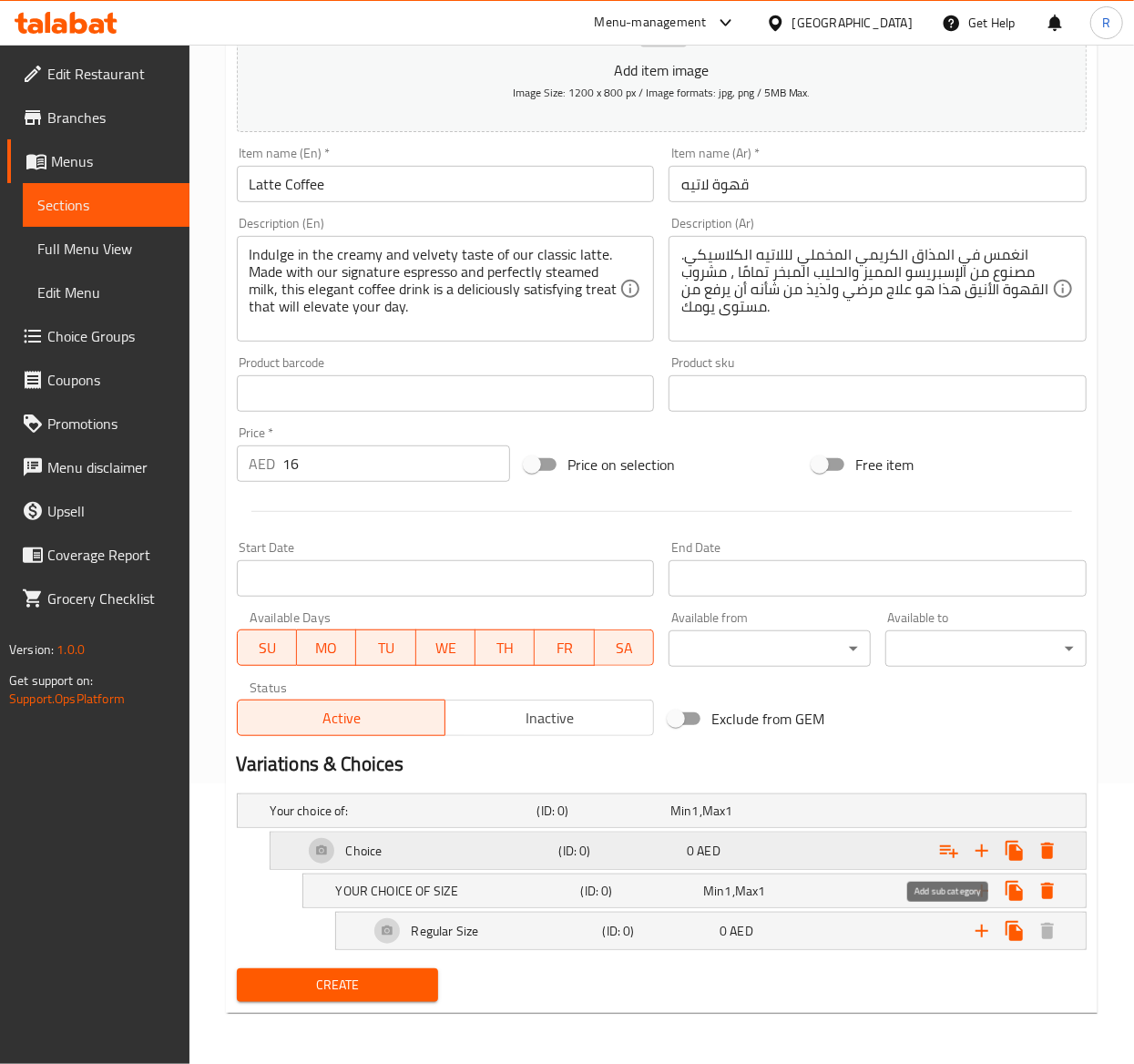
click at [948, 846] on icon "Expand" at bounding box center [949, 852] width 18 height 13
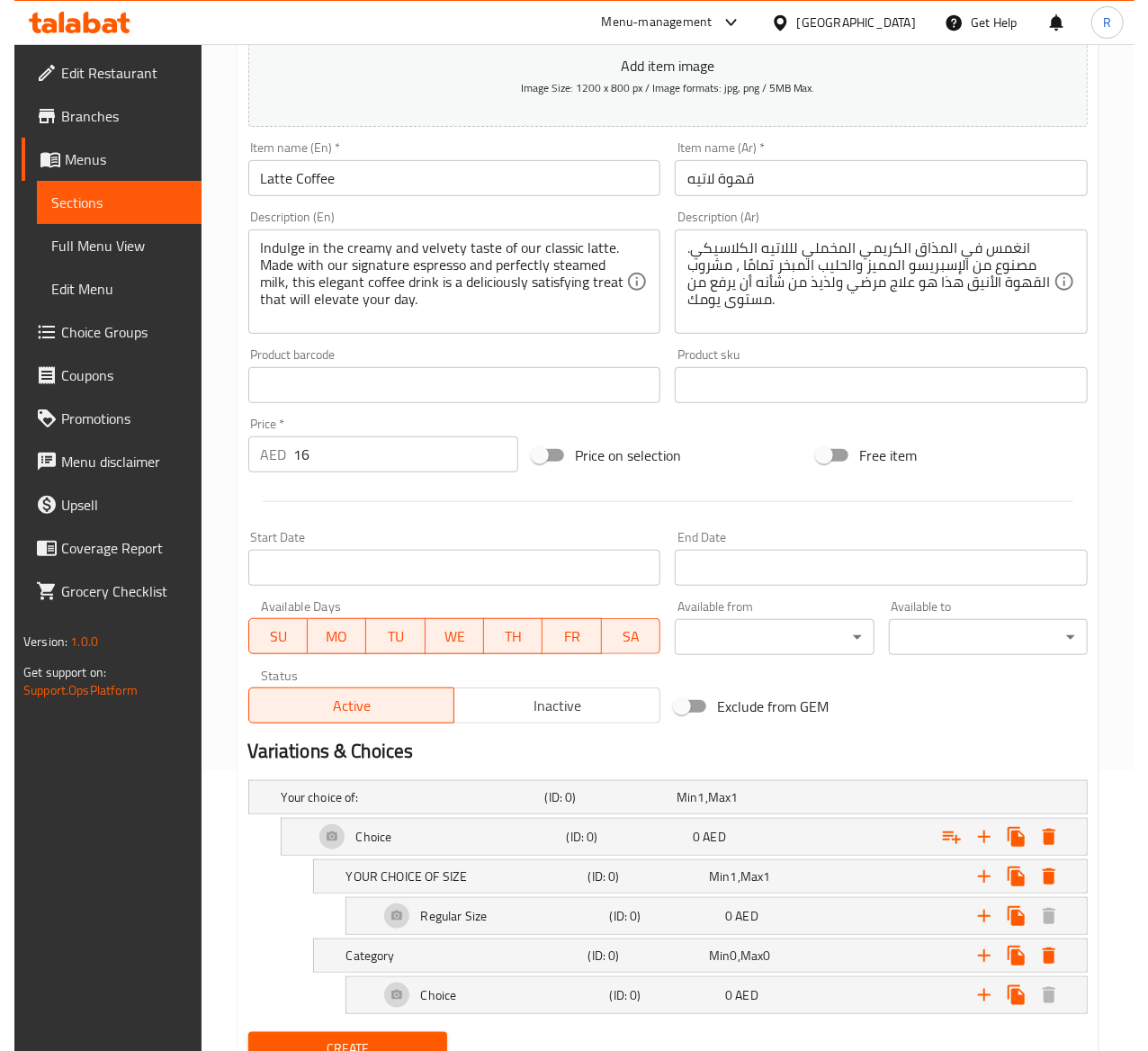
scroll to position [361, 0]
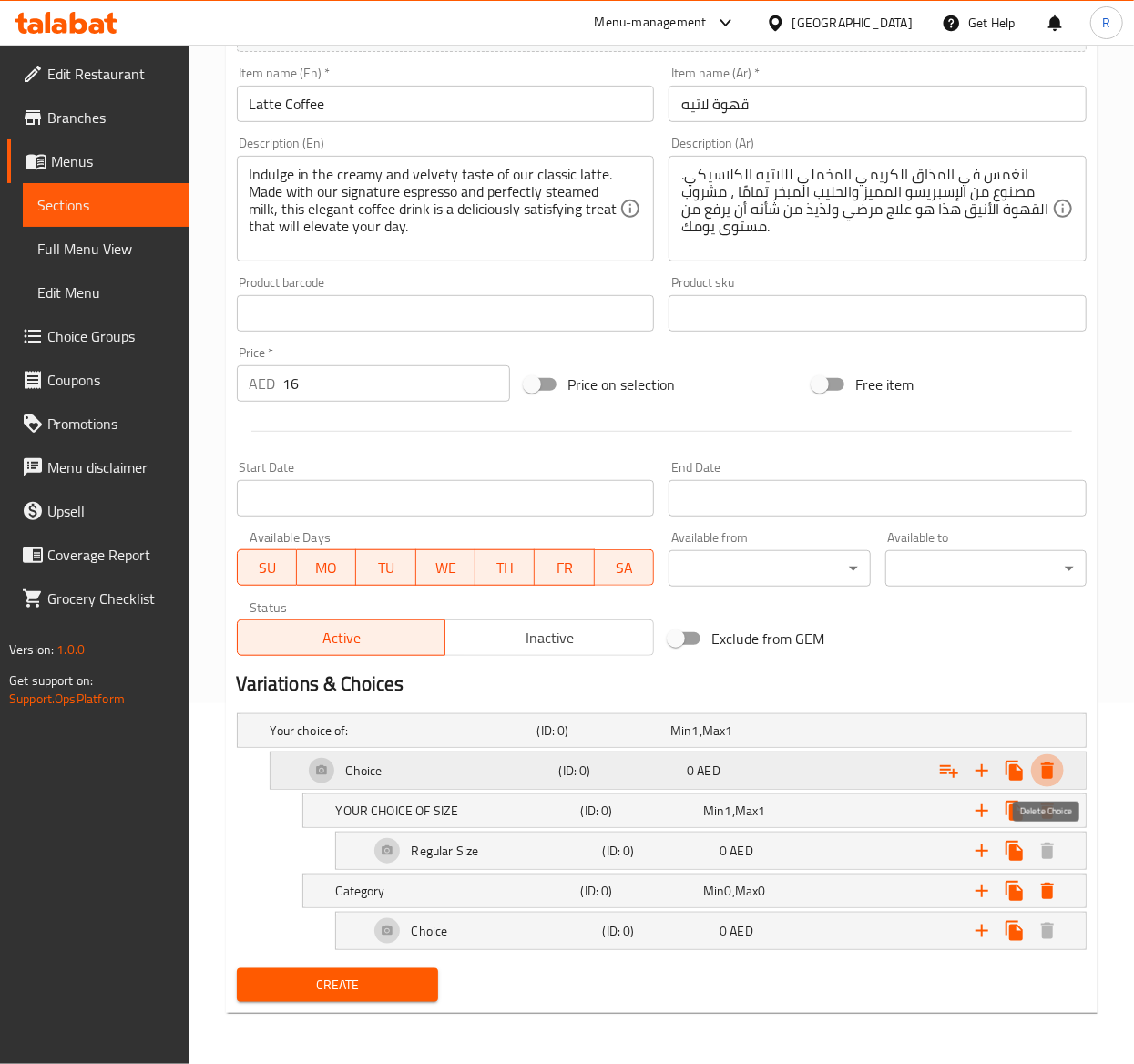
click at [1049, 762] on icon "Expand" at bounding box center [1047, 771] width 13 height 17
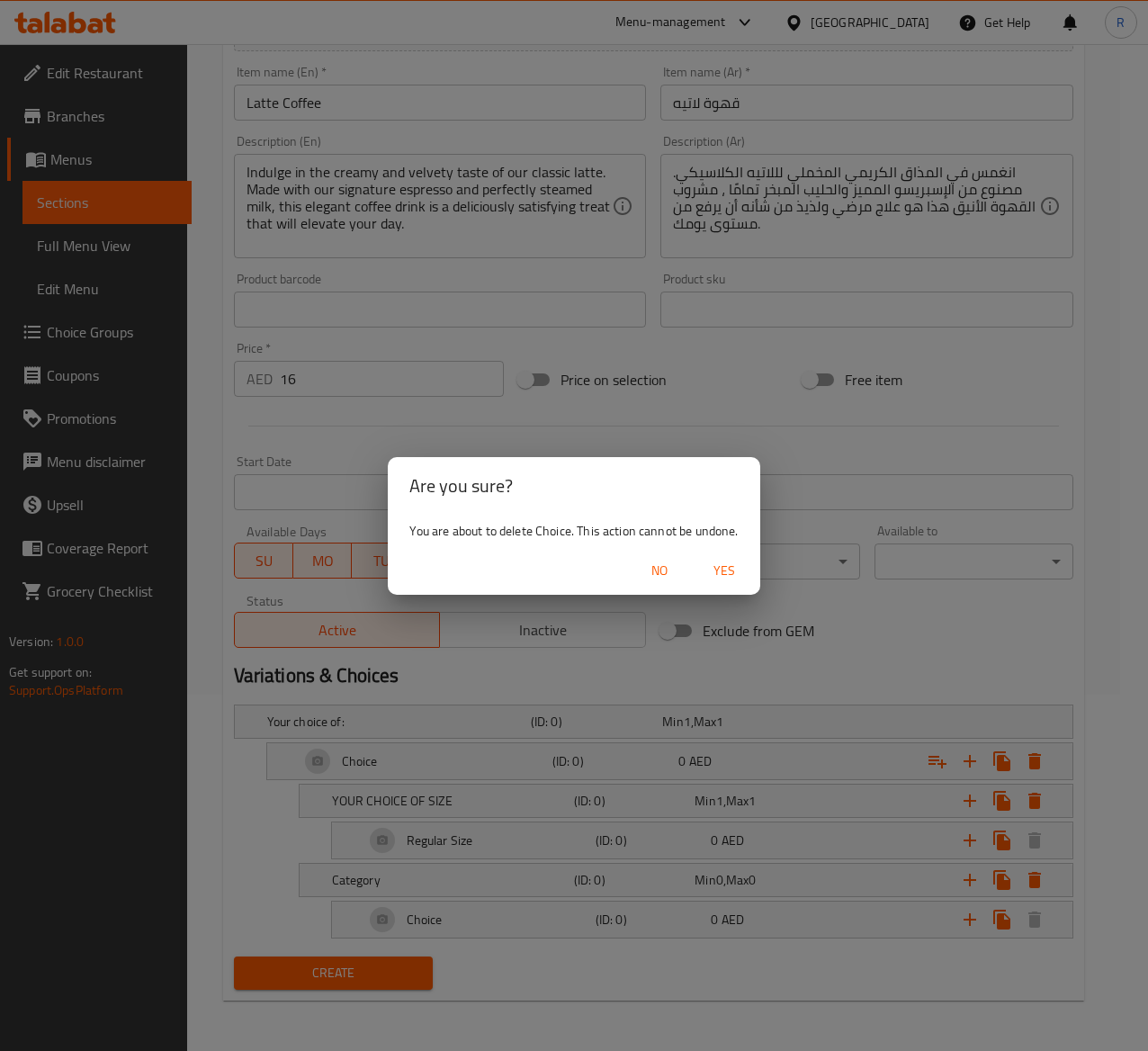
click at [742, 568] on span "Yes" at bounding box center [724, 570] width 43 height 23
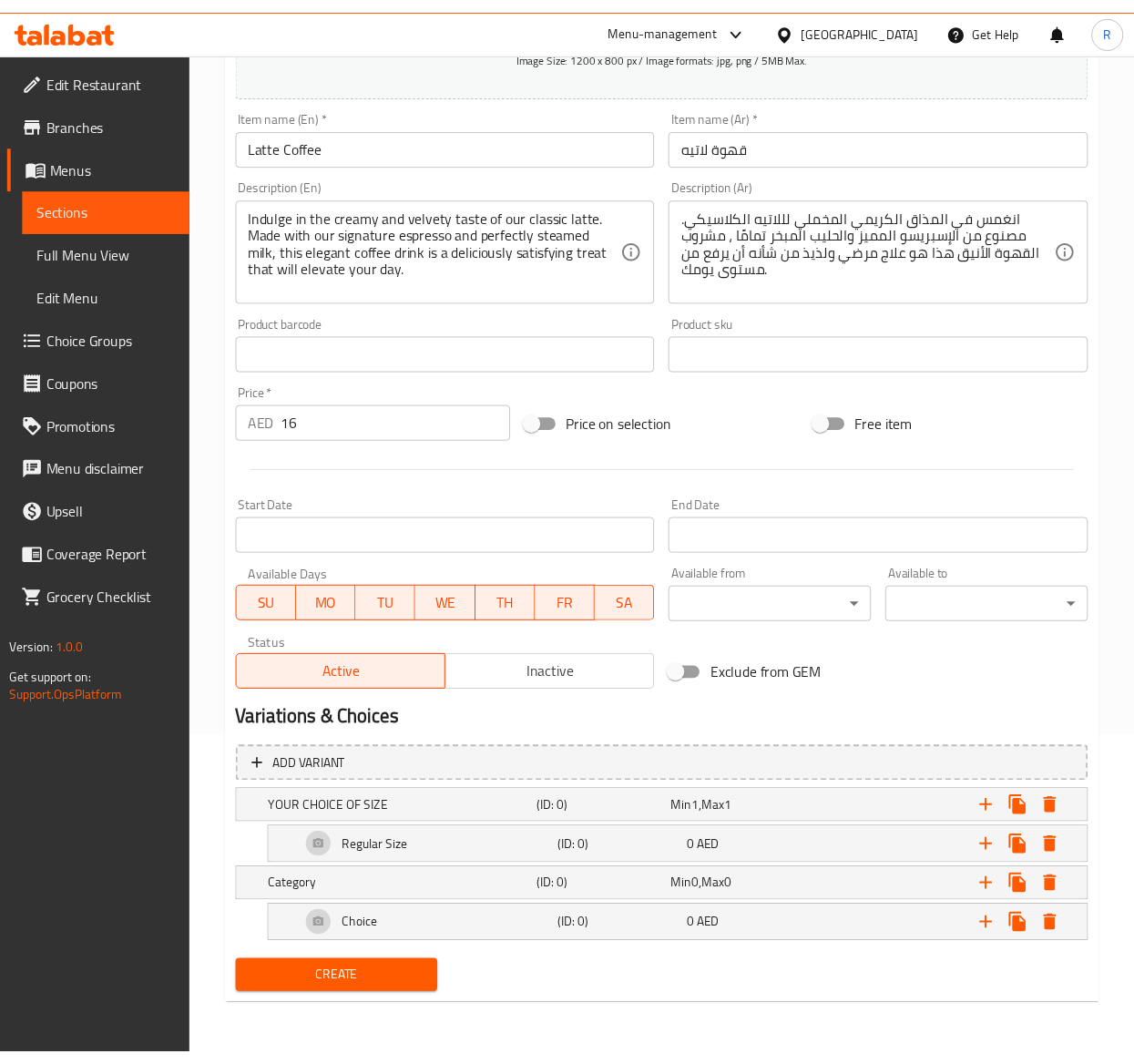
scroll to position [328, 0]
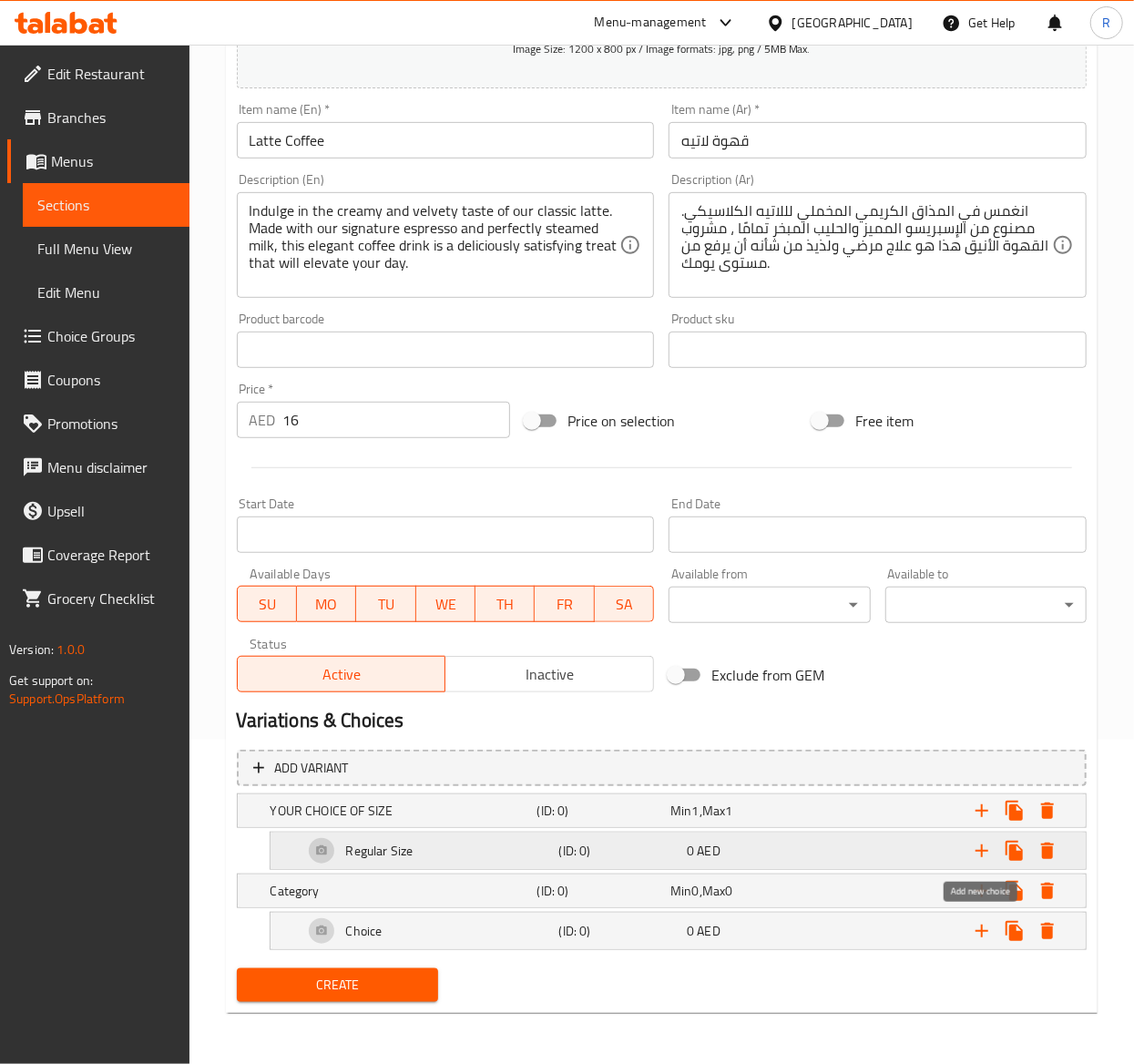
click at [978, 851] on icon "Expand" at bounding box center [982, 851] width 22 height 22
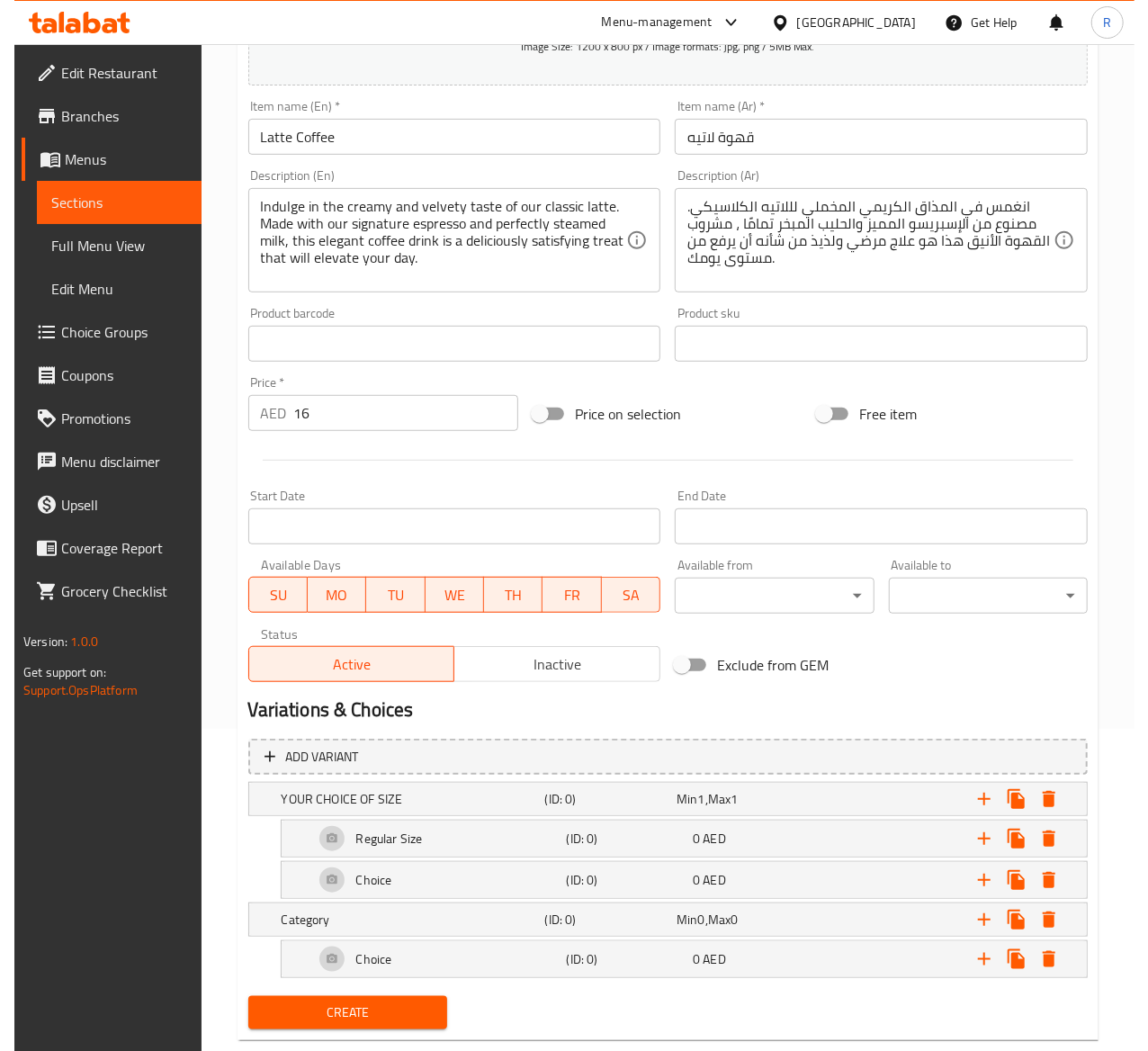
scroll to position [366, 0]
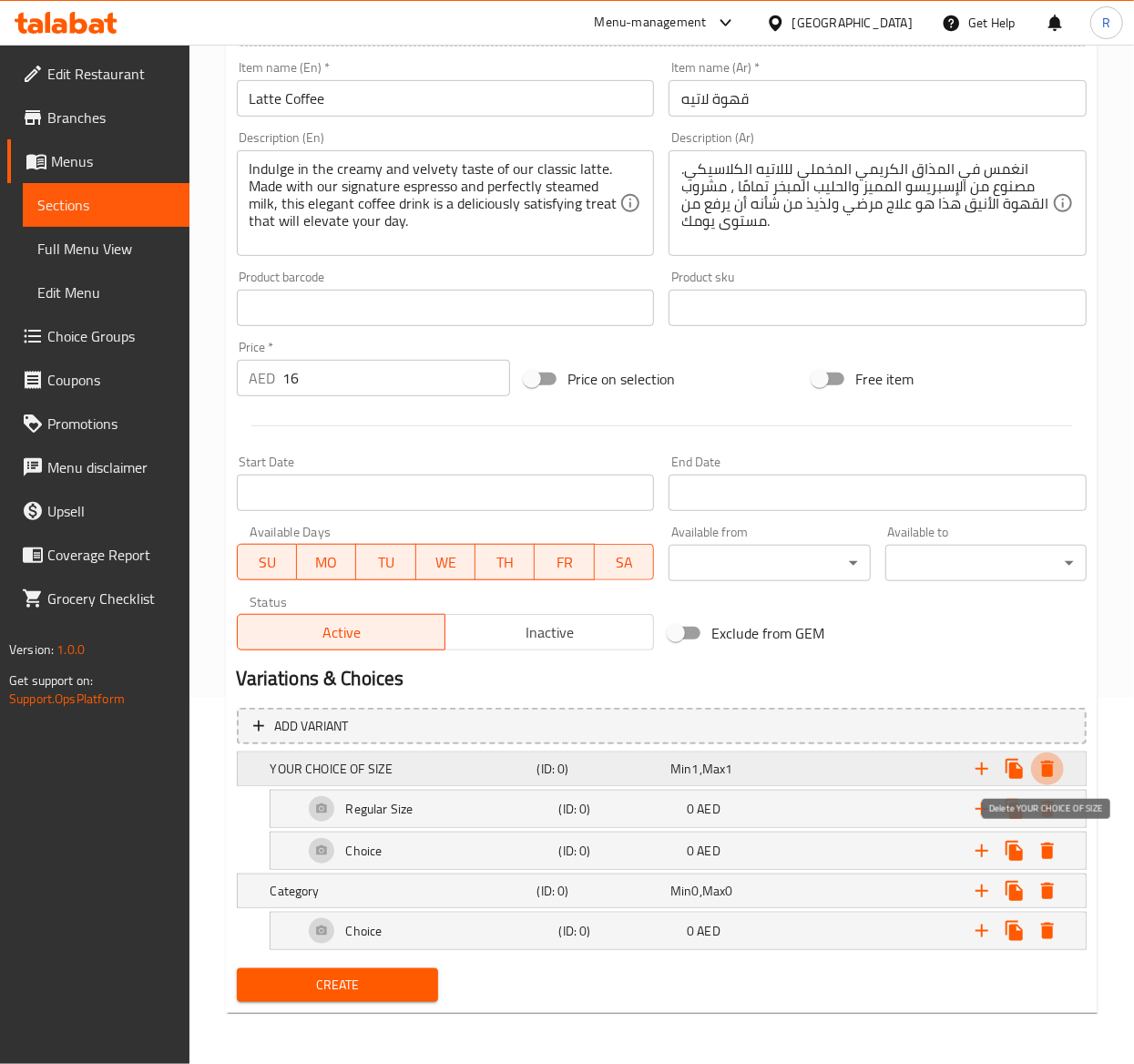
click at [1047, 763] on icon "Expand" at bounding box center [1047, 769] width 13 height 17
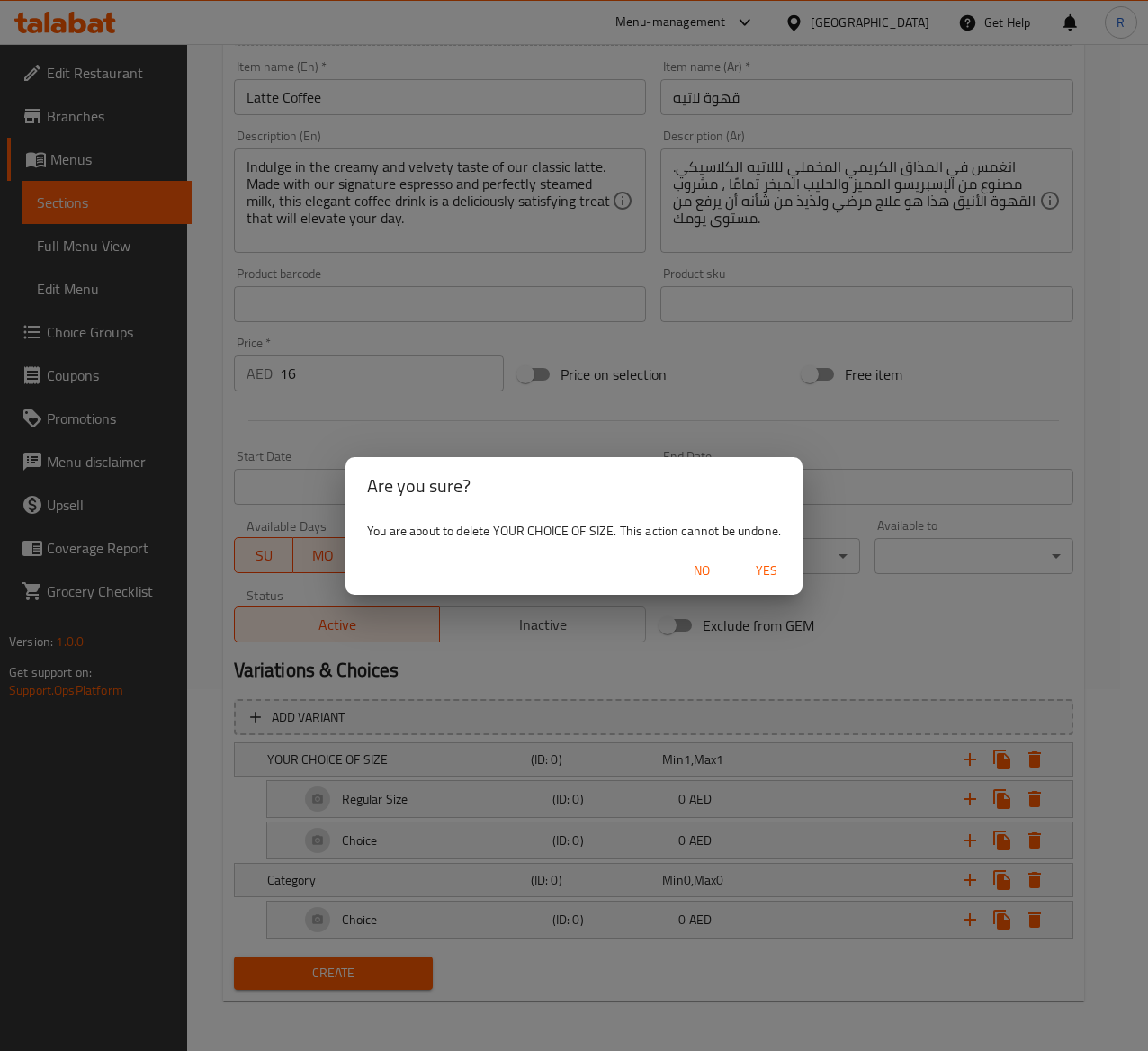
click at [779, 570] on span "Yes" at bounding box center [766, 570] width 43 height 23
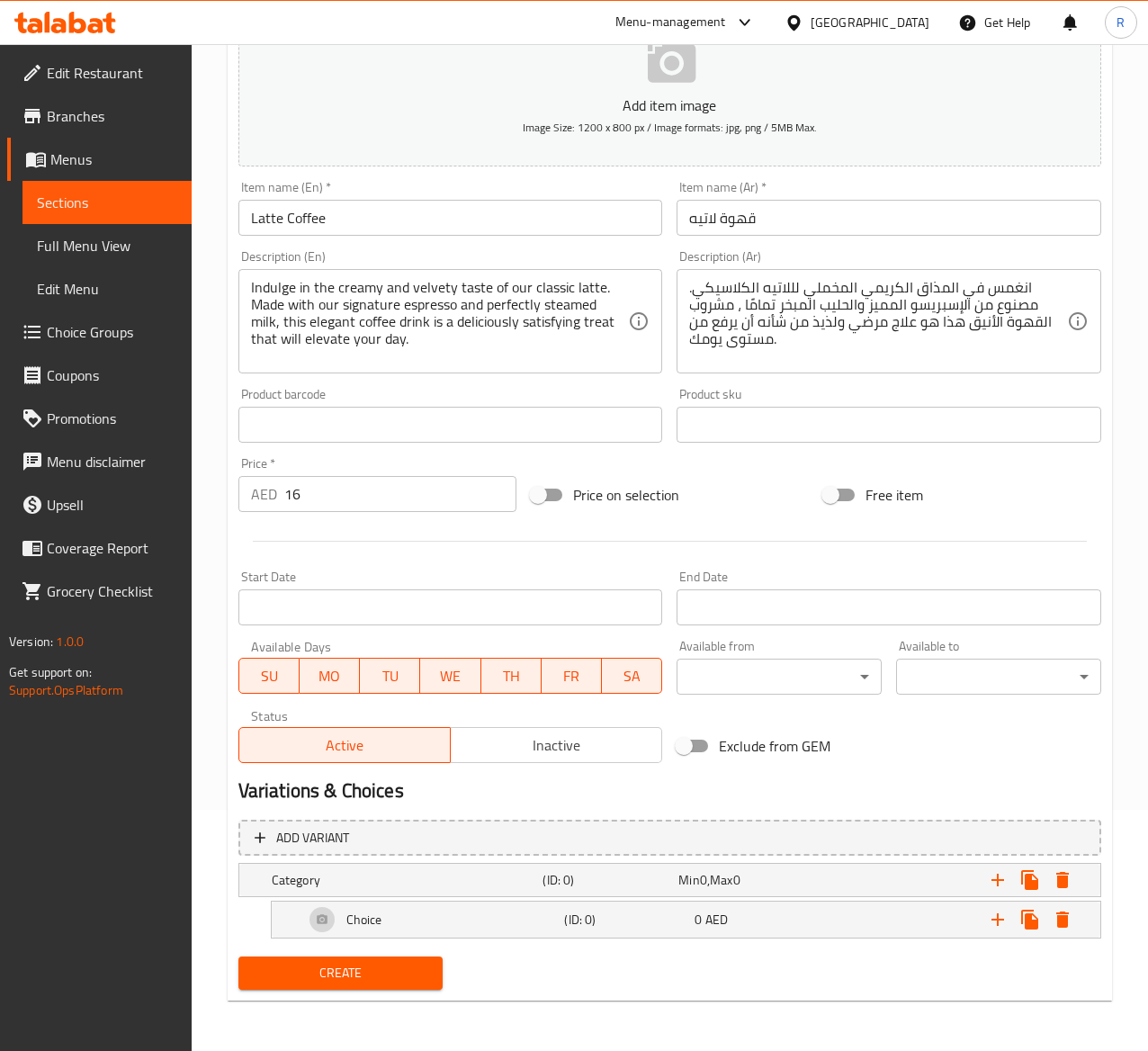
scroll to position [243, 0]
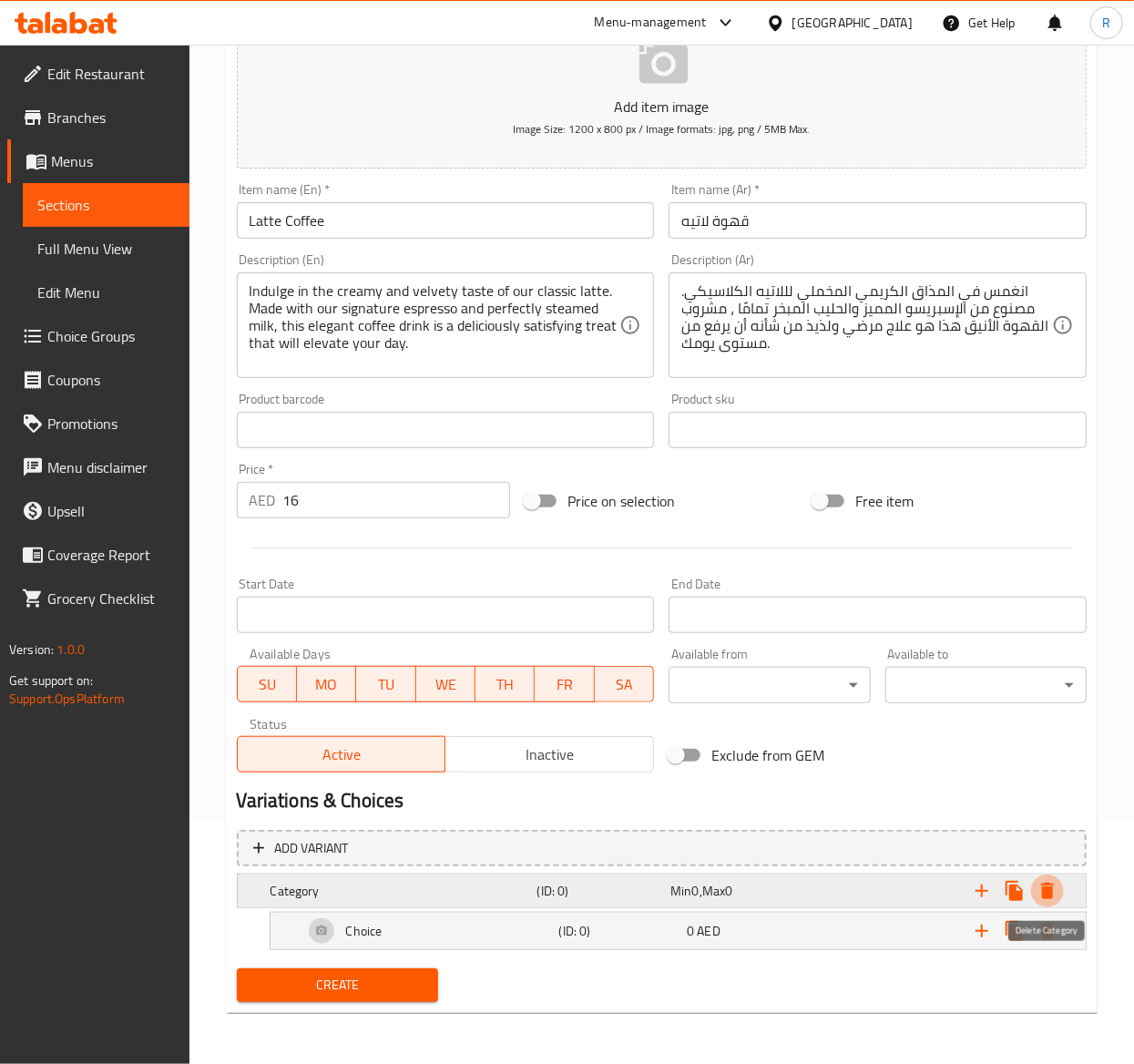
click at [1051, 888] on icon "Expand" at bounding box center [1047, 891] width 13 height 17
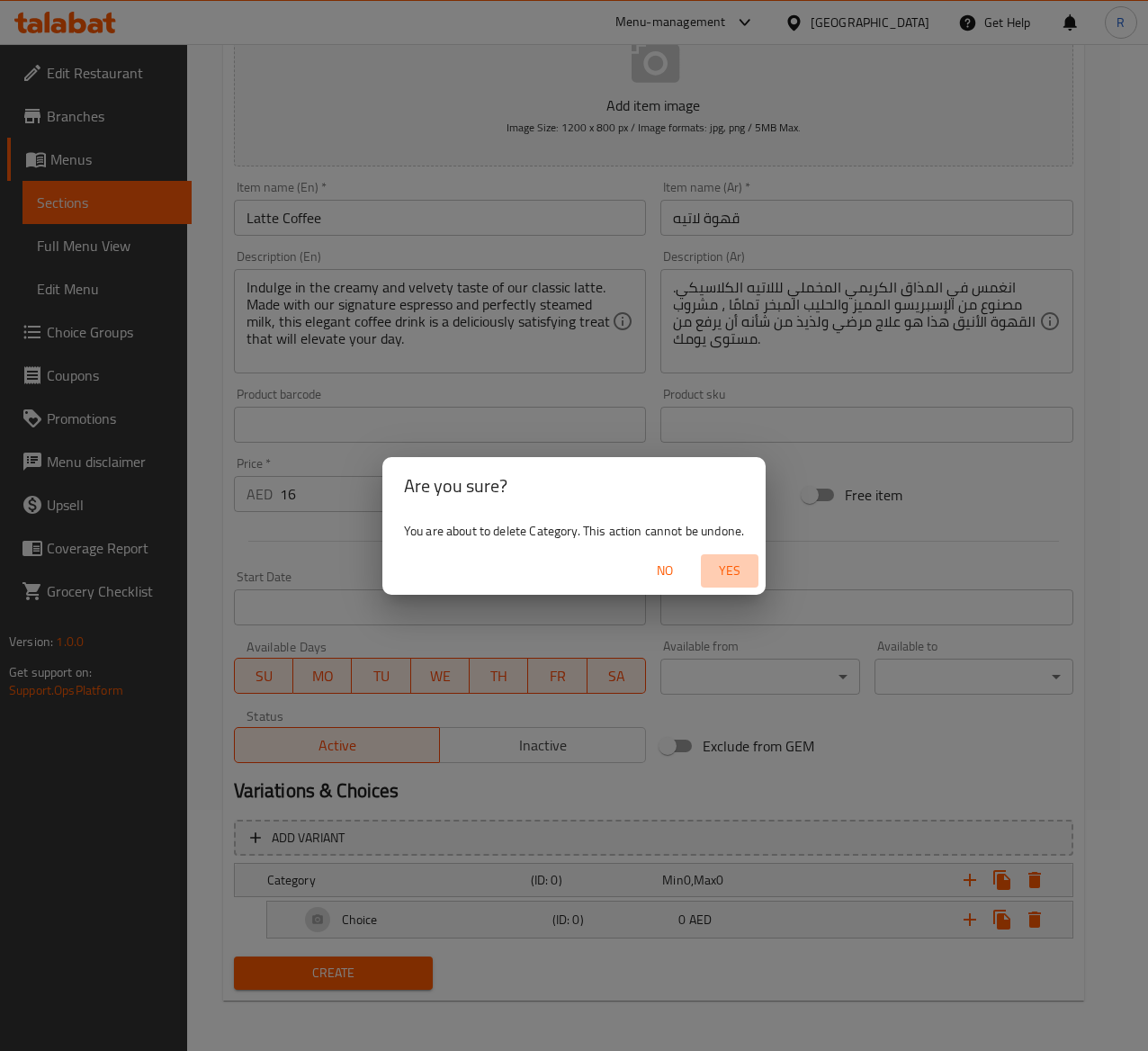
click at [738, 561] on span "Yes" at bounding box center [729, 570] width 43 height 23
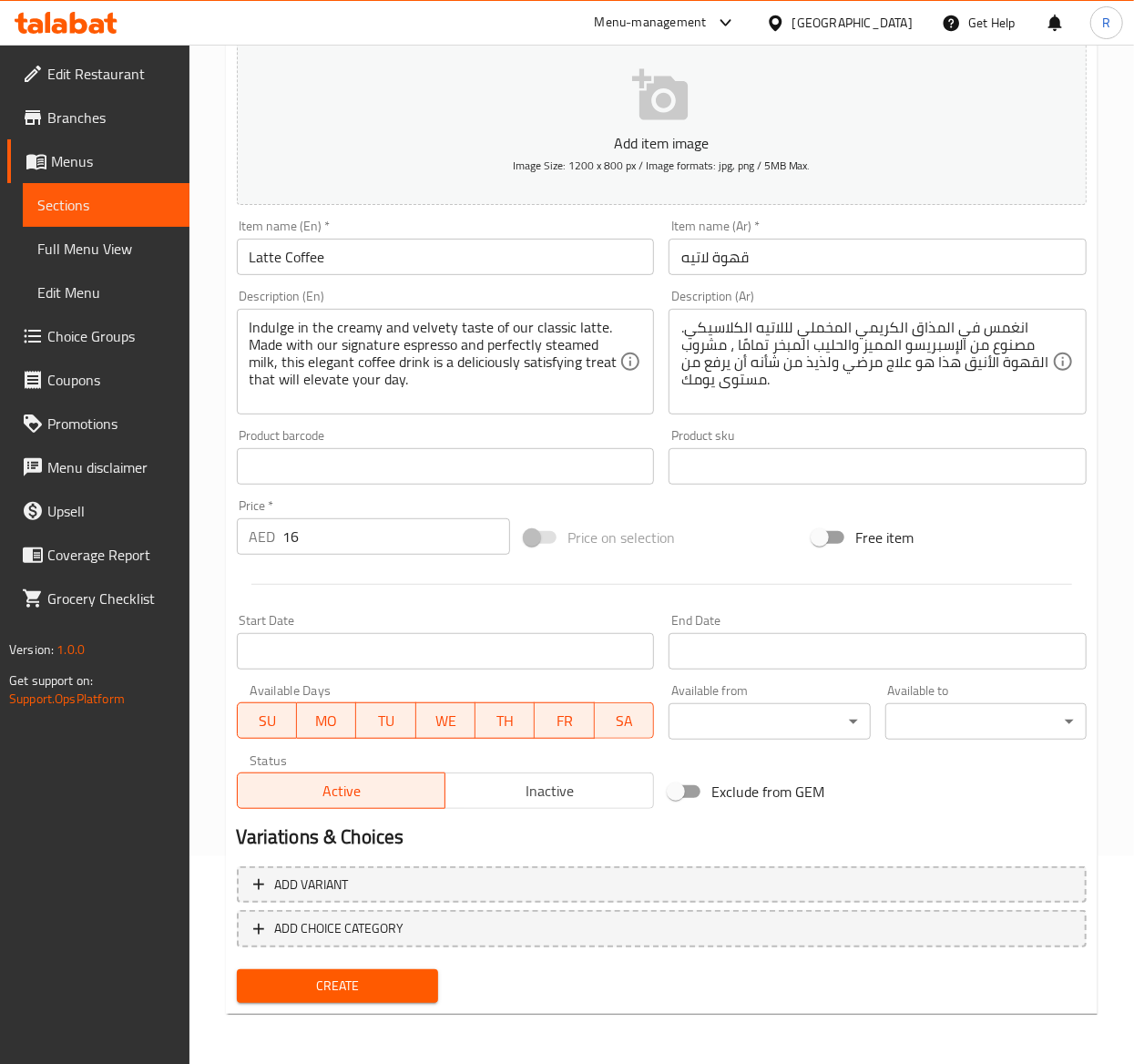
scroll to position [0, 0]
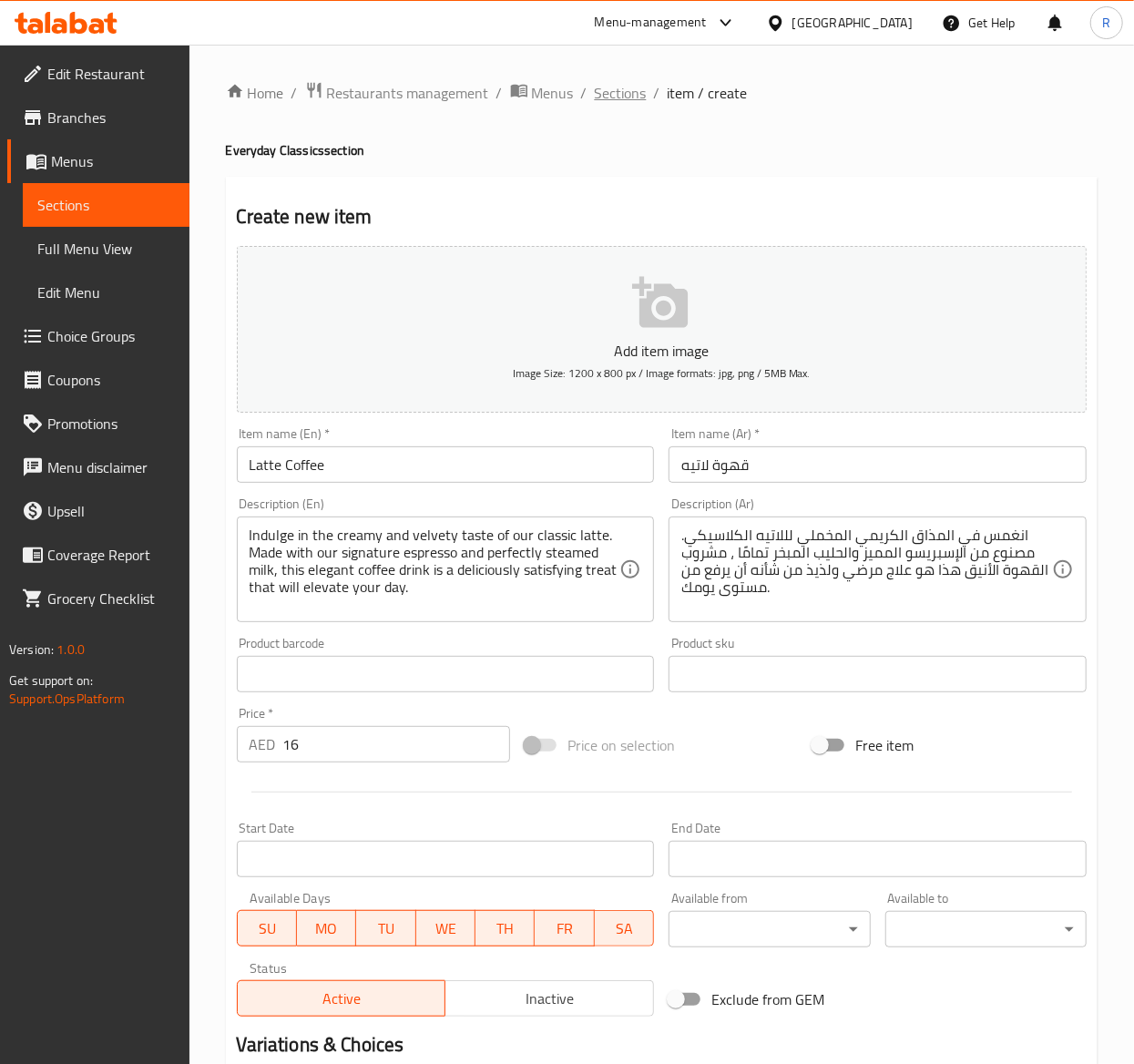
click at [641, 90] on span "Sections" at bounding box center [621, 93] width 52 height 22
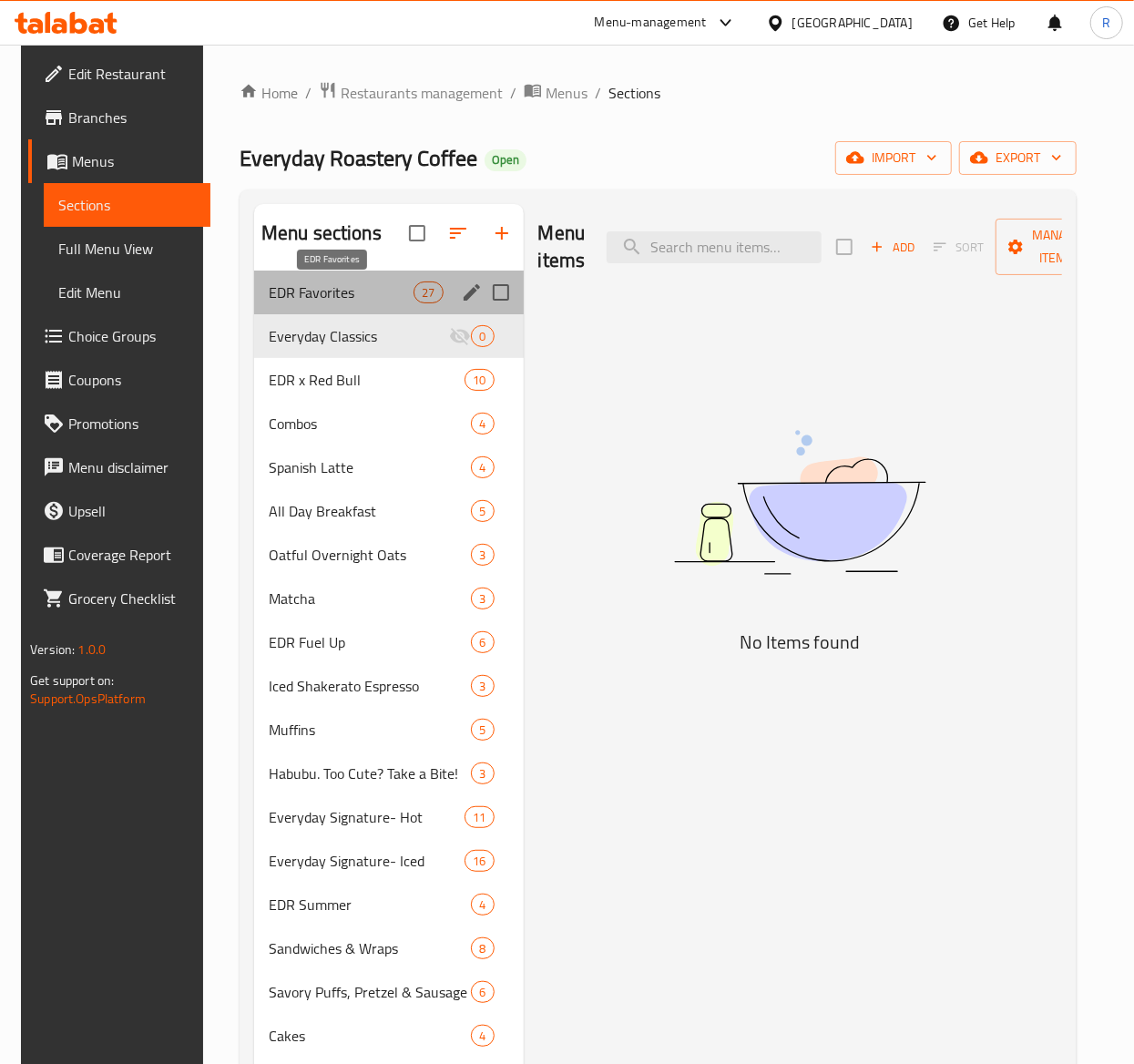
click at [350, 291] on span "EDR Favorites" at bounding box center [340, 292] width 145 height 22
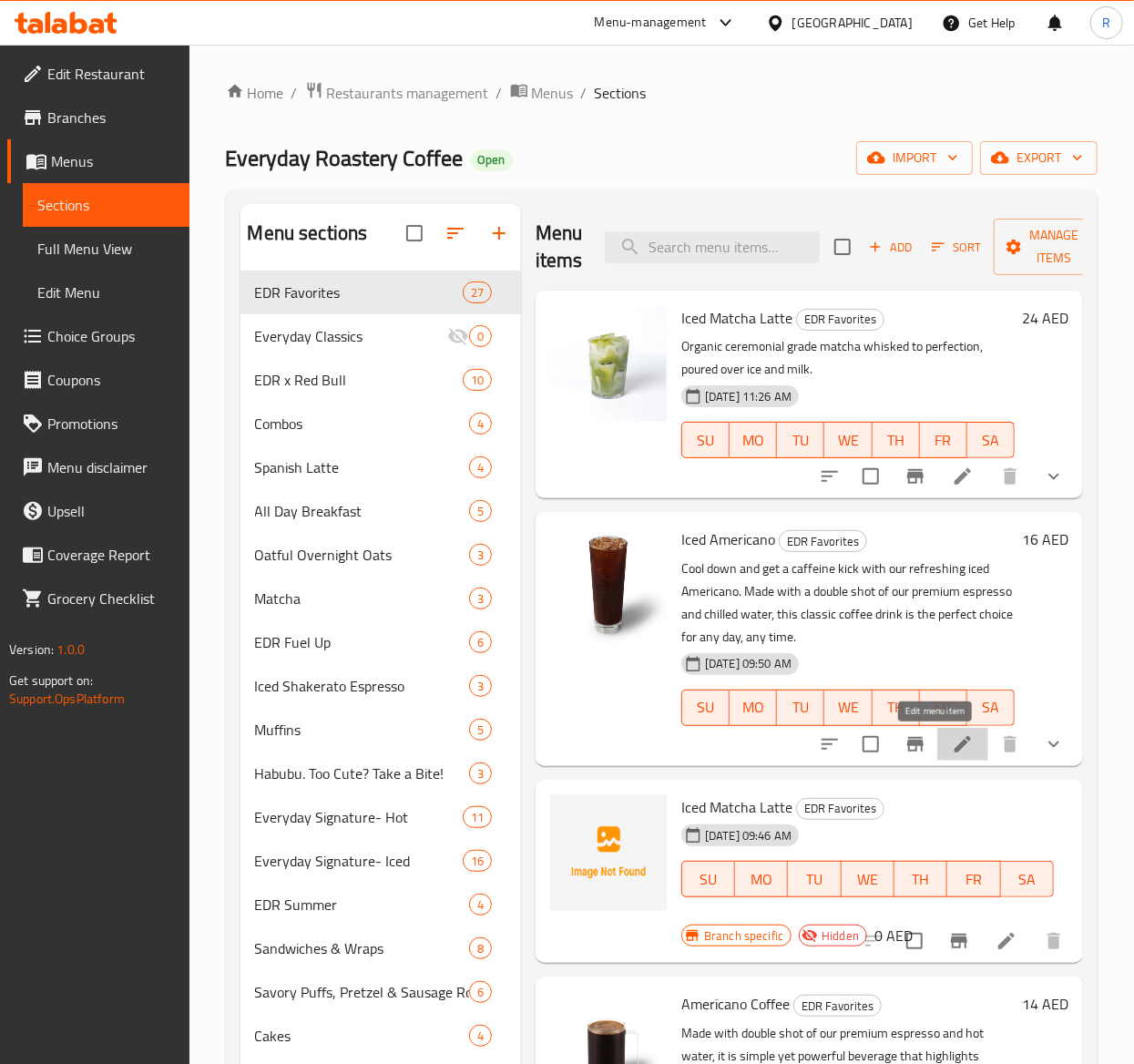
click at [952, 735] on icon at bounding box center [963, 745] width 22 height 22
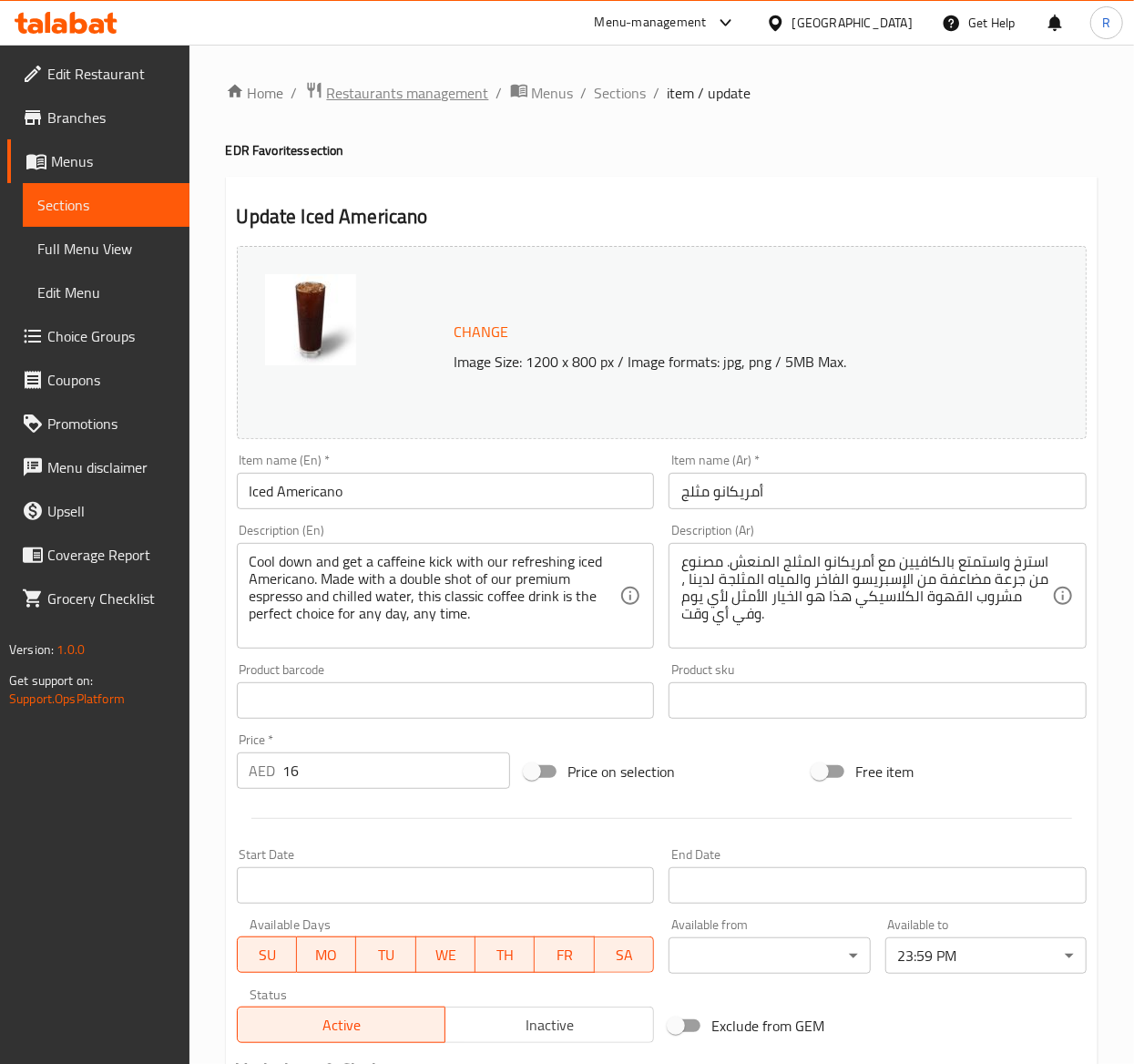
click at [398, 98] on span "Restaurants management" at bounding box center [407, 93] width 162 height 22
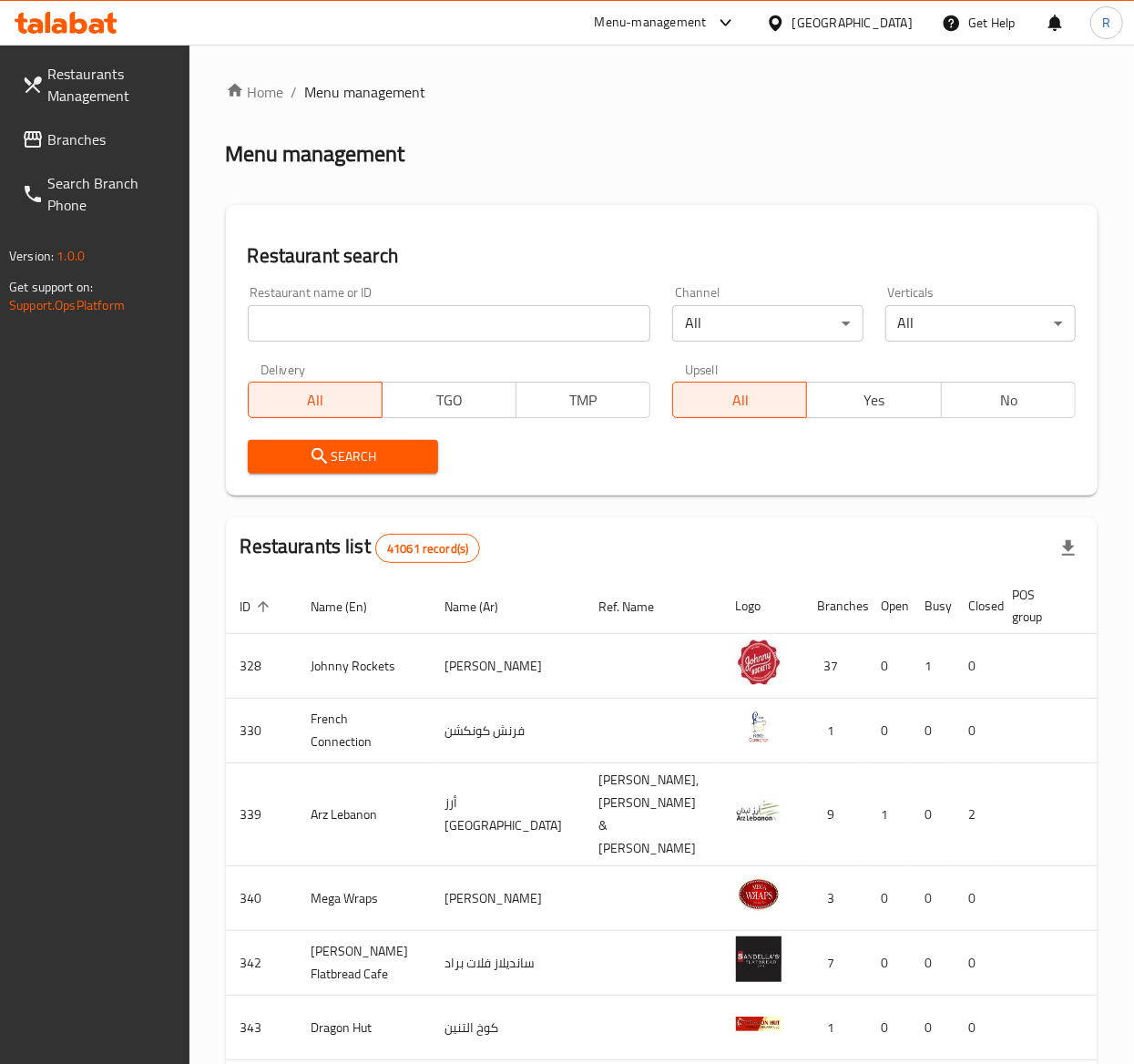
click at [481, 314] on input "search" at bounding box center [450, 323] width 403 height 36
type input "everyday roastery"
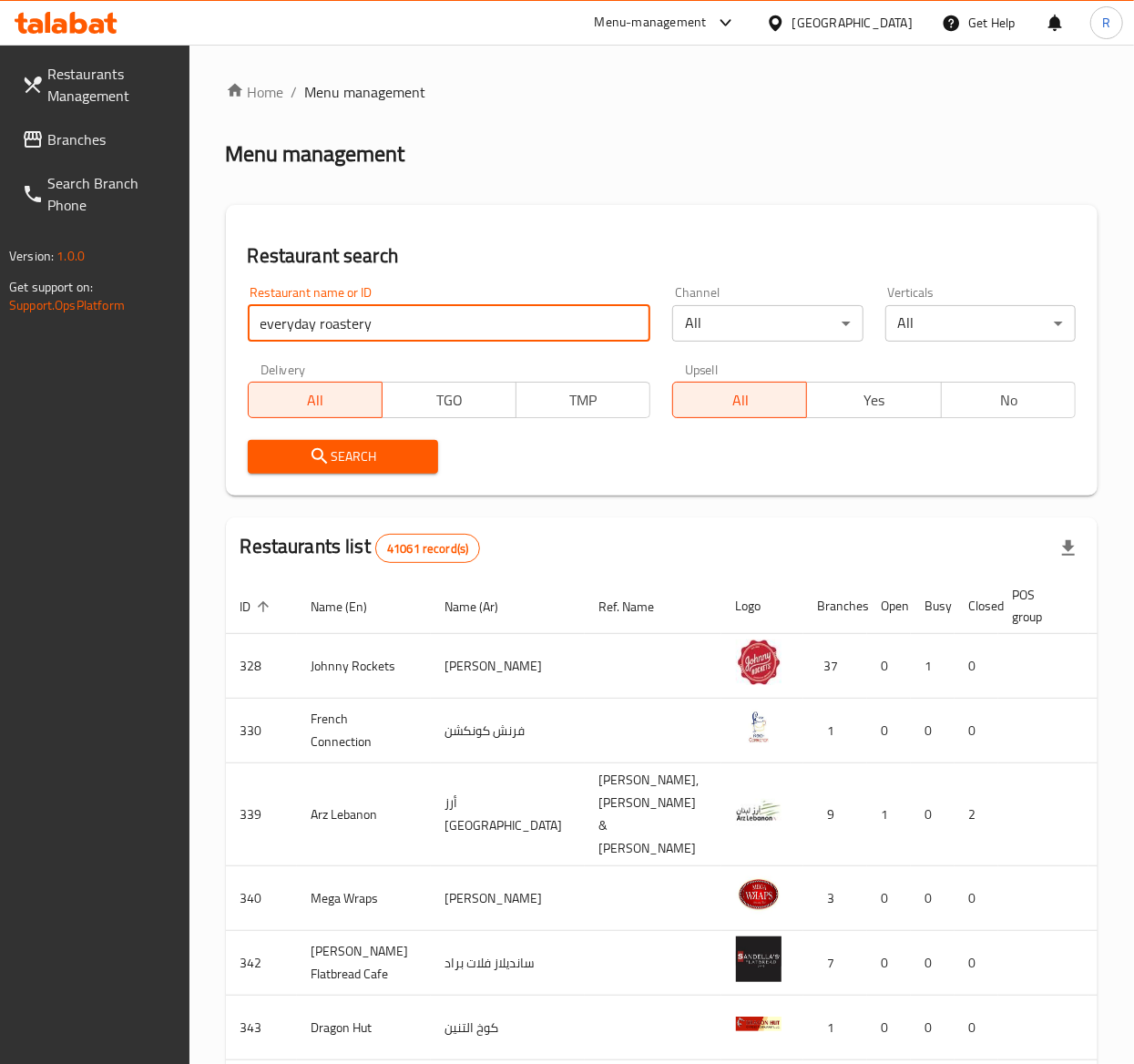
click button "Search" at bounding box center [343, 457] width 191 height 33
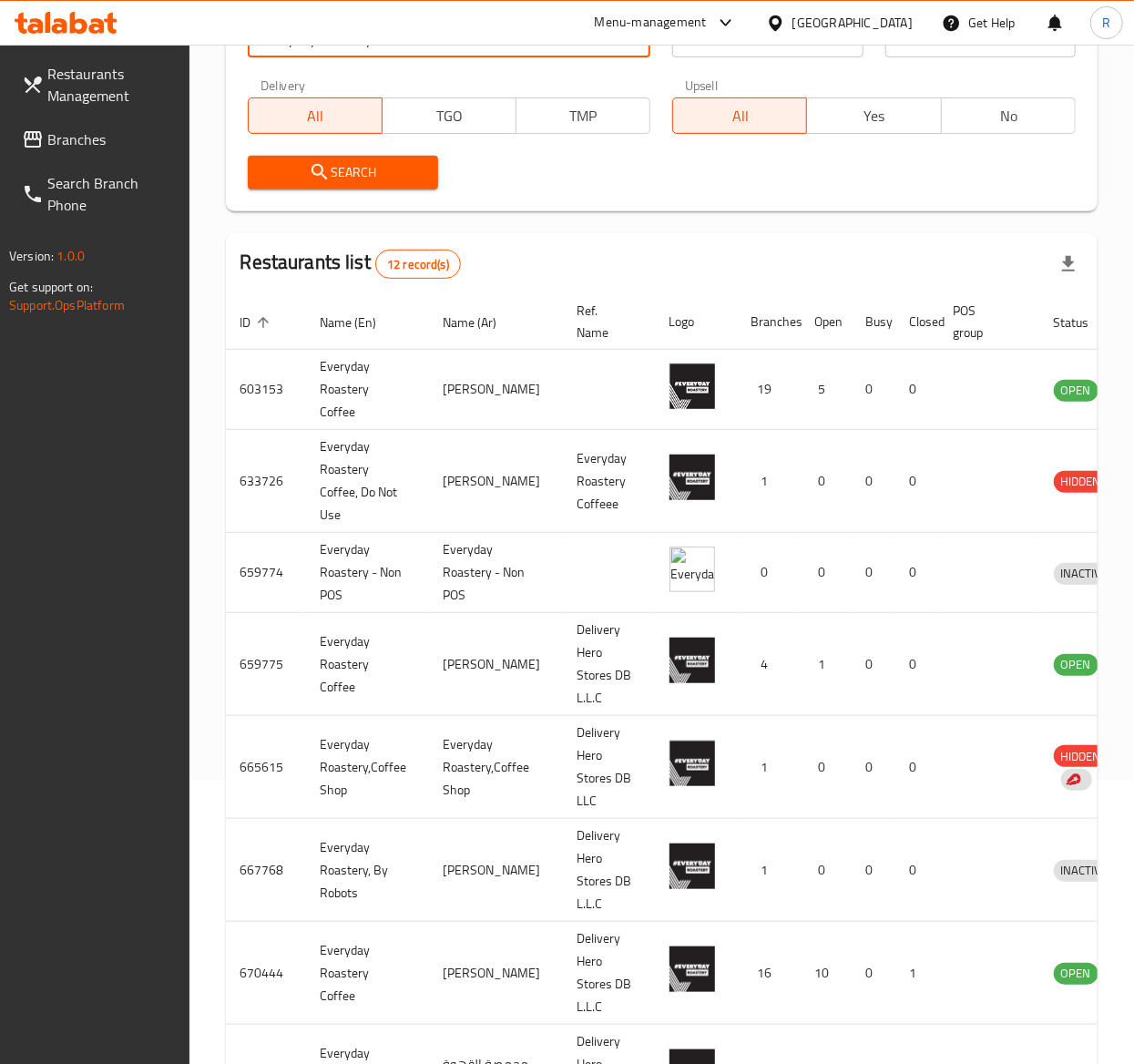
scroll to position [280, 0]
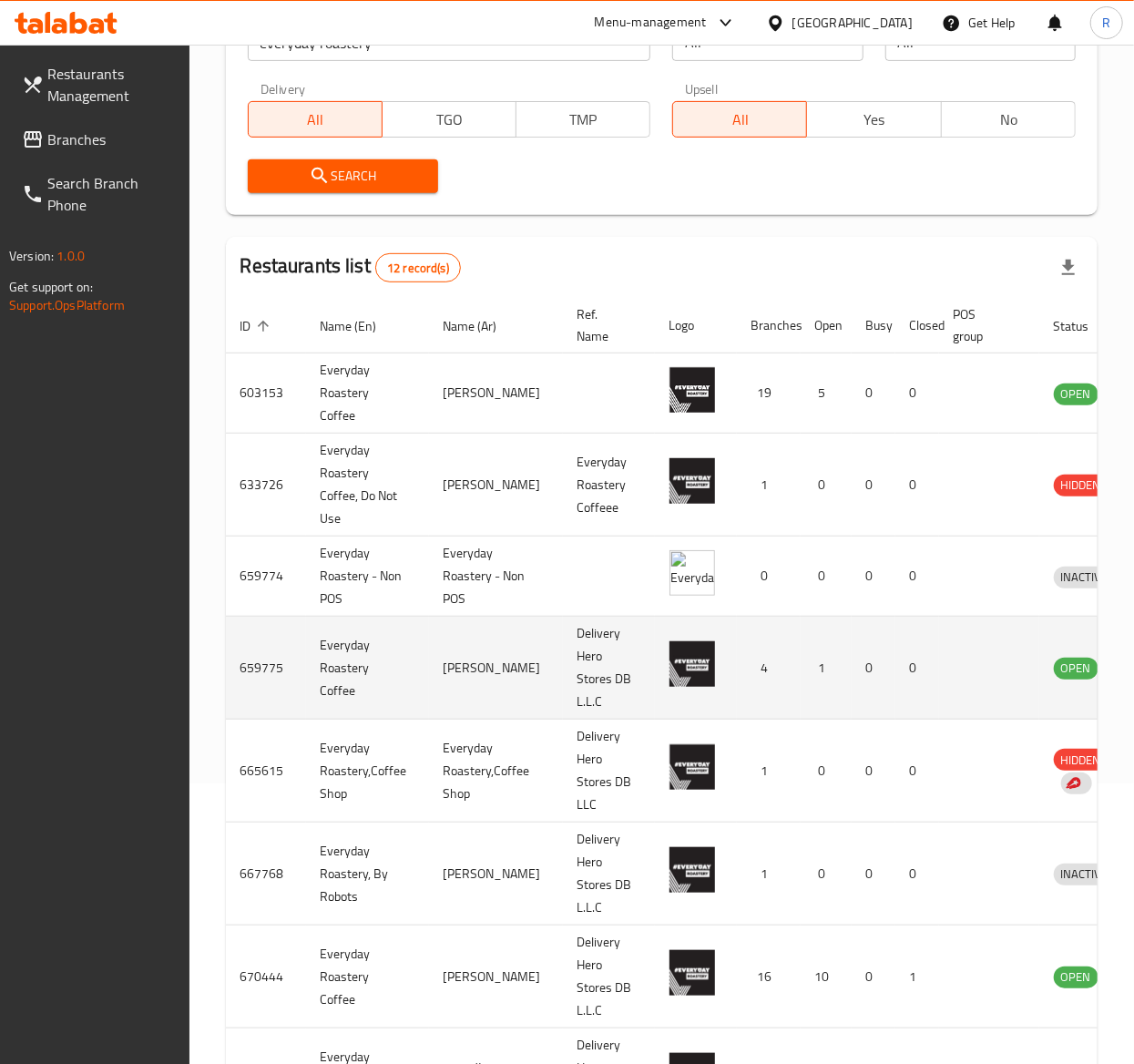
click at [939, 681] on td "enhanced table" at bounding box center [989, 668] width 100 height 103
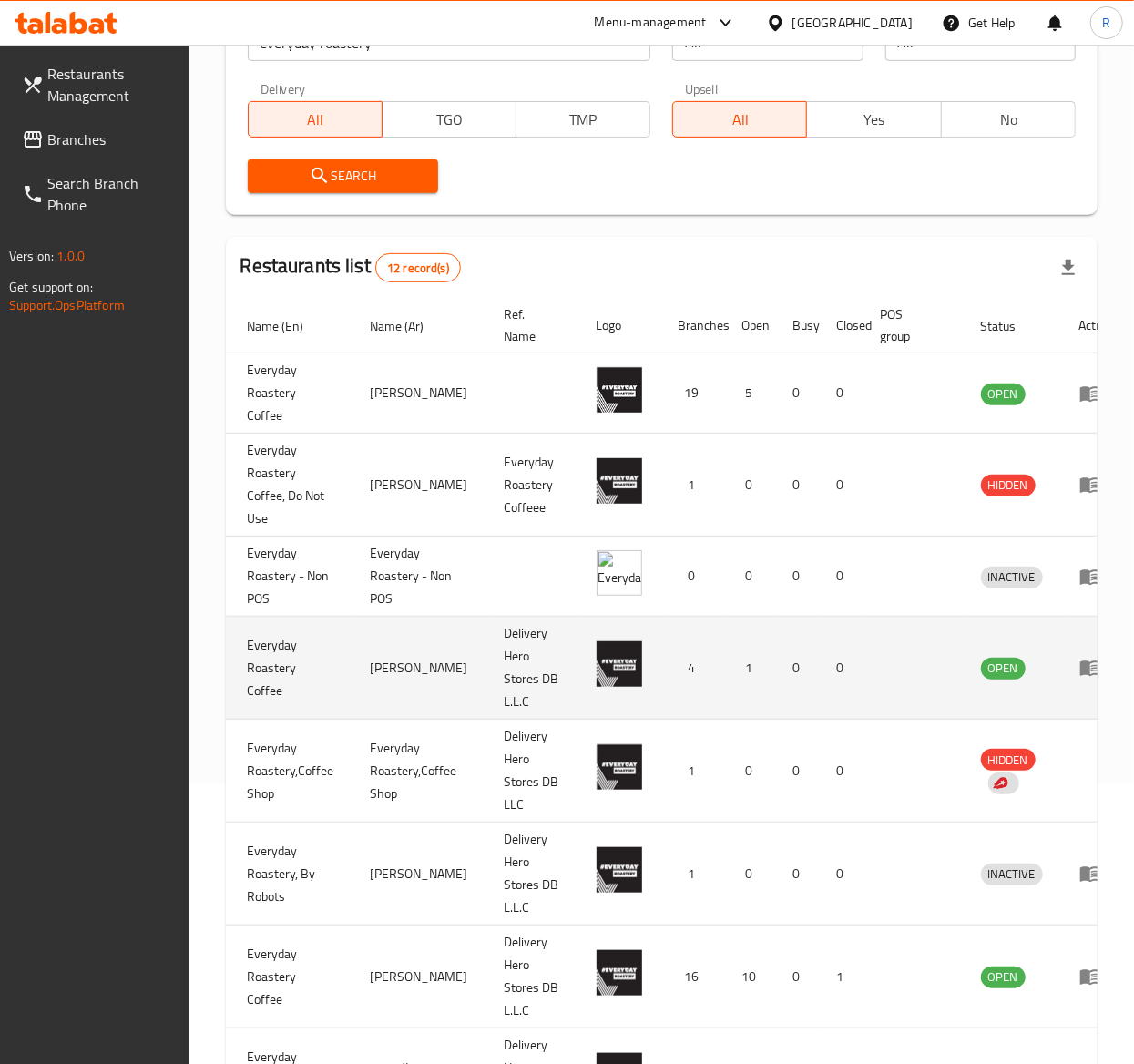
scroll to position [0, 86]
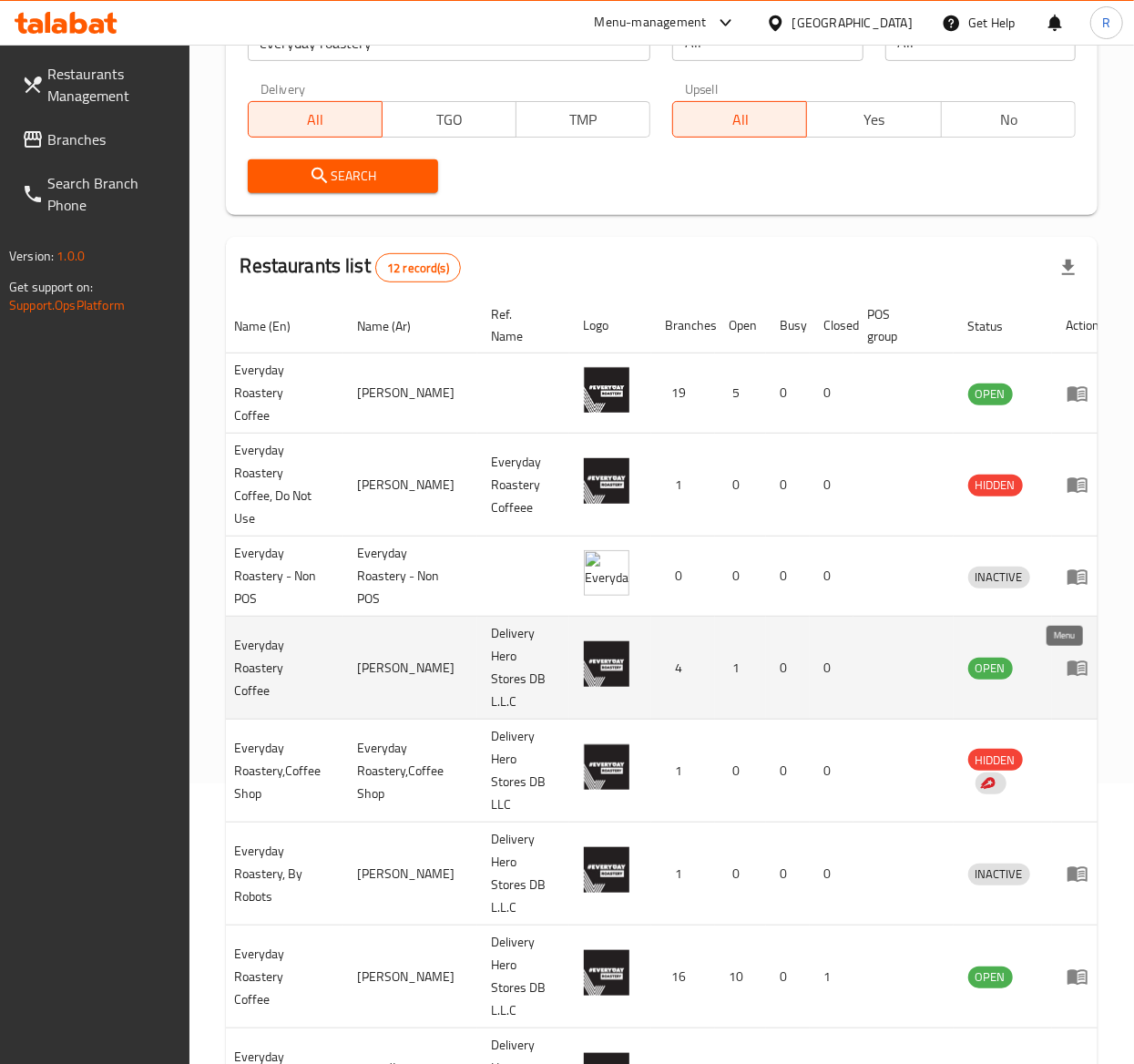
click at [1067, 669] on icon "enhanced table" at bounding box center [1078, 669] width 20 height 16
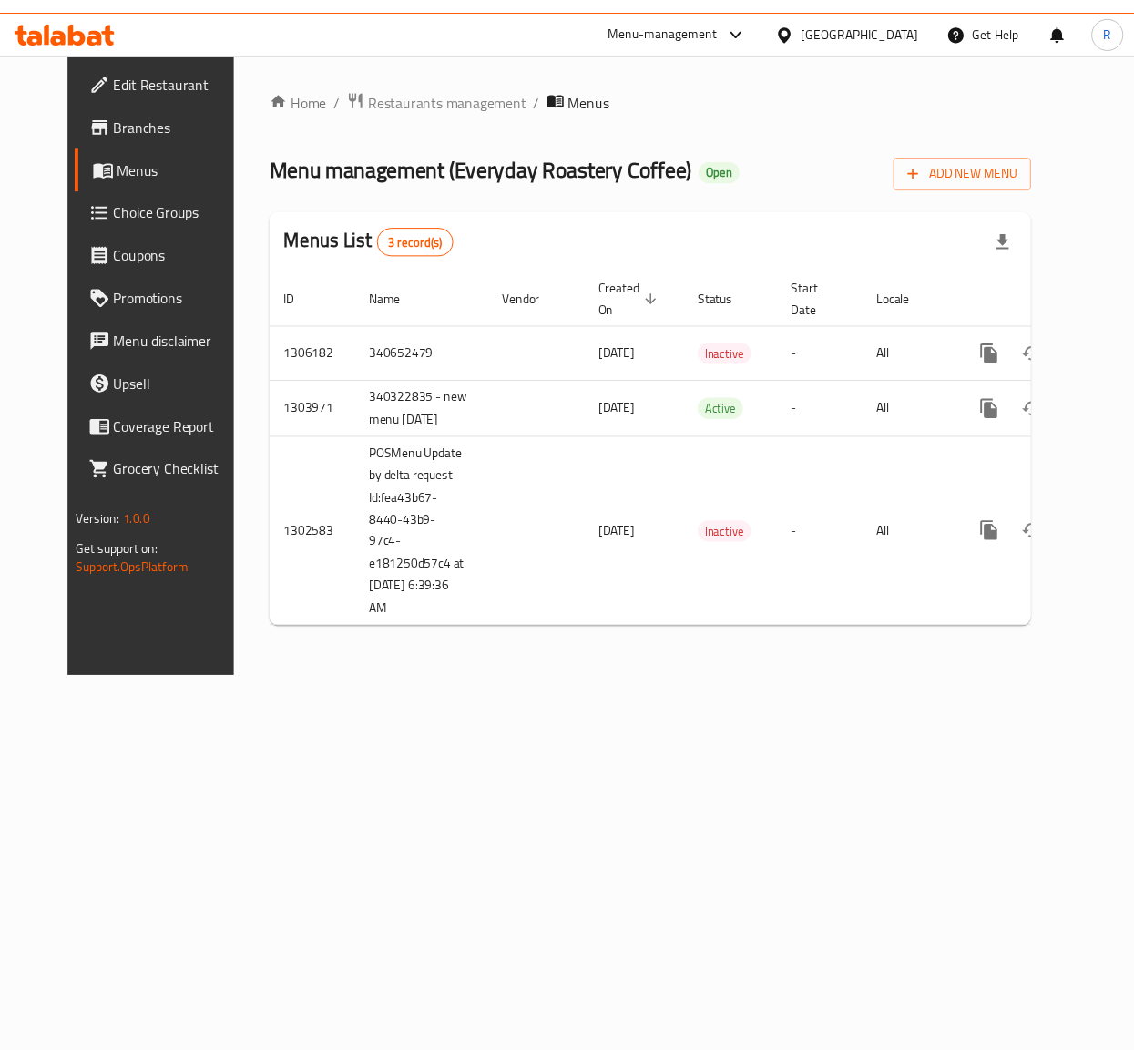
scroll to position [0, 8]
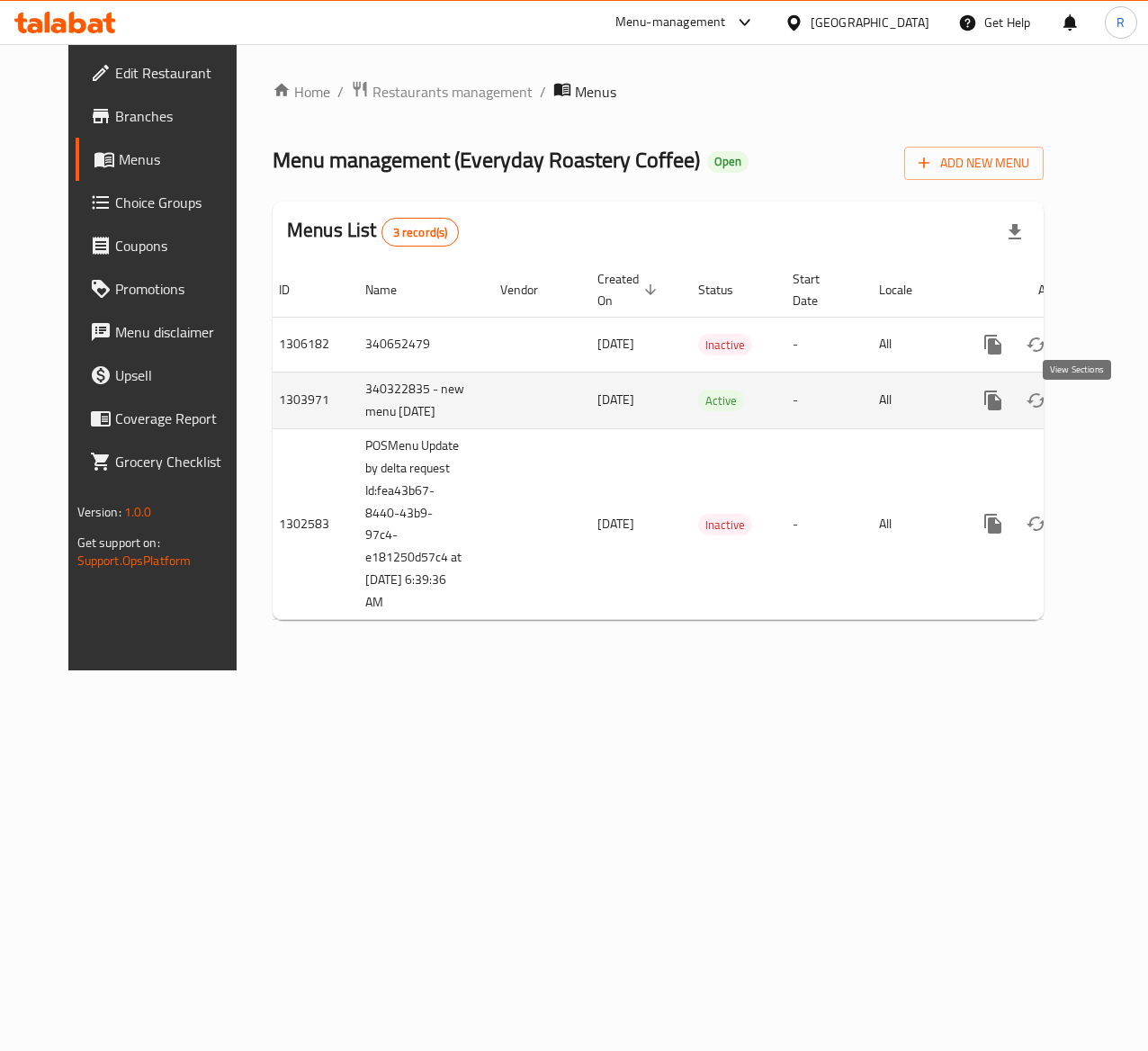
click at [1112, 405] on icon "enhanced table" at bounding box center [1123, 400] width 22 height 22
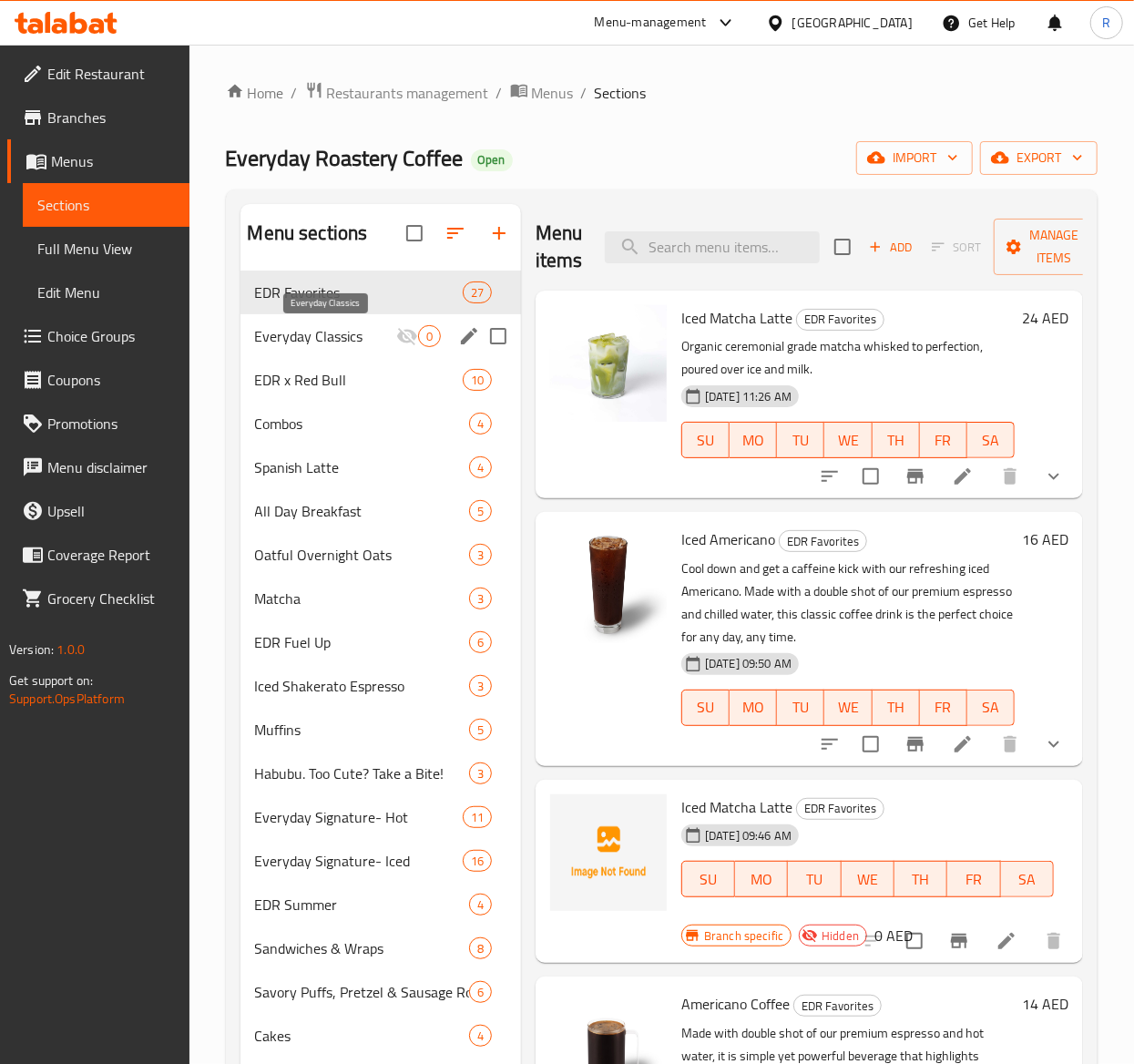
click at [359, 330] on span "Everyday Classics" at bounding box center [326, 336] width 142 height 22
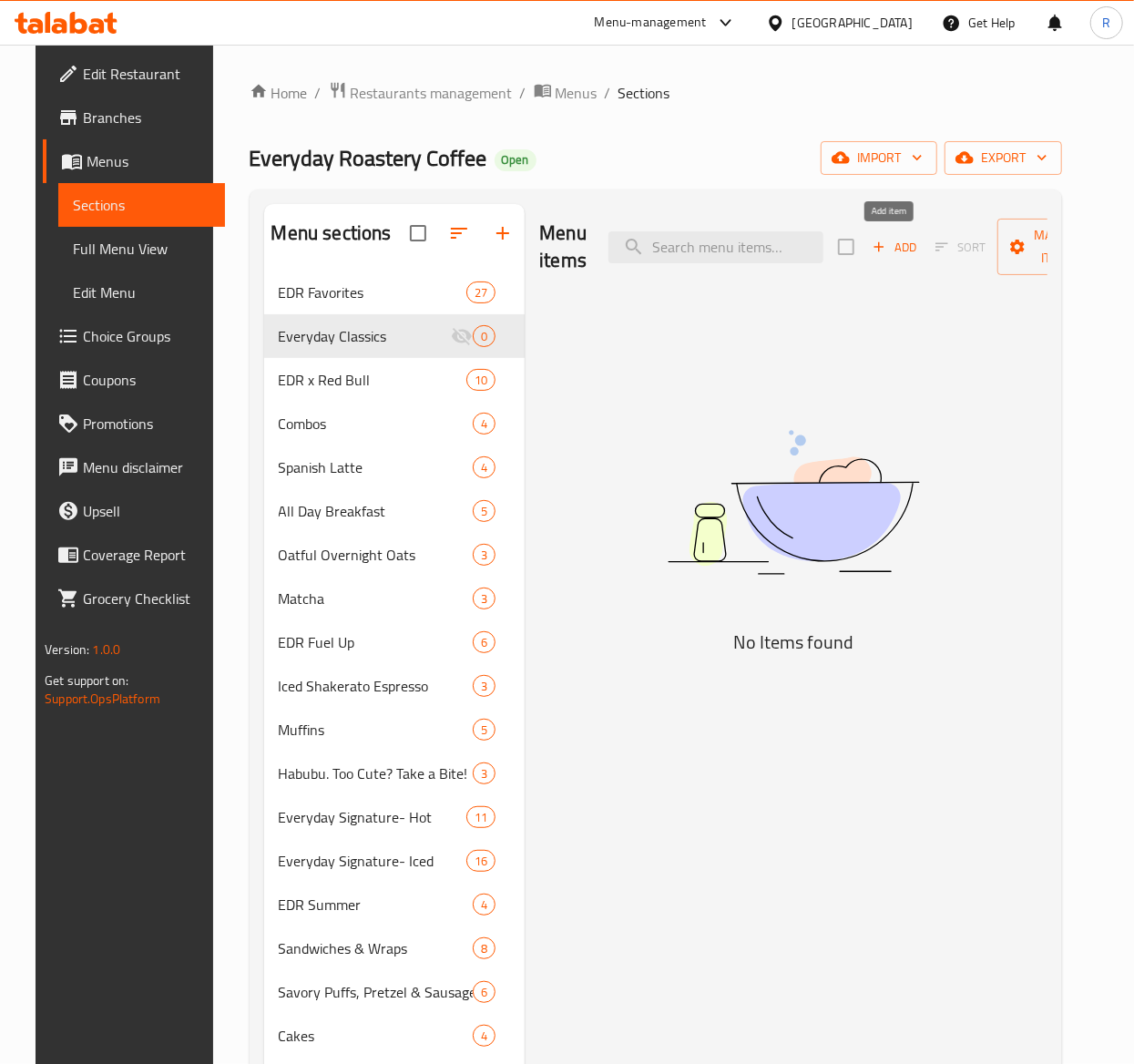
click at [902, 242] on span "Add" at bounding box center [894, 247] width 49 height 21
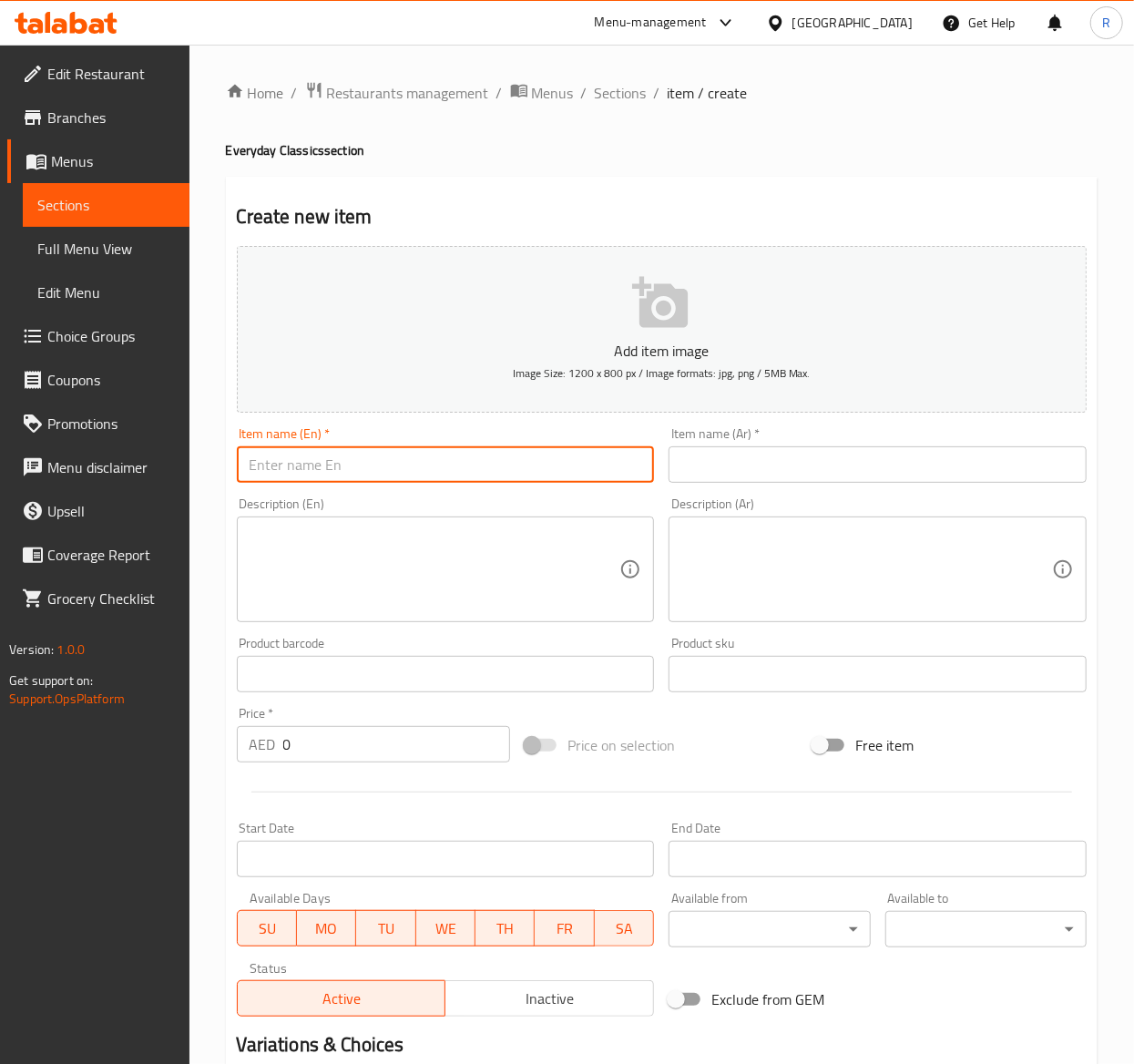
click at [494, 464] on input "text" at bounding box center [446, 464] width 418 height 36
paste input "Latte Coffee"
type input "Latte Coffee"
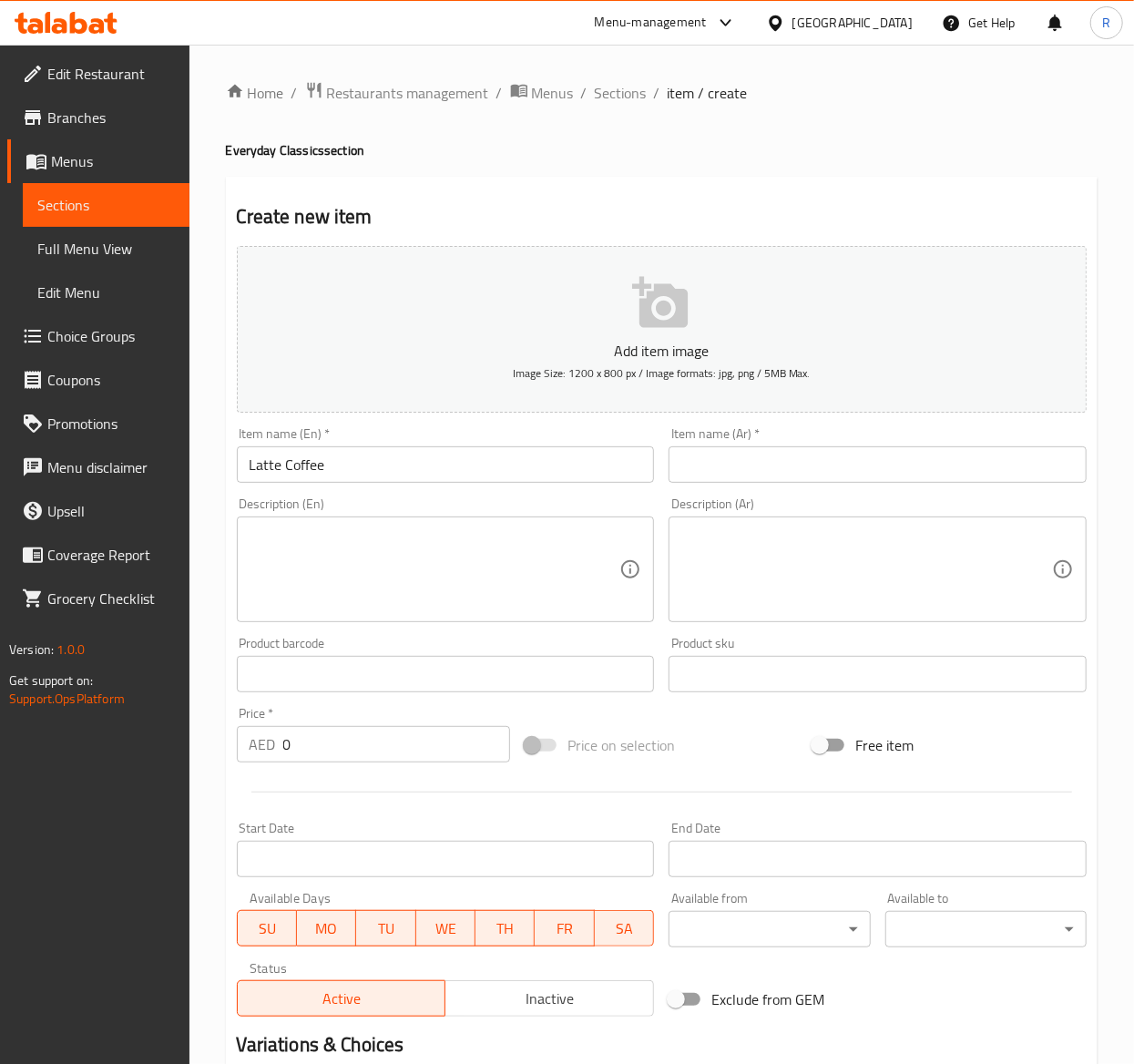
click at [774, 469] on input "text" at bounding box center [878, 464] width 418 height 36
paste input "قهوة لاتيه"
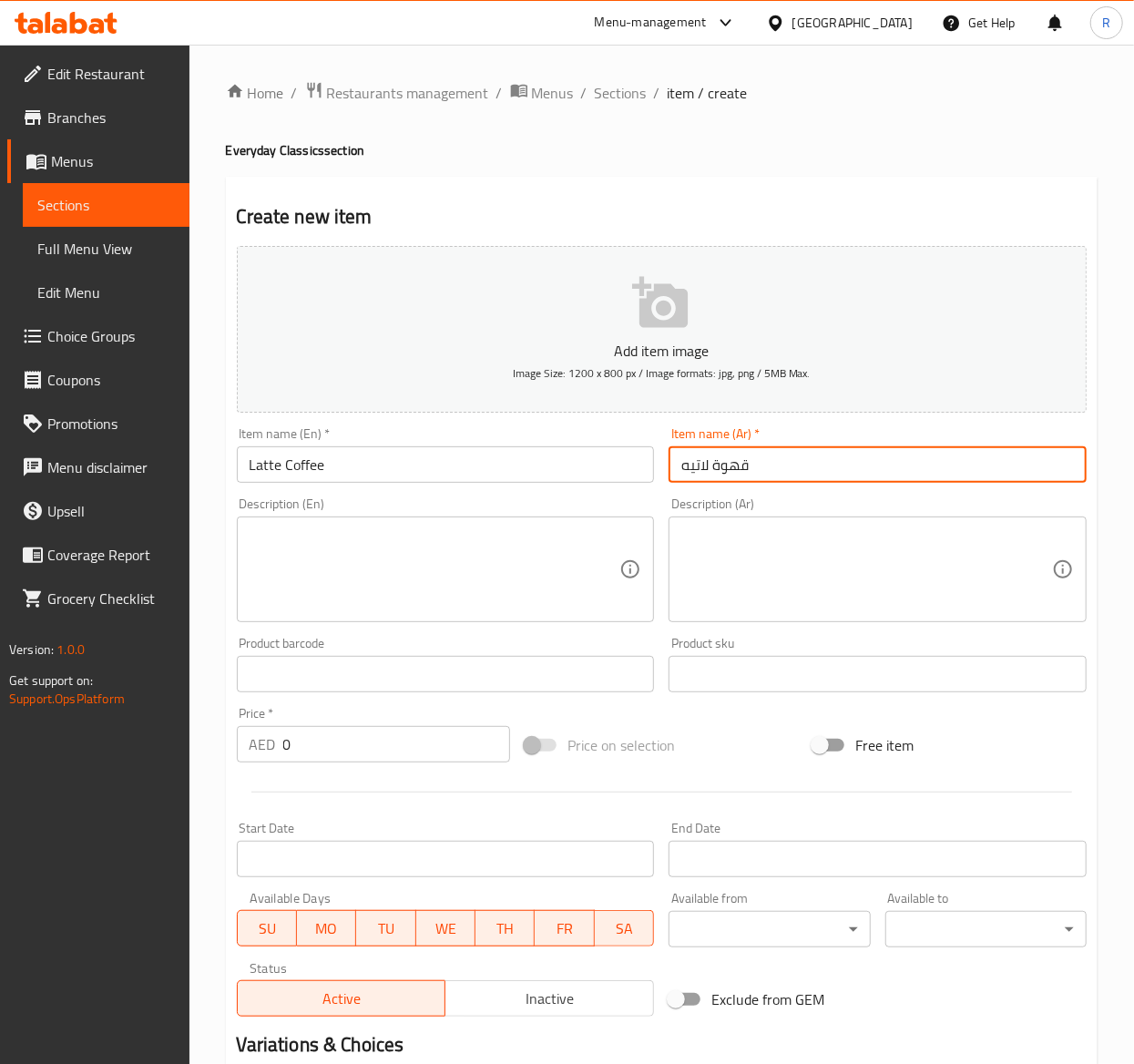
type input "قهوة لاتيه"
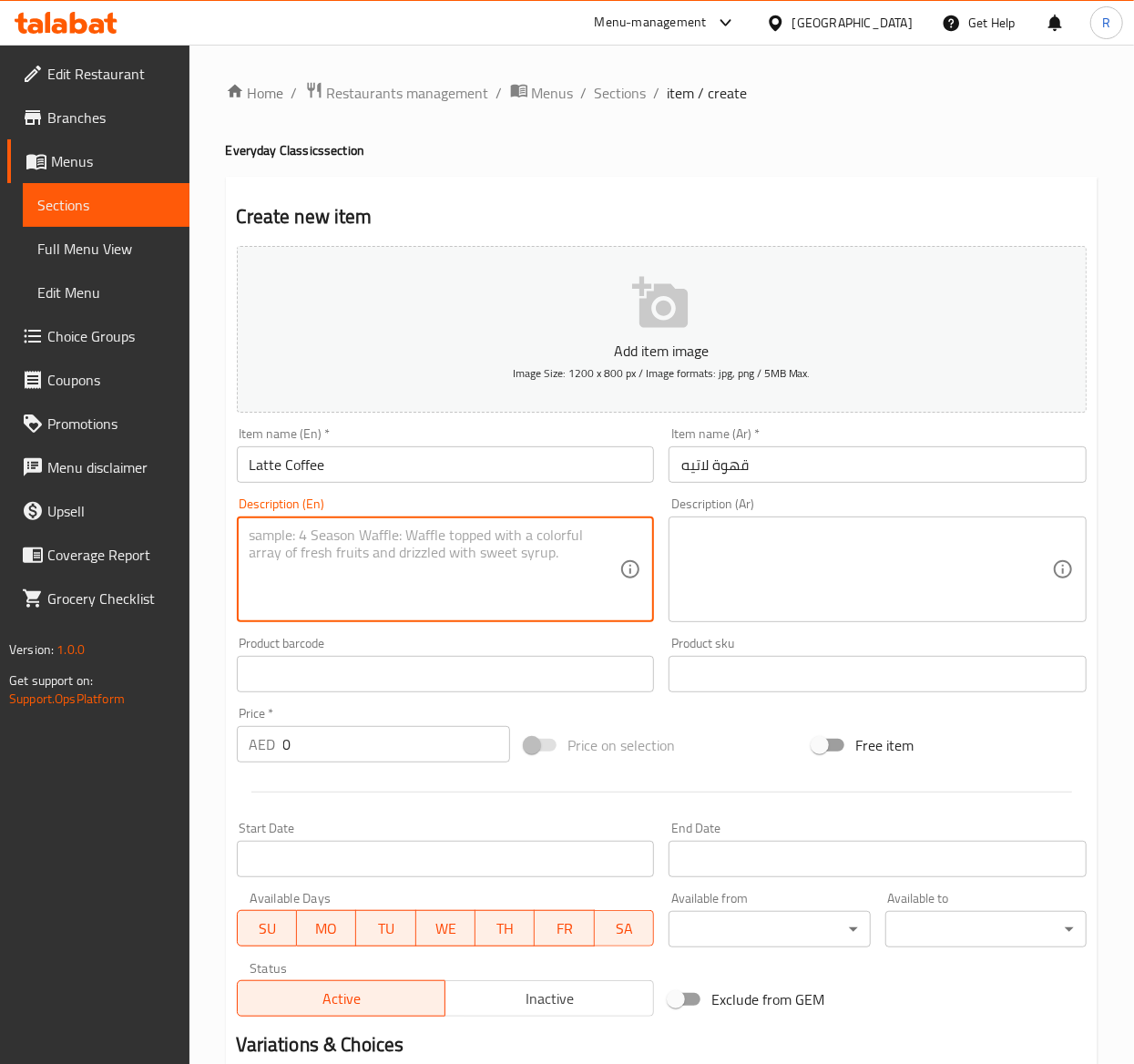
click at [369, 561] on textarea at bounding box center [435, 570] width 371 height 87
paste textarea "Indulge in the creamy and velvety taste of our classic latte. Made with our sig…"
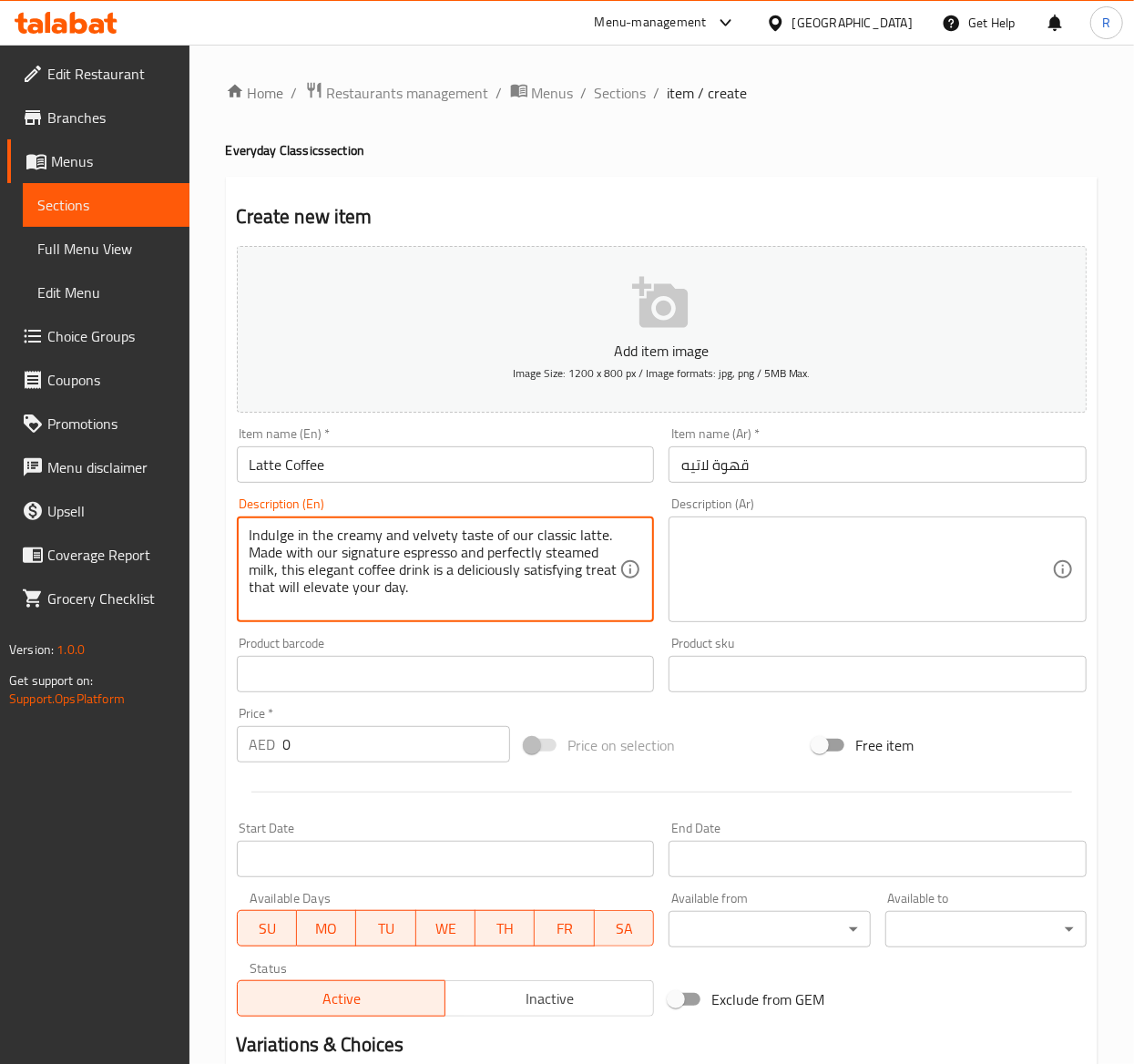
type textarea "Indulge in the creamy and velvety taste of our classic latte. Made with our sig…"
click at [743, 572] on textarea at bounding box center [866, 570] width 371 height 87
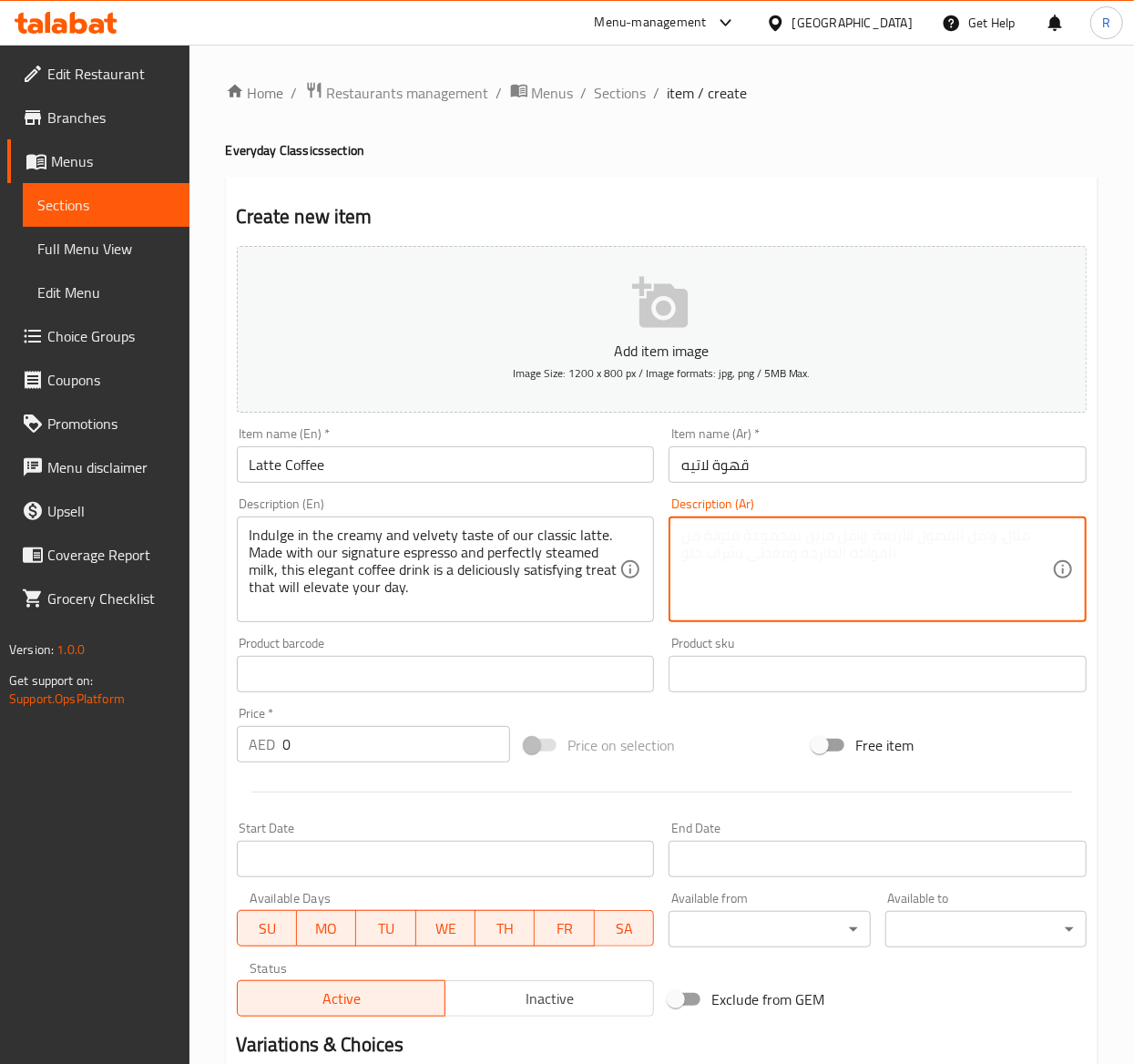
paste textarea "انغمس في المذاق الكريمي المخملي لللاتيه الكلاسيكي. مصنوع من الإسبريسو المميز وا…"
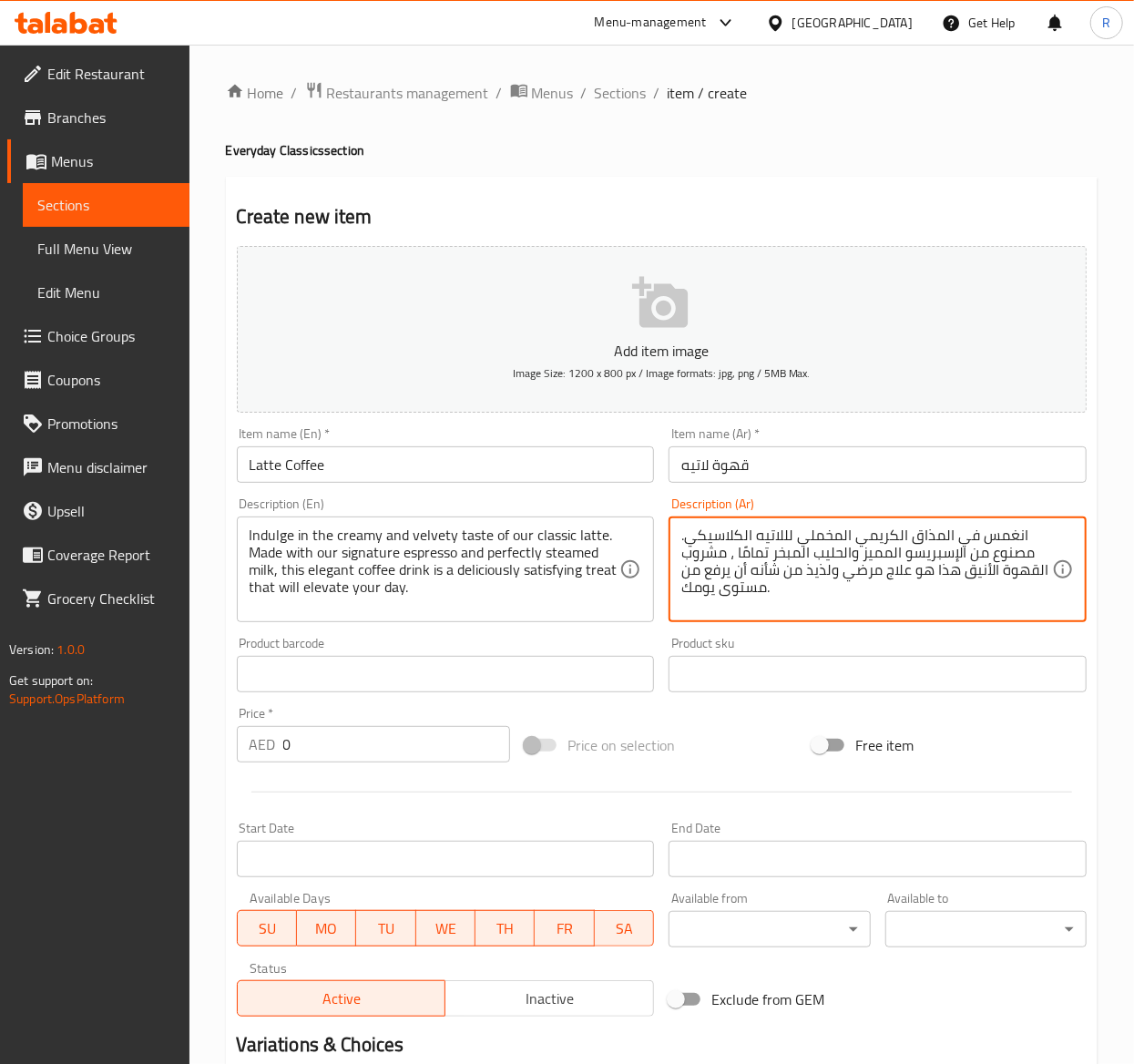
type textarea "انغمس في المذاق الكريمي المخملي لللاتيه الكلاسيكي. مصنوع من الإسبريسو المميز وا…"
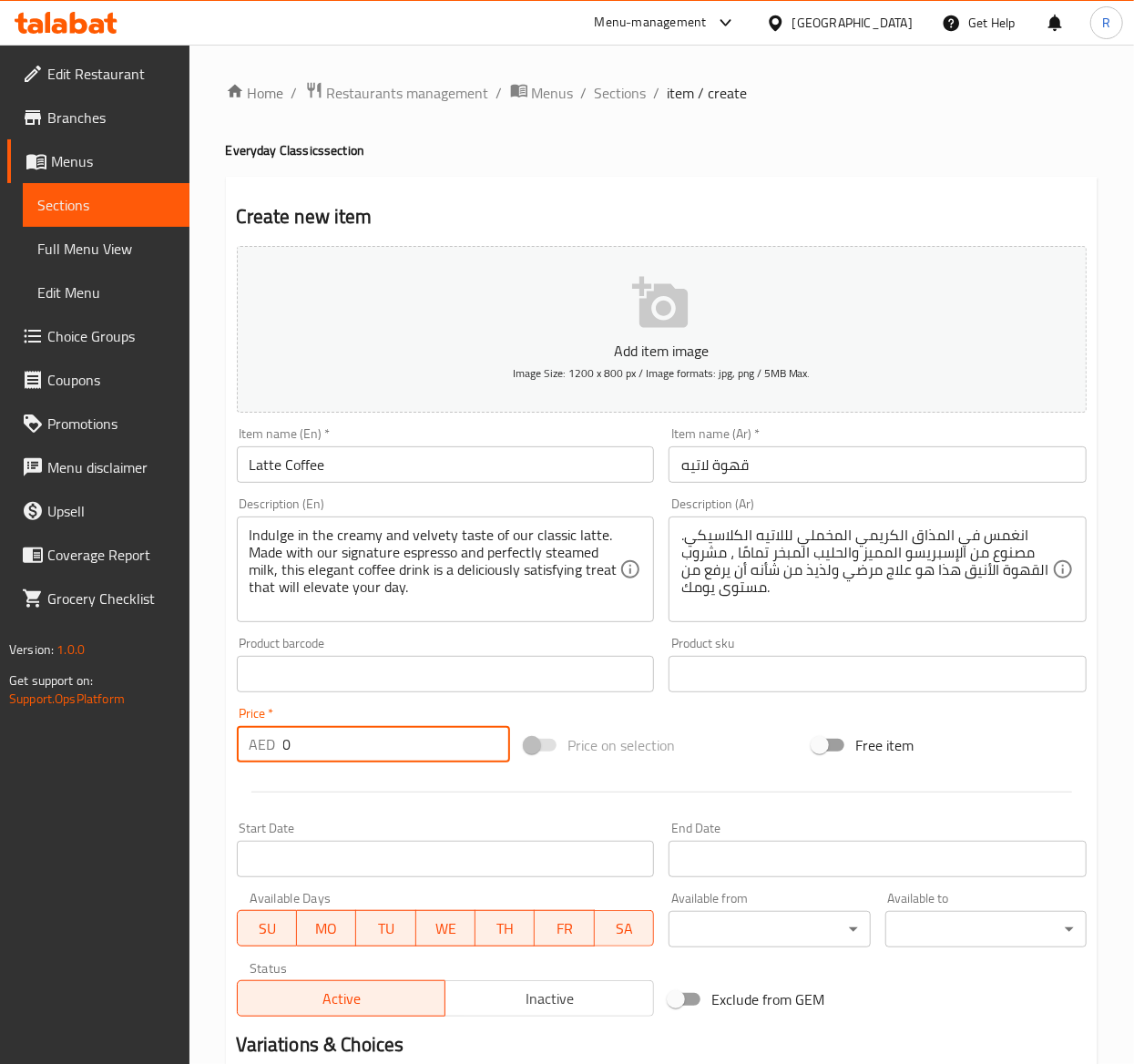
click at [335, 743] on input "0" at bounding box center [396, 744] width 227 height 36
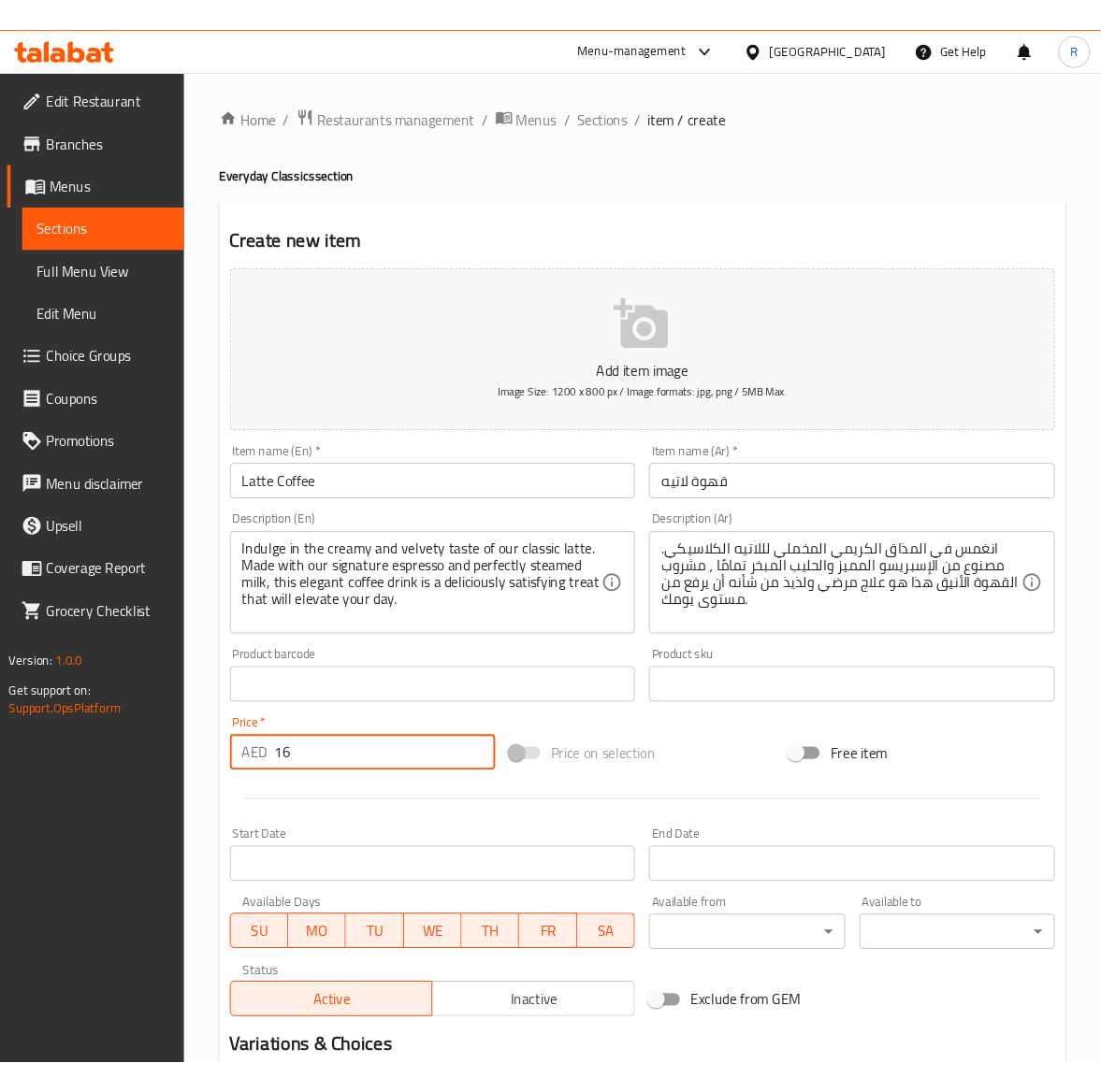
scroll to position [213, 0]
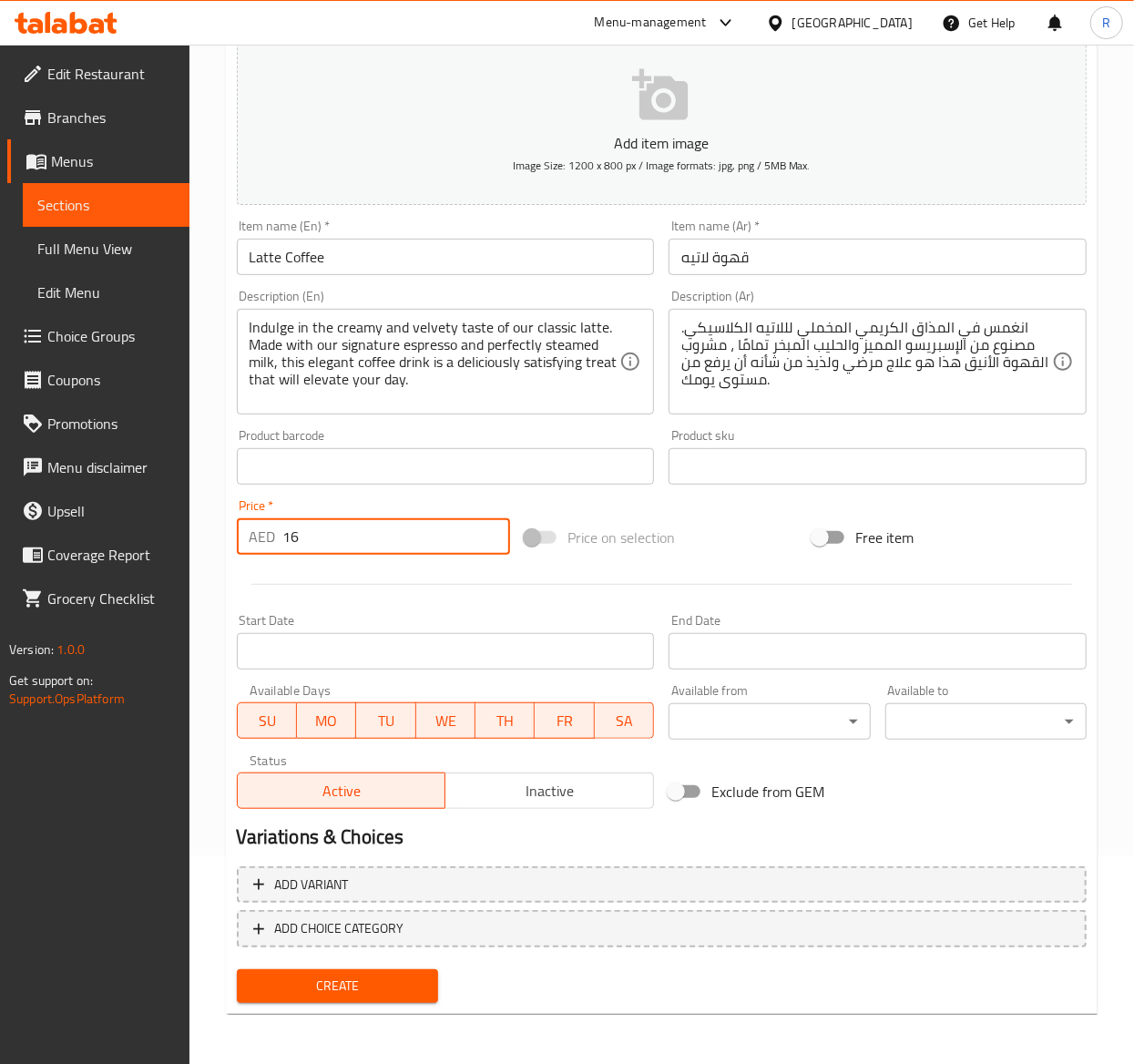
type input "16"
click at [372, 976] on span "Create" at bounding box center [338, 985] width 172 height 23
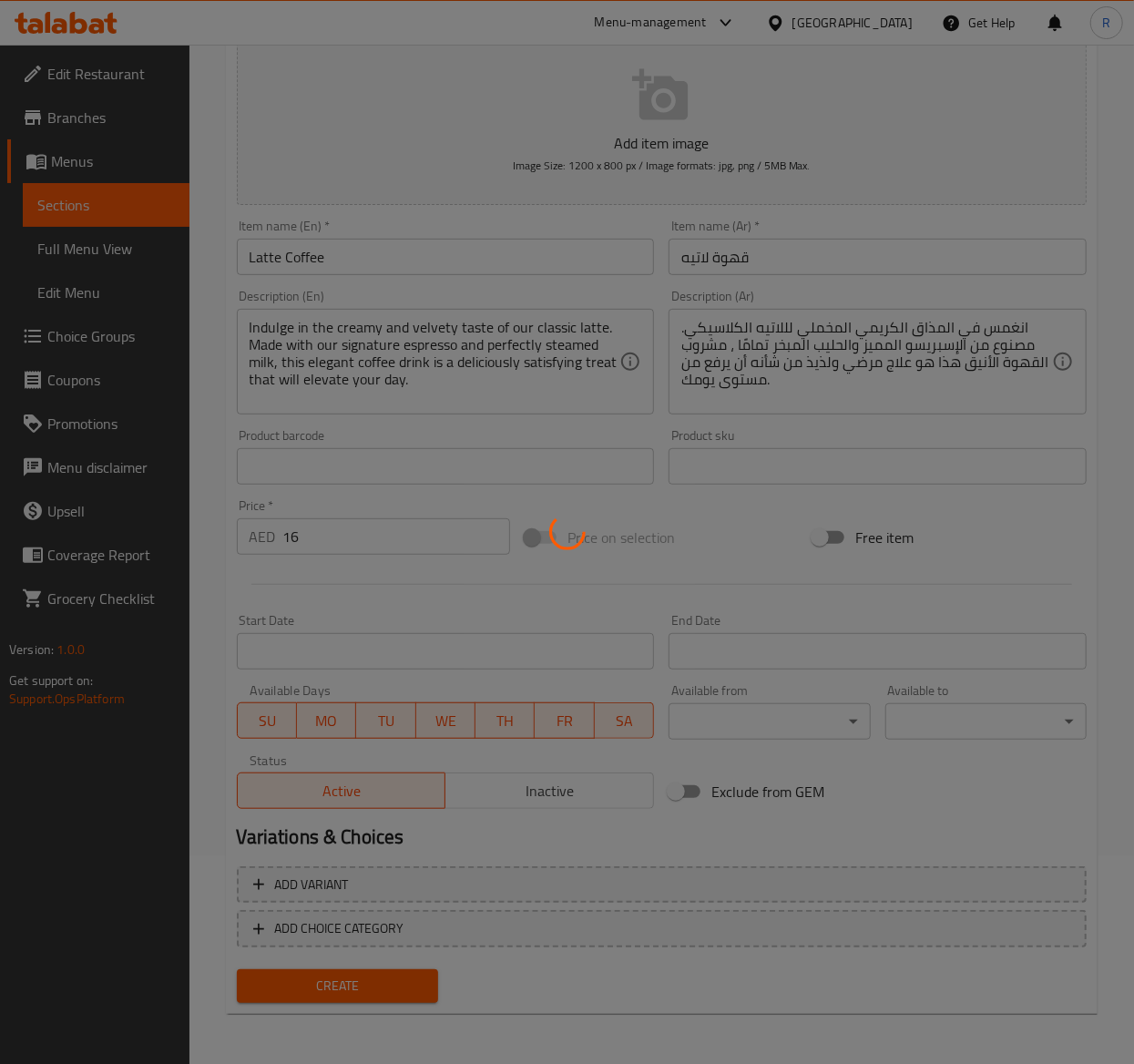
type input "0"
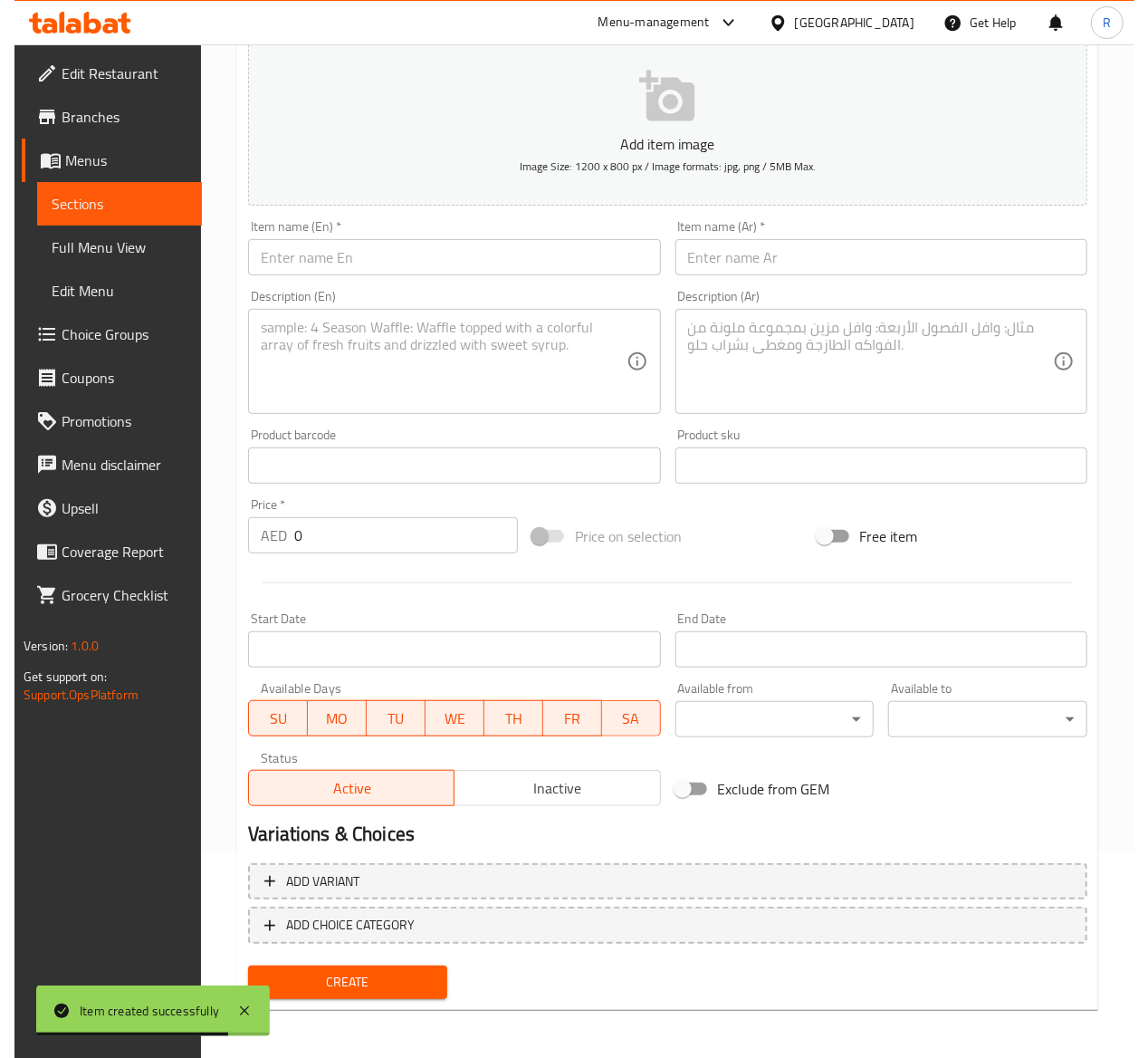
scroll to position [0, 0]
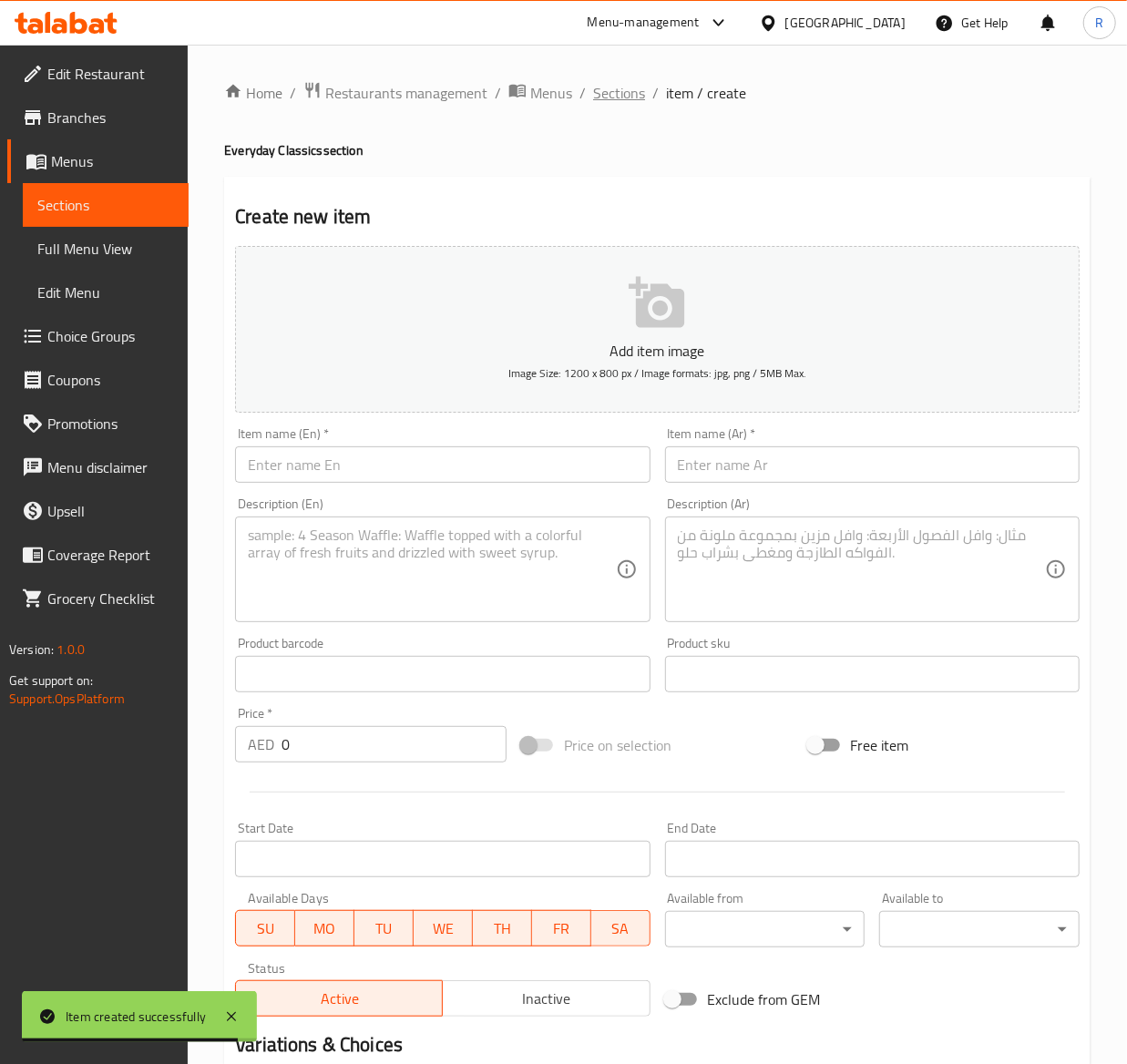
click at [624, 102] on span "Sections" at bounding box center [619, 93] width 52 height 22
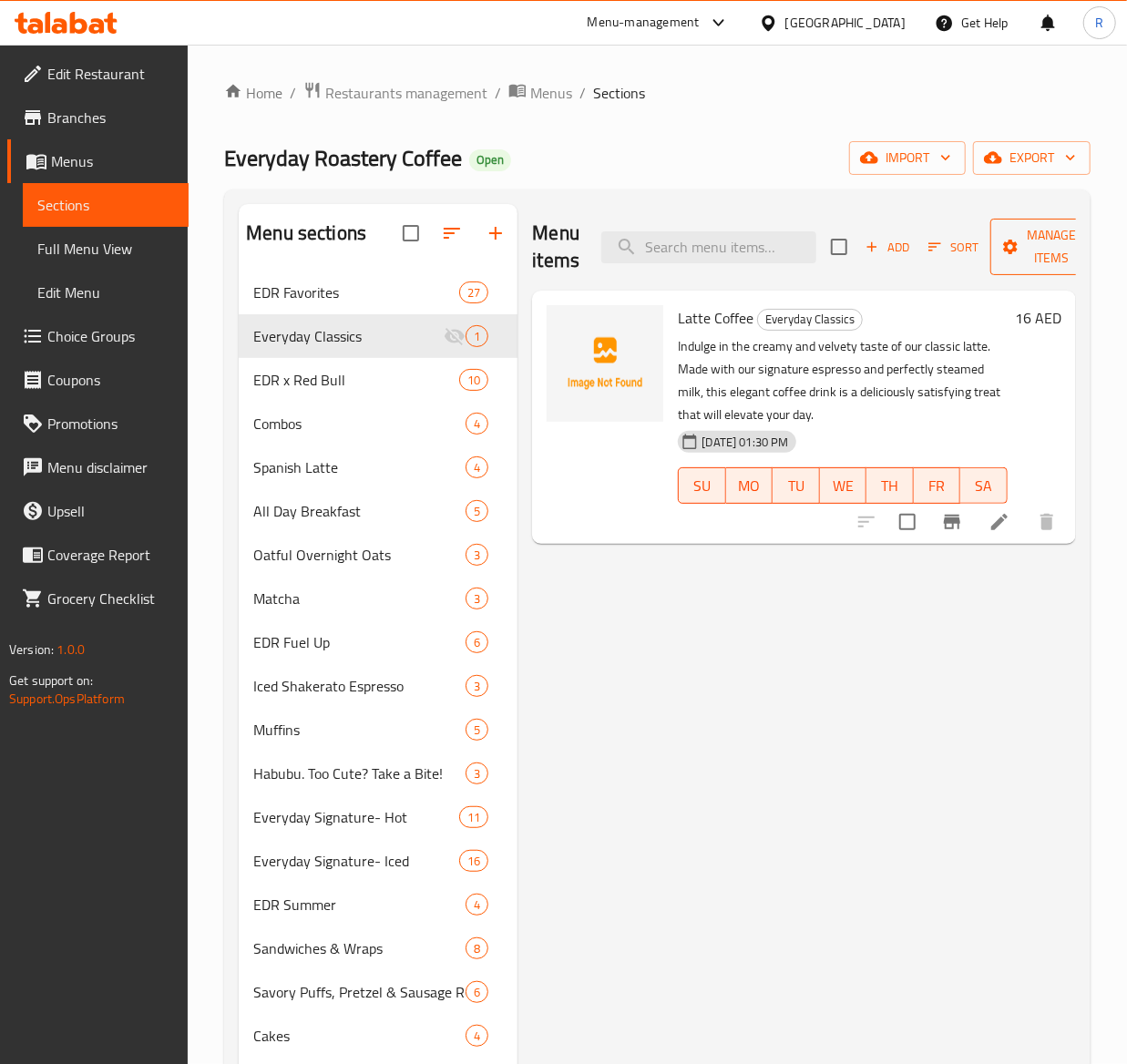
click at [1043, 250] on span "Manage items" at bounding box center [1051, 246] width 93 height 45
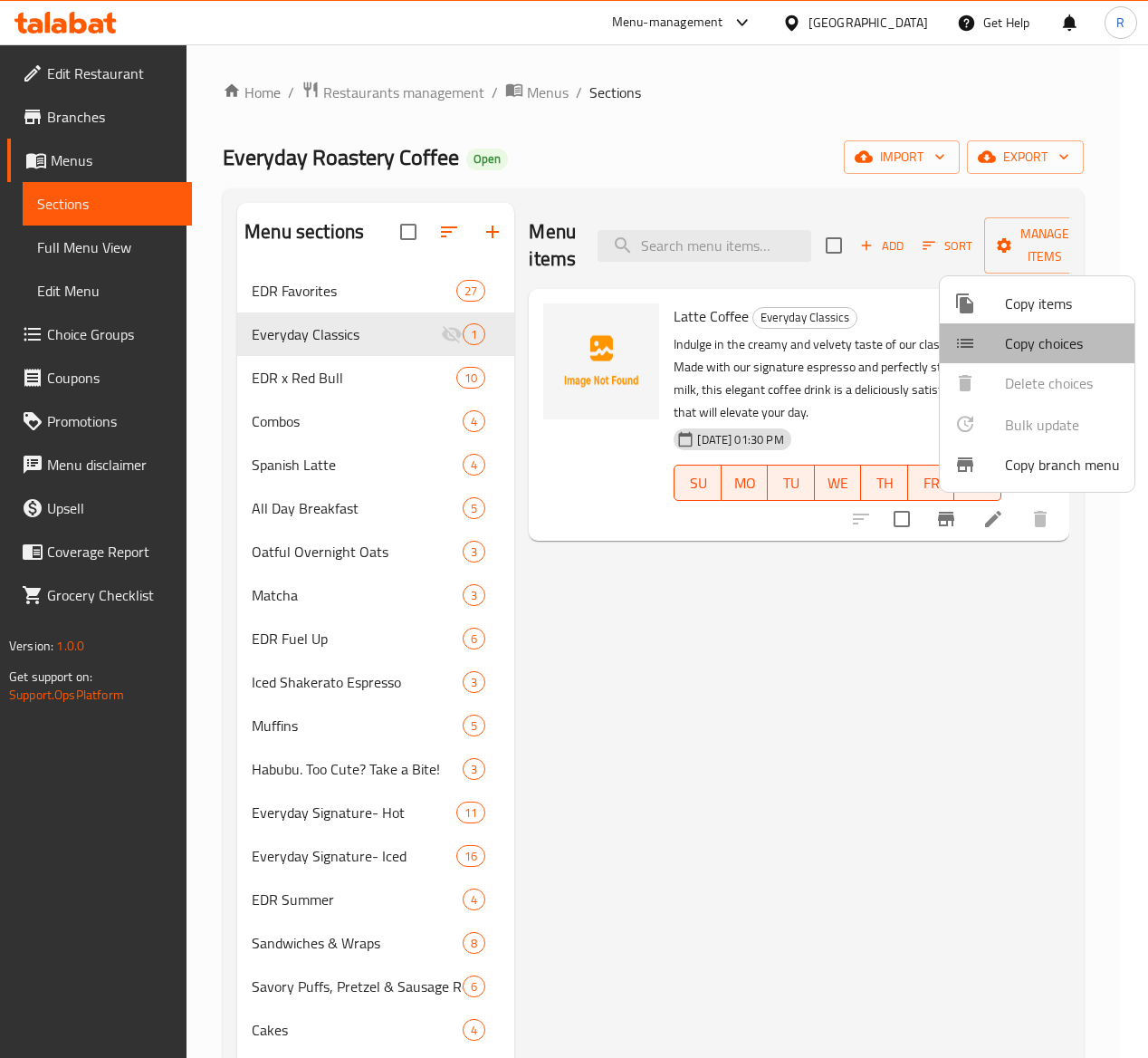
click at [1052, 351] on span "Copy choices" at bounding box center [1062, 343] width 115 height 22
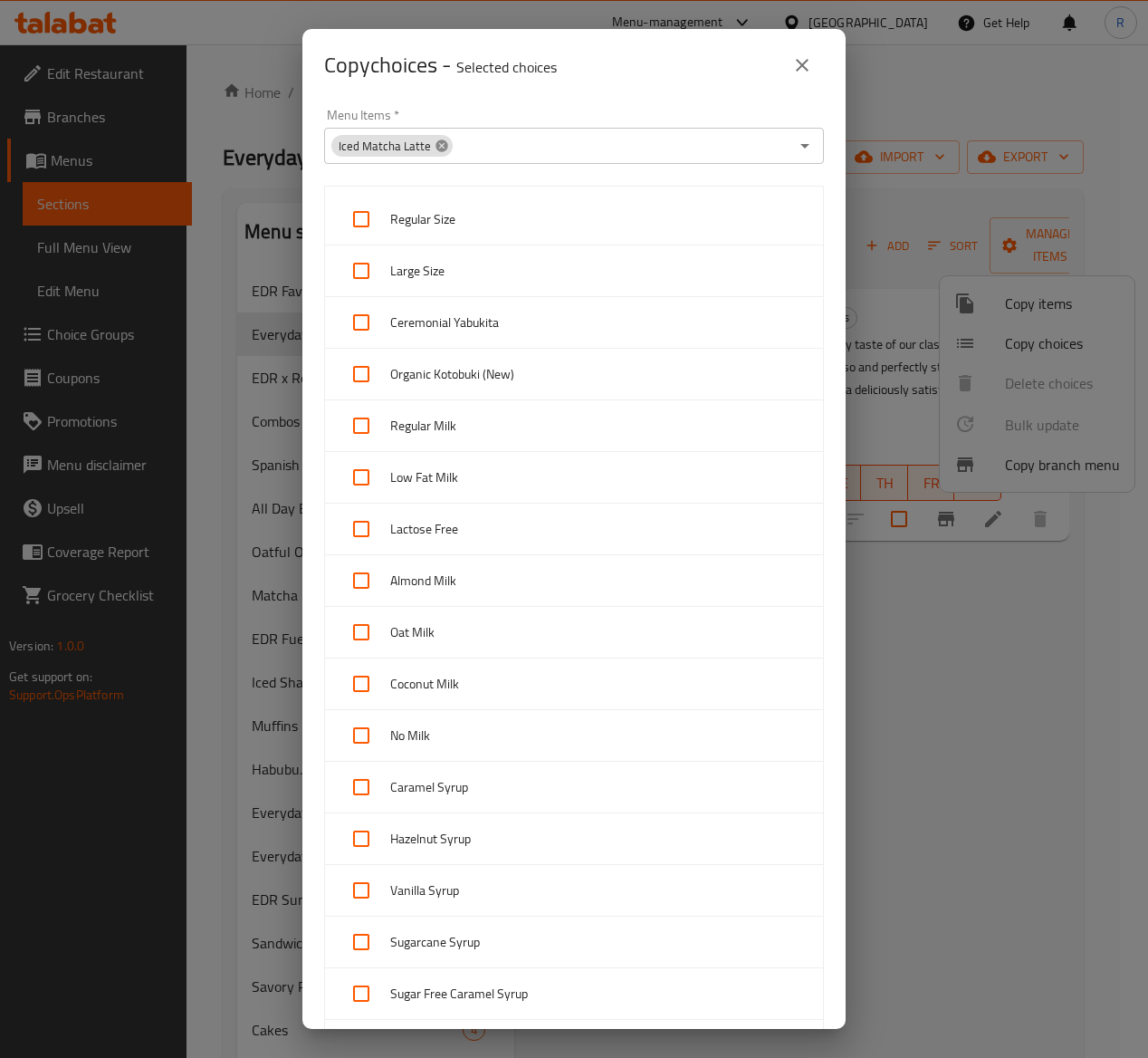
click at [440, 144] on icon at bounding box center [442, 145] width 12 height 12
click at [439, 144] on input "Menu Items   *" at bounding box center [558, 146] width 459 height 26
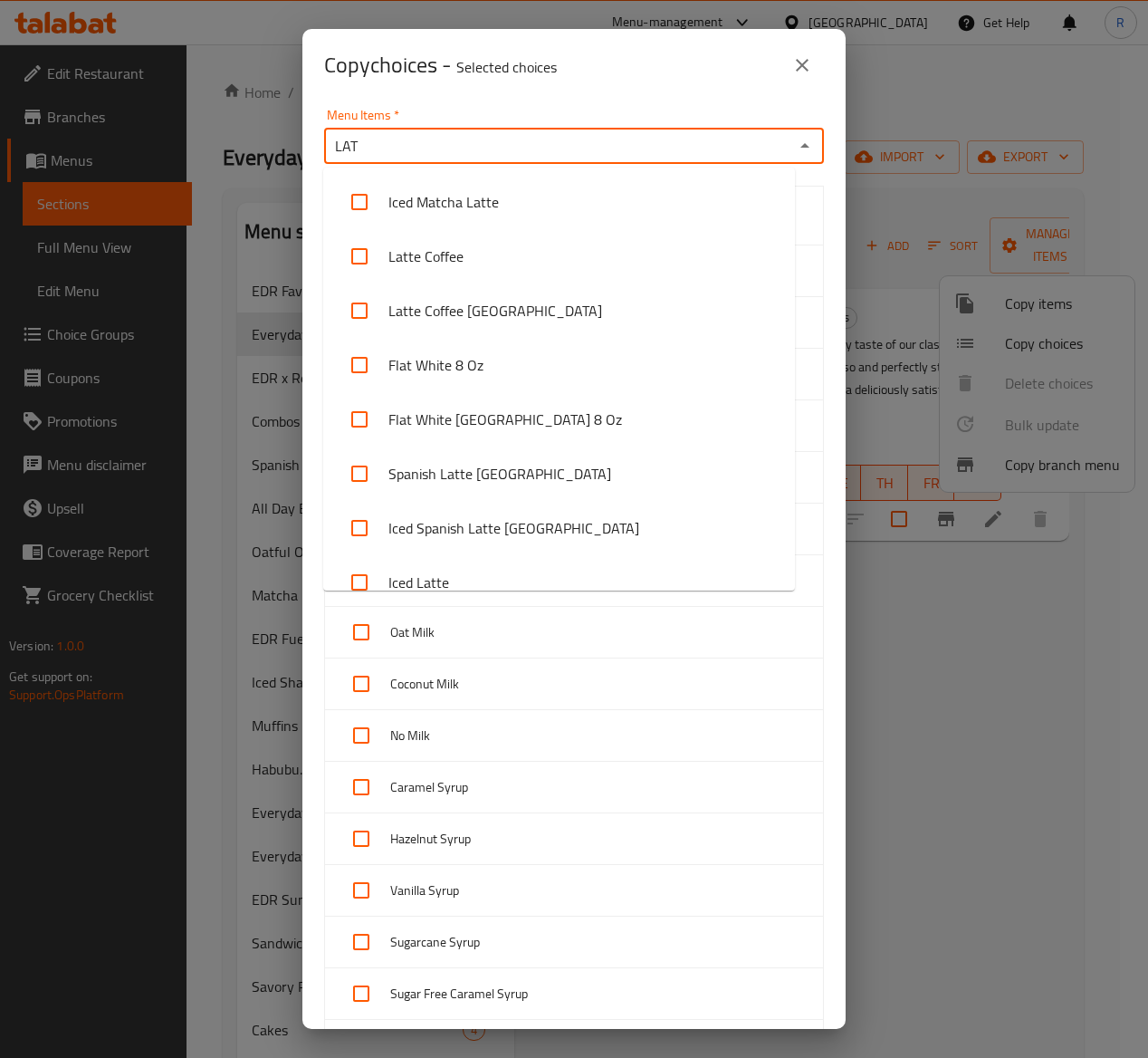
type input "LATT"
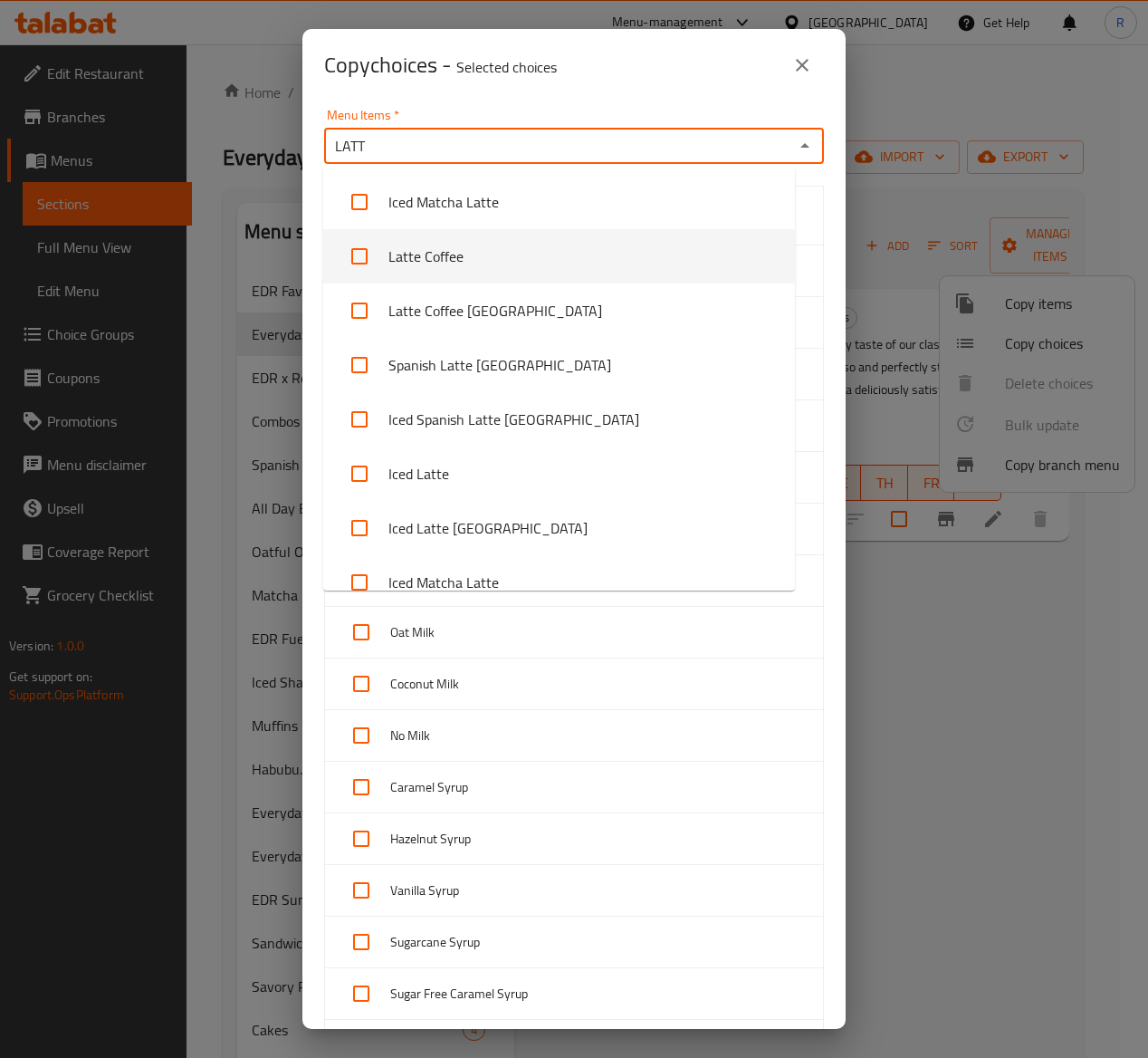
click at [409, 261] on li "Latte Coffee" at bounding box center [558, 256] width 472 height 54
checkbox input "true"
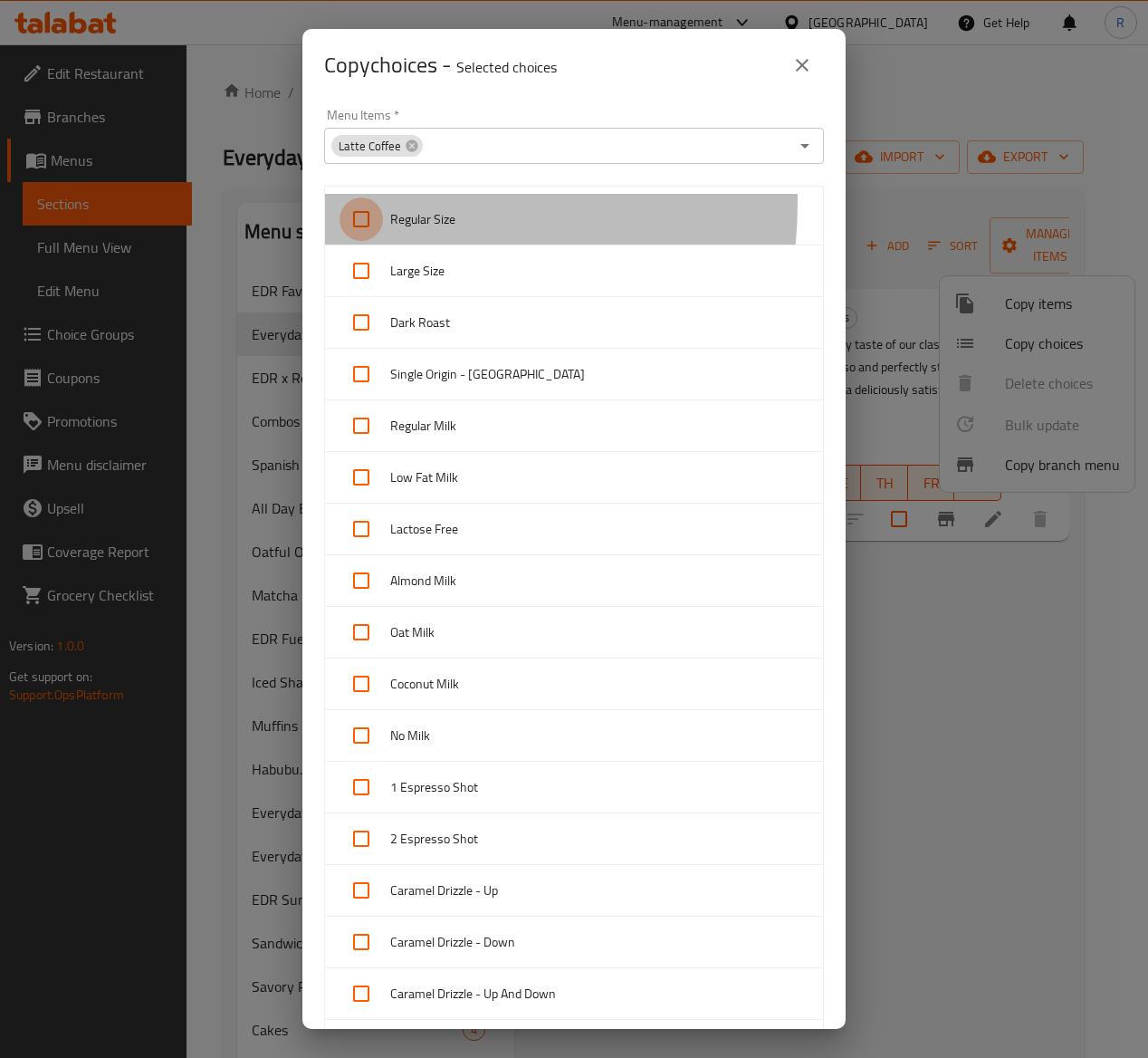
click at [352, 202] on input "checkbox" at bounding box center [361, 219] width 43 height 43
checkbox input "true"
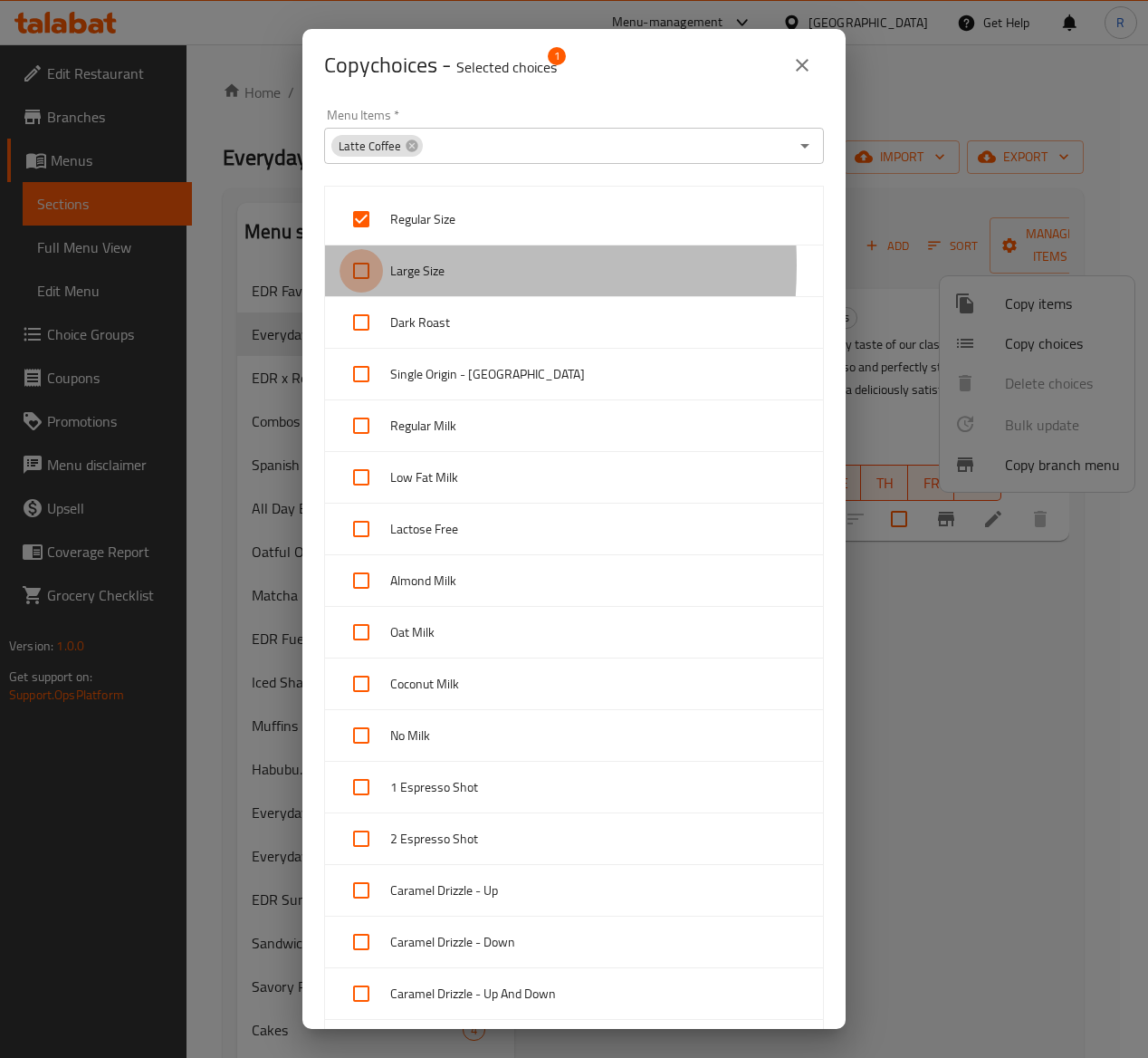
click at [359, 266] on input "checkbox" at bounding box center [361, 270] width 43 height 43
checkbox input "true"
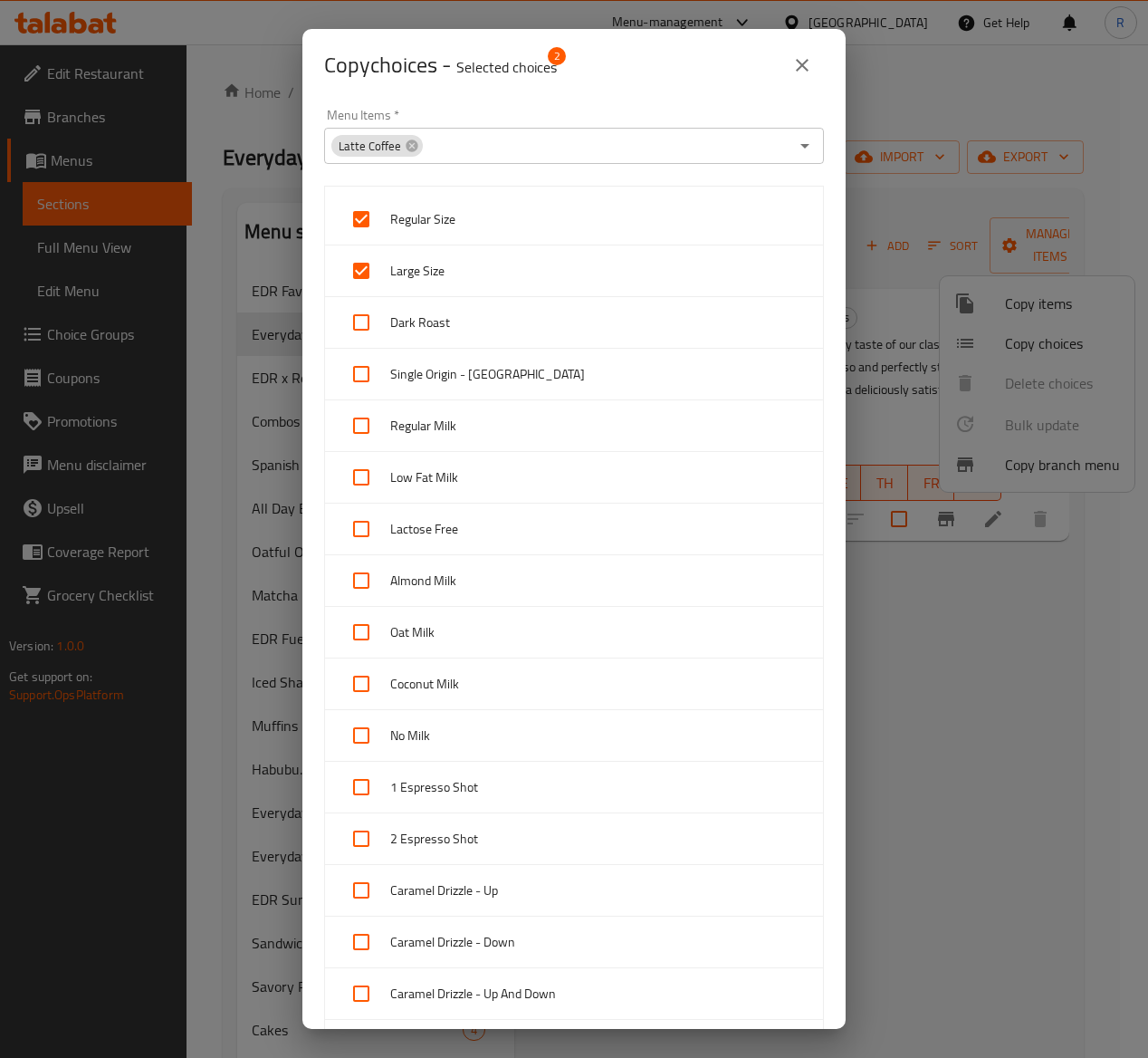
click at [342, 305] on input "checkbox" at bounding box center [361, 322] width 43 height 43
checkbox input "true"
click at [364, 381] on input "checkbox" at bounding box center [361, 374] width 43 height 43
checkbox input "true"
click at [364, 433] on input "checkbox" at bounding box center [361, 425] width 43 height 43
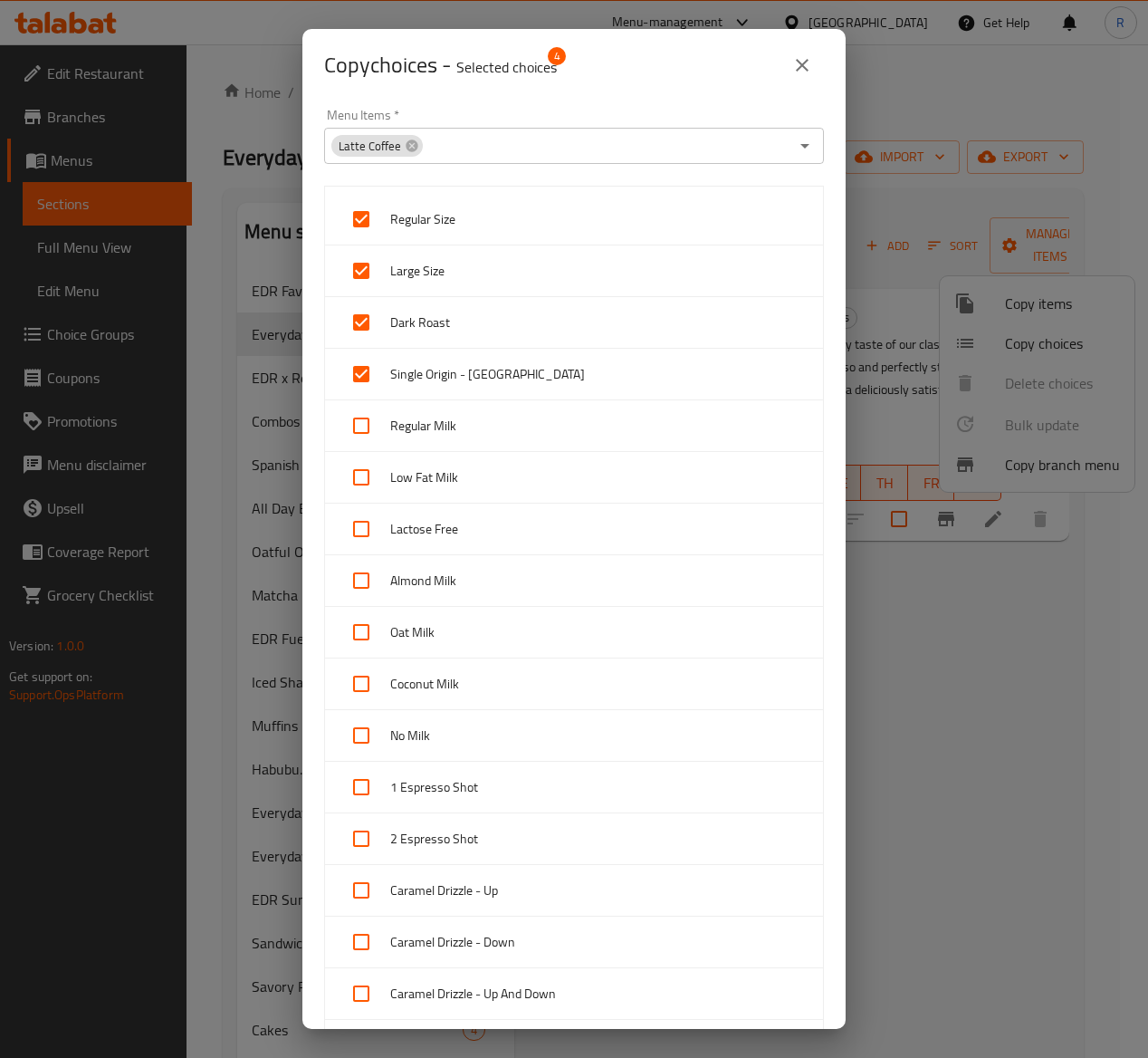
checkbox input "true"
click at [364, 471] on input "checkbox" at bounding box center [361, 477] width 43 height 43
checkbox input "true"
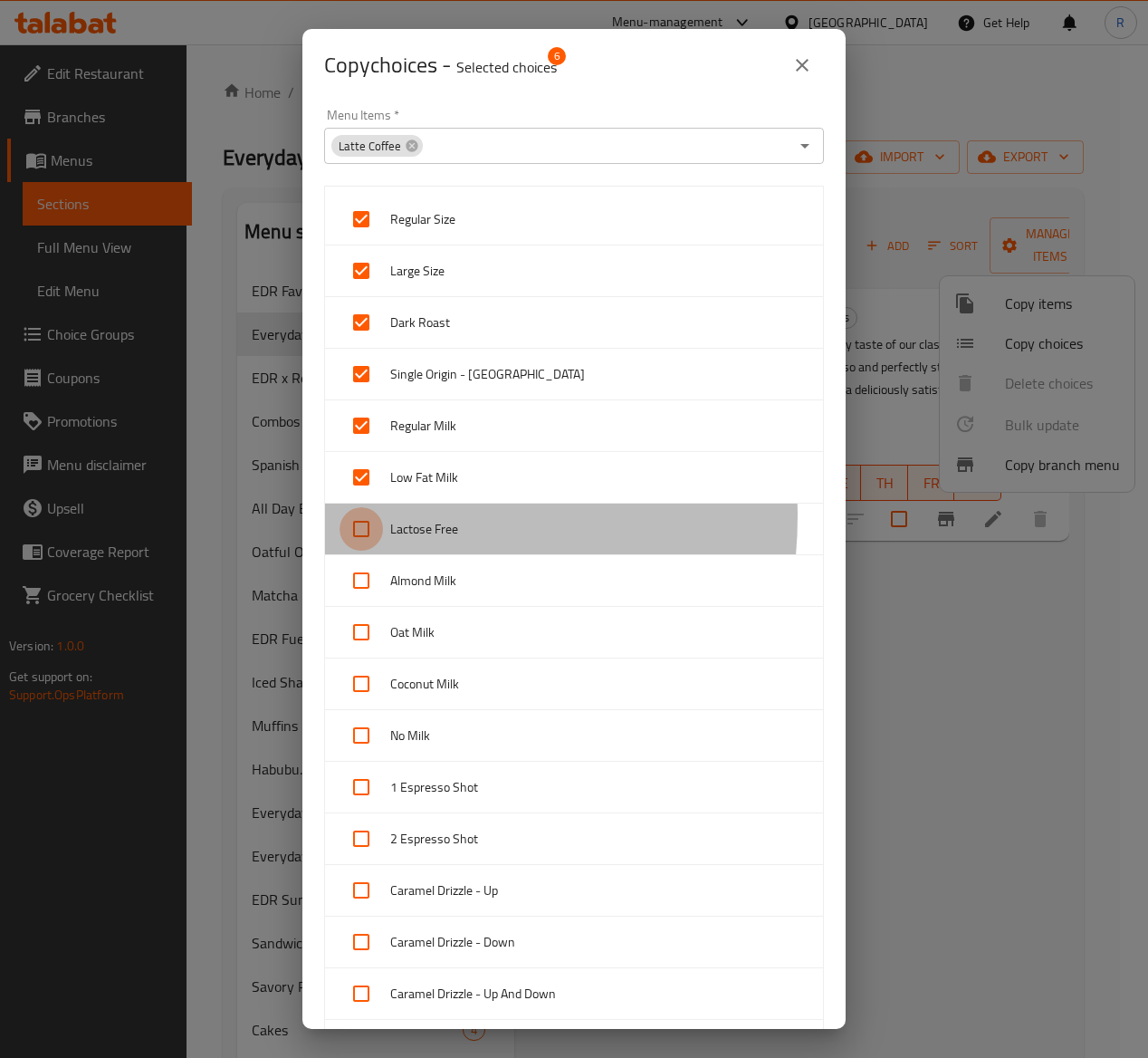
click at [367, 518] on input "checkbox" at bounding box center [361, 528] width 43 height 43
checkbox input "true"
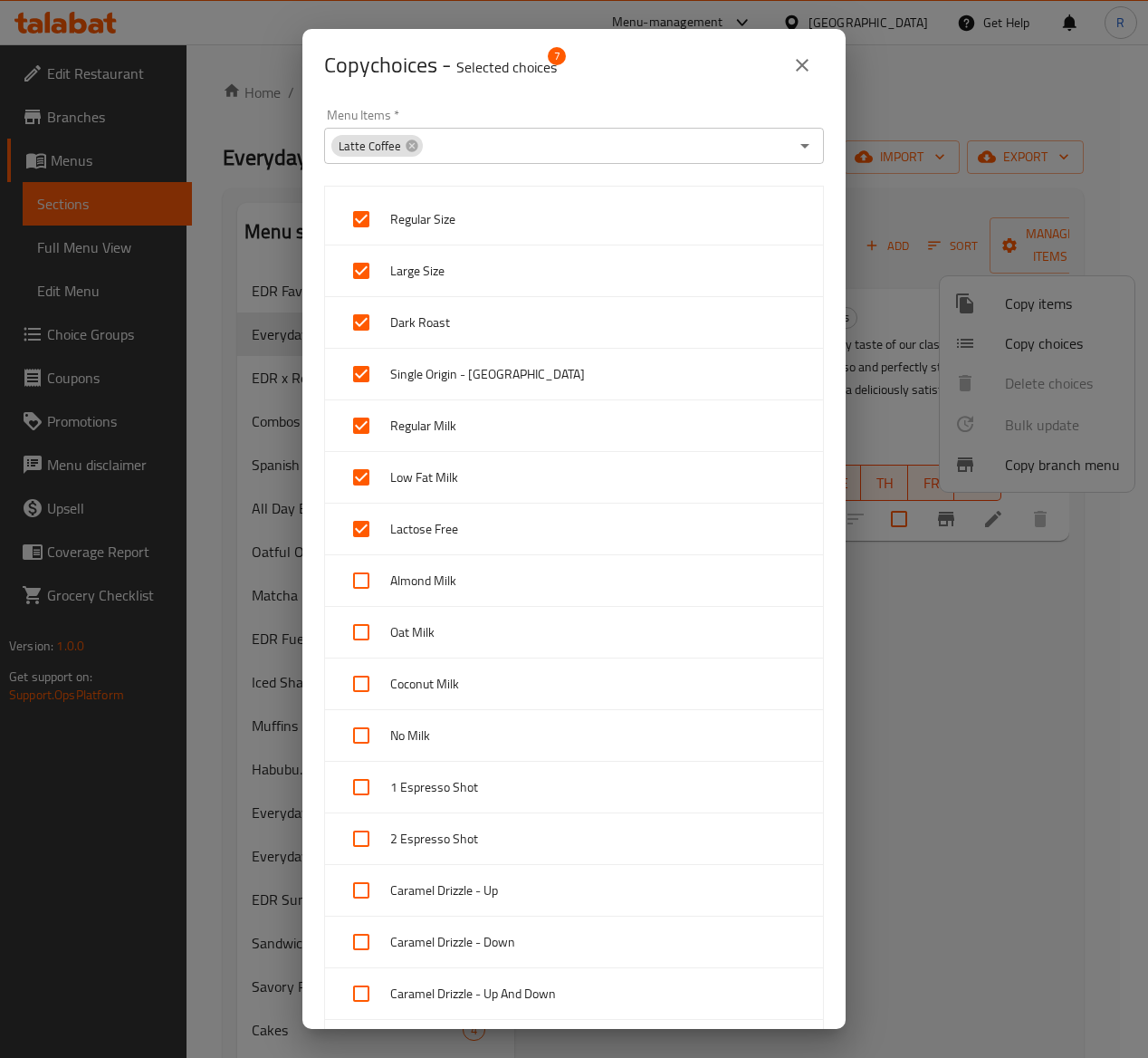
click at [367, 593] on input "checkbox" at bounding box center [361, 580] width 43 height 43
checkbox input "true"
click at [370, 630] on input "checkbox" at bounding box center [361, 632] width 43 height 43
checkbox input "true"
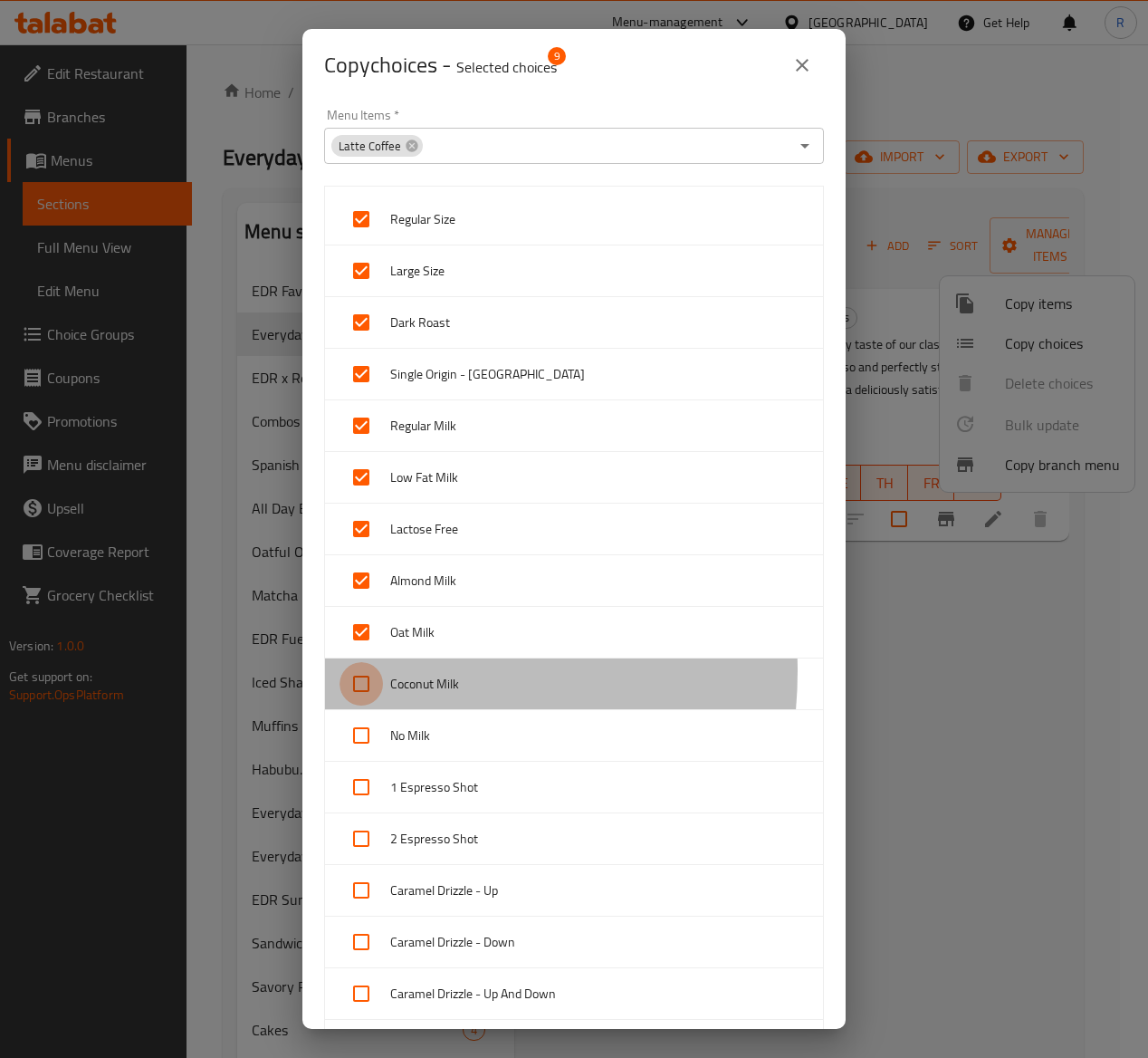
click at [370, 674] on input "checkbox" at bounding box center [361, 684] width 43 height 43
checkbox input "true"
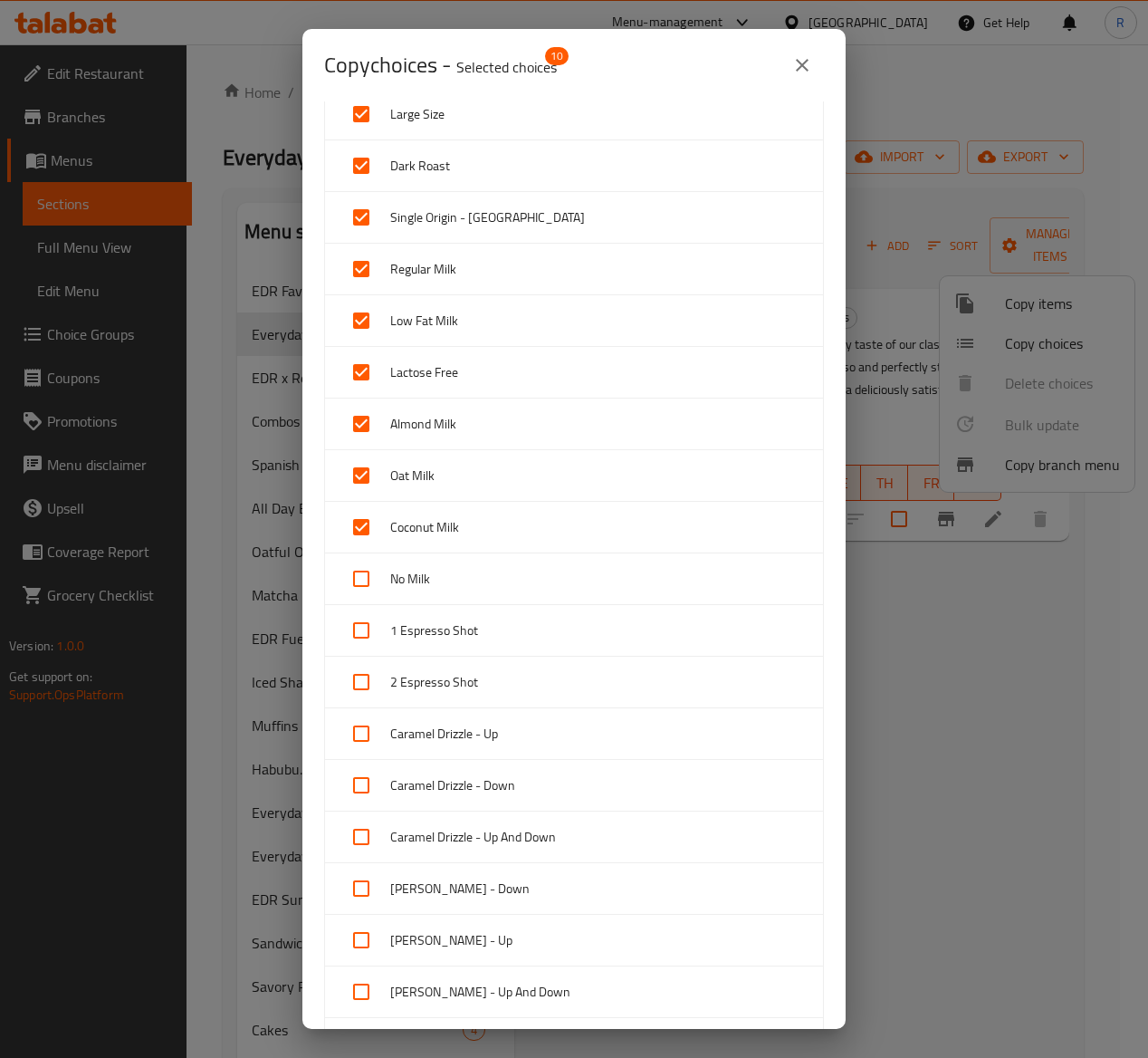
scroll to position [168, 0]
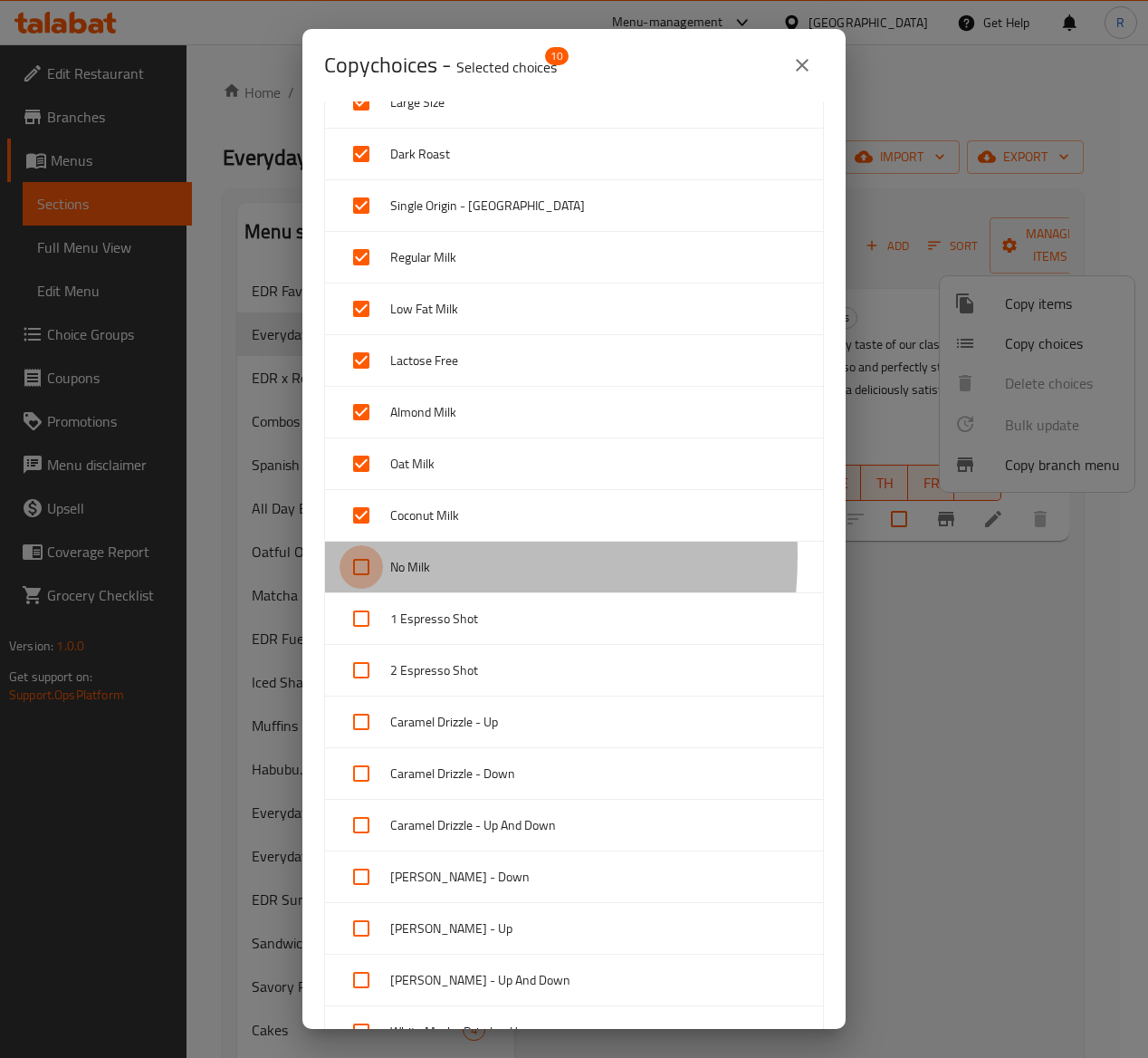
click at [361, 558] on input "checkbox" at bounding box center [361, 567] width 43 height 43
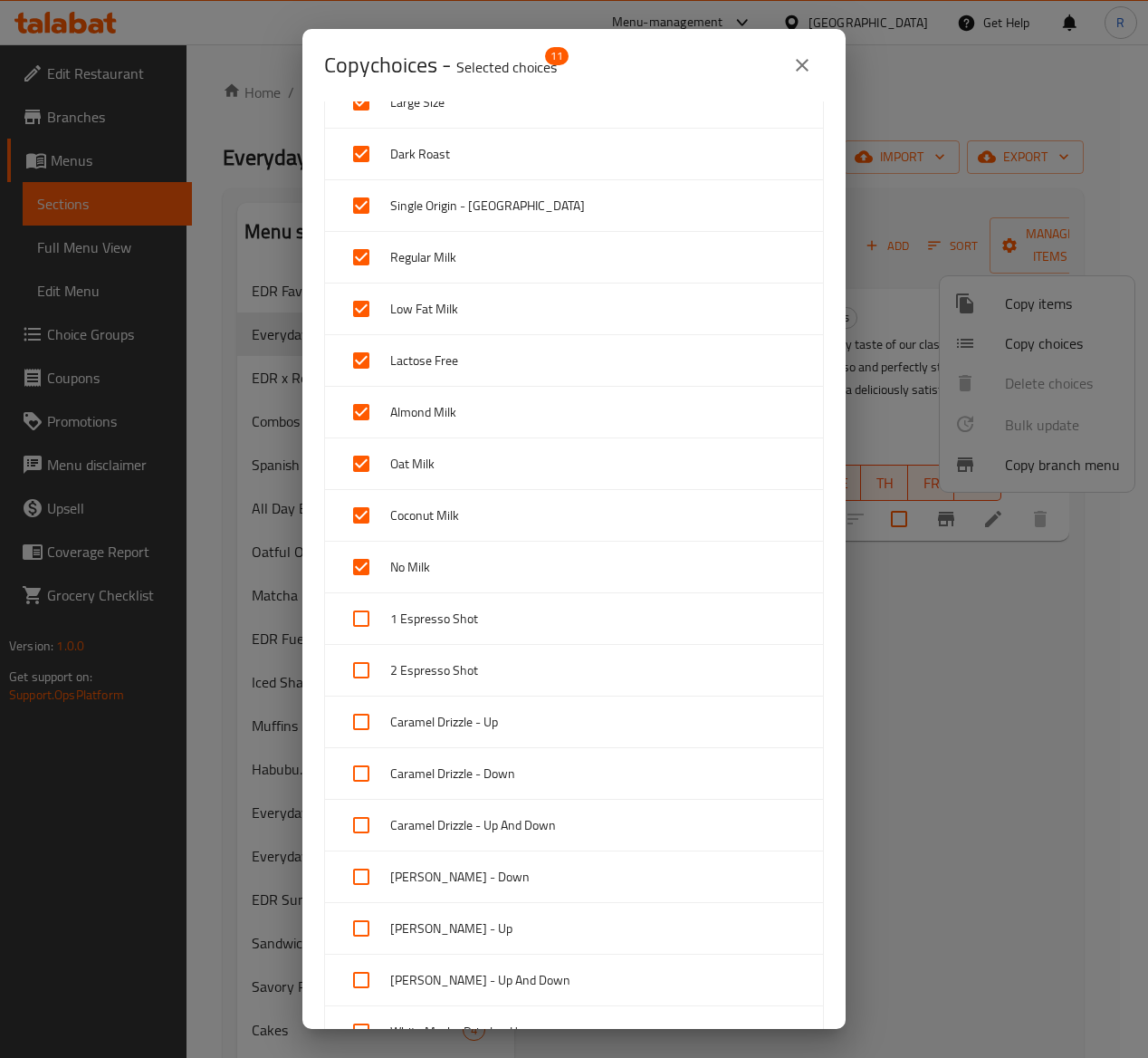
click at [363, 572] on input "checkbox" at bounding box center [361, 567] width 43 height 43
checkbox input "false"
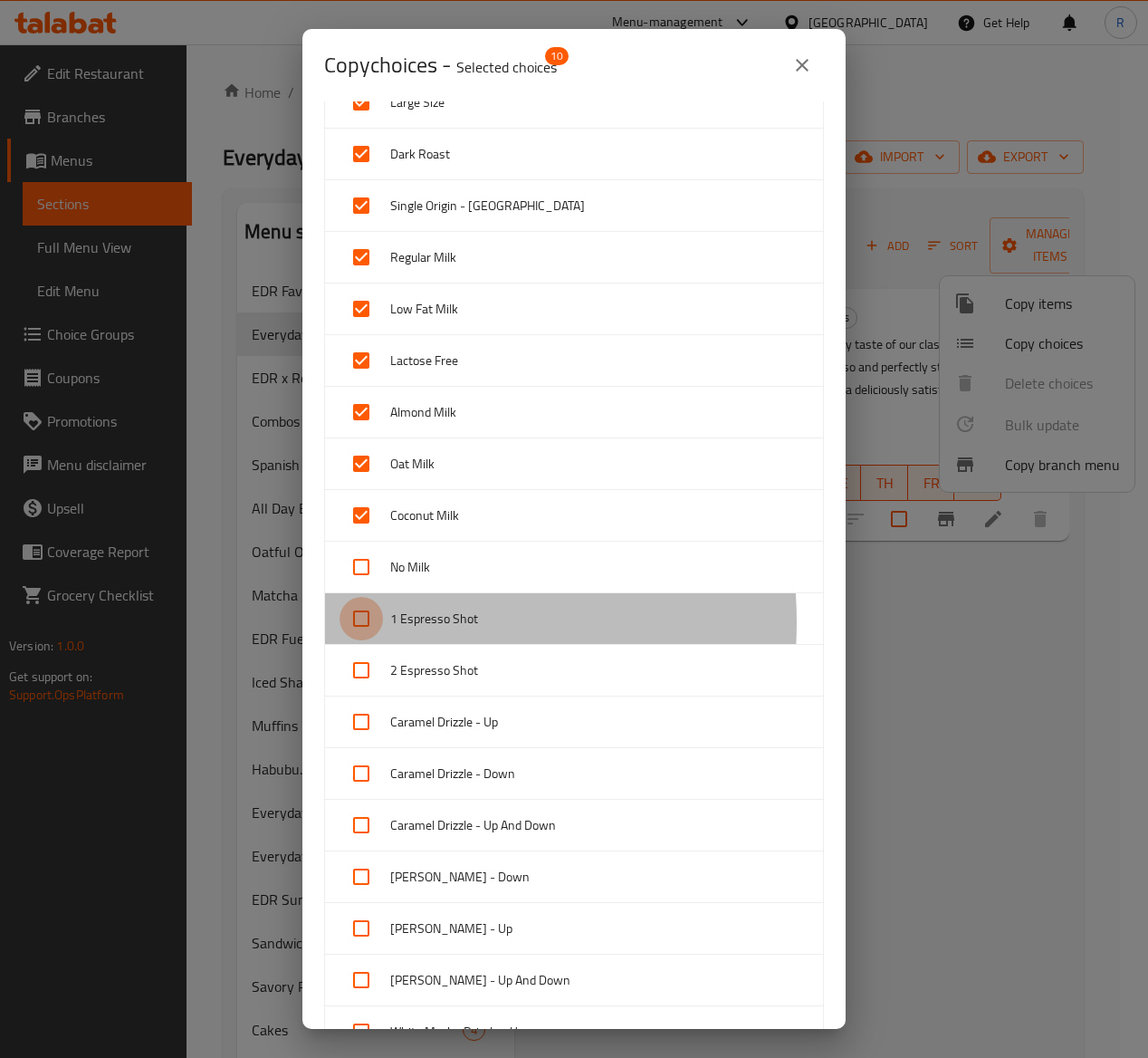
click at [370, 625] on input "checkbox" at bounding box center [361, 618] width 43 height 43
checkbox input "true"
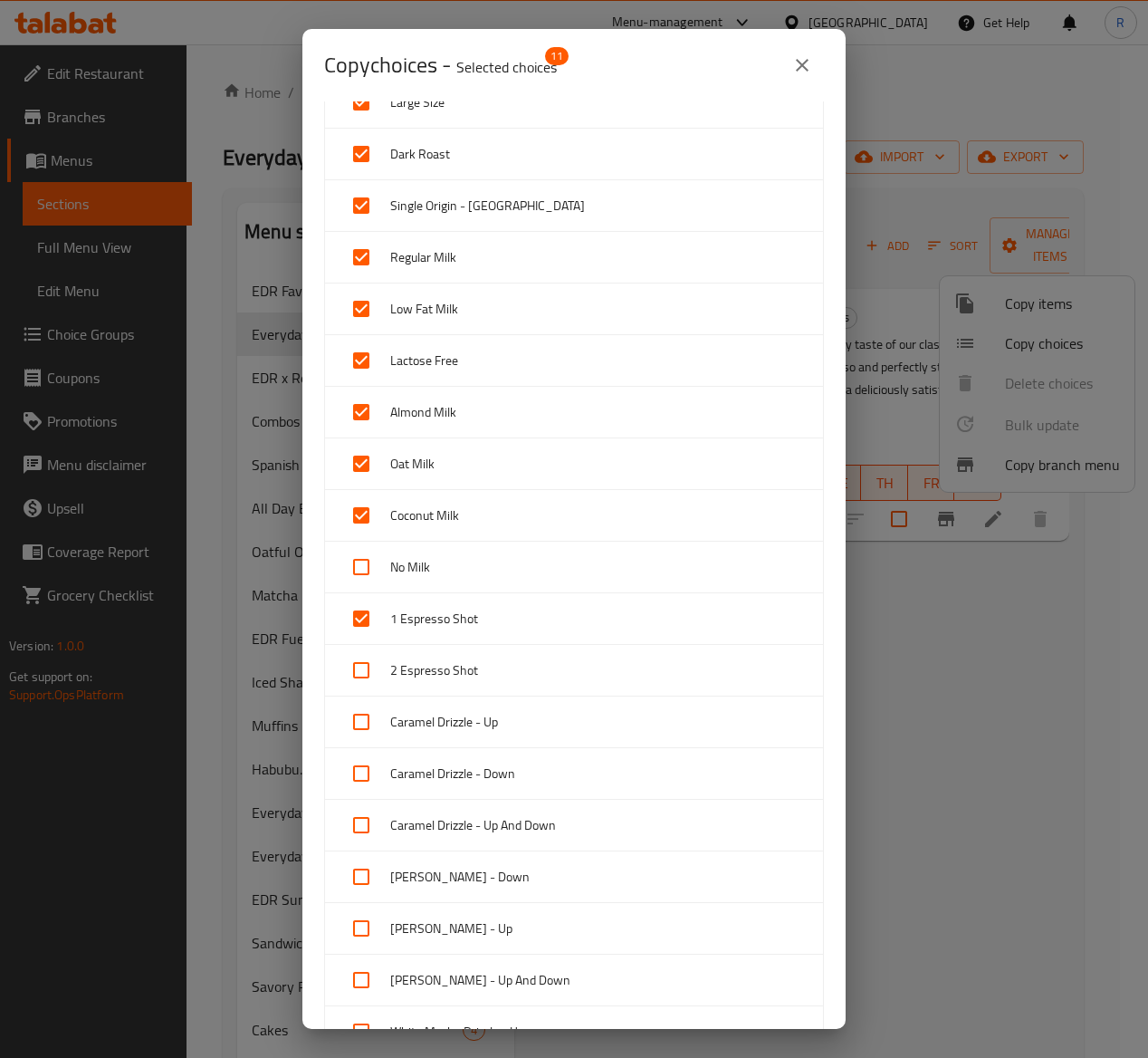
click at [368, 669] on input "checkbox" at bounding box center [361, 670] width 43 height 43
checkbox input "true"
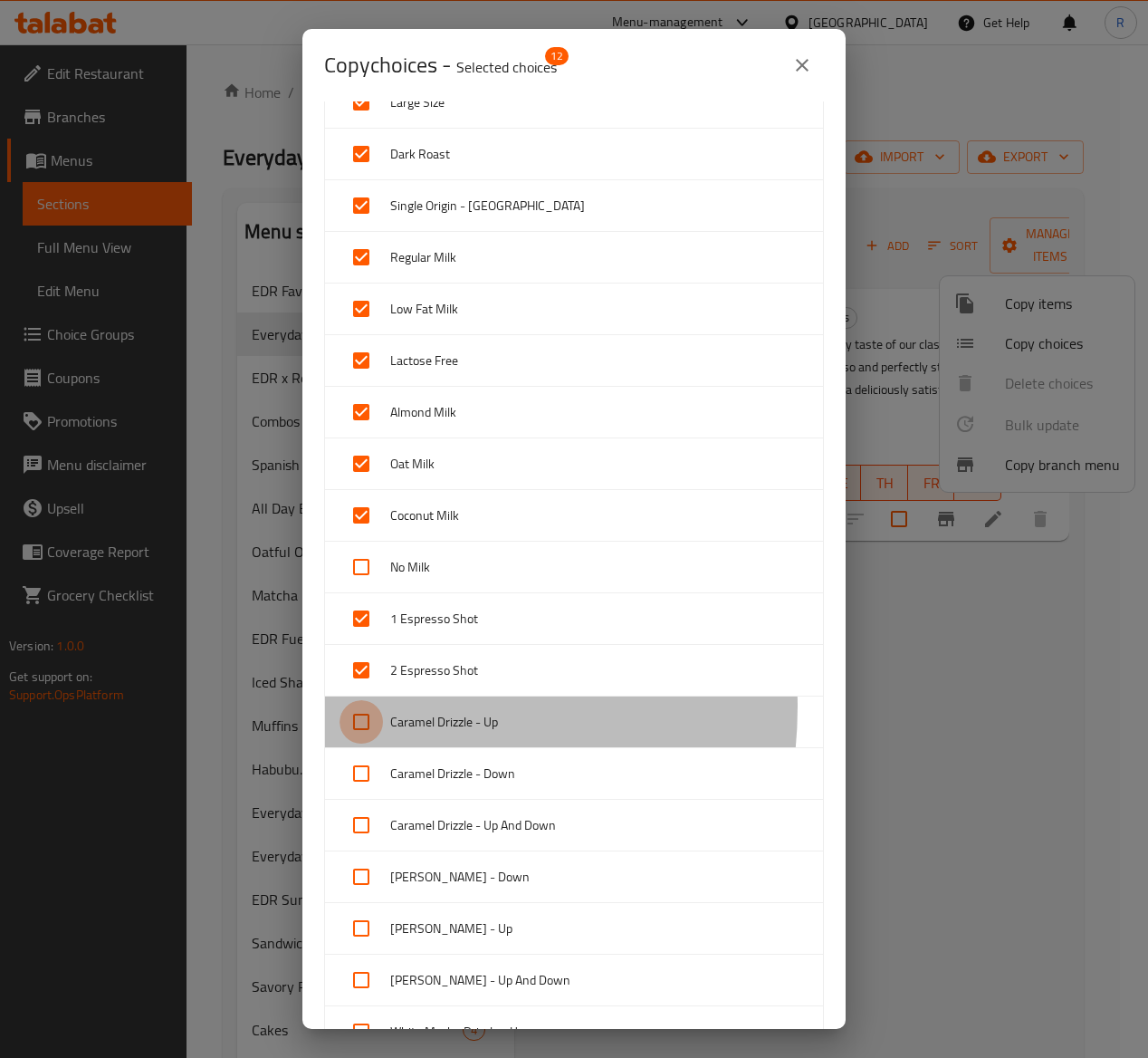
click at [366, 710] on input "checkbox" at bounding box center [361, 721] width 43 height 43
checkbox input "true"
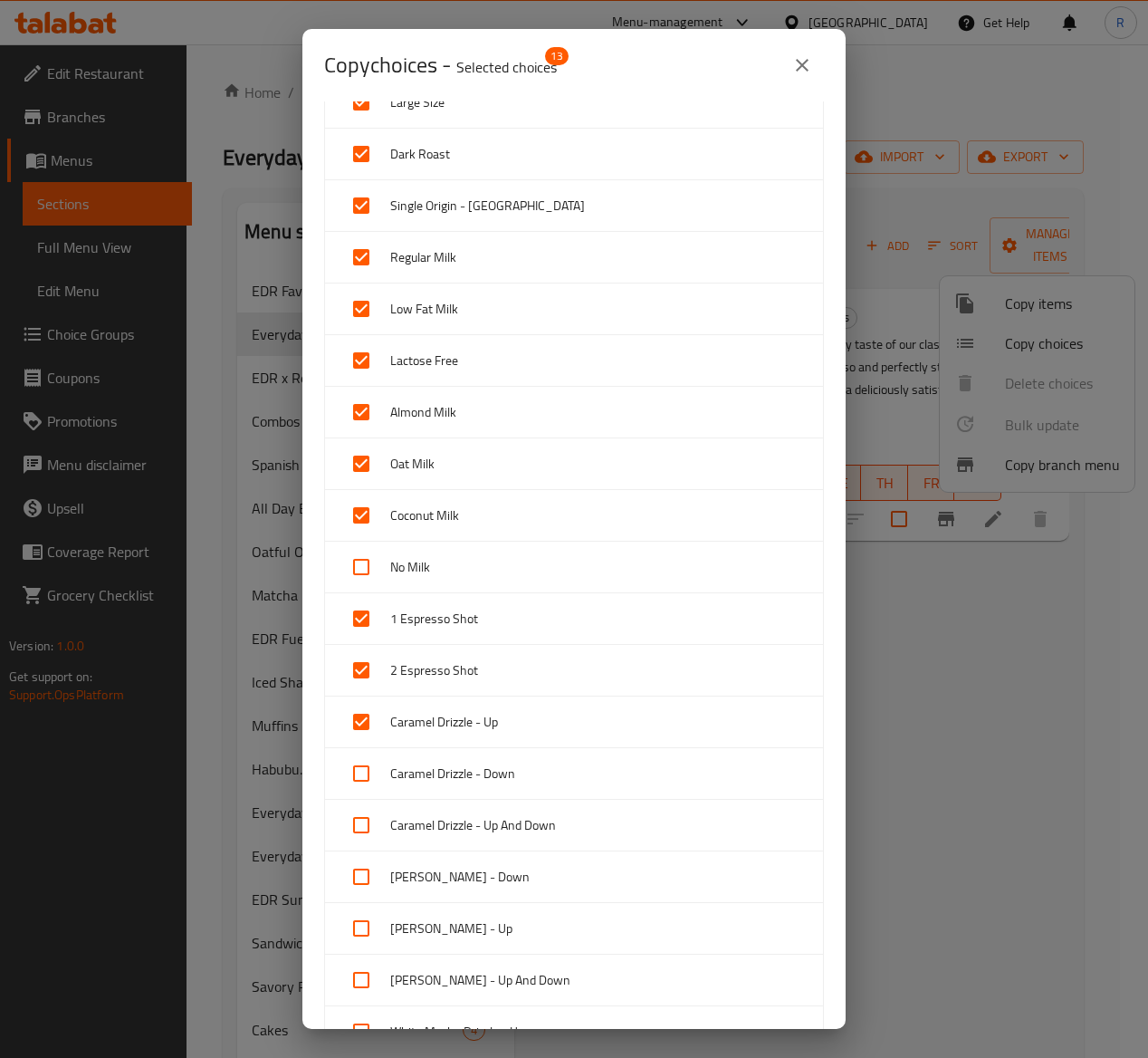
click at [366, 767] on input "checkbox" at bounding box center [361, 773] width 43 height 43
checkbox input "true"
click at [366, 821] on input "checkbox" at bounding box center [361, 824] width 43 height 43
checkbox input "true"
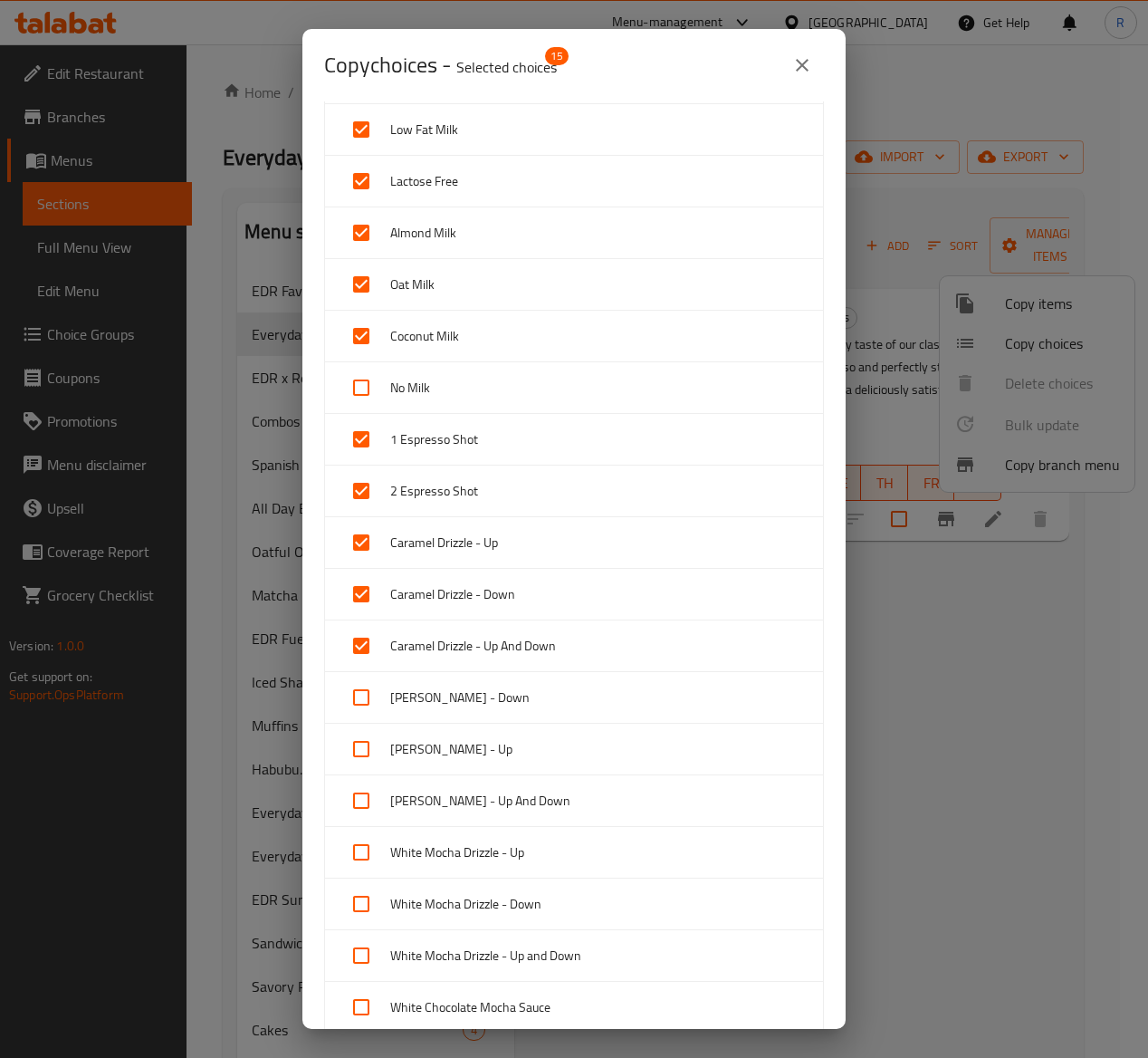
scroll to position [385, 0]
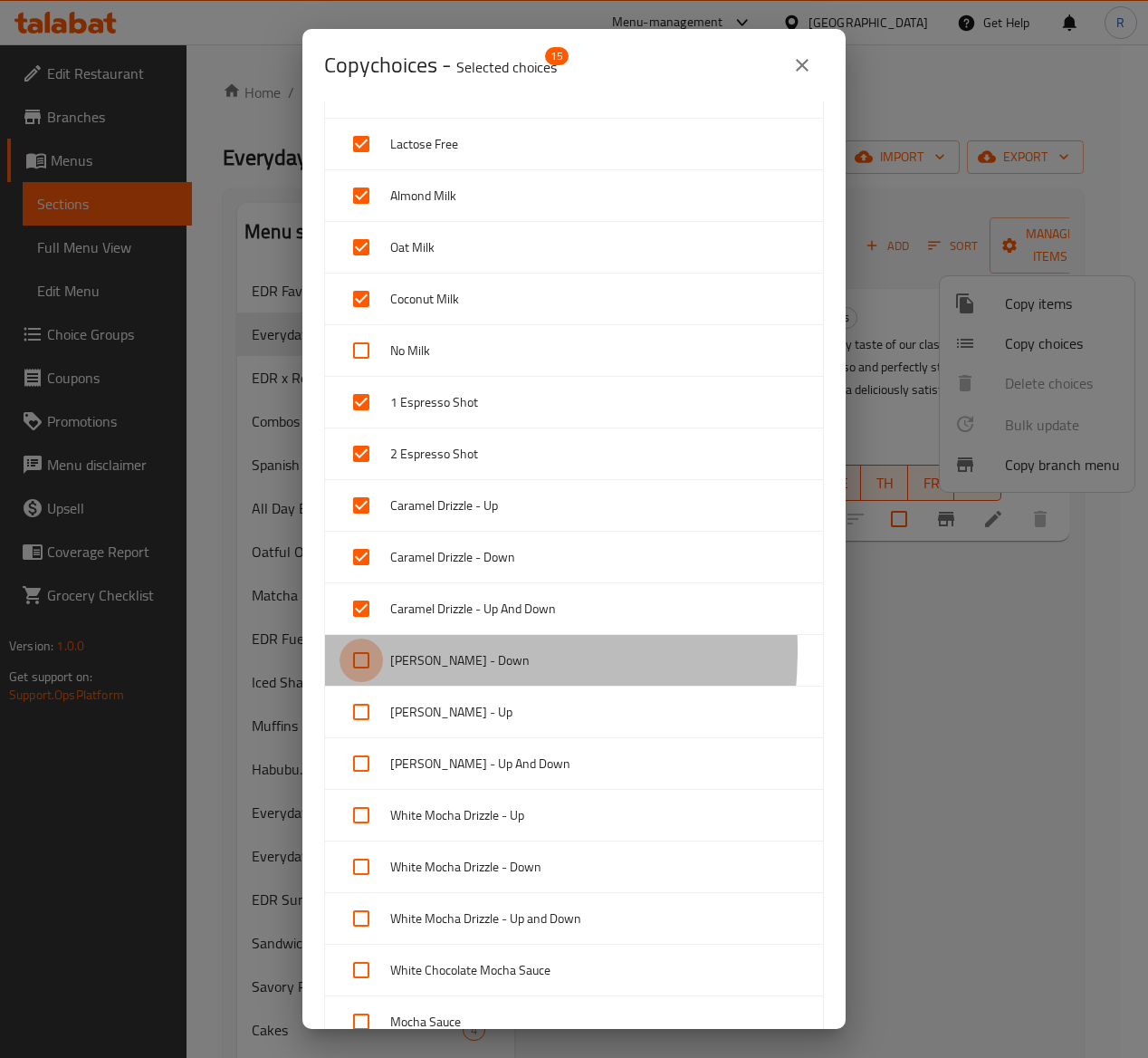
click at [364, 654] on input "checkbox" at bounding box center [361, 660] width 43 height 43
checkbox input "true"
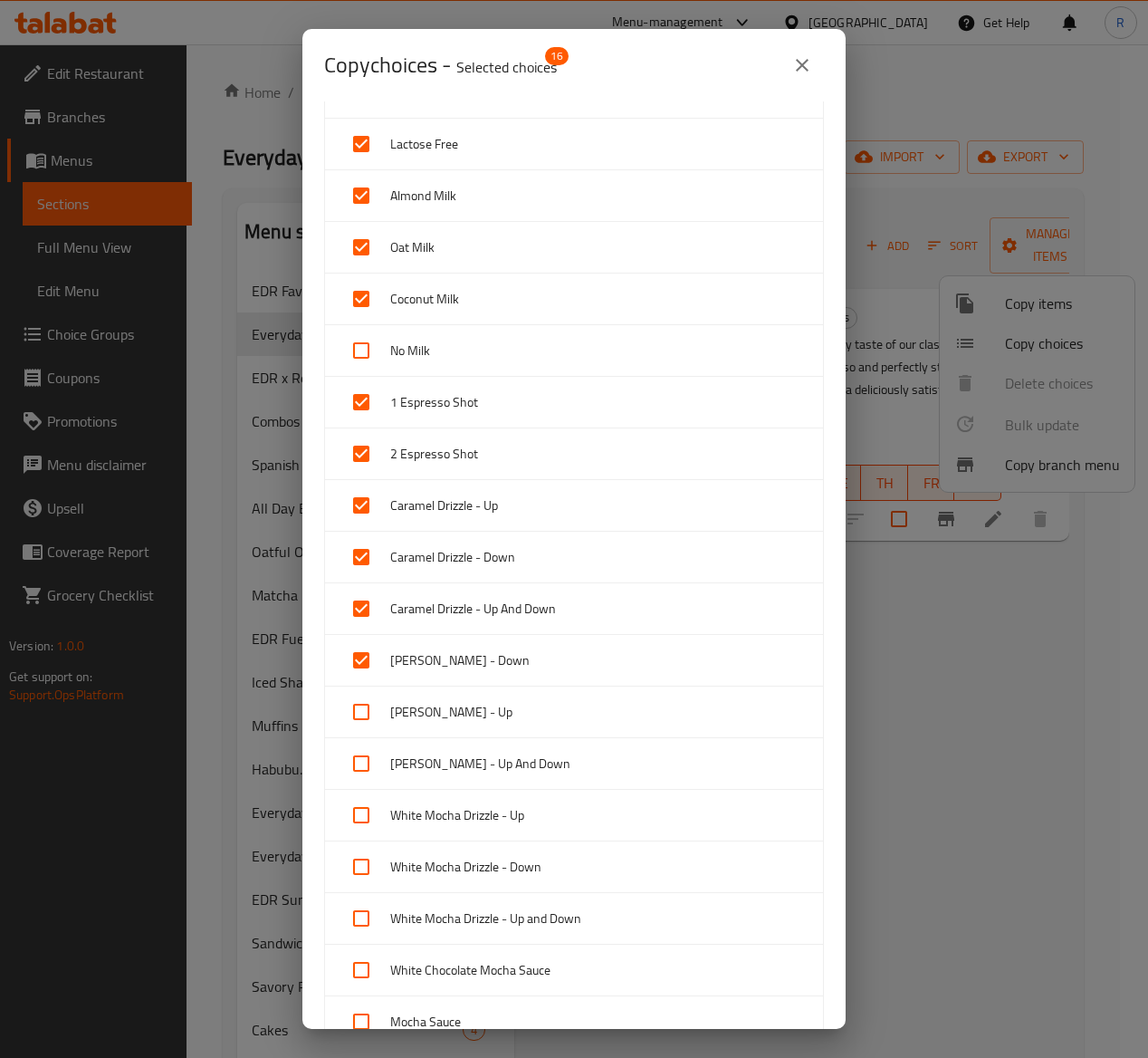
click at [374, 705] on input "checkbox" at bounding box center [361, 711] width 43 height 43
checkbox input "true"
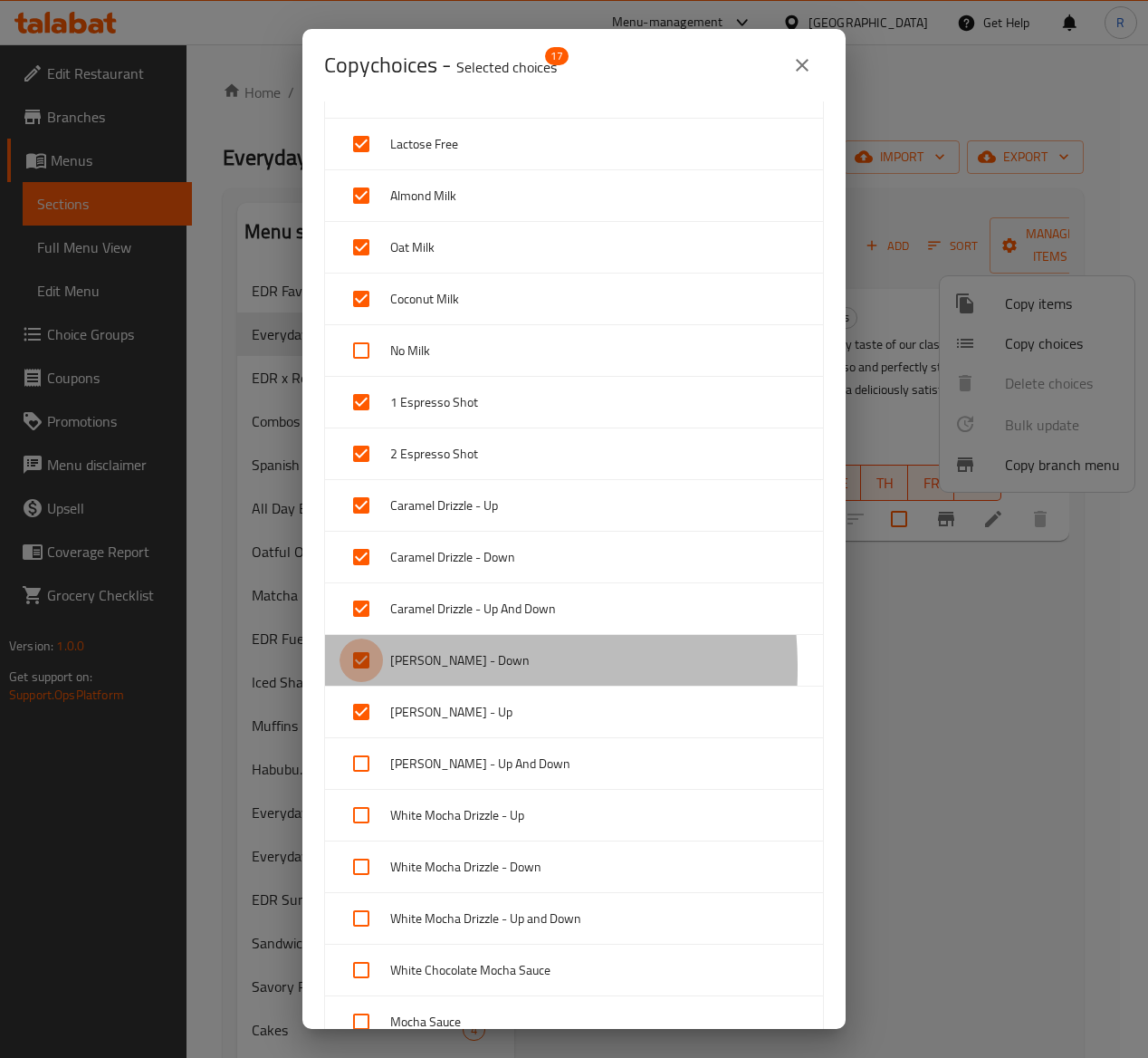
click at [374, 673] on input "checkbox" at bounding box center [361, 660] width 43 height 43
checkbox input "false"
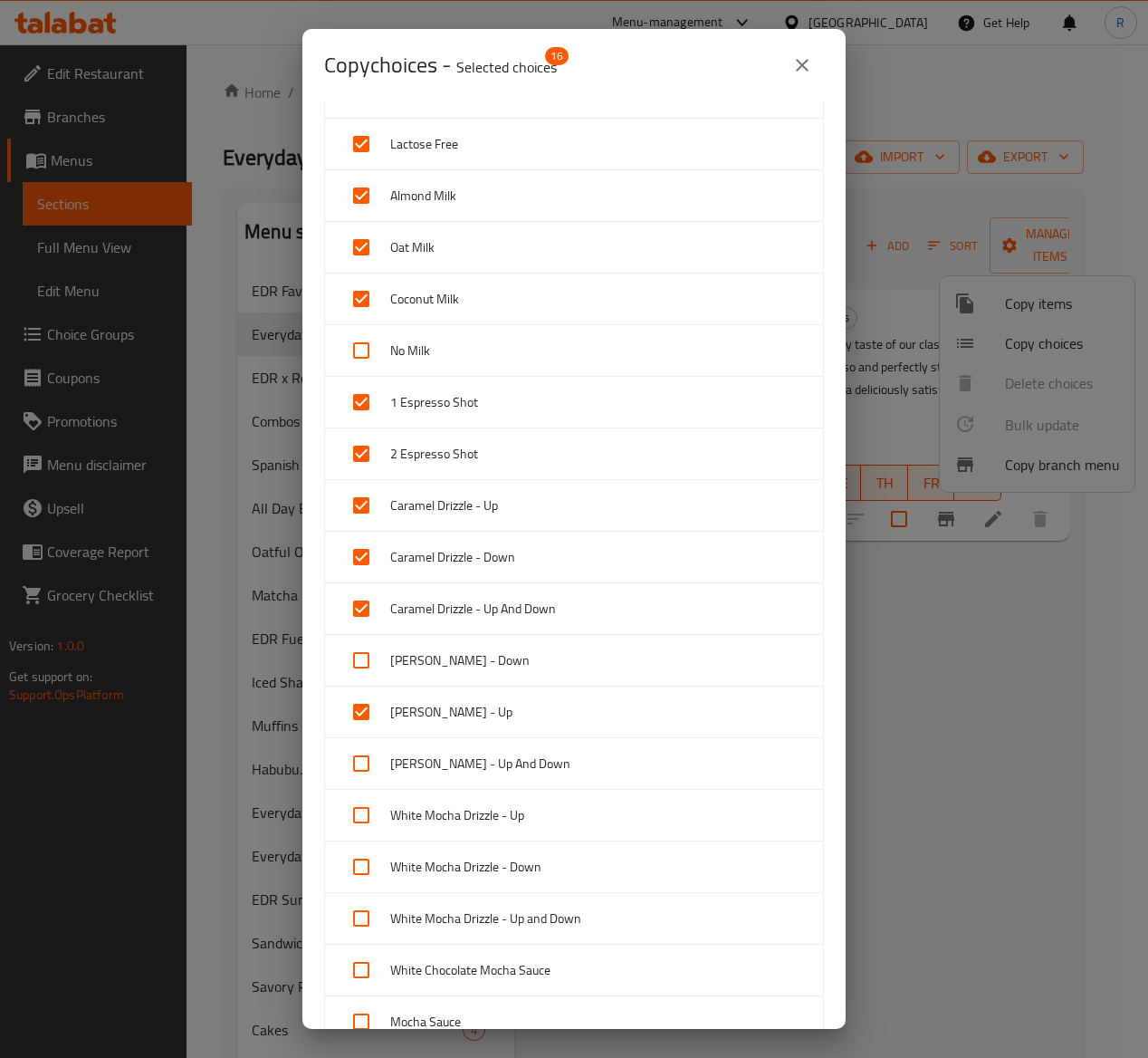
click at [371, 717] on input "checkbox" at bounding box center [361, 711] width 43 height 43
checkbox input "false"
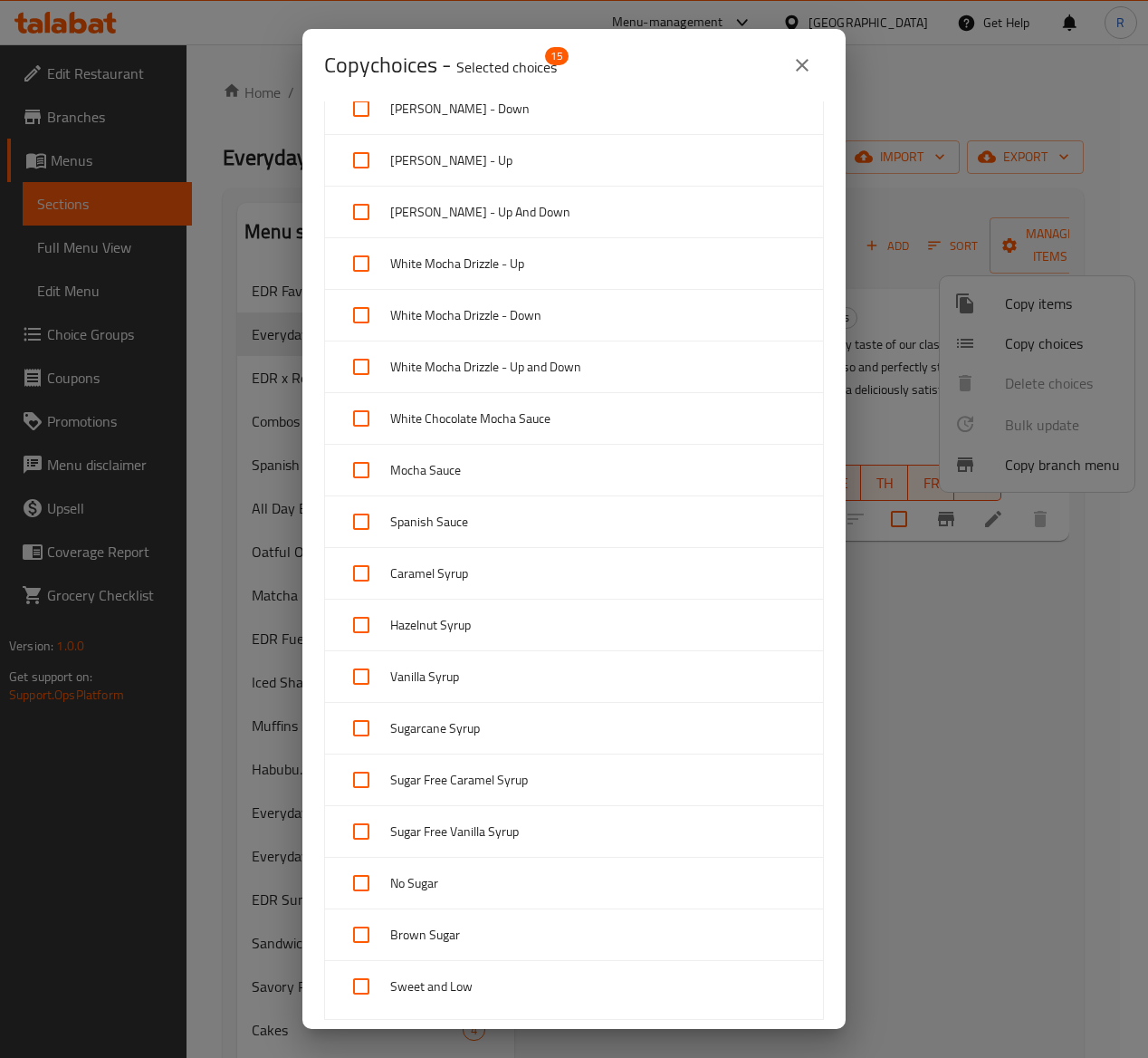
scroll to position [943, 0]
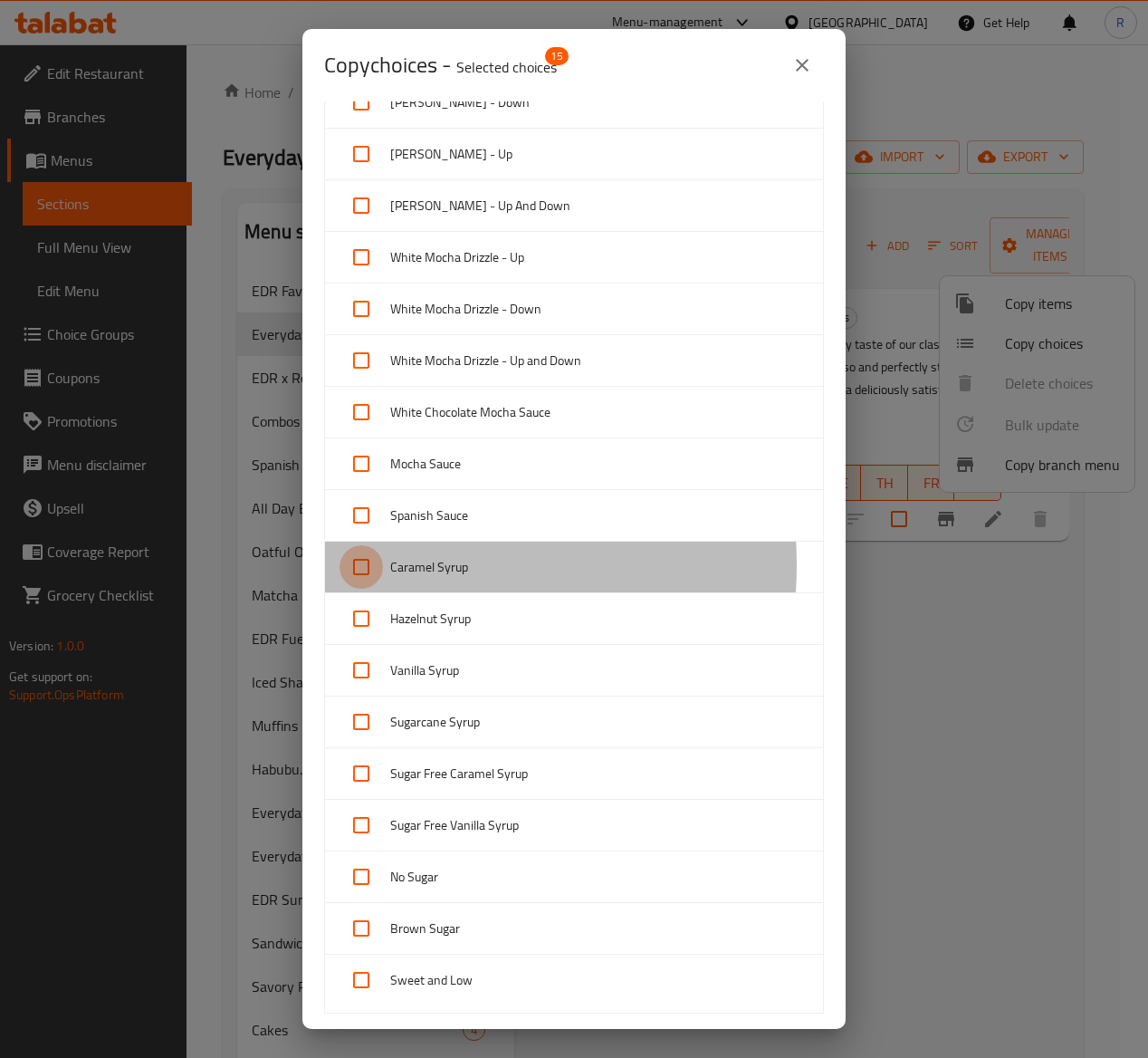
click at [361, 572] on input "checkbox" at bounding box center [361, 567] width 43 height 43
checkbox input "true"
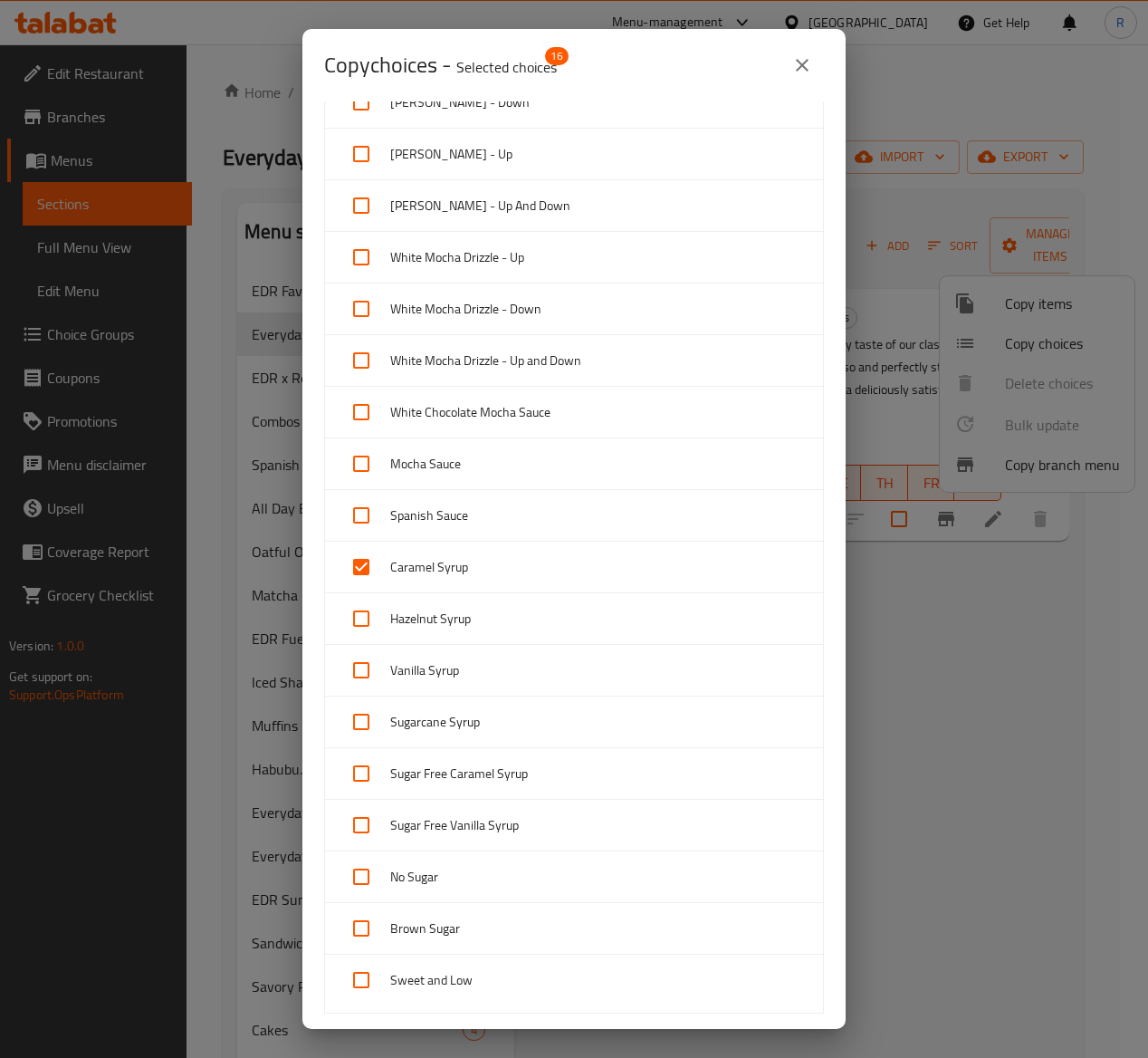
click at [372, 625] on input "checkbox" at bounding box center [361, 618] width 43 height 43
checkbox input "true"
click at [348, 676] on input "checkbox" at bounding box center [361, 670] width 43 height 43
checkbox input "true"
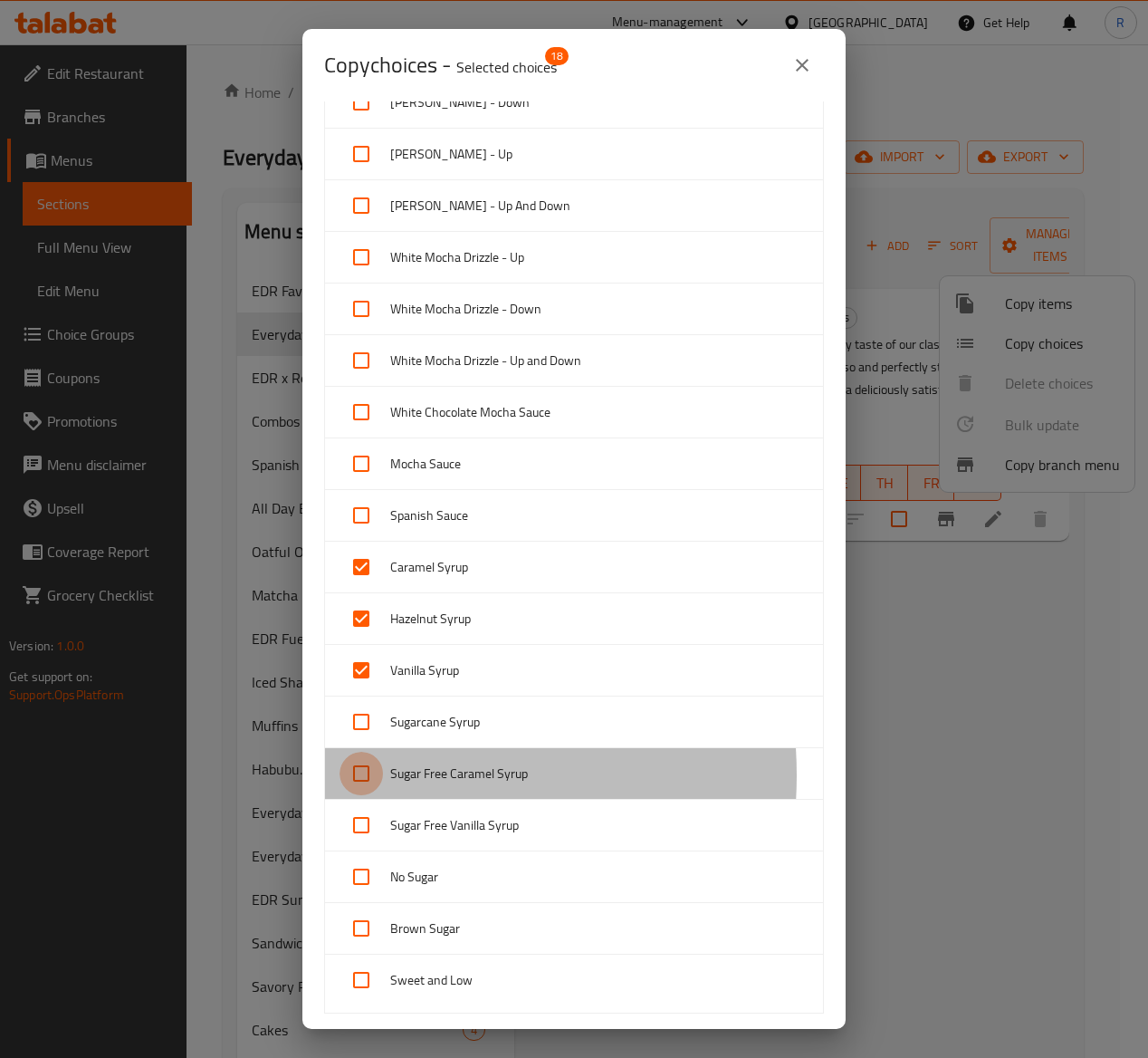
click at [364, 785] on input "checkbox" at bounding box center [361, 773] width 43 height 43
checkbox input "true"
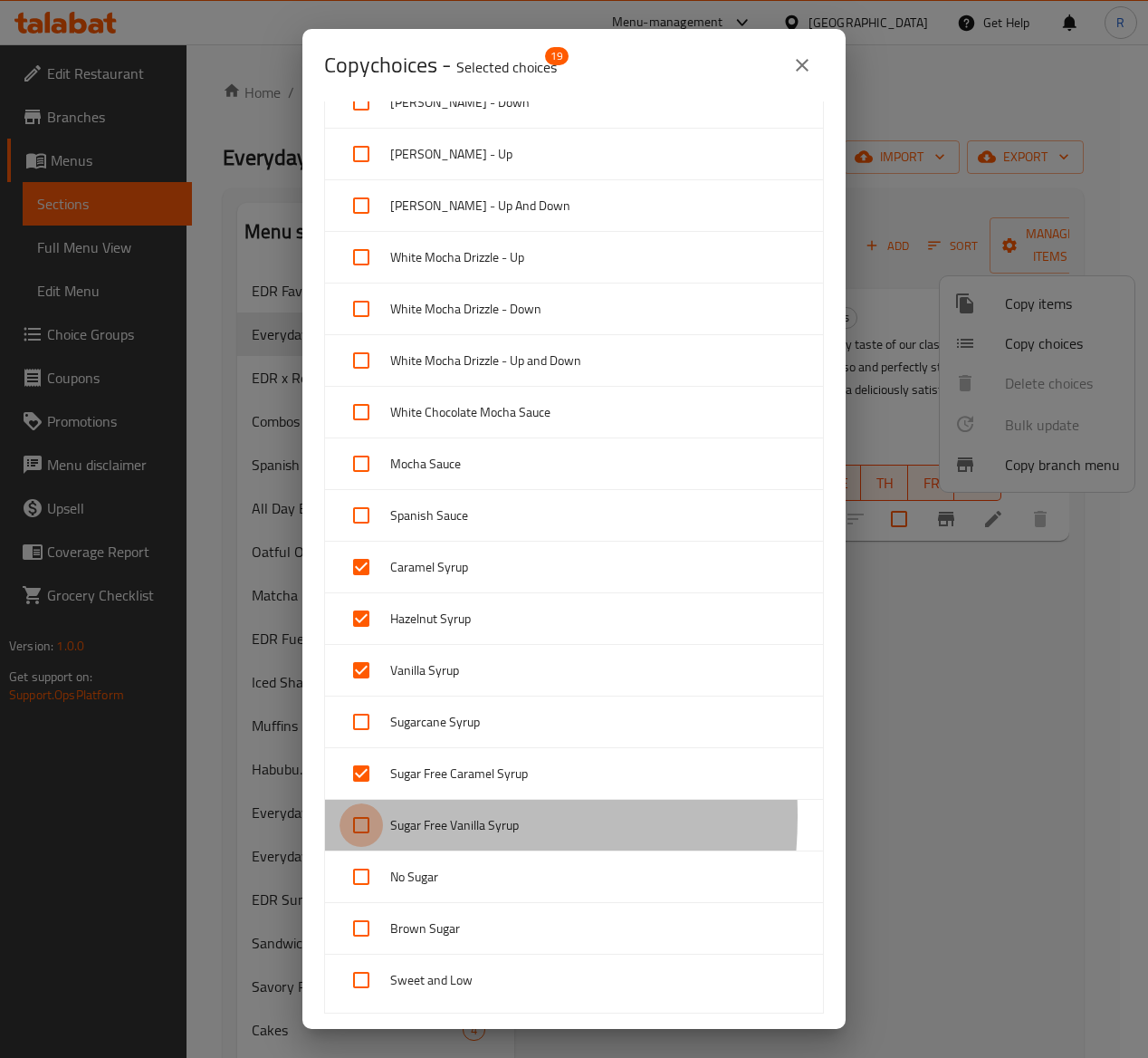
click at [364, 825] on input "checkbox" at bounding box center [361, 824] width 43 height 43
checkbox input "true"
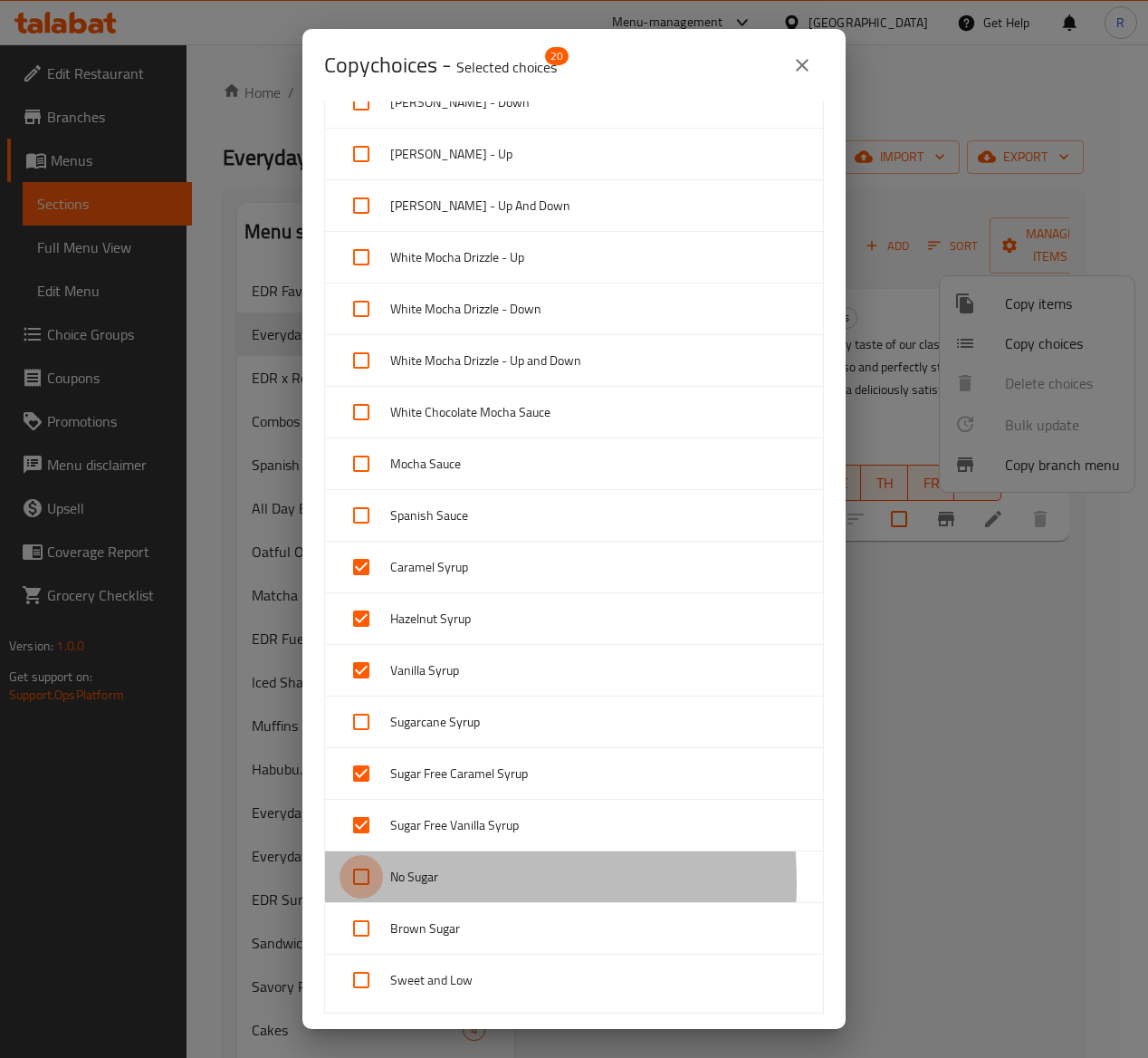
click at [367, 891] on input "checkbox" at bounding box center [361, 876] width 43 height 43
checkbox input "true"
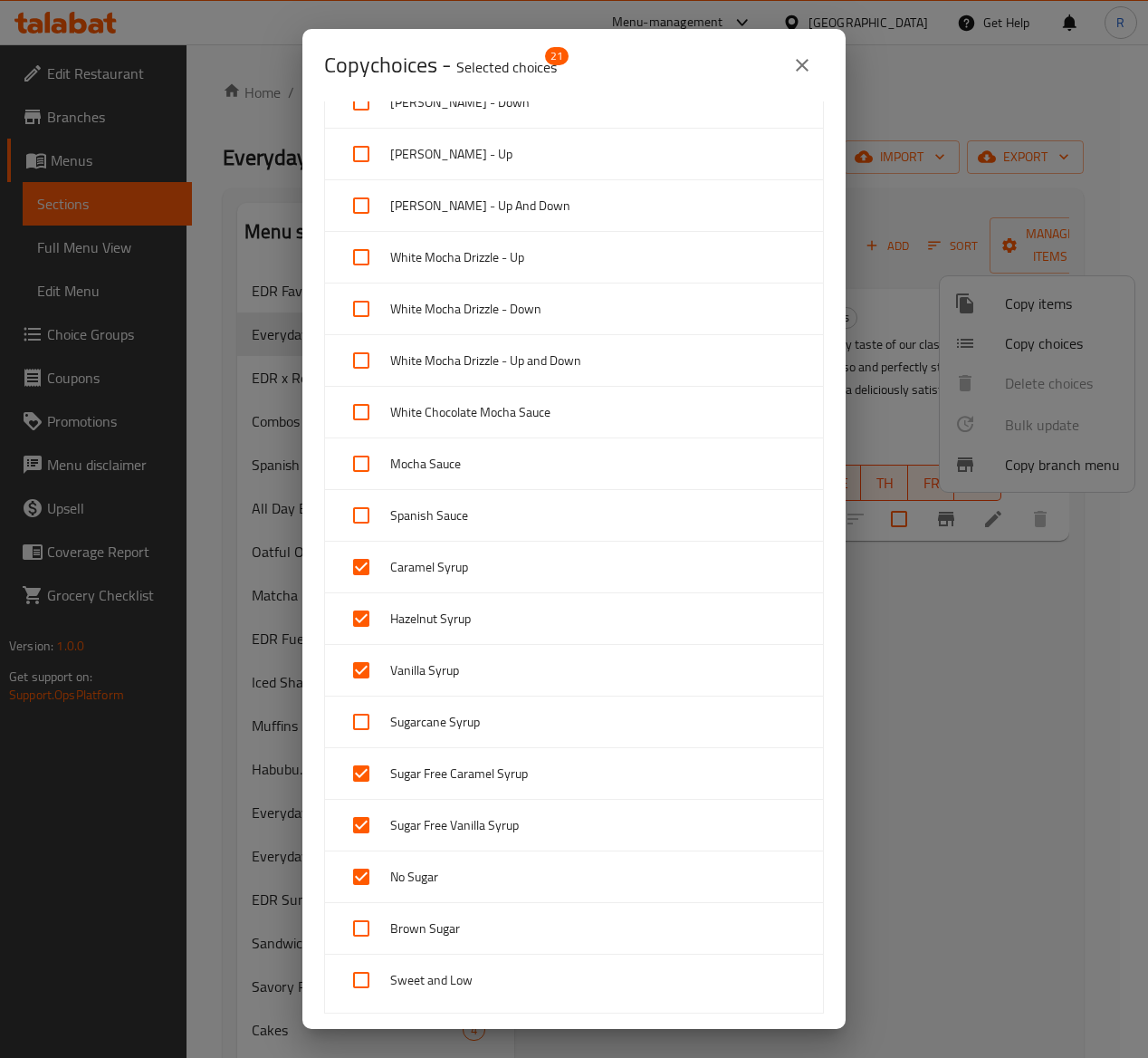
click at [368, 913] on div "Brown Sugar" at bounding box center [574, 929] width 499 height 52
checkbox input "true"
click at [371, 982] on input "checkbox" at bounding box center [361, 980] width 43 height 43
checkbox input "true"
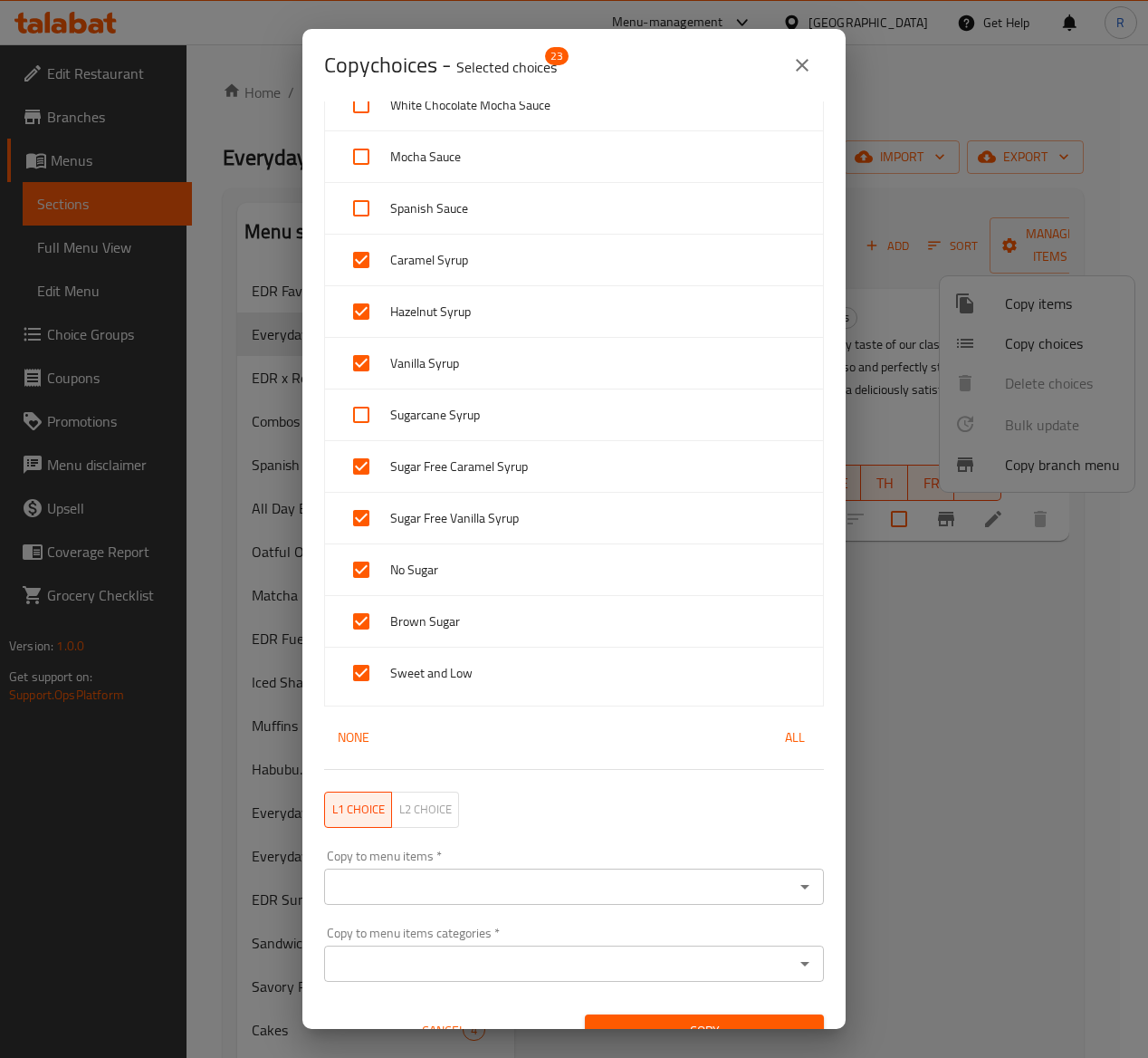
scroll to position [1290, 0]
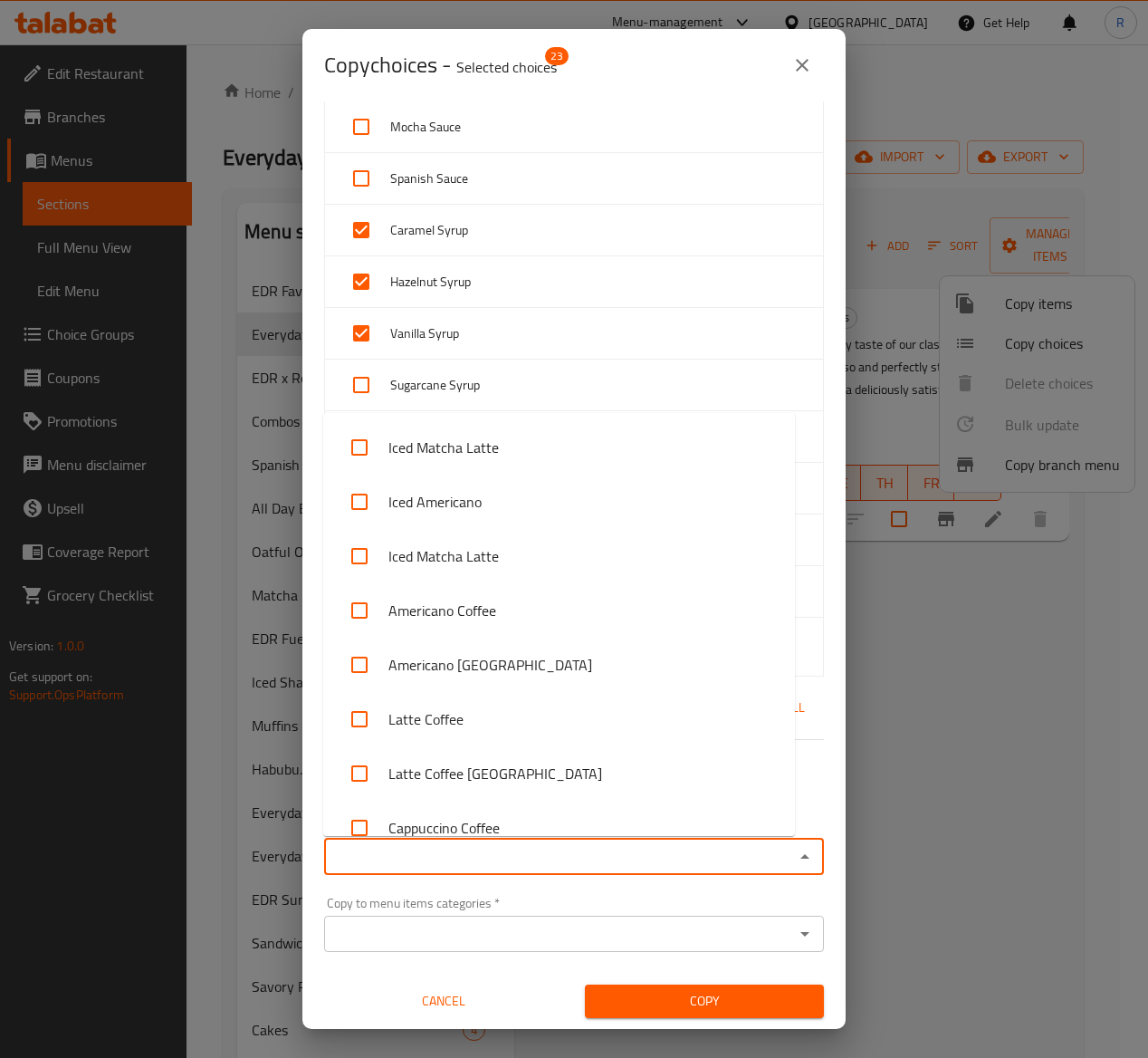
click at [759, 861] on input "Copy to menu items   *" at bounding box center [558, 857] width 459 height 26
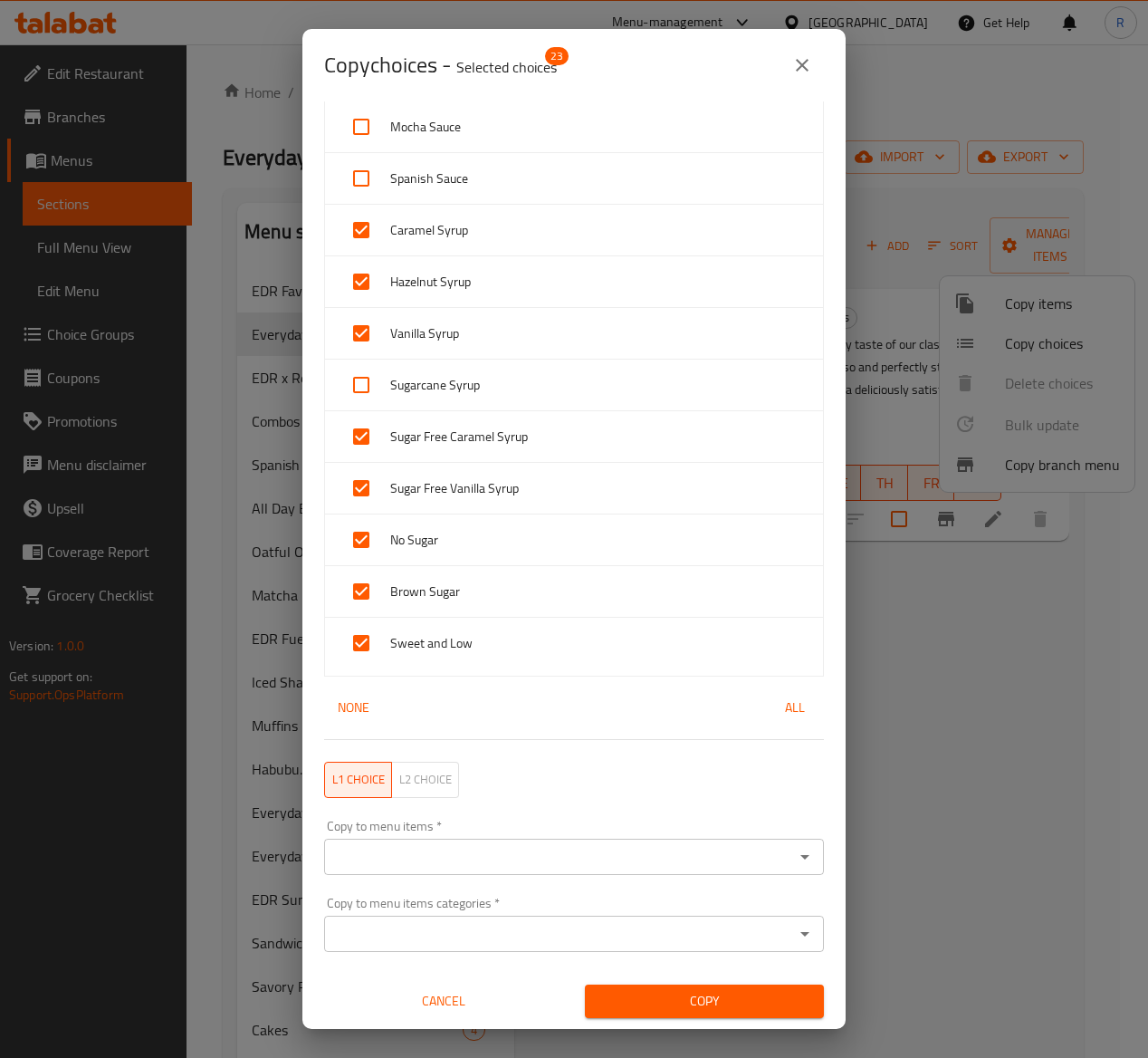
click at [895, 822] on div "Copy choices - Selected choices 23 Menu Items   * Latte Coffee Menu Items * Reg…" at bounding box center [574, 529] width 1148 height 1058
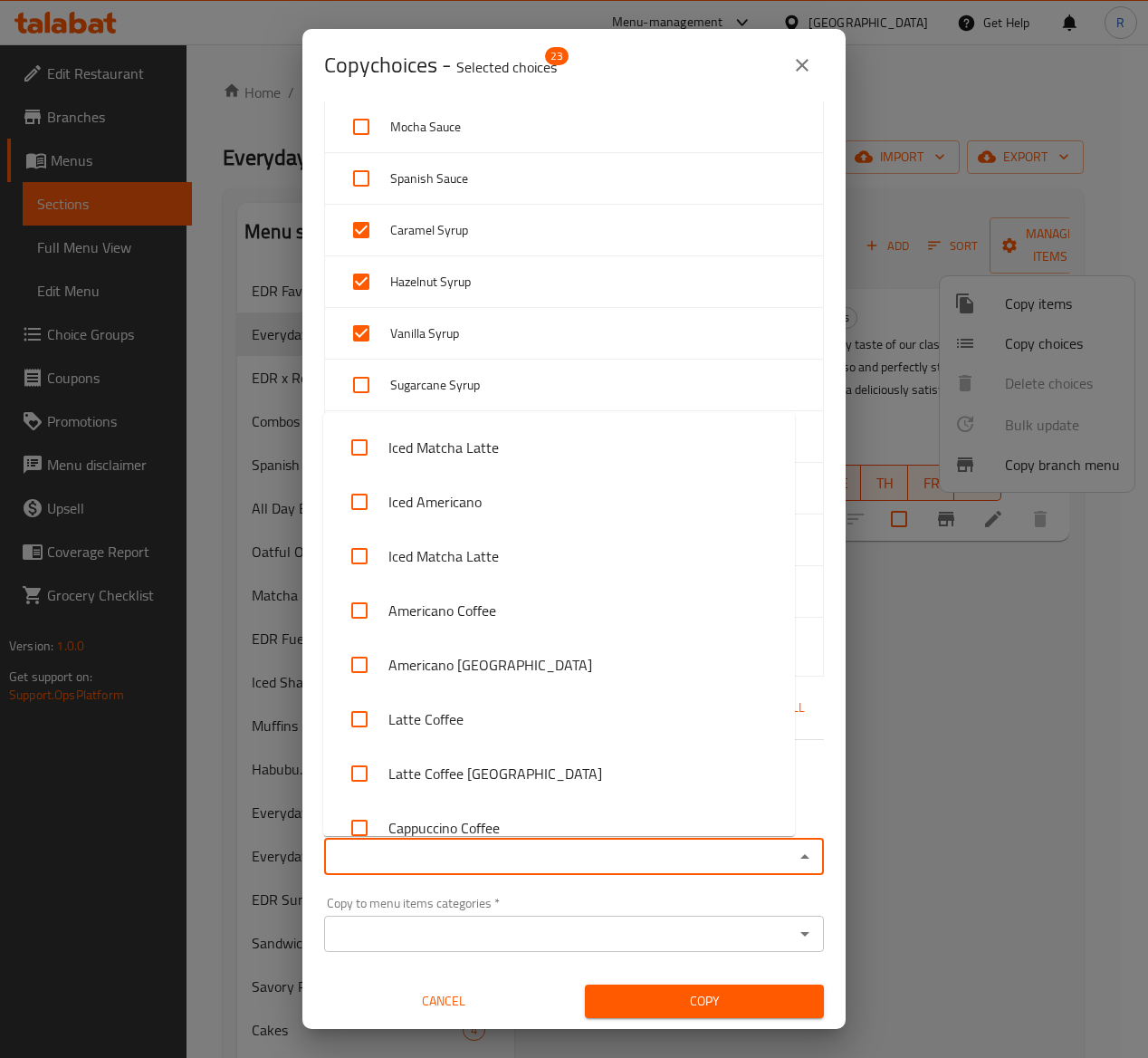
click at [630, 858] on input "Copy to menu items   *" at bounding box center [558, 857] width 459 height 26
type input "LAT"
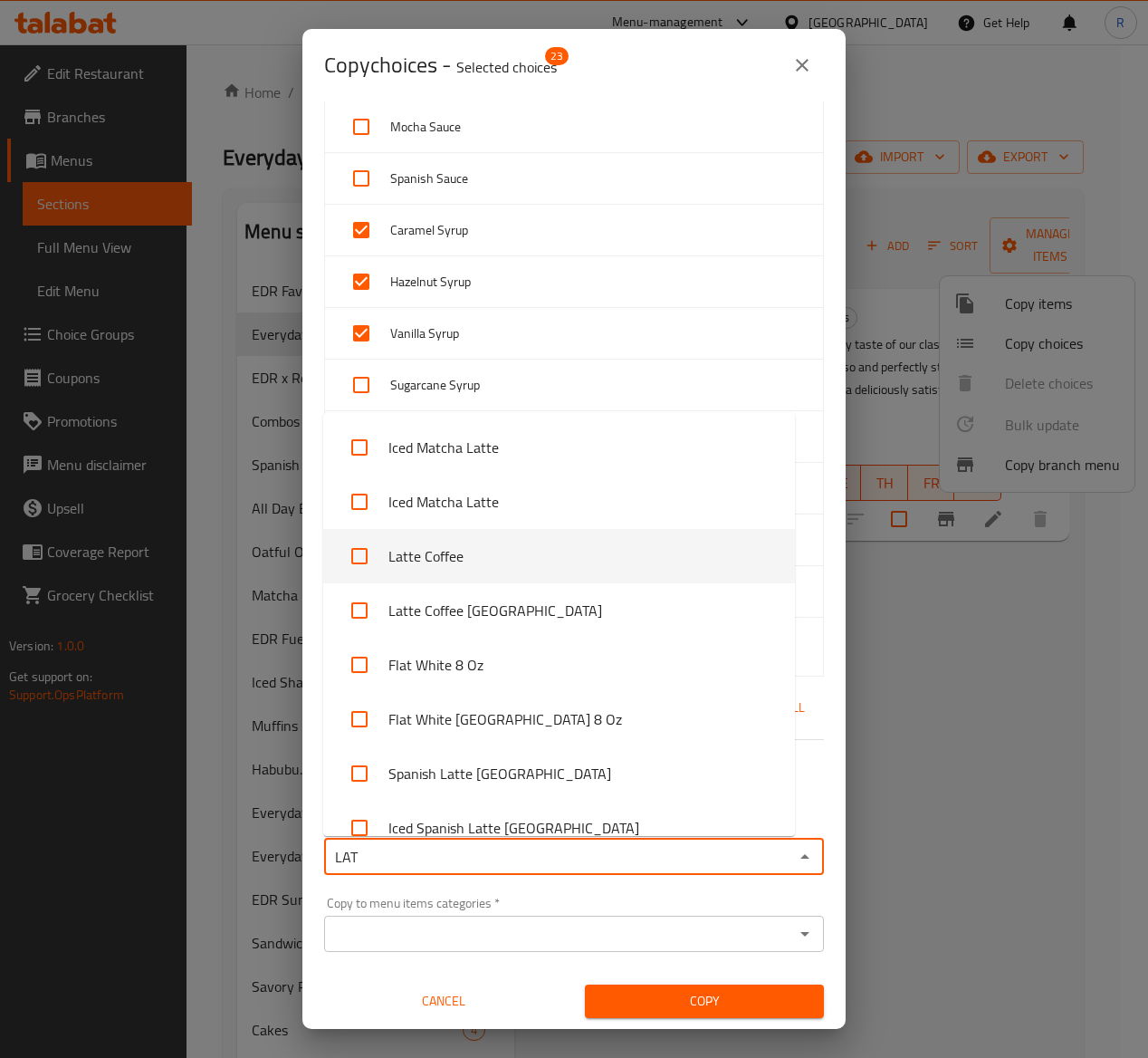
click at [511, 550] on li "Latte Coffee" at bounding box center [558, 556] width 472 height 54
checkbox input "true"
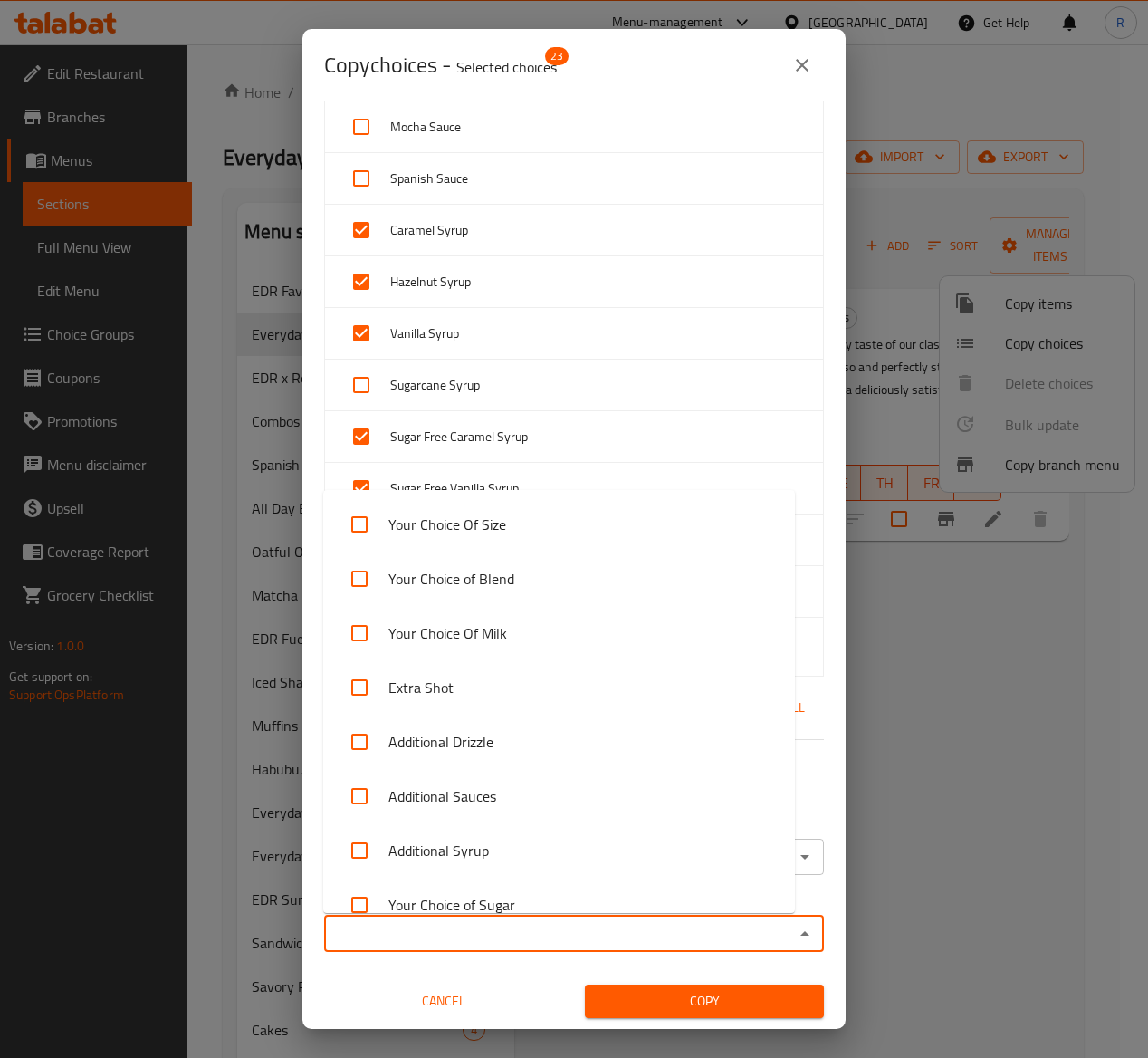
click at [505, 926] on input "Copy to menu items categories   *" at bounding box center [558, 934] width 459 height 26
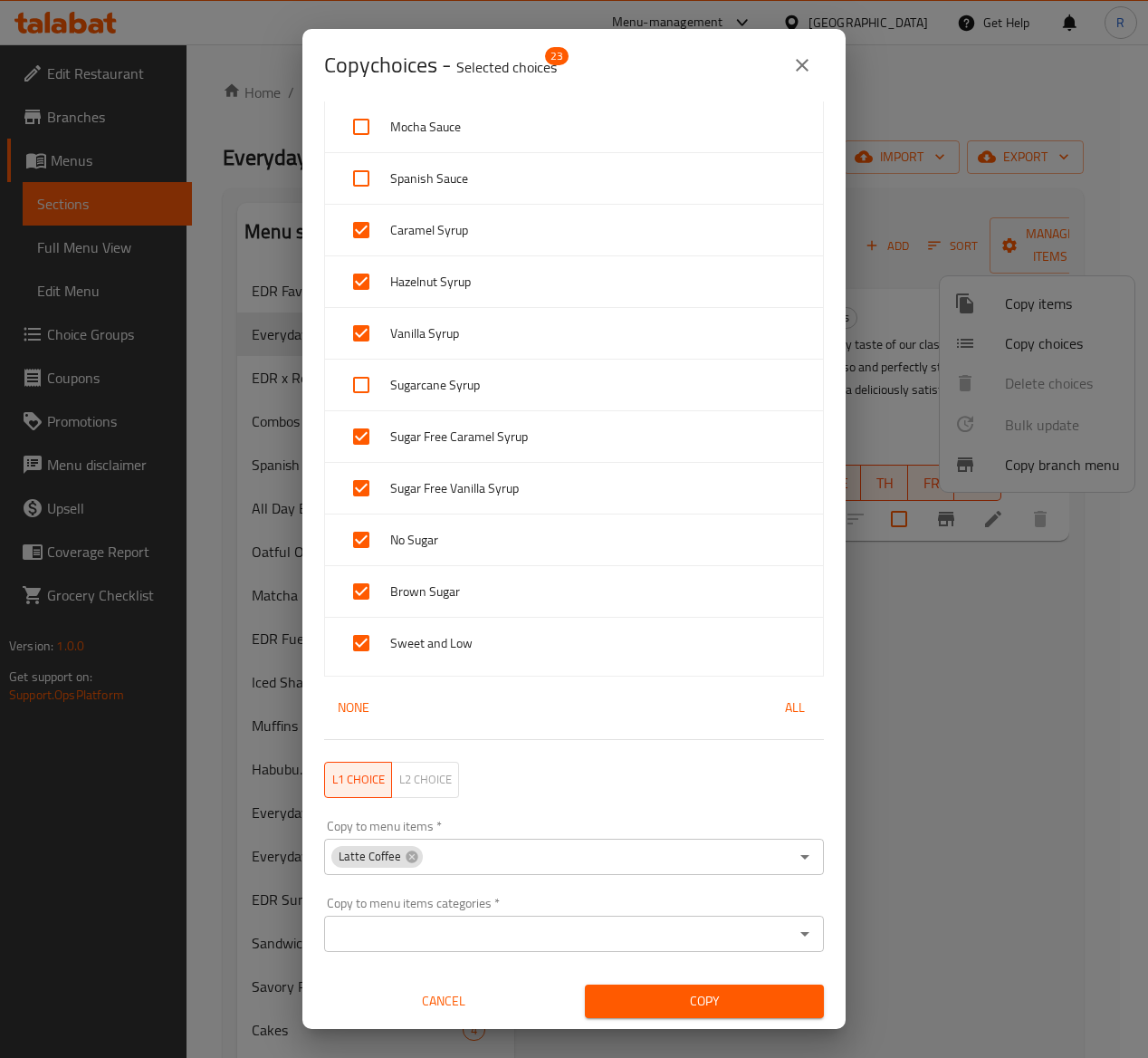
click at [853, 746] on div "Copy choices - Selected choices 23 Menu Items   * Latte Coffee Menu Items * Reg…" at bounding box center [574, 529] width 1148 height 1058
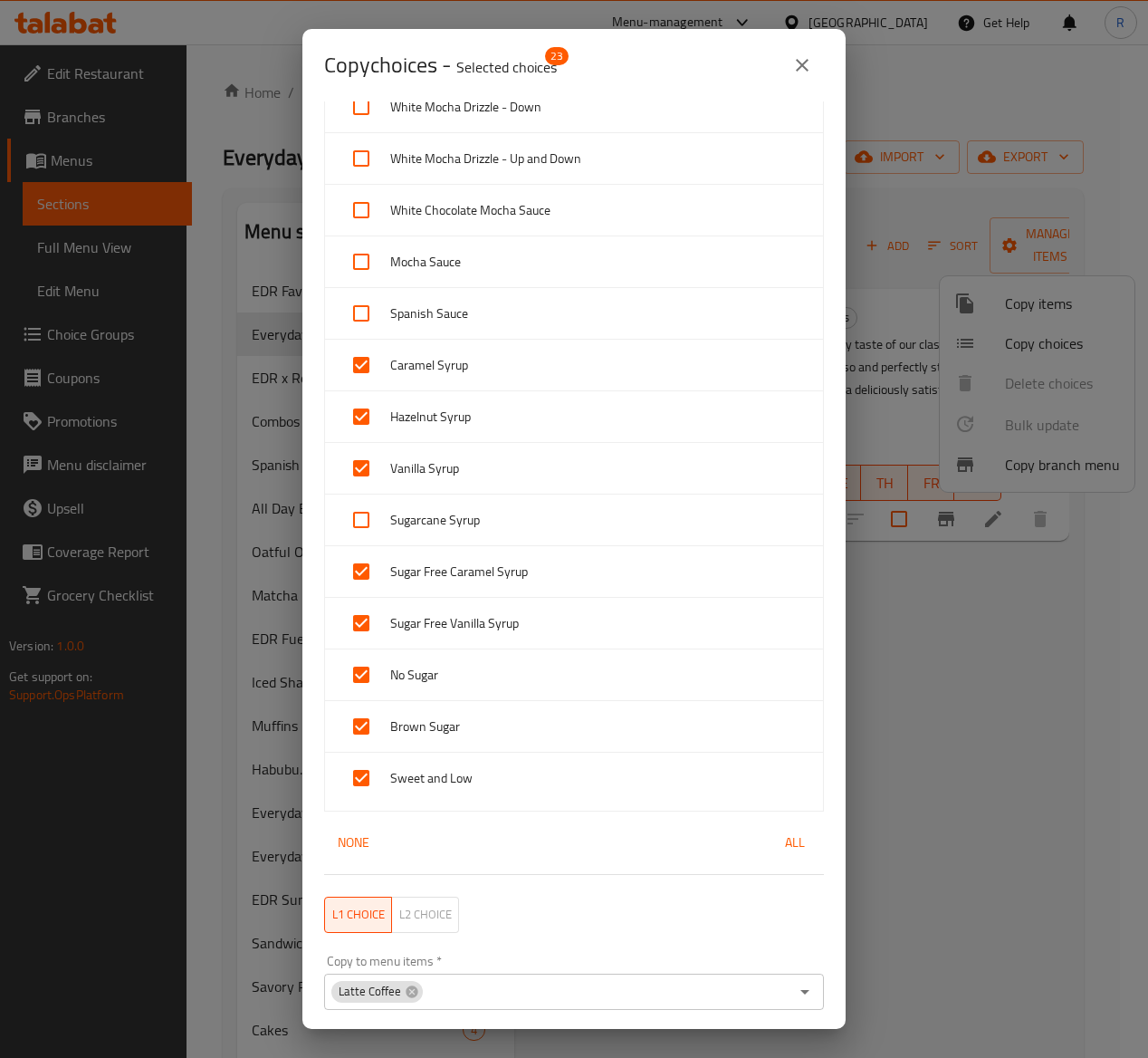
scroll to position [1290, 0]
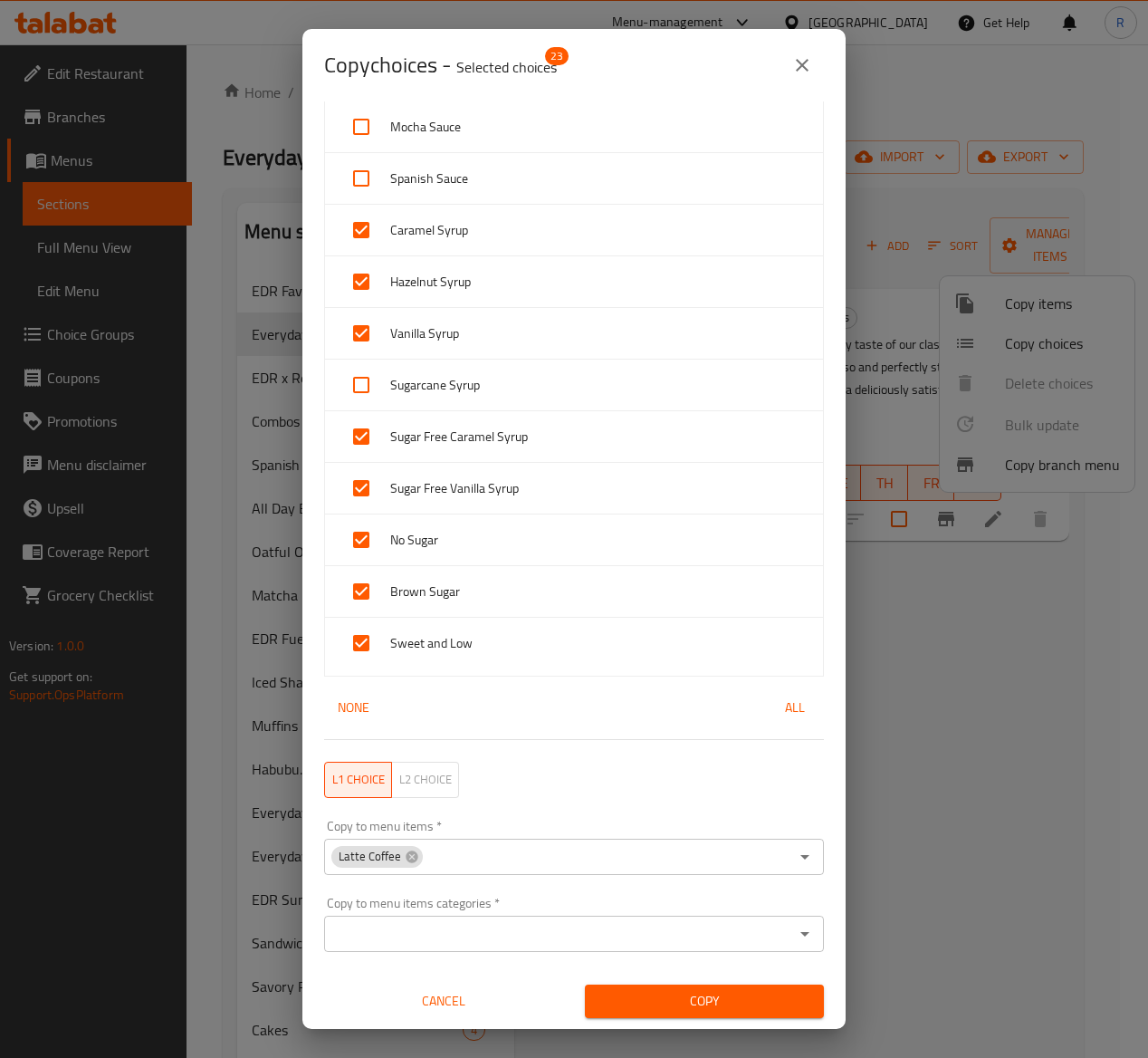
click at [442, 937] on input "Copy to menu items categories   *" at bounding box center [558, 934] width 459 height 26
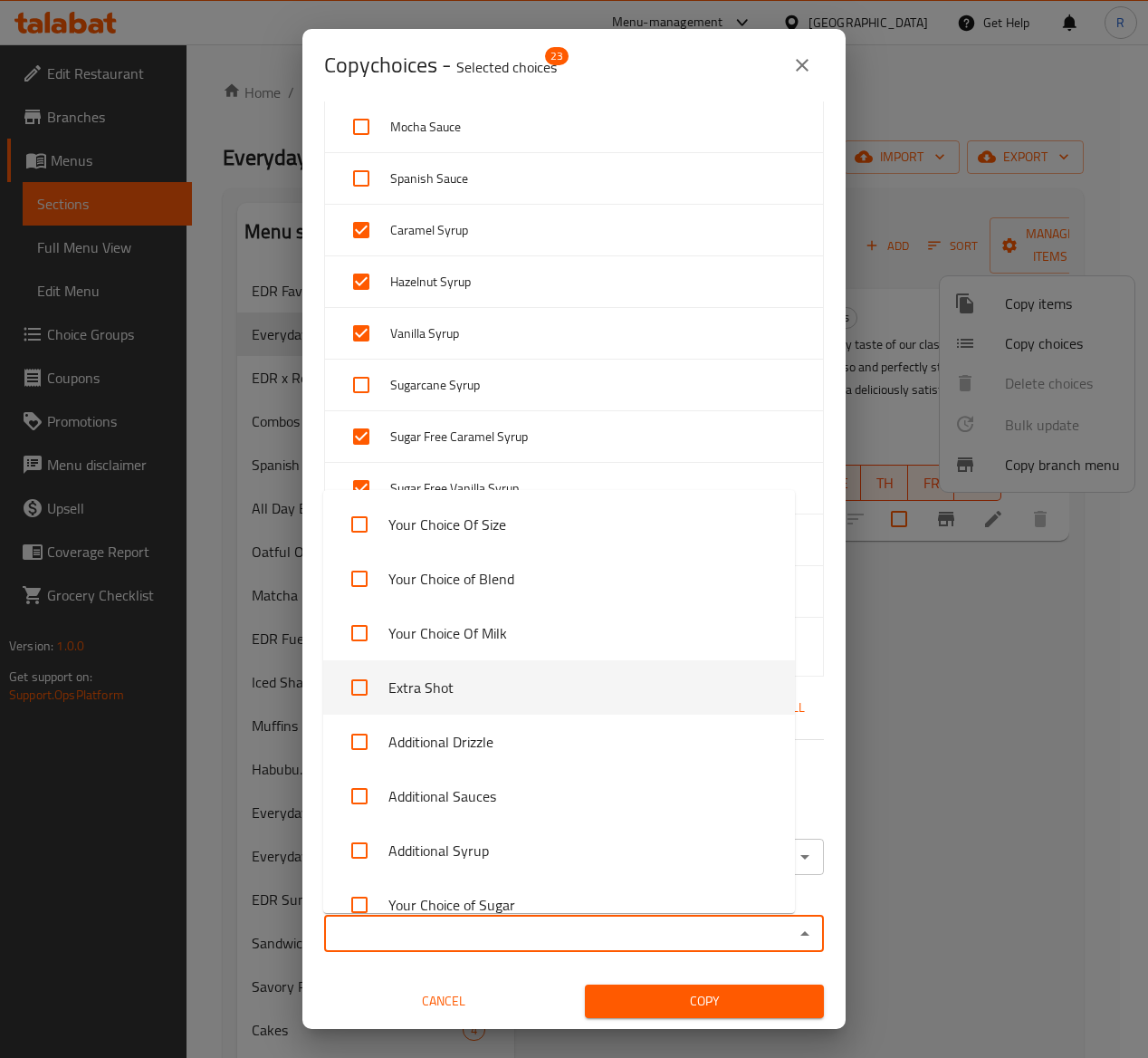
scroll to position [27, 0]
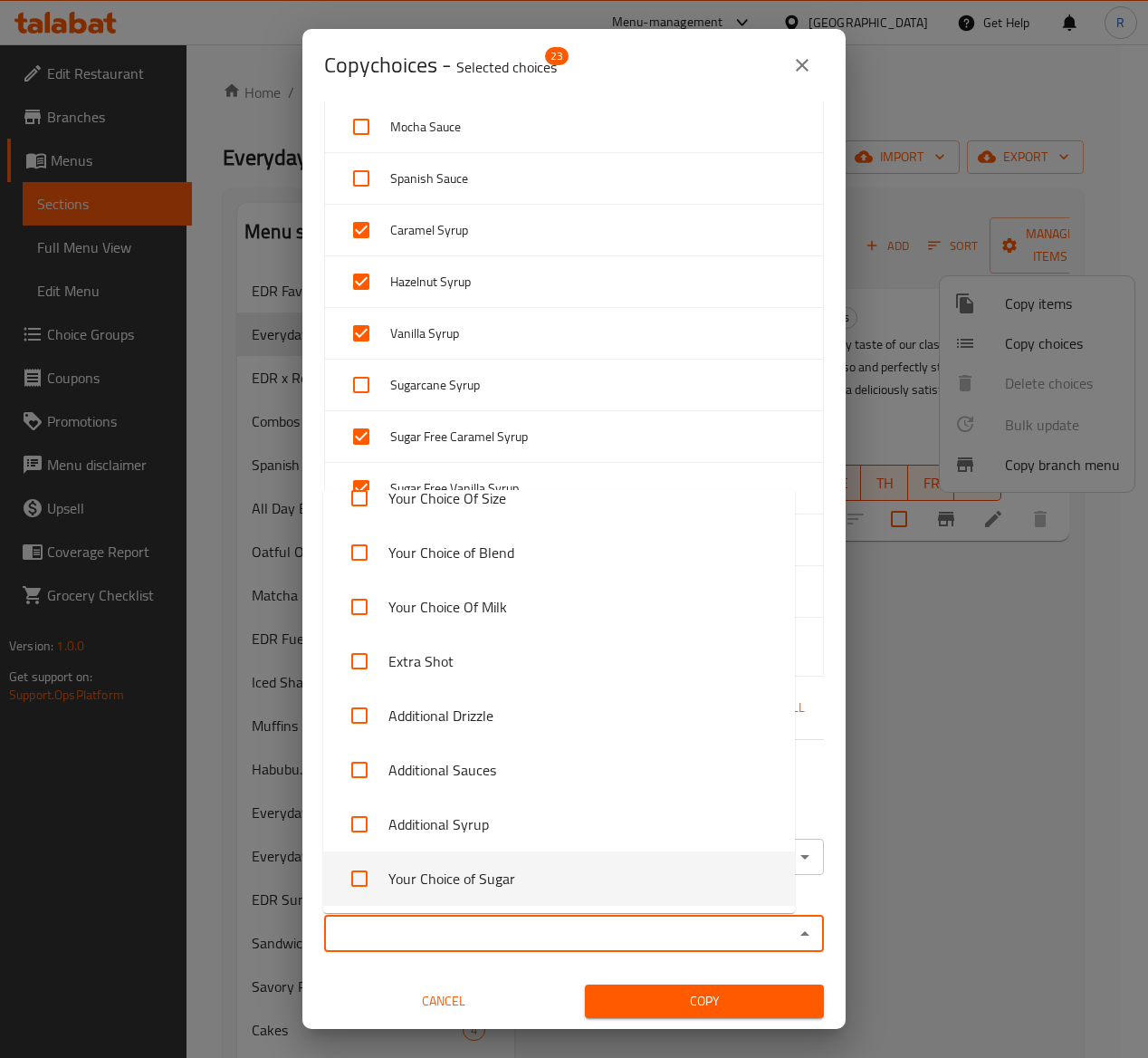
click at [445, 991] on span "Cancel" at bounding box center [443, 1001] width 224 height 23
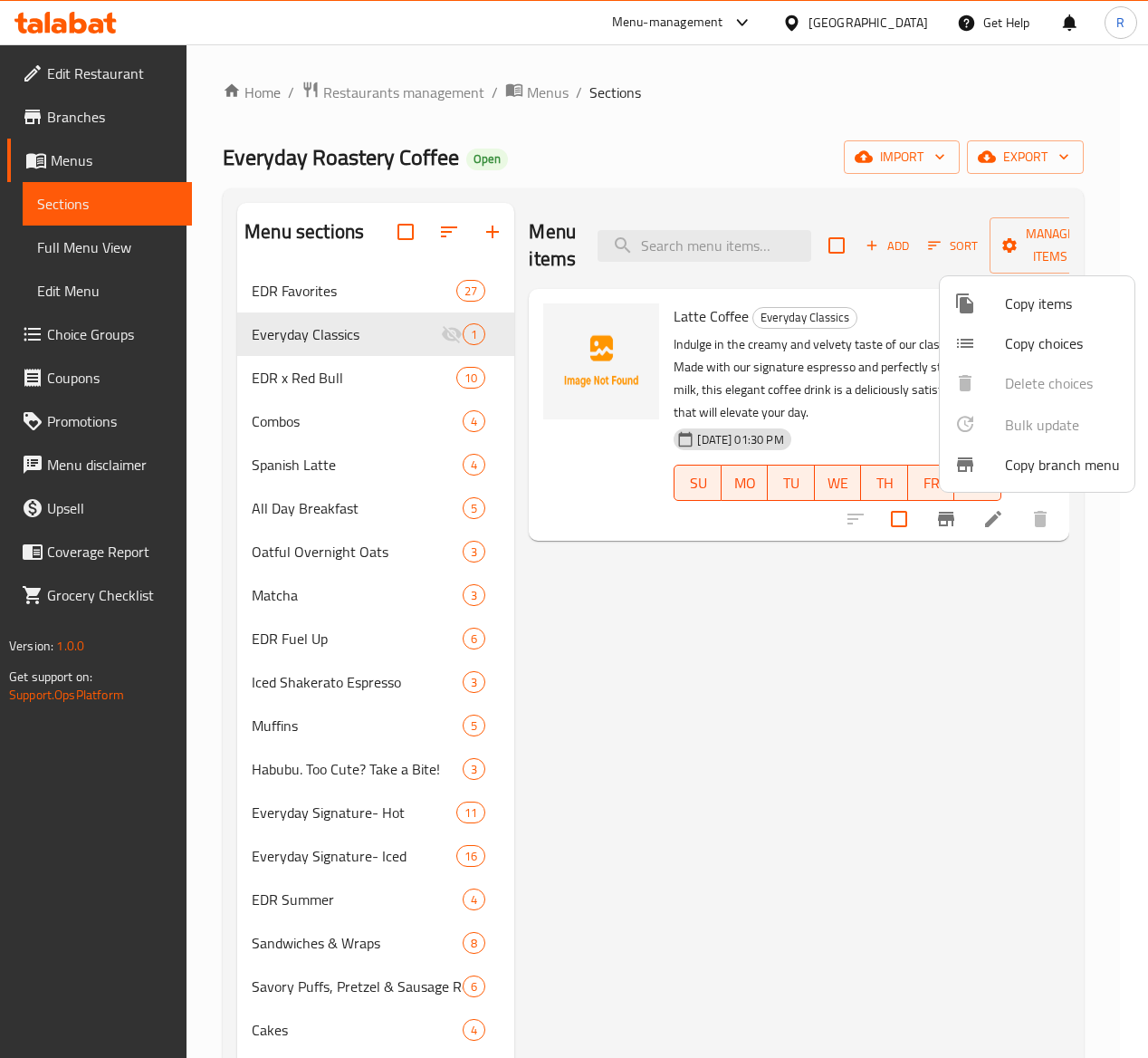
scroll to position [4, 0]
click at [813, 836] on div at bounding box center [574, 529] width 1148 height 1058
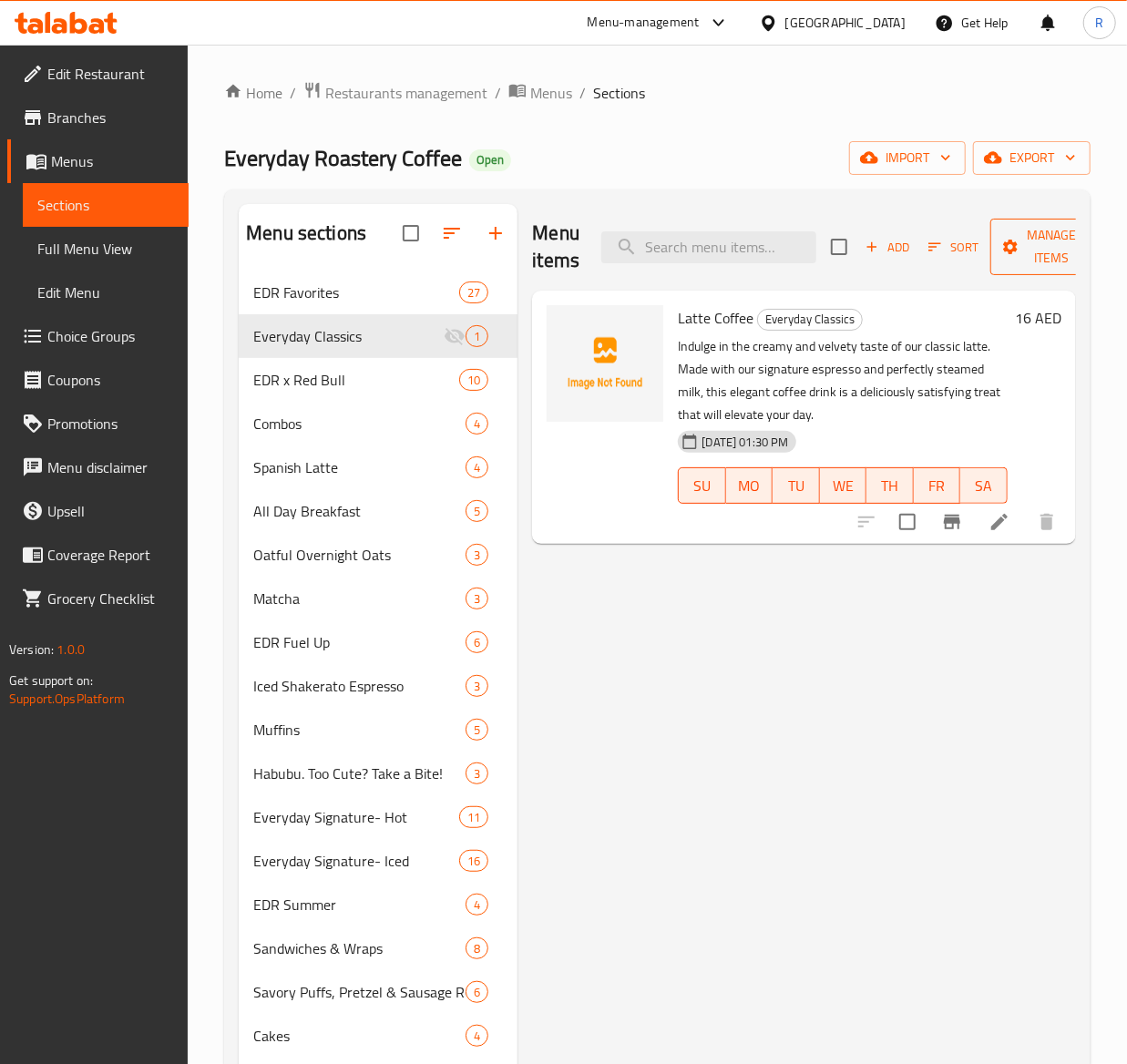
click at [1044, 232] on span "Manage items" at bounding box center [1051, 246] width 93 height 45
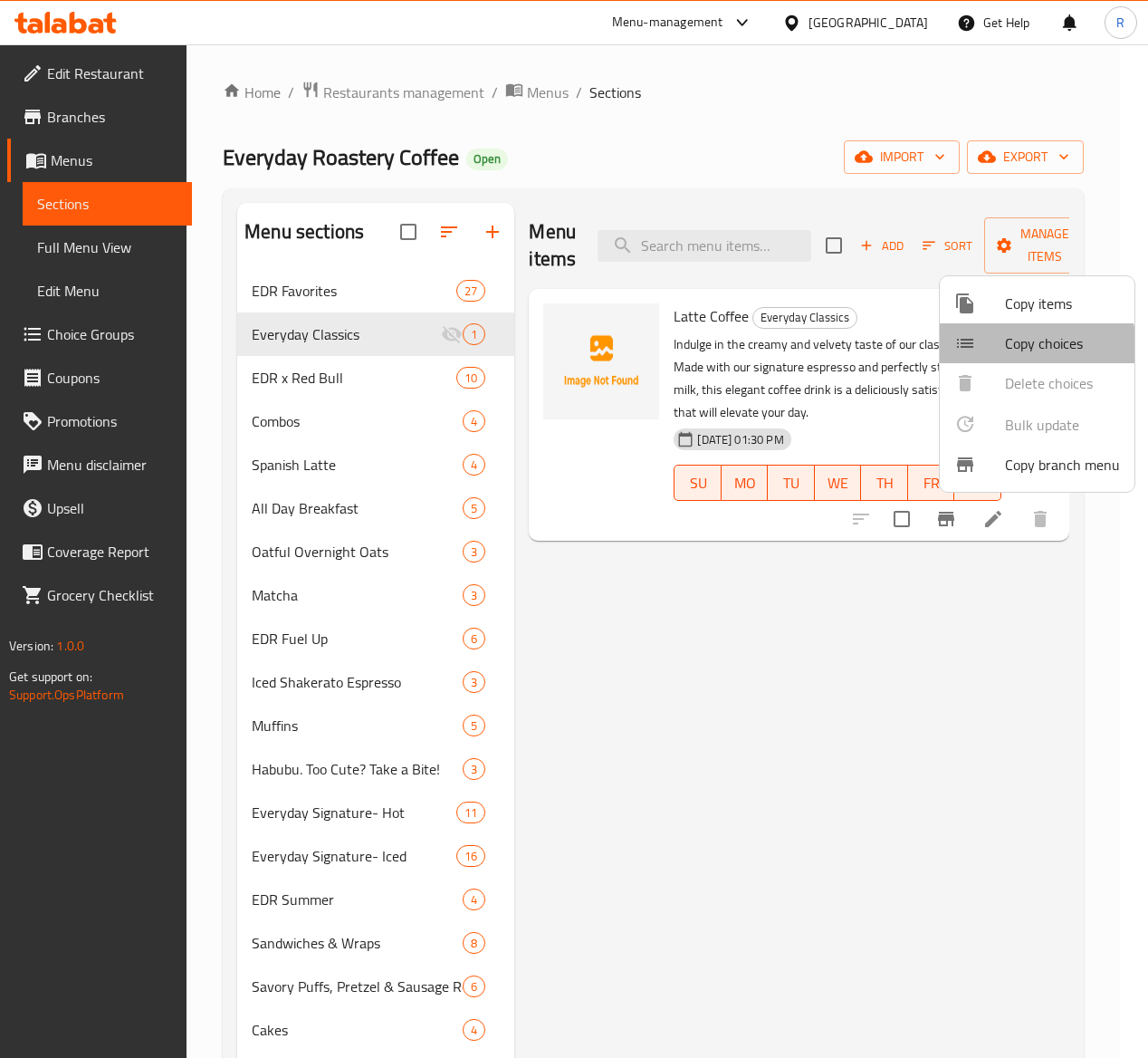
click at [1027, 347] on span "Copy choices" at bounding box center [1062, 343] width 115 height 22
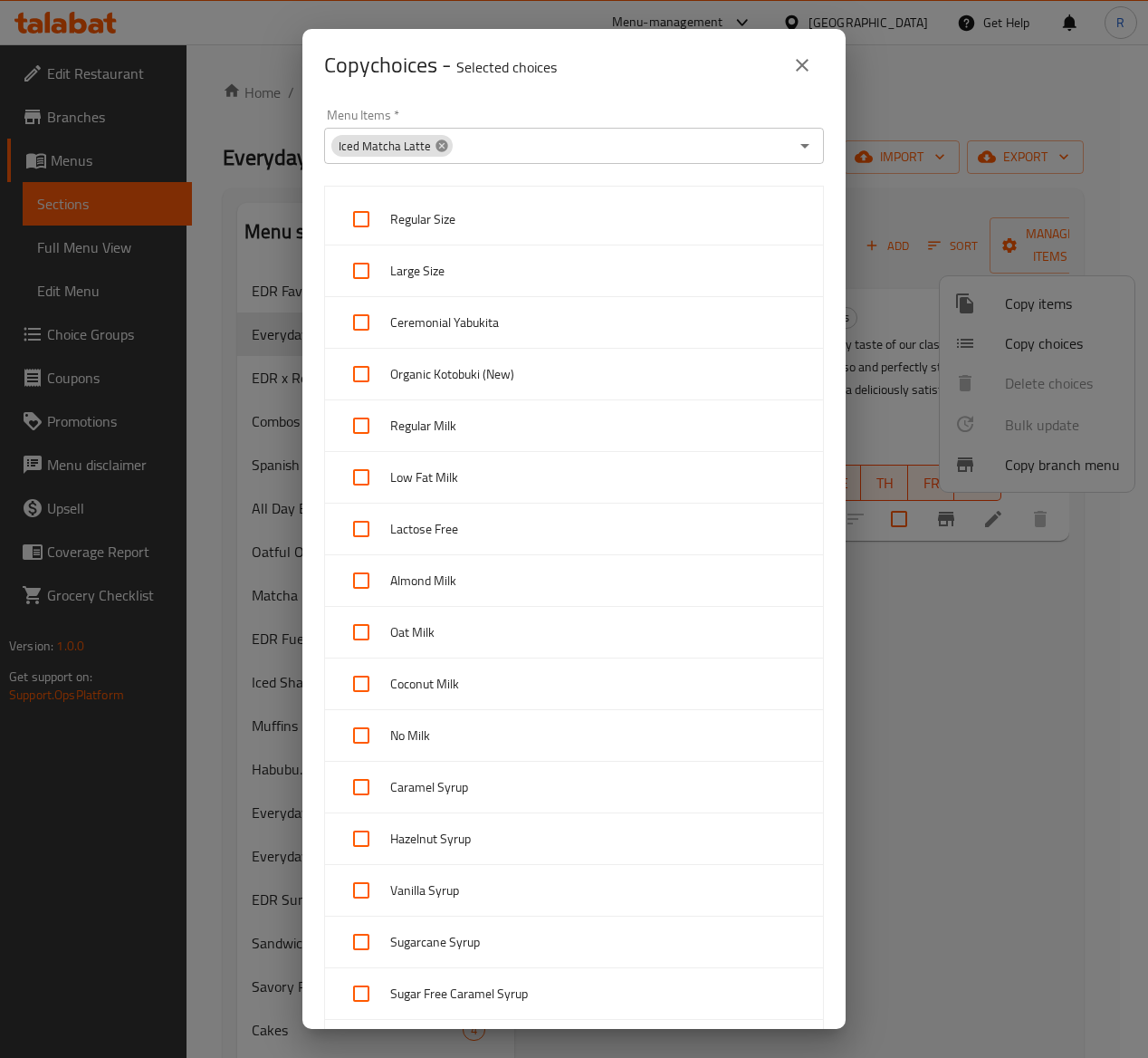
click at [439, 145] on icon at bounding box center [442, 146] width 15 height 15
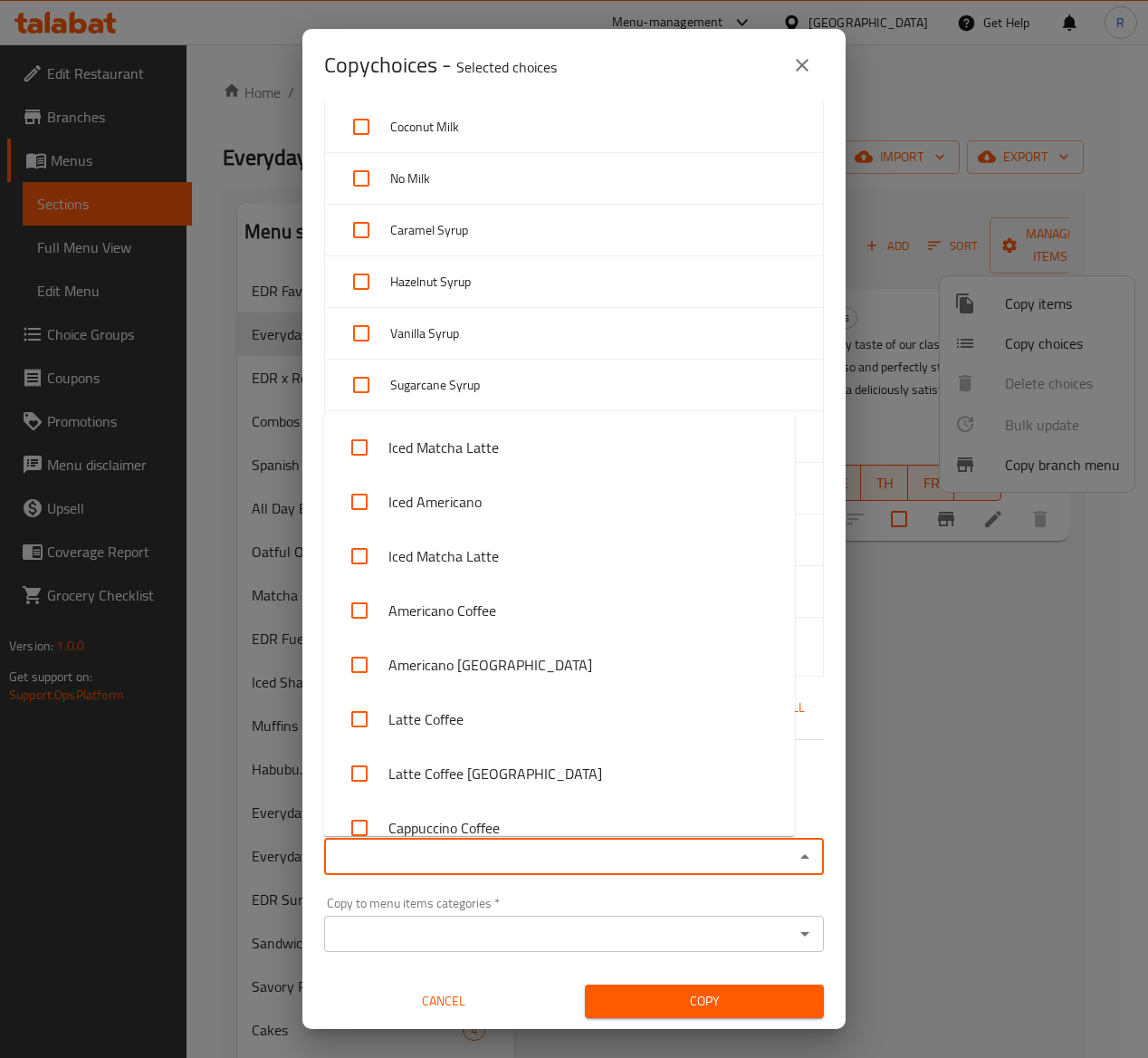
click at [530, 848] on input "Copy to menu items   *" at bounding box center [558, 857] width 459 height 26
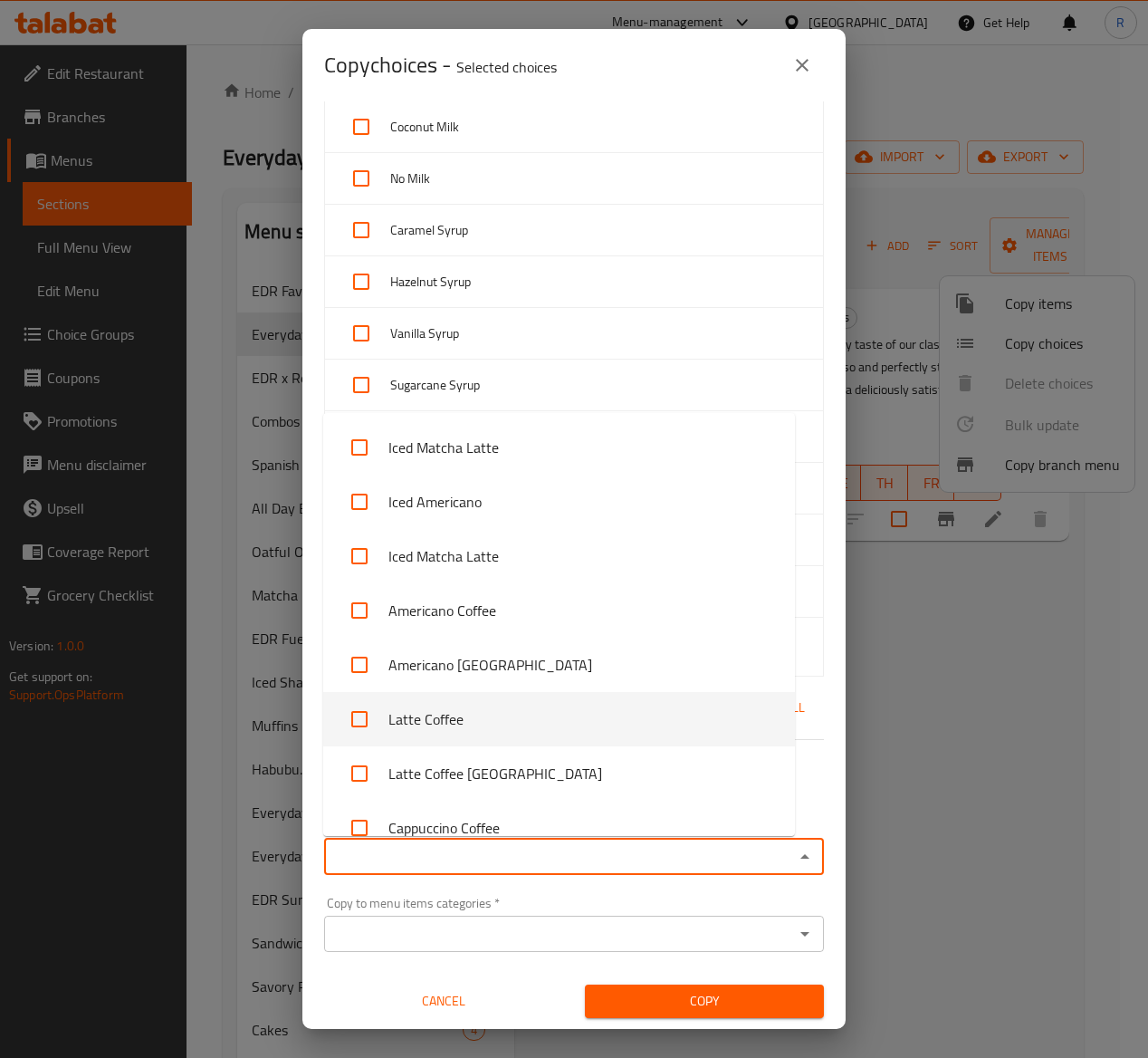
click at [478, 719] on li "Latte Coffee" at bounding box center [558, 719] width 472 height 54
checkbox input "true"
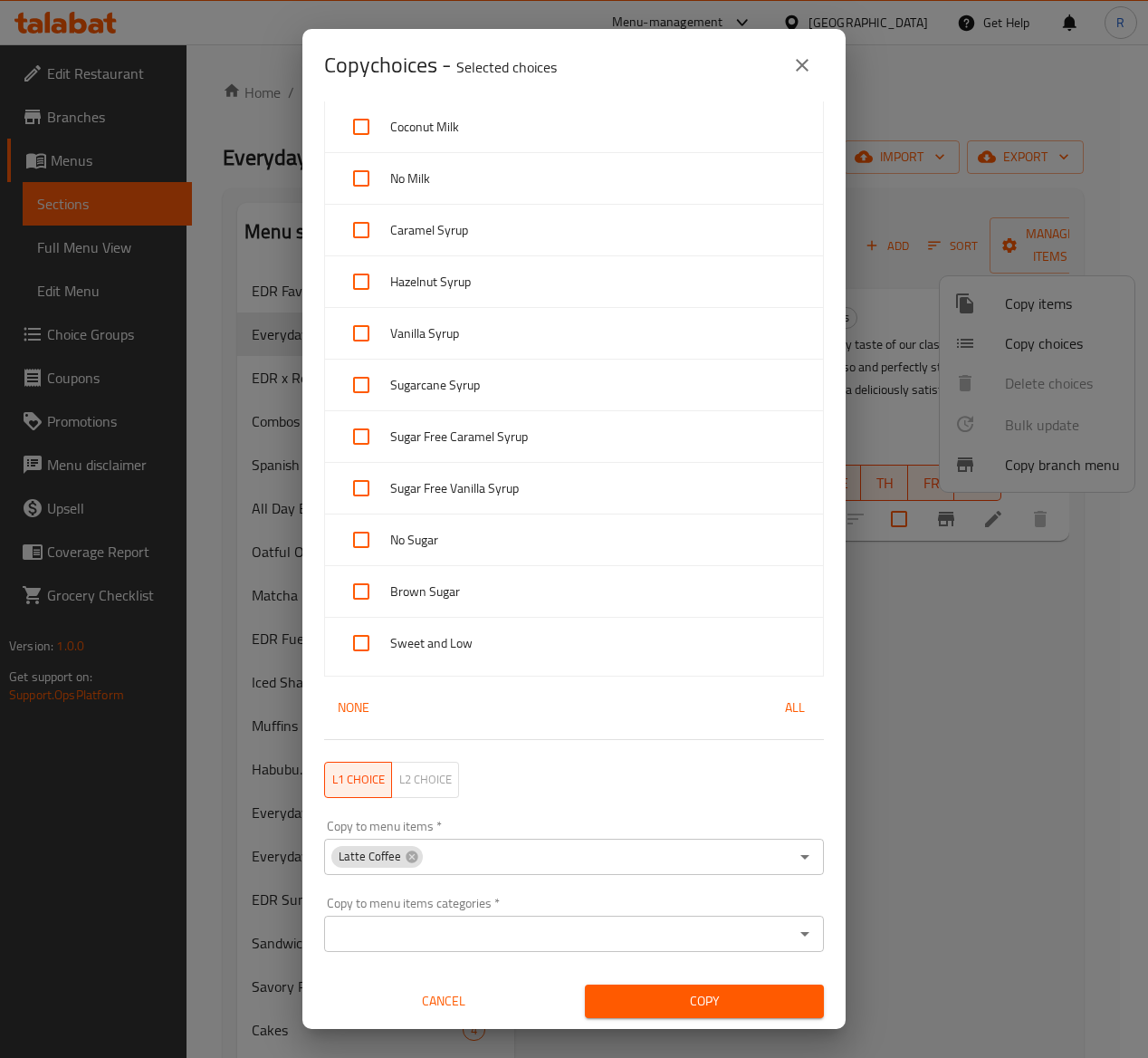
click at [650, 953] on div "Copy to menu items categories   * Copy to menu items categories *" at bounding box center [574, 925] width 522 height 77
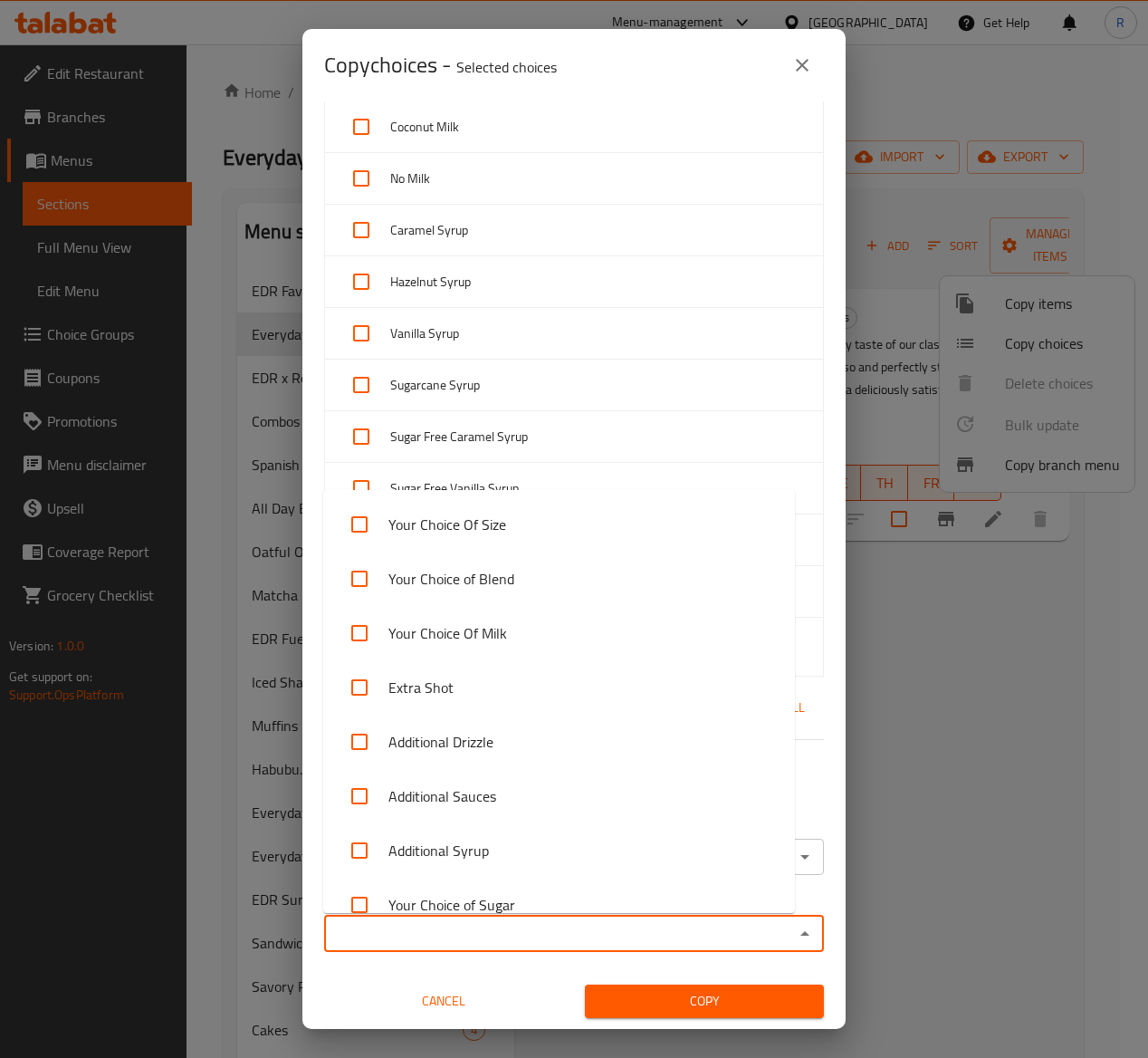
click at [634, 931] on input "Copy to menu items categories   *" at bounding box center [558, 934] width 459 height 26
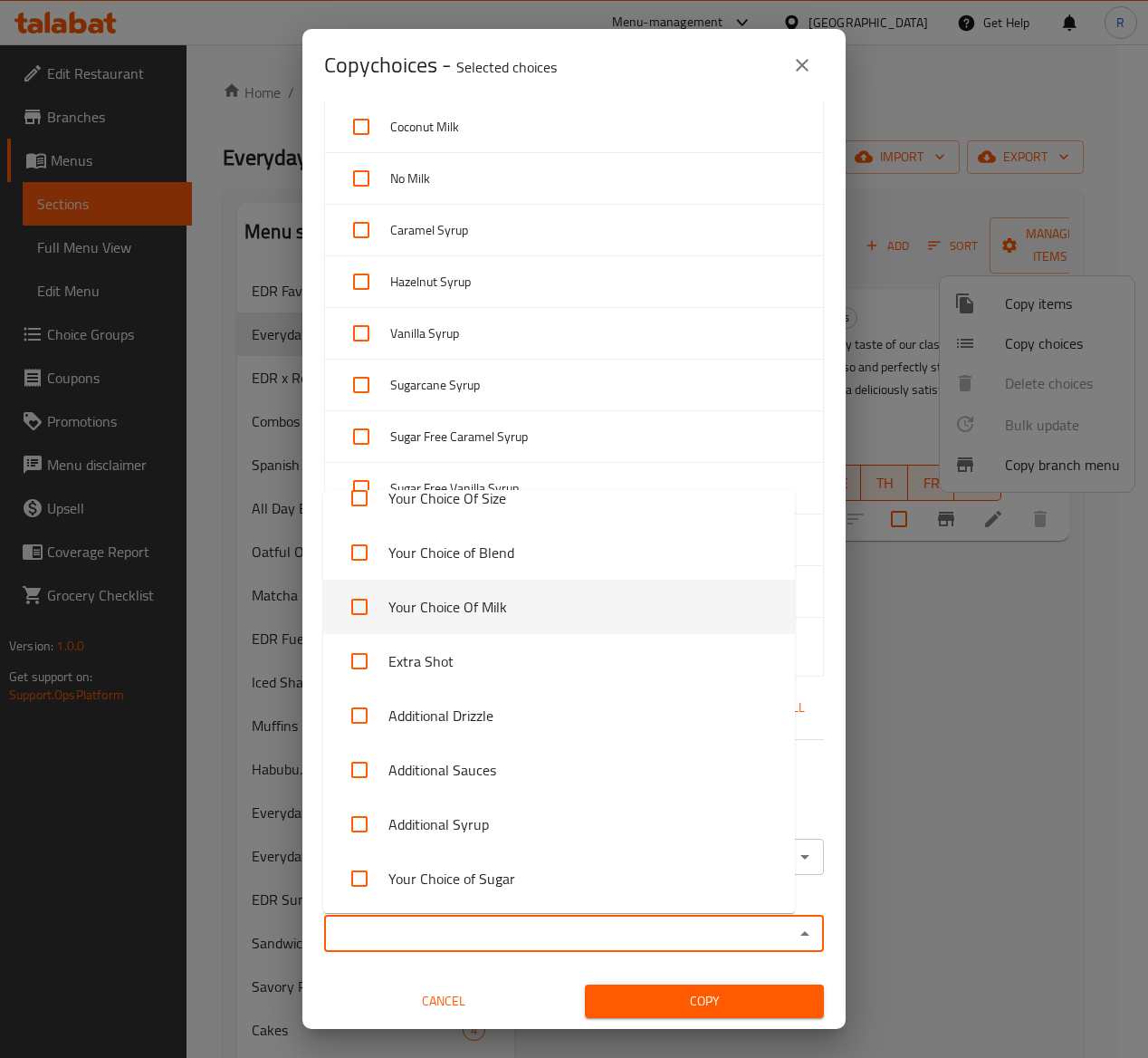
scroll to position [0, 0]
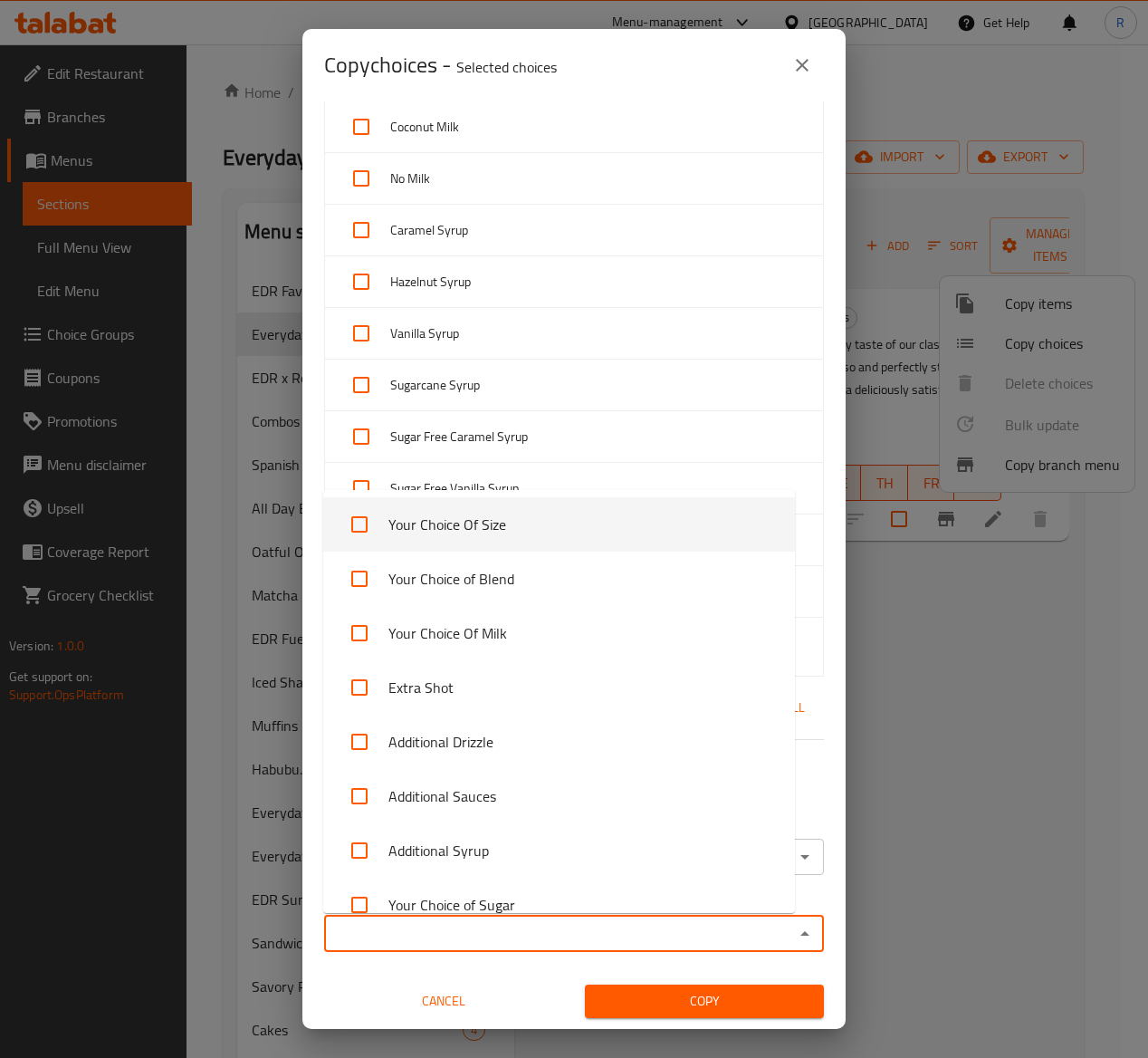
click at [549, 524] on li "Your Choice Of Size" at bounding box center [558, 524] width 472 height 54
checkbox input "true"
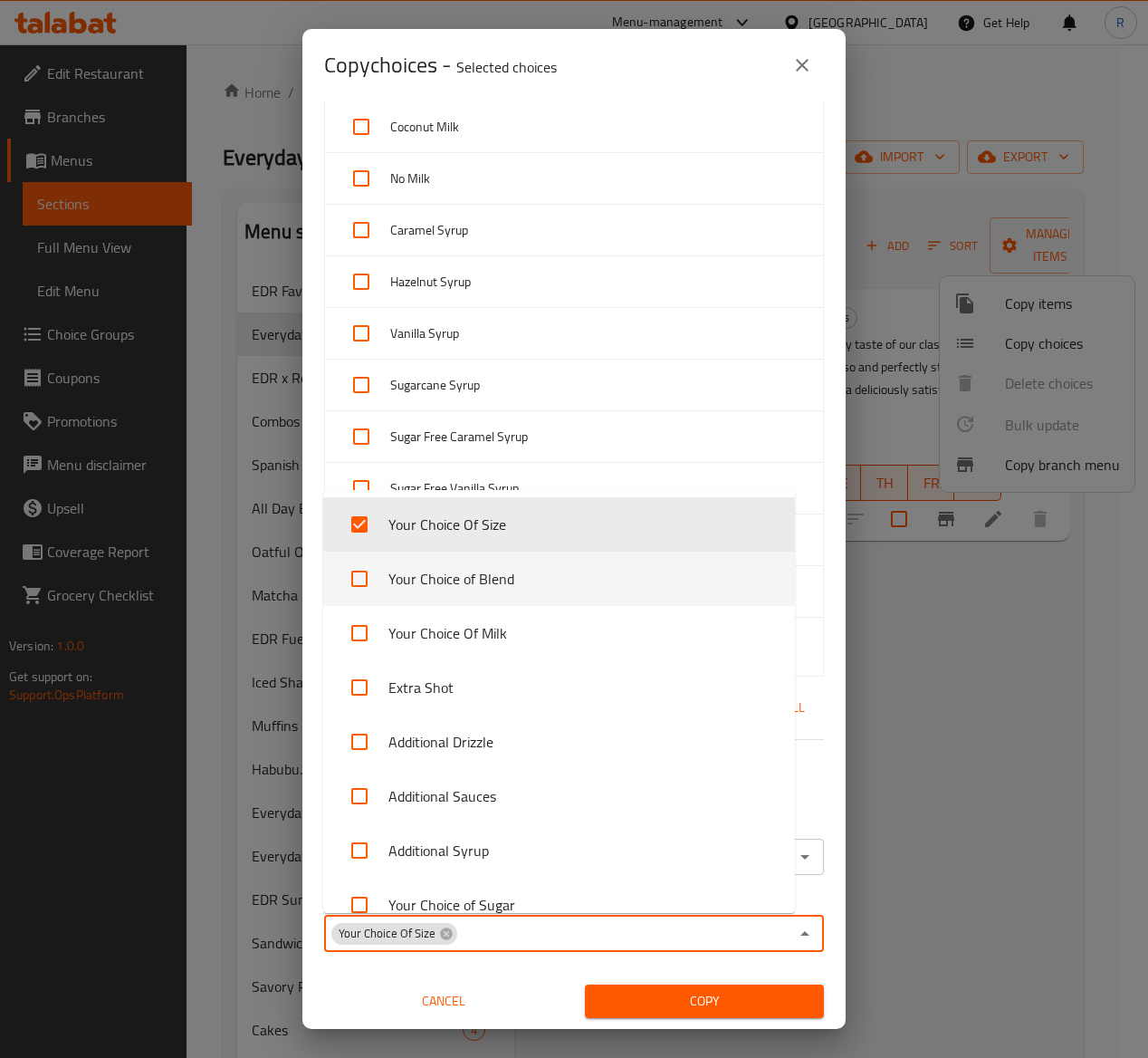
click at [544, 589] on li "Your Choice of Blend" at bounding box center [558, 579] width 472 height 54
checkbox input "true"
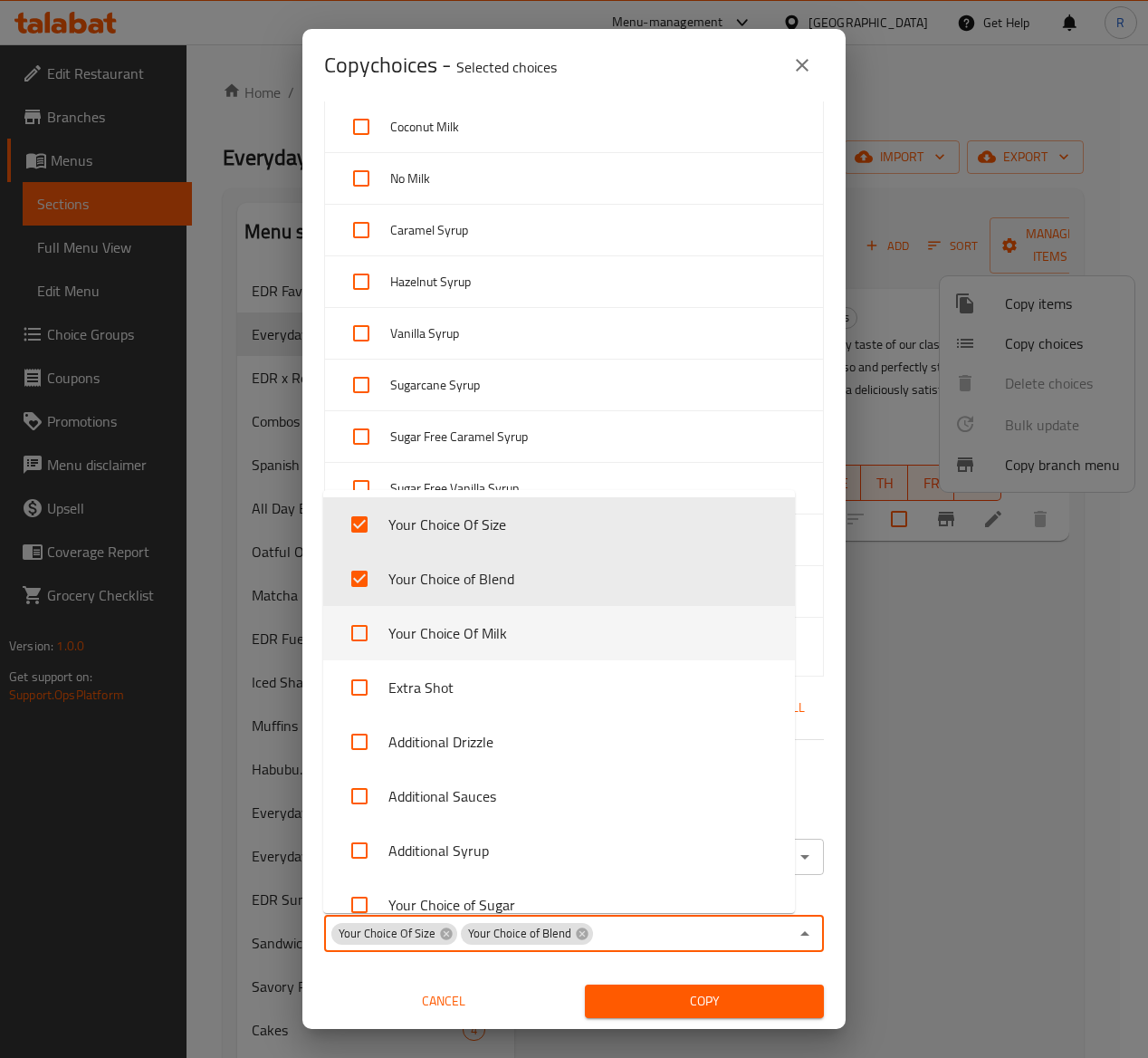
click at [556, 627] on li "Your Choice Of Milk" at bounding box center [558, 633] width 472 height 54
checkbox input "true"
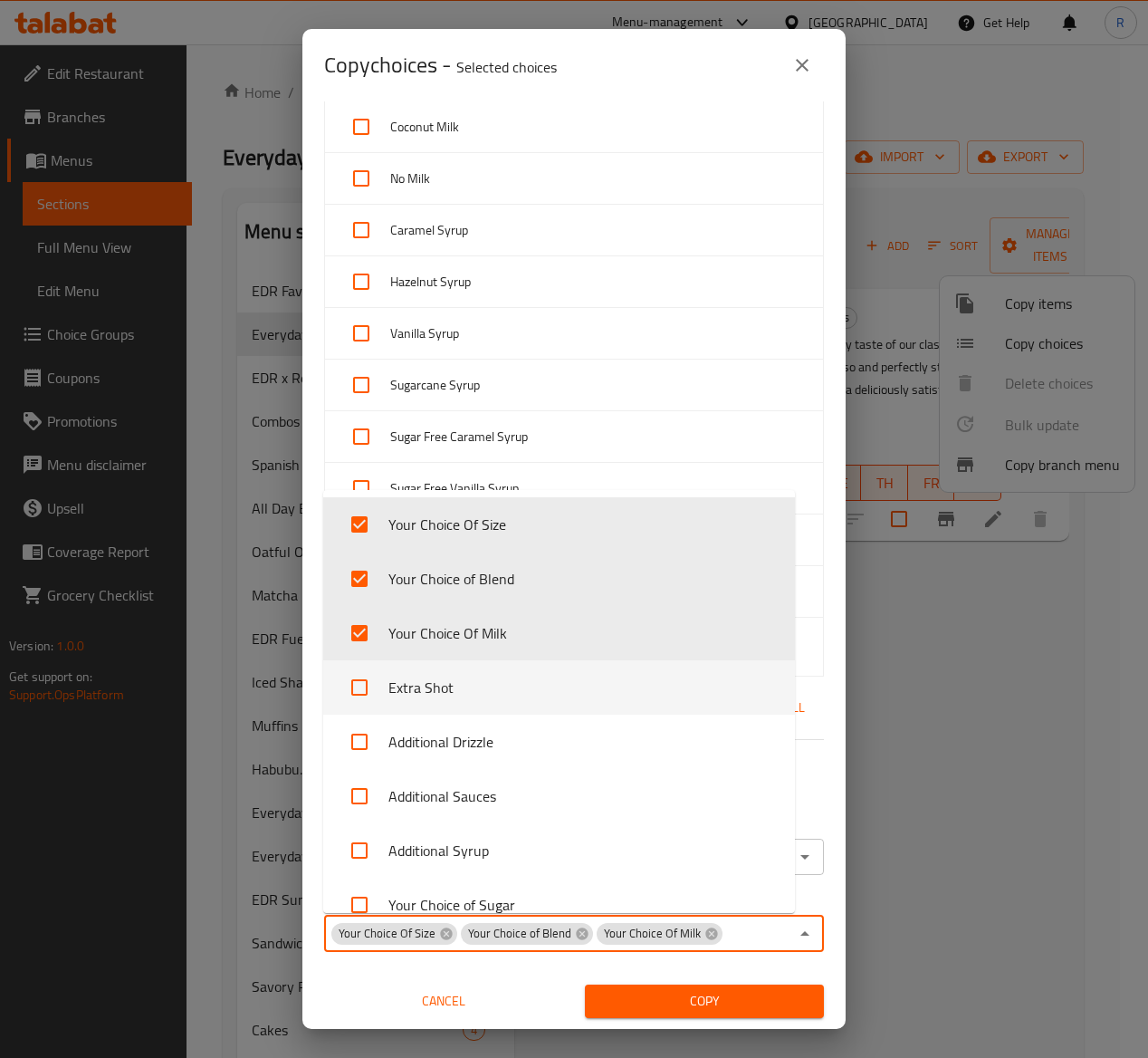
click at [562, 680] on li "Extra Shot" at bounding box center [558, 687] width 472 height 54
checkbox input "true"
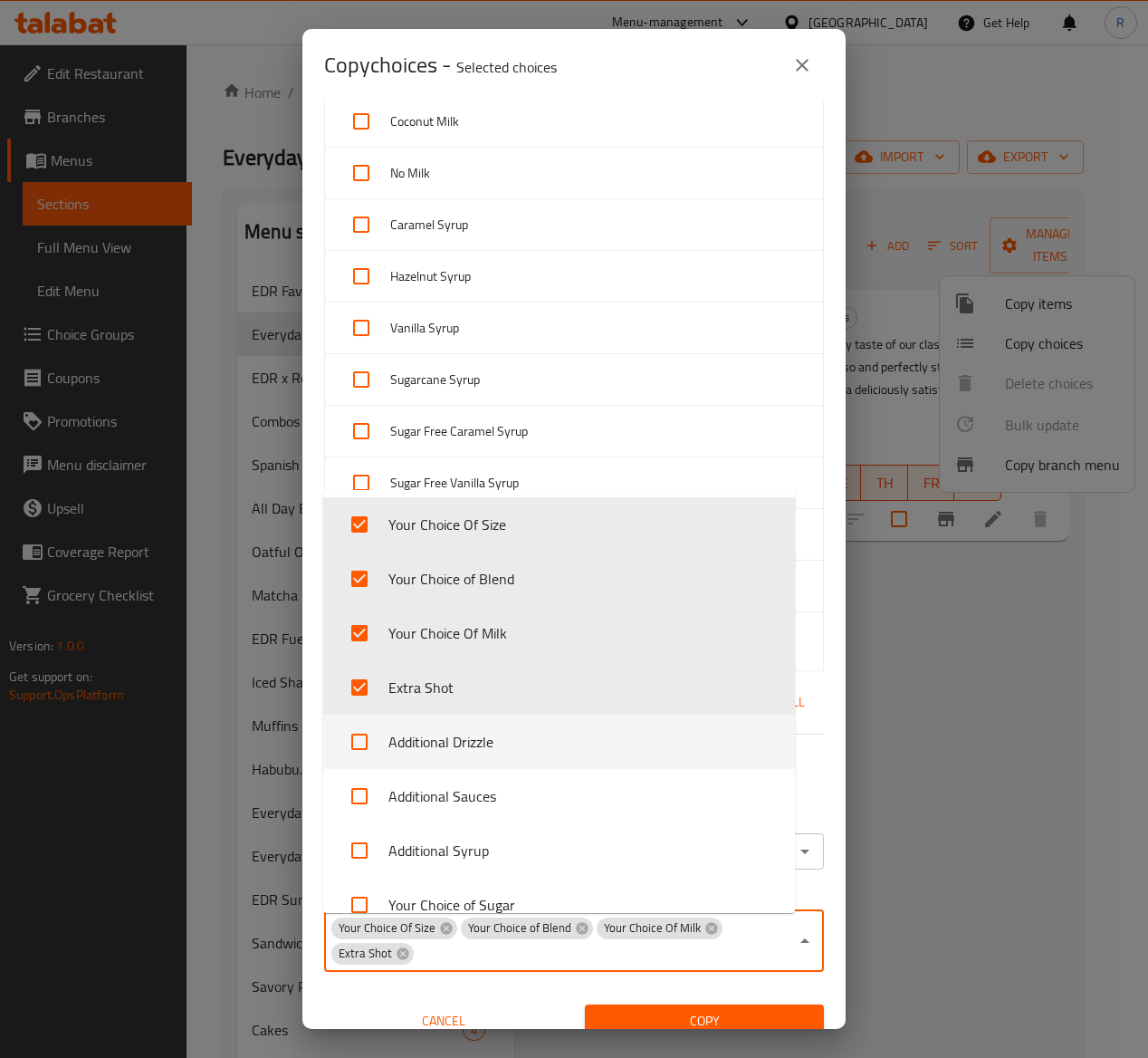
click at [574, 761] on li "Additional Drizzle" at bounding box center [558, 742] width 472 height 54
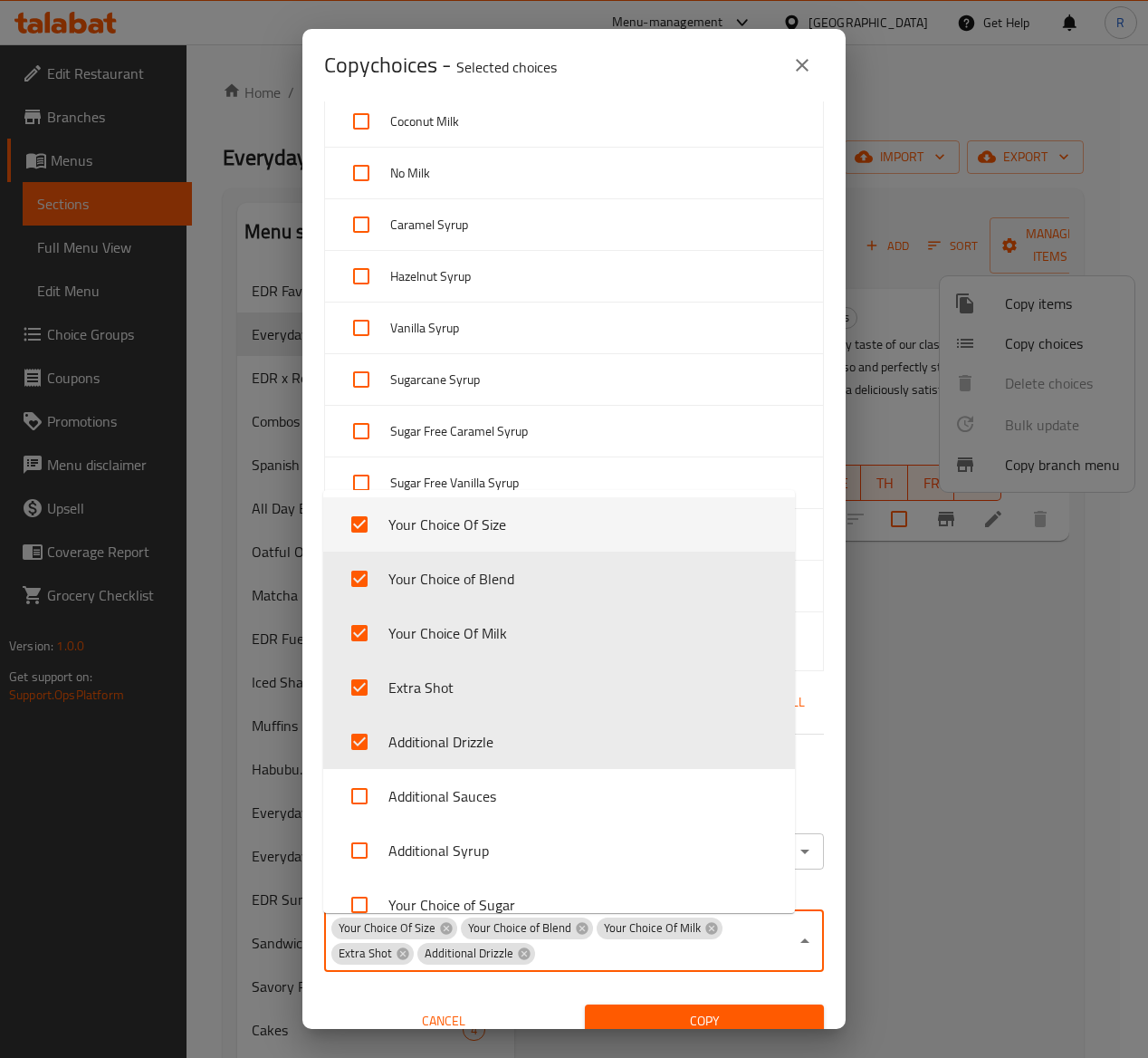
click at [574, 761] on li "Additional Drizzle" at bounding box center [558, 742] width 472 height 54
checkbox input "false"
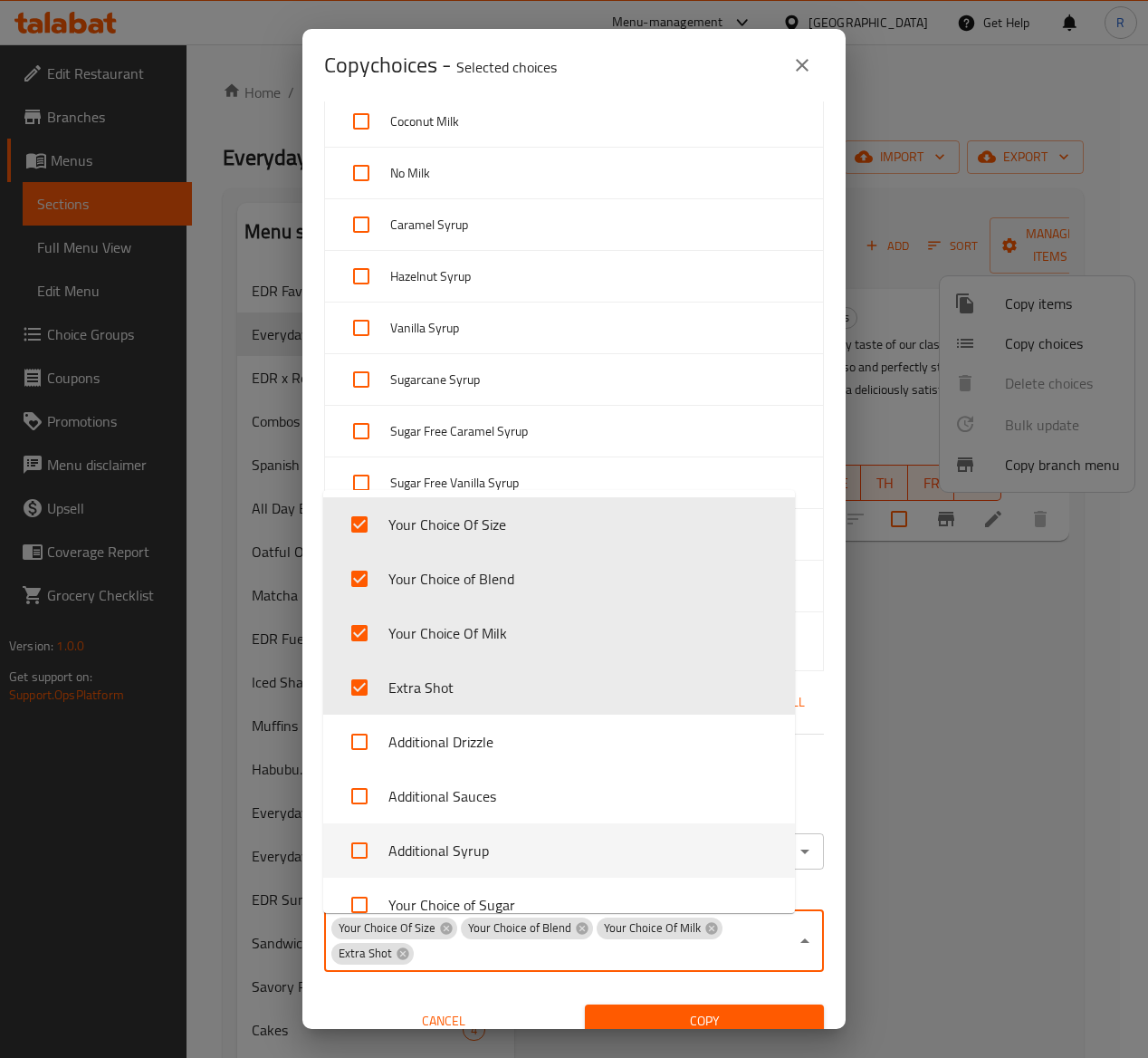
click at [580, 846] on li "Additional Syrup" at bounding box center [558, 850] width 472 height 54
checkbox input "true"
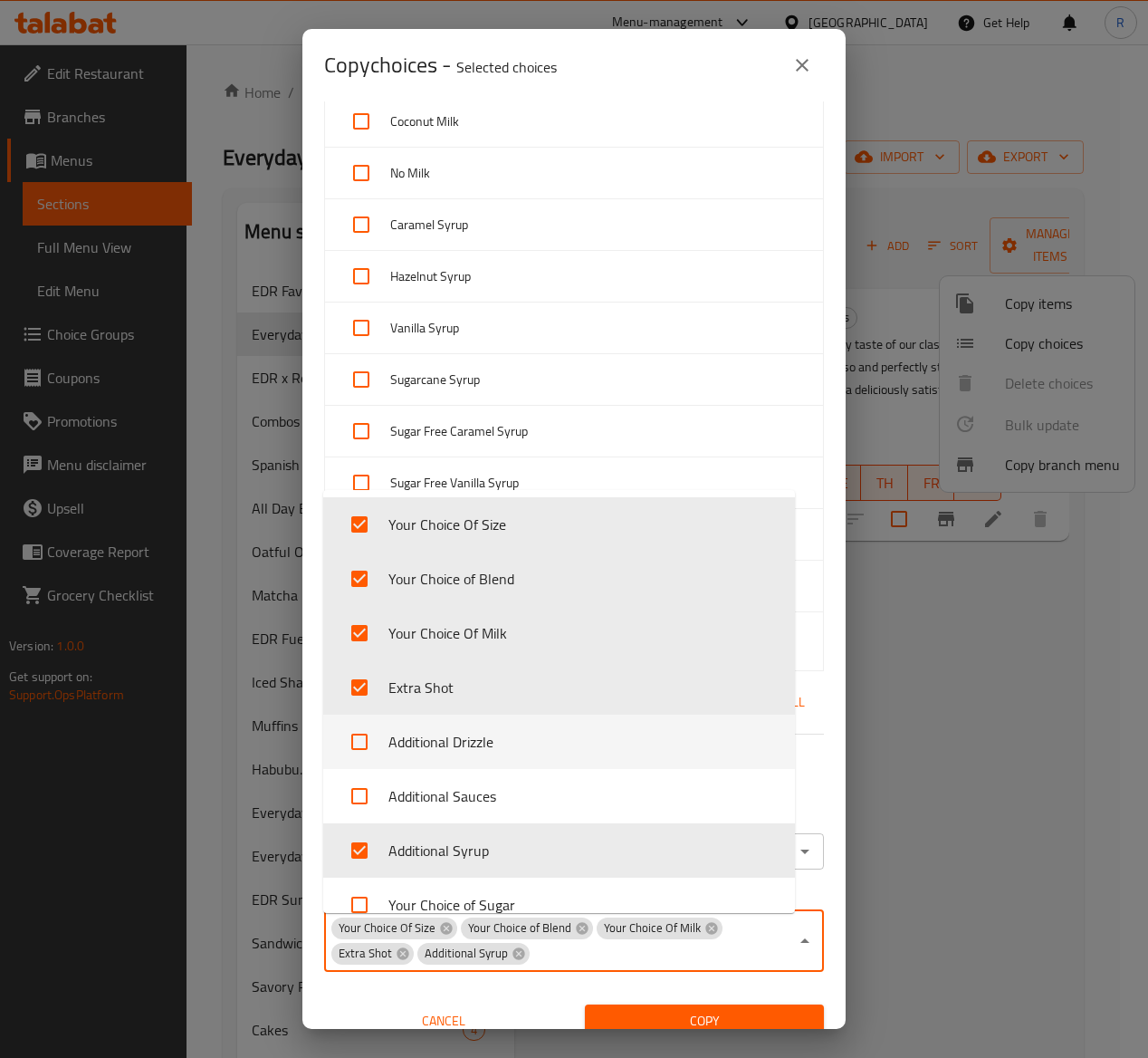
scroll to position [27, 0]
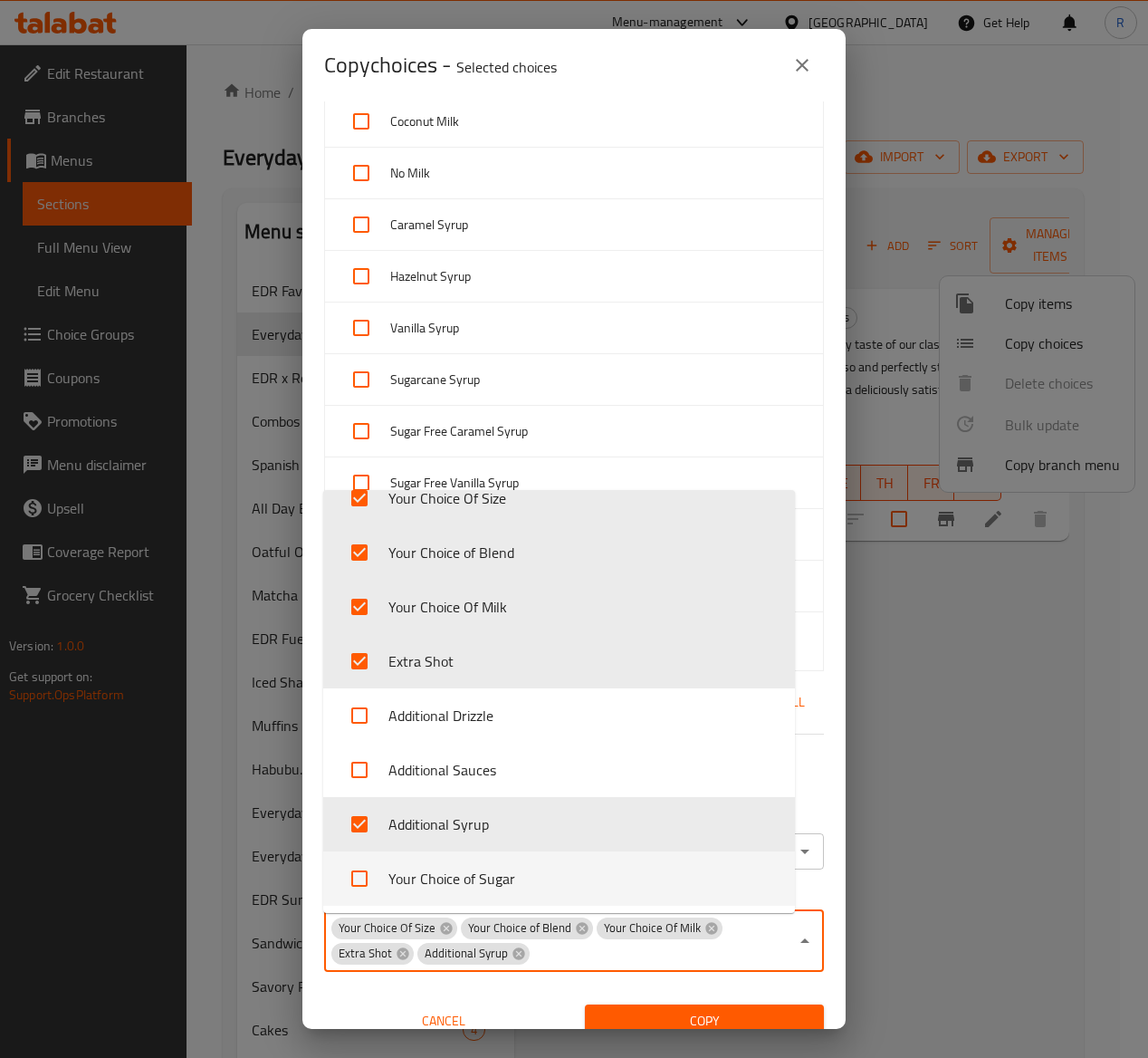
click at [621, 879] on li "Your Choice of Sugar" at bounding box center [558, 878] width 472 height 54
checkbox input "true"
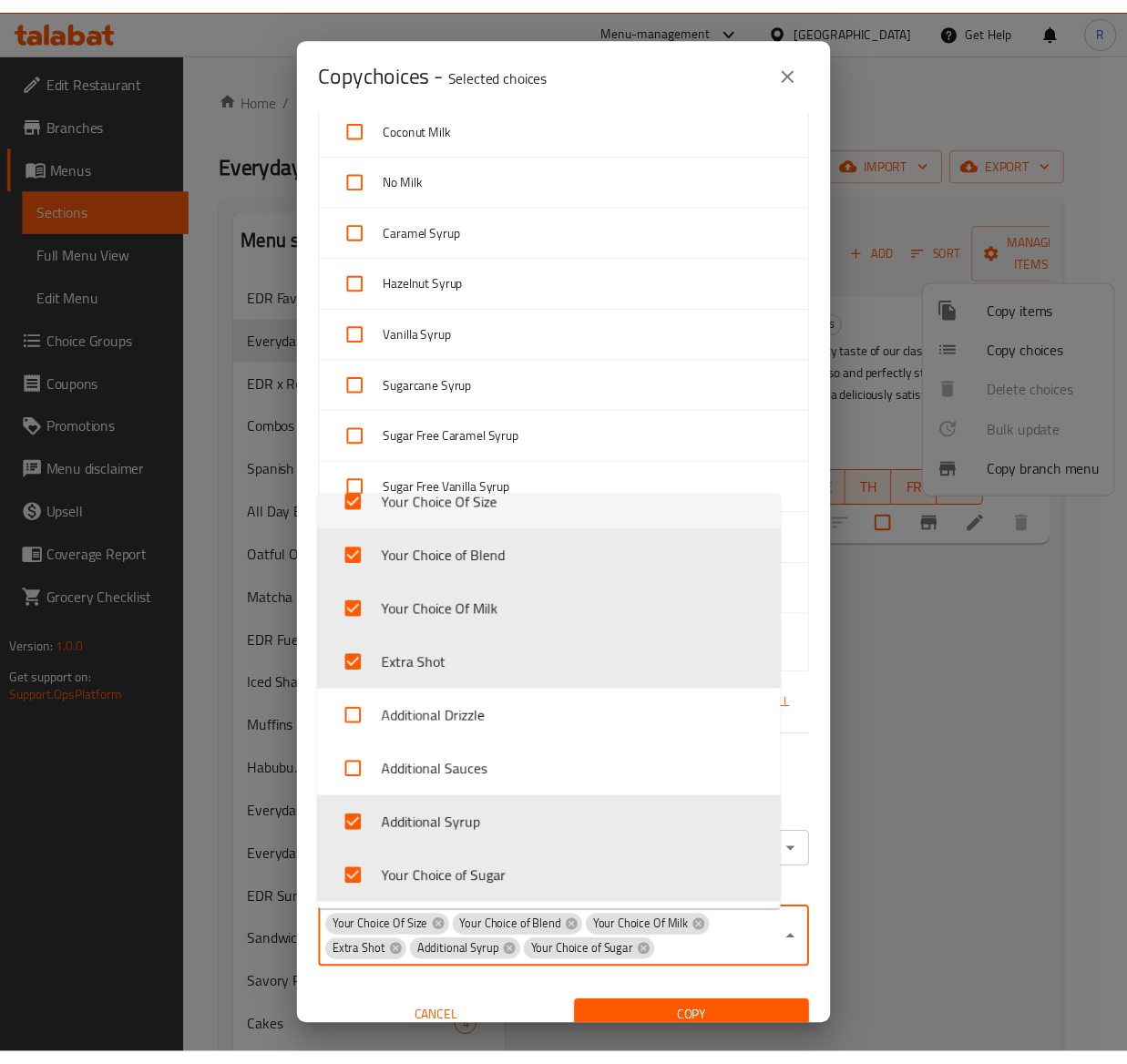
scroll to position [11, 0]
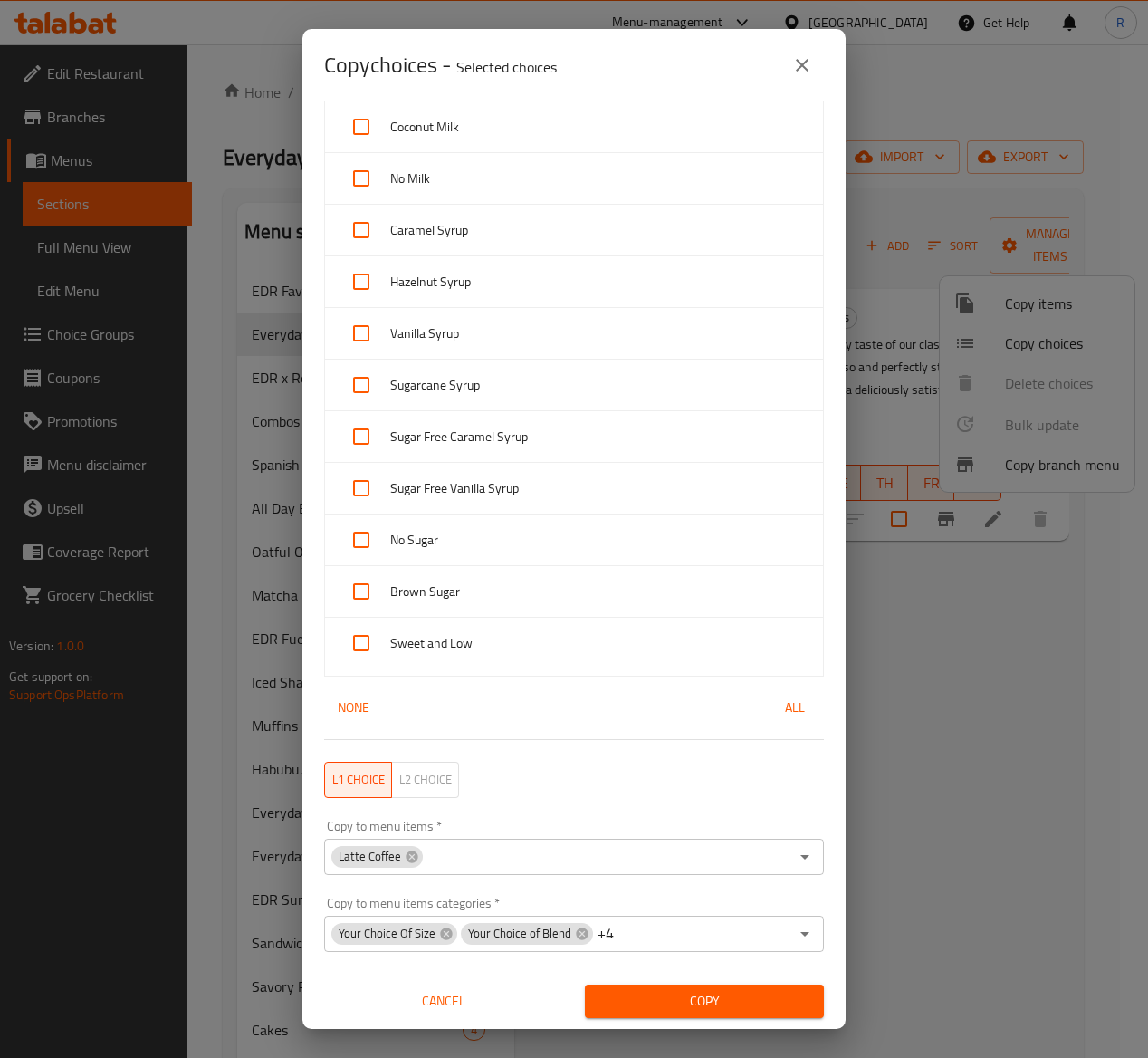
click at [788, 73] on button "close" at bounding box center [802, 64] width 43 height 43
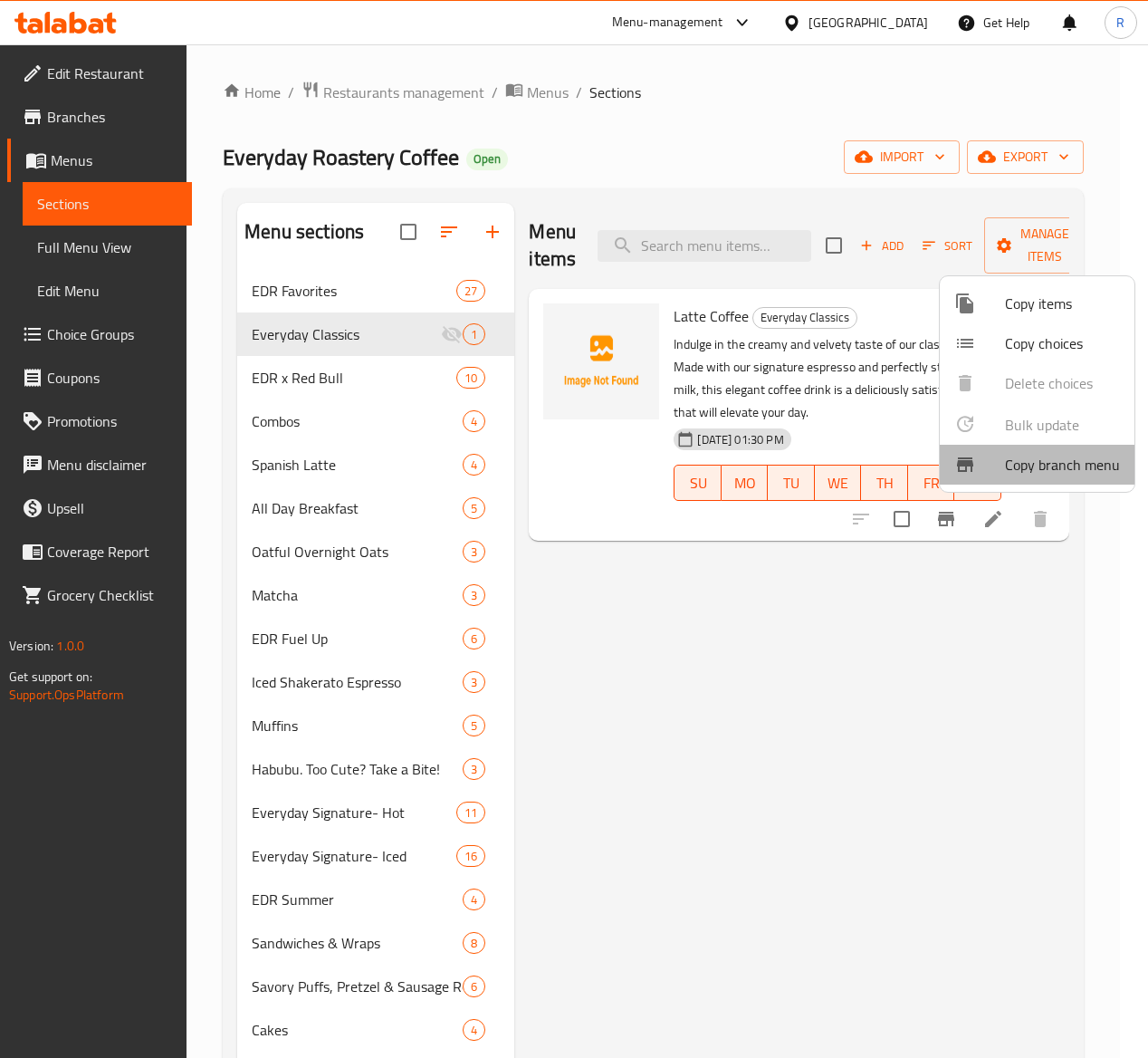
click at [1037, 463] on span "Copy branch menu" at bounding box center [1062, 465] width 115 height 22
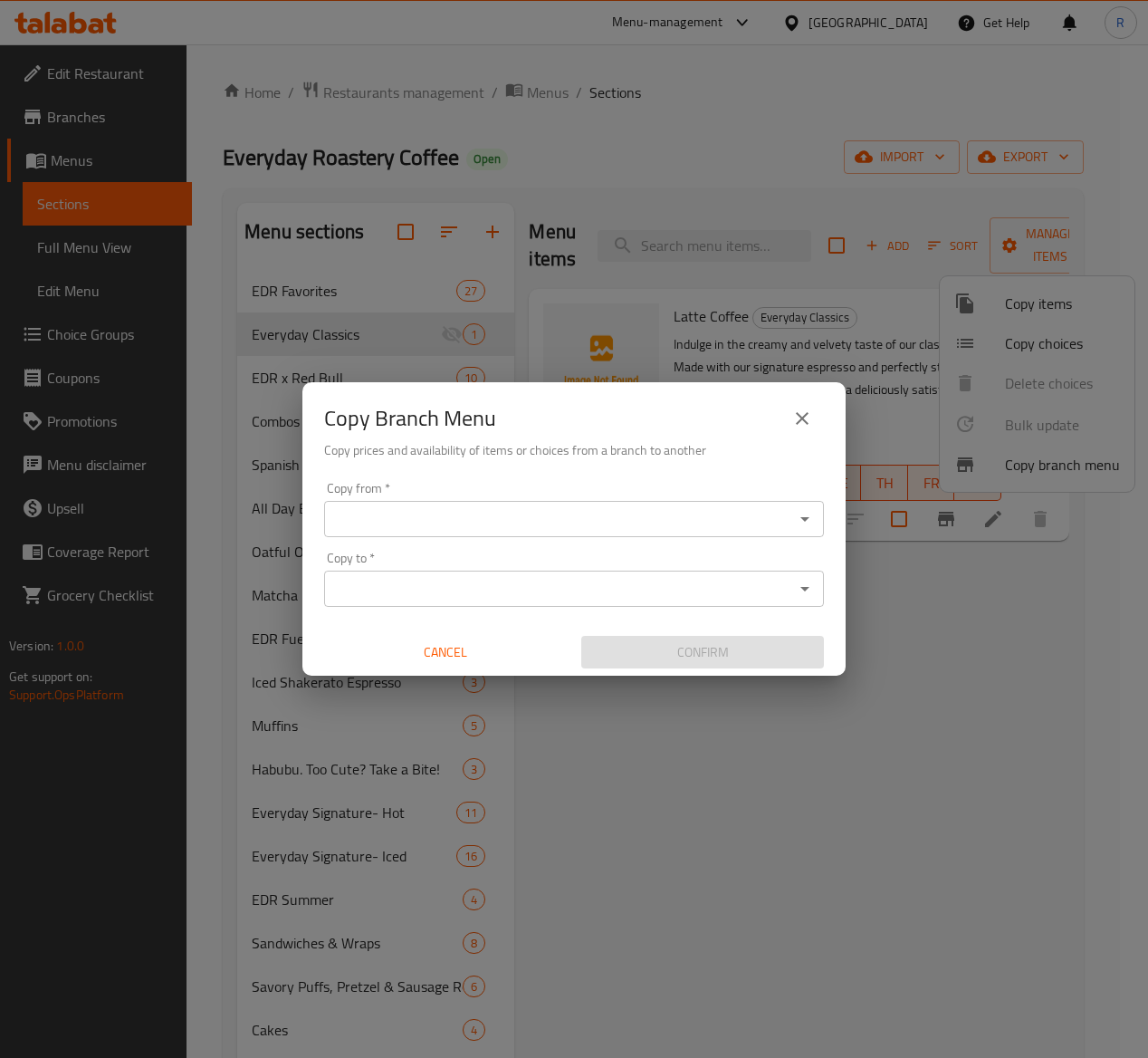
click at [639, 509] on input "Copy from   *" at bounding box center [558, 519] width 459 height 26
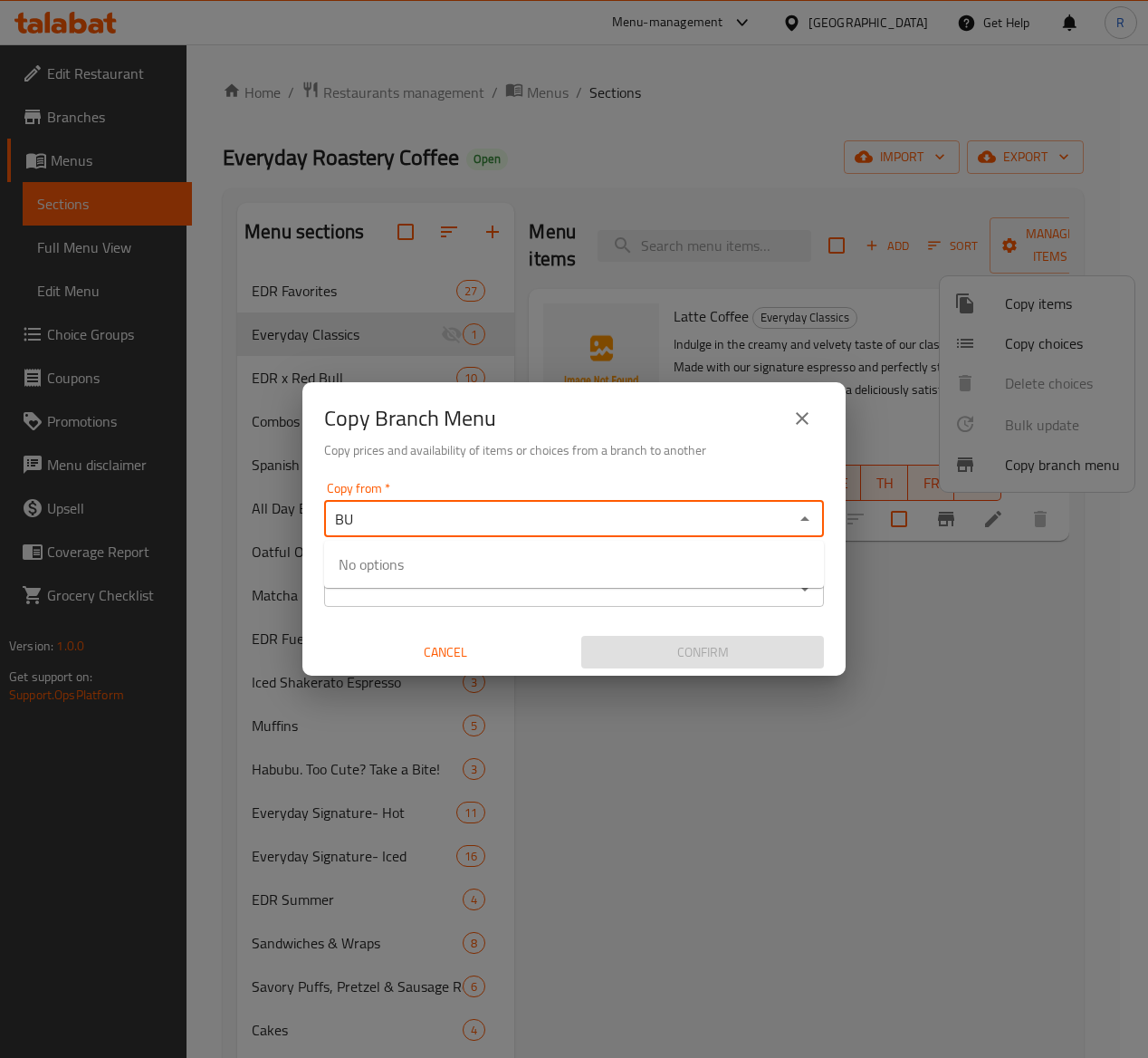
type input "B"
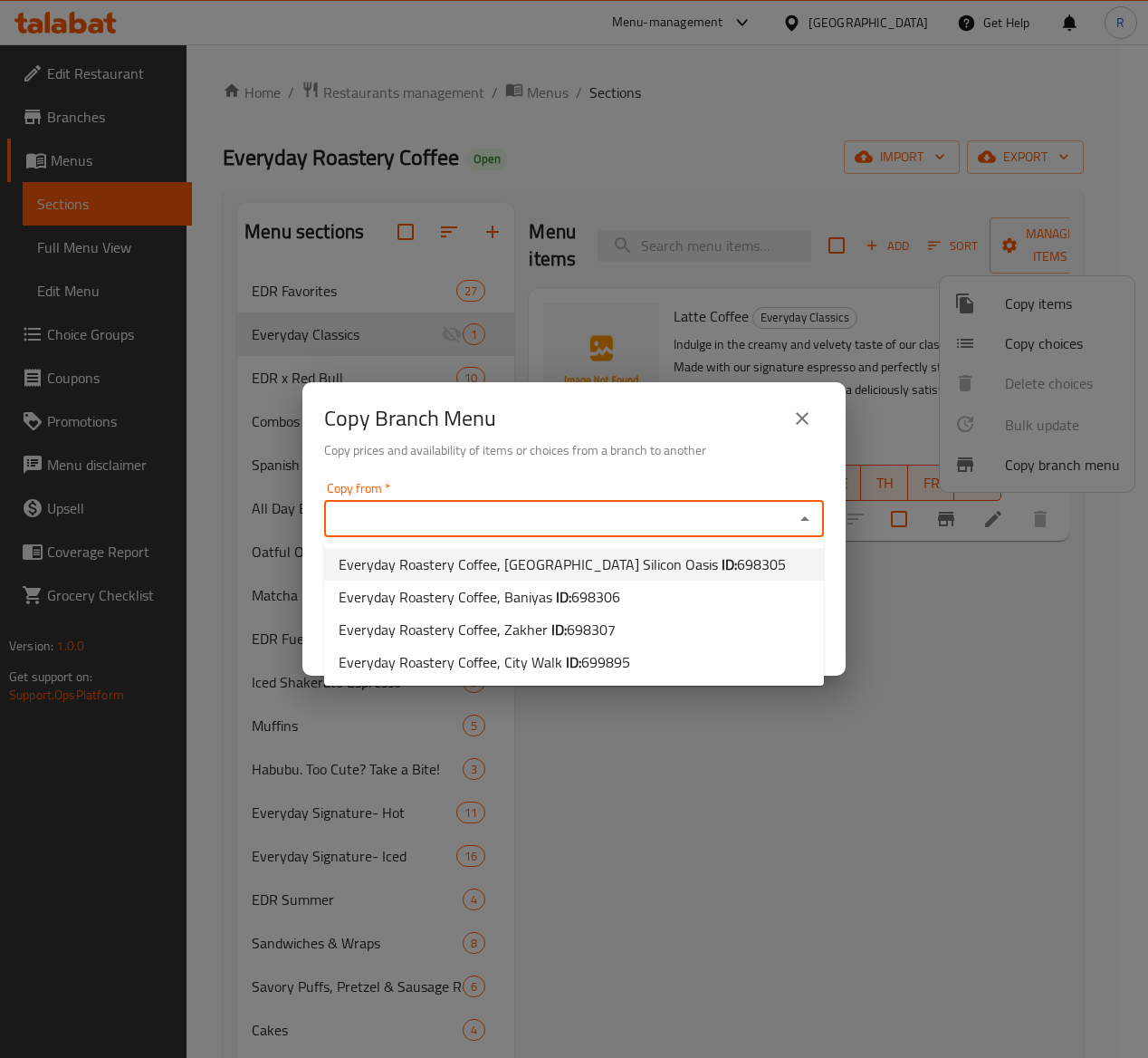
click at [602, 558] on span "Everyday Roastery Coffee, Dubai Silicon Oasis ID: 698305" at bounding box center [562, 565] width 447 height 22
type input "Everyday Roastery Coffee, [GEOGRAPHIC_DATA] Silicon Oasis"
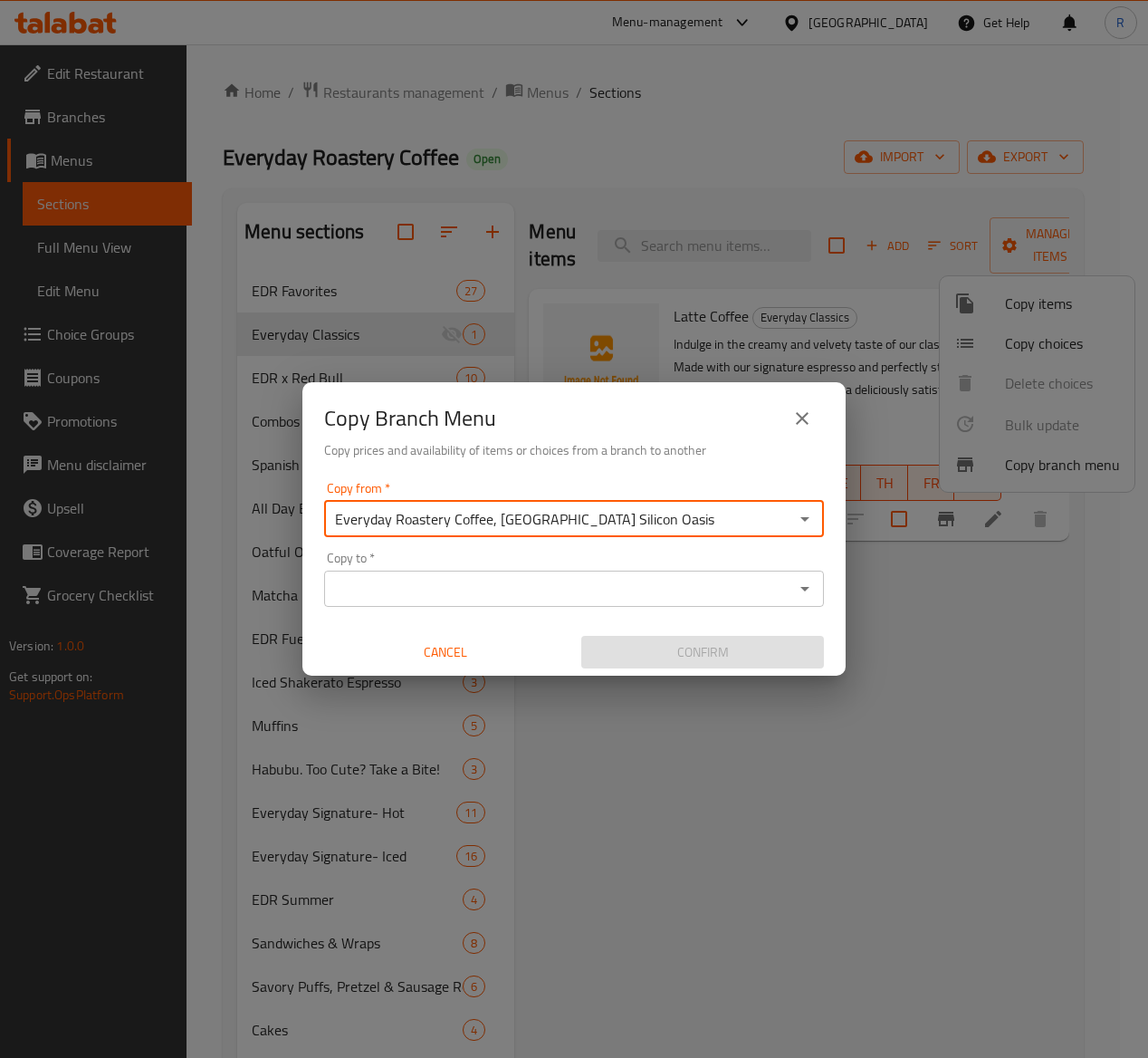
click at [641, 583] on input "Copy to   *" at bounding box center [558, 589] width 459 height 26
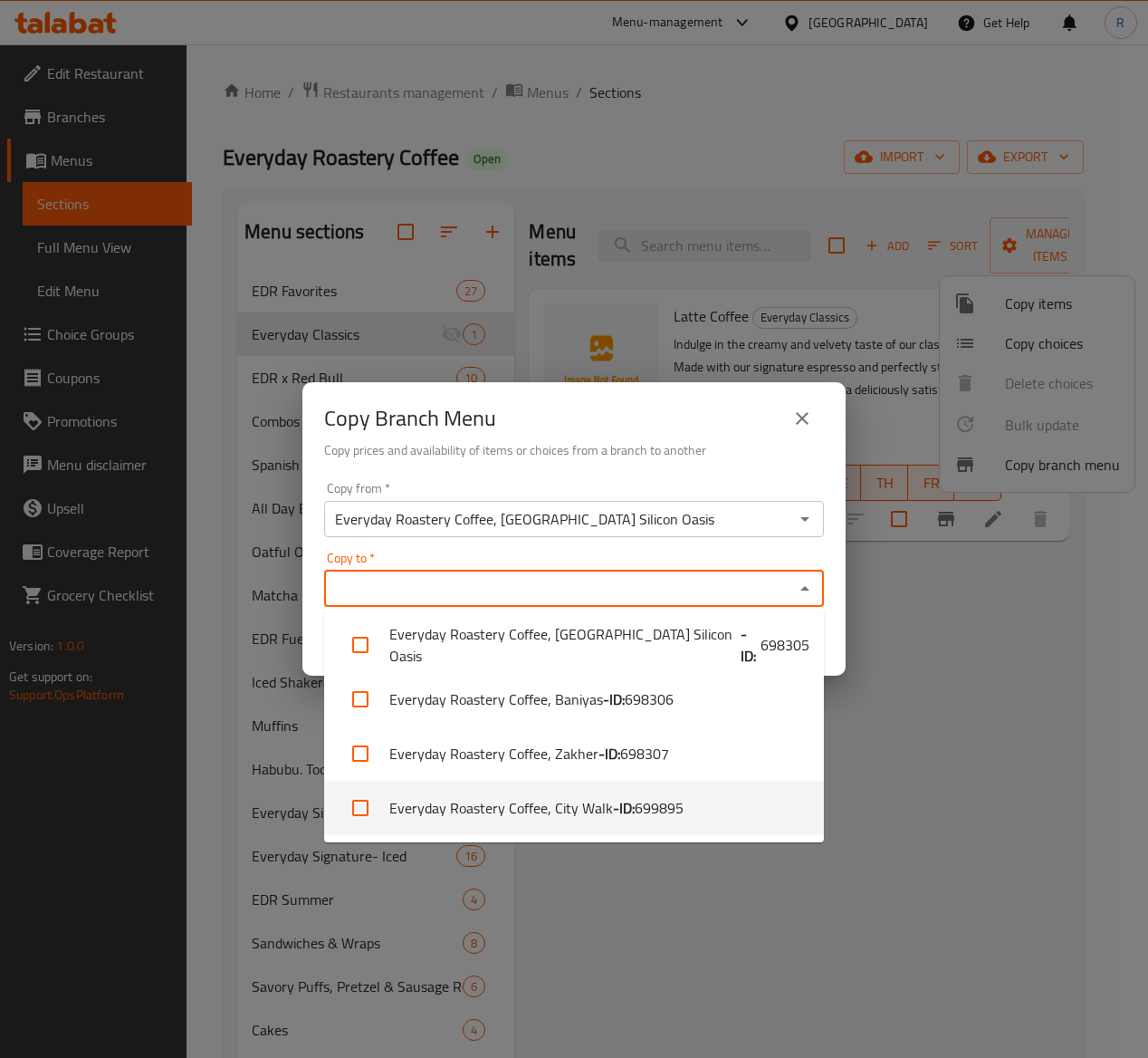
click at [635, 808] on span "699895" at bounding box center [659, 808] width 49 height 22
checkbox input "true"
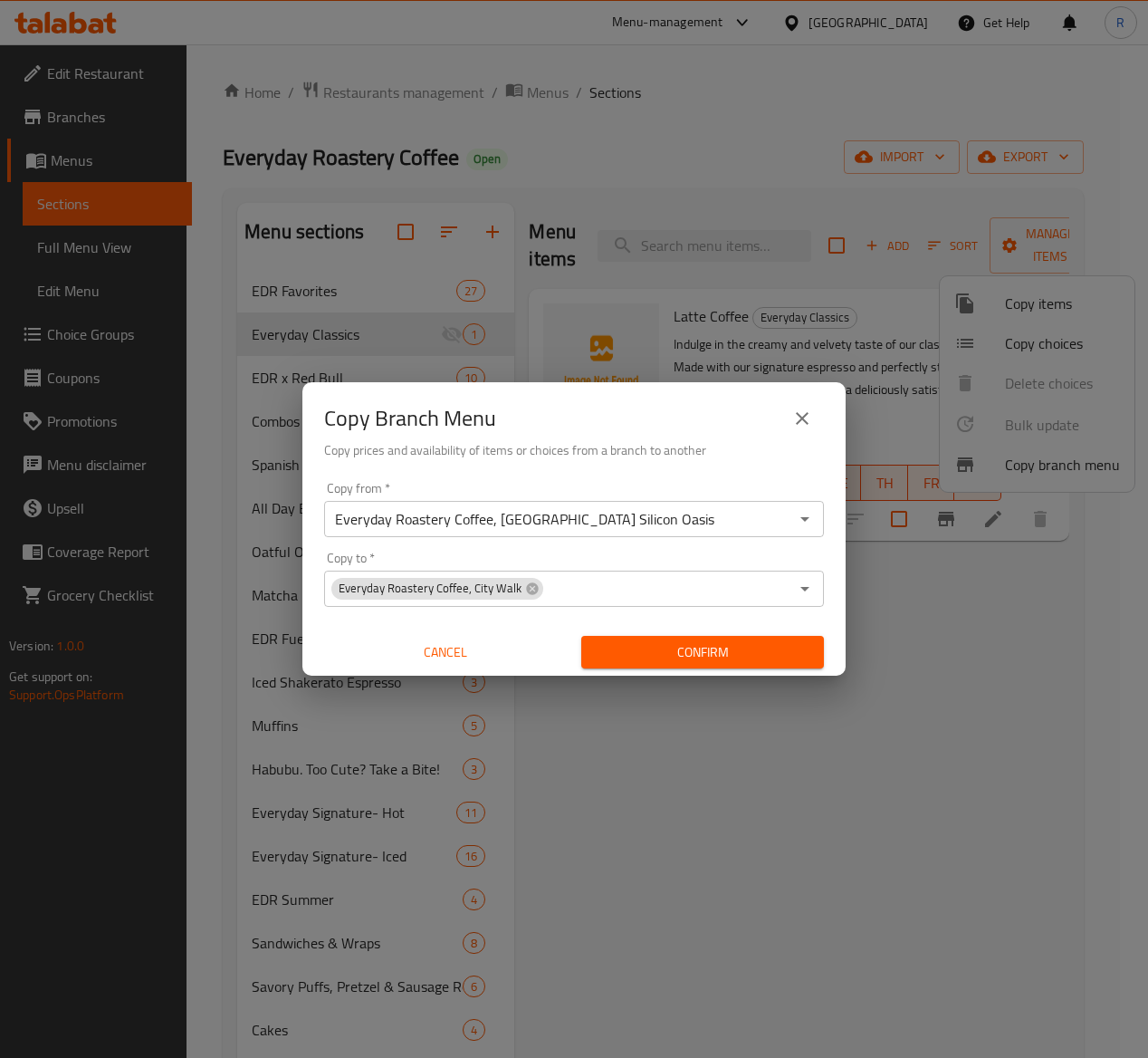
click at [976, 727] on div "Copy Branch Menu Copy prices and availability of items or choices from a branch…" at bounding box center [574, 529] width 1148 height 1058
click at [667, 652] on span "Confirm" at bounding box center [703, 652] width 213 height 23
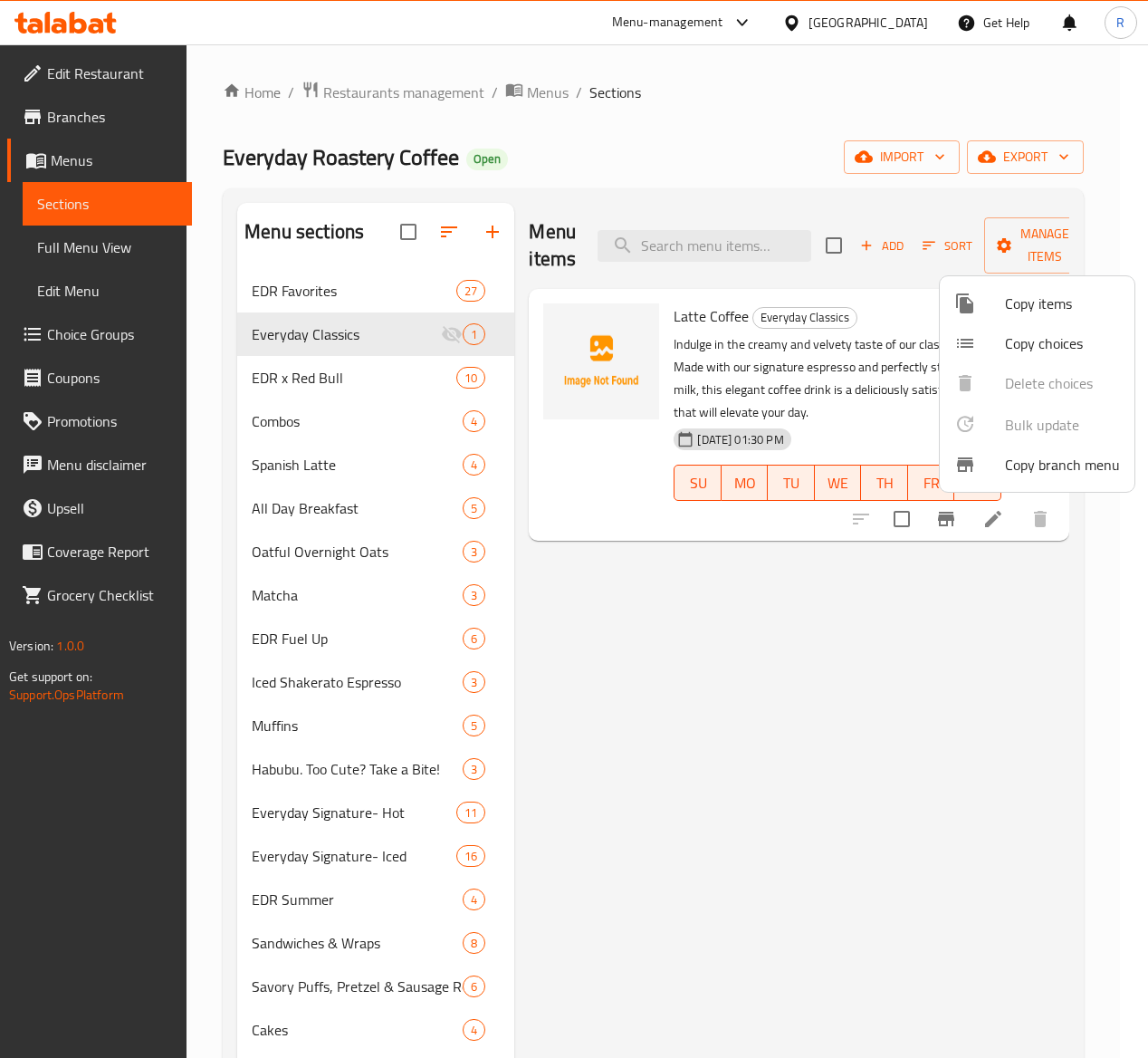
click at [950, 686] on div at bounding box center [574, 529] width 1148 height 1058
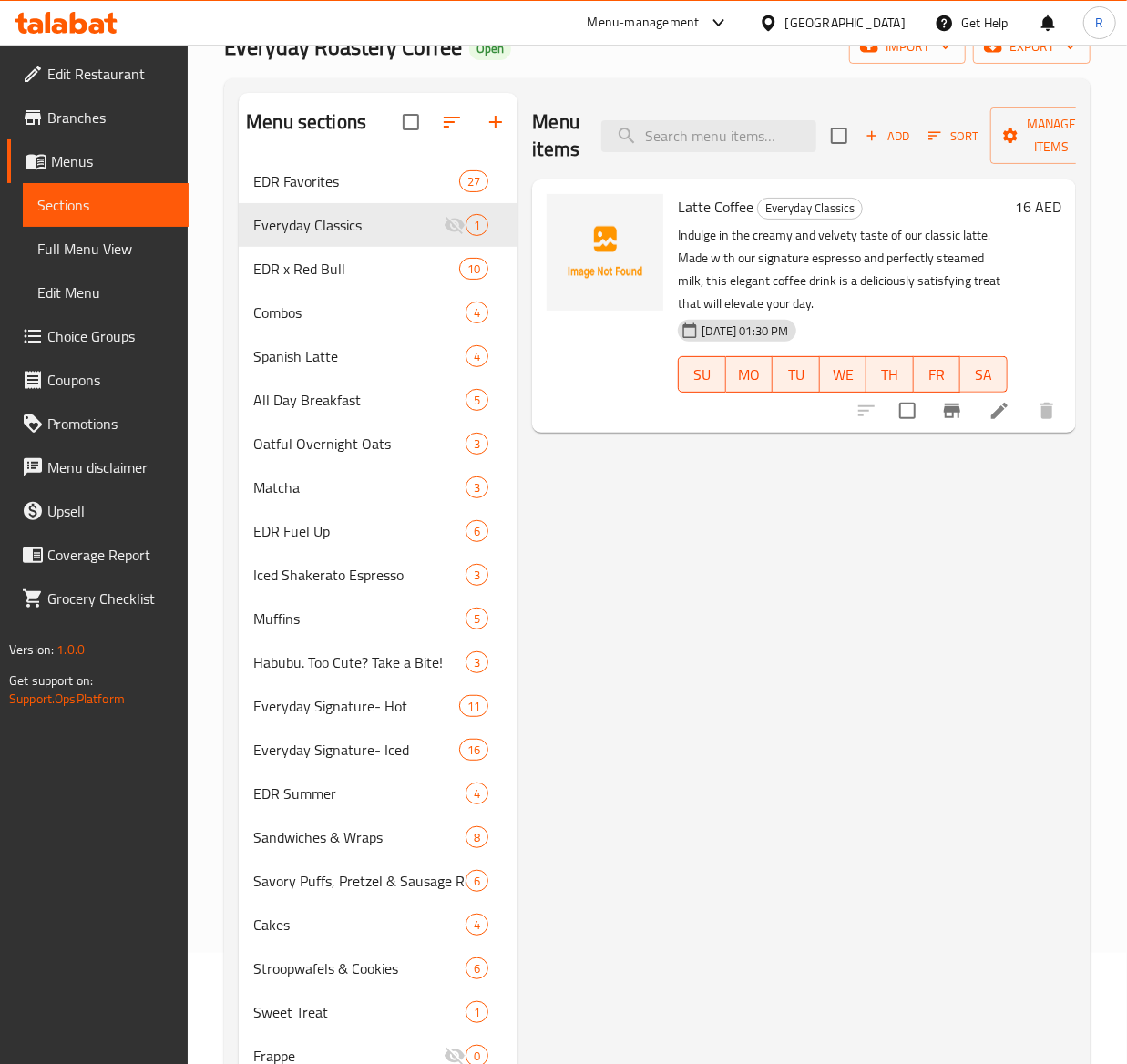
scroll to position [0, 0]
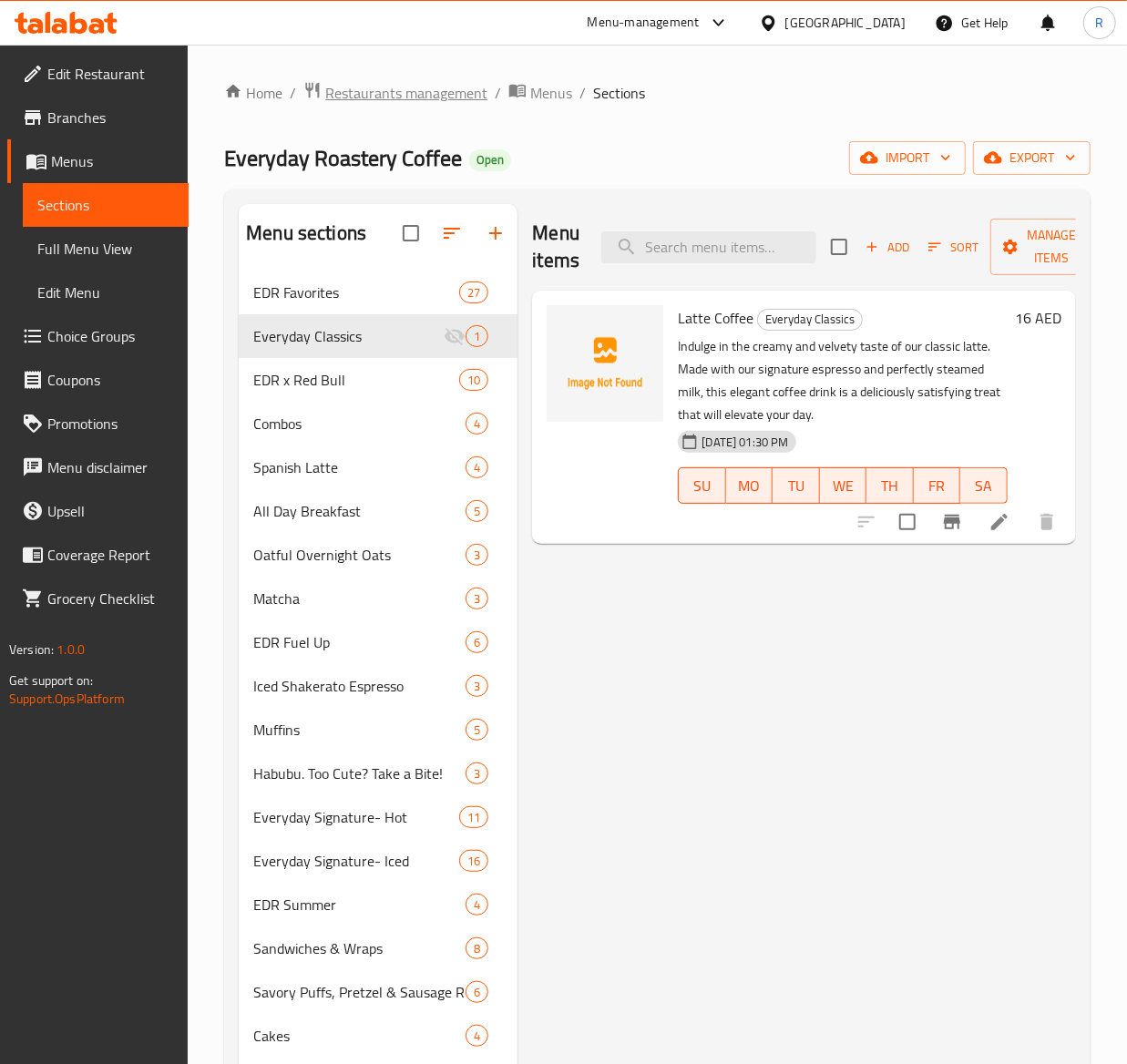
click at [417, 98] on span "Restaurants management" at bounding box center [405, 93] width 162 height 22
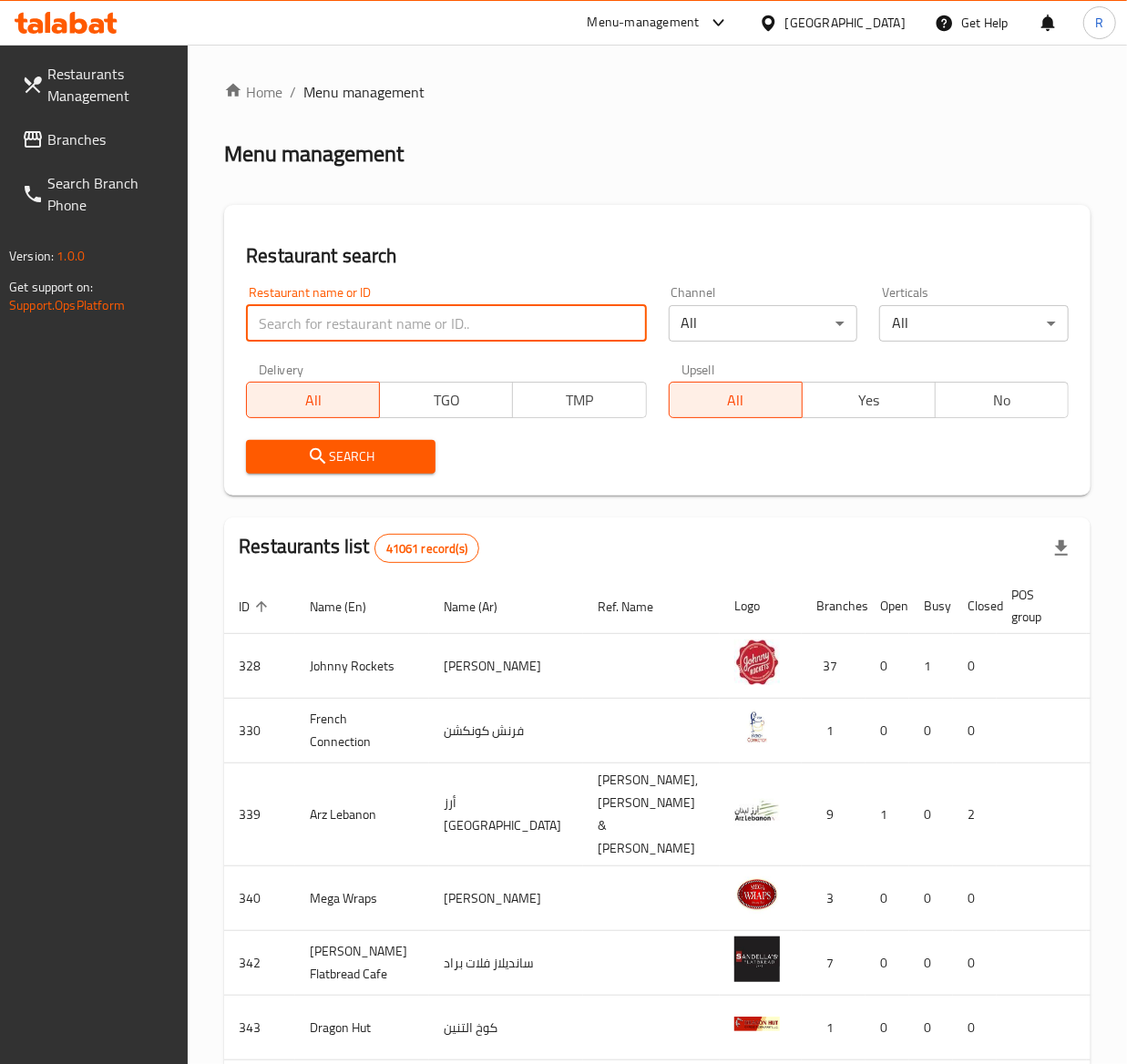
click at [508, 315] on input "search" at bounding box center [446, 323] width 400 height 36
type input "everyday roastery"
click button "Search" at bounding box center [341, 457] width 190 height 33
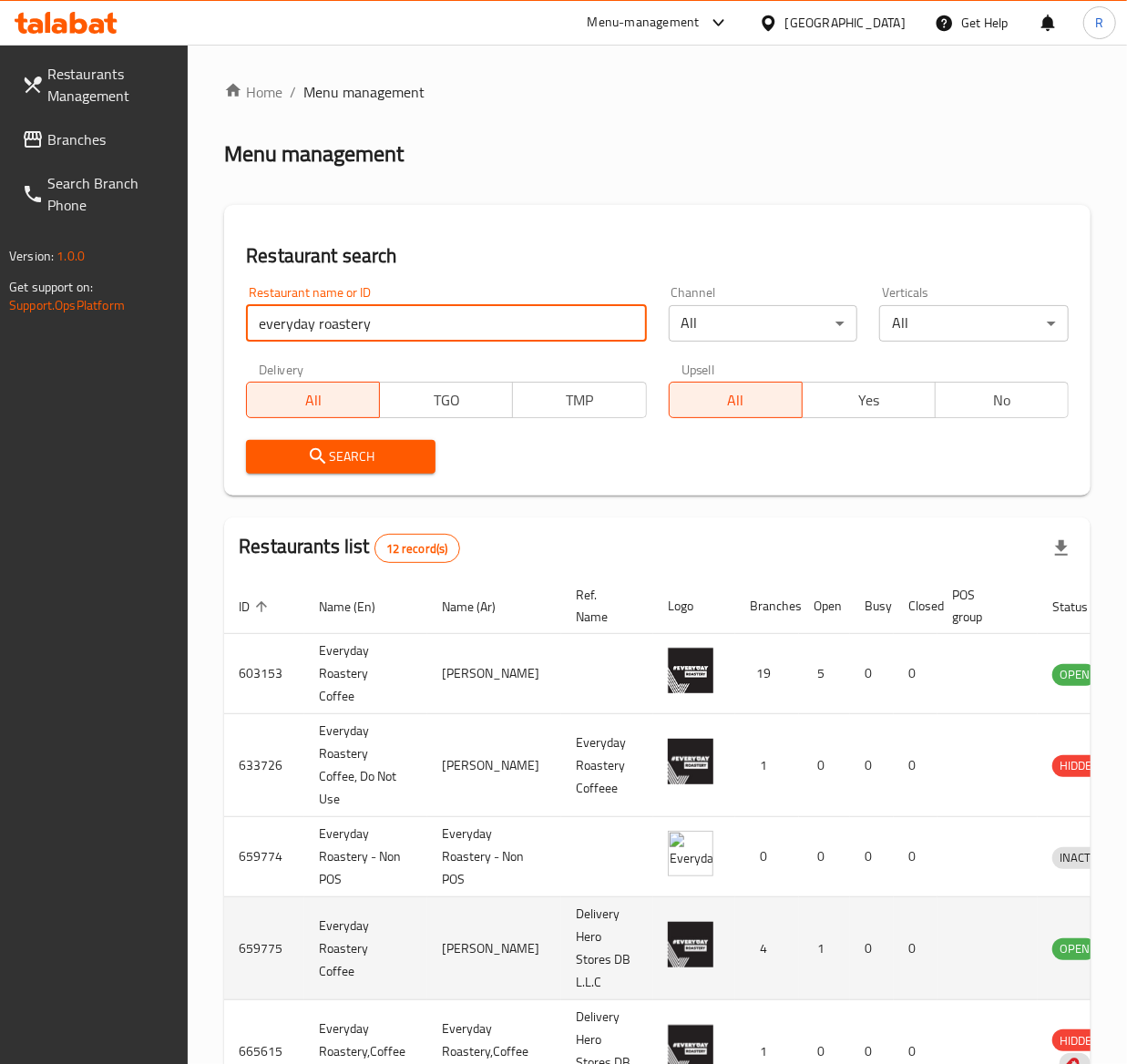
click at [1061, 938] on td "OPEN" at bounding box center [1086, 948] width 98 height 103
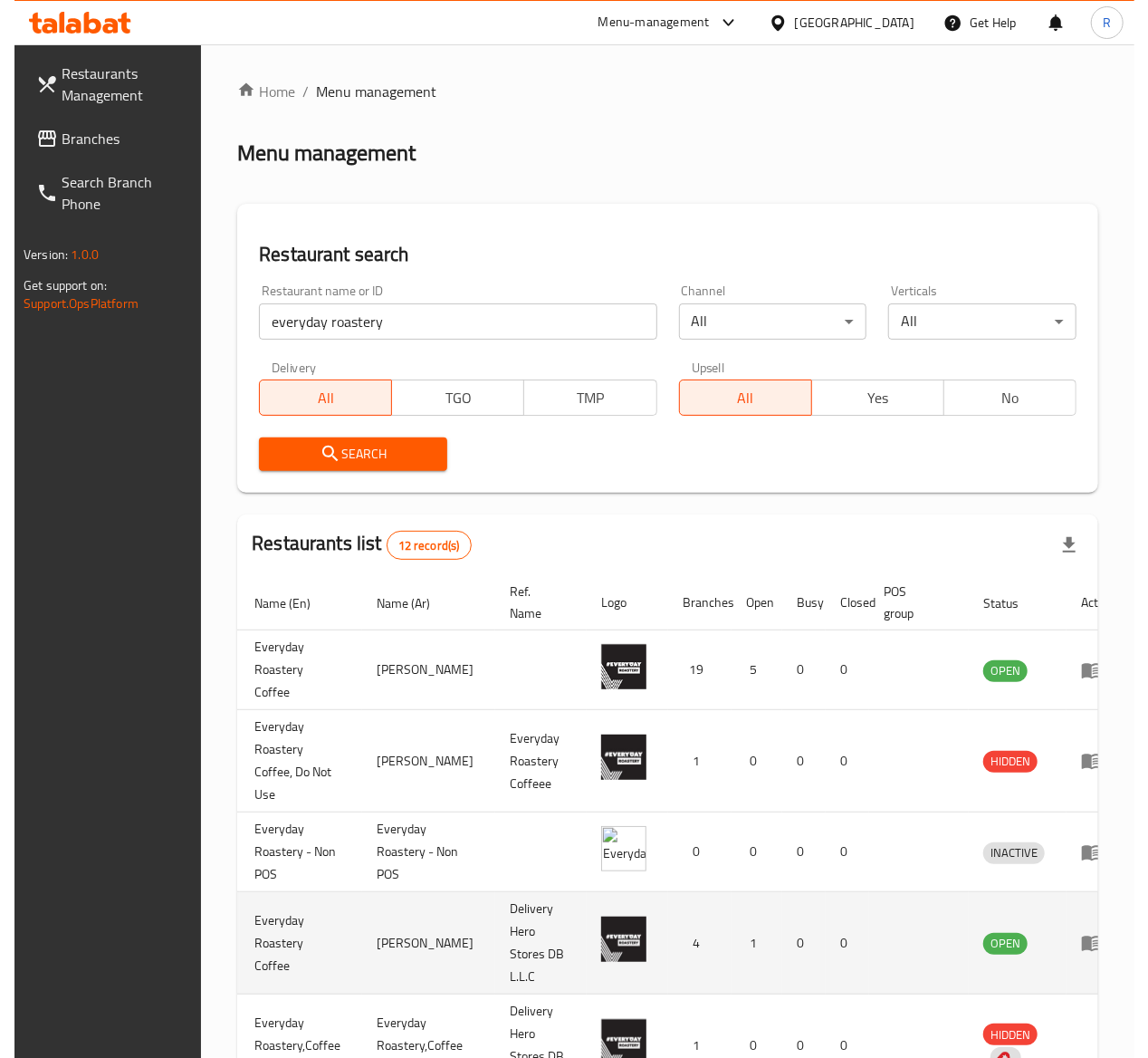
scroll to position [0, 91]
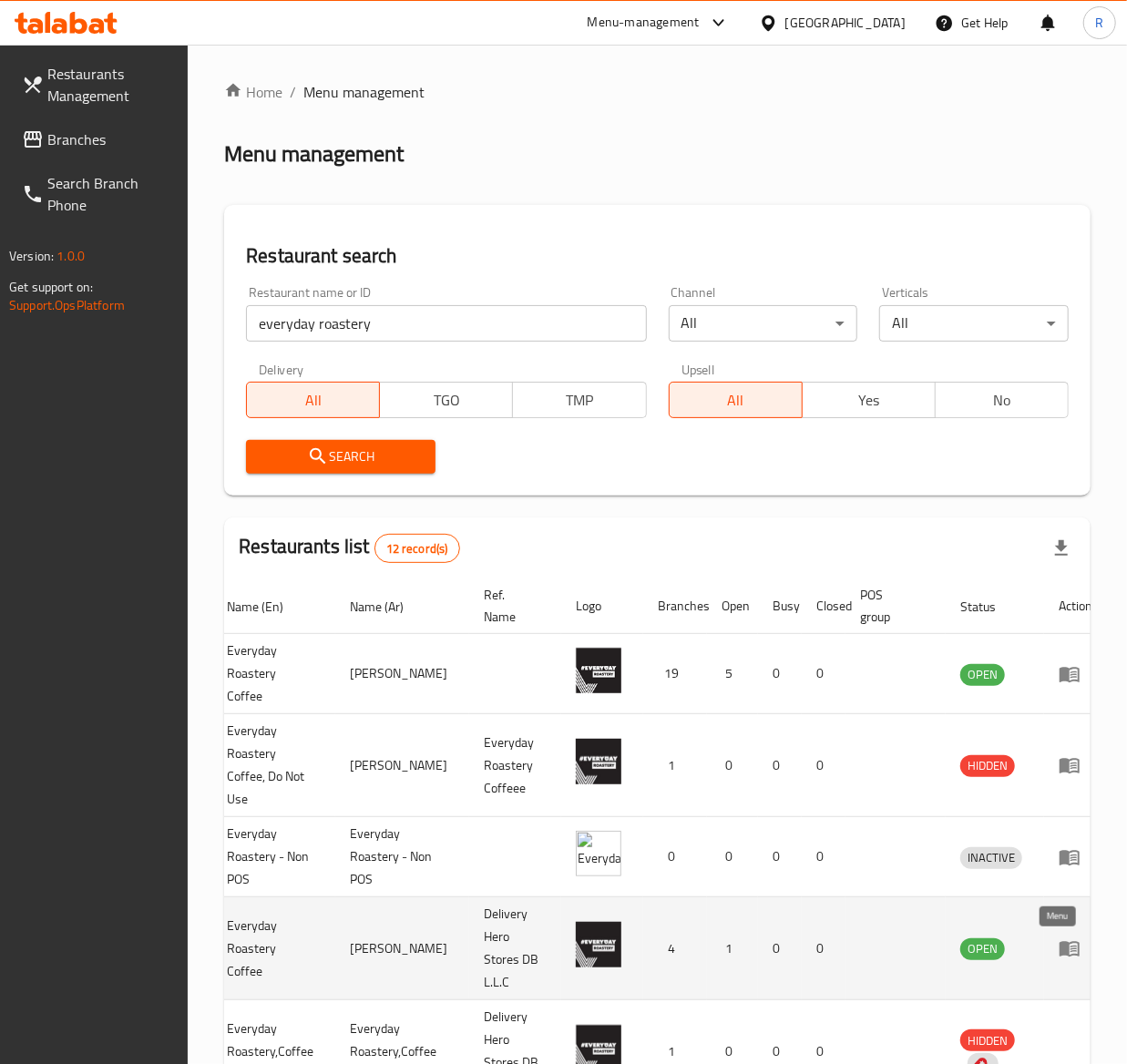
click at [1066, 947] on link "enhanced table" at bounding box center [1075, 948] width 33 height 22
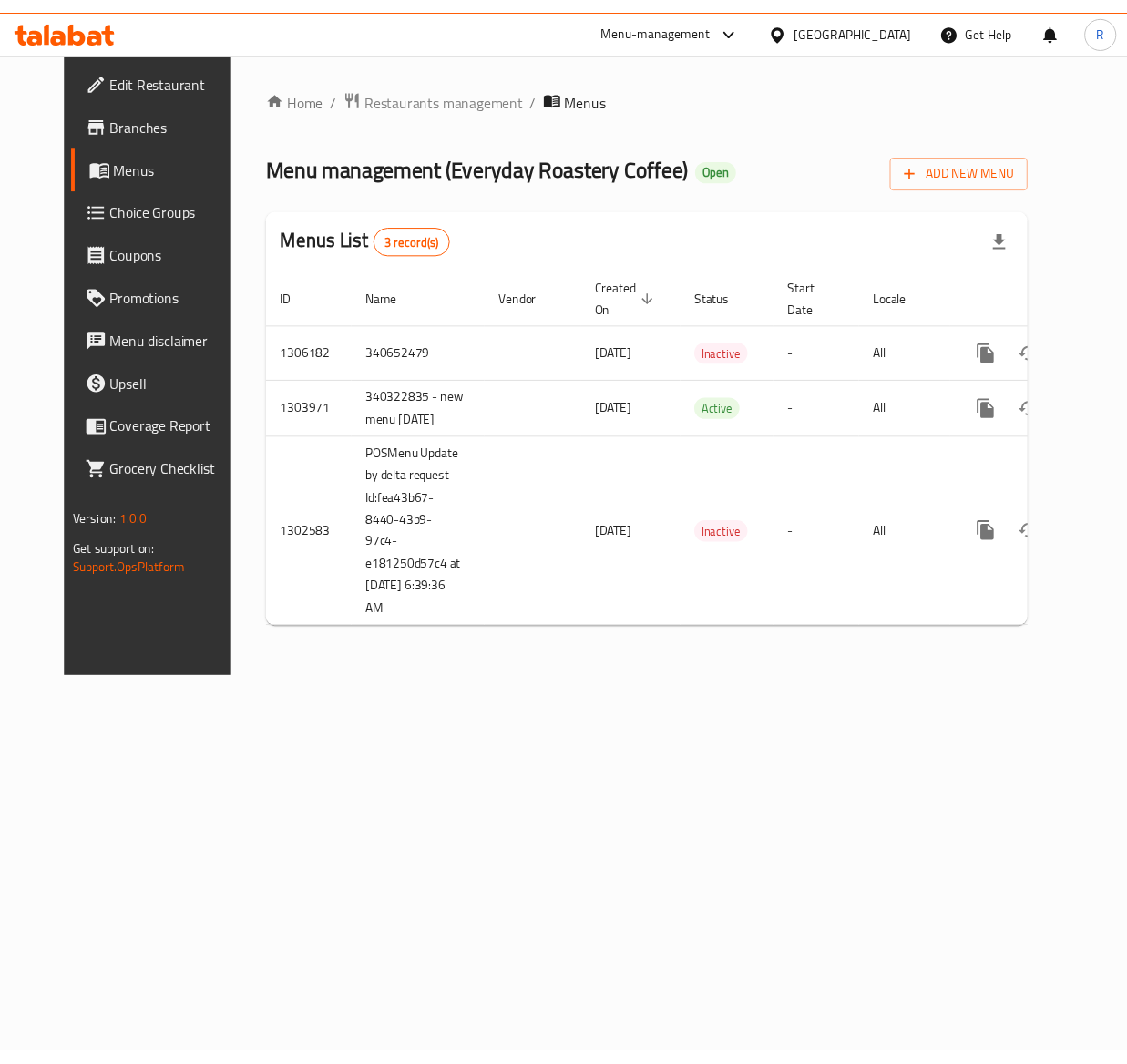
scroll to position [0, 15]
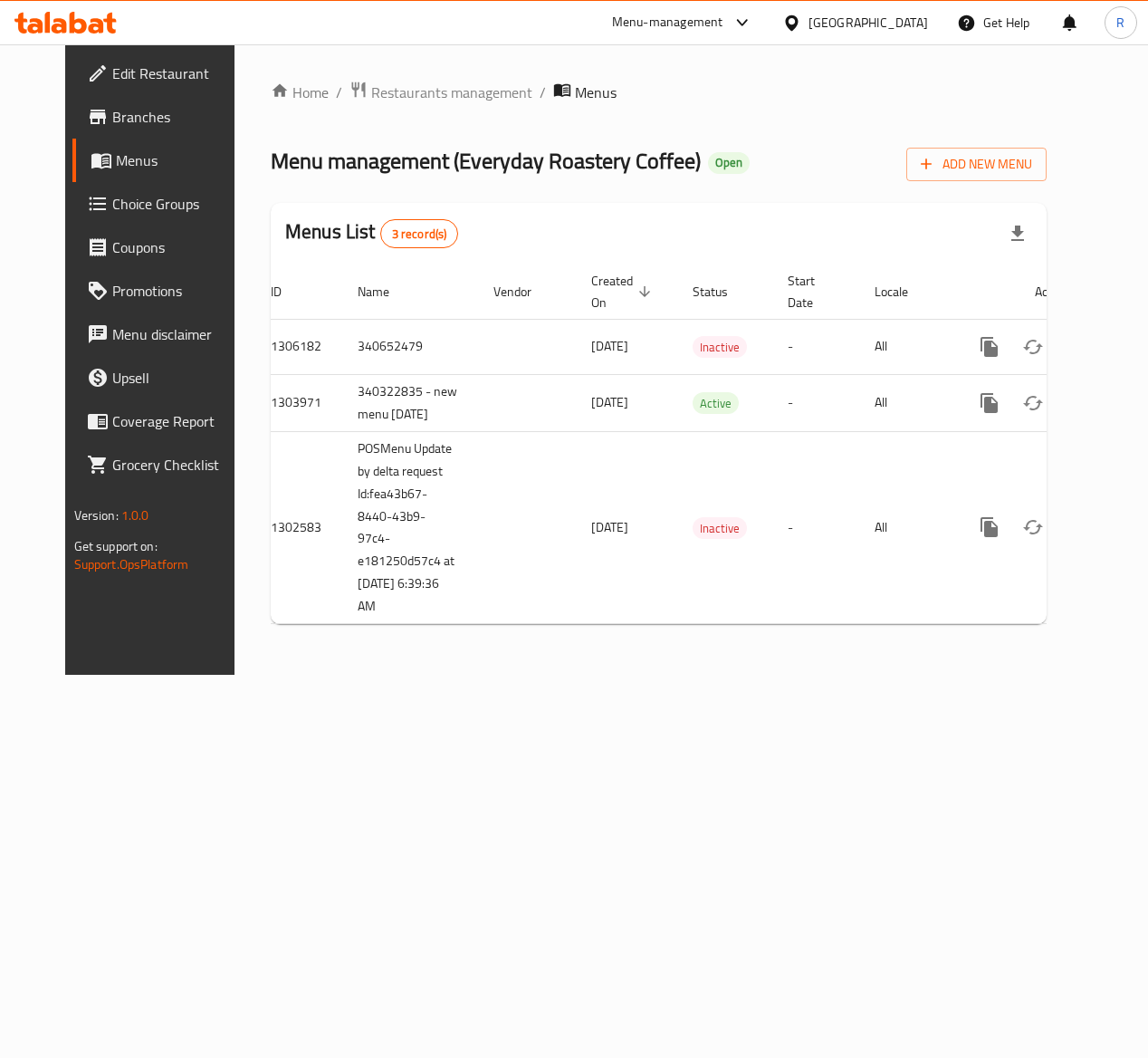
drag, startPoint x: 723, startPoint y: 654, endPoint x: 1155, endPoint y: 557, distance: 442.8
click at [1127, 557] on html "​ Menu-management United Arab Emirates Get Help R Edit Restaurant Branches Menu…" at bounding box center [574, 529] width 1148 height 1058
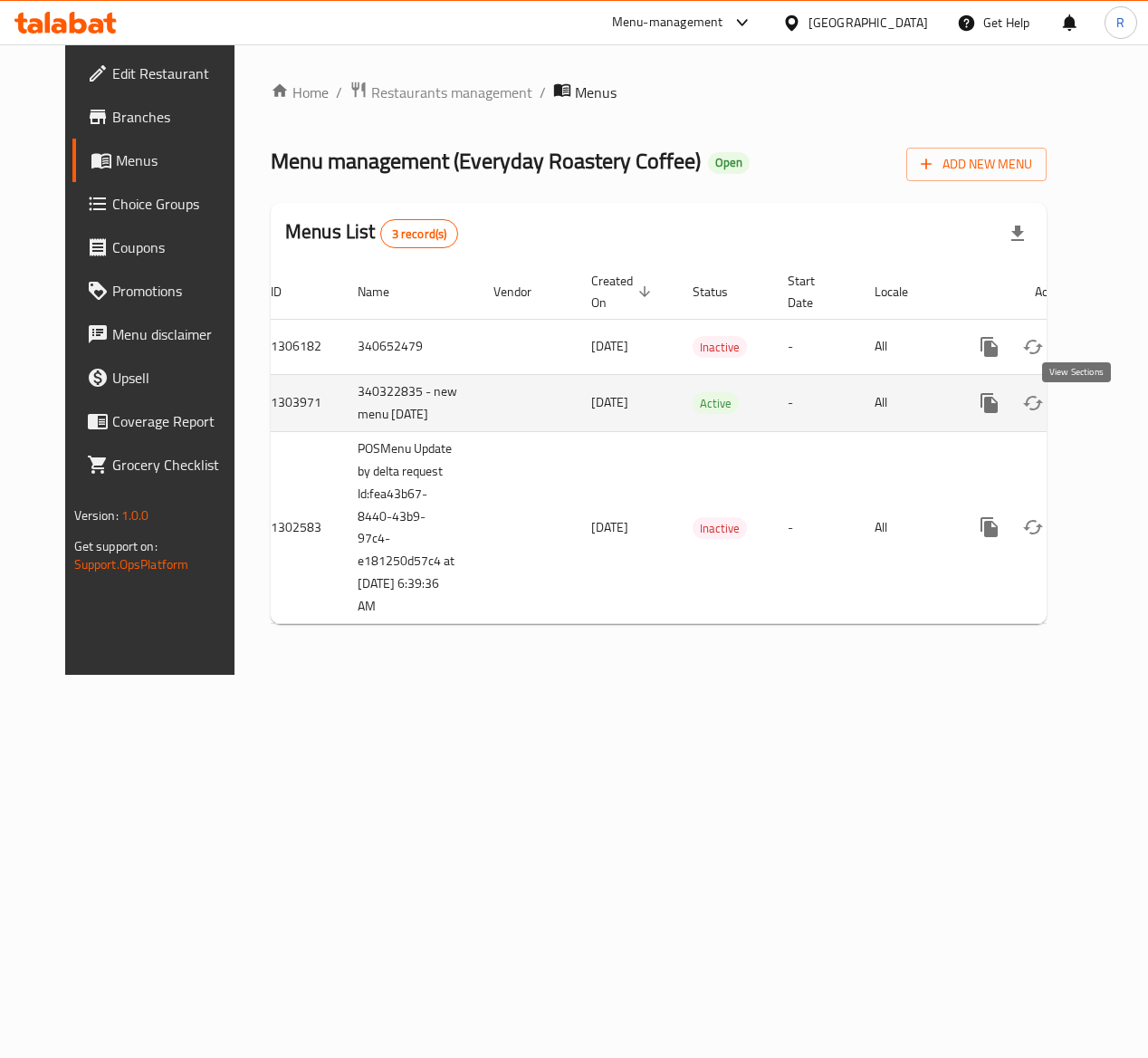
click at [1112, 411] on icon "enhanced table" at bounding box center [1120, 403] width 17 height 17
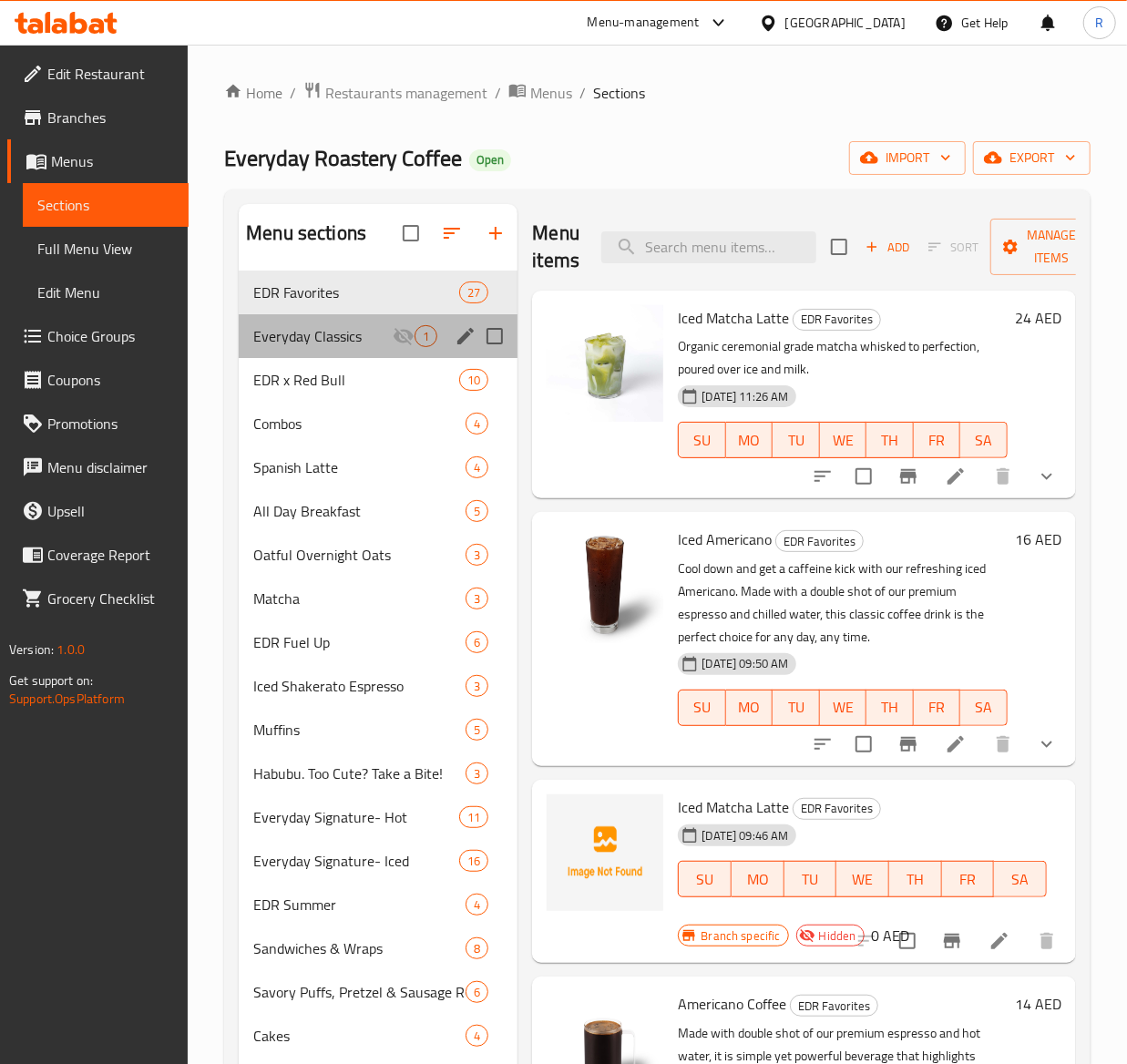
click at [384, 323] on div "Everyday Classics 1" at bounding box center [378, 336] width 279 height 43
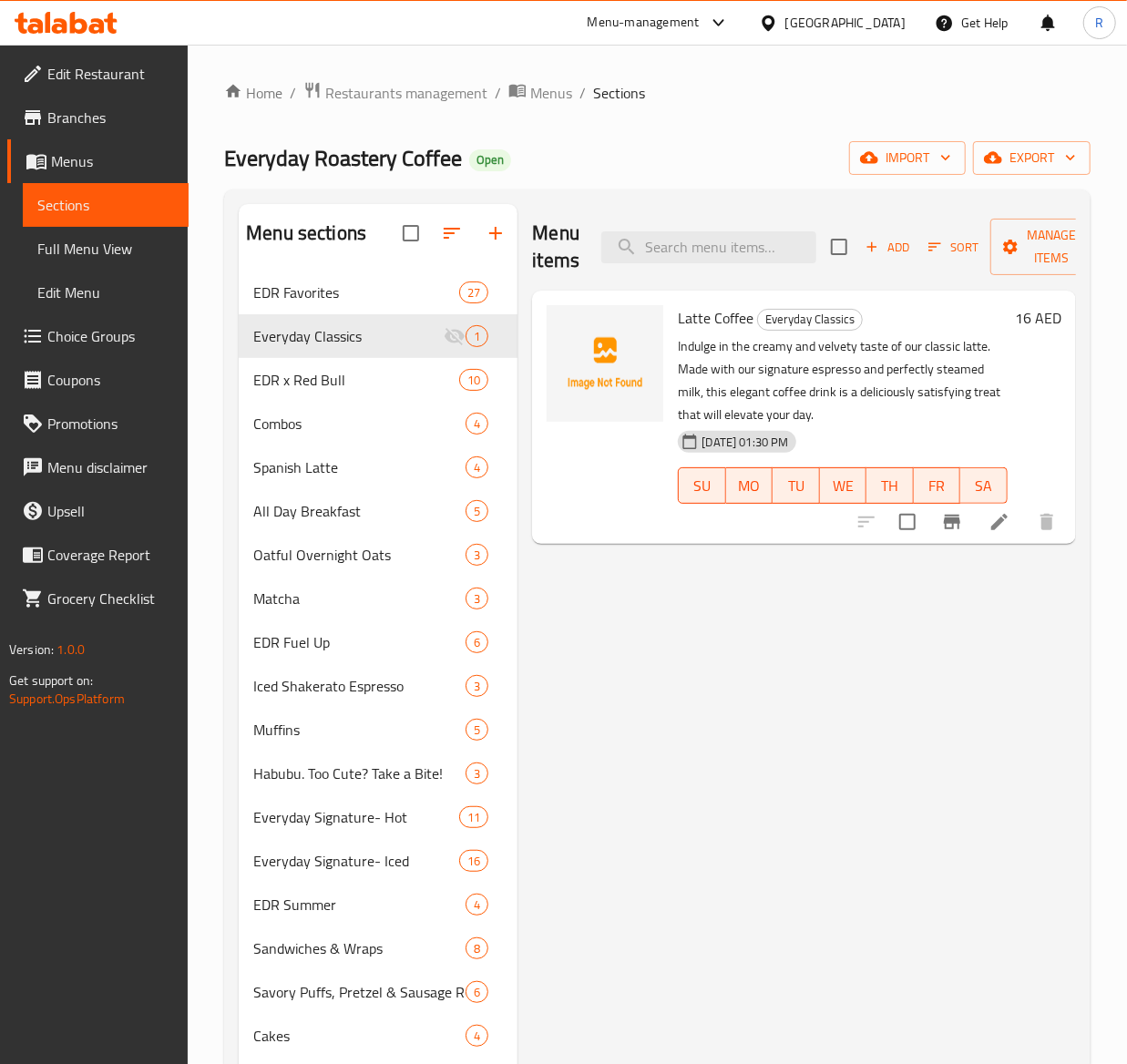
click at [1006, 504] on div at bounding box center [957, 522] width 224 height 43
click at [997, 526] on icon at bounding box center [999, 522] width 17 height 17
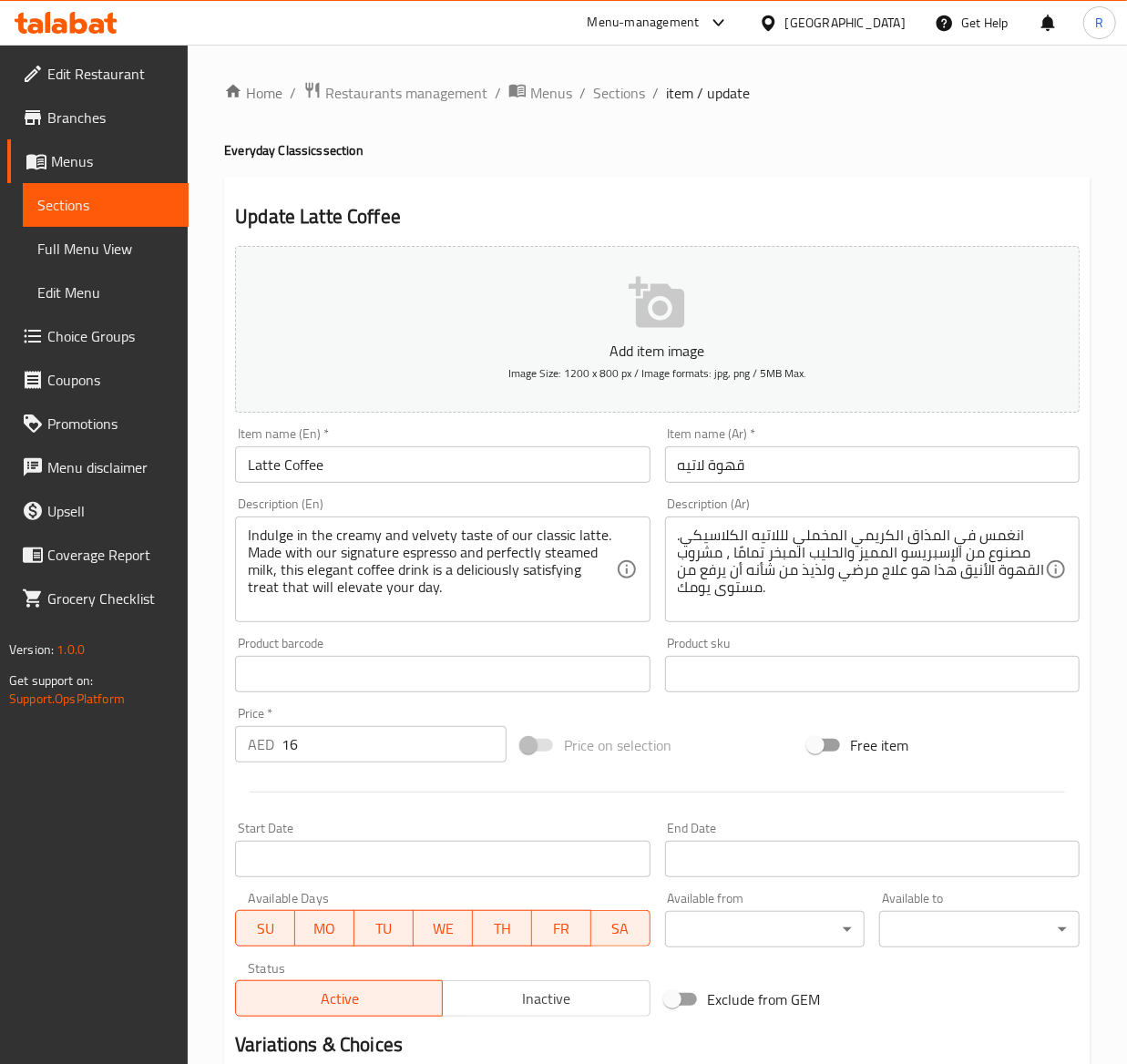
scroll to position [207, 0]
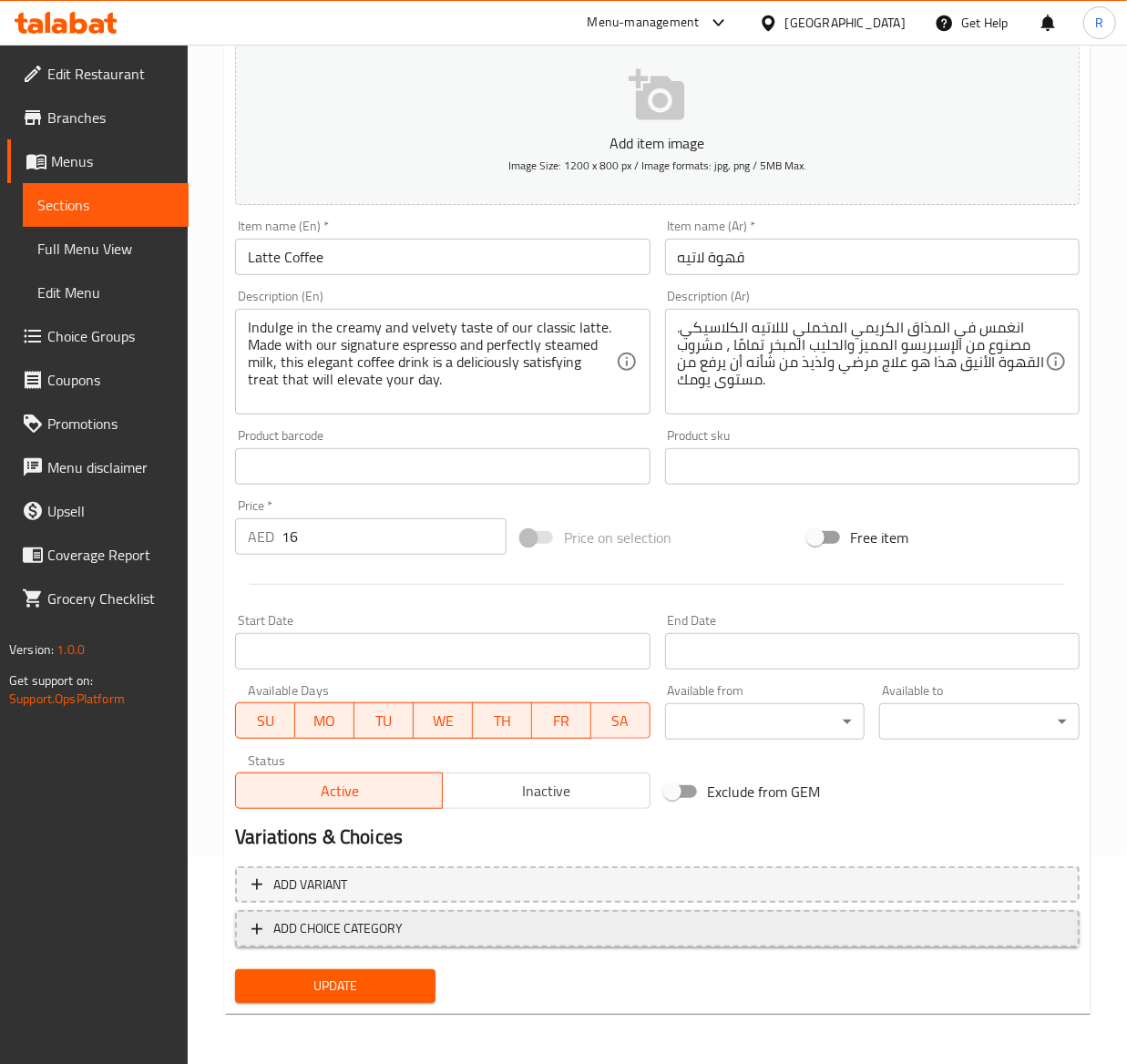
click at [291, 932] on span "ADD CHOICE CATEGORY" at bounding box center [338, 928] width 130 height 23
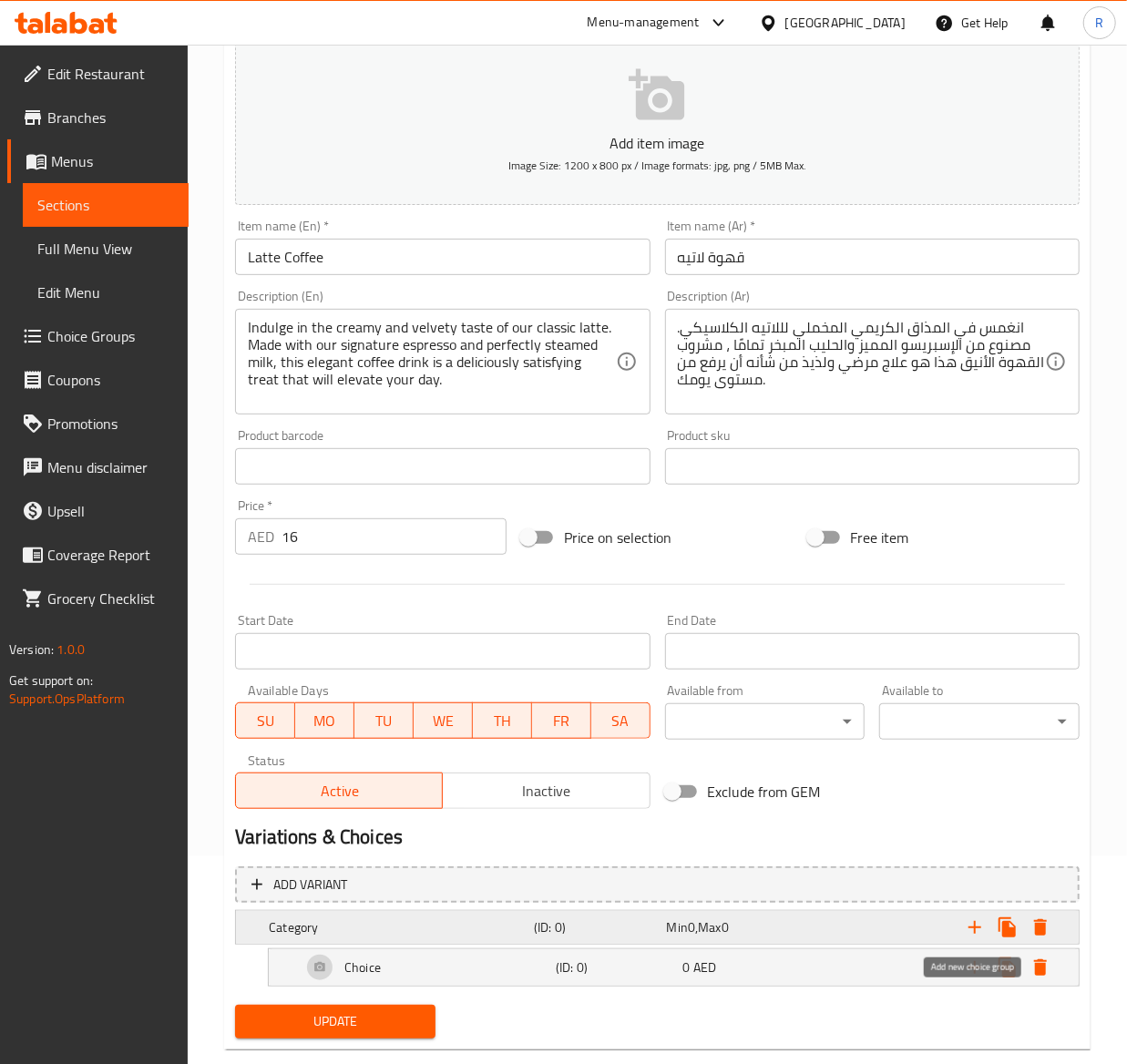
click at [987, 920] on button "Expand" at bounding box center [974, 927] width 32 height 32
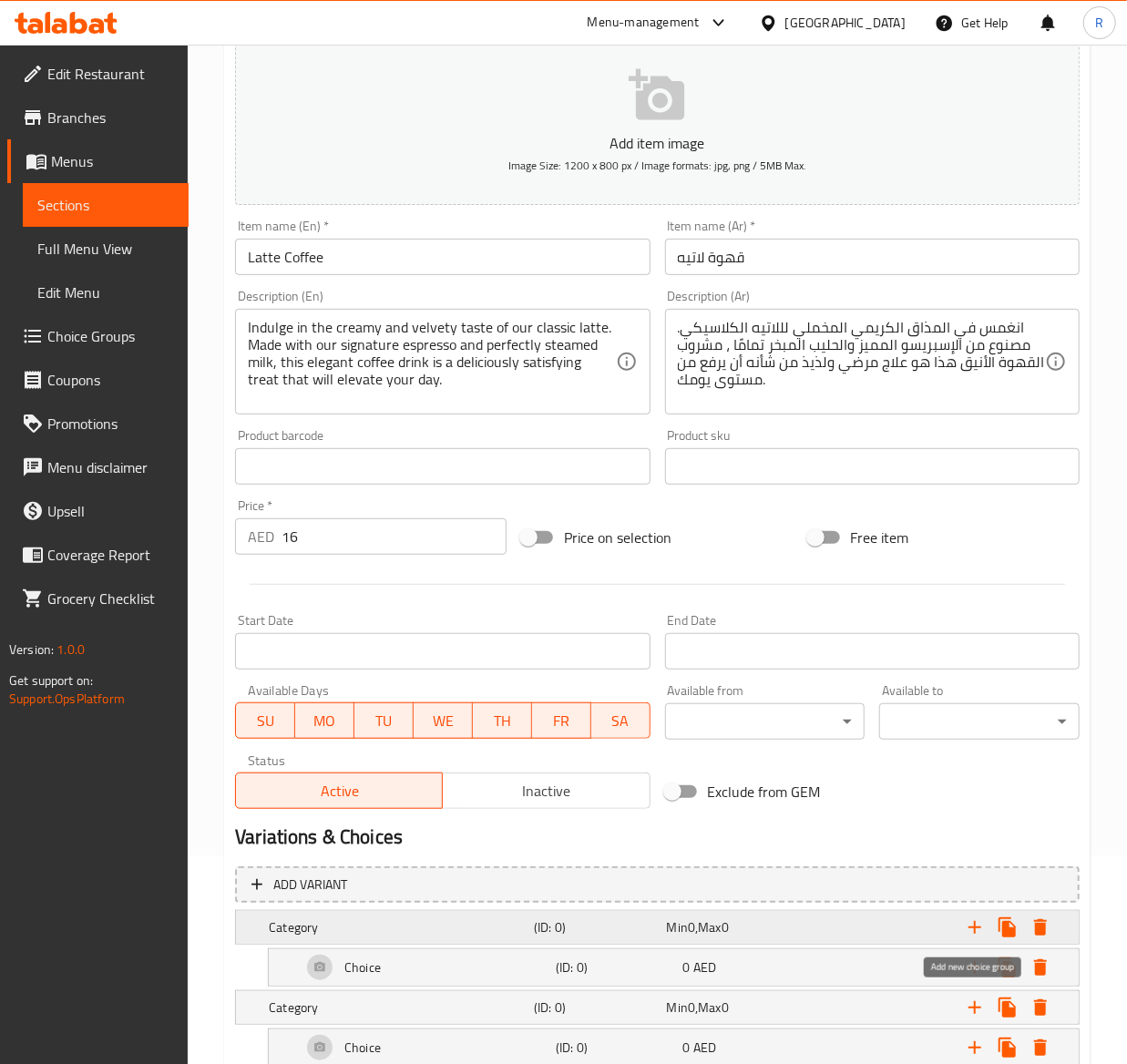
click at [964, 925] on icon "Expand" at bounding box center [975, 927] width 22 height 22
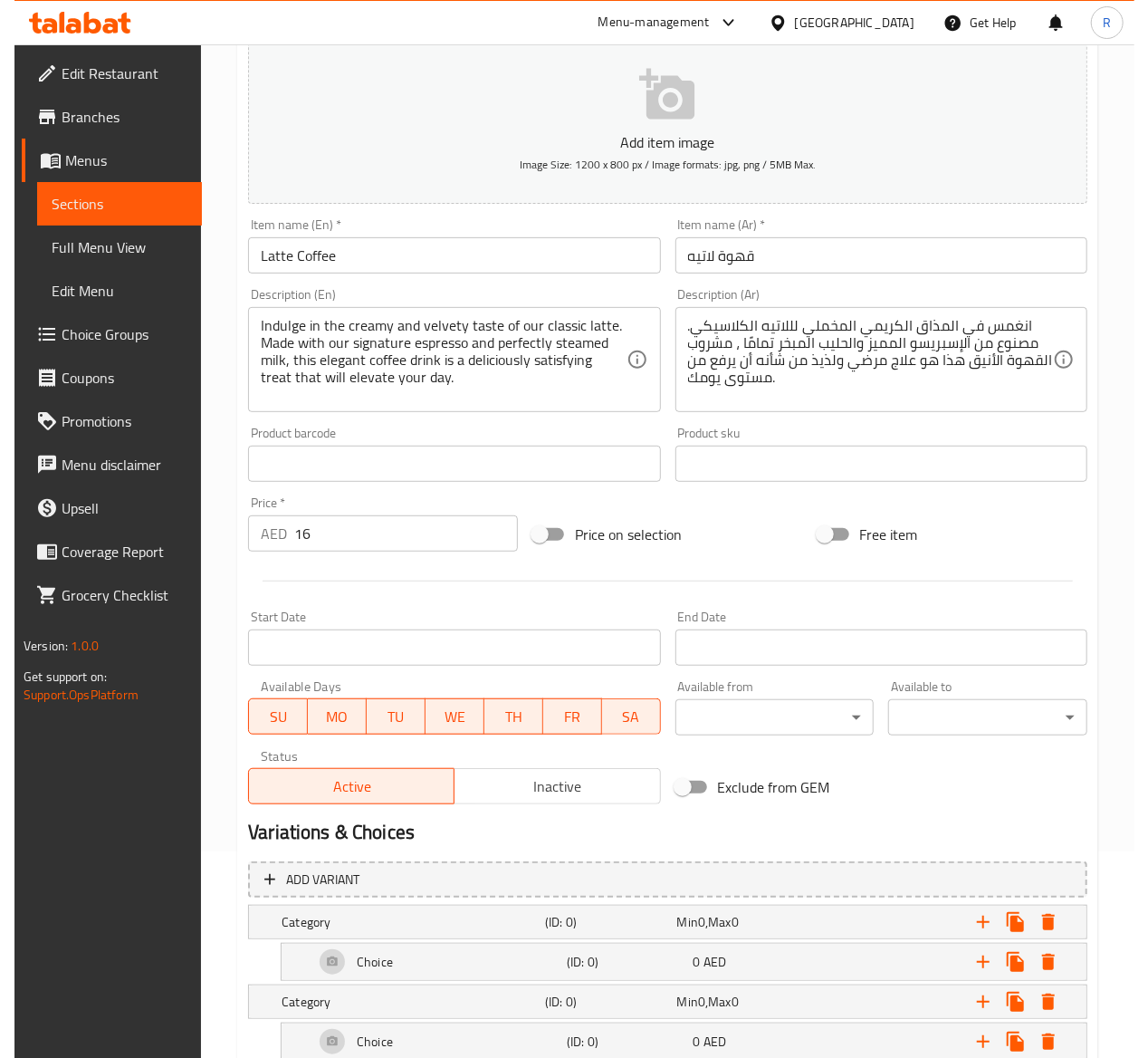
scroll to position [488, 0]
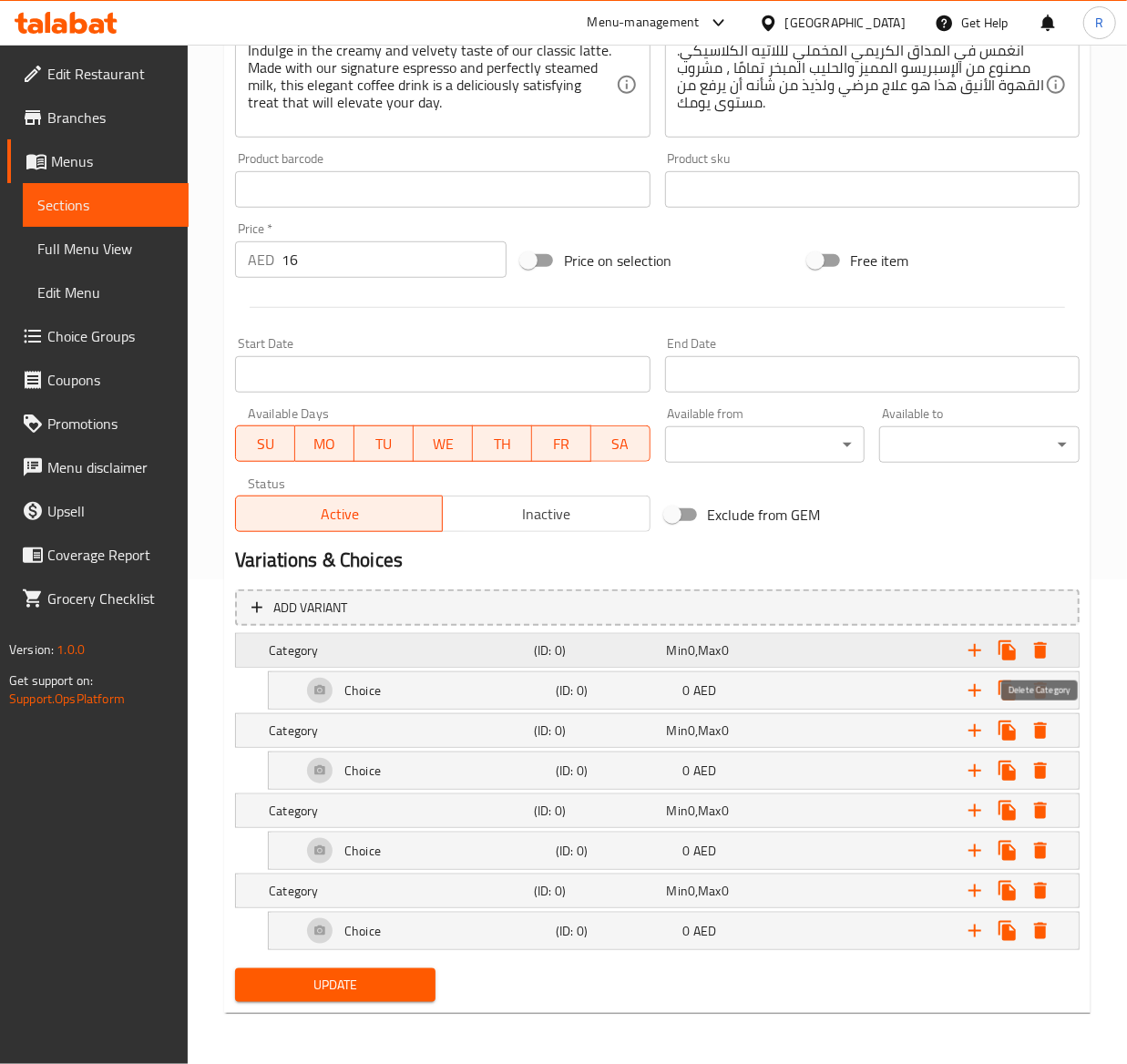
click at [1053, 637] on button "Expand" at bounding box center [1040, 650] width 32 height 32
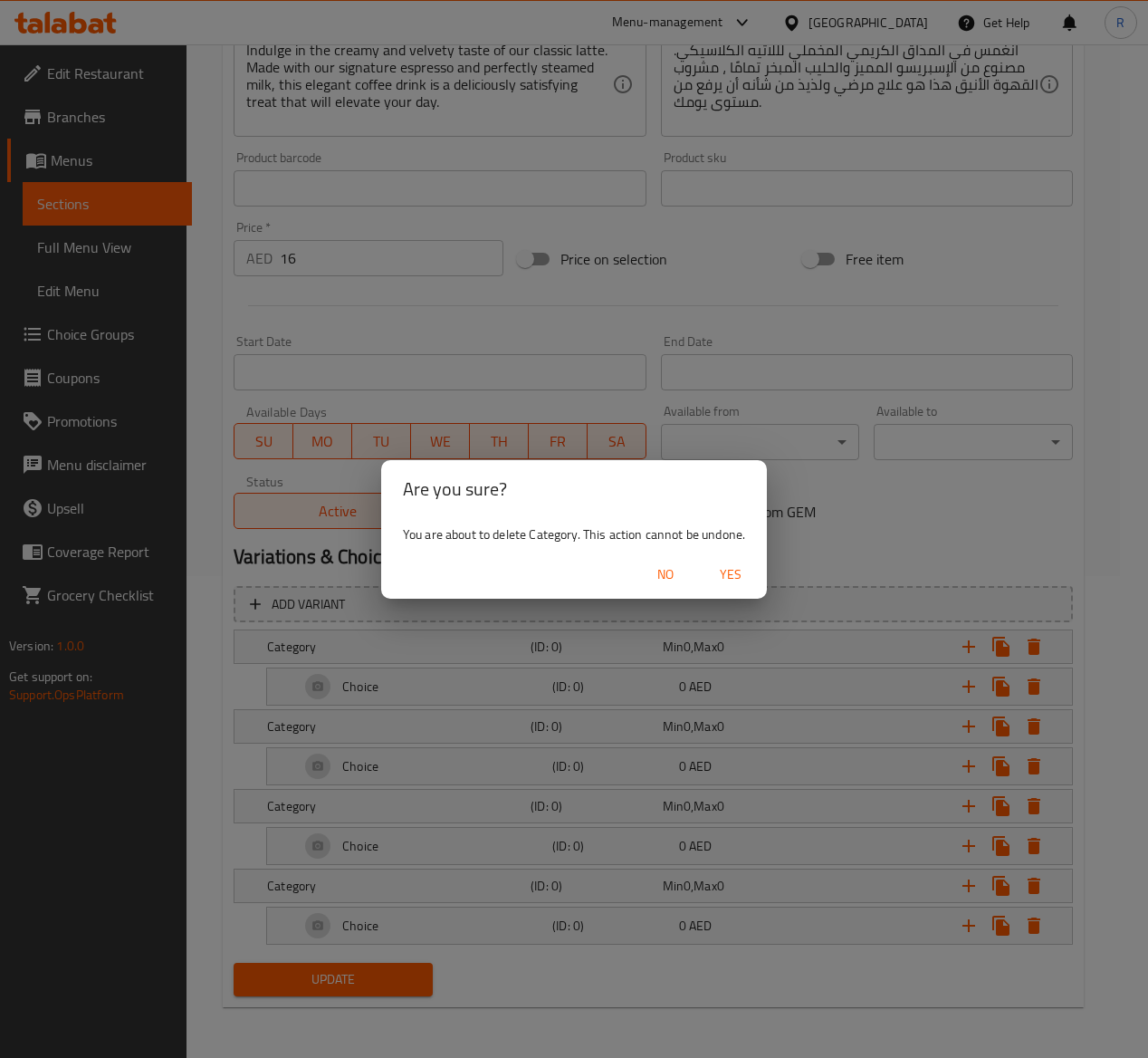
click at [740, 574] on span "Yes" at bounding box center [730, 574] width 43 height 23
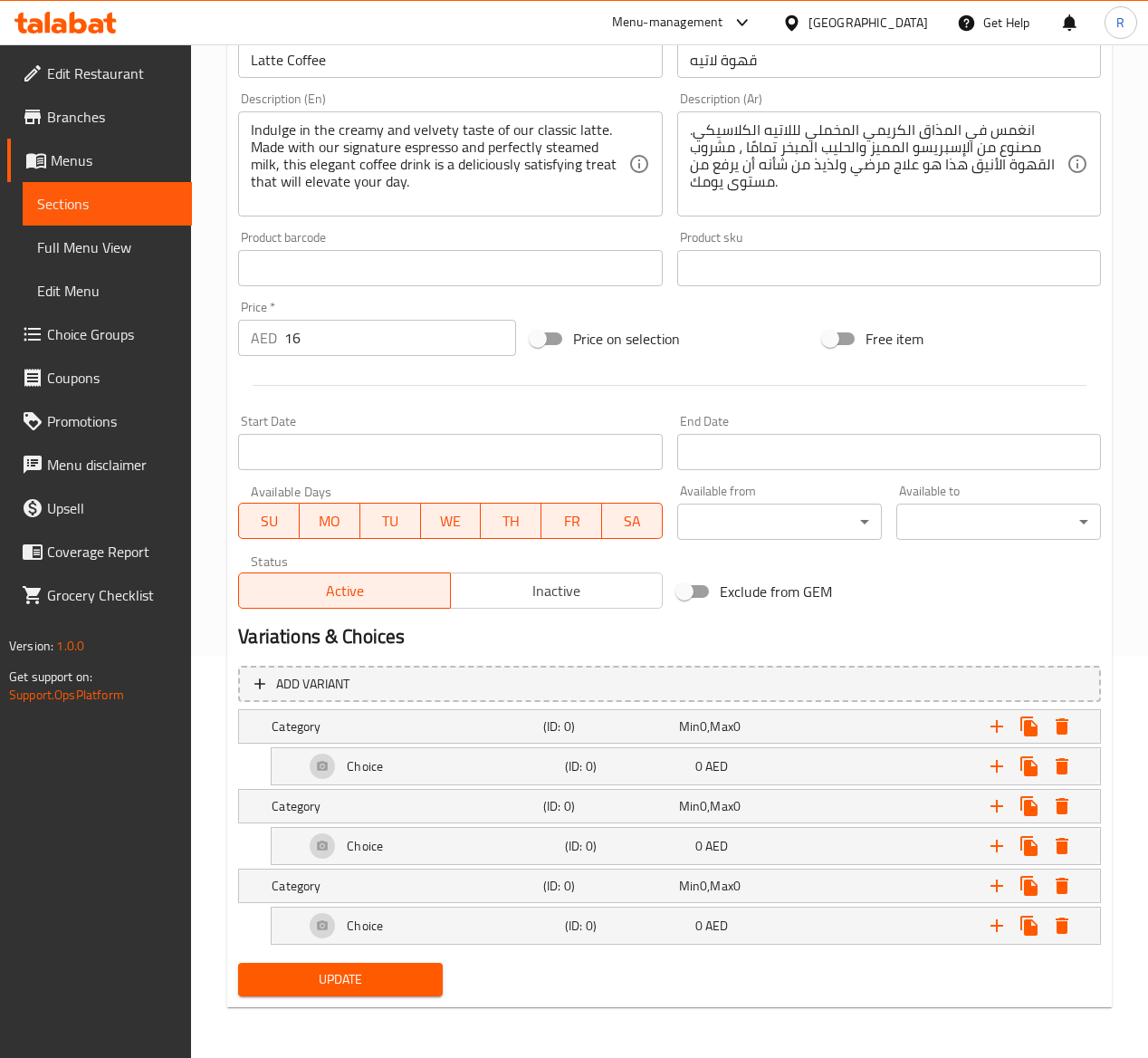
scroll to position [407, 0]
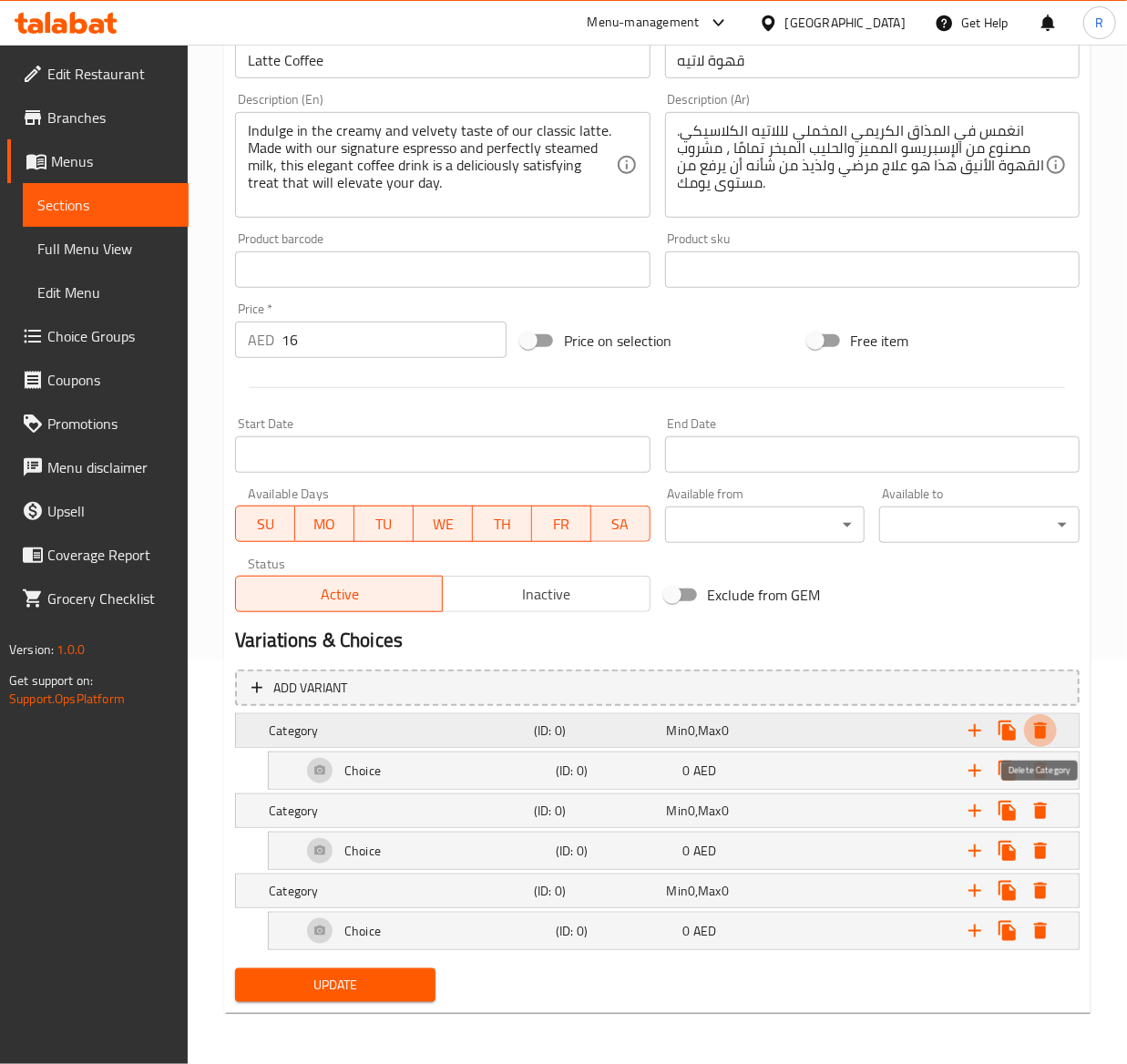
click at [1053, 720] on button "Expand" at bounding box center [1040, 730] width 32 height 32
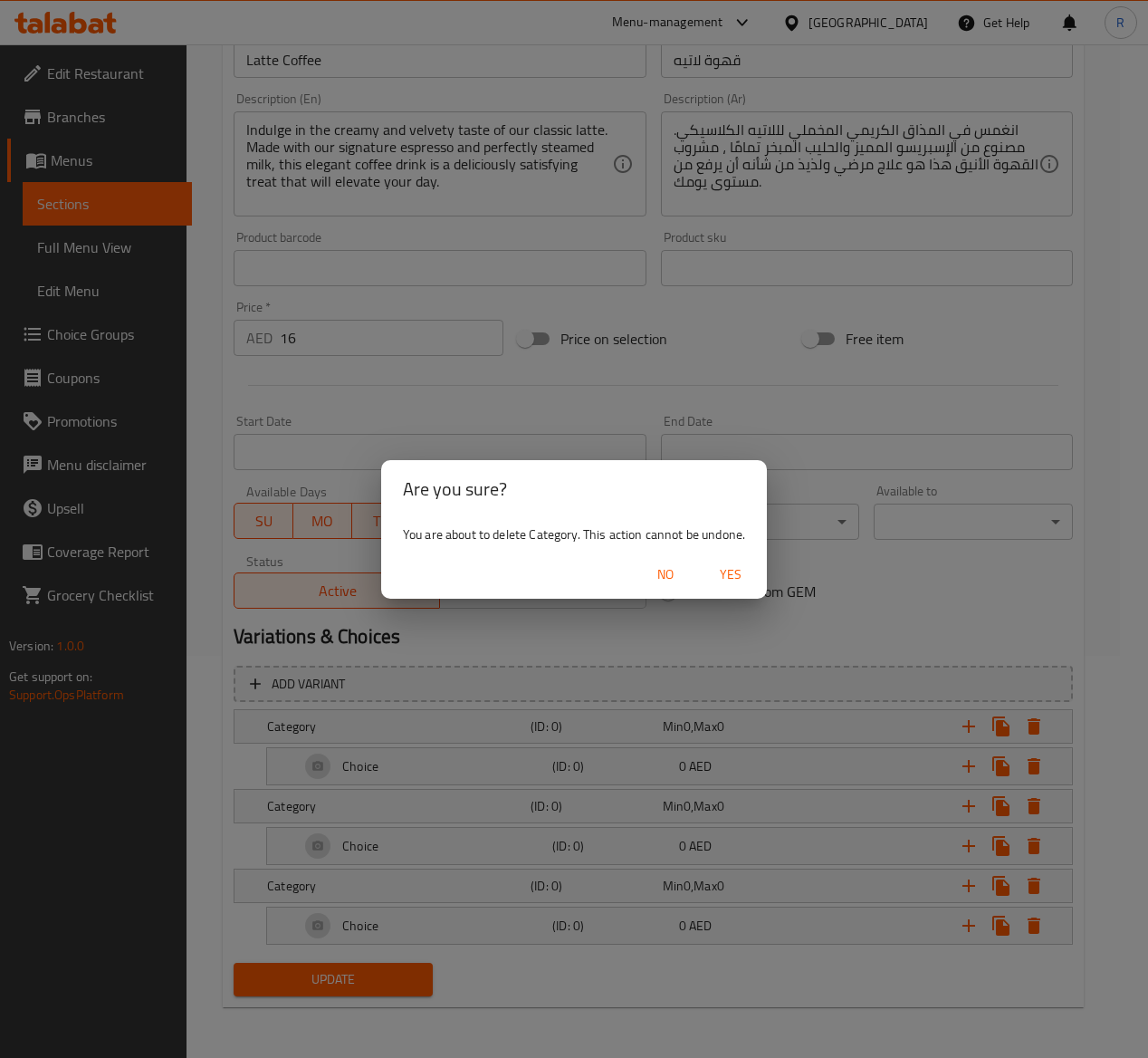
click at [699, 529] on div "You are about to delete Category. This action cannot be undone." at bounding box center [574, 534] width 385 height 32
click at [729, 570] on span "Yes" at bounding box center [730, 574] width 43 height 23
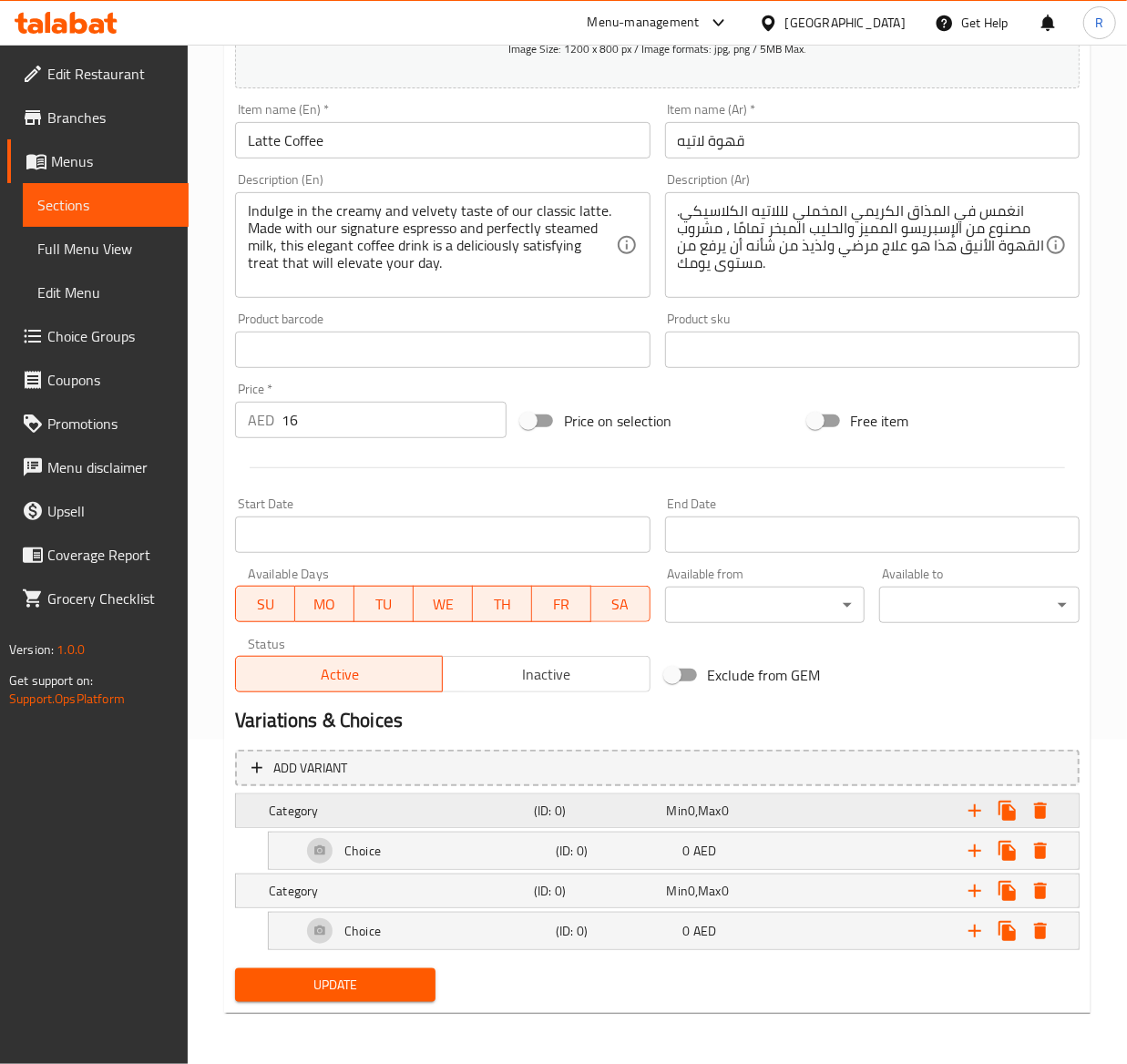
click at [1035, 808] on icon "Expand" at bounding box center [1040, 810] width 13 height 17
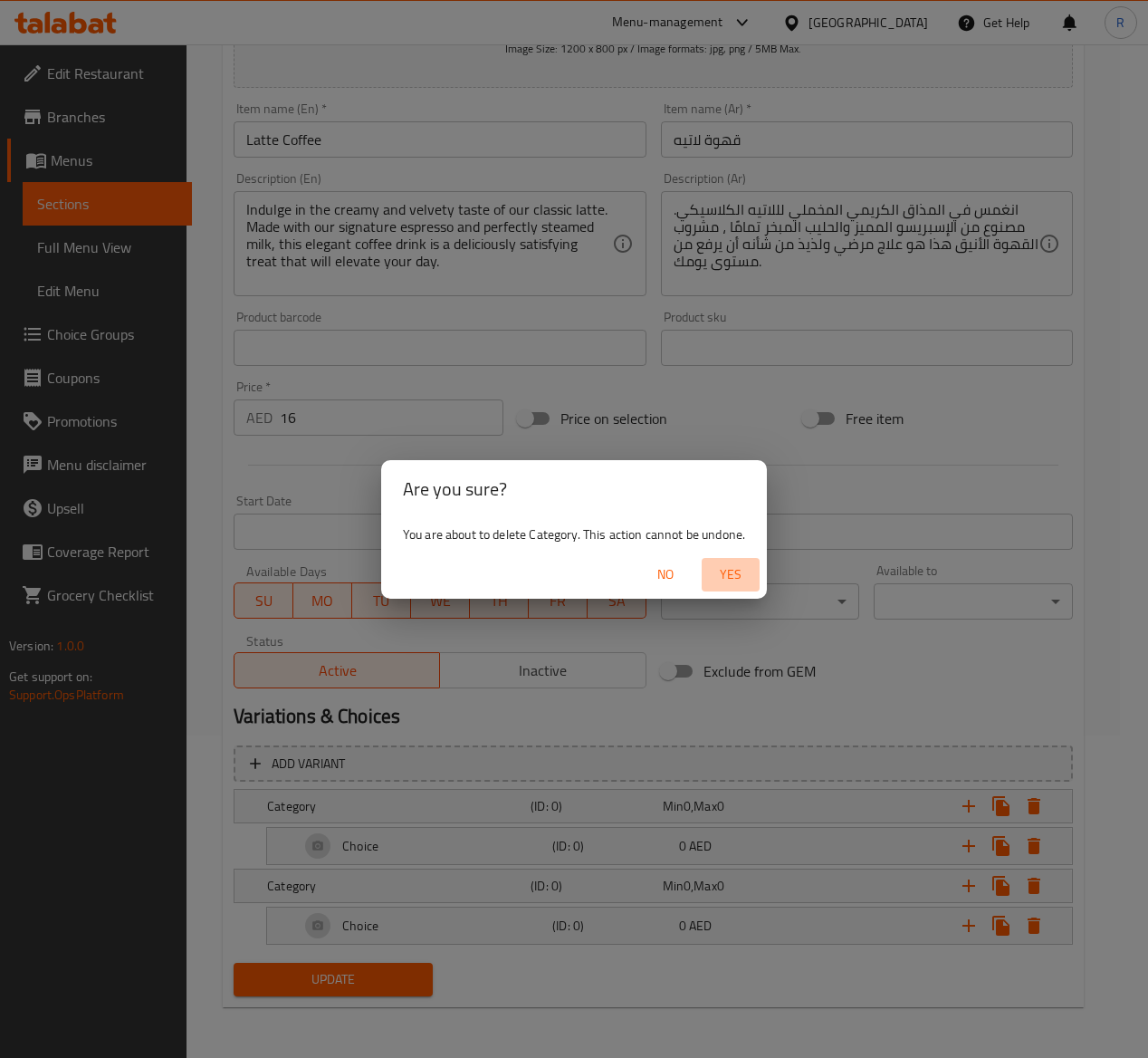
click at [723, 563] on span "Yes" at bounding box center [730, 574] width 43 height 23
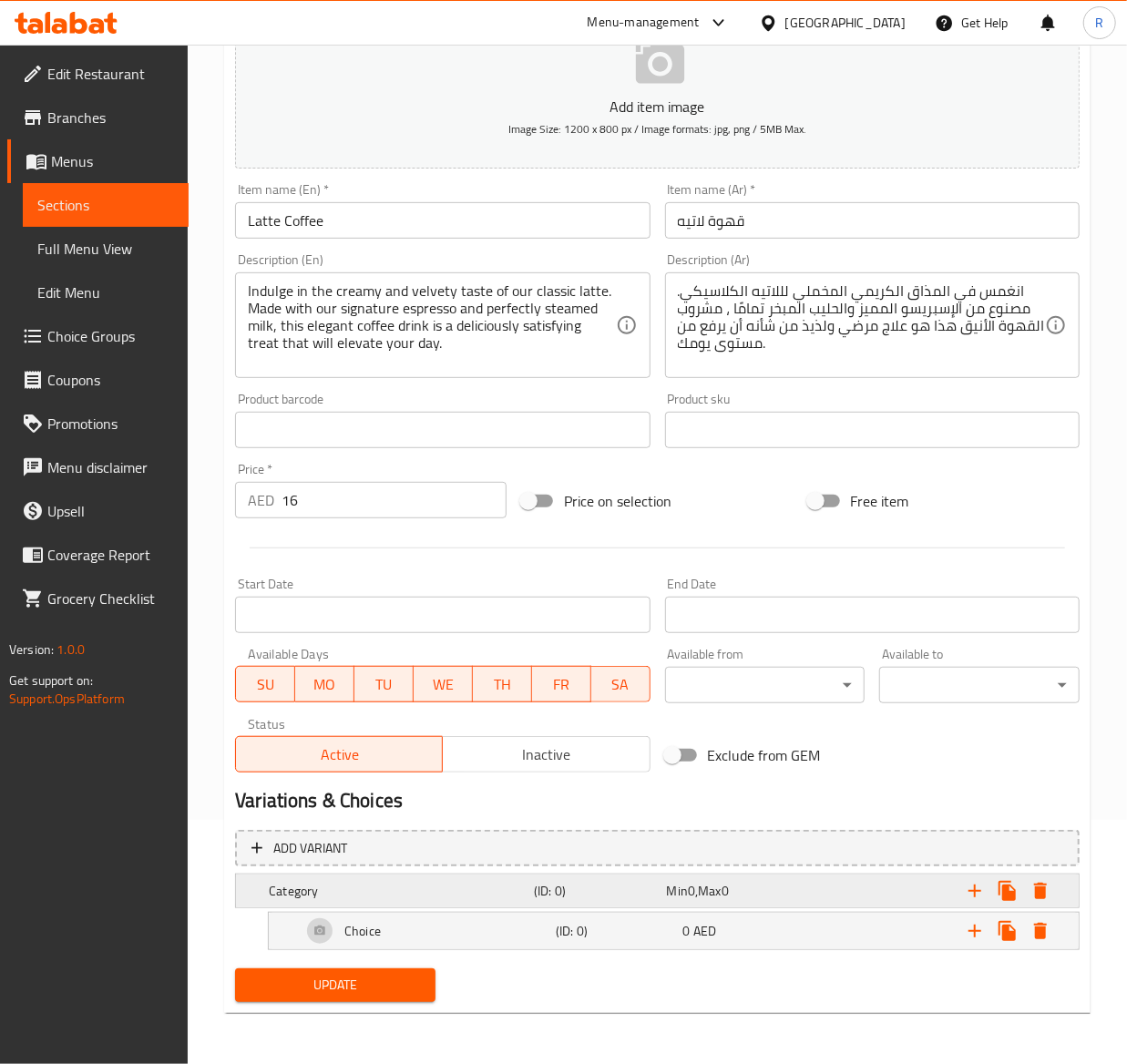
click at [1050, 885] on icon "Expand" at bounding box center [1041, 891] width 22 height 22
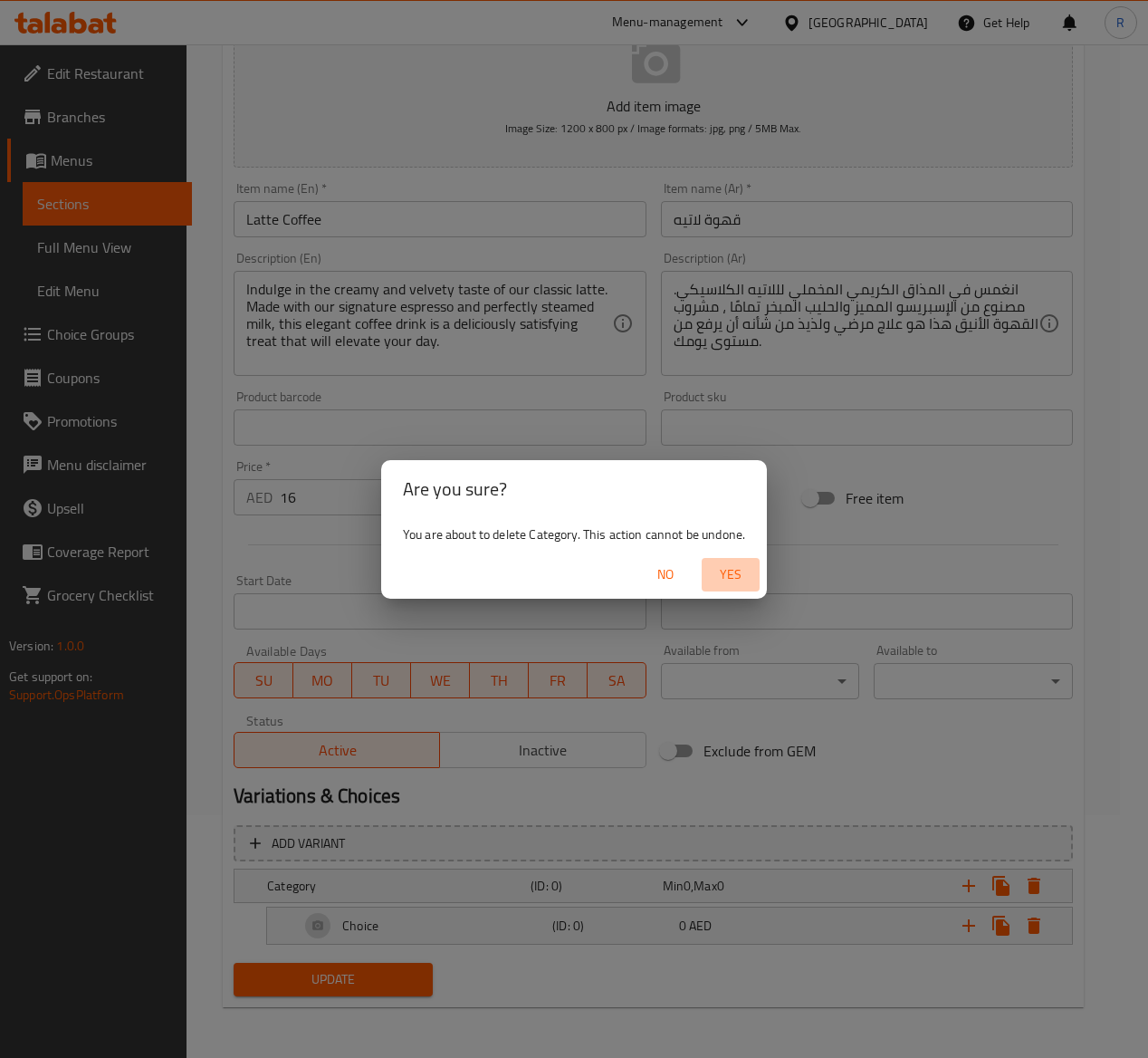
click at [716, 569] on span "Yes" at bounding box center [730, 574] width 43 height 23
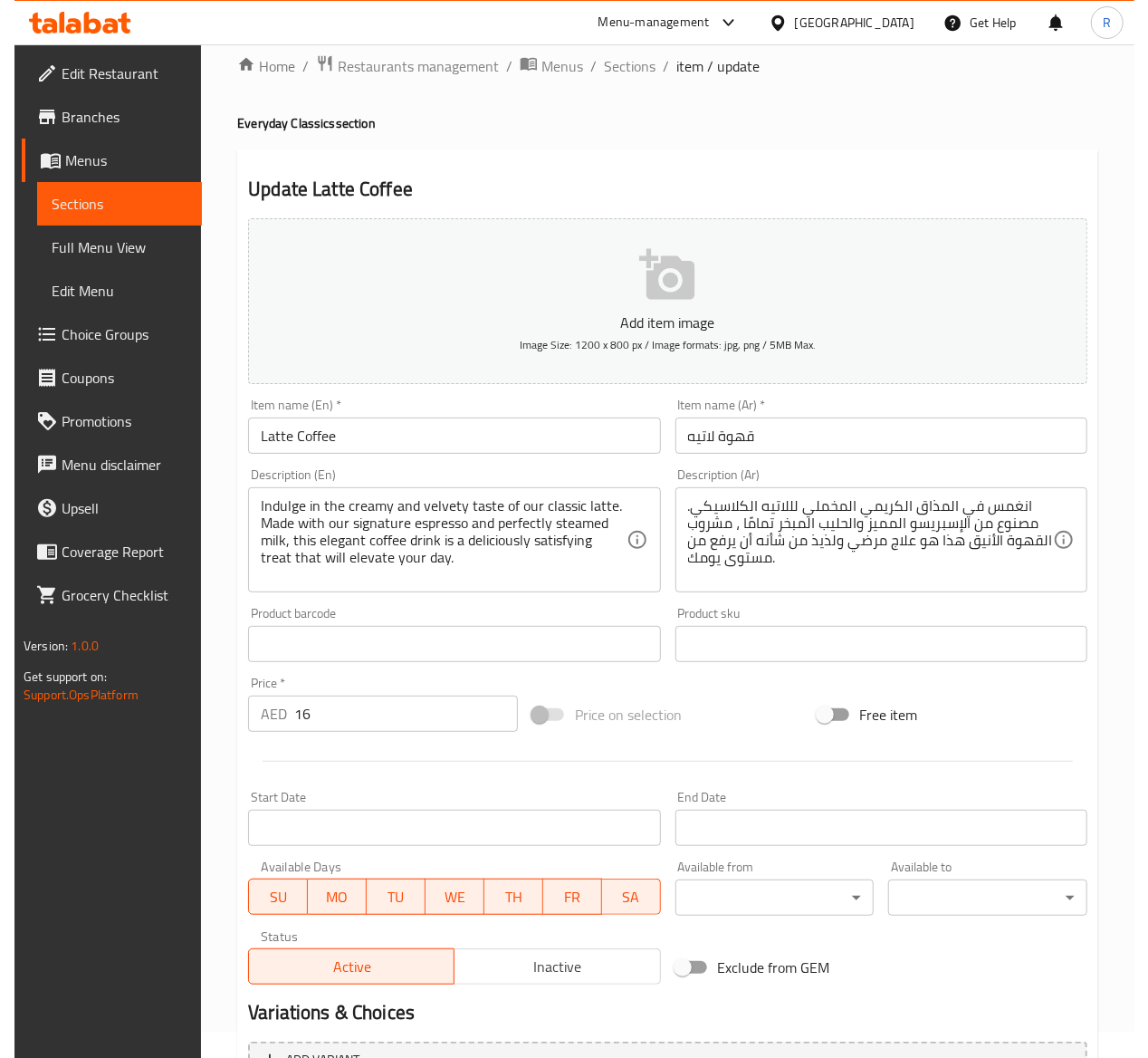
scroll to position [0, 0]
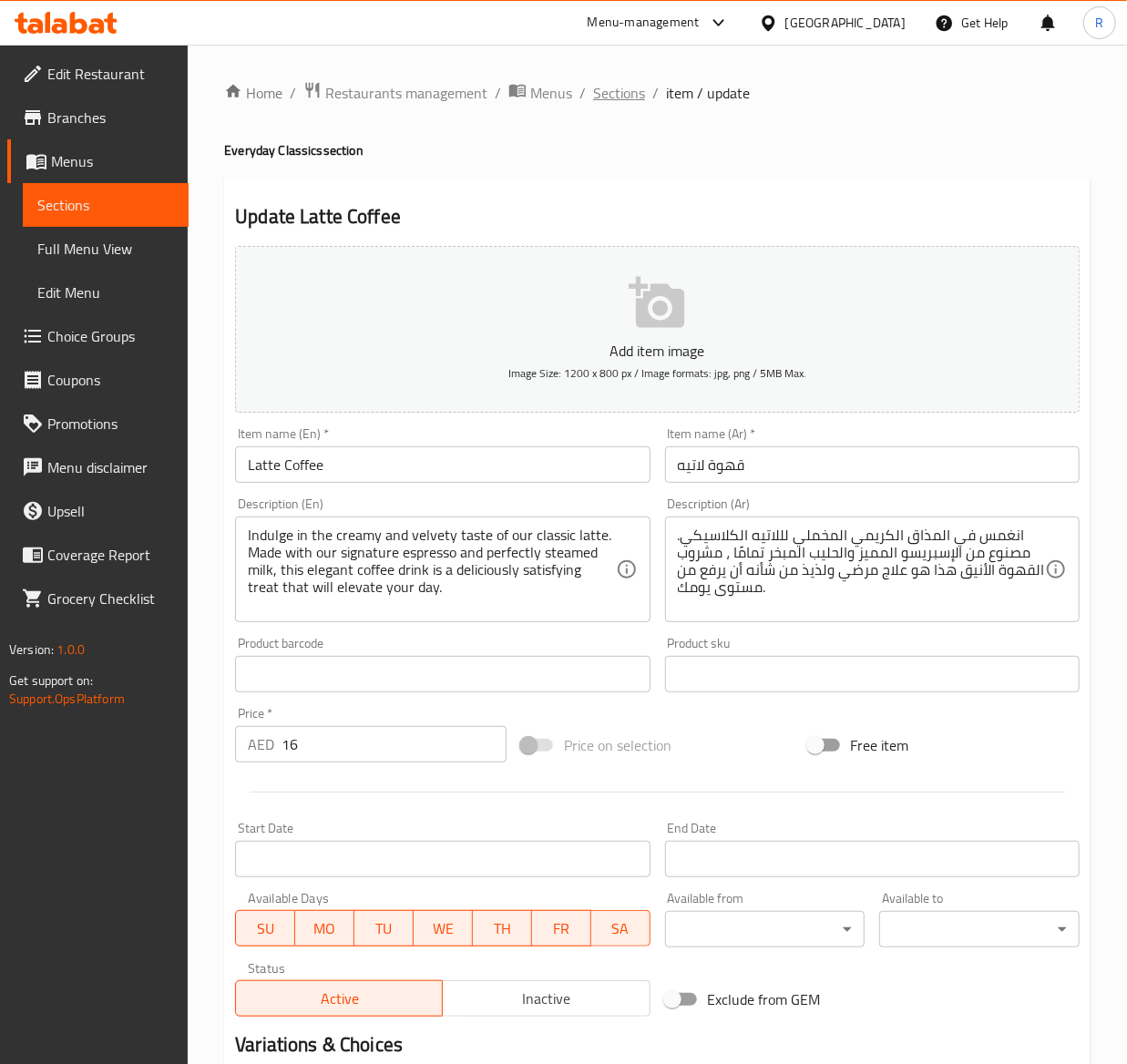
click at [634, 89] on span "Sections" at bounding box center [619, 93] width 52 height 22
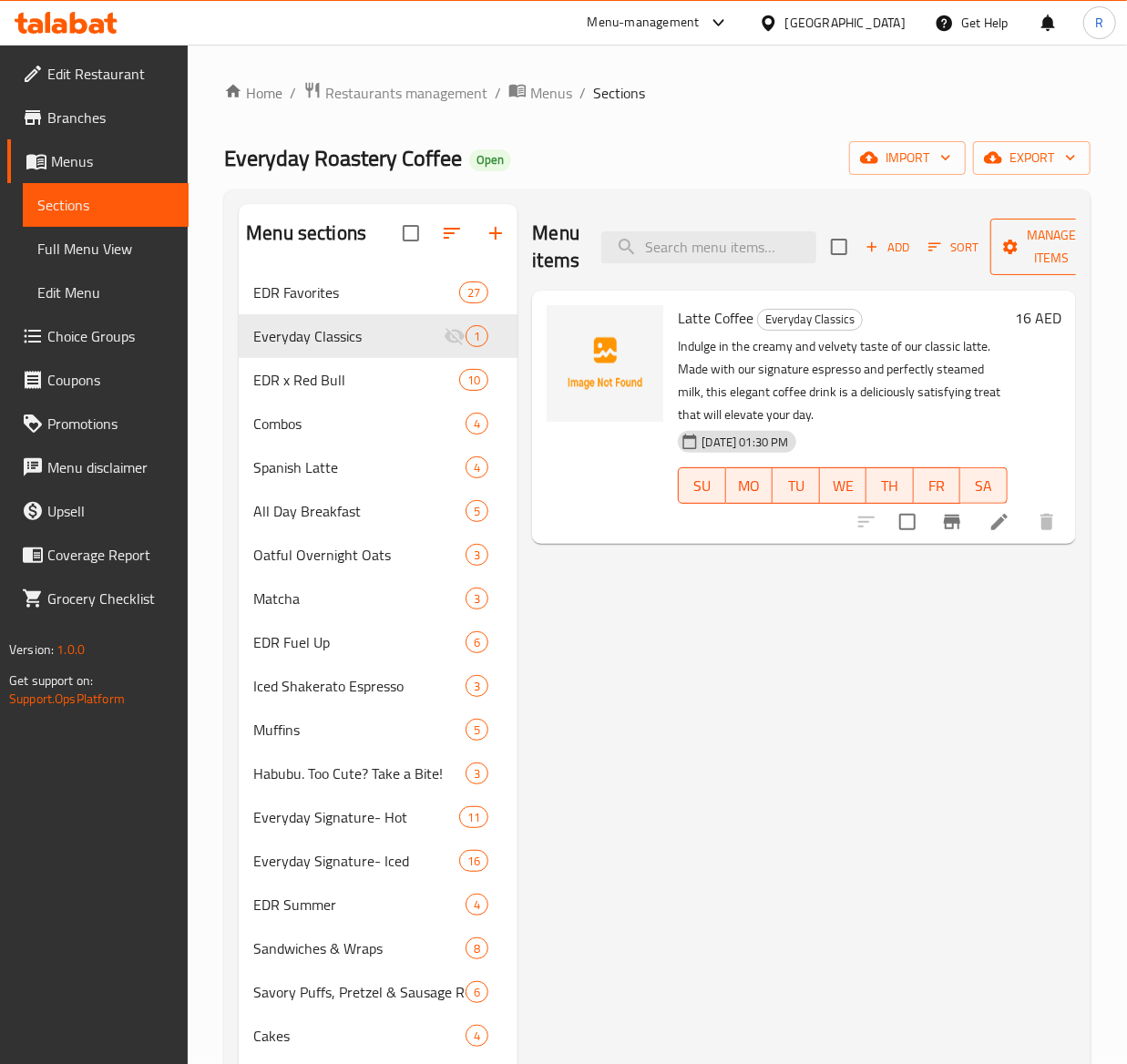
click at [1039, 255] on span "Manage items" at bounding box center [1051, 246] width 93 height 45
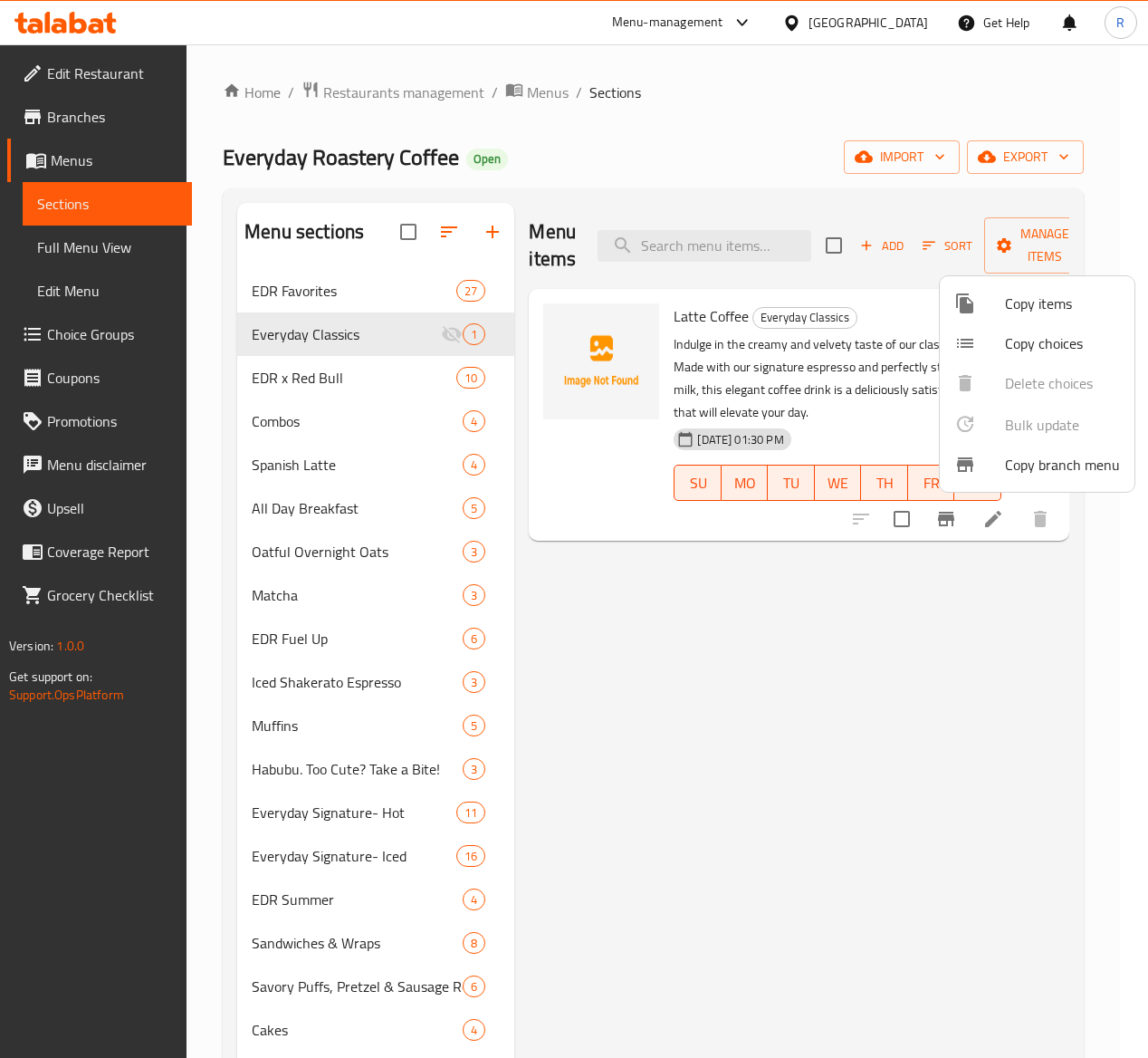
click at [1037, 343] on span "Copy choices" at bounding box center [1062, 343] width 115 height 22
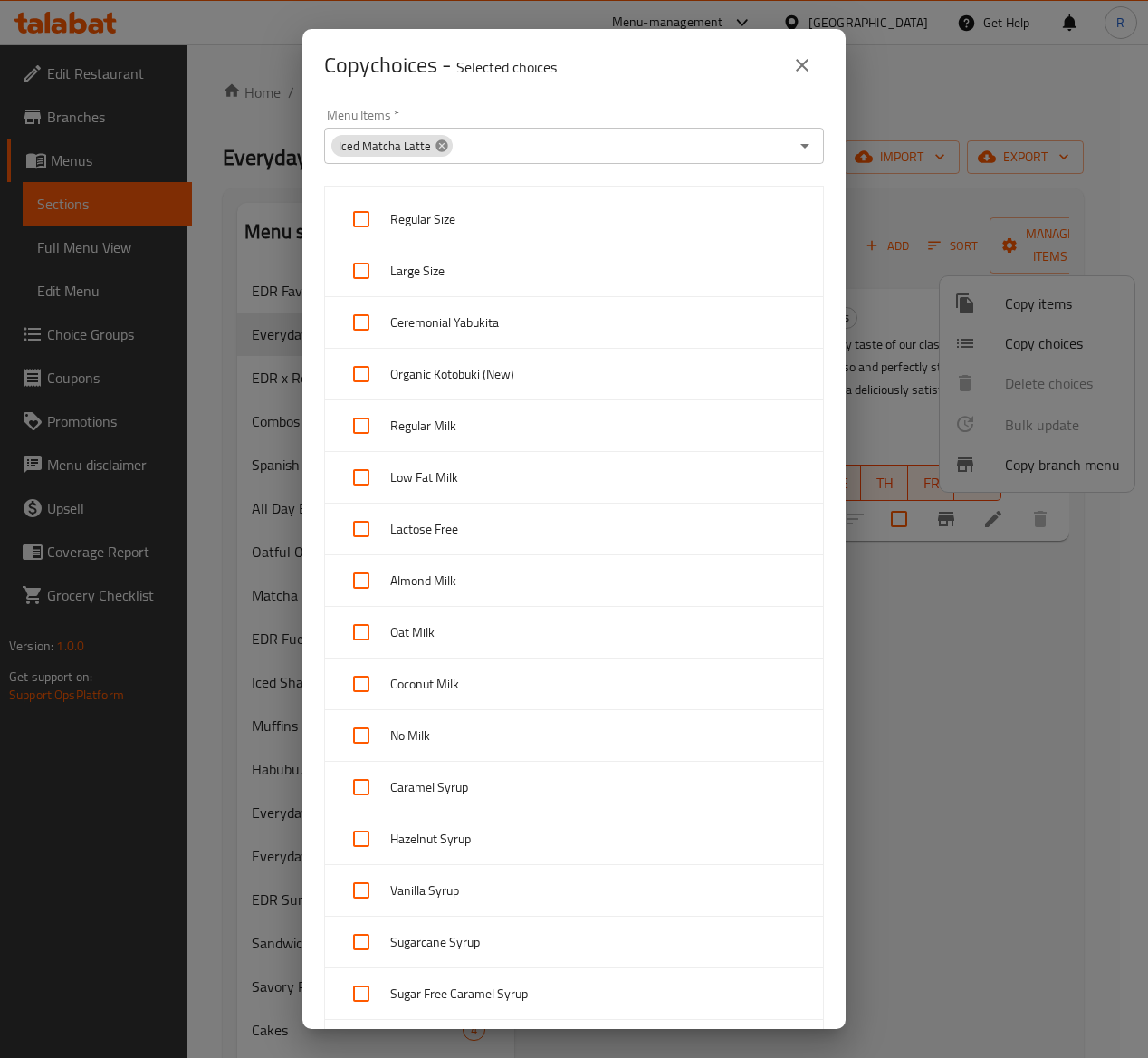
click at [440, 146] on icon at bounding box center [442, 145] width 12 height 12
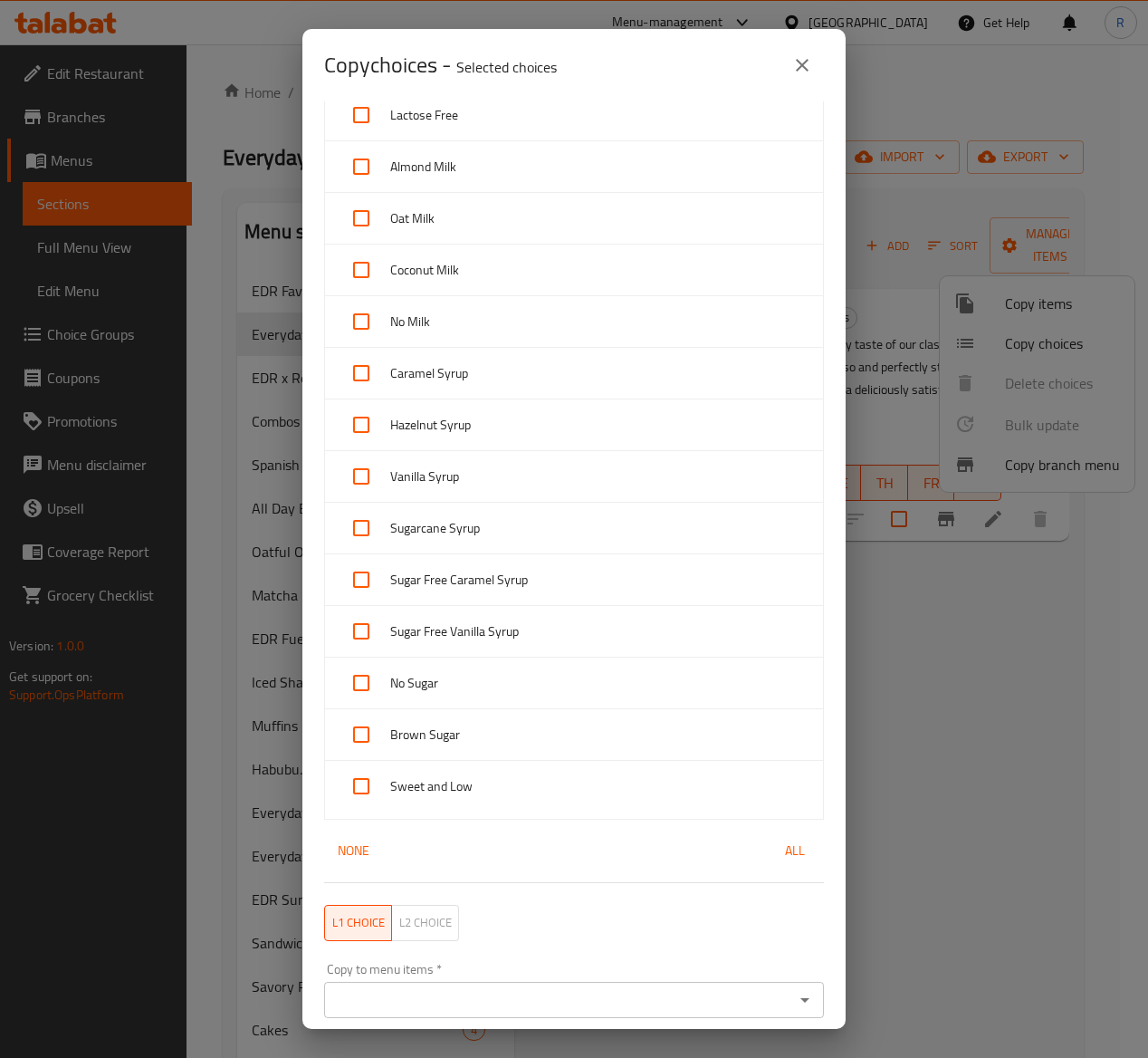
scroll to position [562, 0]
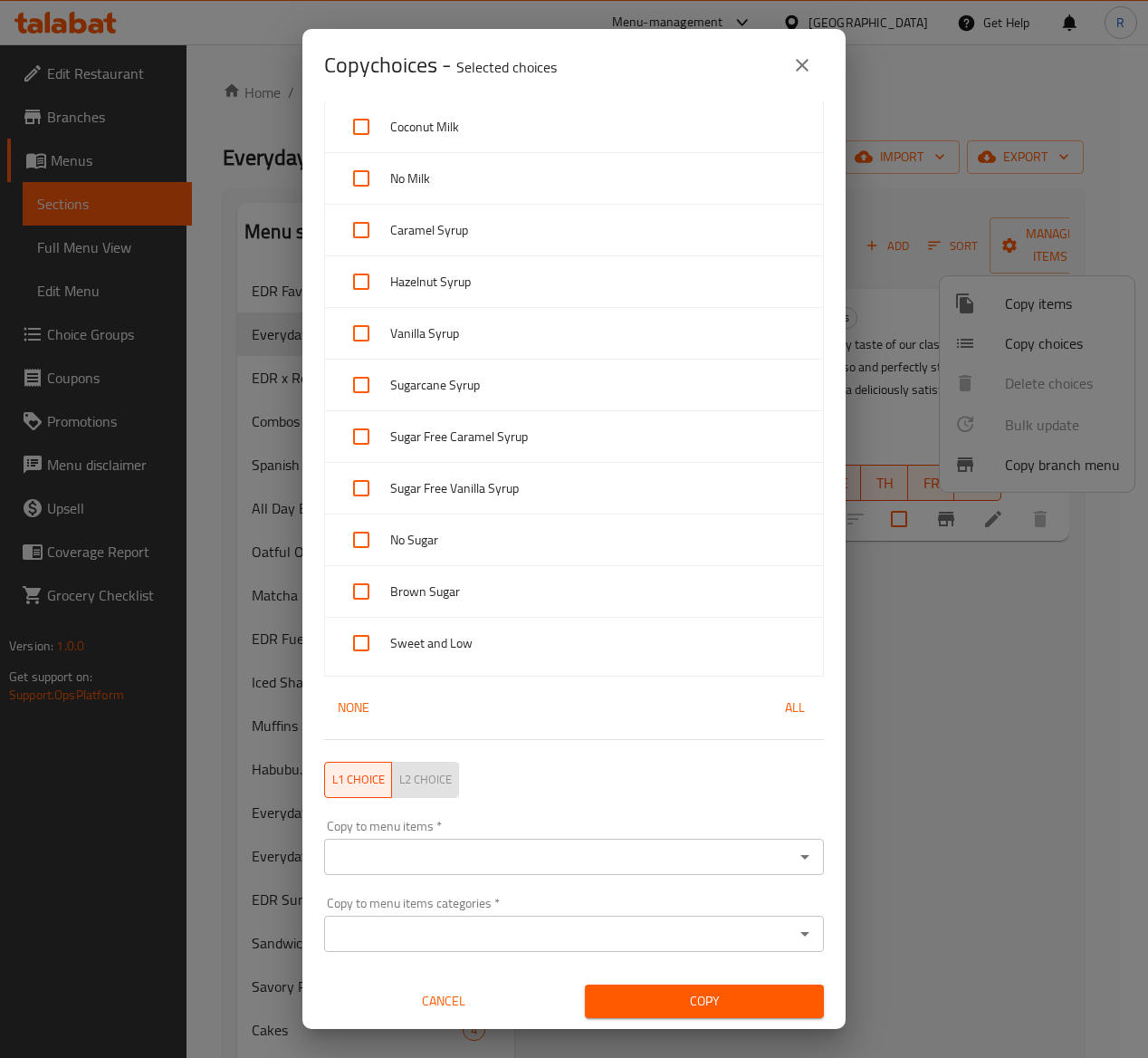
click at [417, 771] on span "L2 choice" at bounding box center [425, 779] width 52 height 21
click at [372, 783] on span "L1 choice" at bounding box center [358, 779] width 52 height 21
click at [433, 772] on span "L2 choice" at bounding box center [425, 779] width 52 height 21
click at [366, 776] on span "L1 choice" at bounding box center [358, 779] width 52 height 21
click at [413, 848] on input "Copy to menu items   *" at bounding box center [558, 857] width 459 height 26
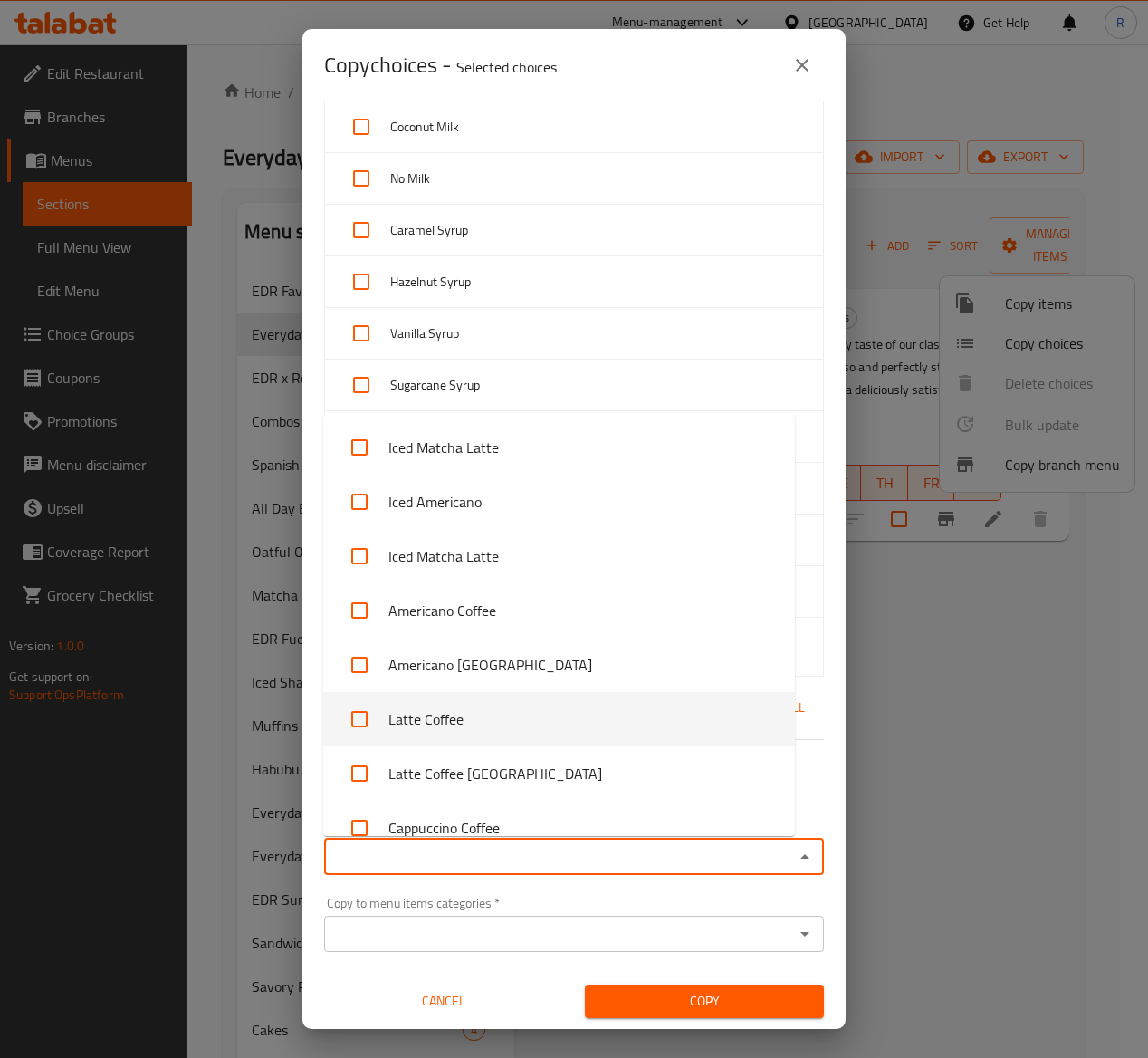
click at [451, 716] on li "Latte Coffee" at bounding box center [558, 719] width 472 height 54
checkbox input "true"
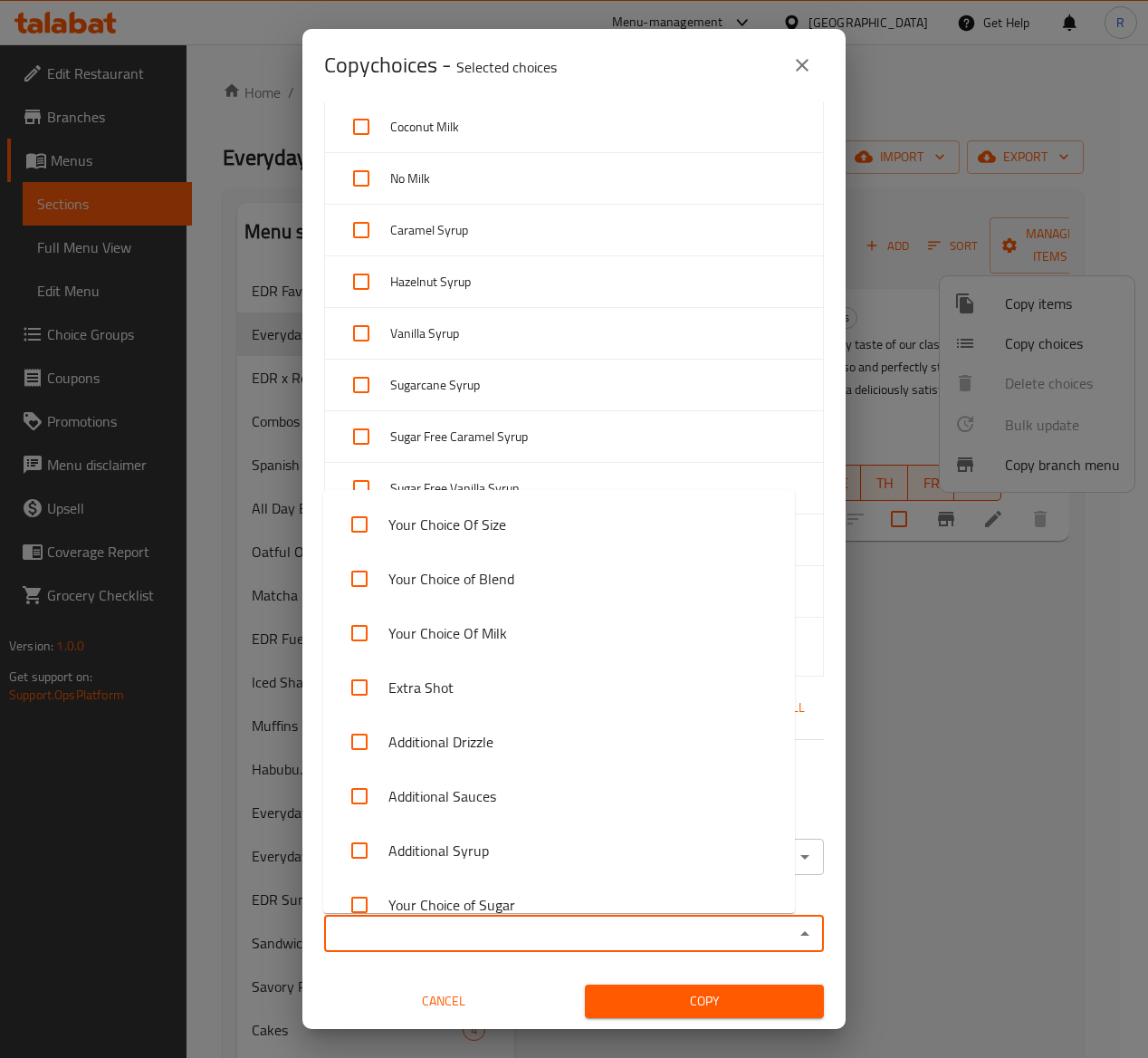
click at [690, 930] on input "Copy to menu items categories   *" at bounding box center [558, 934] width 459 height 26
click at [363, 528] on input "checkbox" at bounding box center [359, 523] width 43 height 43
checkbox input "true"
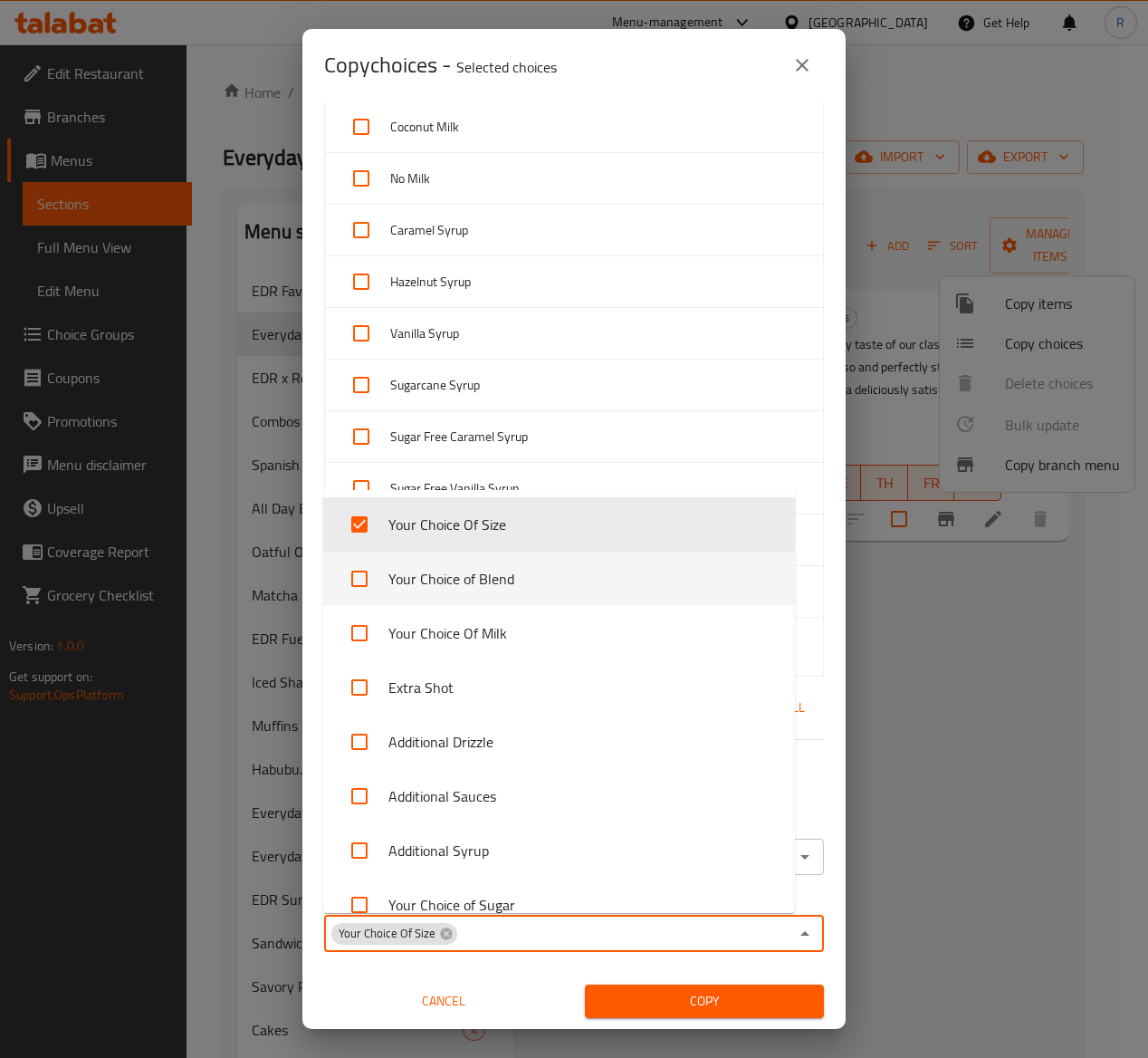
click at [372, 593] on input "checkbox" at bounding box center [359, 579] width 43 height 43
checkbox input "true"
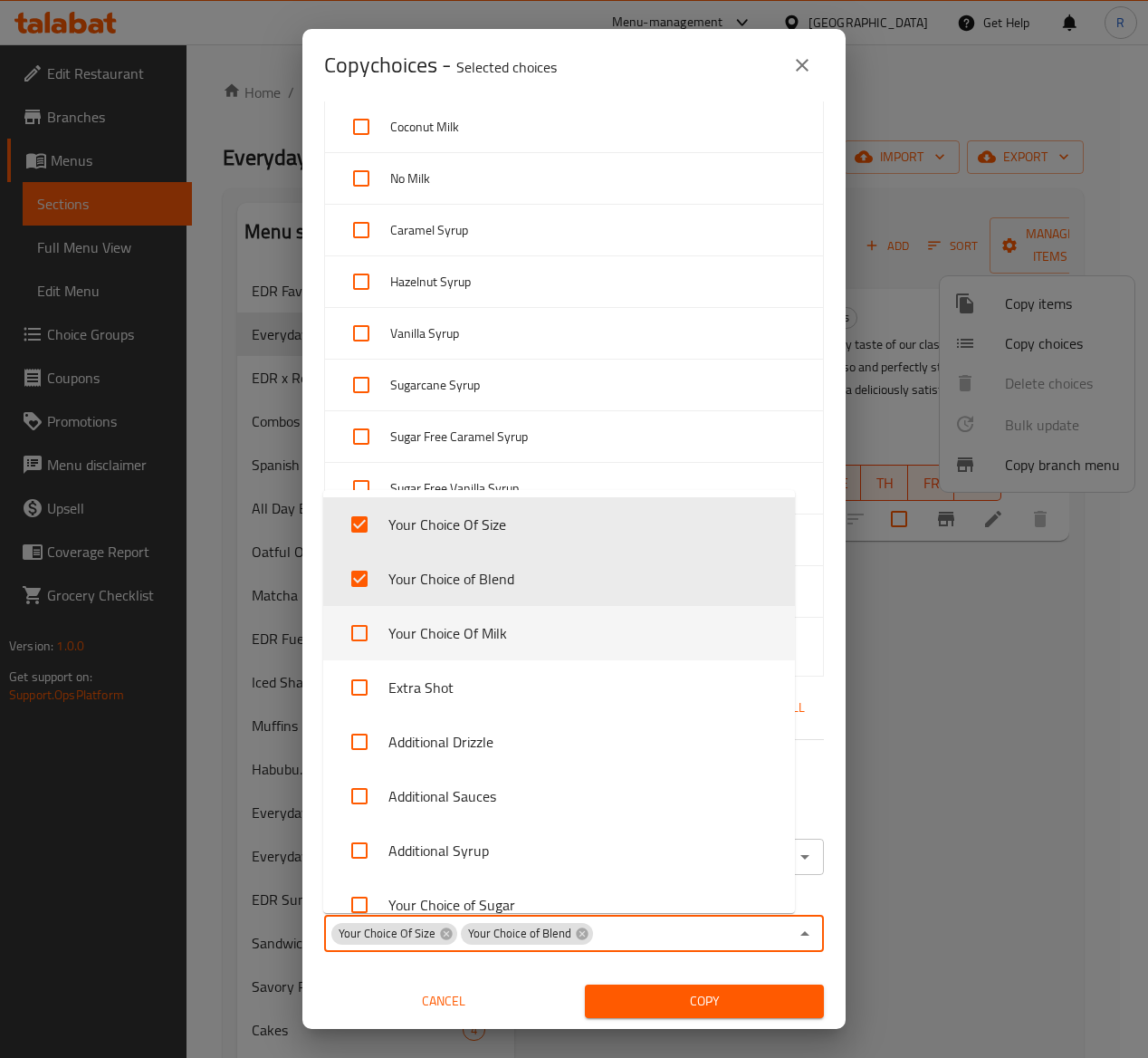
click at [389, 643] on li "Your Choice Of Milk" at bounding box center [558, 633] width 472 height 54
checkbox input "true"
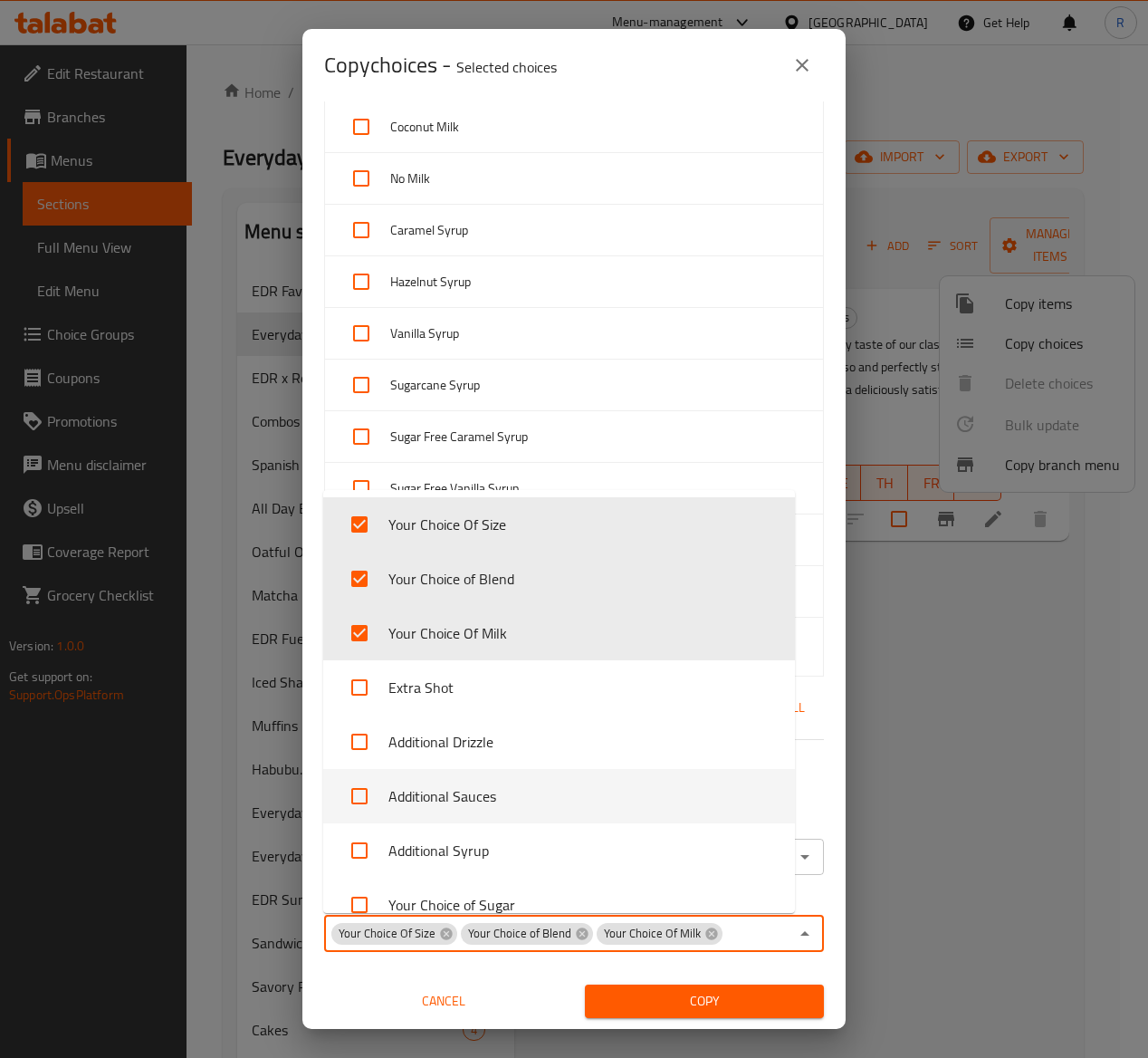
scroll to position [27, 0]
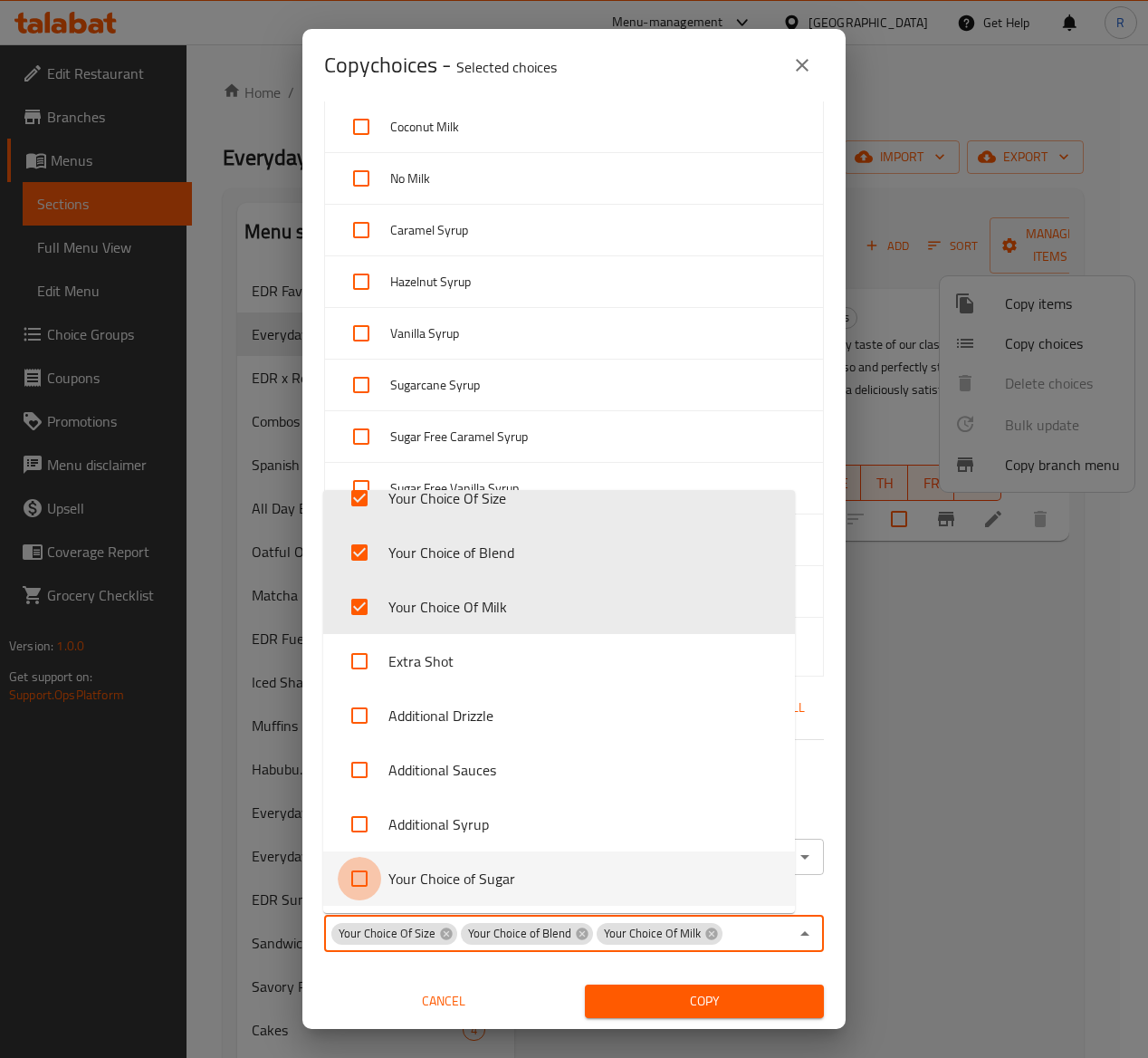
click at [363, 877] on input "checkbox" at bounding box center [359, 878] width 43 height 43
checkbox input "true"
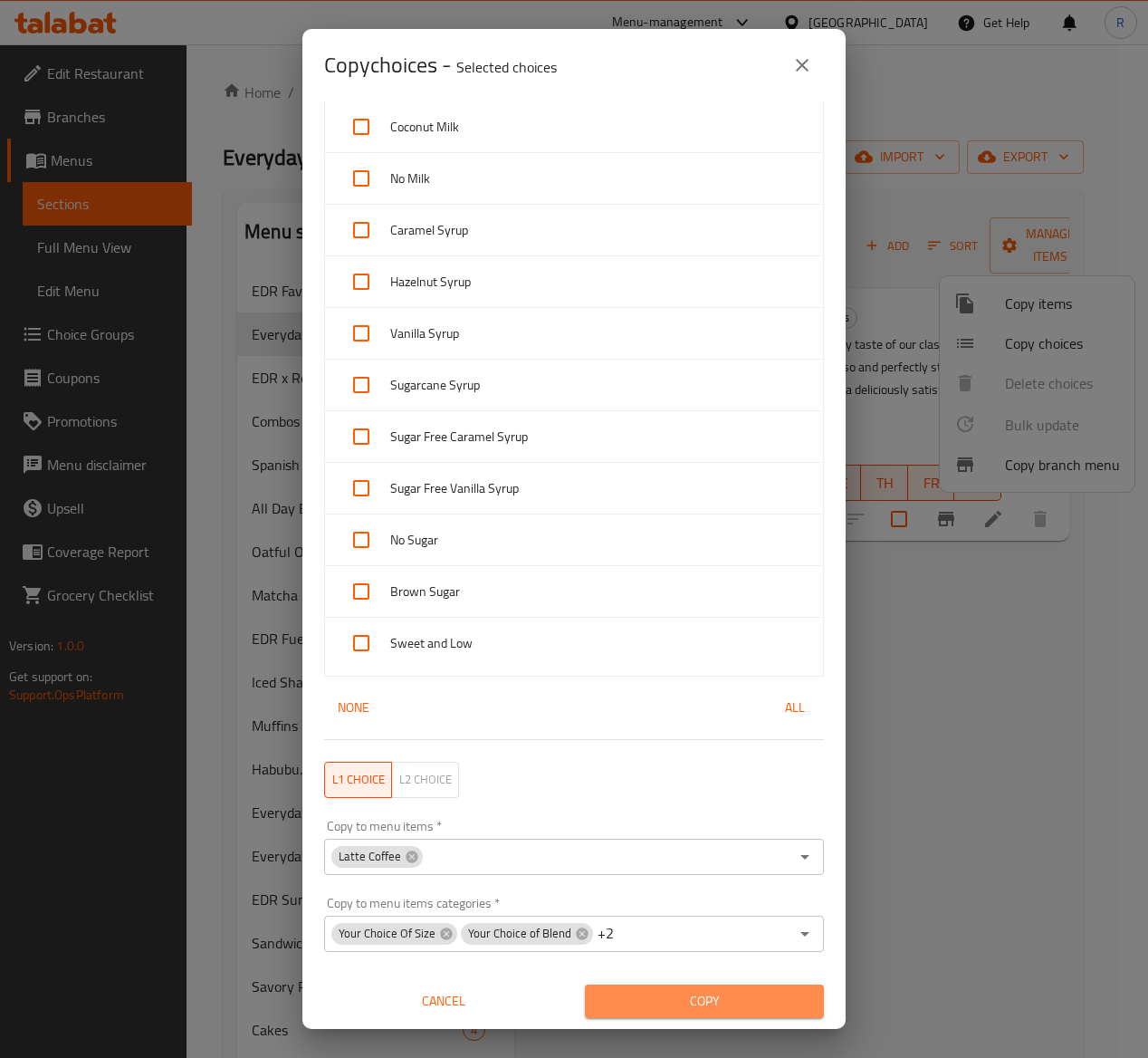
click at [727, 988] on button "Copy" at bounding box center [705, 1001] width 239 height 33
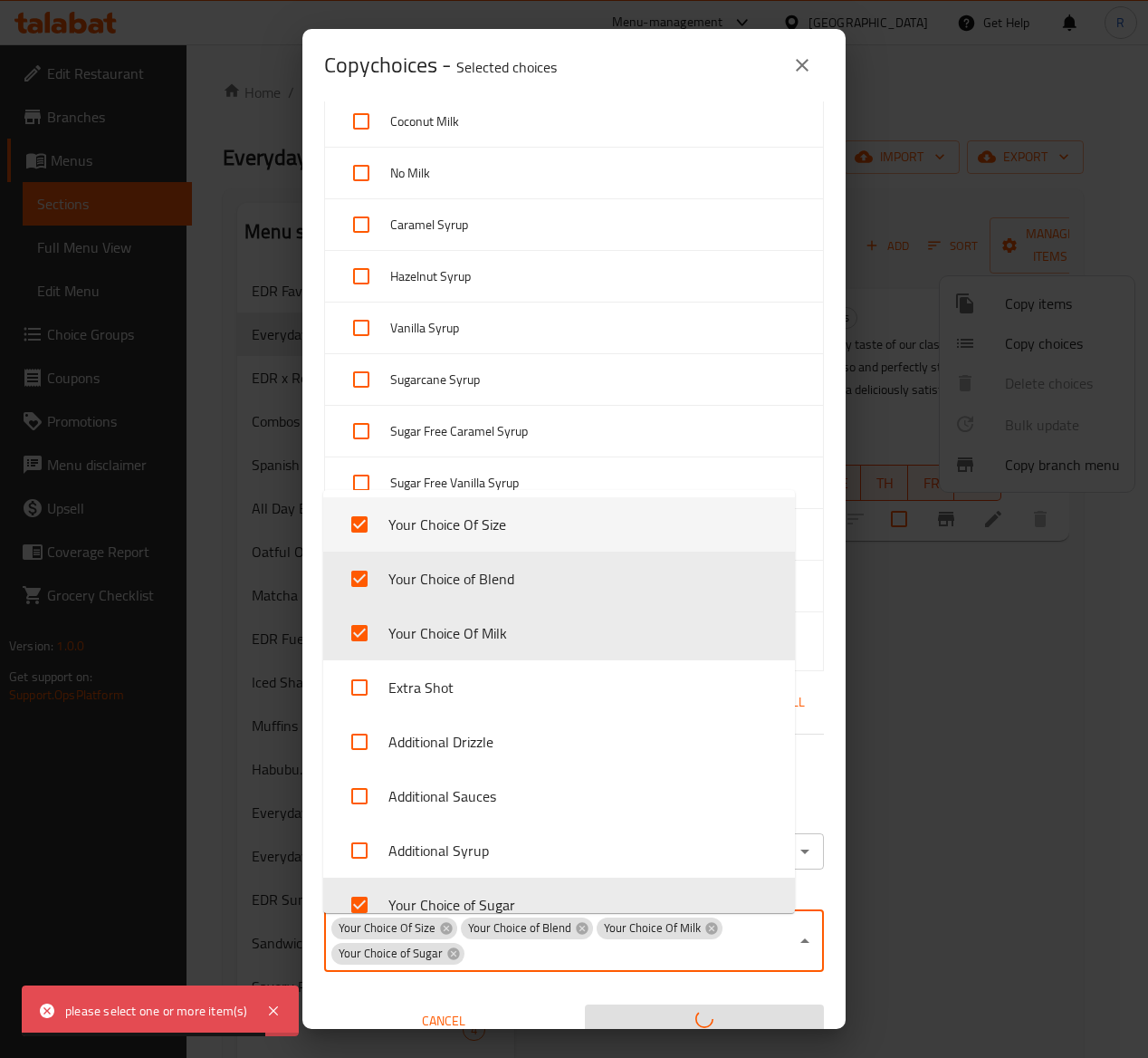
click at [754, 937] on div "Your Choice Of Size Your Choice of Blend Your Choice Of Milk Your Choice of Sug…" at bounding box center [573, 940] width 499 height 62
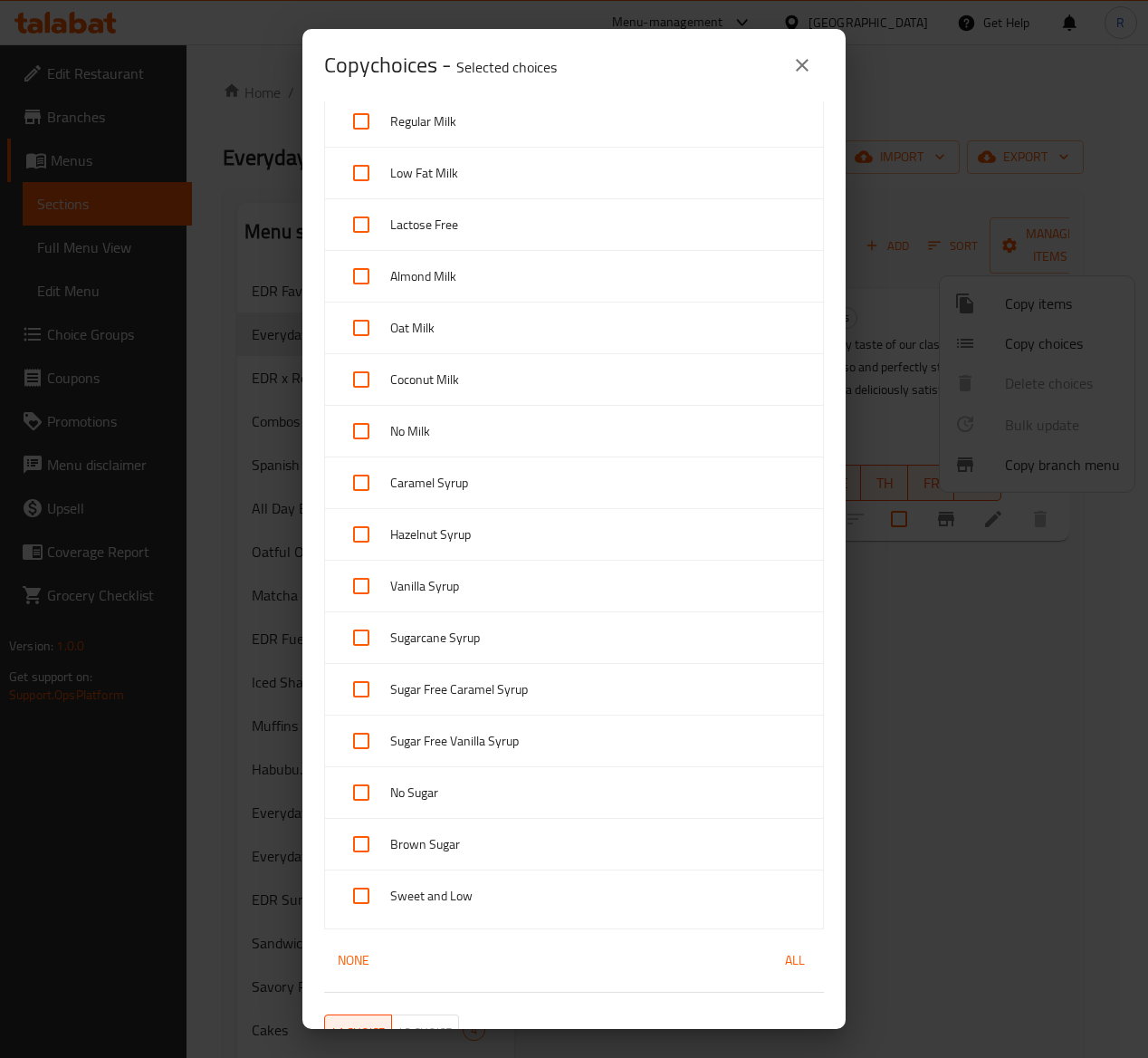
scroll to position [0, 0]
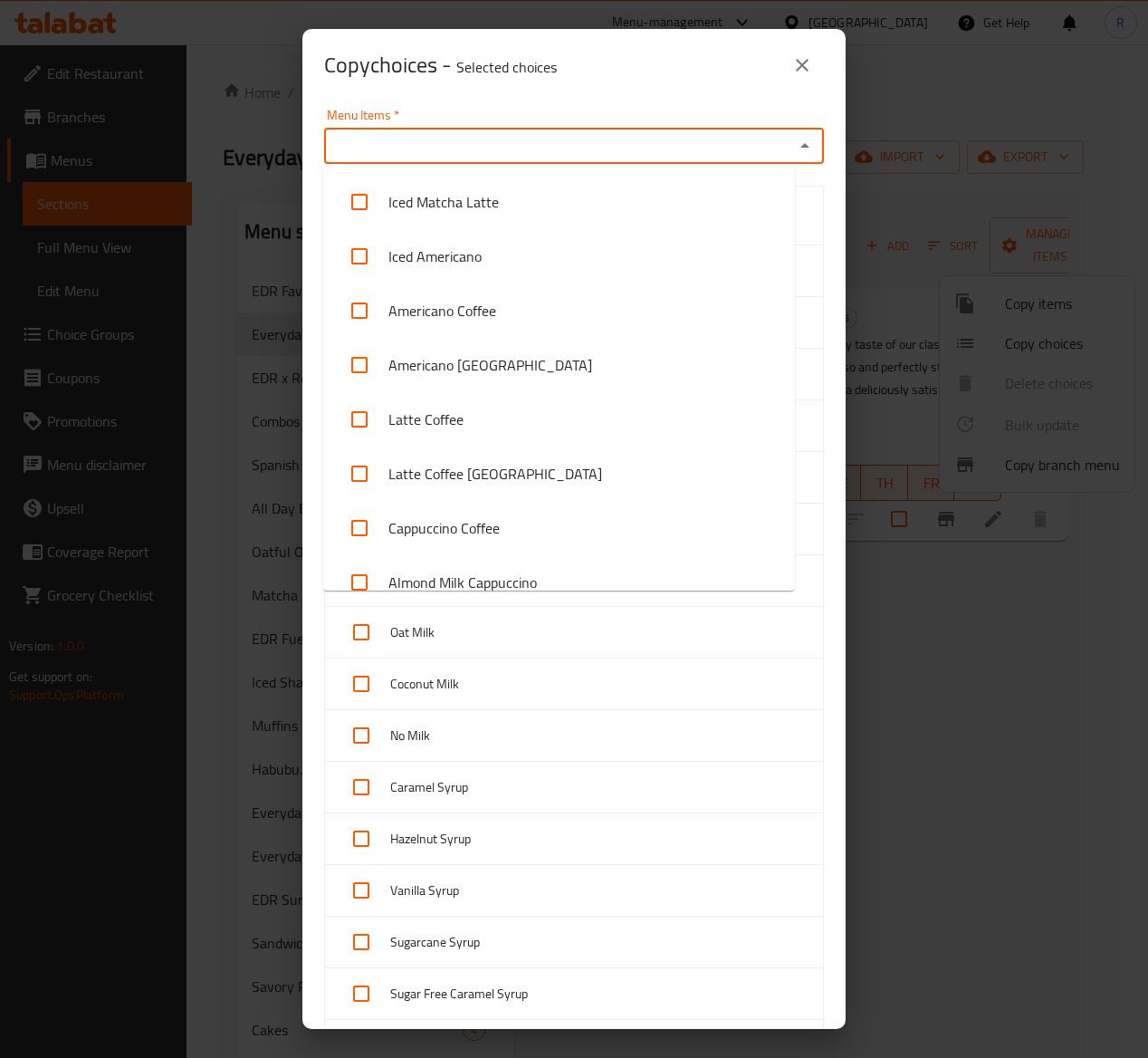
click at [565, 155] on input "Menu Items   *" at bounding box center [558, 146] width 459 height 26
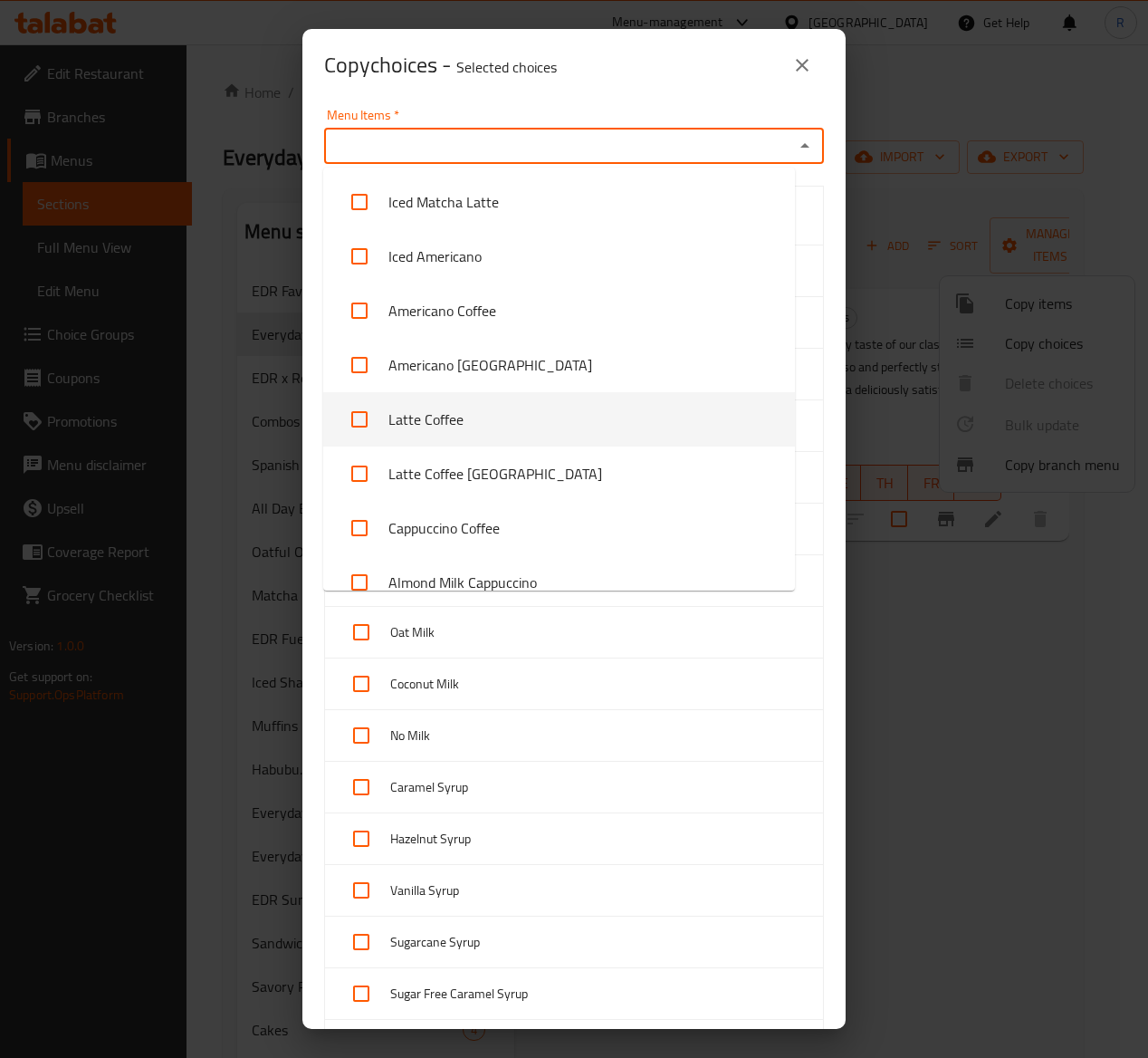
click at [507, 438] on li "Latte Coffee" at bounding box center [558, 419] width 472 height 54
checkbox input "true"
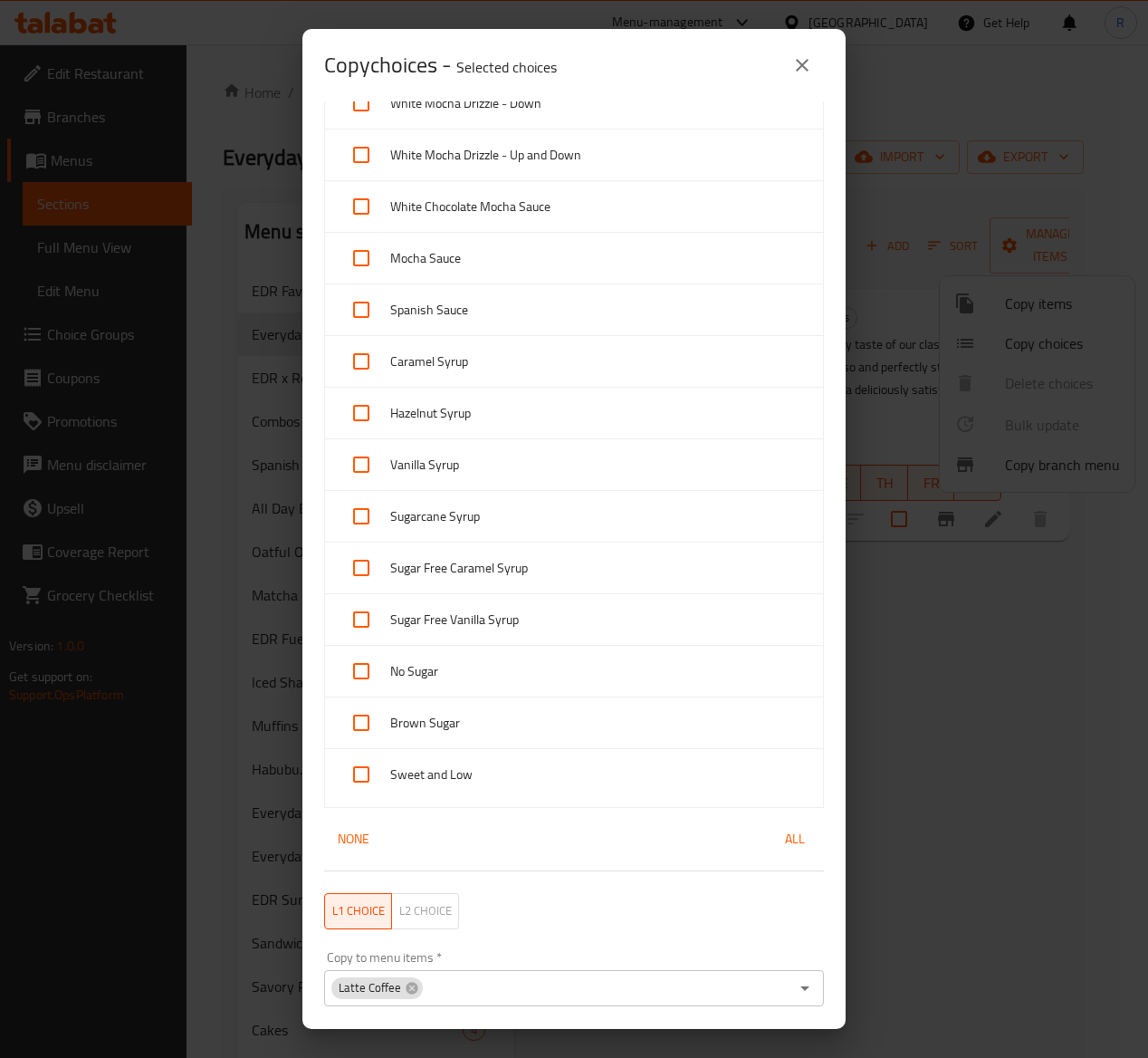
scroll to position [1290, 0]
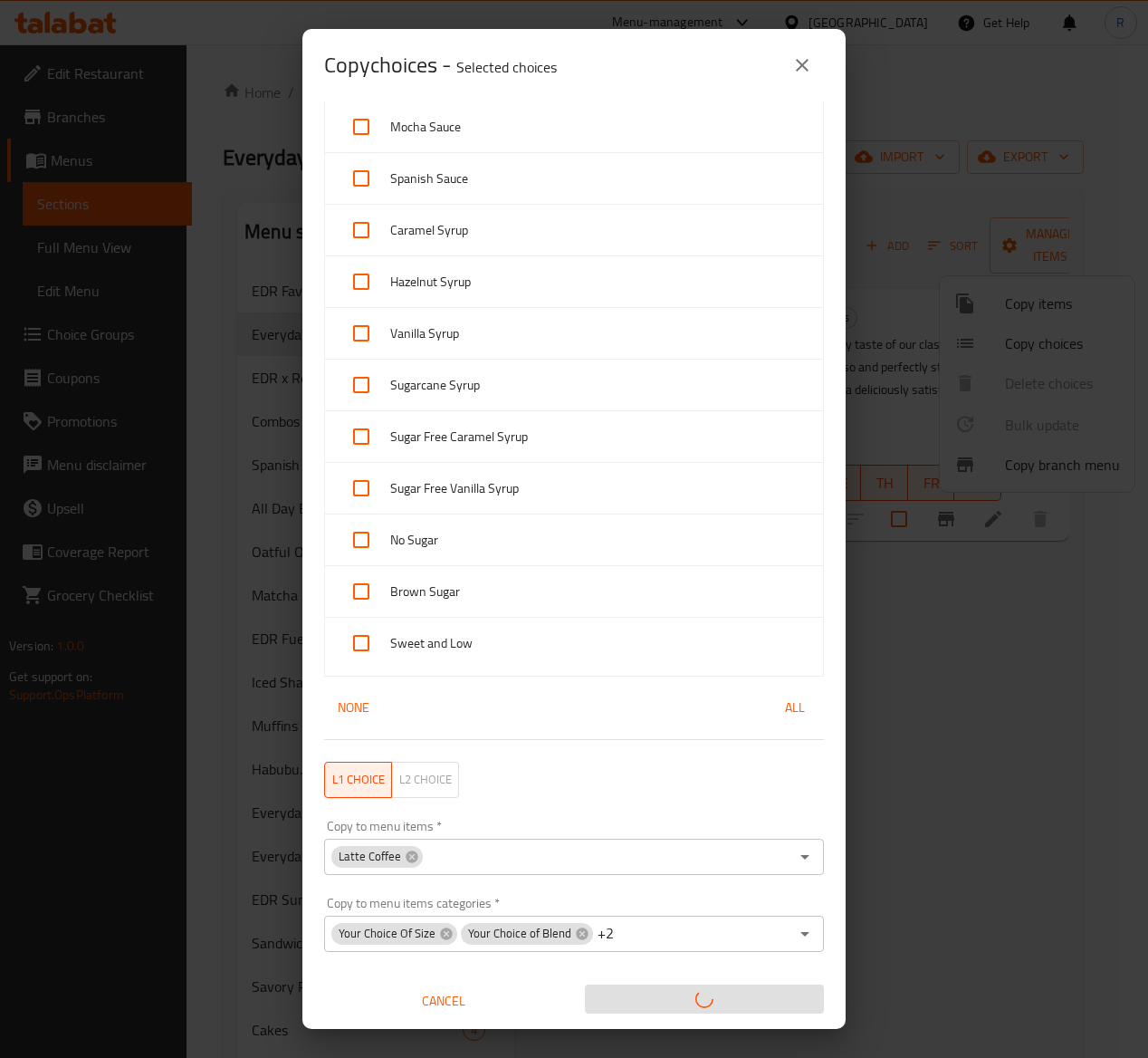
click at [647, 851] on input "Copy to menu items   *" at bounding box center [607, 857] width 364 height 26
click at [460, 1003] on span "Cancel" at bounding box center [443, 1001] width 224 height 23
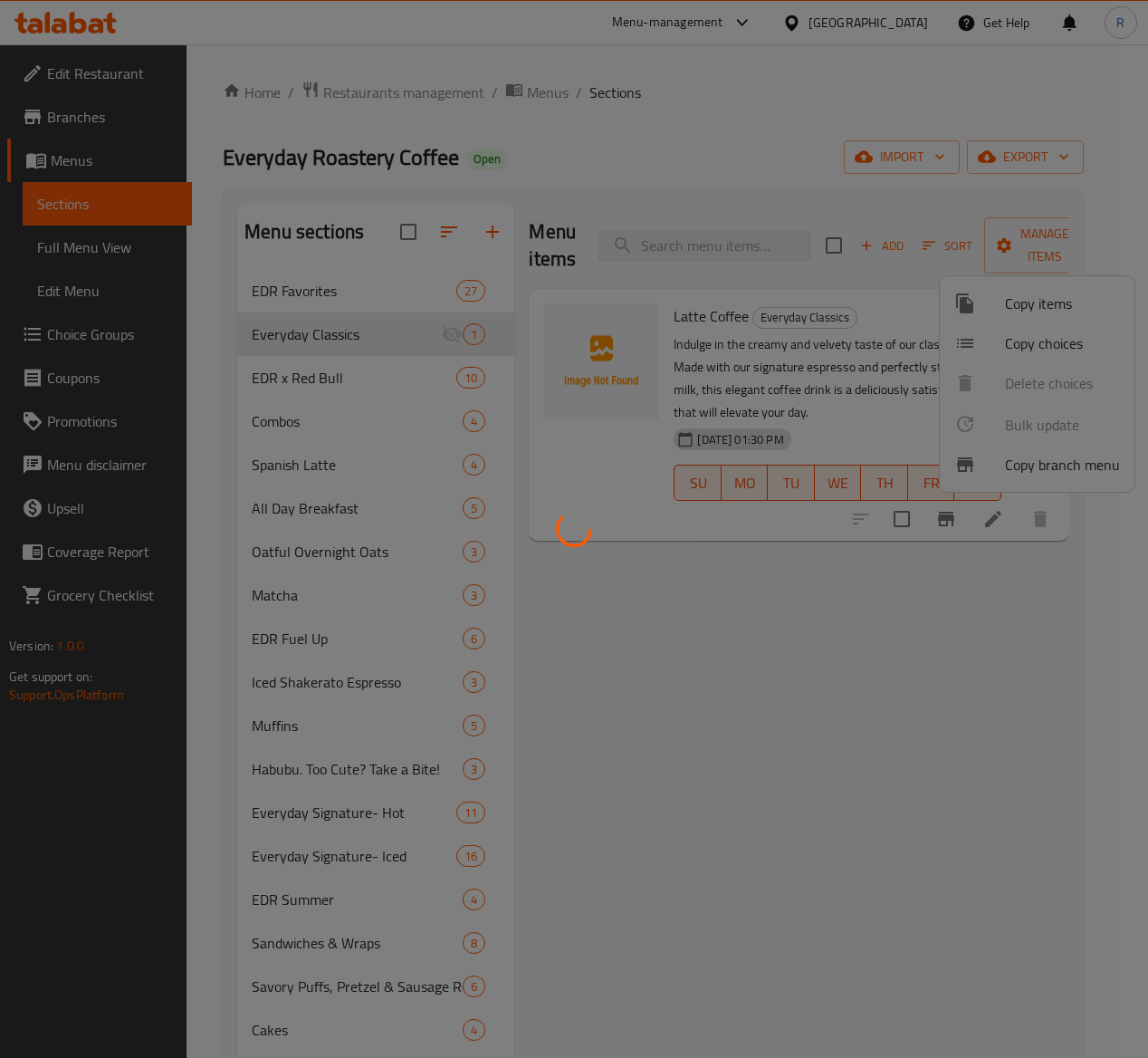
click at [982, 666] on div at bounding box center [574, 529] width 1148 height 1058
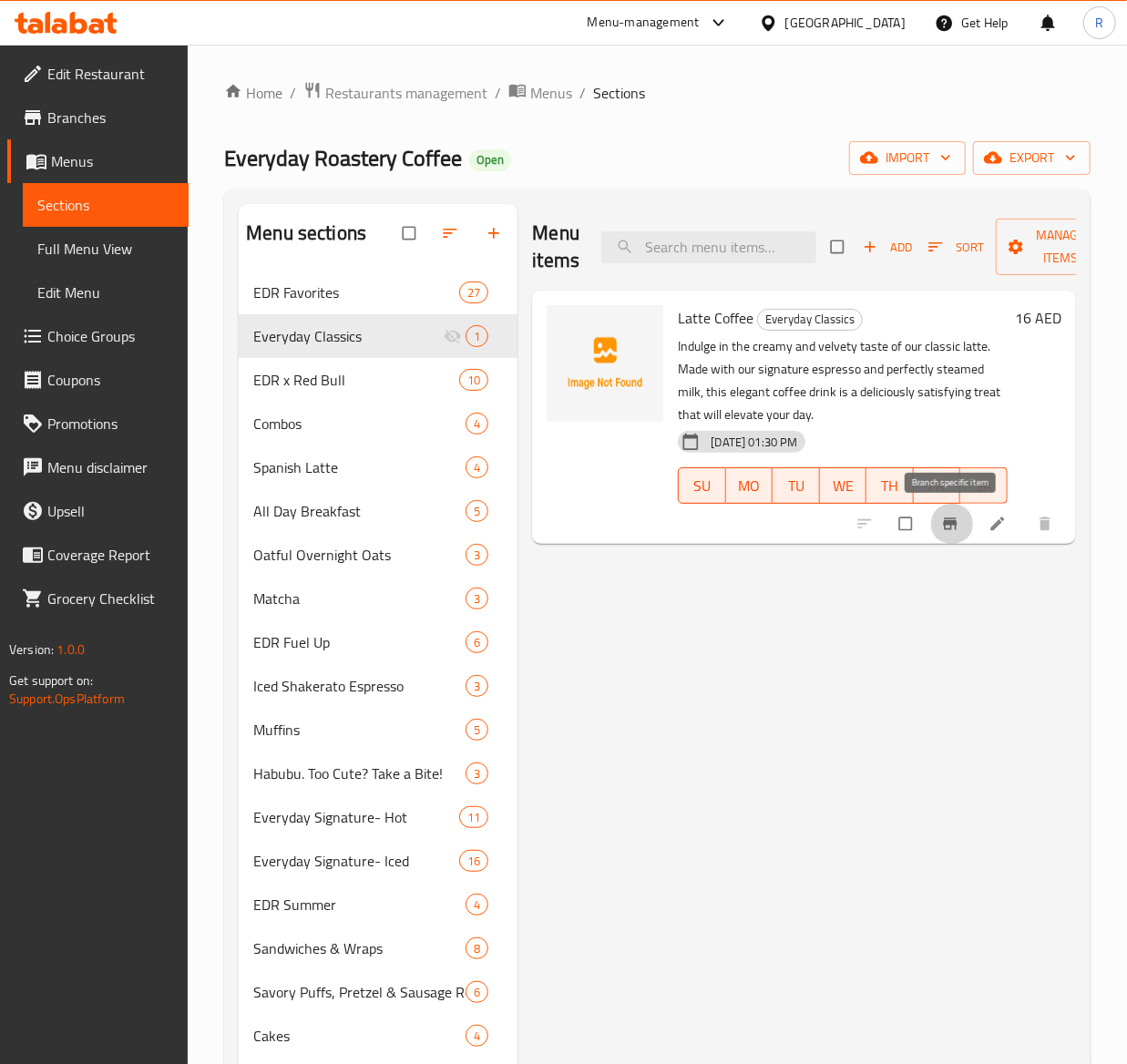
click at [946, 527] on icon "Branch-specific-item" at bounding box center [950, 524] width 19 height 19
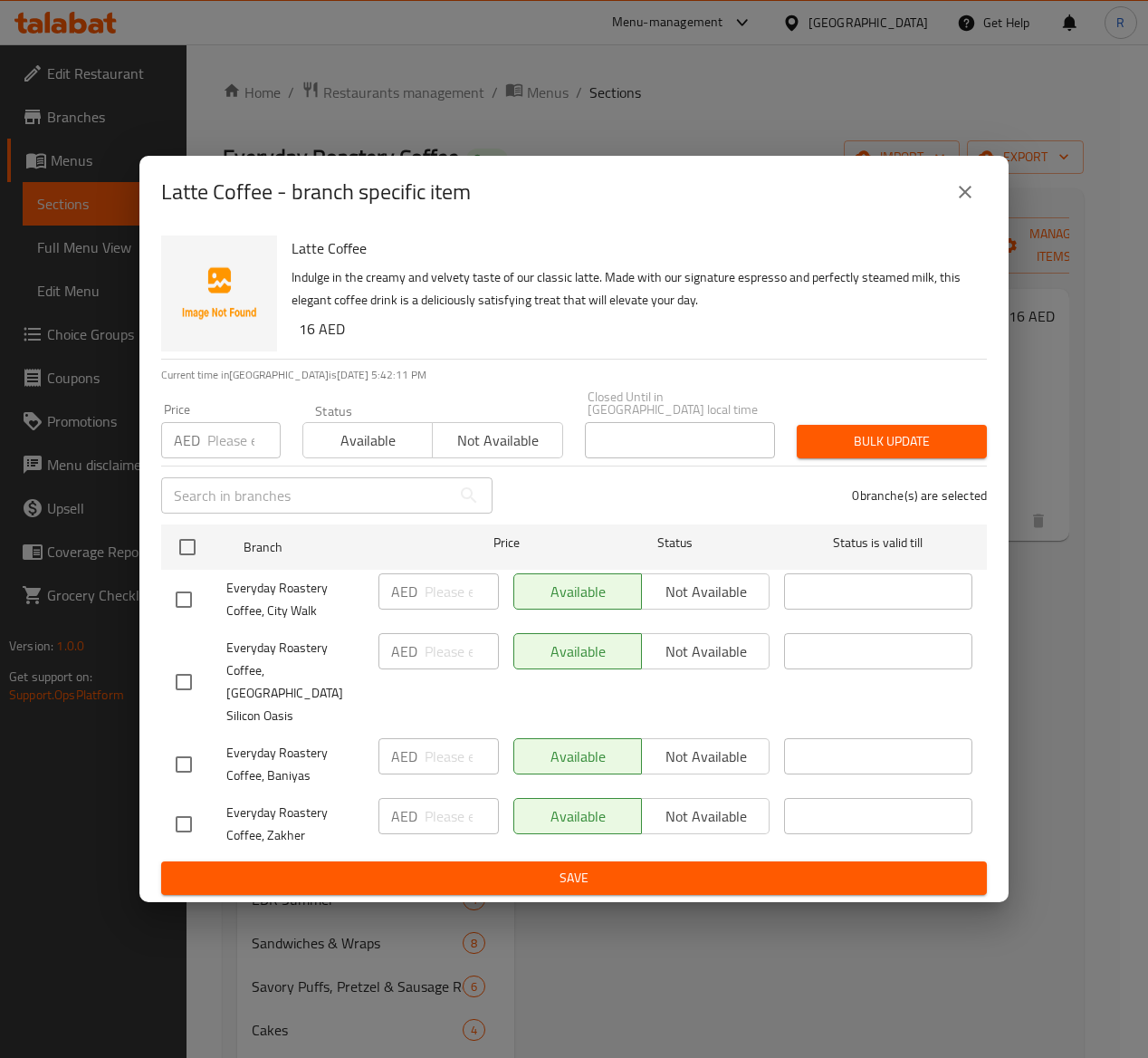
click at [968, 203] on icon "close" at bounding box center [966, 192] width 22 height 22
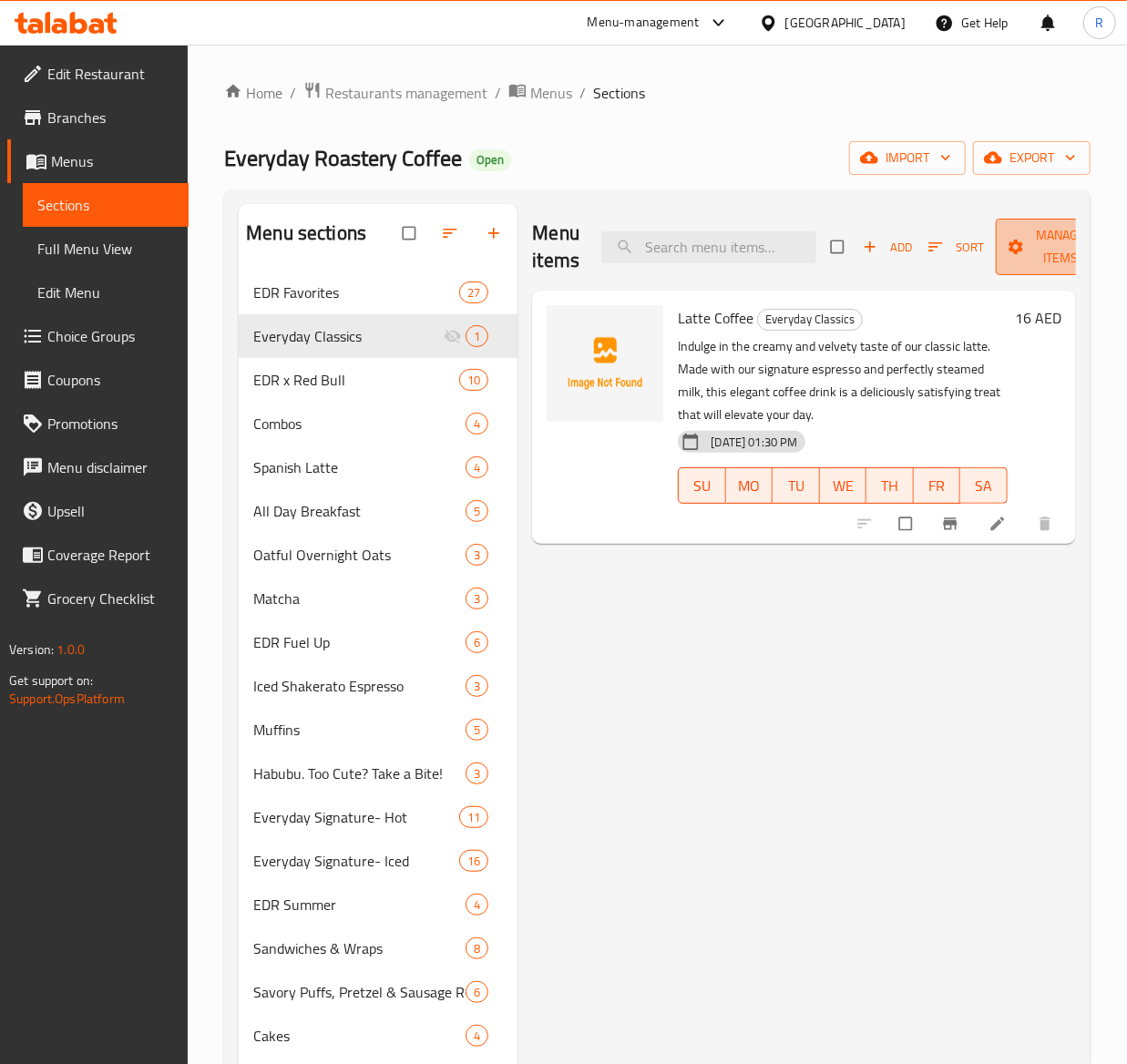
click at [1026, 244] on span "button" at bounding box center [1018, 247] width 22 height 19
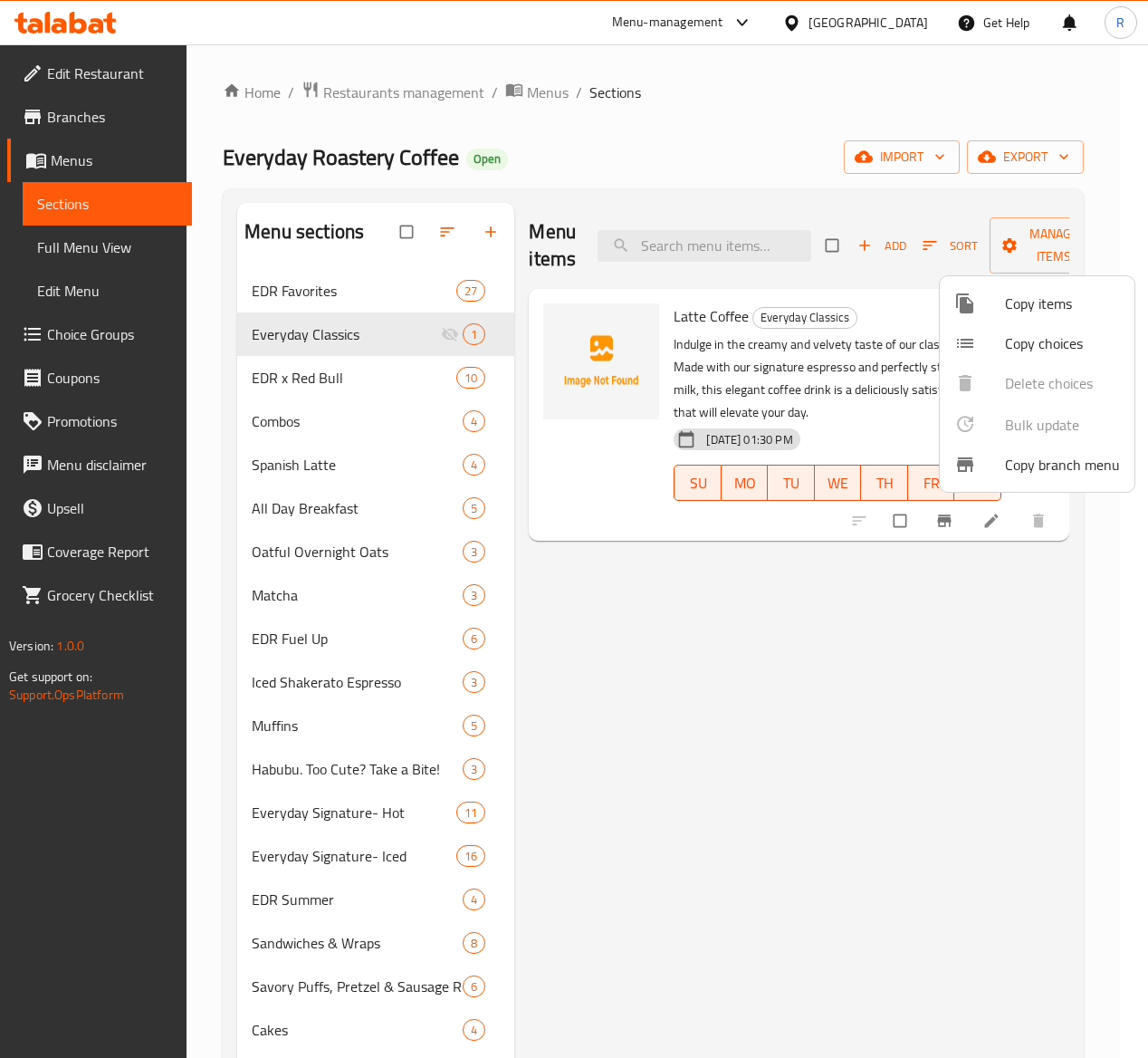
click at [976, 335] on div at bounding box center [980, 343] width 51 height 22
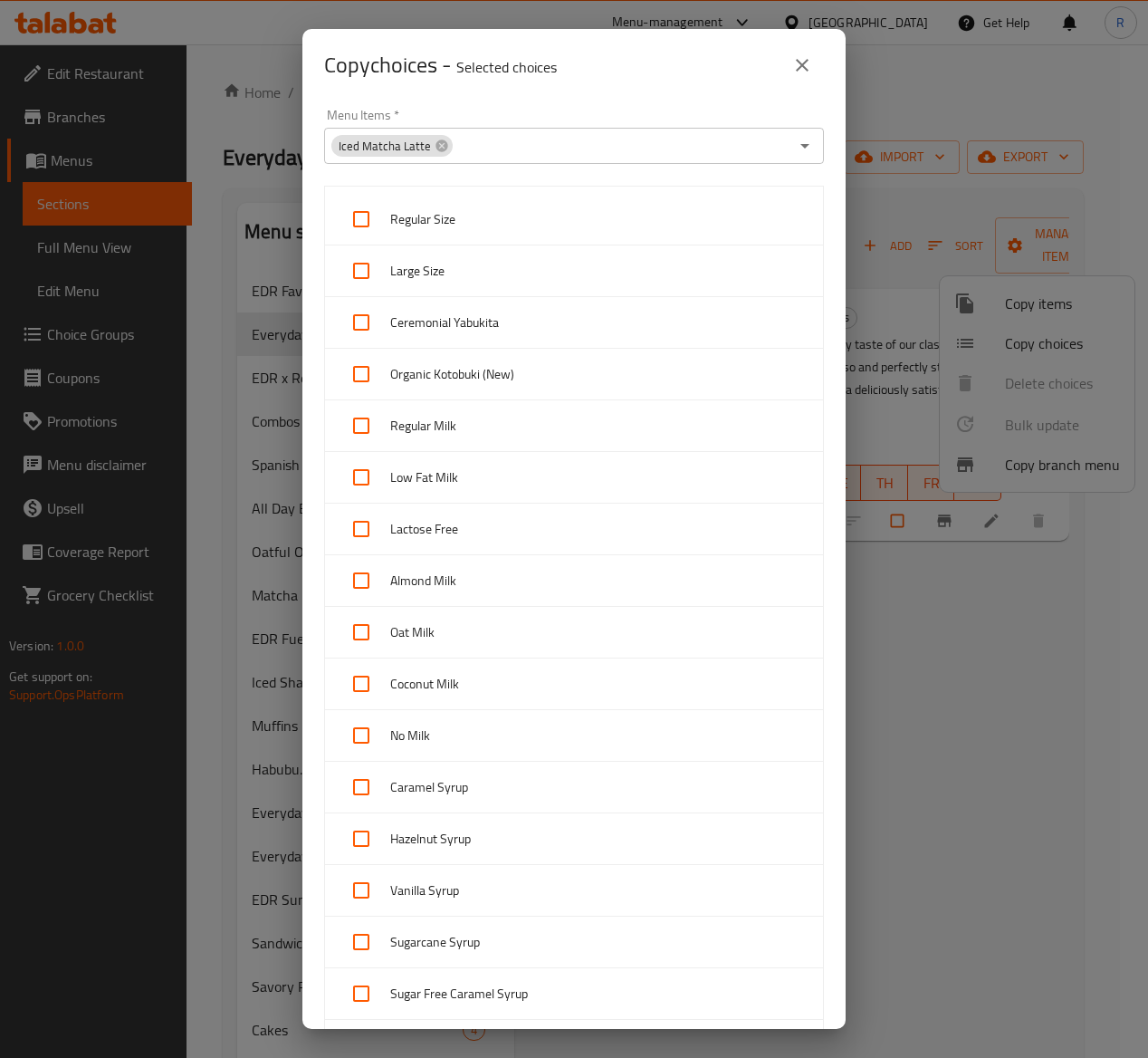
scroll to position [562, 0]
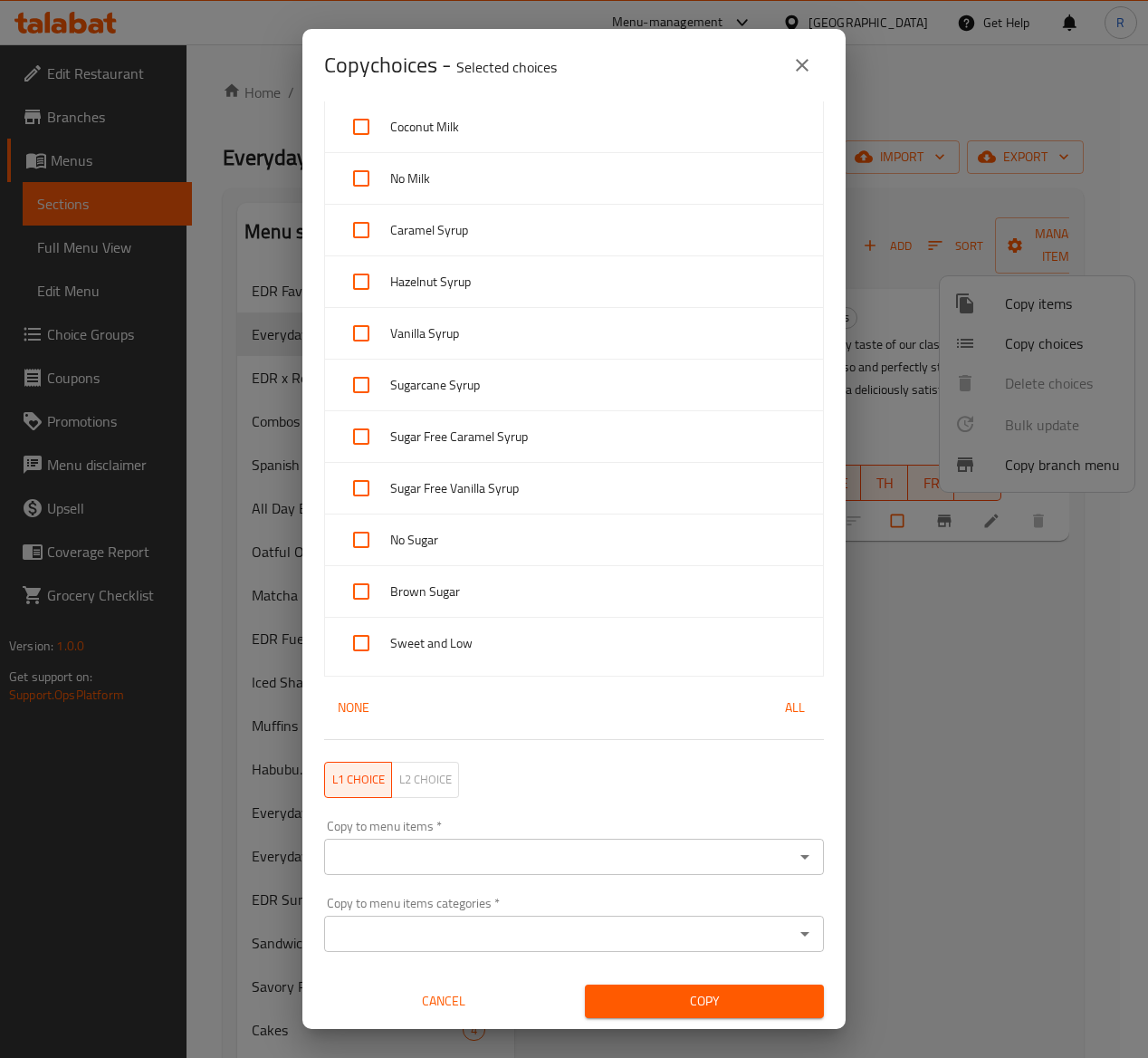
click at [499, 851] on input "Copy to menu items   *" at bounding box center [558, 857] width 459 height 26
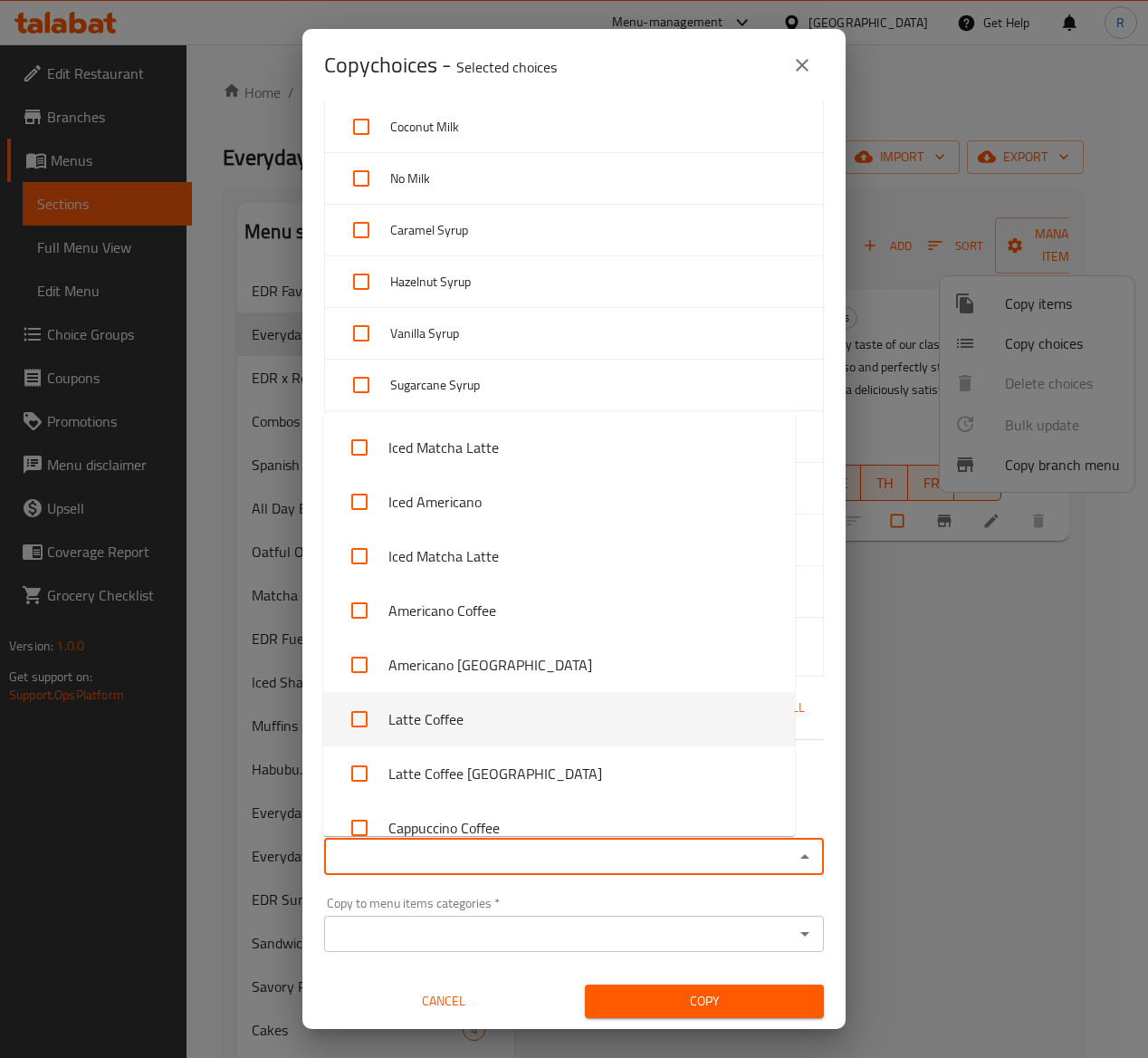
click at [499, 708] on li "Latte Coffee" at bounding box center [558, 719] width 472 height 54
checkbox input "true"
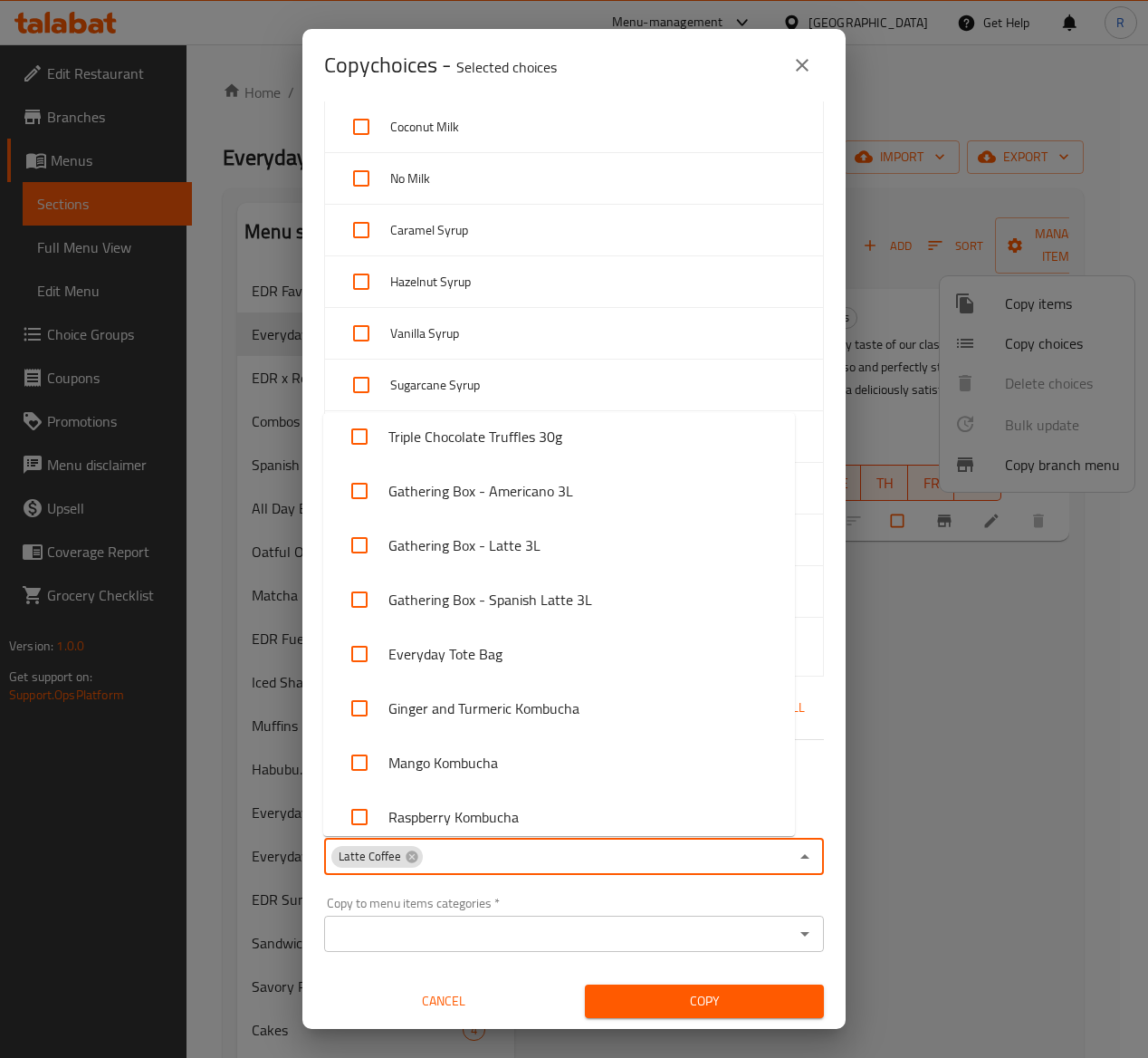
scroll to position [9809, 0]
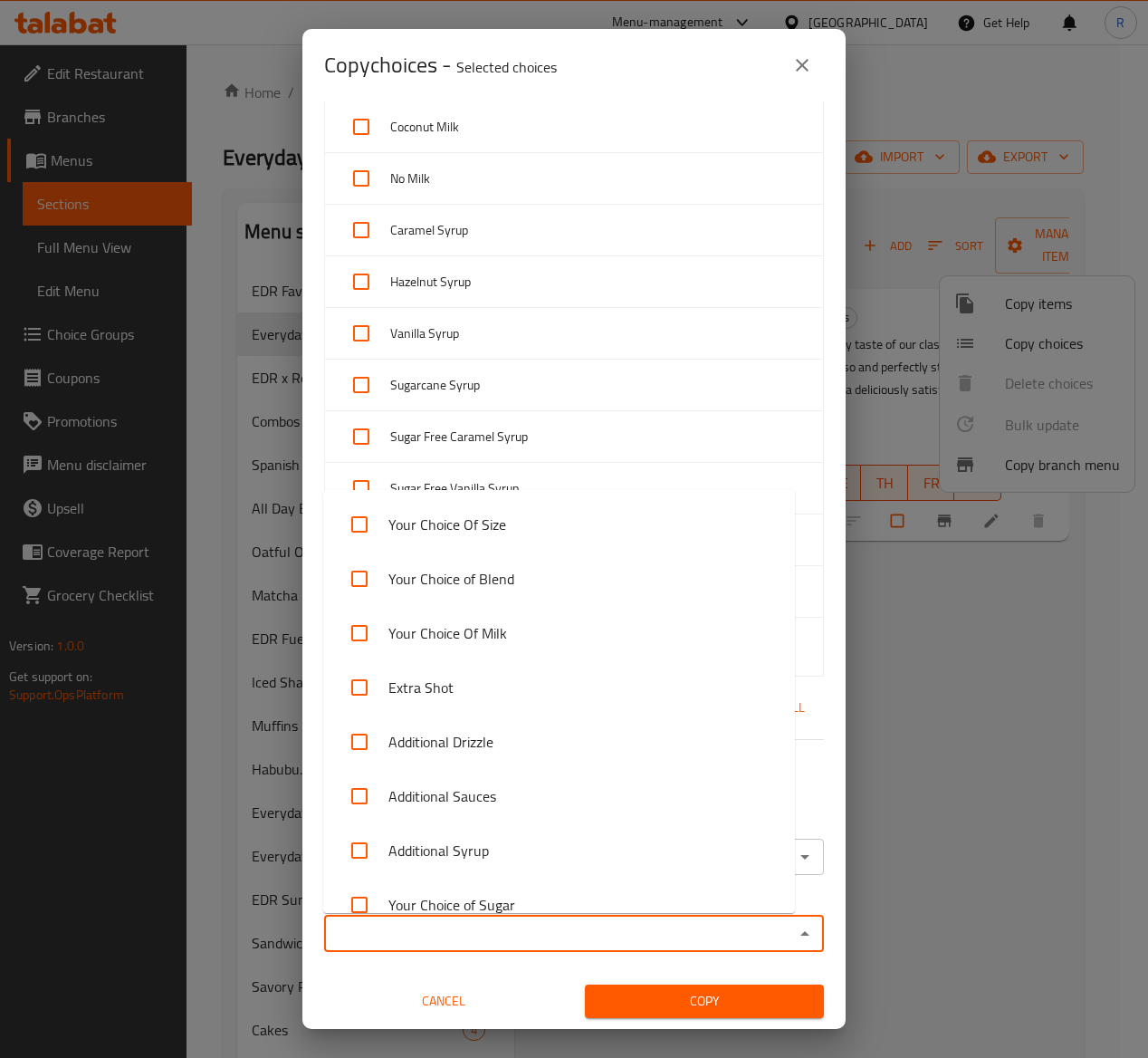
click at [568, 945] on input "Copy to menu items categories   *" at bounding box center [558, 934] width 459 height 26
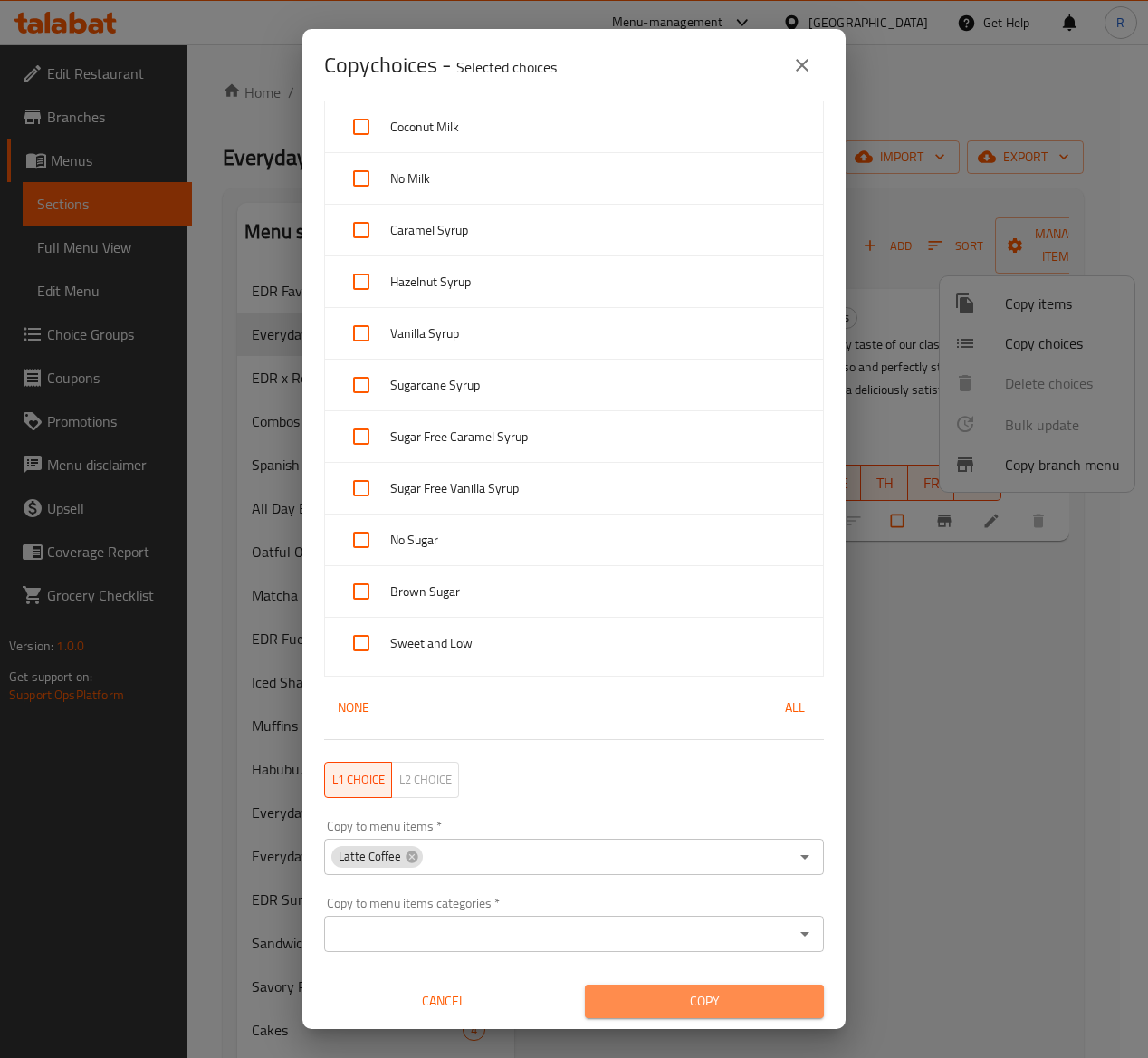
click at [748, 1017] on button "Copy" at bounding box center [705, 1001] width 239 height 33
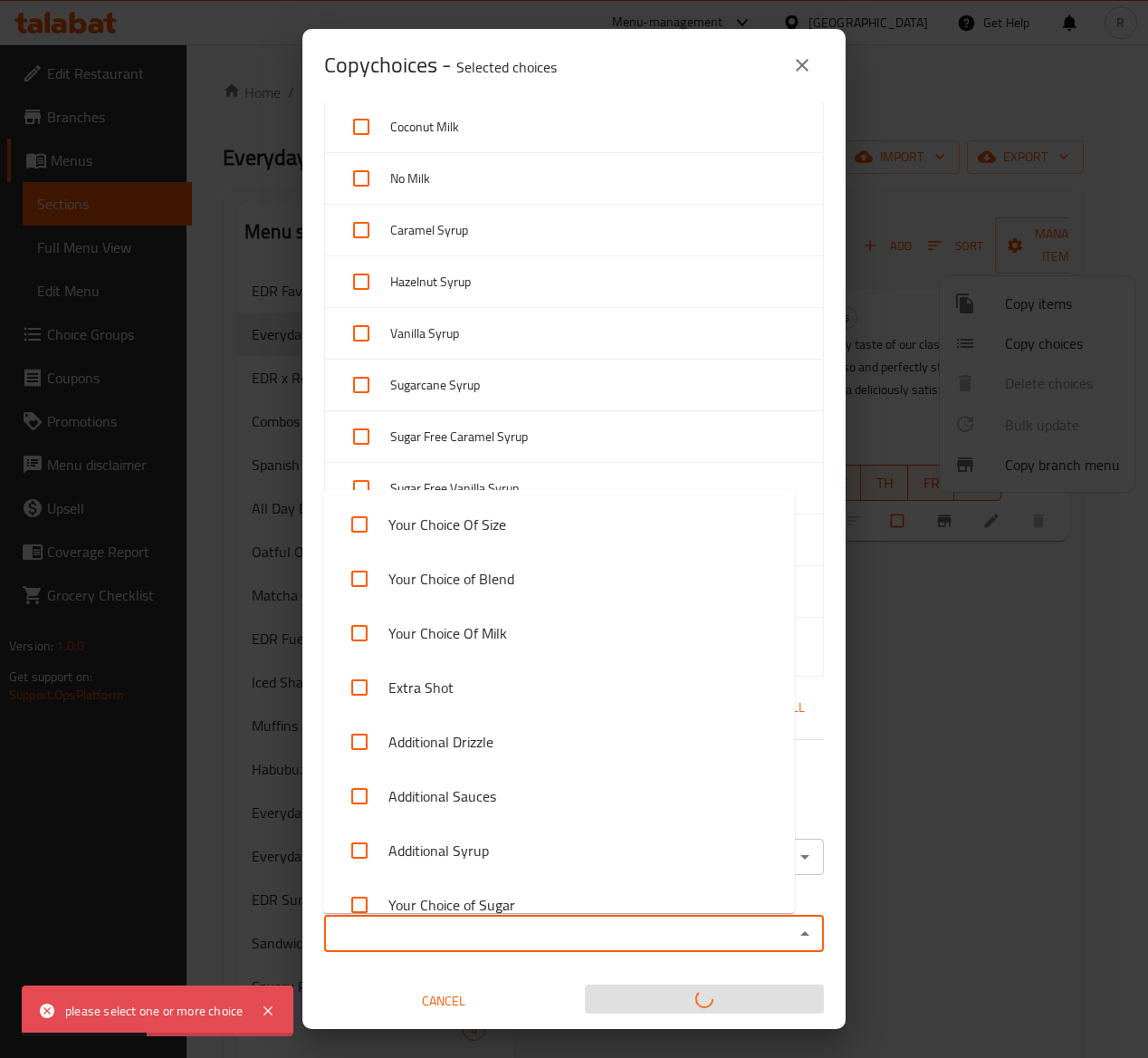
click at [413, 930] on input "Copy to menu items categories   *" at bounding box center [558, 934] width 459 height 26
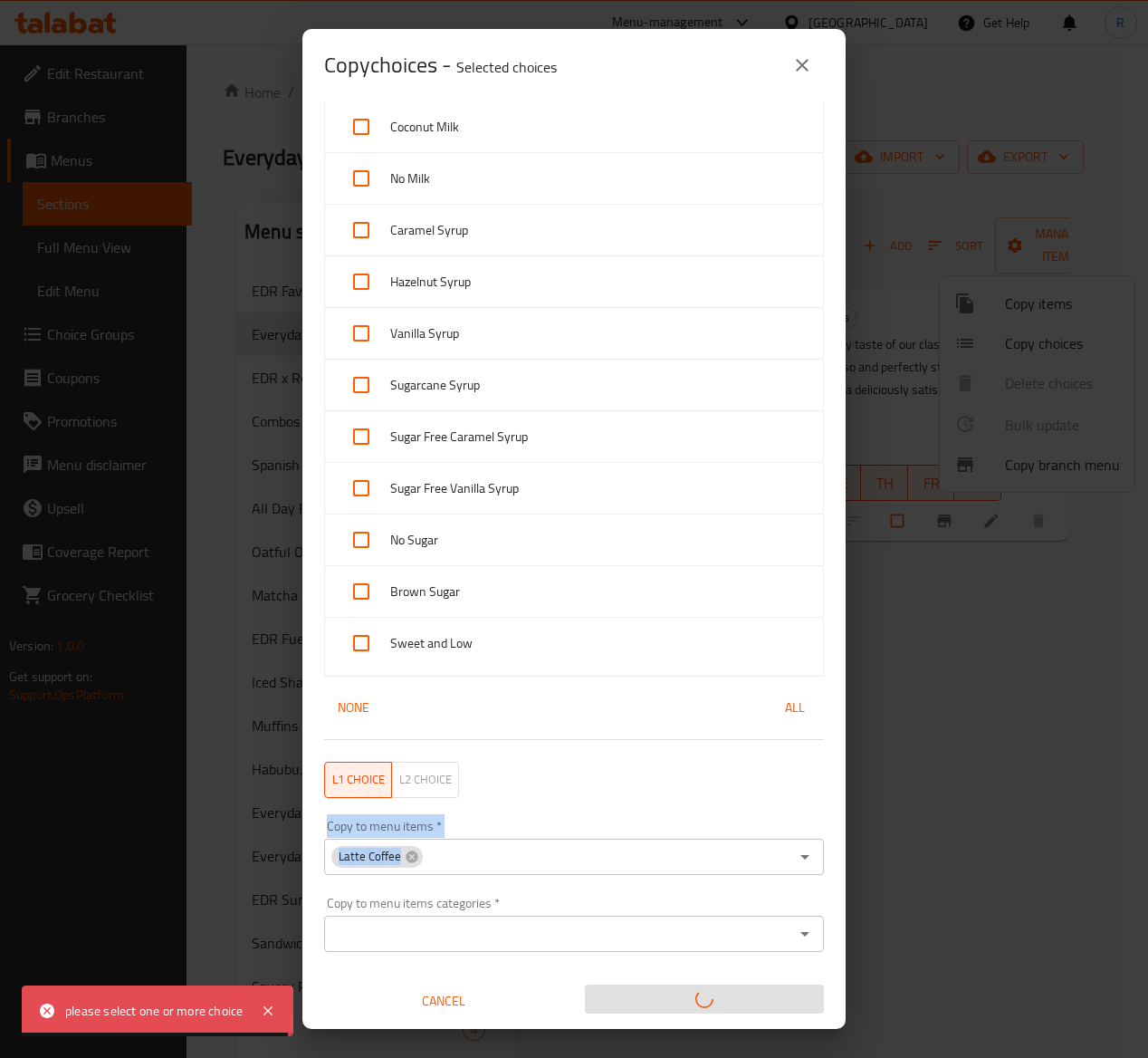
drag, startPoint x: 795, startPoint y: 597, endPoint x: 785, endPoint y: 847, distance: 250.2
click at [785, 847] on div "Menu Items   * Iced Matcha Latte Menu Items * Regular Size Large Size Ceremonia…" at bounding box center [574, 252] width 522 height 1422
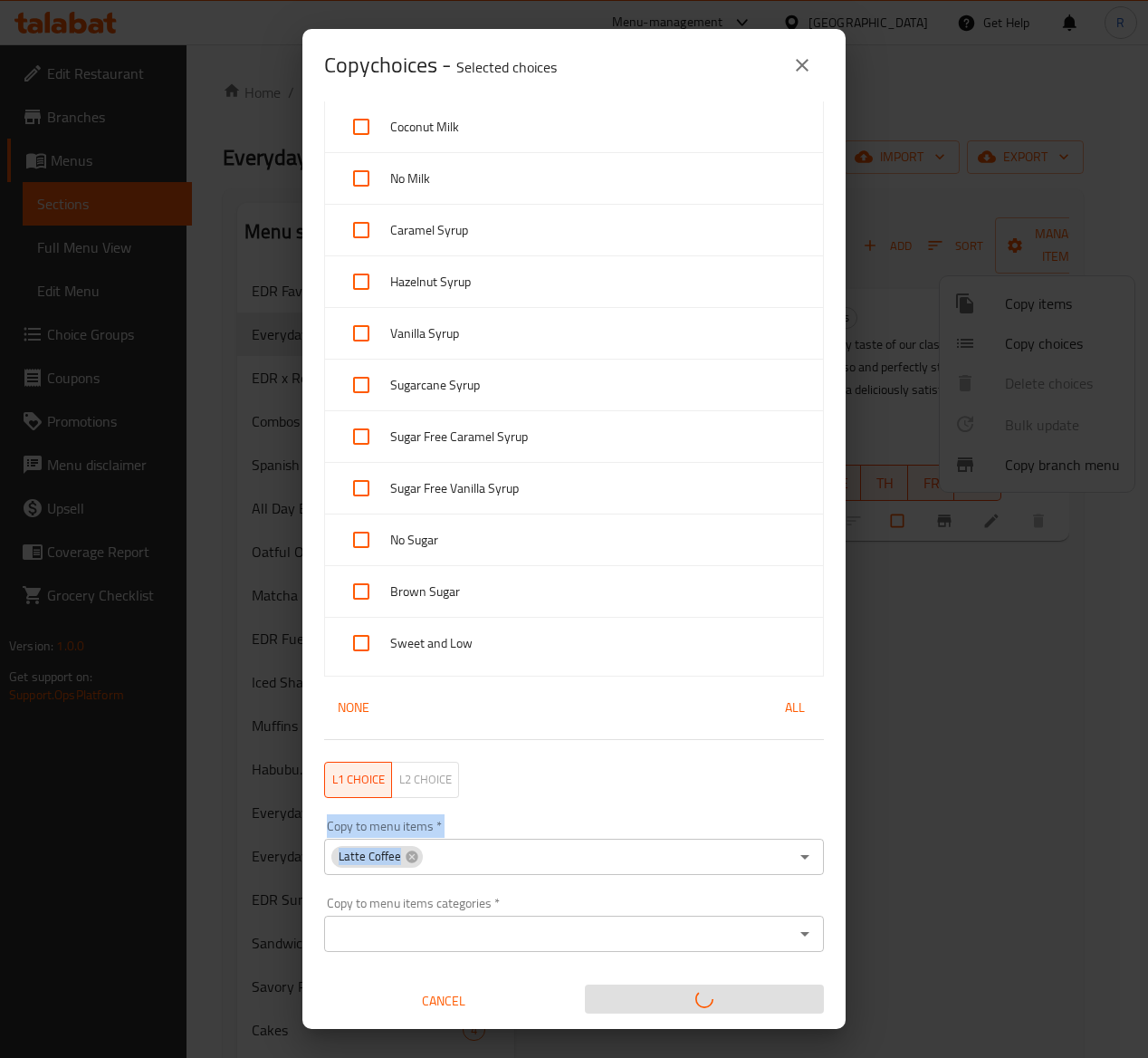
click at [552, 857] on input "Copy to menu items   *" at bounding box center [607, 857] width 364 height 26
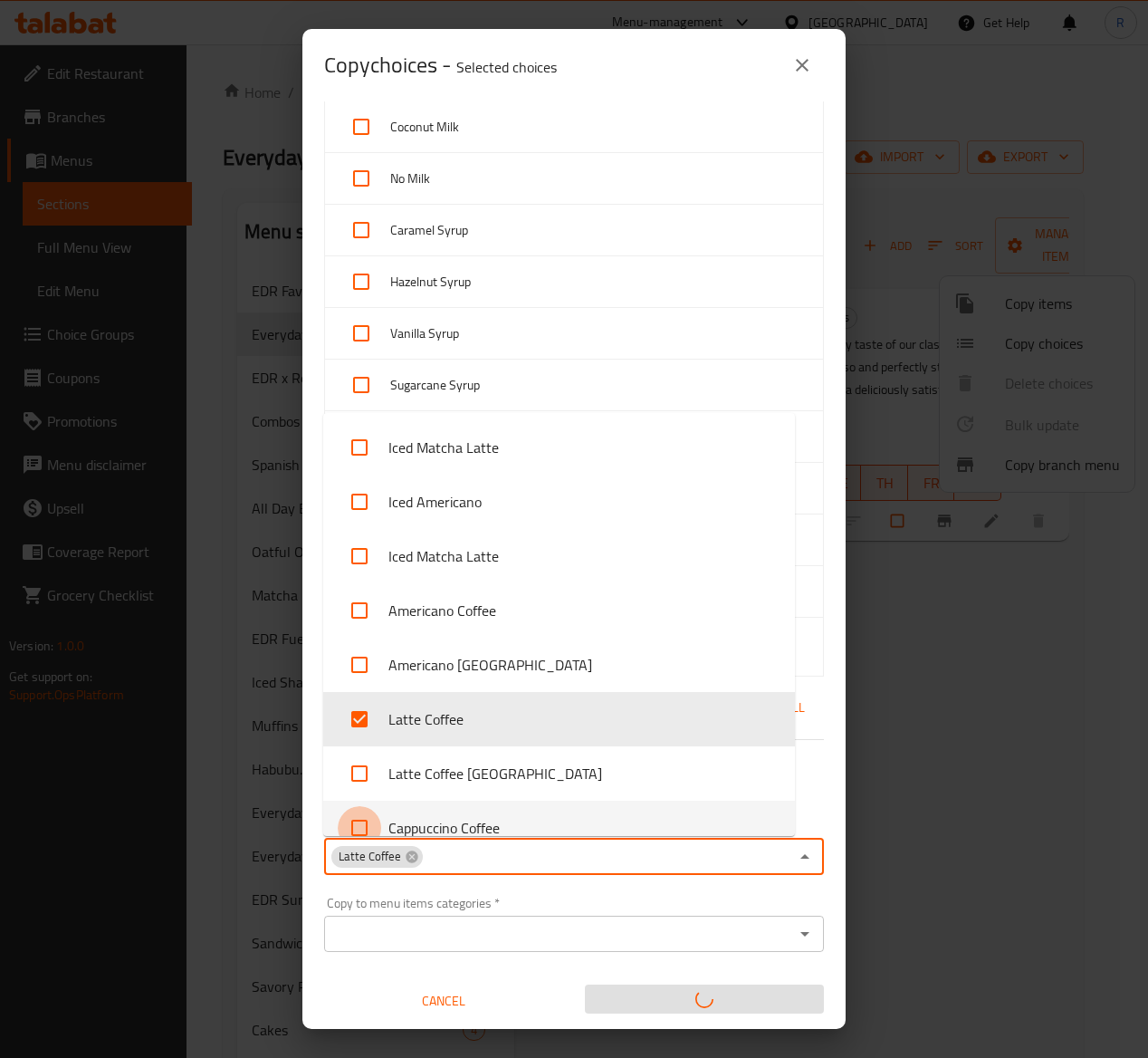
click at [363, 813] on input "checkbox" at bounding box center [359, 827] width 43 height 43
checkbox input "true"
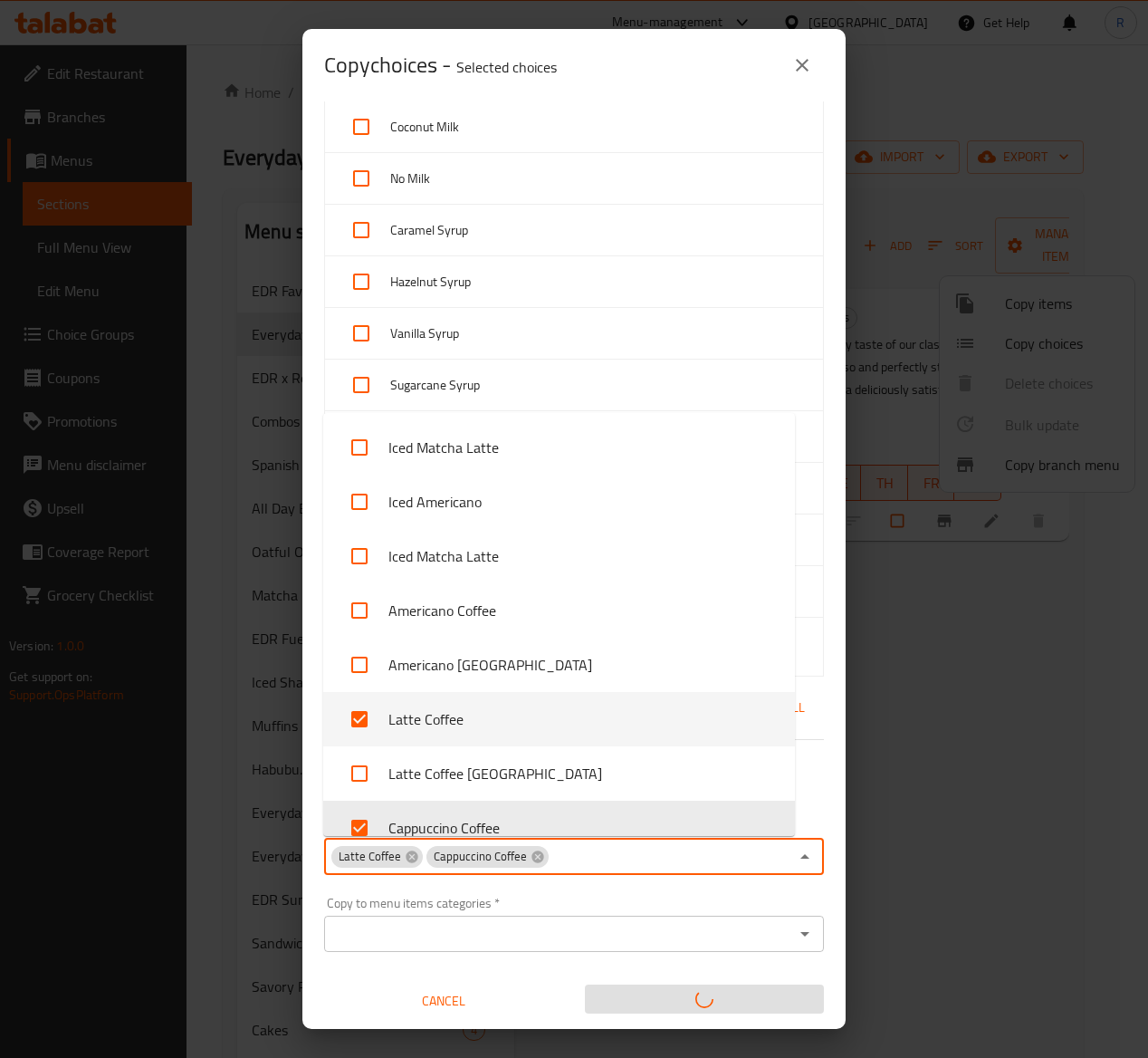
click at [400, 918] on div "Copy to menu items categories *" at bounding box center [573, 933] width 499 height 36
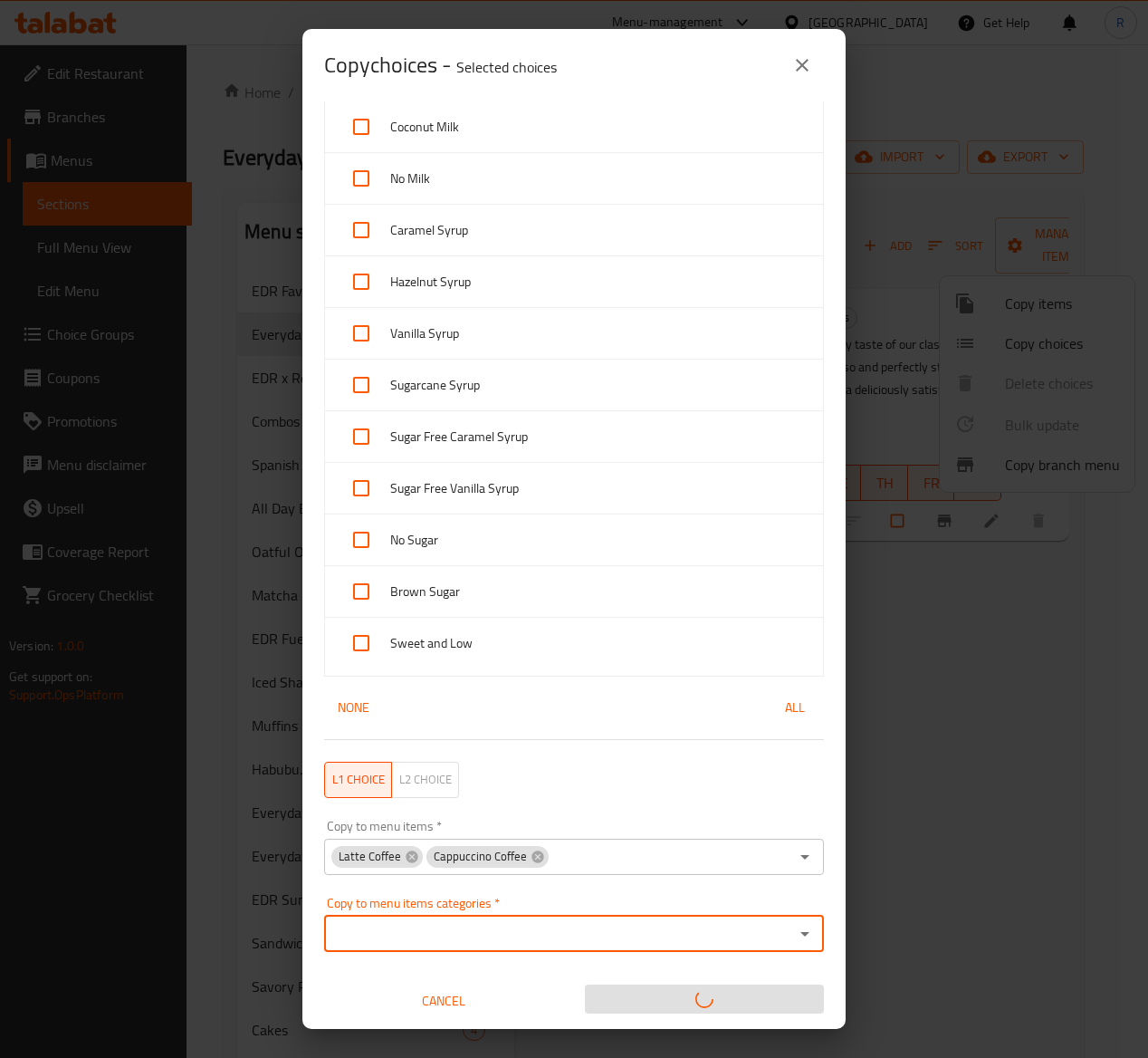
click at [794, 933] on icon "Open" at bounding box center [805, 934] width 22 height 22
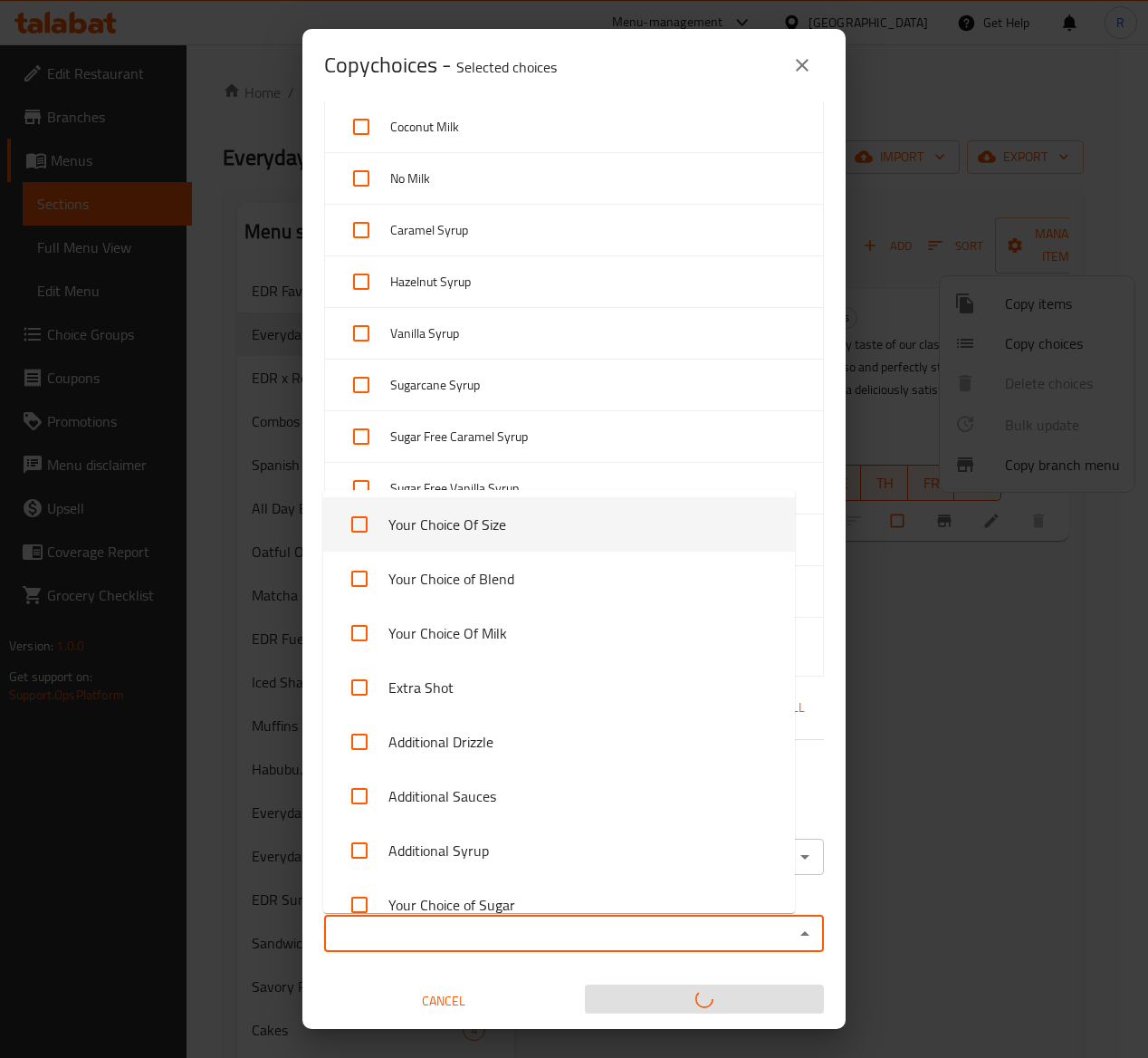
click at [614, 531] on li "Your Choice Of Size" at bounding box center [558, 524] width 472 height 54
checkbox input "true"
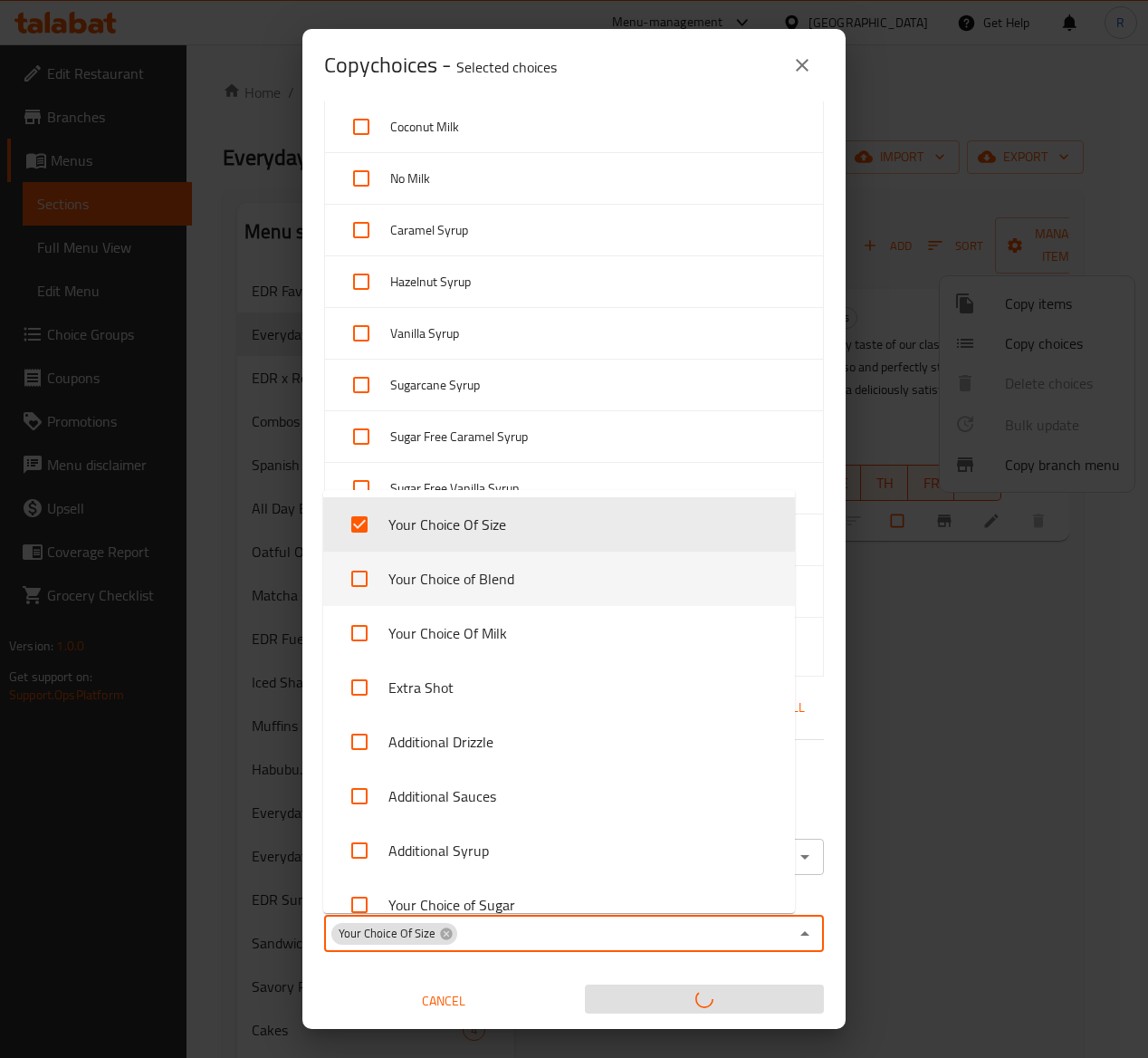
click at [613, 569] on li "Your Choice of Blend" at bounding box center [558, 579] width 472 height 54
checkbox input "true"
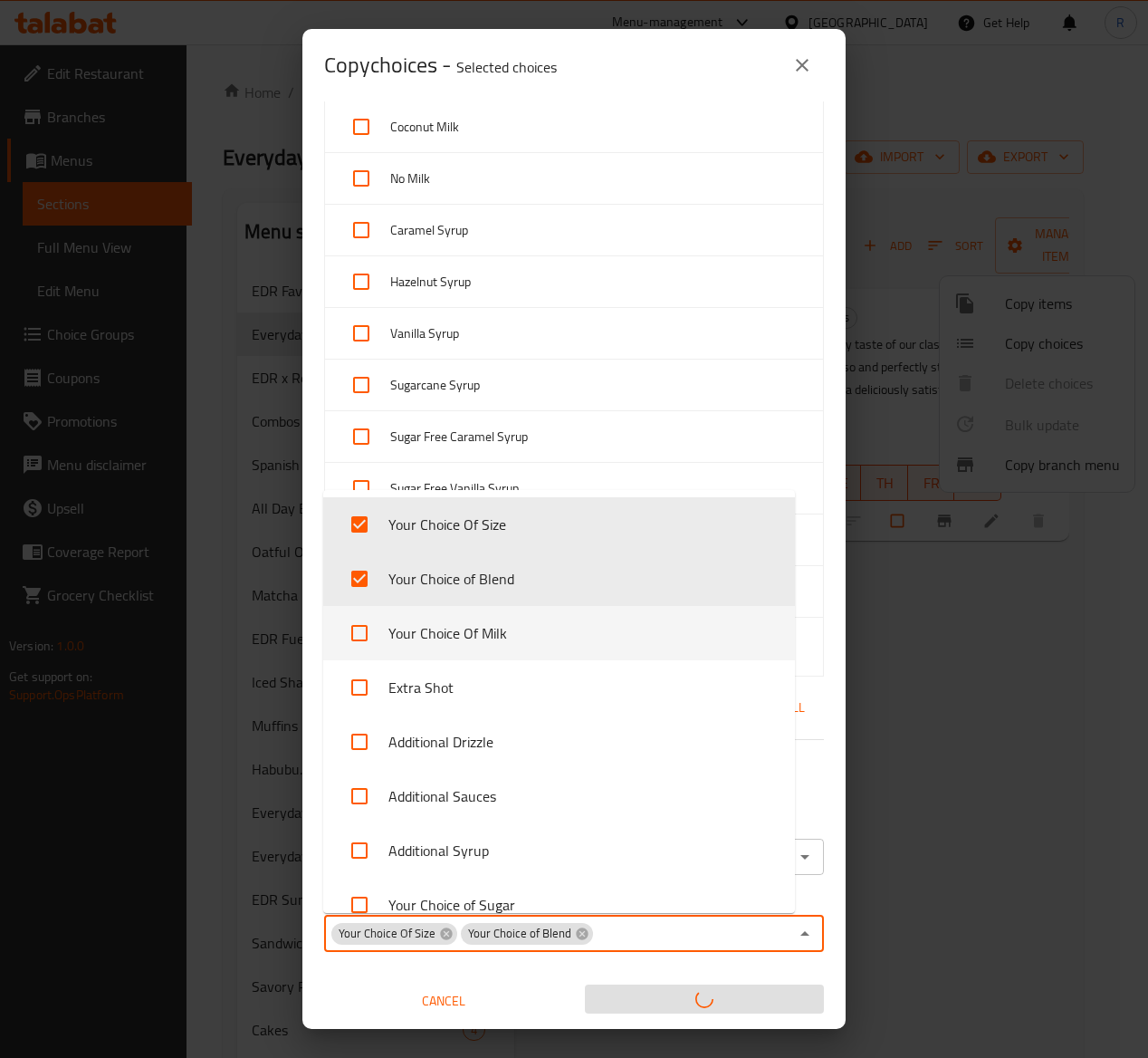
click at [617, 636] on li "Your Choice Of Milk" at bounding box center [558, 633] width 472 height 54
checkbox input "true"
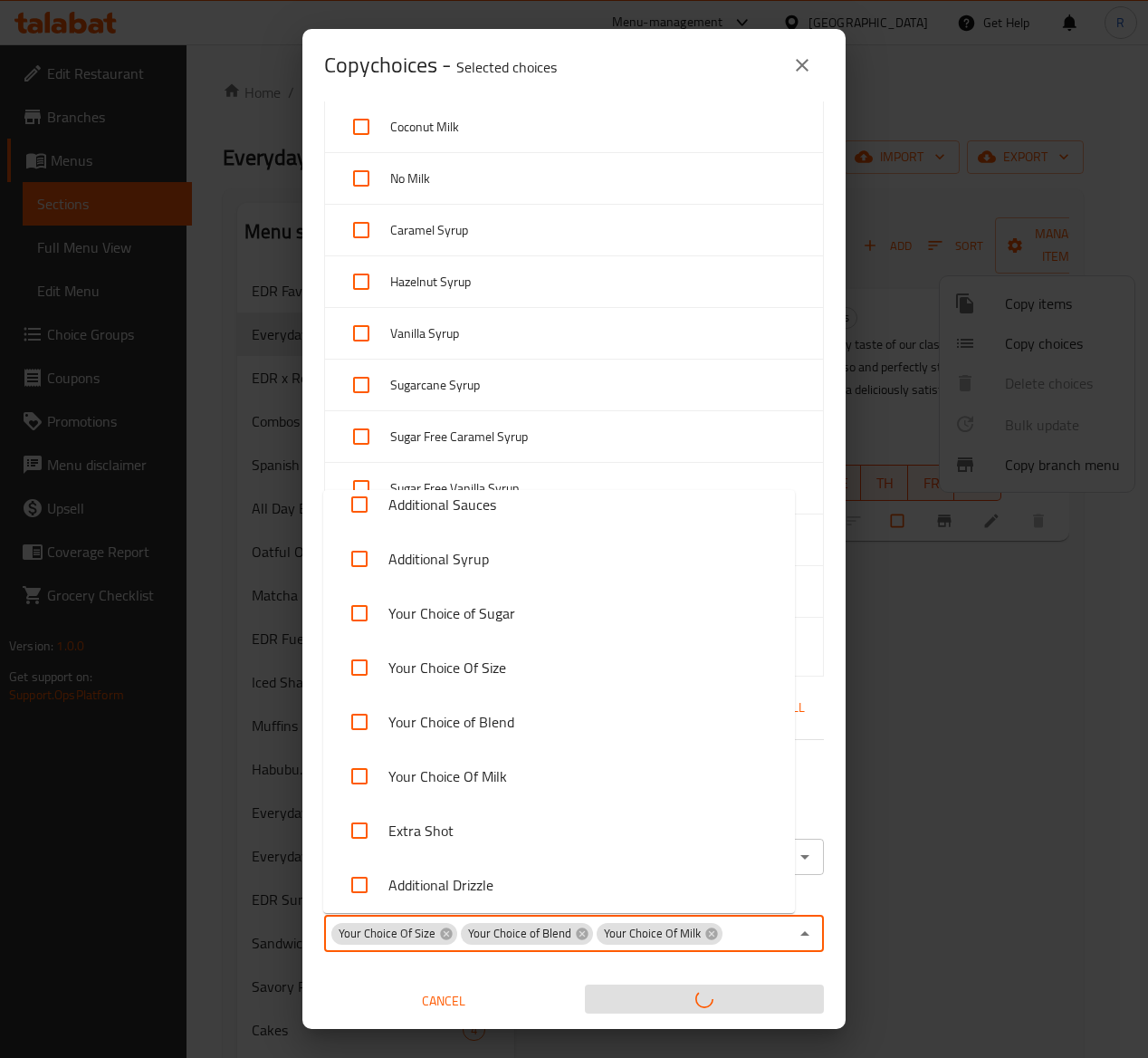
scroll to position [323, 0]
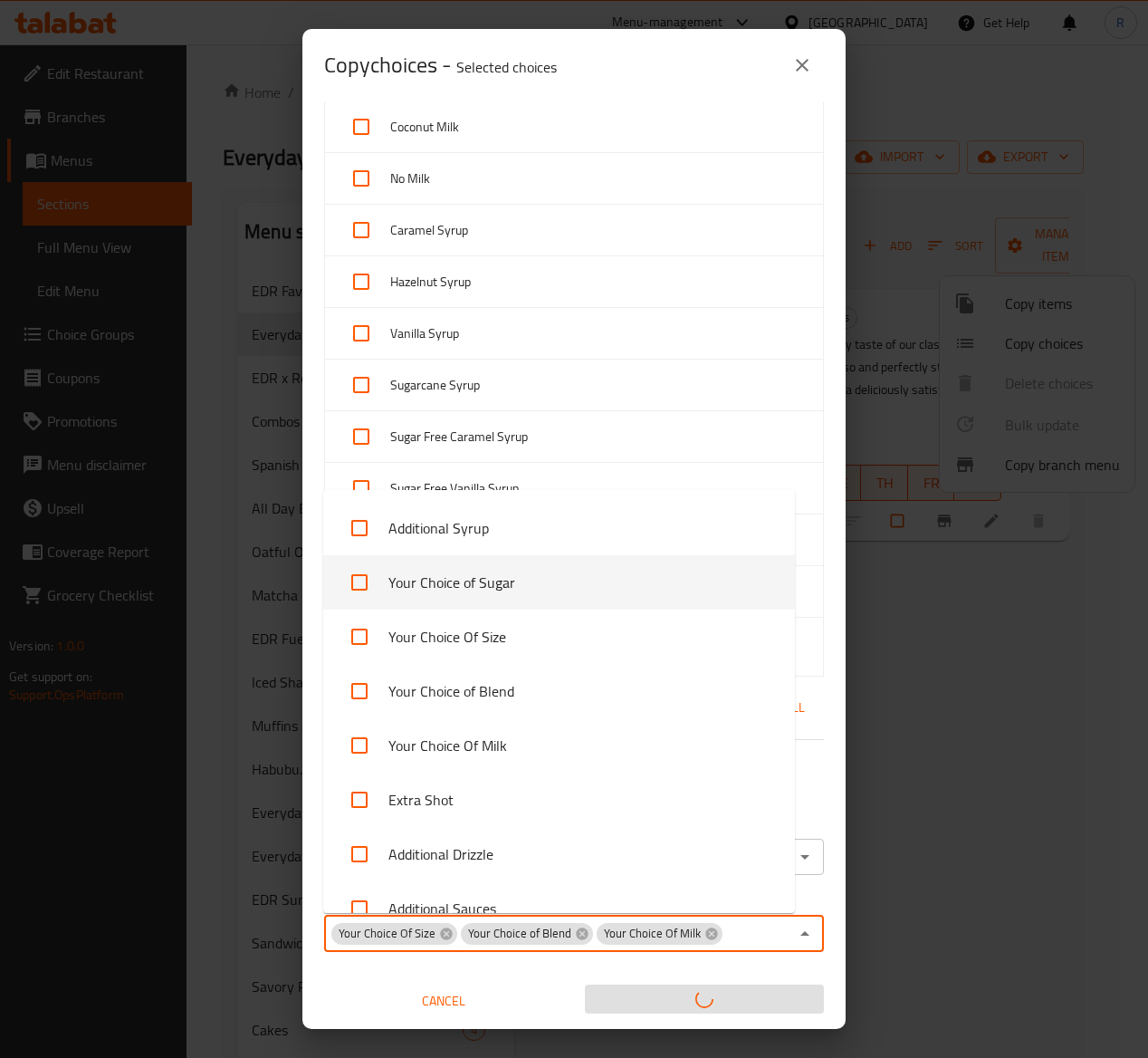
click at [598, 590] on li "Your Choice of Sugar" at bounding box center [558, 582] width 472 height 54
checkbox input "true"
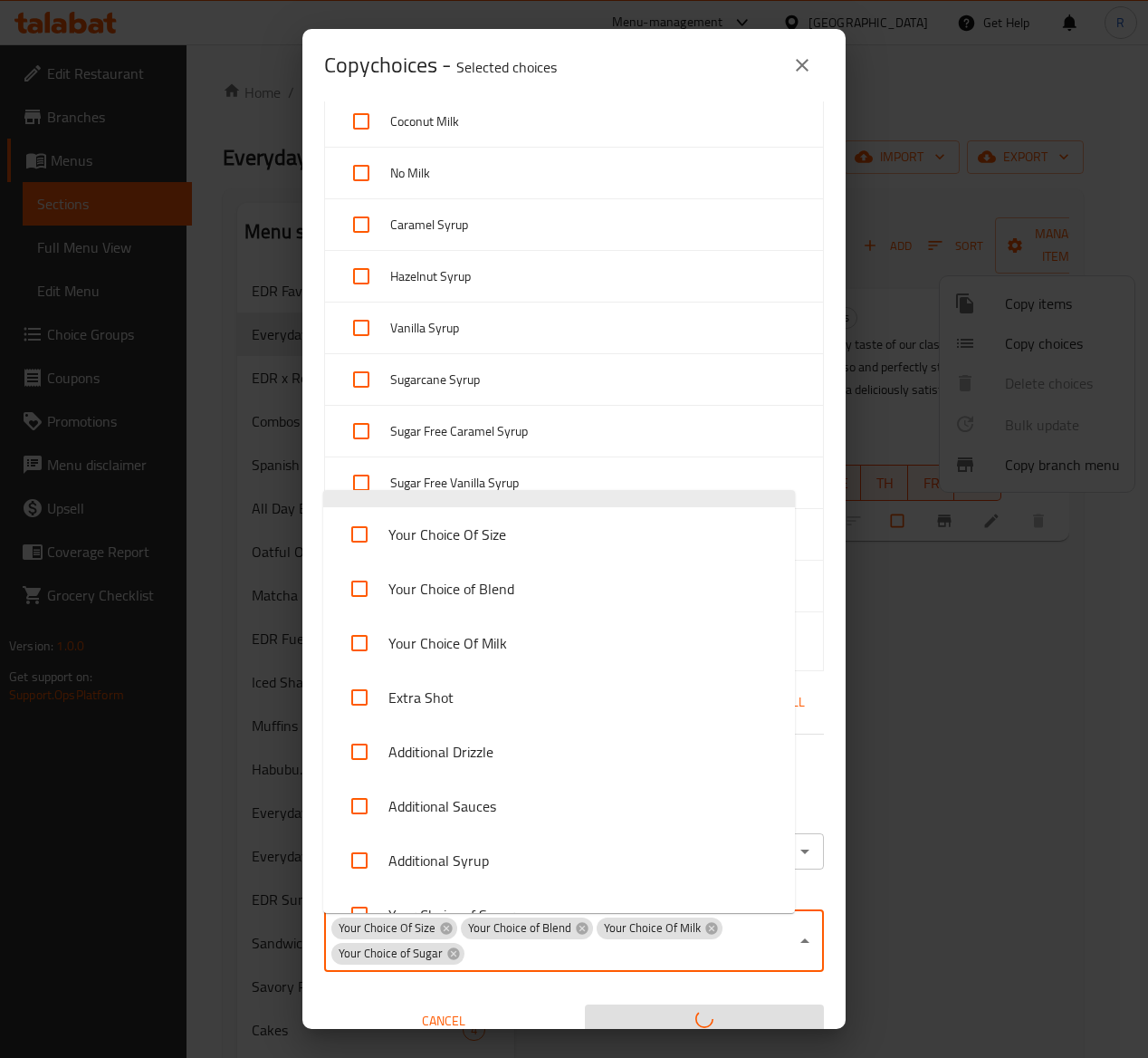
scroll to position [461, 0]
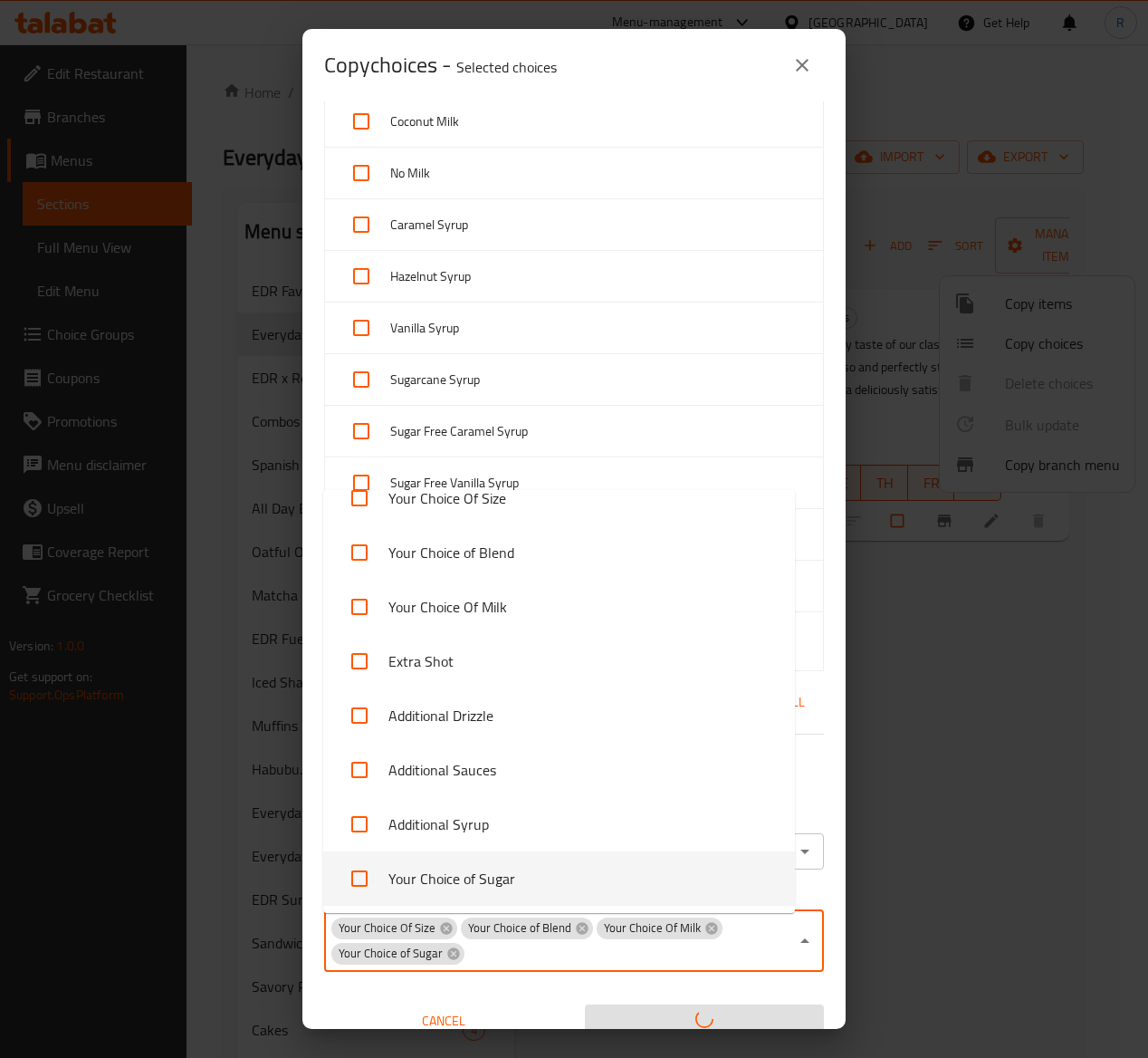
click at [559, 873] on li "Your Choice of Sugar" at bounding box center [558, 878] width 472 height 54
checkbox input "true"
